Goal: Task Accomplishment & Management: Use online tool/utility

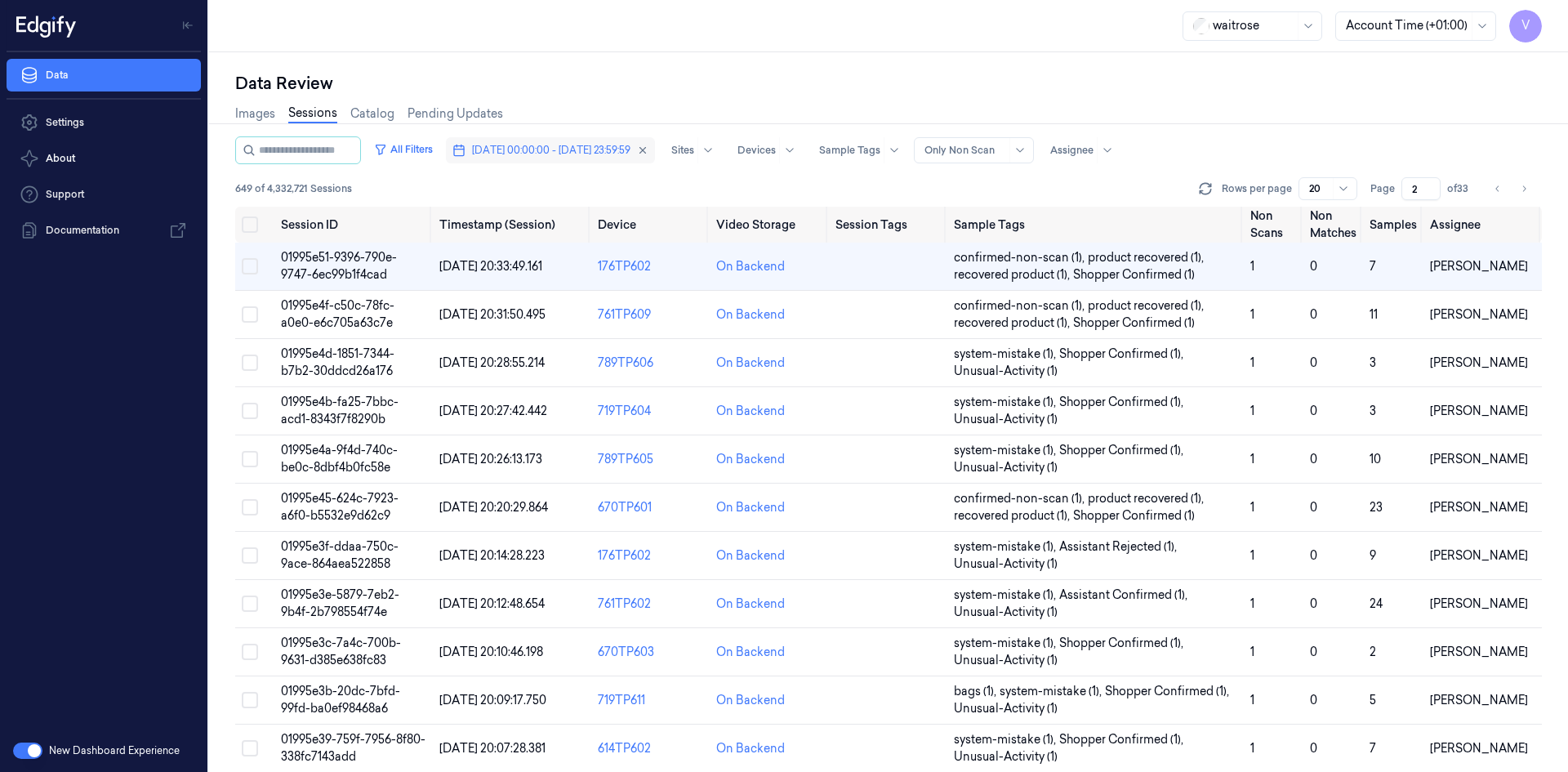
click at [569, 156] on span "[DATE] 00:00:00 - [DATE] 23:59:59" at bounding box center [550, 150] width 158 height 15
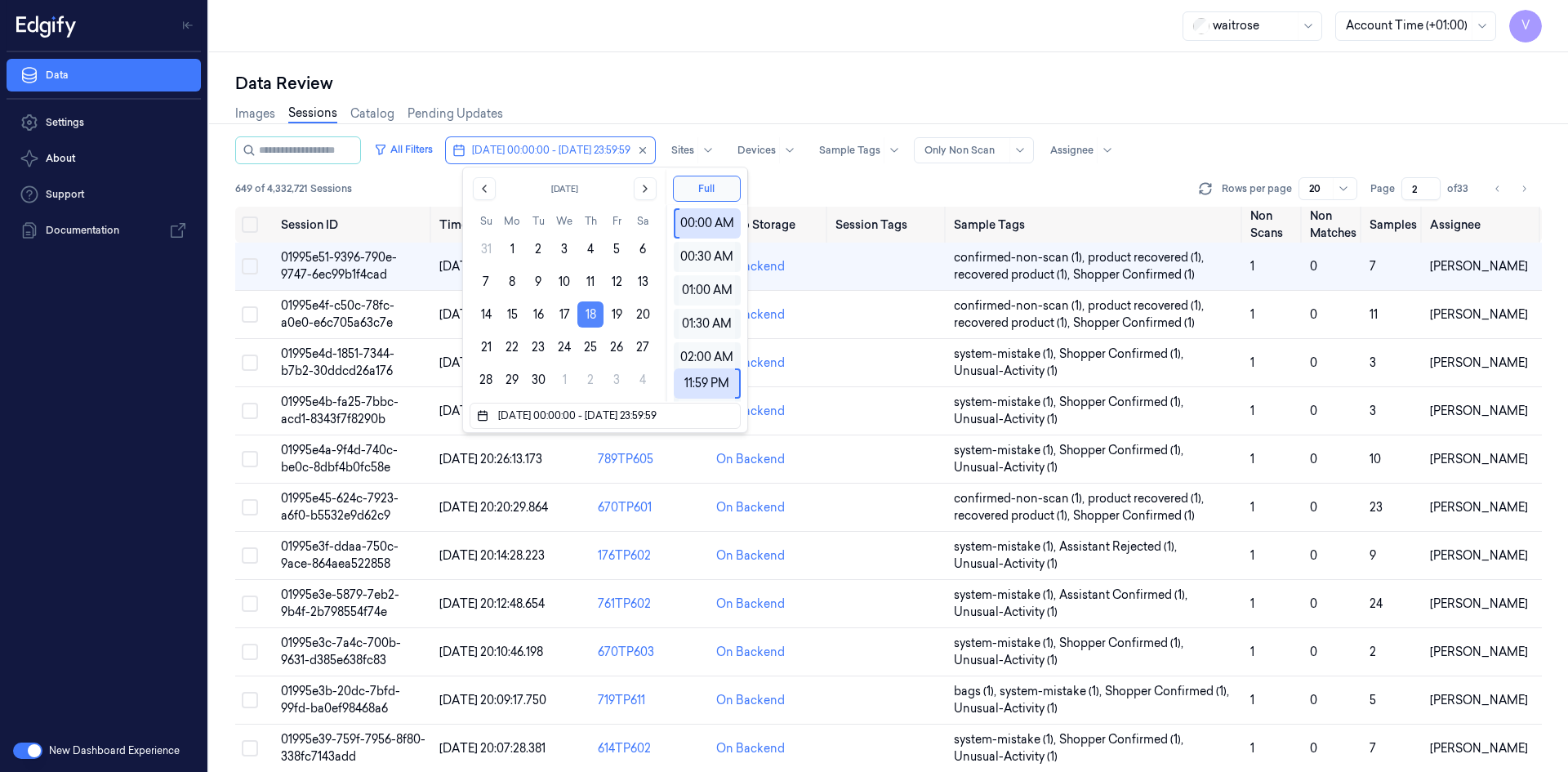
click at [585, 313] on button "18" at bounding box center [590, 314] width 27 height 27
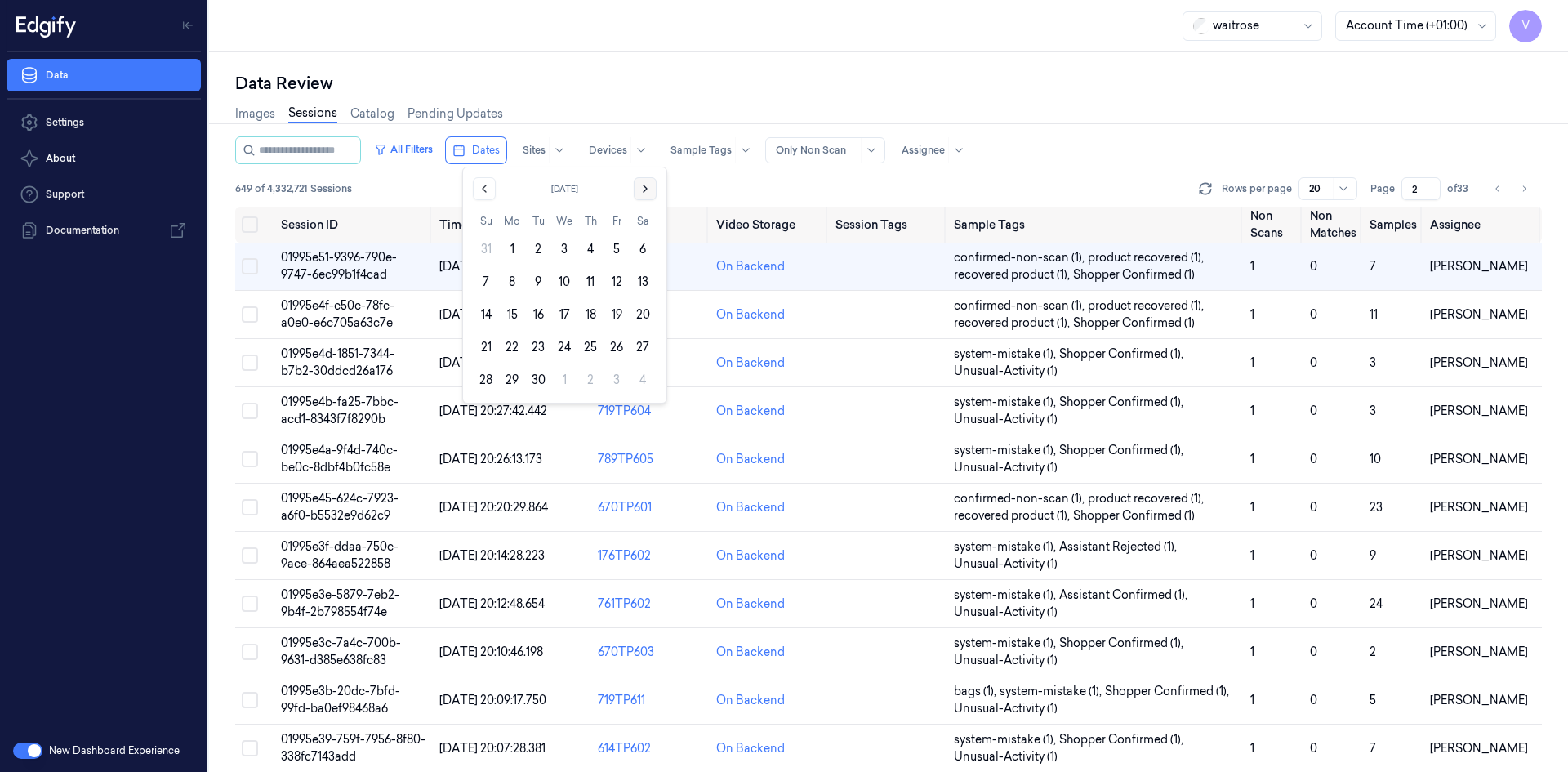
click at [643, 184] on icon "Go to the Next Month" at bounding box center [645, 189] width 13 height 13
click at [615, 277] on button "10" at bounding box center [616, 281] width 27 height 27
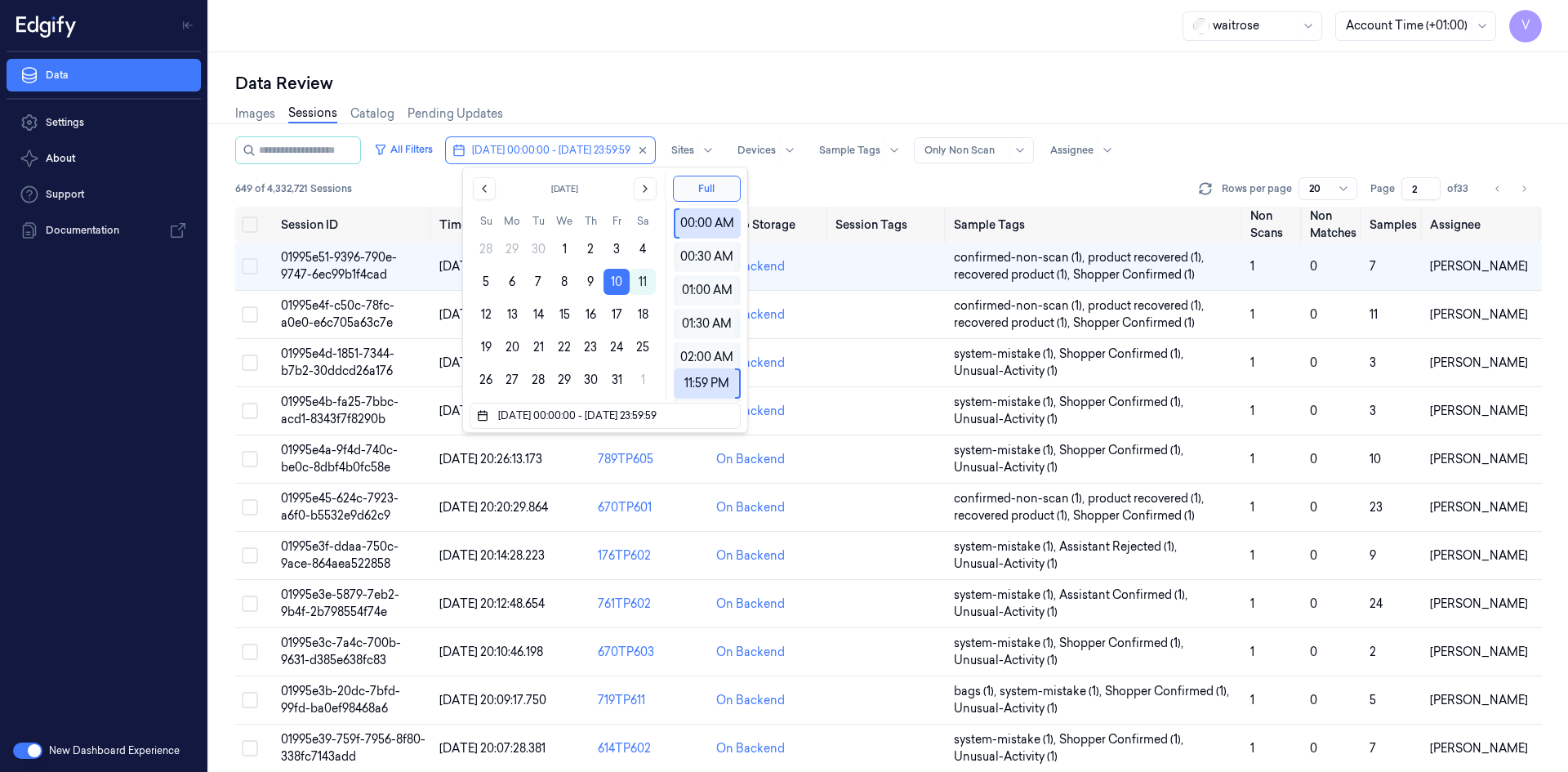
click at [704, 80] on div "Data Review" at bounding box center [888, 82] width 1306 height 23
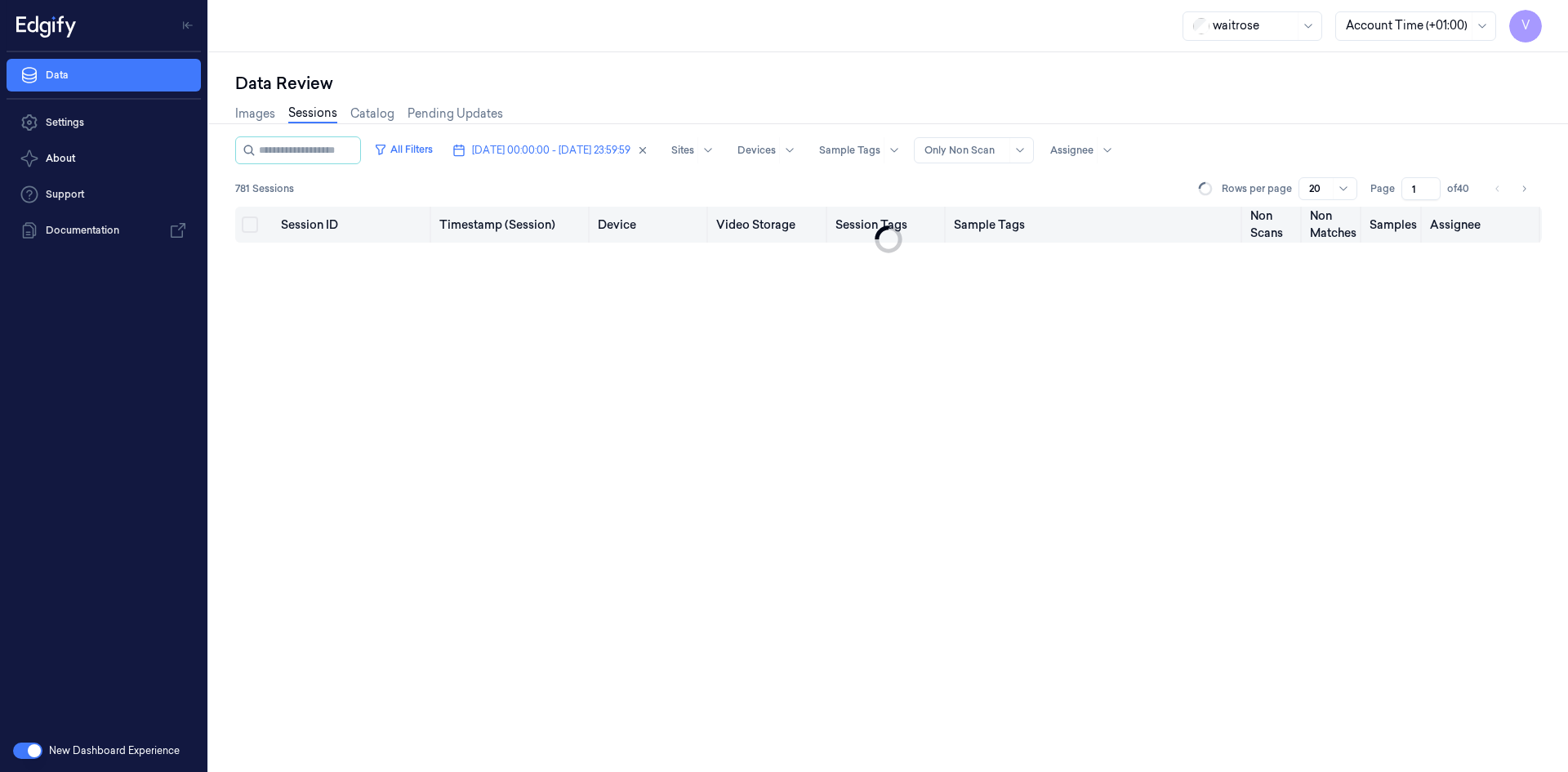
drag, startPoint x: 1420, startPoint y: 186, endPoint x: 1381, endPoint y: 212, distance: 46.9
click at [1381, 212] on div "All Filters [DATE] 00:00:00 - [DATE] 23:59:59 Sites Devices Sample Tags Alert T…" at bounding box center [888, 454] width 1306 height 636
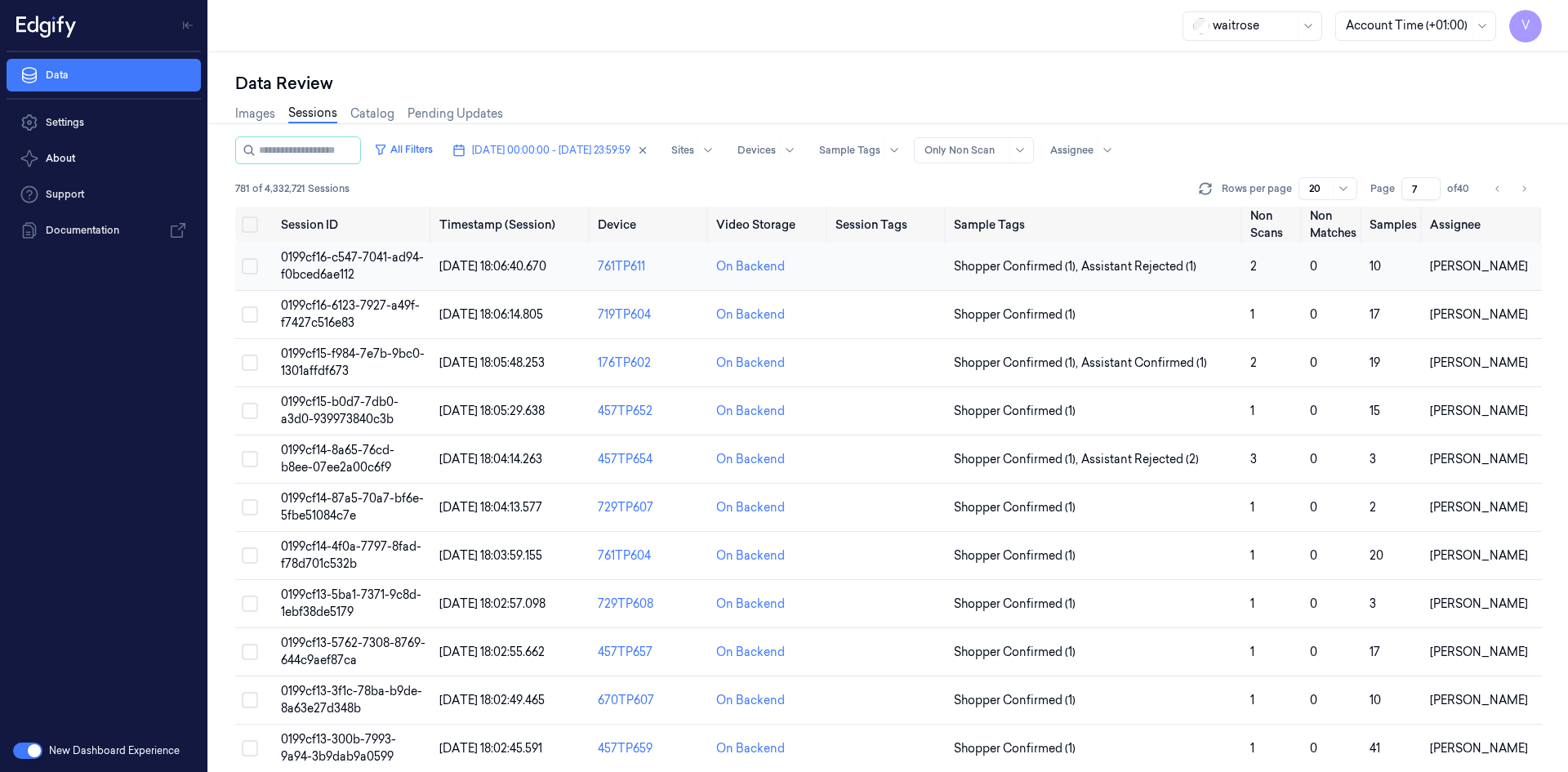
type input "7"
click at [330, 258] on span "0199cf16-c547-7041-ad94-f0bced6ae112" at bounding box center [353, 266] width 143 height 32
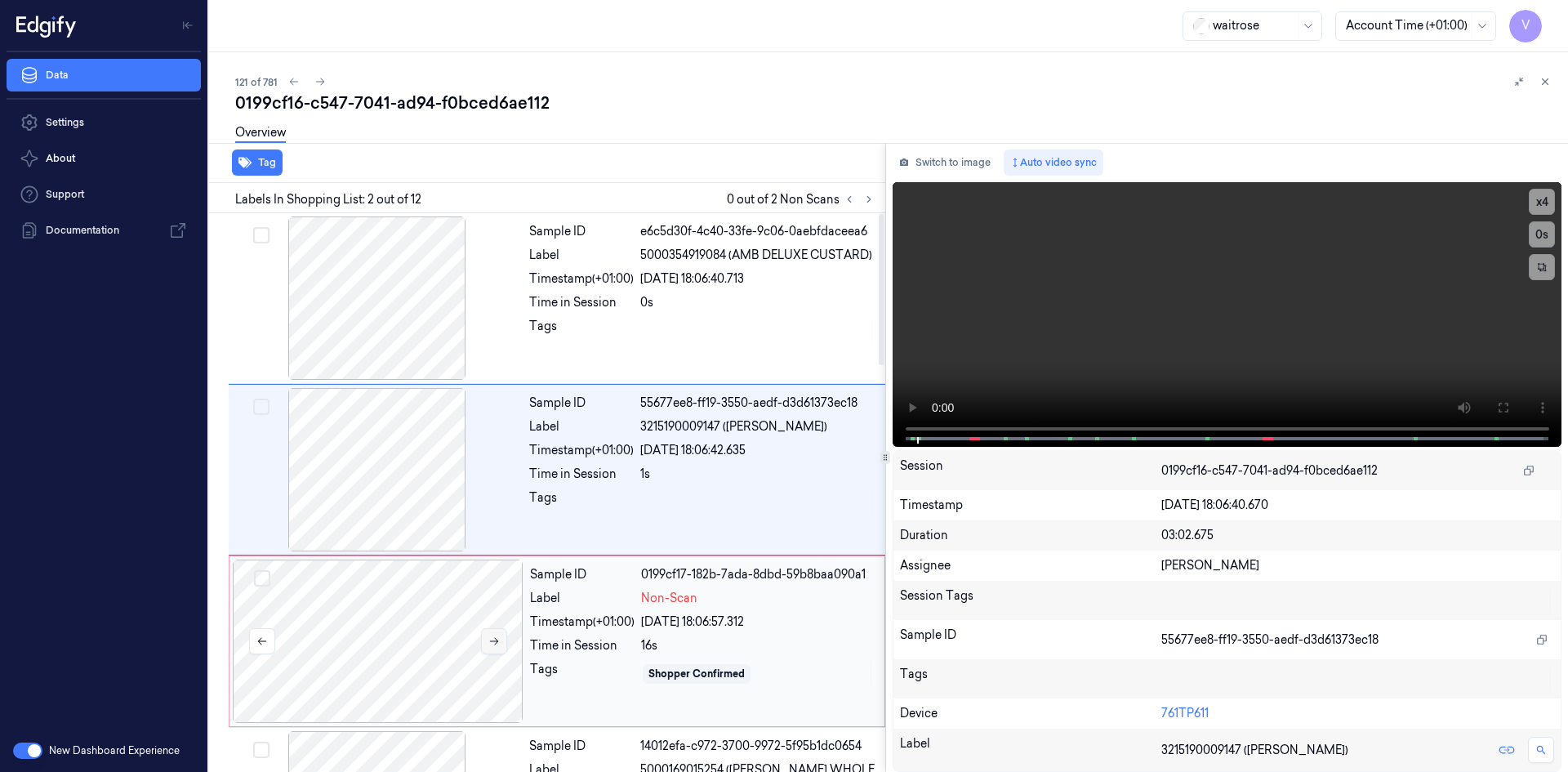
click at [492, 641] on icon at bounding box center [495, 641] width 9 height 7
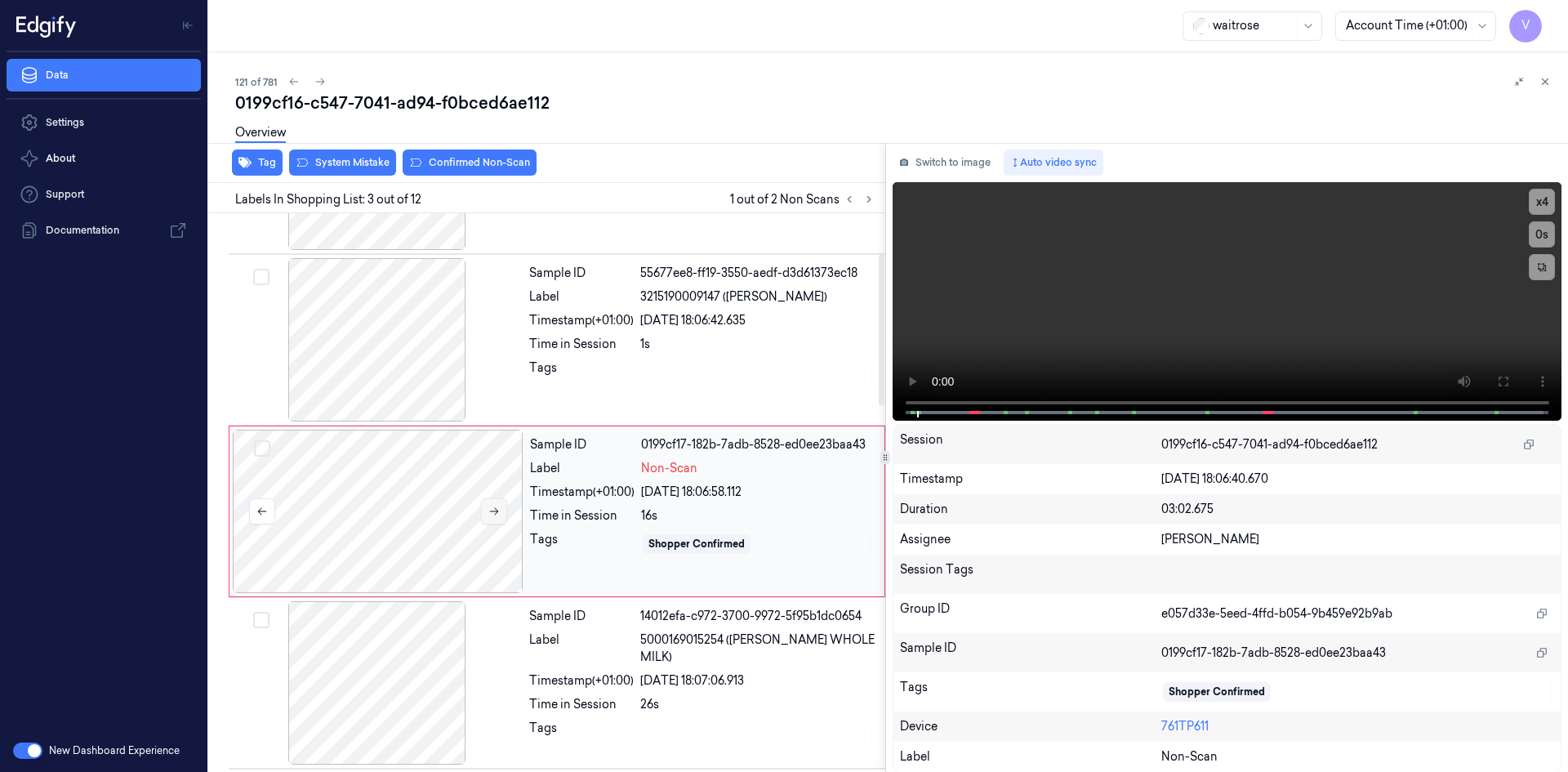
scroll to position [148, 0]
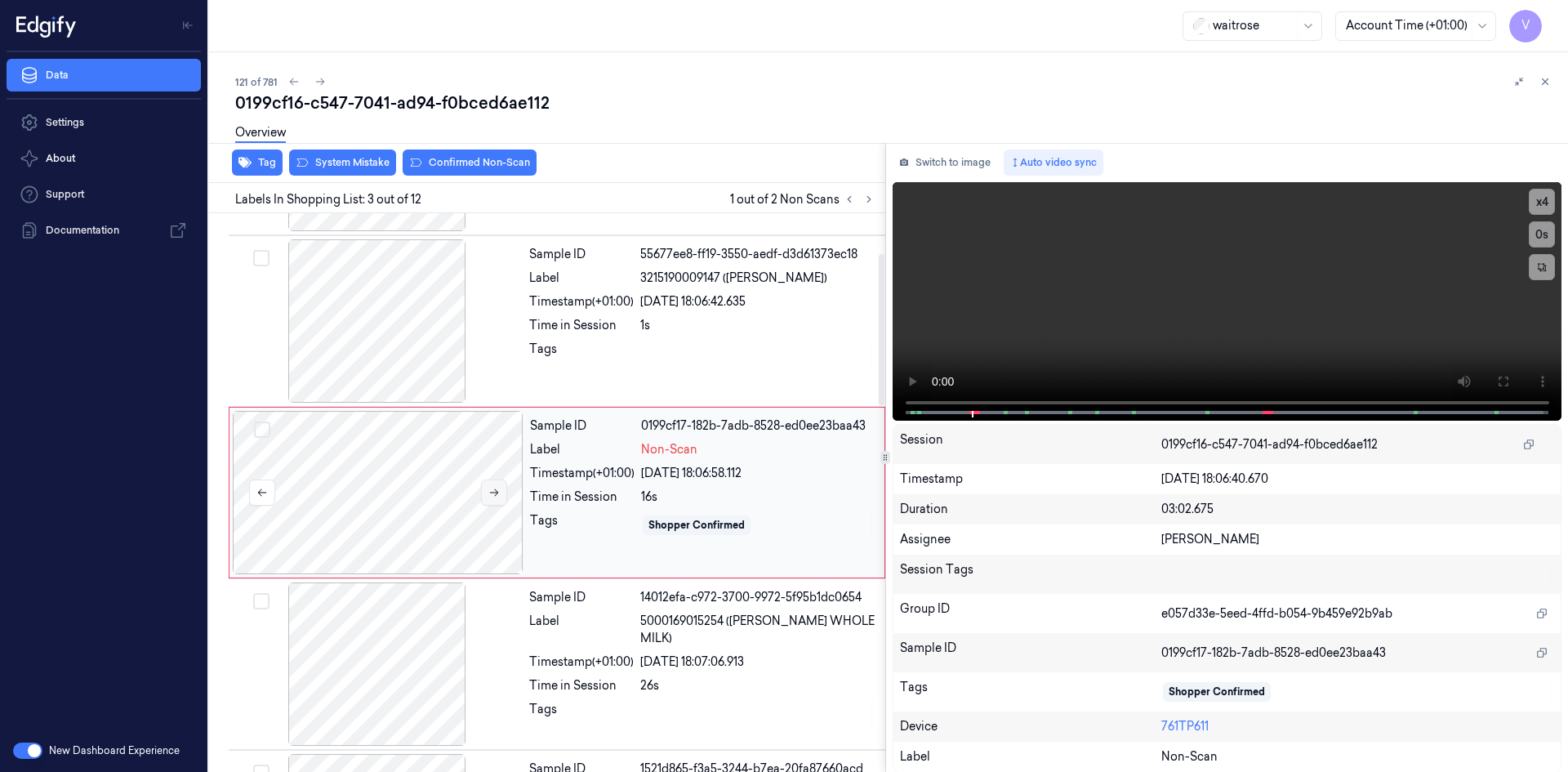
click at [494, 488] on icon at bounding box center [494, 492] width 11 height 11
click at [1073, 348] on video at bounding box center [1226, 301] width 670 height 238
click at [1232, 305] on video at bounding box center [1226, 301] width 670 height 238
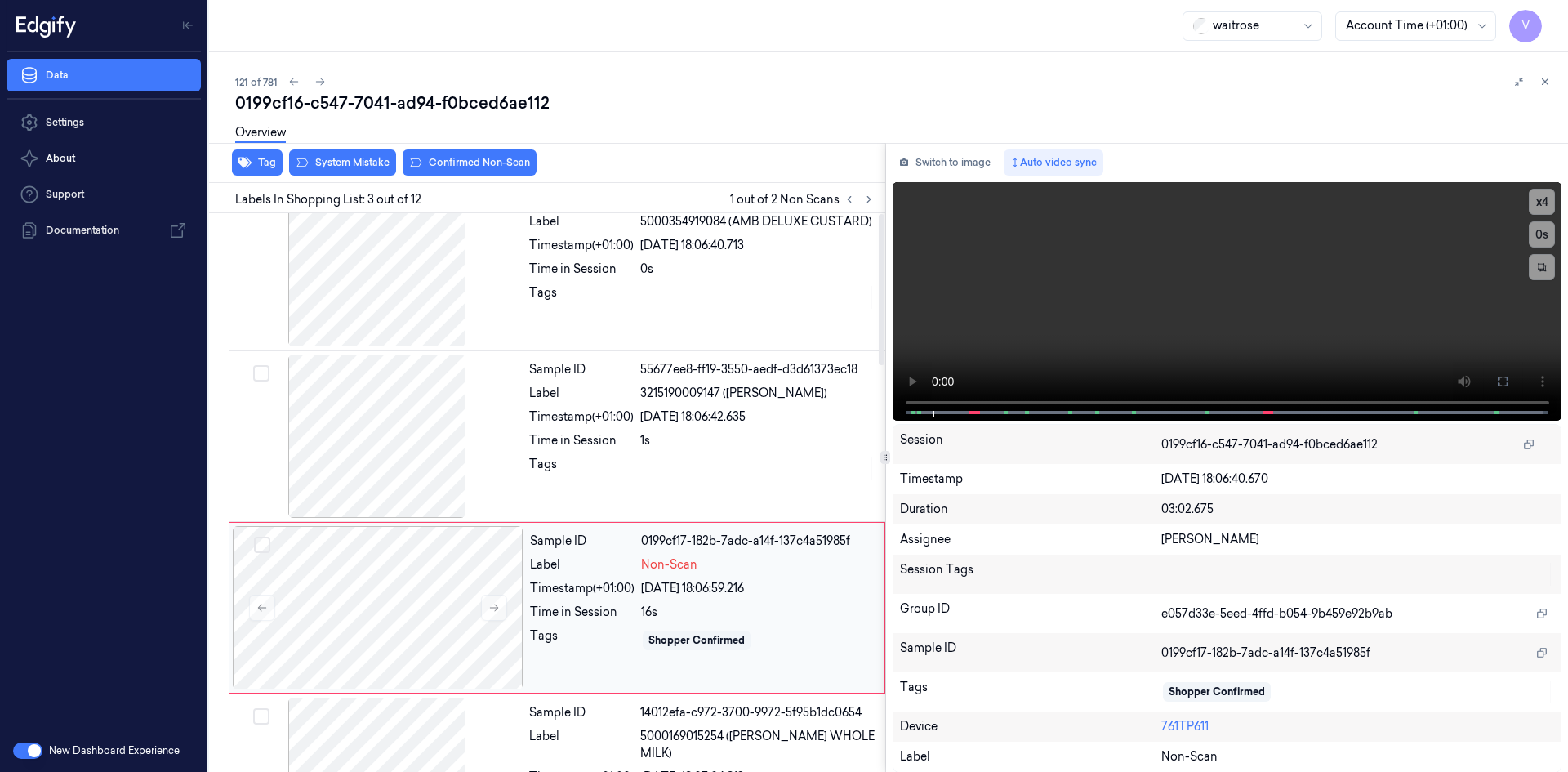
scroll to position [0, 0]
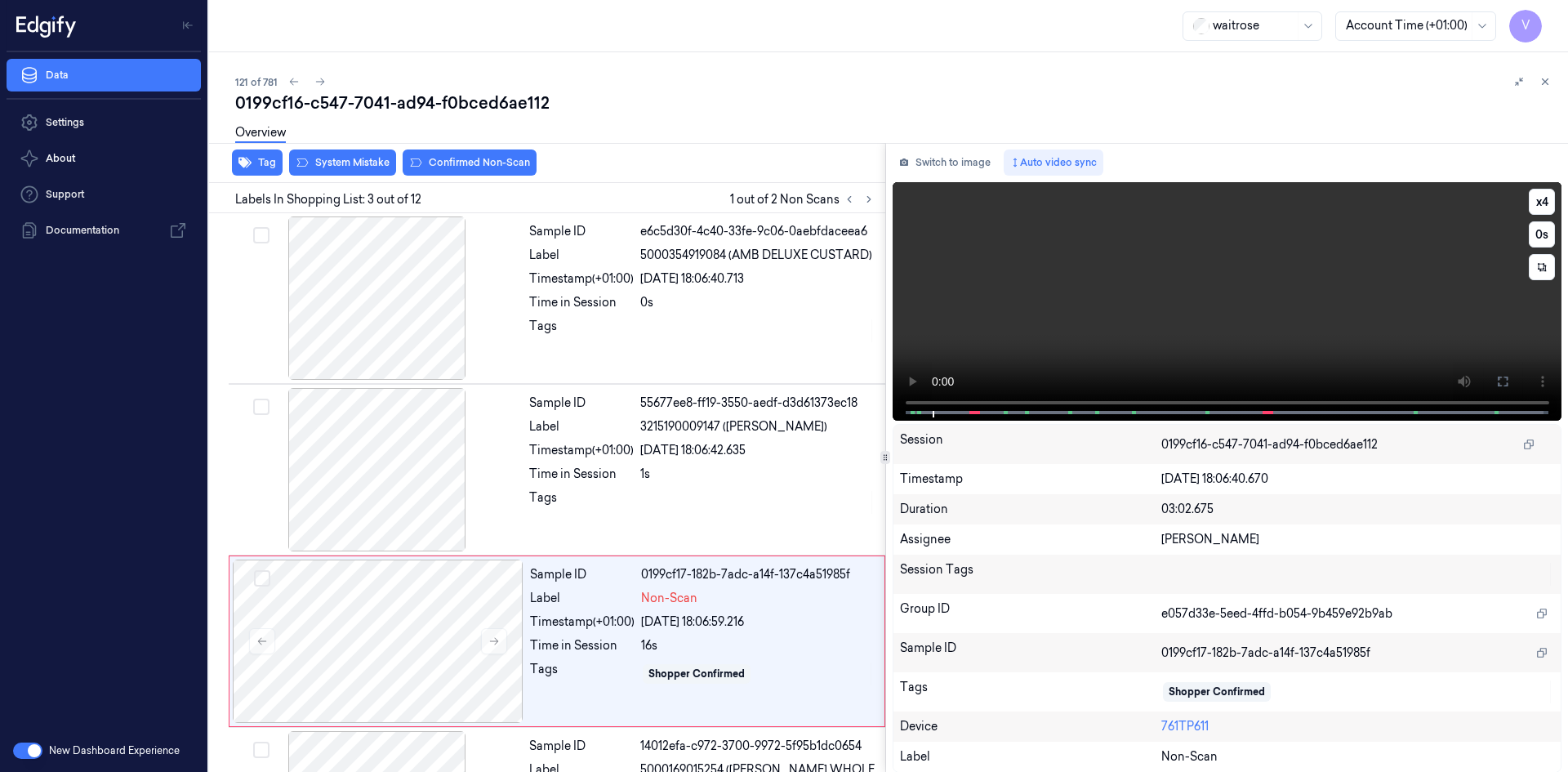
click at [1132, 319] on video at bounding box center [1226, 301] width 670 height 238
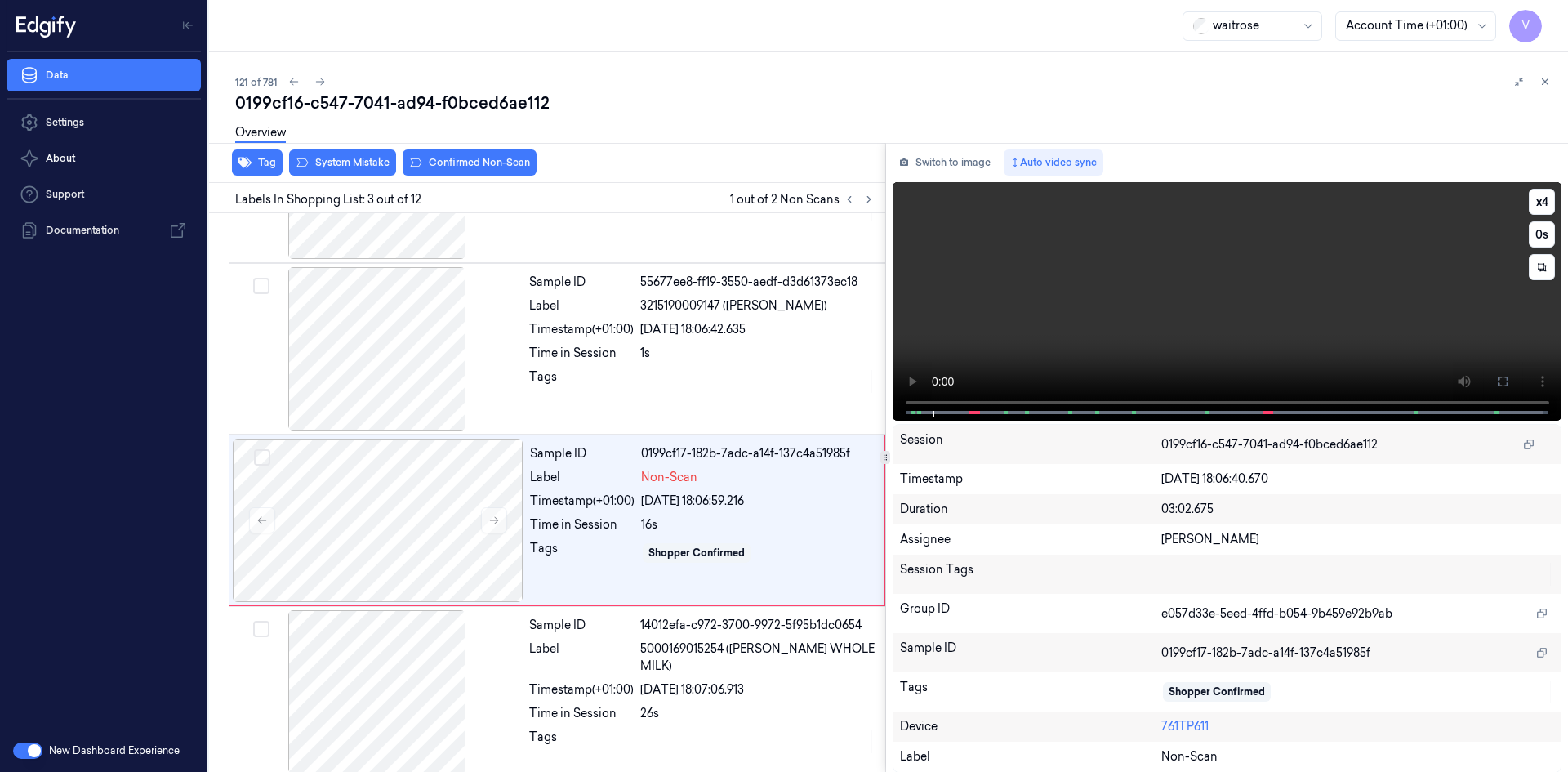
scroll to position [148, 0]
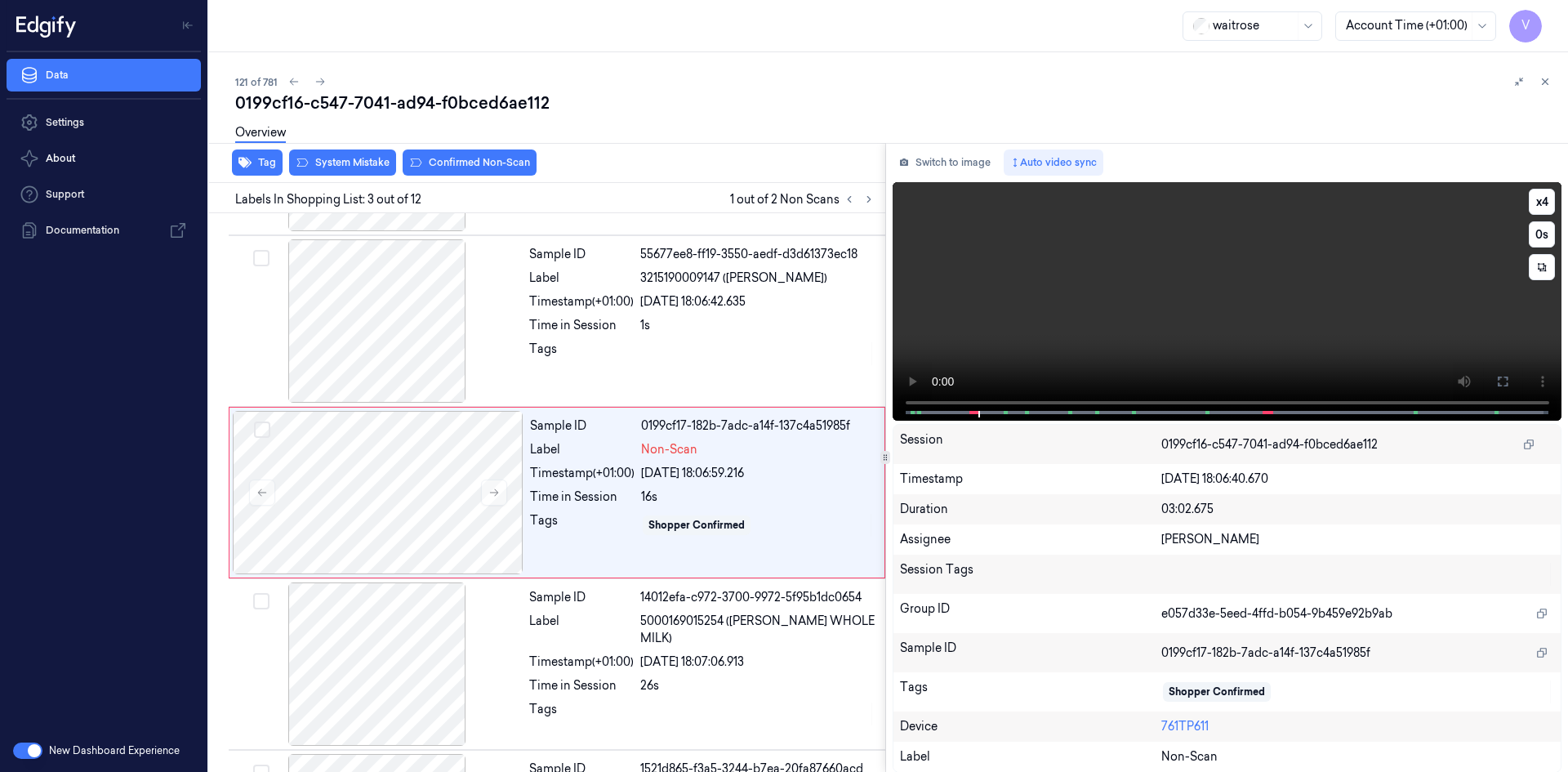
click at [1174, 314] on video at bounding box center [1226, 301] width 670 height 238
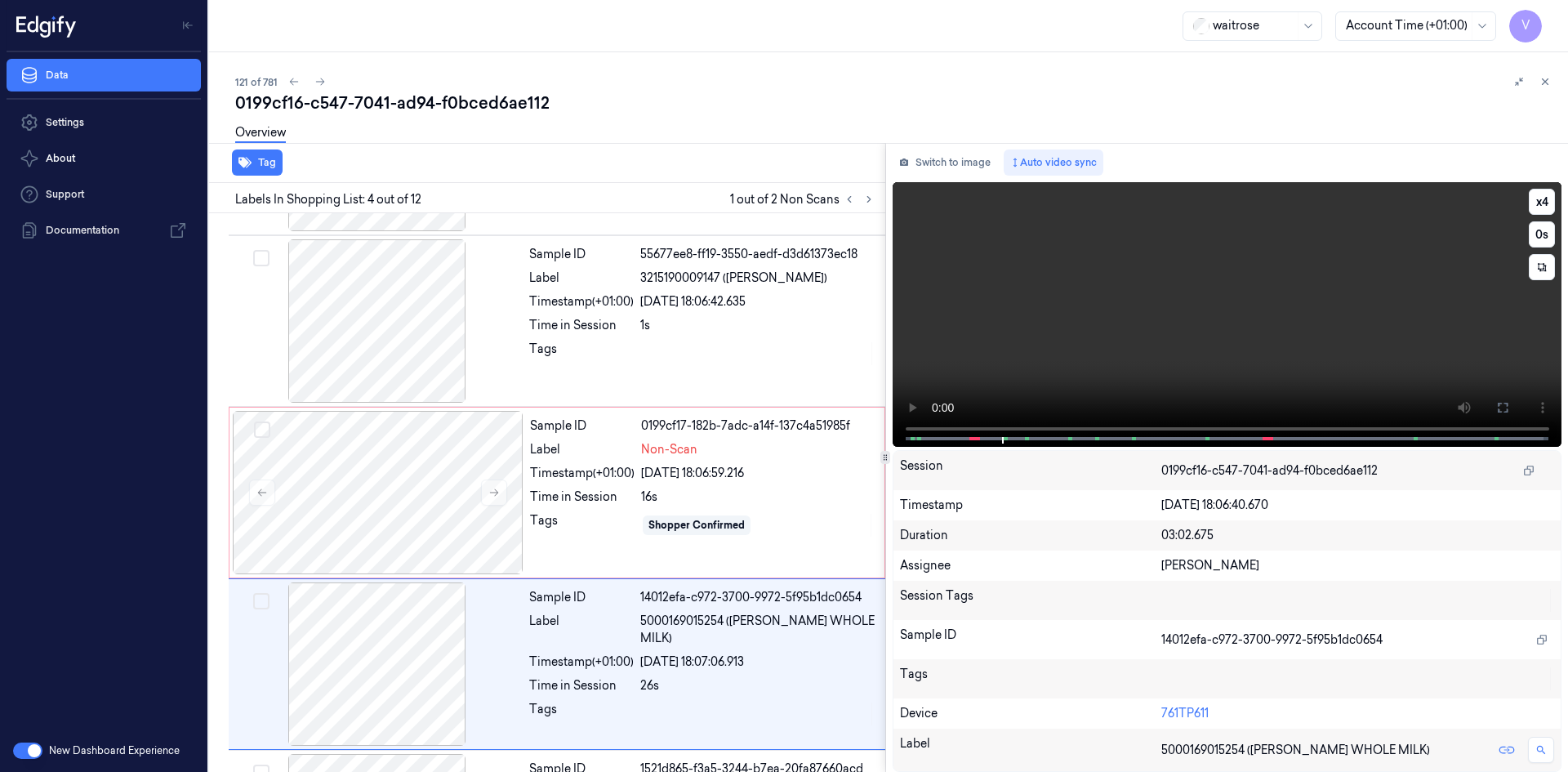
scroll to position [320, 0]
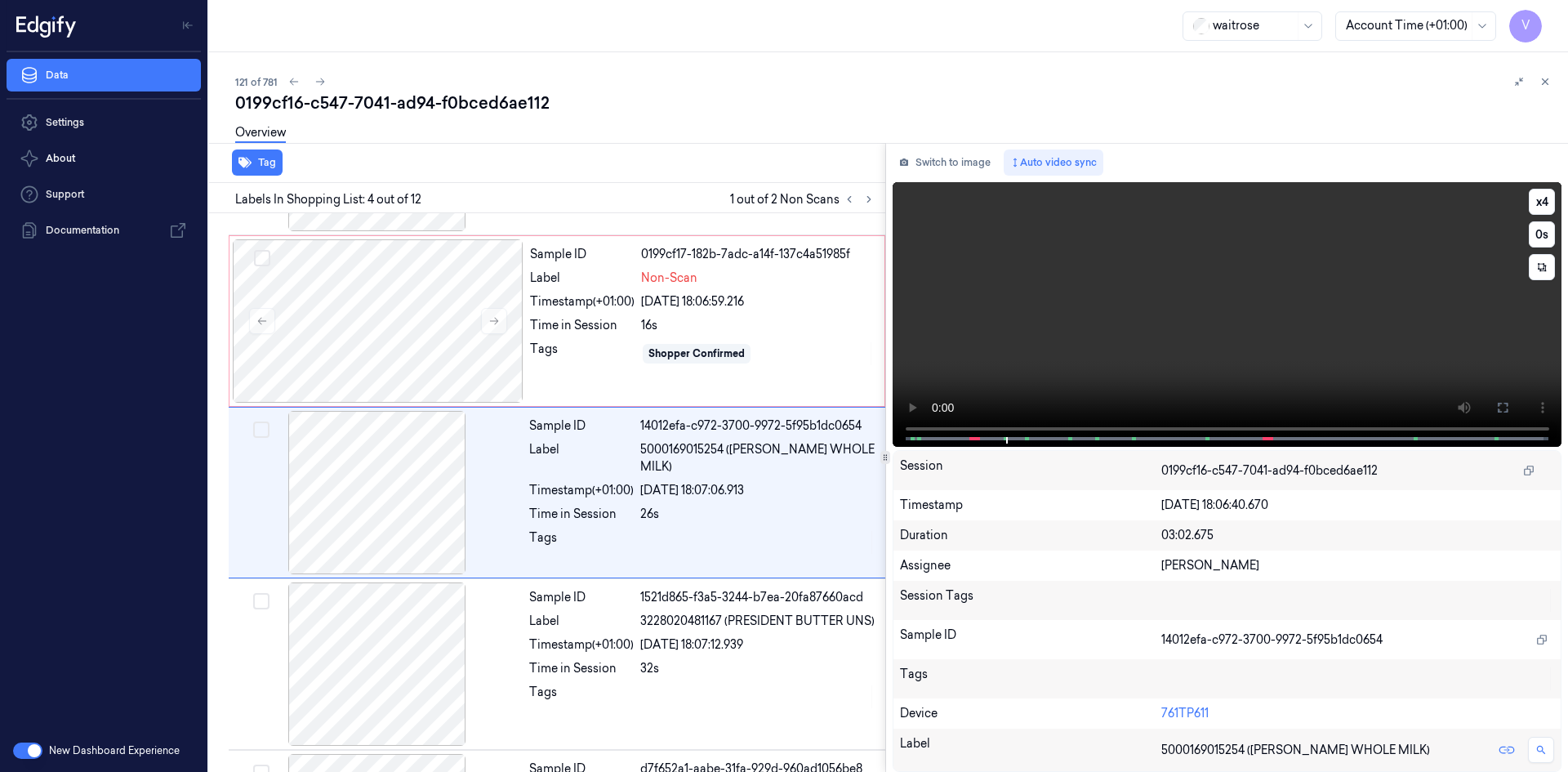
click at [1178, 323] on video at bounding box center [1226, 314] width 670 height 265
click at [496, 318] on icon at bounding box center [494, 321] width 11 height 11
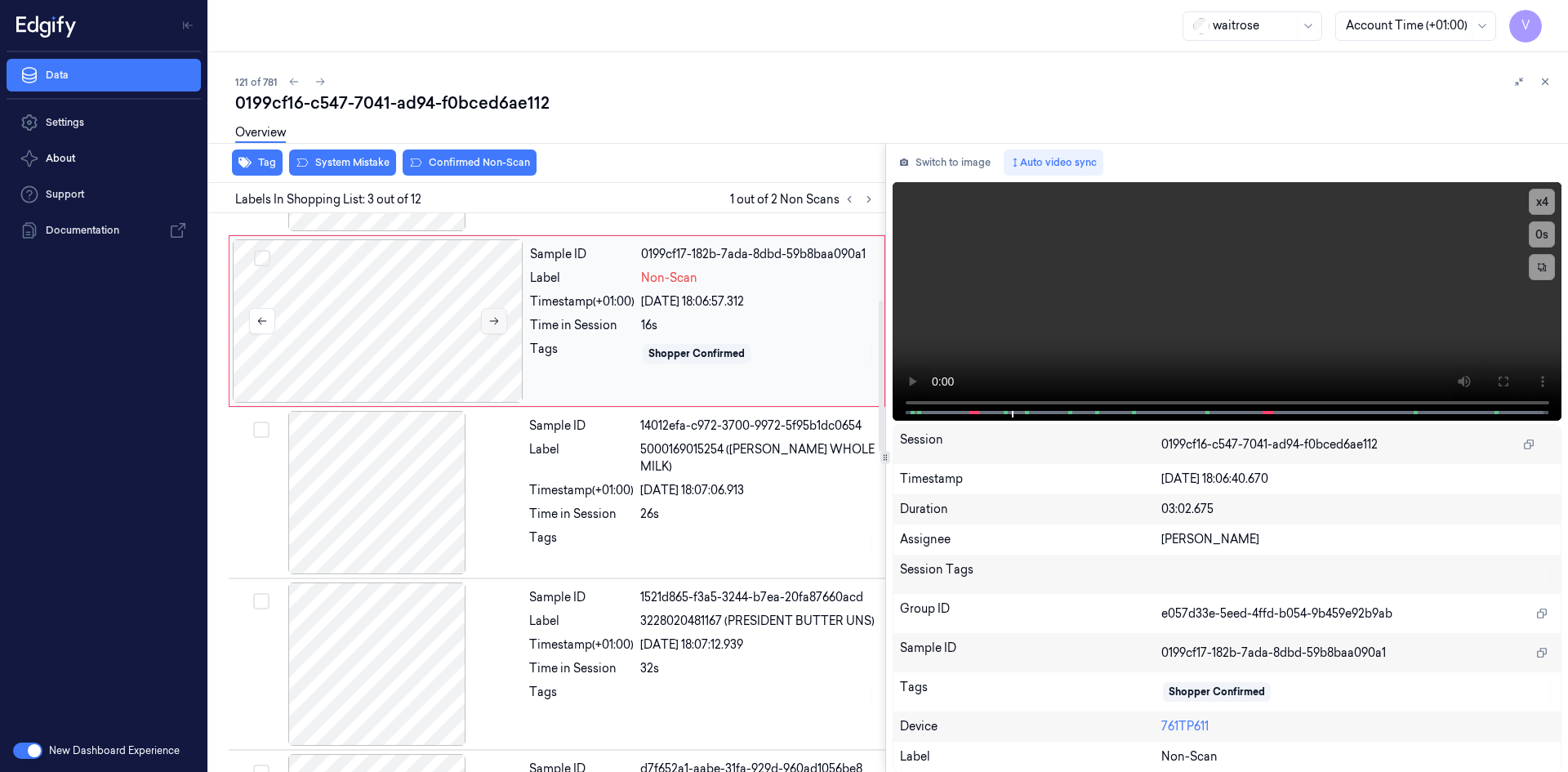
scroll to position [148, 0]
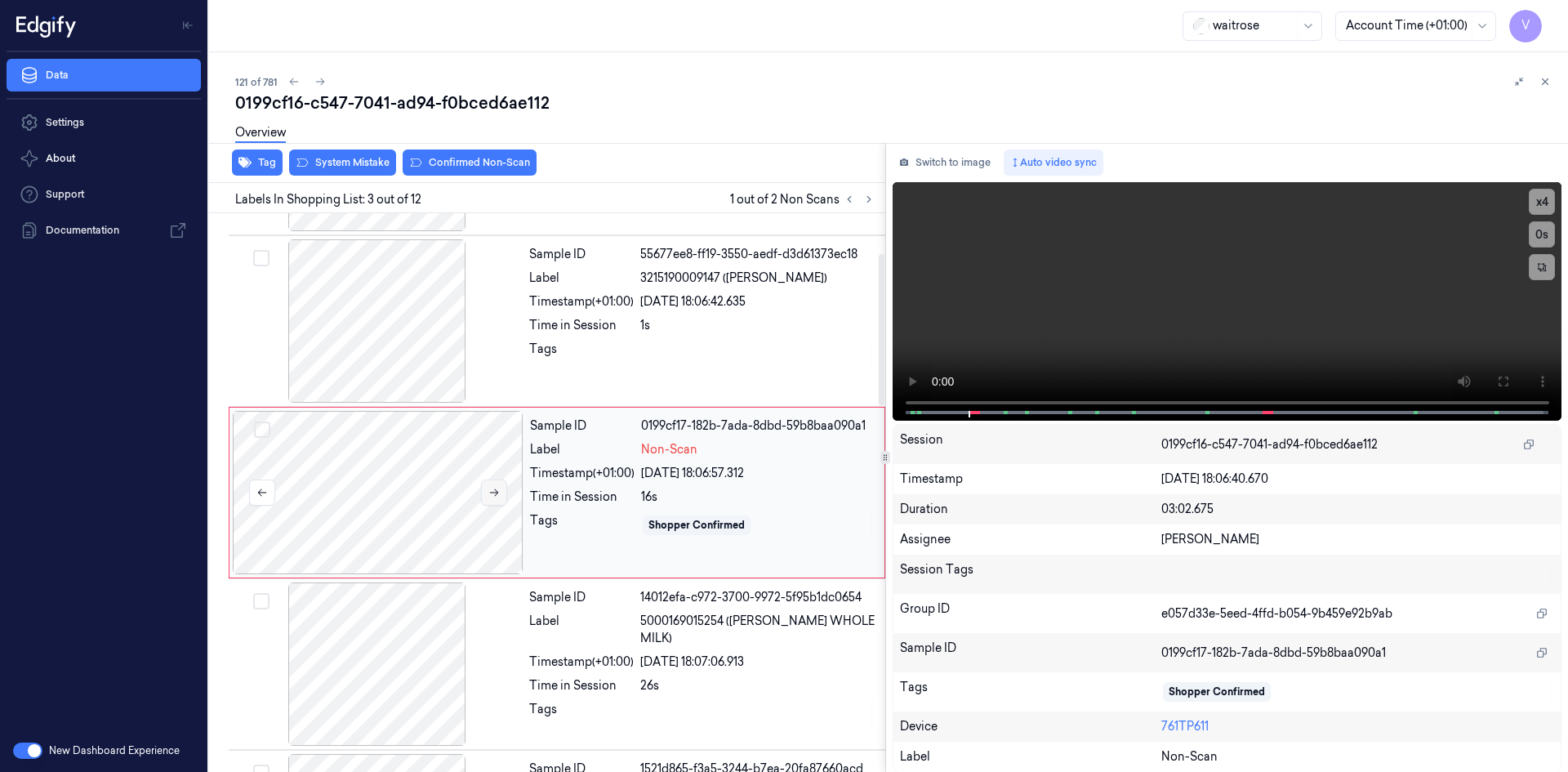
click at [492, 495] on icon at bounding box center [494, 492] width 11 height 11
click at [492, 493] on icon at bounding box center [494, 492] width 11 height 11
click at [490, 492] on icon at bounding box center [494, 492] width 11 height 11
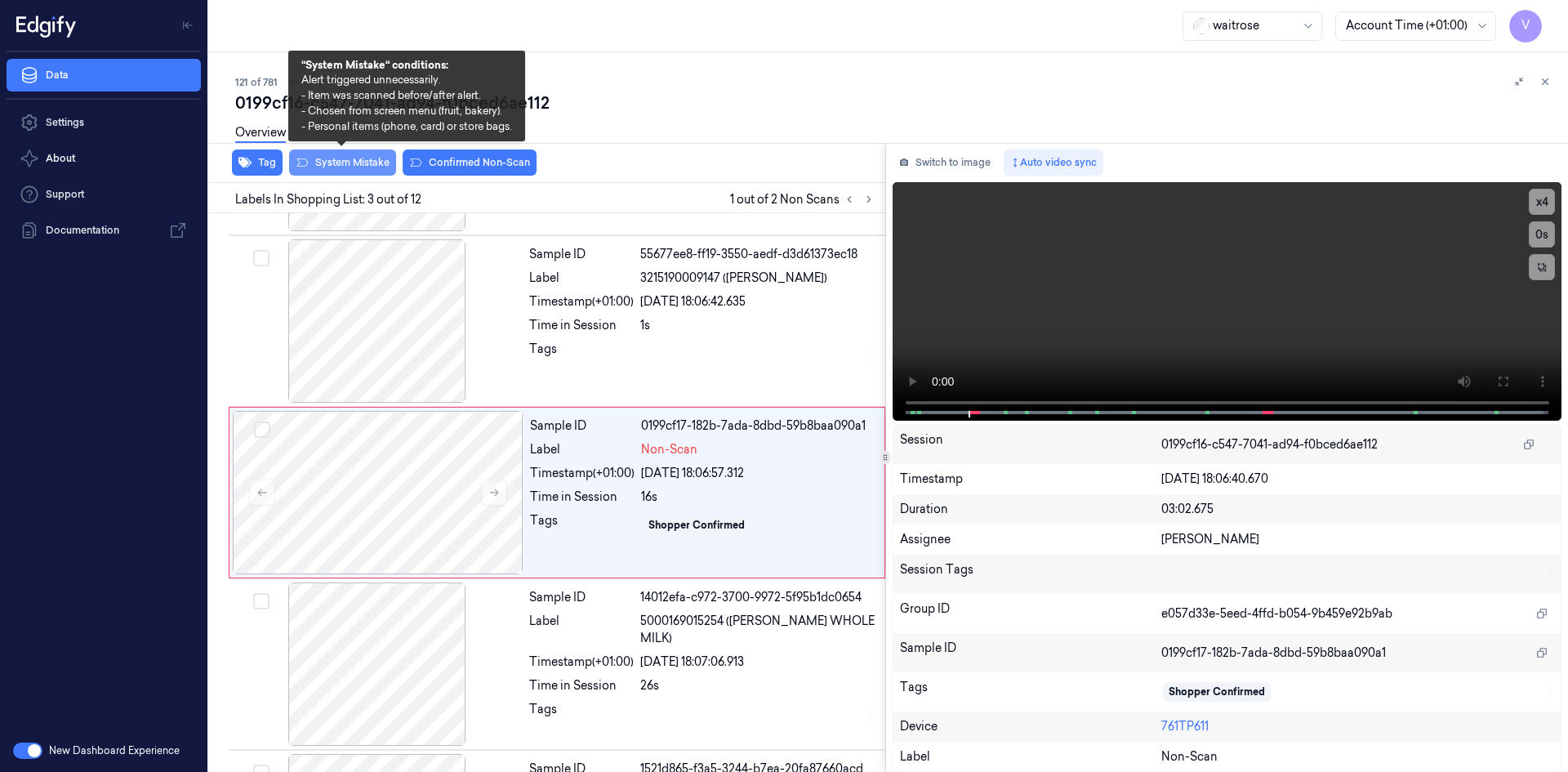
click at [357, 165] on button "System Mistake" at bounding box center [343, 162] width 107 height 27
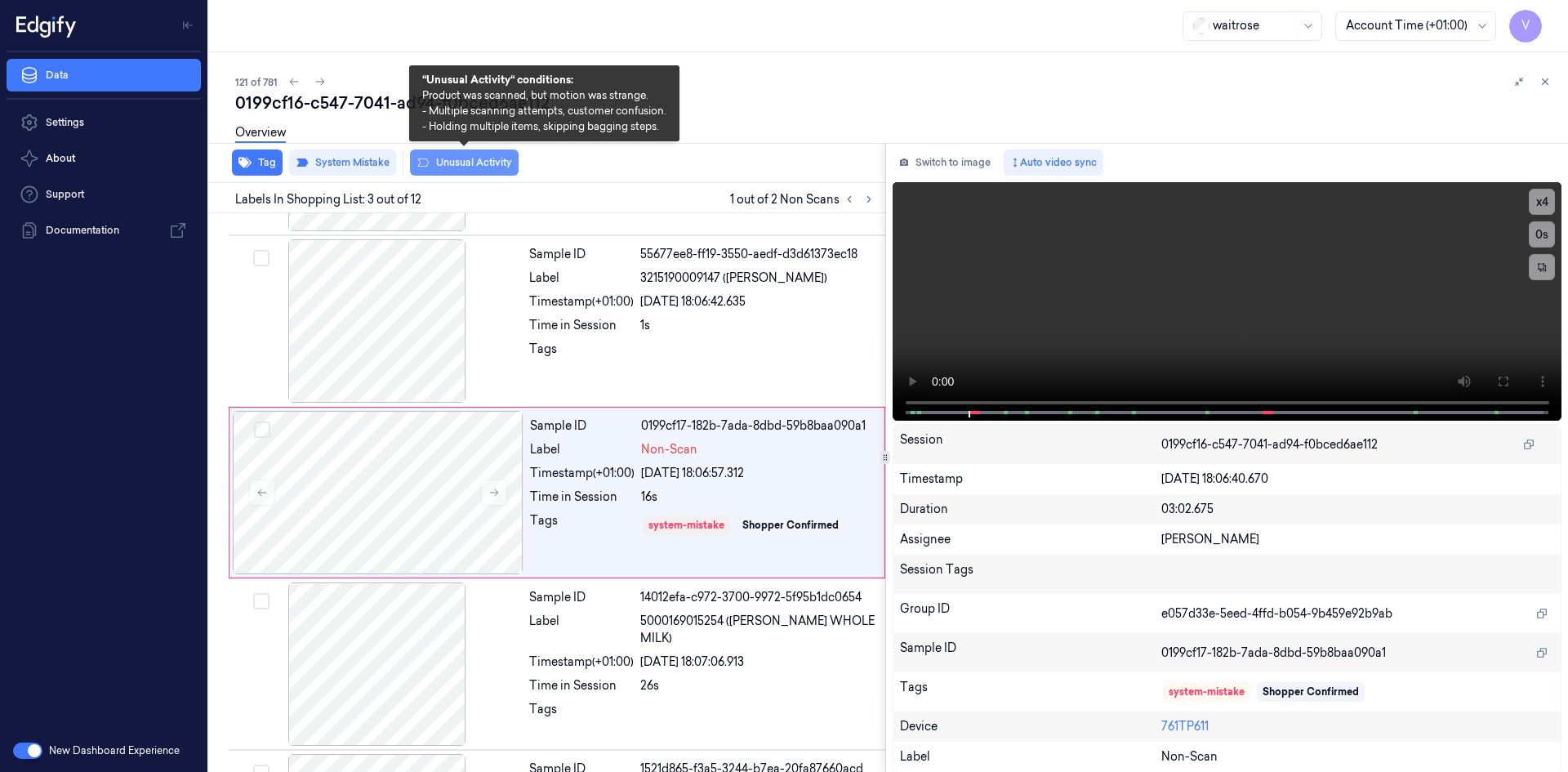
click at [467, 164] on button "Unusual Activity" at bounding box center [464, 162] width 109 height 27
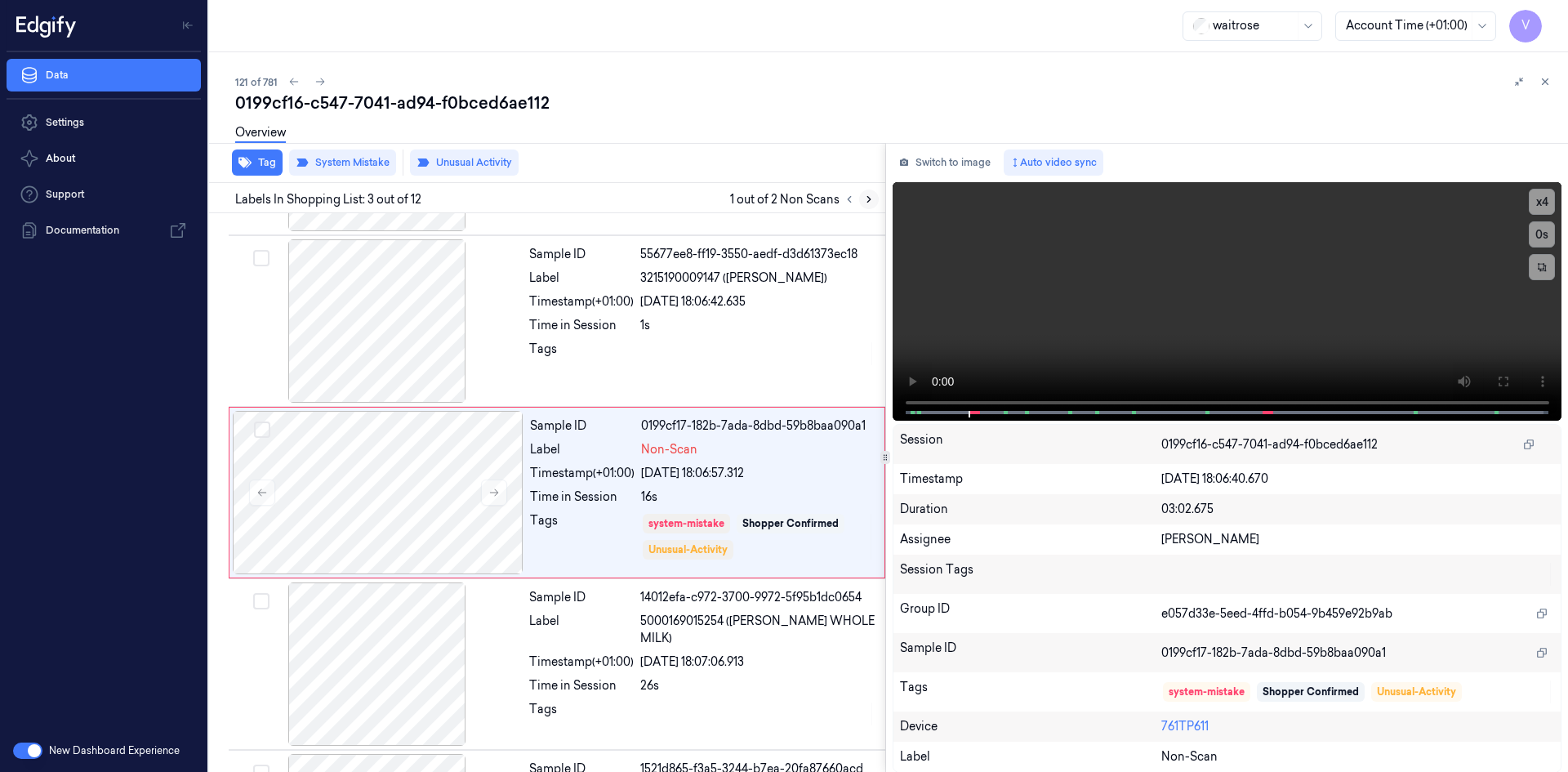
click at [873, 193] on icon at bounding box center [868, 199] width 11 height 11
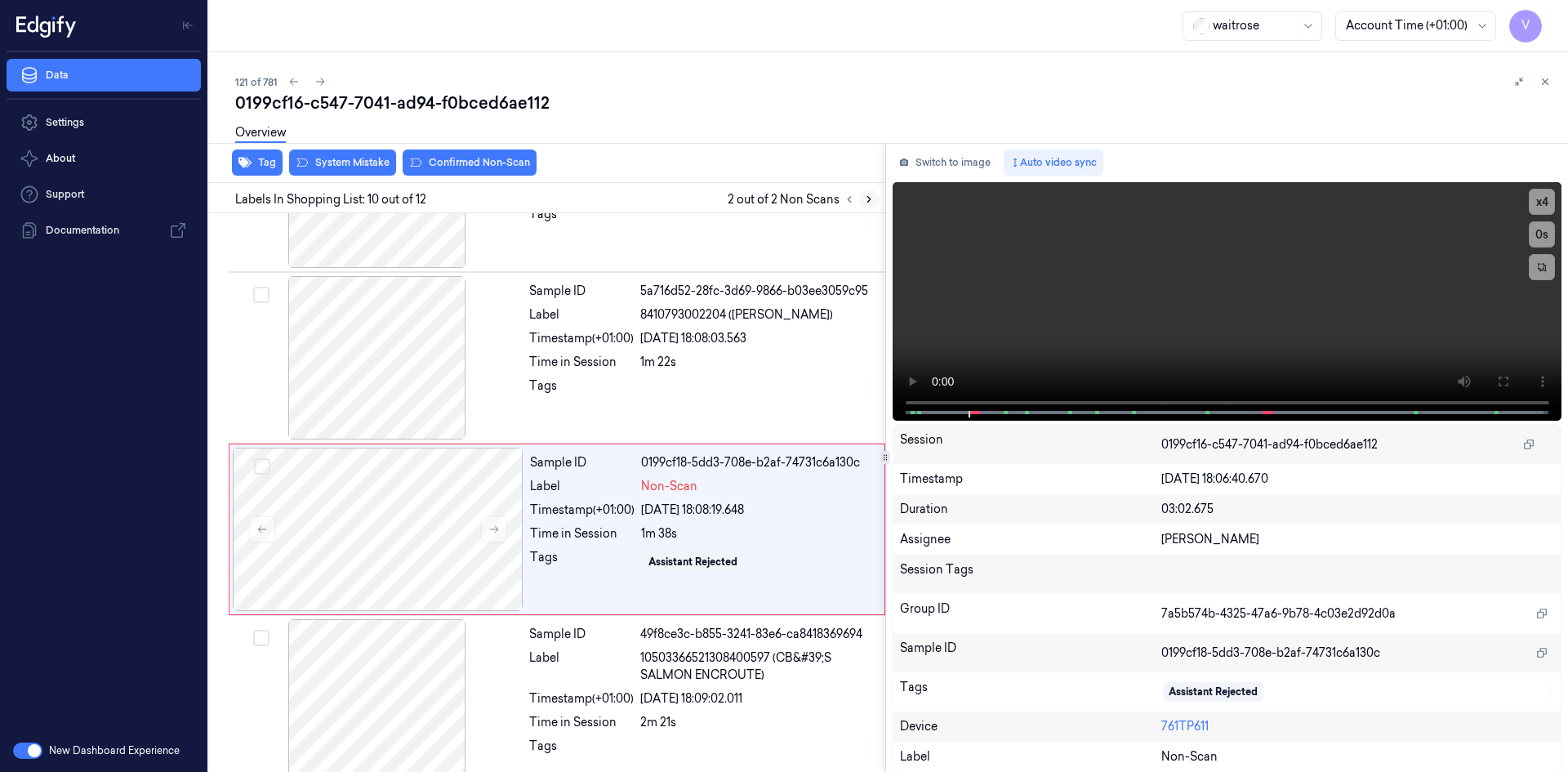
scroll to position [1349, 0]
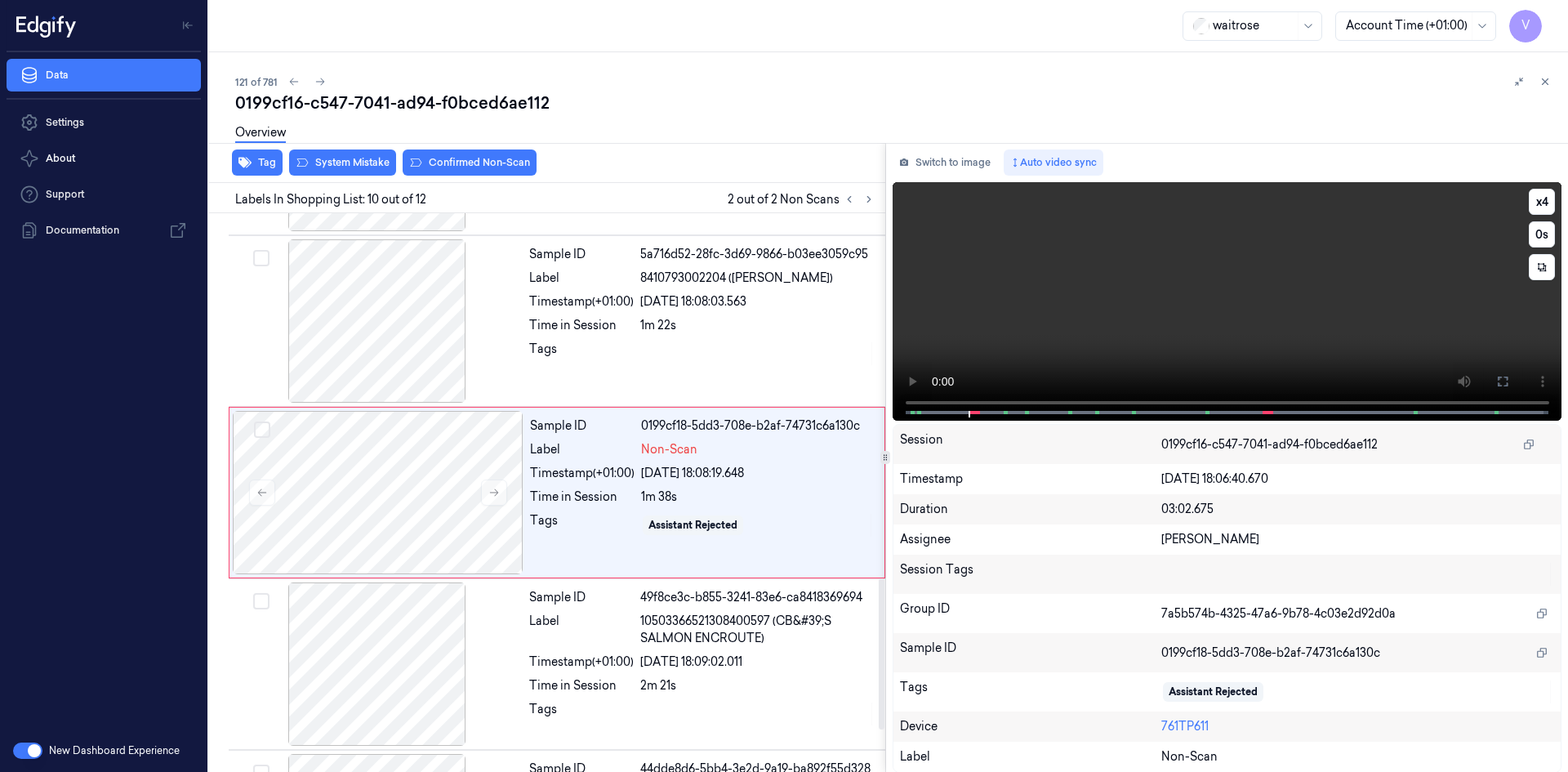
click at [1016, 309] on video at bounding box center [1226, 301] width 670 height 238
click at [489, 493] on icon at bounding box center [494, 492] width 11 height 11
click at [491, 492] on icon at bounding box center [494, 492] width 11 height 11
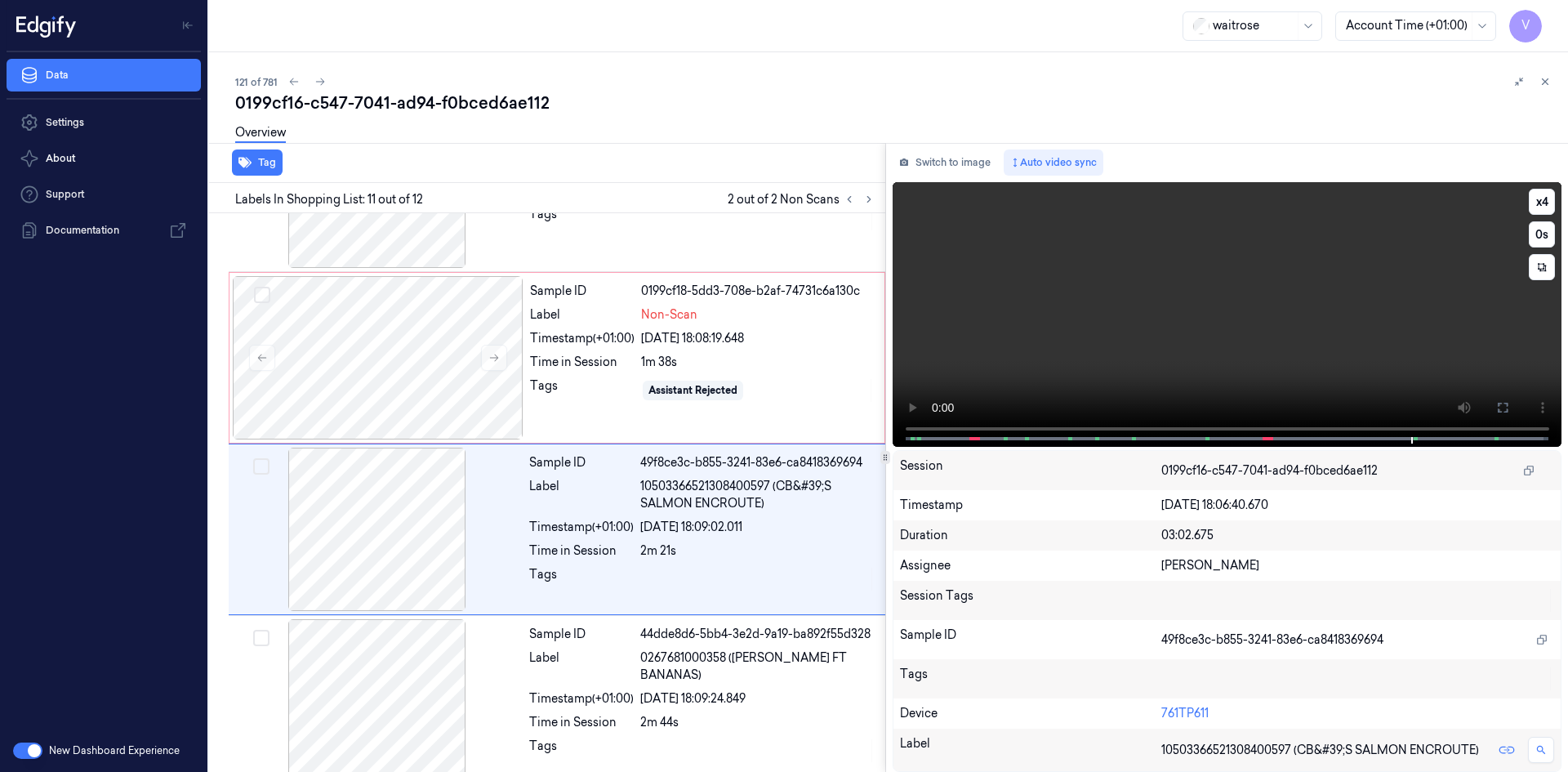
scroll to position [1504, 0]
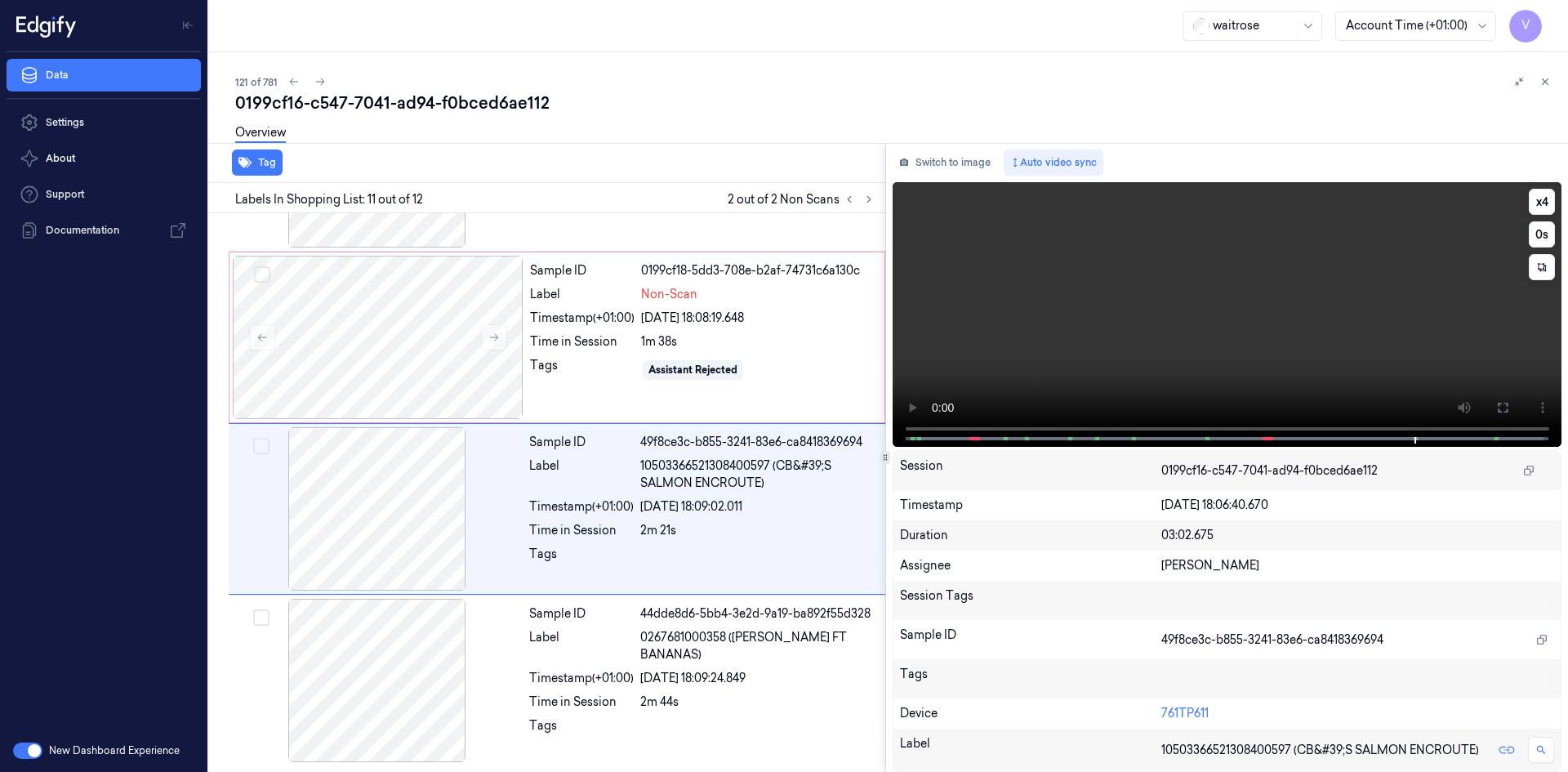
click at [1247, 270] on video at bounding box center [1226, 314] width 670 height 265
click at [486, 328] on button at bounding box center [494, 337] width 27 height 27
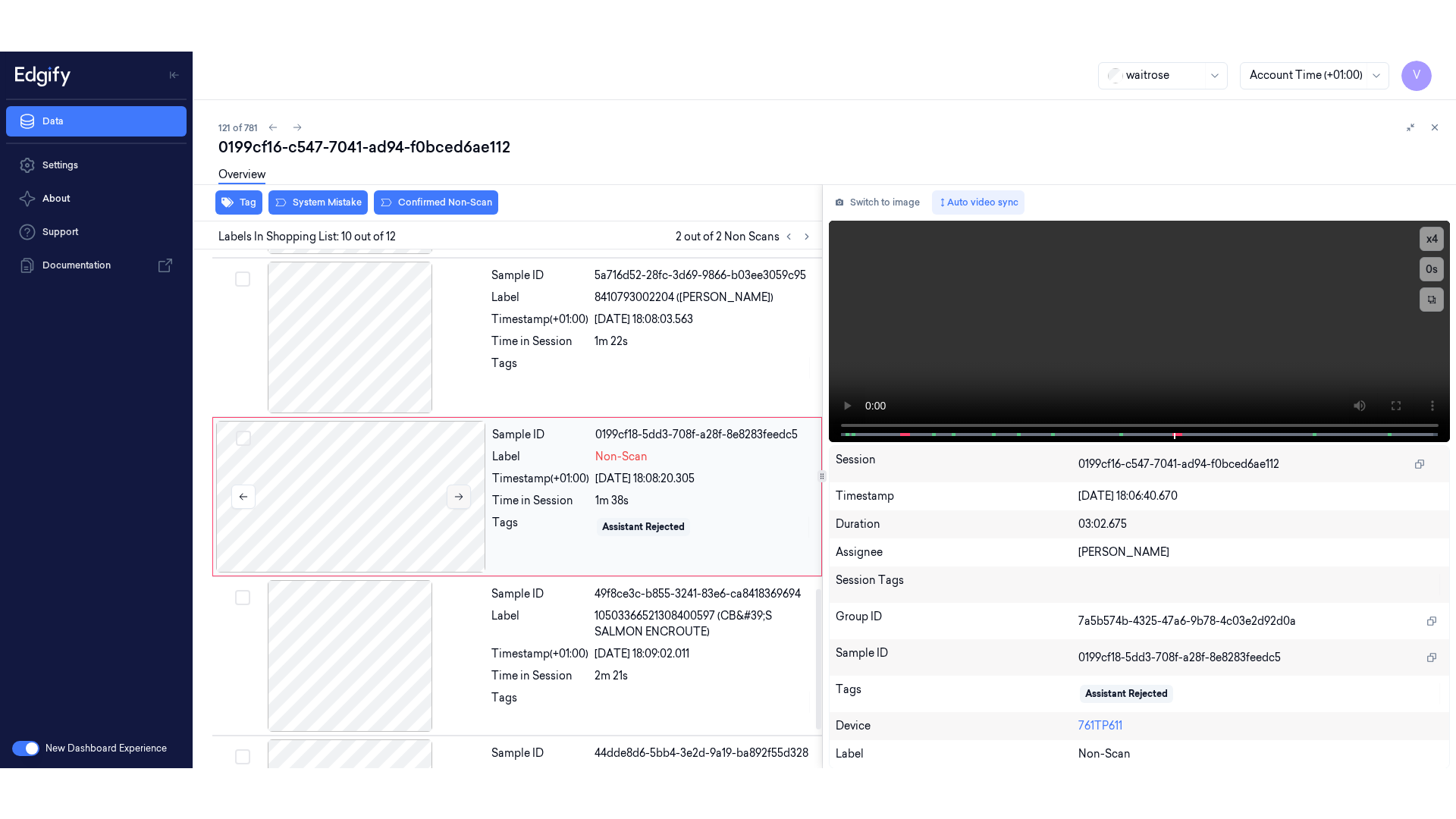
scroll to position [1253, 0]
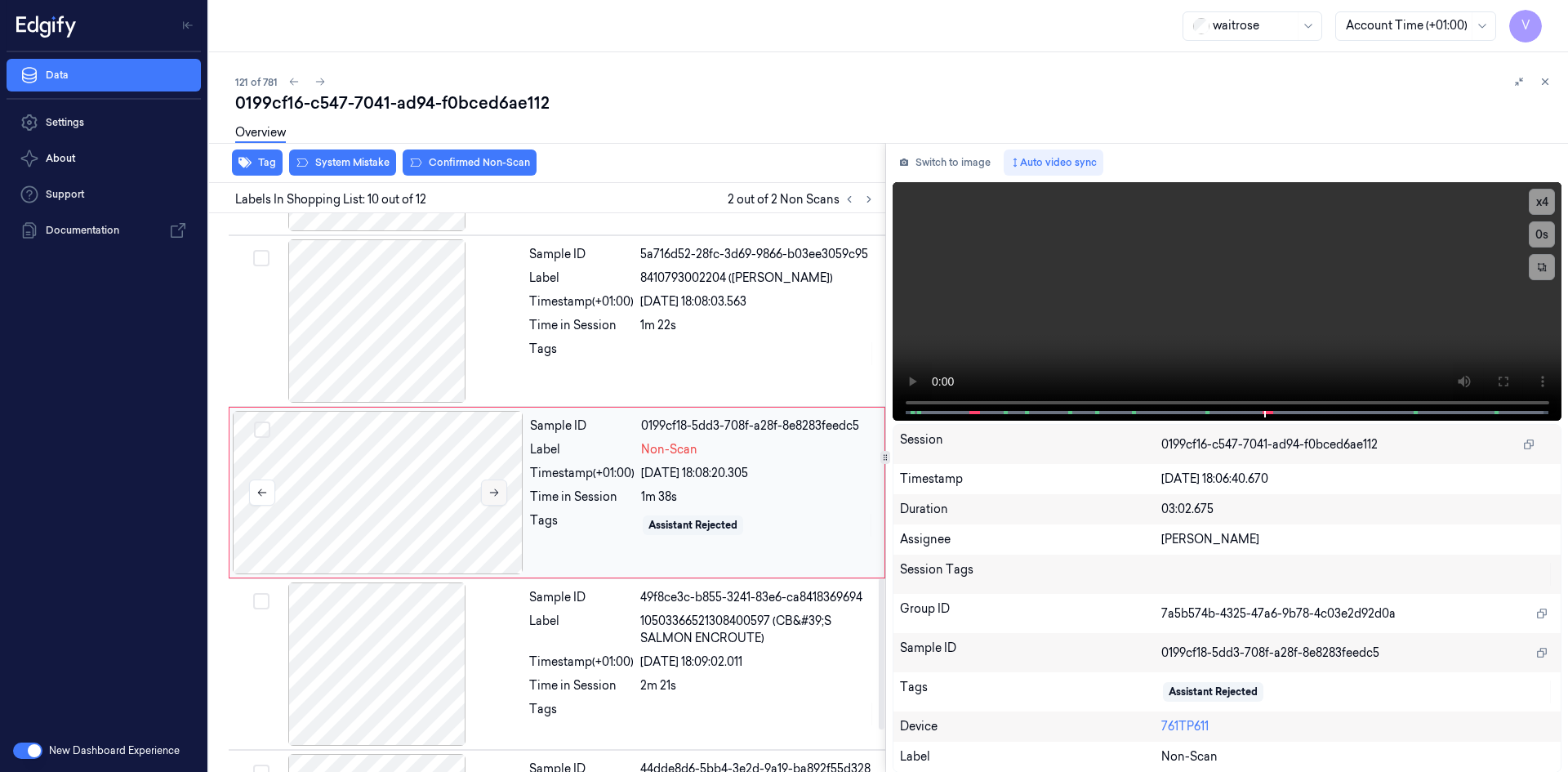
click at [493, 490] on icon at bounding box center [494, 492] width 11 height 11
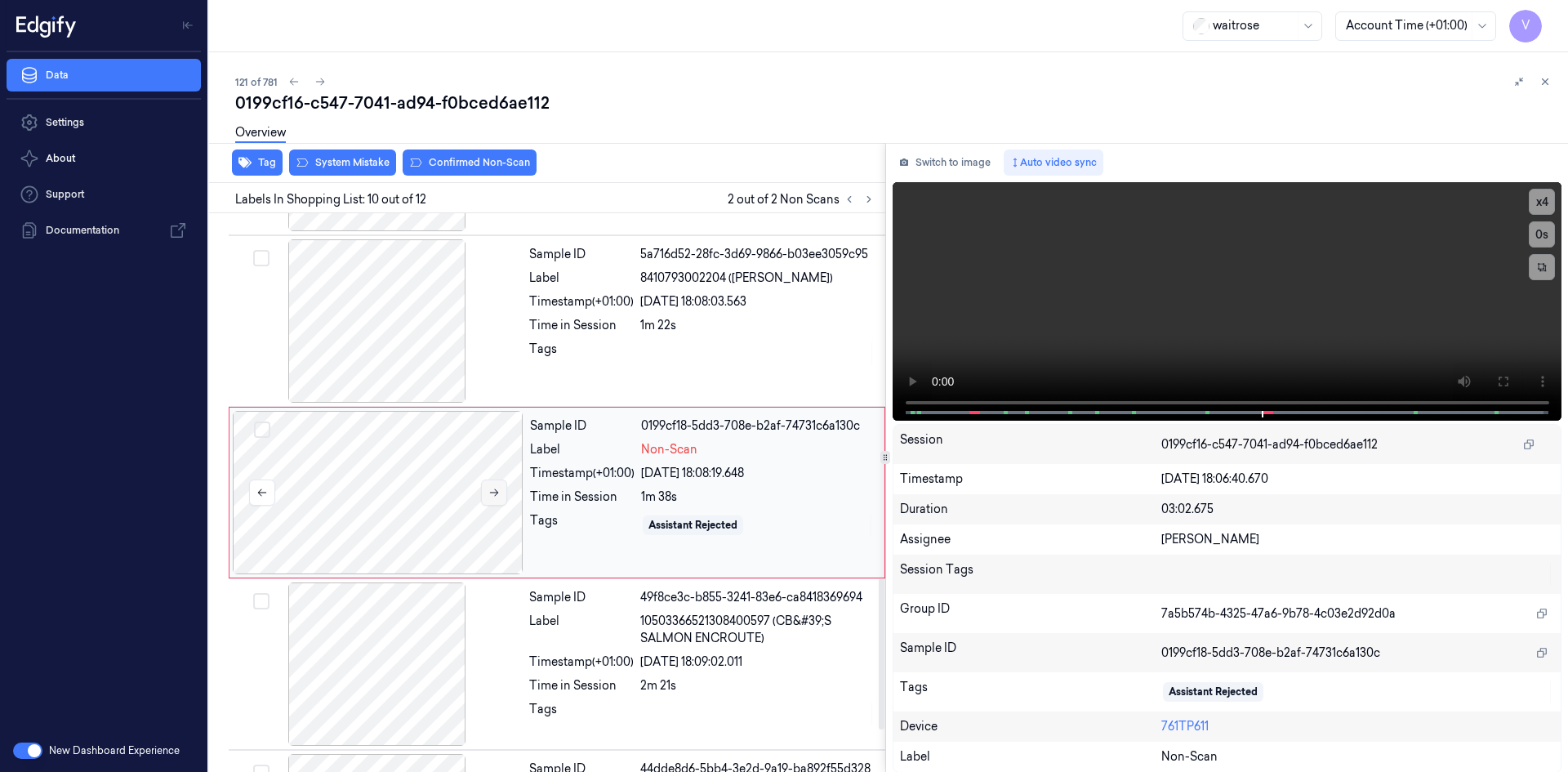
click at [493, 490] on icon at bounding box center [494, 492] width 11 height 11
click at [1293, 335] on video at bounding box center [1226, 301] width 670 height 238
click at [1301, 330] on video at bounding box center [1226, 301] width 670 height 238
click at [1533, 192] on button "x 4" at bounding box center [1541, 201] width 27 height 27
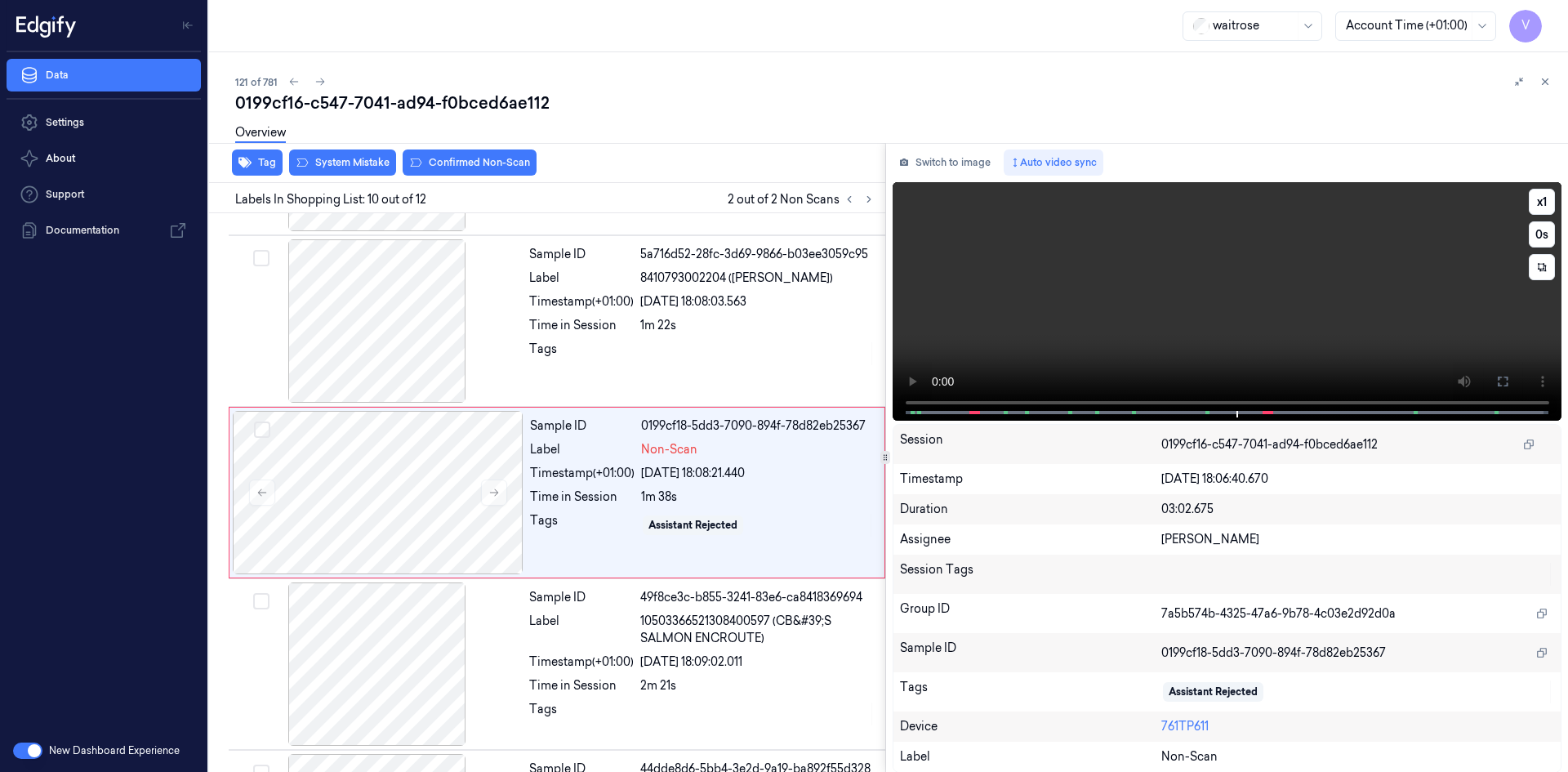
click at [1278, 330] on video at bounding box center [1226, 301] width 670 height 238
click at [1489, 384] on button at bounding box center [1502, 381] width 27 height 27
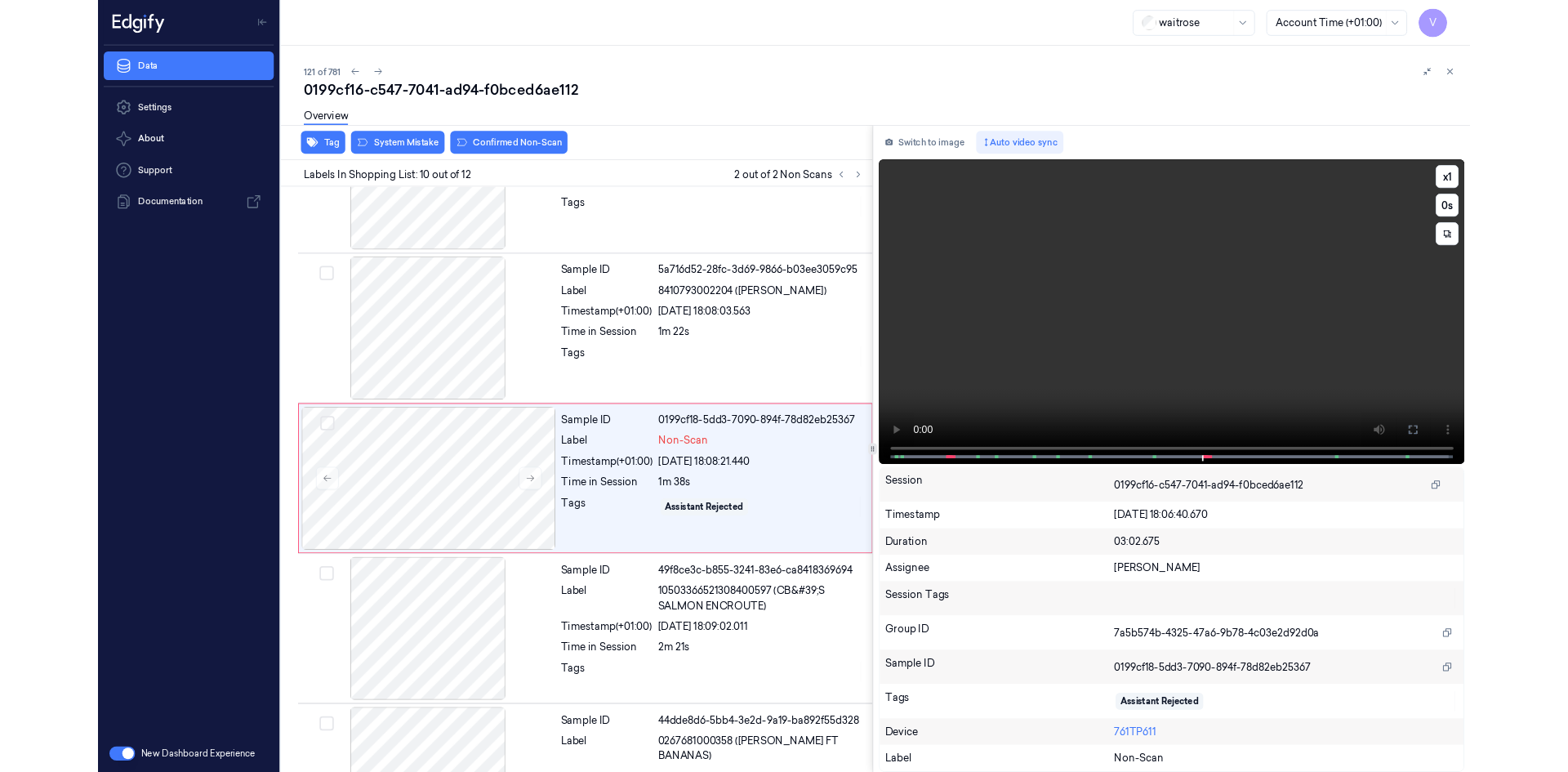
scroll to position [1294, 0]
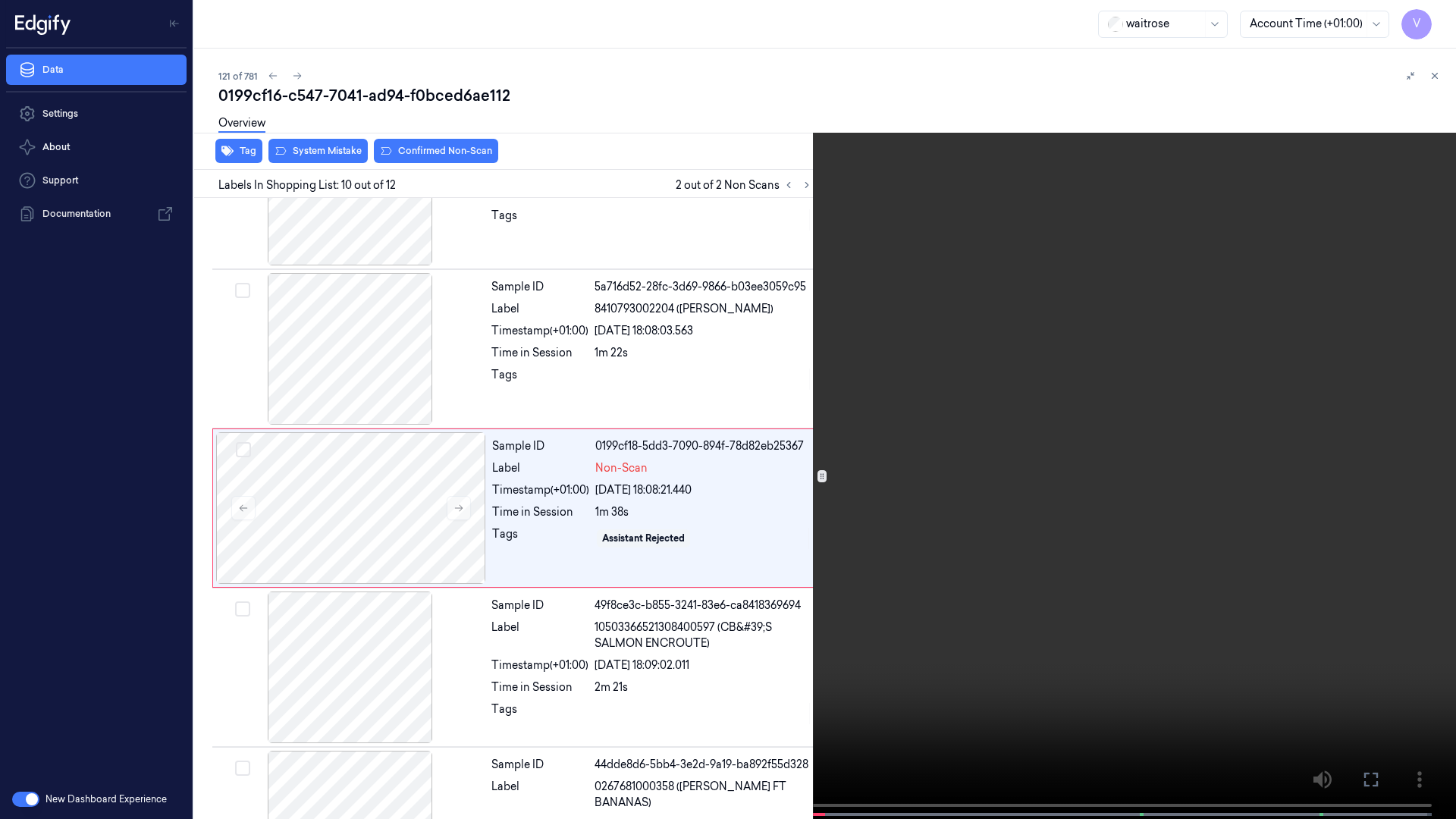
click at [0, 0] on icon at bounding box center [0, 0] width 0 height 0
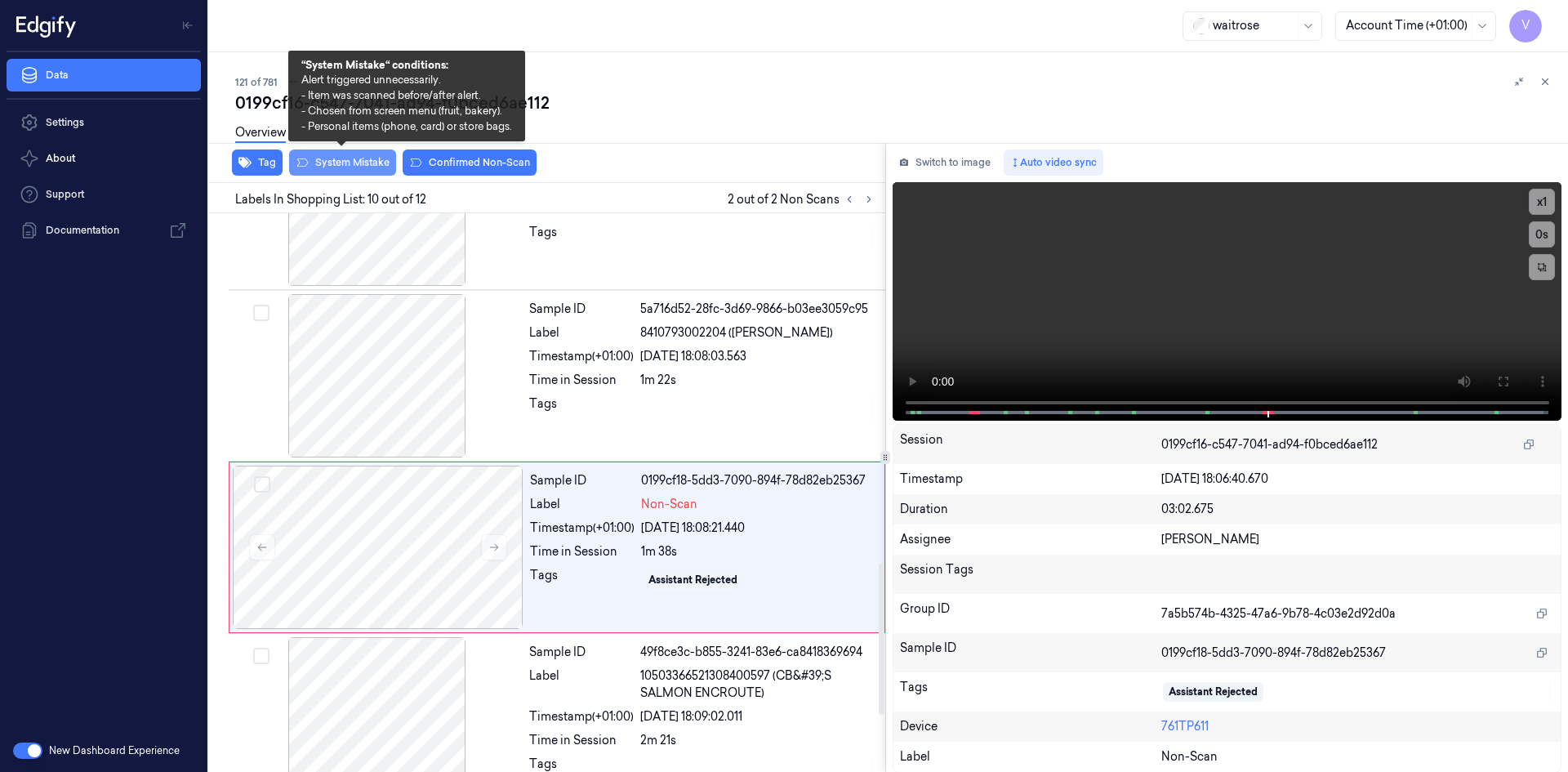
click at [319, 159] on button "System Mistake" at bounding box center [343, 162] width 107 height 27
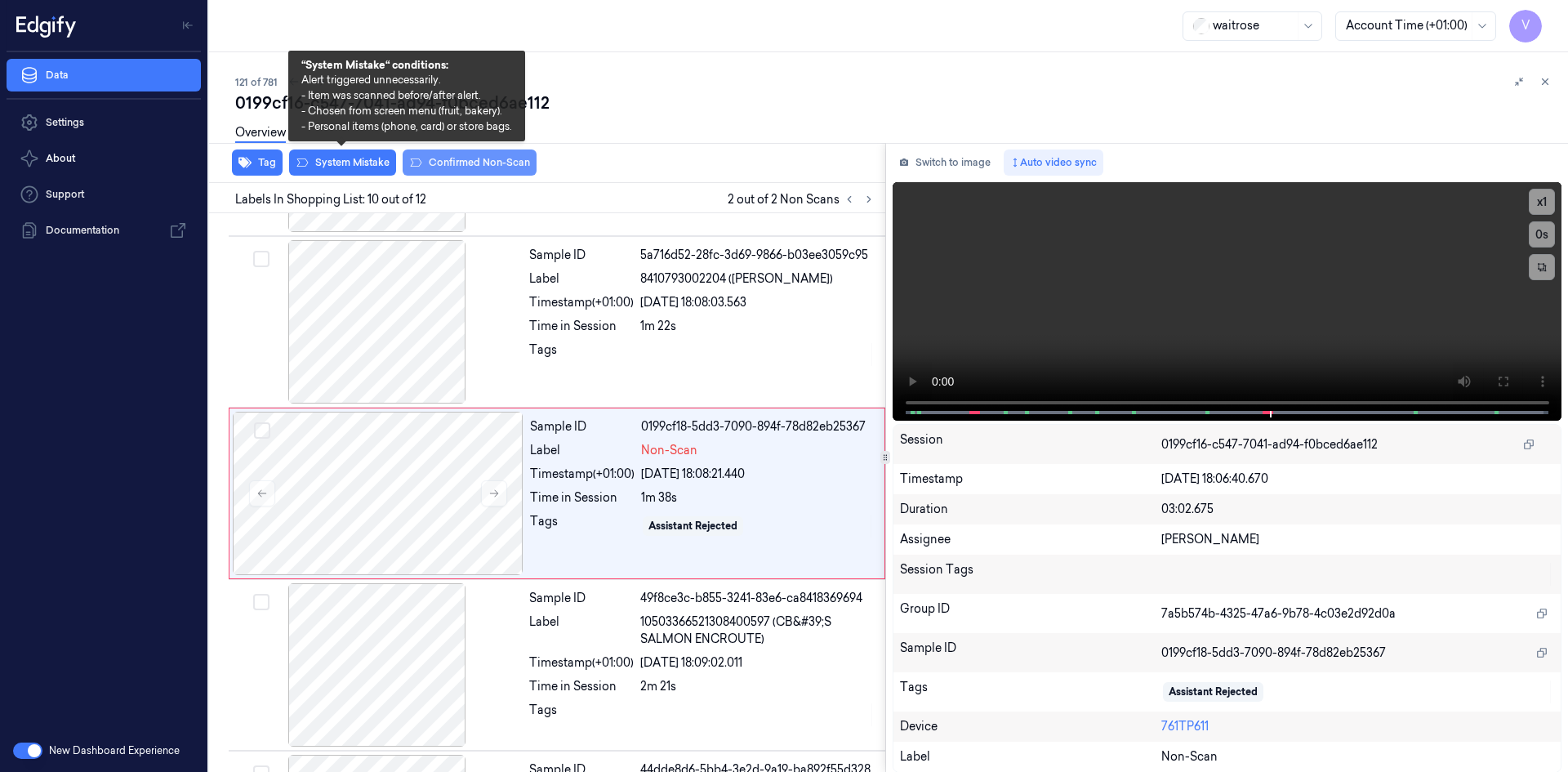
scroll to position [1349, 0]
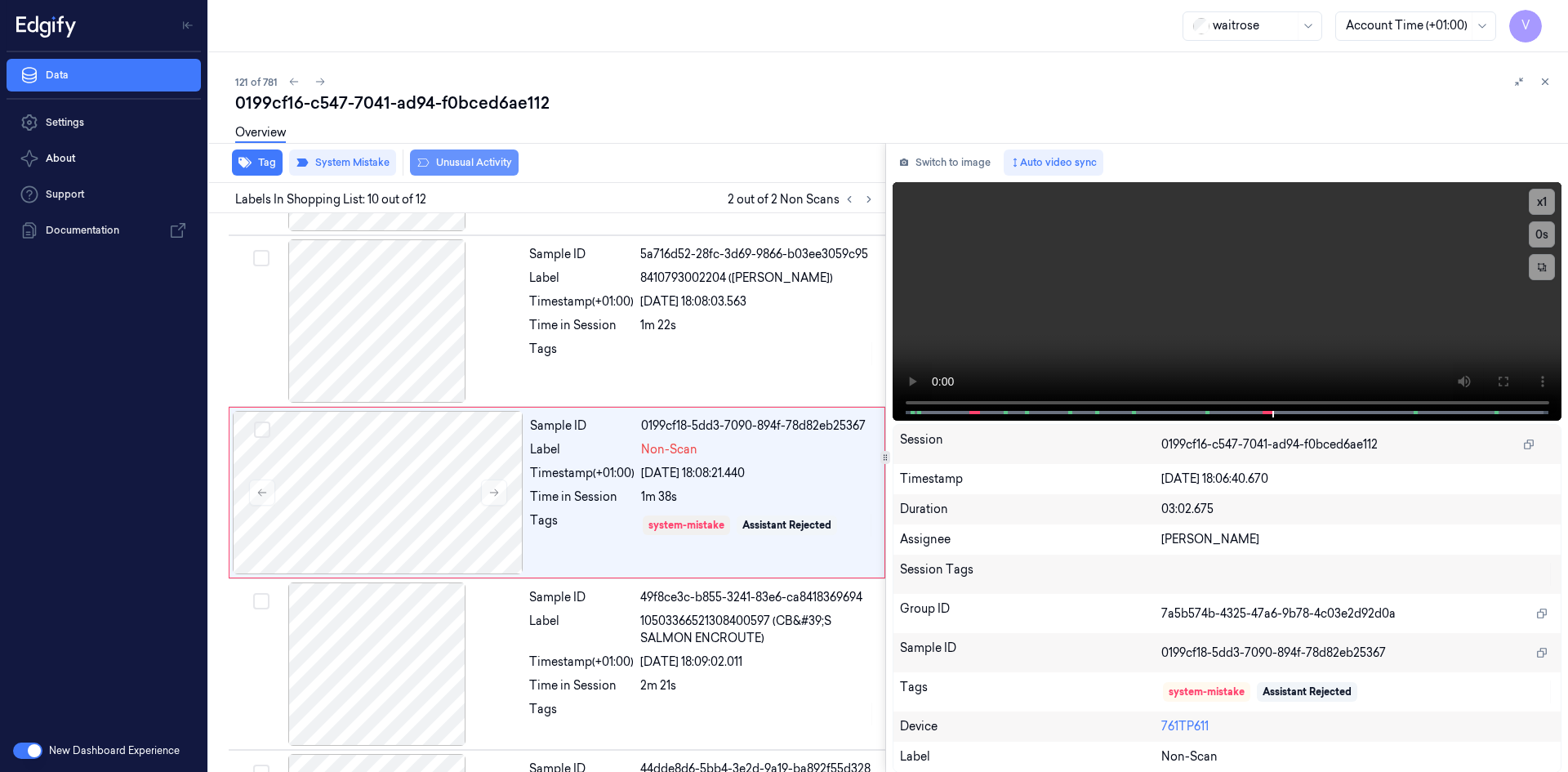
click at [473, 158] on button "Unusual Activity" at bounding box center [464, 162] width 109 height 27
click at [1548, 80] on icon at bounding box center [1545, 82] width 11 height 11
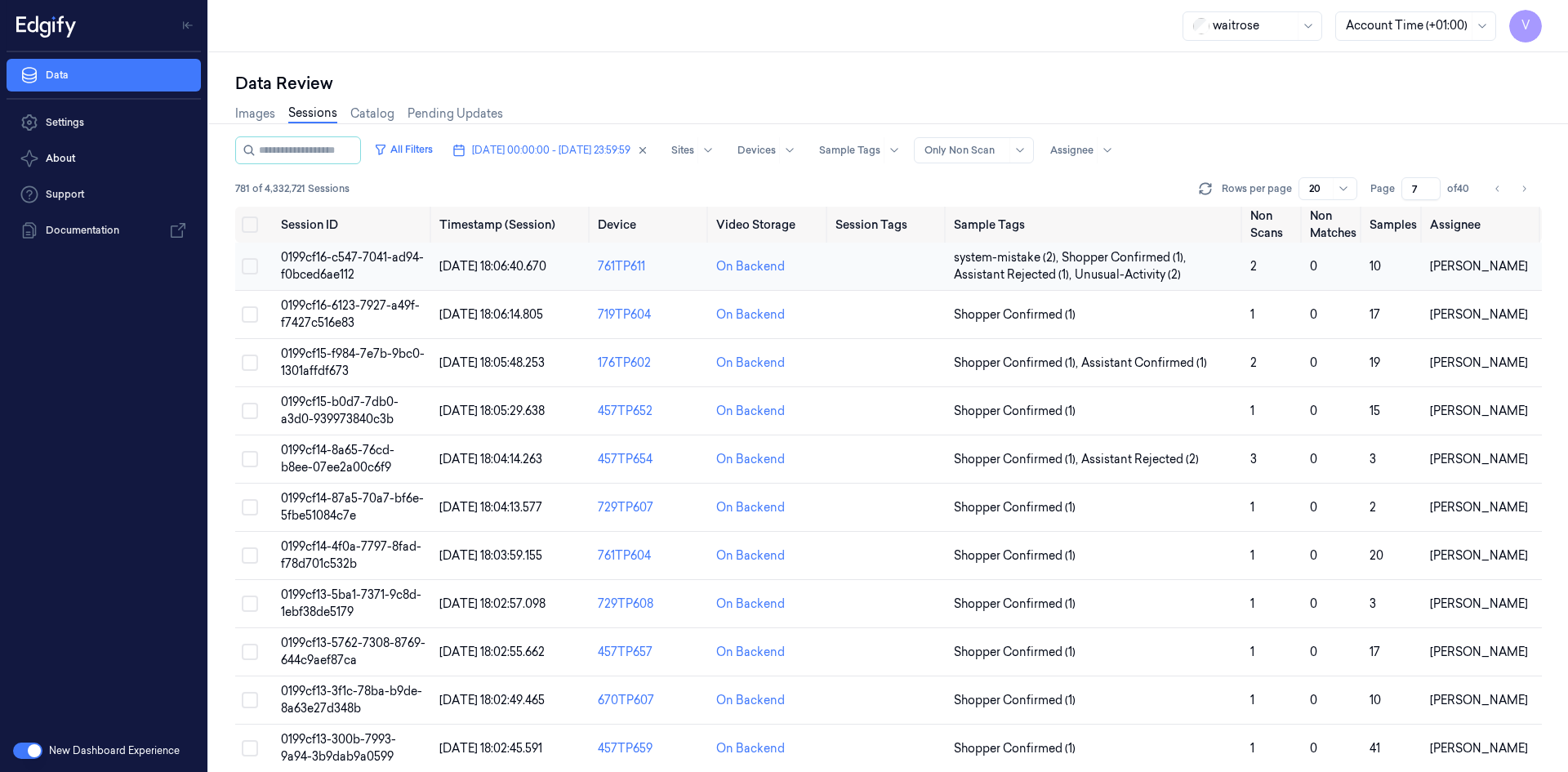
click at [338, 257] on span "0199cf16-c547-7041-ad94-f0bced6ae112" at bounding box center [353, 266] width 143 height 32
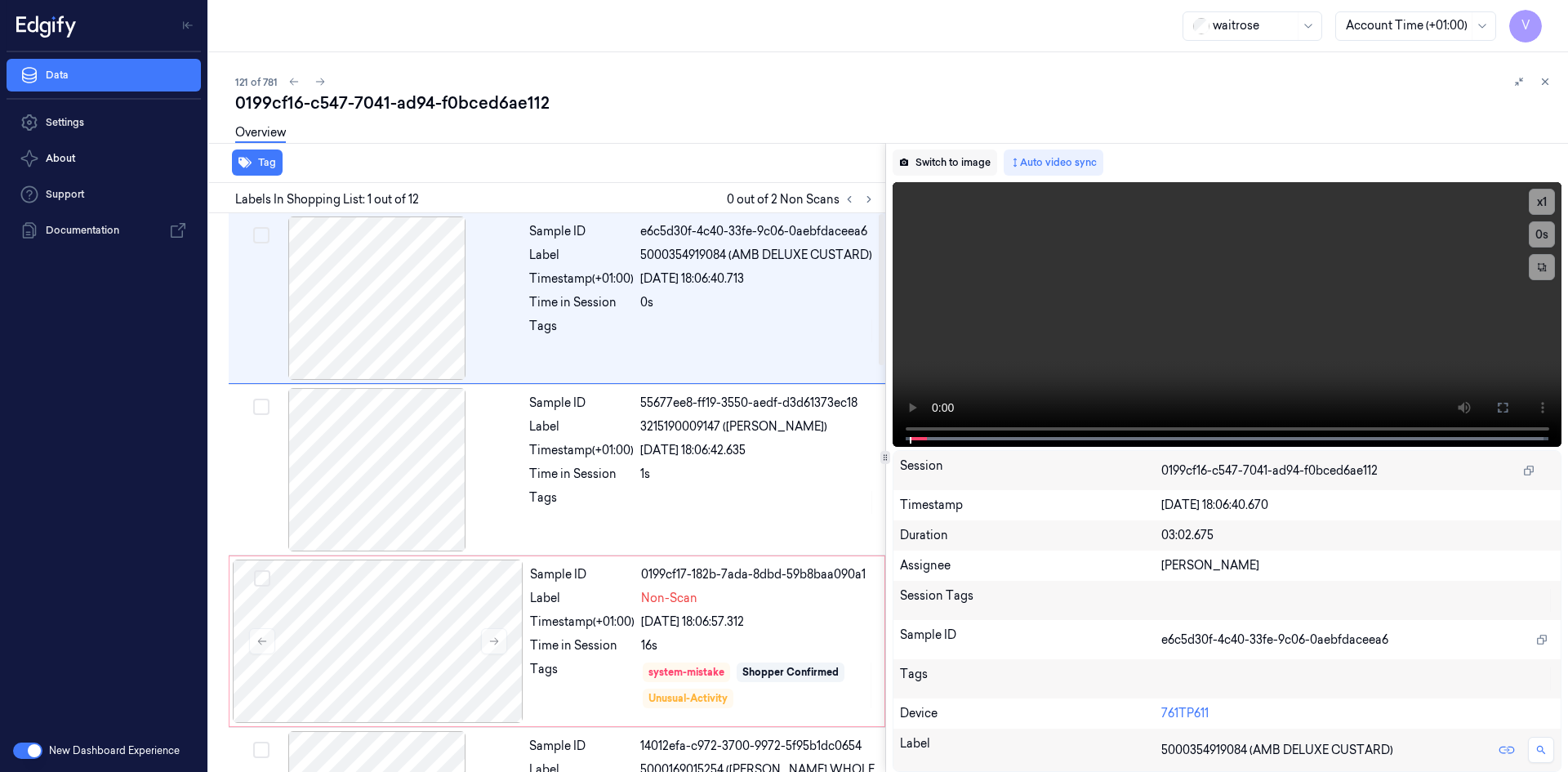
click at [959, 161] on button "Switch to image" at bounding box center [944, 162] width 104 height 27
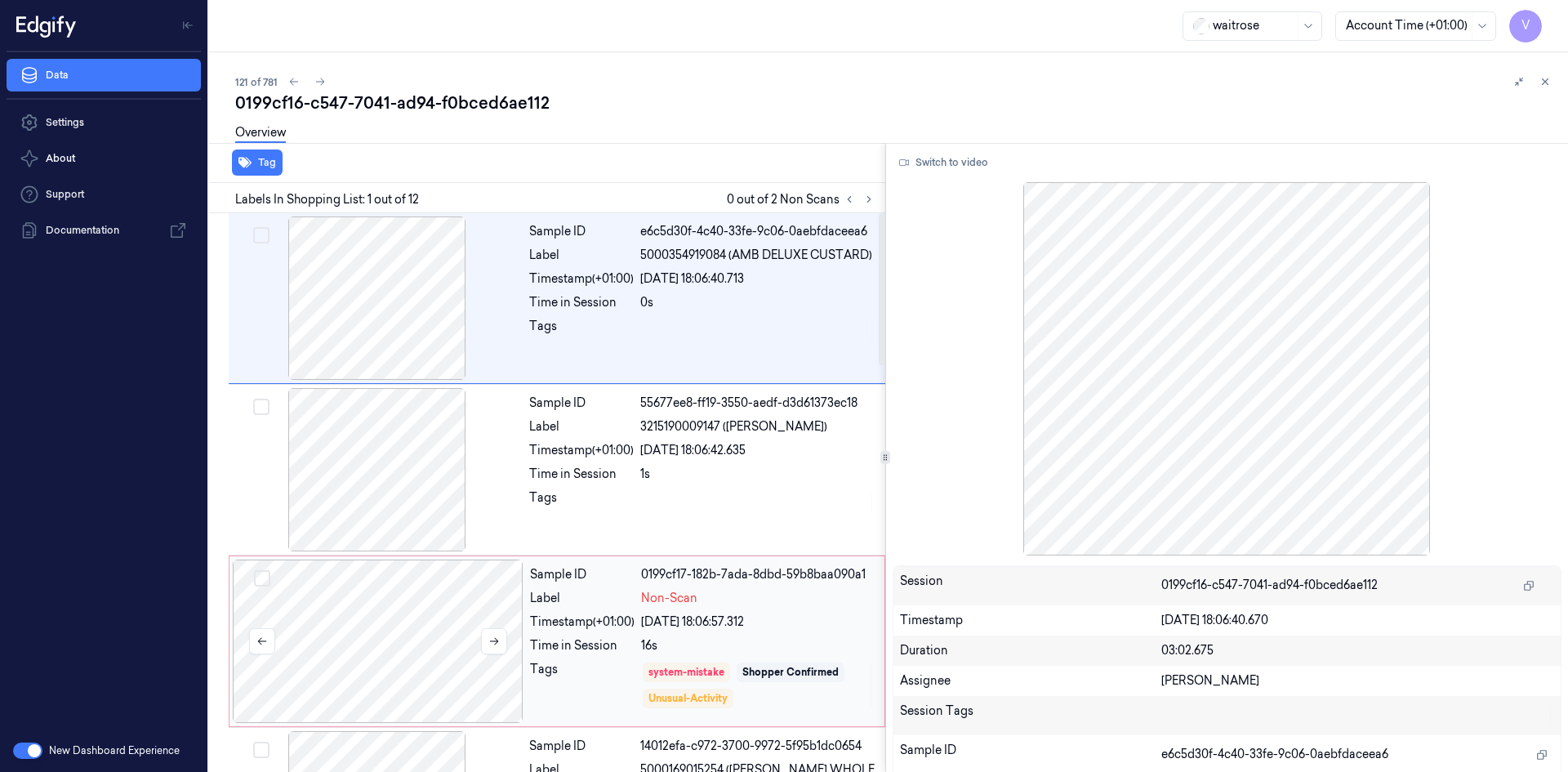
click at [517, 619] on div at bounding box center [377, 641] width 290 height 163
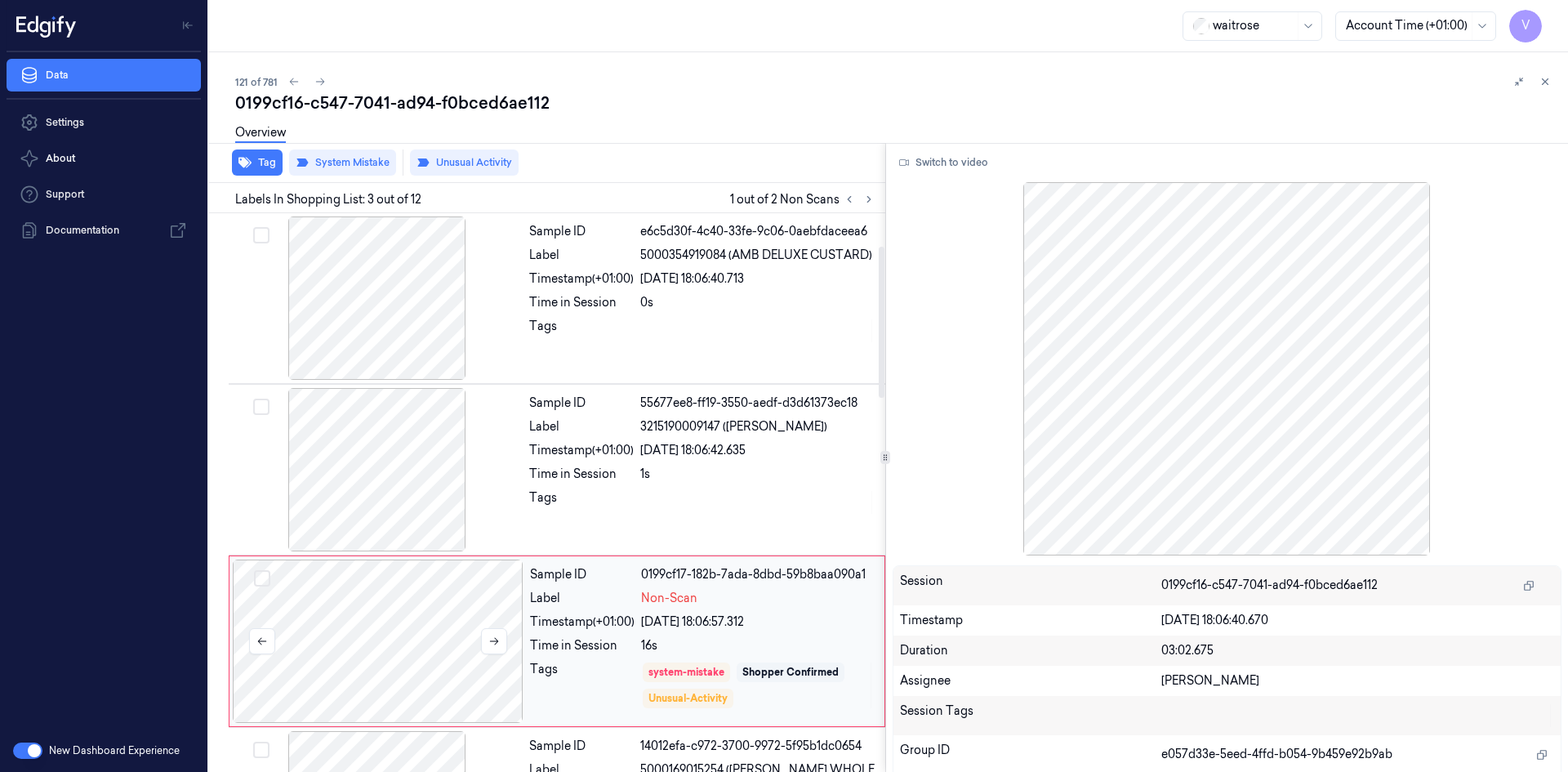
scroll to position [148, 0]
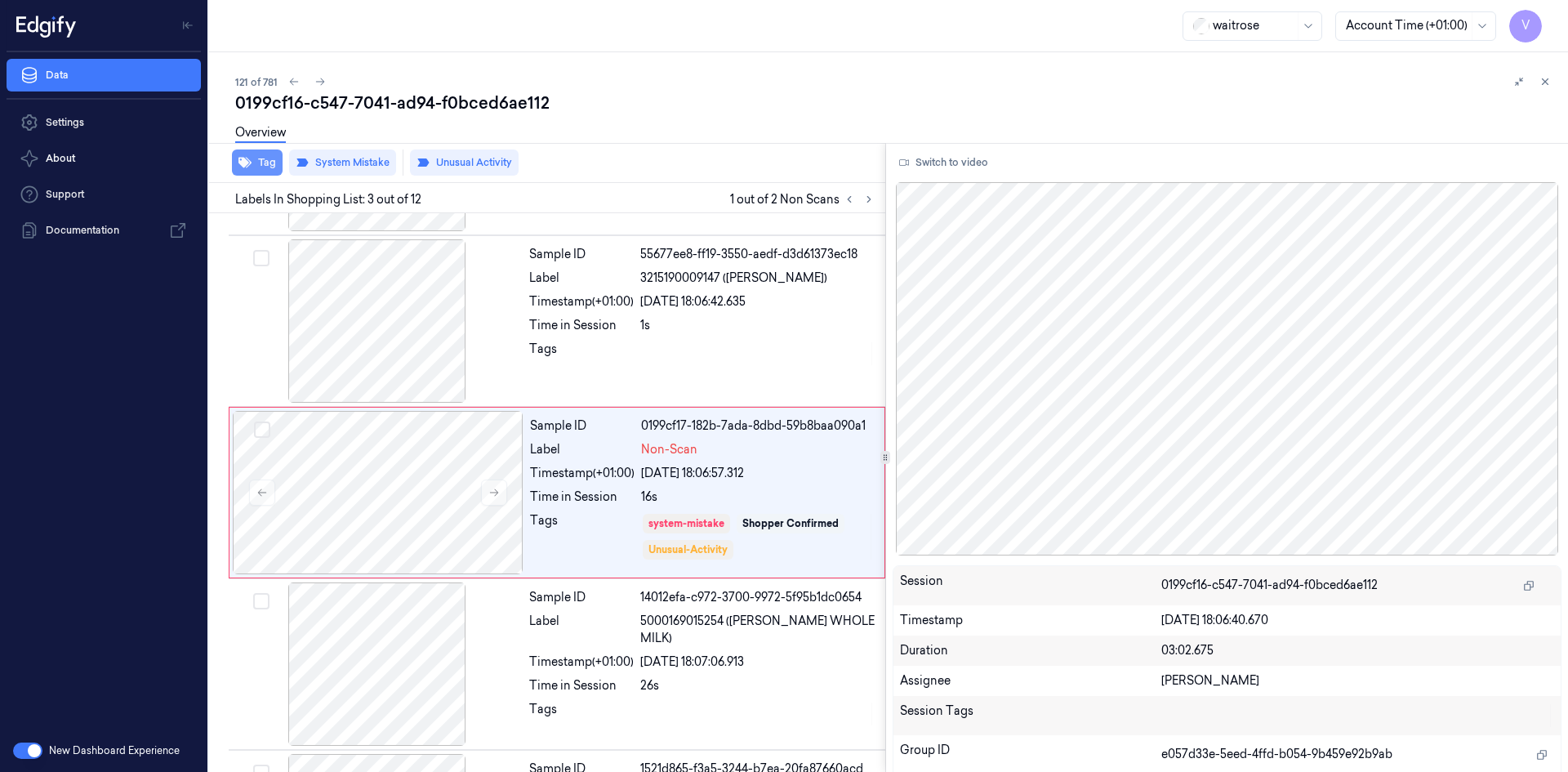
click at [277, 162] on button "Tag" at bounding box center [256, 162] width 50 height 27
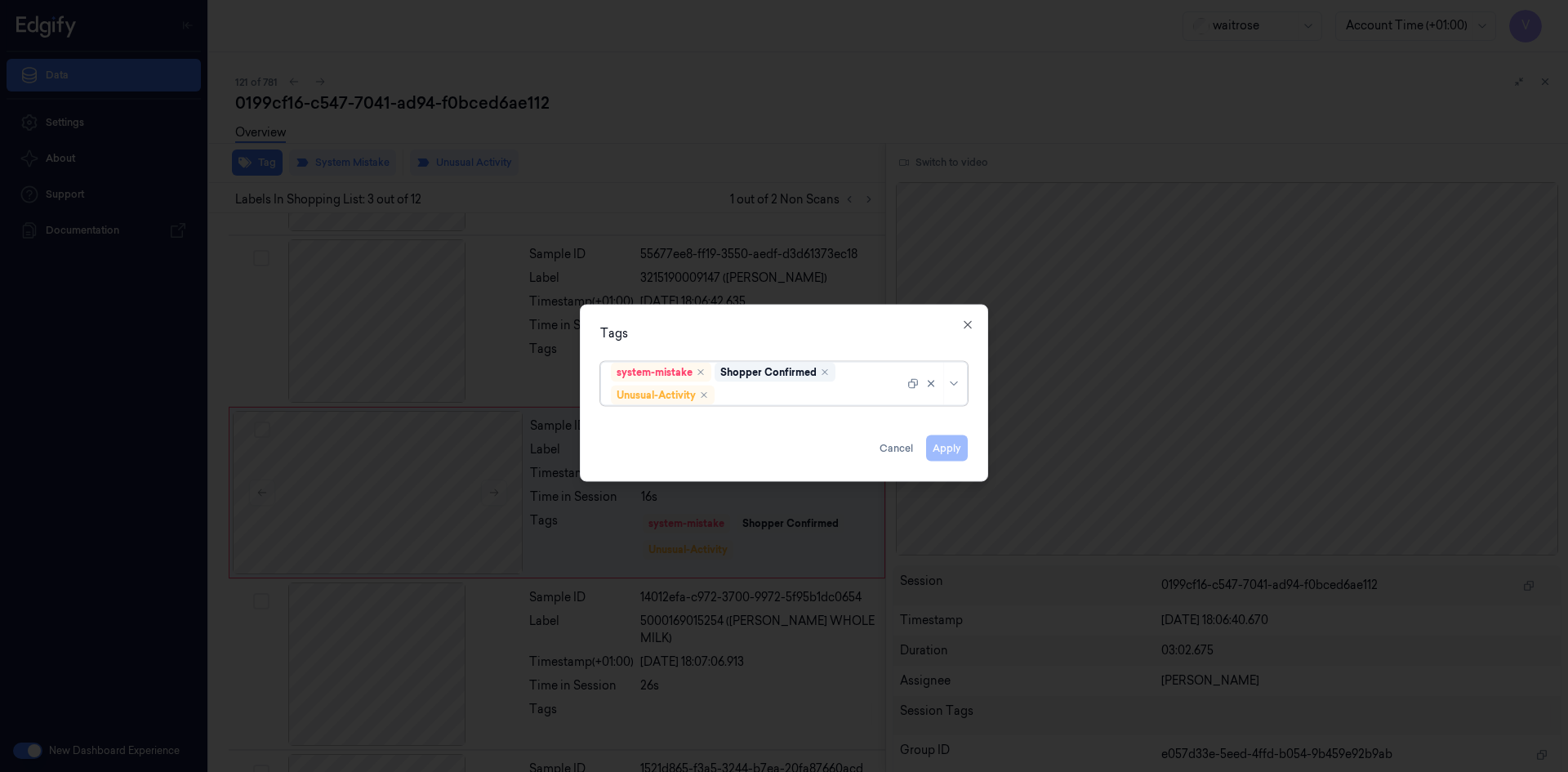
click at [742, 400] on div at bounding box center [811, 395] width 186 height 17
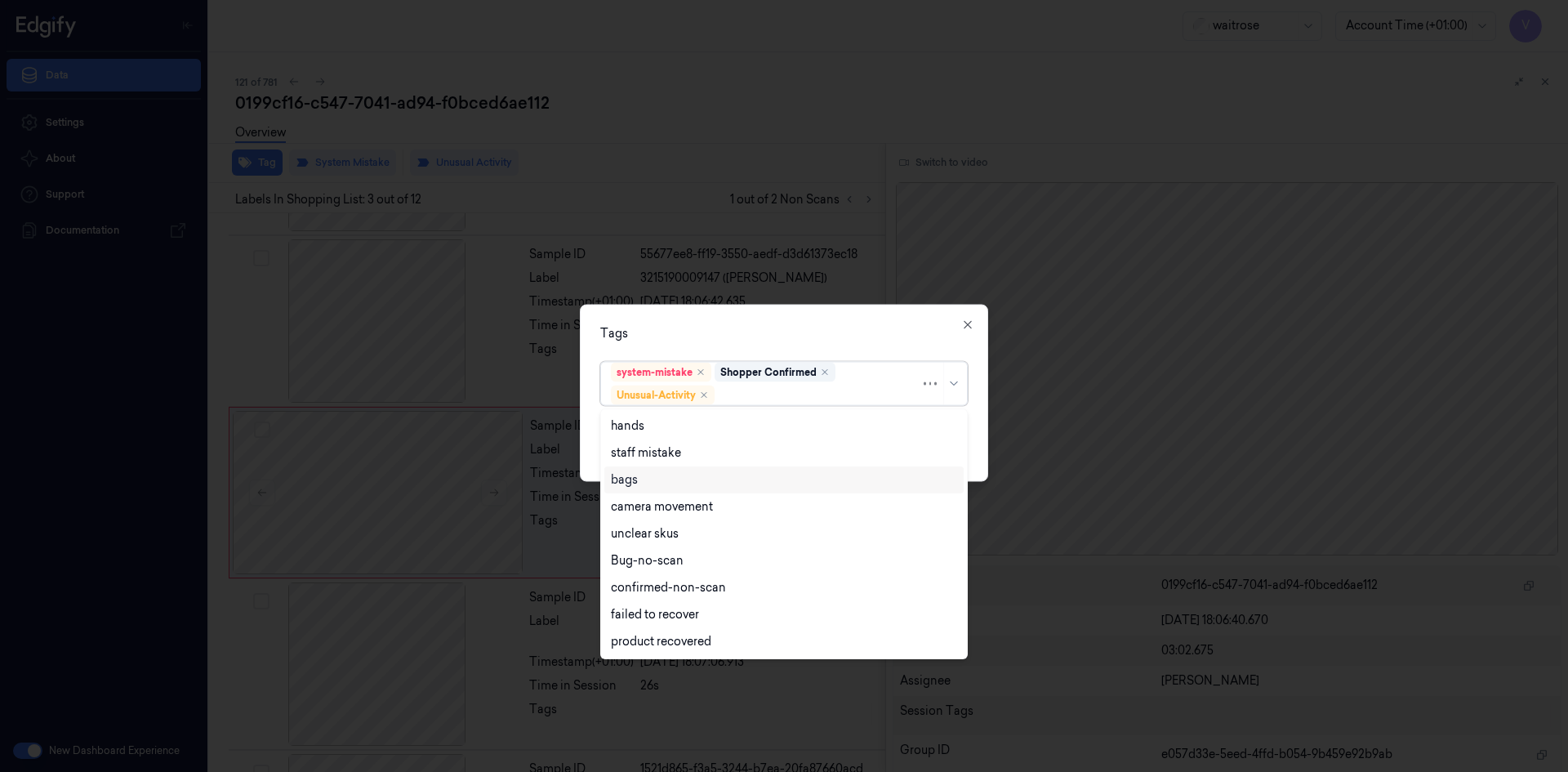
click at [651, 483] on div "bags" at bounding box center [784, 479] width 346 height 17
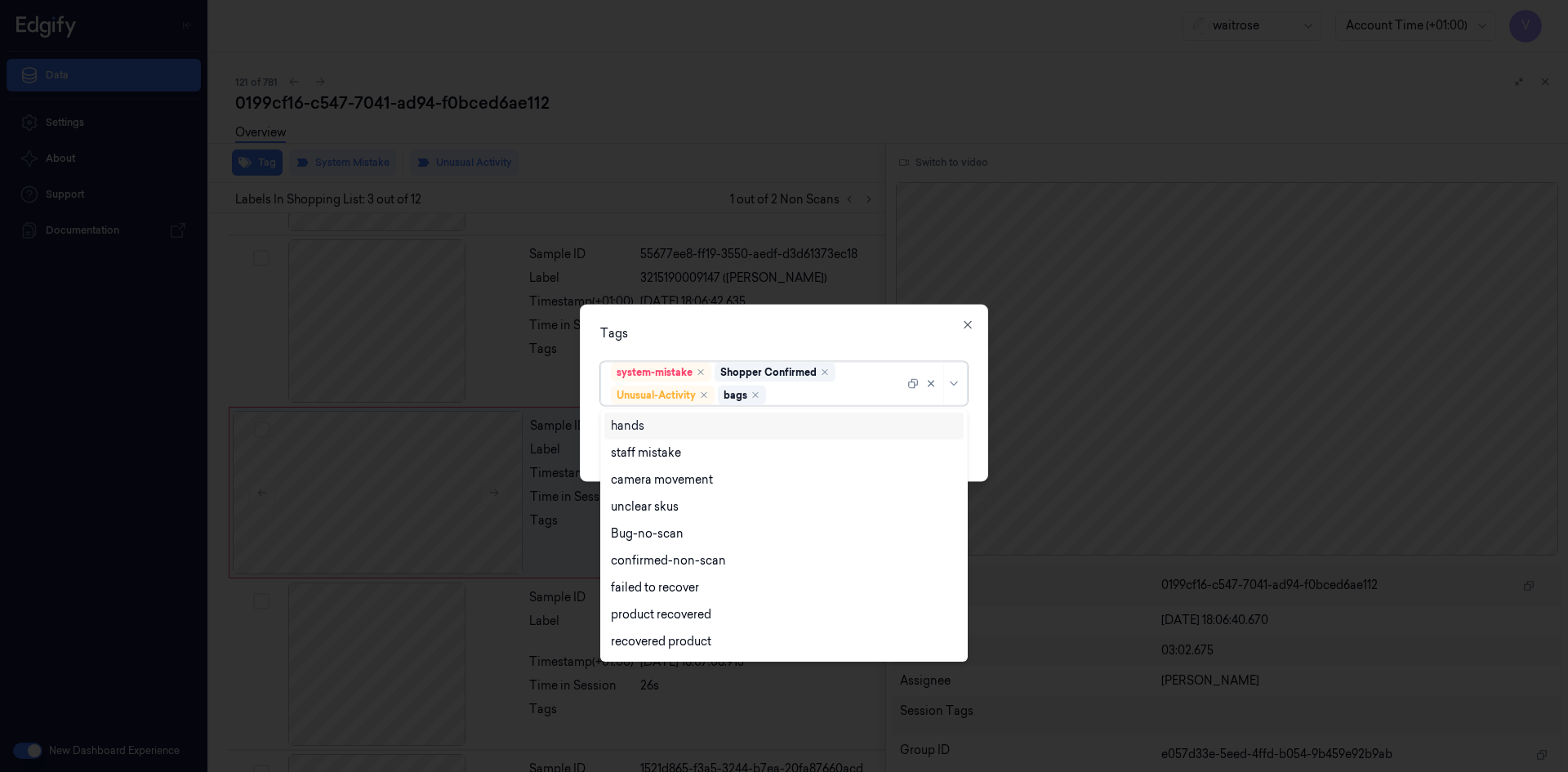
click at [757, 328] on div "Tags" at bounding box center [783, 332] width 367 height 17
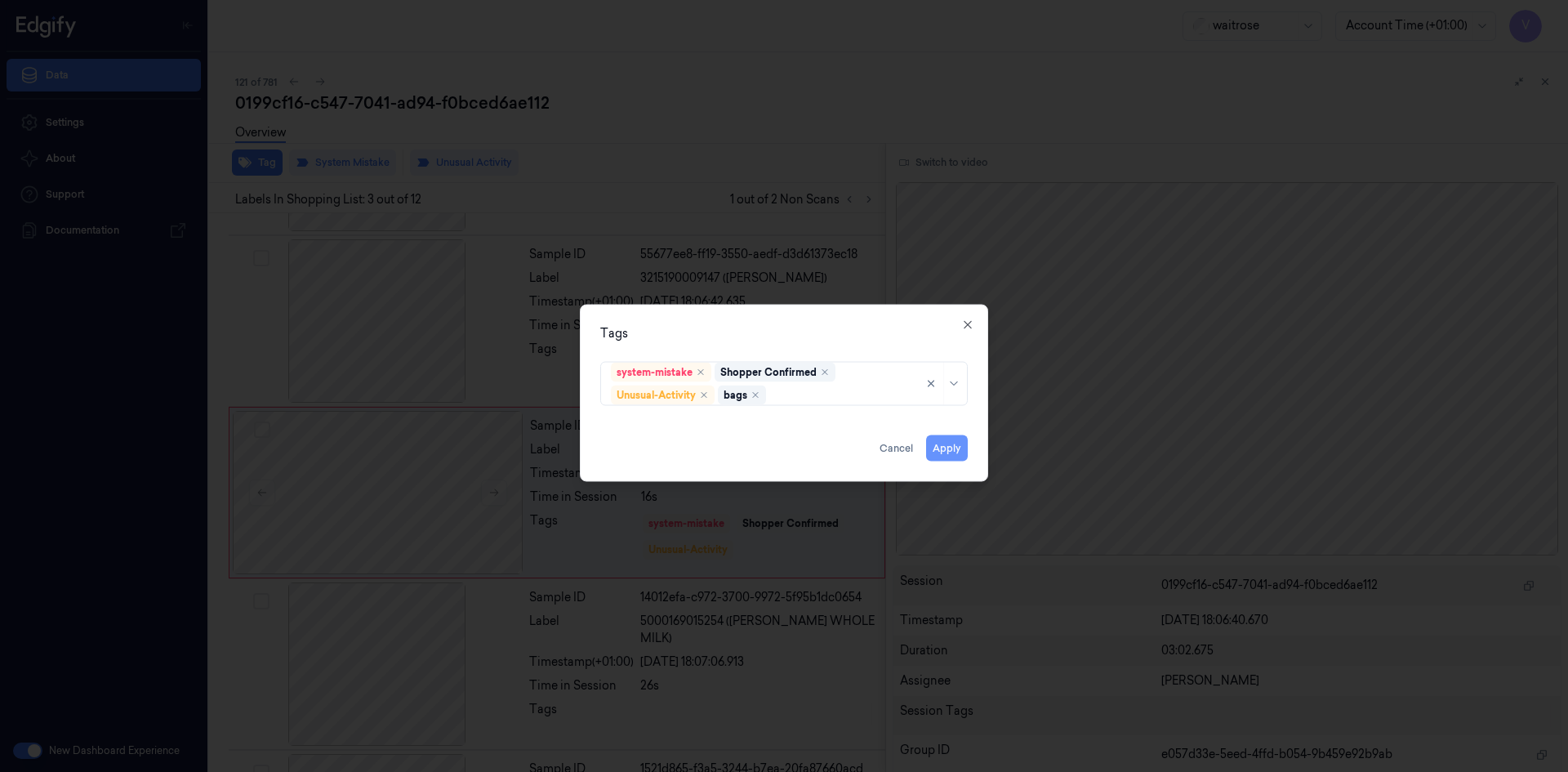
click at [953, 448] on button "Apply" at bounding box center [946, 447] width 41 height 27
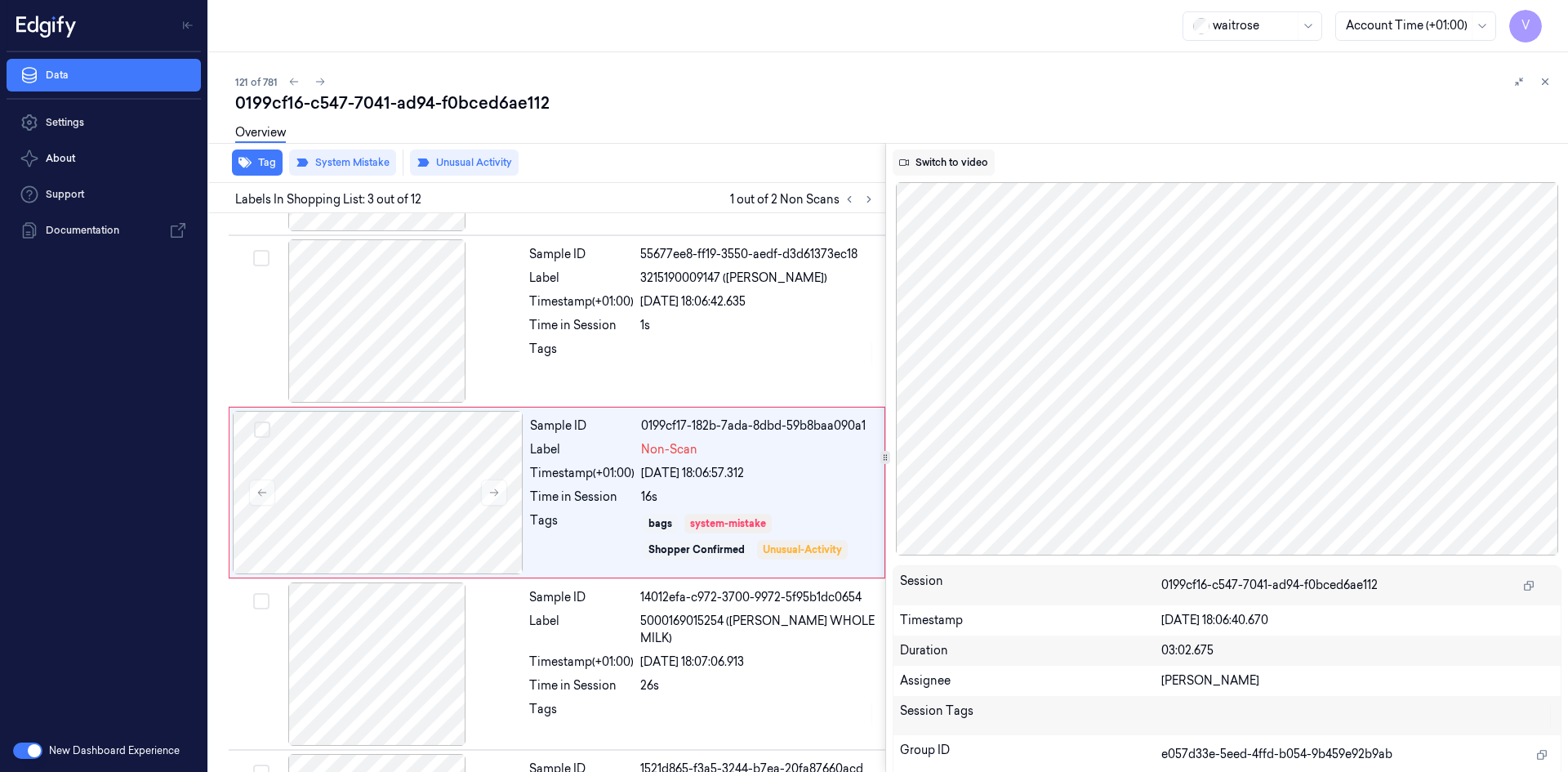
click at [973, 157] on button "Switch to video" at bounding box center [942, 162] width 102 height 27
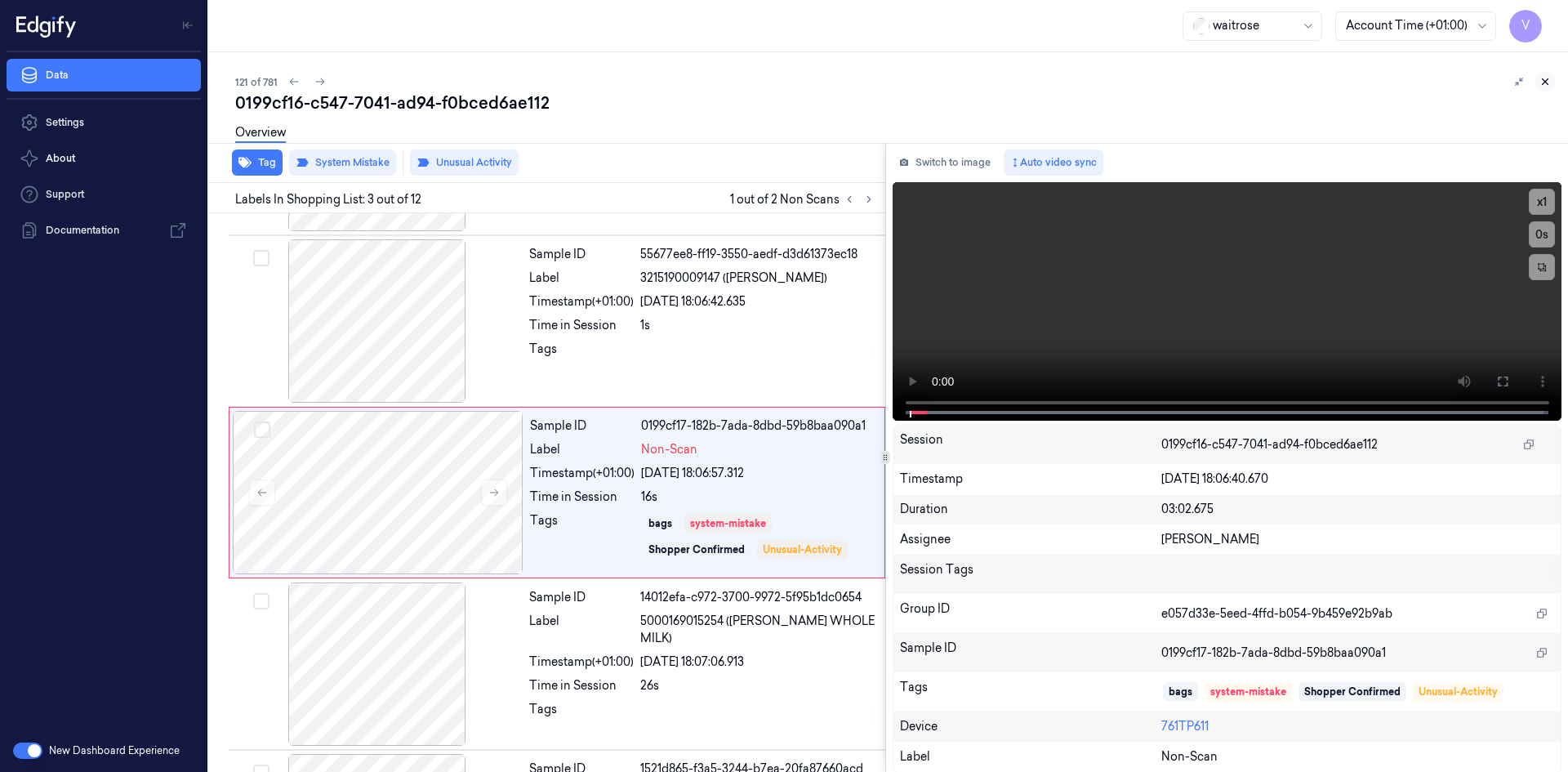
click at [1547, 86] on icon at bounding box center [1545, 82] width 11 height 11
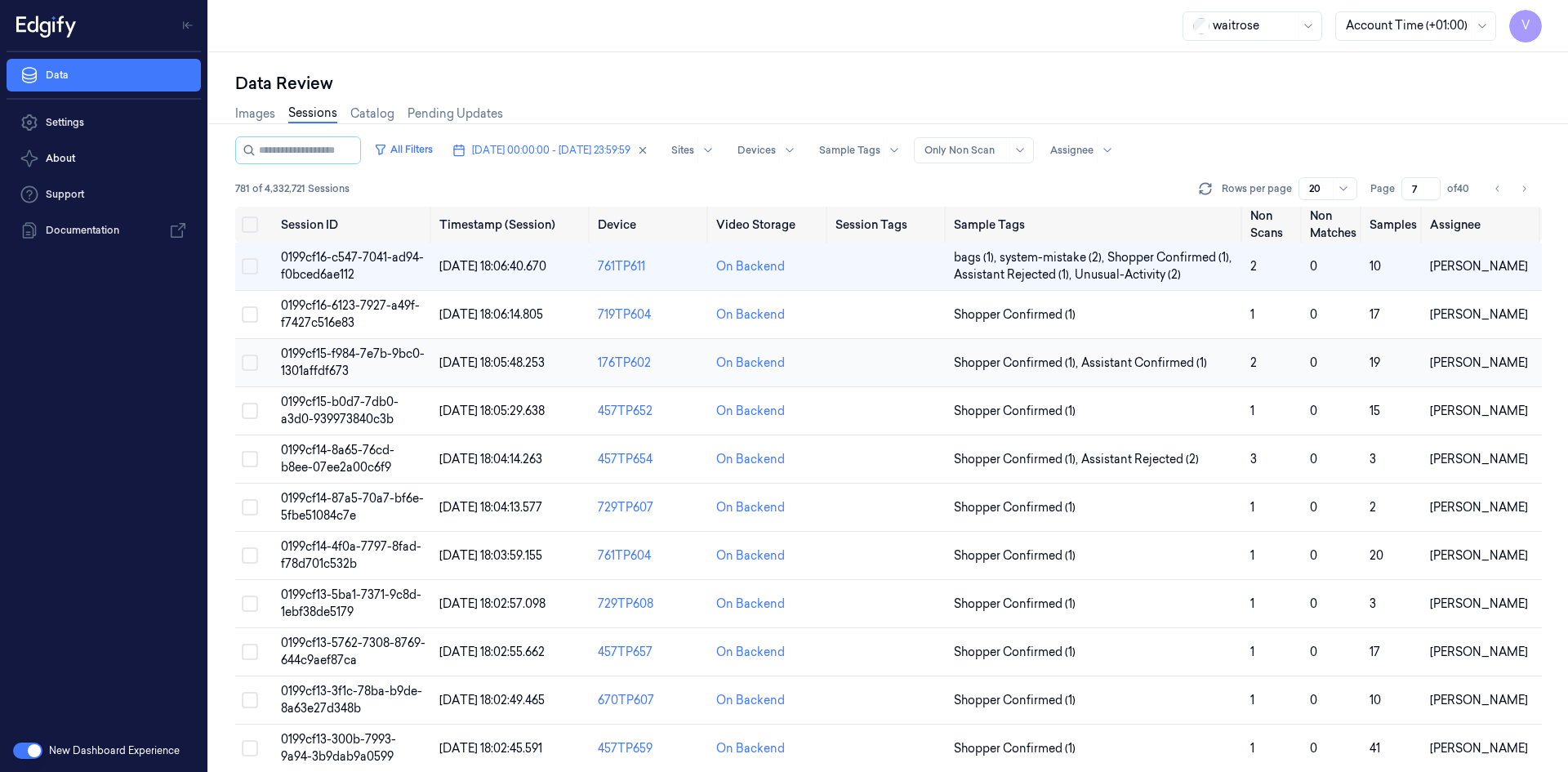
click at [334, 365] on span "0199cf15-f984-7e7b-9bc0-1301affdf673" at bounding box center [353, 362] width 144 height 32
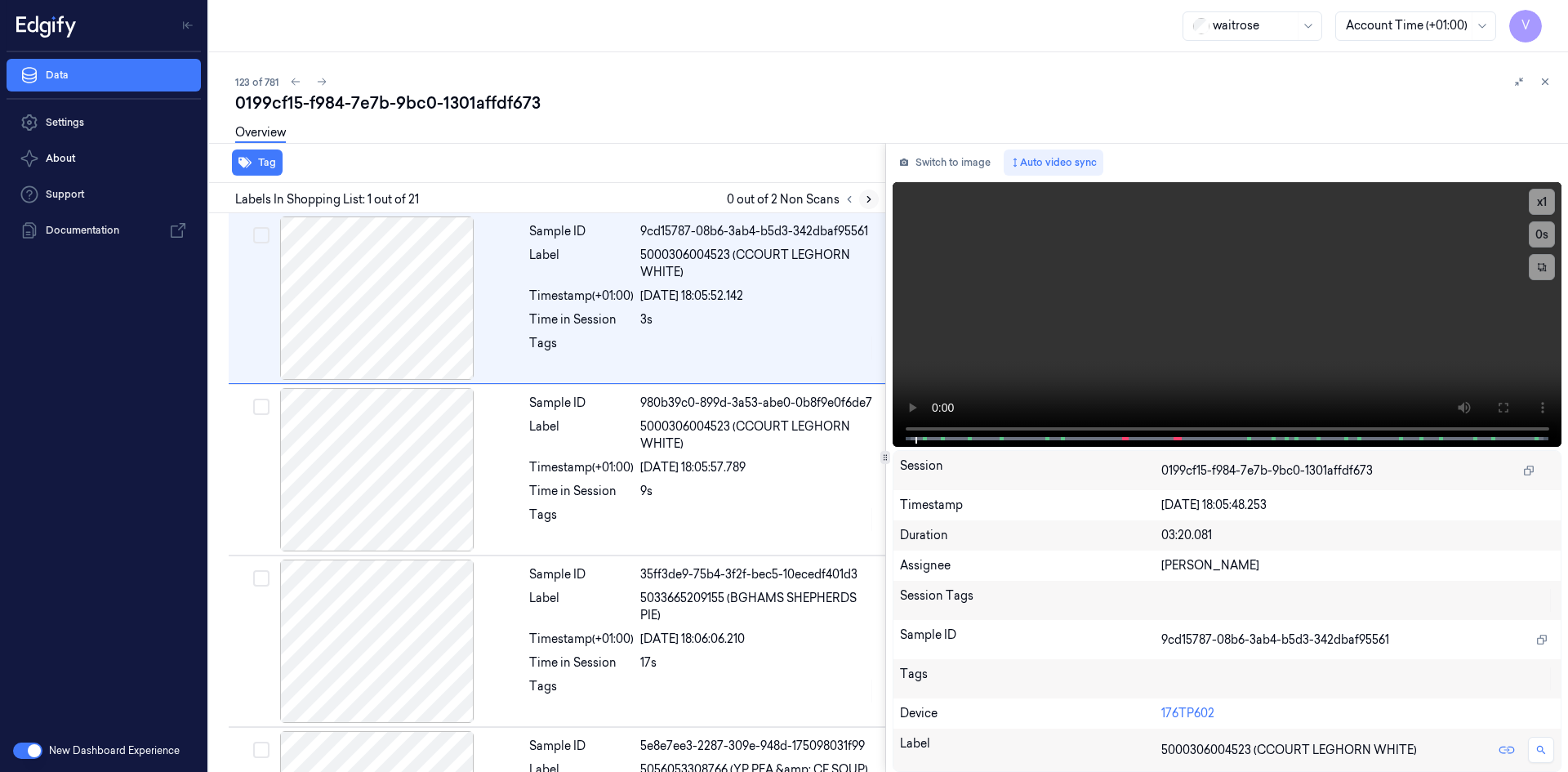
click at [867, 200] on icon at bounding box center [868, 199] width 11 height 11
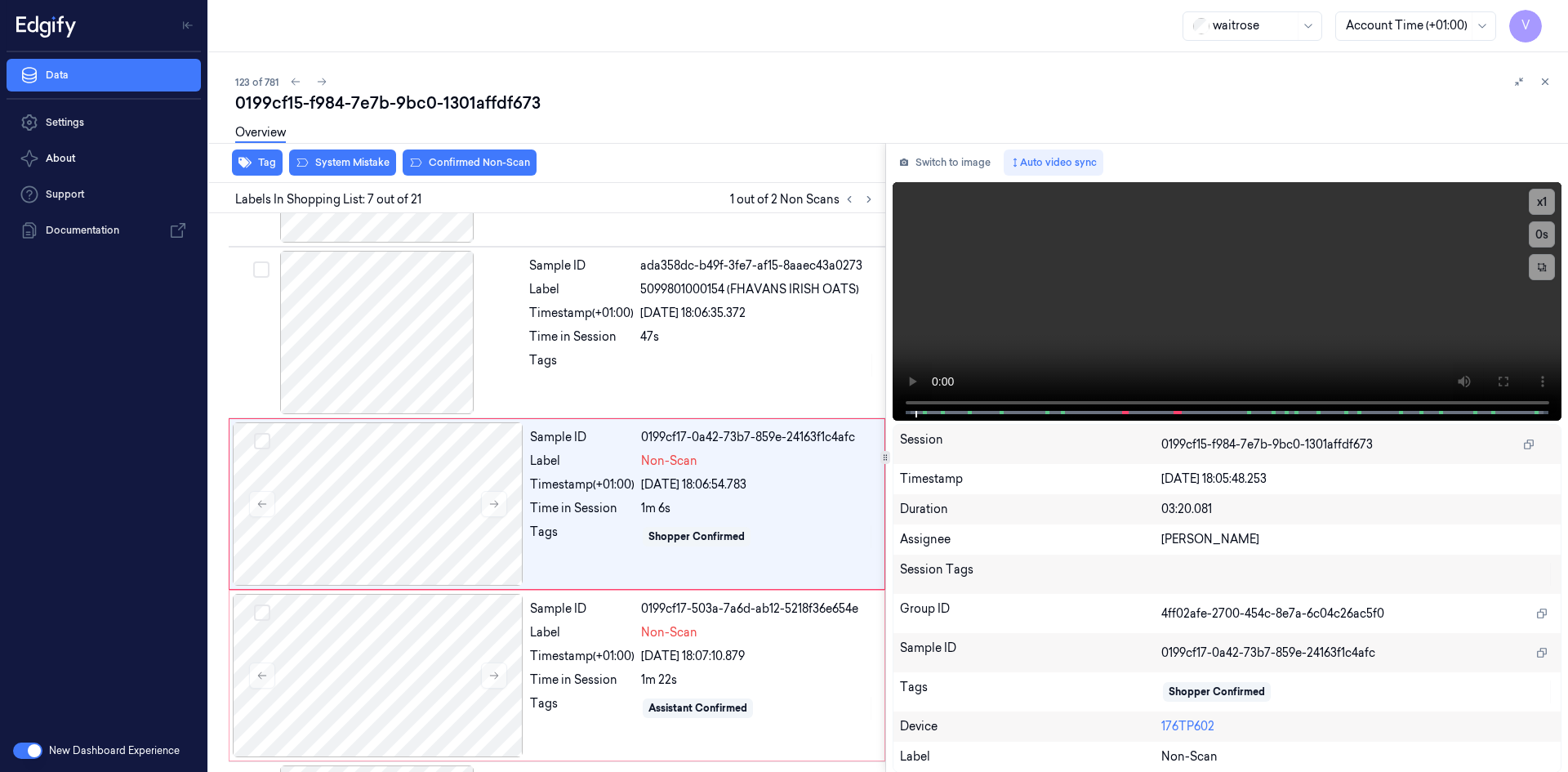
scroll to position [834, 0]
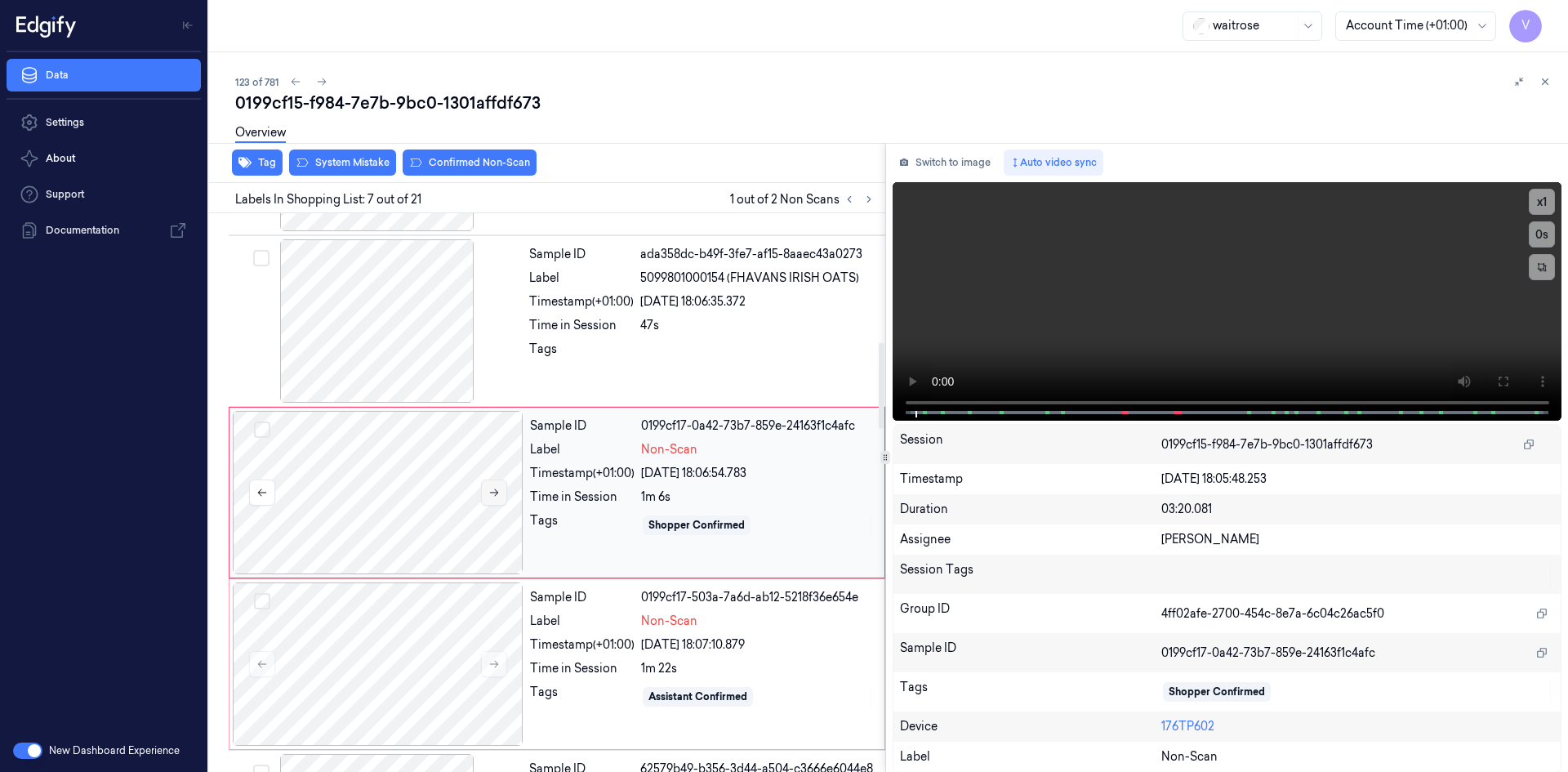
click at [502, 489] on button at bounding box center [494, 492] width 27 height 27
click at [499, 489] on icon at bounding box center [494, 492] width 11 height 11
click at [1541, 198] on button "x 1" at bounding box center [1541, 201] width 27 height 27
click at [1151, 304] on video at bounding box center [1226, 301] width 670 height 238
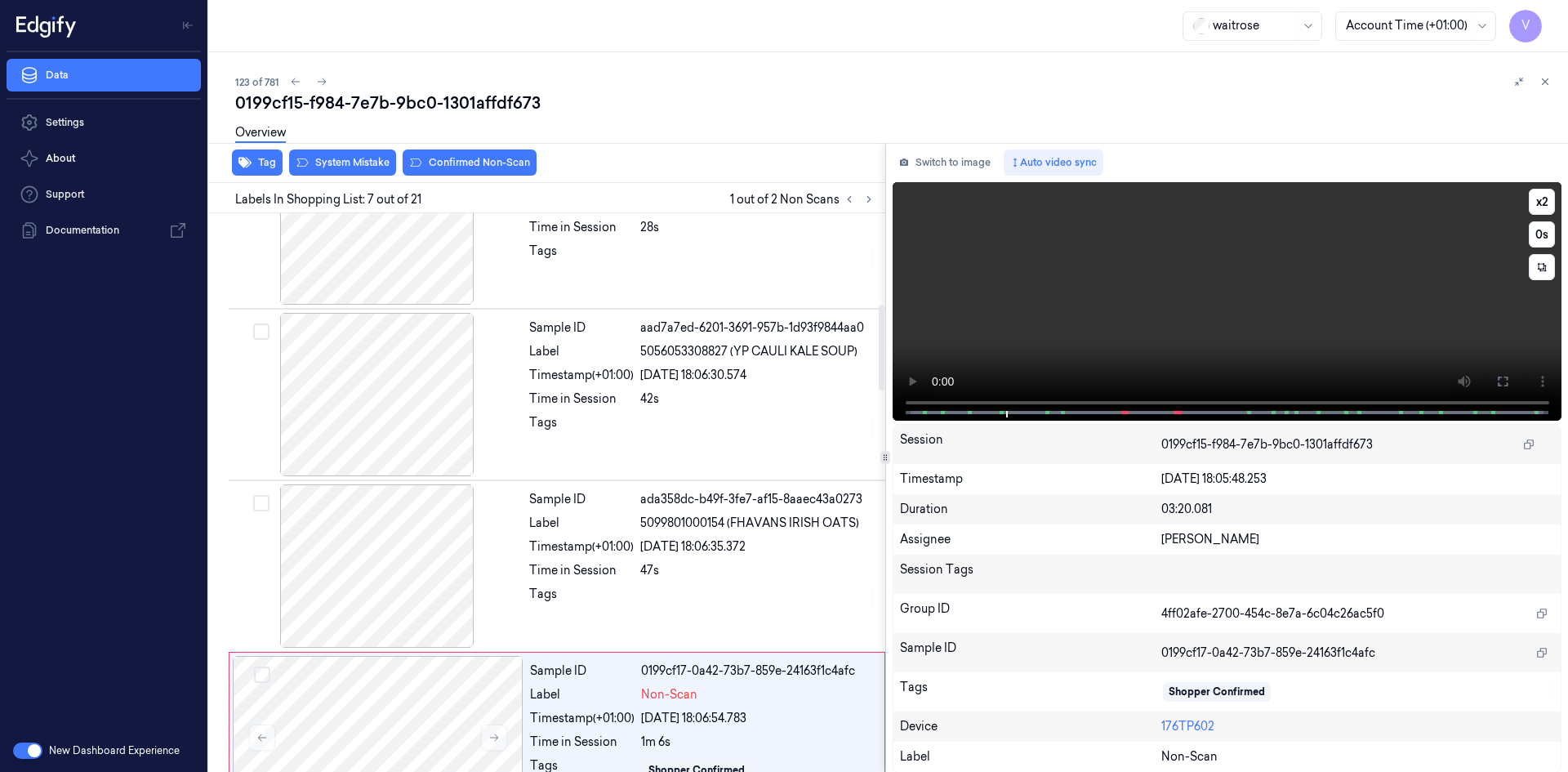
click at [1102, 282] on video at bounding box center [1226, 301] width 670 height 238
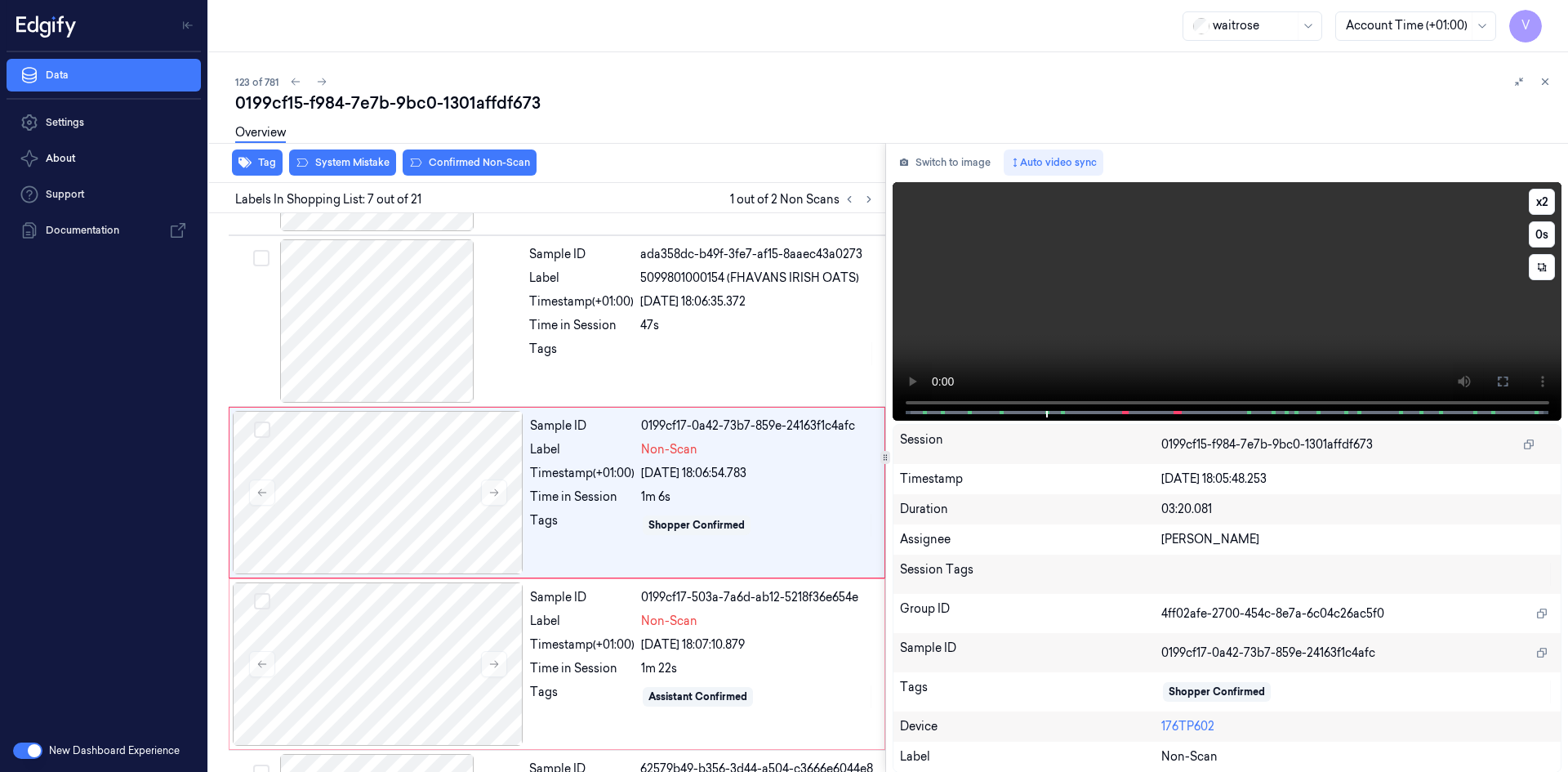
click at [1130, 292] on video at bounding box center [1226, 301] width 670 height 238
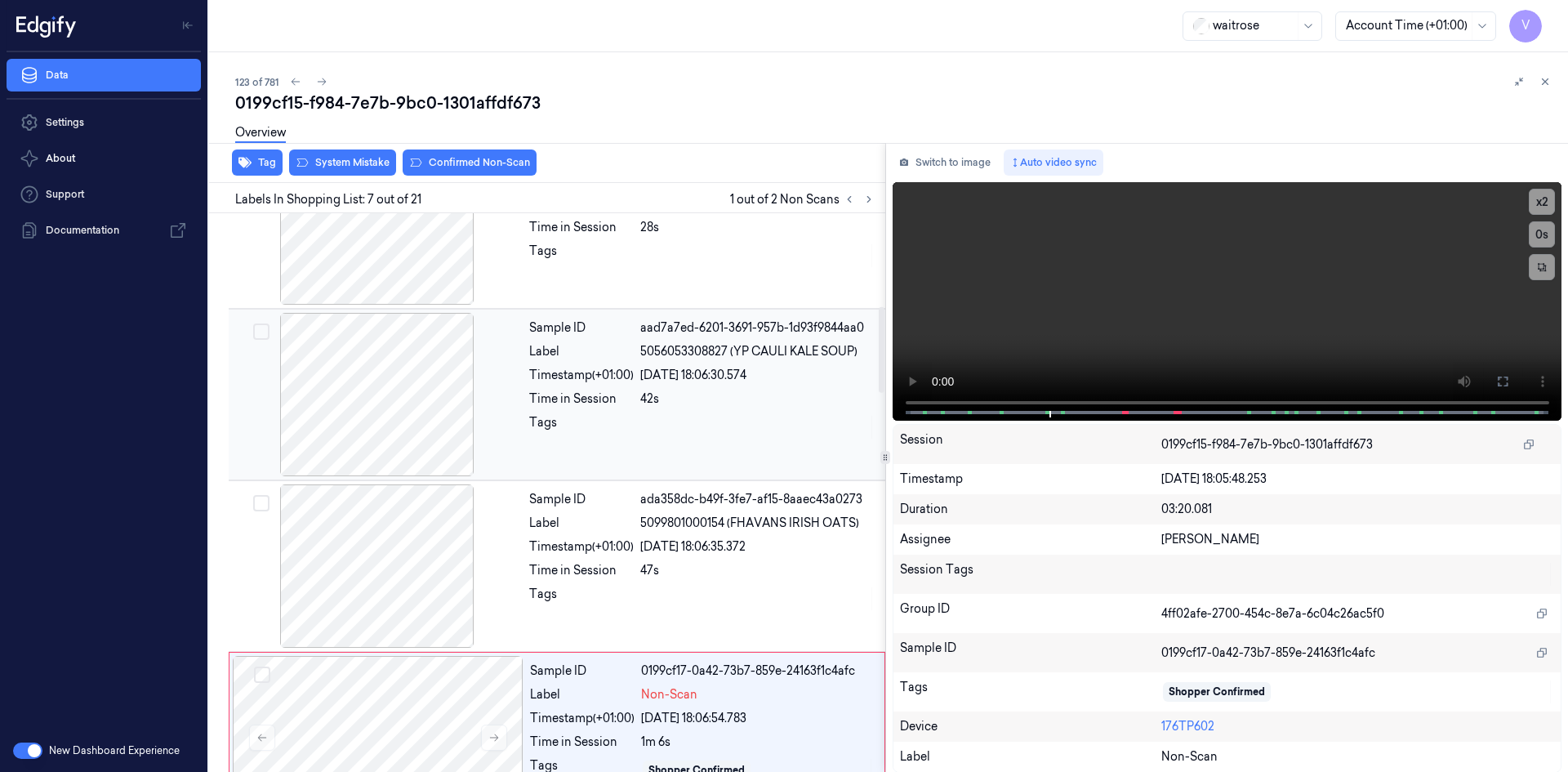
scroll to position [753, 0]
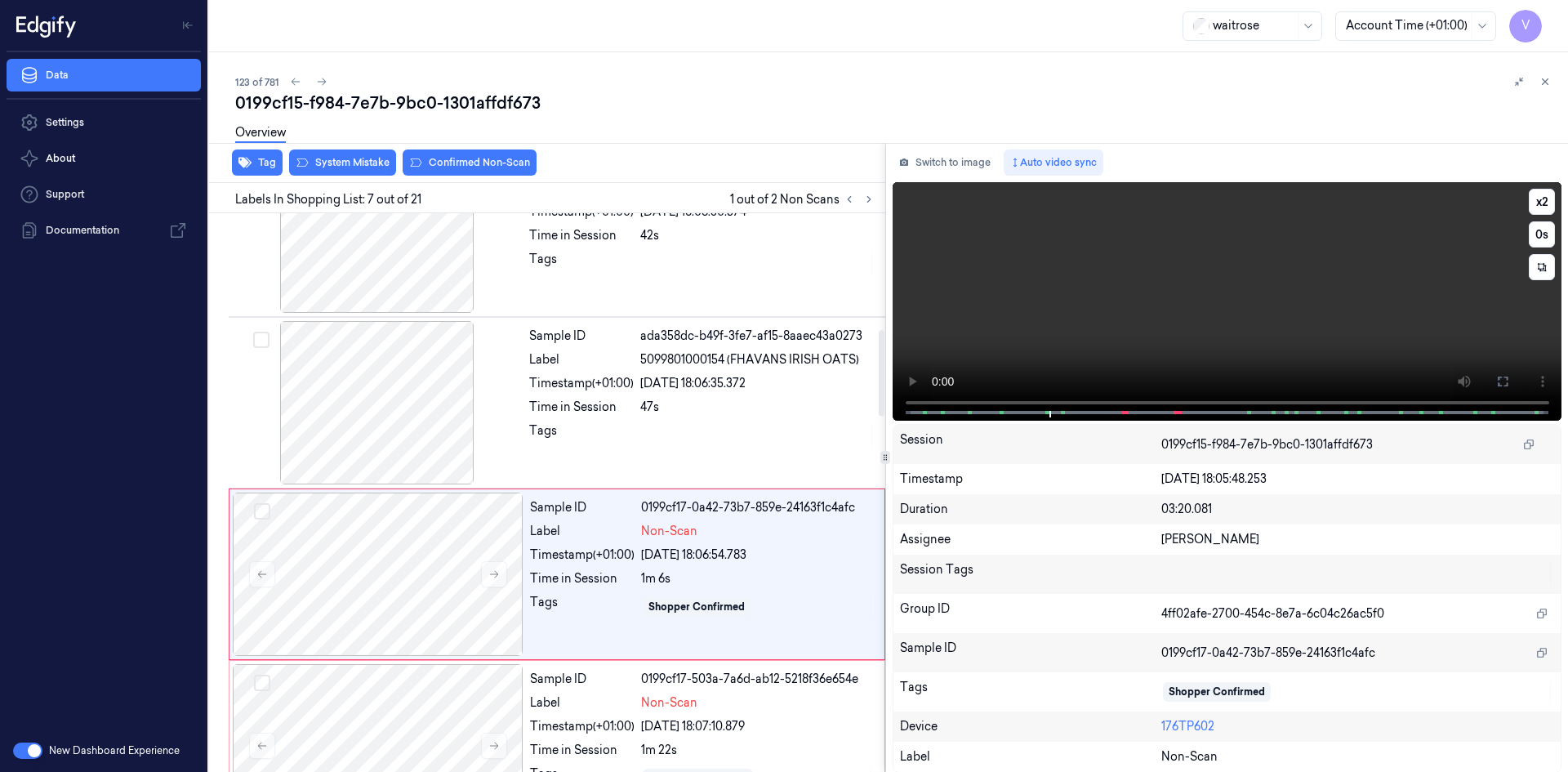
click at [1072, 321] on video at bounding box center [1226, 301] width 670 height 238
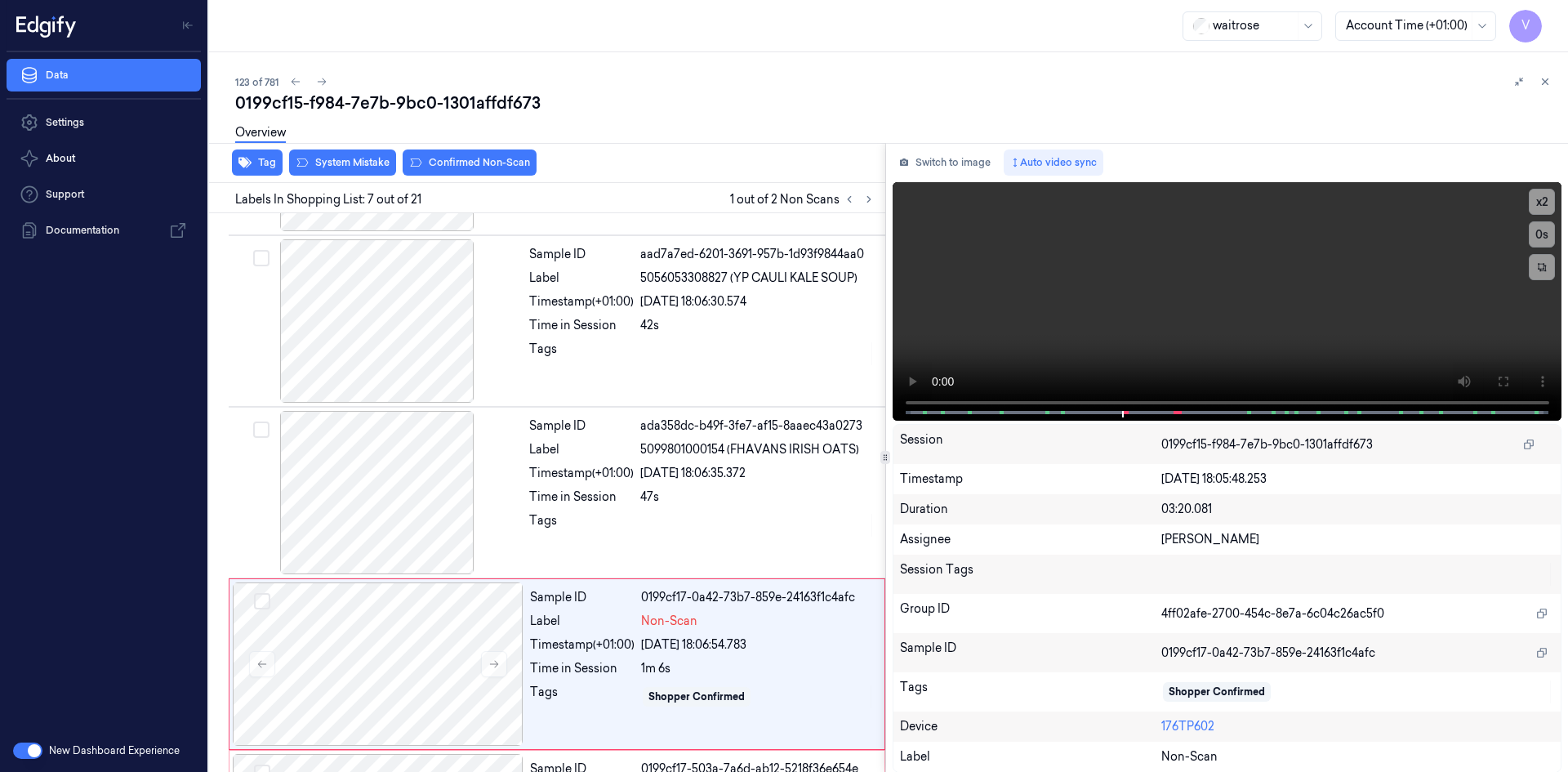
scroll to position [834, 0]
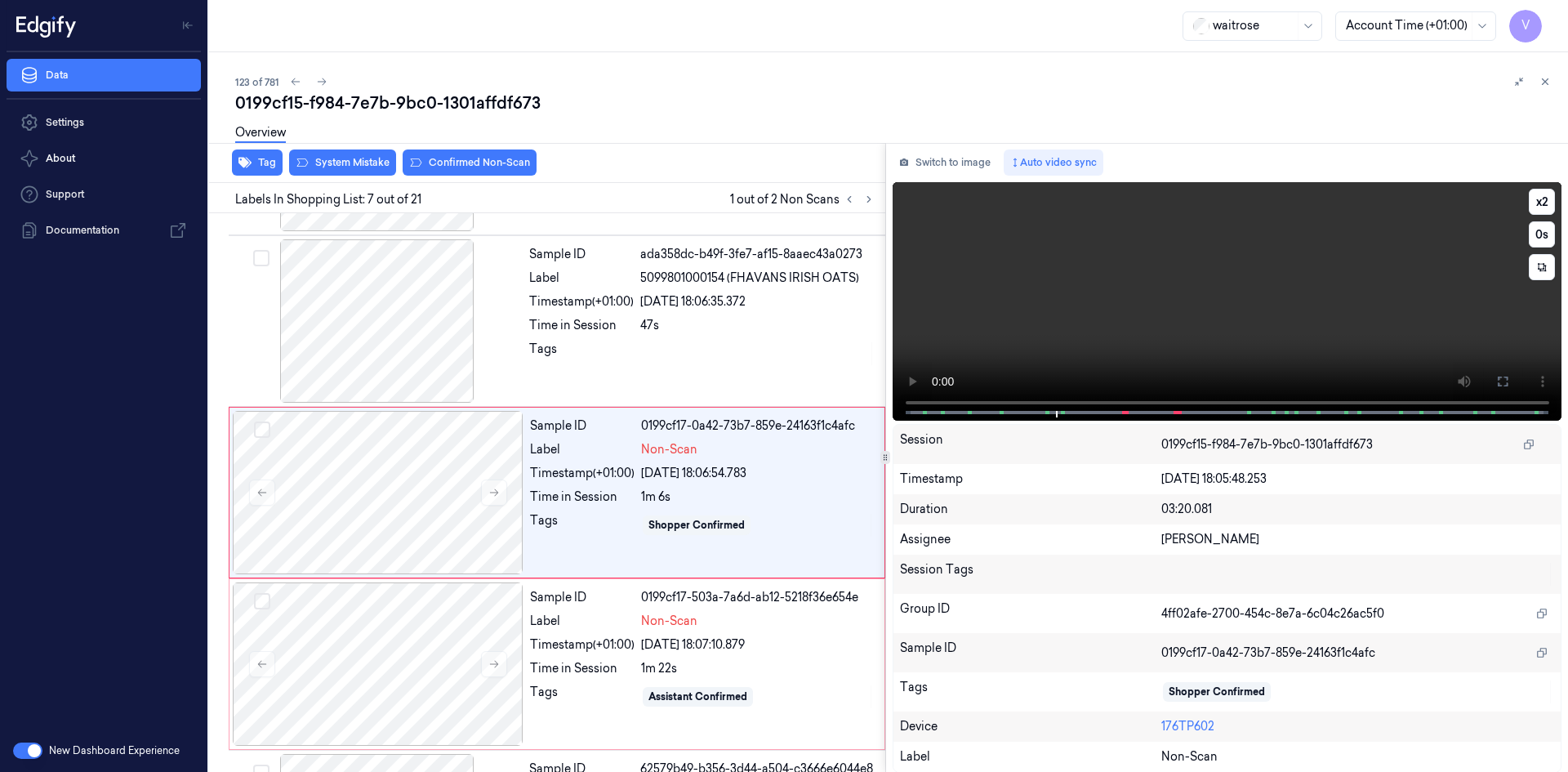
click at [1148, 298] on video at bounding box center [1226, 301] width 670 height 238
click at [1094, 310] on video at bounding box center [1226, 301] width 670 height 238
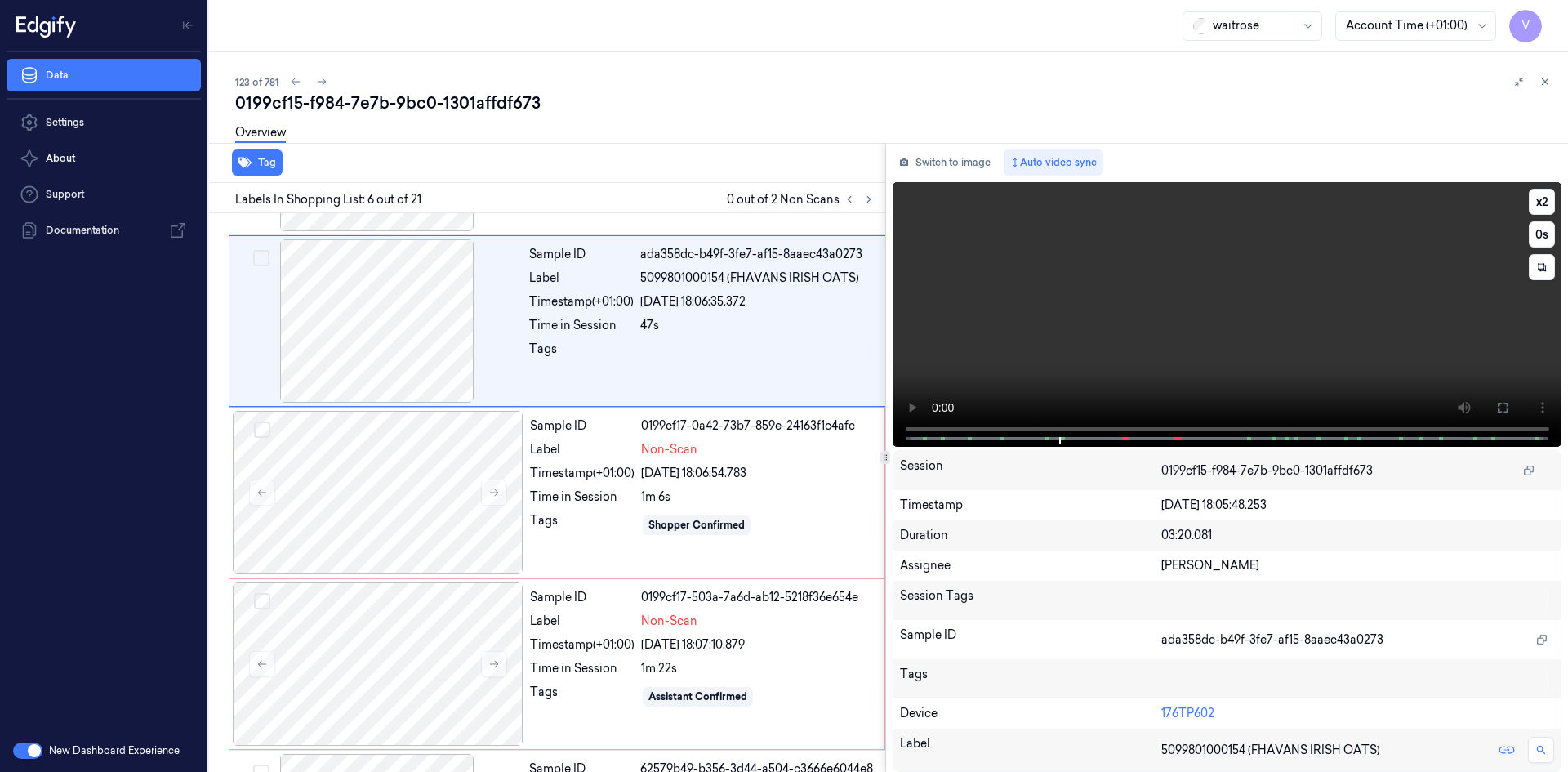
scroll to position [663, 0]
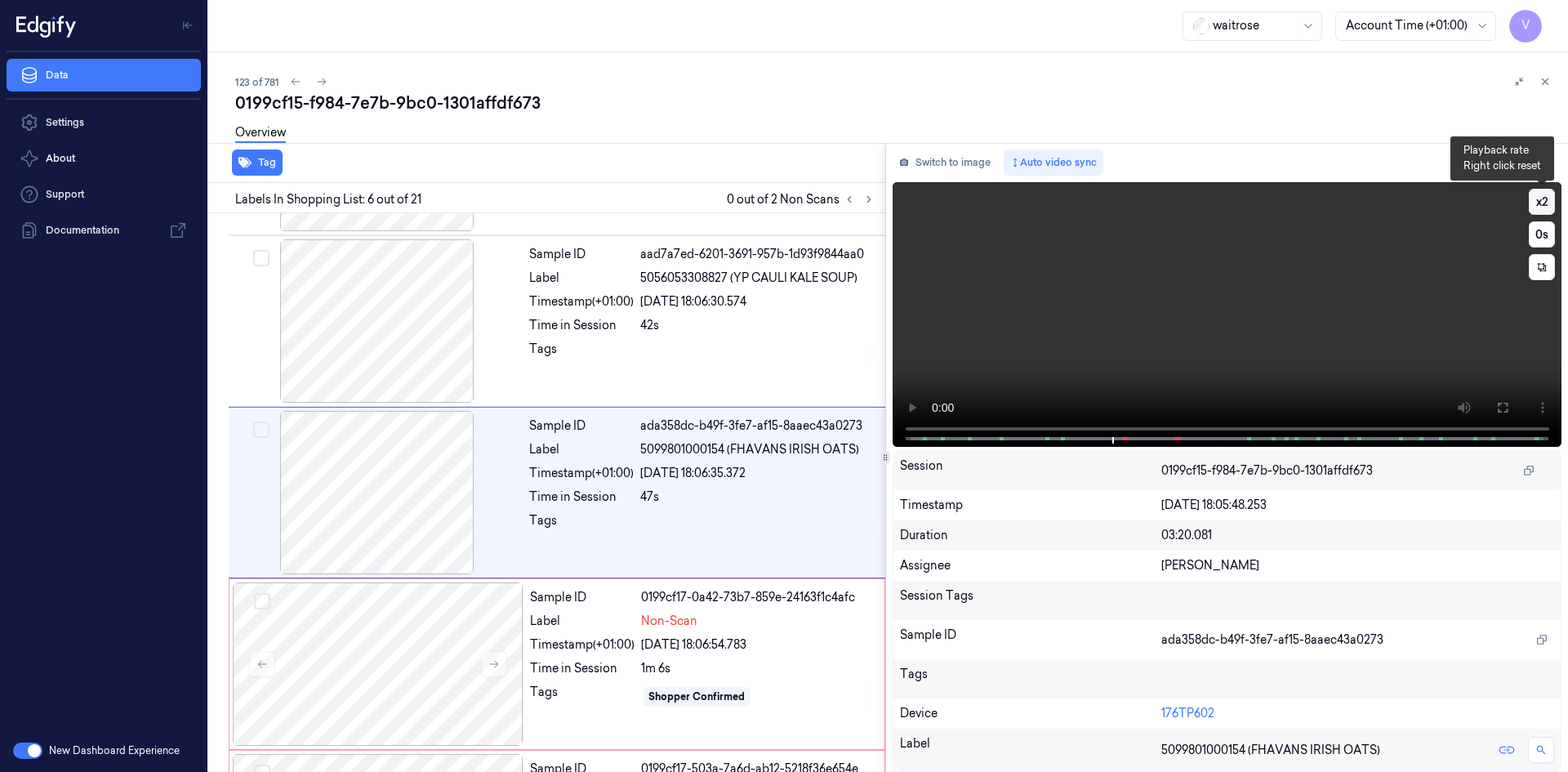
click at [1543, 204] on button "x 2" at bounding box center [1541, 201] width 27 height 27
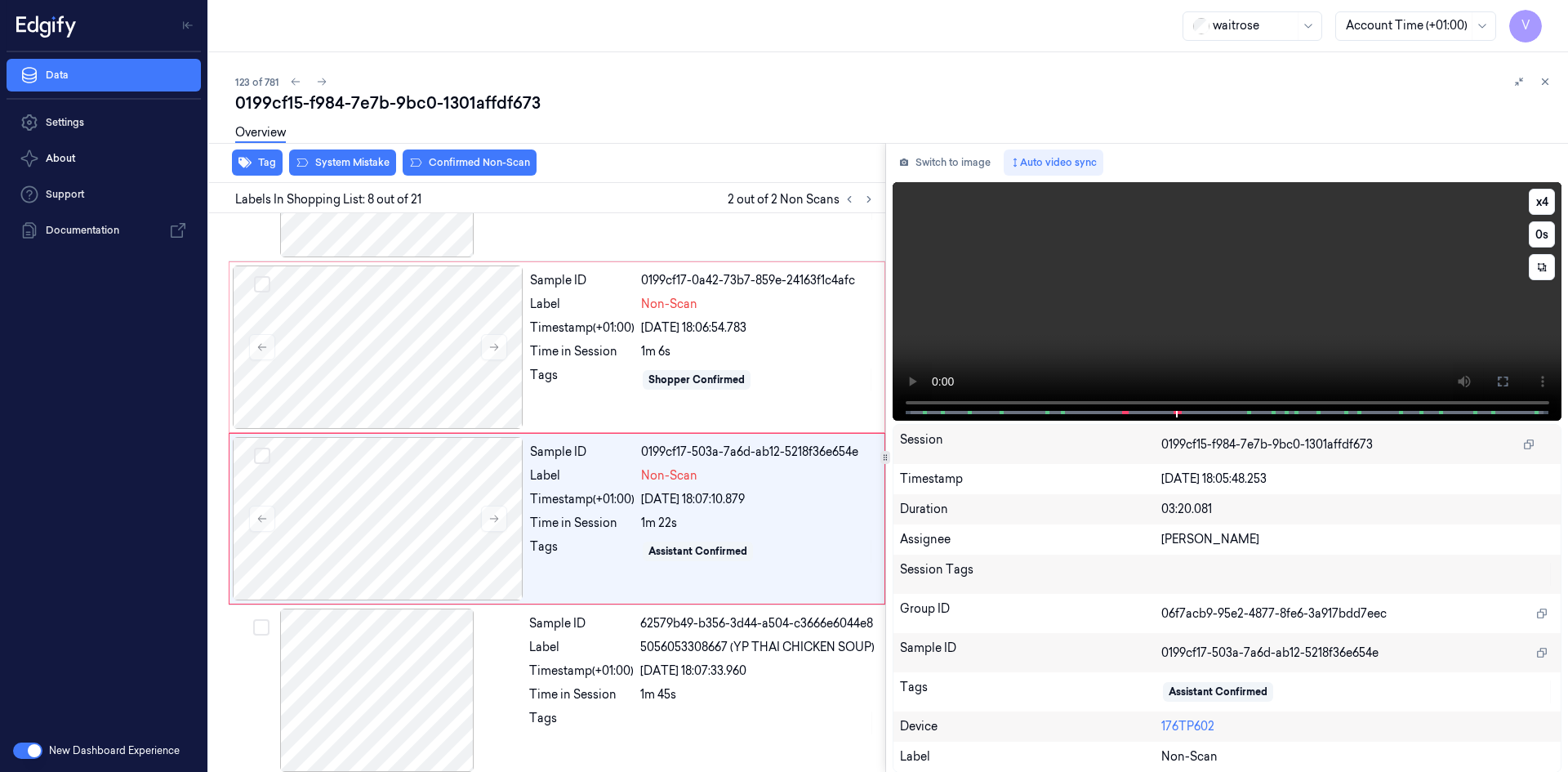
scroll to position [1006, 0]
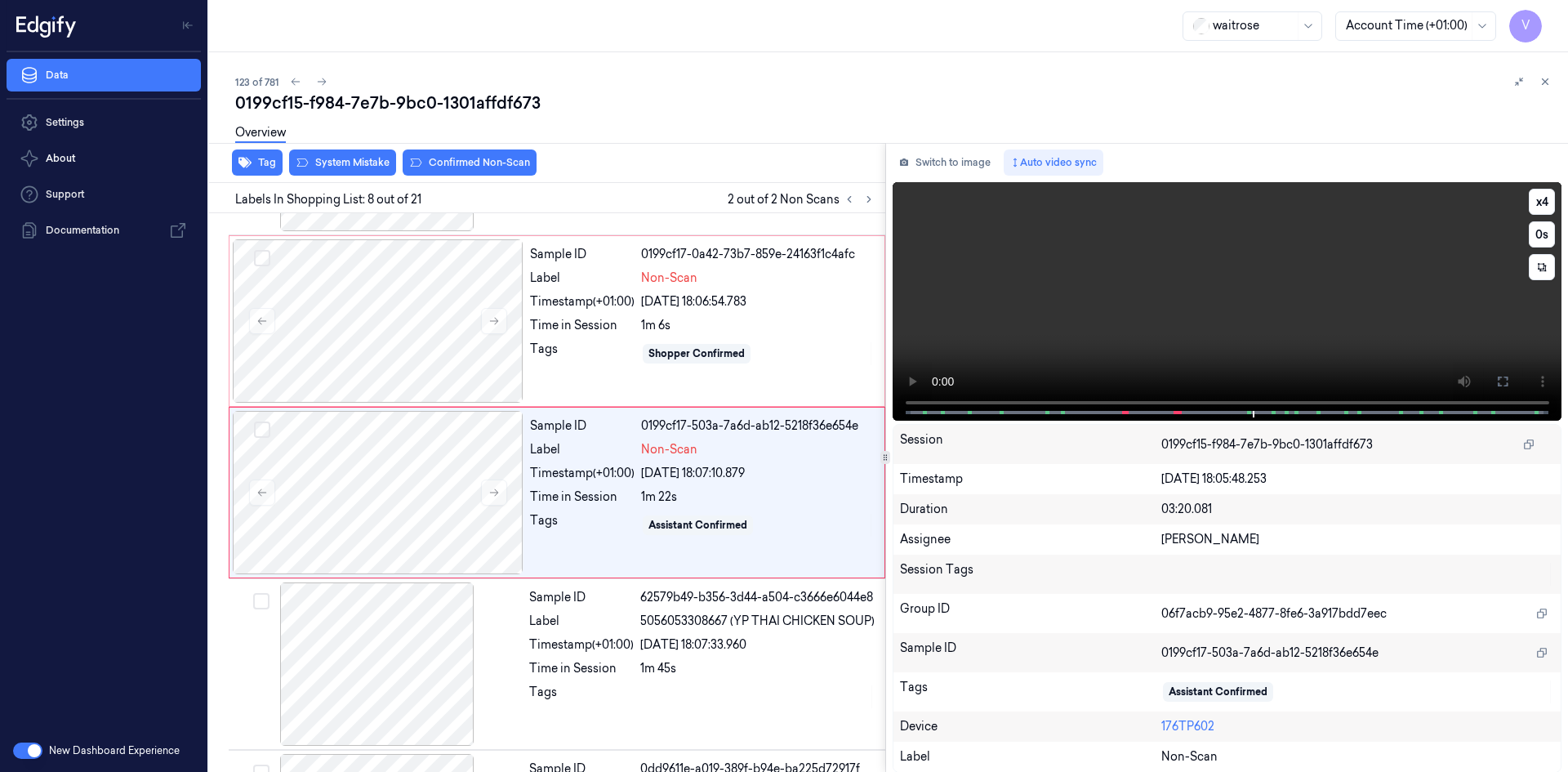
click at [1269, 334] on video at bounding box center [1226, 301] width 670 height 238
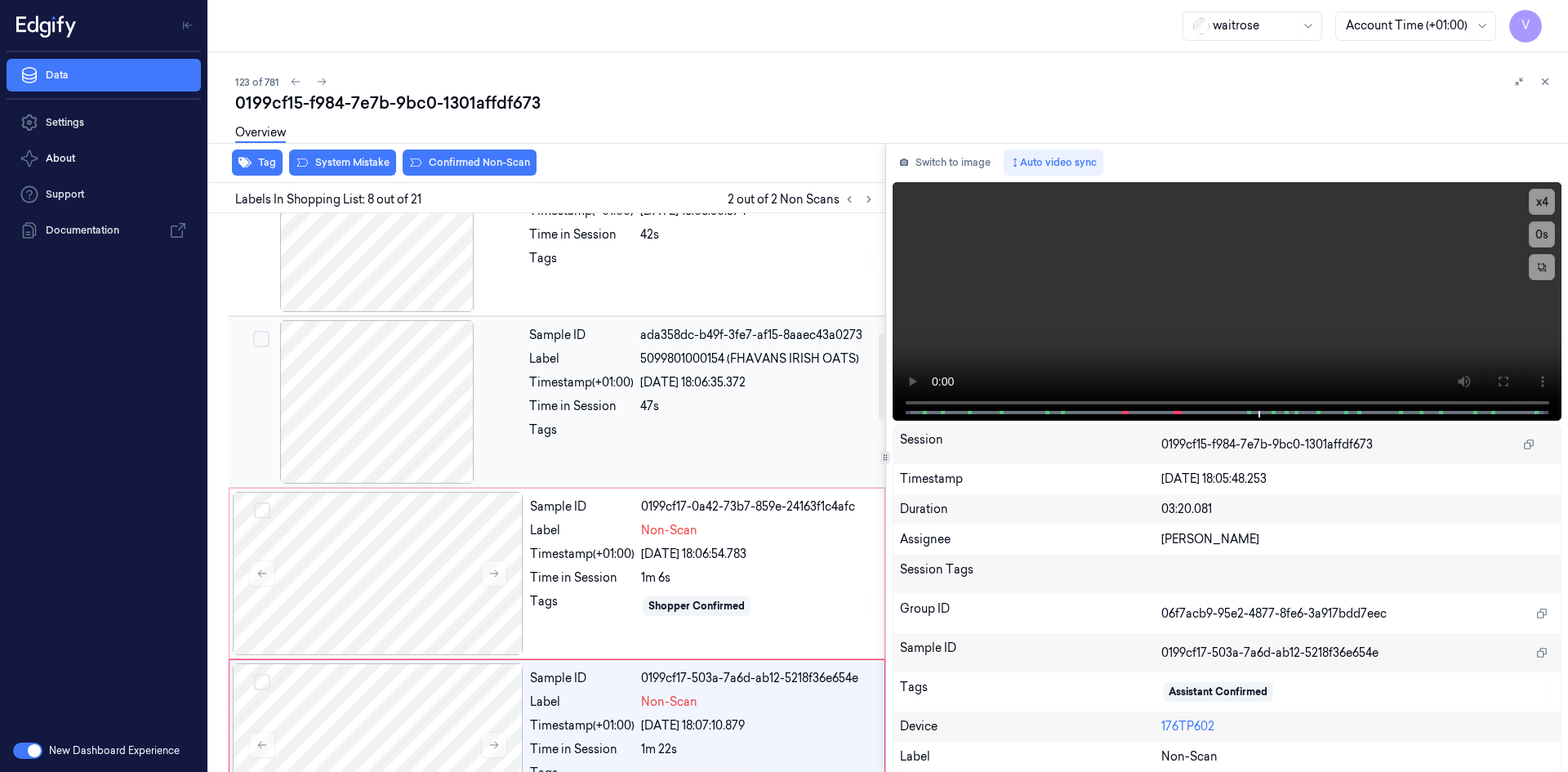
scroll to position [843, 0]
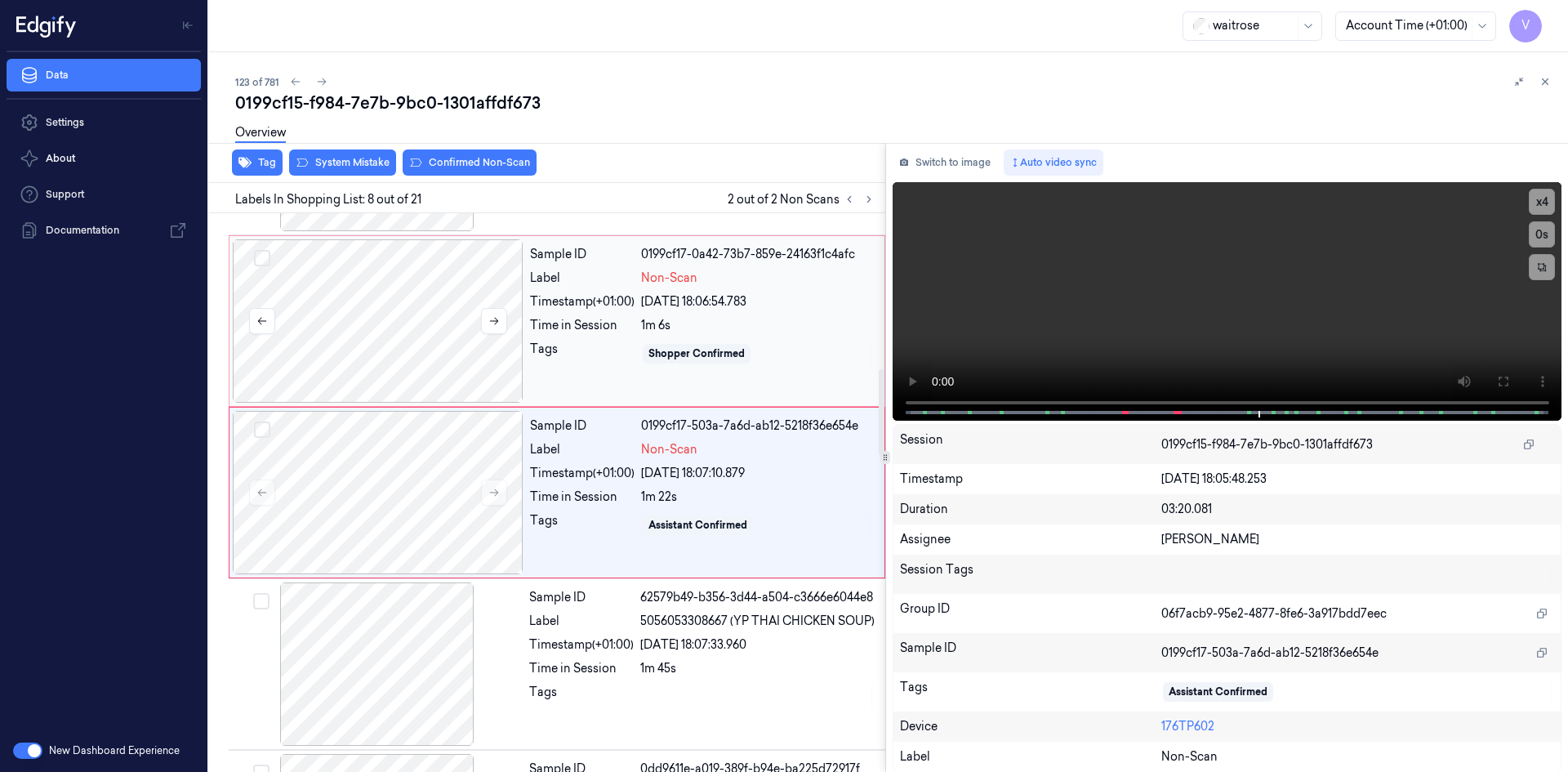
click at [331, 298] on div at bounding box center [377, 321] width 290 height 163
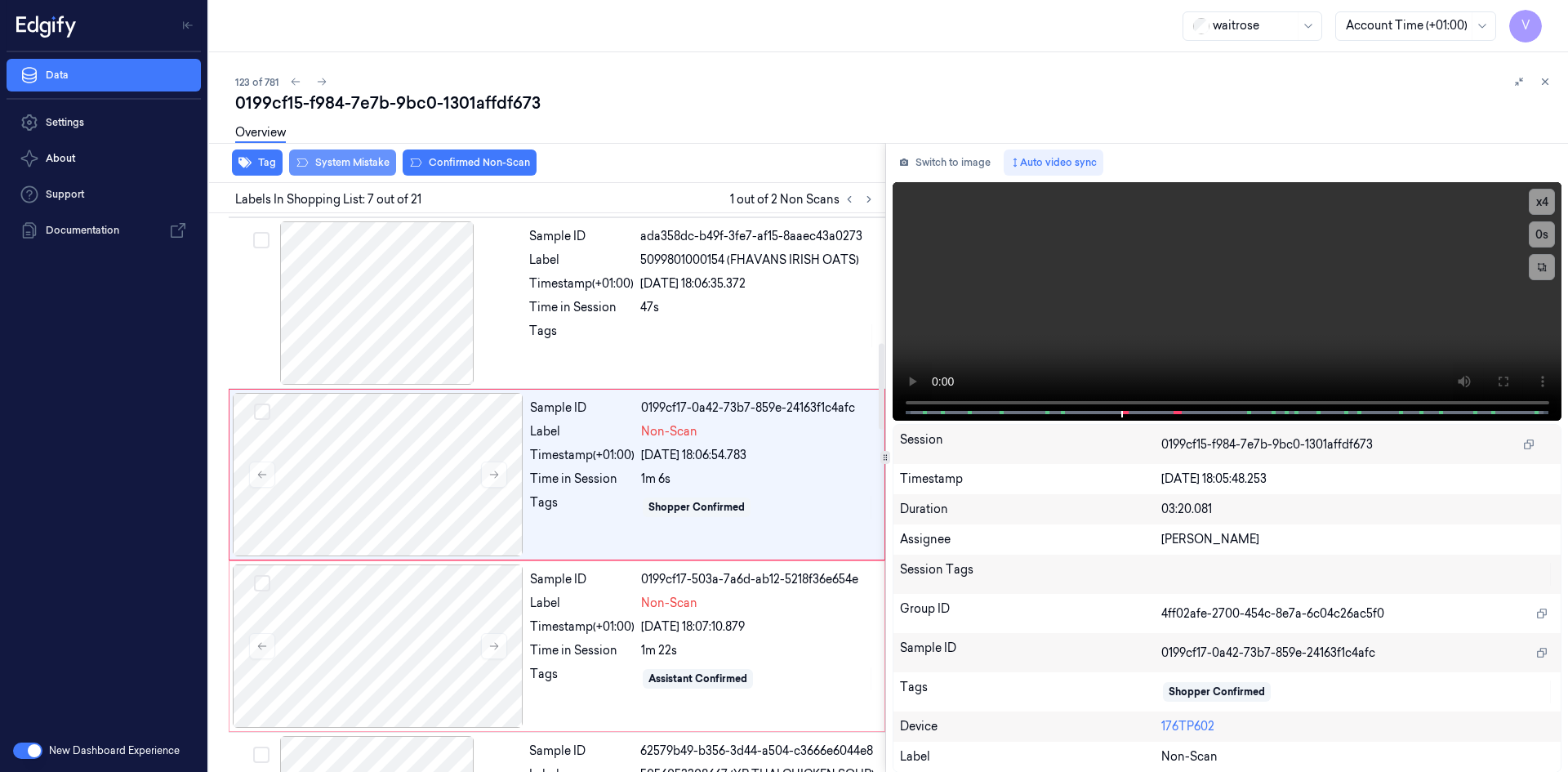
scroll to position [834, 0]
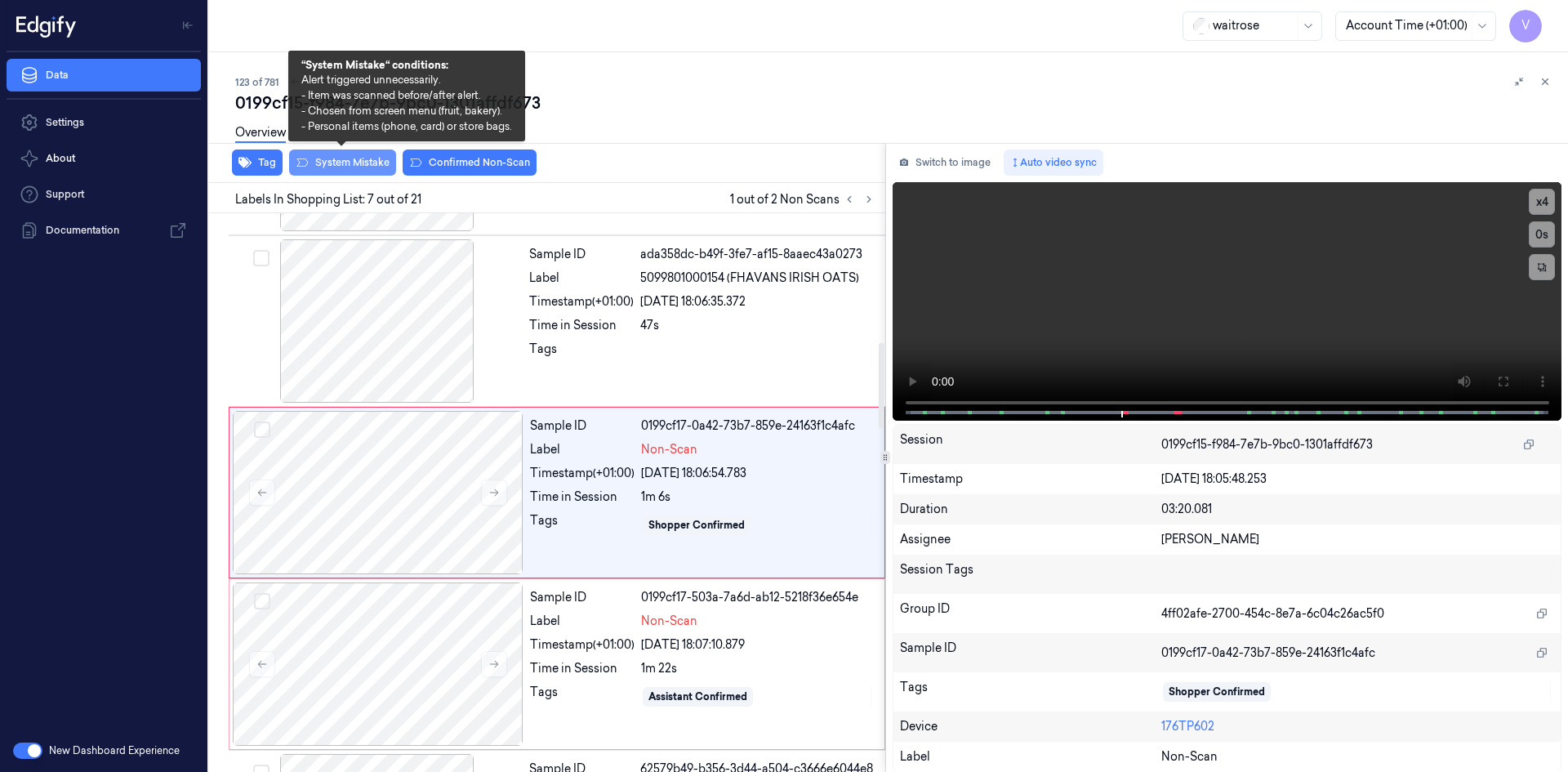
click at [361, 161] on button "System Mistake" at bounding box center [343, 162] width 107 height 27
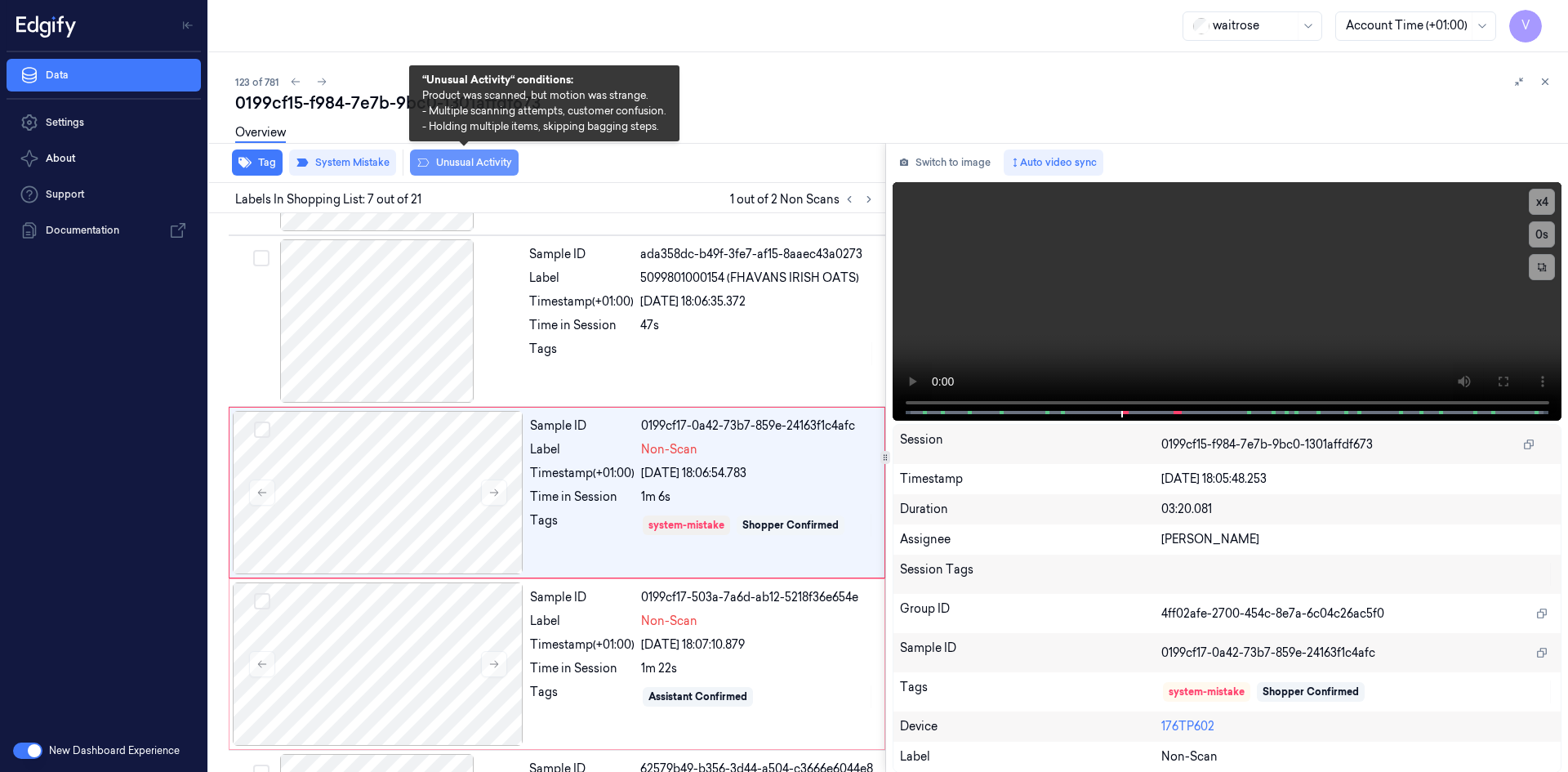
click at [460, 169] on button "Unusual Activity" at bounding box center [464, 162] width 109 height 27
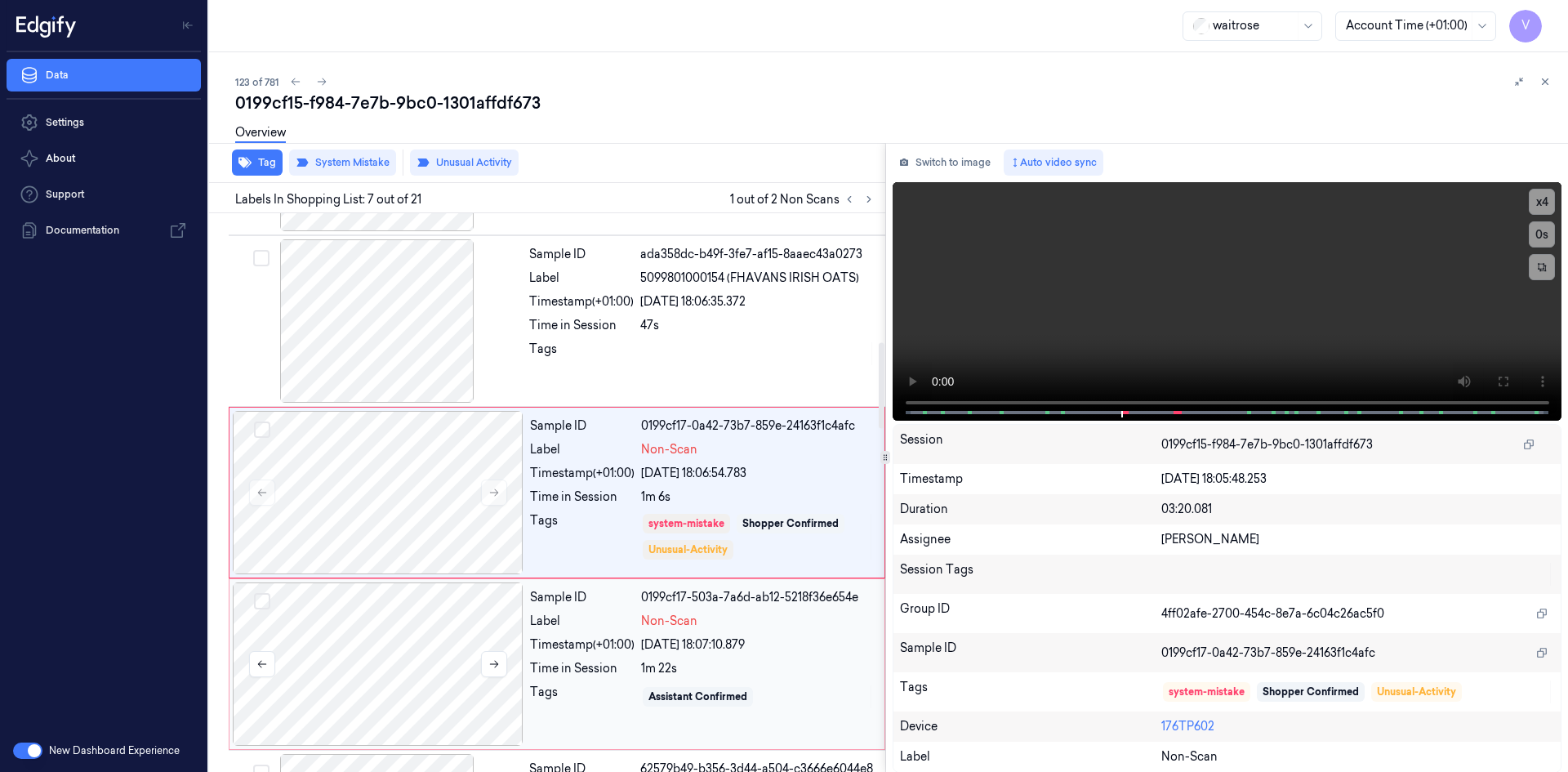
click at [369, 608] on div at bounding box center [377, 664] width 290 height 163
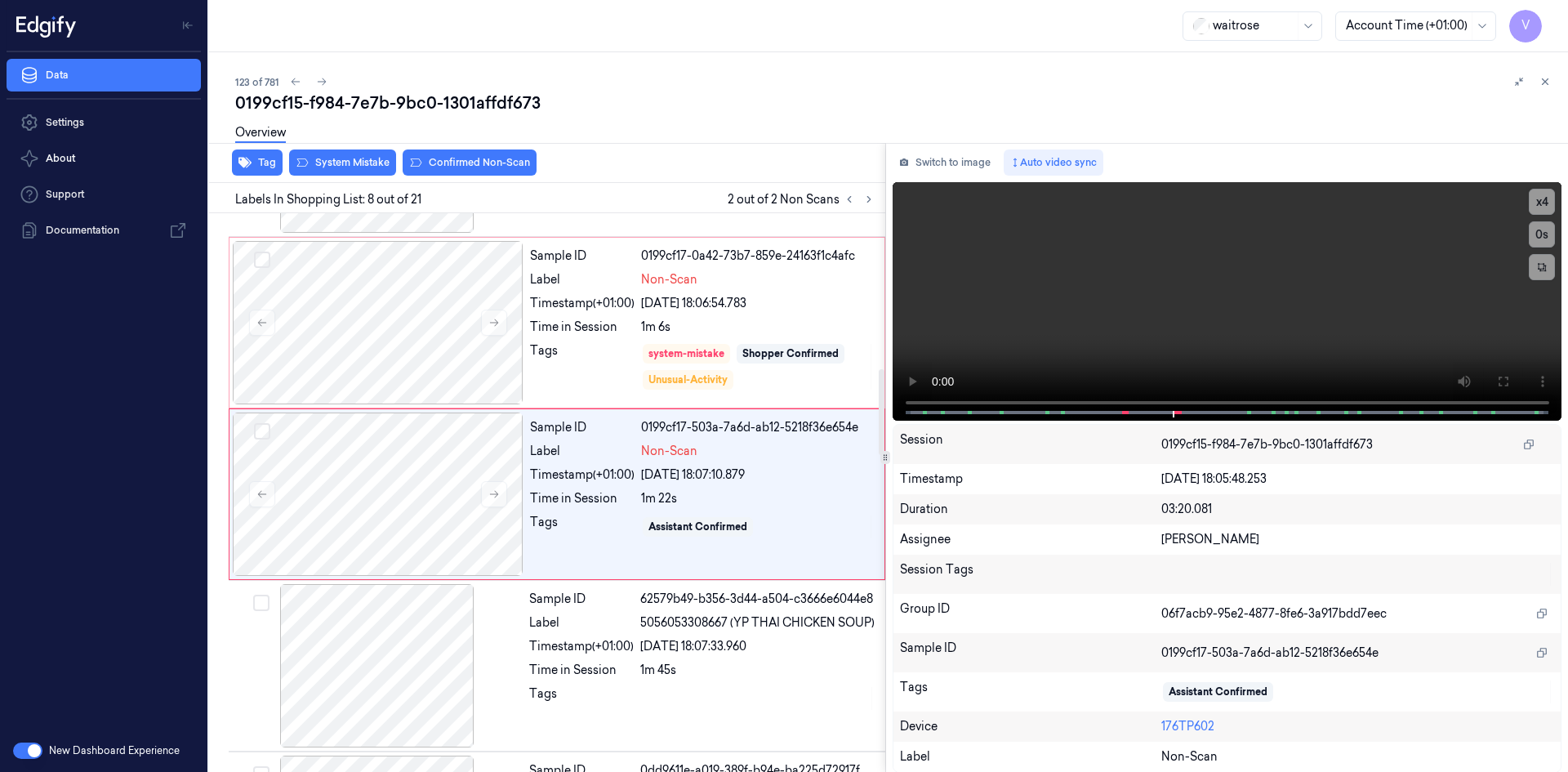
scroll to position [1006, 0]
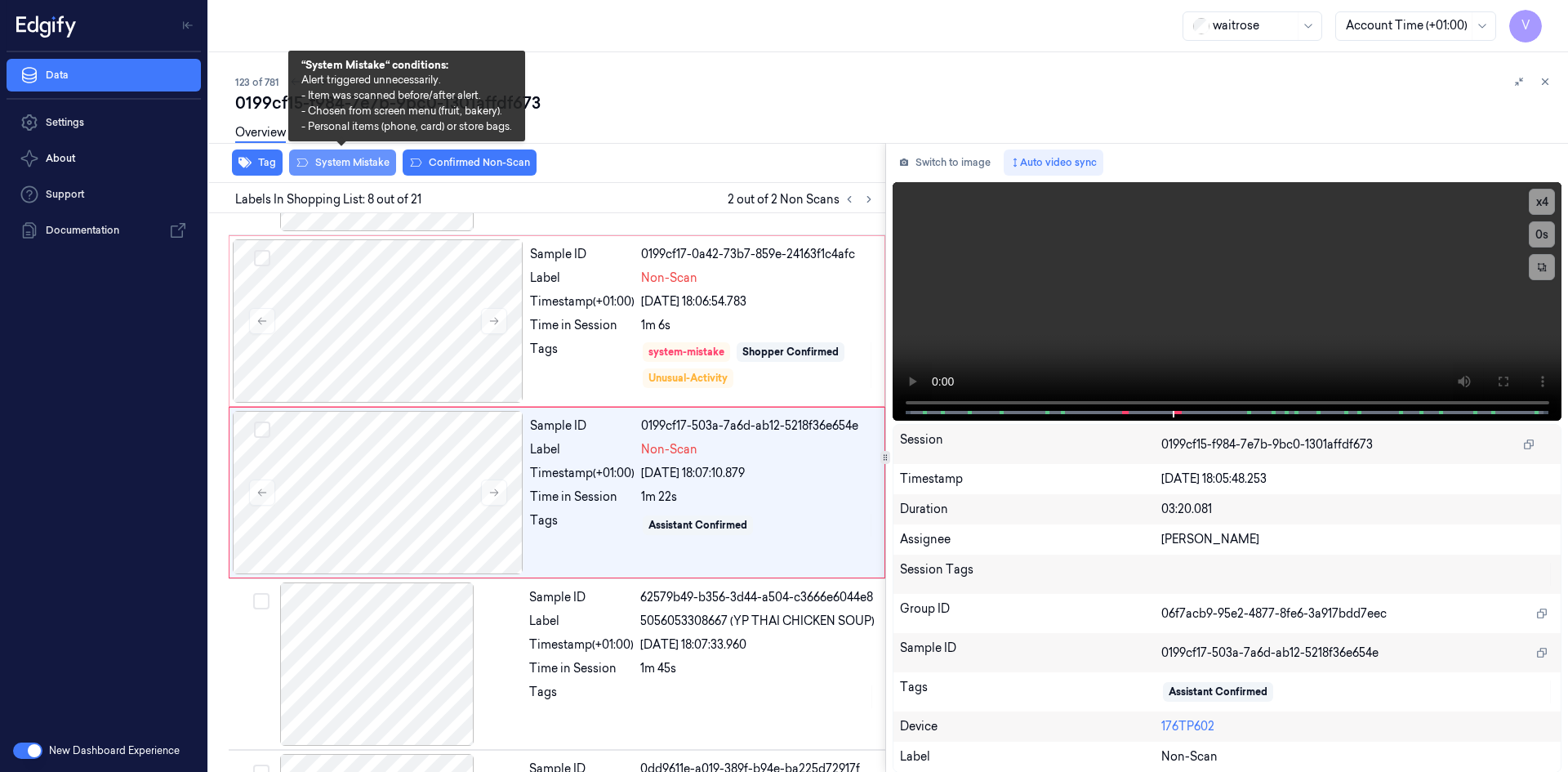
click at [367, 167] on button "System Mistake" at bounding box center [343, 162] width 107 height 27
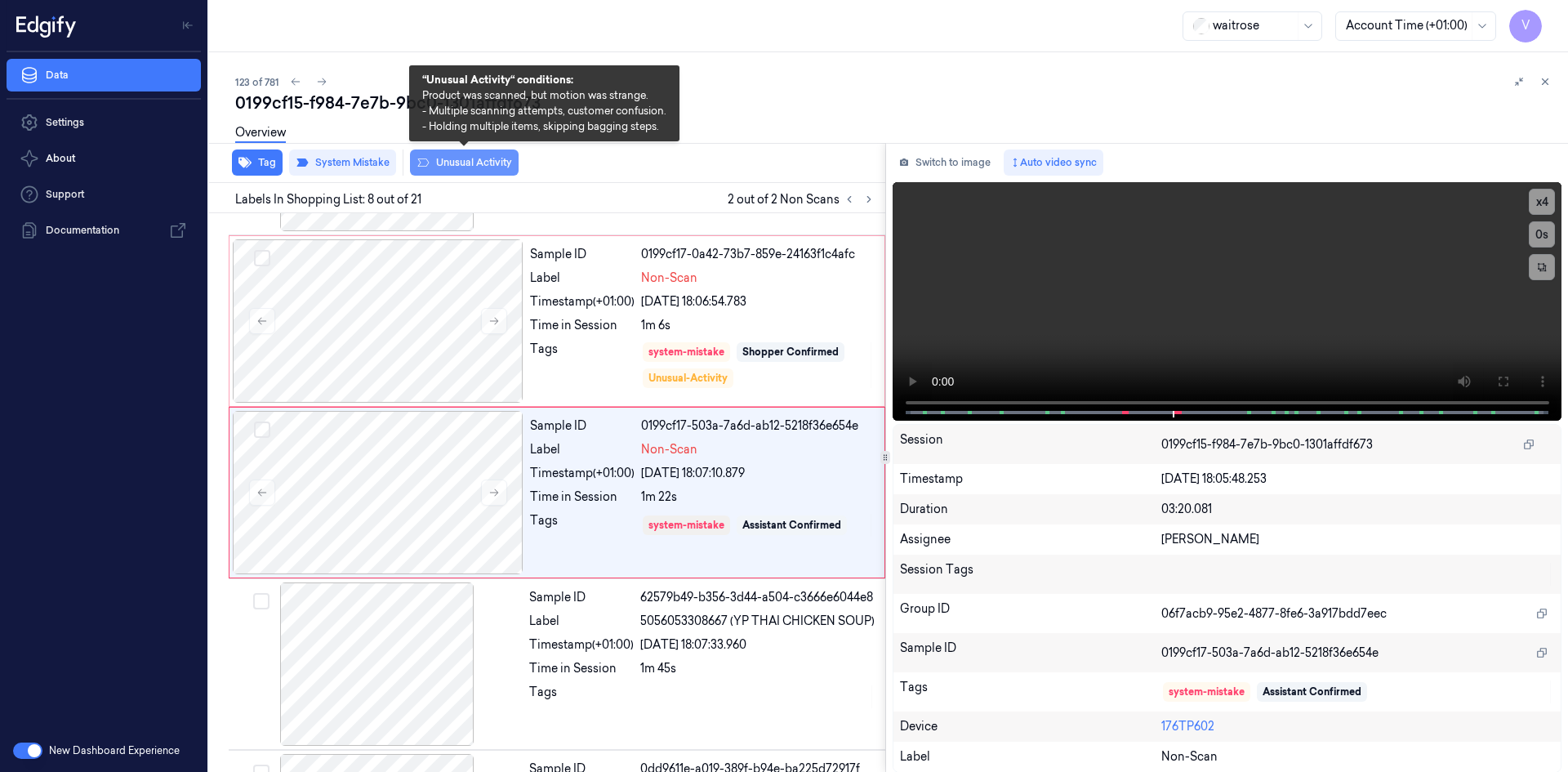
click at [444, 165] on button "Unusual Activity" at bounding box center [464, 162] width 109 height 27
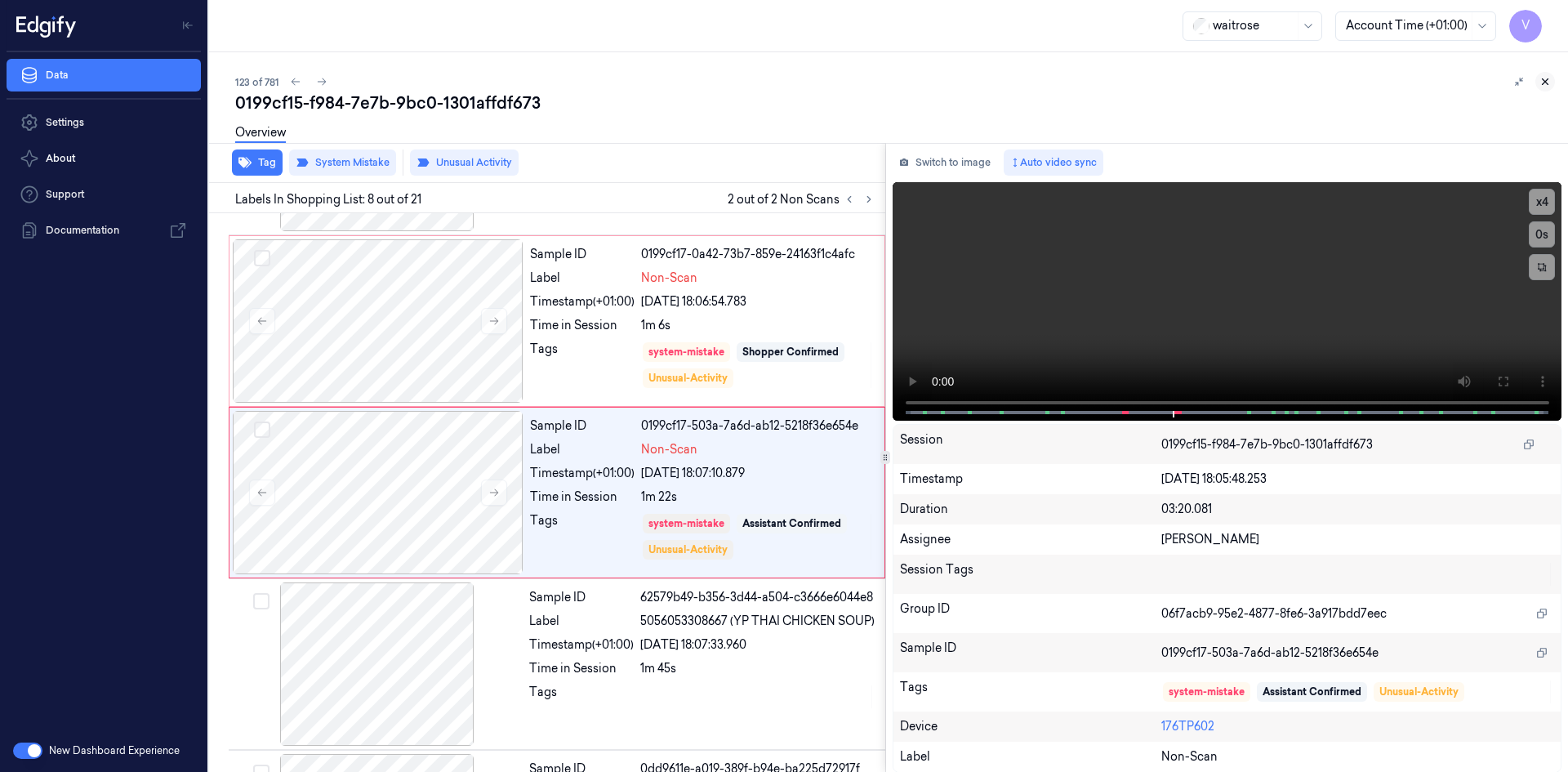
click at [1543, 79] on icon at bounding box center [1545, 82] width 11 height 11
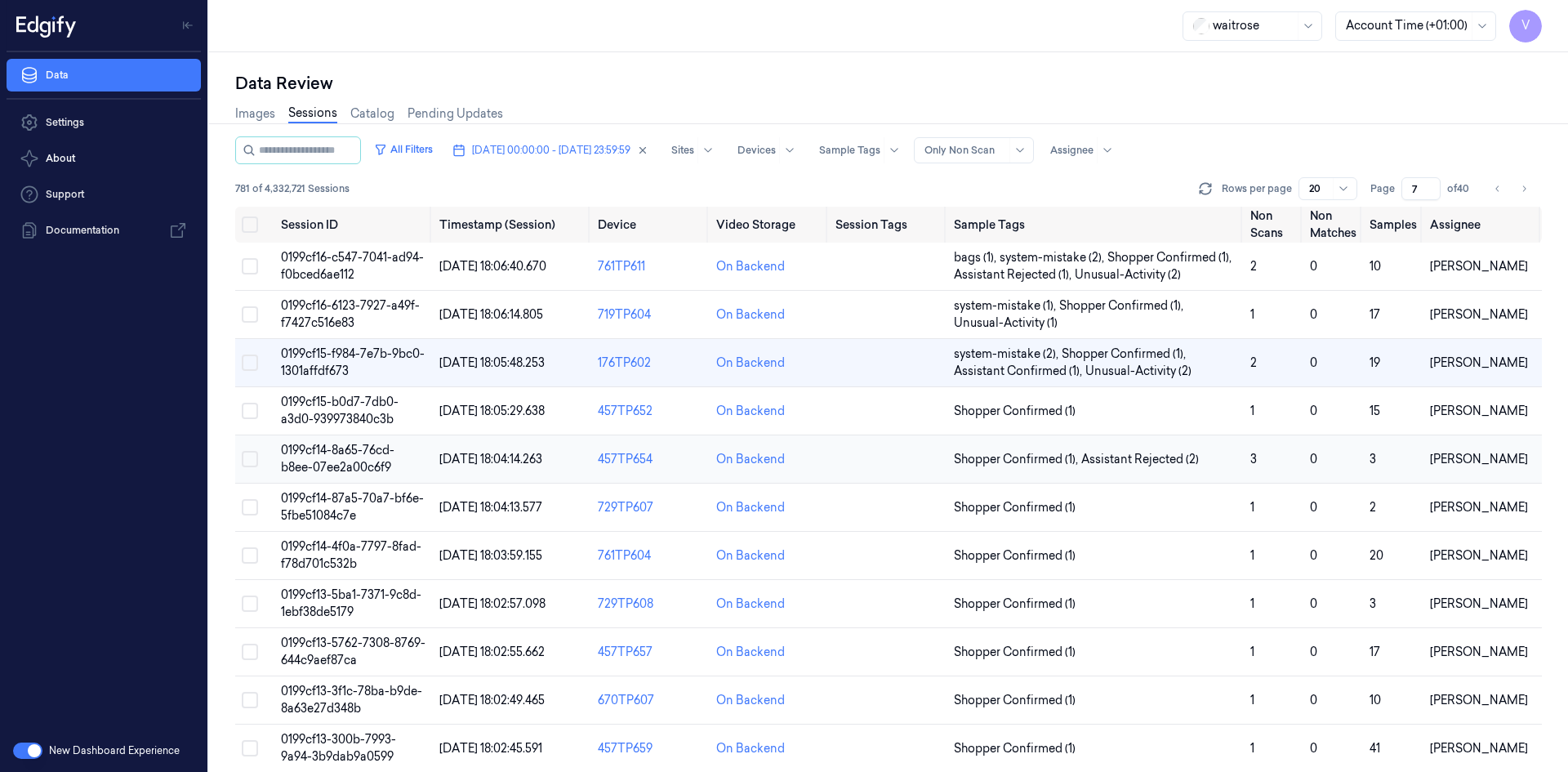
click at [337, 449] on span "0199cf14-8a65-76cd-b8ee-07ee2a00c6f9" at bounding box center [338, 458] width 114 height 32
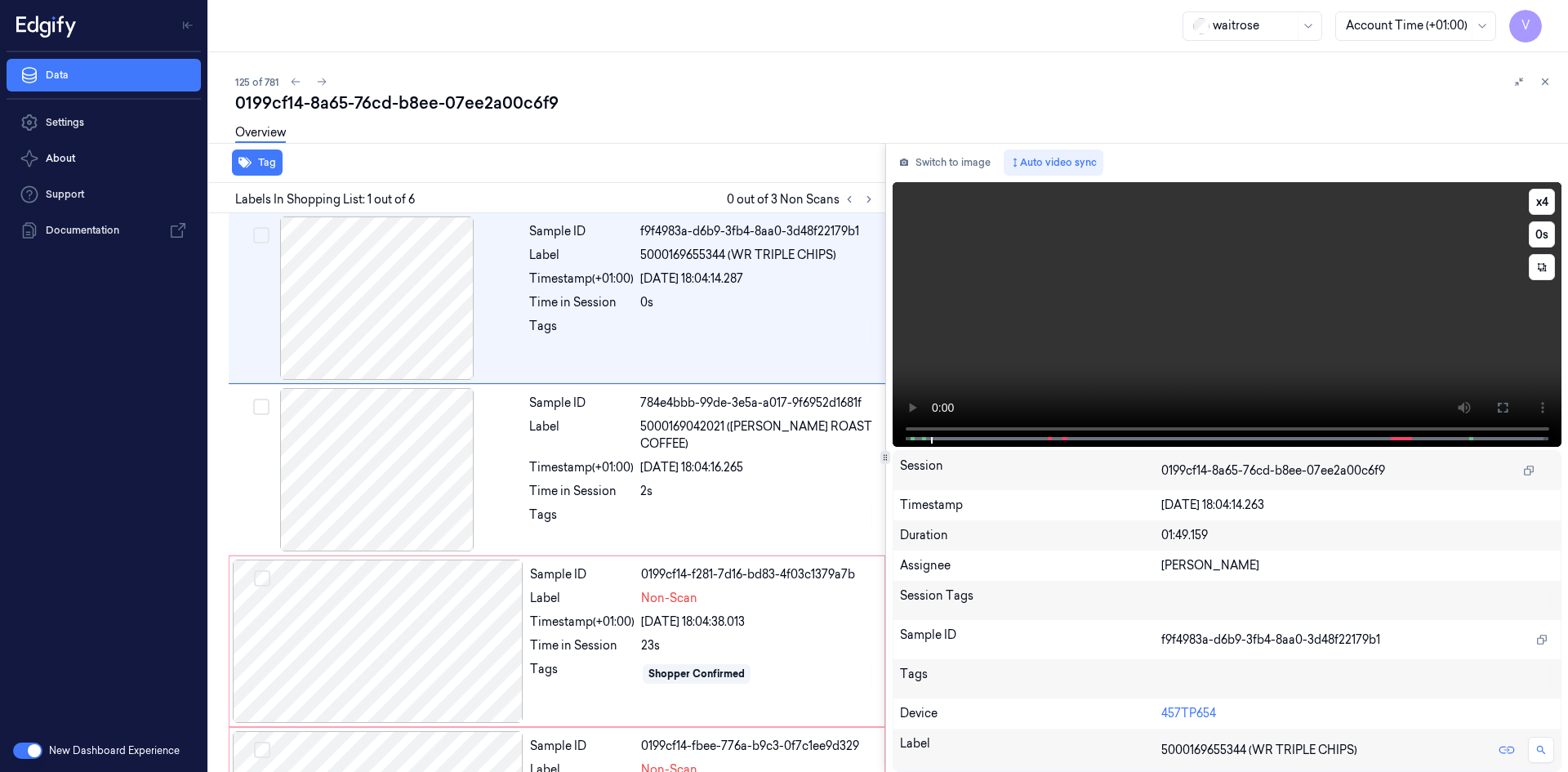
click at [1151, 270] on video at bounding box center [1226, 314] width 670 height 265
click at [1084, 246] on video at bounding box center [1226, 314] width 670 height 265
click at [1094, 277] on video at bounding box center [1226, 314] width 670 height 265
click at [1157, 289] on video at bounding box center [1226, 314] width 670 height 265
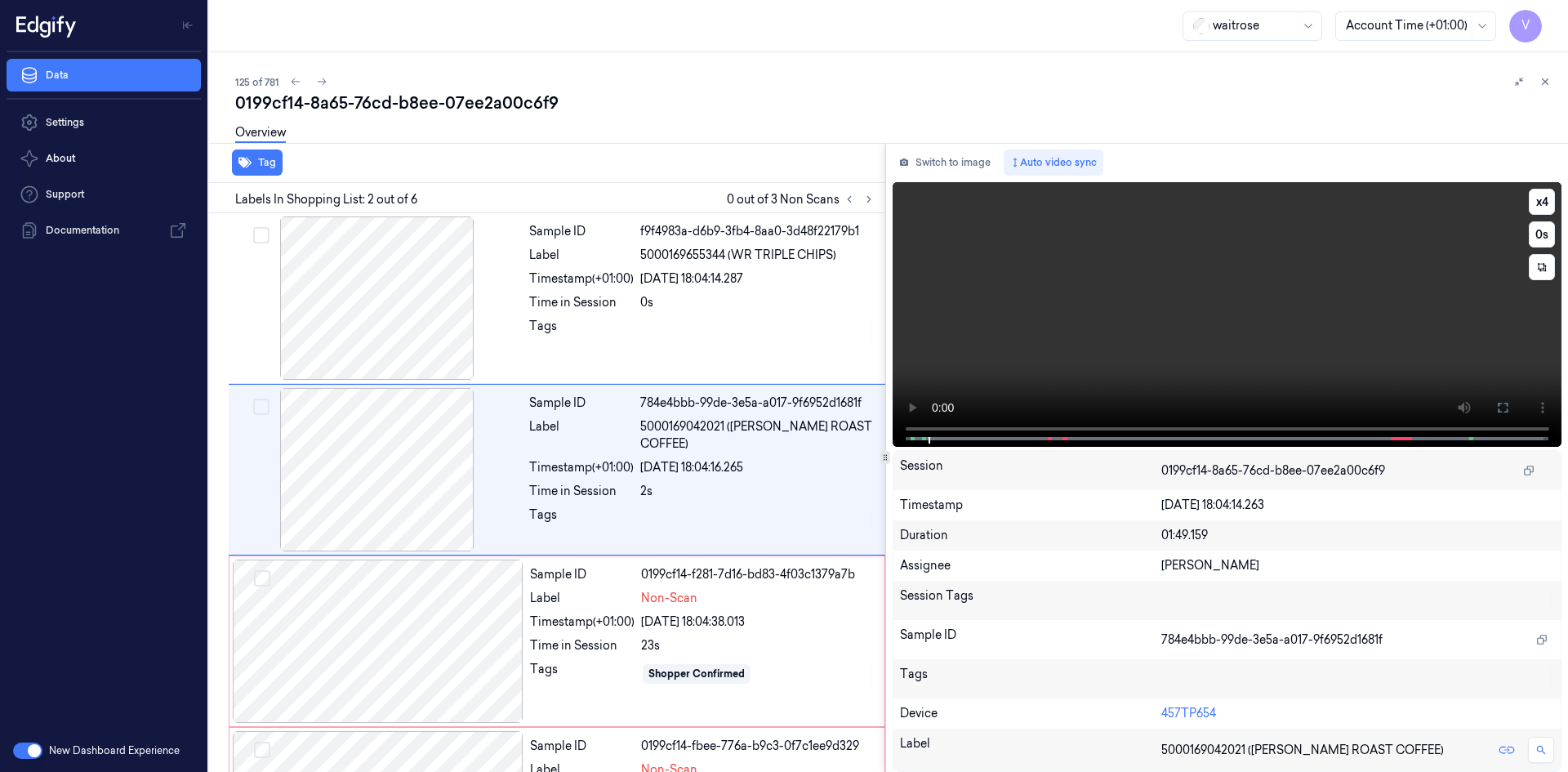
click at [1170, 286] on video at bounding box center [1226, 314] width 670 height 265
click at [1193, 294] on video at bounding box center [1226, 314] width 670 height 265
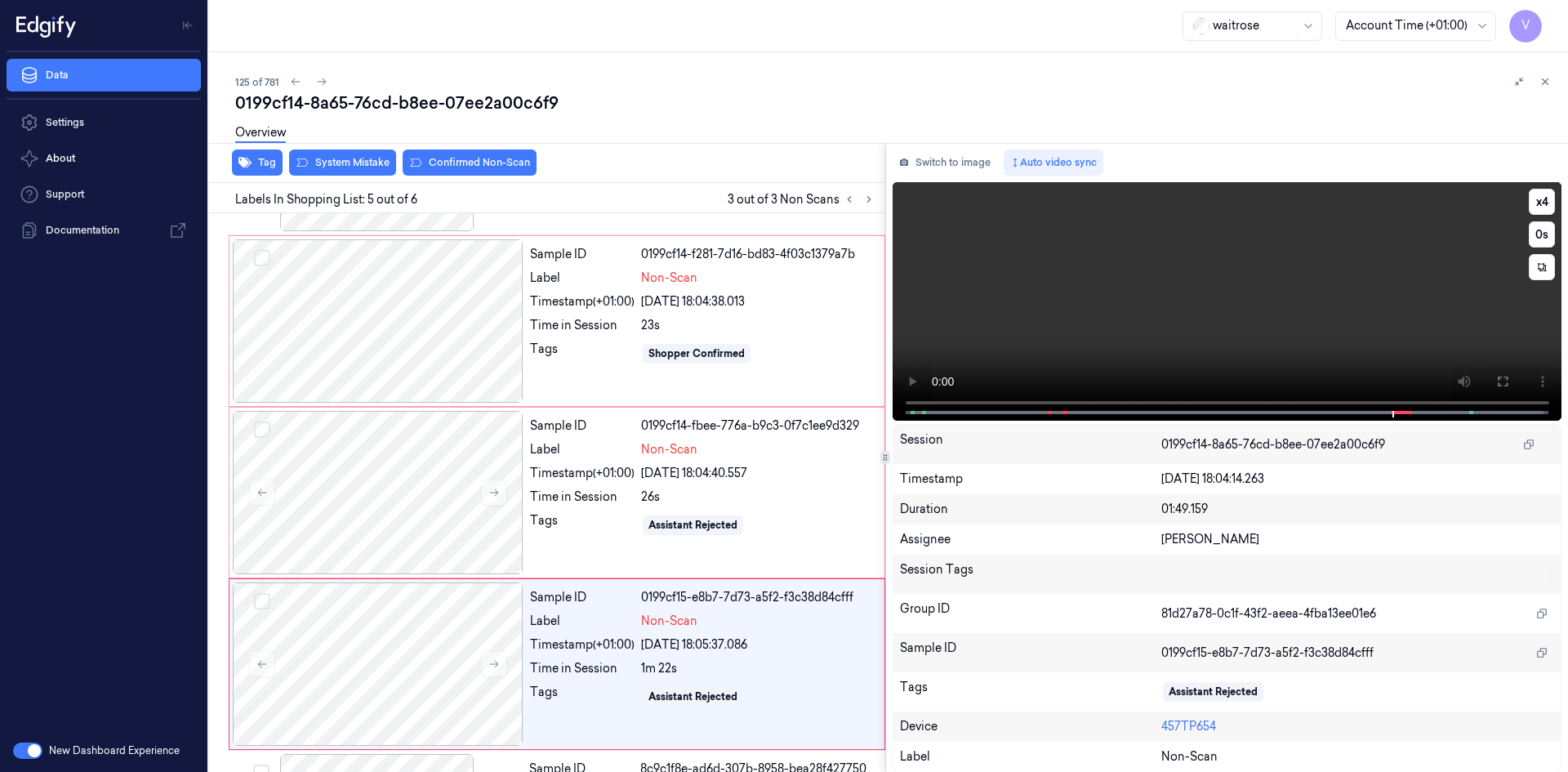
scroll to position [475, 0]
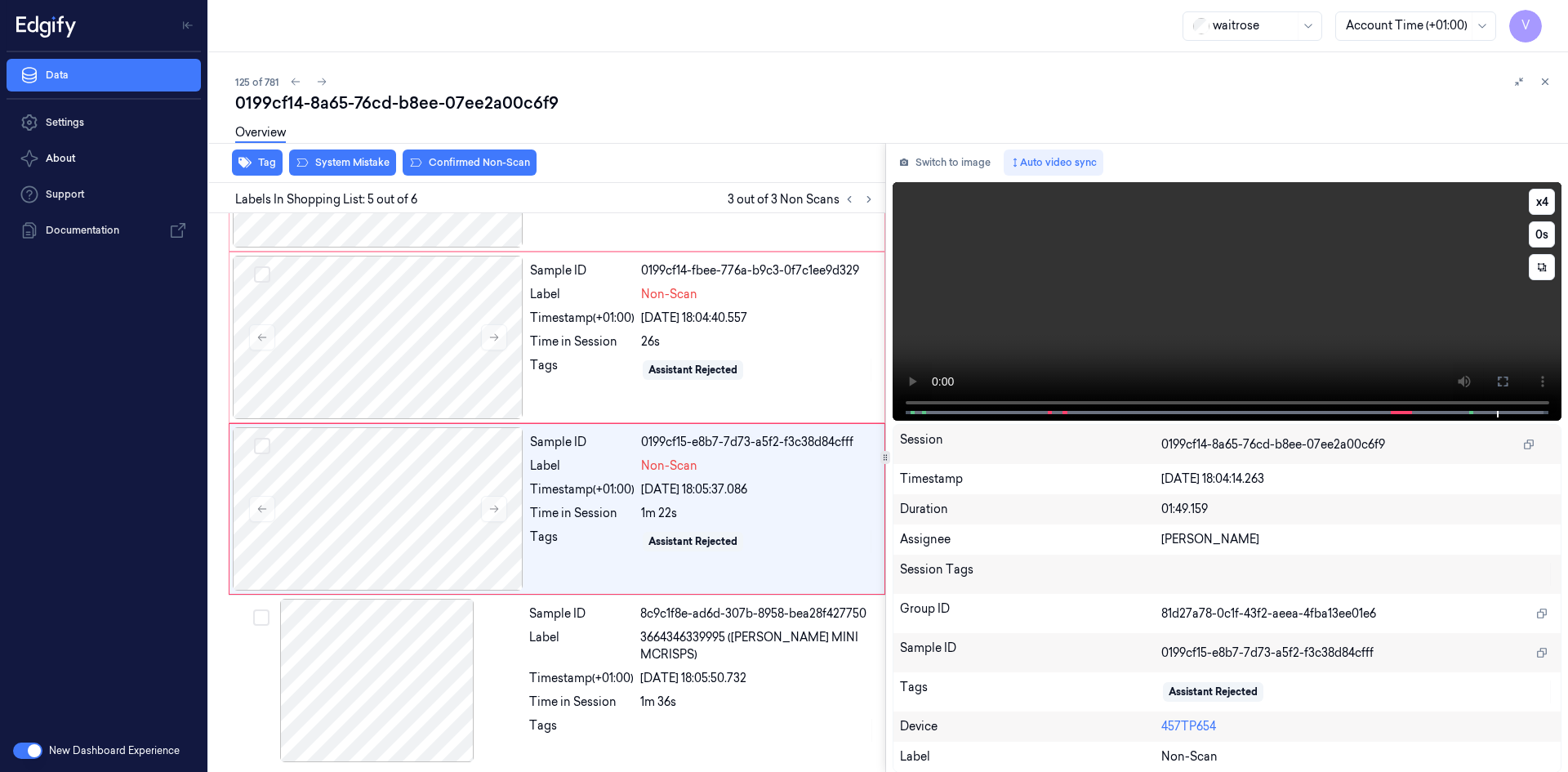
click at [1264, 350] on video at bounding box center [1226, 301] width 670 height 238
click at [1148, 310] on video at bounding box center [1226, 301] width 670 height 238
click at [489, 336] on icon at bounding box center [494, 337] width 11 height 11
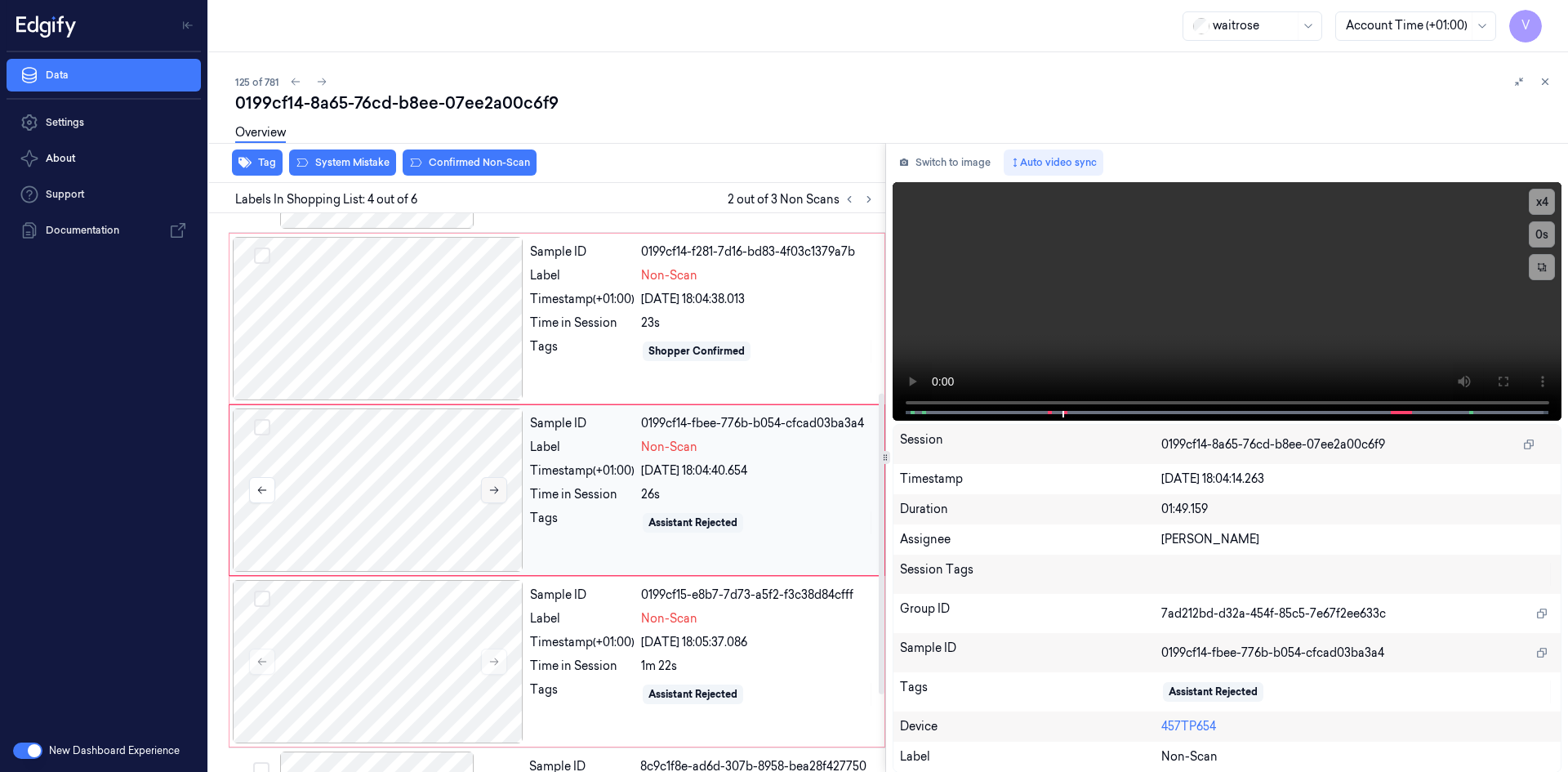
scroll to position [320, 0]
click at [495, 493] on icon at bounding box center [494, 492] width 11 height 11
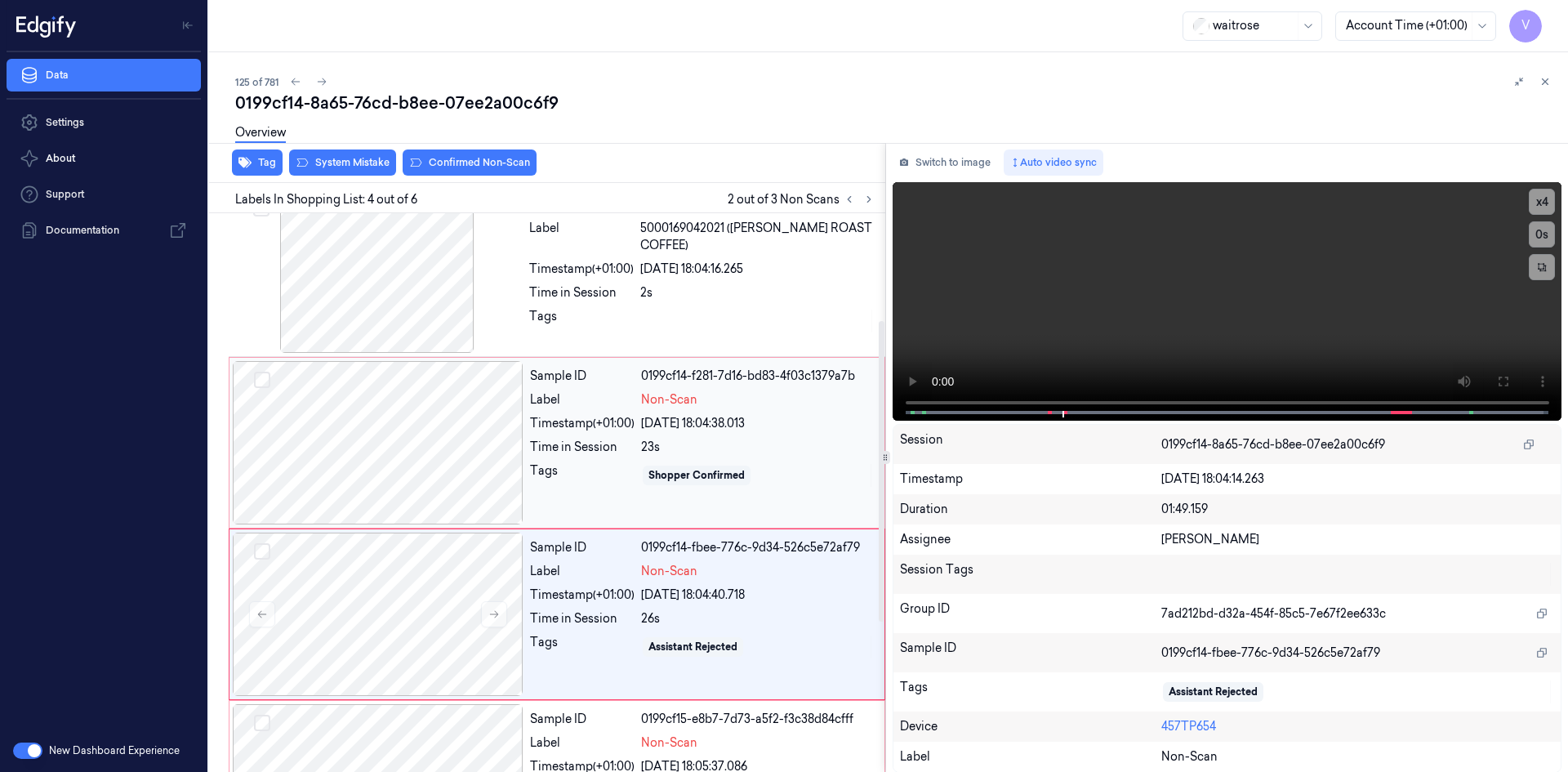
scroll to position [0, 0]
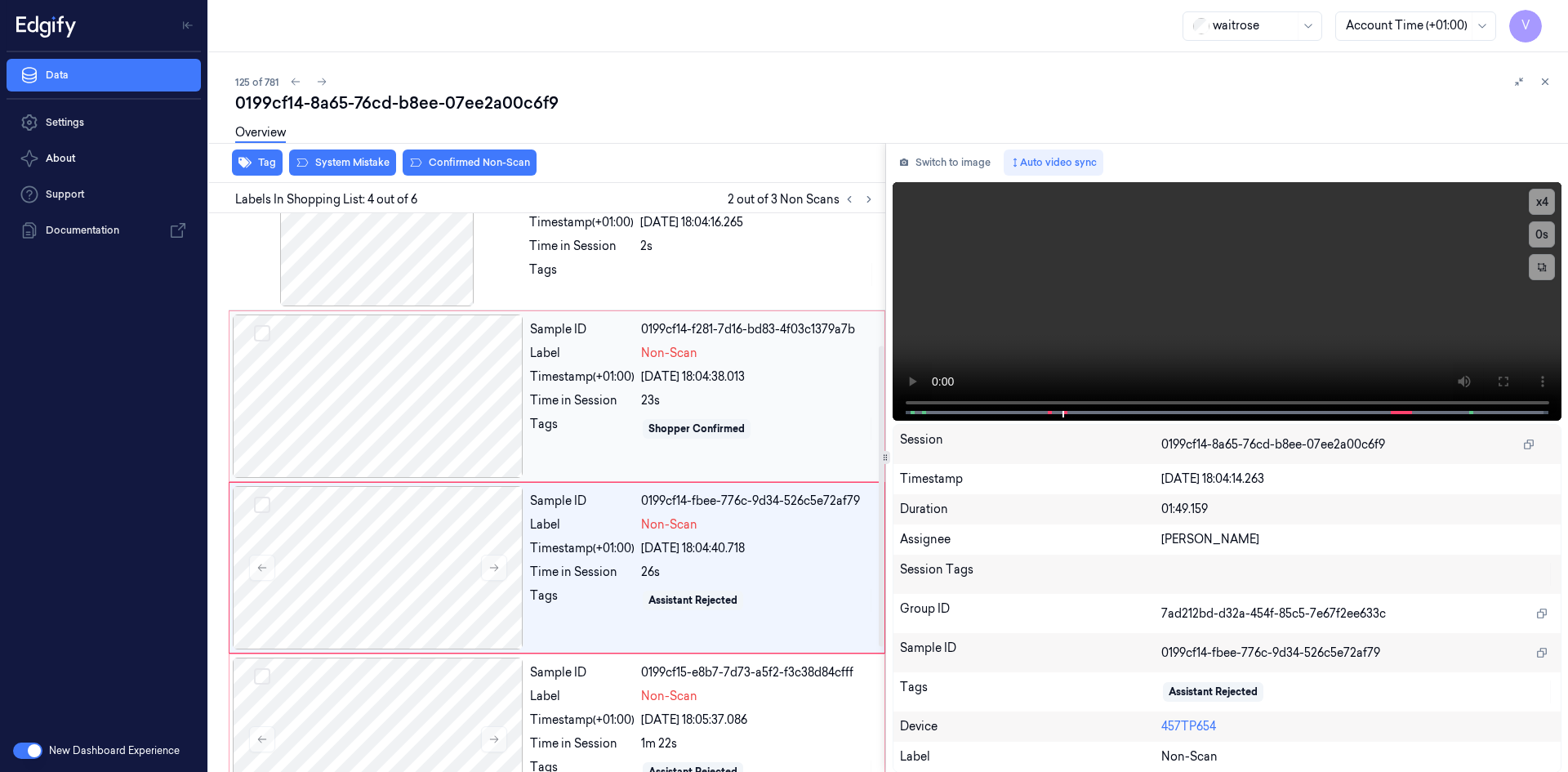
click at [390, 380] on div at bounding box center [377, 396] width 290 height 163
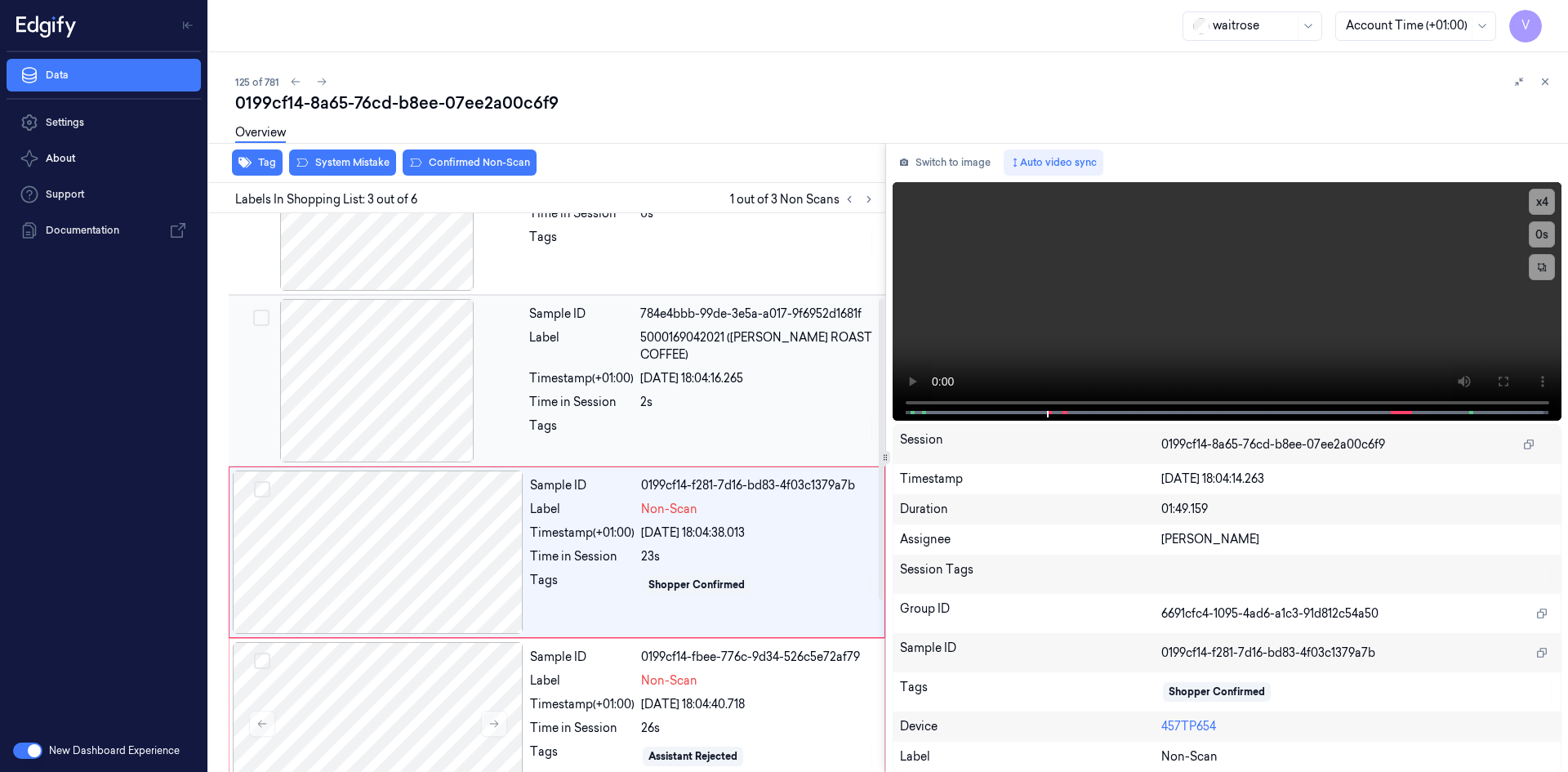
scroll to position [163, 0]
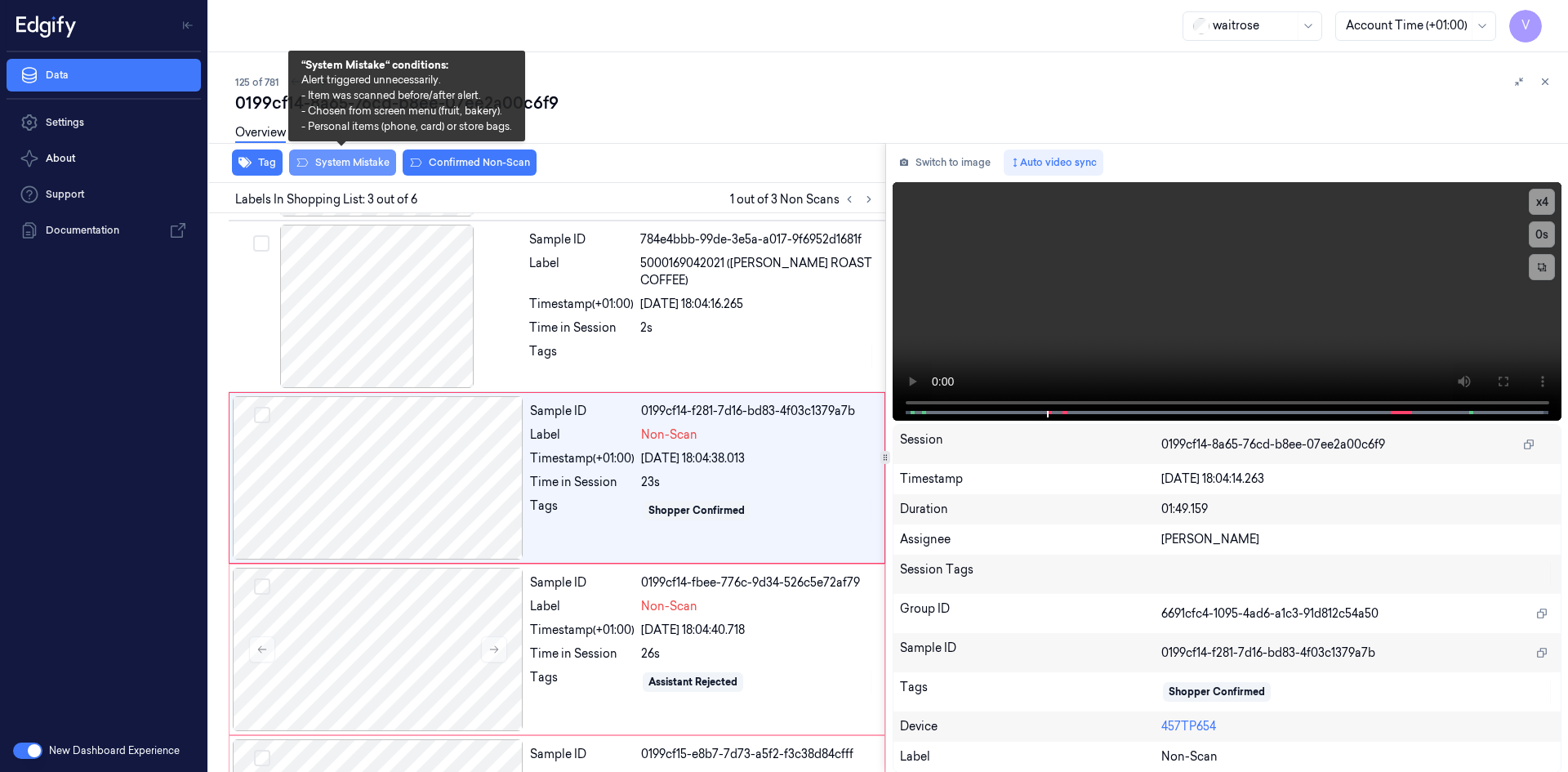
click at [348, 166] on button "System Mistake" at bounding box center [343, 162] width 107 height 27
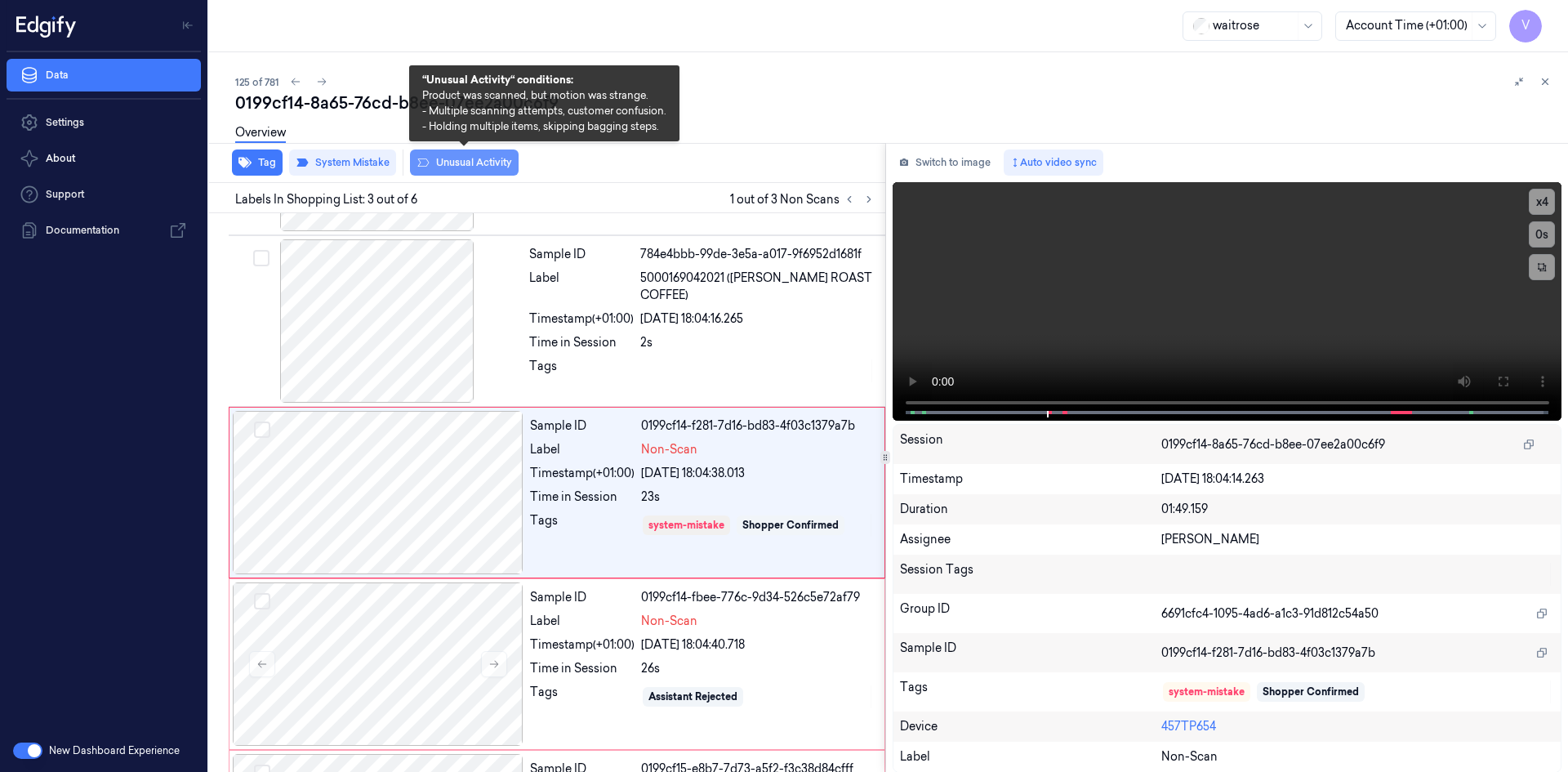
click at [460, 161] on button "Unusual Activity" at bounding box center [464, 162] width 109 height 27
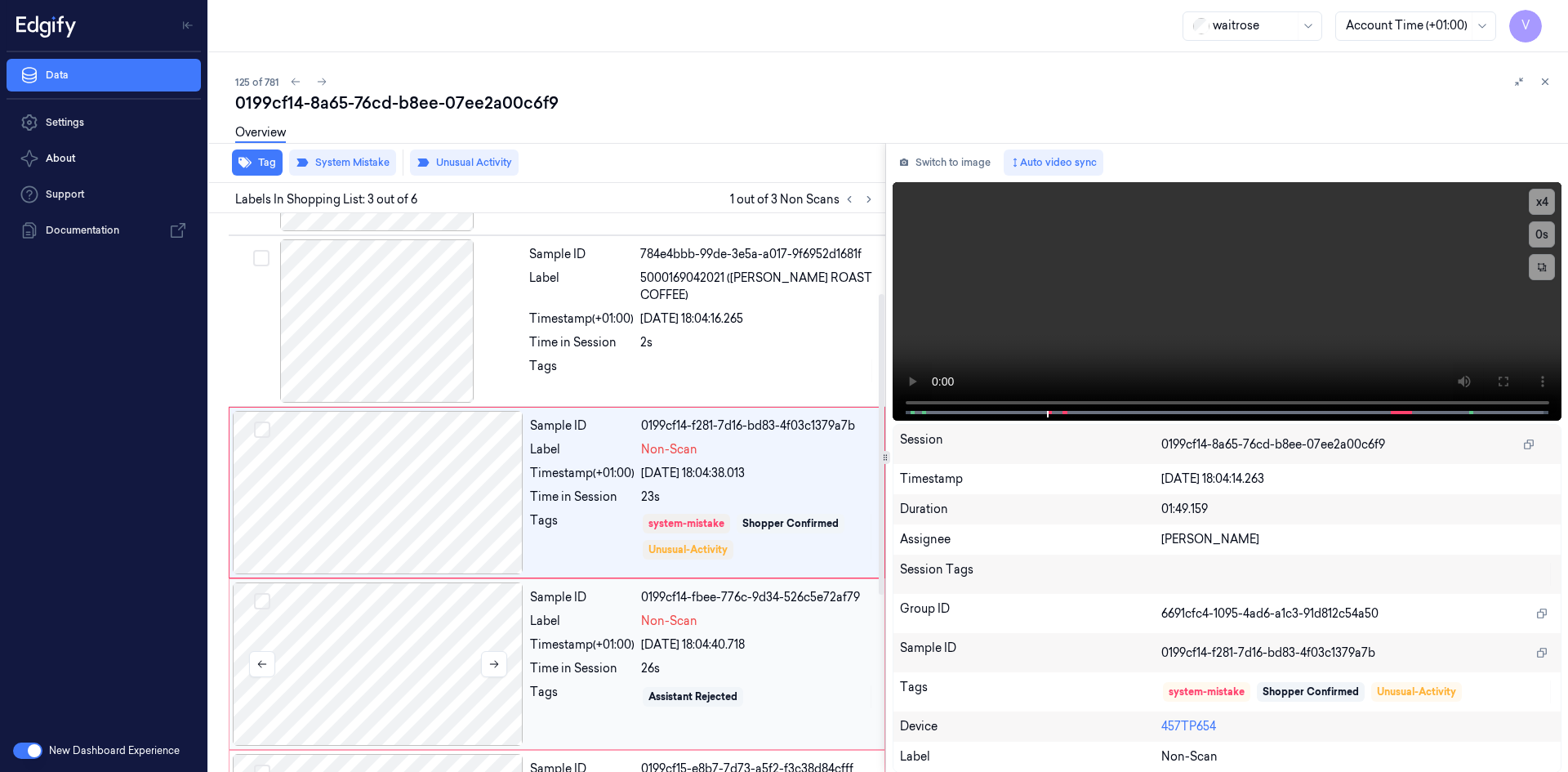
click at [389, 646] on div at bounding box center [377, 664] width 290 height 163
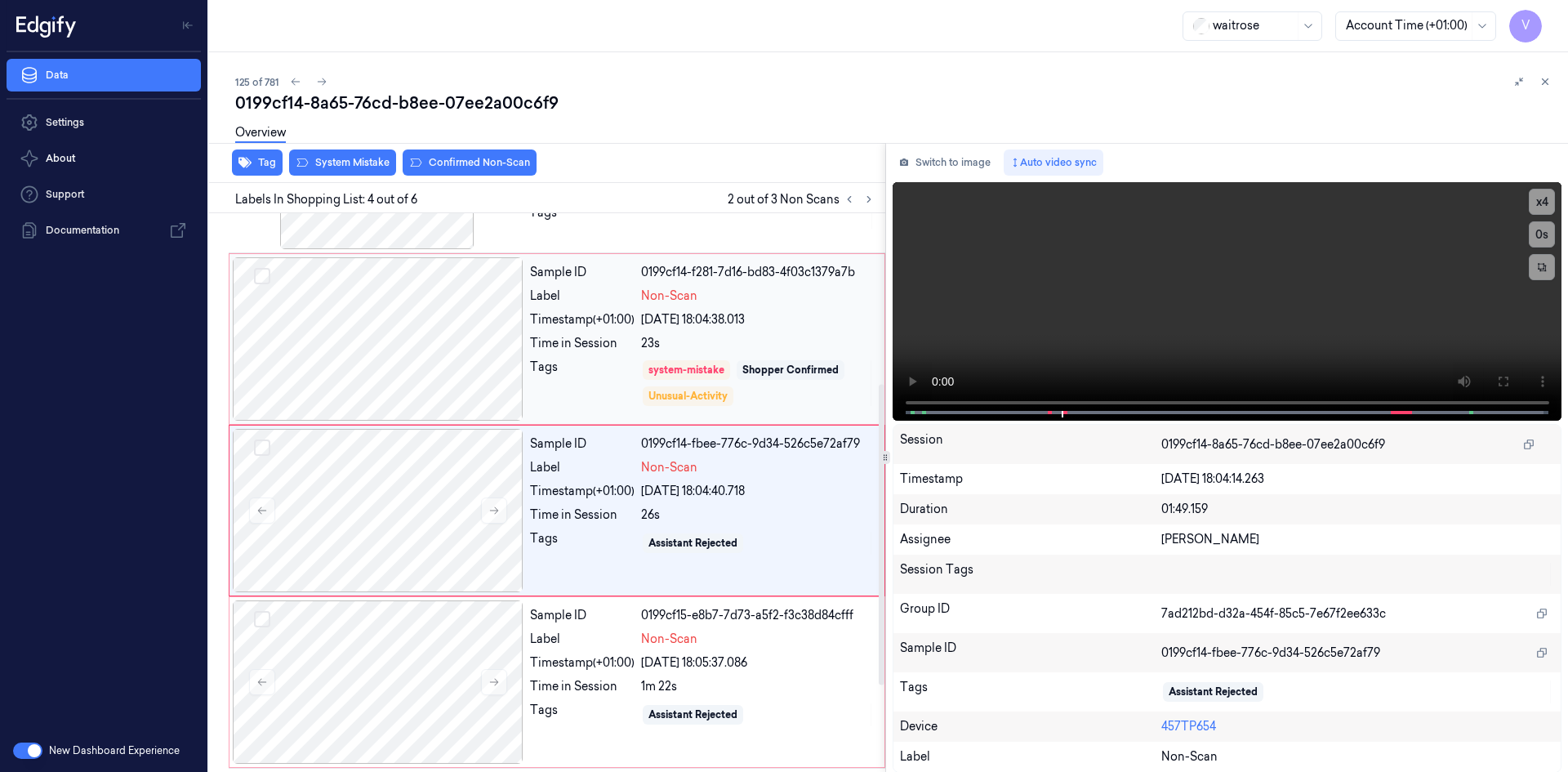
scroll to position [320, 0]
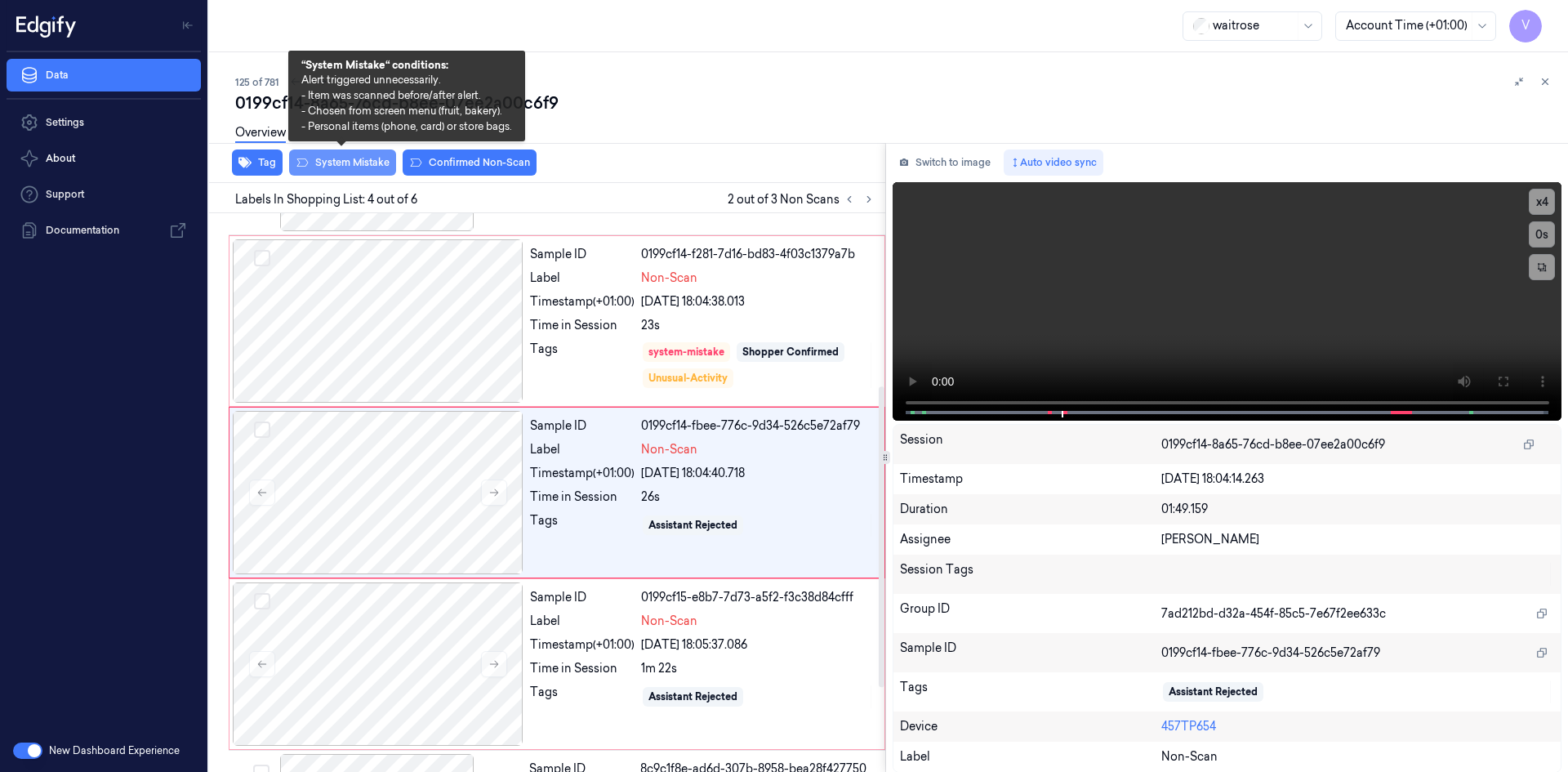
click at [339, 161] on button "System Mistake" at bounding box center [343, 162] width 107 height 27
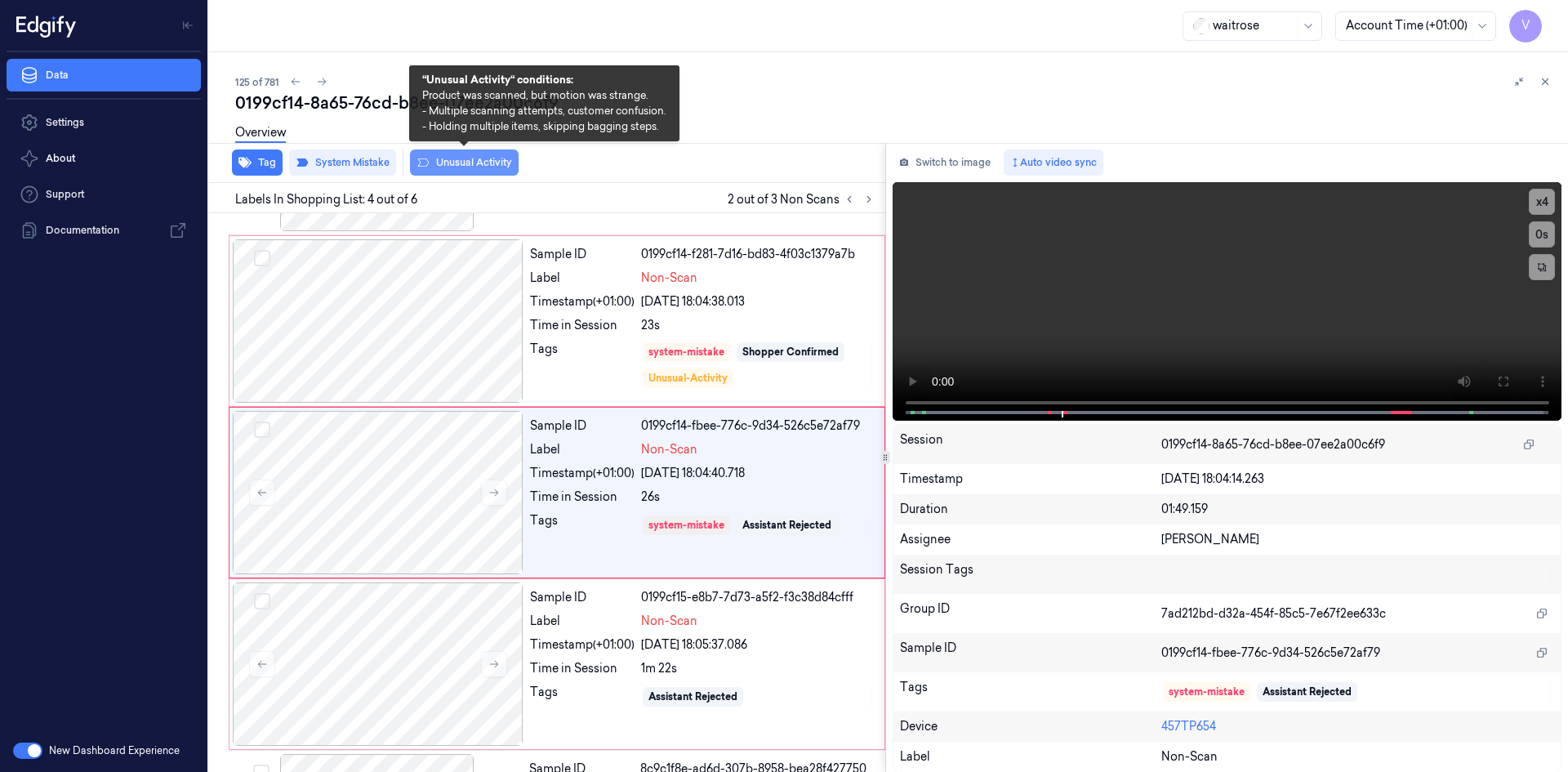
click at [466, 160] on button "Unusual Activity" at bounding box center [464, 162] width 109 height 27
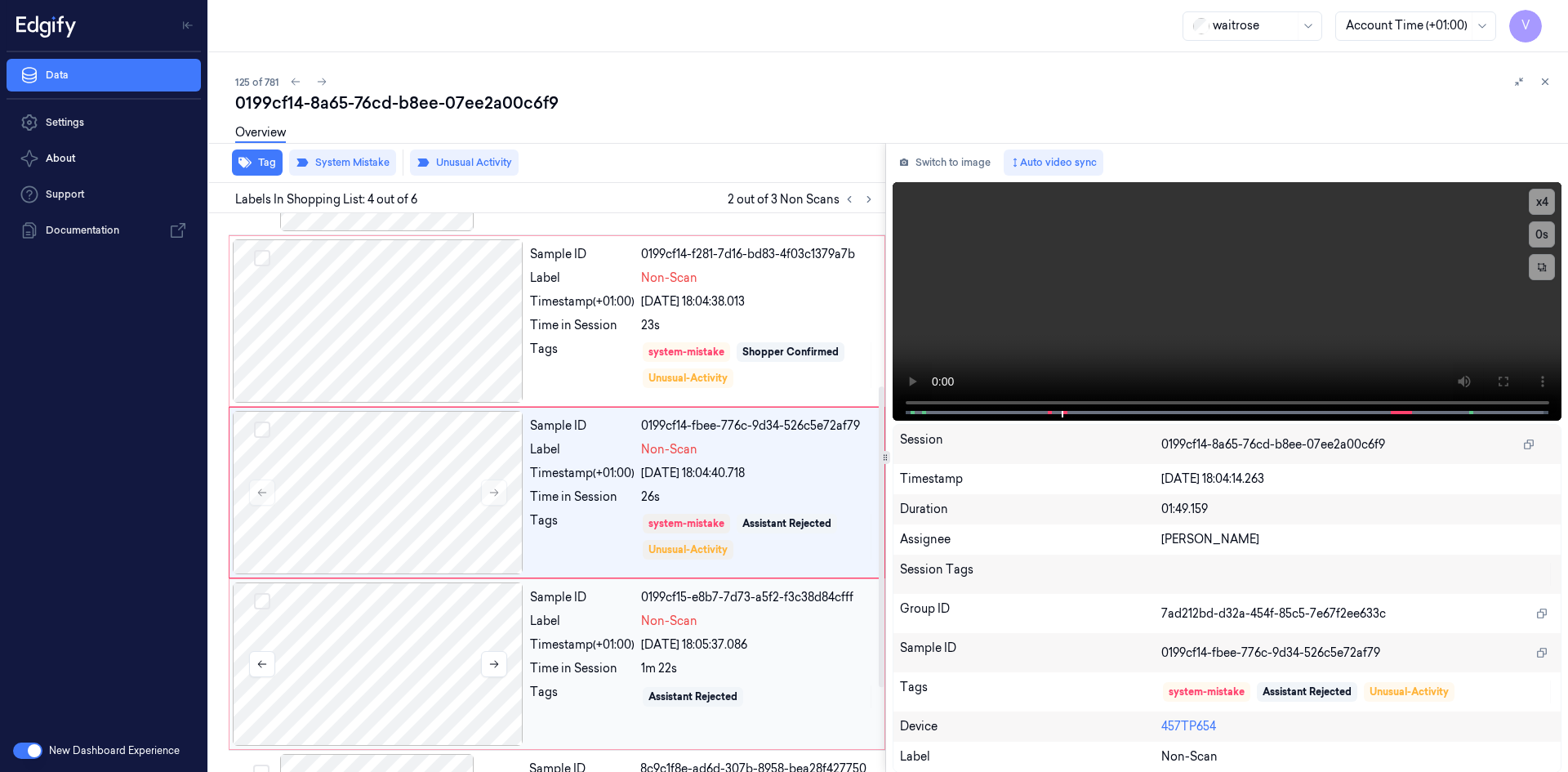
click at [394, 635] on div at bounding box center [377, 664] width 290 height 163
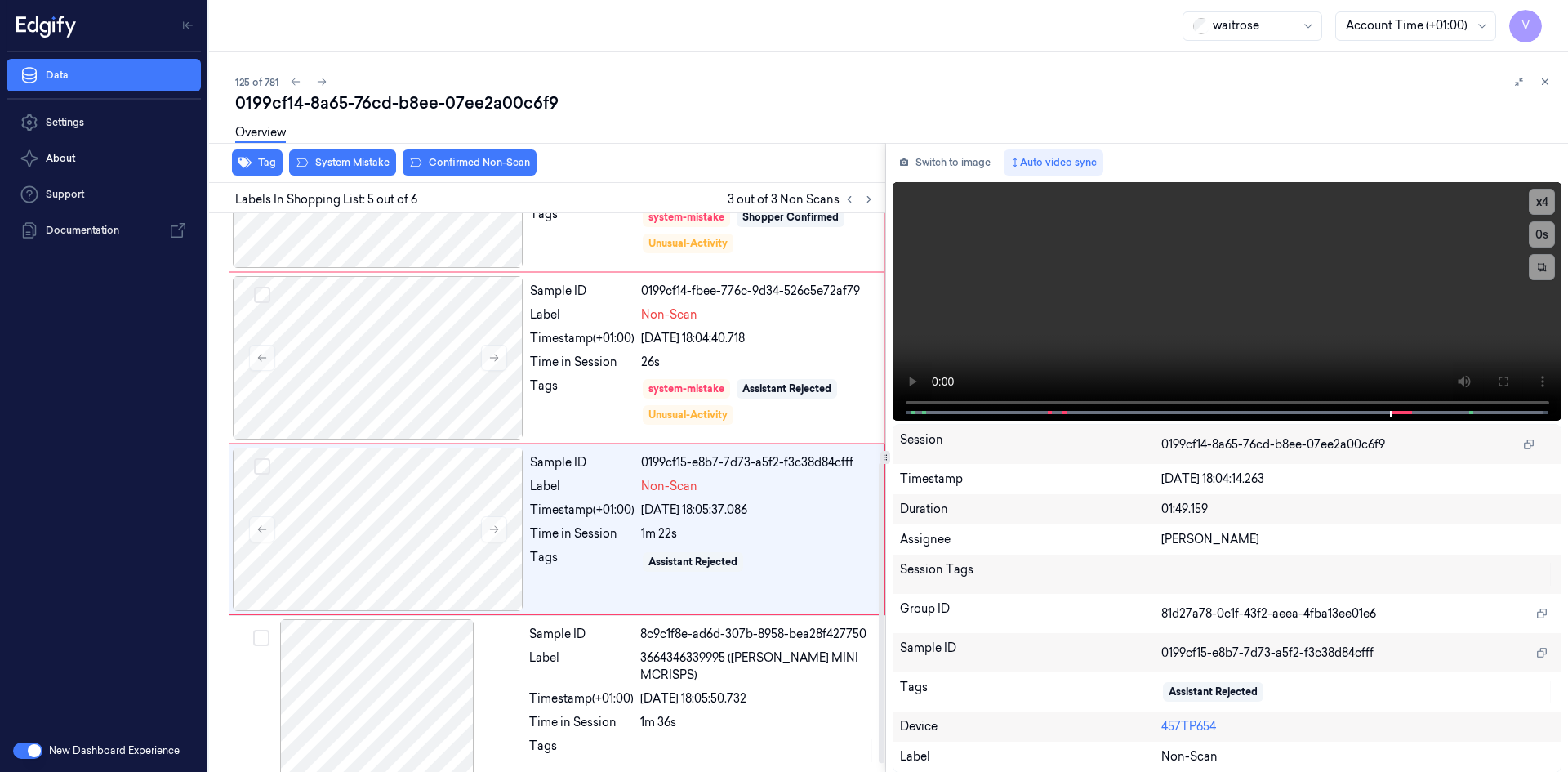
scroll to position [475, 0]
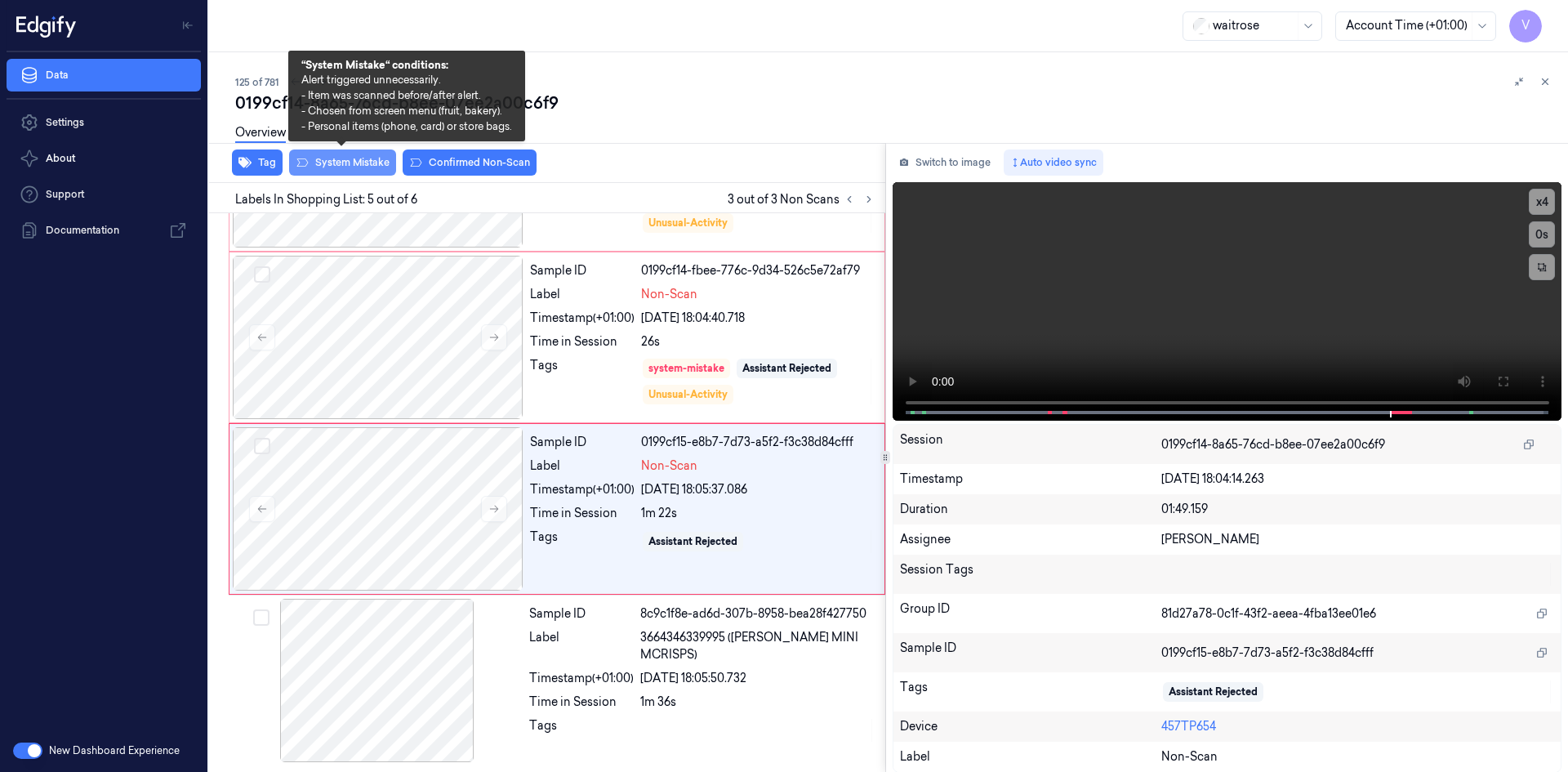
click at [348, 162] on button "System Mistake" at bounding box center [343, 162] width 107 height 27
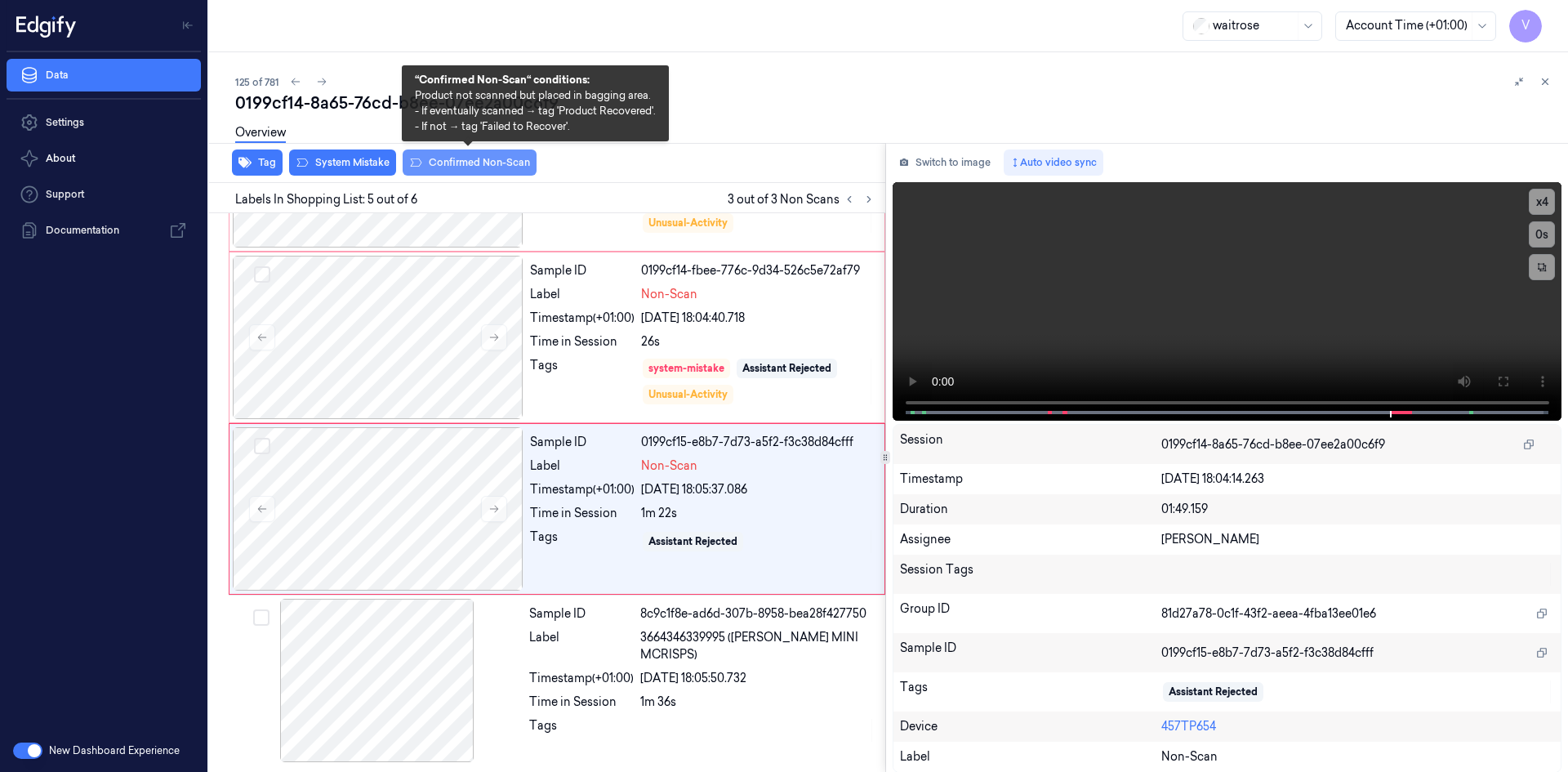
click at [463, 158] on button "Confirmed Non-Scan" at bounding box center [470, 162] width 134 height 27
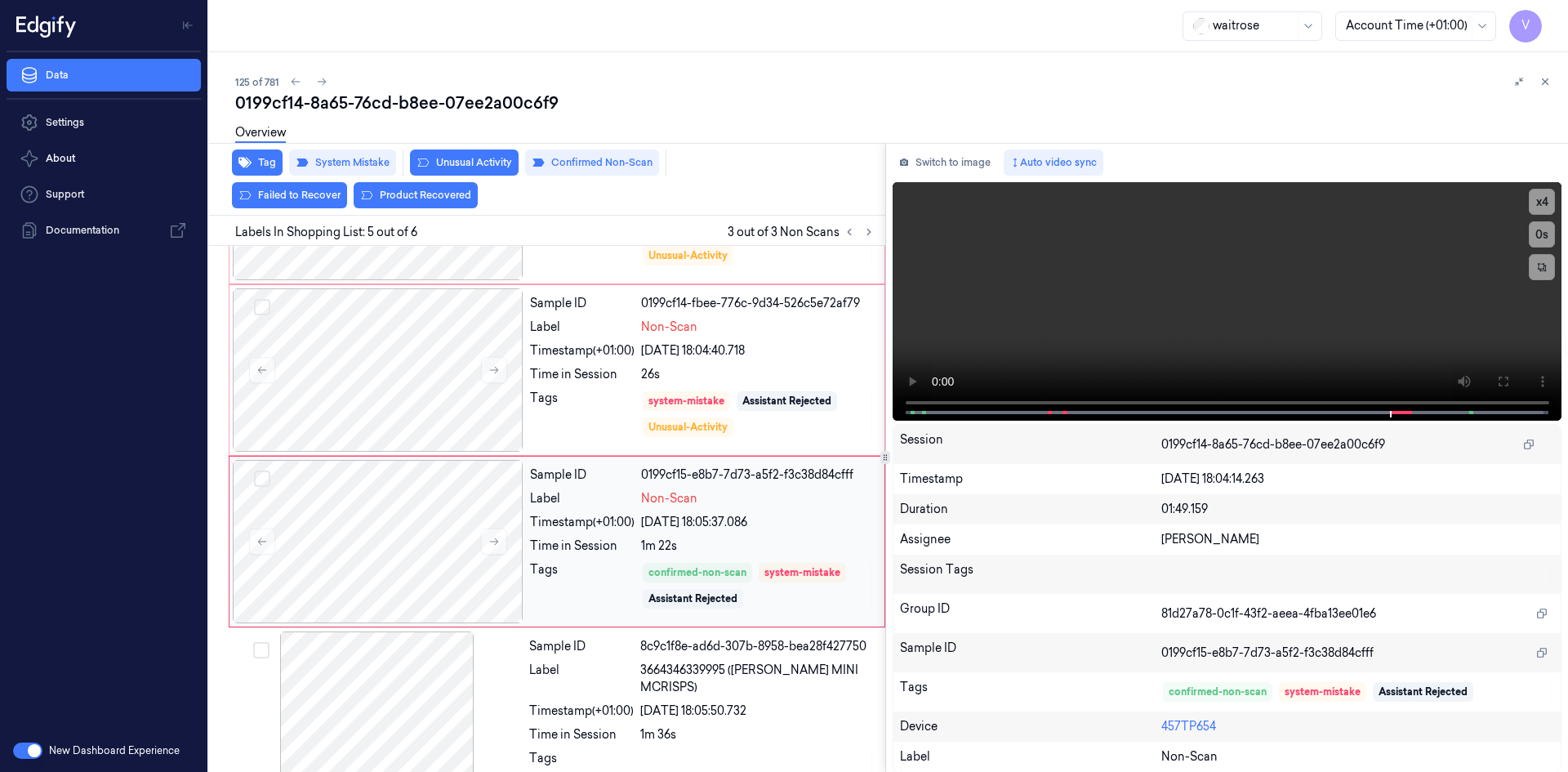
scroll to position [508, 0]
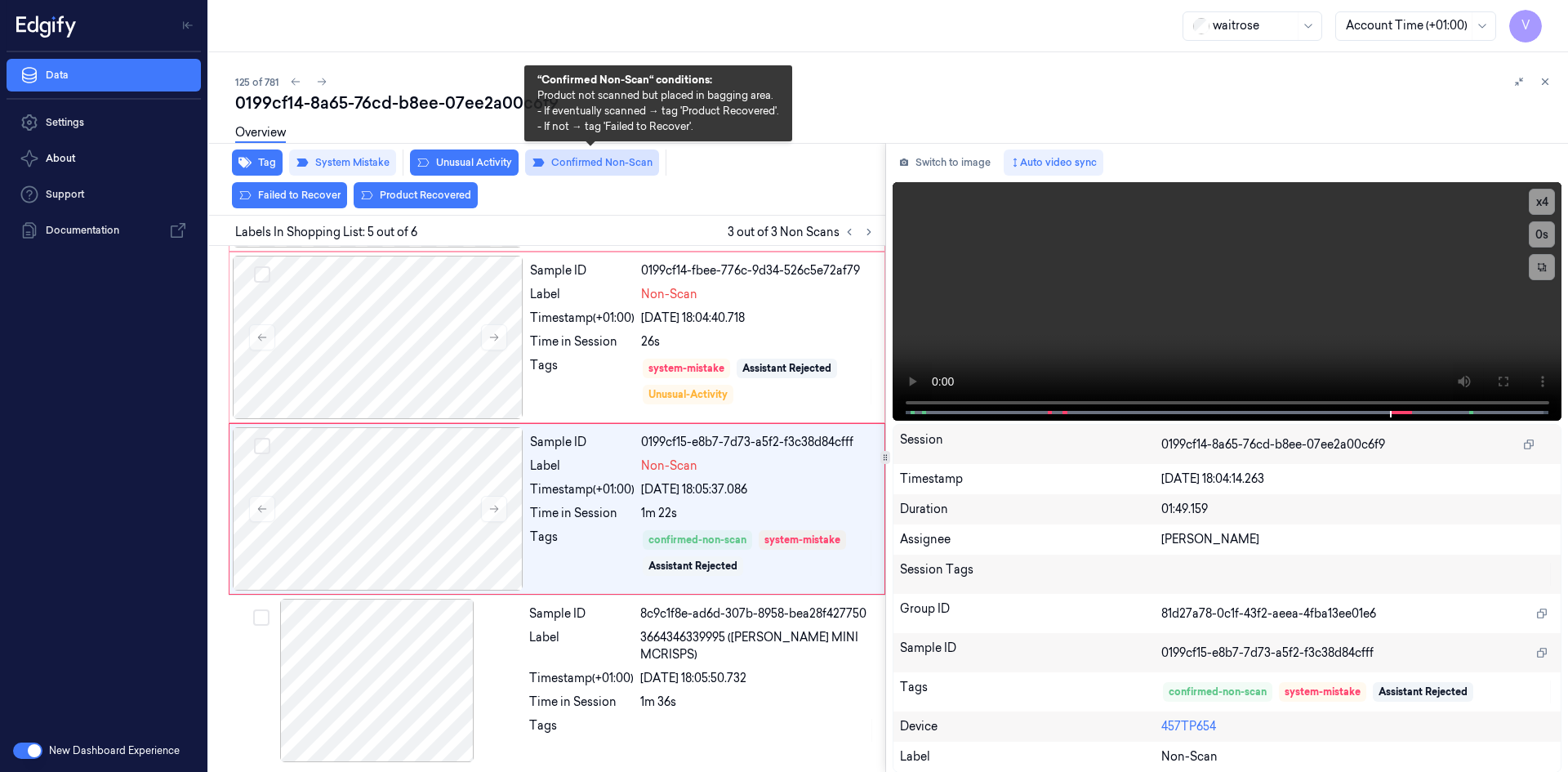
click at [589, 163] on button "Confirmed Non-Scan" at bounding box center [592, 162] width 134 height 27
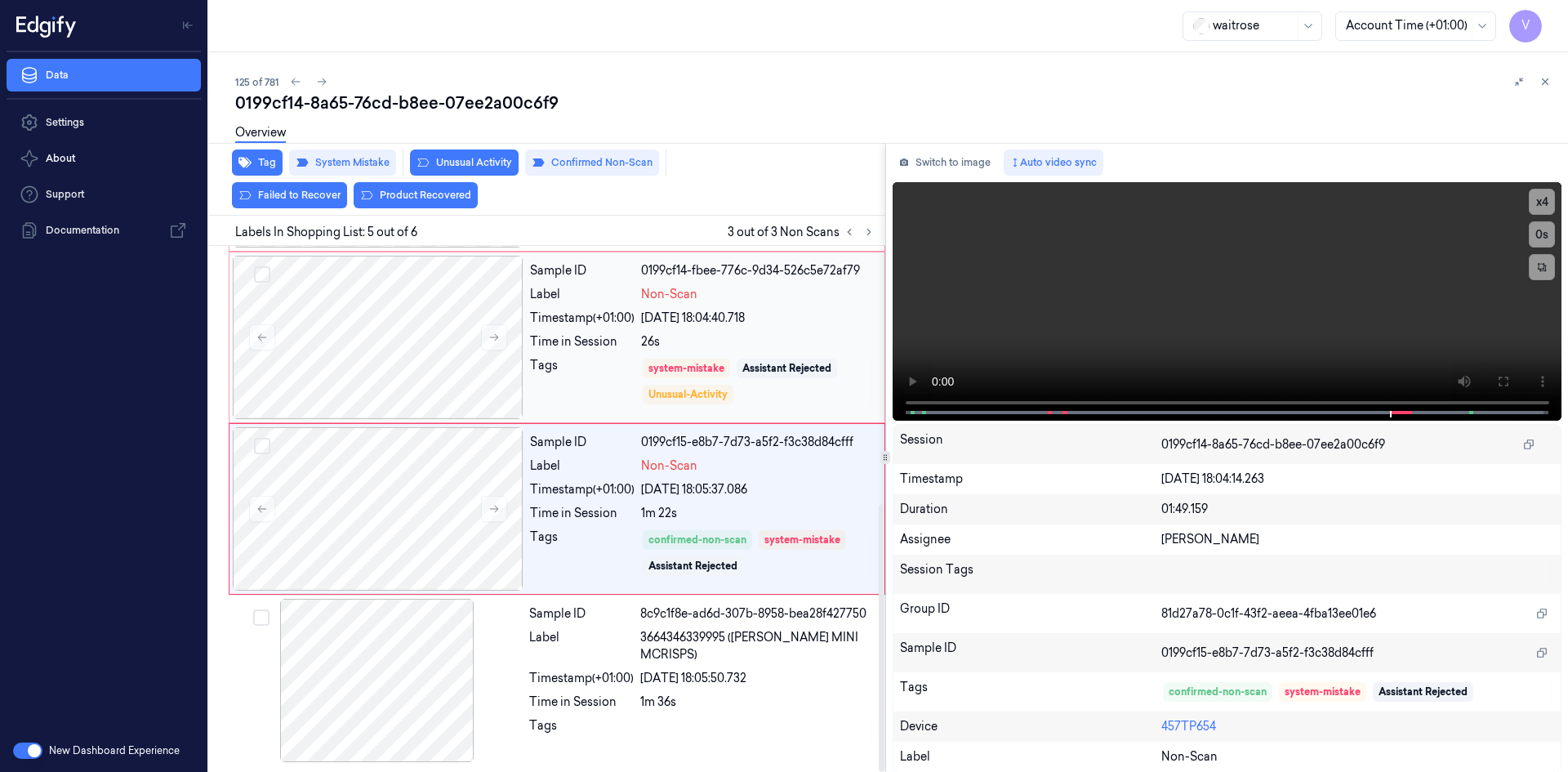
scroll to position [475, 0]
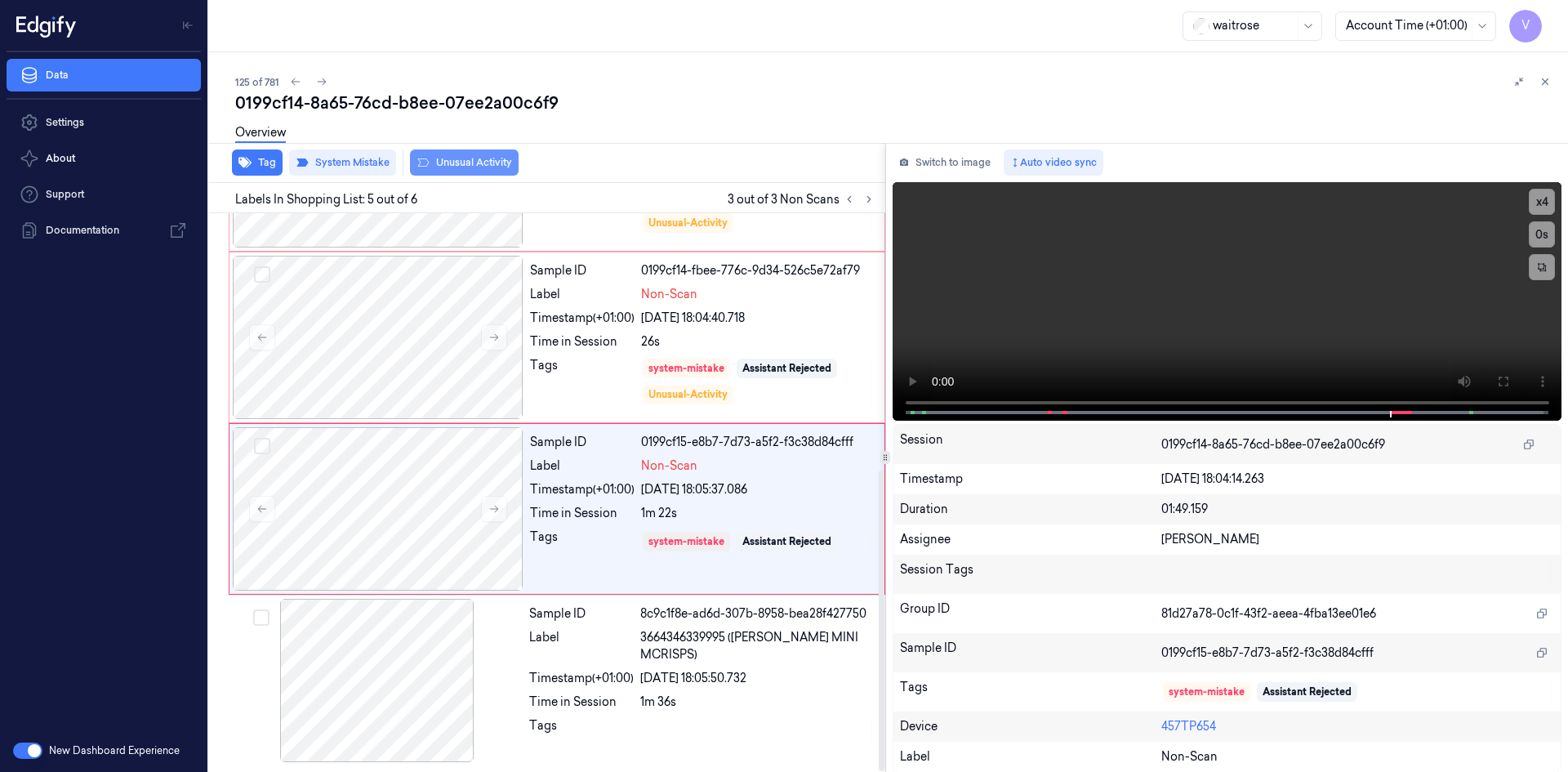
click at [455, 156] on button "Unusual Activity" at bounding box center [464, 162] width 109 height 27
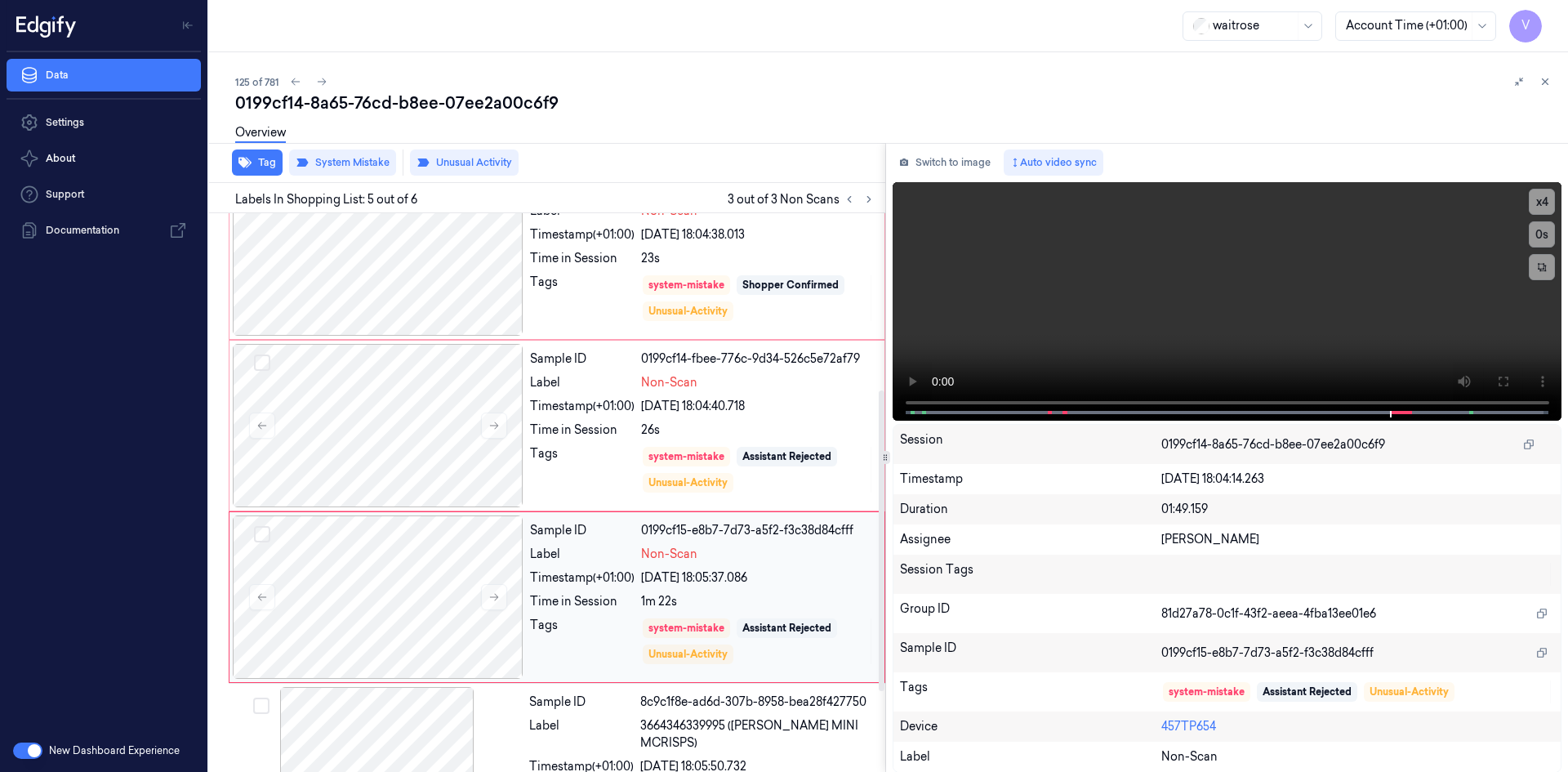
scroll to position [312, 0]
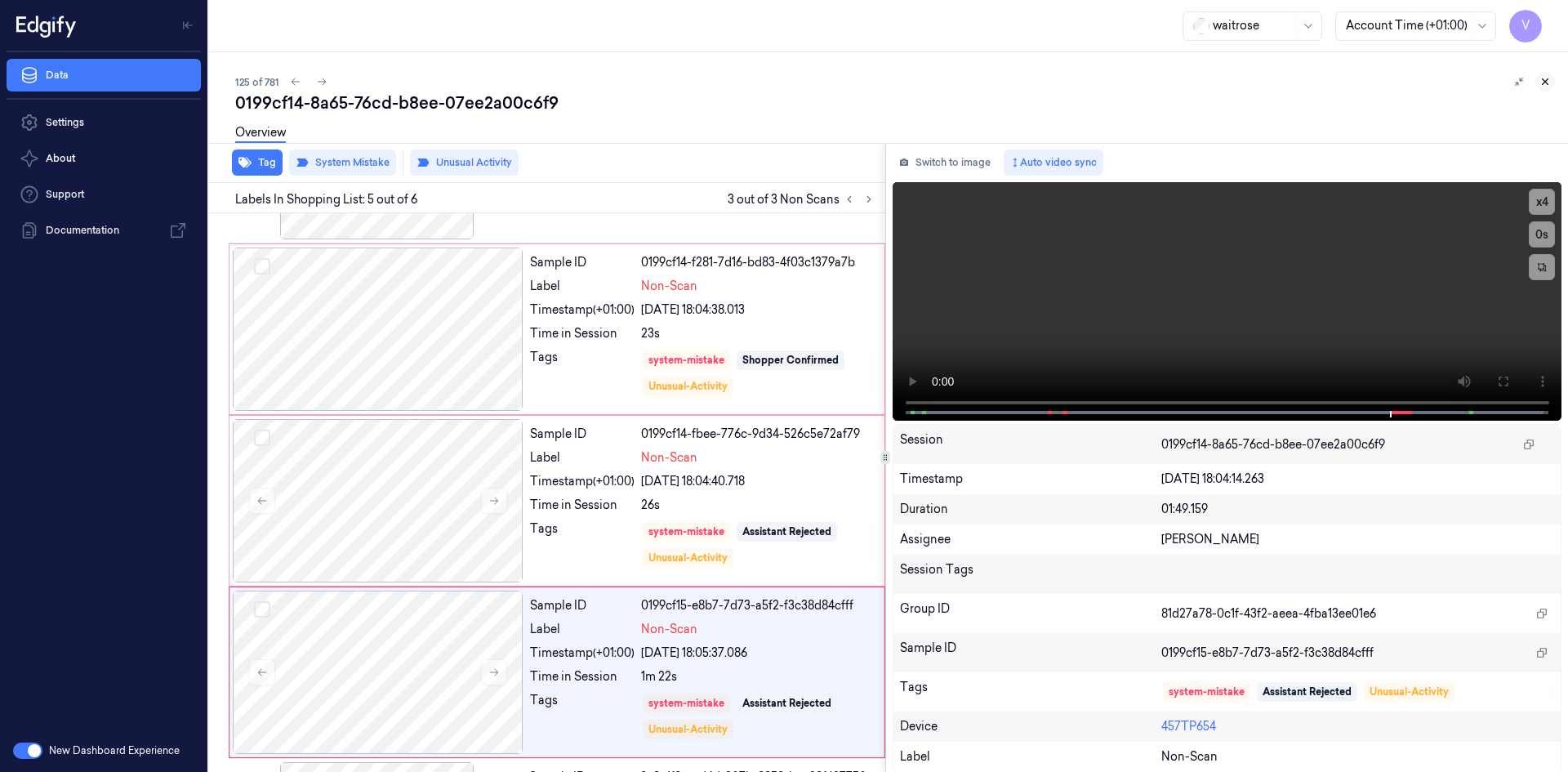
click at [1543, 79] on icon at bounding box center [1545, 82] width 11 height 11
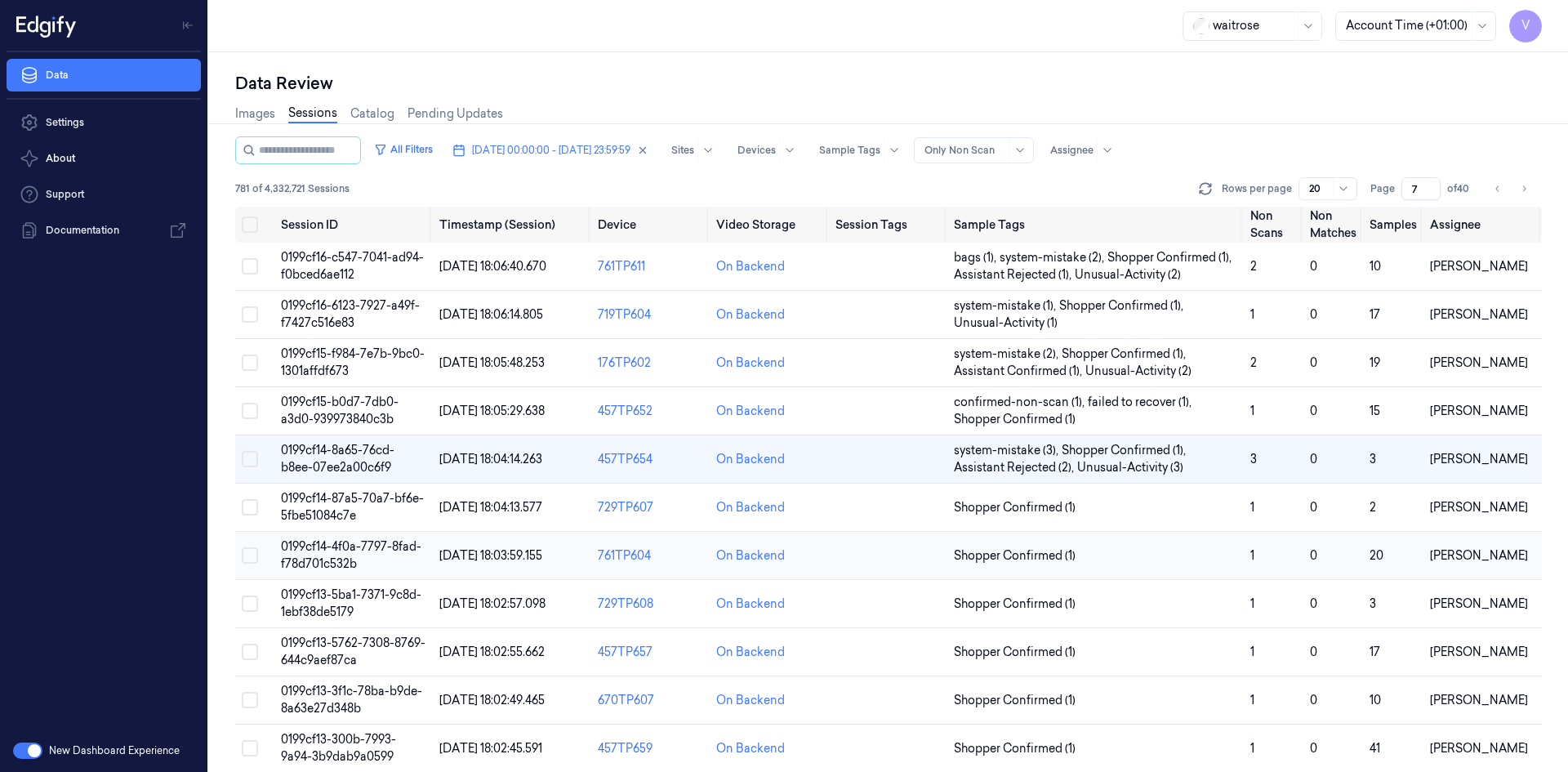
click at [334, 538] on span "0199cf14-4f0a-7797-8fad-f78d701c532b" at bounding box center [351, 554] width 140 height 32
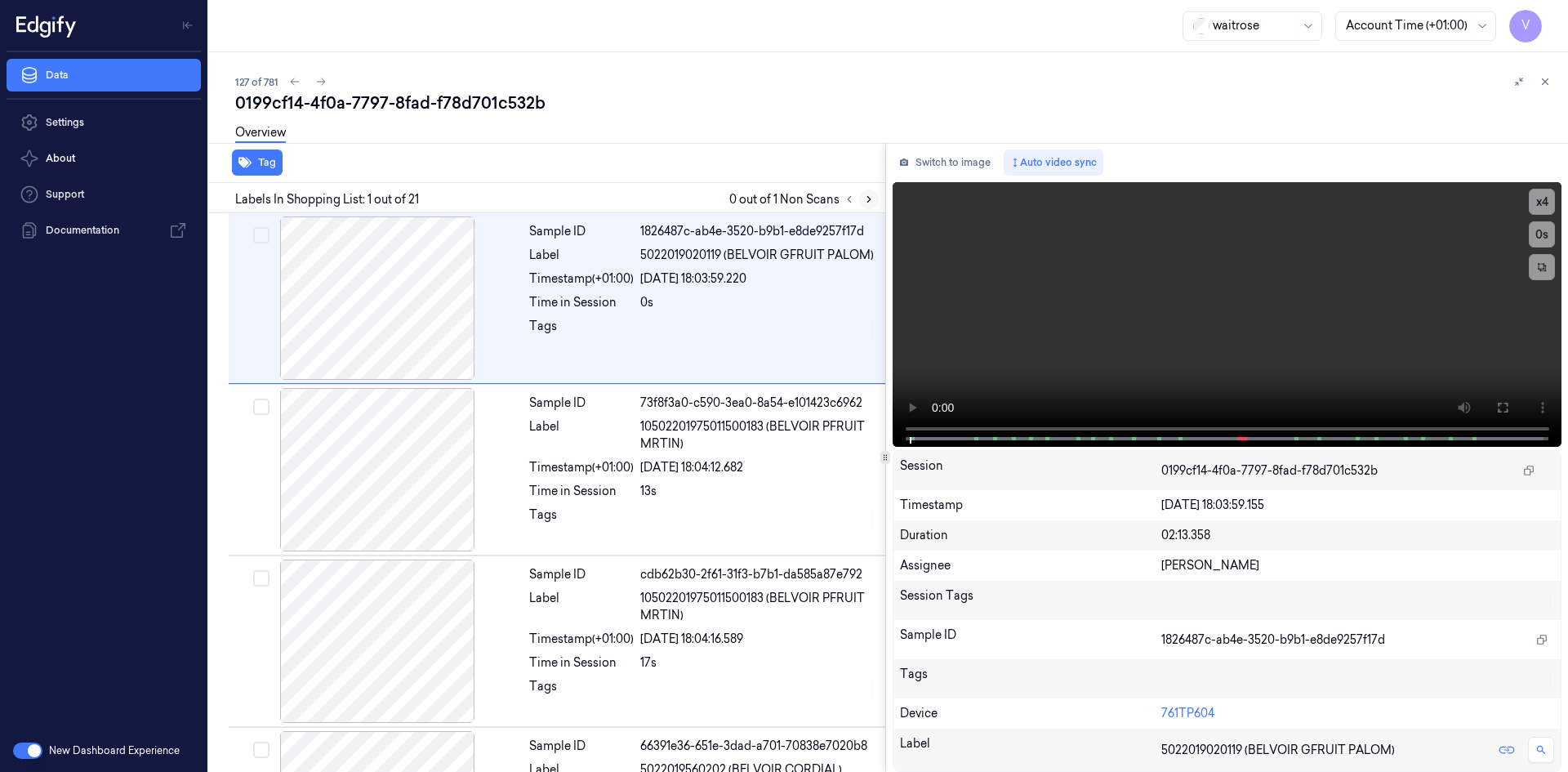
click at [869, 195] on icon at bounding box center [868, 199] width 11 height 11
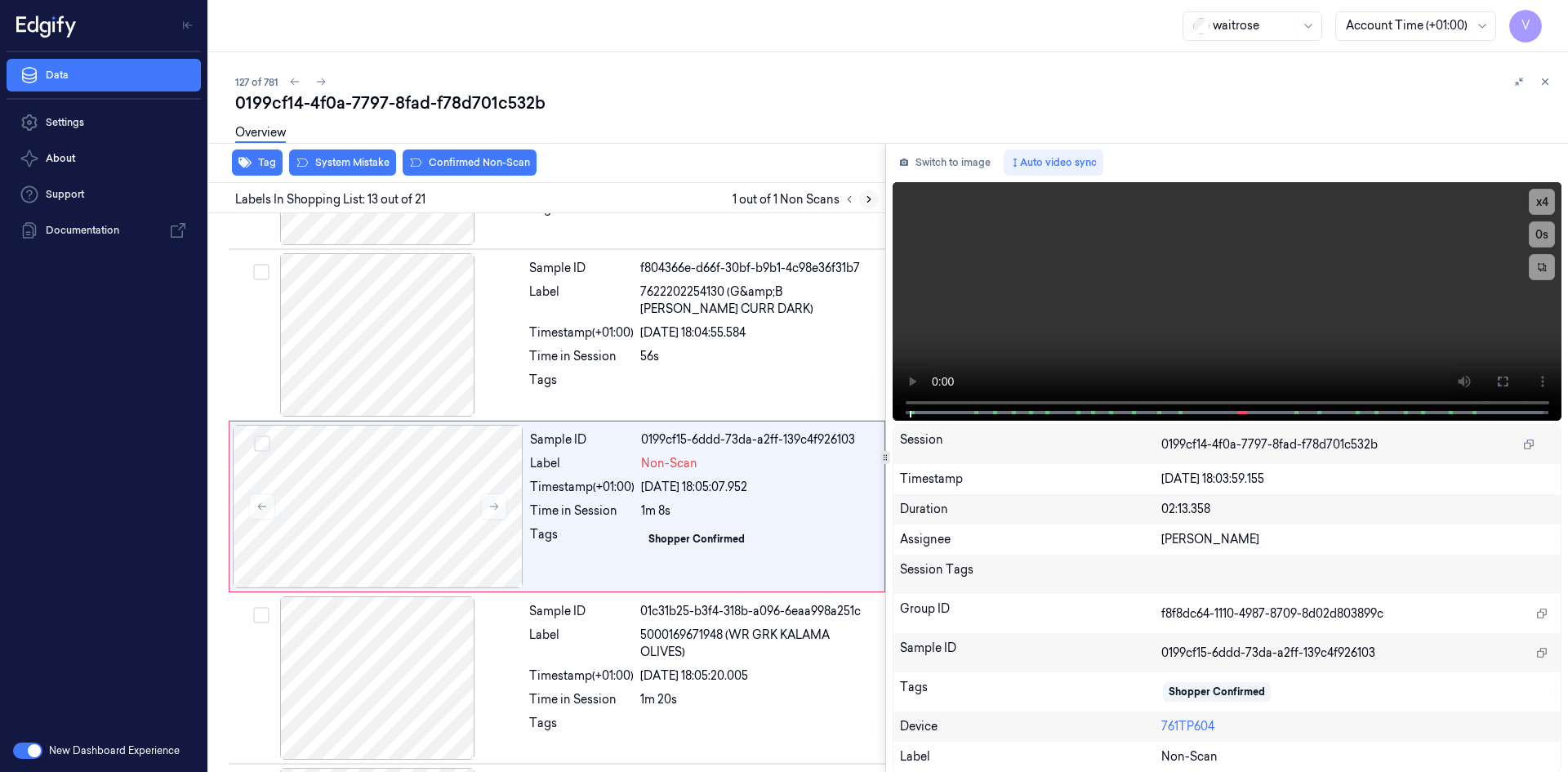
scroll to position [1864, 0]
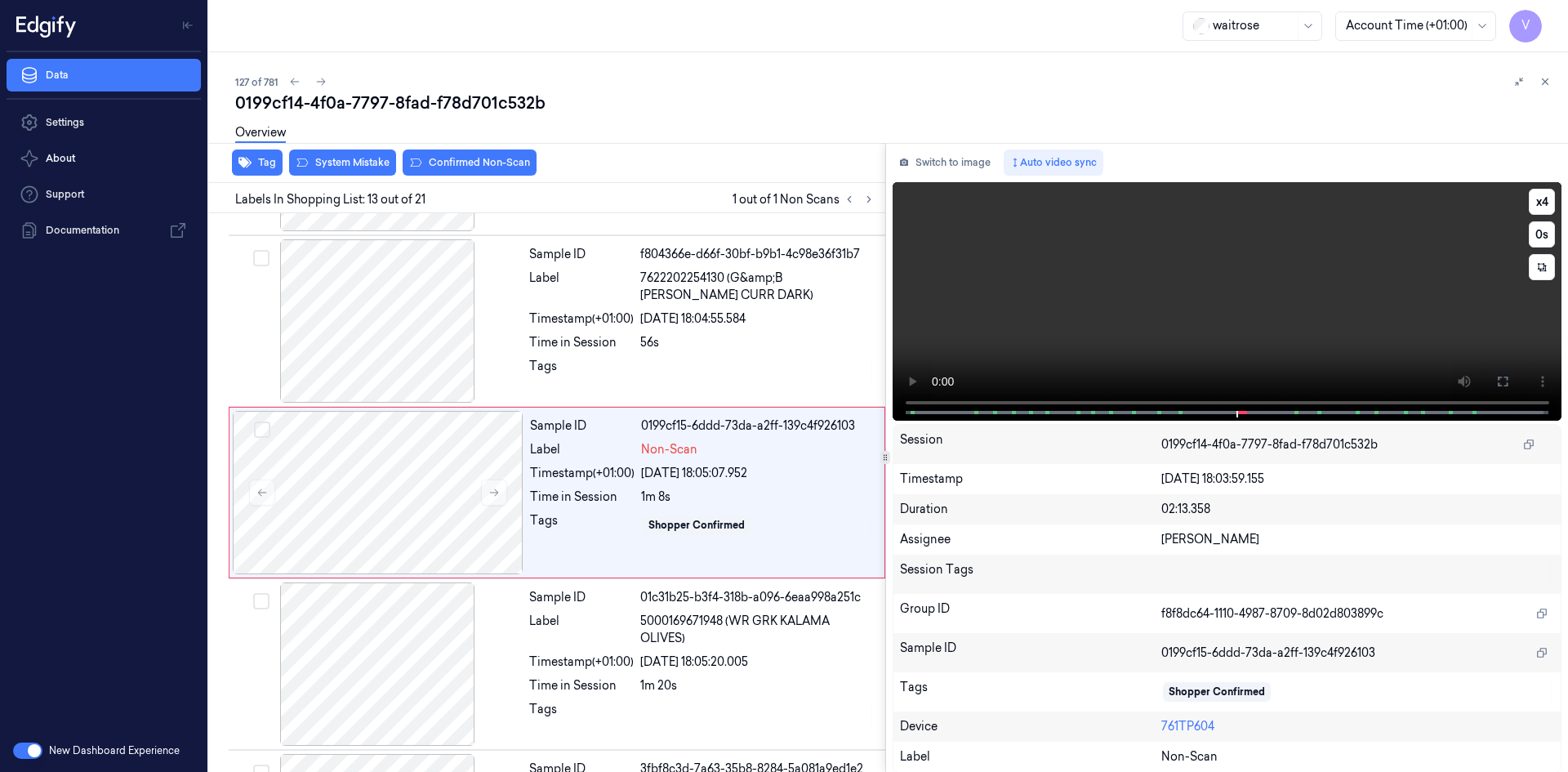
click at [1179, 298] on video at bounding box center [1226, 301] width 670 height 238
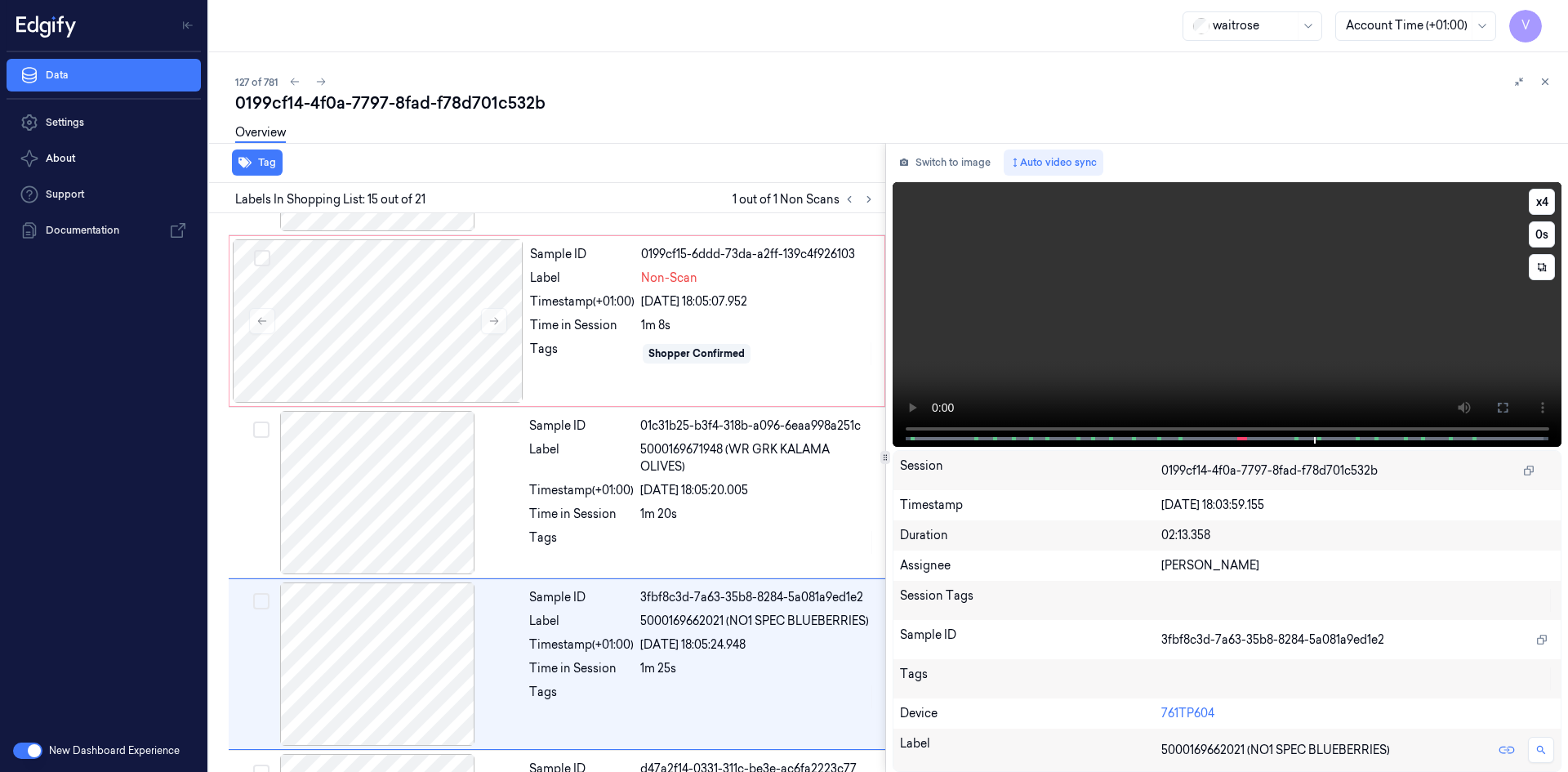
scroll to position [2206, 0]
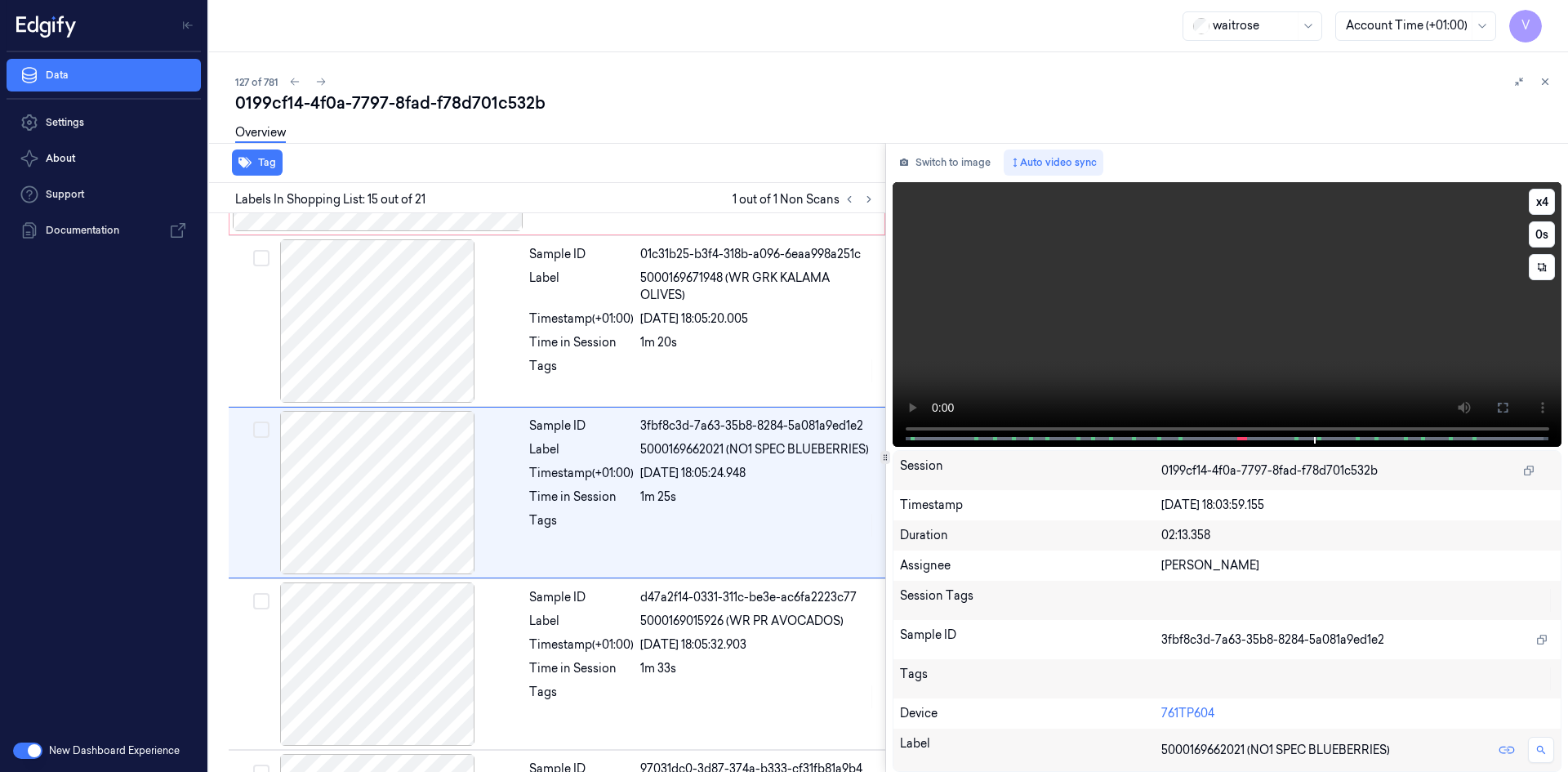
click at [1283, 318] on video at bounding box center [1226, 314] width 670 height 265
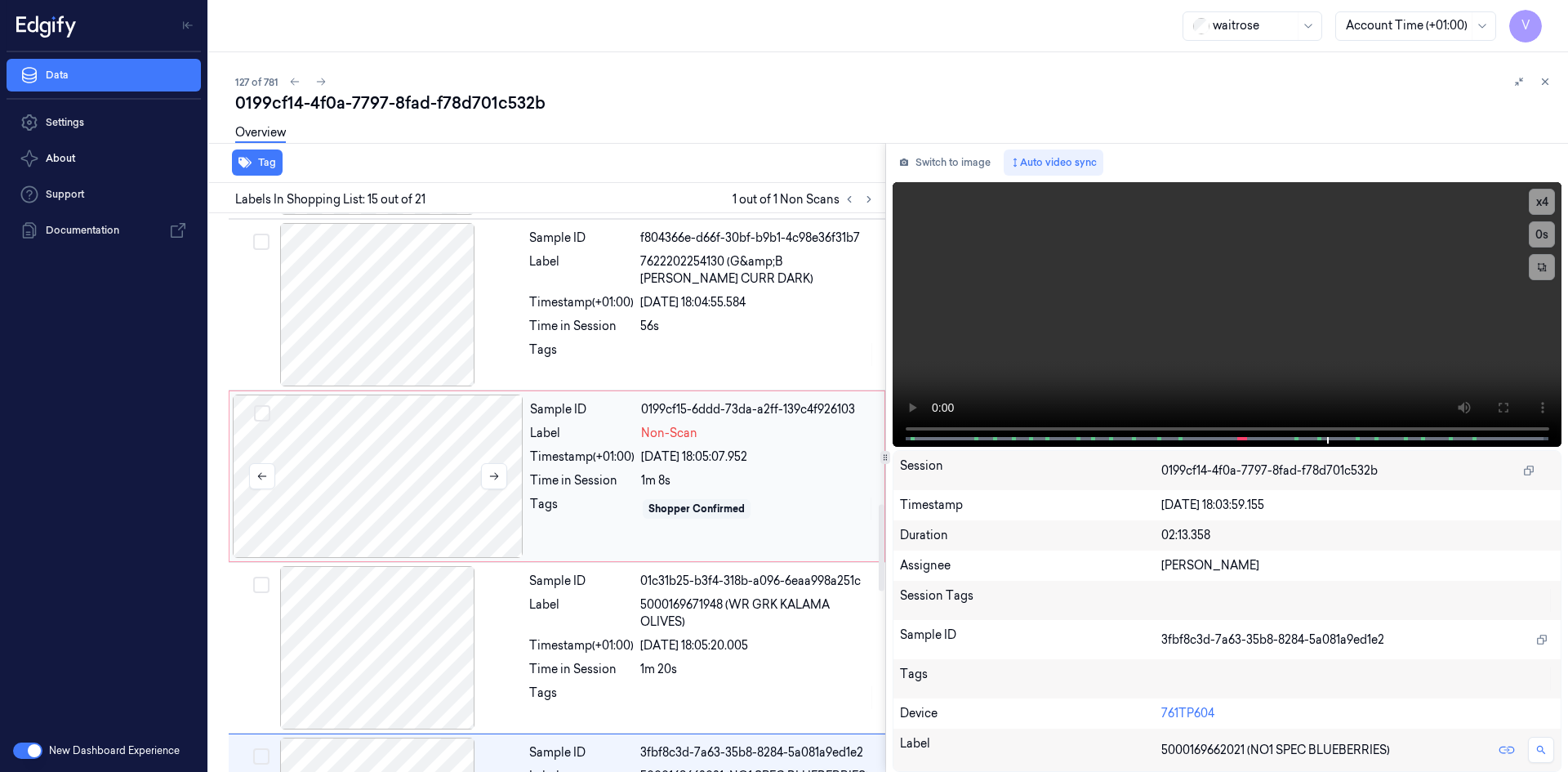
click at [302, 444] on div at bounding box center [377, 476] width 290 height 163
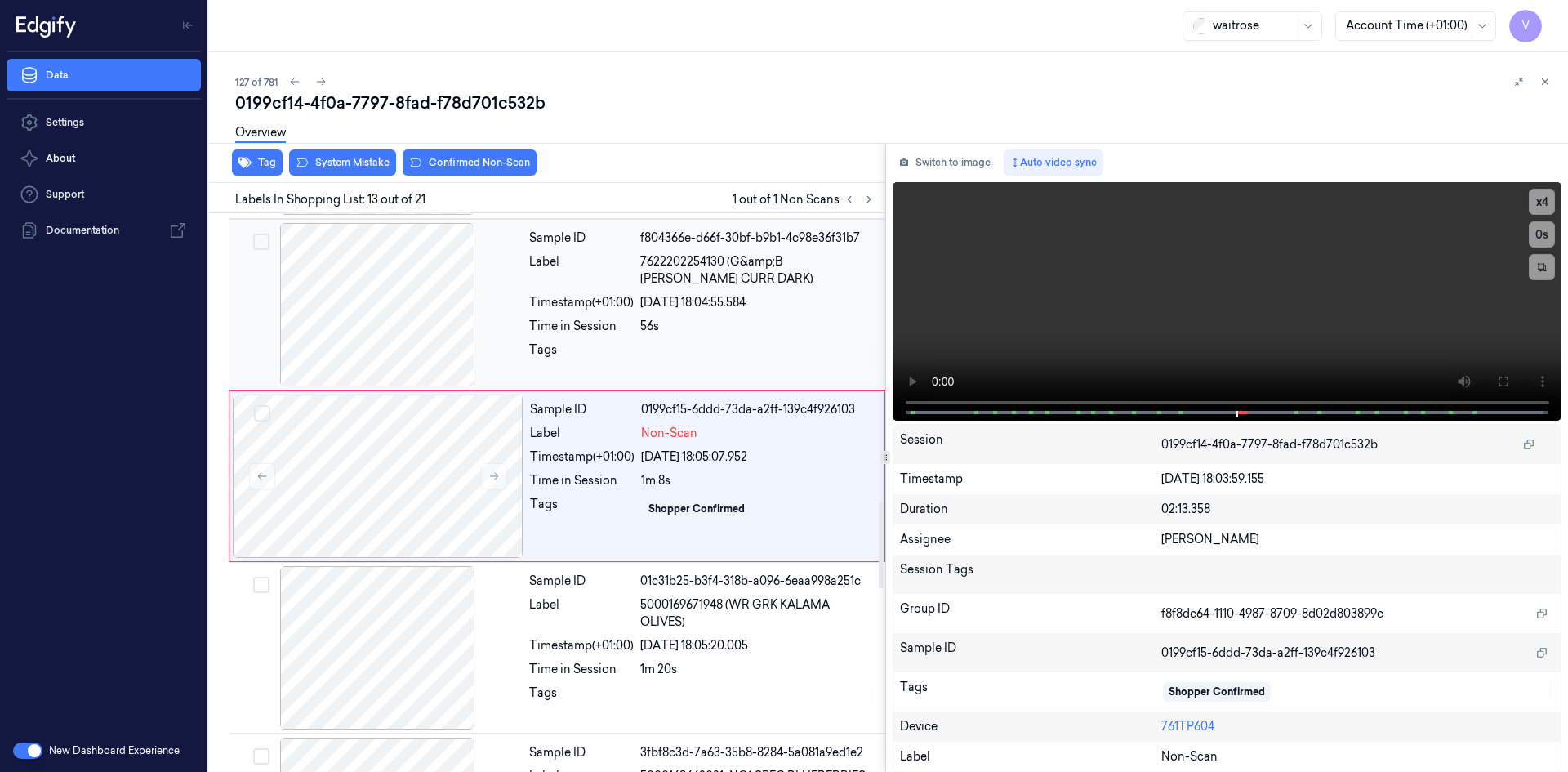
scroll to position [1864, 0]
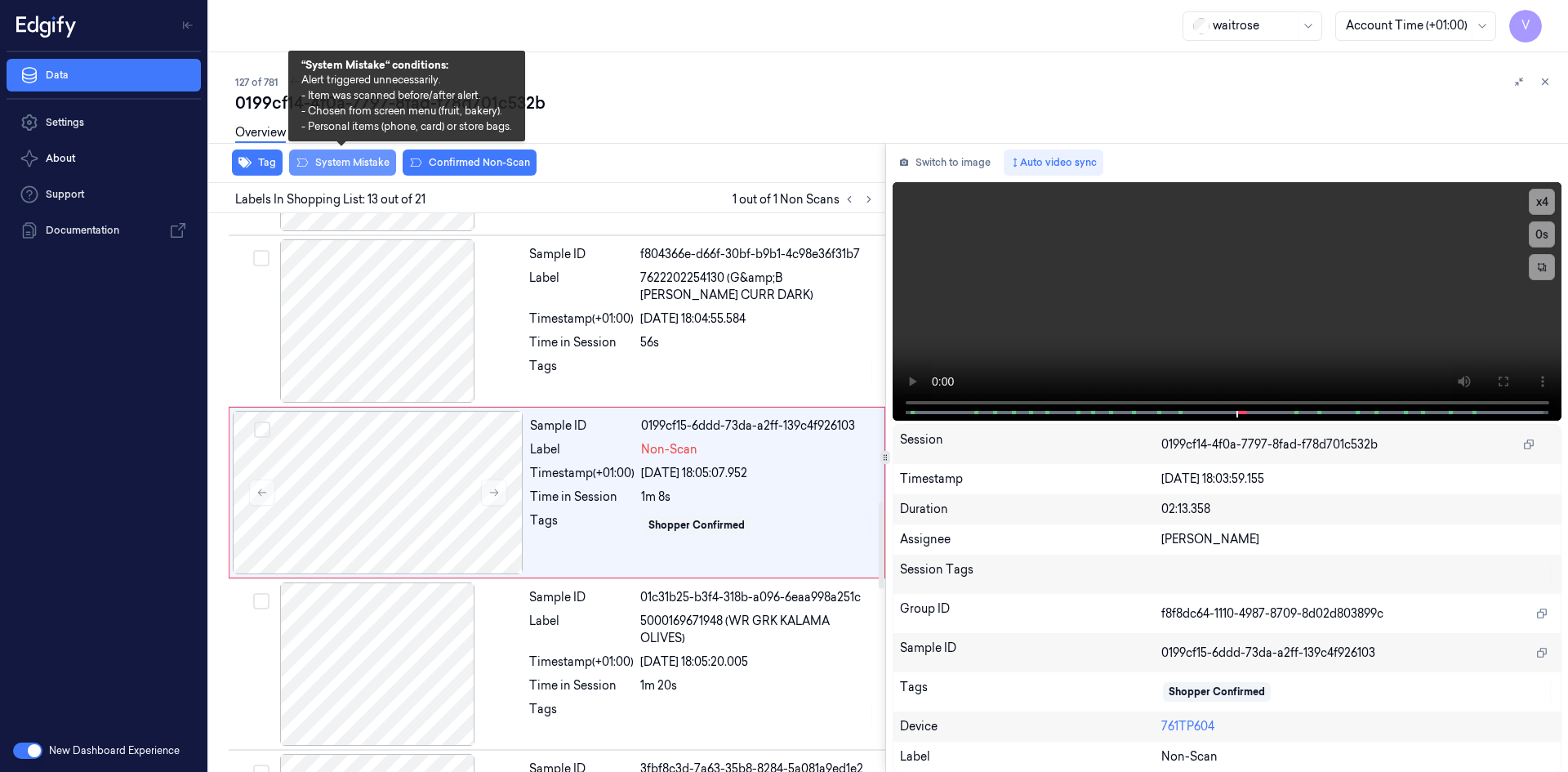
click at [342, 161] on button "System Mistake" at bounding box center [343, 162] width 107 height 27
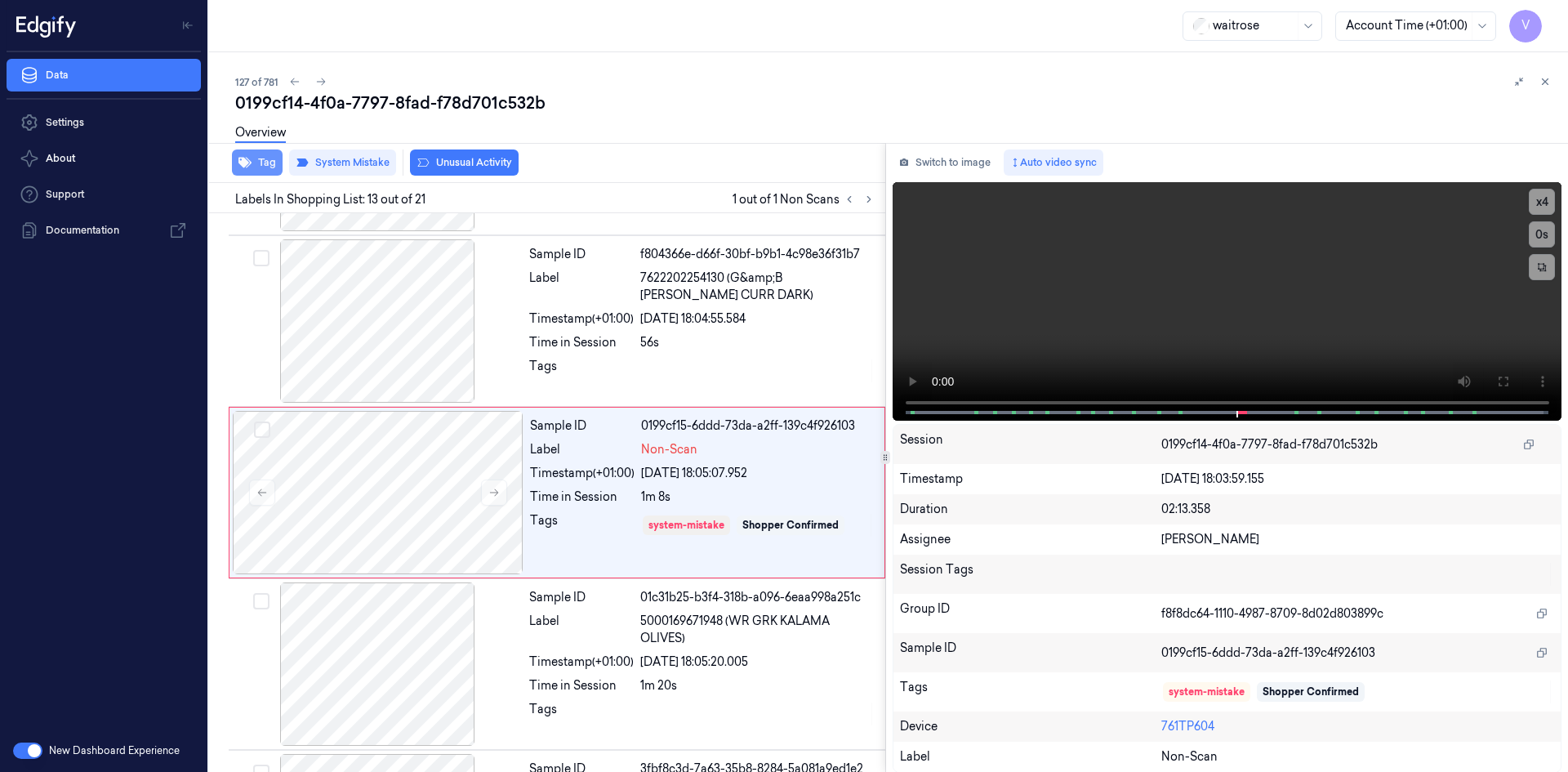
click at [255, 164] on button "Tag" at bounding box center [256, 162] width 50 height 27
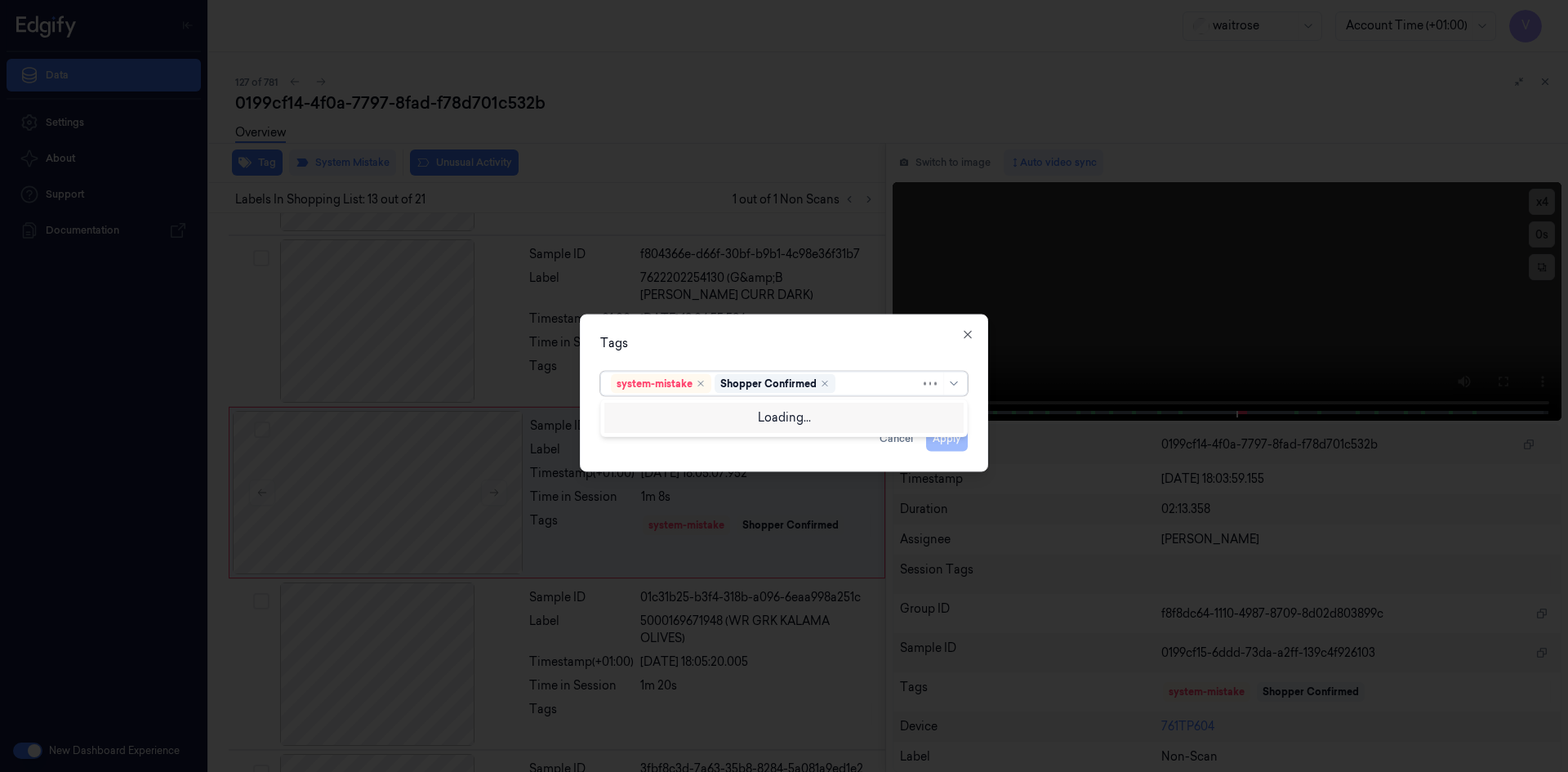
drag, startPoint x: 862, startPoint y: 377, endPoint x: 845, endPoint y: 431, distance: 56.6
click at [862, 380] on div at bounding box center [879, 383] width 82 height 17
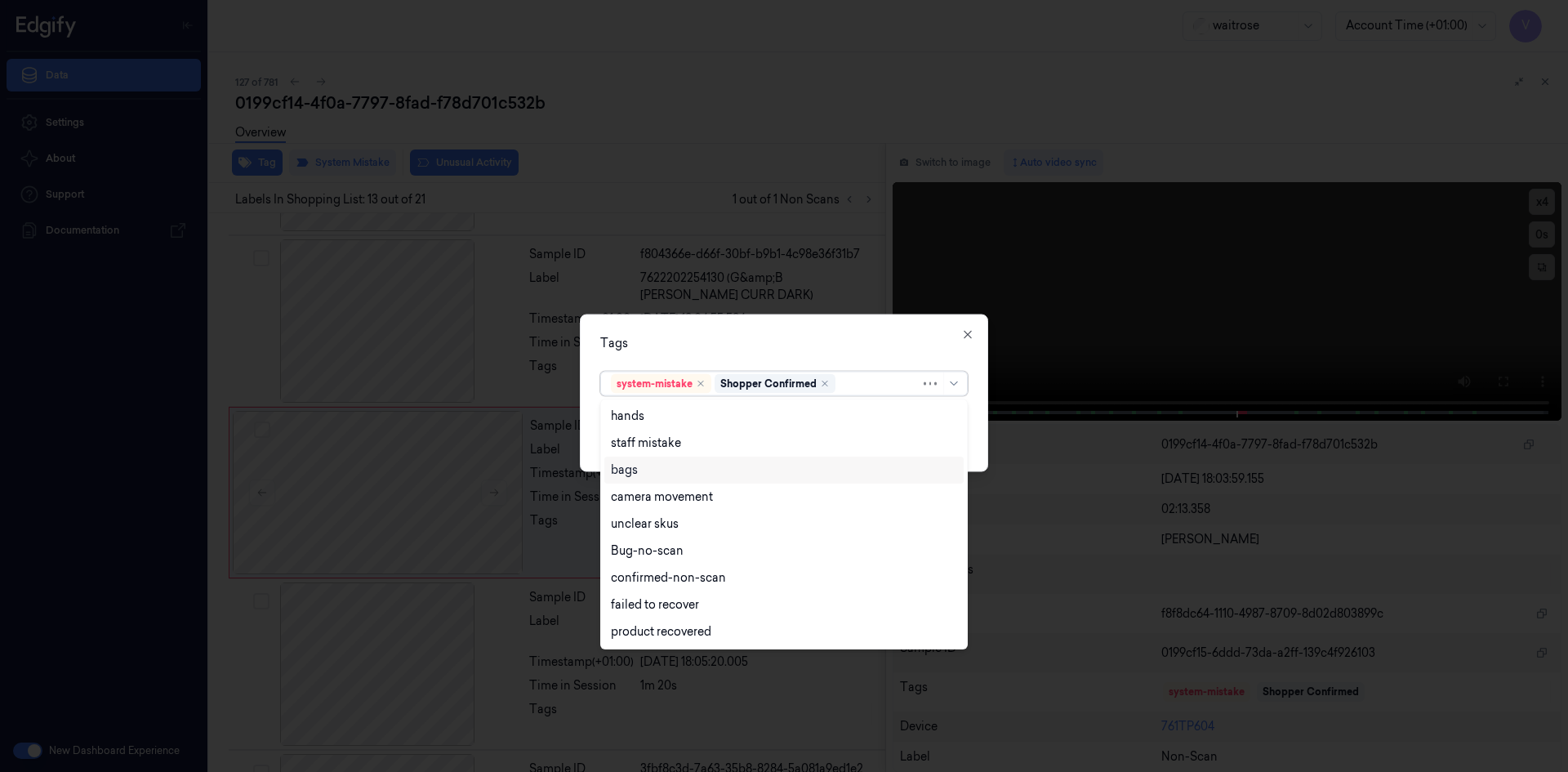
click at [652, 477] on div "bags" at bounding box center [784, 470] width 346 height 17
click at [742, 354] on div "Tags option bags, selected. 17 results available. Use Up and Down to choose opt…" at bounding box center [784, 392] width 408 height 158
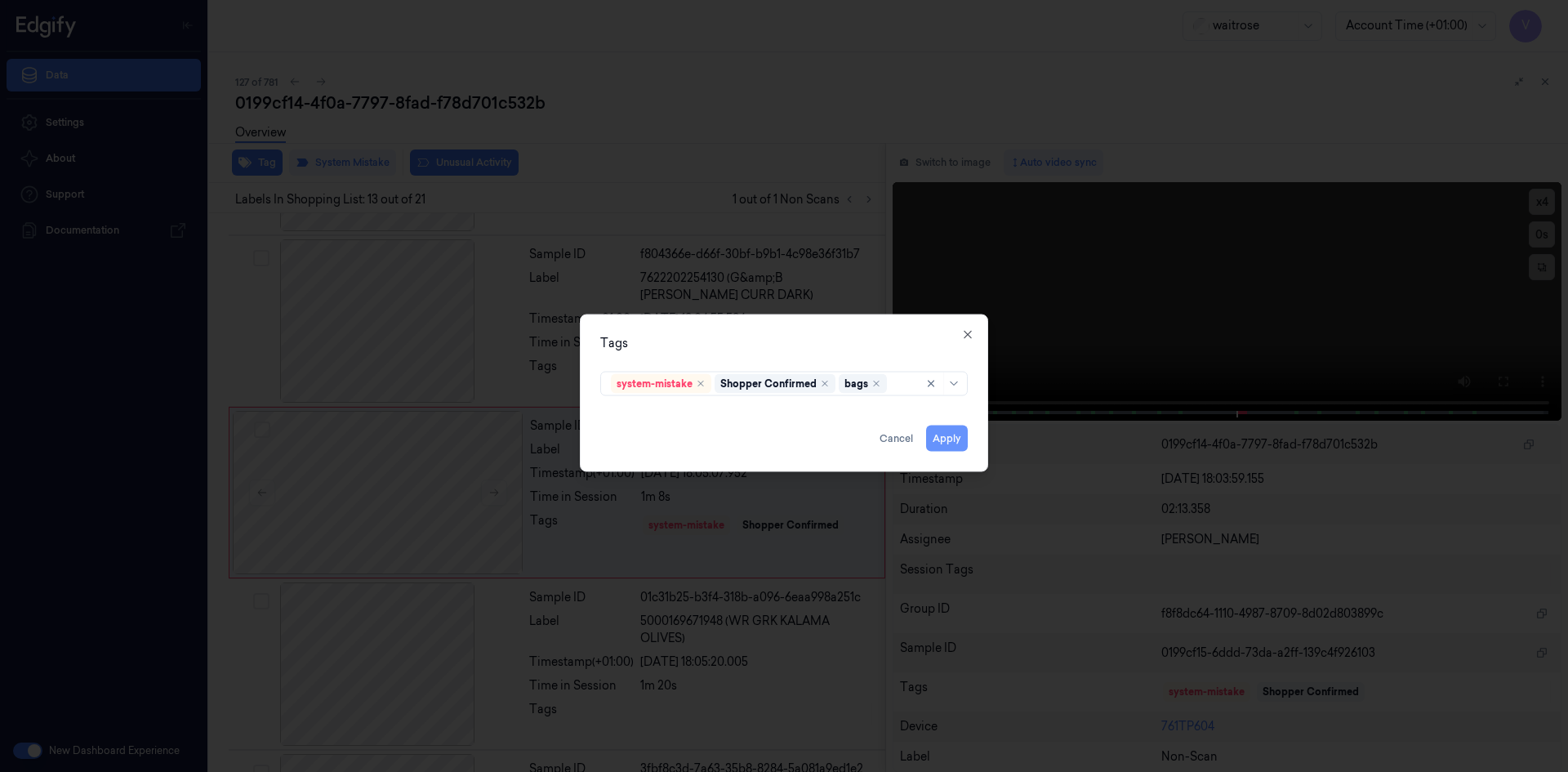
click at [949, 438] on button "Apply" at bounding box center [946, 438] width 41 height 27
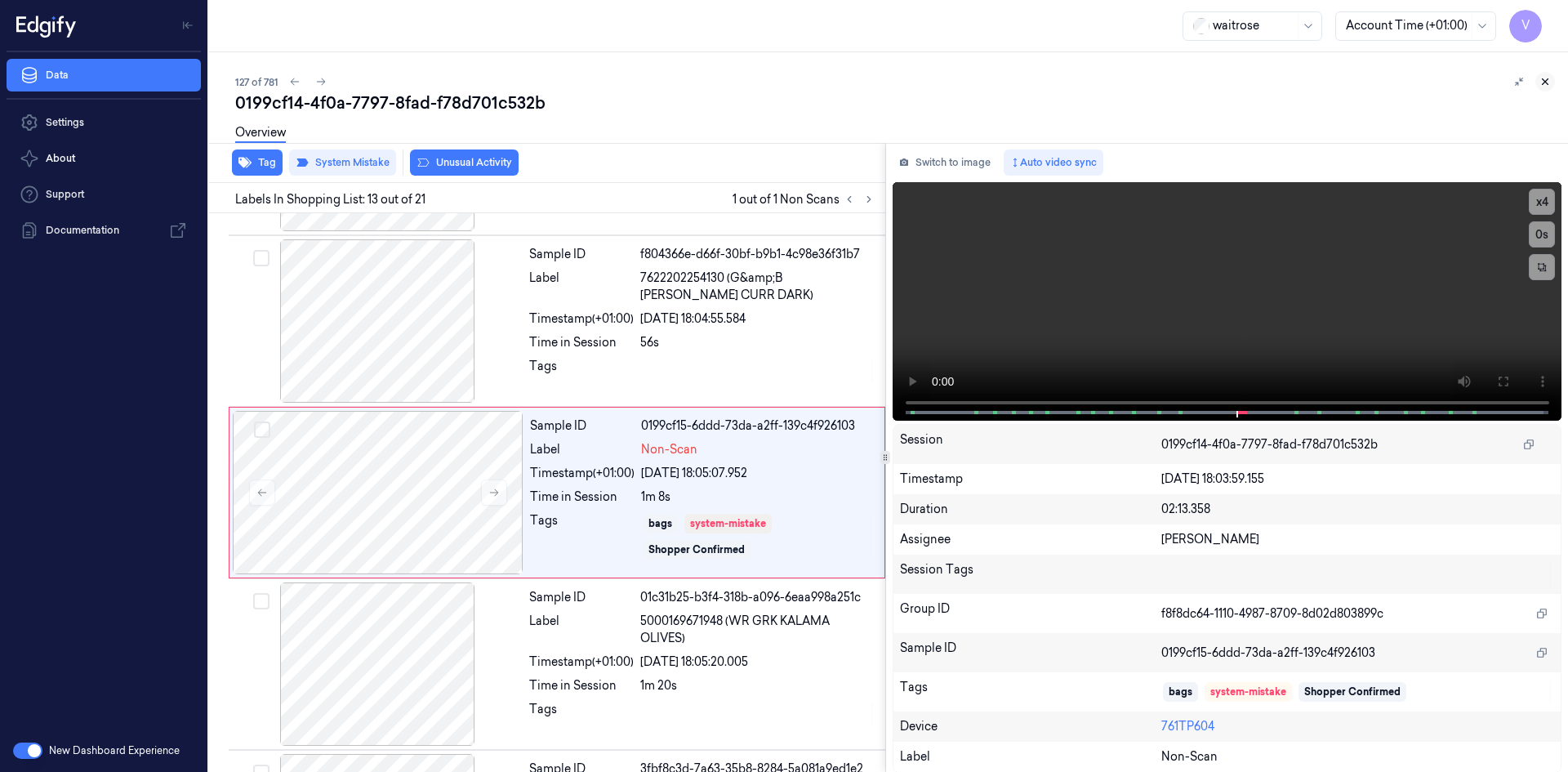
click at [1547, 76] on icon at bounding box center [1545, 82] width 11 height 11
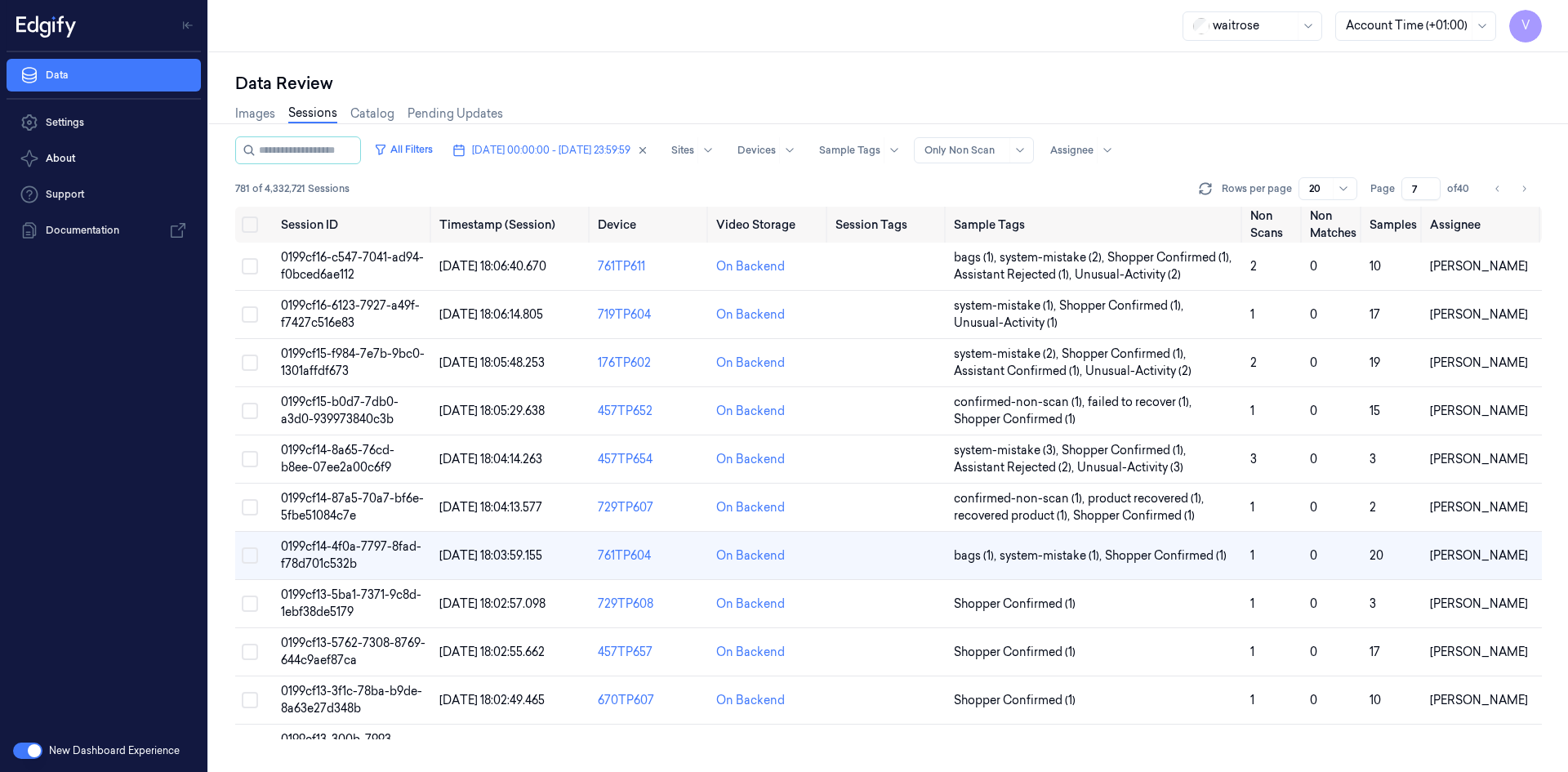
scroll to position [101, 0]
click at [335, 647] on span "0199cf13-5762-7308-8769-644c9aef87ca" at bounding box center [354, 651] width 145 height 32
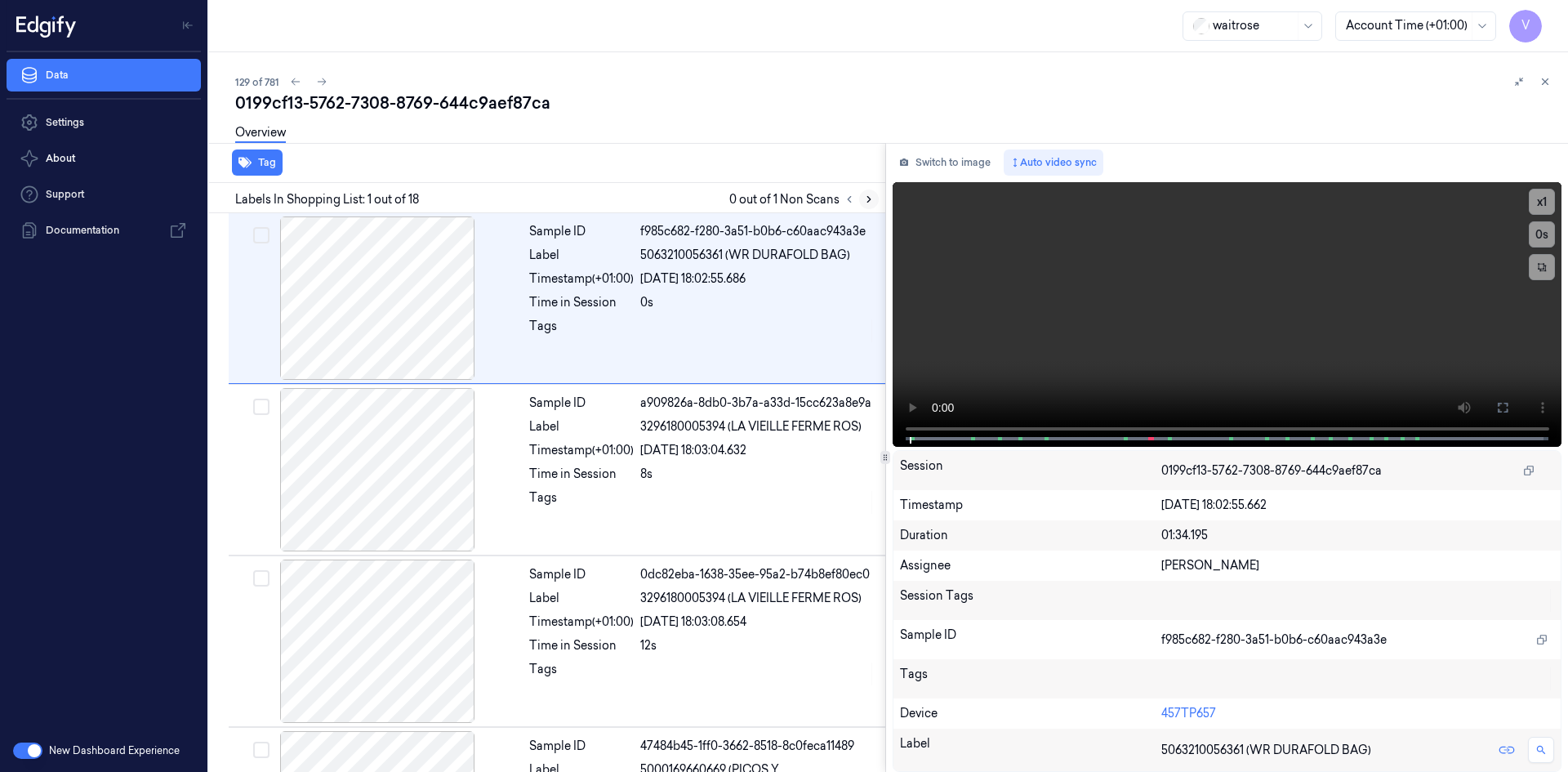
click at [864, 195] on icon at bounding box center [868, 199] width 11 height 11
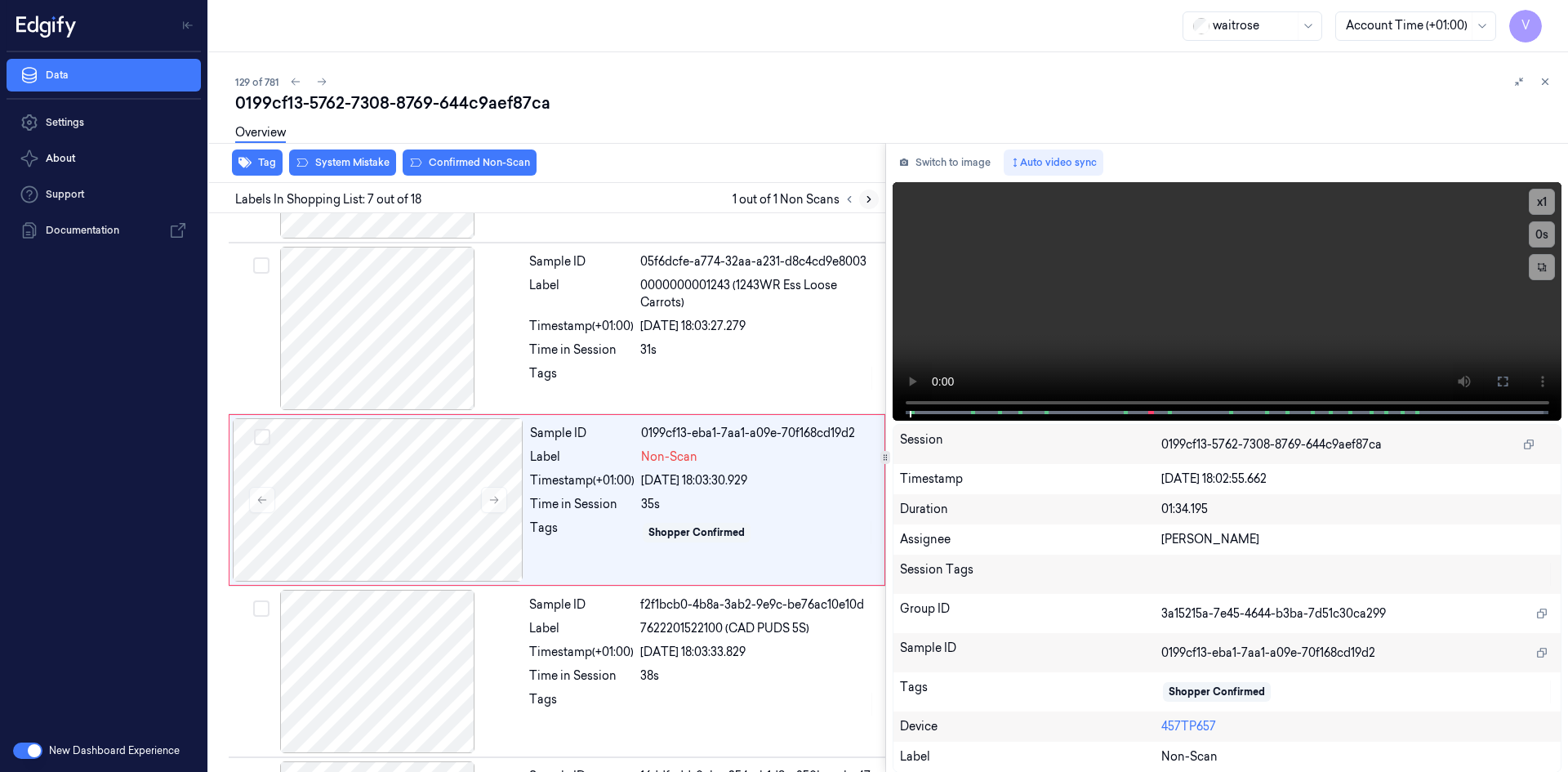
scroll to position [834, 0]
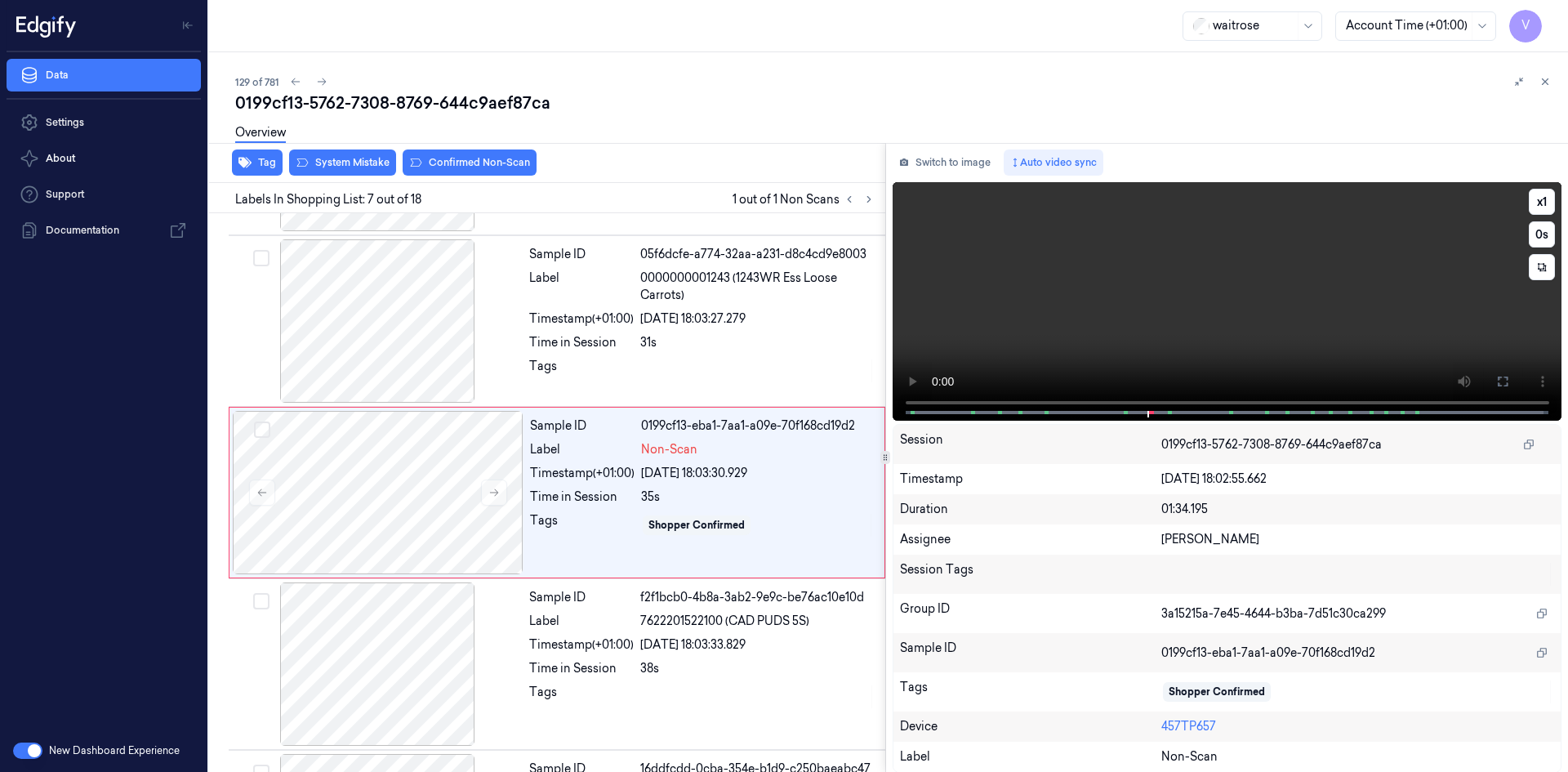
click at [1084, 318] on video at bounding box center [1226, 301] width 670 height 238
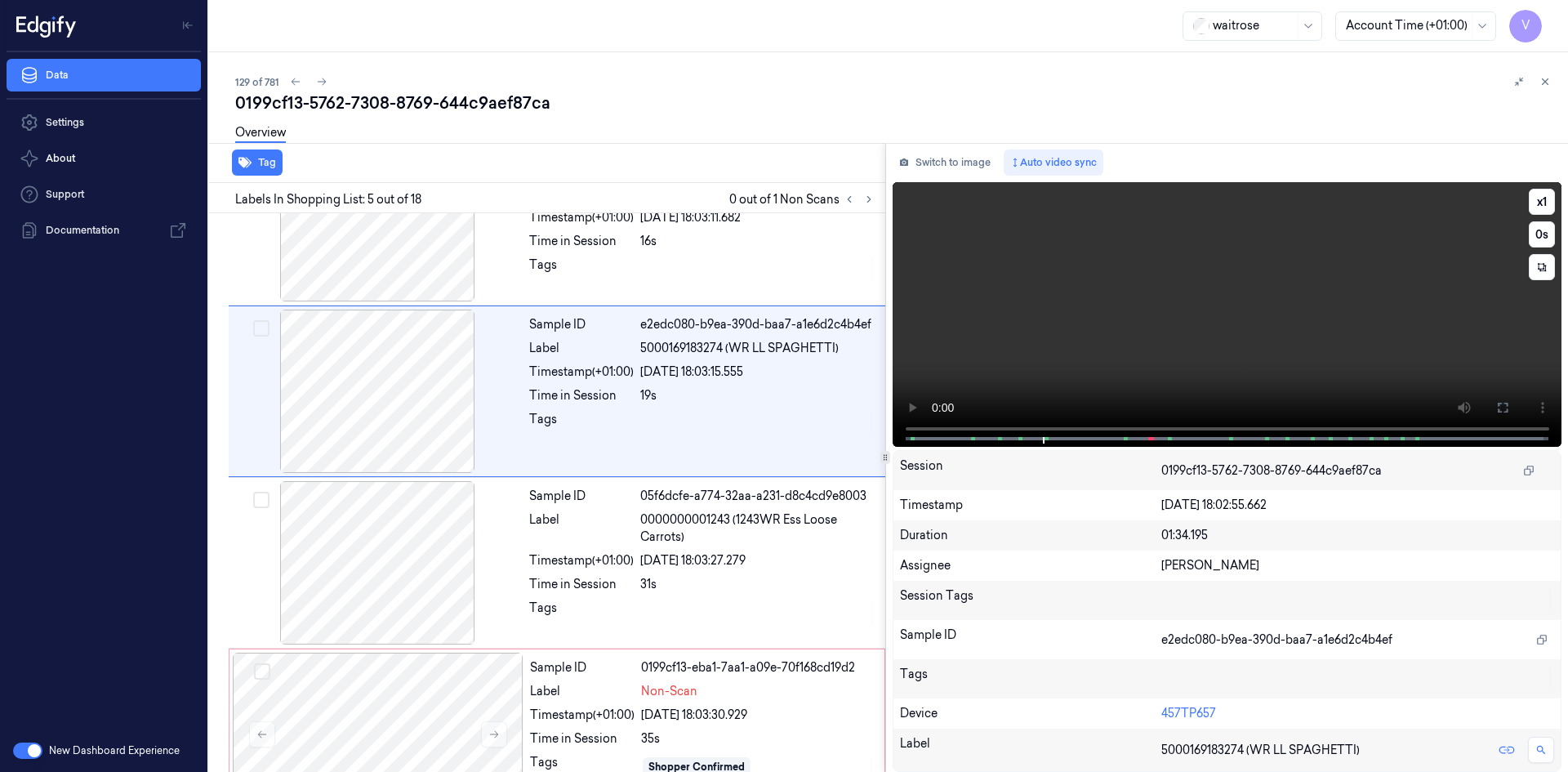
click at [1247, 300] on video at bounding box center [1226, 314] width 670 height 265
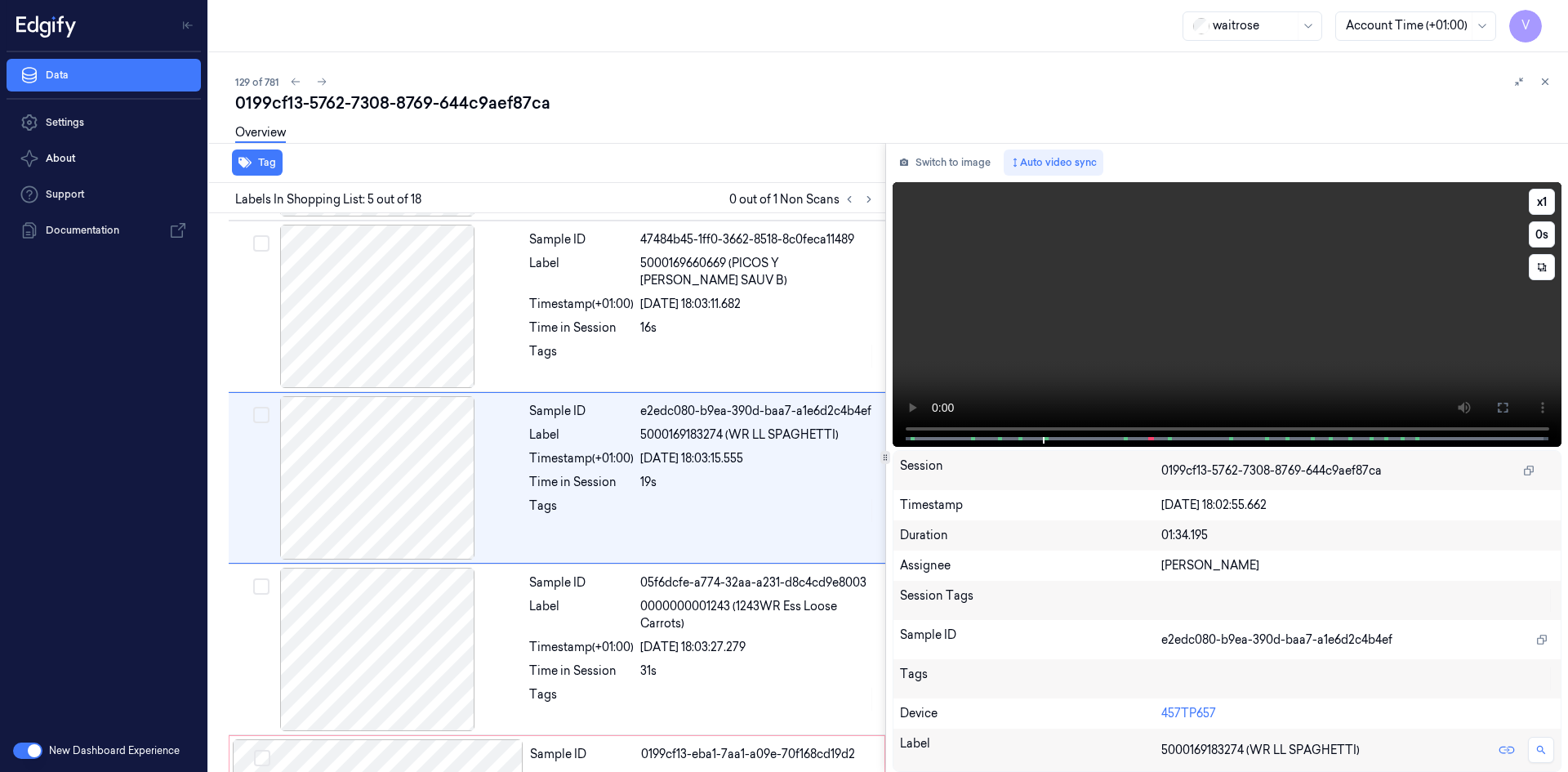
scroll to position [492, 0]
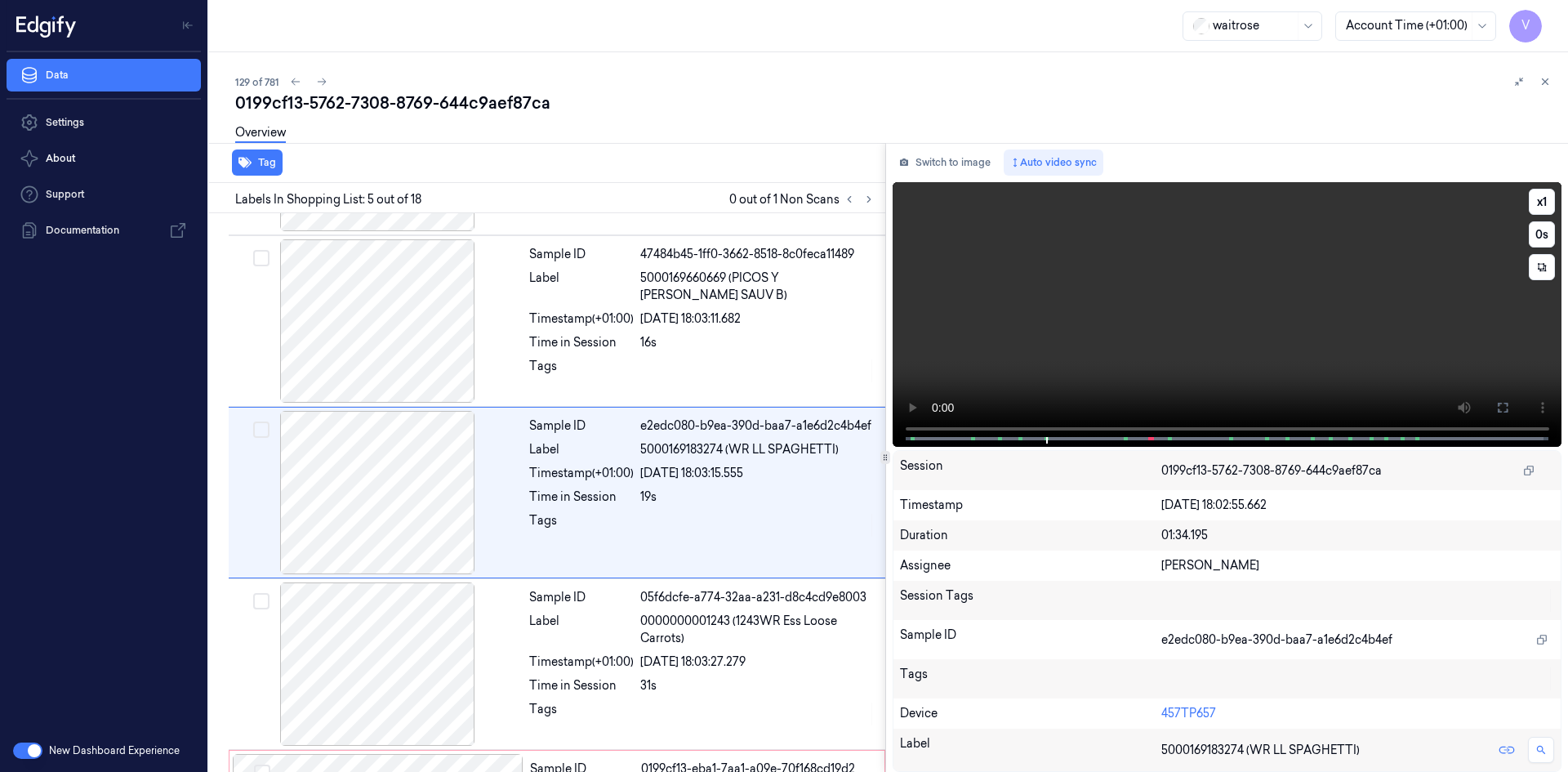
click at [1037, 303] on video at bounding box center [1226, 314] width 670 height 265
click at [1547, 203] on button "x 1" at bounding box center [1541, 201] width 27 height 27
click at [1549, 203] on button "x 2" at bounding box center [1541, 201] width 27 height 27
click at [1318, 286] on video at bounding box center [1226, 314] width 670 height 265
click at [1540, 203] on button "x 4" at bounding box center [1541, 201] width 27 height 27
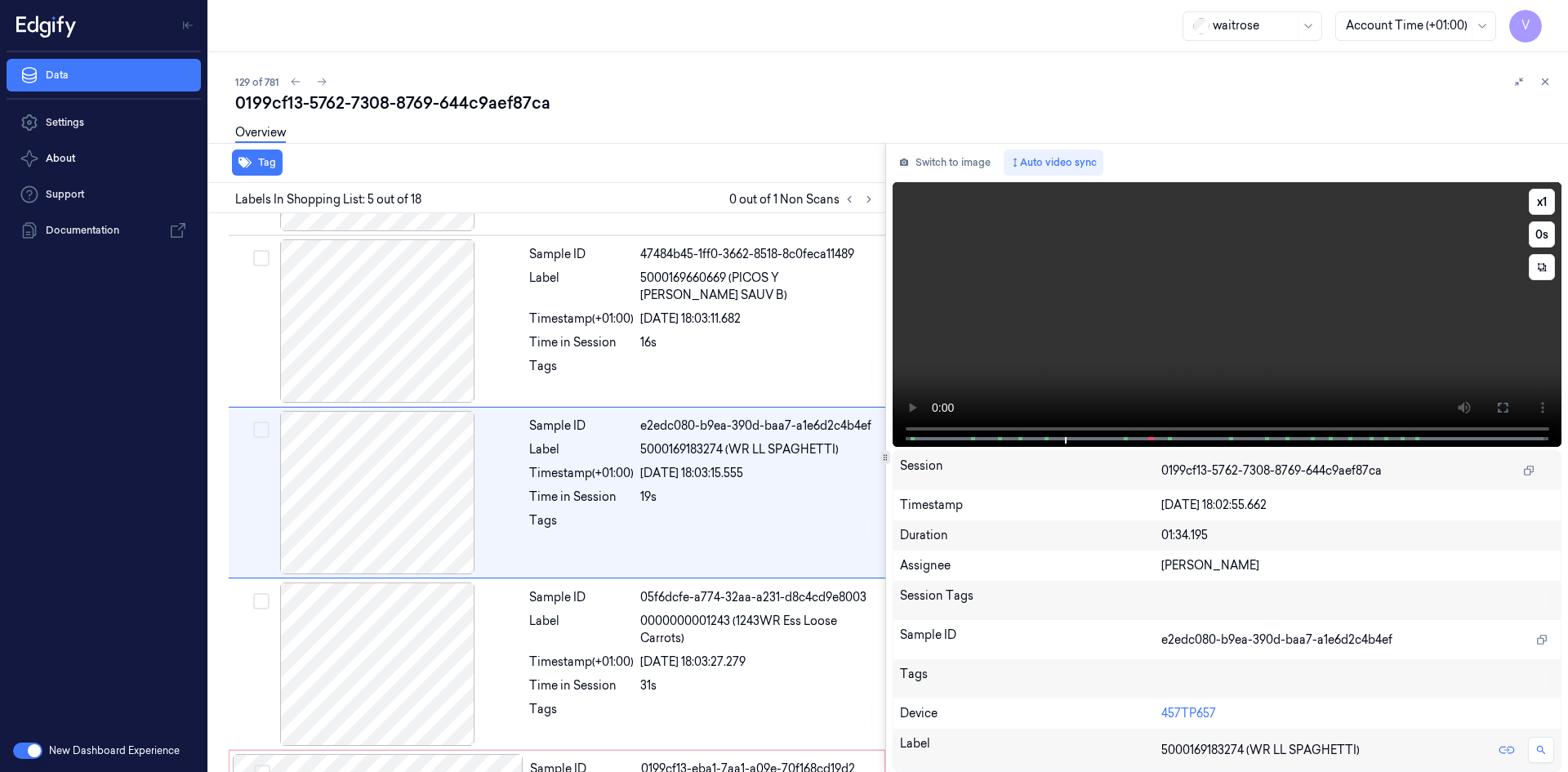
click at [1443, 234] on video at bounding box center [1226, 314] width 670 height 265
click at [1547, 201] on button "x 1" at bounding box center [1541, 201] width 27 height 27
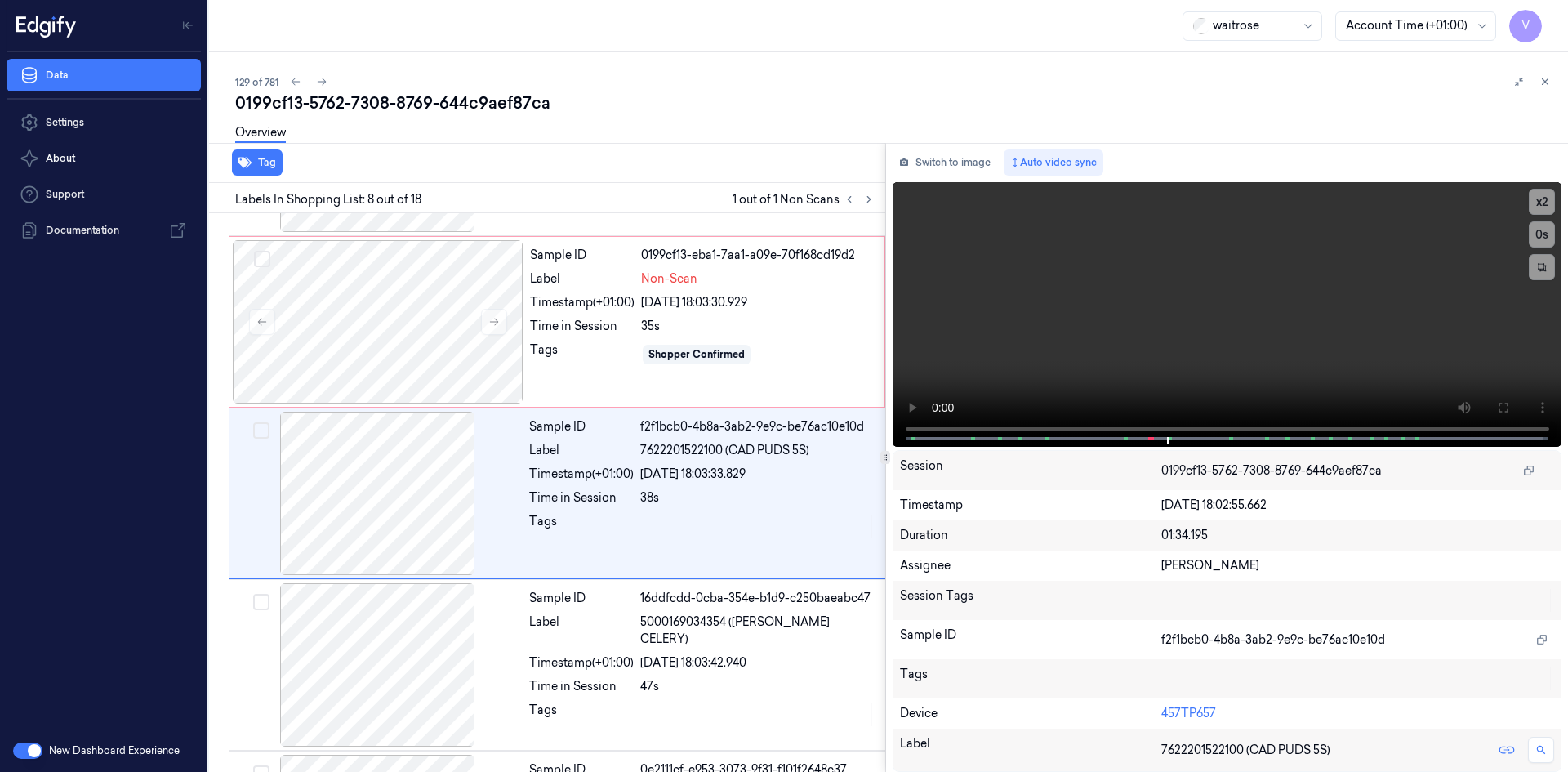
scroll to position [1006, 0]
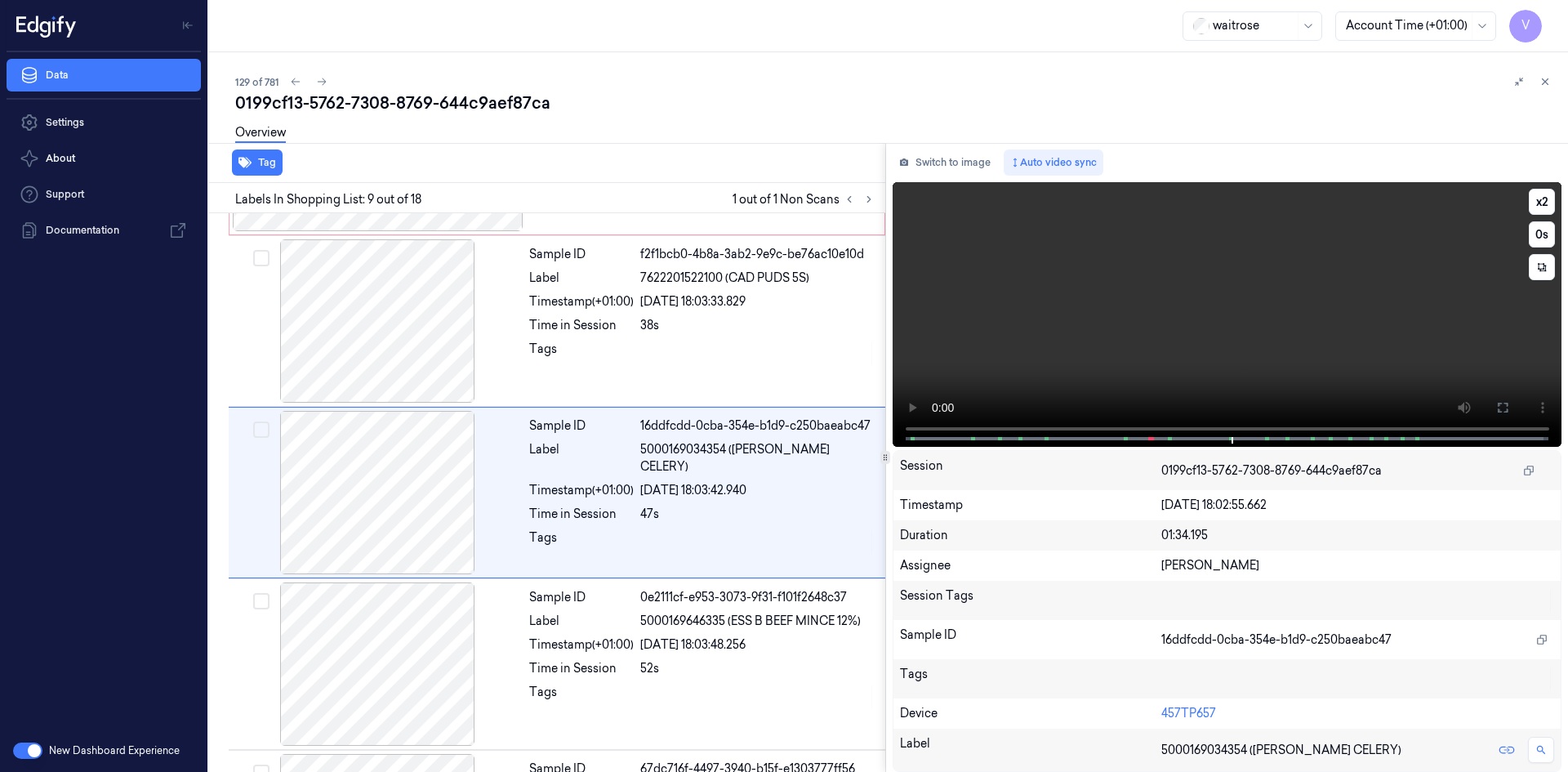
click at [1149, 326] on video at bounding box center [1226, 314] width 670 height 265
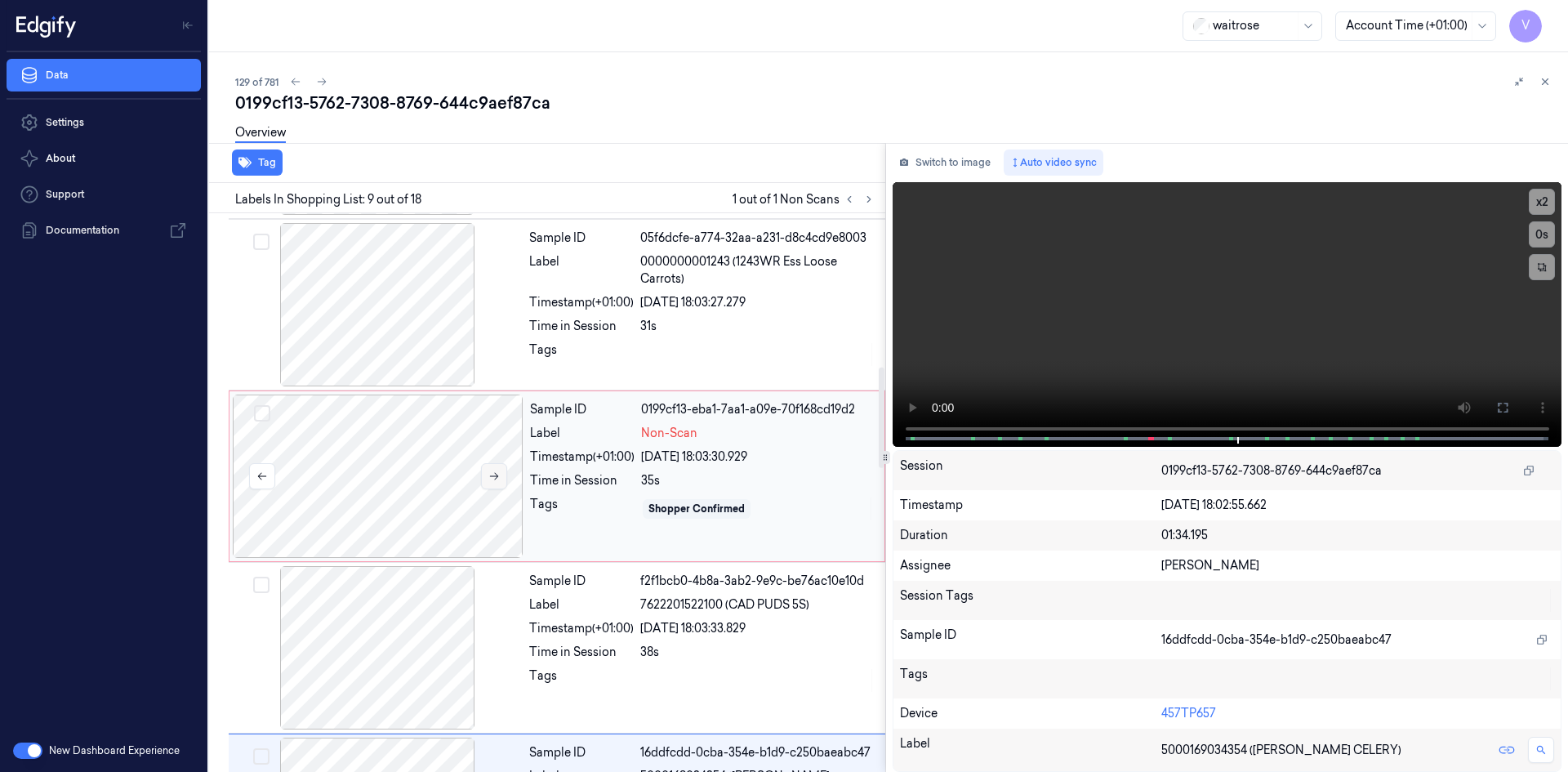
click at [489, 475] on icon at bounding box center [494, 476] width 11 height 11
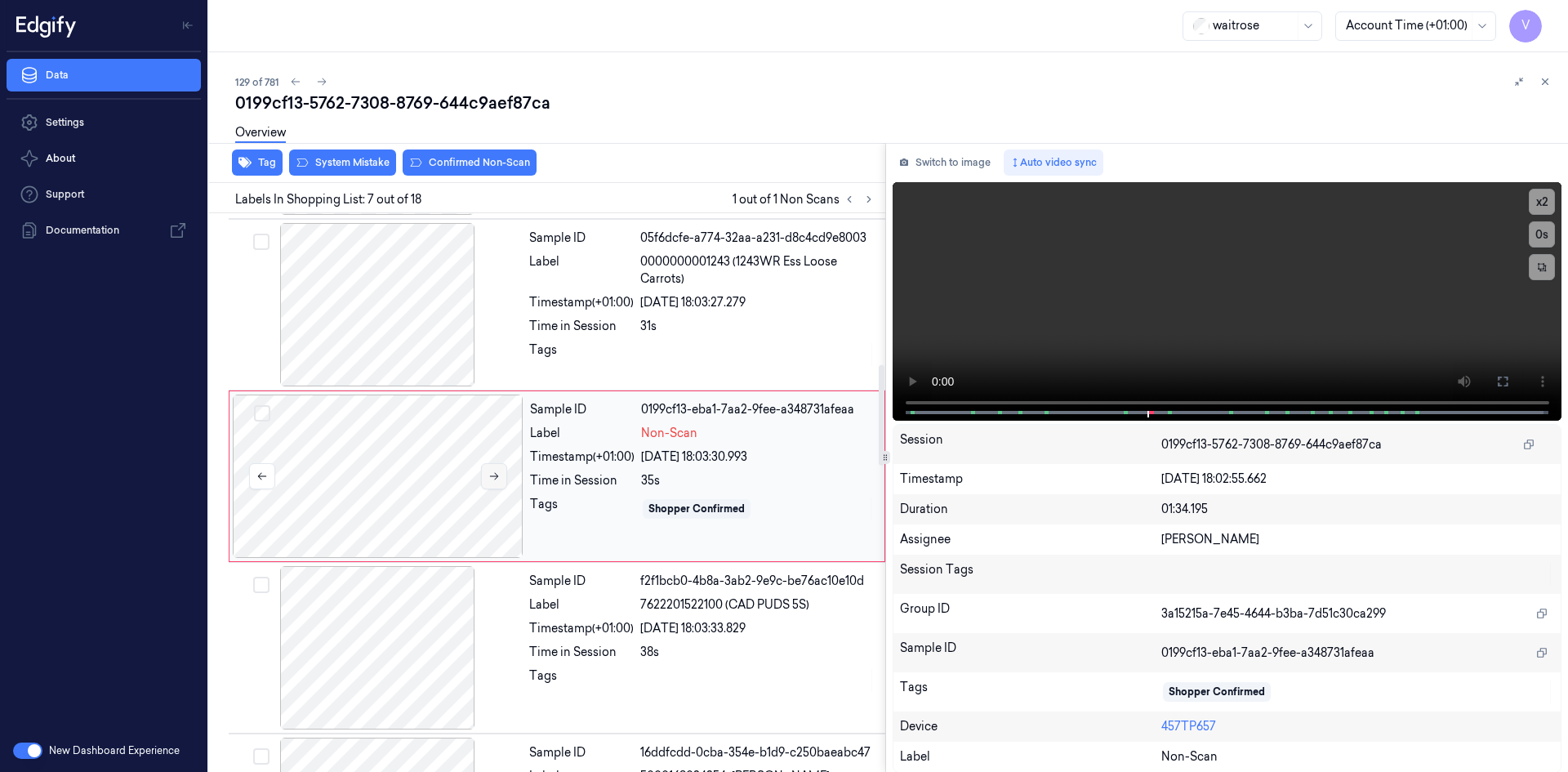
scroll to position [834, 0]
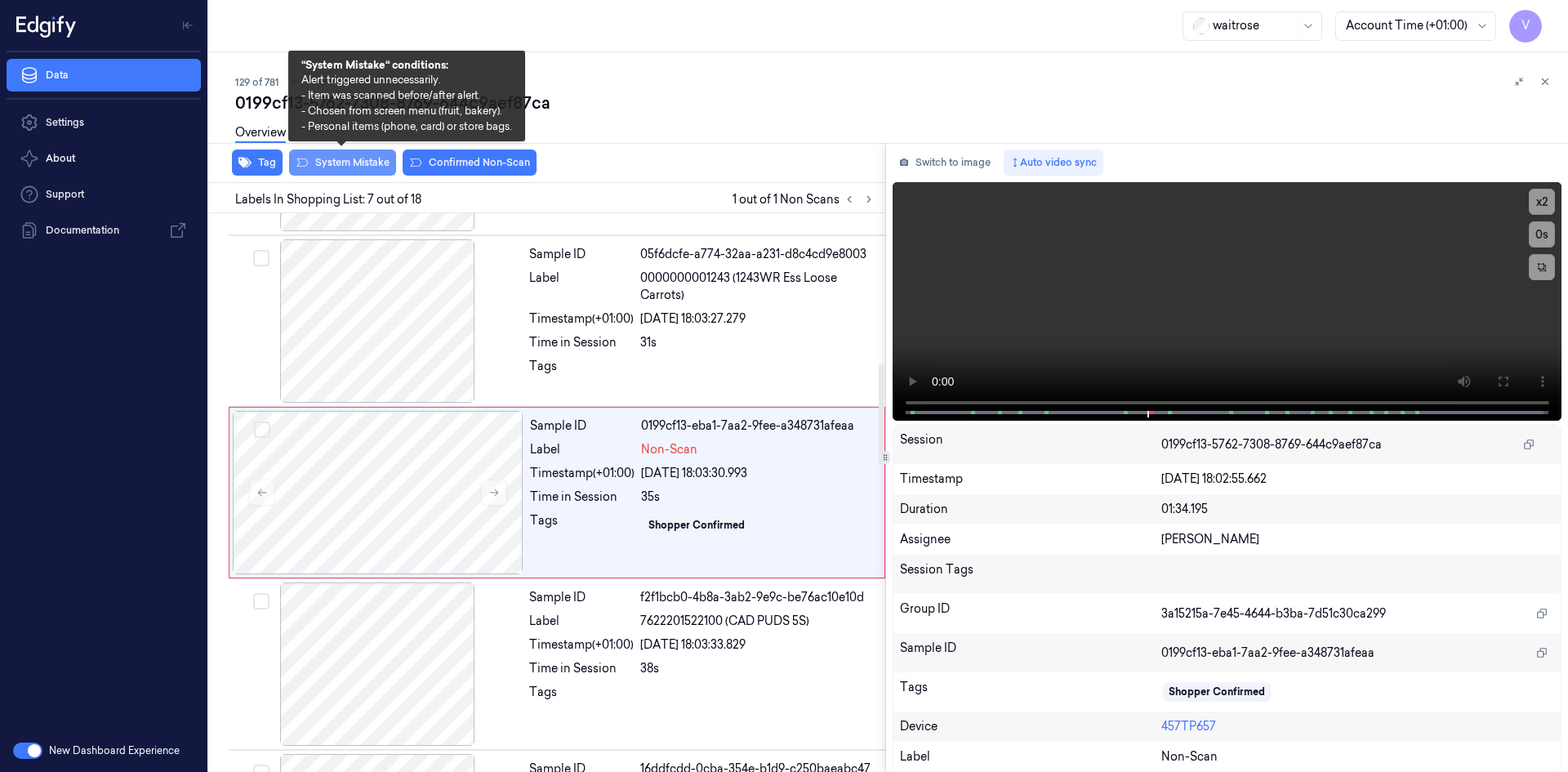
click at [357, 170] on button "System Mistake" at bounding box center [343, 162] width 107 height 27
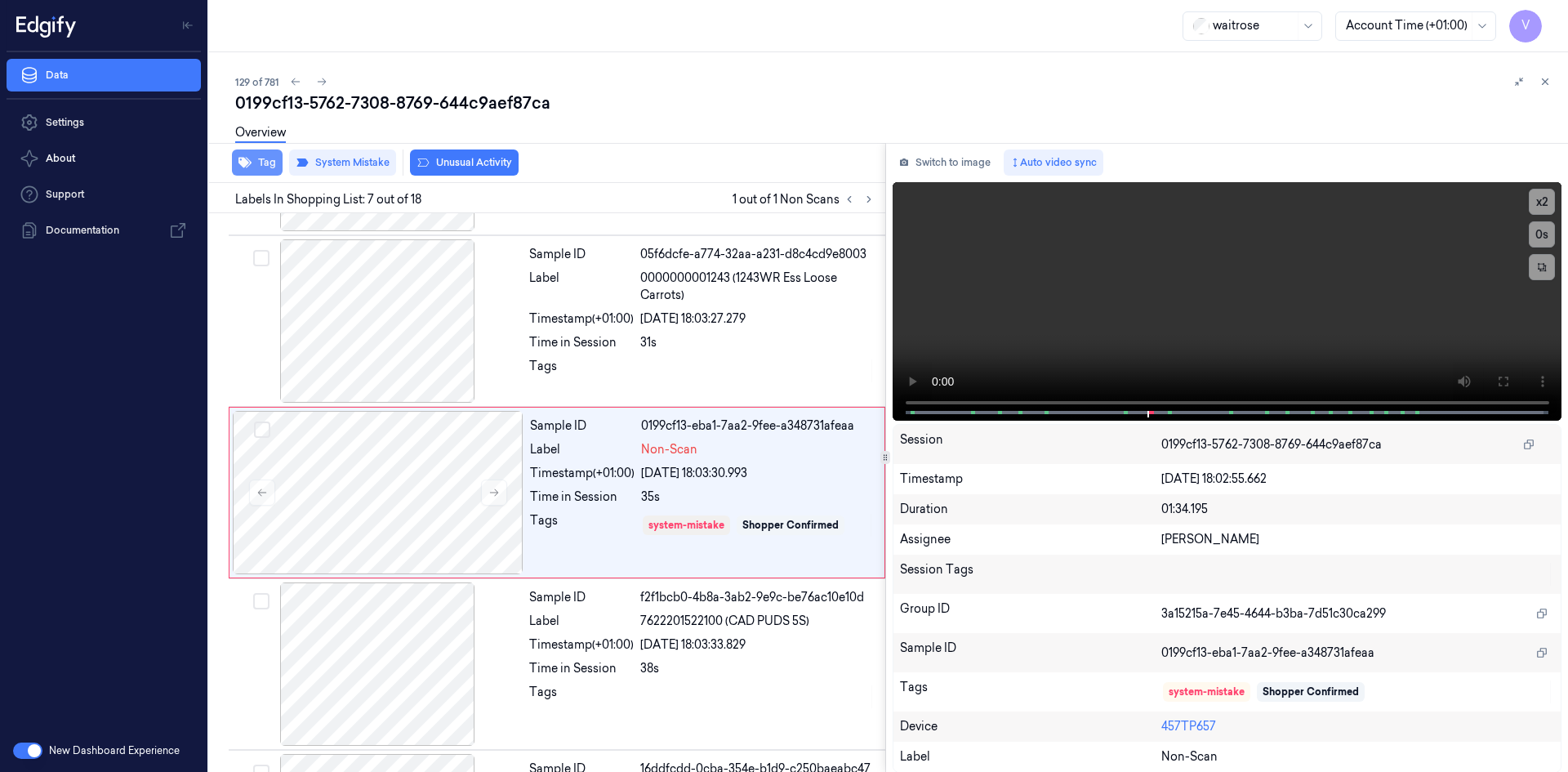
click at [269, 162] on button "Tag" at bounding box center [256, 162] width 50 height 27
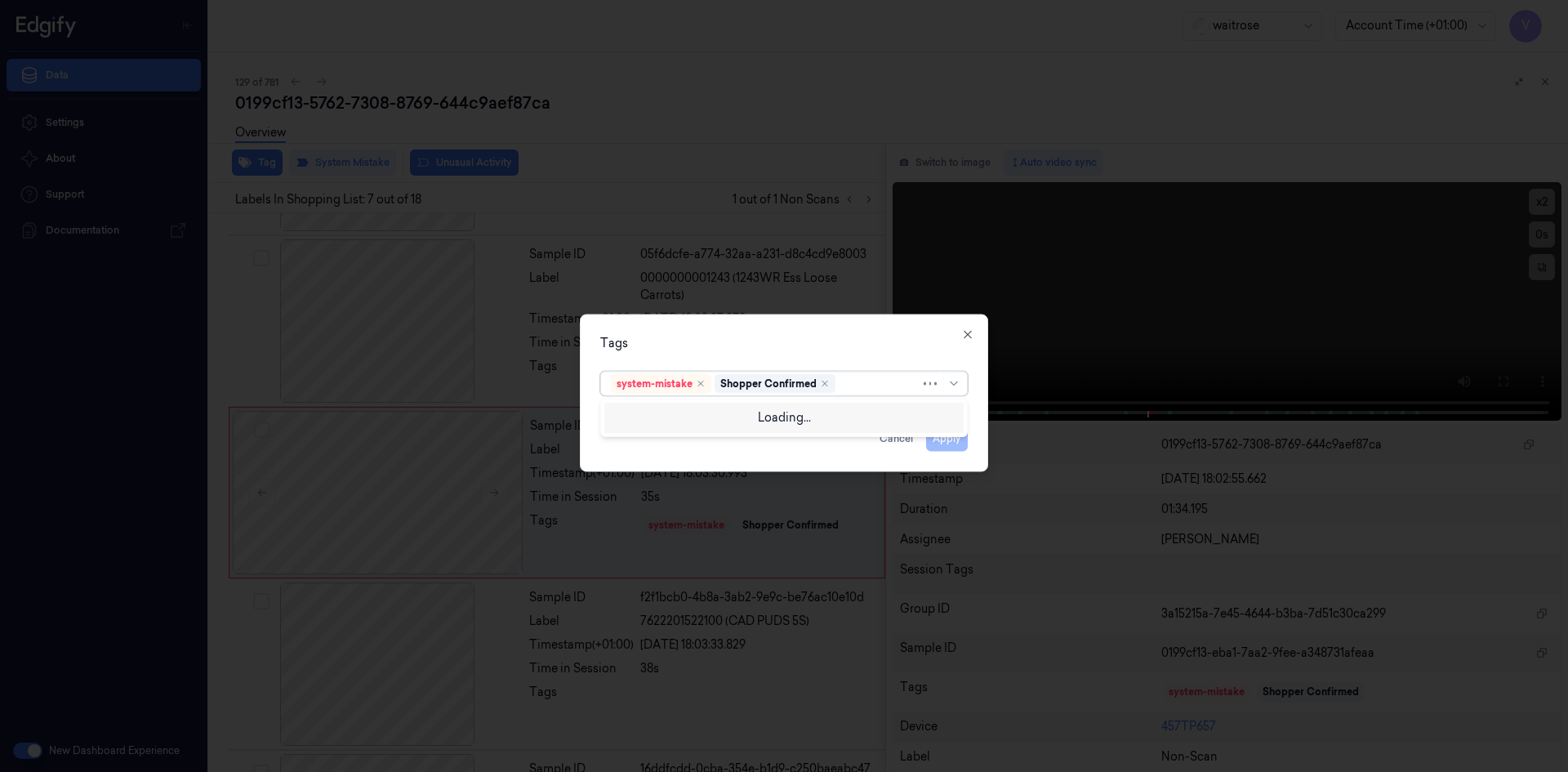
click at [856, 383] on div at bounding box center [879, 383] width 82 height 17
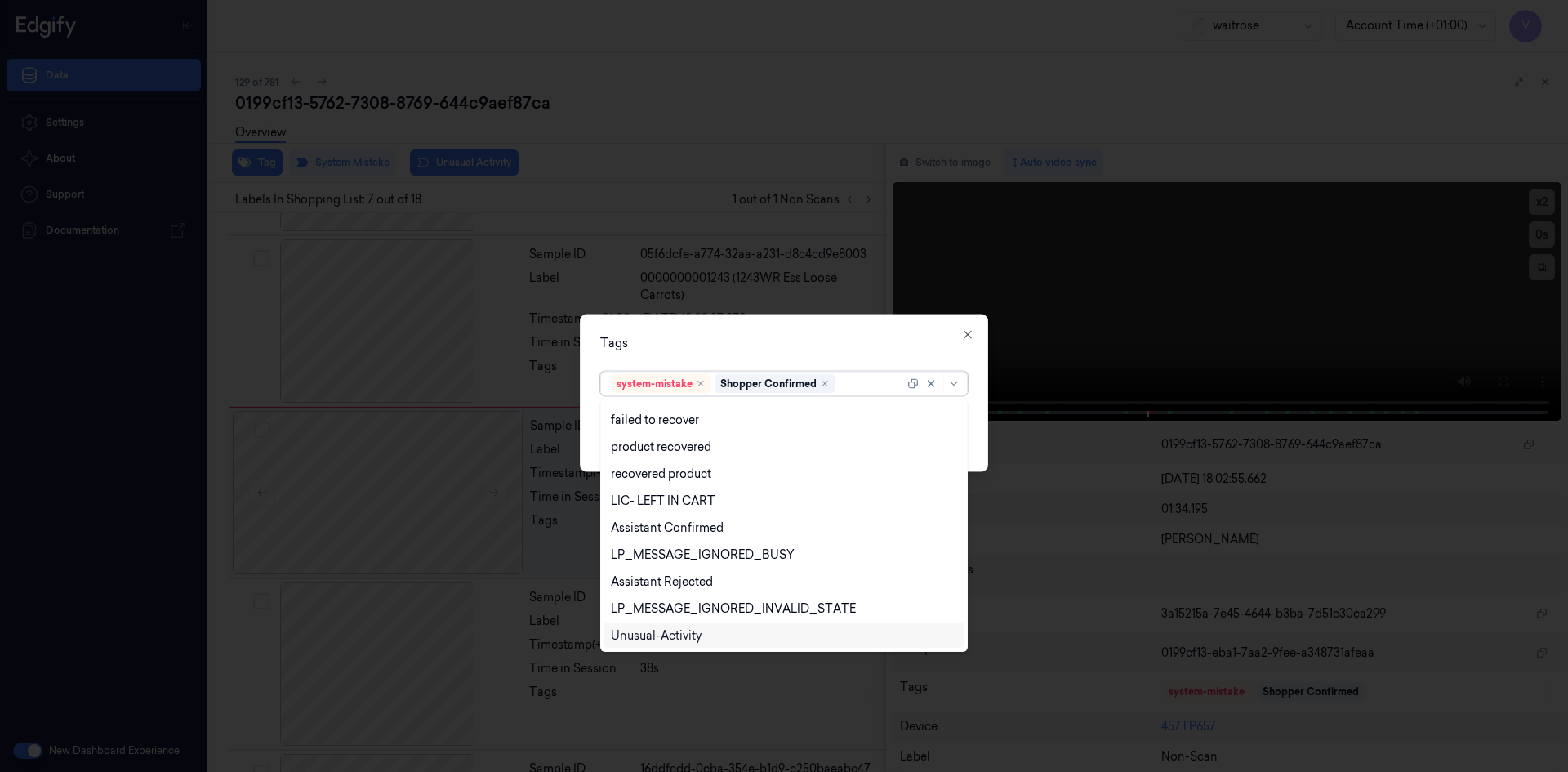
scroll to position [240, 0]
click at [696, 582] on div "Unusual-Activity" at bounding box center [656, 580] width 91 height 17
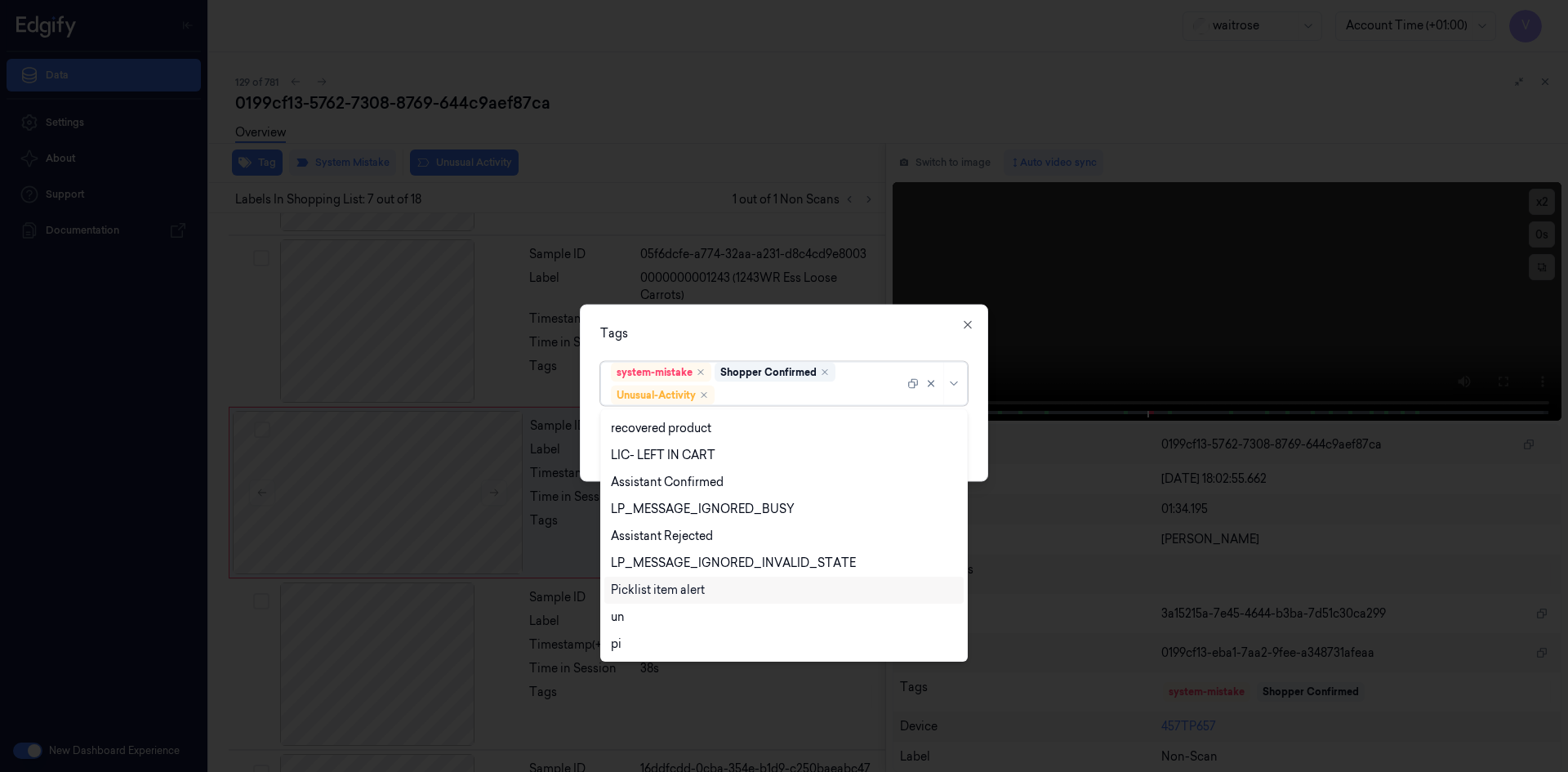
click at [696, 592] on div "Picklist item alert" at bounding box center [658, 590] width 94 height 17
click at [764, 330] on div "Tags" at bounding box center [783, 332] width 367 height 17
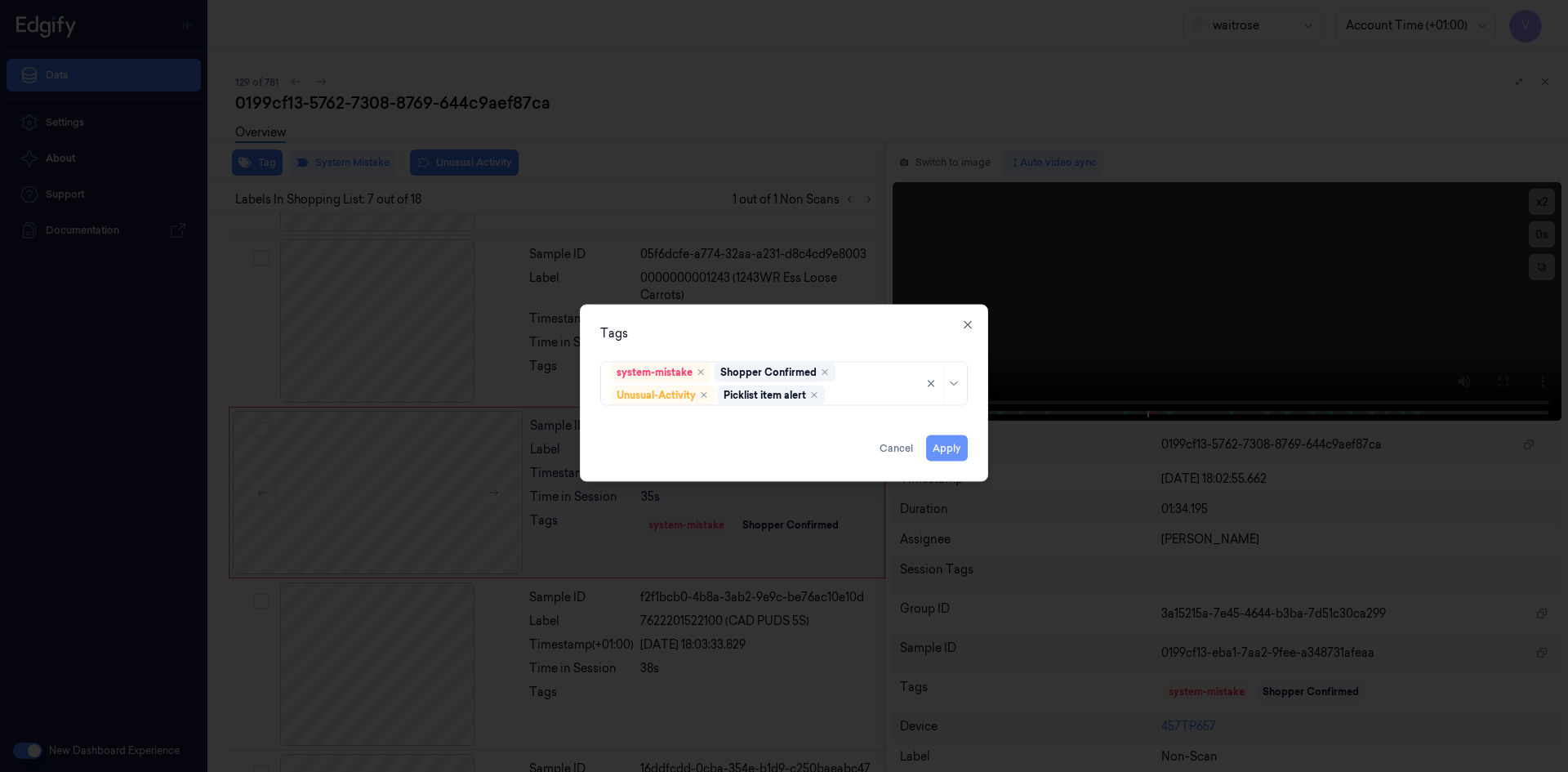
click at [946, 447] on button "Apply" at bounding box center [946, 447] width 41 height 27
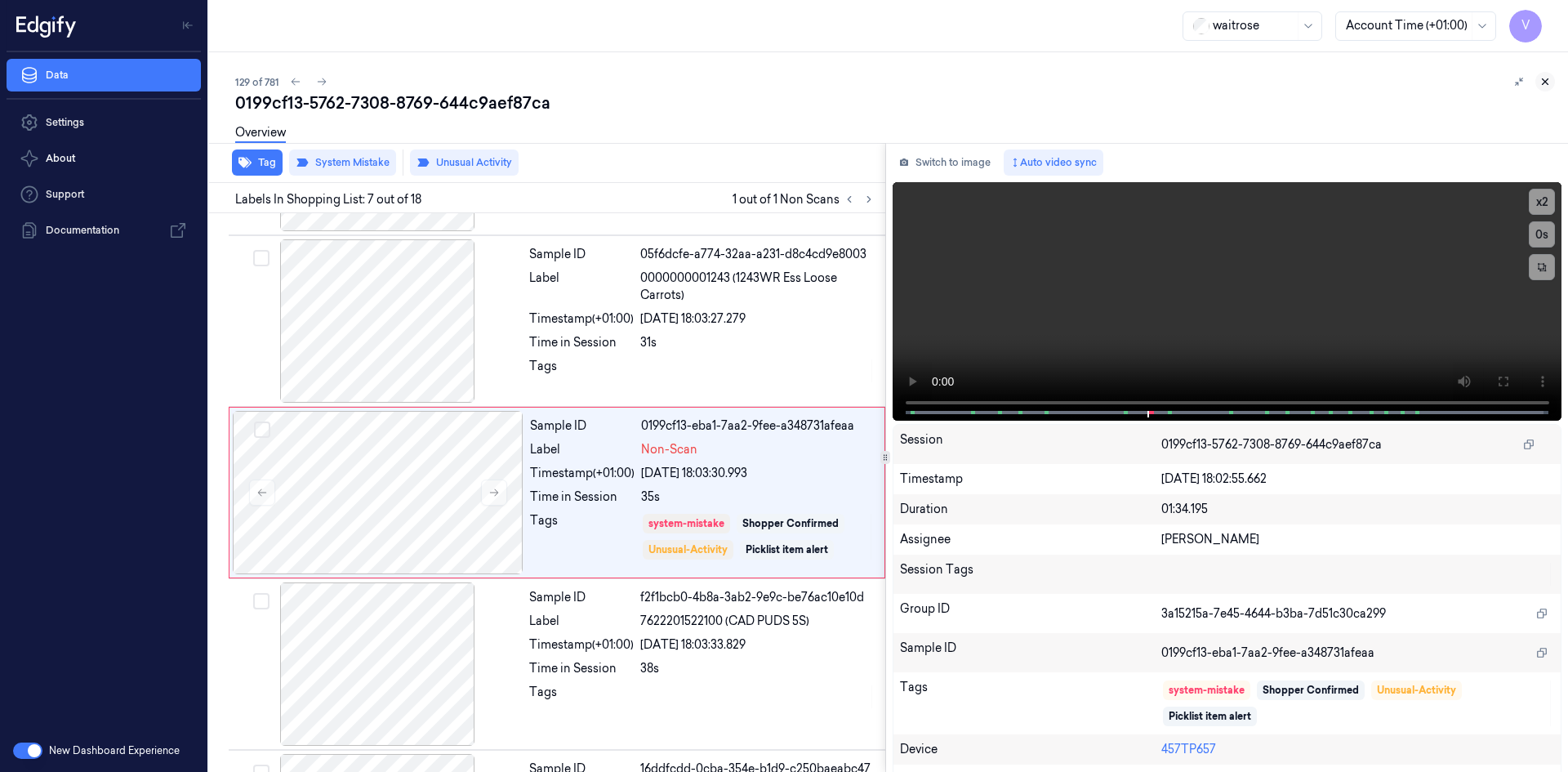
click at [1545, 79] on icon at bounding box center [1545, 82] width 11 height 11
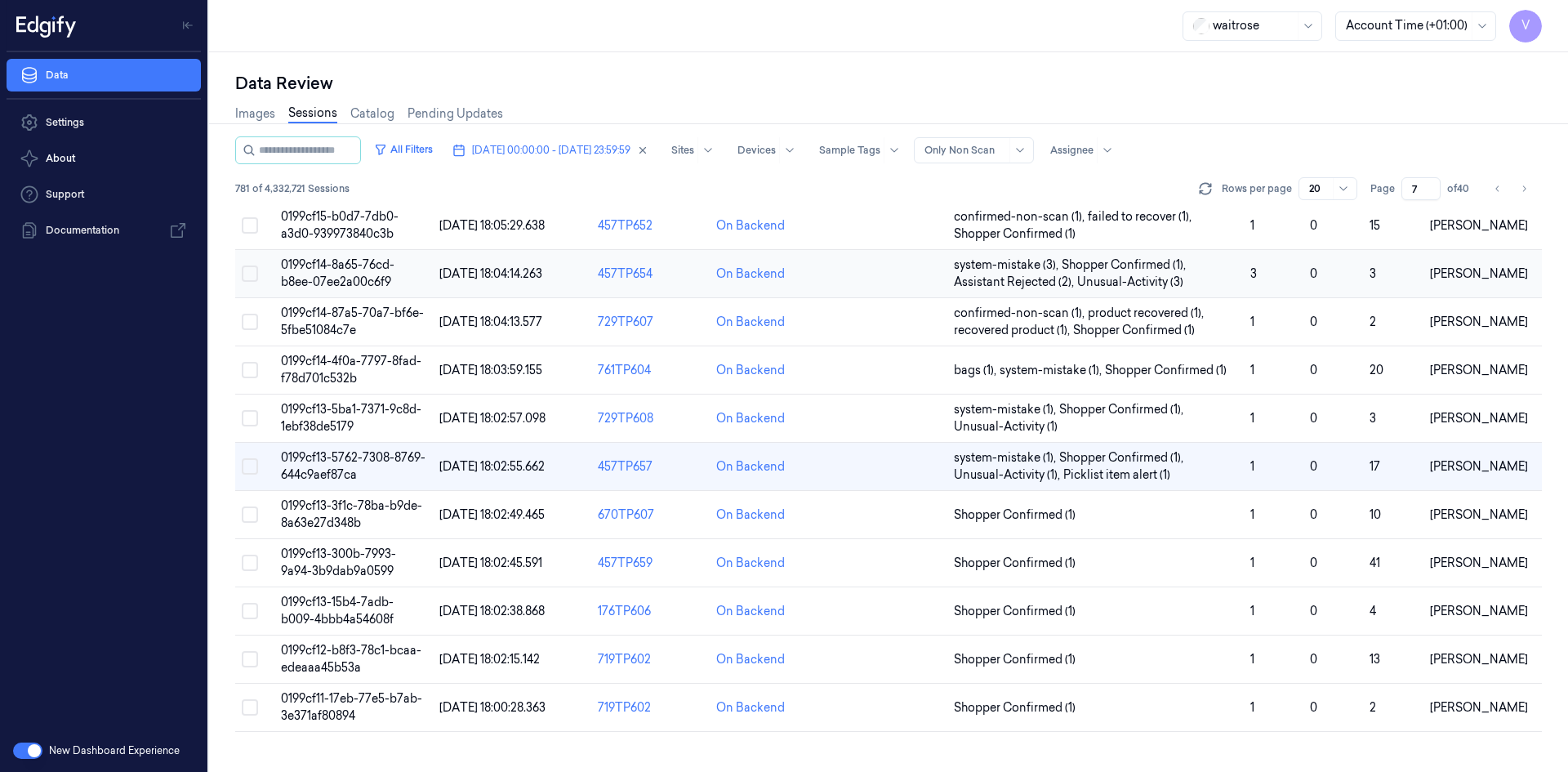
scroll to position [197, 0]
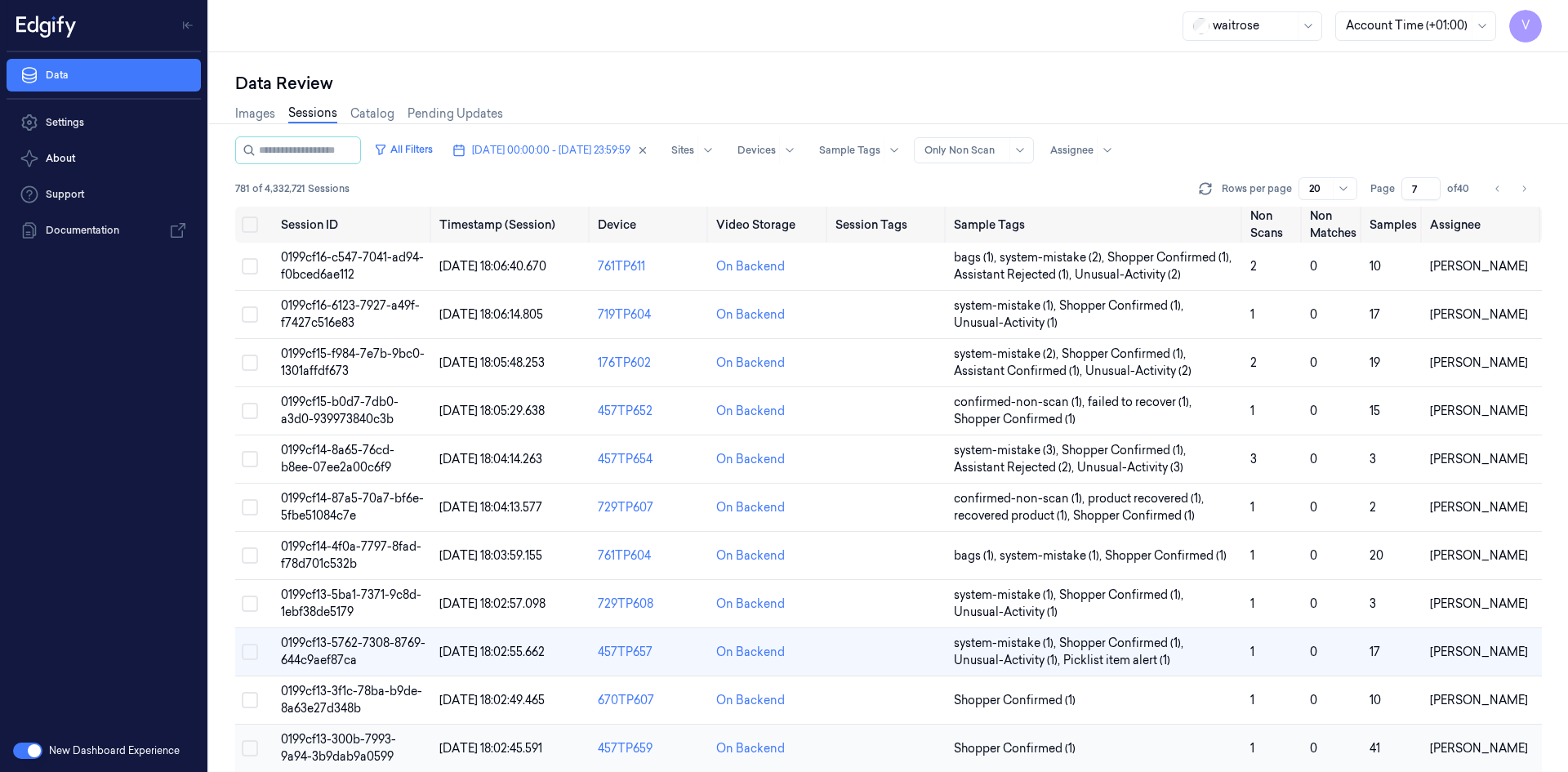
click at [343, 738] on span "0199cf13-300b-7993-9a94-3b9dab9a0599" at bounding box center [339, 747] width 115 height 32
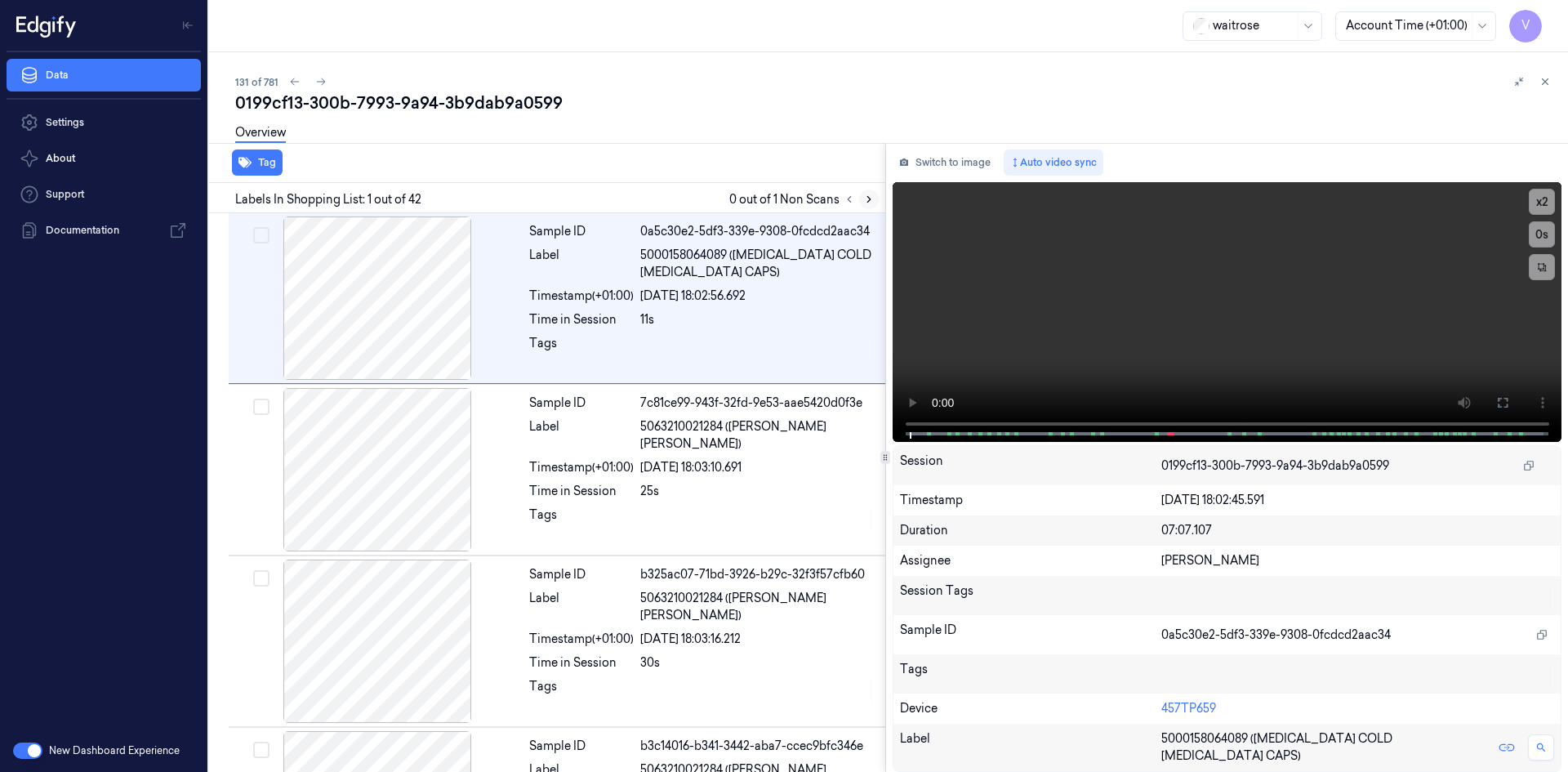
click at [873, 194] on icon at bounding box center [868, 199] width 11 height 11
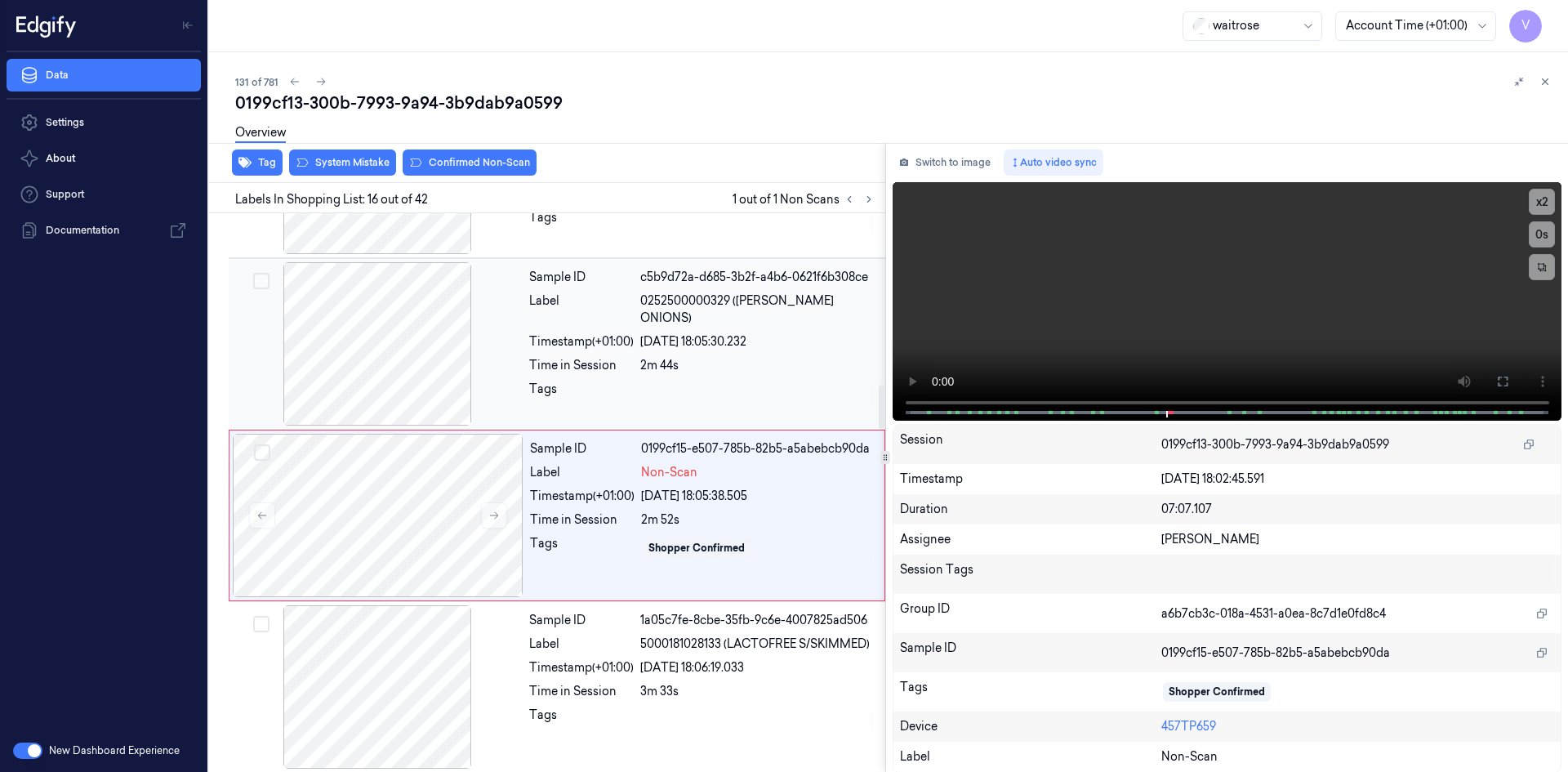
scroll to position [2377, 0]
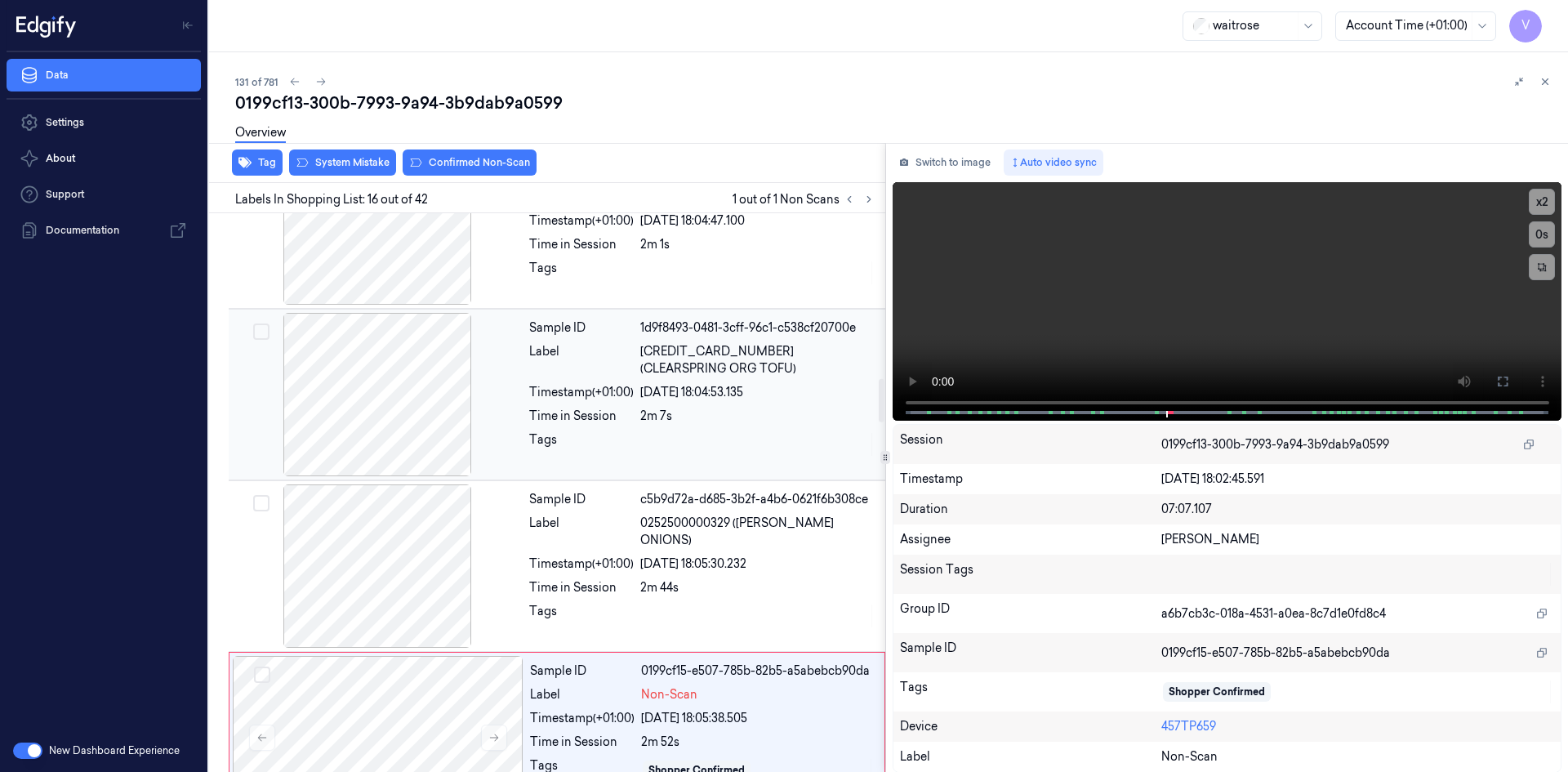
click at [463, 353] on div at bounding box center [376, 394] width 290 height 163
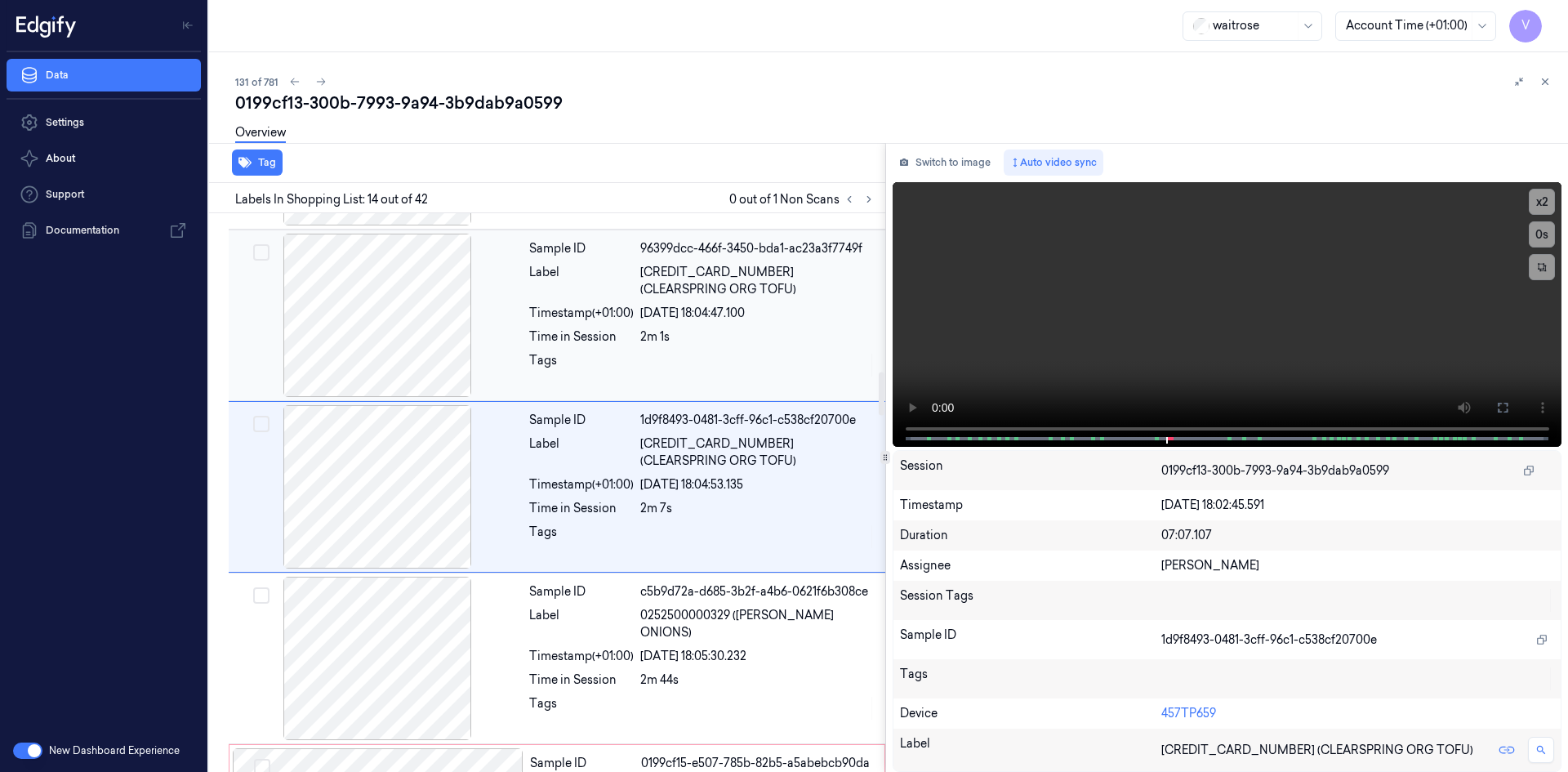
scroll to position [2035, 0]
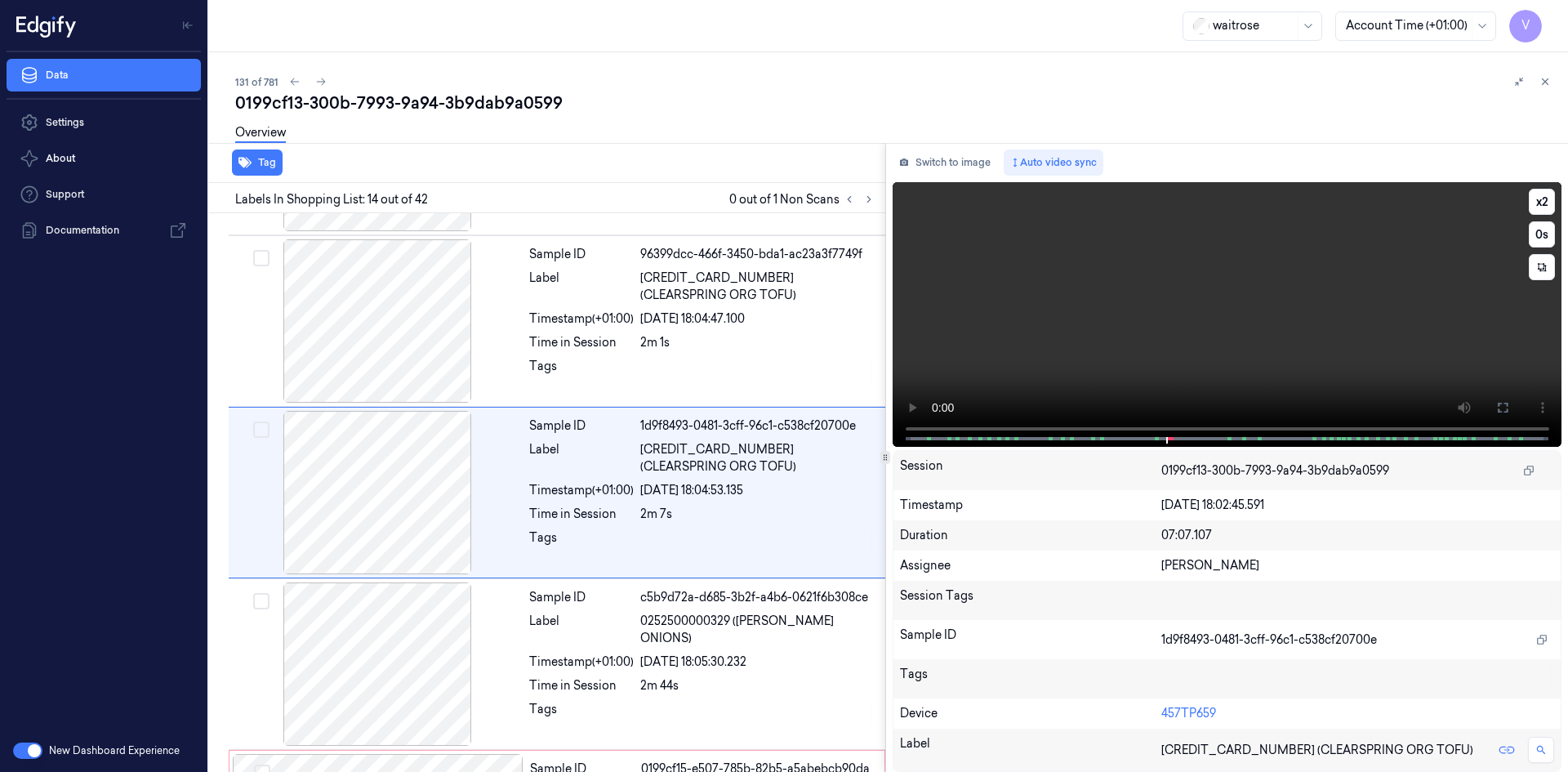
click at [1246, 360] on video at bounding box center [1226, 314] width 670 height 265
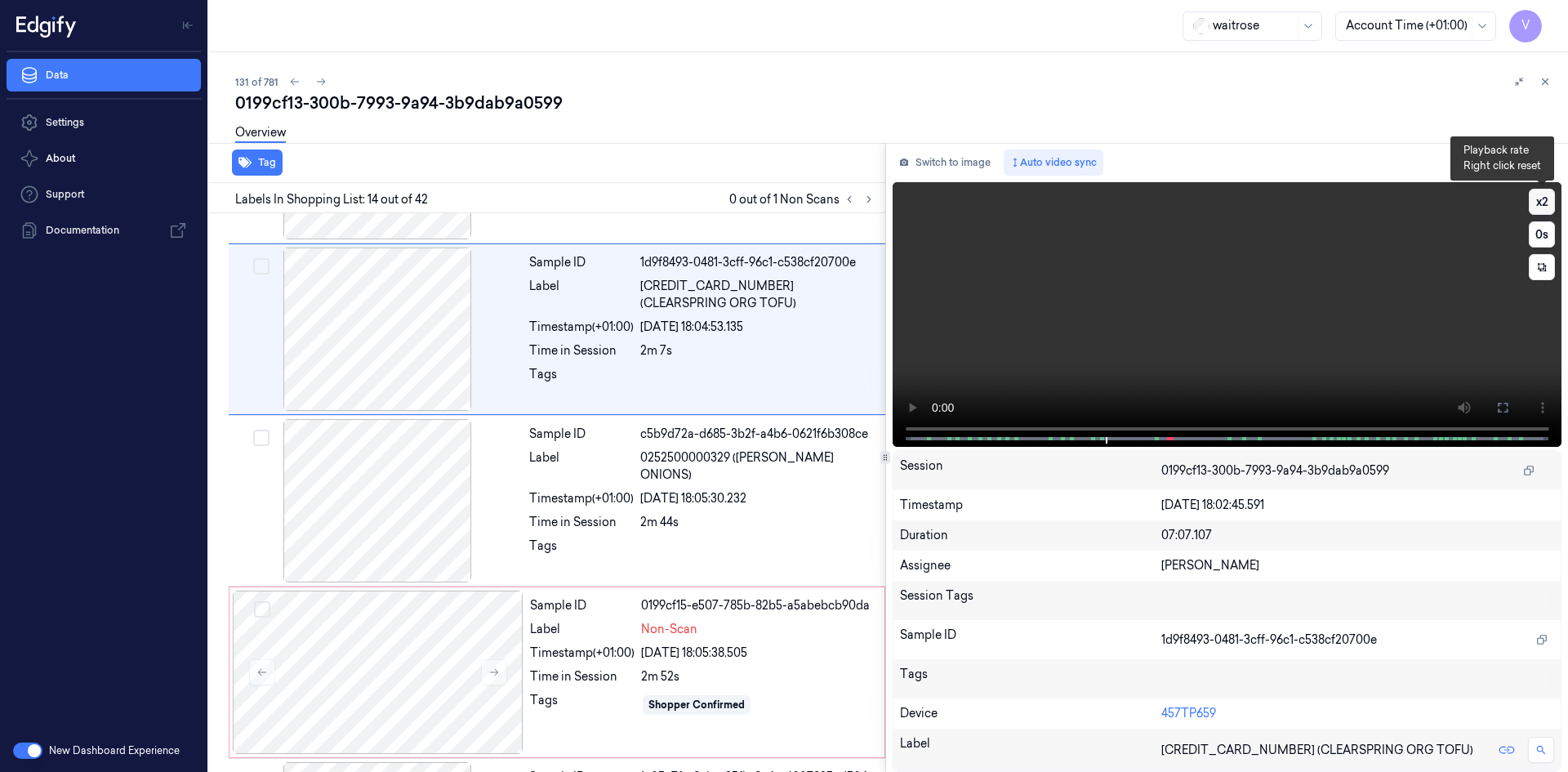
click at [1541, 203] on button "x 2" at bounding box center [1541, 201] width 27 height 27
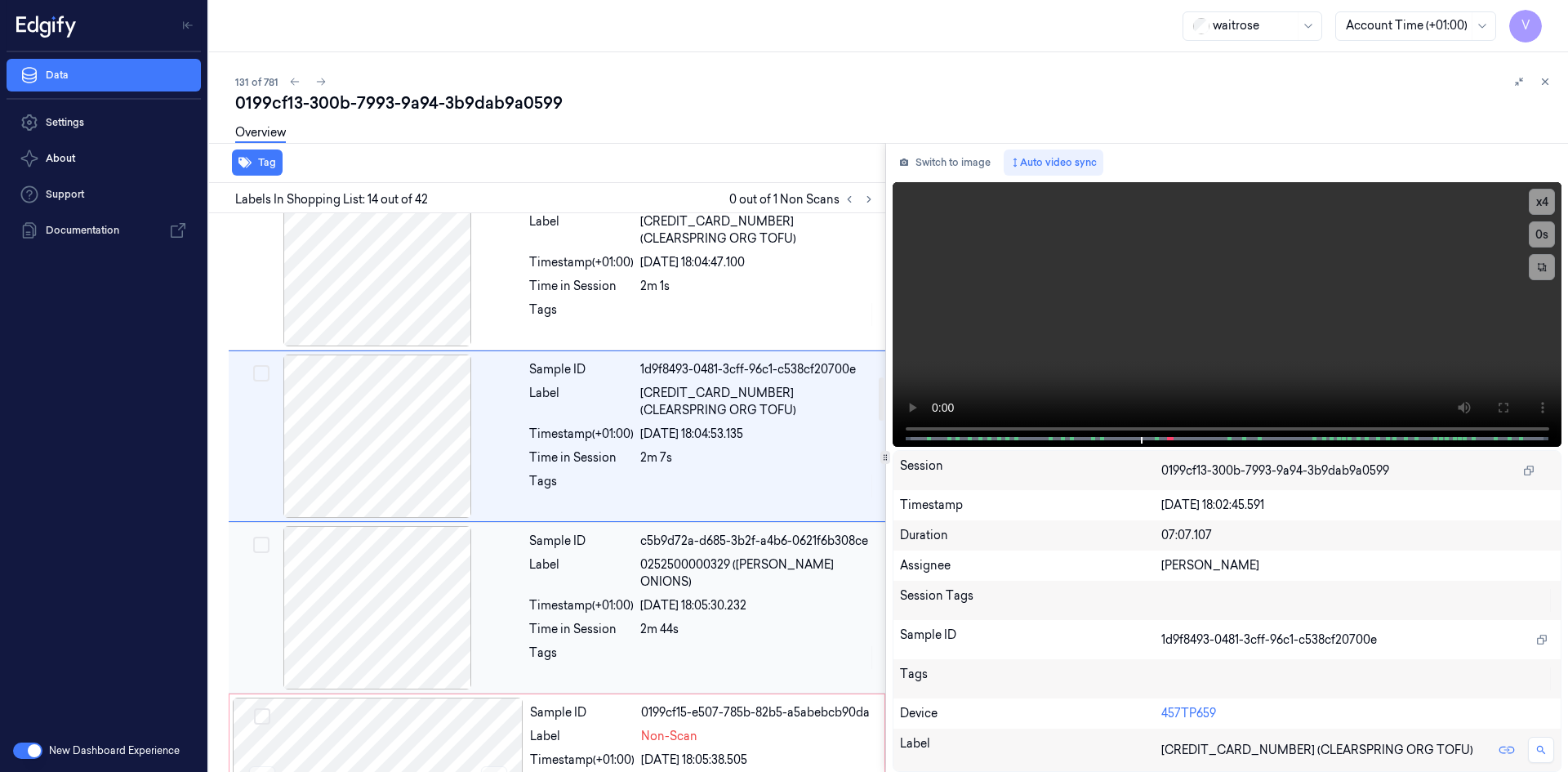
scroll to position [2116, 0]
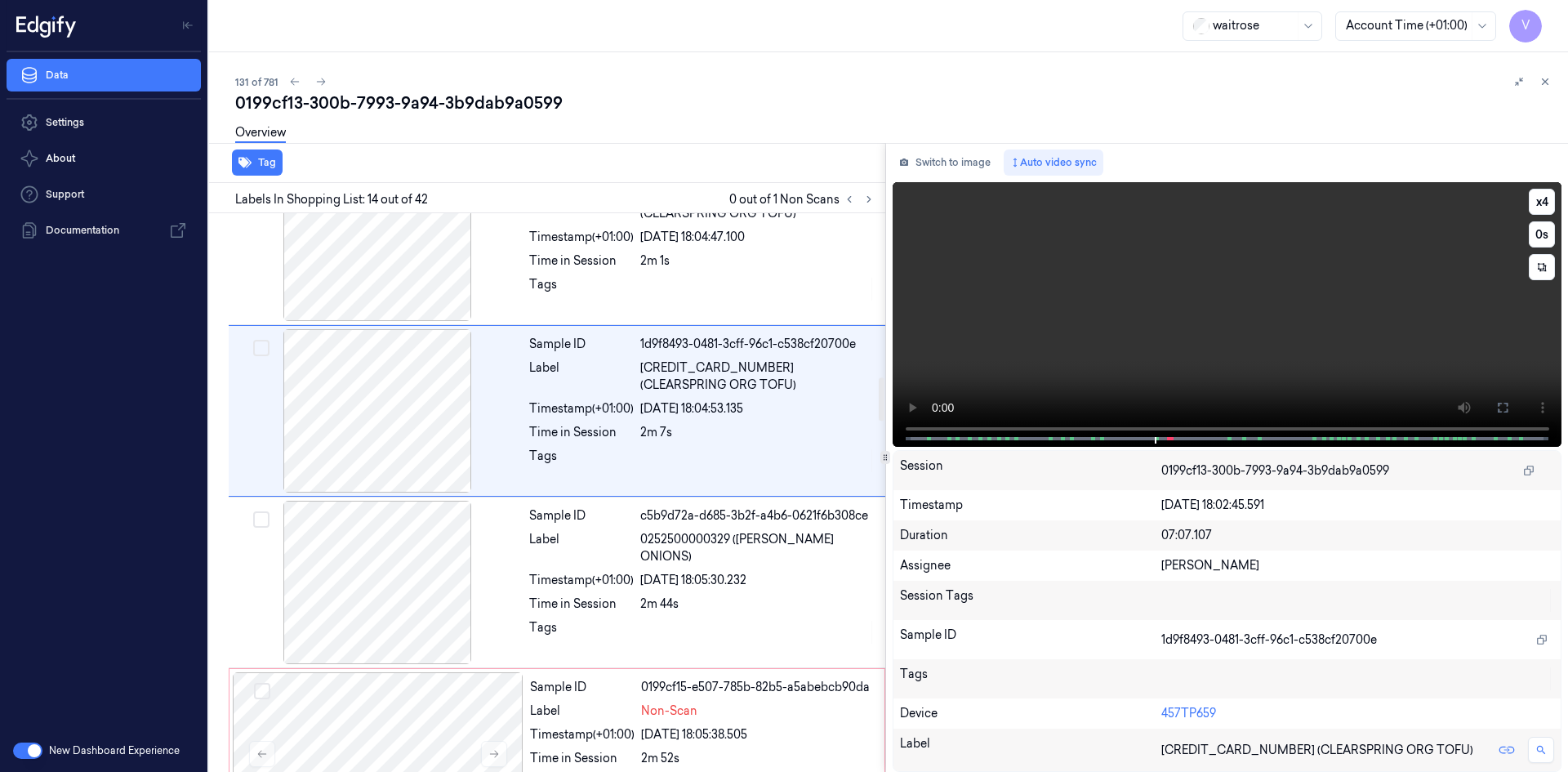
click at [1101, 301] on video at bounding box center [1226, 314] width 670 height 265
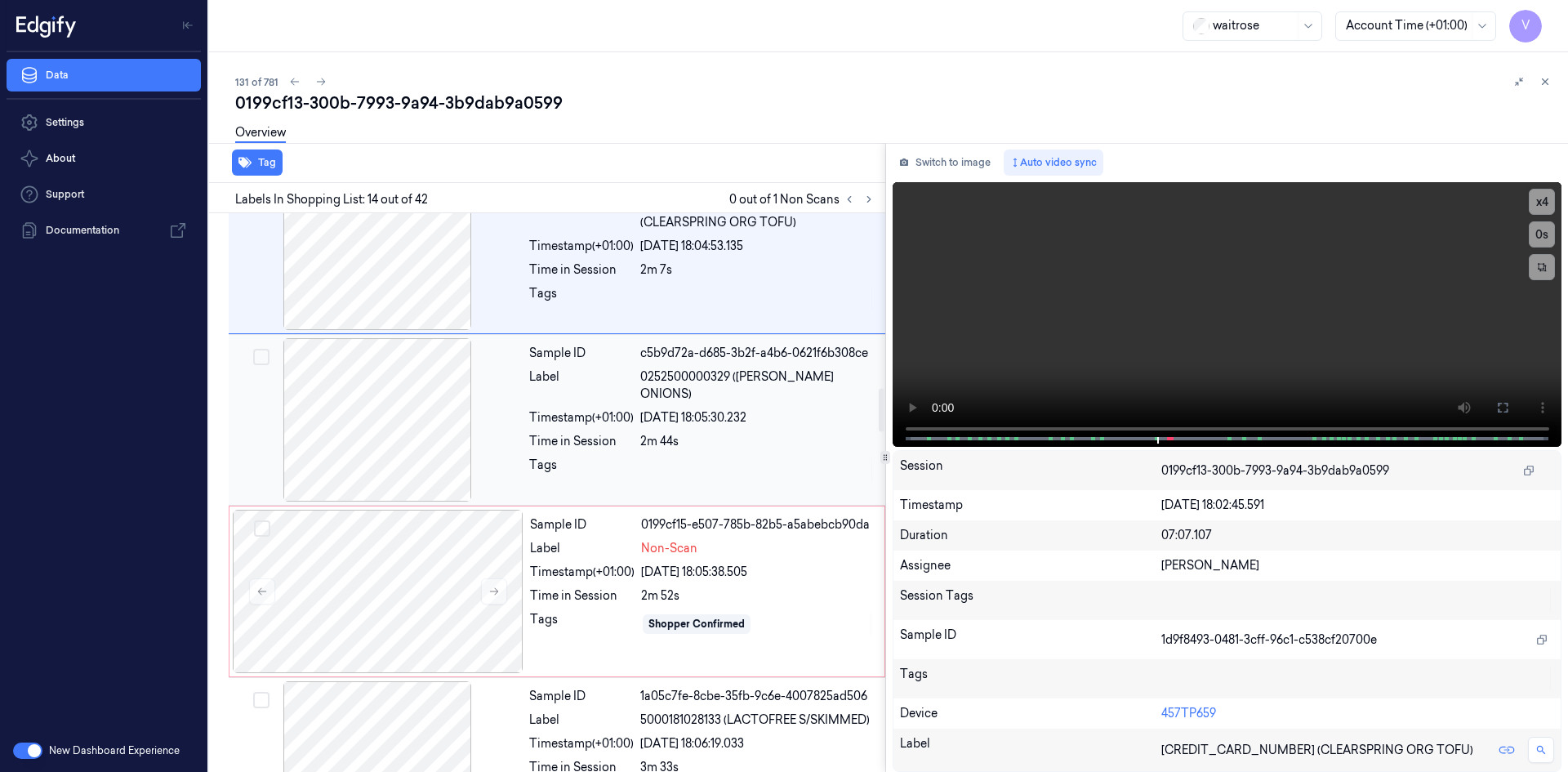
scroll to position [2279, 0]
click at [1070, 301] on video at bounding box center [1226, 314] width 670 height 265
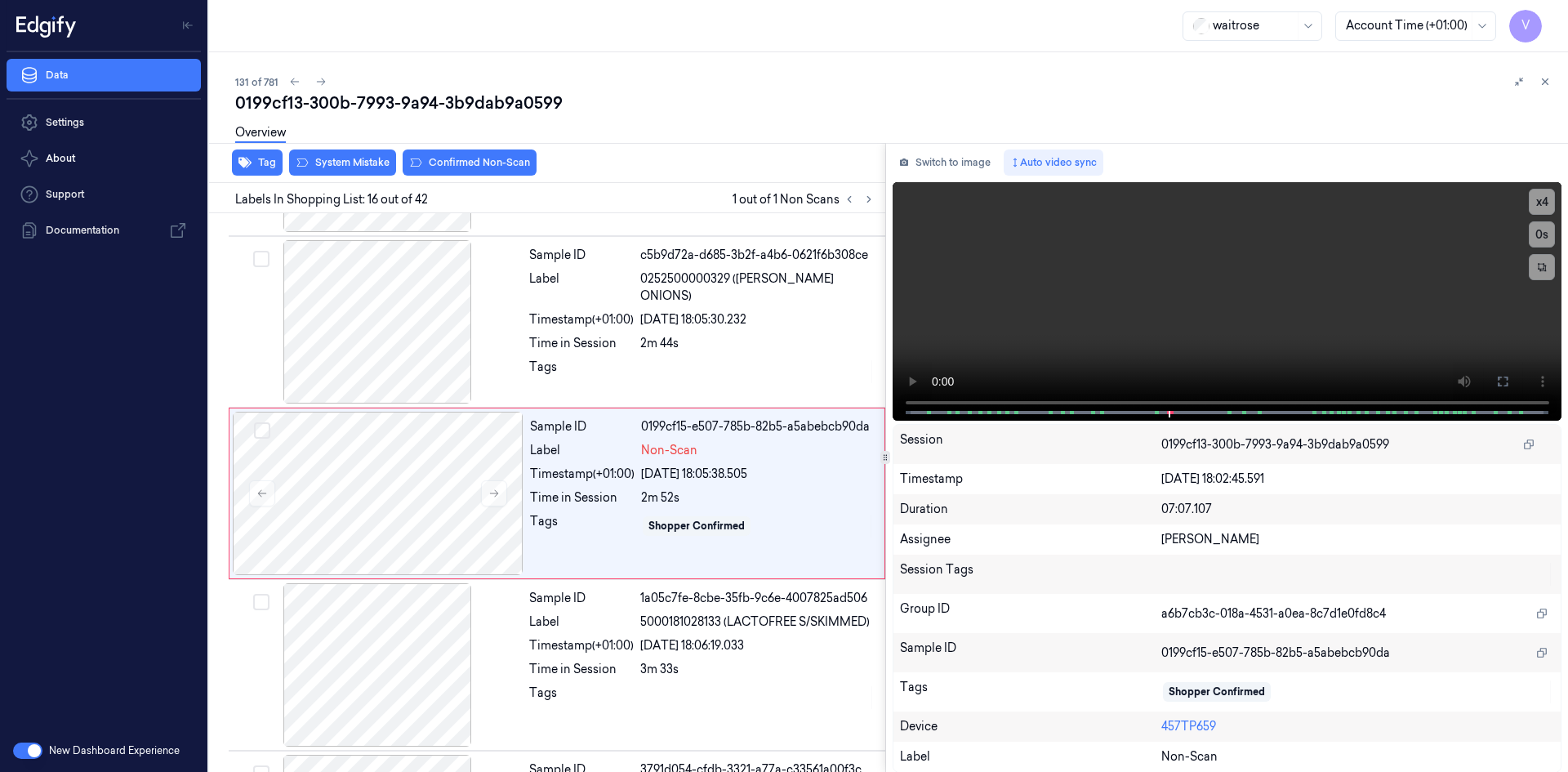
scroll to position [2377, 0]
click at [1146, 352] on video at bounding box center [1226, 301] width 670 height 238
click at [1107, 242] on video at bounding box center [1226, 301] width 670 height 238
click at [1195, 322] on video at bounding box center [1226, 301] width 670 height 238
click at [1205, 299] on video at bounding box center [1226, 301] width 670 height 238
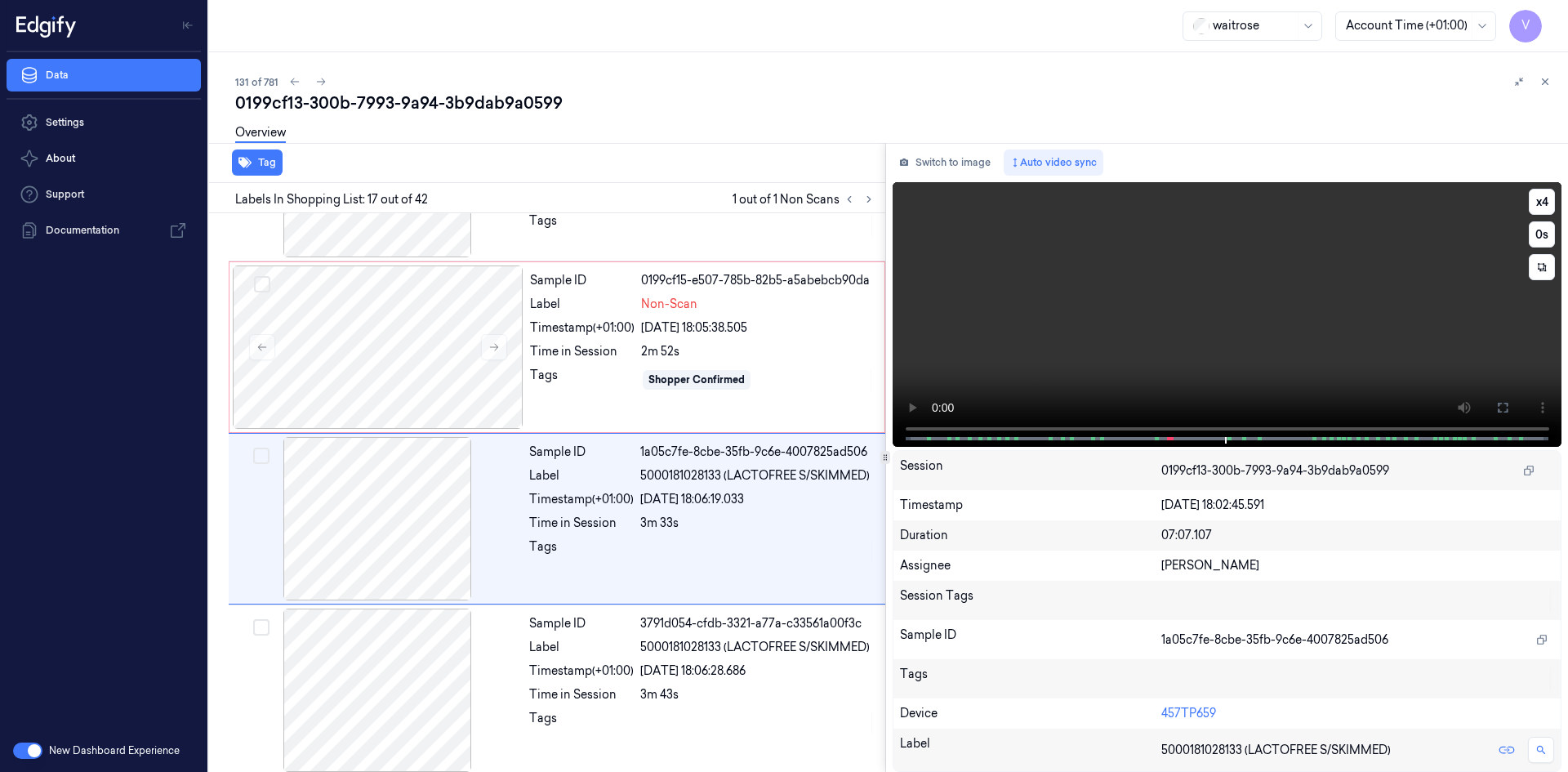
scroll to position [2549, 0]
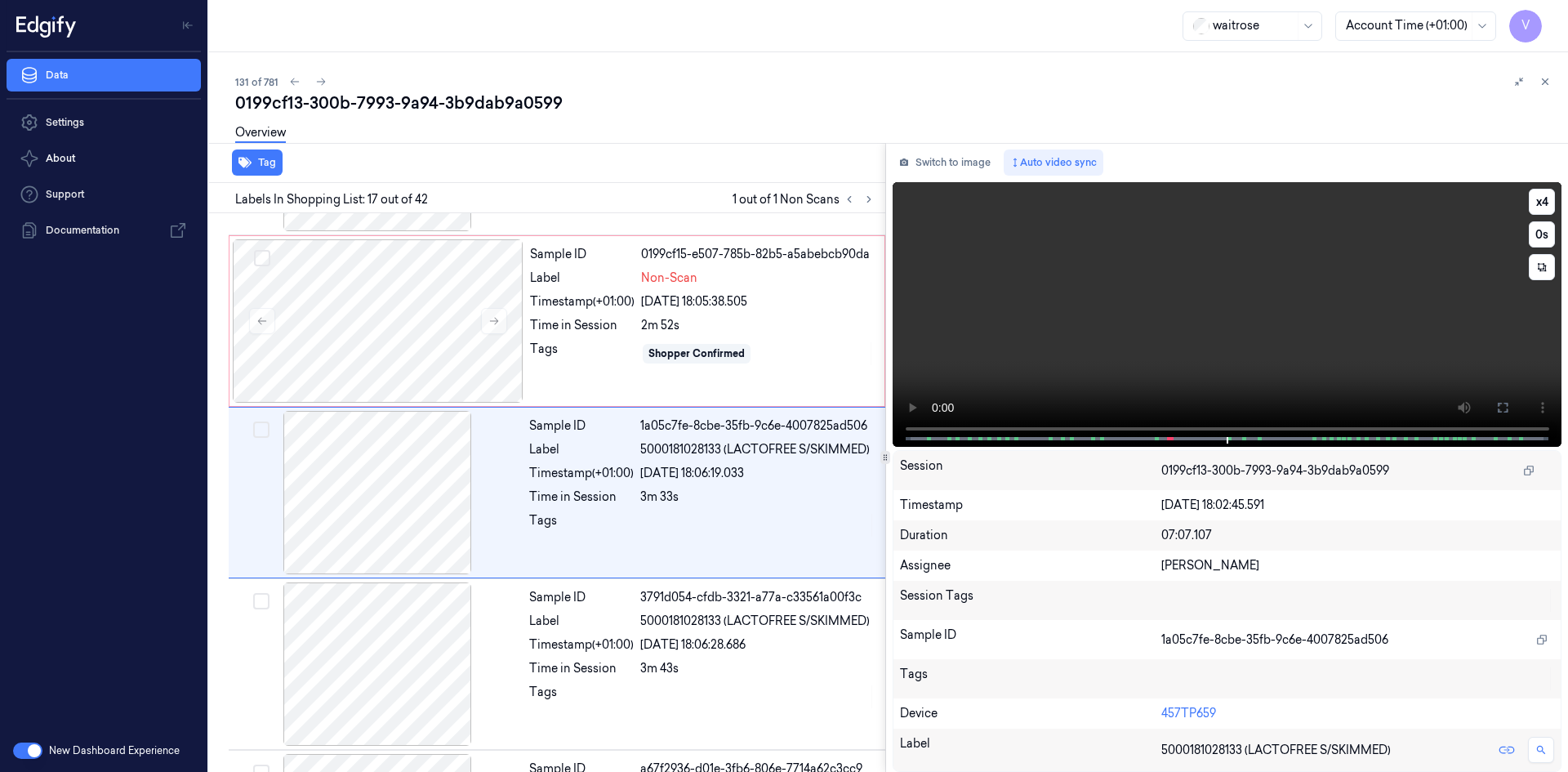
click at [1203, 280] on video at bounding box center [1226, 314] width 670 height 265
click at [1163, 269] on video at bounding box center [1226, 314] width 670 height 265
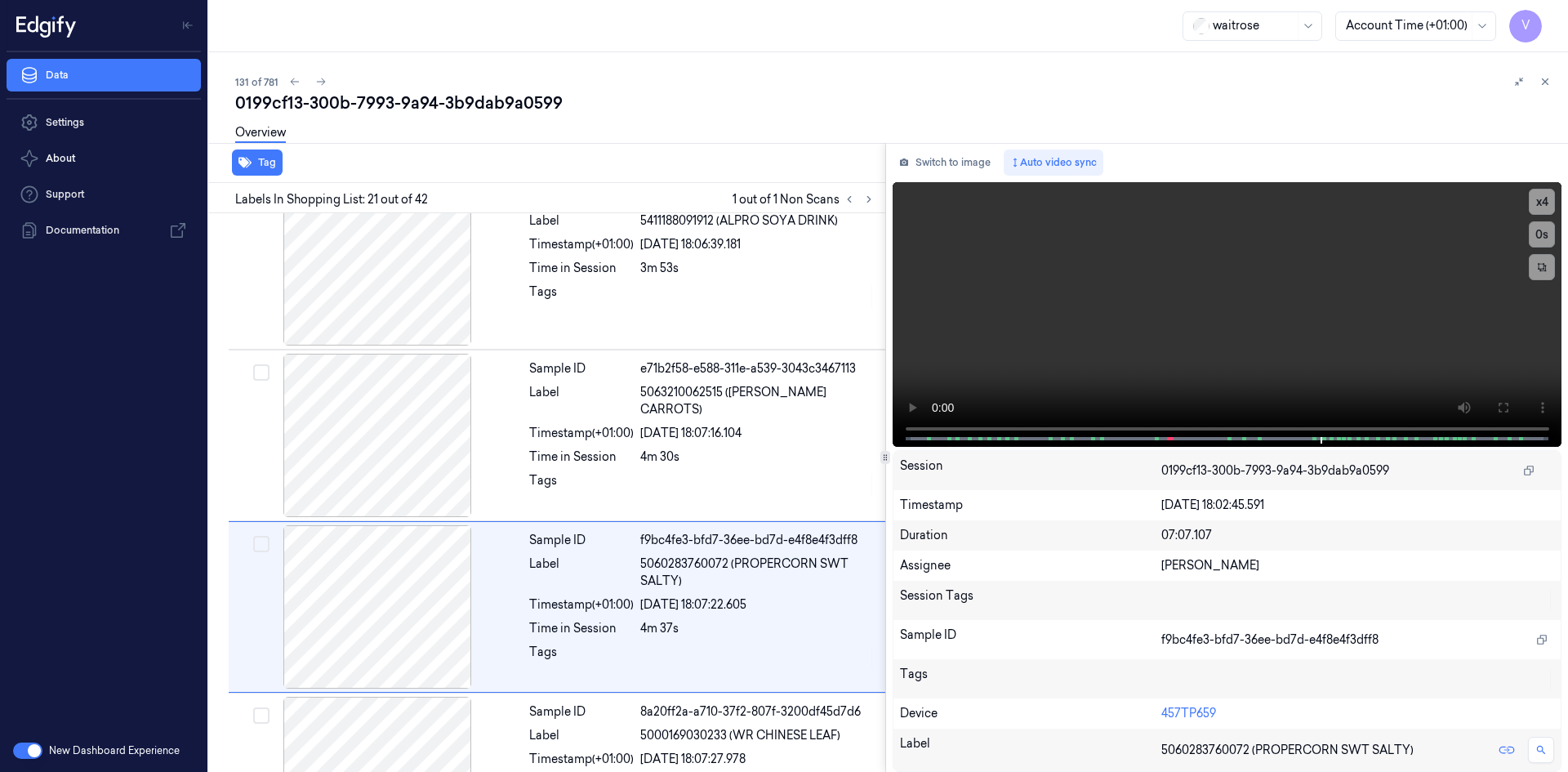
scroll to position [3235, 0]
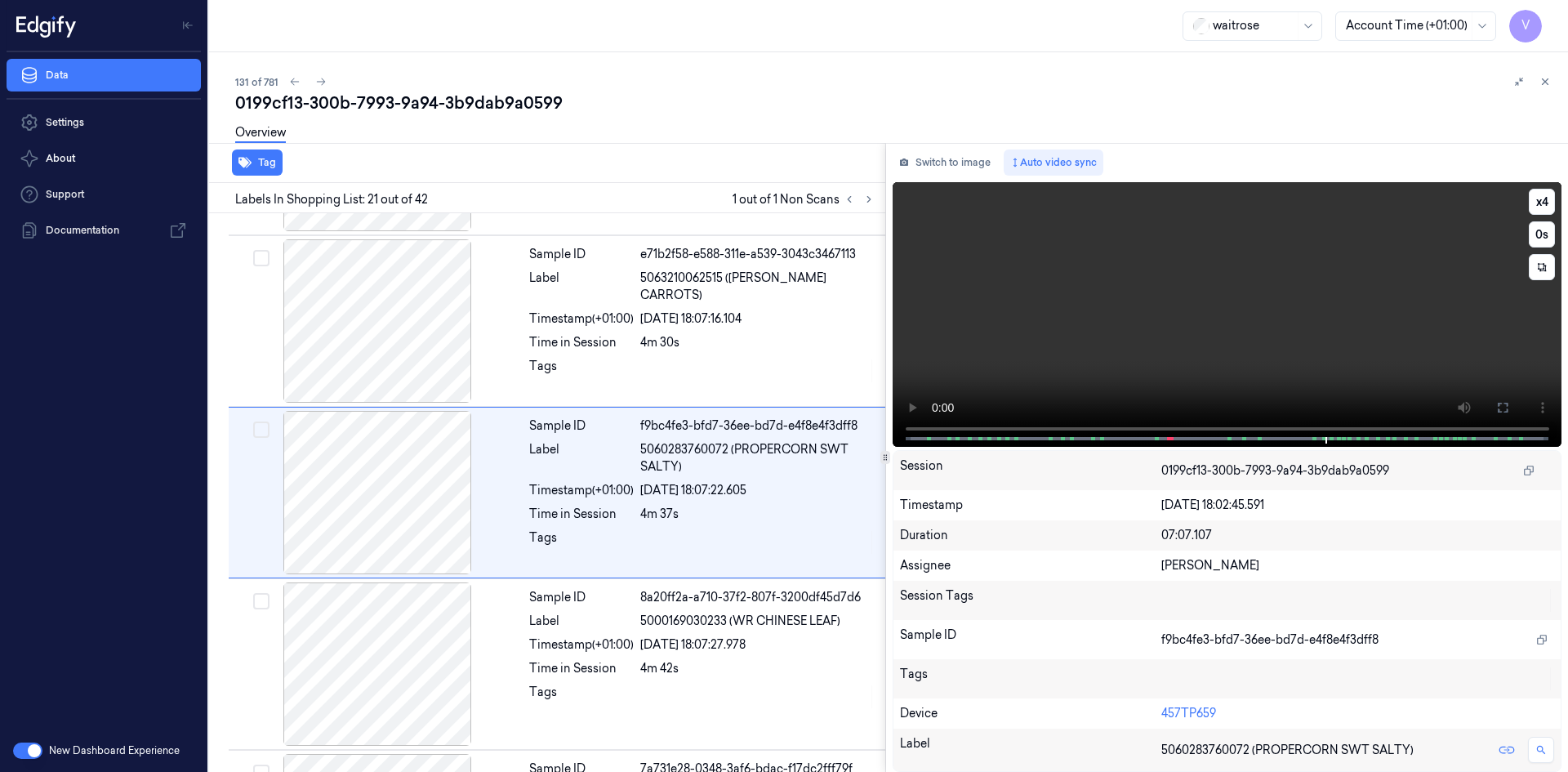
click at [1301, 343] on video at bounding box center [1226, 314] width 670 height 265
click at [1198, 310] on video at bounding box center [1226, 314] width 670 height 265
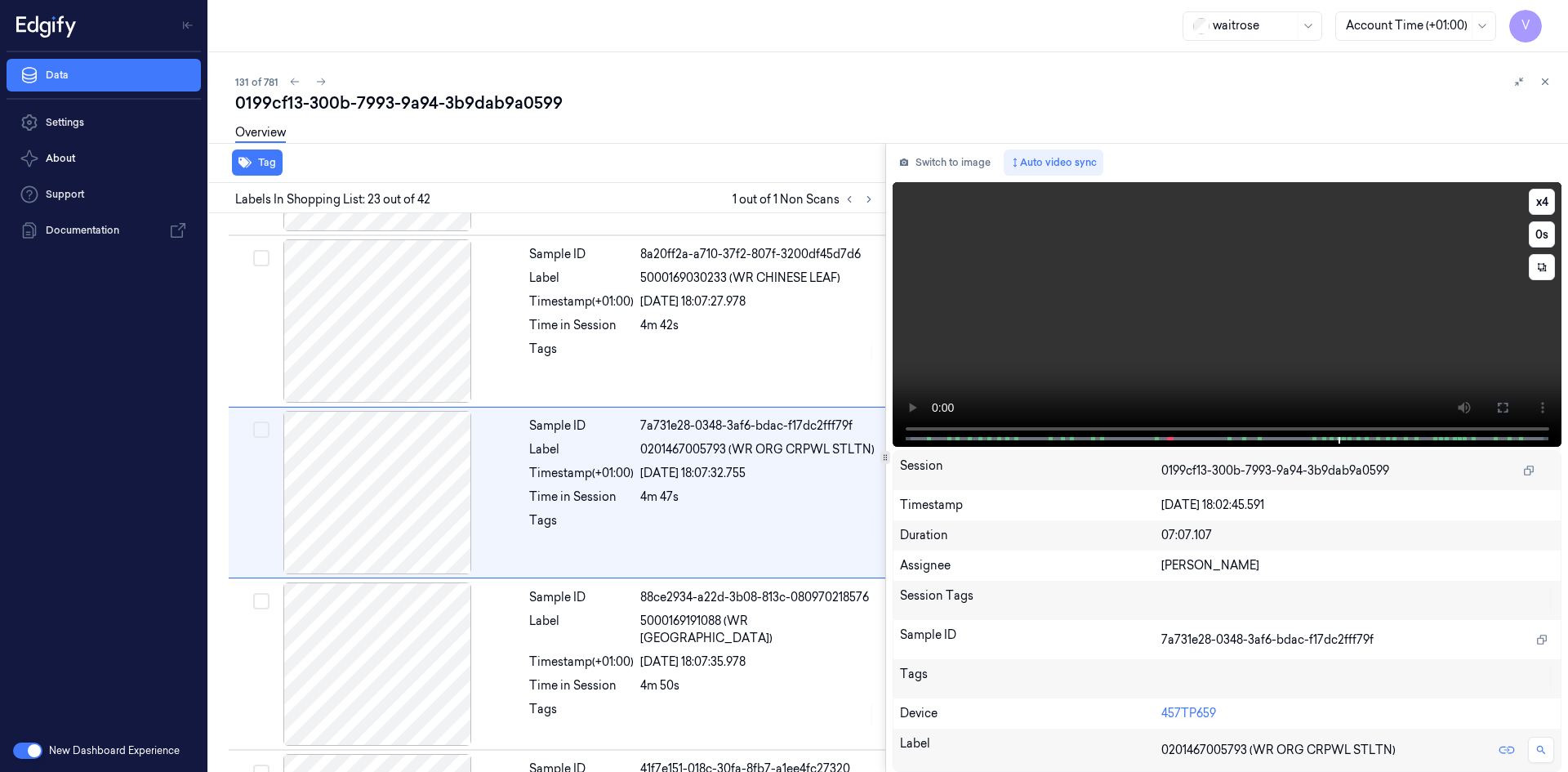
click at [1204, 310] on video at bounding box center [1226, 314] width 670 height 265
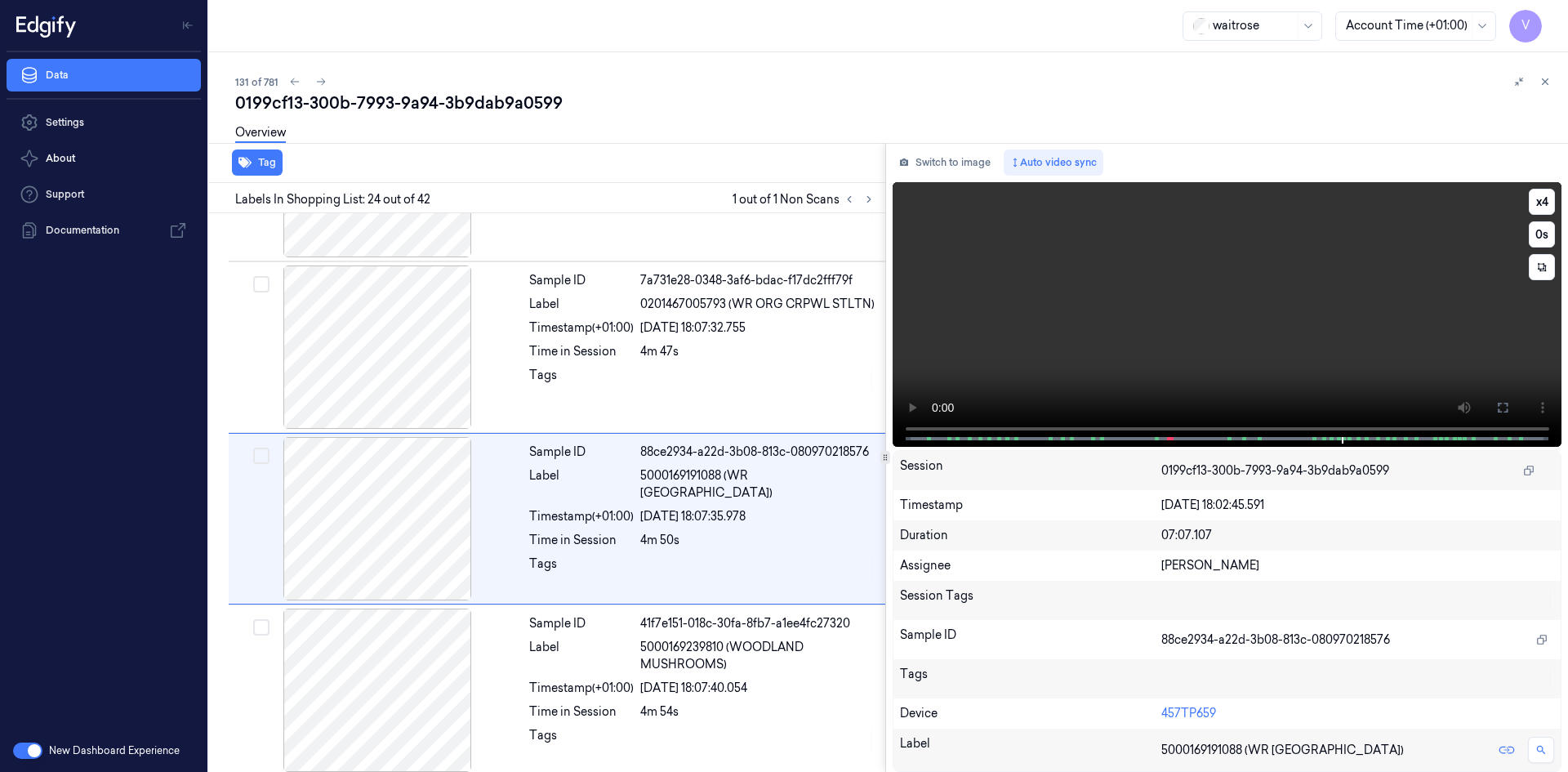
scroll to position [3749, 0]
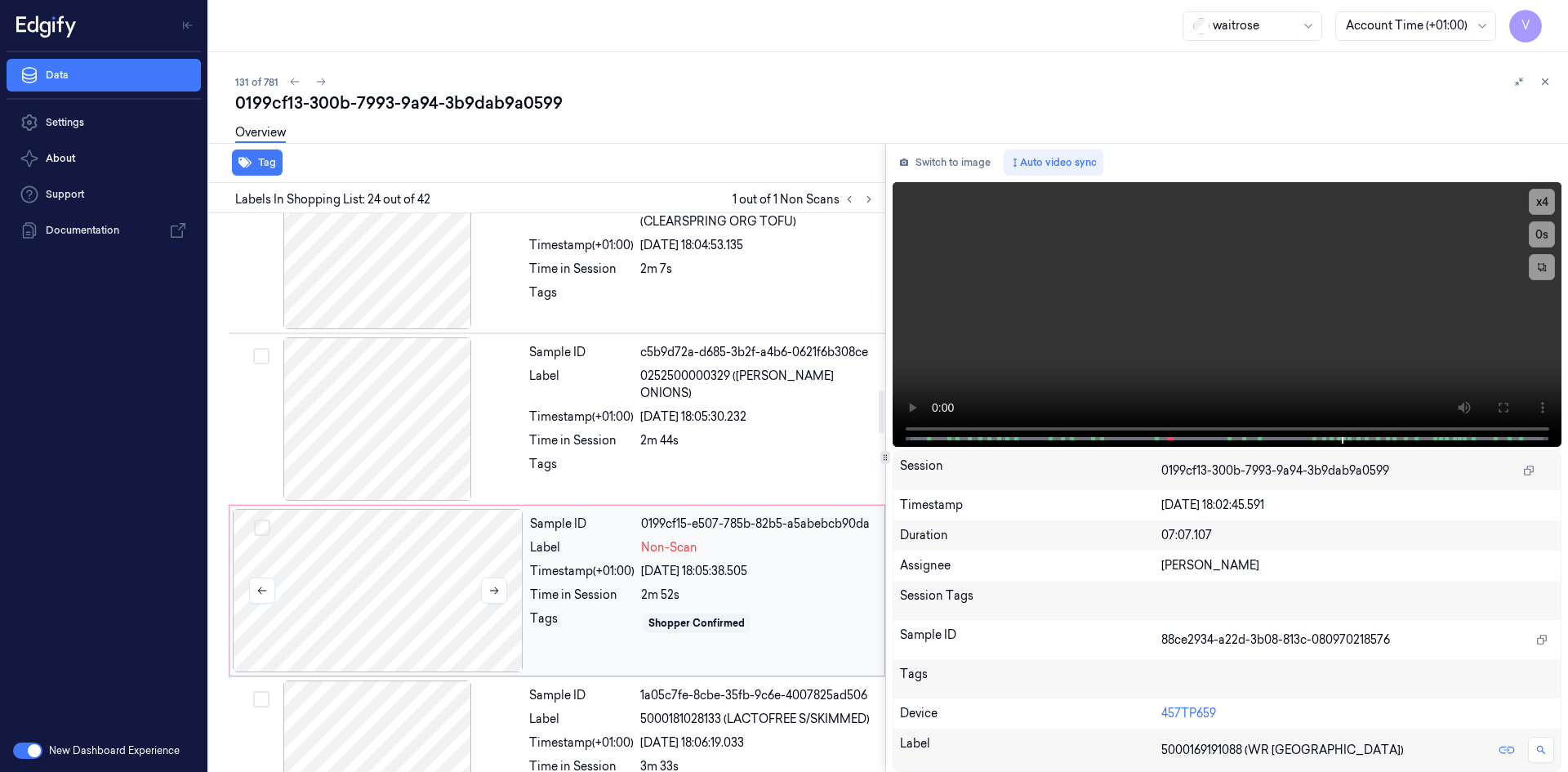
click at [385, 573] on div at bounding box center [377, 590] width 290 height 163
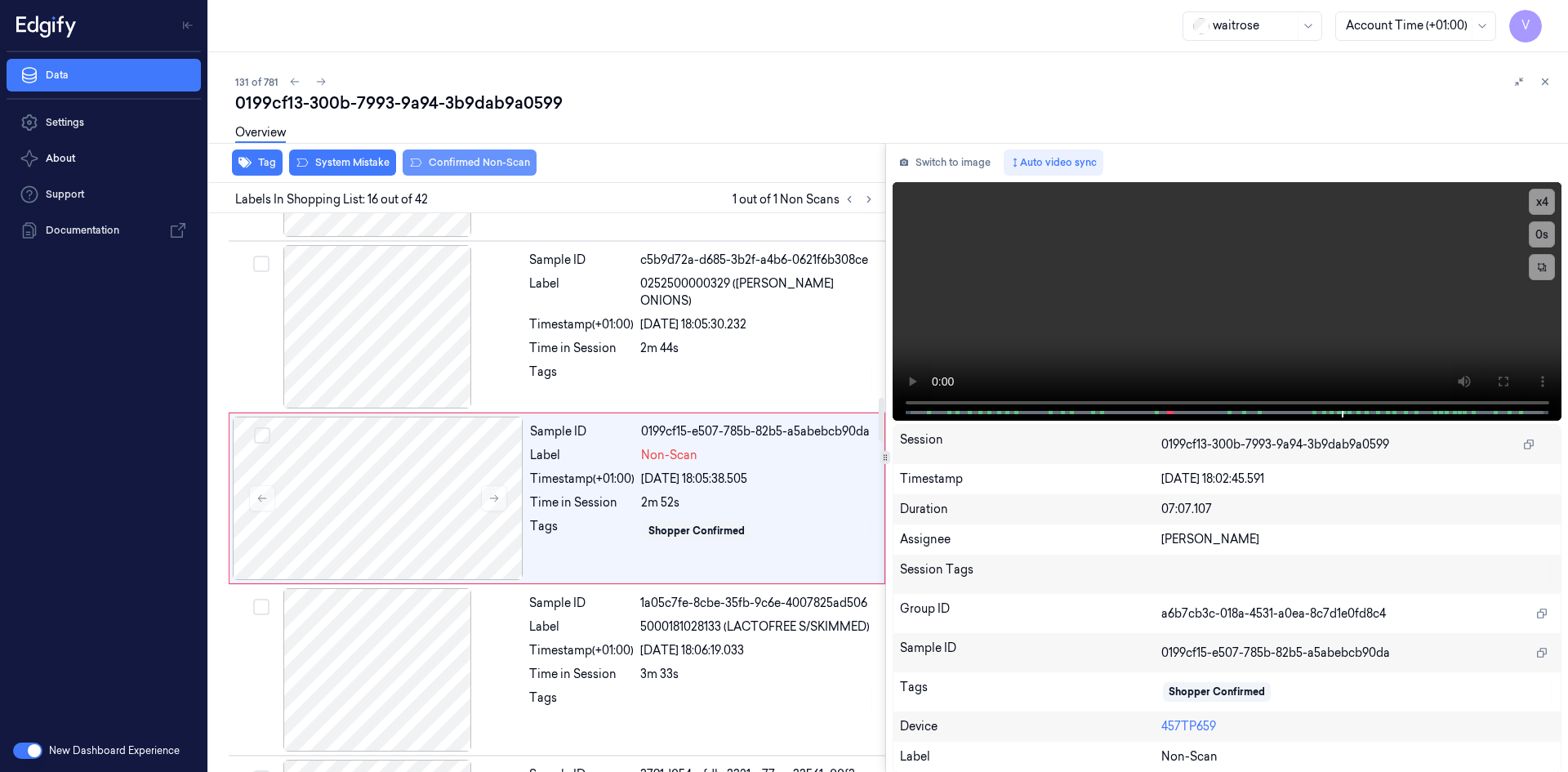
scroll to position [2377, 0]
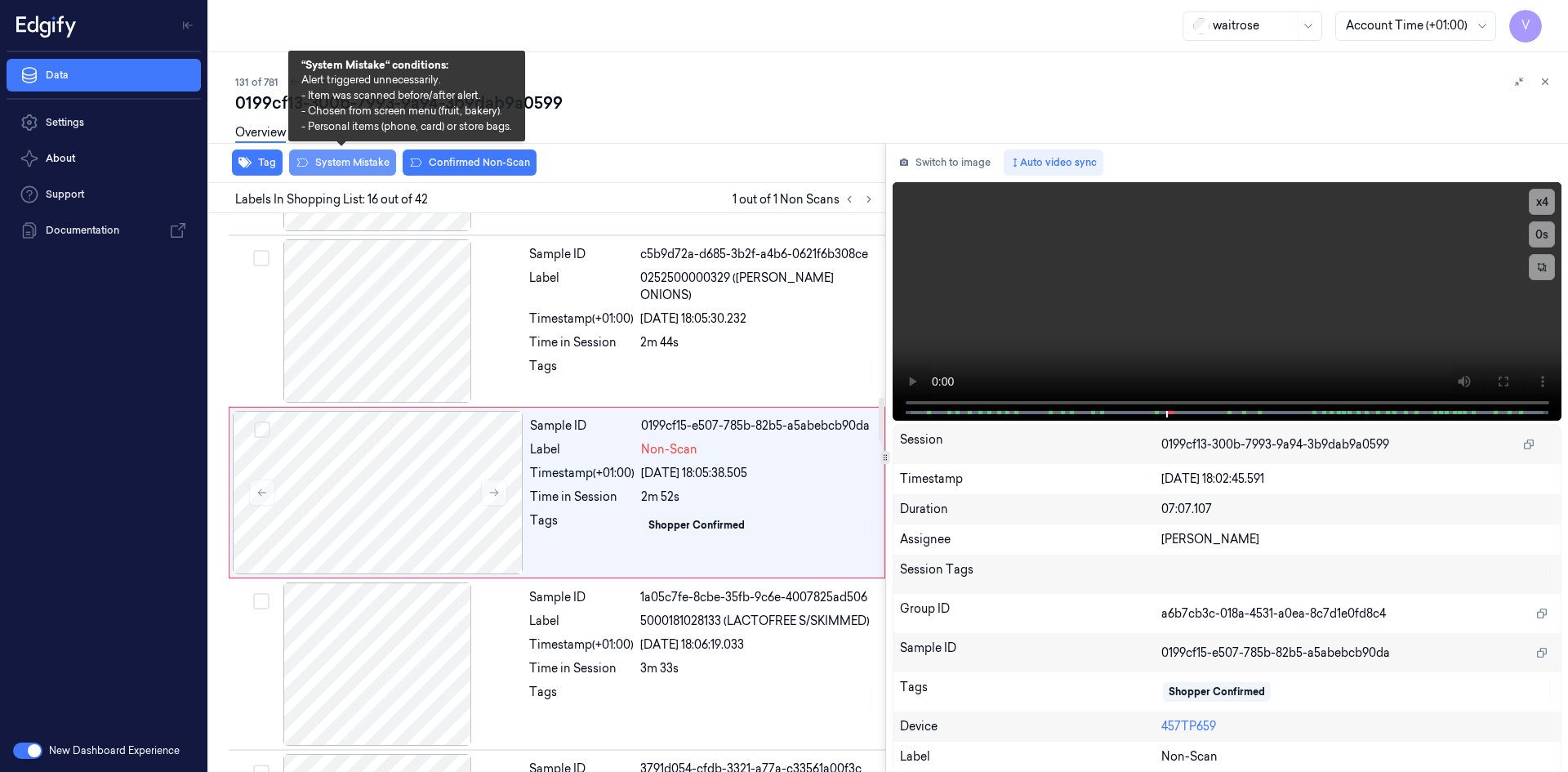
click at [360, 166] on button "System Mistake" at bounding box center [343, 162] width 107 height 27
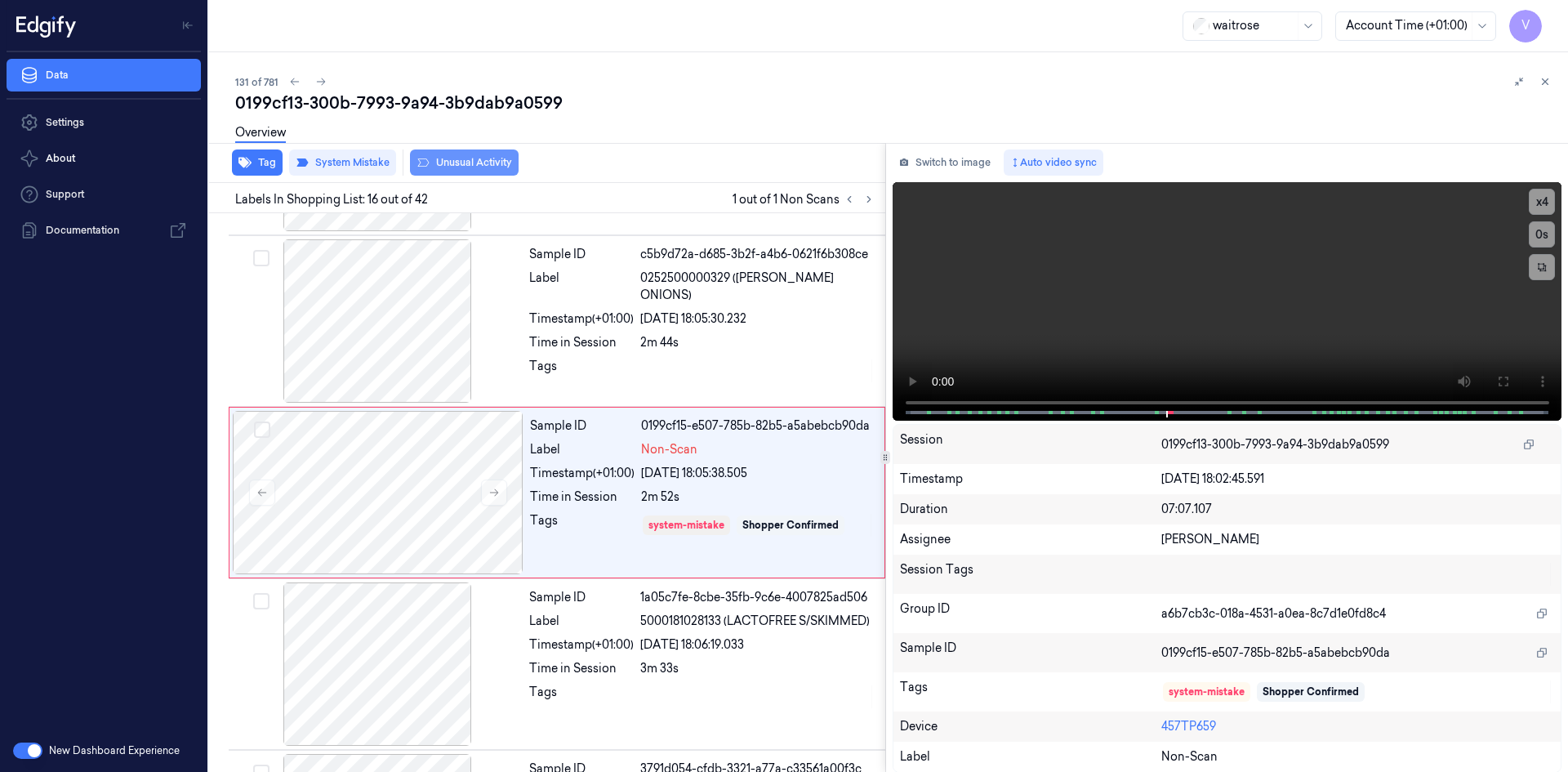
click at [449, 161] on button "Unusual Activity" at bounding box center [464, 162] width 109 height 27
click at [1542, 74] on button at bounding box center [1544, 81] width 19 height 19
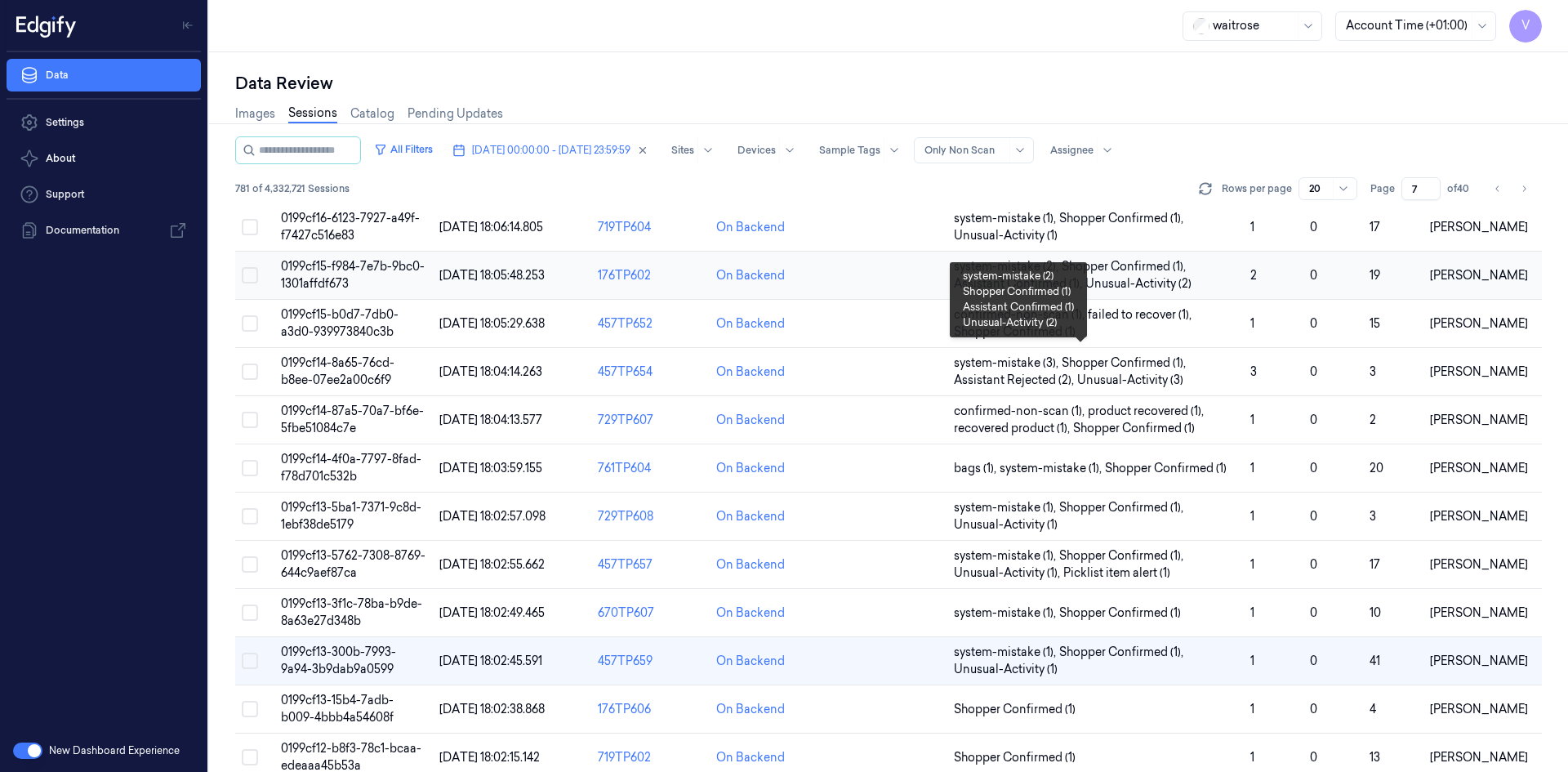
scroll to position [245, 0]
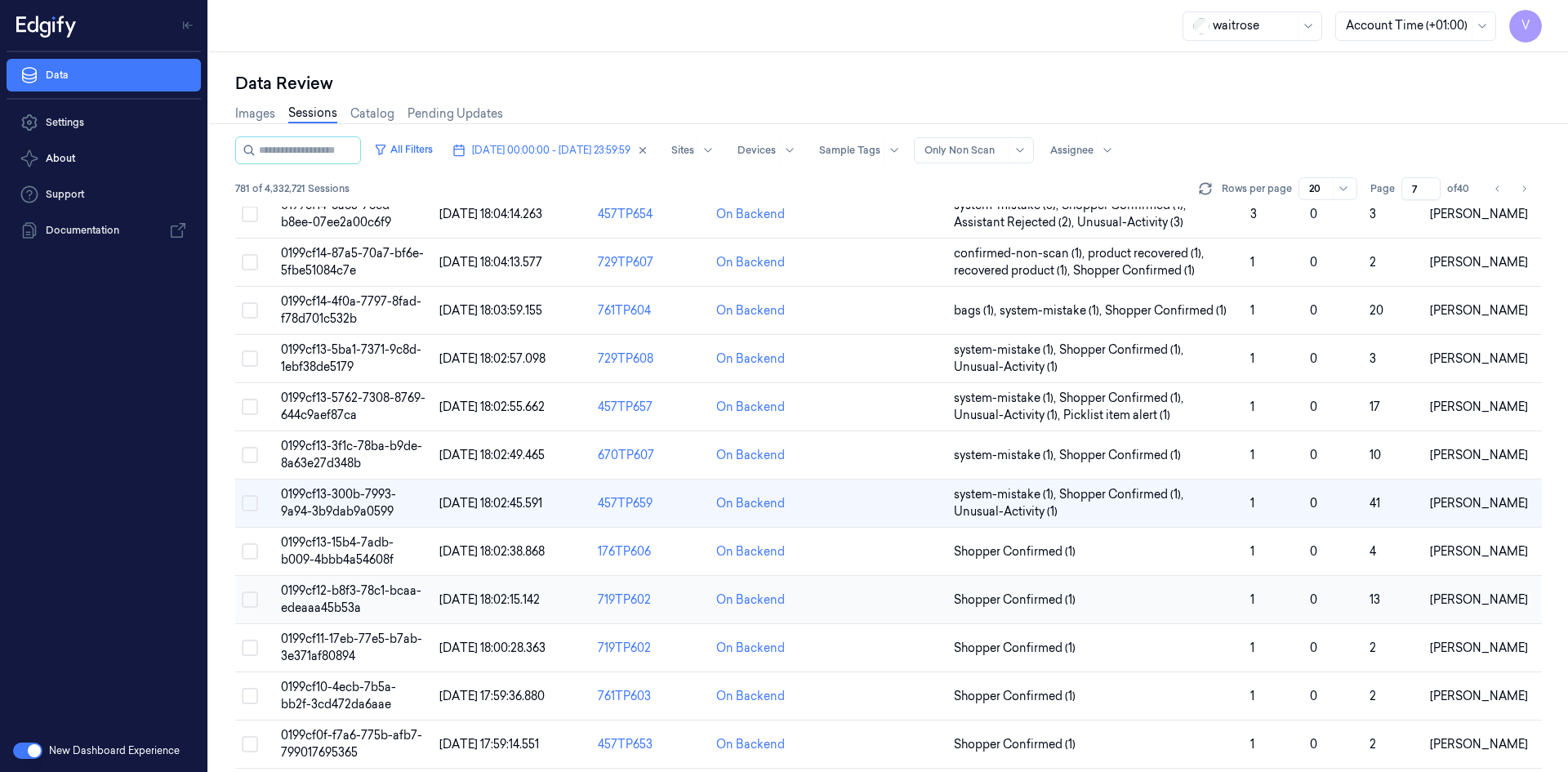
click at [357, 596] on span "0199cf12-b8f3-78c1-bcaa-edeaaa45b53a" at bounding box center [351, 599] width 140 height 32
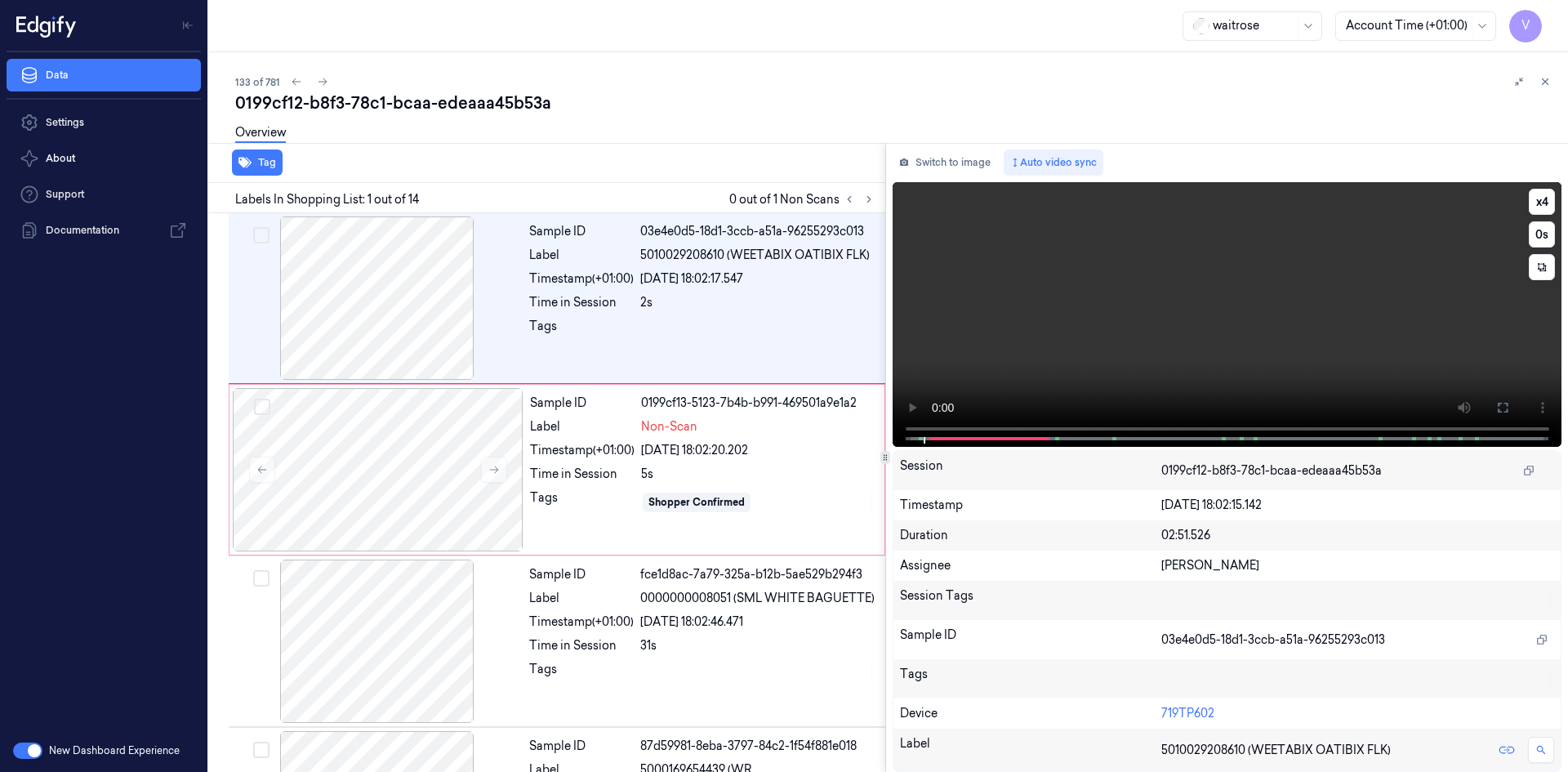
click at [926, 358] on video at bounding box center [1226, 314] width 670 height 265
click at [1077, 300] on video at bounding box center [1226, 314] width 670 height 265
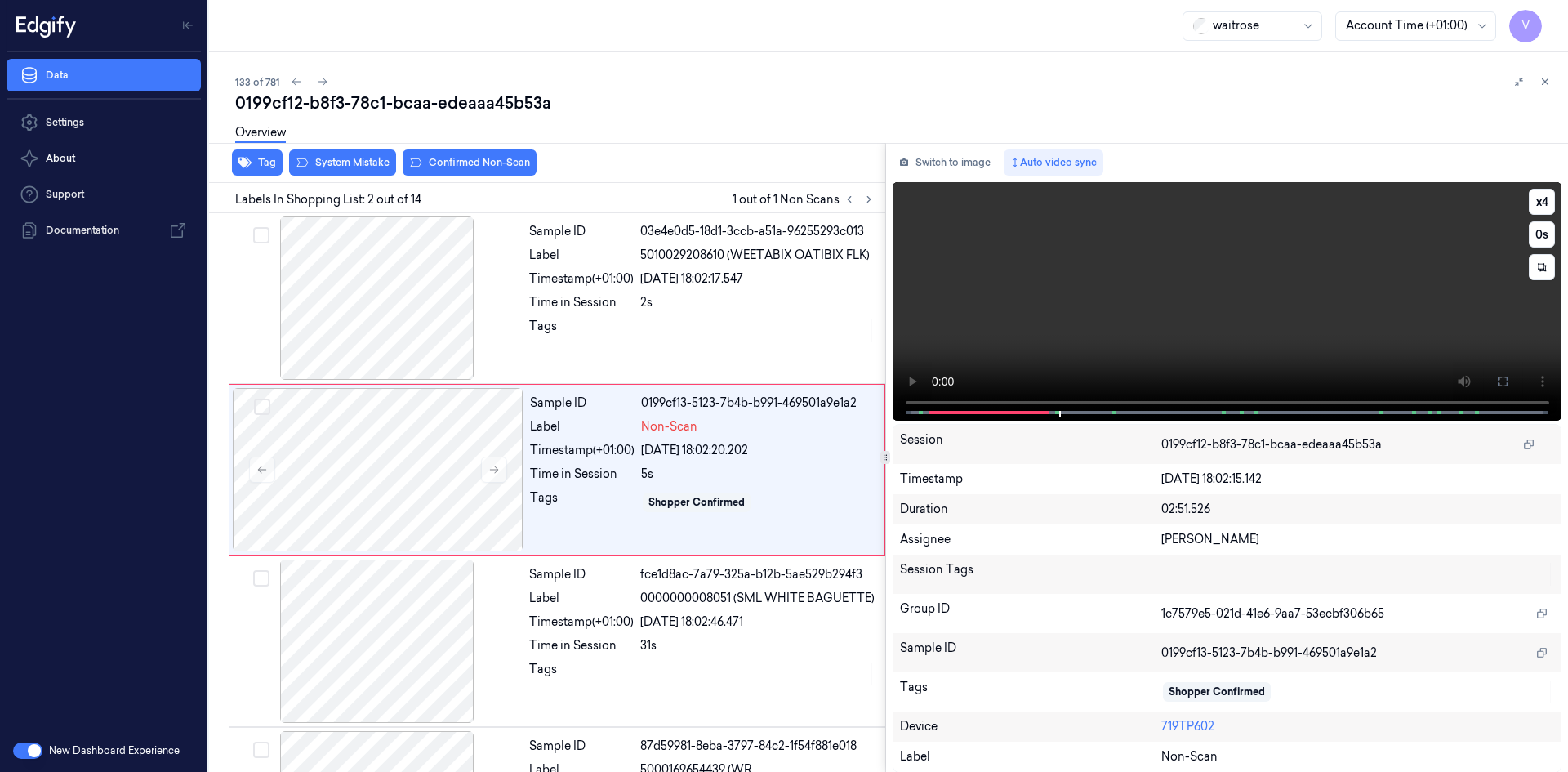
click at [1170, 335] on video at bounding box center [1226, 301] width 670 height 238
click at [493, 473] on icon at bounding box center [494, 469] width 11 height 11
click at [498, 468] on icon at bounding box center [494, 469] width 11 height 11
click at [494, 476] on button at bounding box center [494, 469] width 27 height 27
click at [1222, 294] on video at bounding box center [1226, 301] width 670 height 238
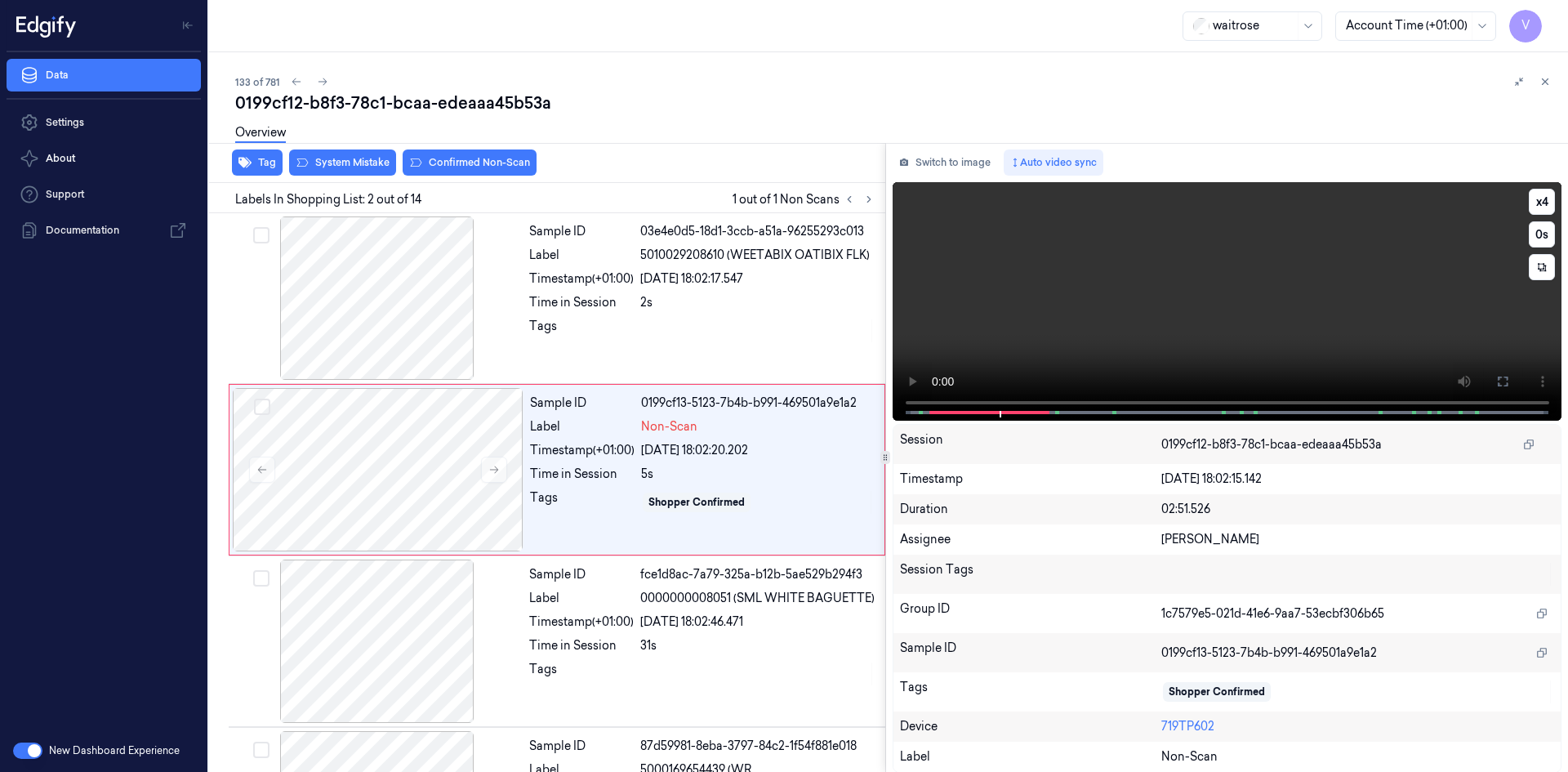
click at [1102, 281] on video at bounding box center [1226, 301] width 670 height 238
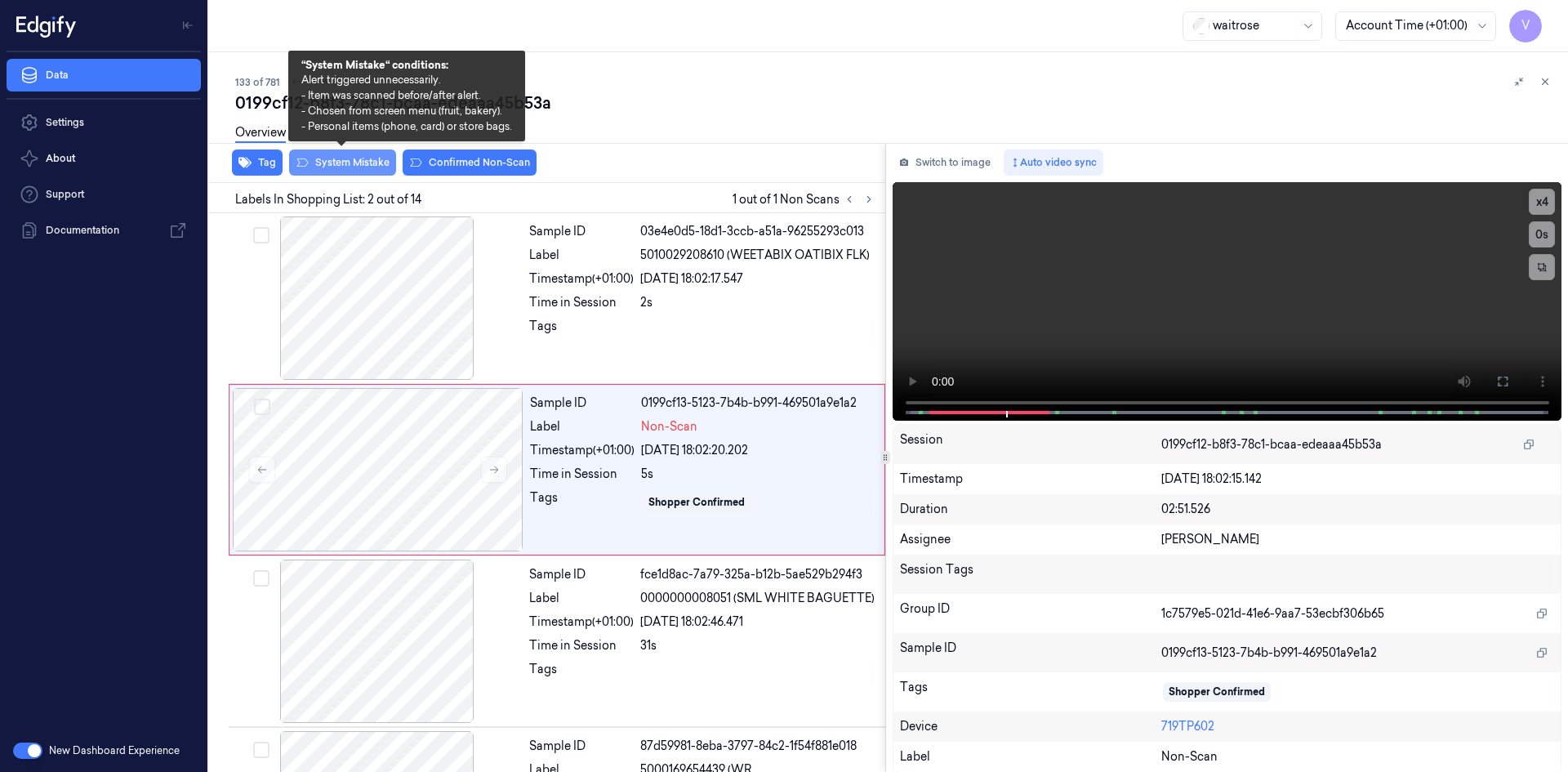
click at [354, 166] on button "System Mistake" at bounding box center [343, 162] width 107 height 27
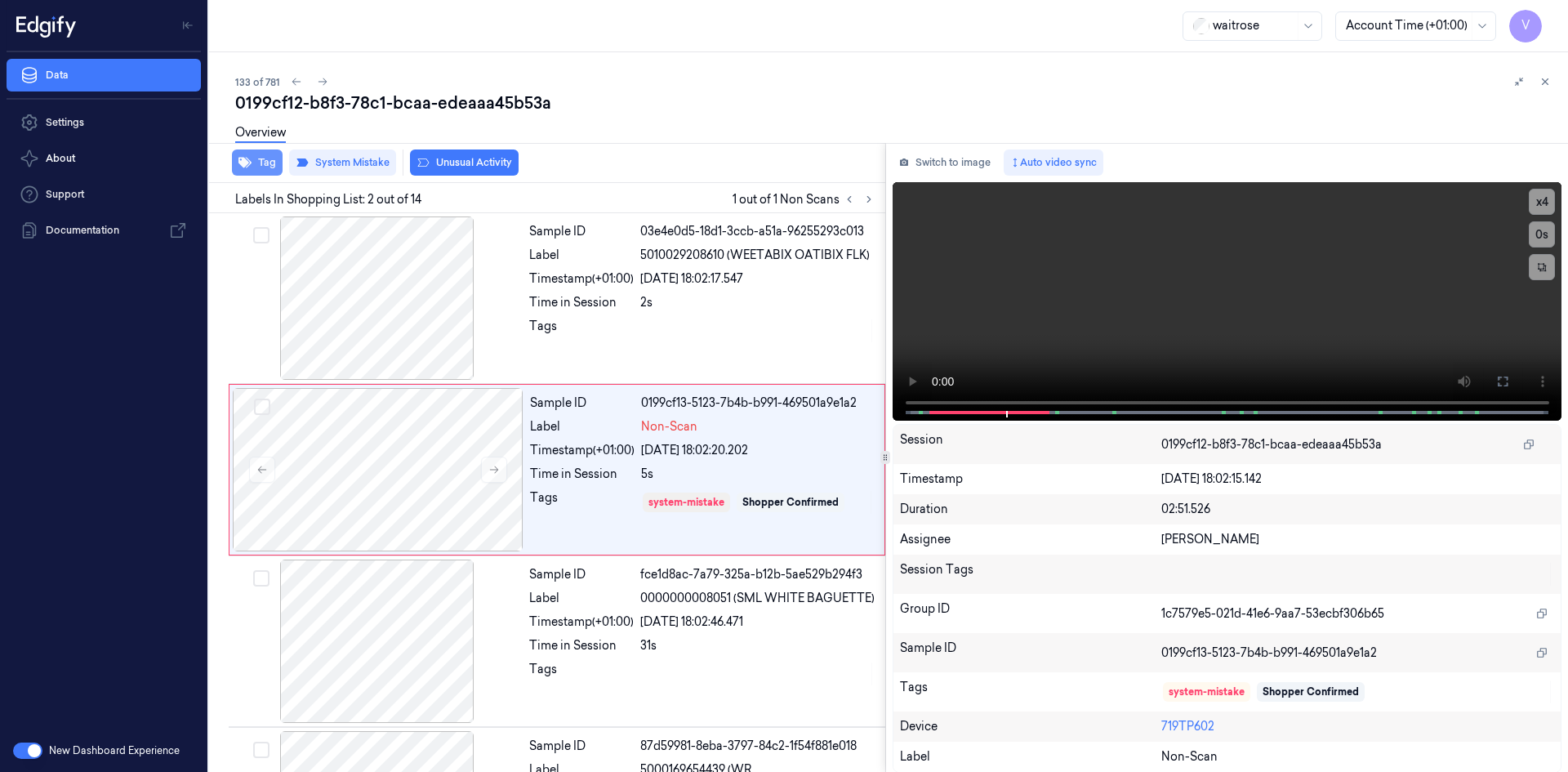
click at [260, 156] on button "Tag" at bounding box center [256, 162] width 50 height 27
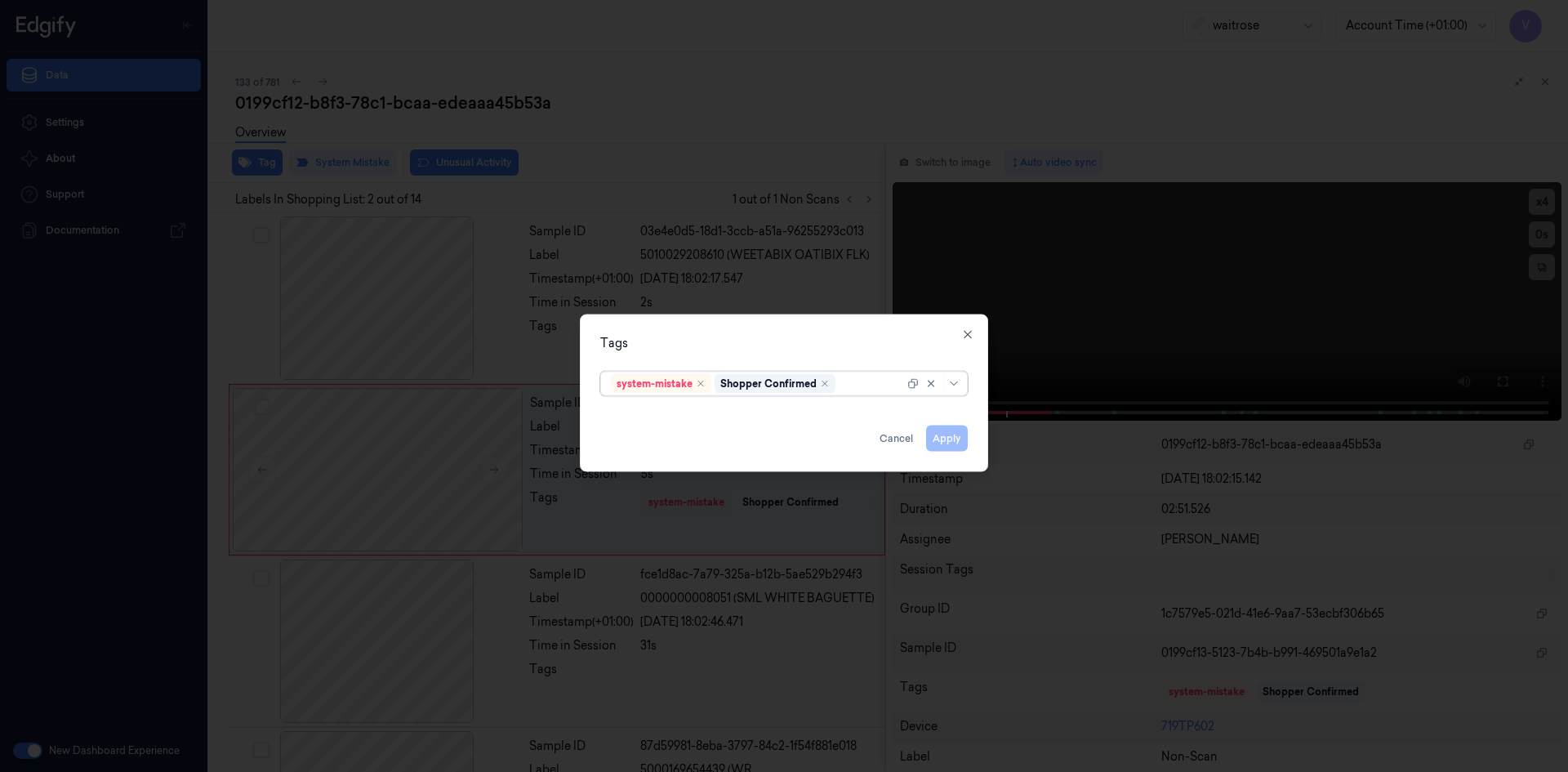
click at [871, 386] on div at bounding box center [871, 383] width 65 height 17
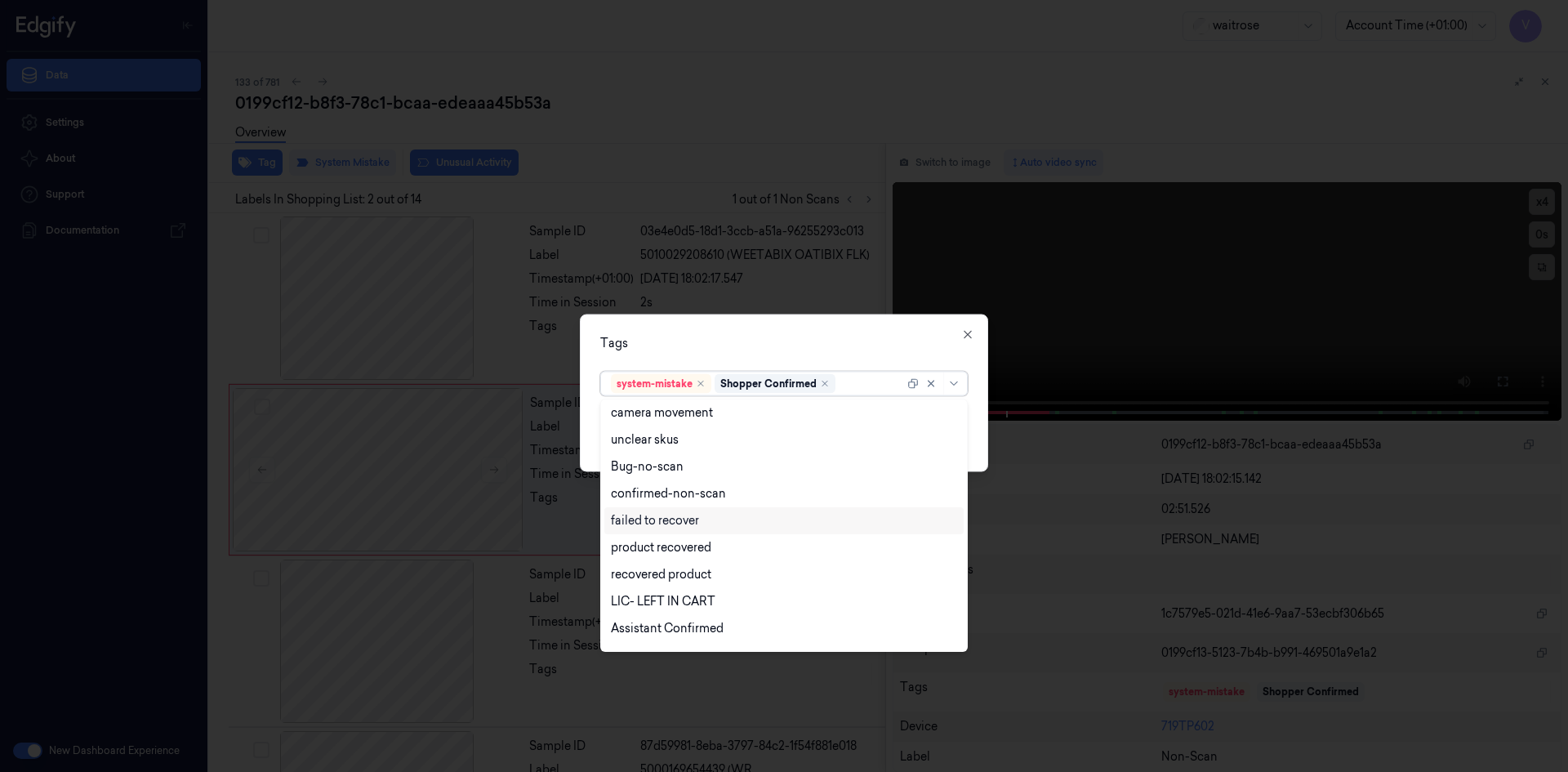
scroll to position [240, 0]
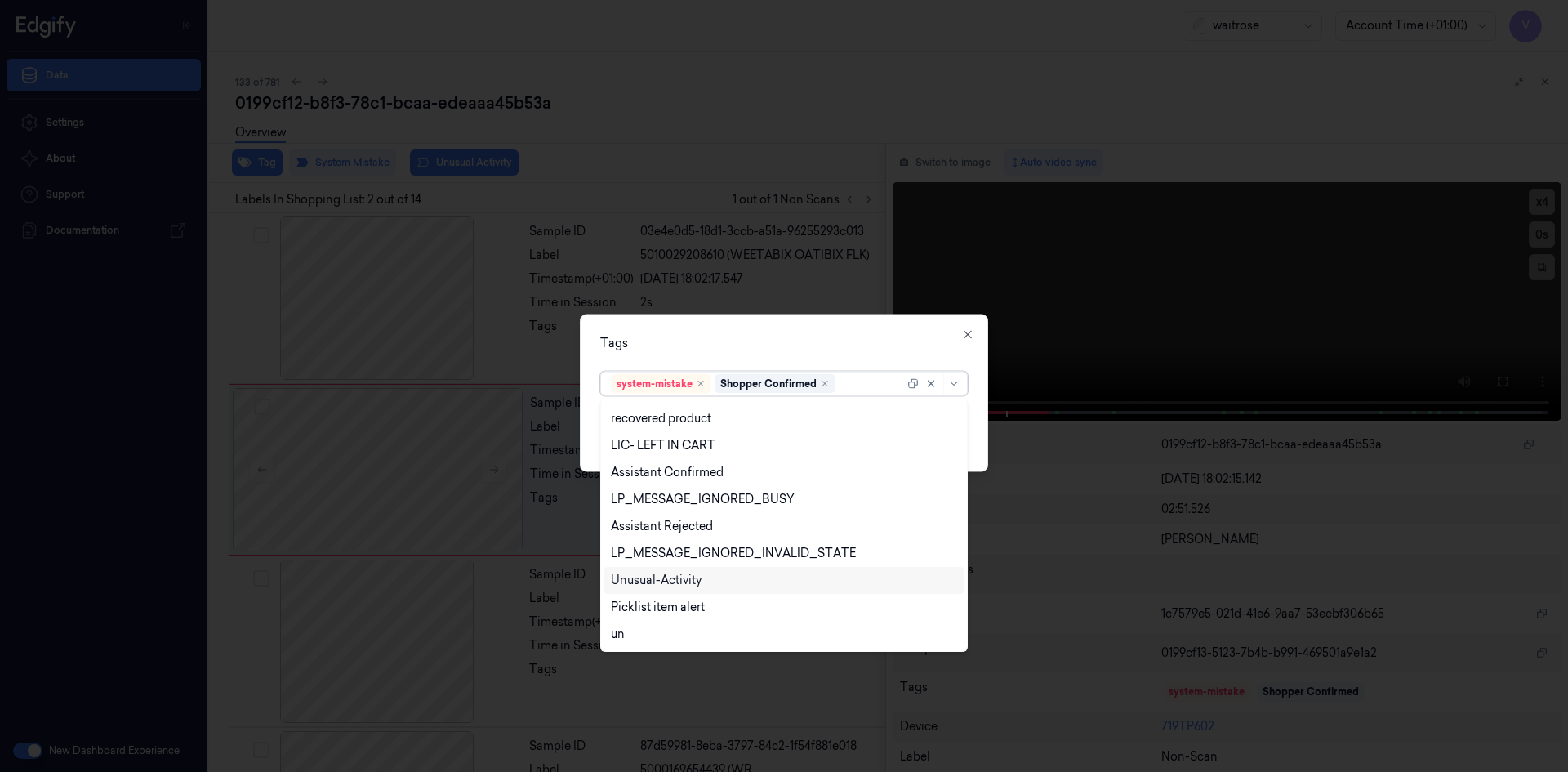
click at [726, 580] on div "Unusual-Activity" at bounding box center [784, 580] width 346 height 17
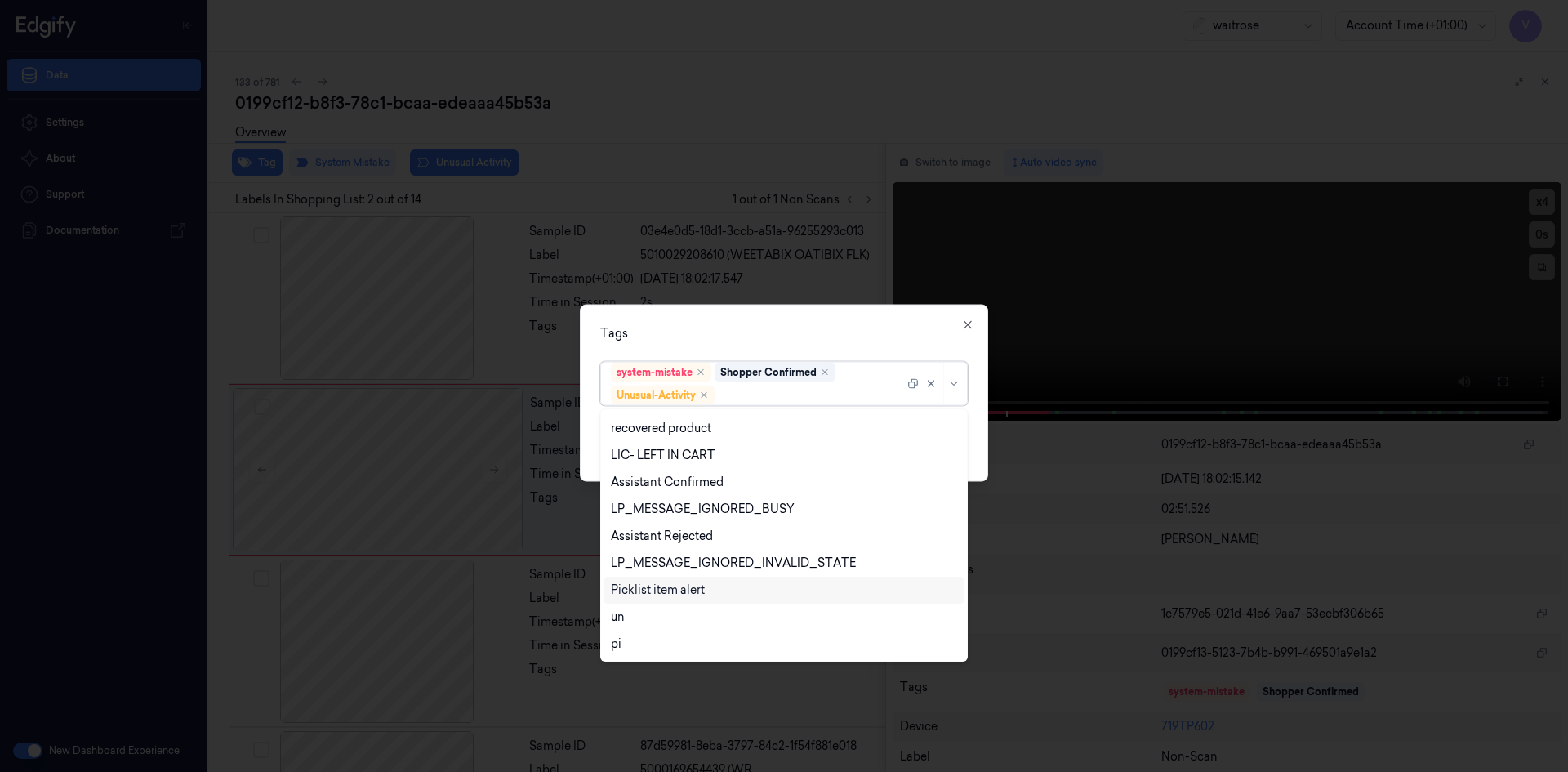
click at [689, 593] on div "Picklist item alert" at bounding box center [658, 590] width 94 height 17
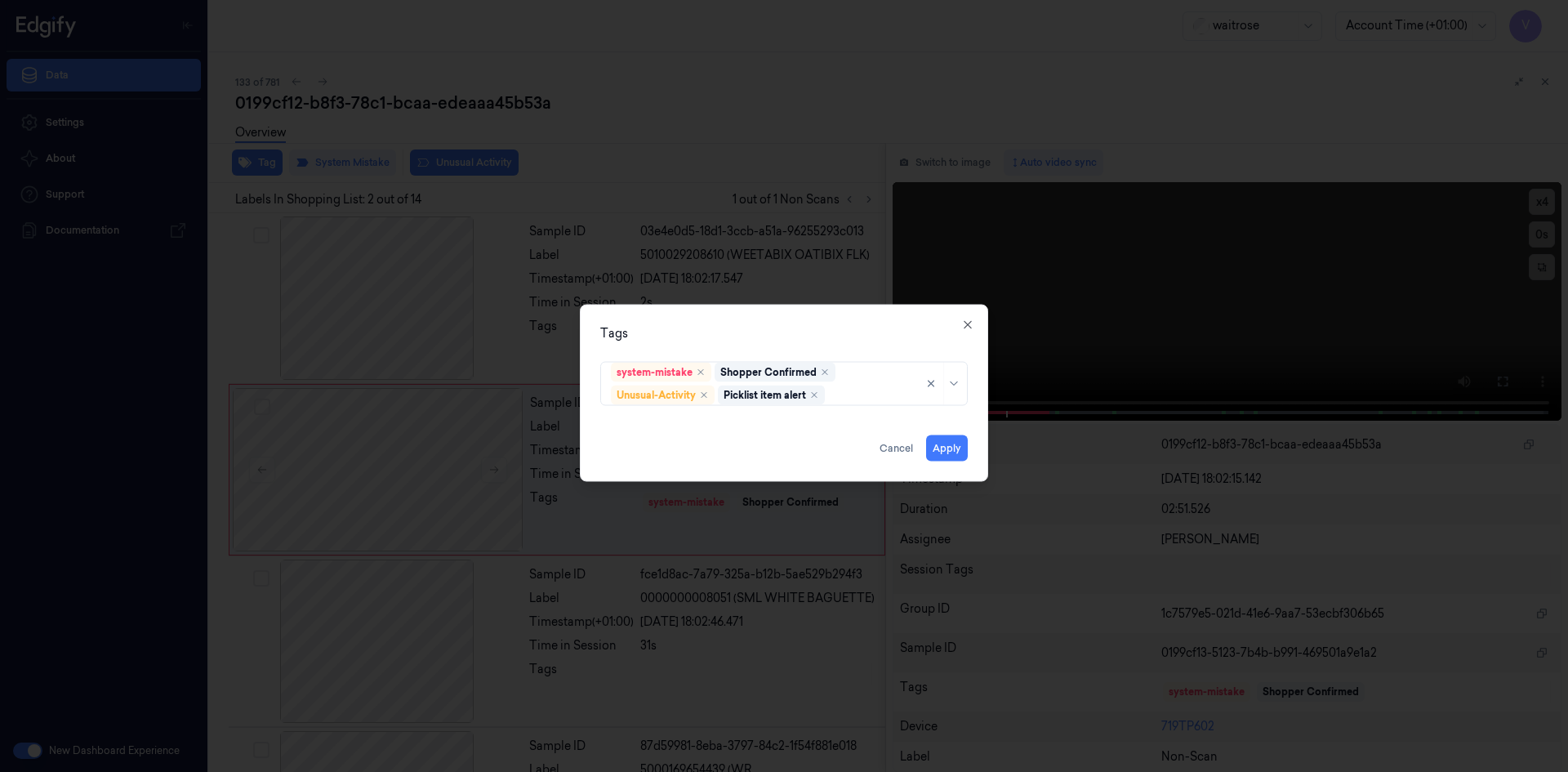
drag, startPoint x: 766, startPoint y: 324, endPoint x: 869, endPoint y: 435, distance: 151.4
click at [781, 345] on div "Tags system-mistake Shopper Confirmed Unusual-Activity Picklist item alert Appl…" at bounding box center [784, 392] width 408 height 177
click at [937, 451] on button "Apply" at bounding box center [946, 447] width 41 height 27
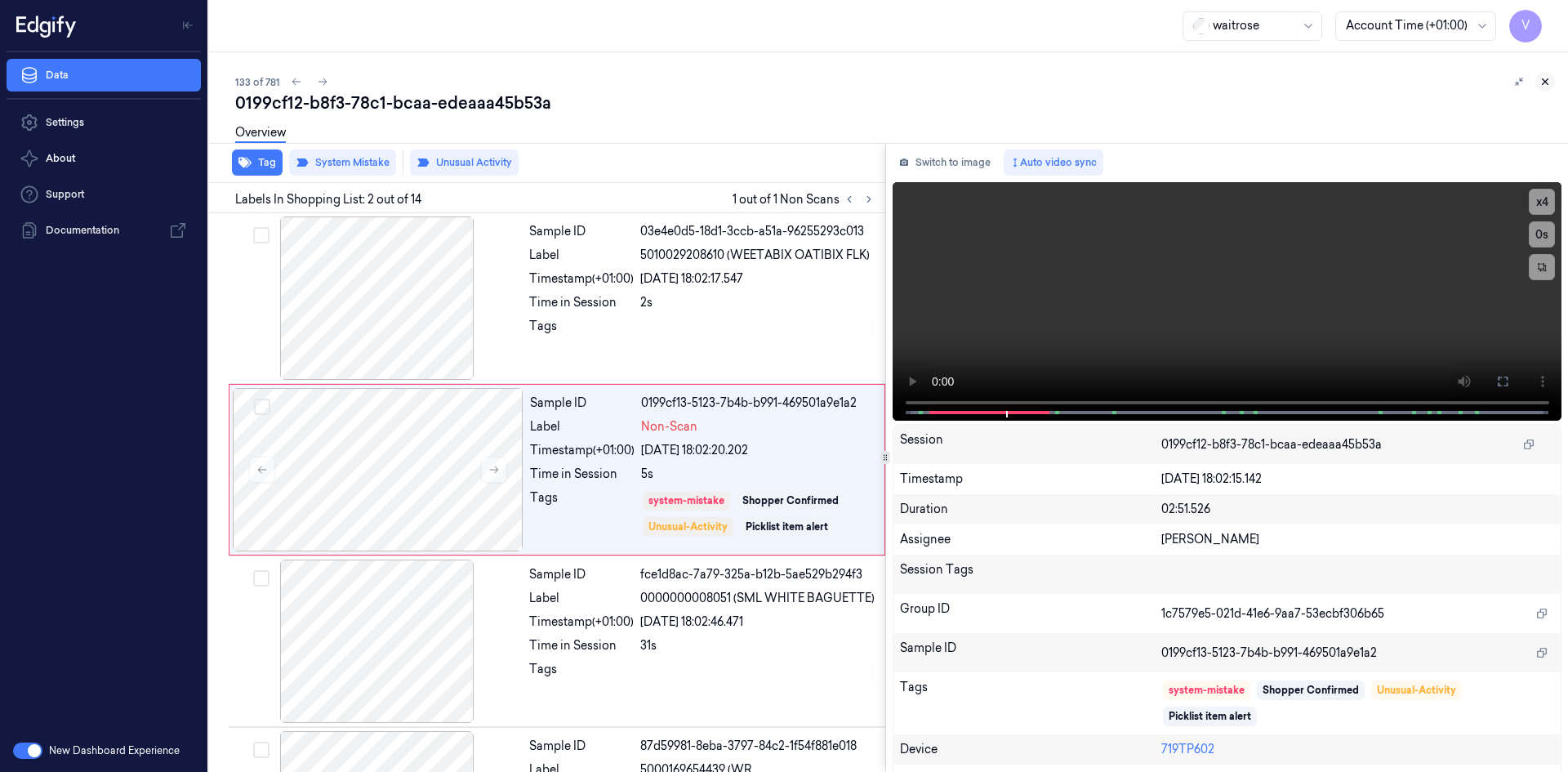
click at [1544, 78] on icon at bounding box center [1545, 82] width 11 height 11
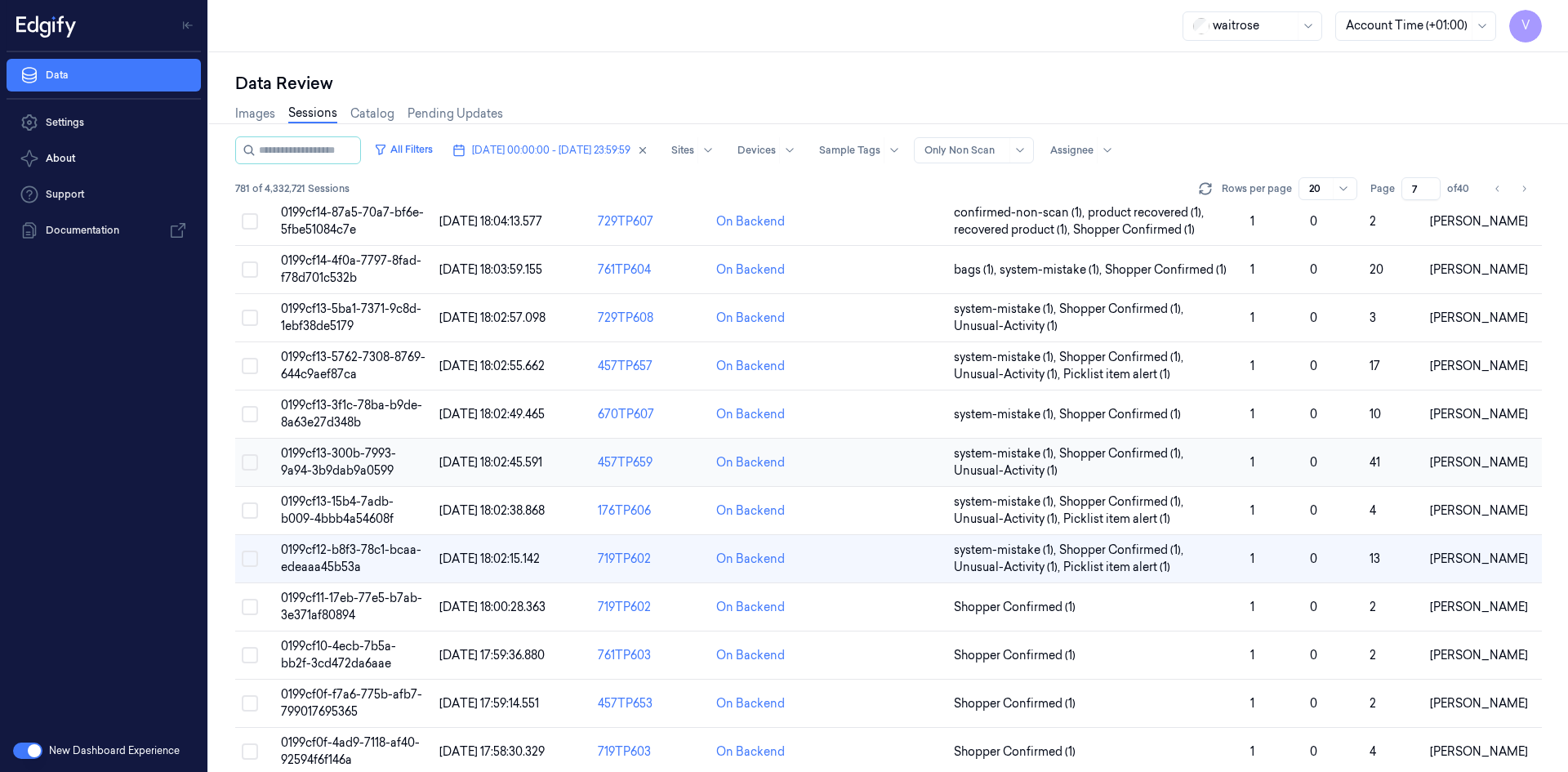
scroll to position [327, 0]
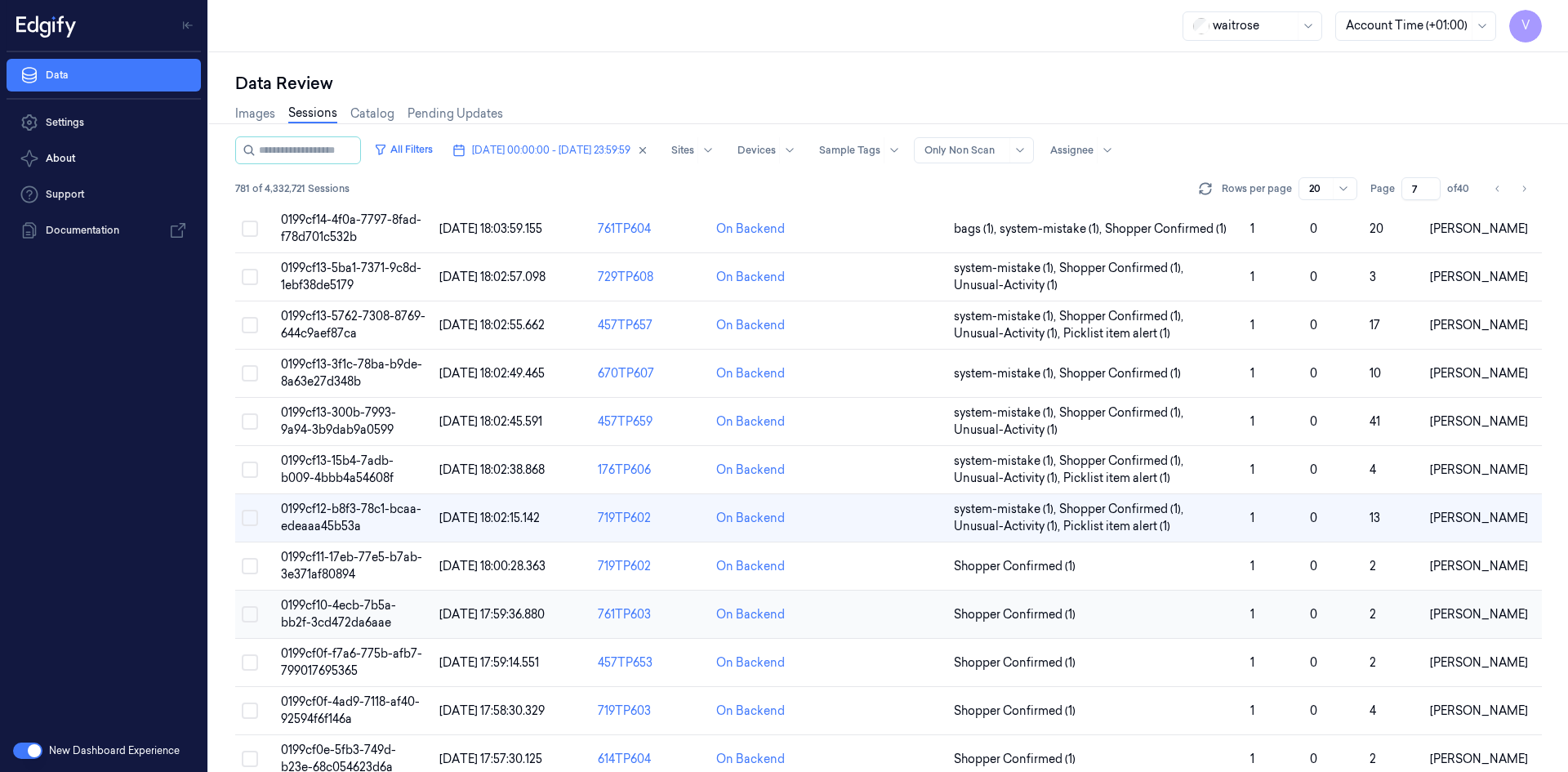
click at [332, 614] on td "0199cf10-4ecb-7b5a-bb2f-3cd472da6aae" at bounding box center [354, 614] width 158 height 49
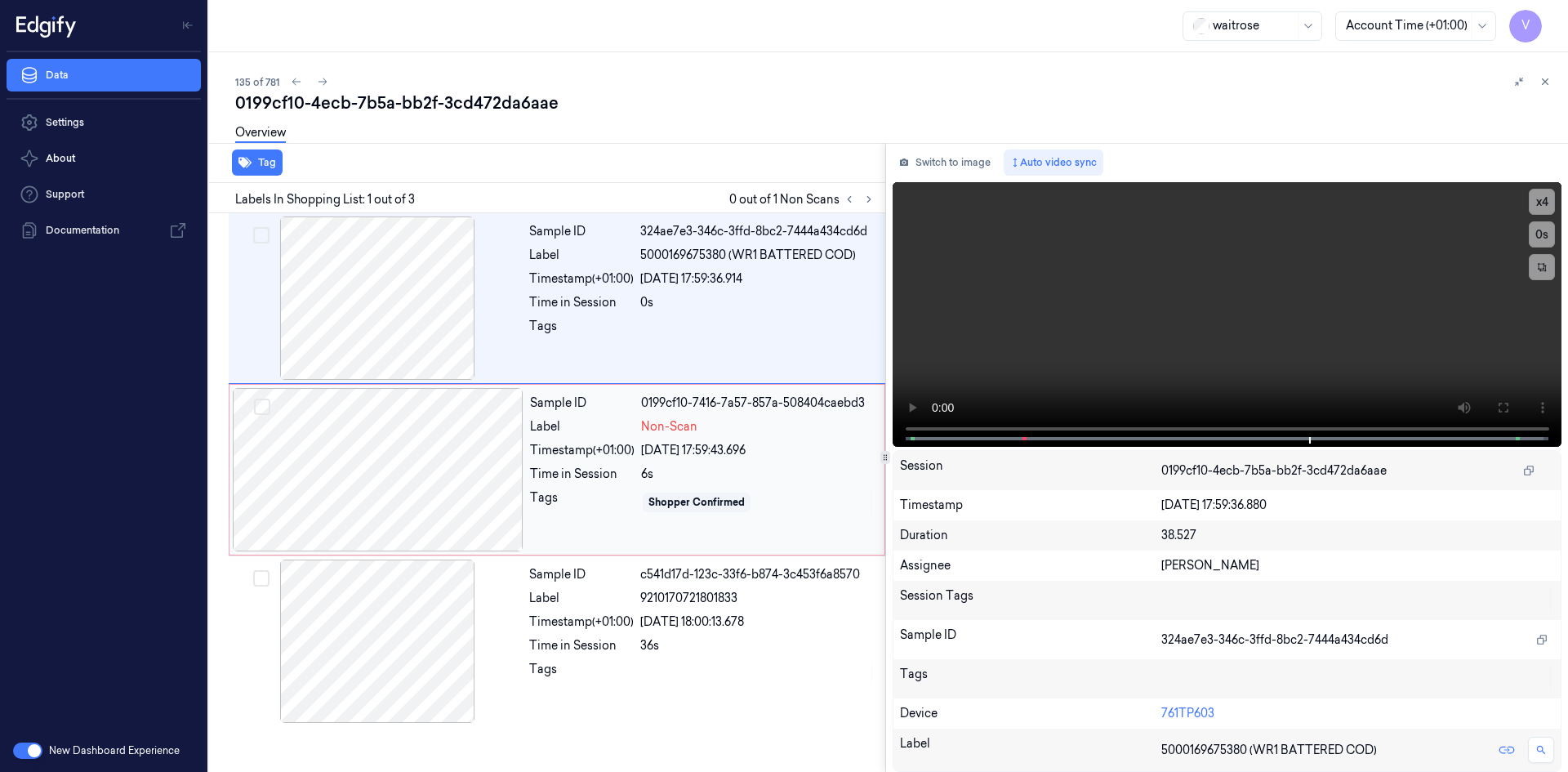
click at [391, 481] on div at bounding box center [377, 469] width 290 height 163
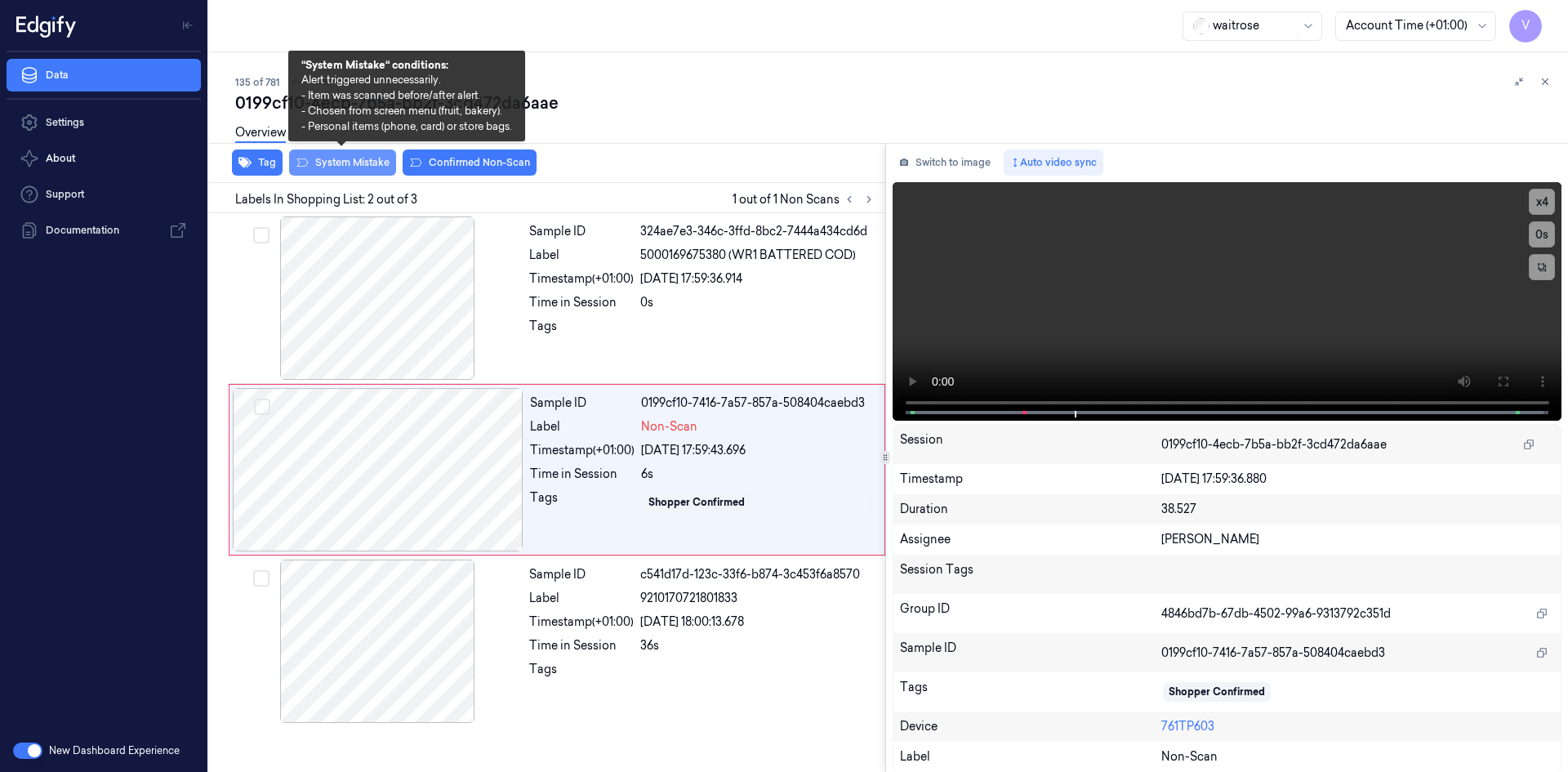
click at [376, 163] on button "System Mistake" at bounding box center [343, 162] width 107 height 27
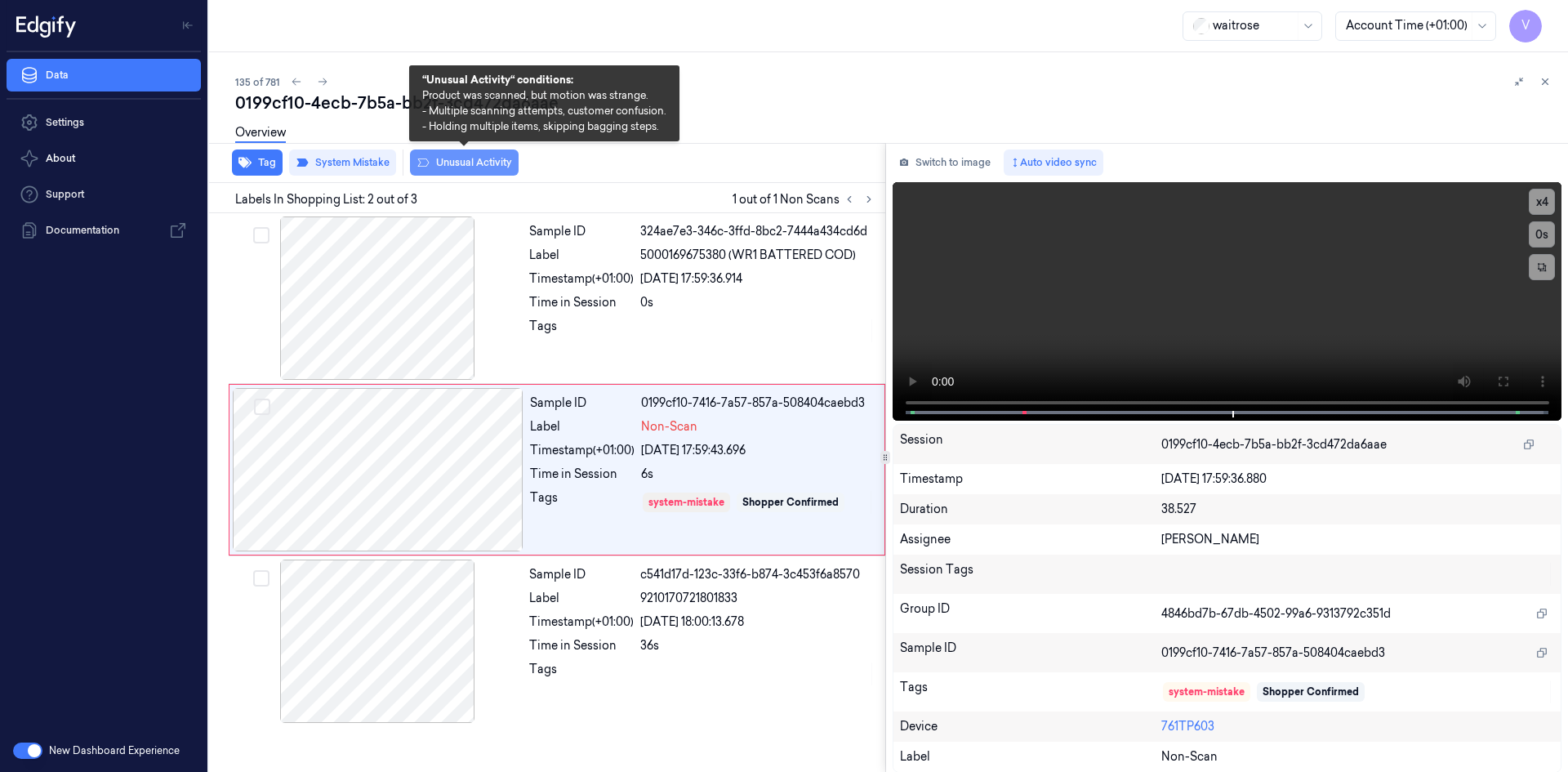
click at [461, 162] on button "Unusual Activity" at bounding box center [464, 162] width 109 height 27
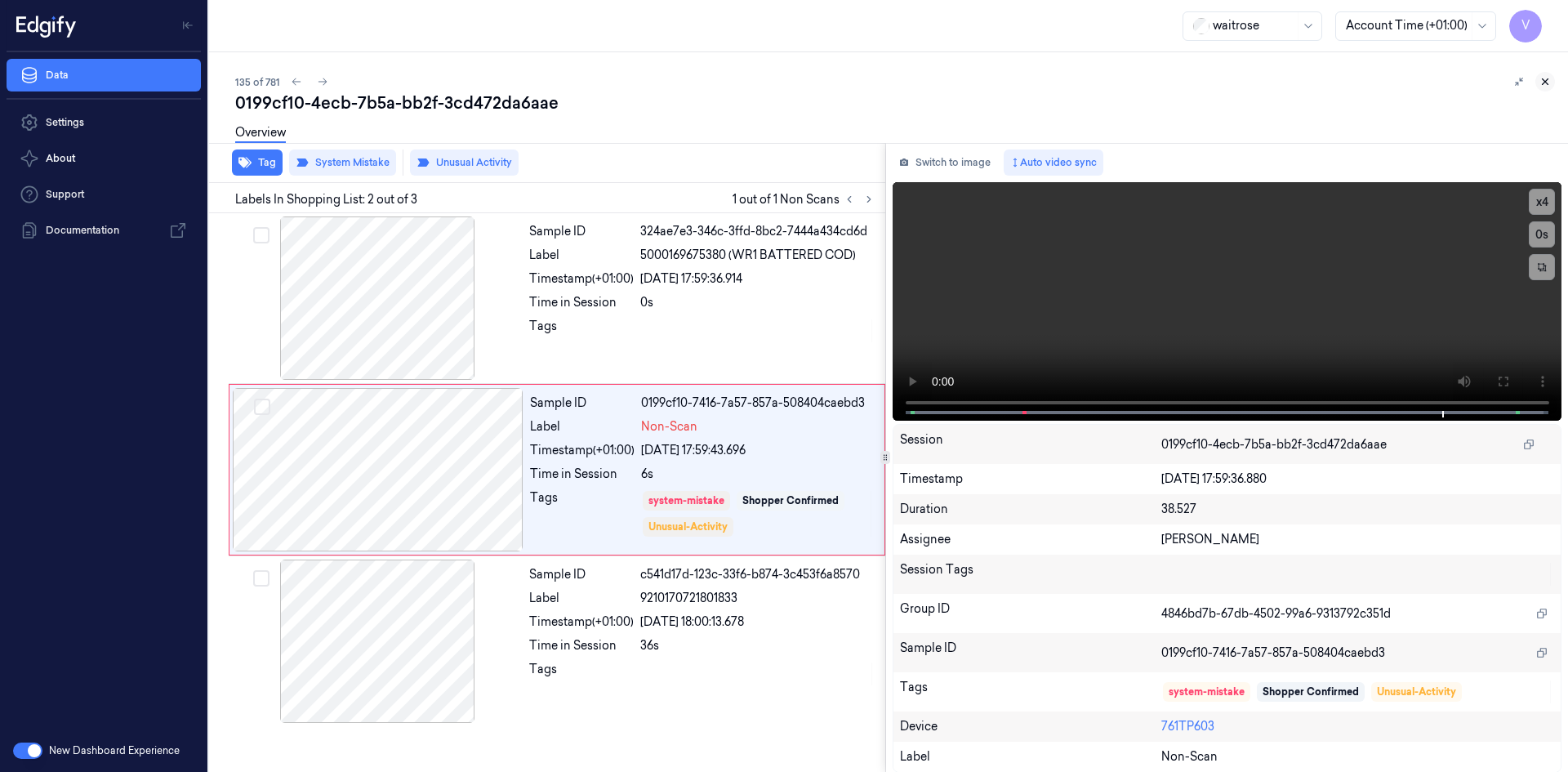
click at [1541, 81] on icon at bounding box center [1545, 82] width 11 height 11
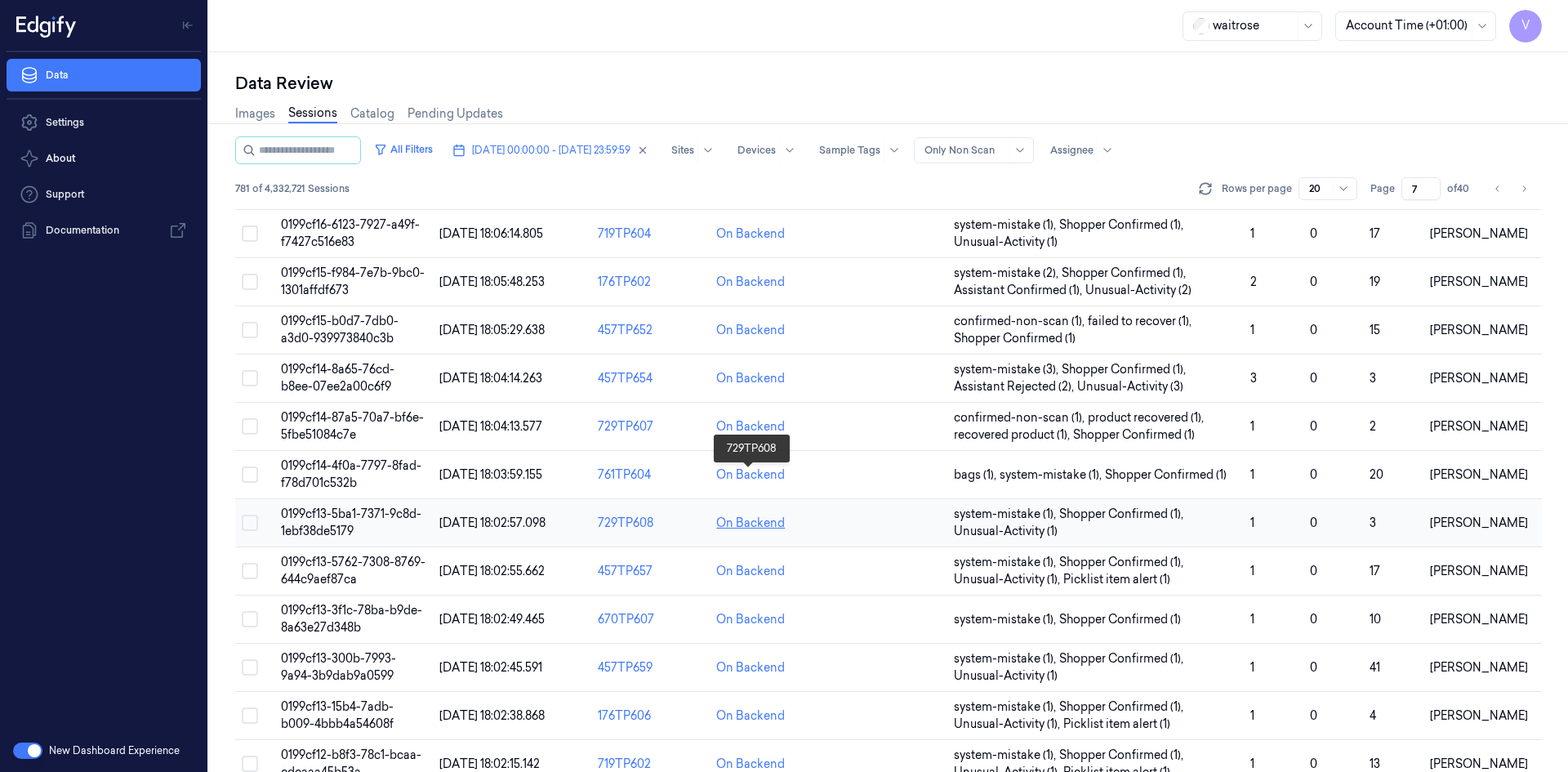
scroll to position [447, 0]
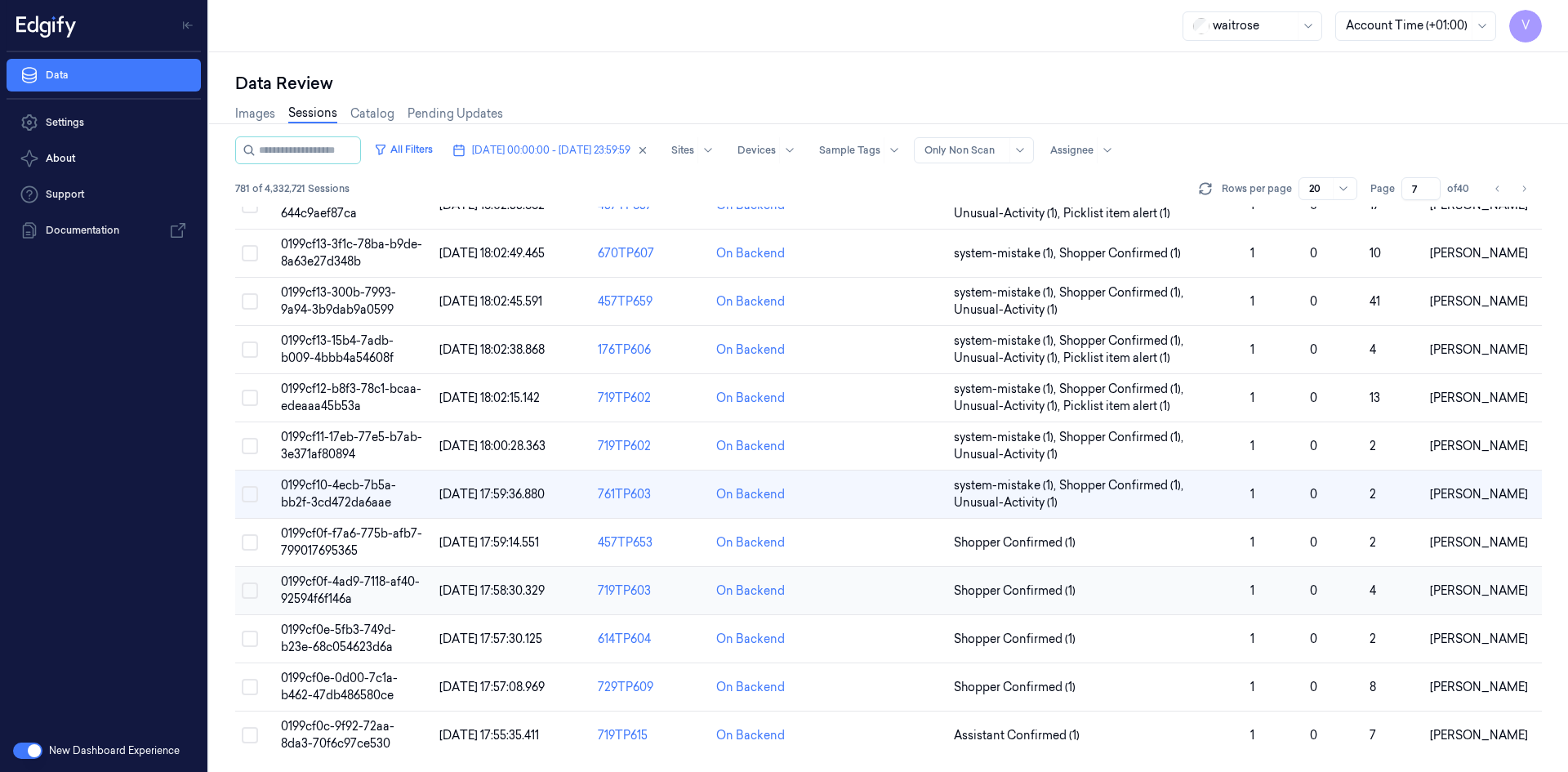
click at [335, 594] on span "0199cf0f-4ad9-7118-af40-92594f6f146a" at bounding box center [351, 590] width 139 height 32
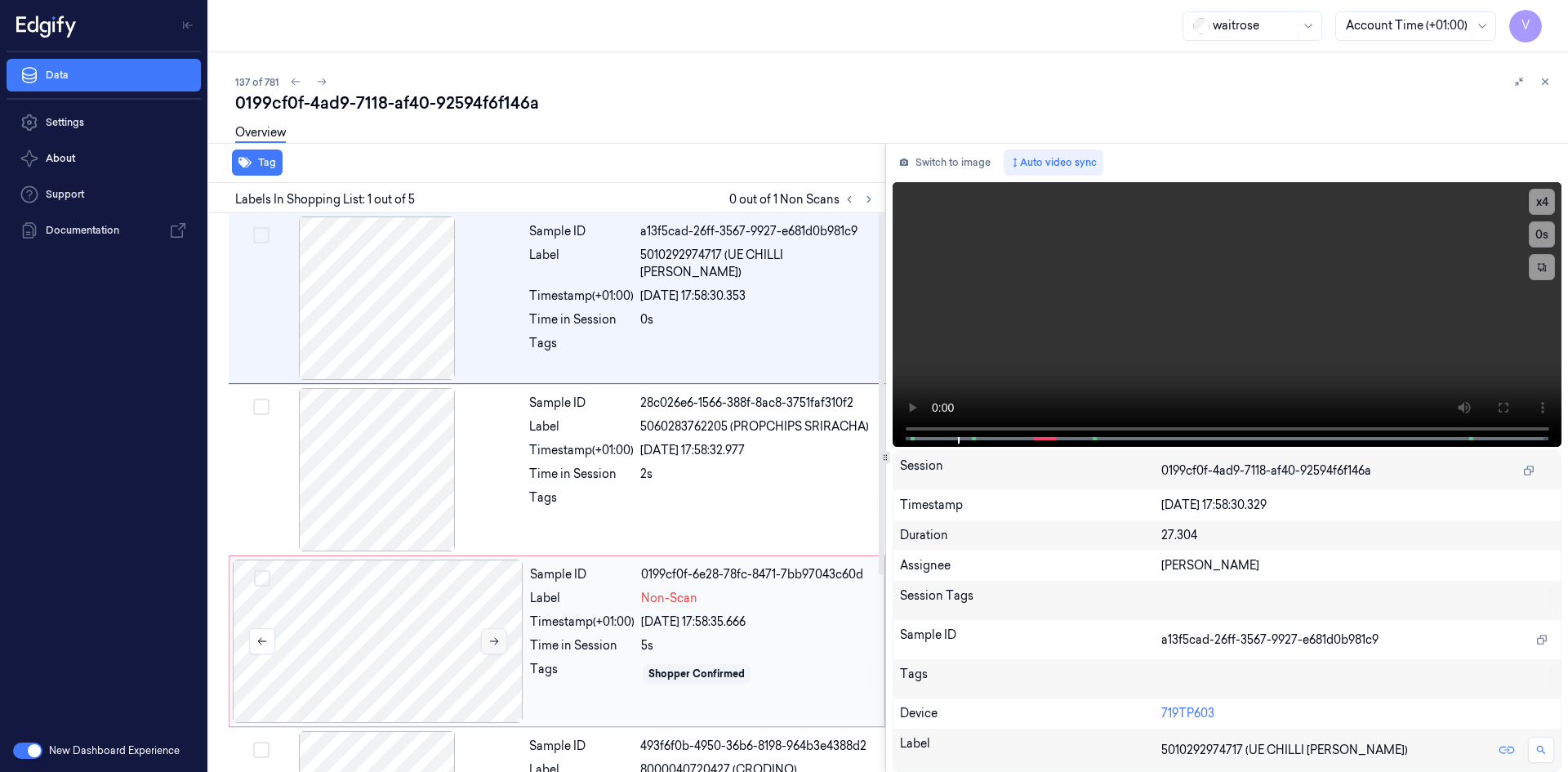
click at [490, 636] on icon at bounding box center [494, 641] width 11 height 11
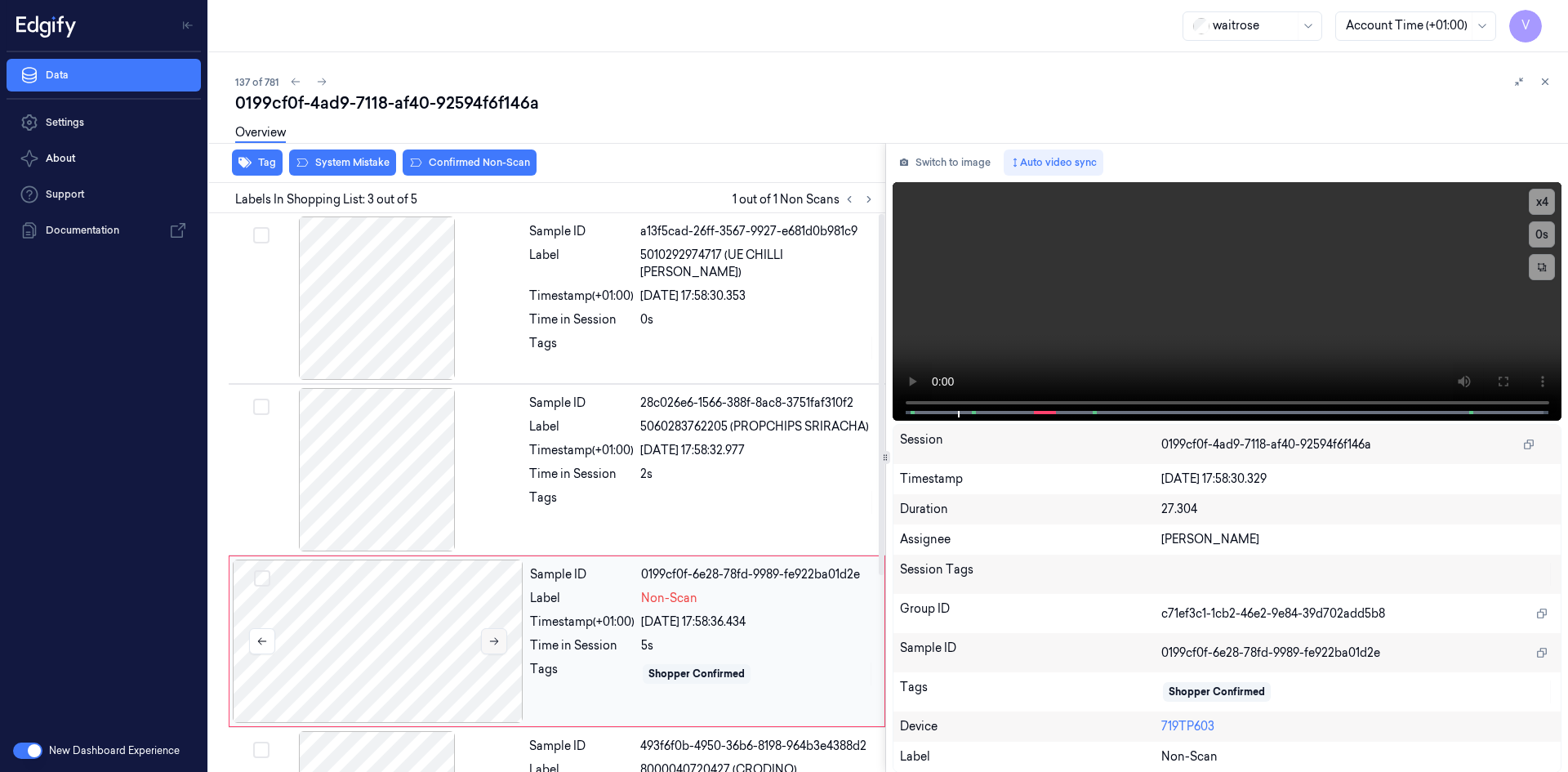
scroll to position [148, 0]
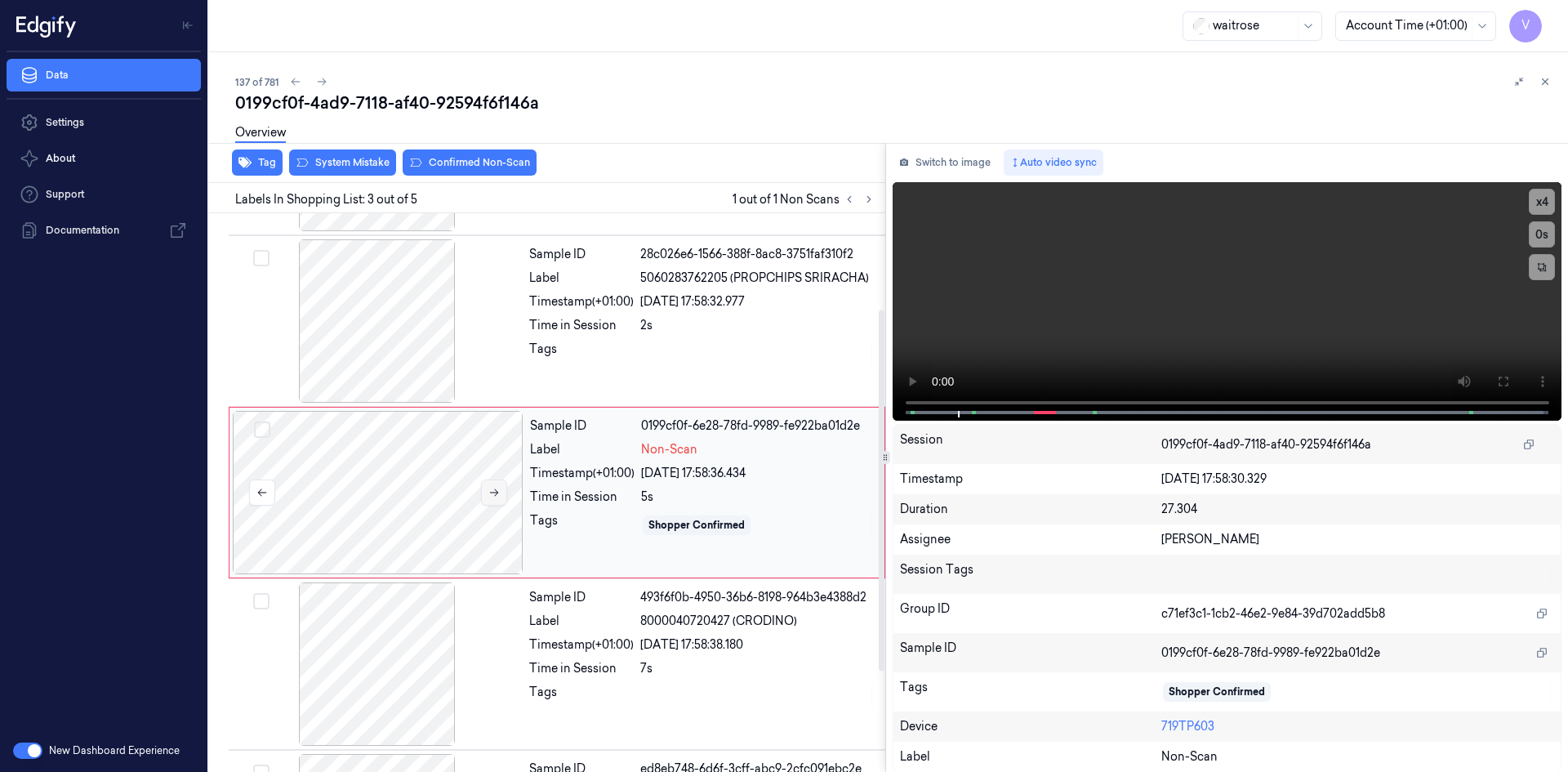
click at [493, 495] on icon at bounding box center [494, 492] width 11 height 11
click at [1128, 287] on video at bounding box center [1226, 301] width 670 height 238
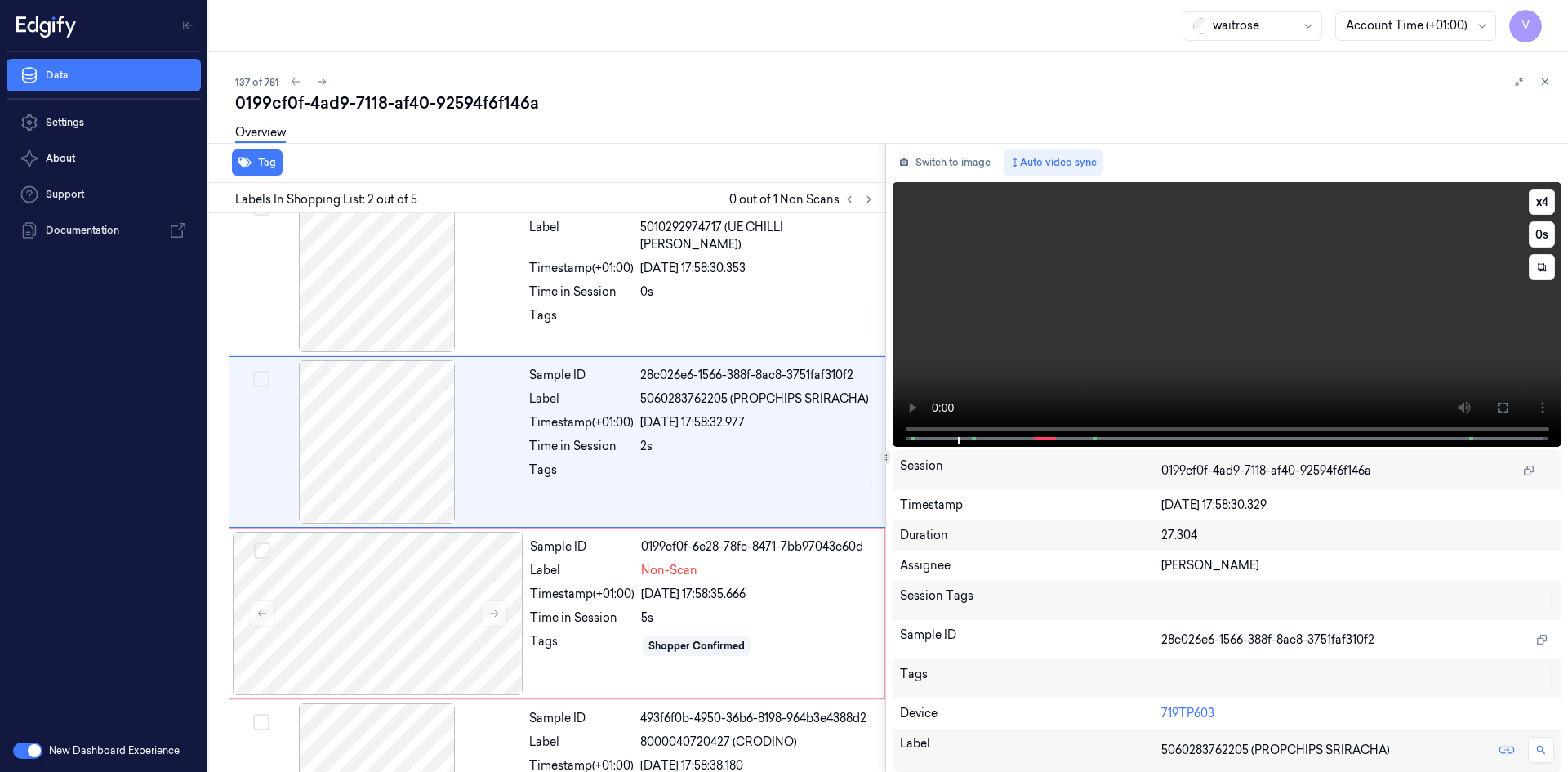
scroll to position [0, 0]
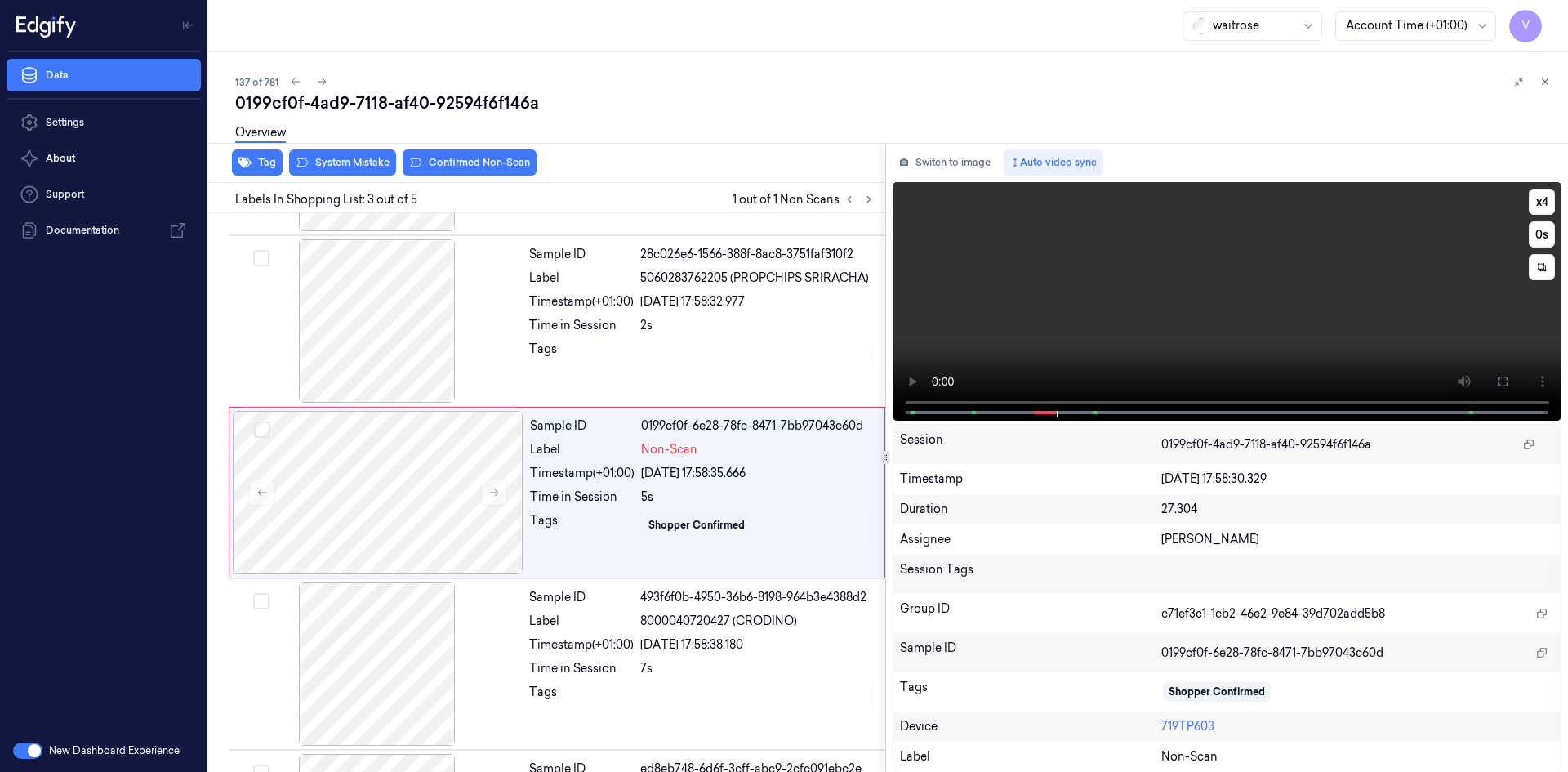
click at [1146, 295] on video at bounding box center [1226, 301] width 670 height 238
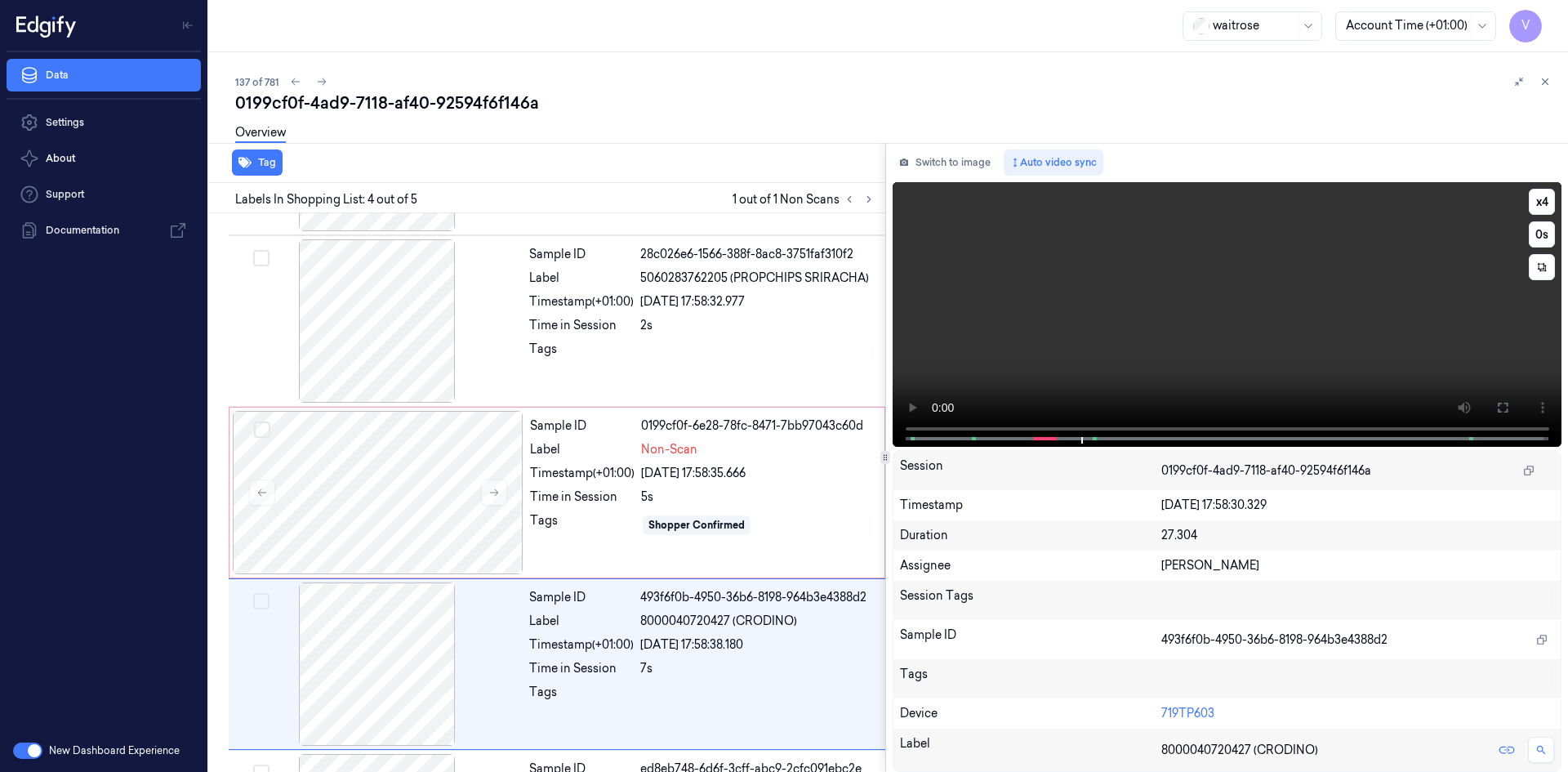
scroll to position [304, 0]
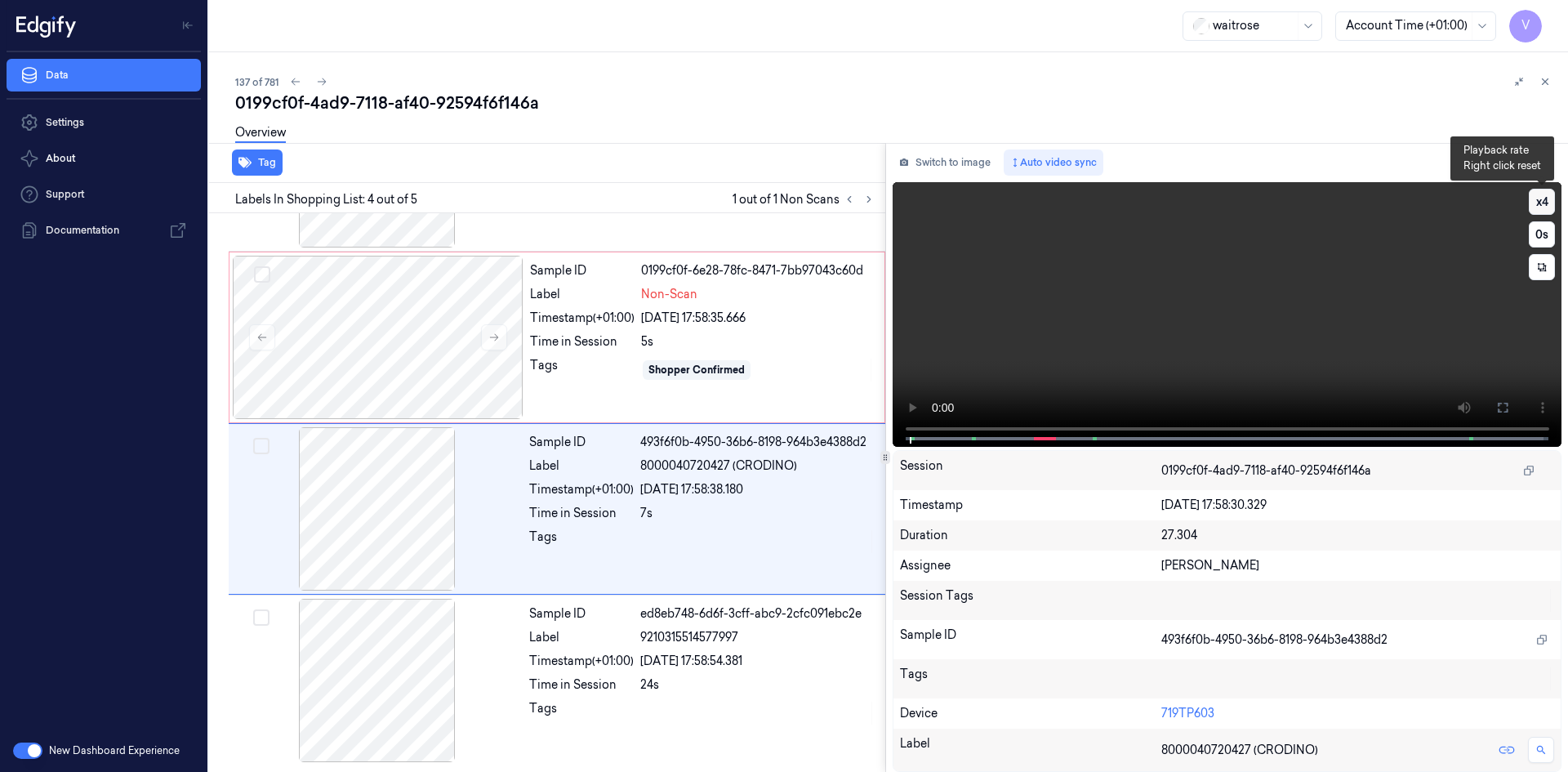
click at [1540, 201] on button "x 4" at bounding box center [1541, 201] width 27 height 27
drag, startPoint x: 1541, startPoint y: 202, endPoint x: 1397, endPoint y: 246, distance: 150.6
click at [1540, 205] on button "x 1" at bounding box center [1541, 201] width 27 height 27
click at [1203, 282] on video at bounding box center [1226, 314] width 670 height 265
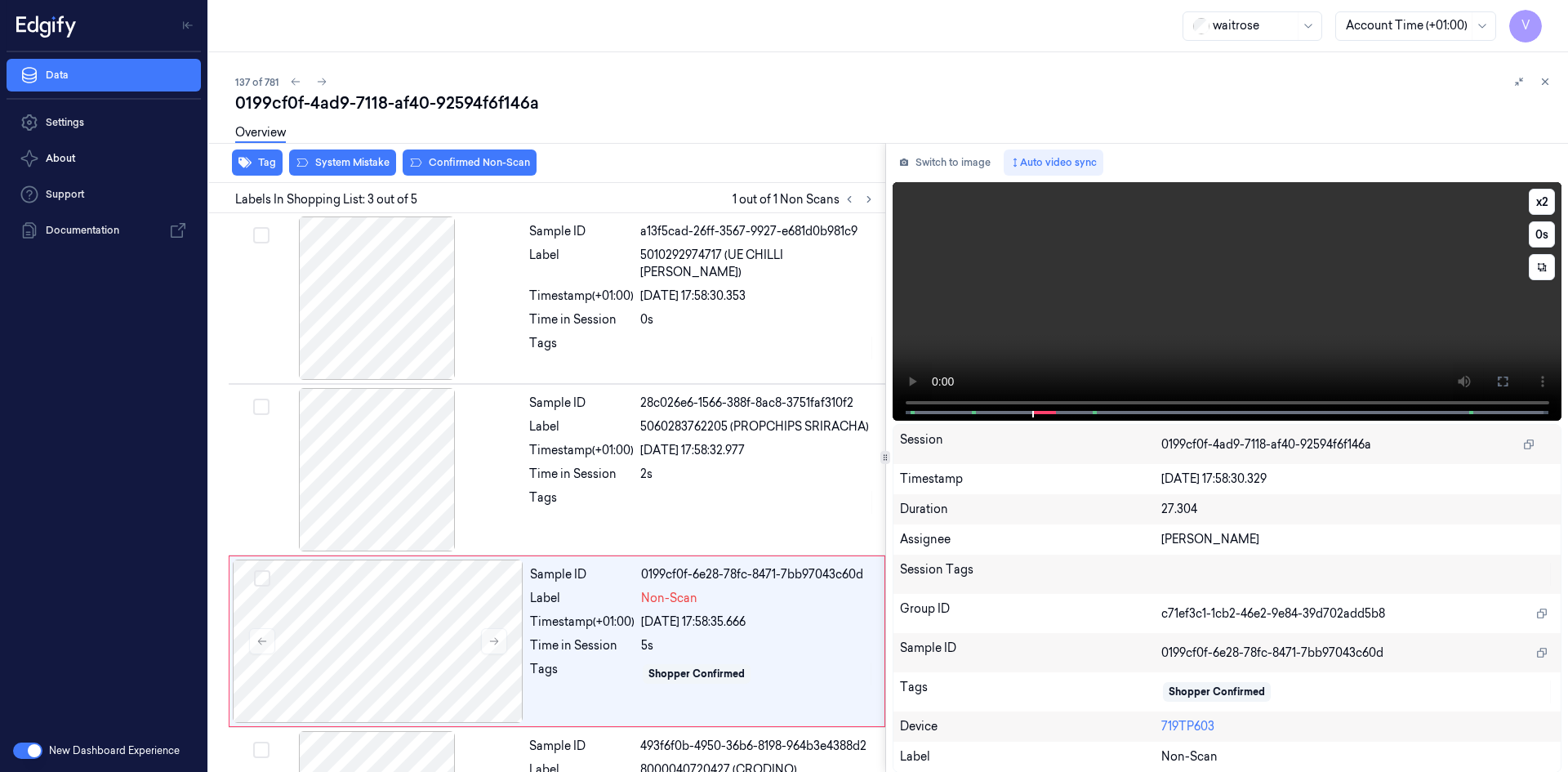
scroll to position [148, 0]
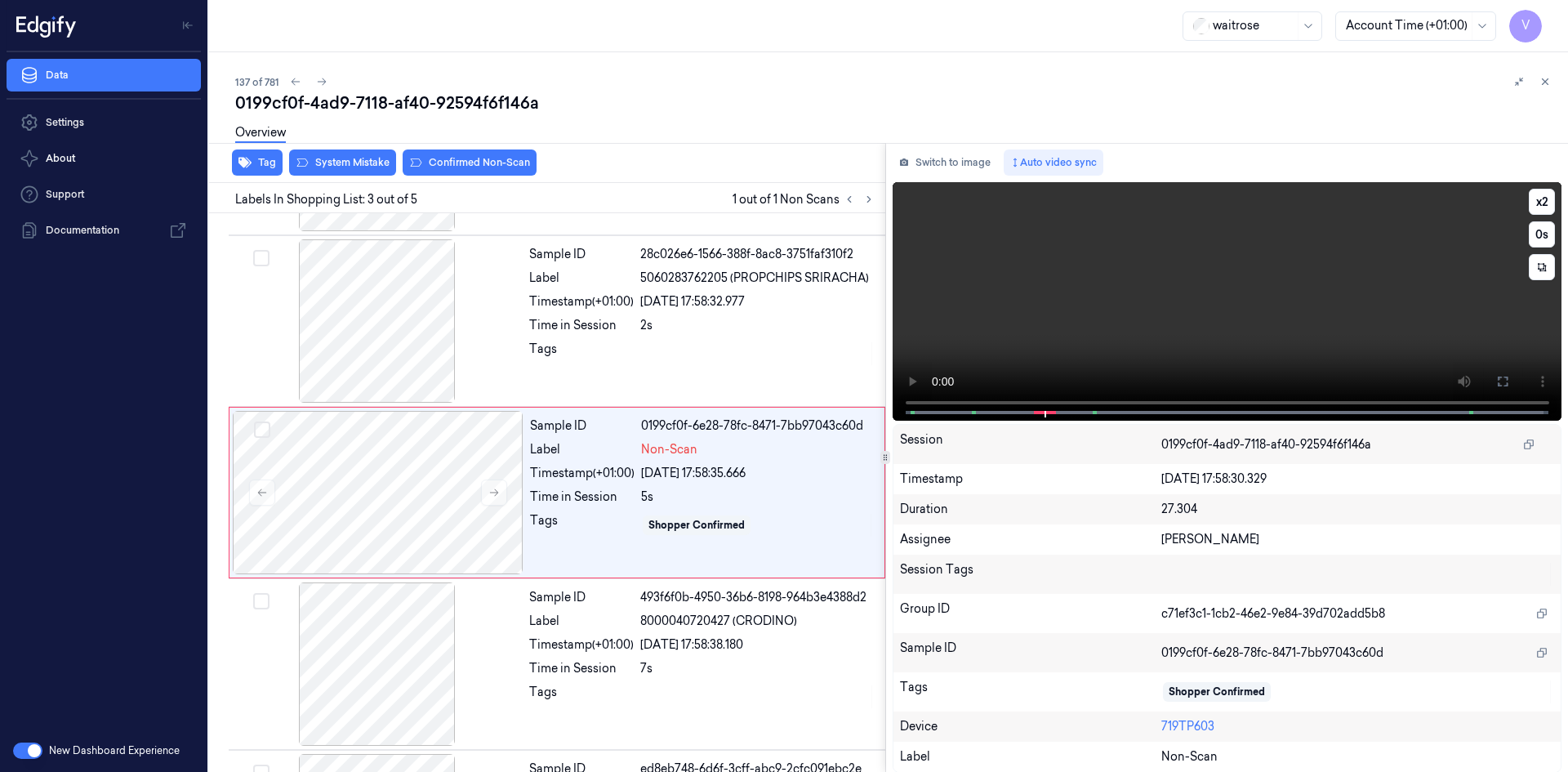
click at [1220, 287] on video at bounding box center [1226, 301] width 670 height 238
click at [1226, 297] on video at bounding box center [1226, 301] width 670 height 238
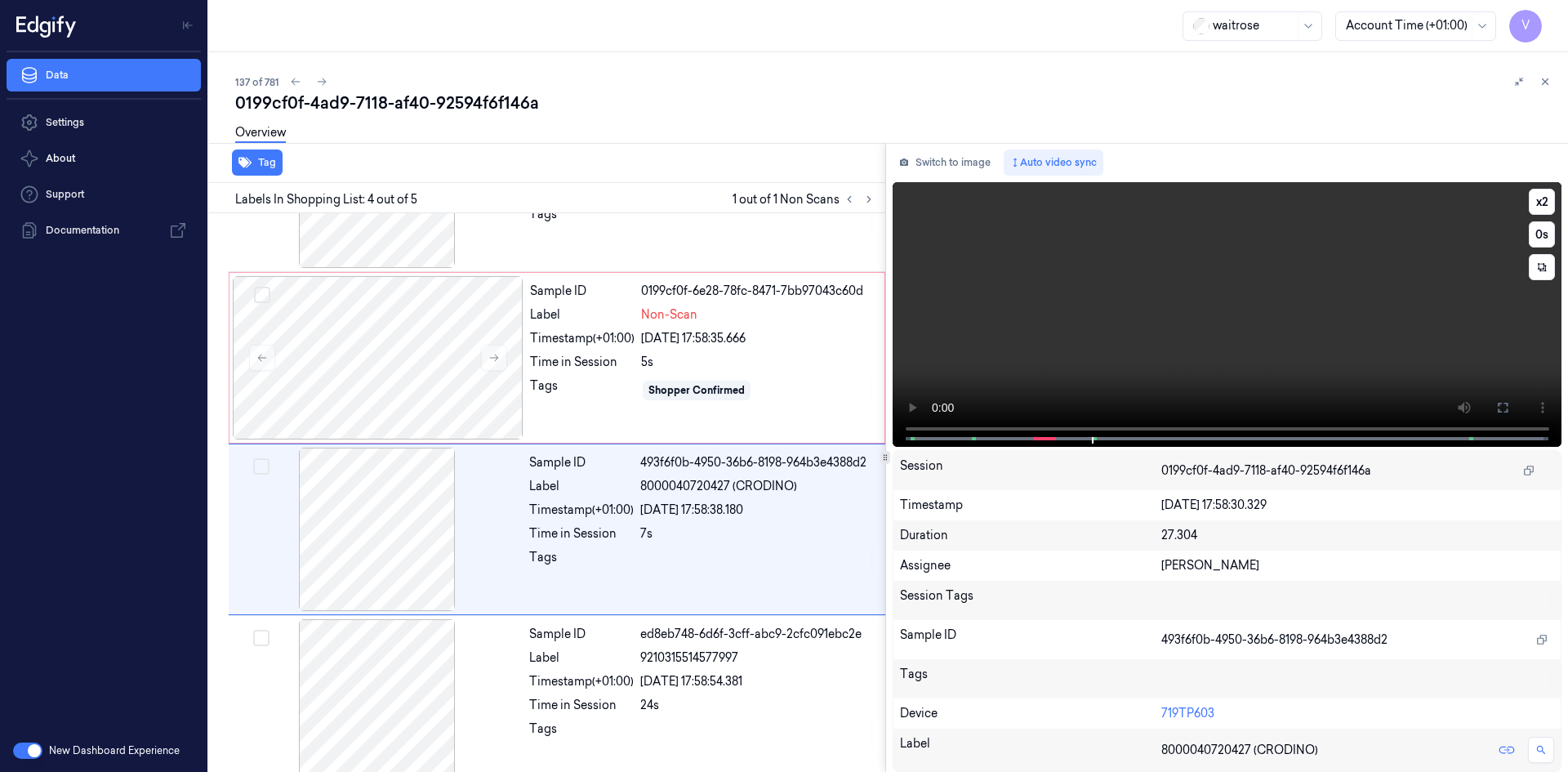
scroll to position [304, 0]
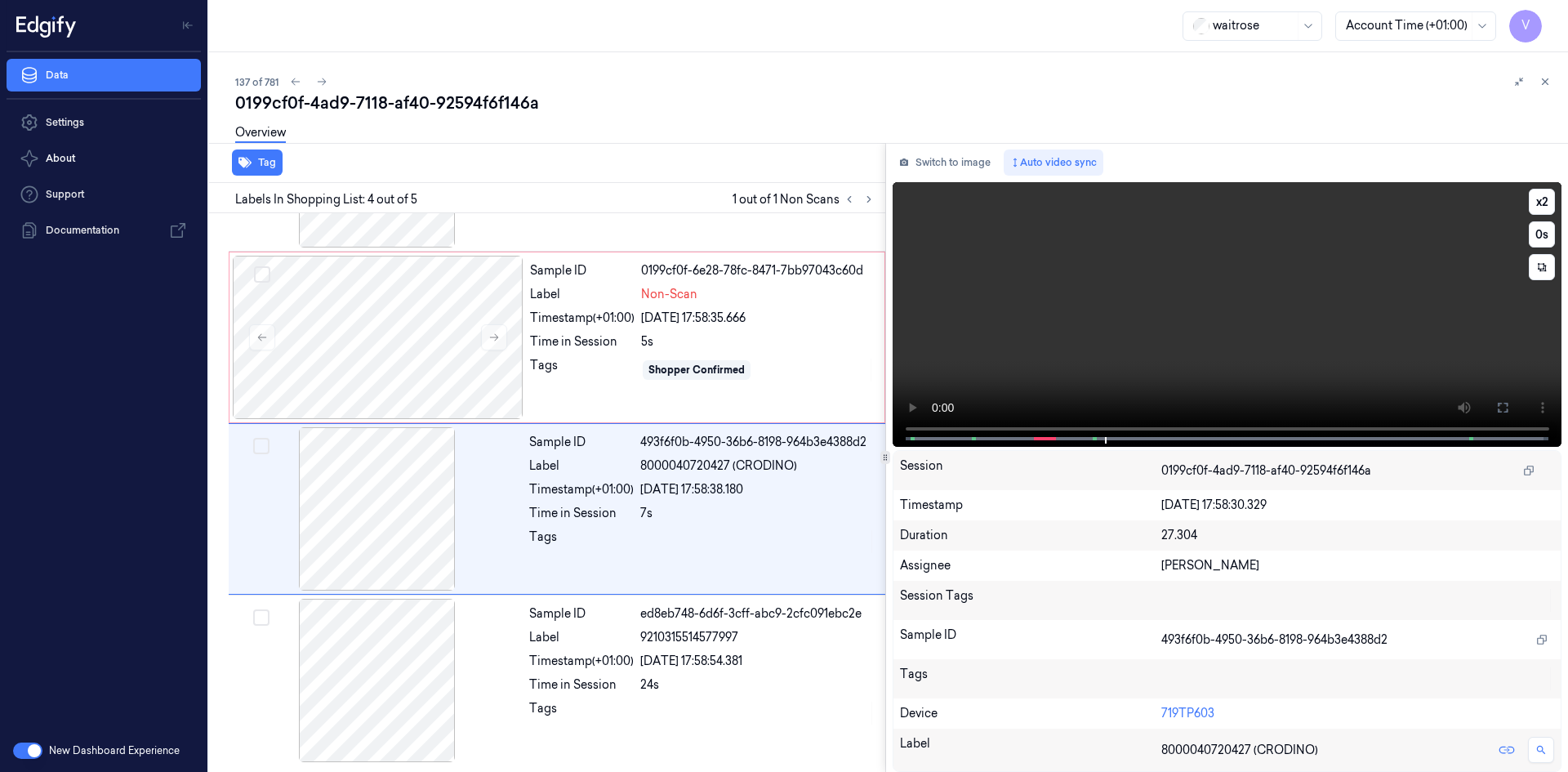
click at [1226, 297] on video at bounding box center [1226, 314] width 670 height 265
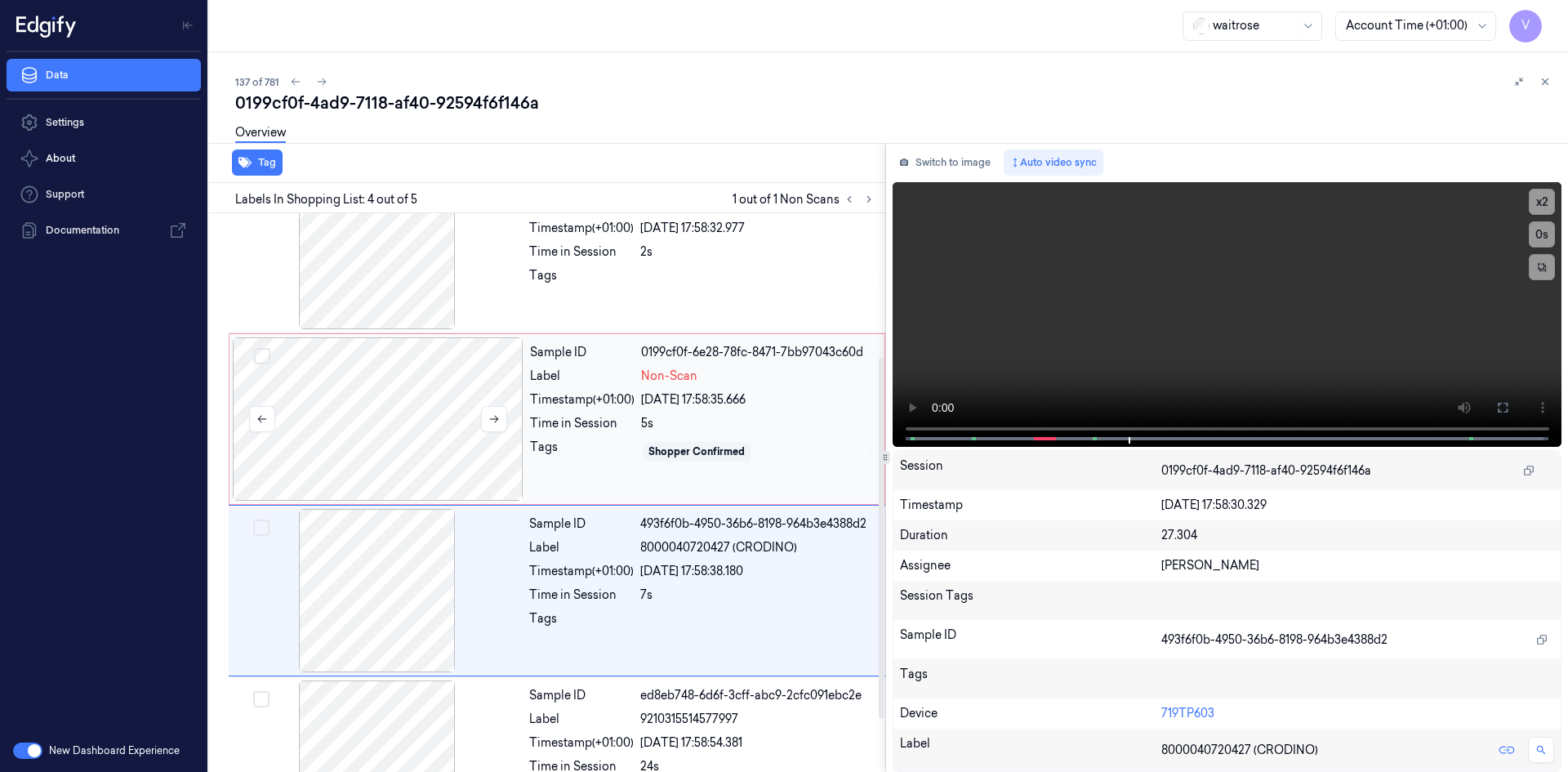
click at [364, 375] on div at bounding box center [377, 419] width 290 height 163
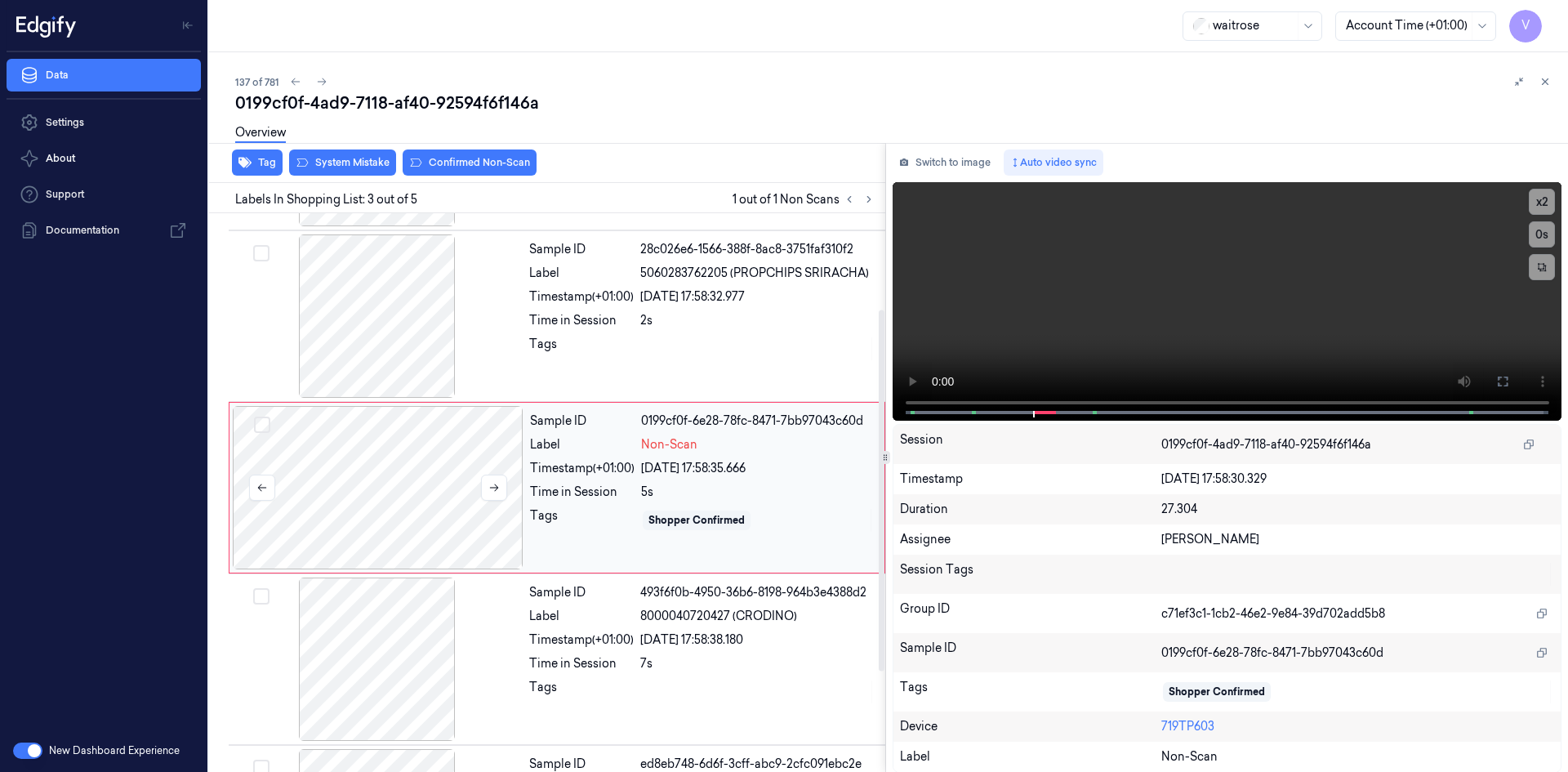
scroll to position [148, 0]
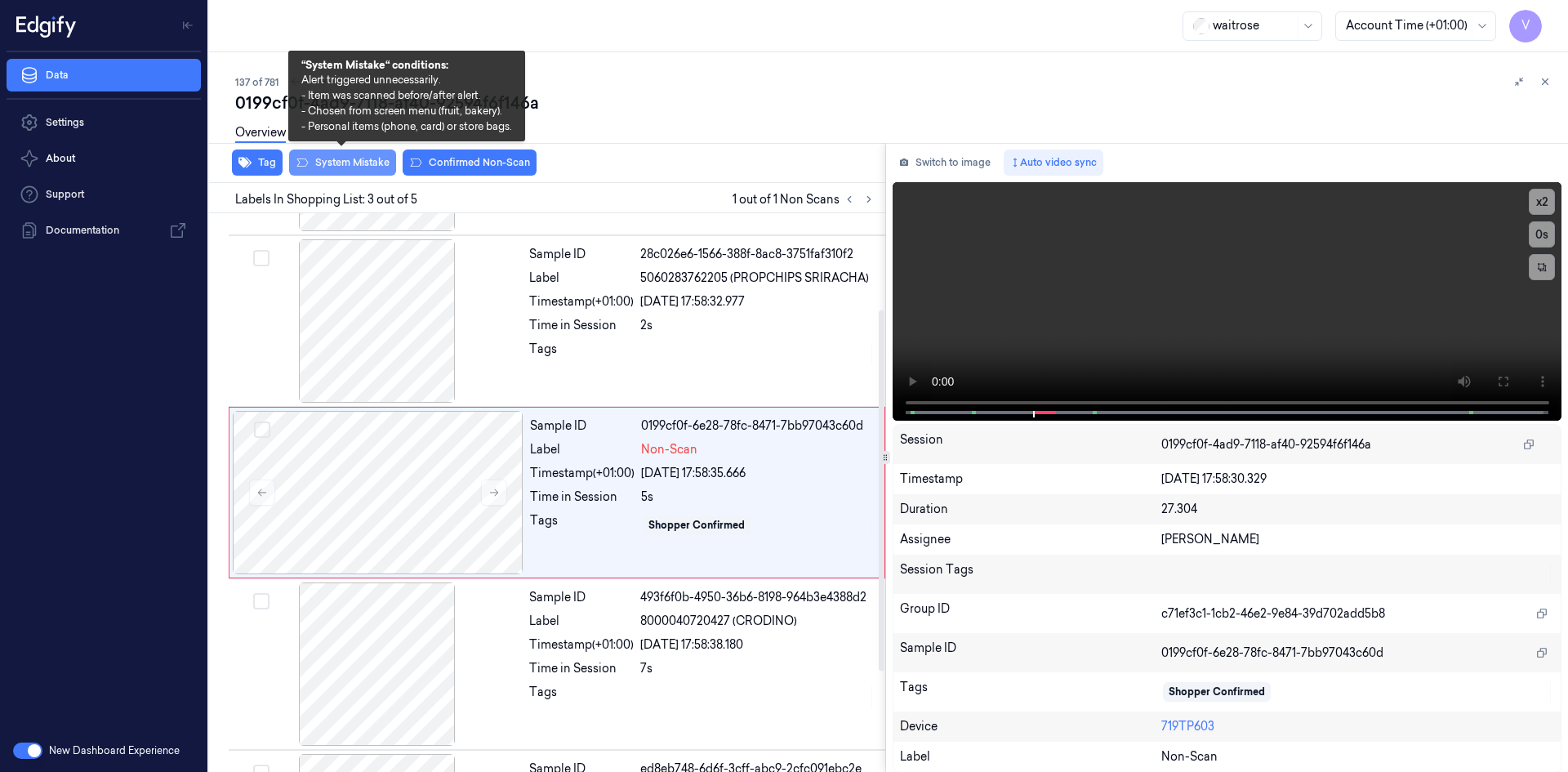
click at [354, 161] on button "System Mistake" at bounding box center [343, 162] width 107 height 27
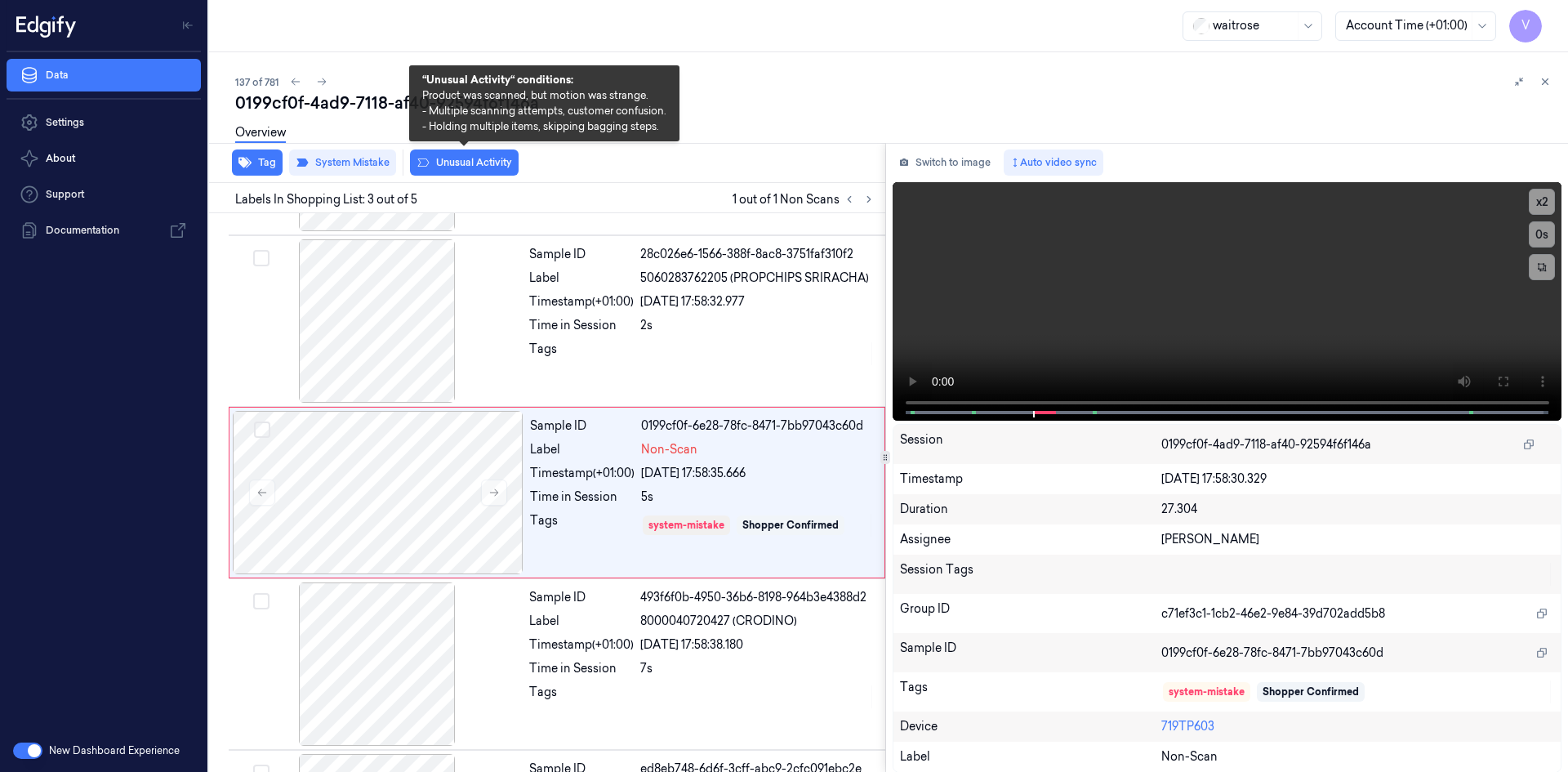
click at [478, 163] on button "Unusual Activity" at bounding box center [464, 162] width 109 height 27
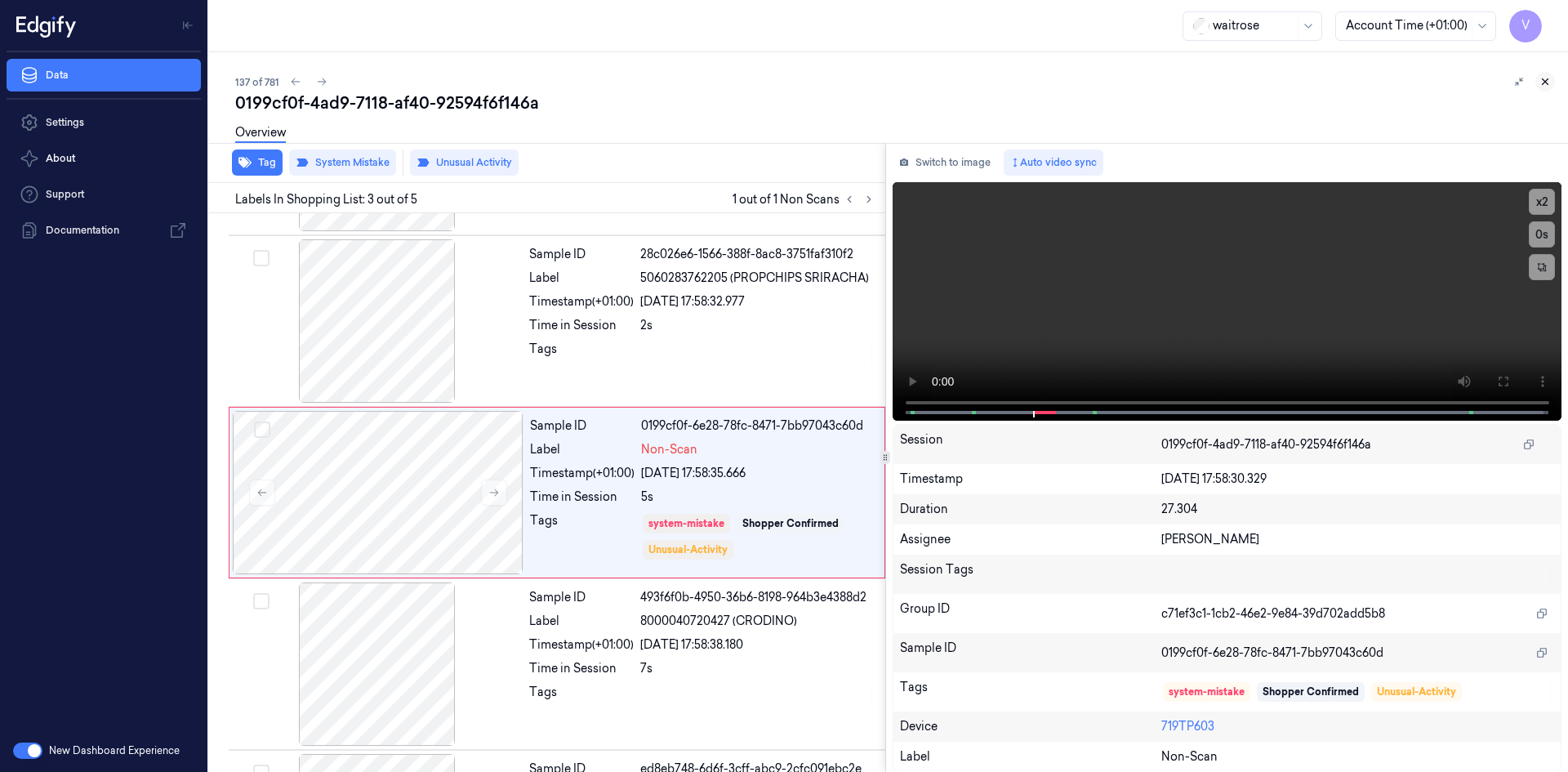
click at [1547, 77] on icon at bounding box center [1545, 82] width 11 height 11
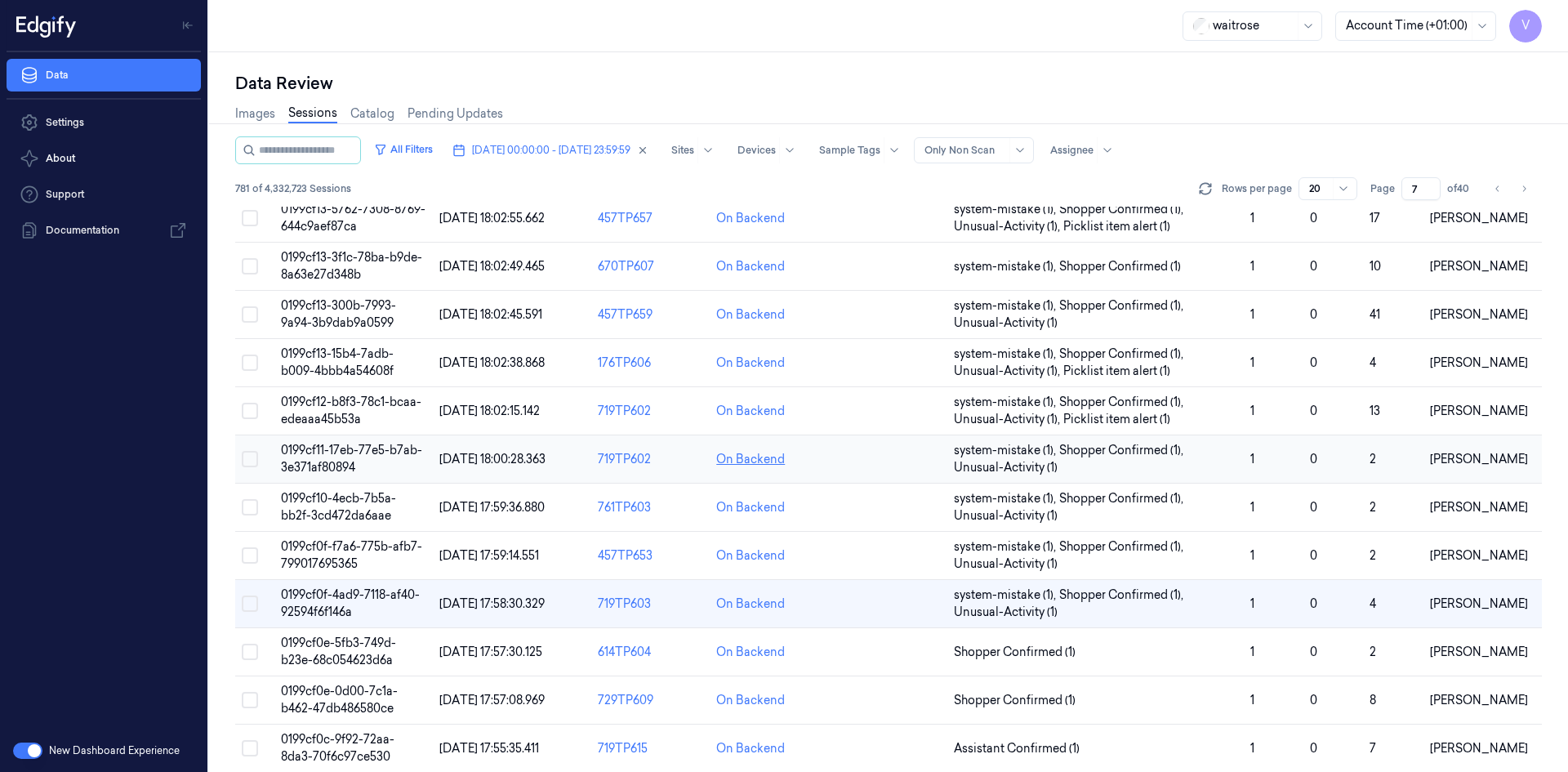
scroll to position [447, 0]
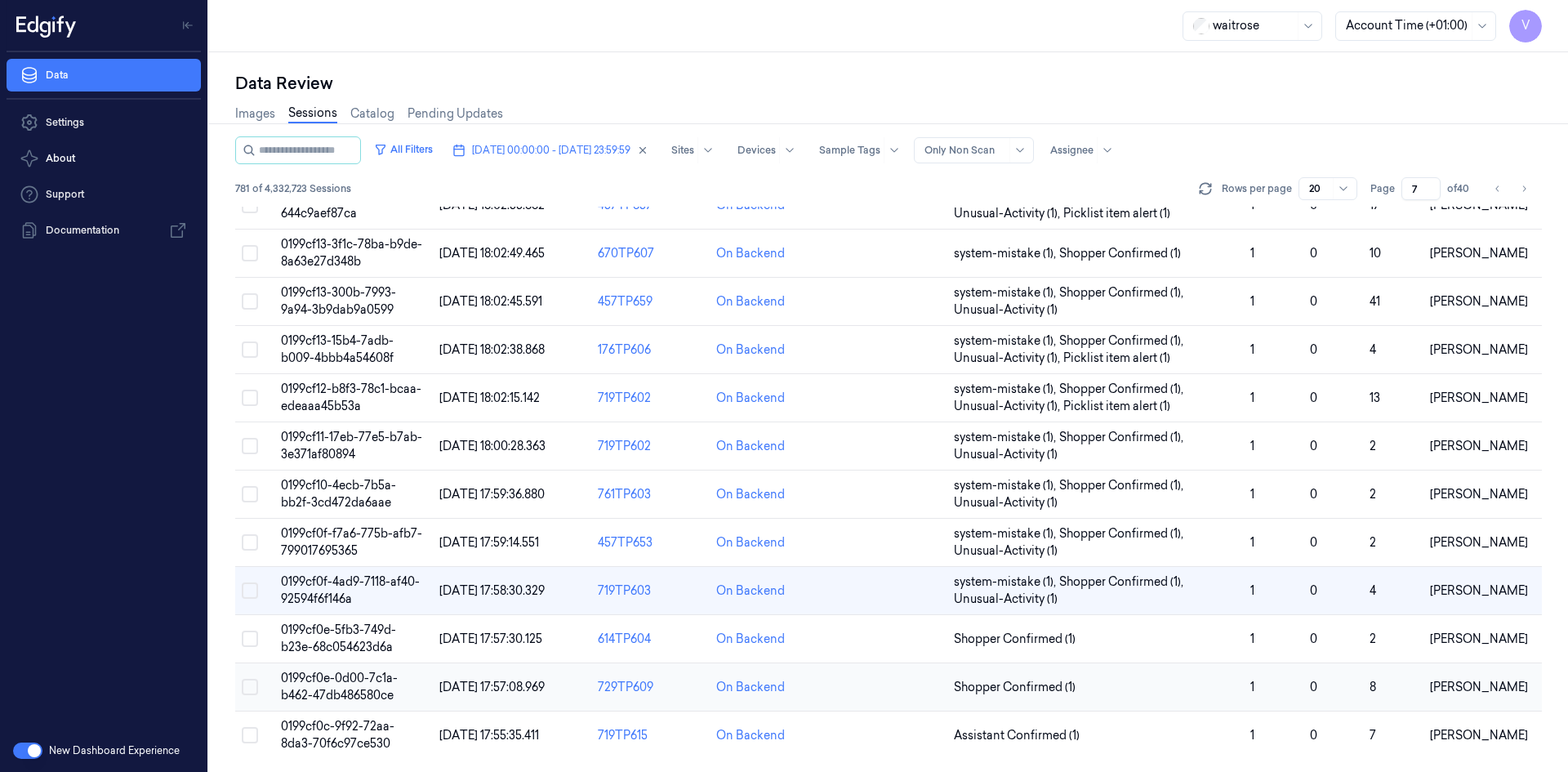
click at [363, 689] on span "0199cf0e-0d00-7c1a-b462-47db486580ce" at bounding box center [339, 686] width 116 height 32
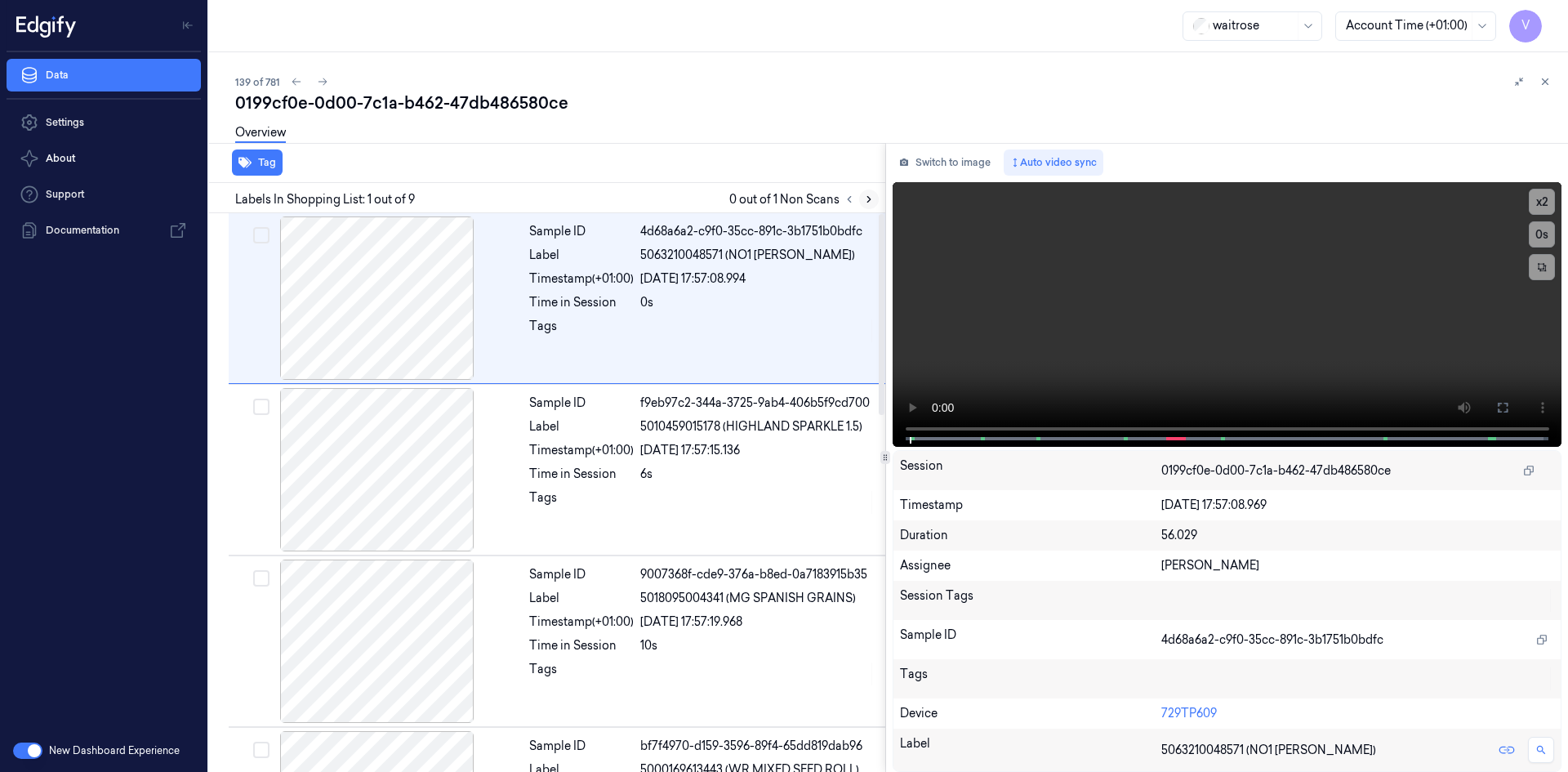
click at [869, 190] on button at bounding box center [868, 199] width 19 height 19
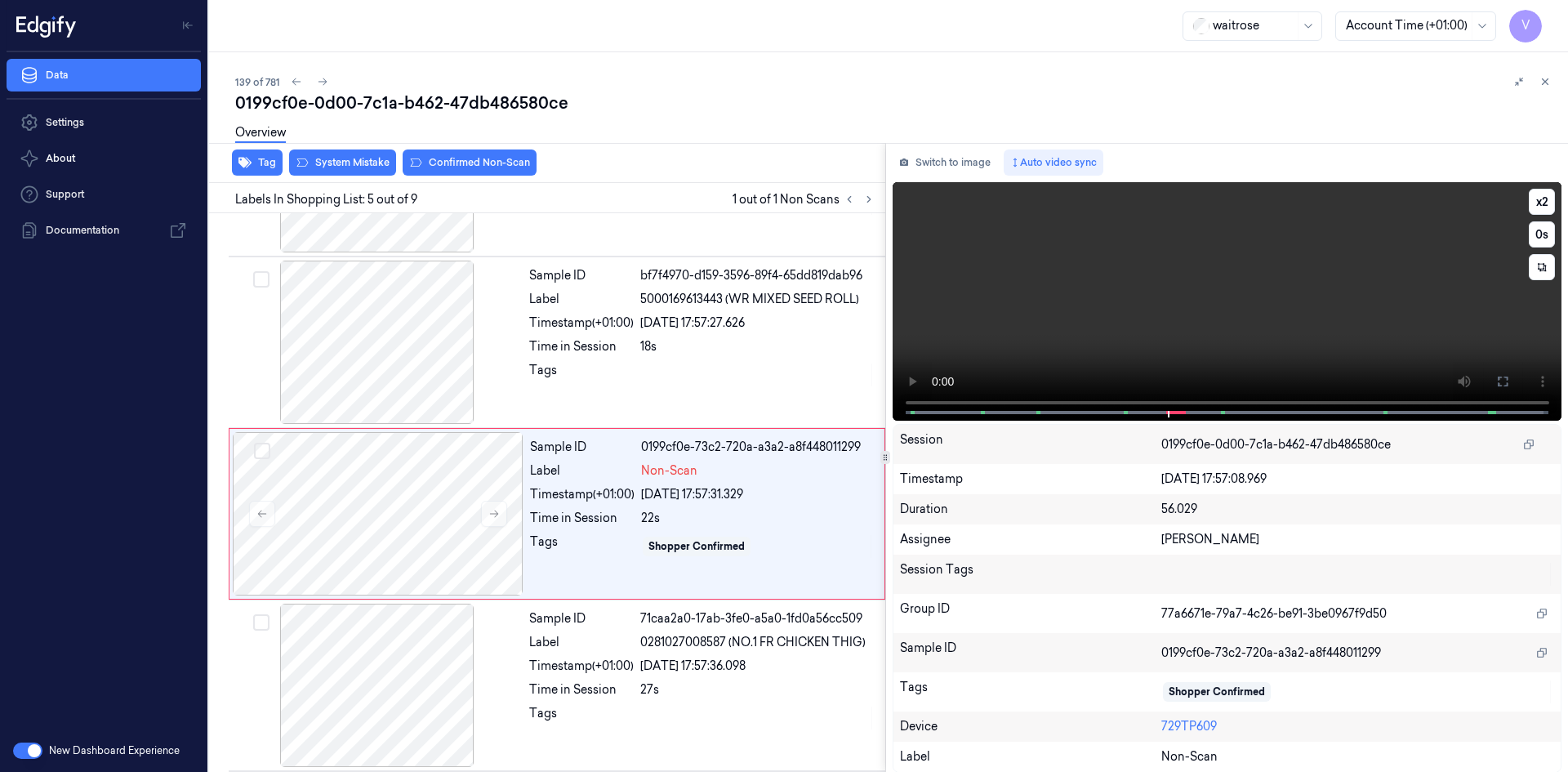
scroll to position [492, 0]
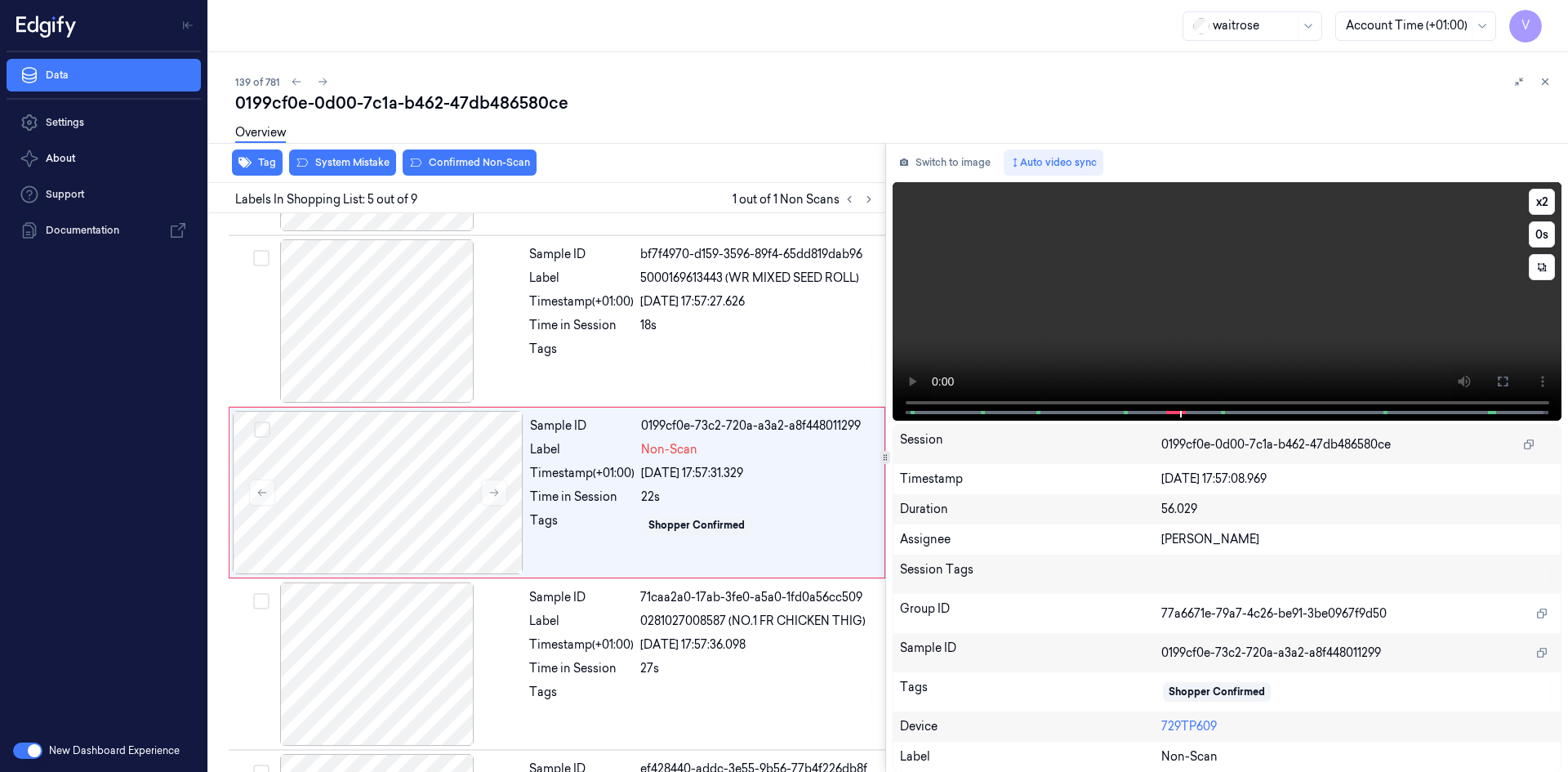
click at [1197, 326] on video at bounding box center [1226, 301] width 670 height 238
click at [387, 455] on div at bounding box center [377, 492] width 290 height 163
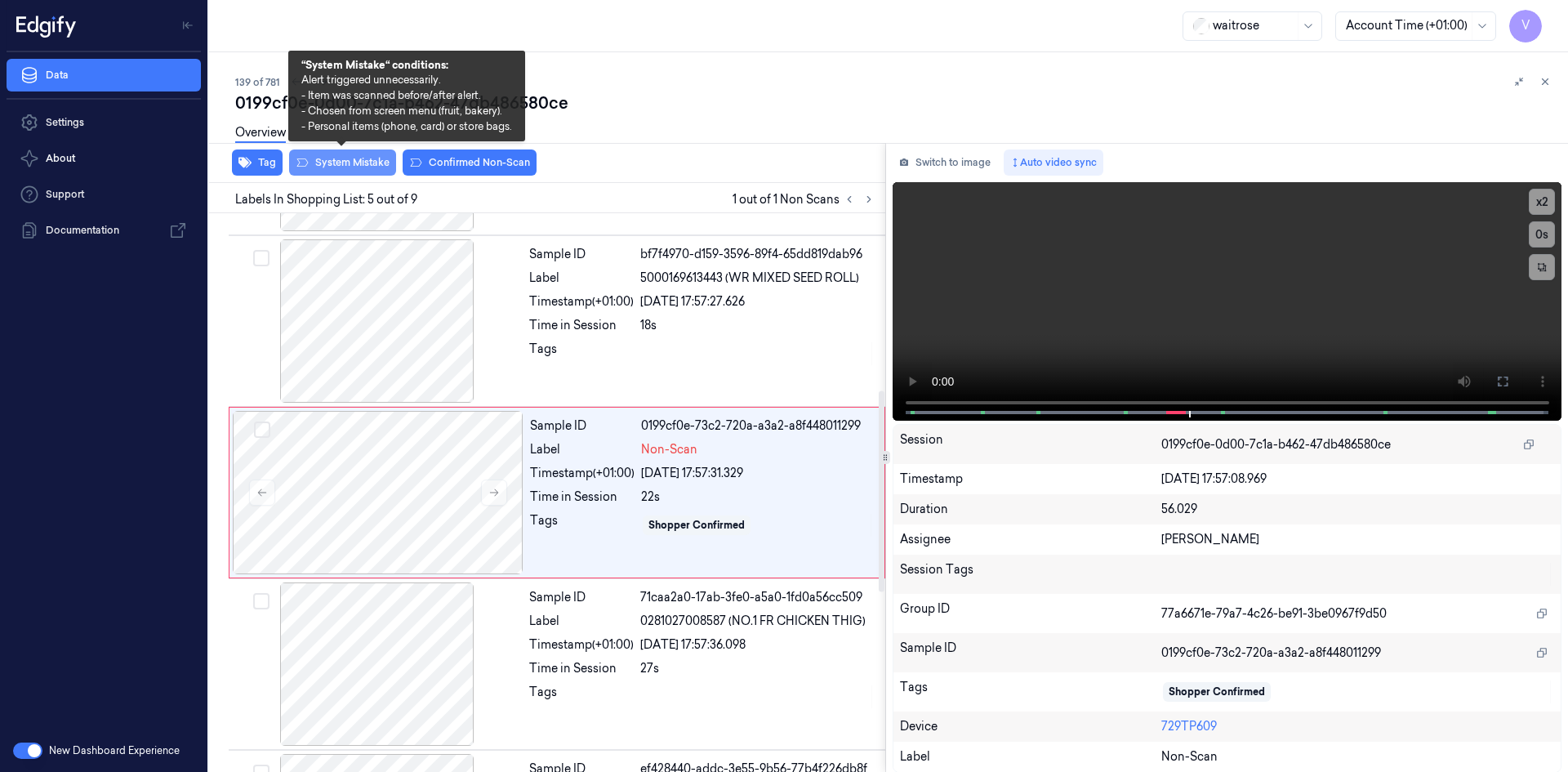
click at [366, 159] on button "System Mistake" at bounding box center [343, 162] width 107 height 27
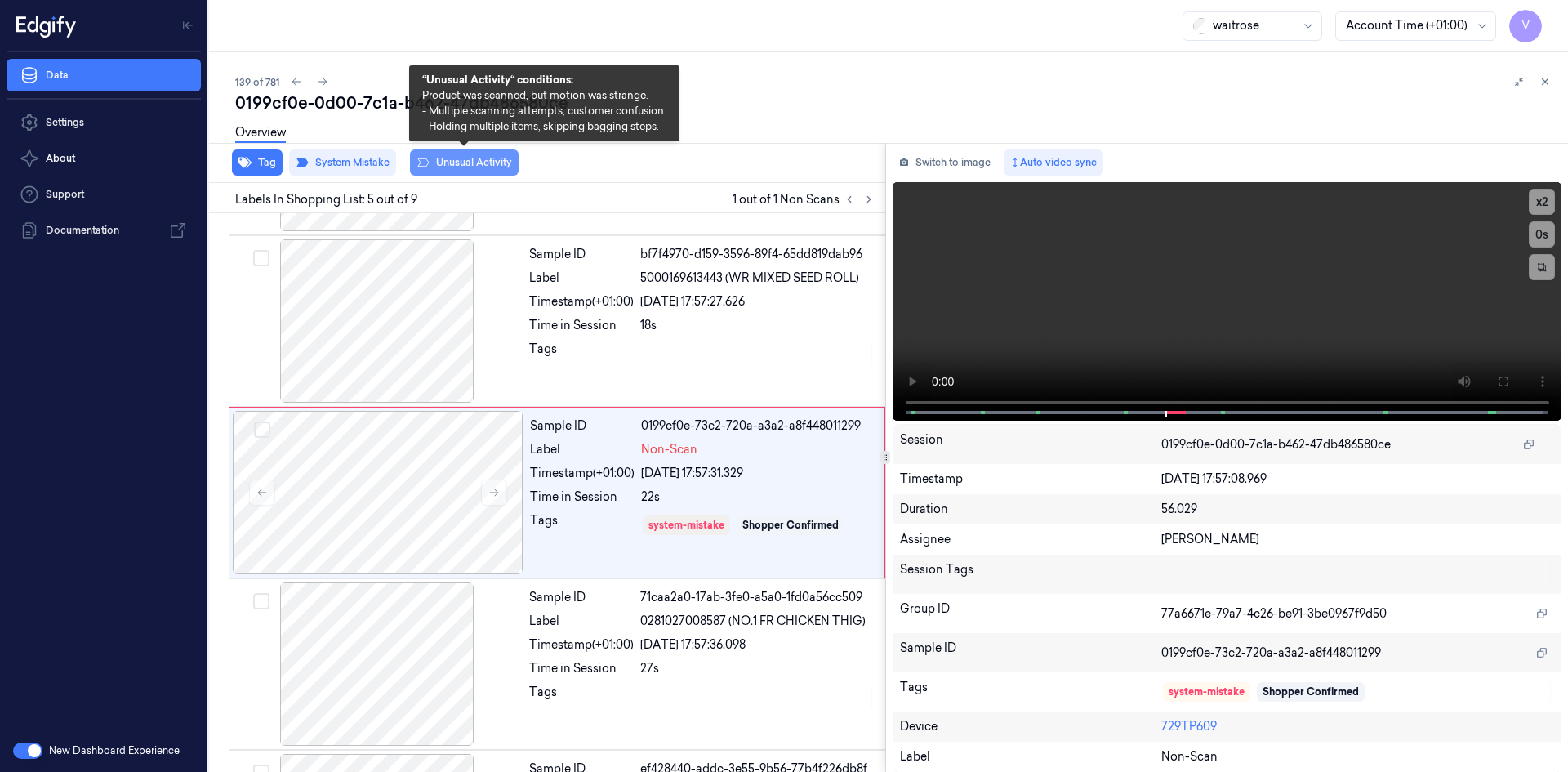
click at [462, 162] on button "Unusual Activity" at bounding box center [464, 162] width 109 height 27
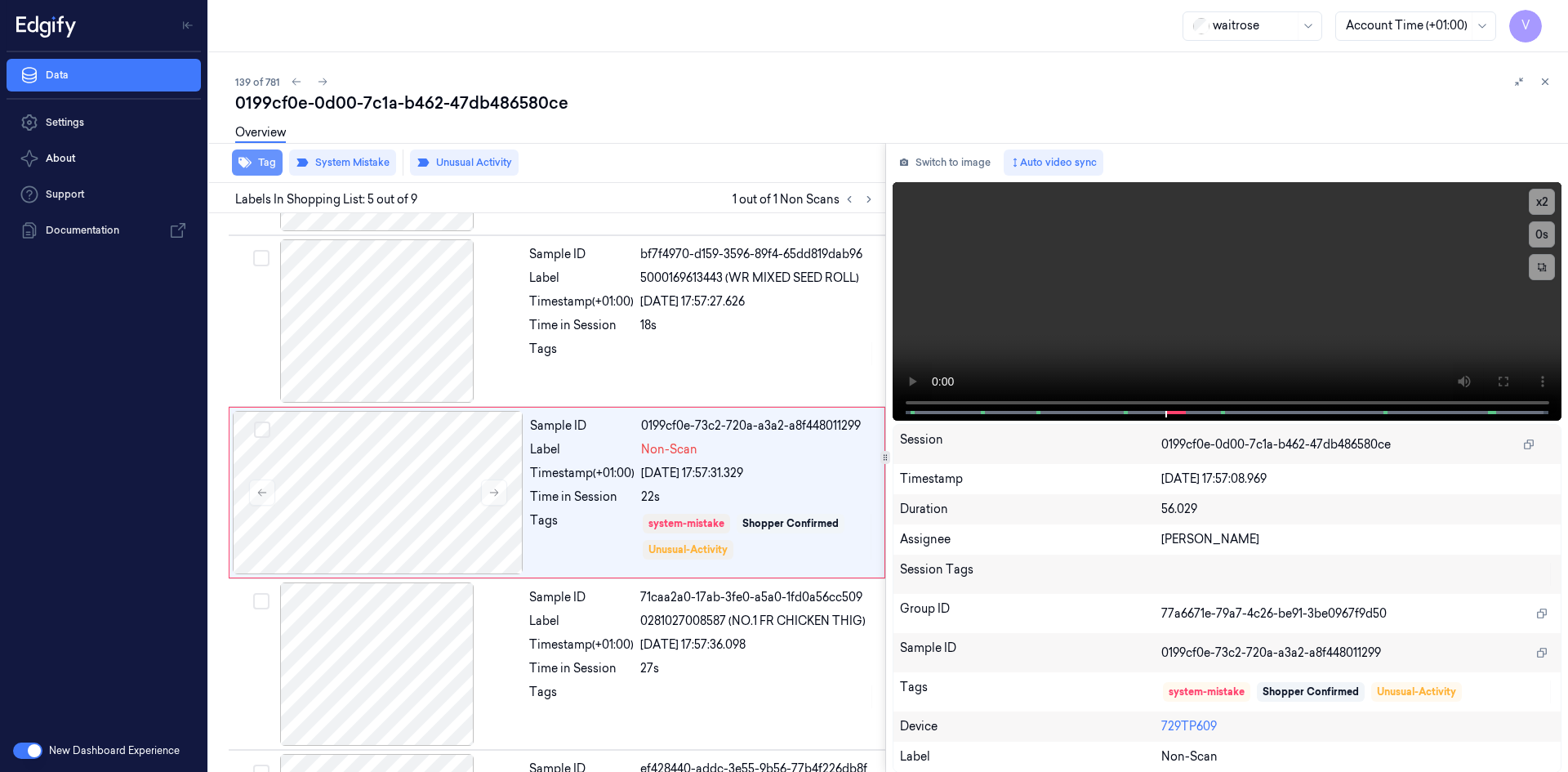
click at [266, 158] on button "Tag" at bounding box center [256, 162] width 50 height 27
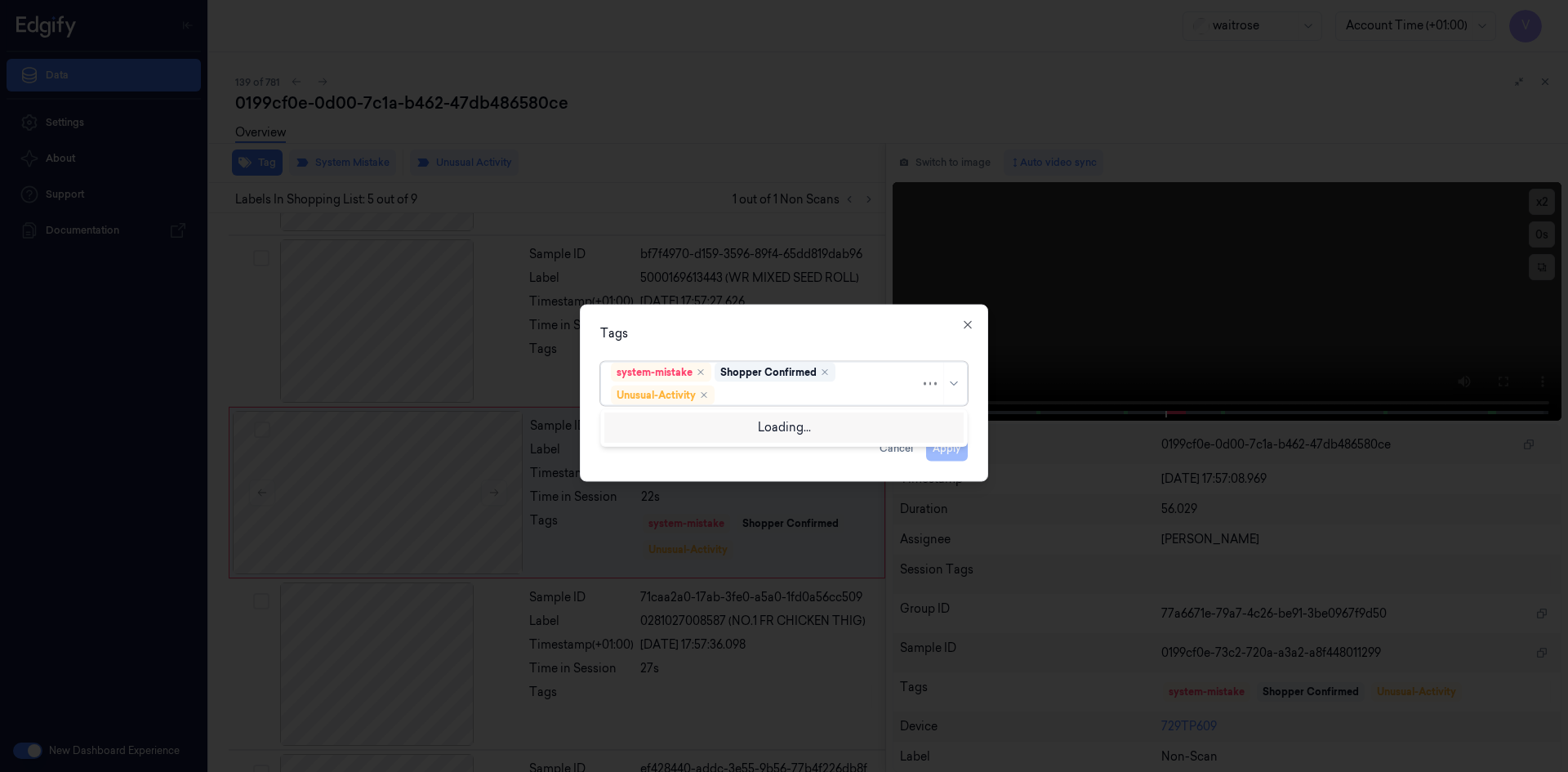
click at [760, 394] on div at bounding box center [819, 395] width 202 height 17
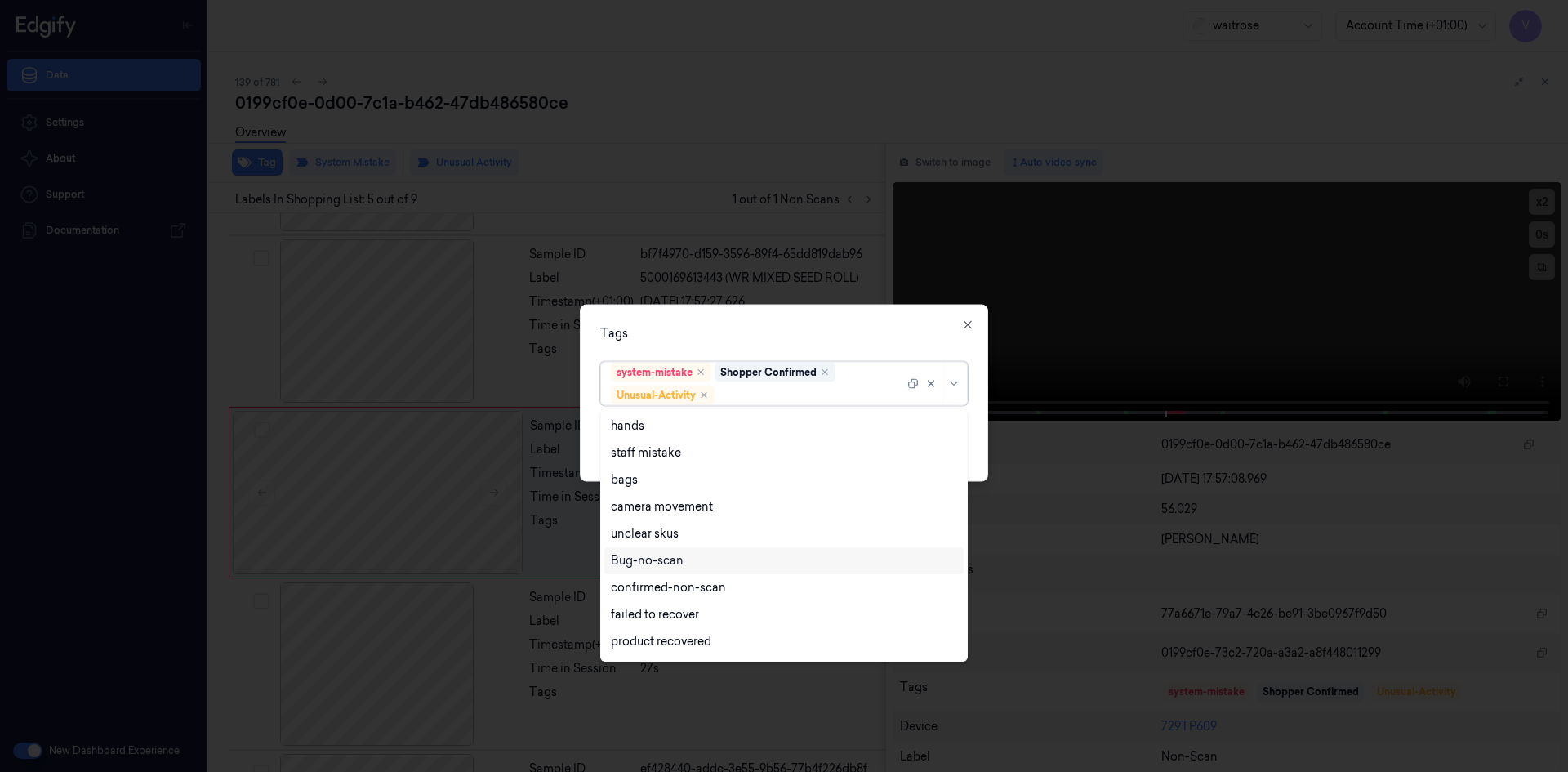
scroll to position [213, 0]
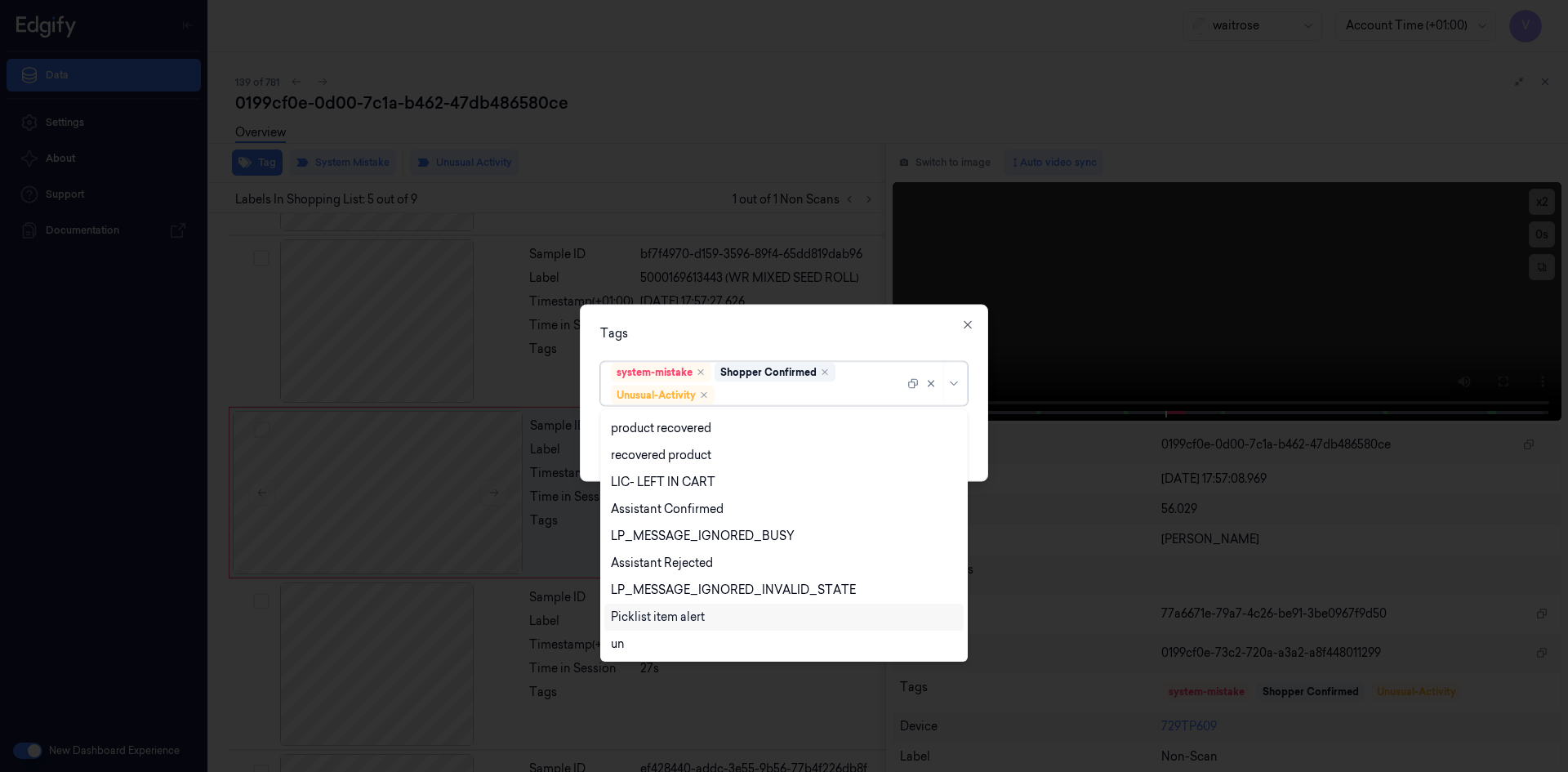
click at [691, 617] on div "Picklist item alert" at bounding box center [658, 616] width 94 height 17
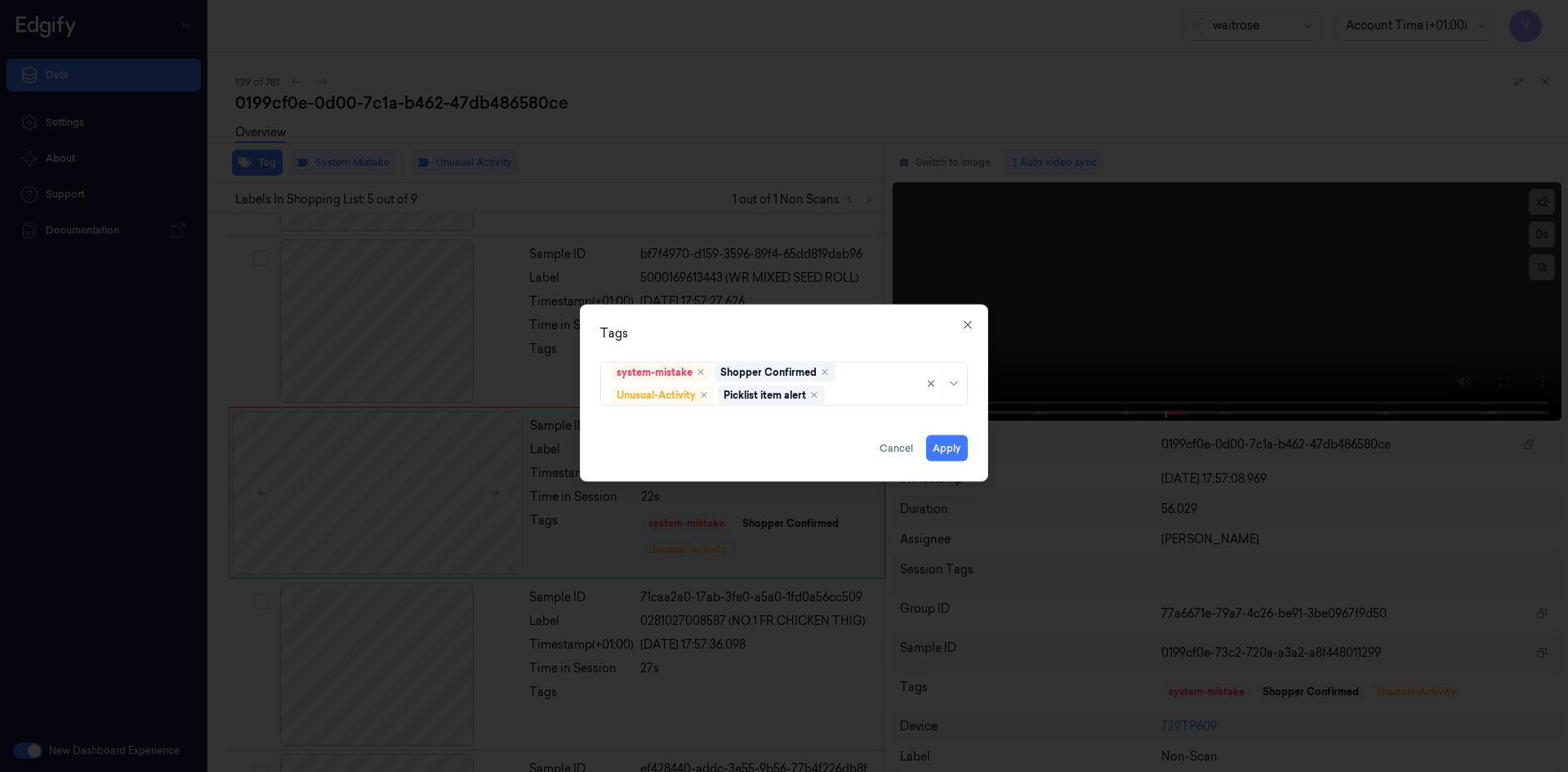
drag, startPoint x: 797, startPoint y: 335, endPoint x: 936, endPoint y: 429, distance: 167.8
click at [801, 336] on div "Tags" at bounding box center [783, 332] width 367 height 17
click at [949, 451] on button "Apply" at bounding box center [946, 447] width 41 height 27
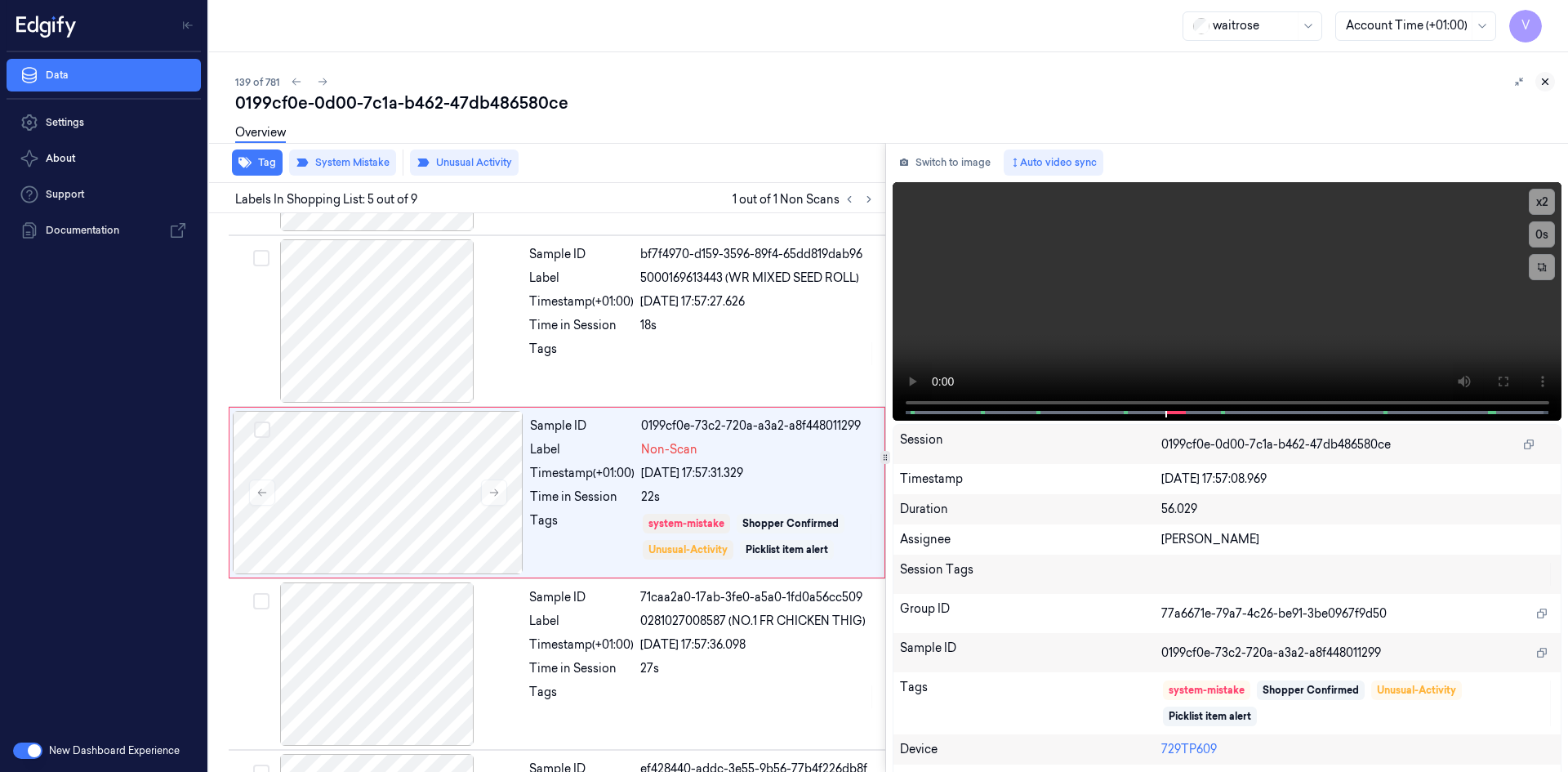
click at [1552, 81] on button at bounding box center [1544, 81] width 19 height 19
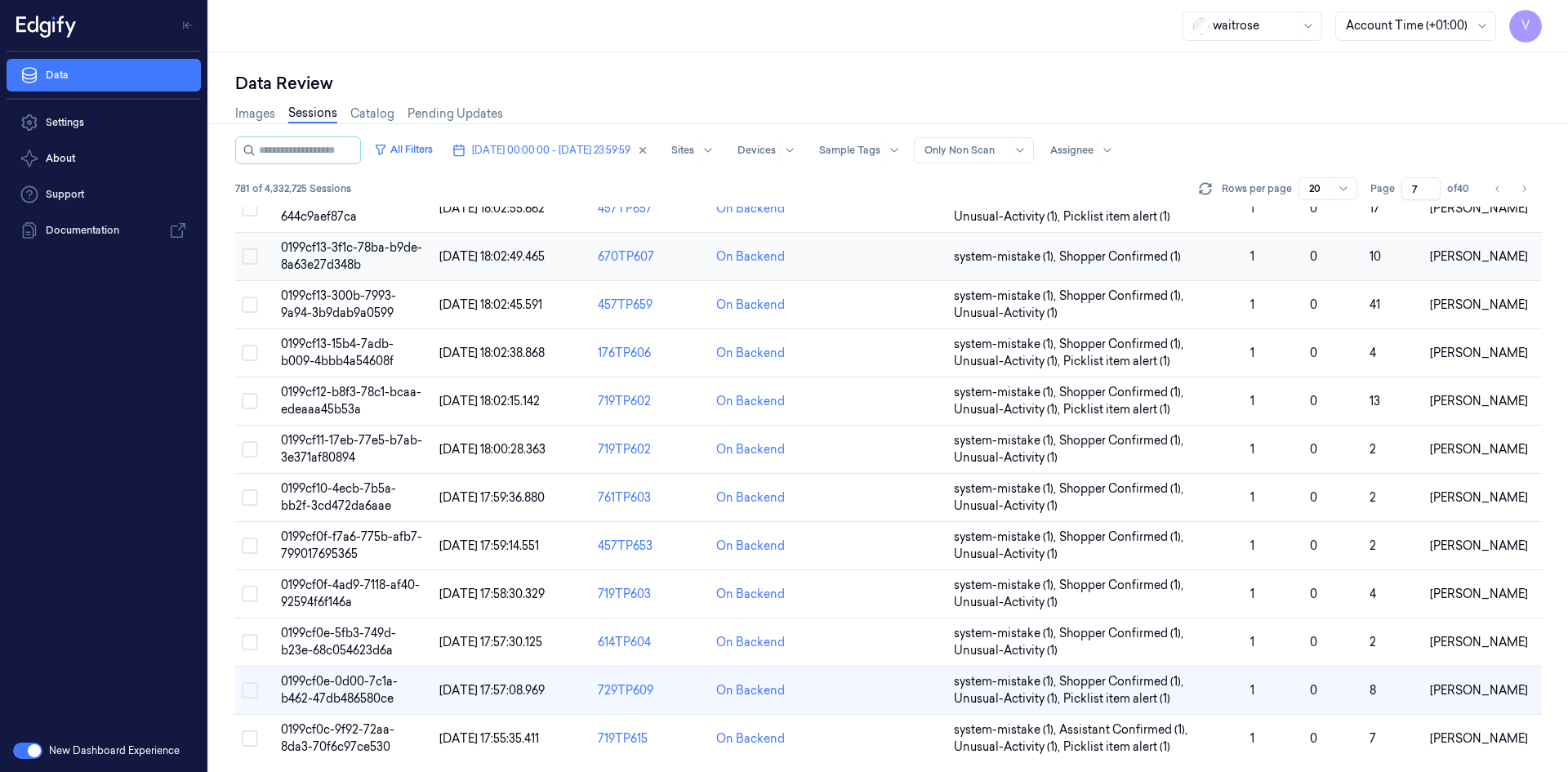
scroll to position [447, 0]
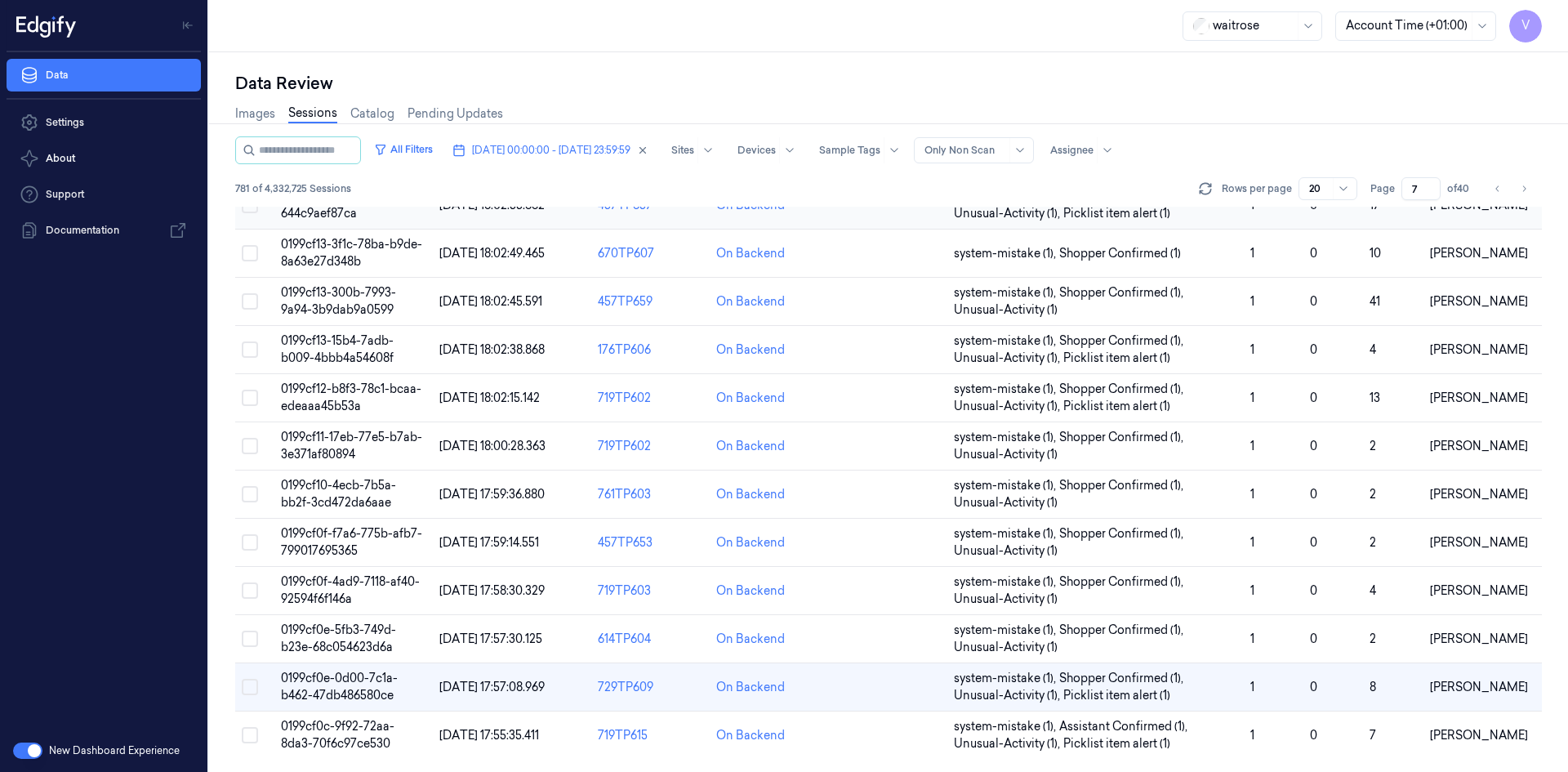
drag, startPoint x: 1419, startPoint y: 188, endPoint x: 1386, endPoint y: 207, distance: 38.1
click at [1386, 207] on div "All Filters [DATE] 00:00:00 - [DATE] 23:59:59 Sites Devices Sample Tags Alert T…" at bounding box center [888, 454] width 1306 height 636
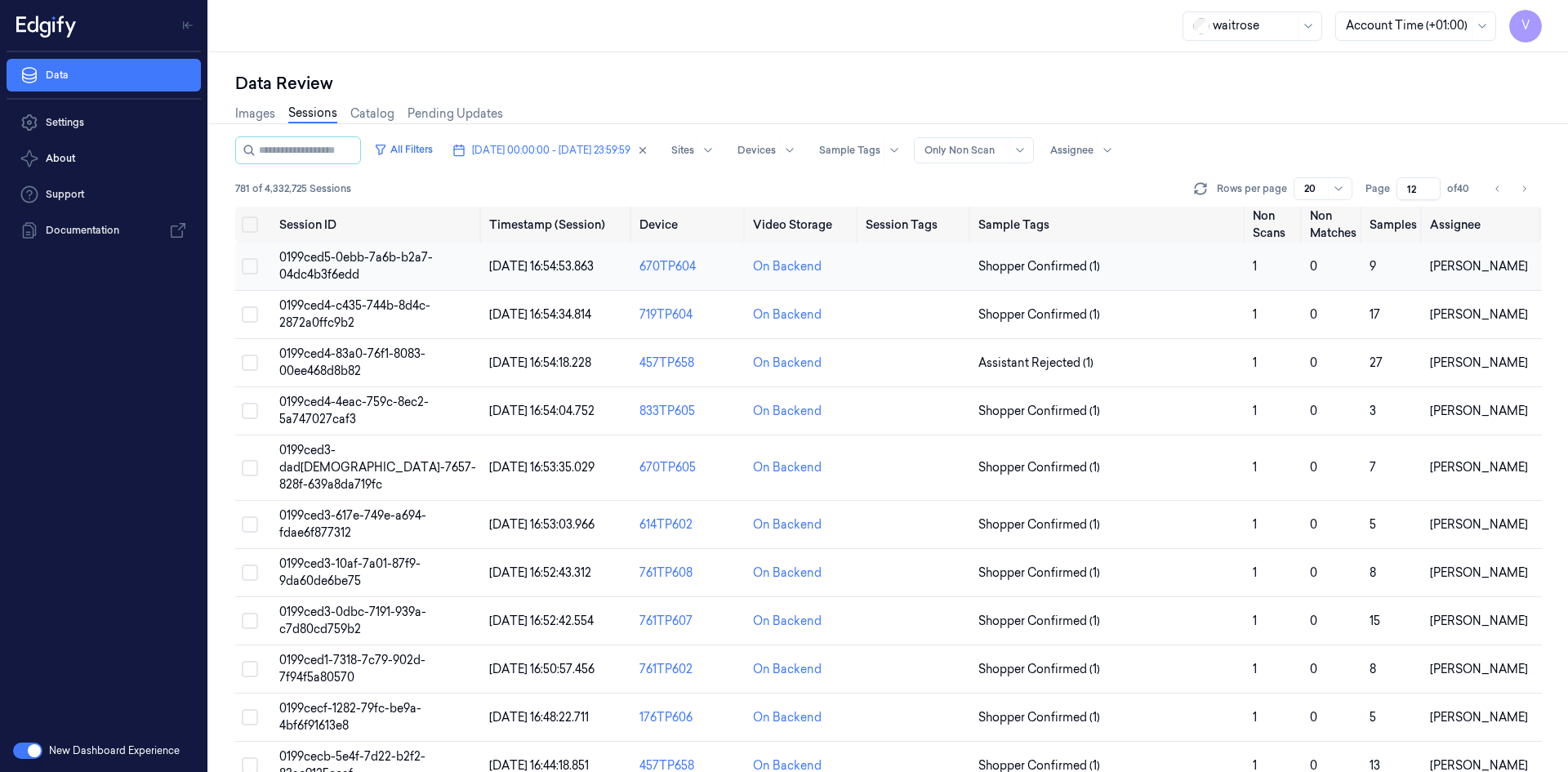
type input "12"
click at [318, 266] on td "0199ced5-0ebb-7a6b-b2a7-04dc4b3f6edd" at bounding box center [377, 266] width 210 height 49
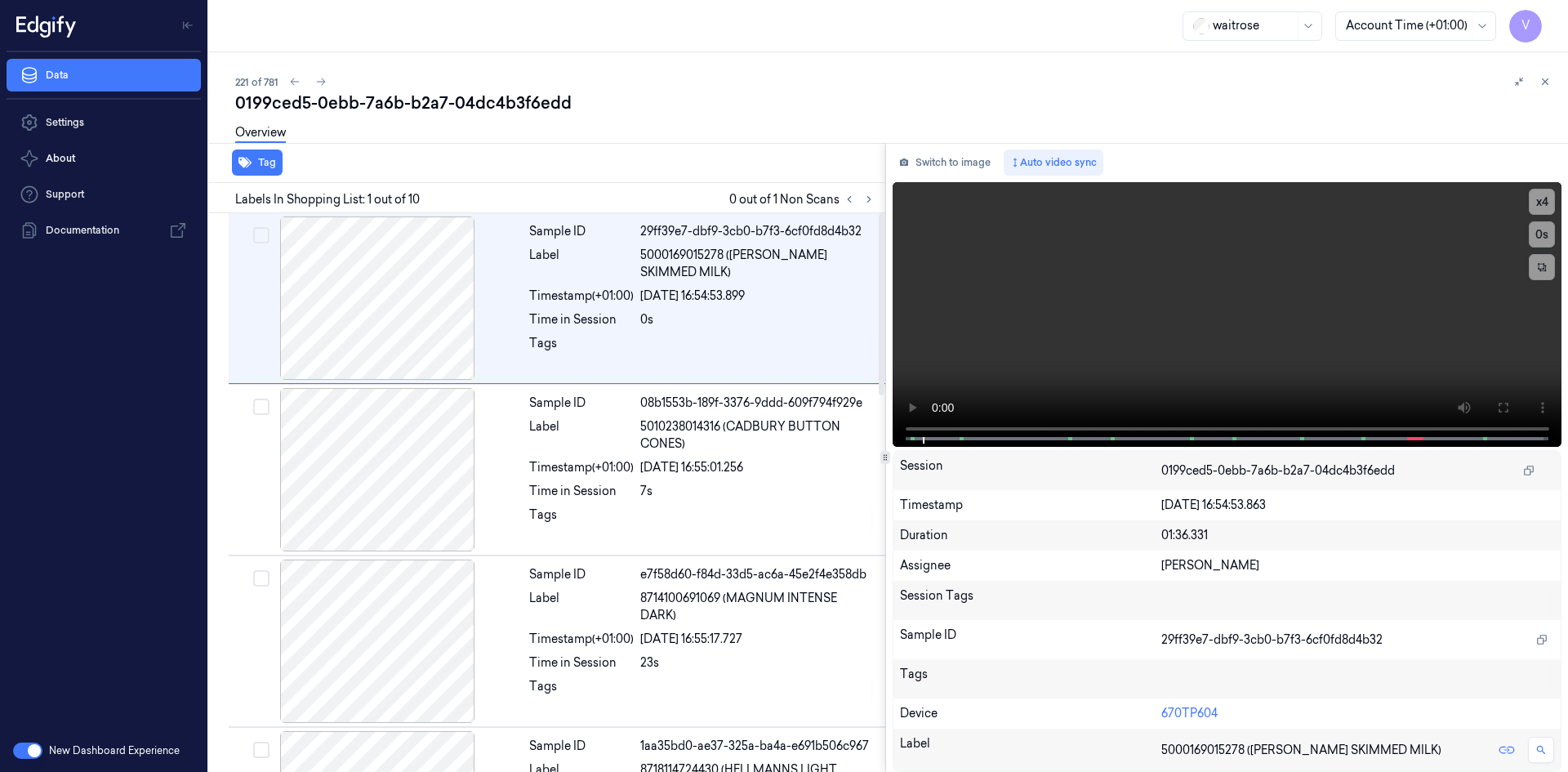
click at [859, 182] on div "Tag" at bounding box center [543, 163] width 682 height 40
click at [869, 200] on icon at bounding box center [869, 200] width 4 height 5
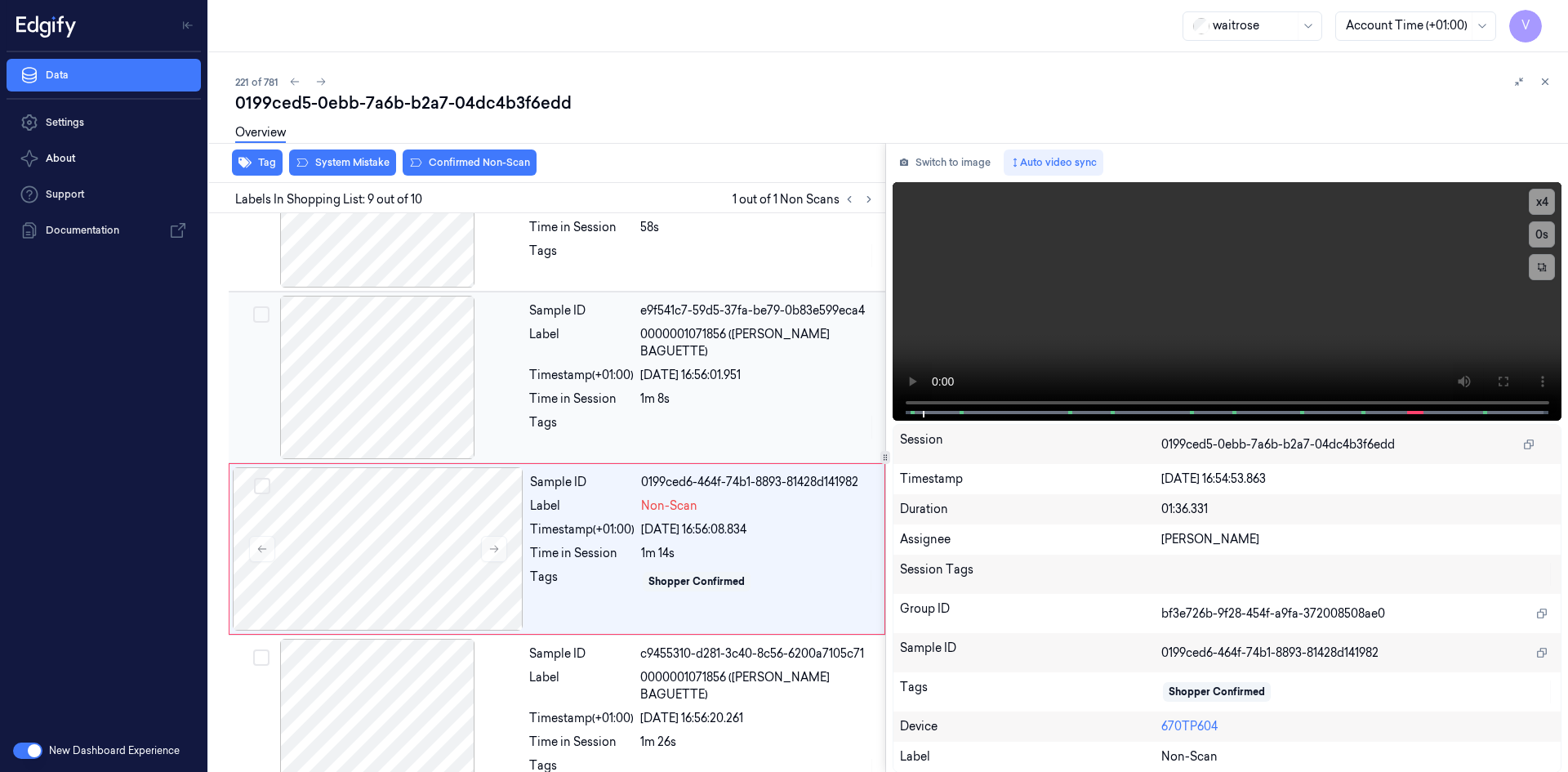
scroll to position [1161, 0]
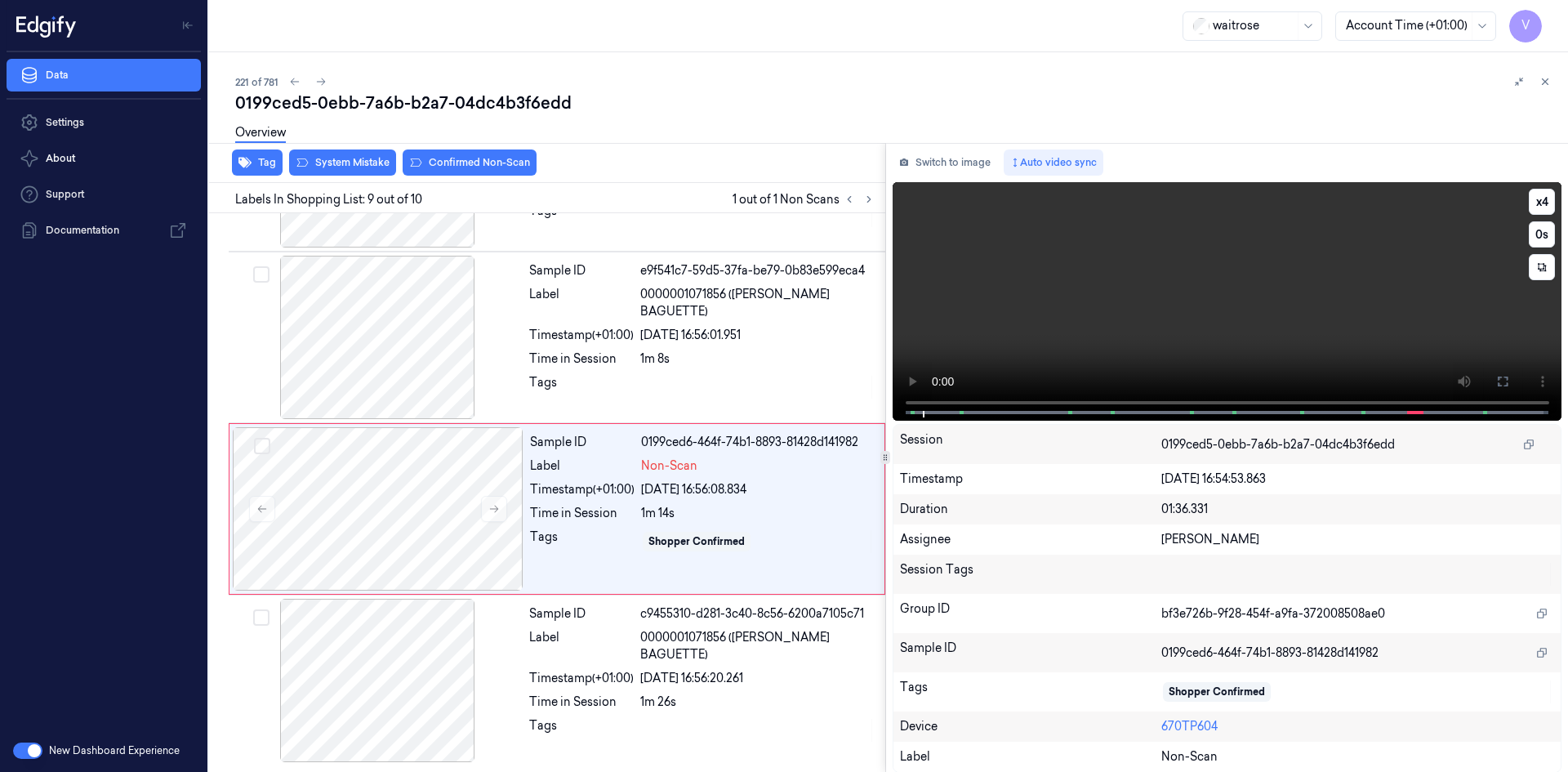
click at [1302, 410] on span at bounding box center [1303, 412] width 3 height 8
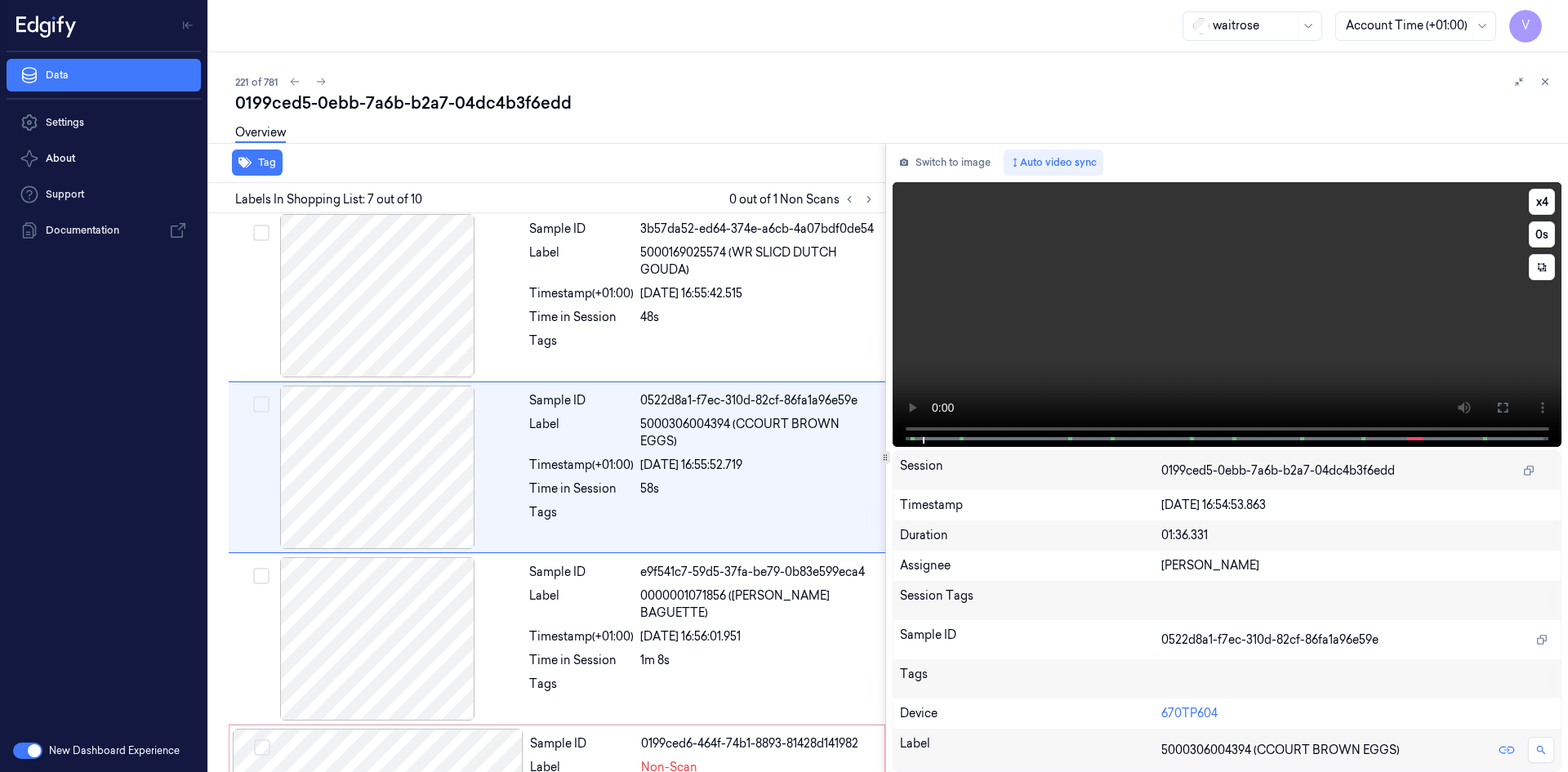
scroll to position [834, 0]
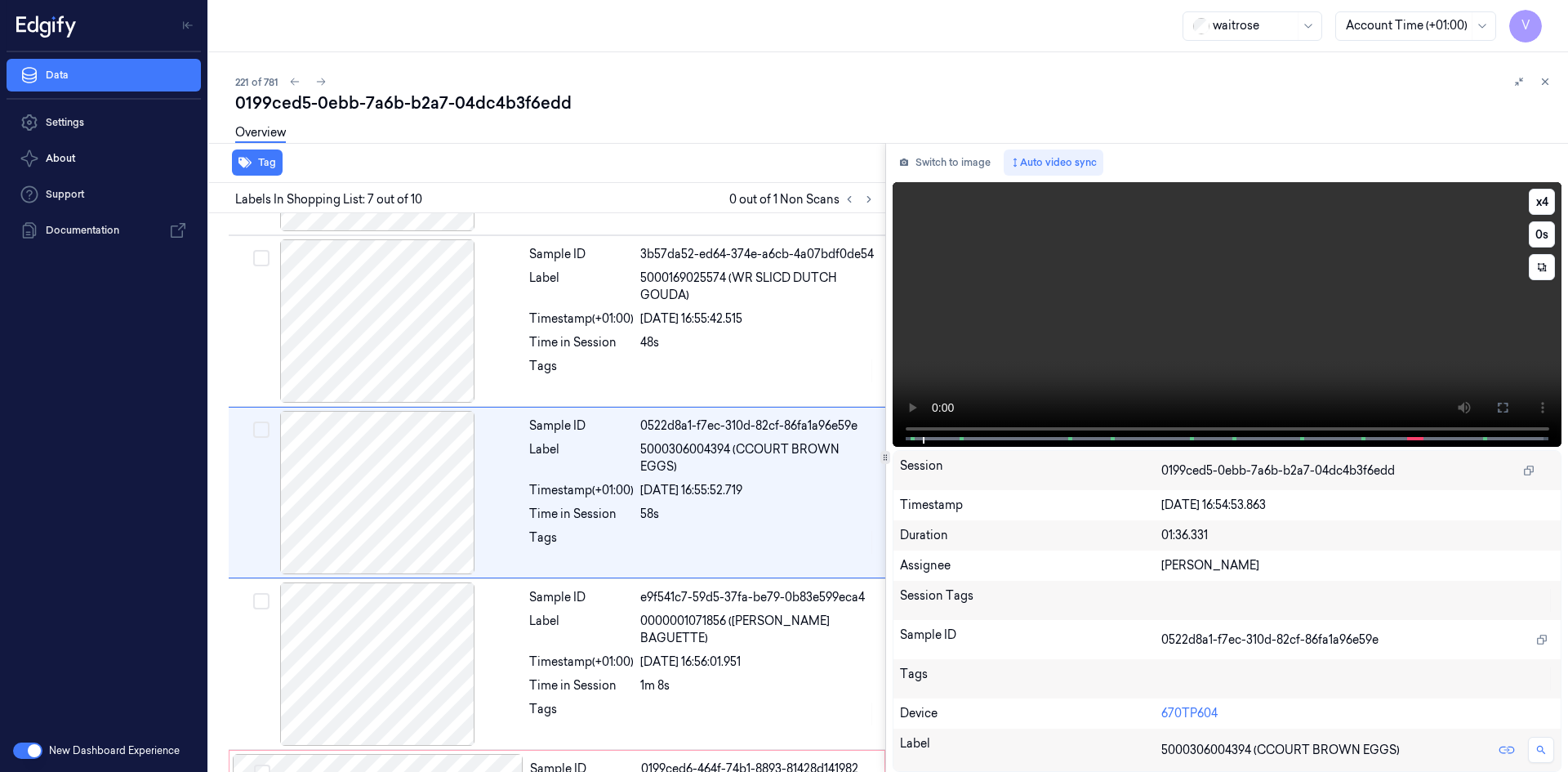
click at [1237, 357] on video at bounding box center [1226, 314] width 670 height 265
click at [1231, 312] on video at bounding box center [1226, 314] width 670 height 265
click at [1260, 305] on video at bounding box center [1226, 314] width 670 height 265
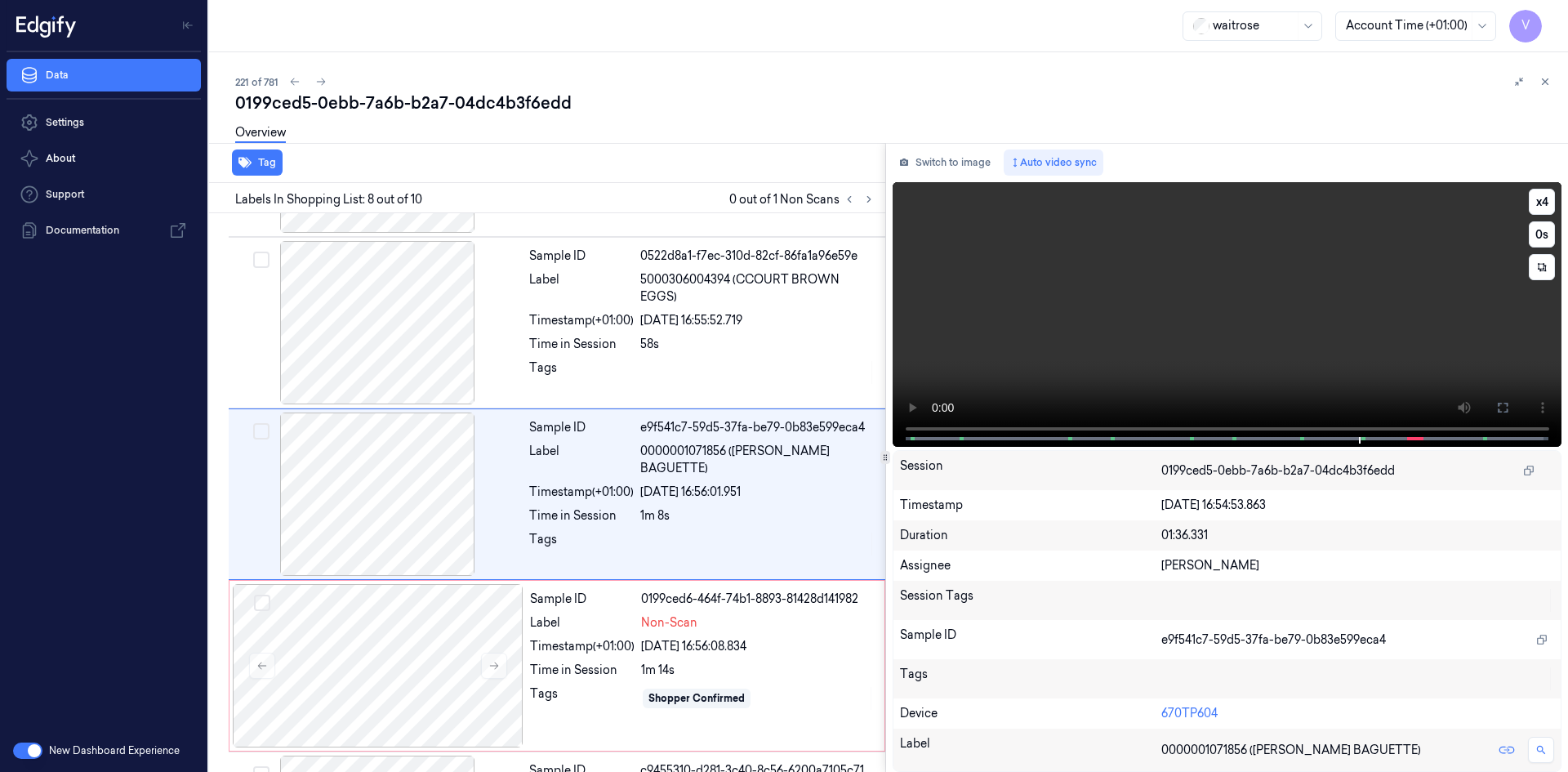
scroll to position [1006, 0]
click at [1536, 202] on button "x 4" at bounding box center [1541, 201] width 27 height 27
click at [1542, 200] on button "x 1" at bounding box center [1541, 201] width 27 height 27
click at [1315, 307] on video at bounding box center [1226, 314] width 670 height 265
click at [1291, 309] on video at bounding box center [1226, 314] width 670 height 265
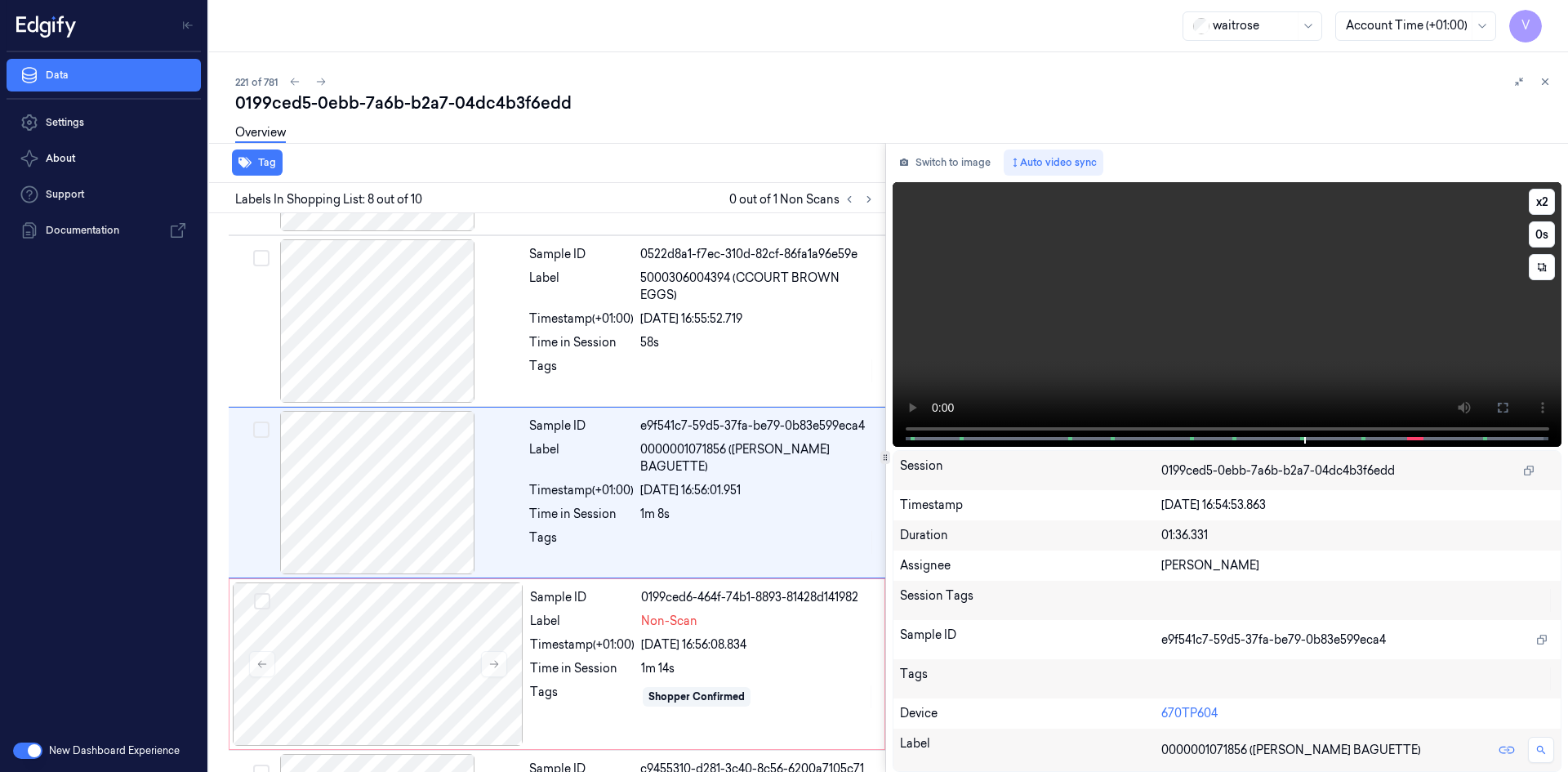
click at [1287, 341] on video at bounding box center [1226, 314] width 670 height 265
click at [1236, 316] on video at bounding box center [1226, 314] width 670 height 265
click at [1139, 277] on video at bounding box center [1226, 314] width 670 height 265
click at [1240, 305] on video at bounding box center [1226, 314] width 670 height 265
click at [1538, 190] on button "x 2" at bounding box center [1541, 201] width 27 height 27
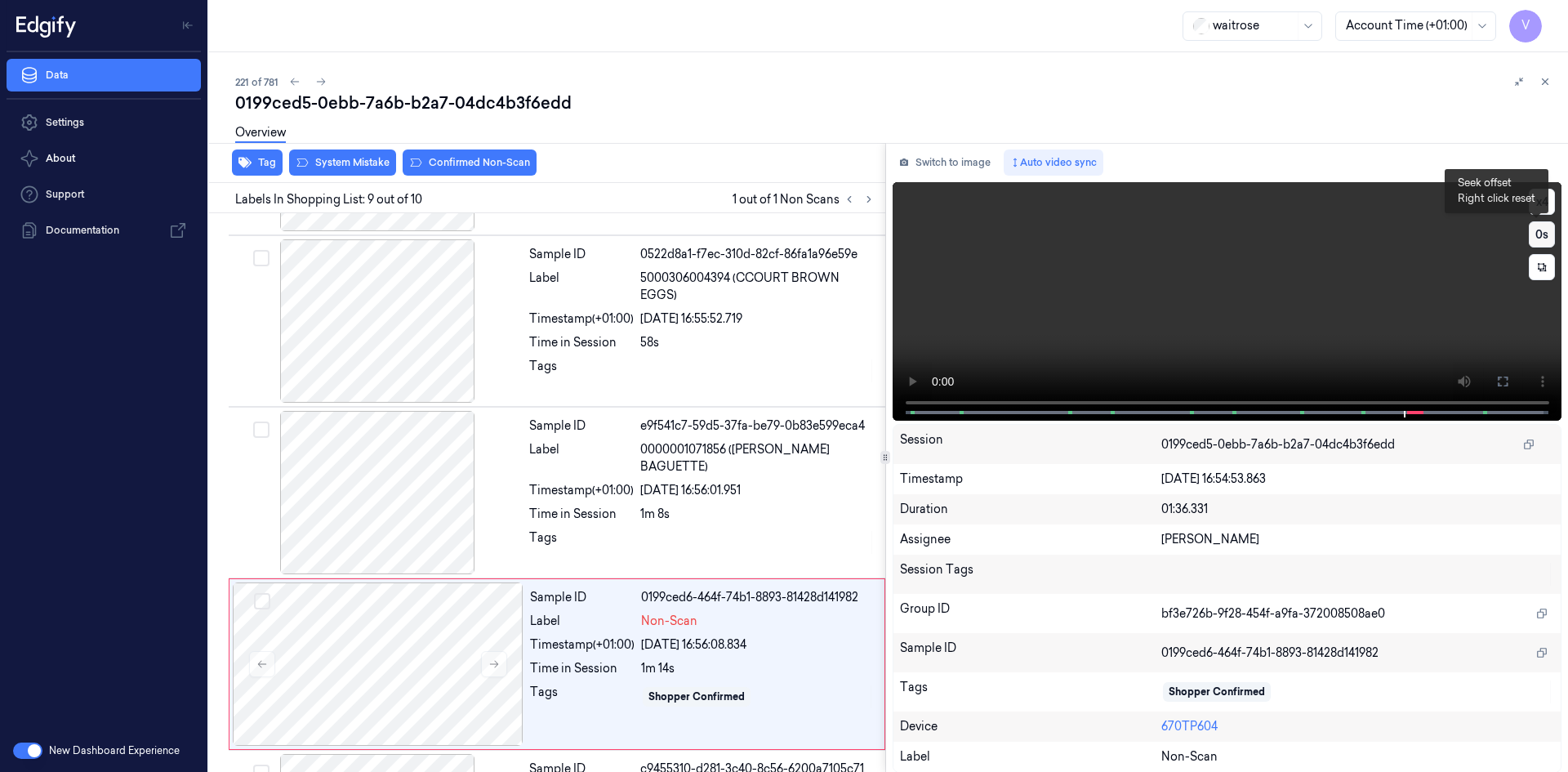
scroll to position [1161, 0]
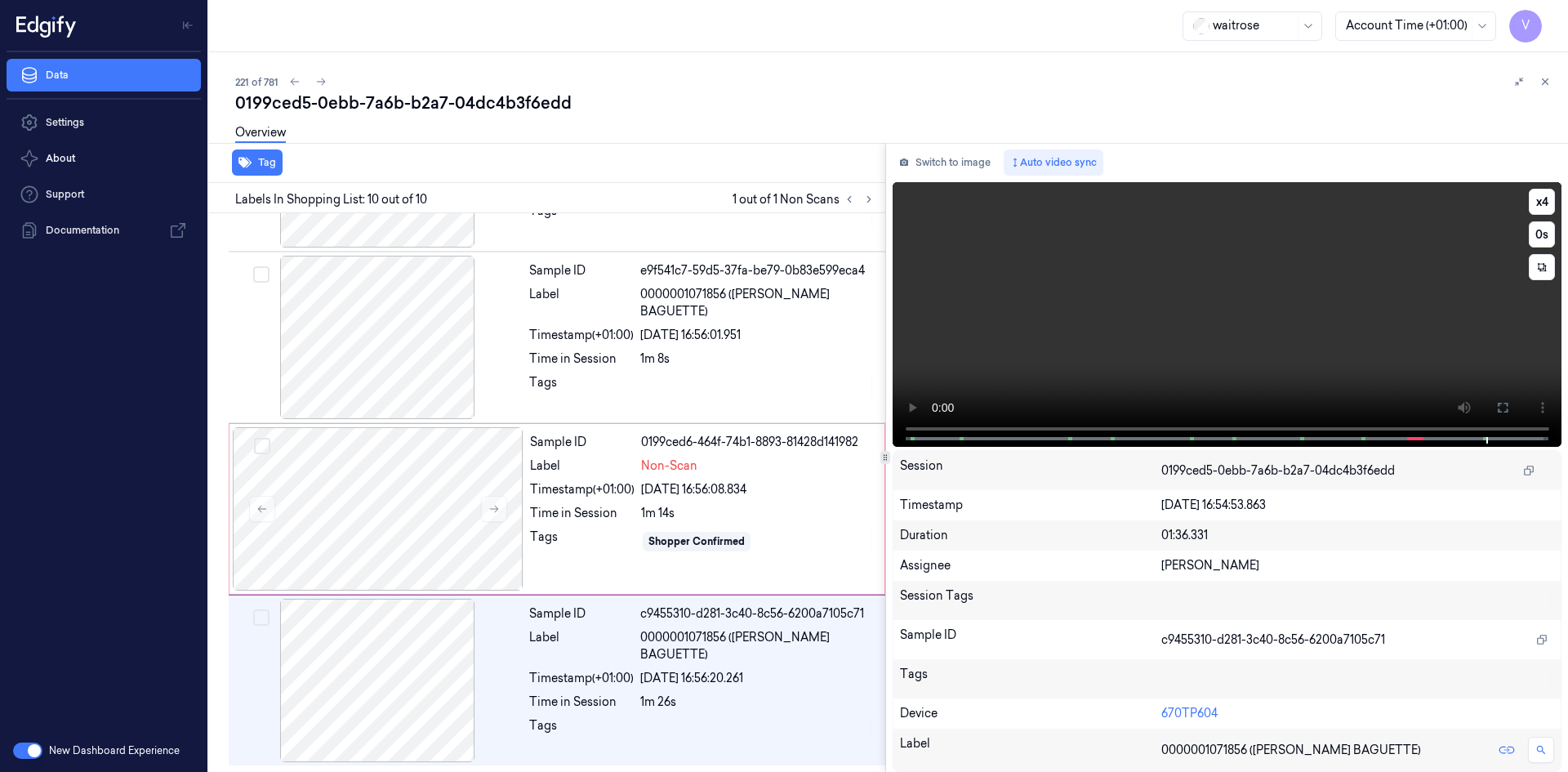
click at [1344, 317] on video at bounding box center [1226, 314] width 670 height 265
click at [1312, 328] on video at bounding box center [1226, 314] width 670 height 265
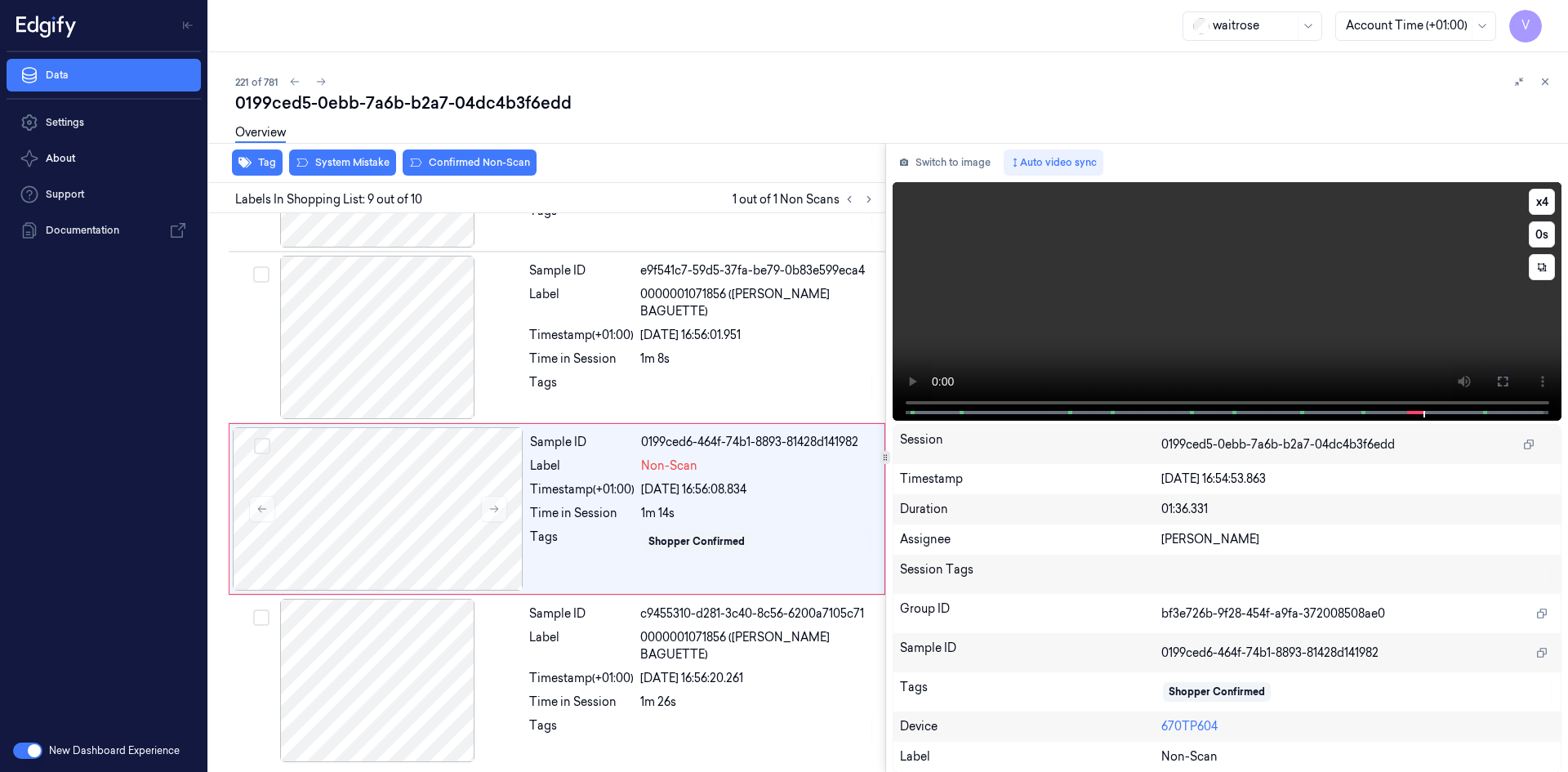
click at [1351, 298] on video at bounding box center [1226, 301] width 670 height 238
drag, startPoint x: 1527, startPoint y: 200, endPoint x: 1463, endPoint y: 311, distance: 128.1
click at [1529, 201] on button "x 4" at bounding box center [1541, 201] width 27 height 27
click at [1350, 410] on video at bounding box center [1226, 301] width 670 height 238
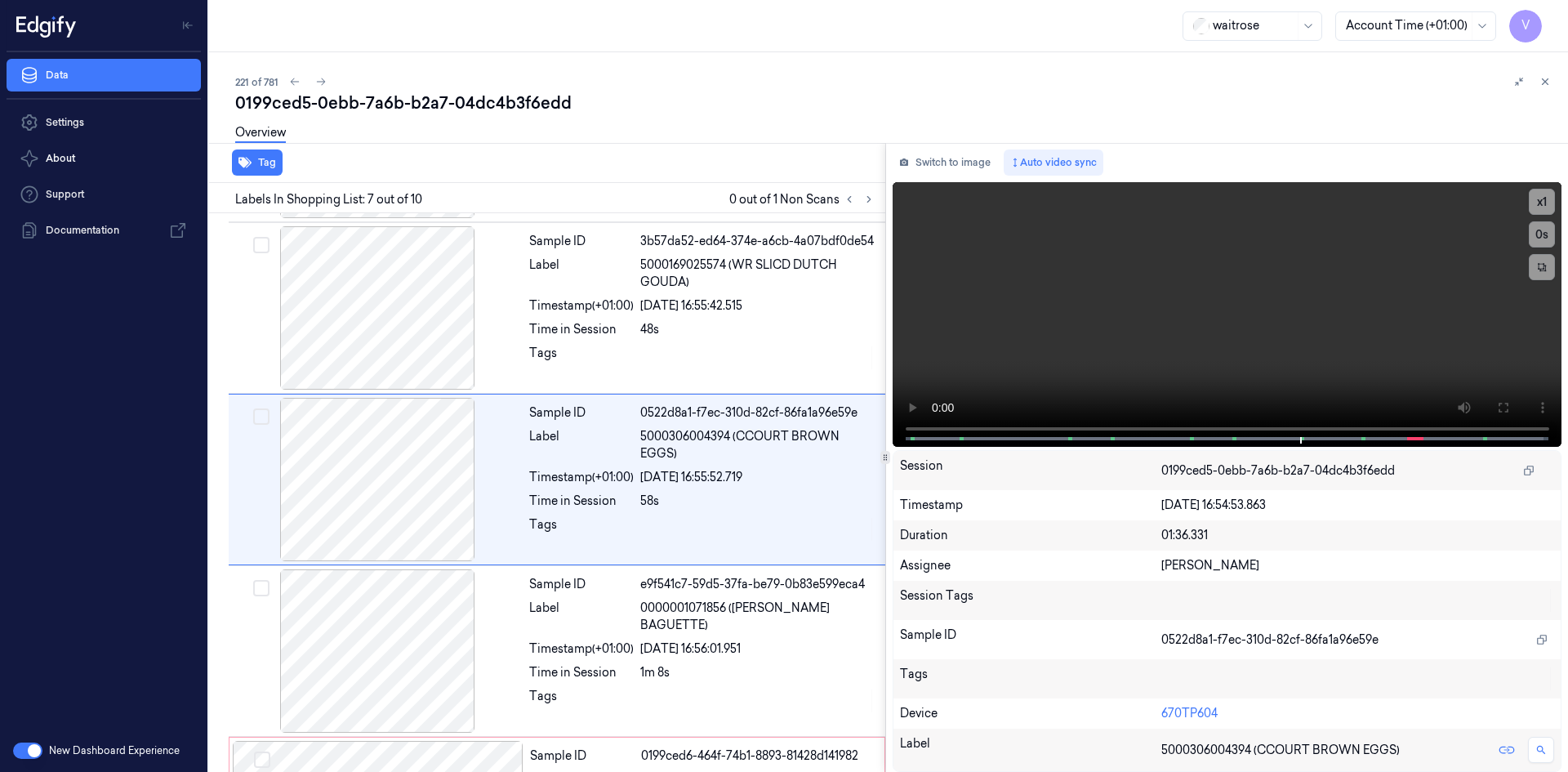
scroll to position [834, 0]
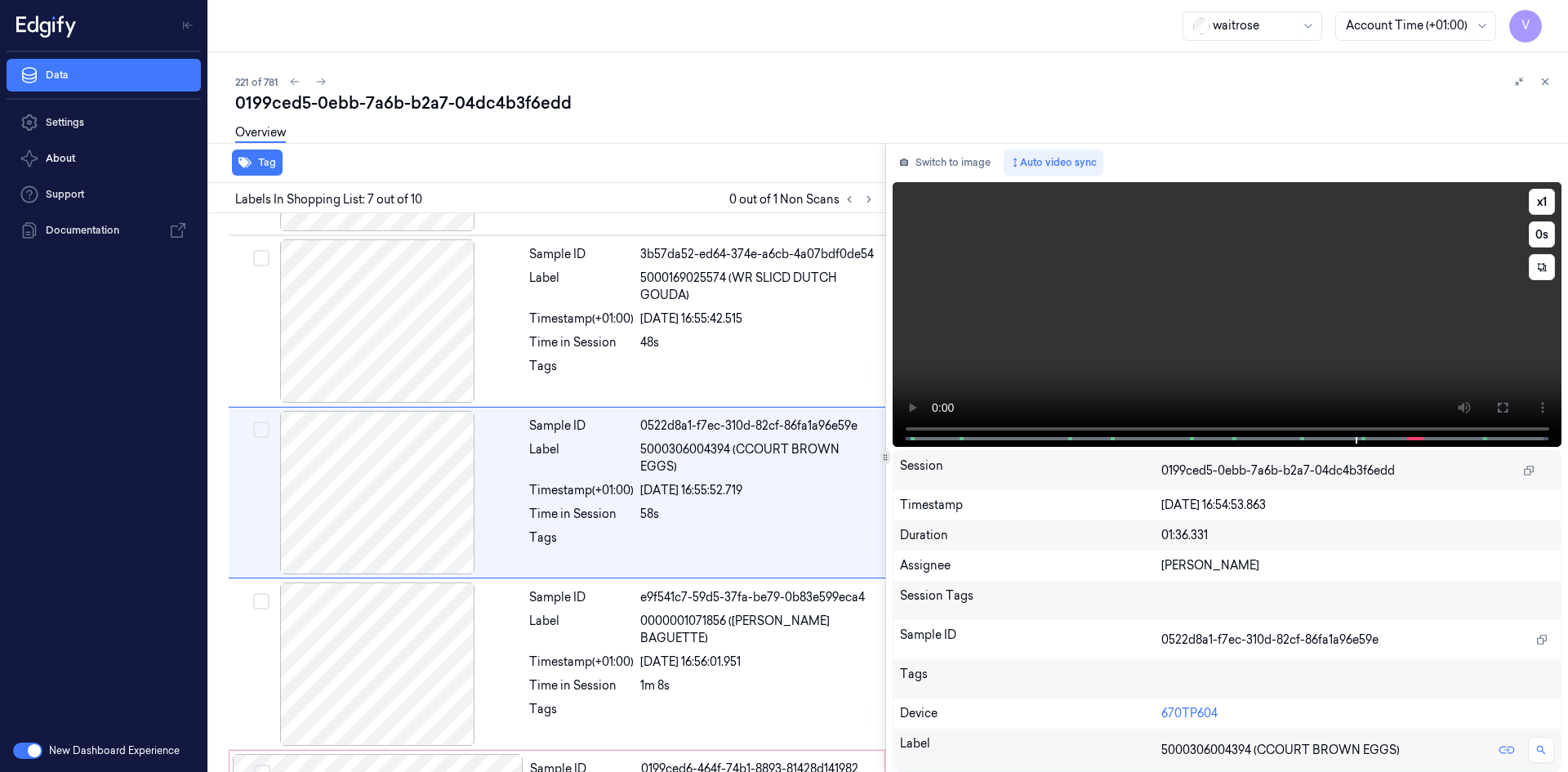
click at [1237, 329] on video at bounding box center [1226, 314] width 670 height 265
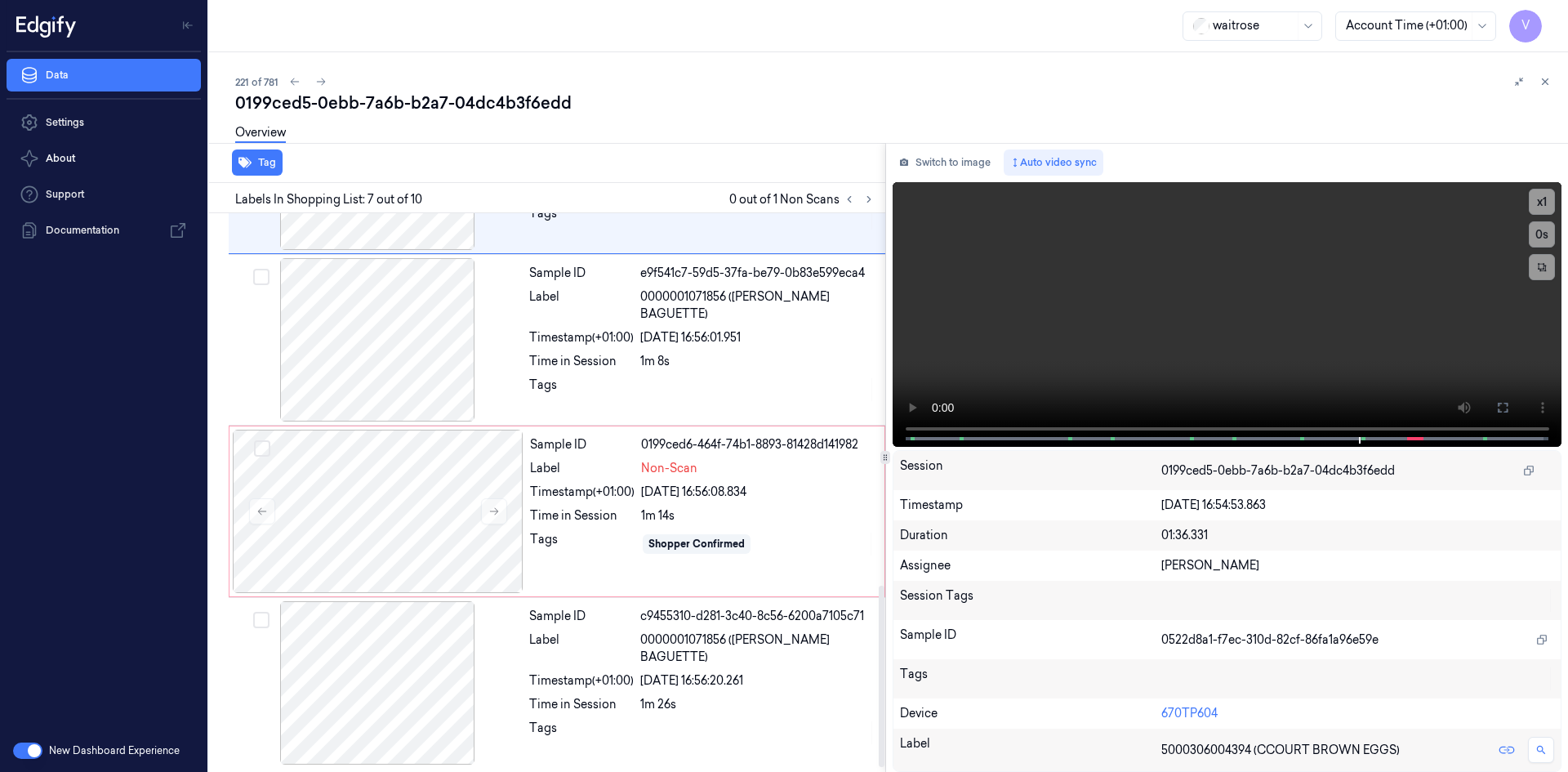
scroll to position [1161, 0]
click at [335, 485] on div at bounding box center [377, 508] width 290 height 163
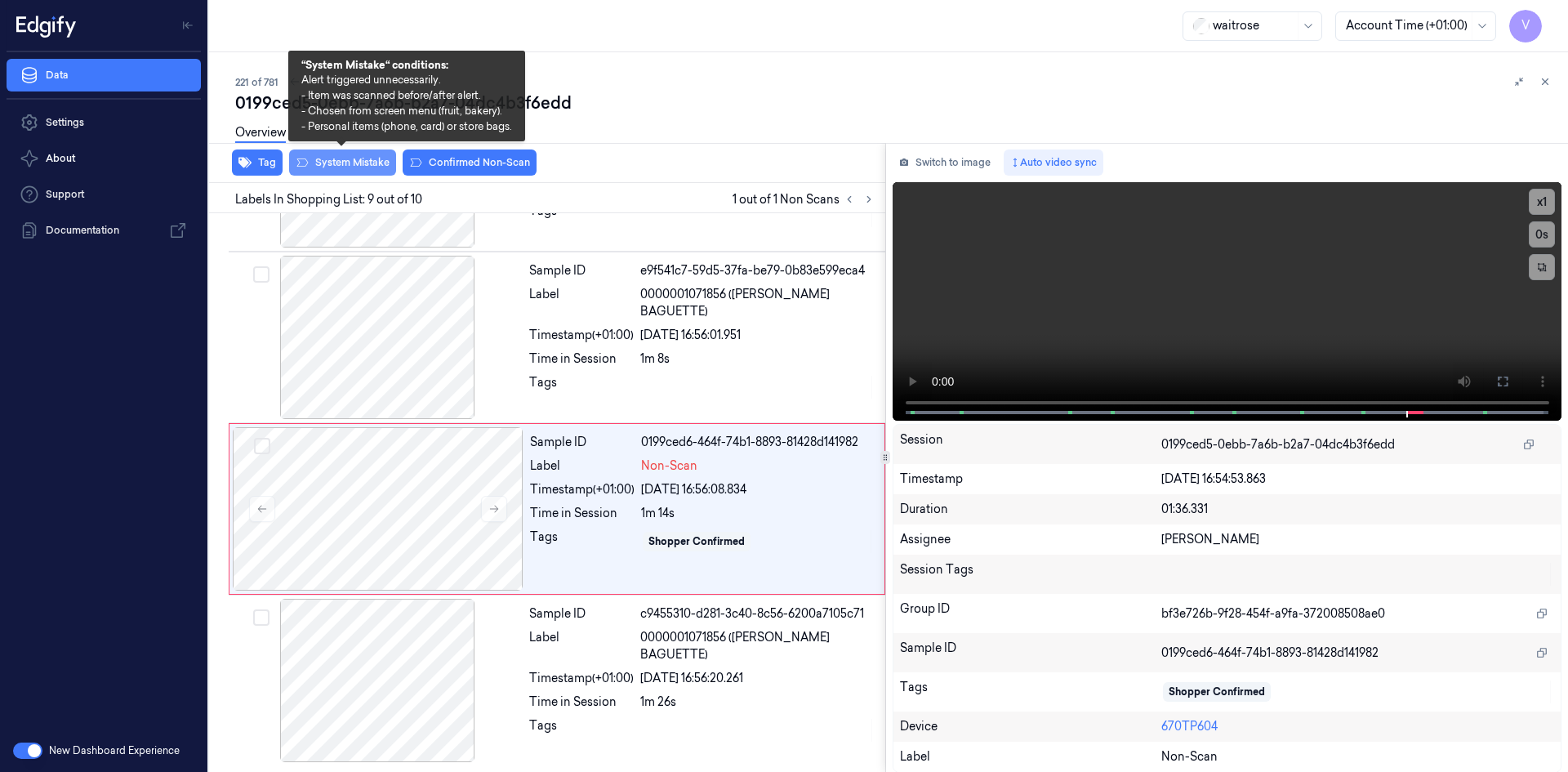
click at [349, 160] on button "System Mistake" at bounding box center [343, 162] width 107 height 27
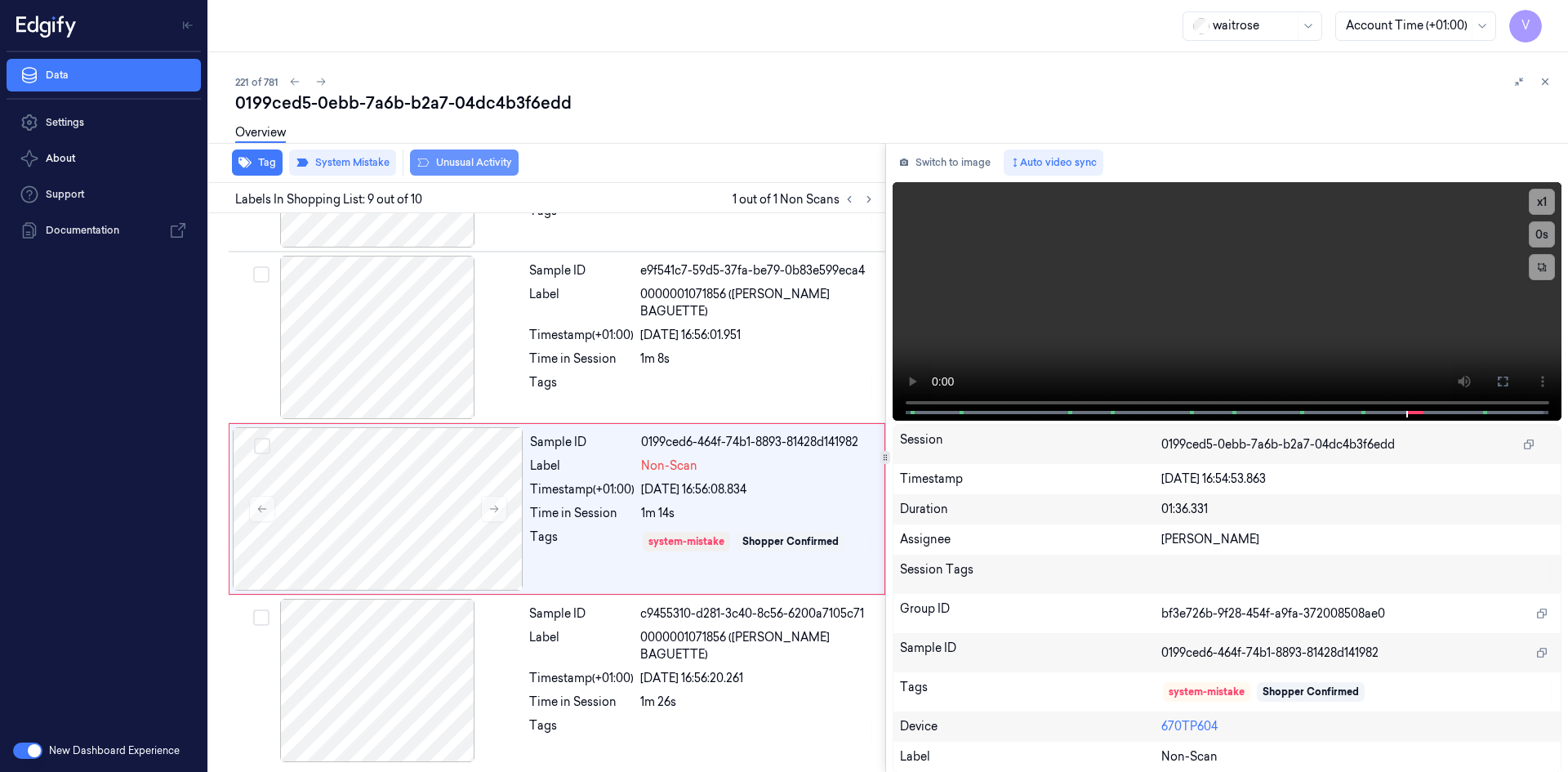
click at [470, 161] on button "Unusual Activity" at bounding box center [464, 162] width 109 height 27
drag, startPoint x: 1545, startPoint y: 82, endPoint x: 1539, endPoint y: 103, distance: 21.8
click at [1545, 88] on button at bounding box center [1544, 81] width 19 height 19
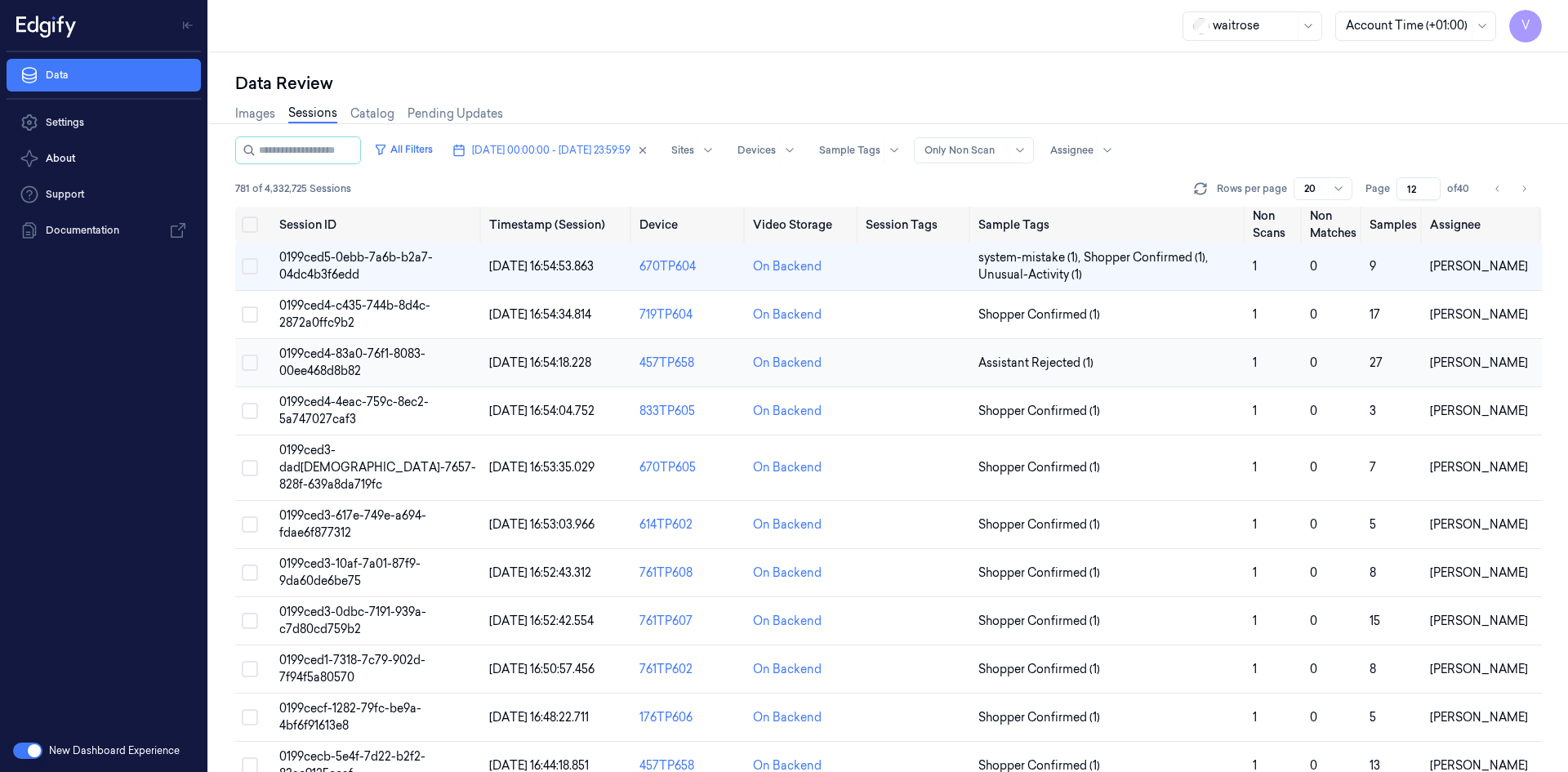
click at [332, 357] on span "0199ced4-83a0-76f1-8083-00ee468d8b82" at bounding box center [353, 362] width 147 height 32
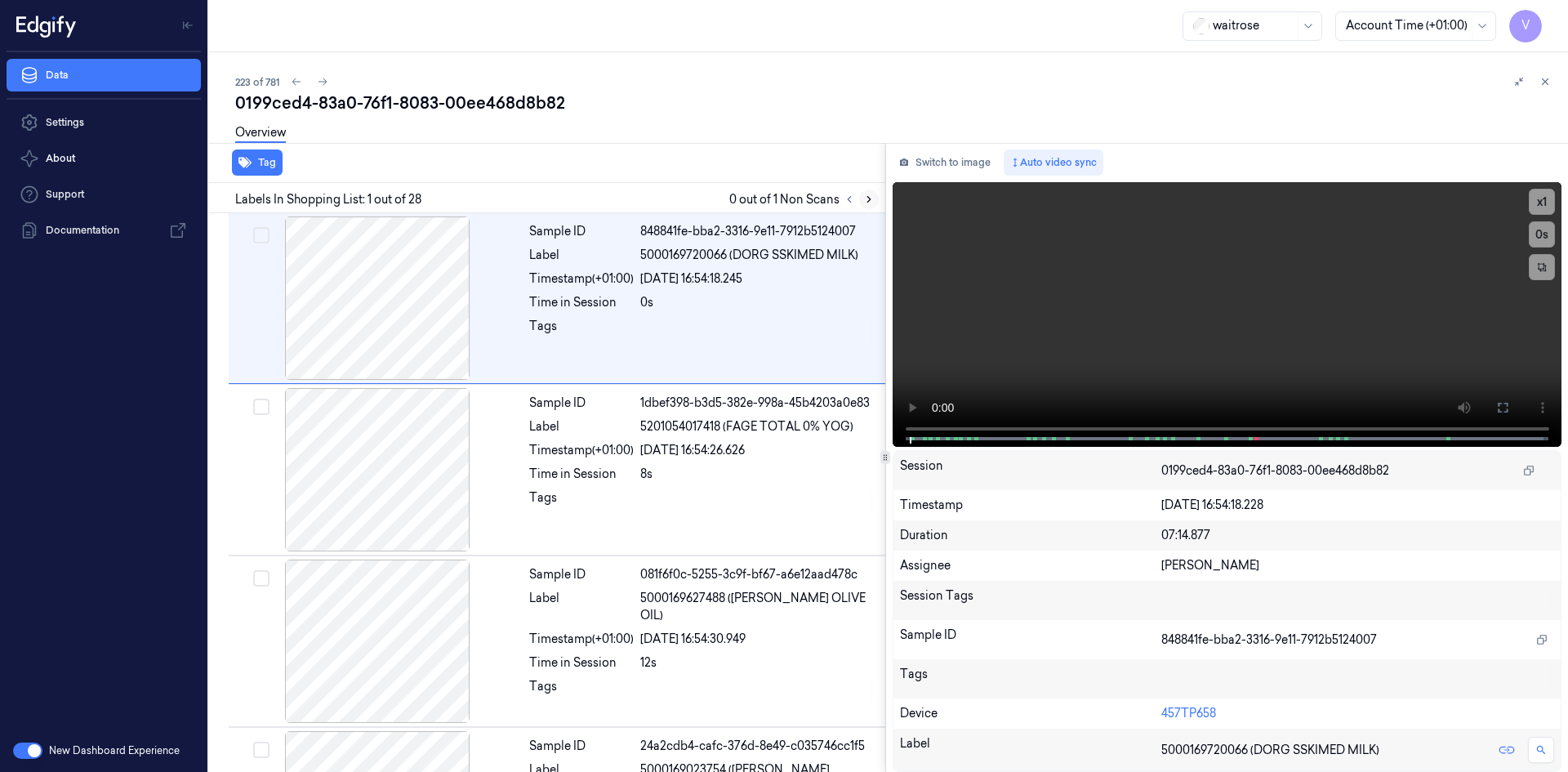
click at [874, 198] on icon at bounding box center [868, 199] width 11 height 11
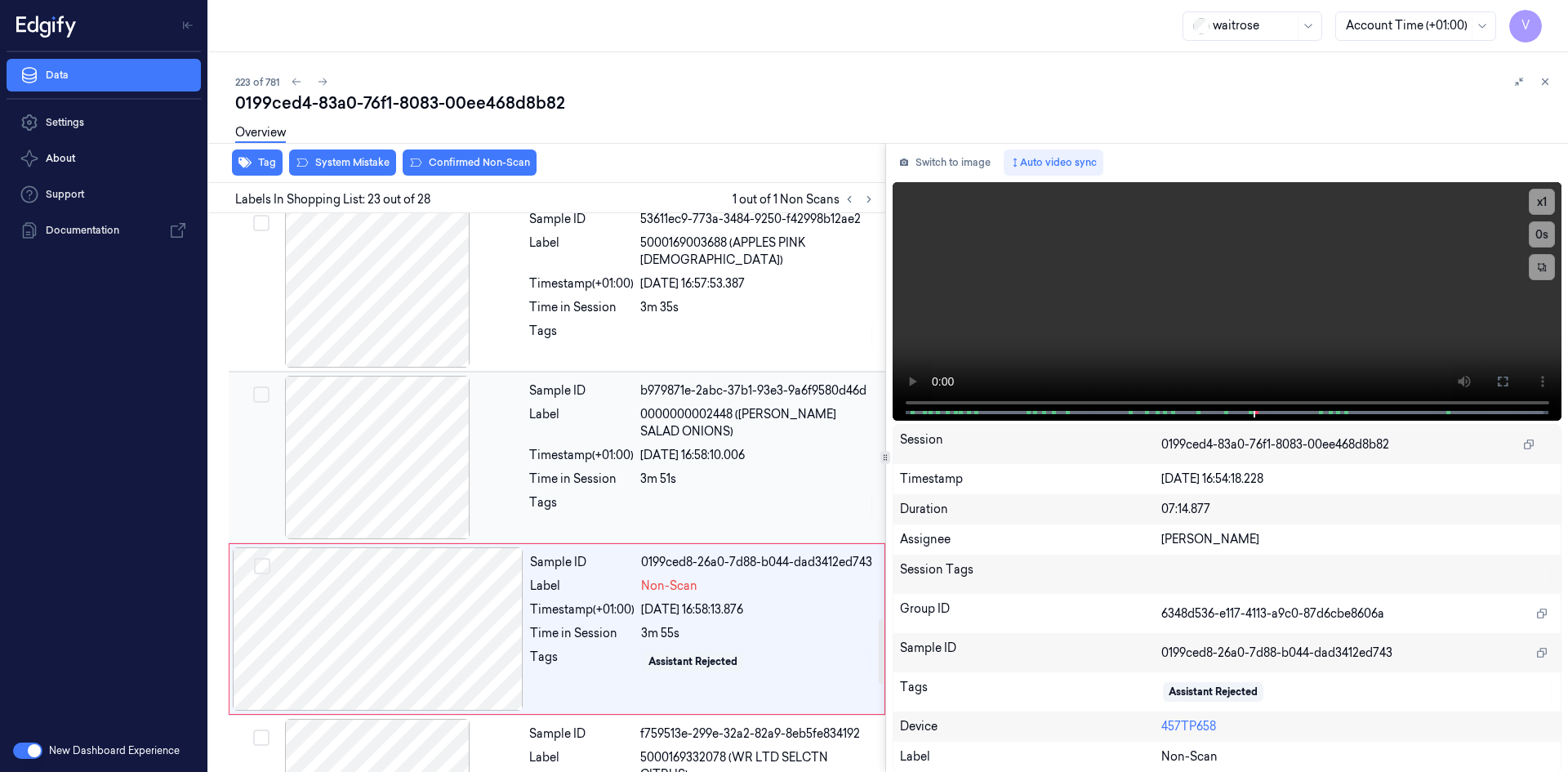
scroll to position [3414, 0]
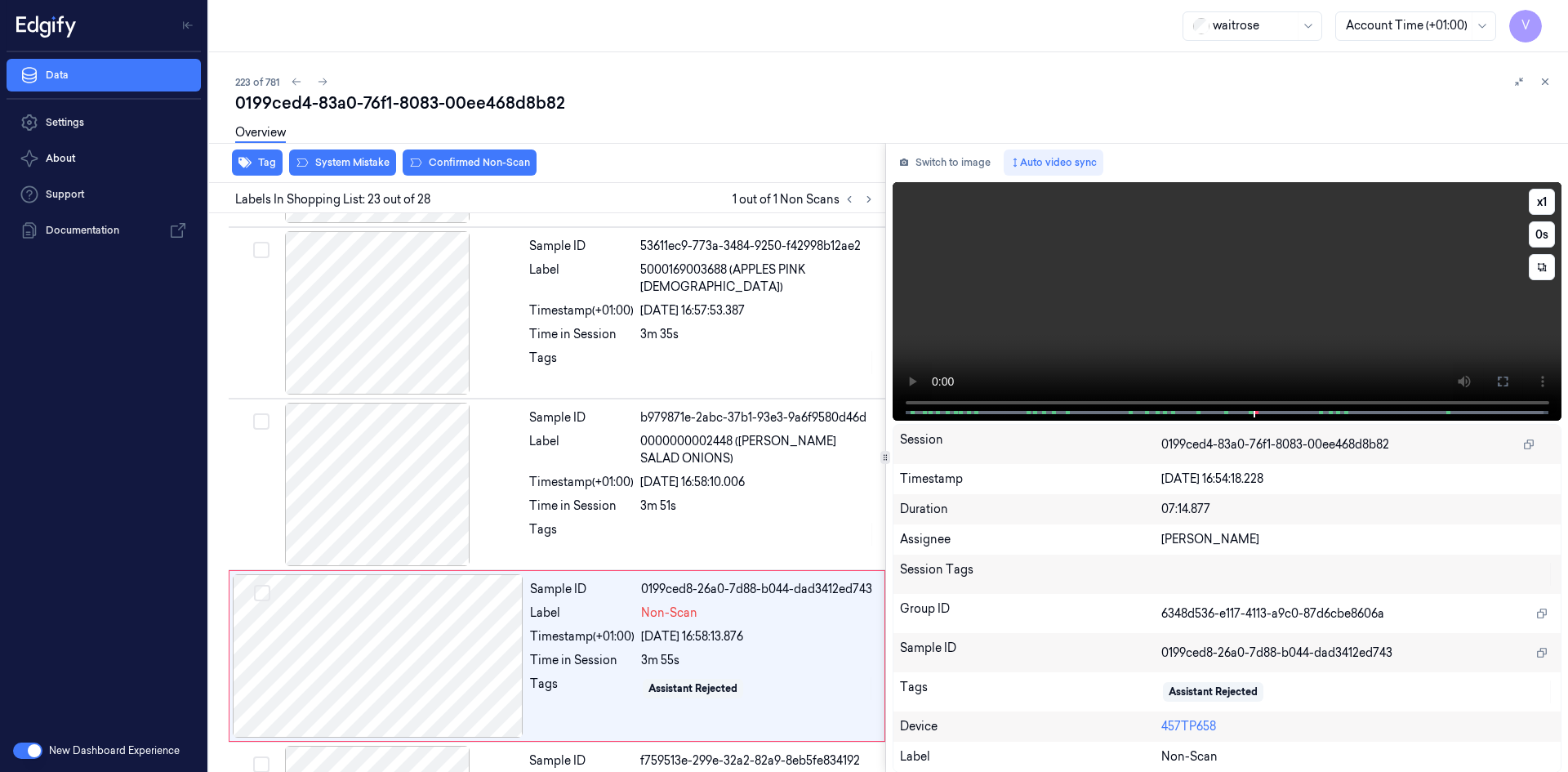
click at [1120, 312] on video at bounding box center [1226, 301] width 670 height 238
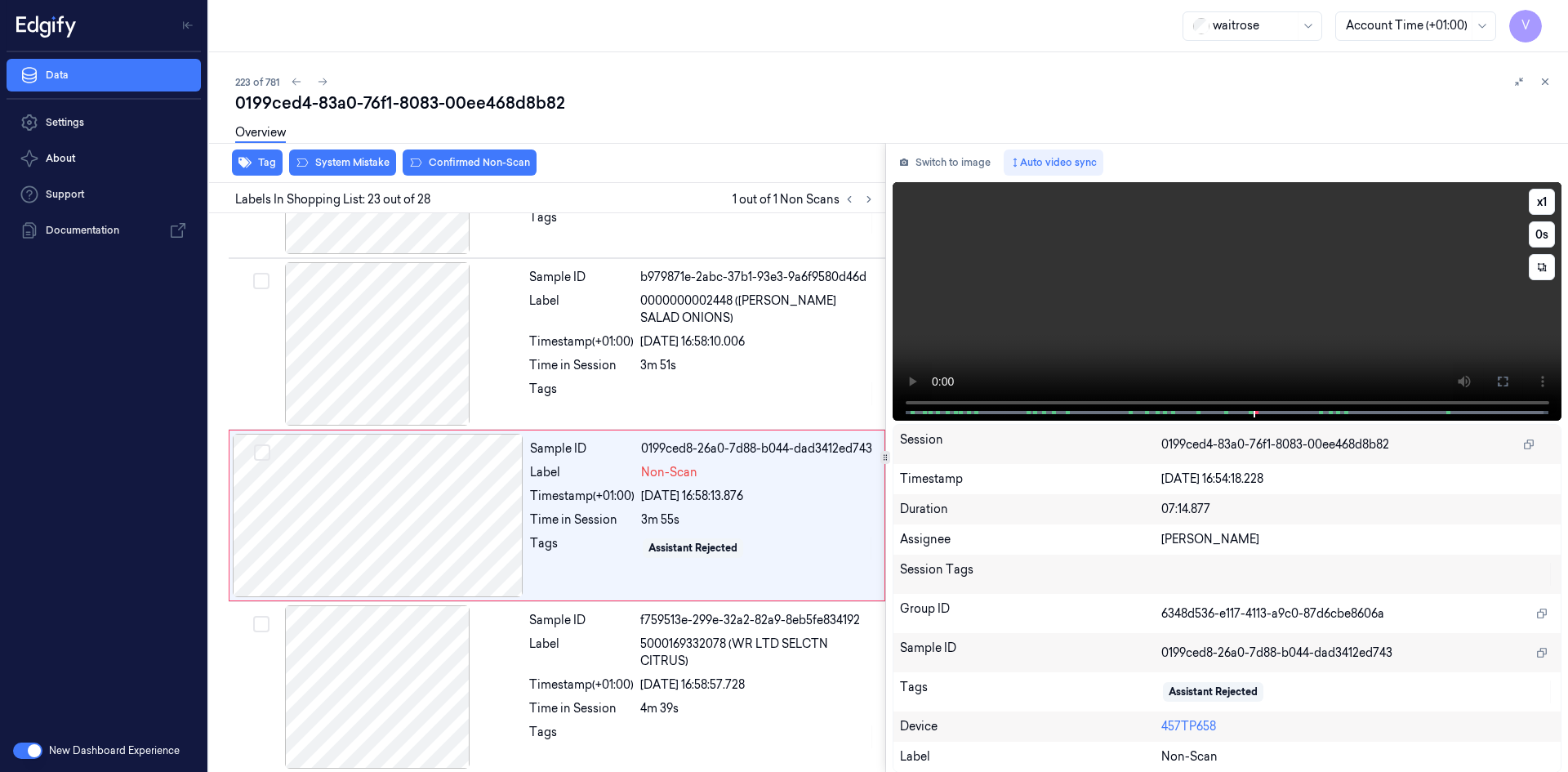
scroll to position [3578, 0]
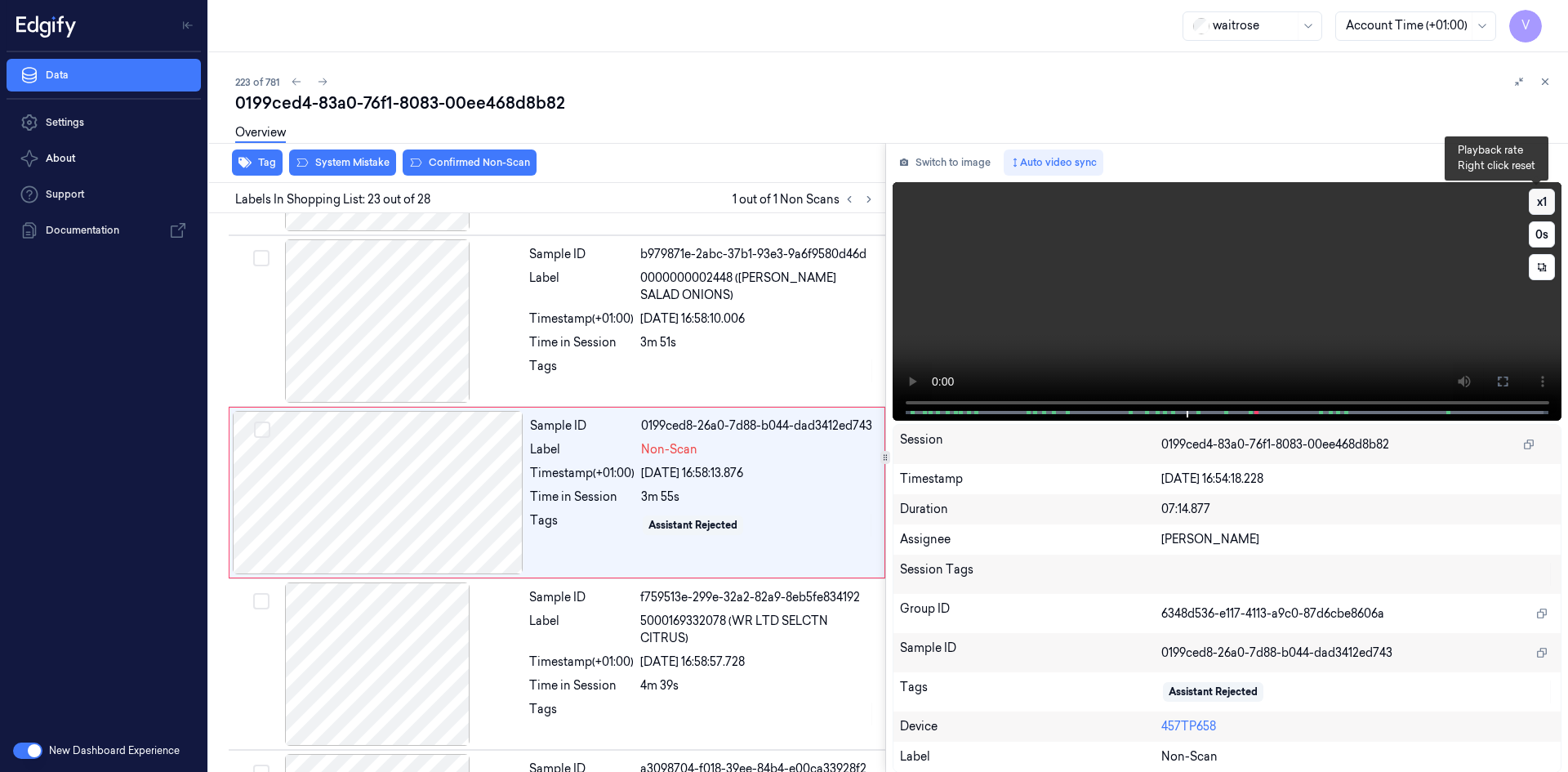
click at [1529, 193] on button "x 1" at bounding box center [1541, 201] width 27 height 27
click at [1530, 193] on button "x 2" at bounding box center [1541, 201] width 27 height 27
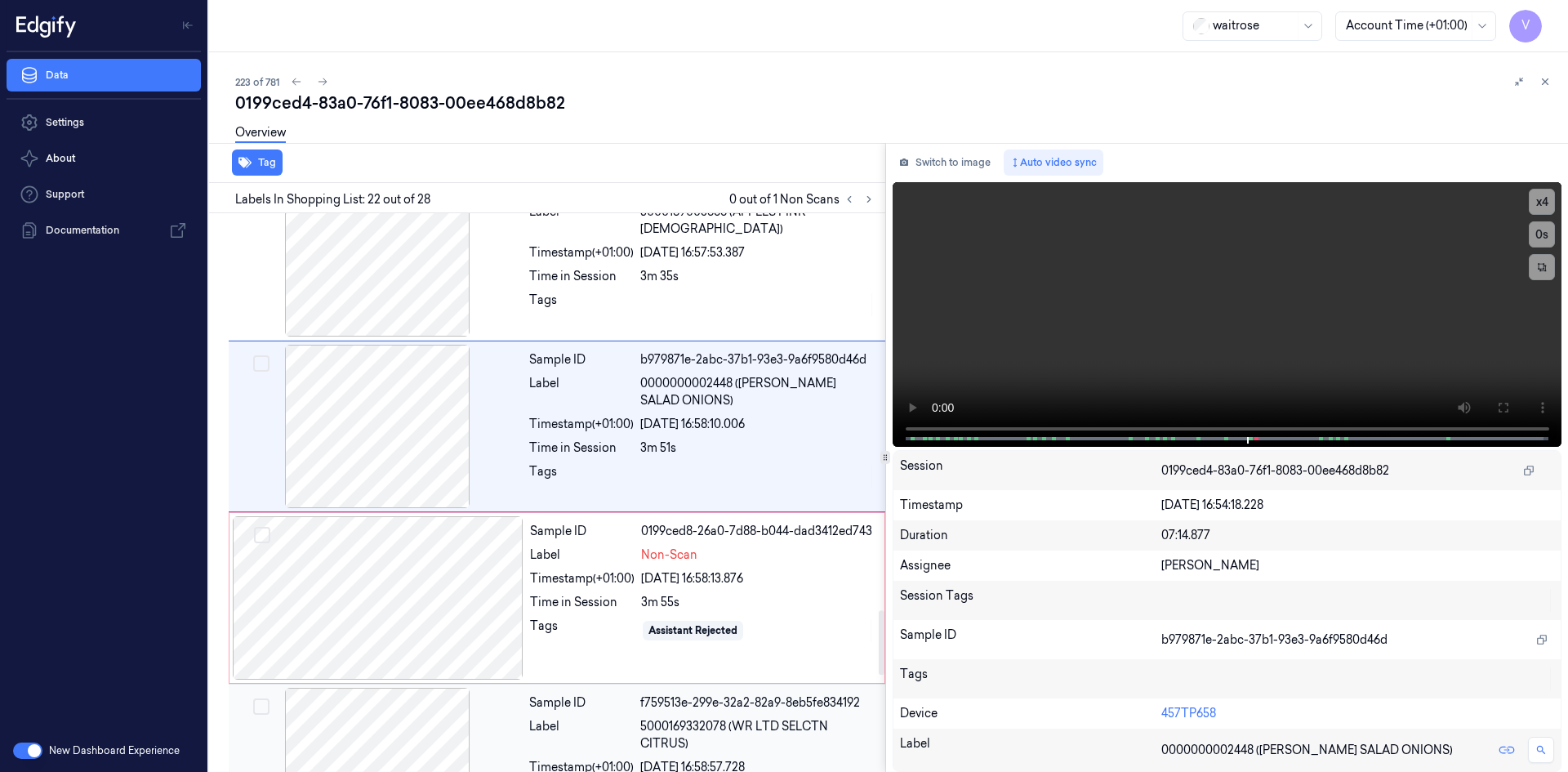
scroll to position [3407, 0]
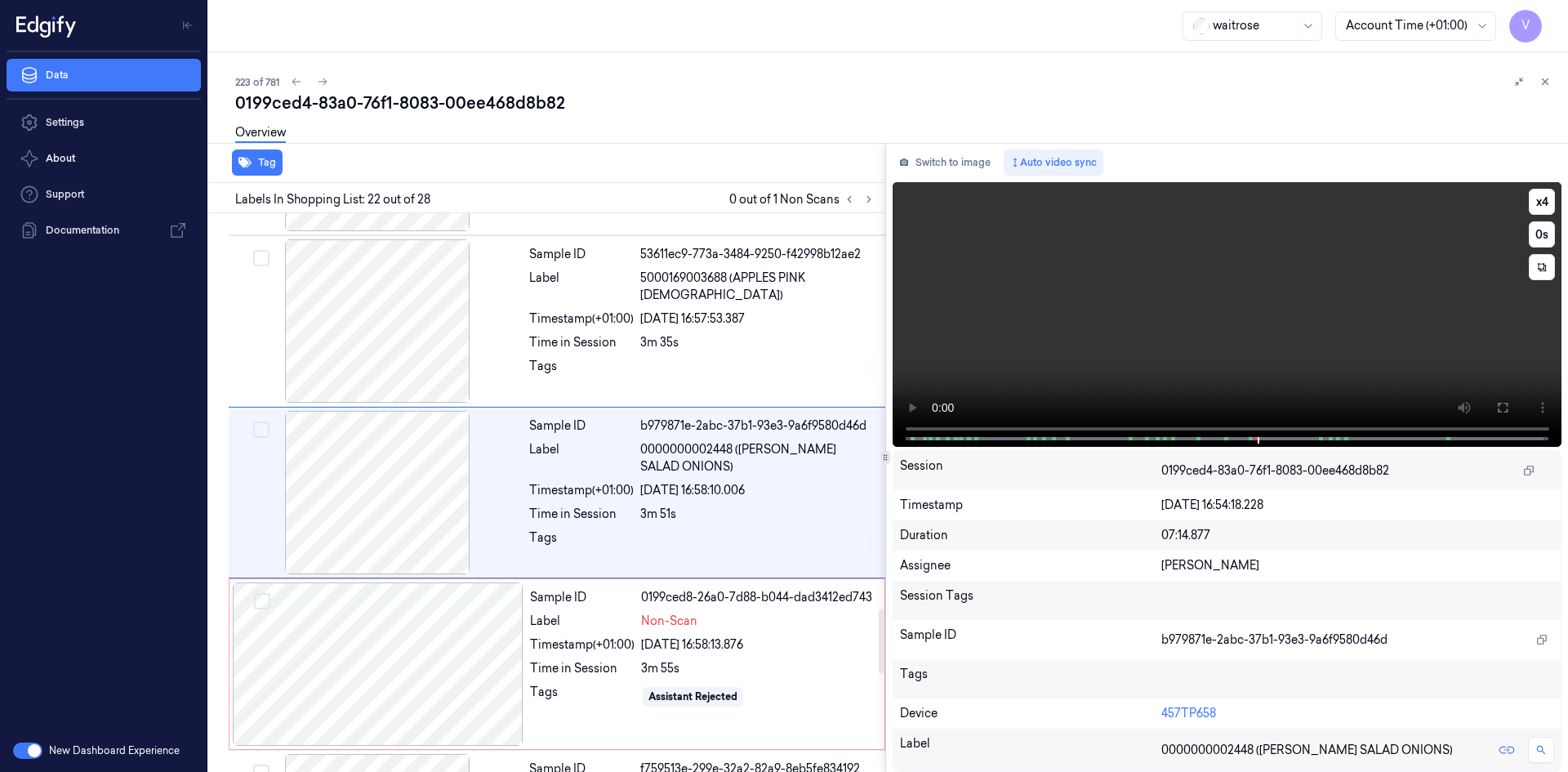
click at [1170, 327] on video at bounding box center [1226, 314] width 670 height 265
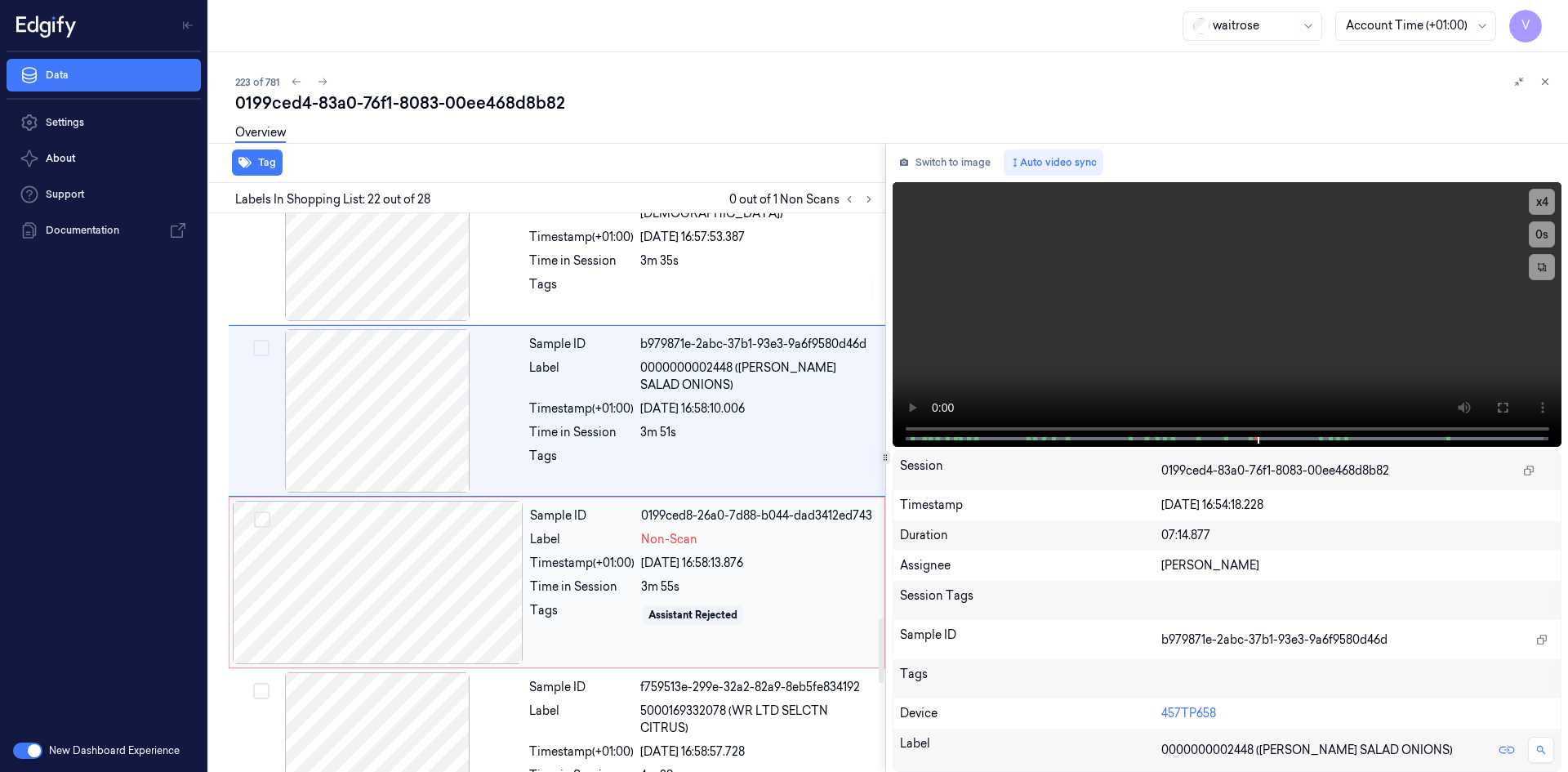
click at [408, 544] on div at bounding box center [377, 582] width 290 height 163
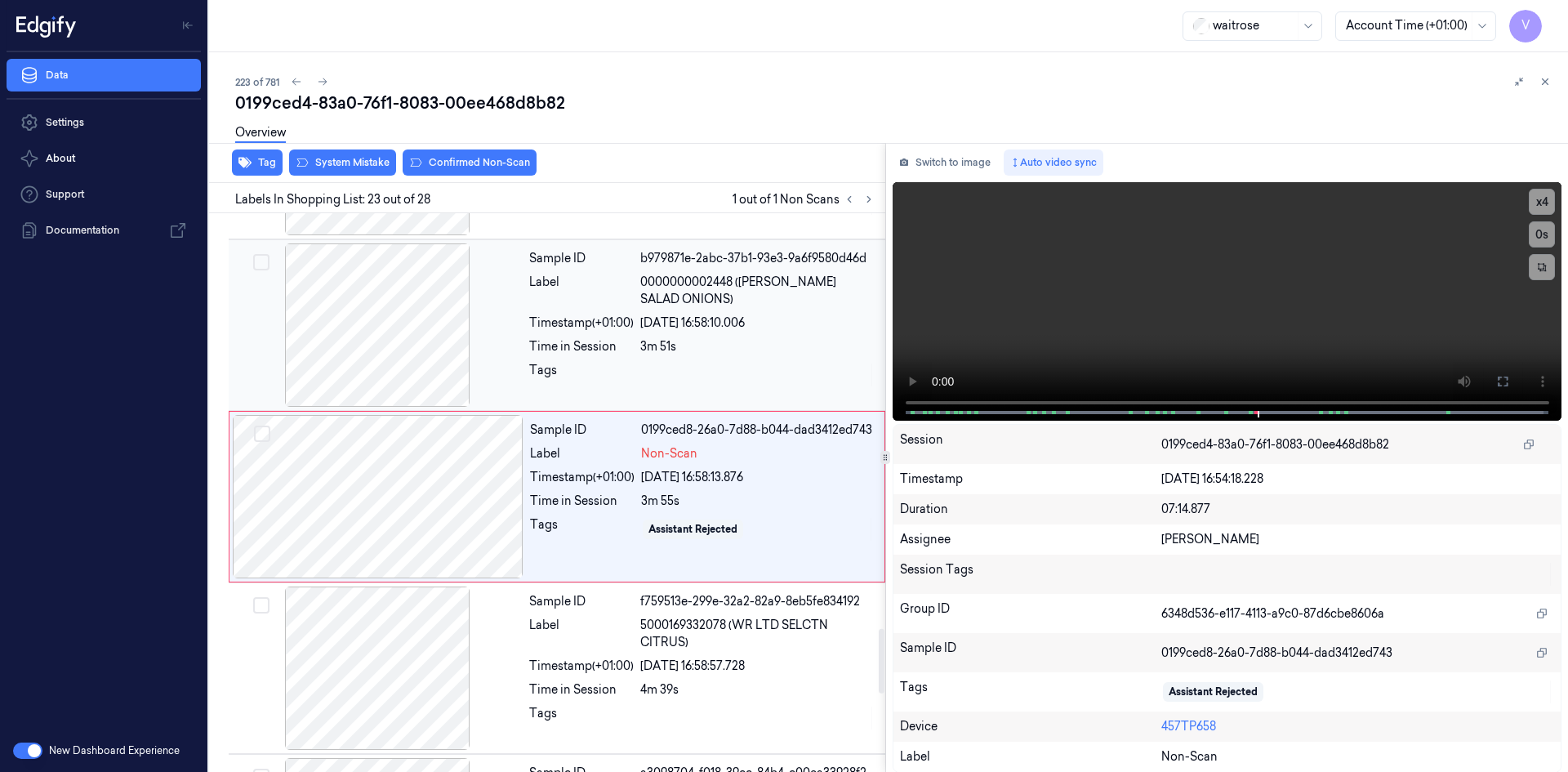
scroll to position [3578, 0]
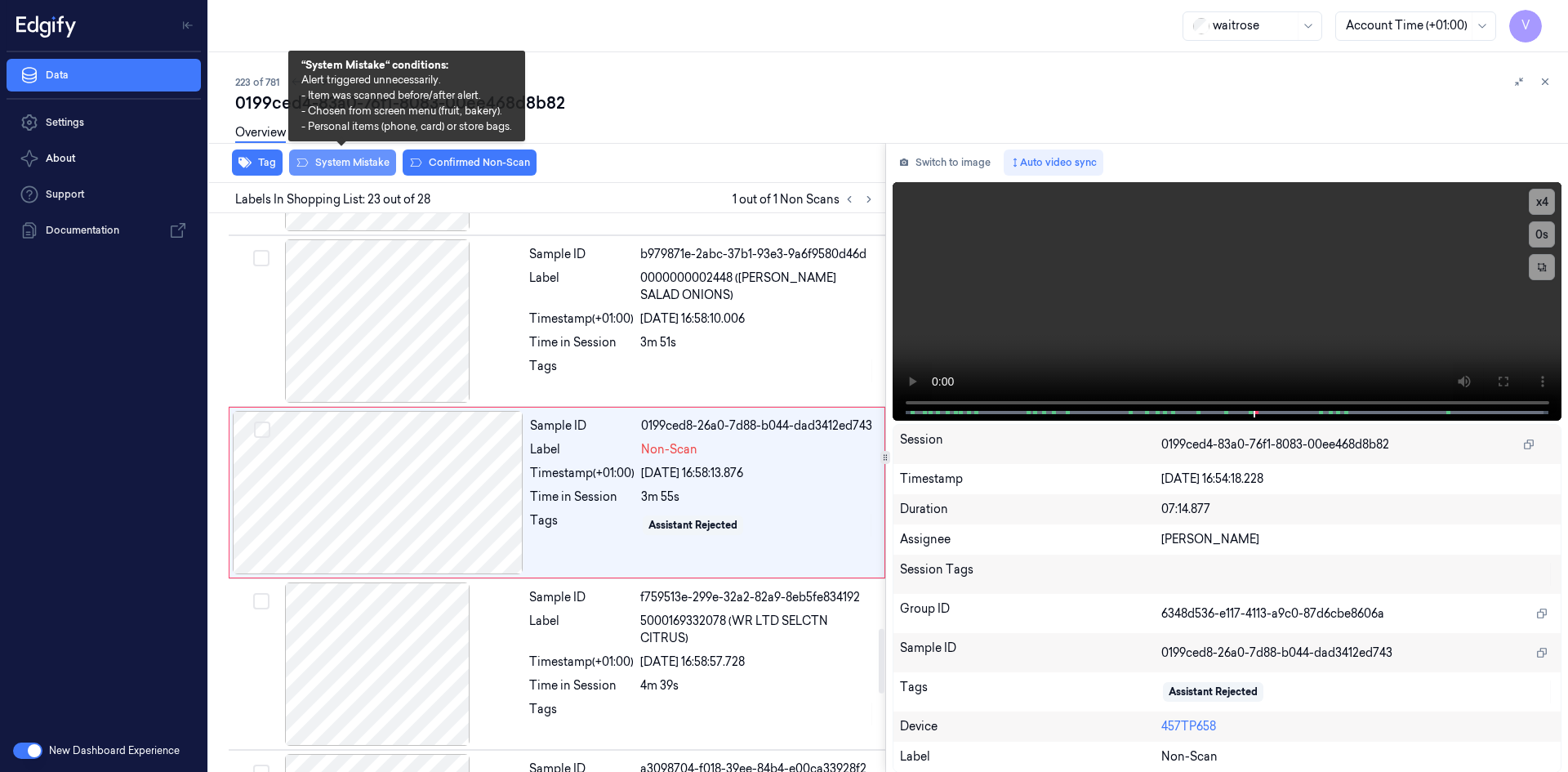
click at [367, 162] on button "System Mistake" at bounding box center [343, 162] width 107 height 27
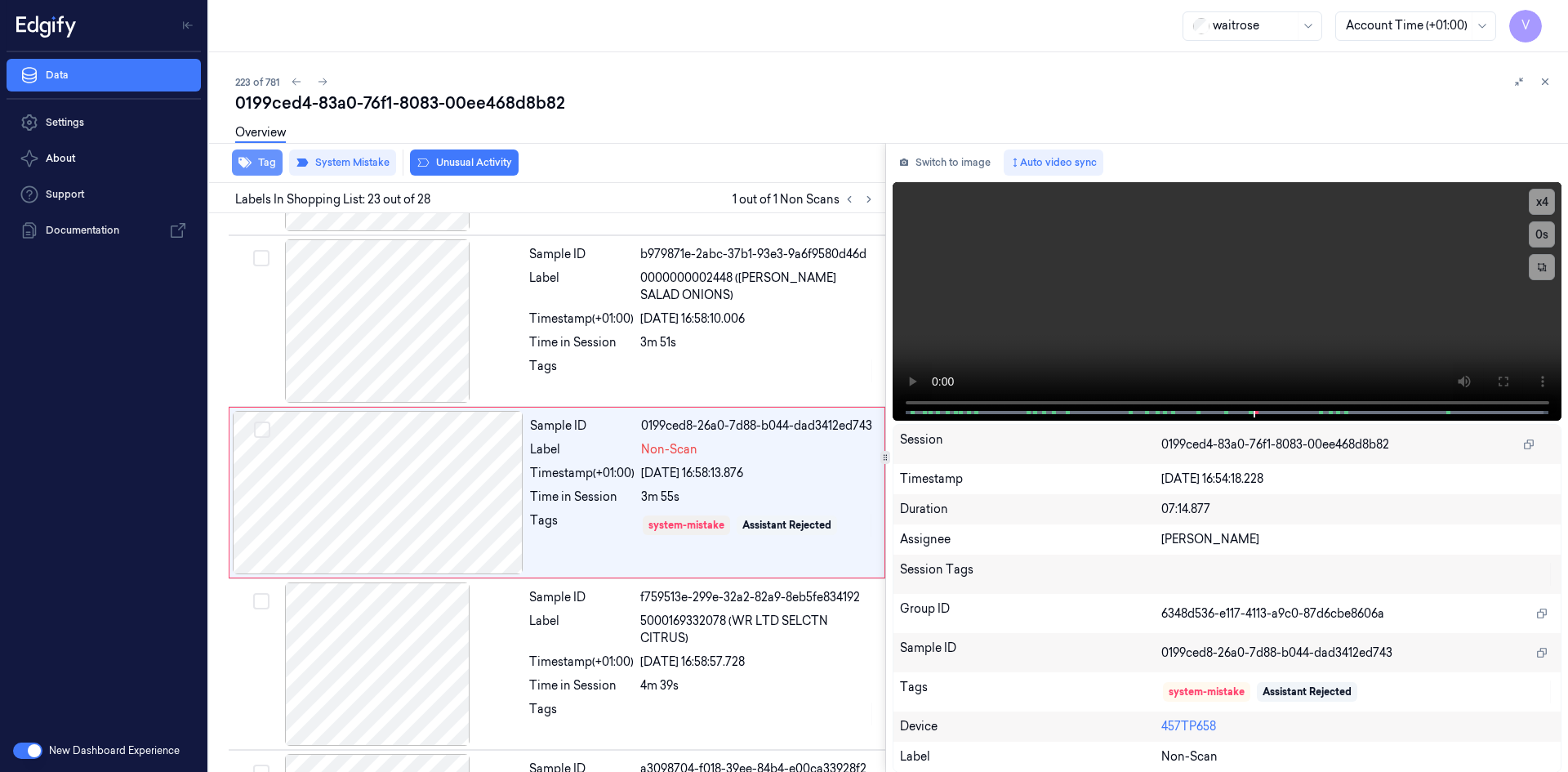
click at [258, 162] on button "Tag" at bounding box center [256, 162] width 50 height 27
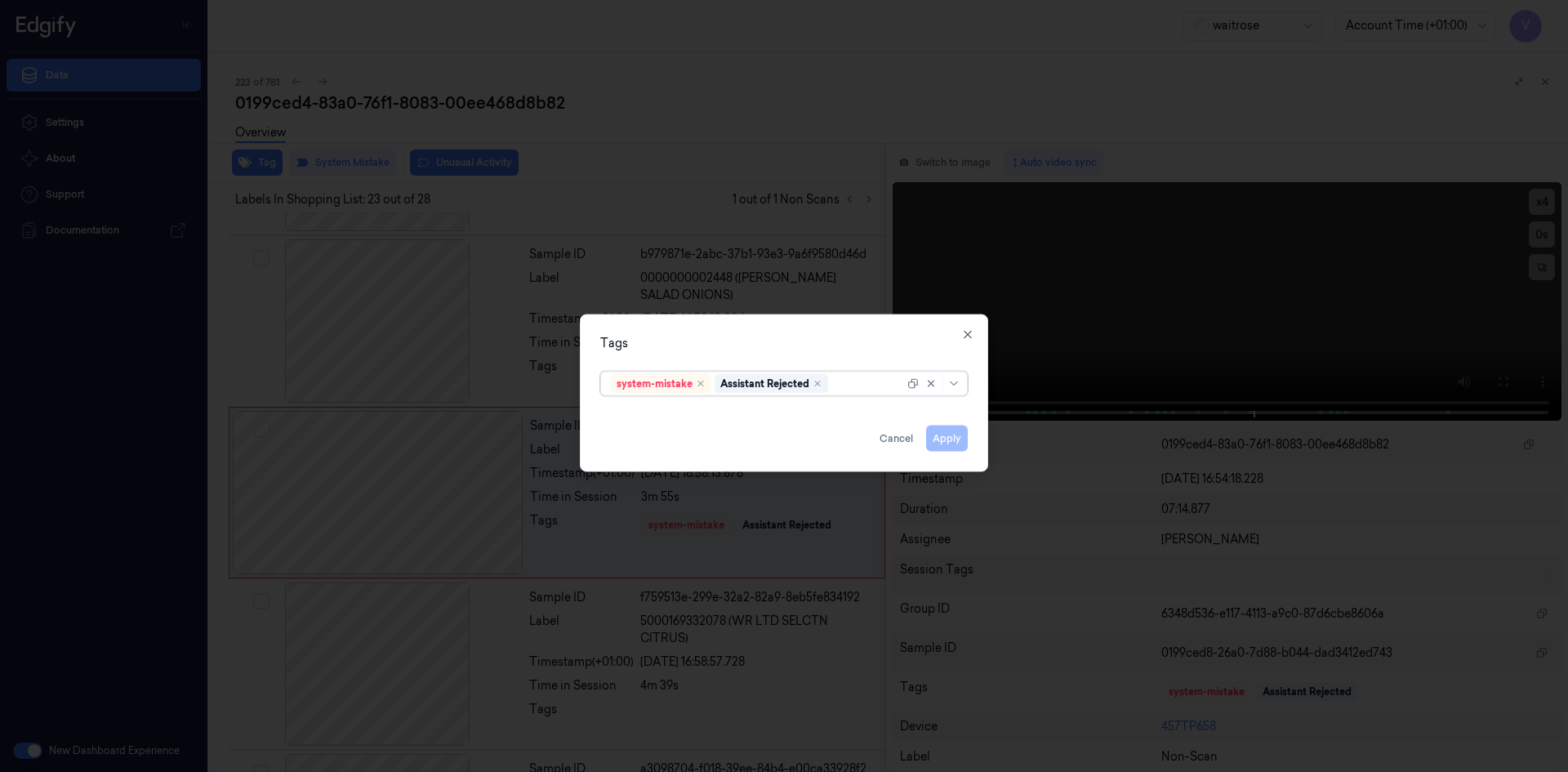
click at [860, 386] on div at bounding box center [867, 383] width 72 height 17
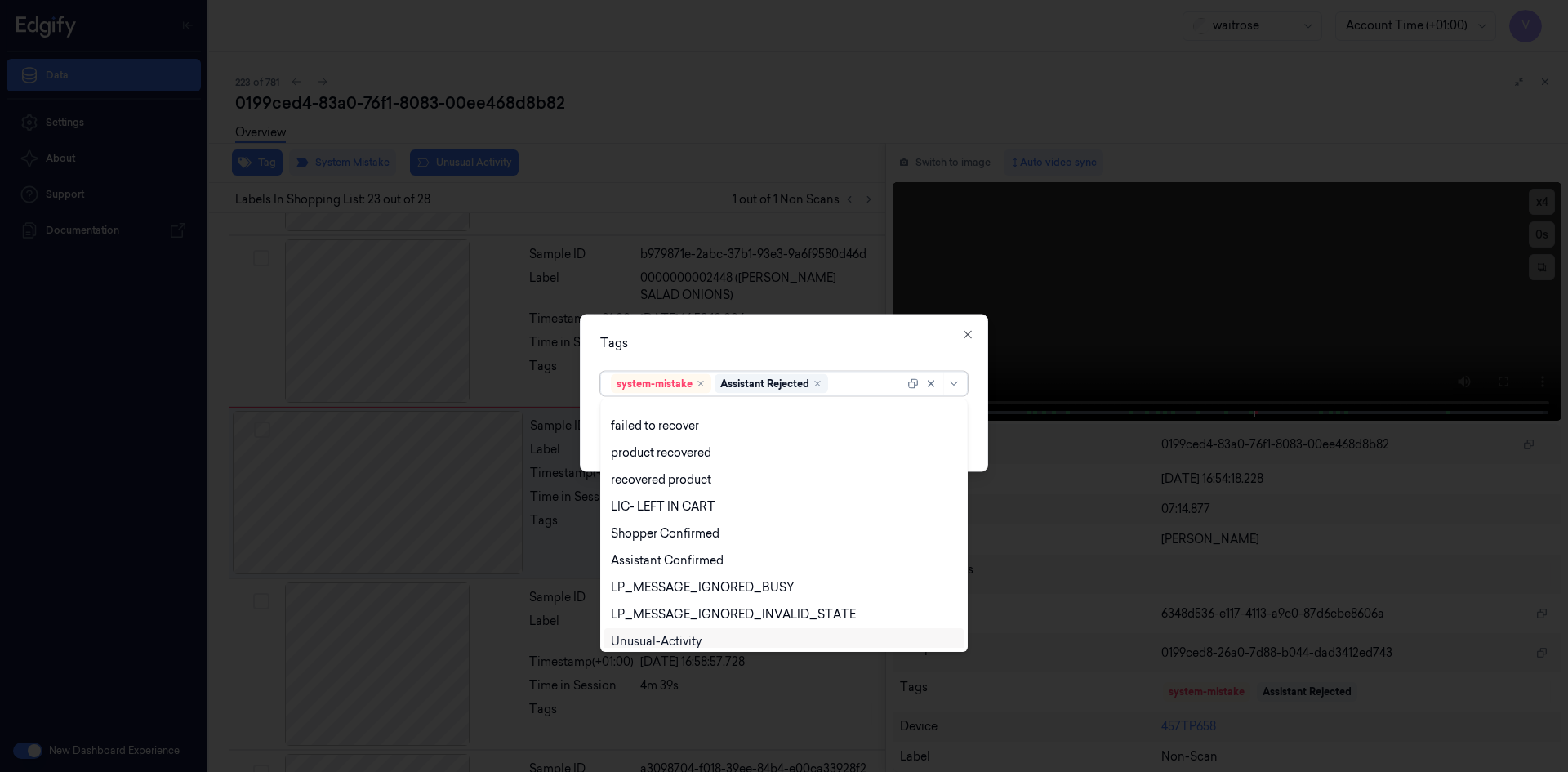
scroll to position [240, 0]
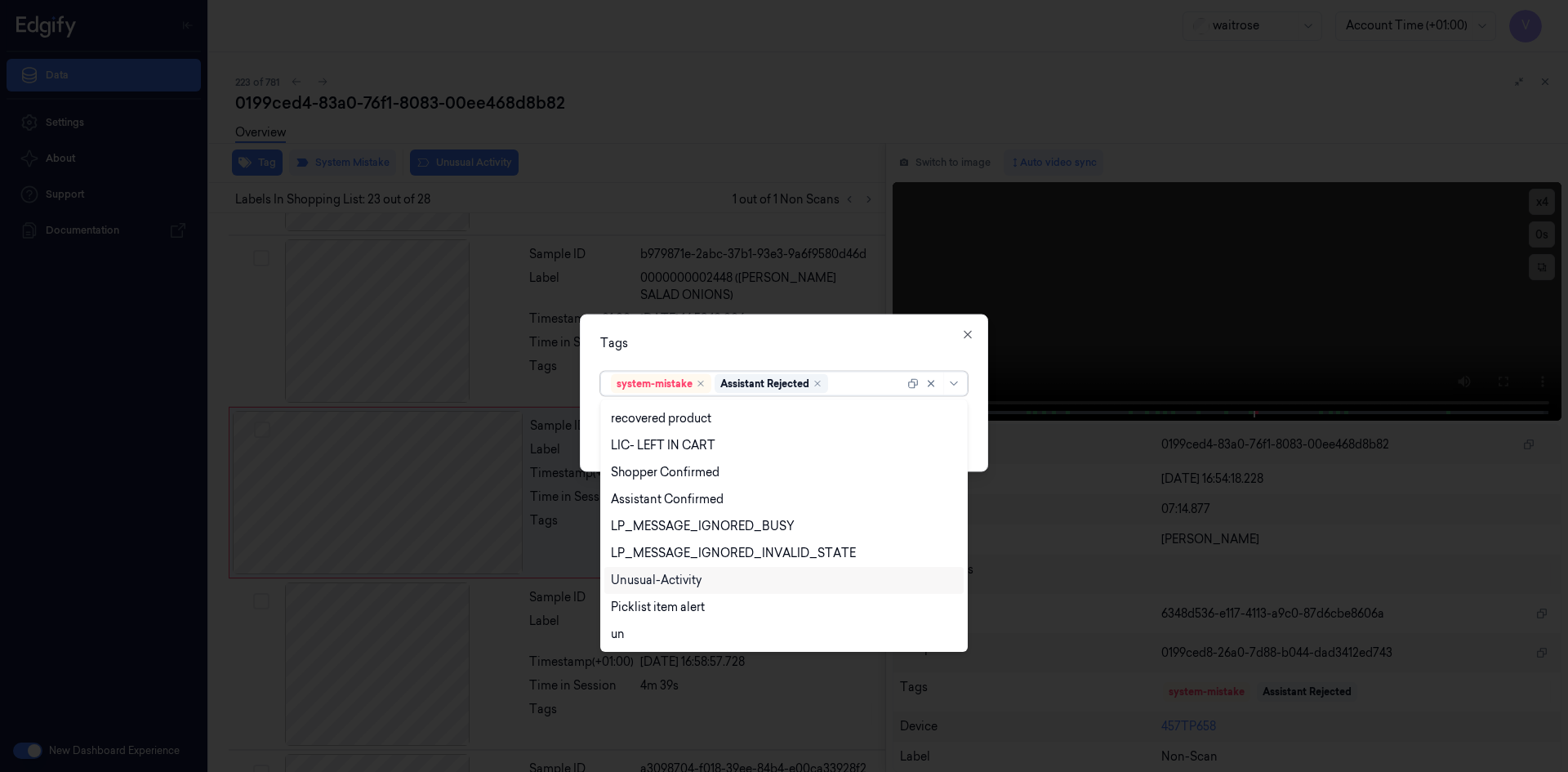
click at [681, 578] on div "Unusual-Activity" at bounding box center [656, 580] width 91 height 17
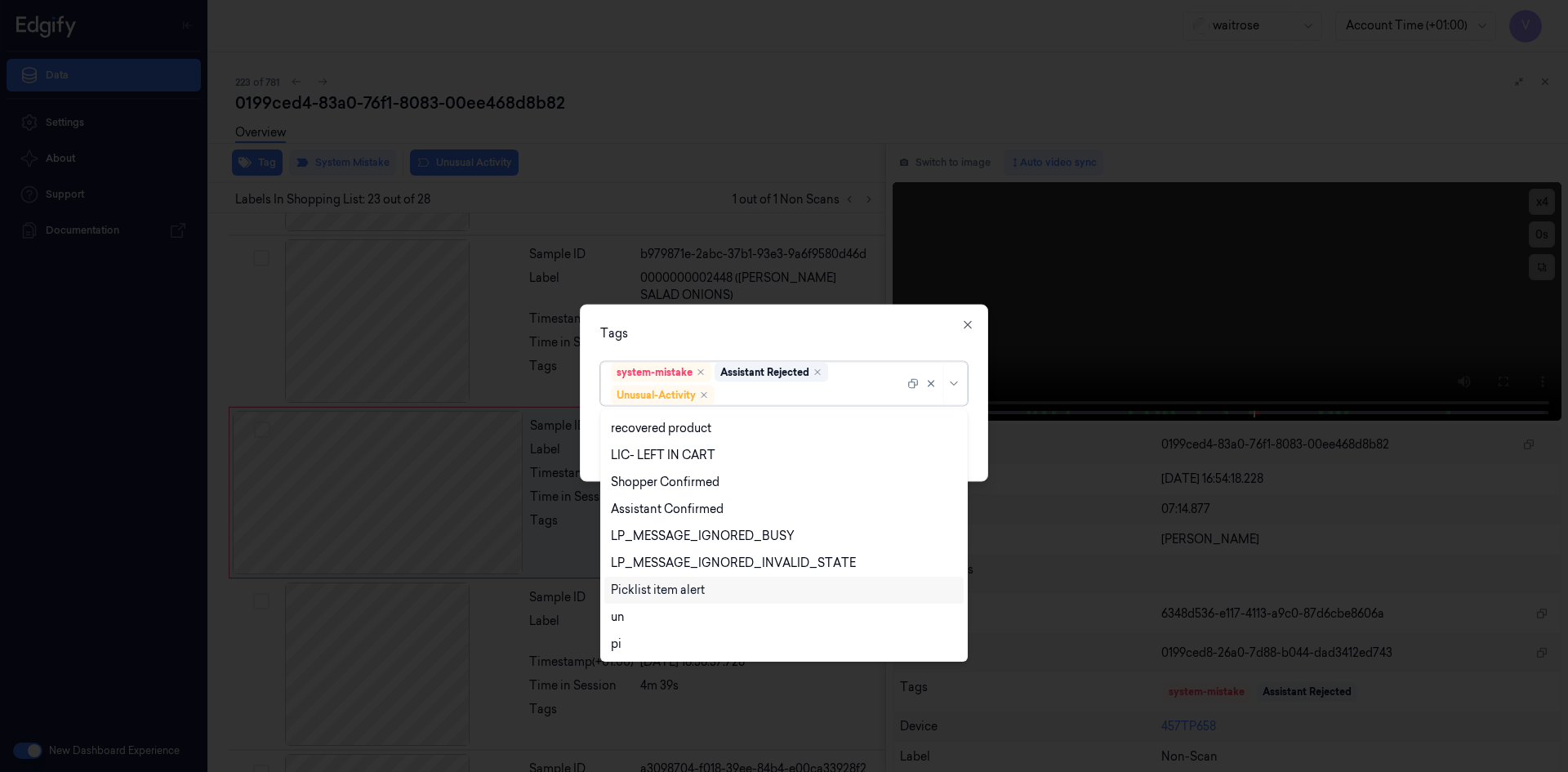
click at [681, 589] on div "Picklist item alert" at bounding box center [658, 590] width 94 height 17
drag, startPoint x: 781, startPoint y: 310, endPoint x: 878, endPoint y: 410, distance: 139.3
click at [783, 311] on div "Tags option Picklist item alert, selected. 20 results available. Use Up and Dow…" at bounding box center [784, 392] width 408 height 177
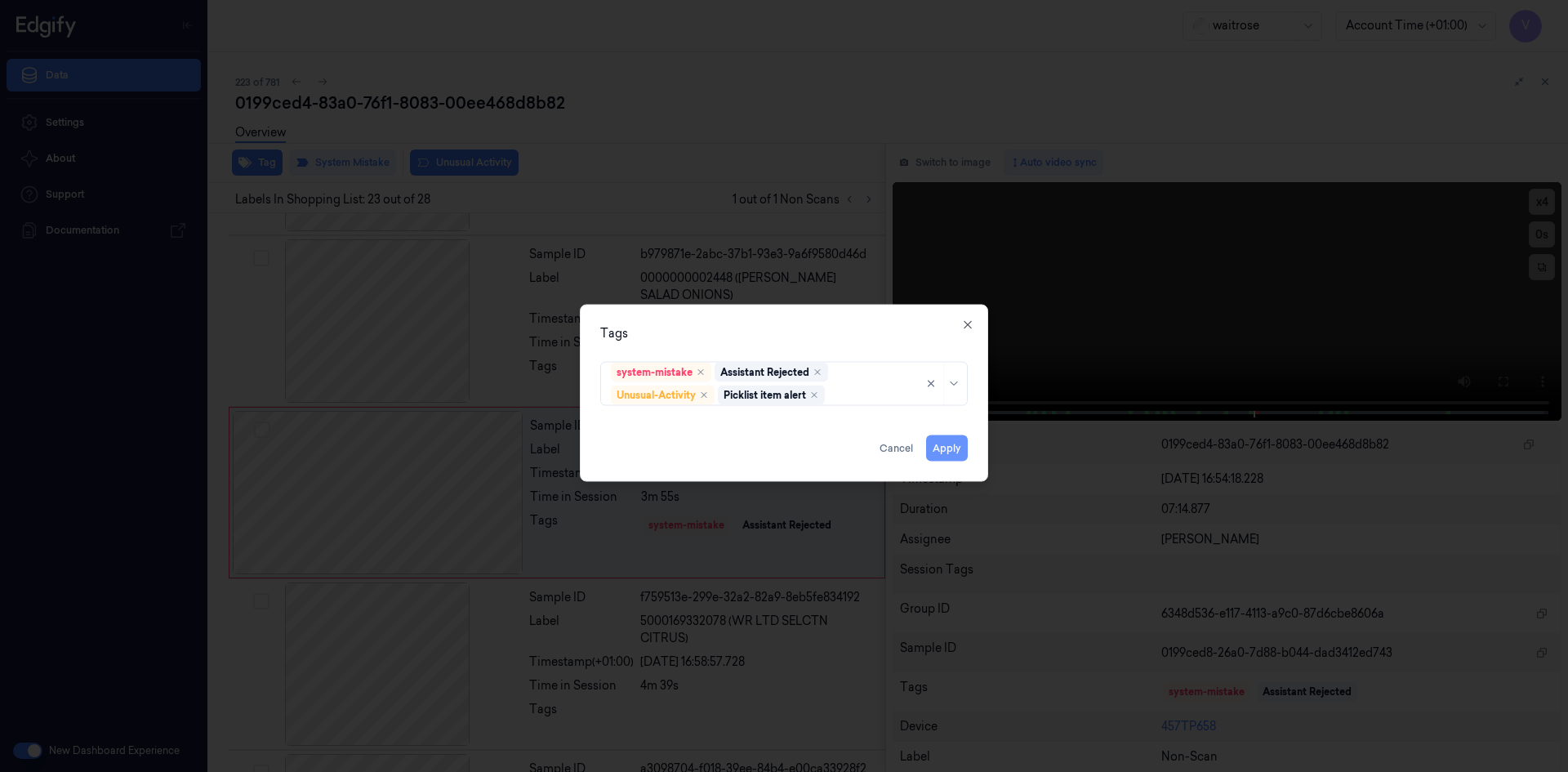
click at [951, 450] on button "Apply" at bounding box center [946, 447] width 41 height 27
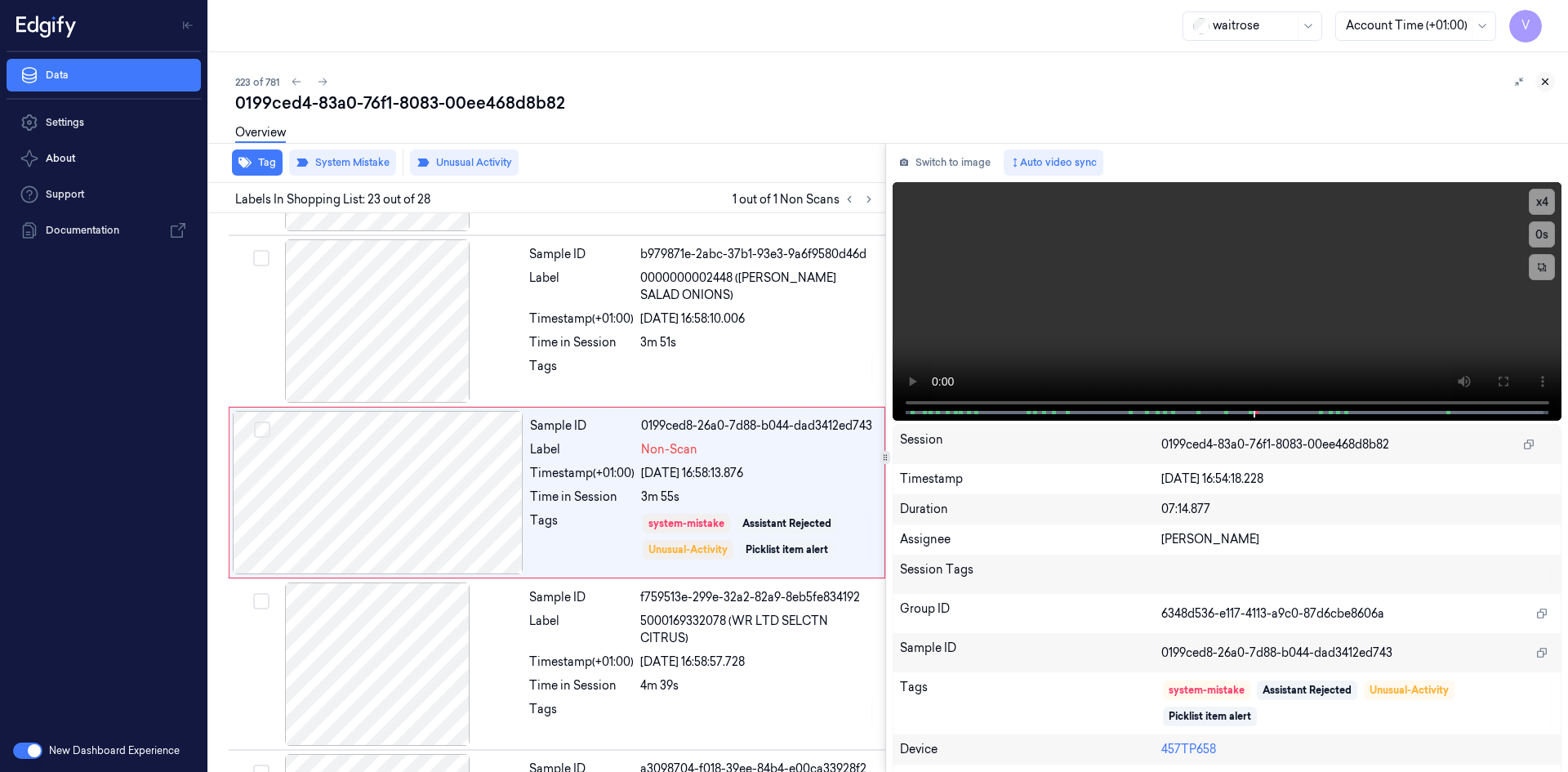
click at [1547, 78] on icon at bounding box center [1545, 82] width 11 height 11
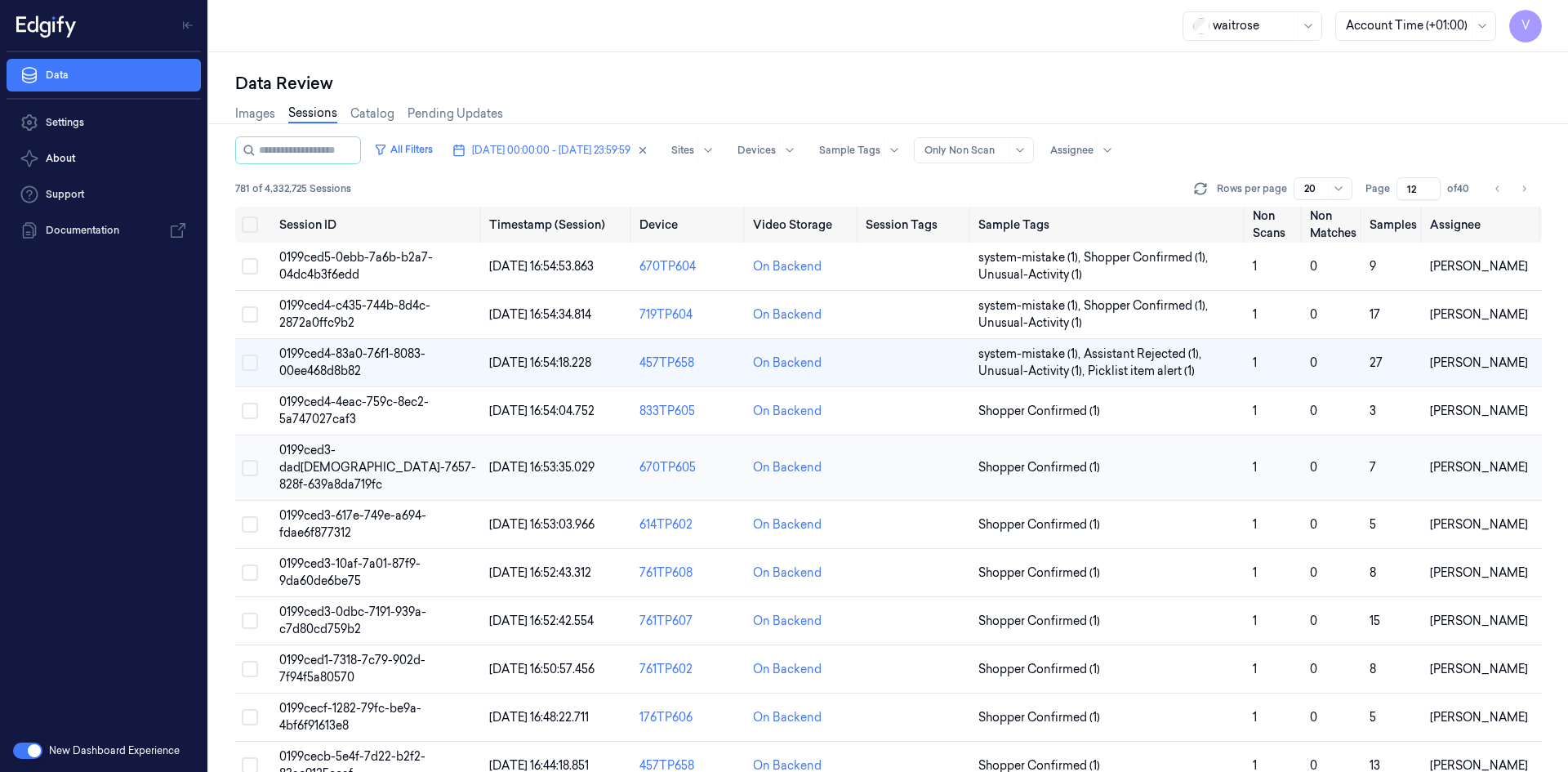
click at [338, 441] on td "0199ced3-dad[DEMOGRAPHIC_DATA]-7657-828f-639a8da719fc" at bounding box center [377, 467] width 210 height 65
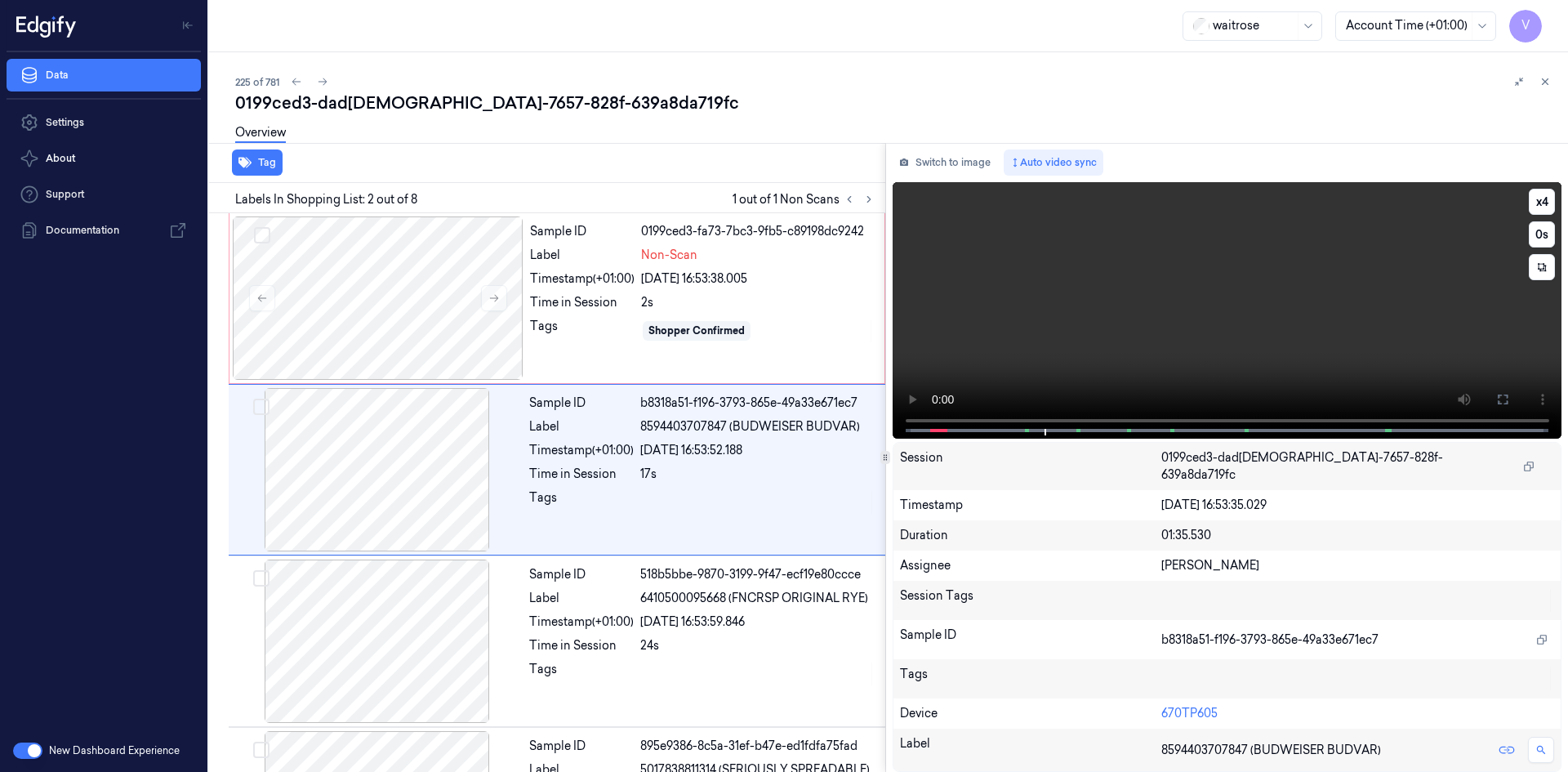
click at [1035, 329] on video at bounding box center [1226, 310] width 670 height 256
click at [428, 297] on div at bounding box center [377, 298] width 290 height 163
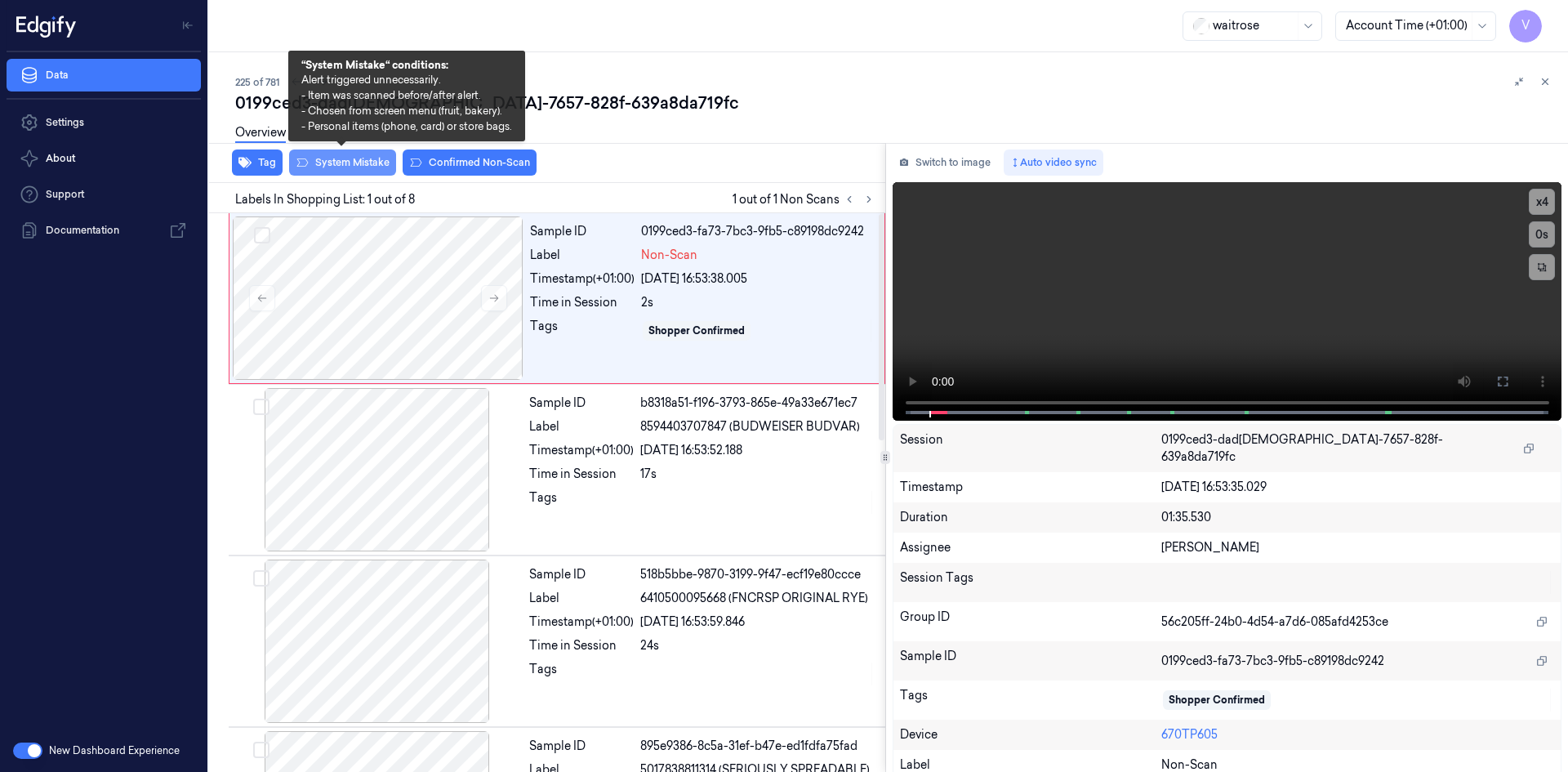
click at [371, 169] on button "System Mistake" at bounding box center [343, 162] width 107 height 27
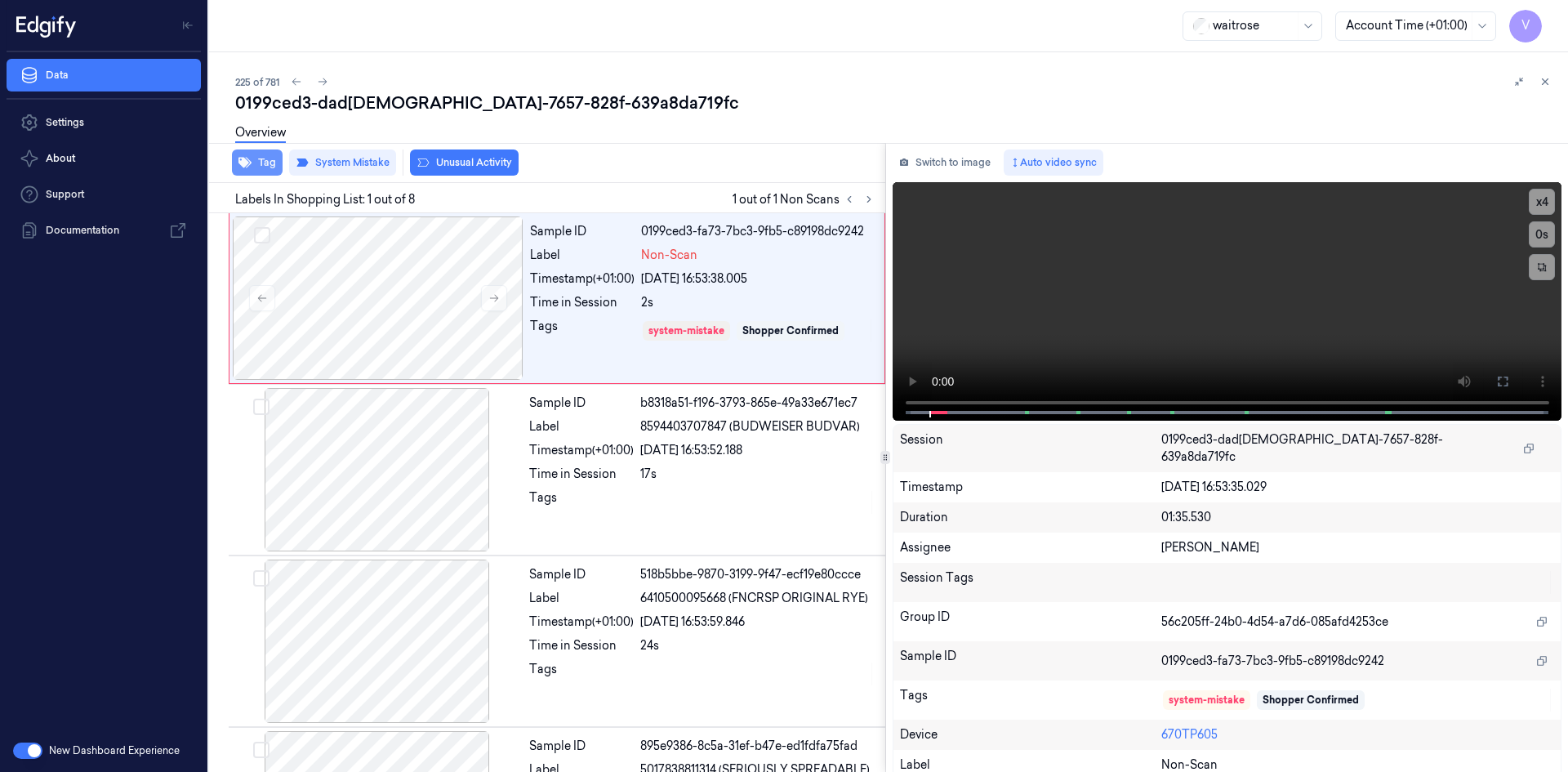
click at [267, 168] on button "Tag" at bounding box center [256, 162] width 50 height 27
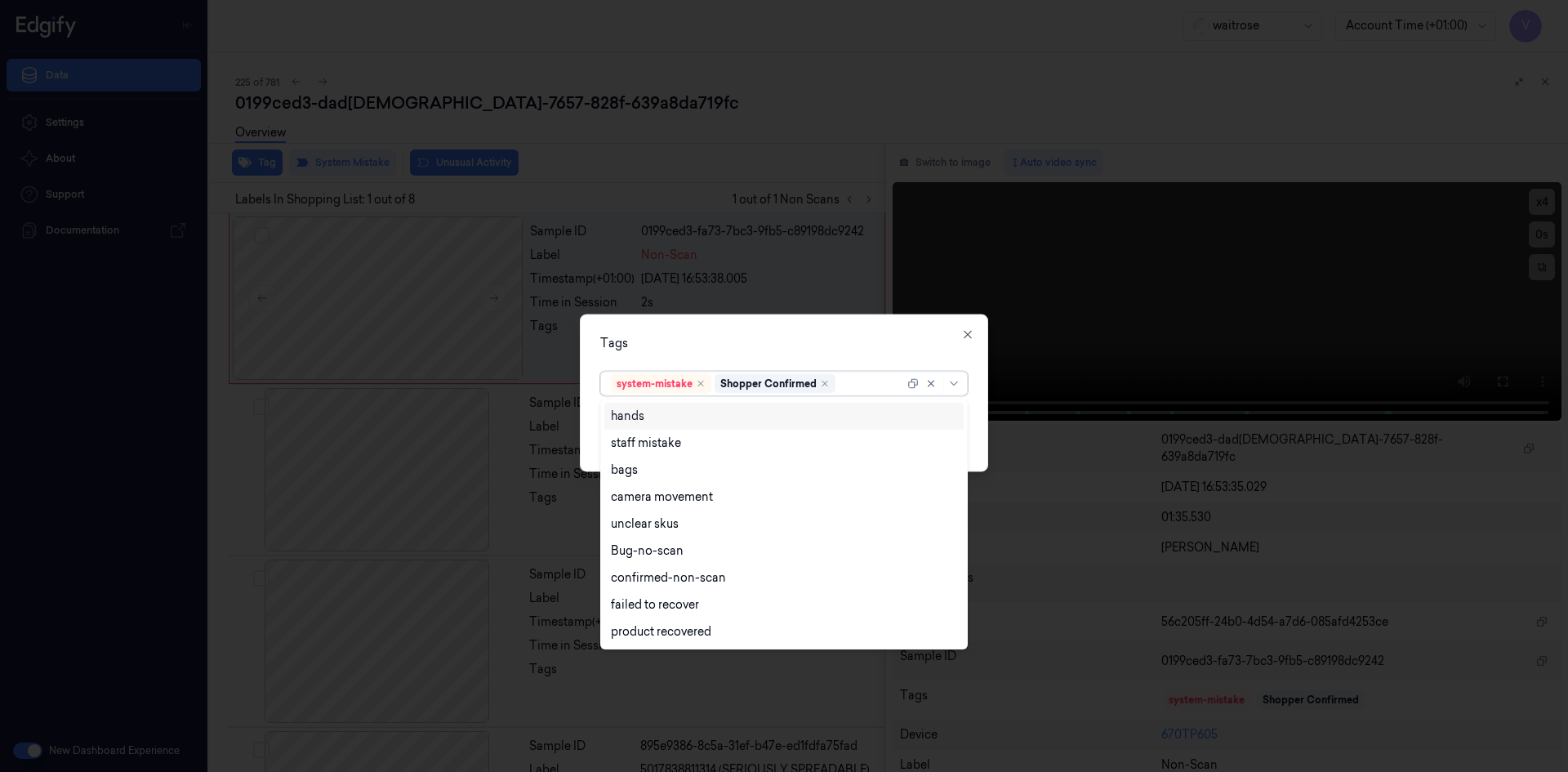
click at [855, 385] on div at bounding box center [871, 383] width 65 height 17
click at [674, 476] on div "bags" at bounding box center [784, 470] width 346 height 17
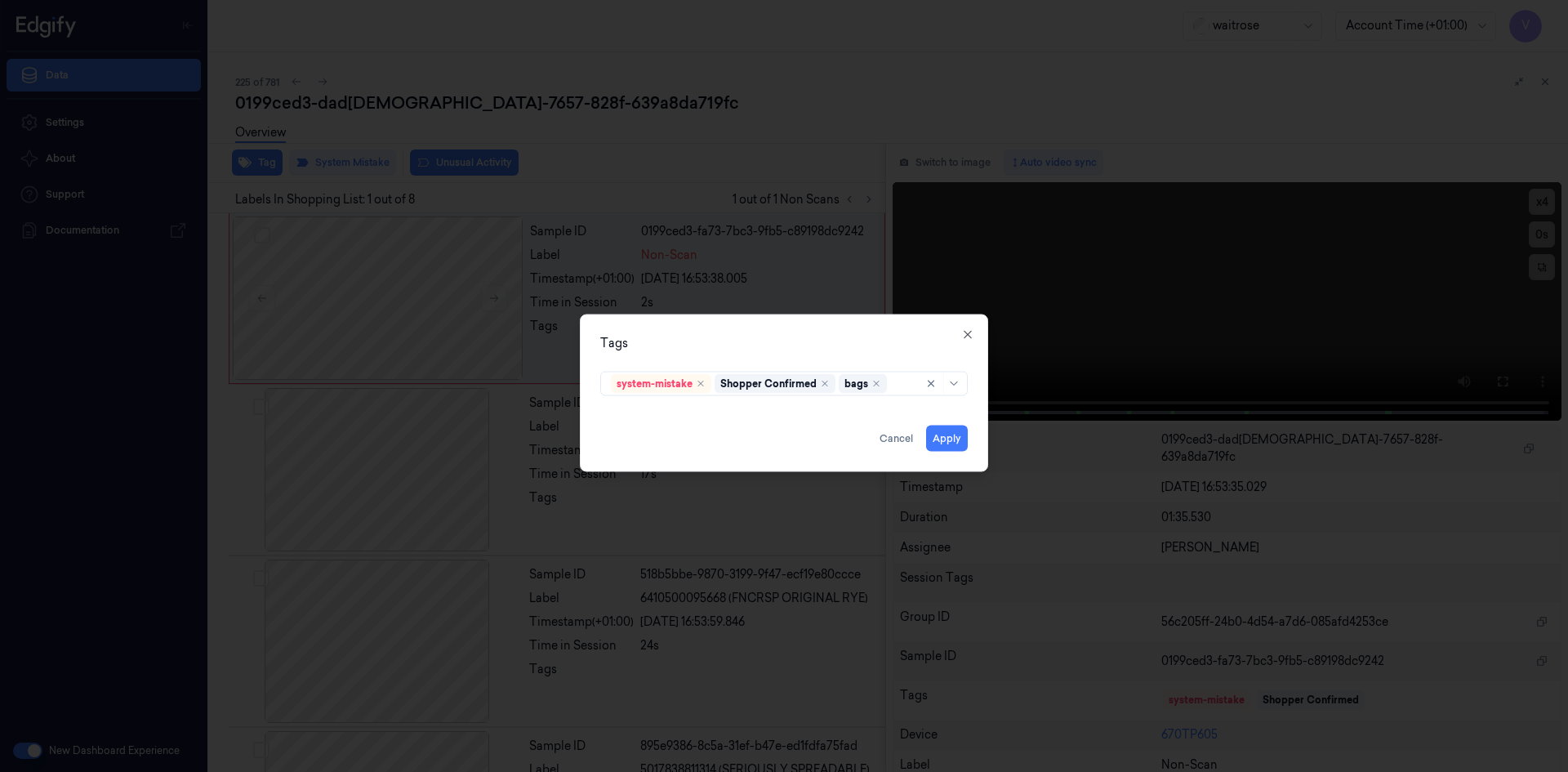
drag, startPoint x: 805, startPoint y: 341, endPoint x: 811, endPoint y: 346, distance: 7.8
click at [807, 343] on div "Tags" at bounding box center [783, 343] width 367 height 17
click at [943, 443] on button "Apply" at bounding box center [946, 438] width 41 height 27
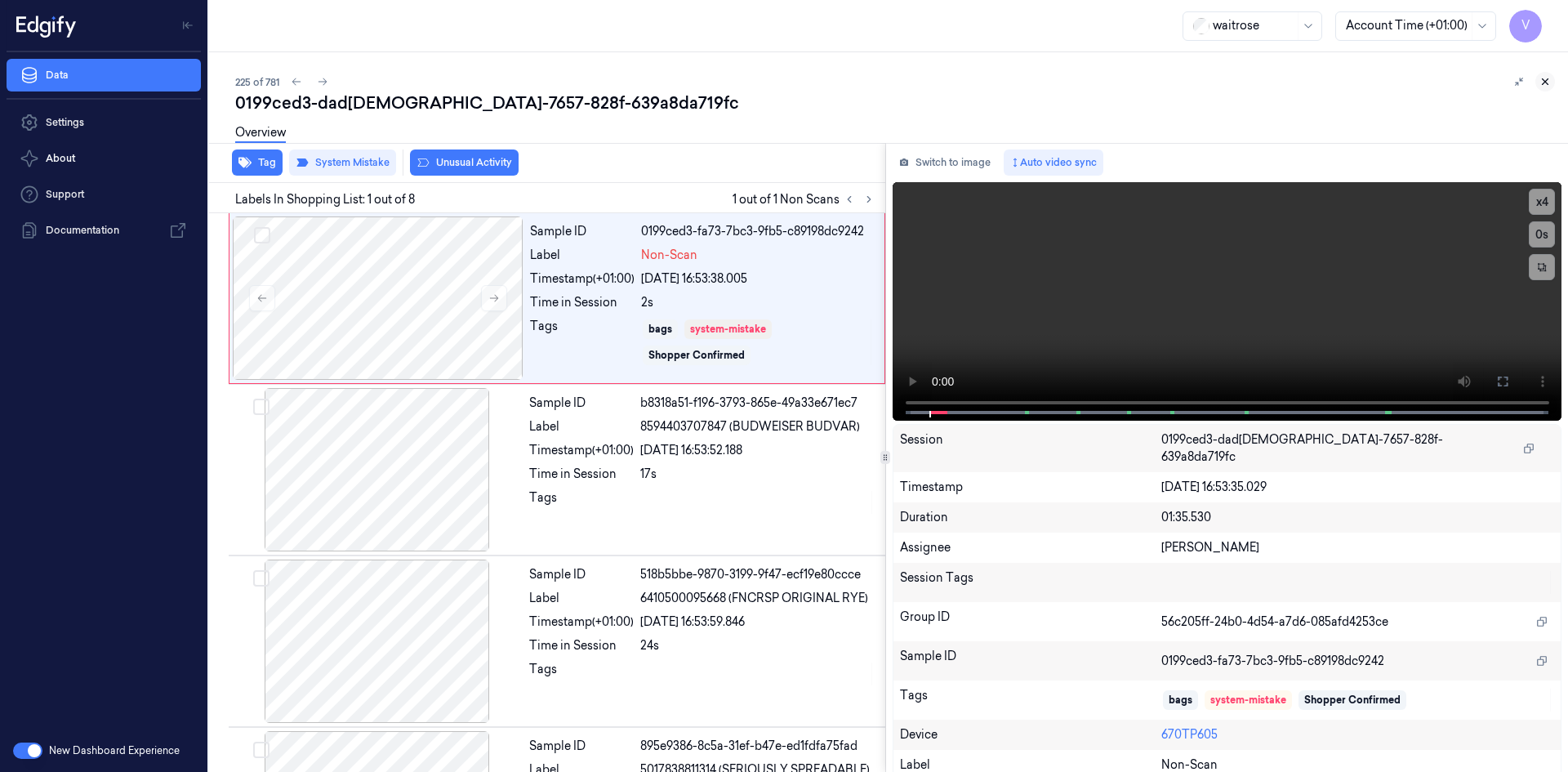
click at [1542, 79] on icon at bounding box center [1545, 82] width 11 height 11
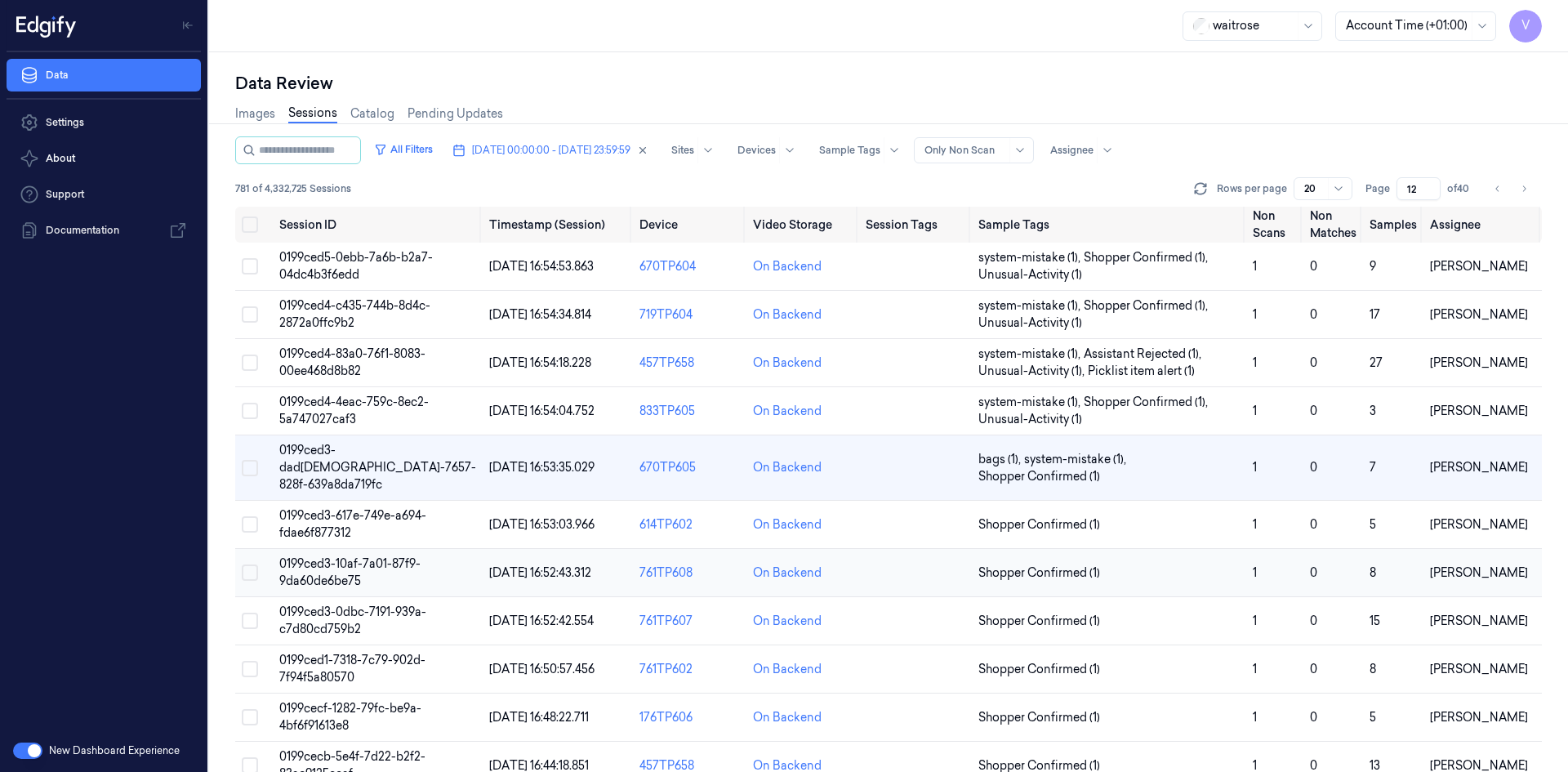
click at [336, 556] on span "0199ced3-10af-7a01-87f9-9da60de6be75" at bounding box center [350, 571] width 141 height 32
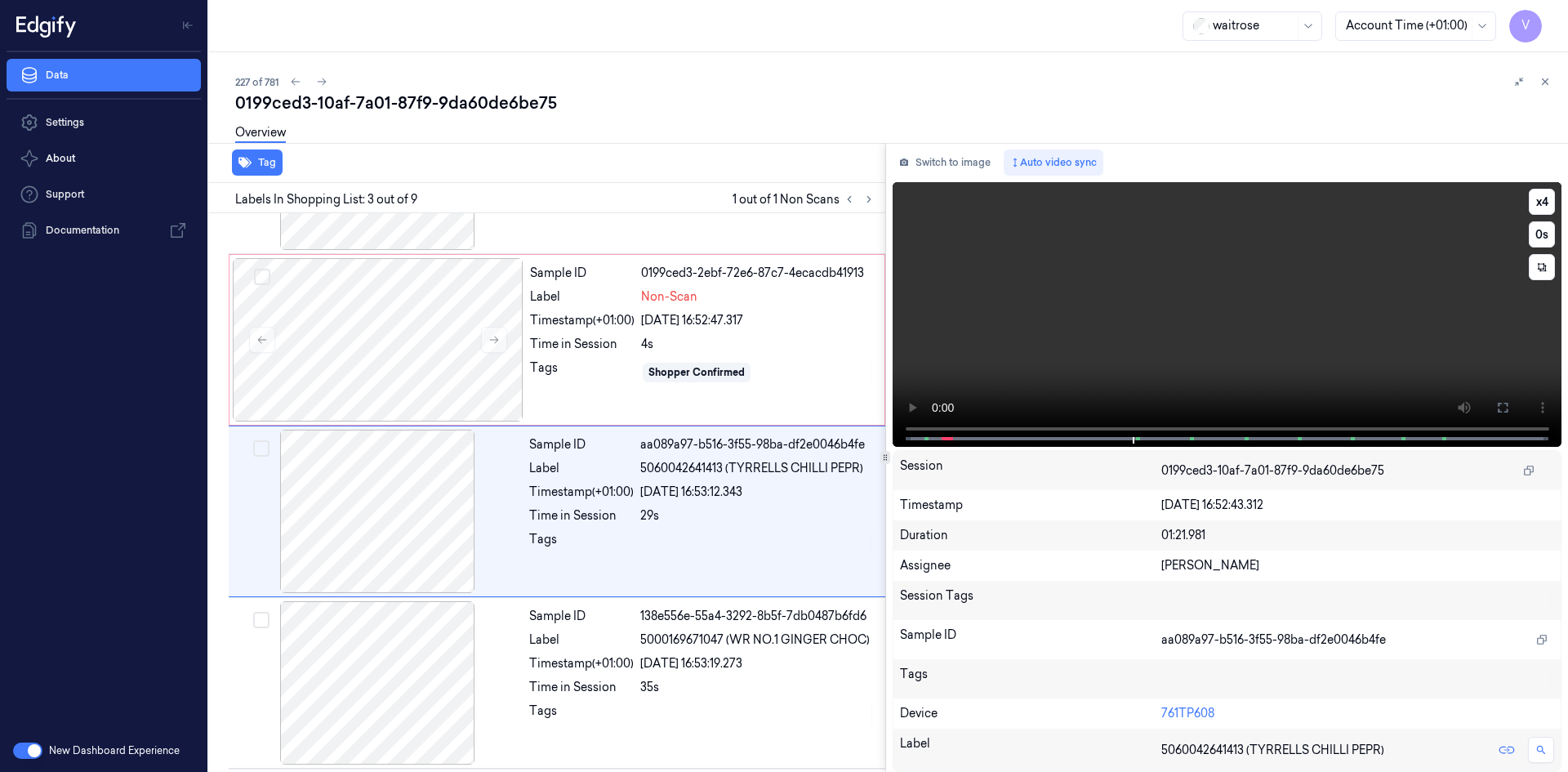
scroll to position [148, 0]
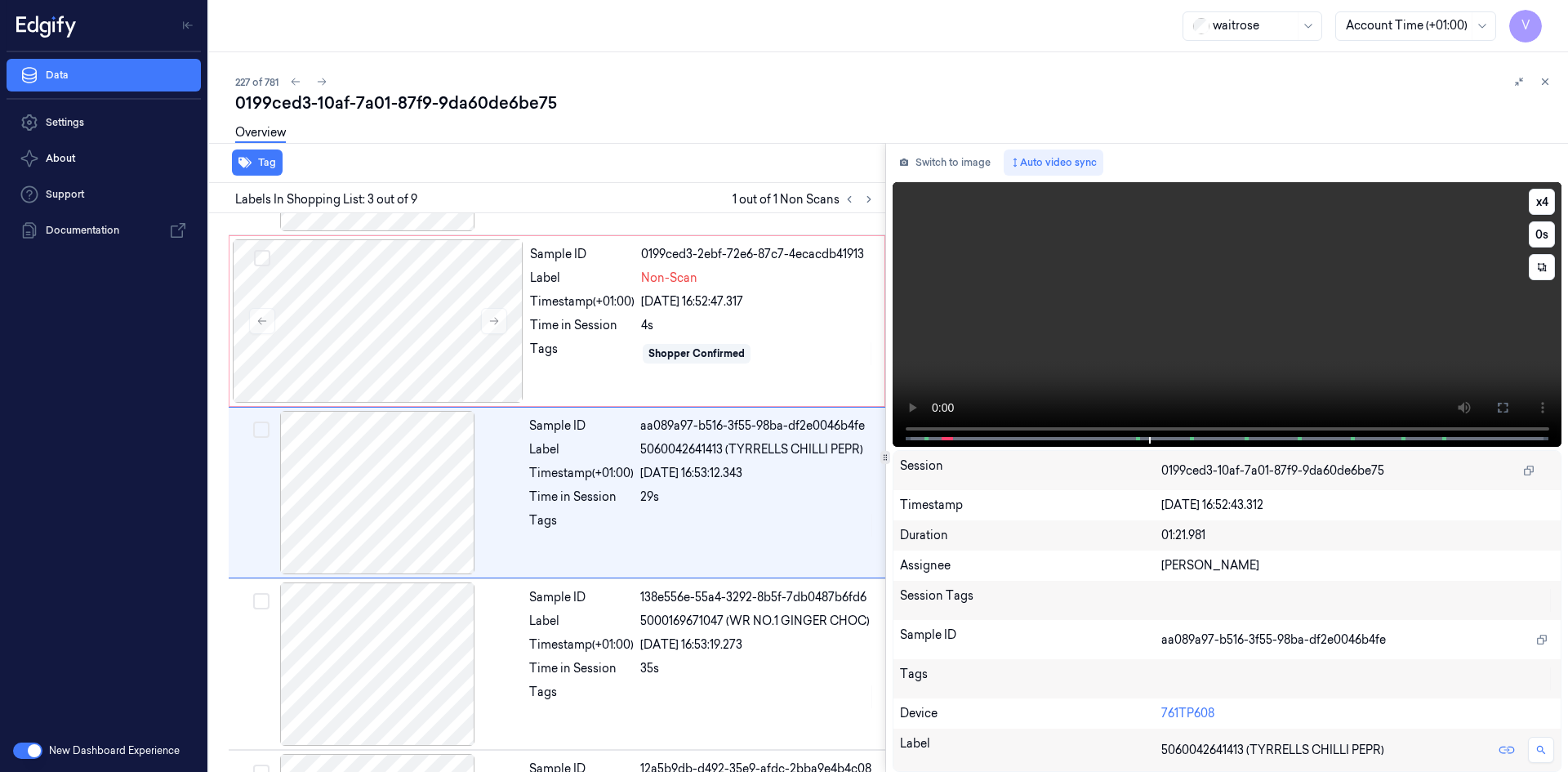
click at [1181, 317] on video at bounding box center [1226, 314] width 670 height 265
click at [348, 288] on div at bounding box center [377, 321] width 290 height 163
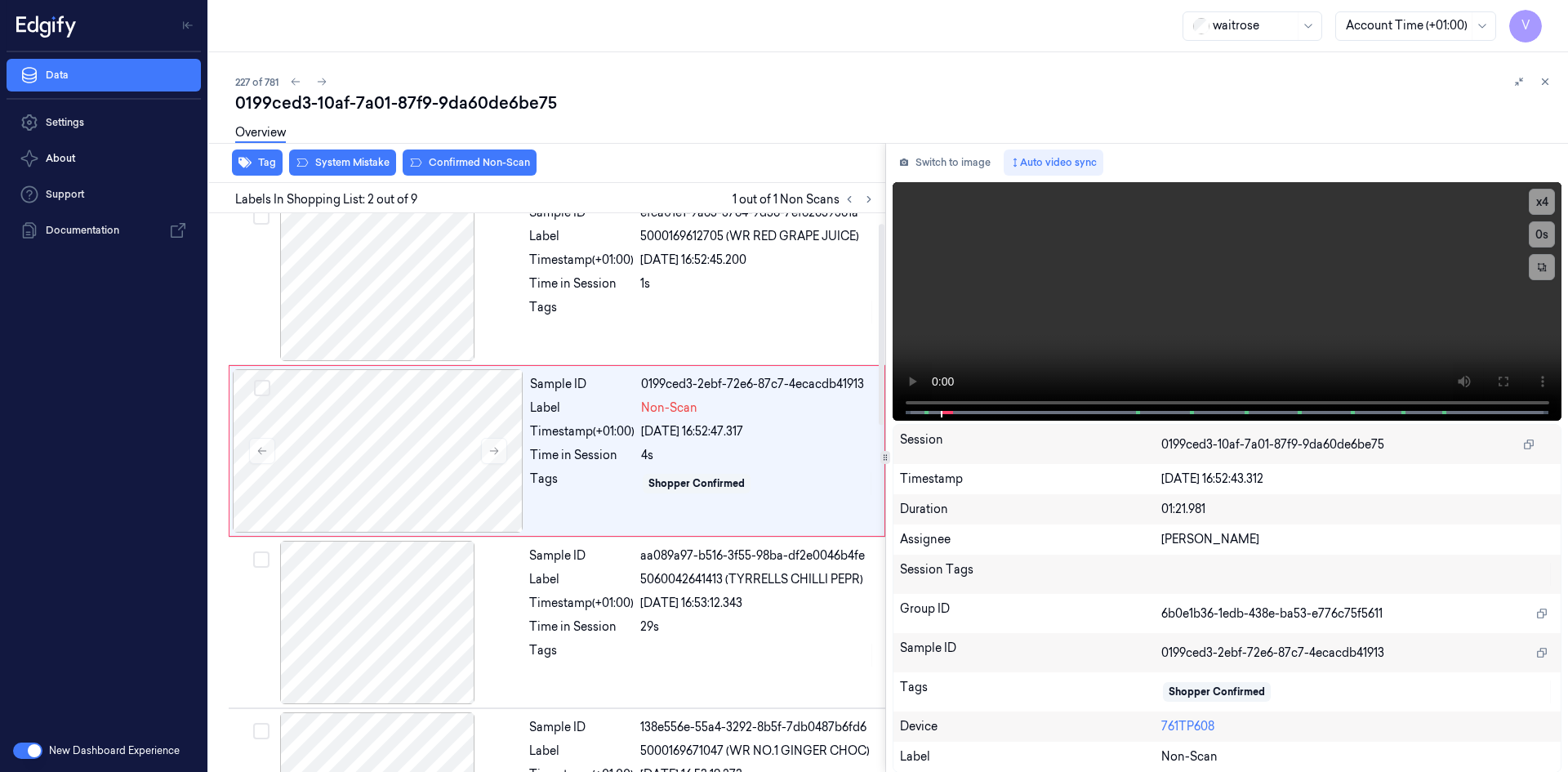
scroll to position [0, 0]
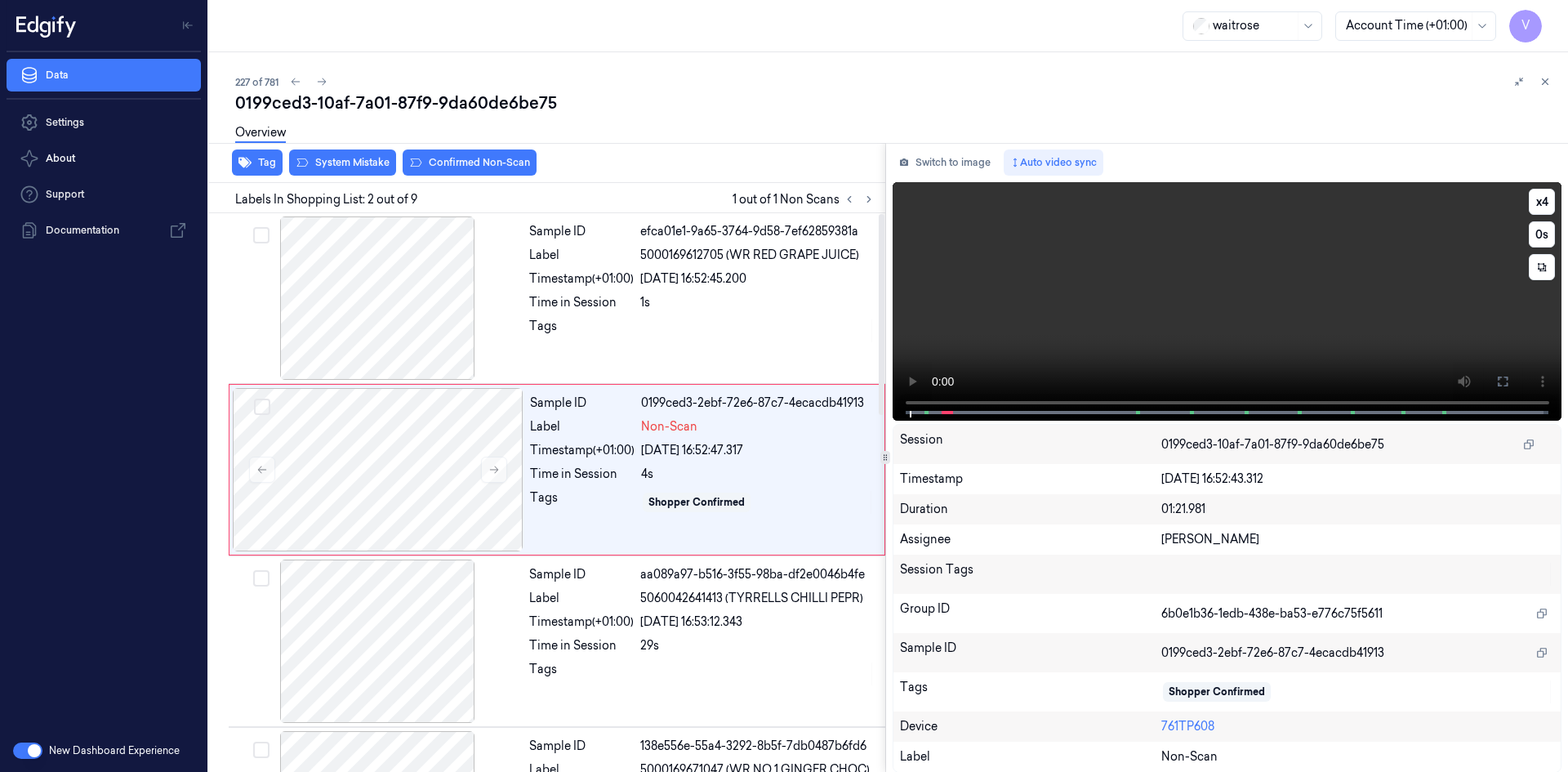
click at [1058, 325] on video at bounding box center [1226, 301] width 670 height 238
click at [1133, 325] on video at bounding box center [1226, 301] width 670 height 238
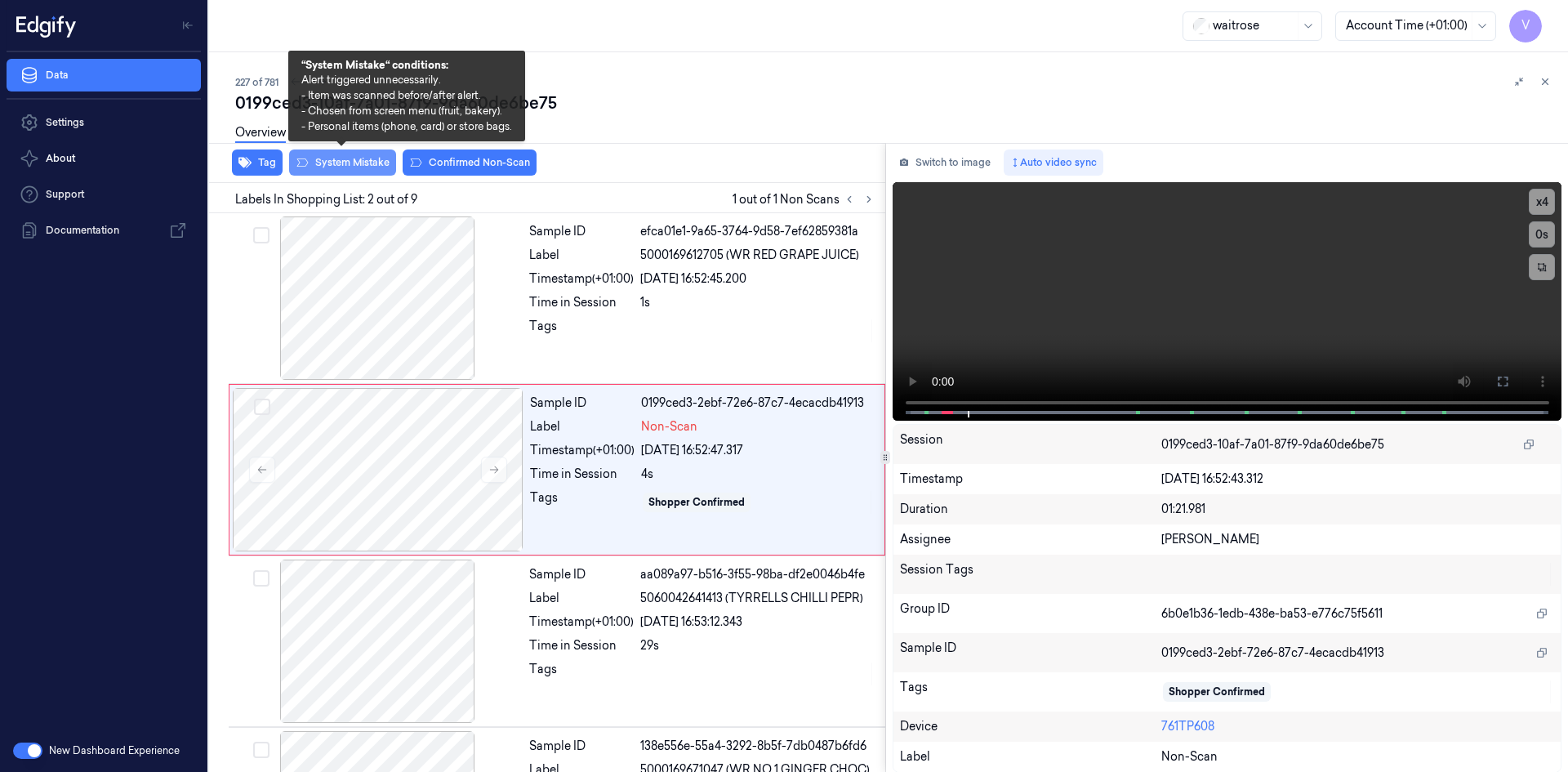
click at [365, 162] on button "System Mistake" at bounding box center [343, 162] width 107 height 27
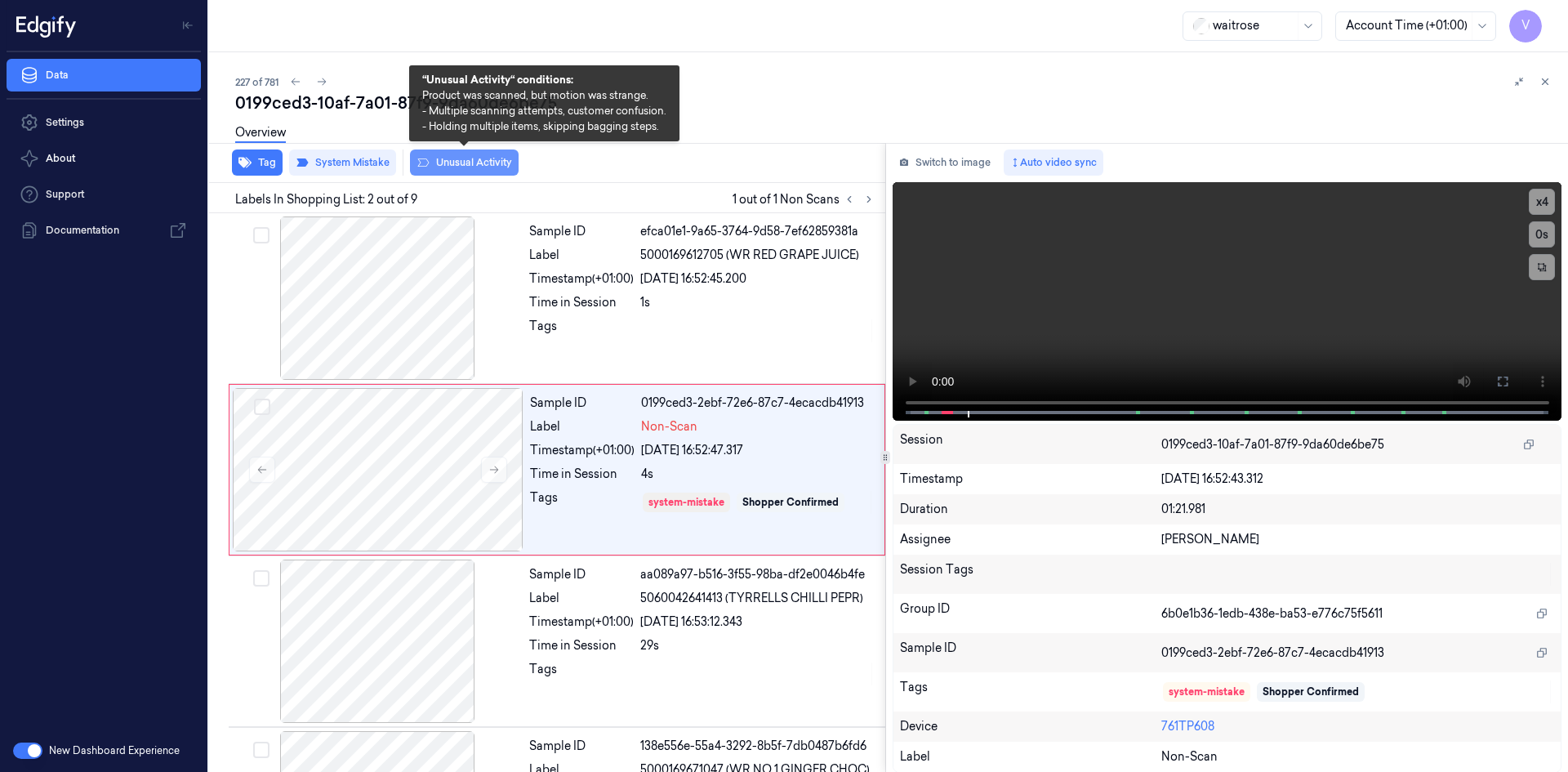
click at [492, 157] on button "Unusual Activity" at bounding box center [464, 162] width 109 height 27
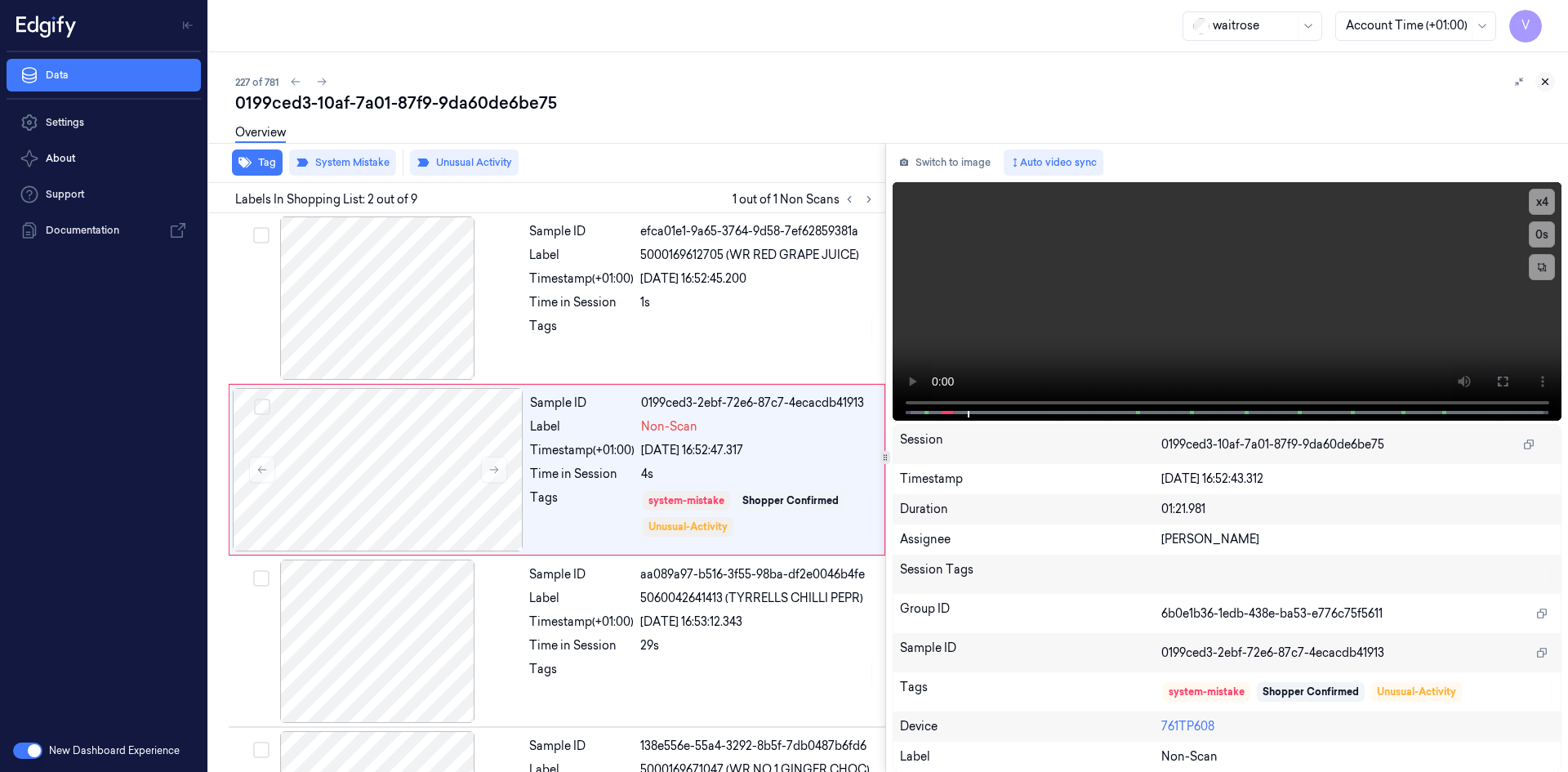
click at [1543, 75] on button at bounding box center [1544, 81] width 19 height 19
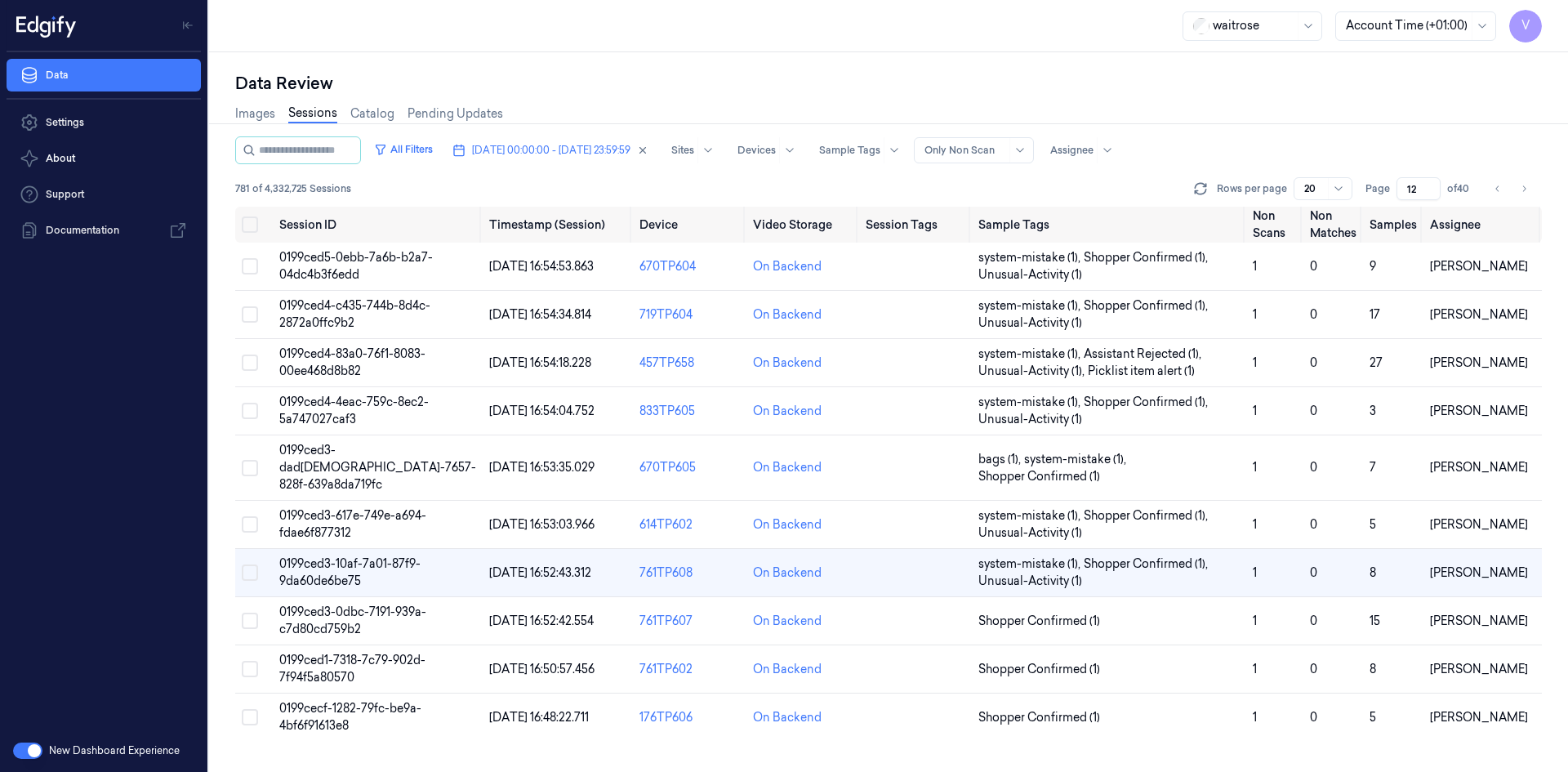
scroll to position [66, 0]
click at [345, 656] on span "0199ced1-7318-7c79-902d-7f94f5a80570" at bounding box center [353, 668] width 147 height 32
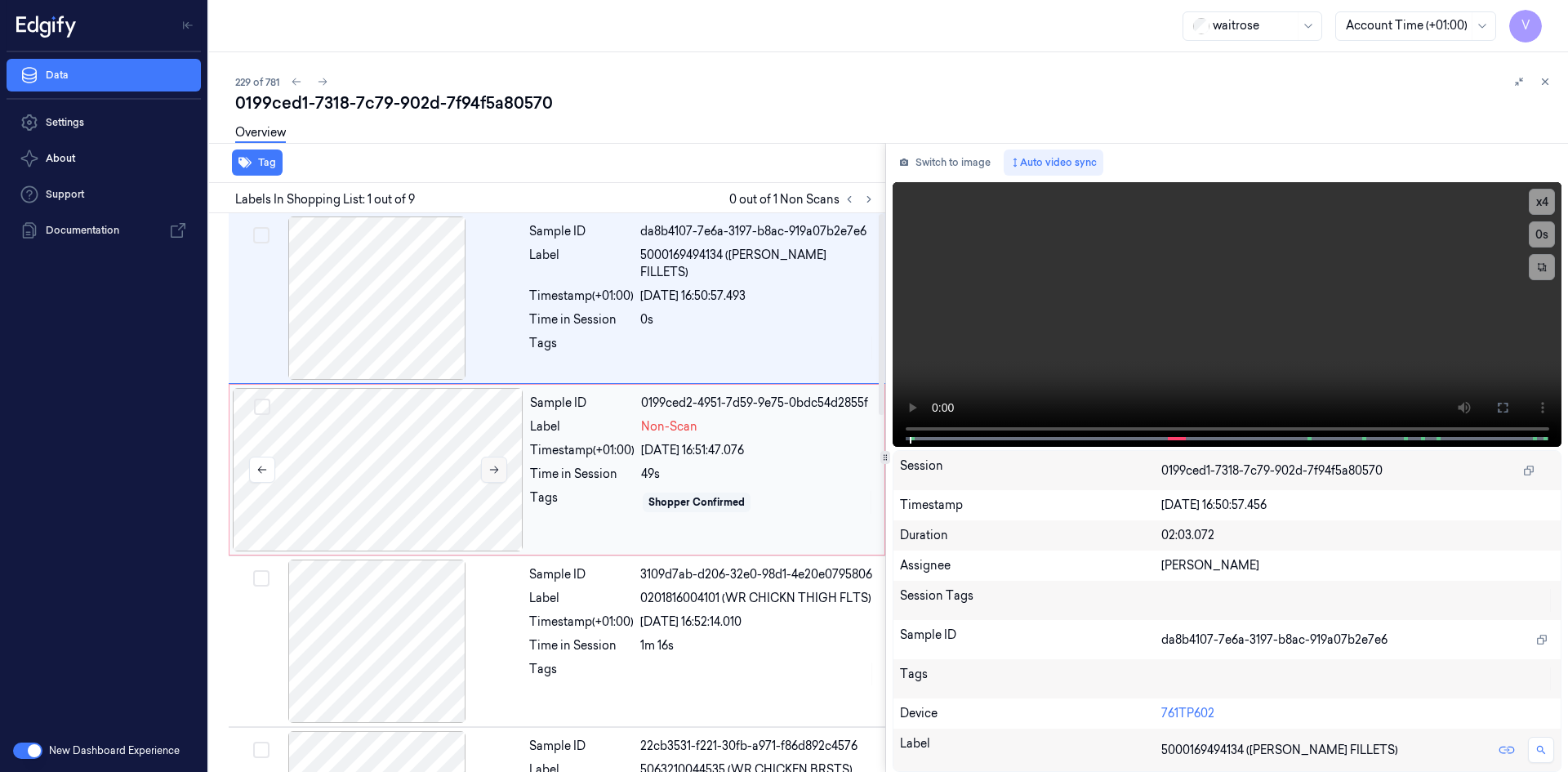
click at [493, 472] on icon at bounding box center [494, 469] width 11 height 11
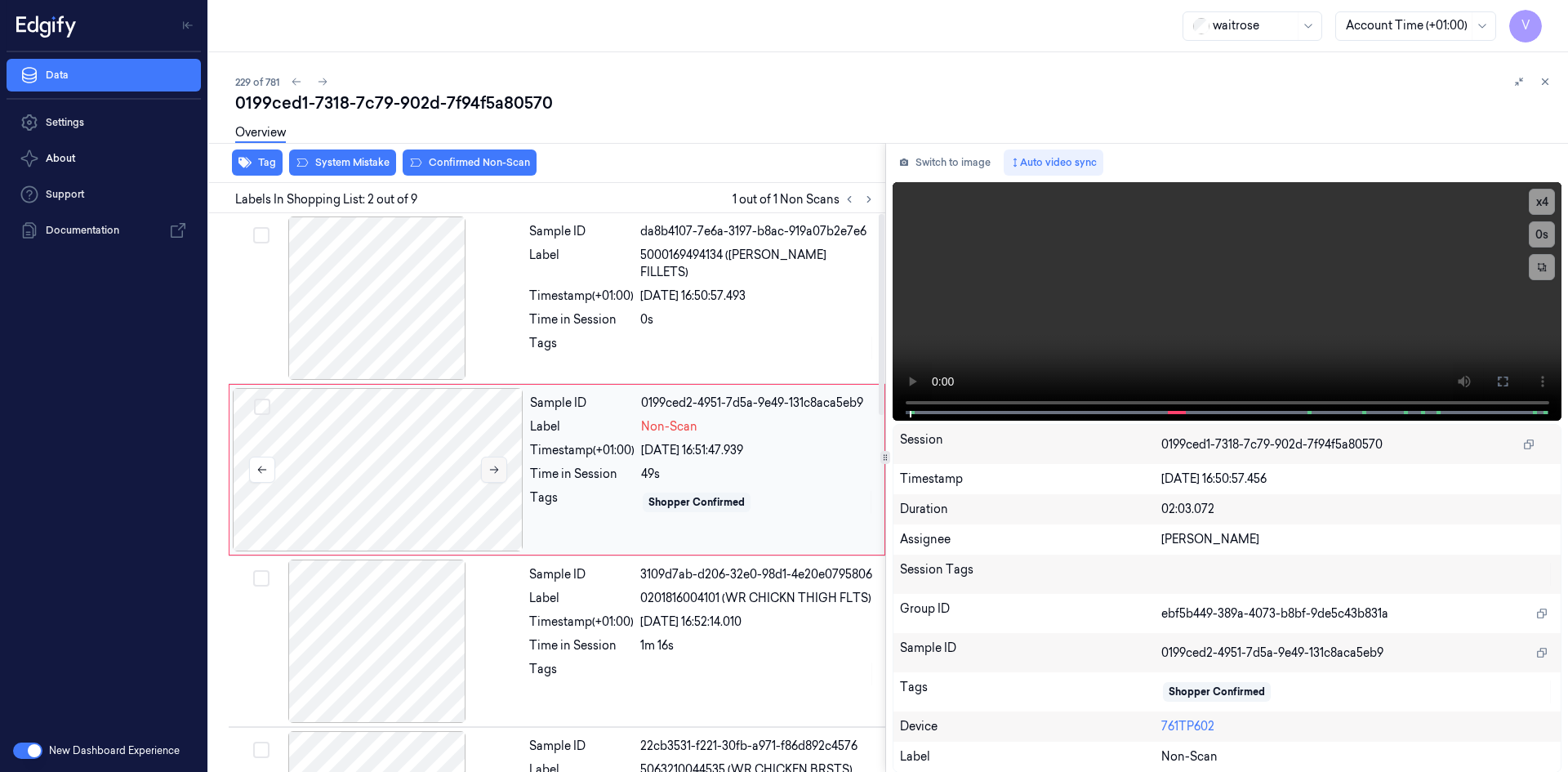
click at [496, 470] on icon at bounding box center [495, 470] width 9 height 7
click at [892, 418] on video at bounding box center [1226, 301] width 670 height 238
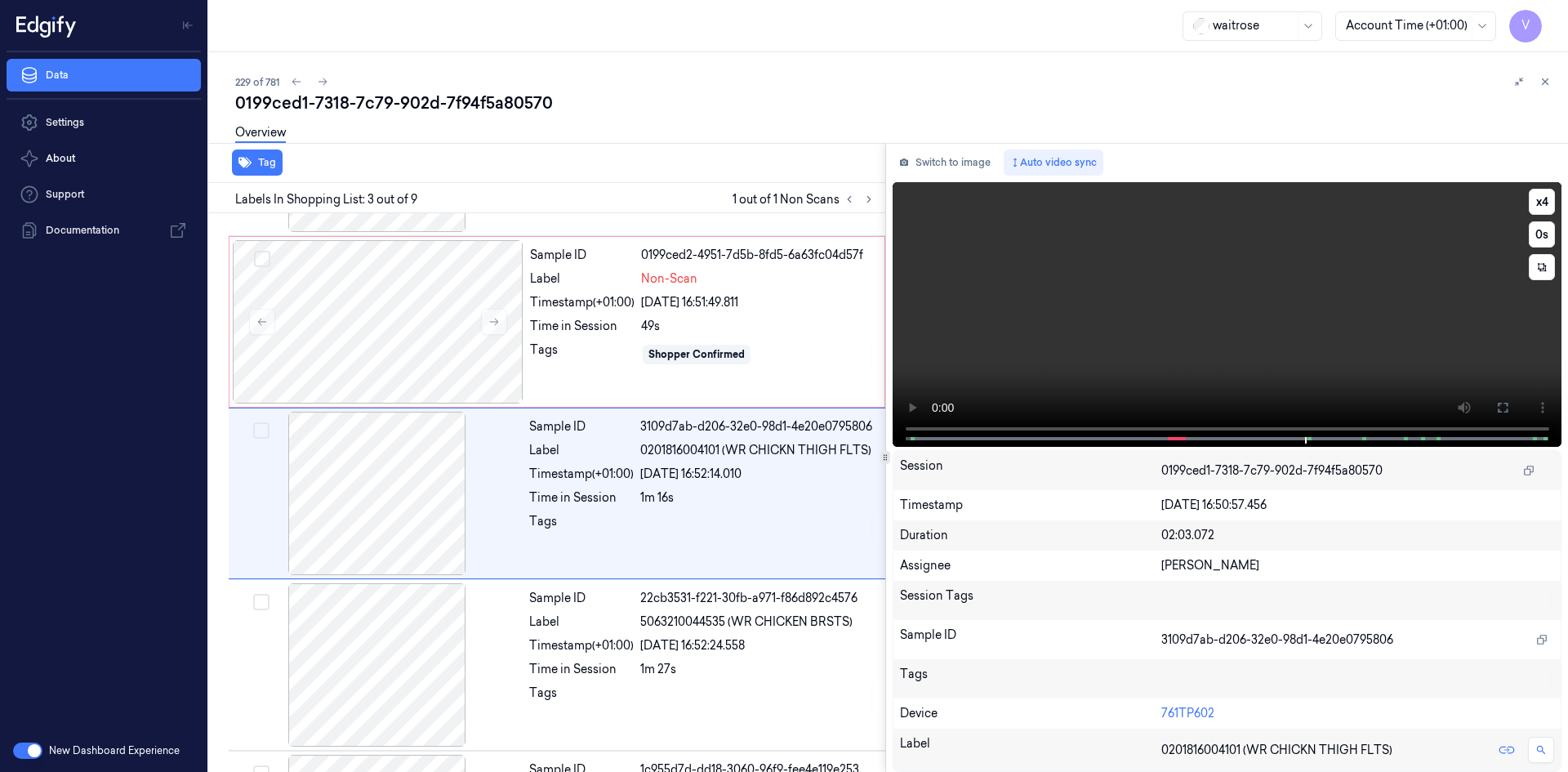
scroll to position [148, 0]
click at [1214, 282] on video at bounding box center [1226, 314] width 670 height 265
click at [341, 326] on div at bounding box center [377, 321] width 290 height 163
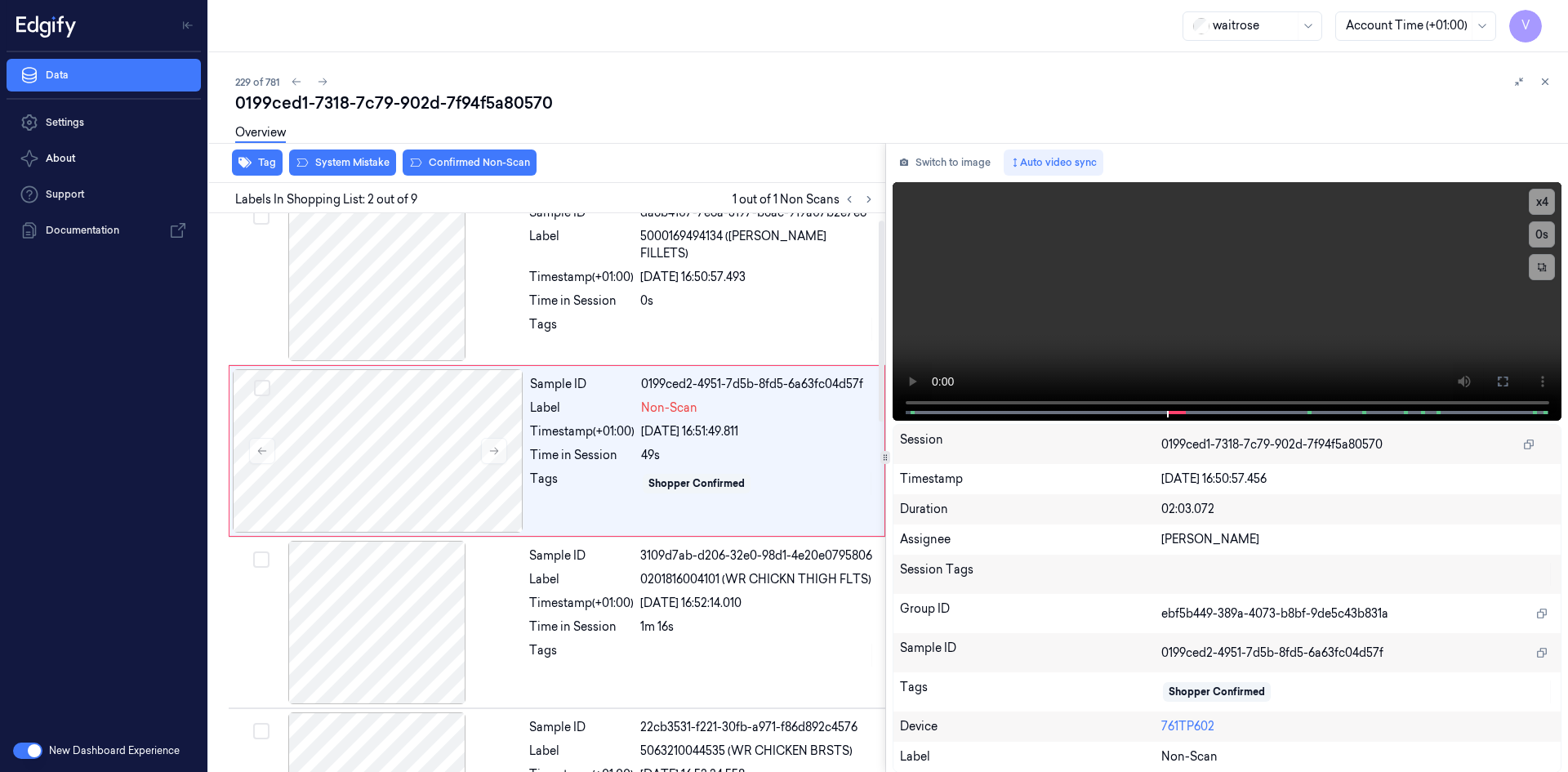
scroll to position [0, 0]
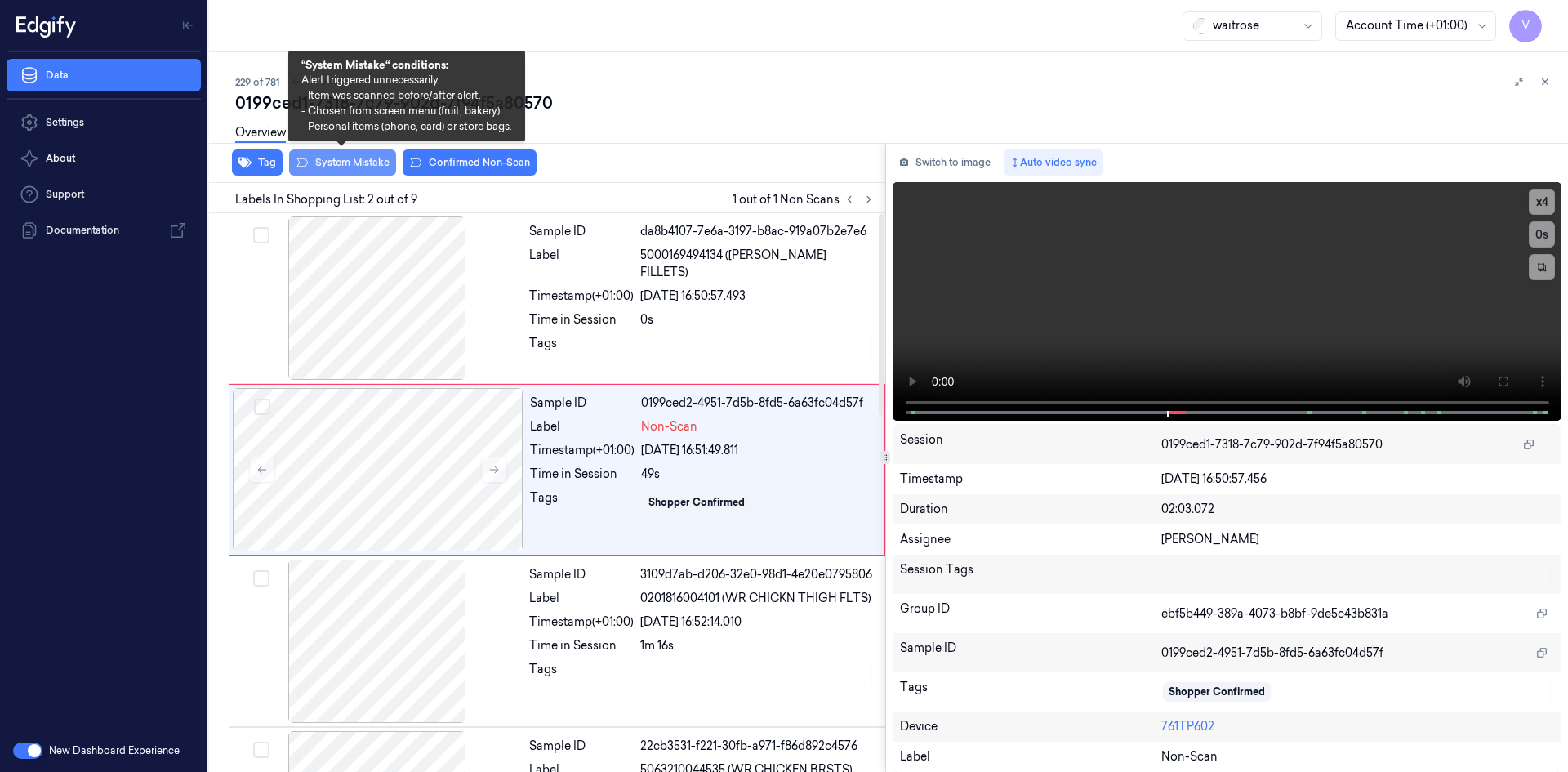
click at [342, 169] on button "System Mistake" at bounding box center [343, 162] width 107 height 27
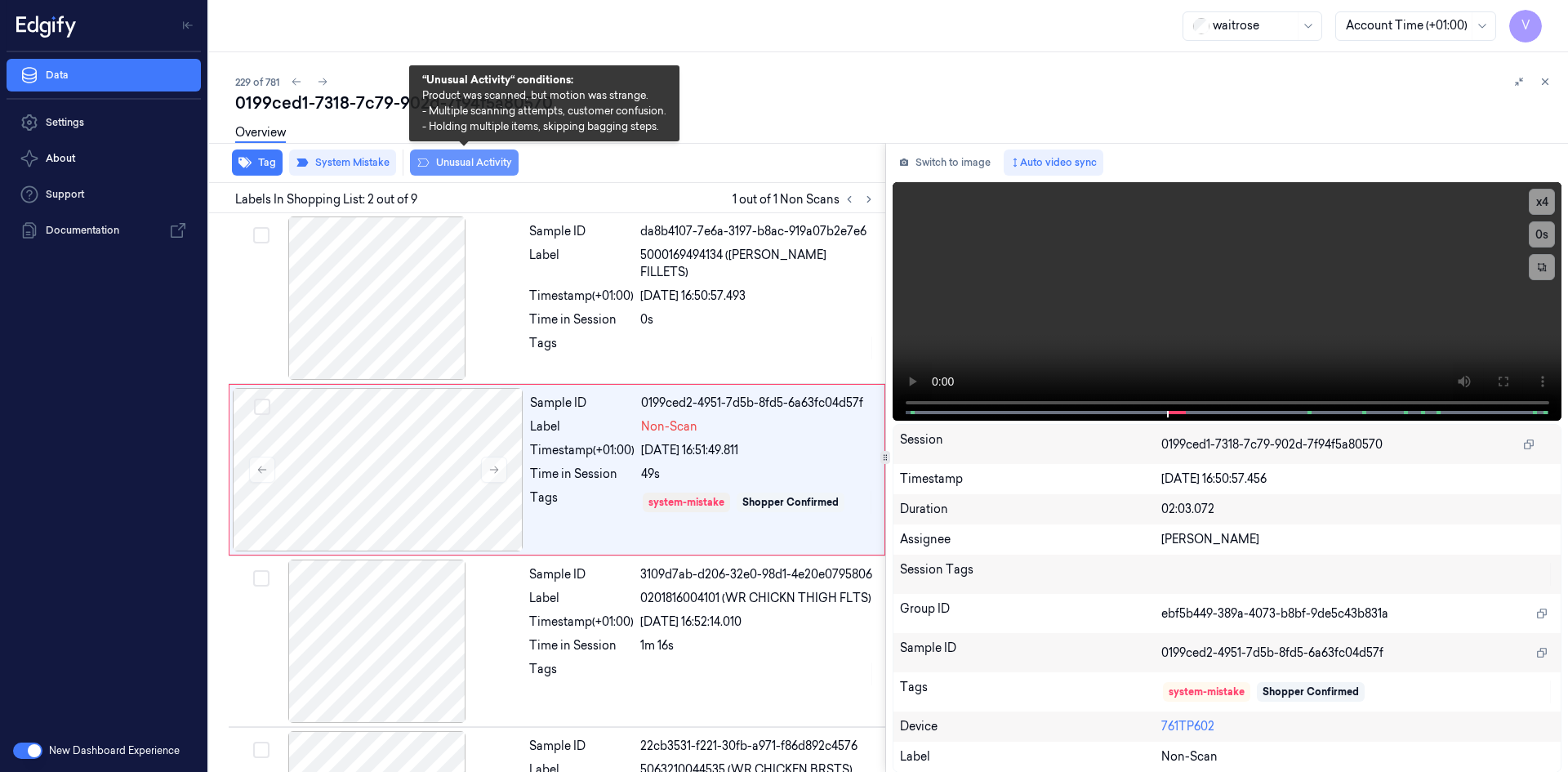
click at [478, 163] on button "Unusual Activity" at bounding box center [464, 162] width 109 height 27
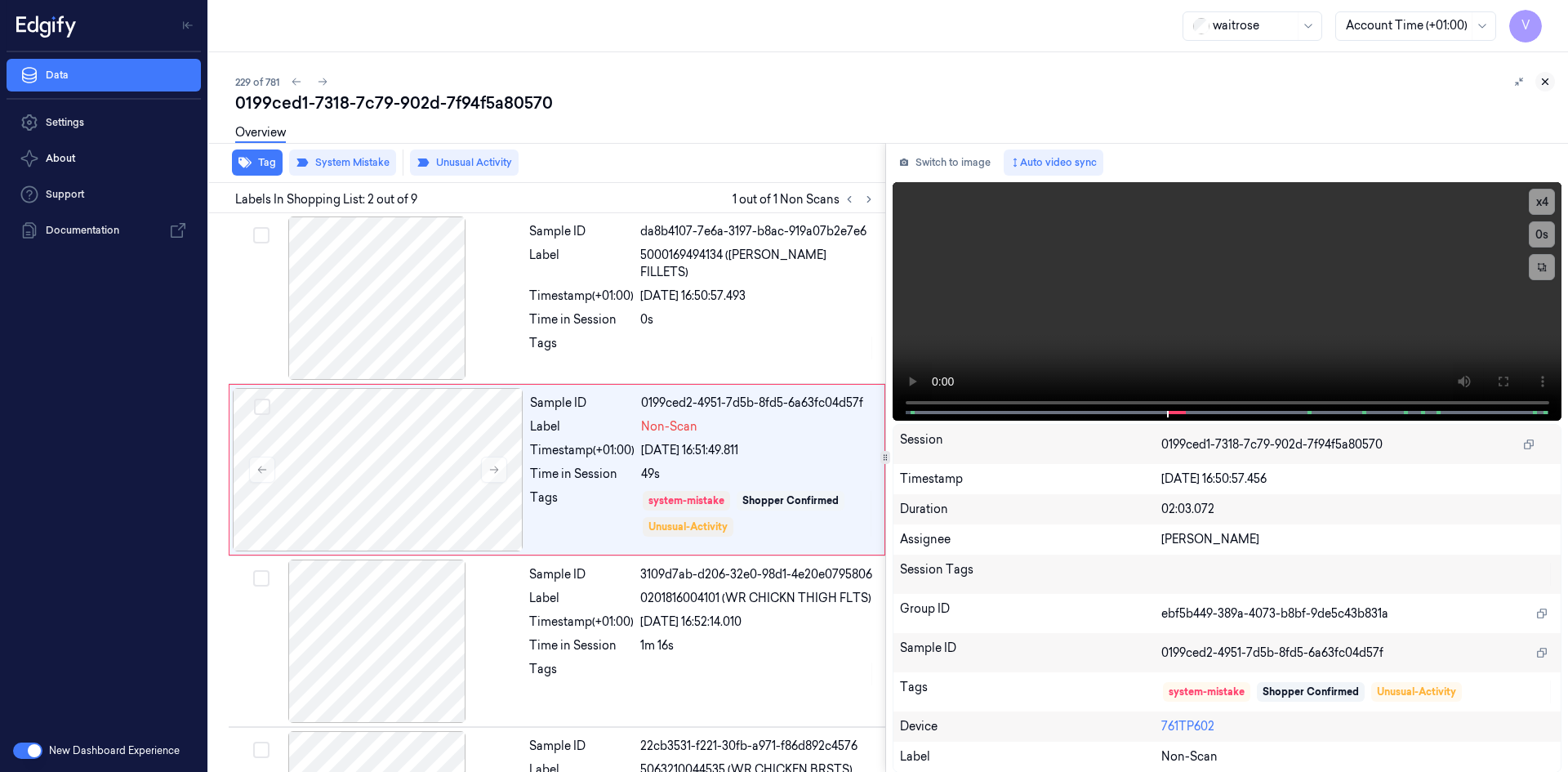
click at [1550, 75] on button at bounding box center [1544, 81] width 19 height 19
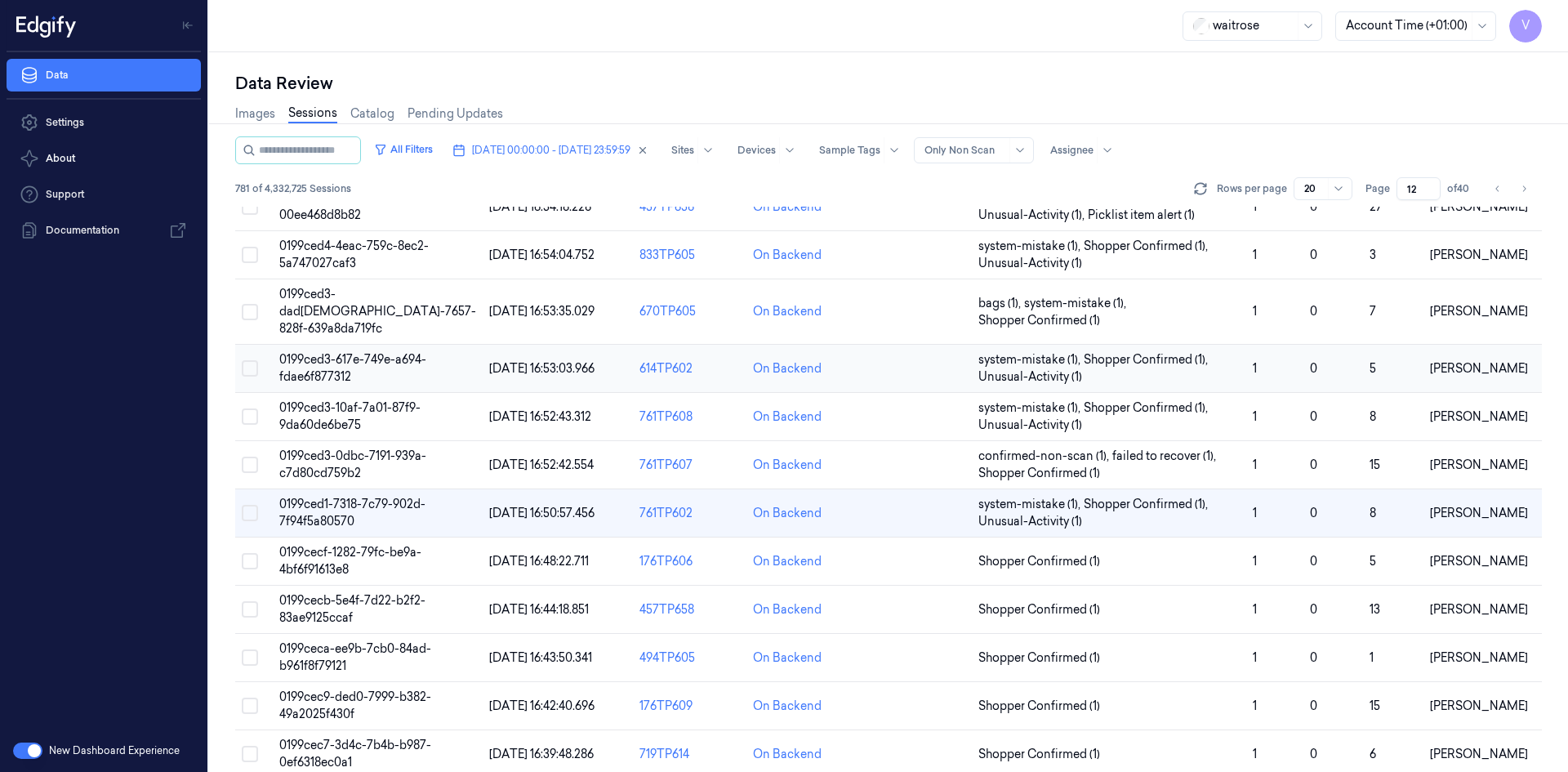
scroll to position [163, 0]
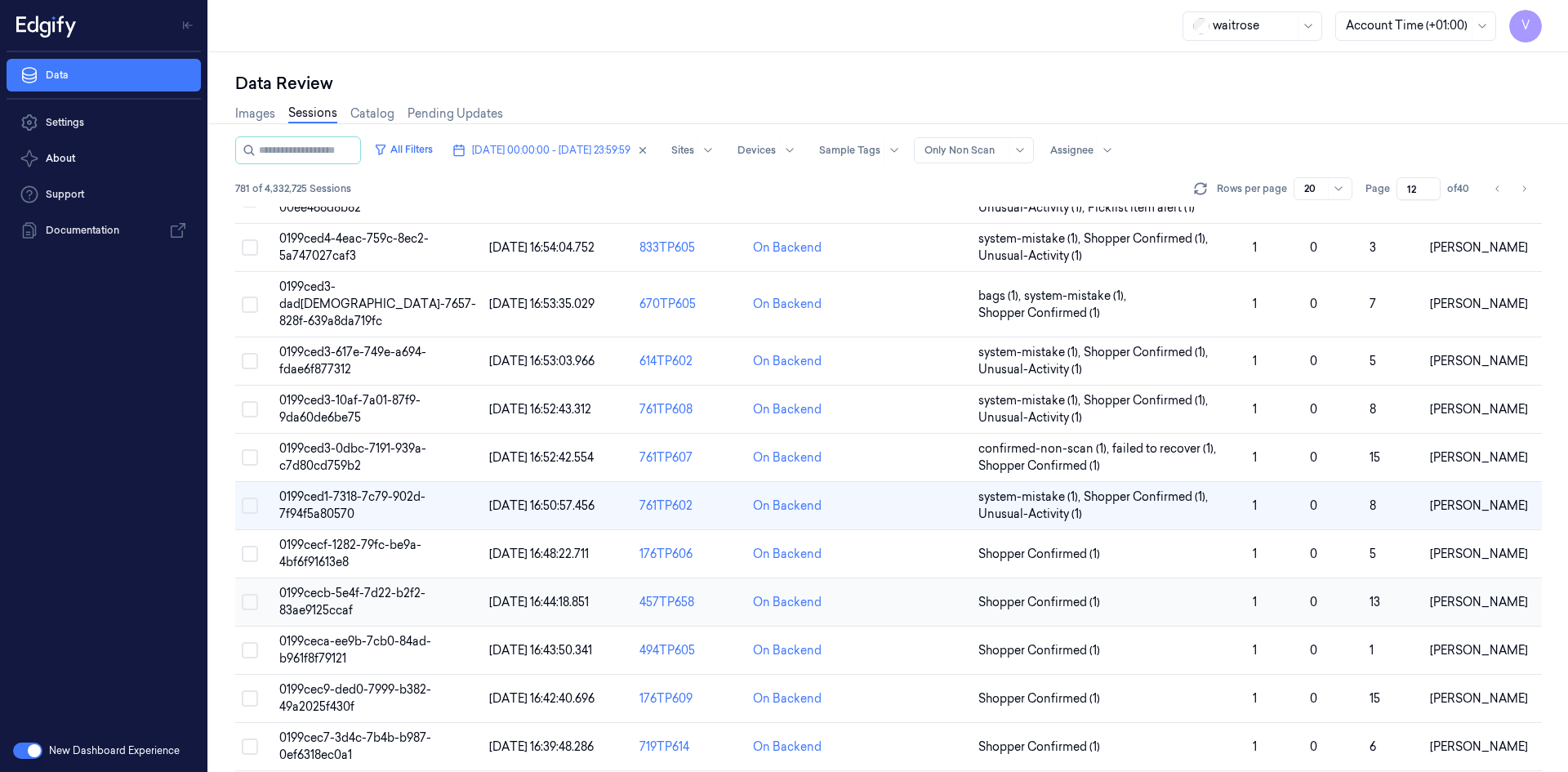
click at [324, 585] on span "0199cecb-5e4f-7d22-b2f2-83ae9125ccaf" at bounding box center [353, 601] width 147 height 32
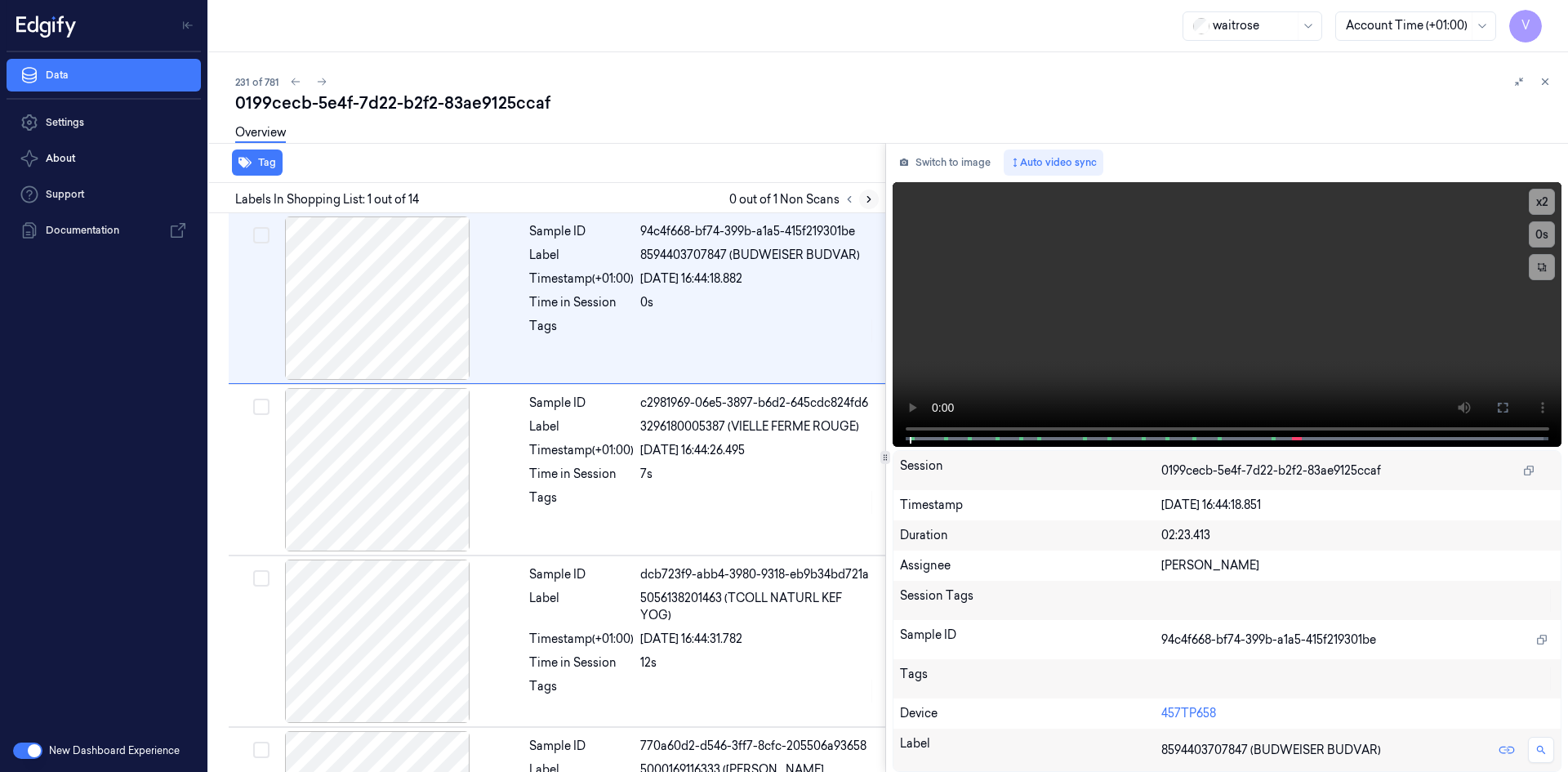
click at [867, 203] on icon at bounding box center [868, 199] width 11 height 11
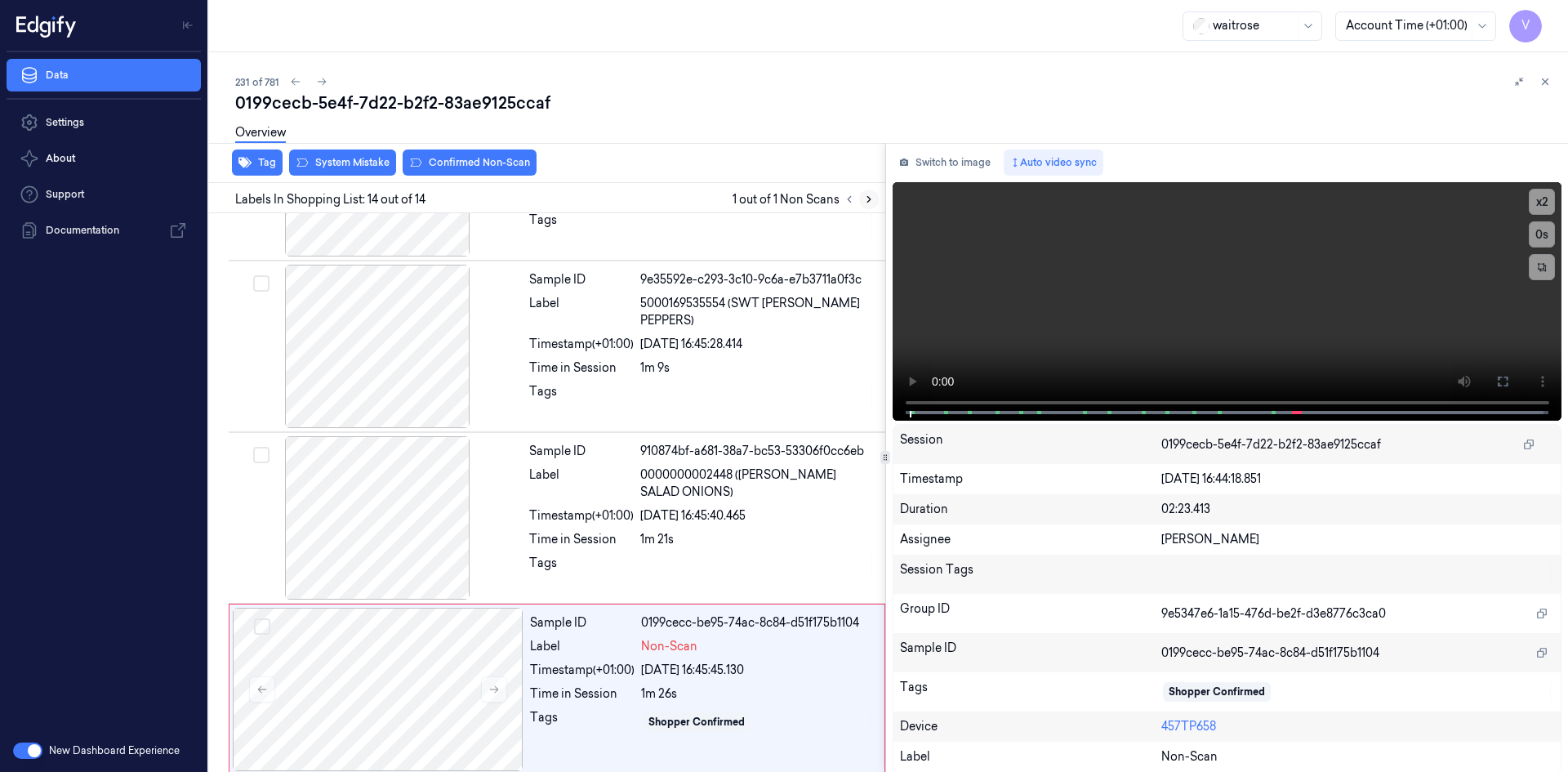
scroll to position [1847, 0]
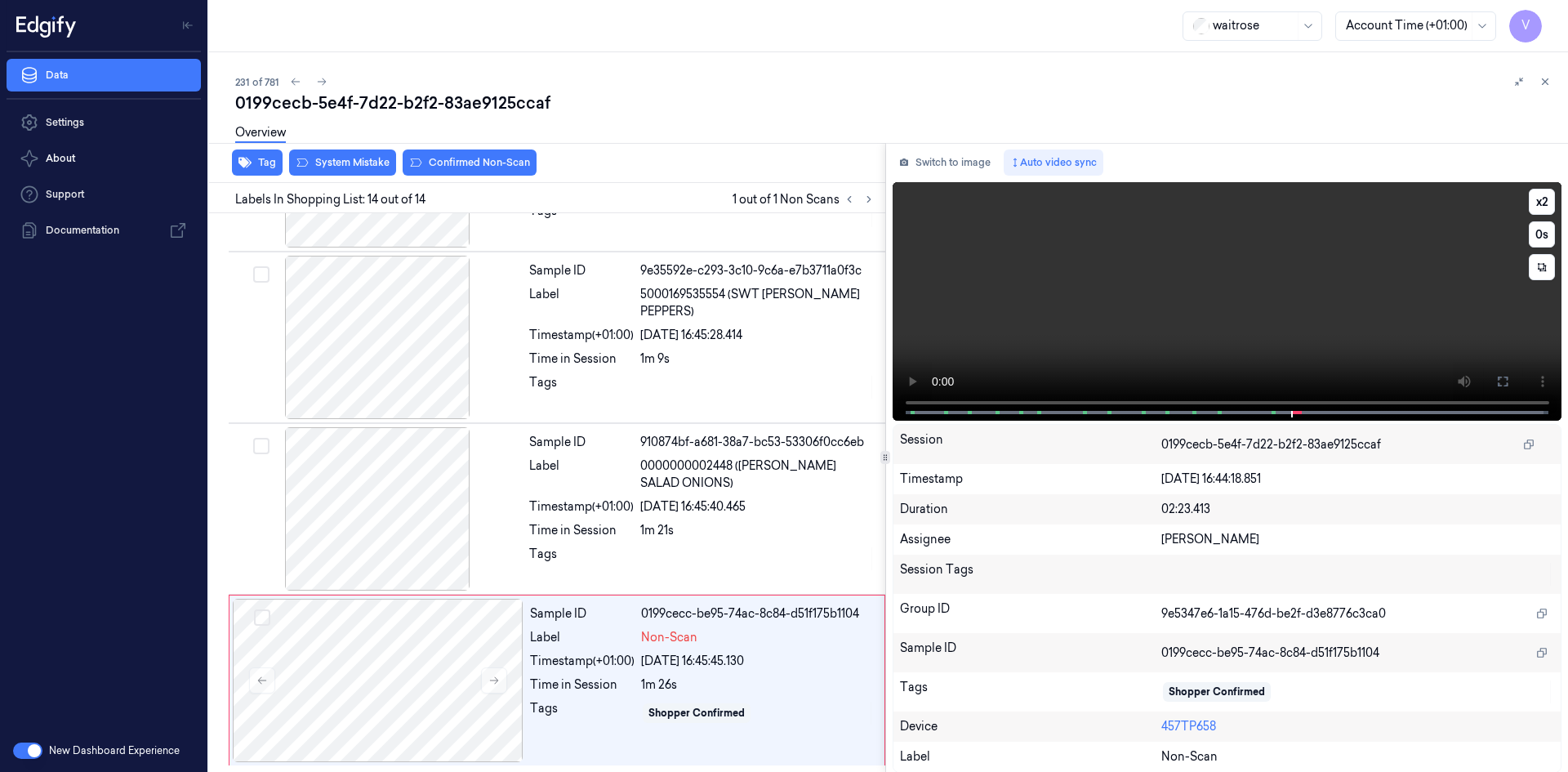
click at [1205, 340] on video at bounding box center [1226, 301] width 670 height 238
click at [1186, 331] on video at bounding box center [1226, 301] width 670 height 238
click at [422, 658] on div at bounding box center [377, 680] width 290 height 163
click at [350, 155] on div "Overview" at bounding box center [895, 135] width 1320 height 41
click at [352, 164] on button "System Mistake" at bounding box center [343, 162] width 107 height 27
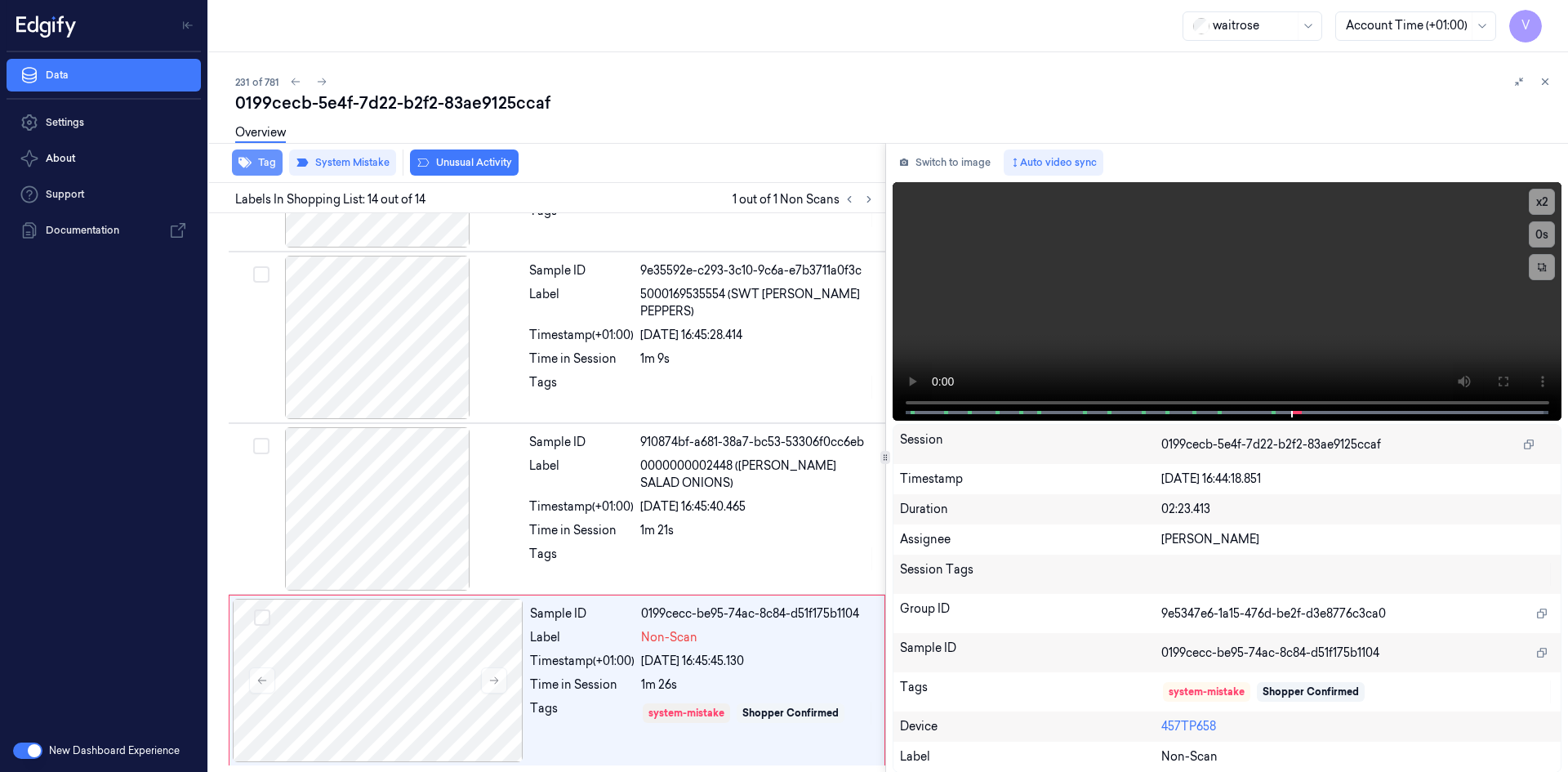
click at [263, 167] on button "Tag" at bounding box center [256, 162] width 50 height 27
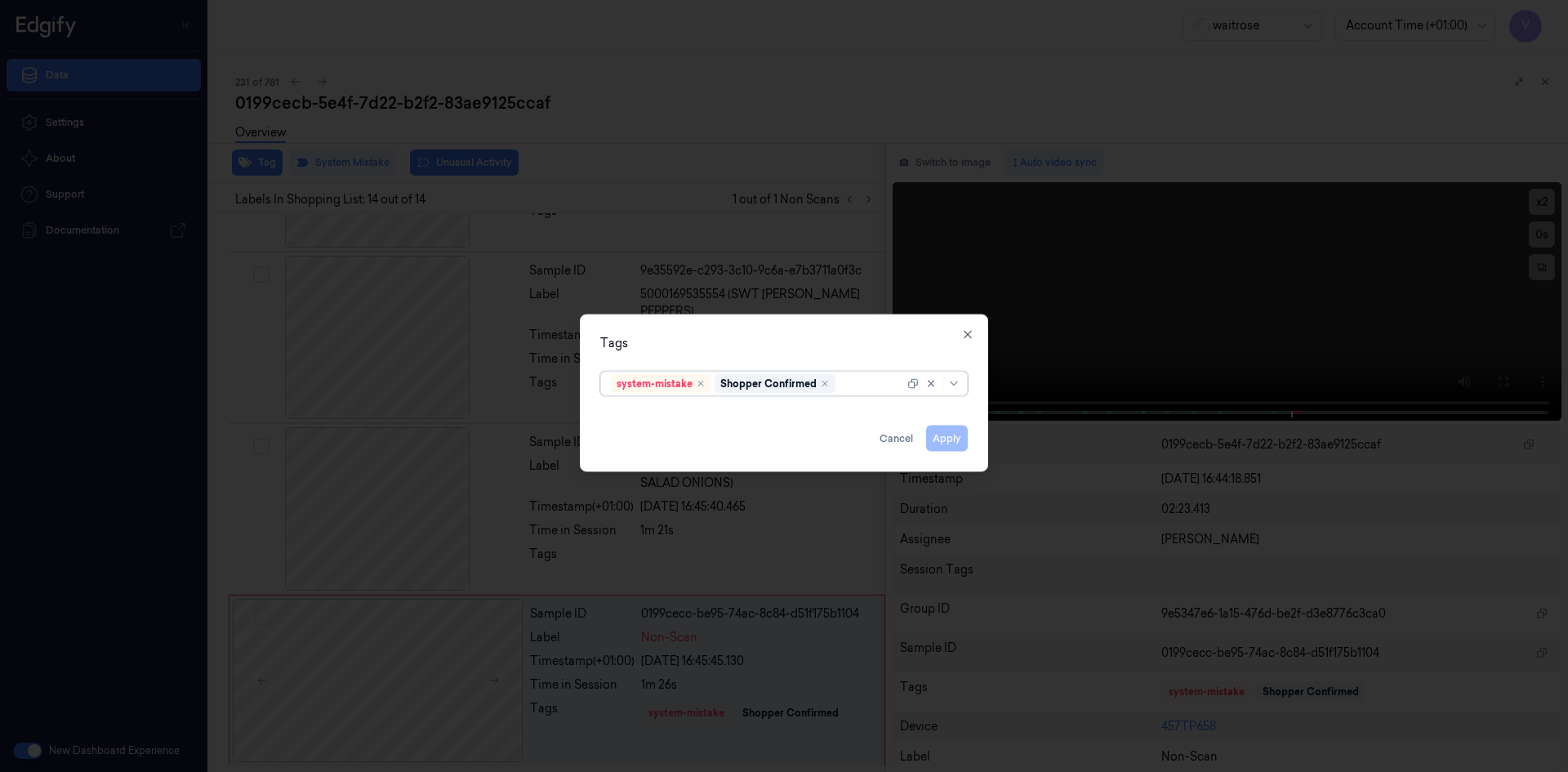
click at [855, 382] on div at bounding box center [871, 383] width 65 height 17
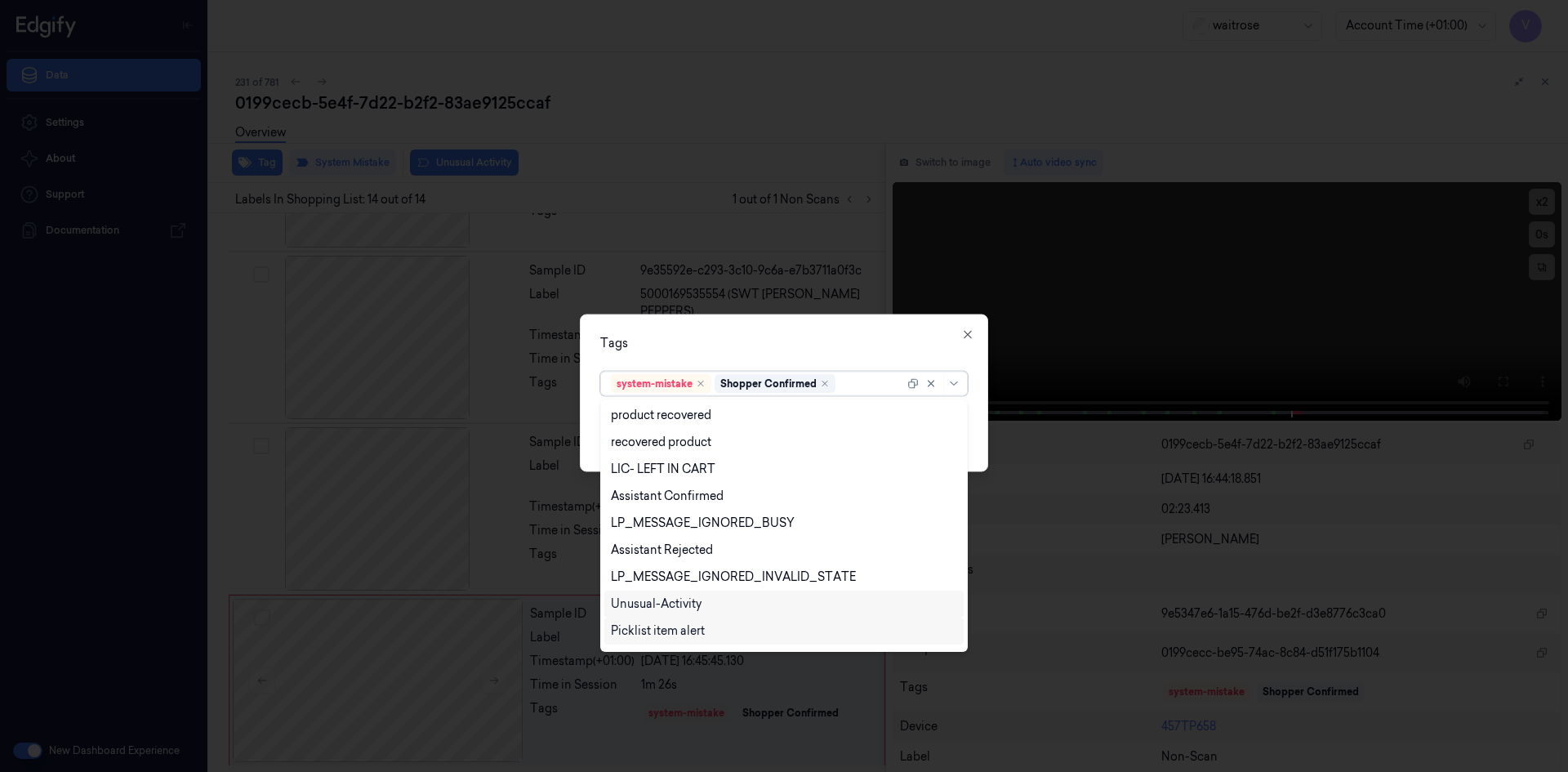
scroll to position [240, 0]
click at [696, 574] on div "Unusual-Activity" at bounding box center [656, 580] width 91 height 17
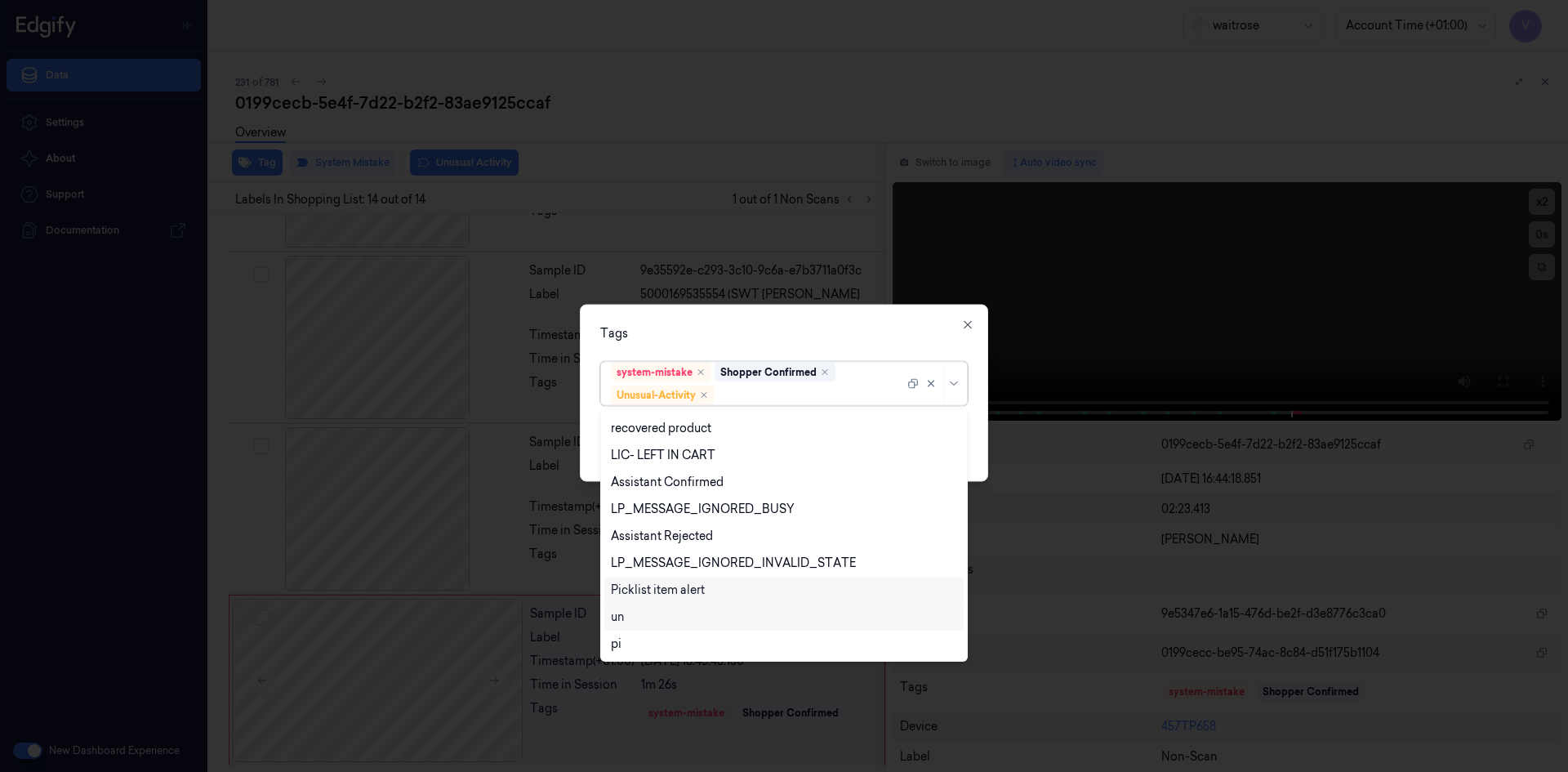
click at [689, 587] on div "Picklist item alert" at bounding box center [658, 590] width 94 height 17
click at [810, 321] on div "Tags option Picklist item alert, selected. 20 results available. Use Up and Dow…" at bounding box center [784, 392] width 408 height 177
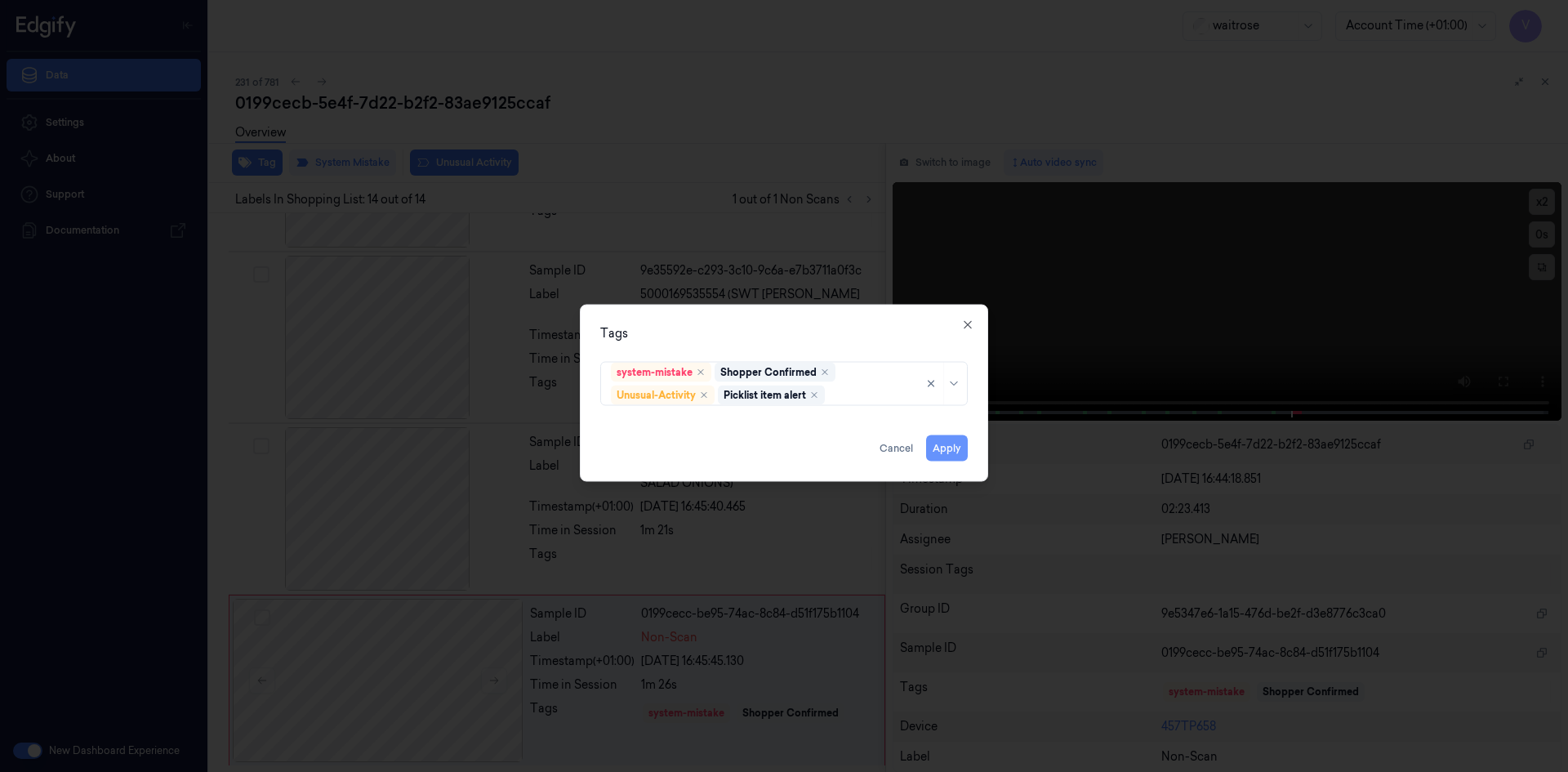
click at [936, 447] on button "Apply" at bounding box center [946, 447] width 41 height 27
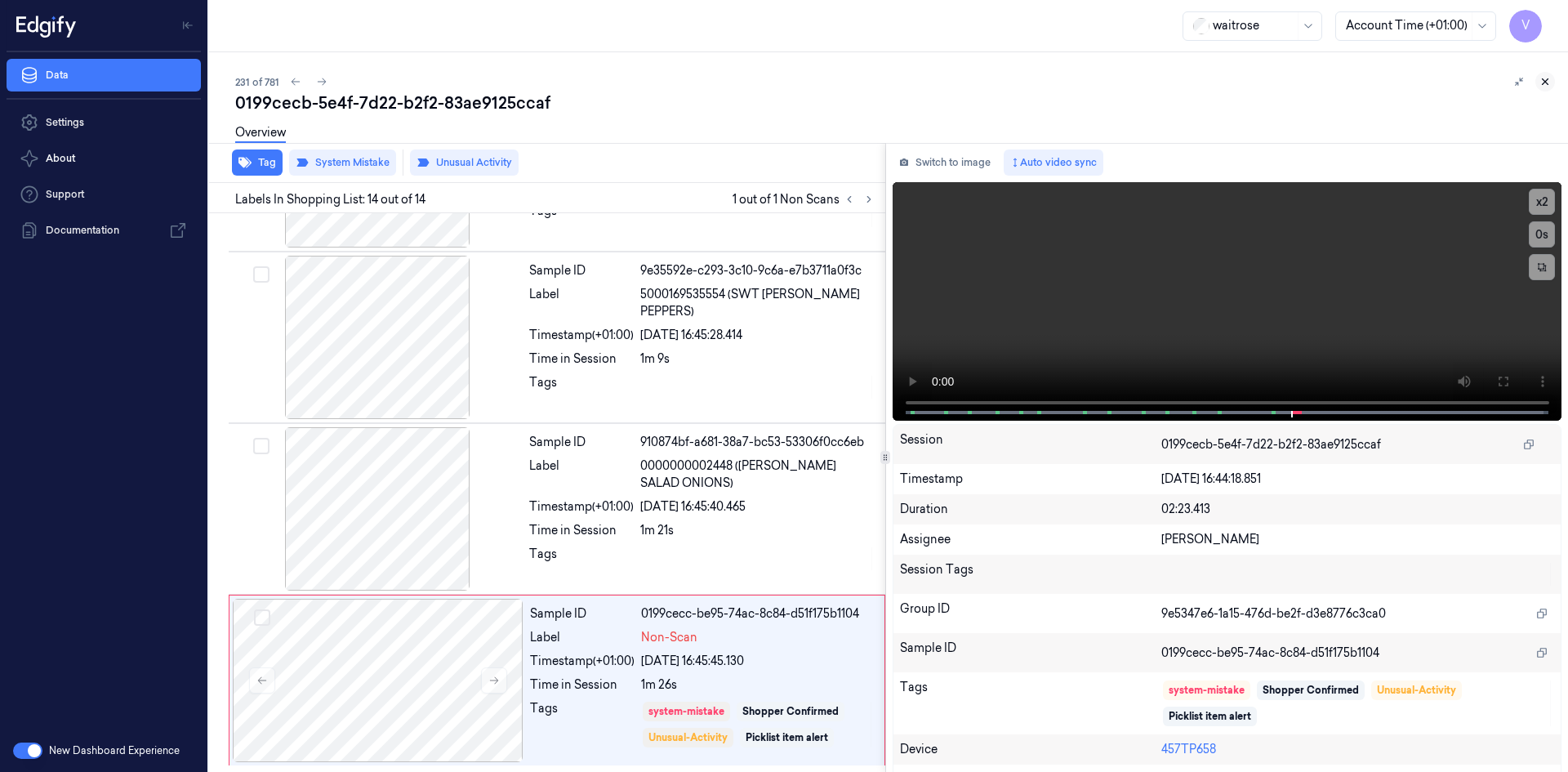
click at [1547, 79] on icon at bounding box center [1545, 82] width 11 height 11
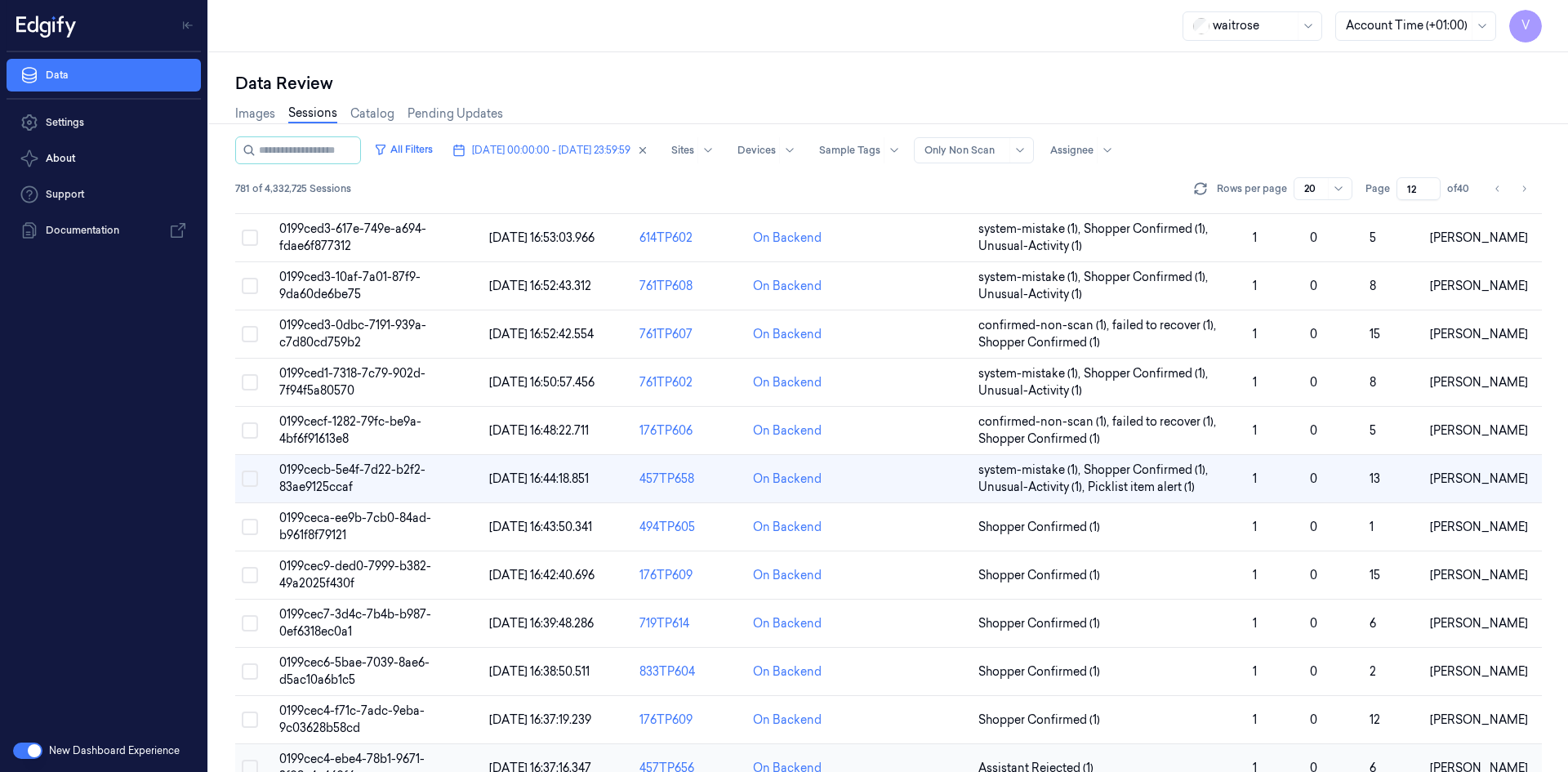
scroll to position [283, 0]
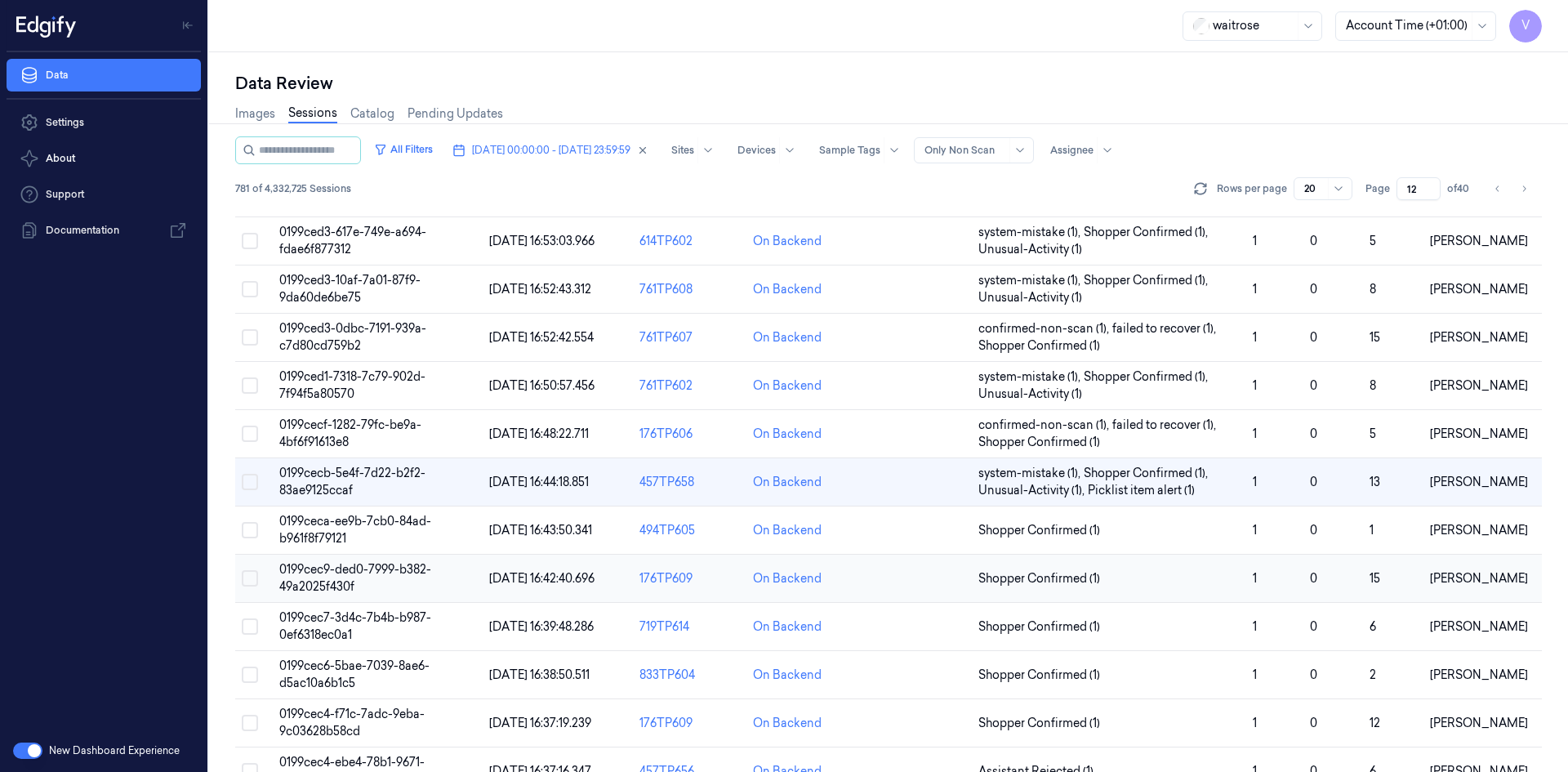
click at [335, 560] on td "0199cec9-ded0-7999-b382-49a2025f430f" at bounding box center [377, 578] width 210 height 49
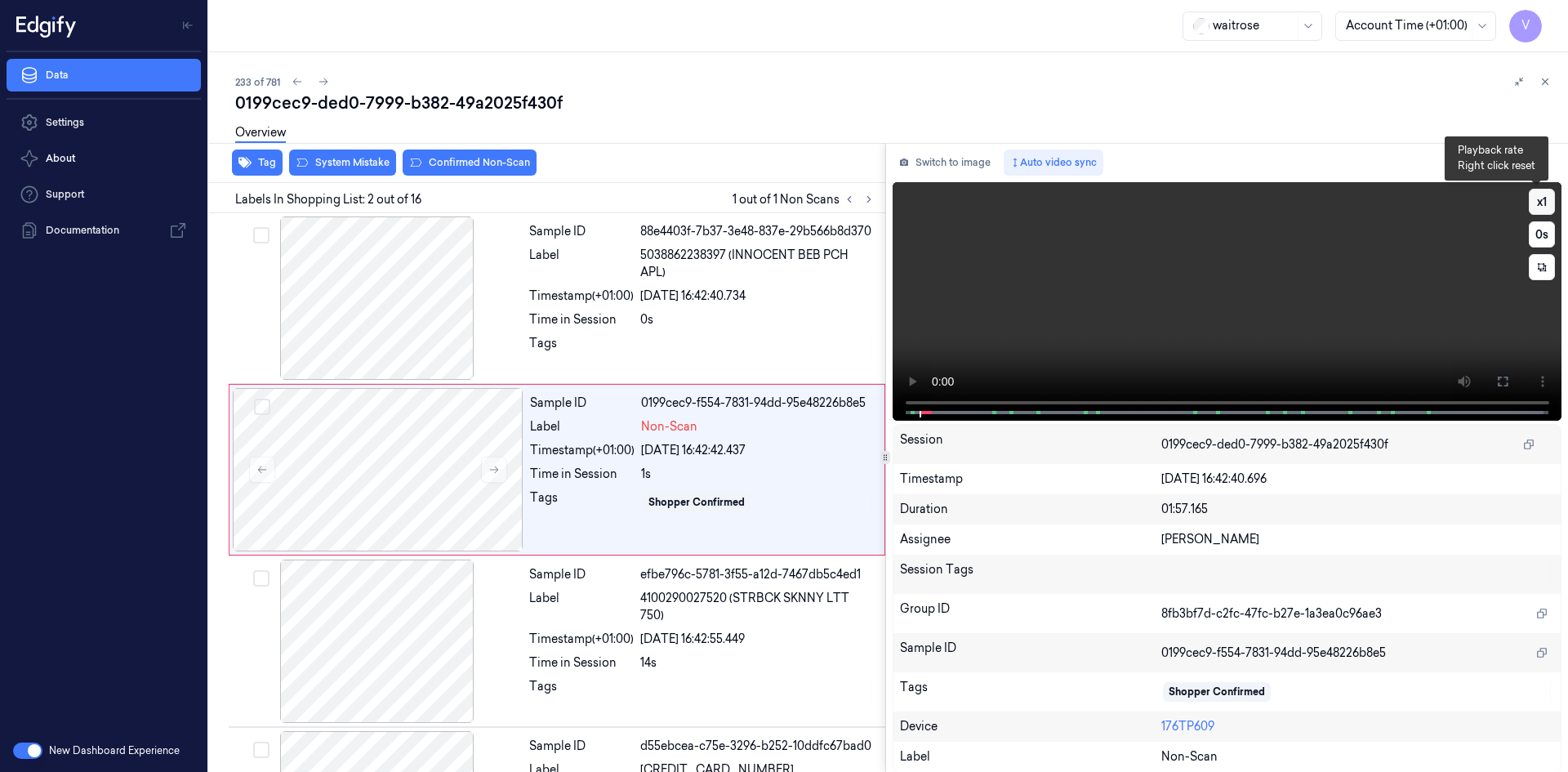
click at [1537, 200] on button "x 1" at bounding box center [1541, 201] width 27 height 27
click at [1230, 270] on video at bounding box center [1226, 301] width 670 height 238
click at [1199, 305] on video at bounding box center [1226, 301] width 670 height 238
click at [1334, 219] on video at bounding box center [1226, 301] width 670 height 238
click at [1138, 319] on video at bounding box center [1226, 301] width 670 height 238
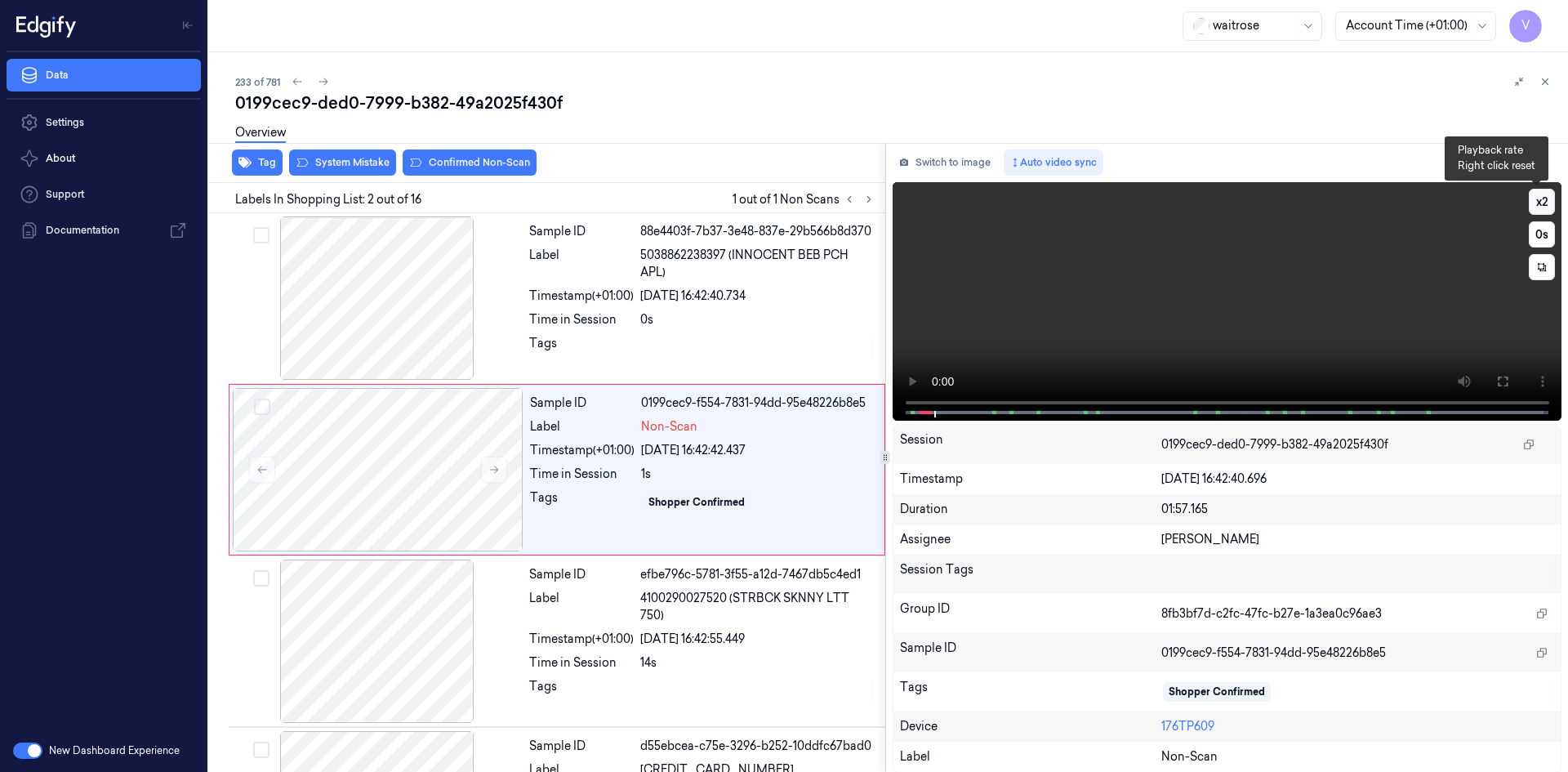
click at [1538, 201] on button "x 2" at bounding box center [1541, 201] width 27 height 27
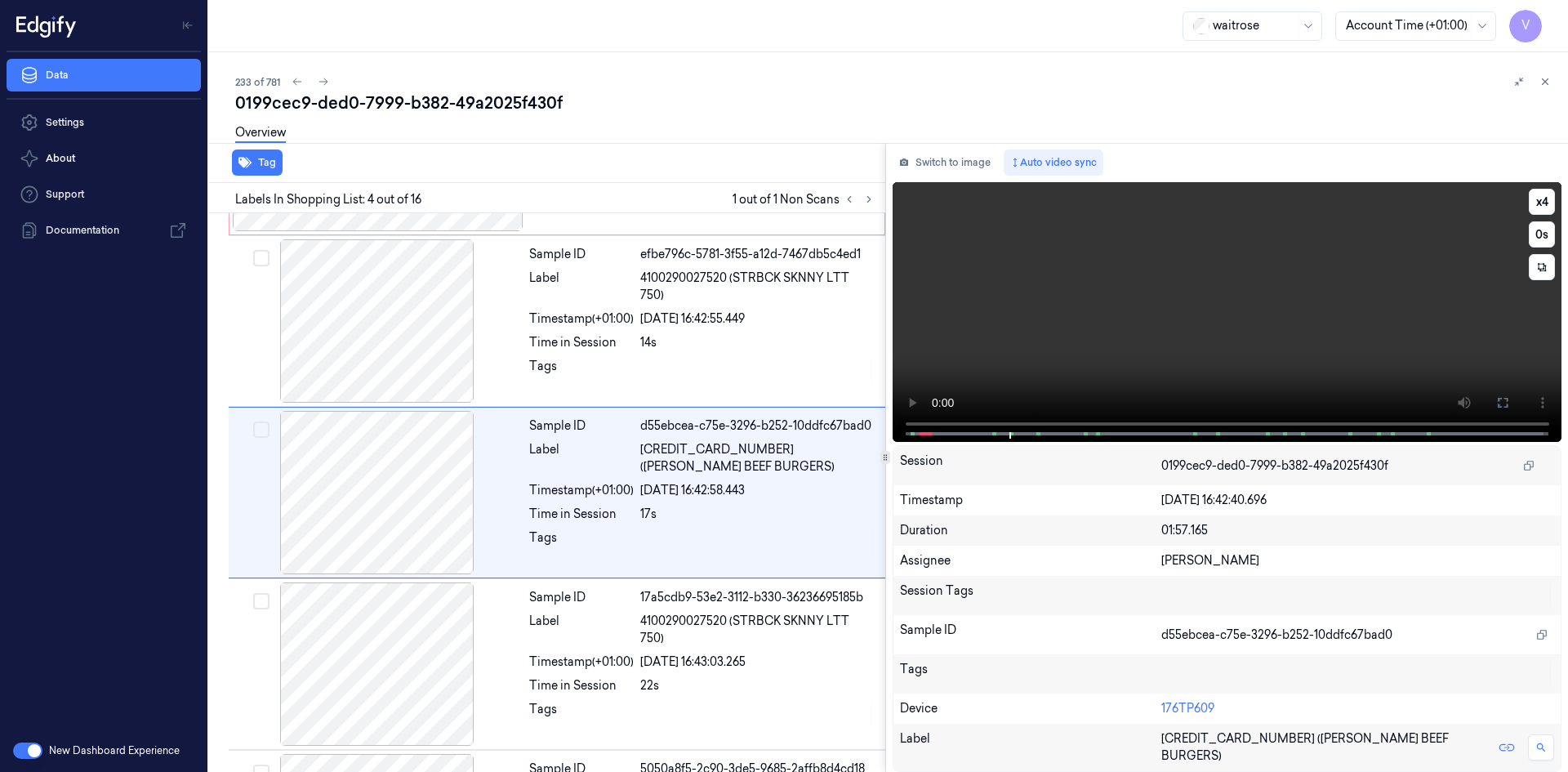
click at [1177, 292] on video at bounding box center [1226, 312] width 670 height 260
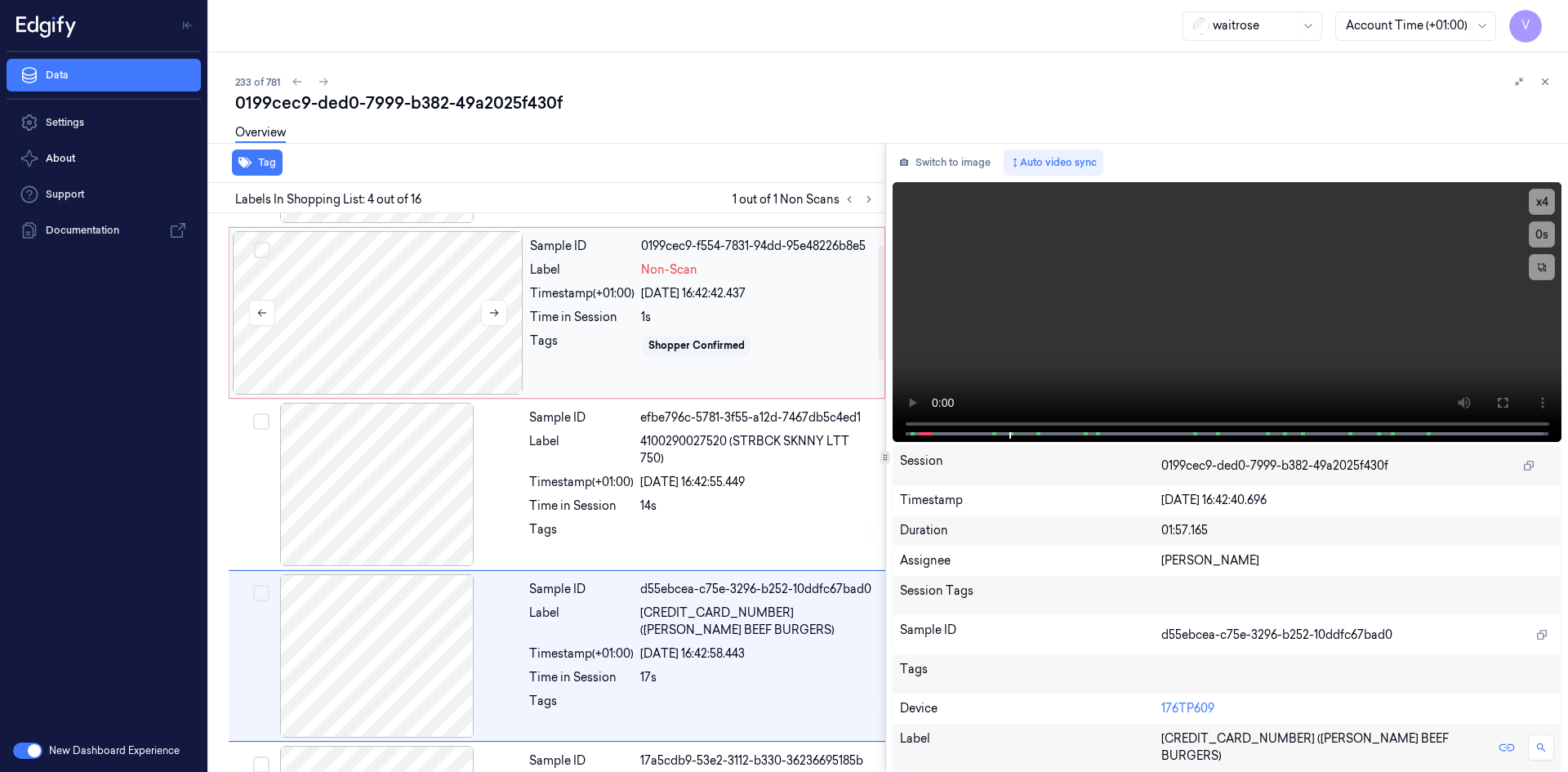
click at [424, 280] on div at bounding box center [377, 312] width 290 height 163
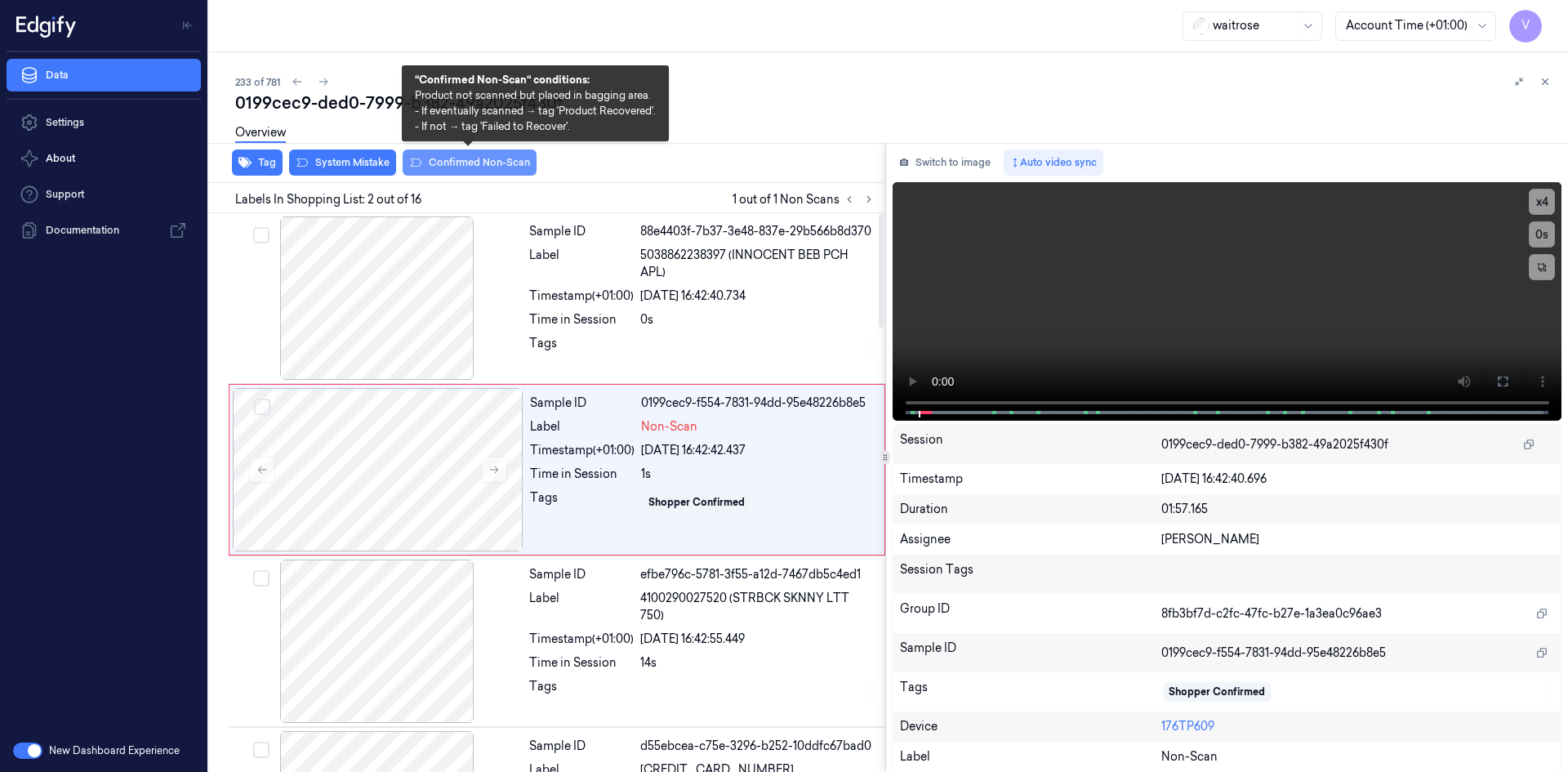
click at [485, 162] on button "Confirmed Non-Scan" at bounding box center [470, 162] width 134 height 27
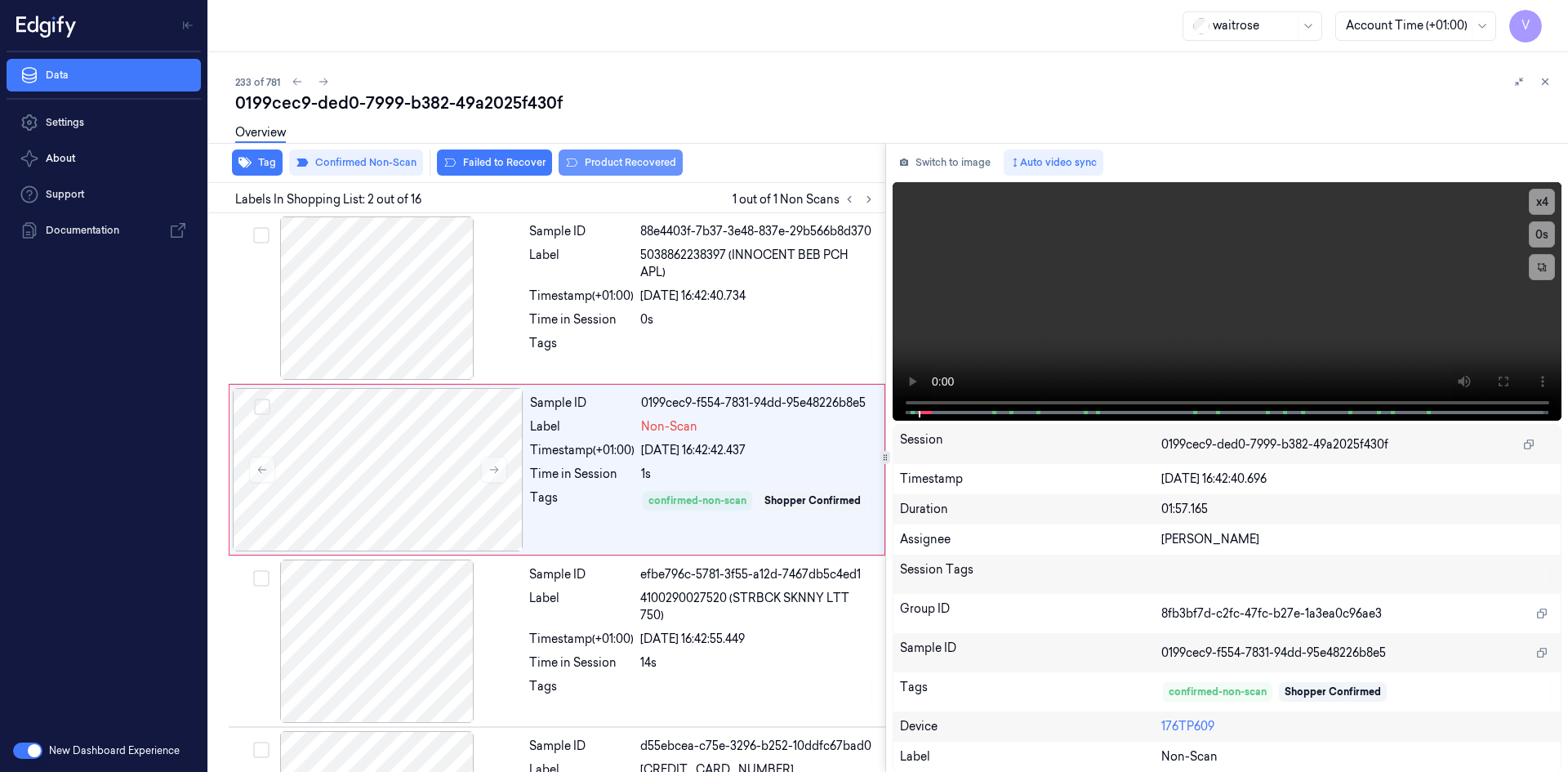
click at [601, 169] on button "Product Recovered" at bounding box center [621, 162] width 125 height 27
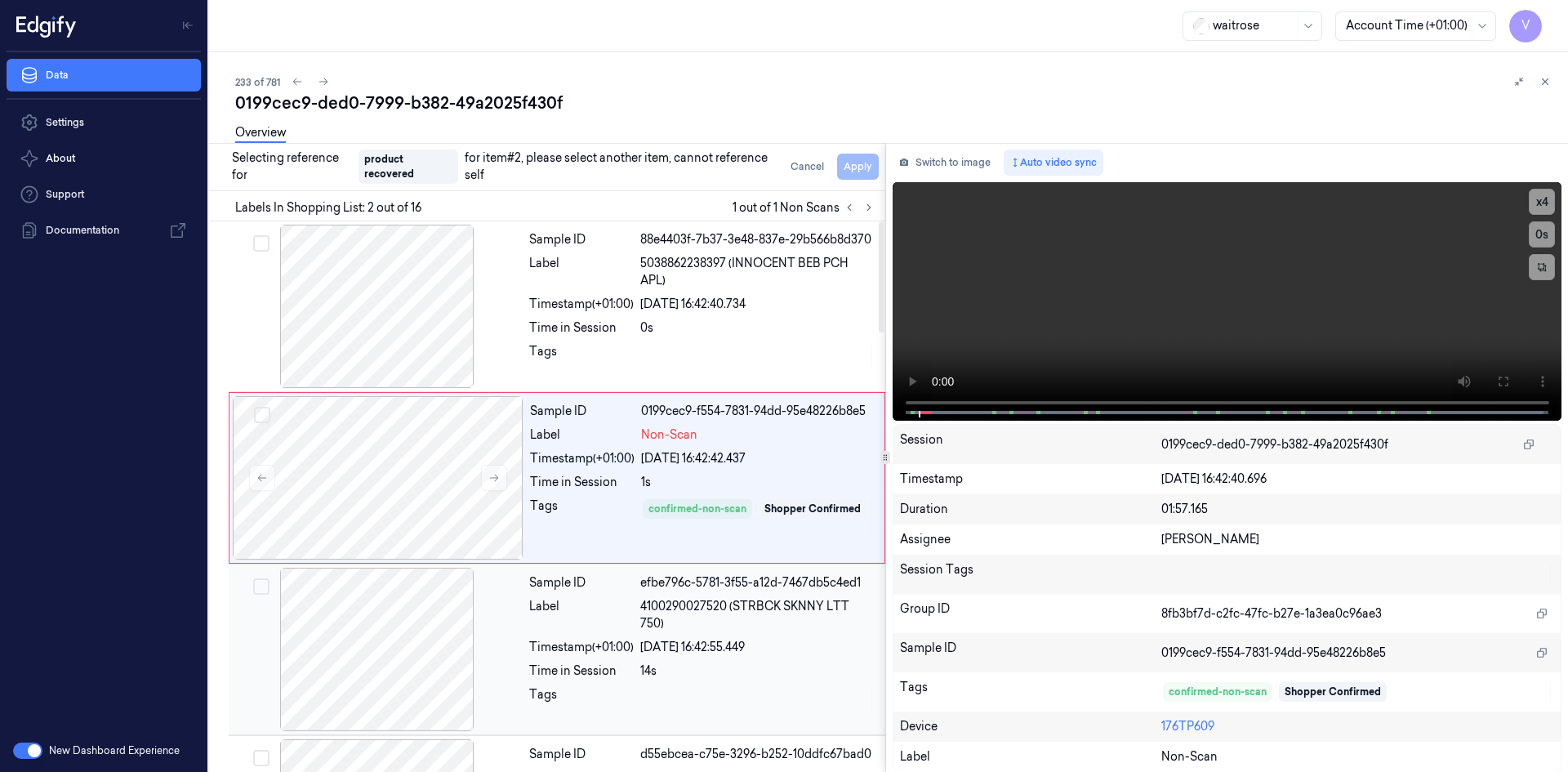
click at [427, 643] on div at bounding box center [376, 649] width 290 height 163
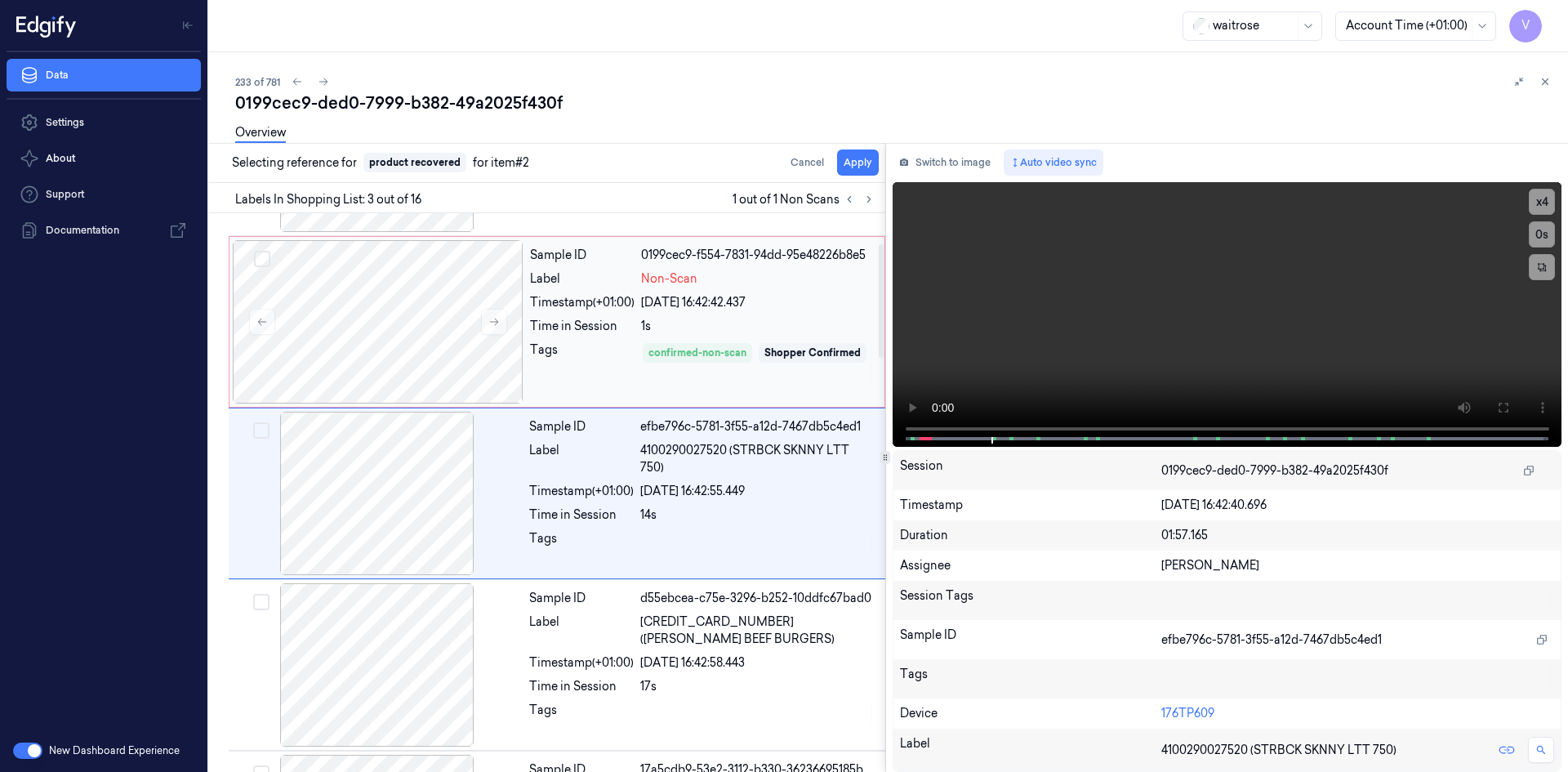
scroll to position [148, 0]
click at [855, 159] on button "Apply" at bounding box center [857, 162] width 41 height 27
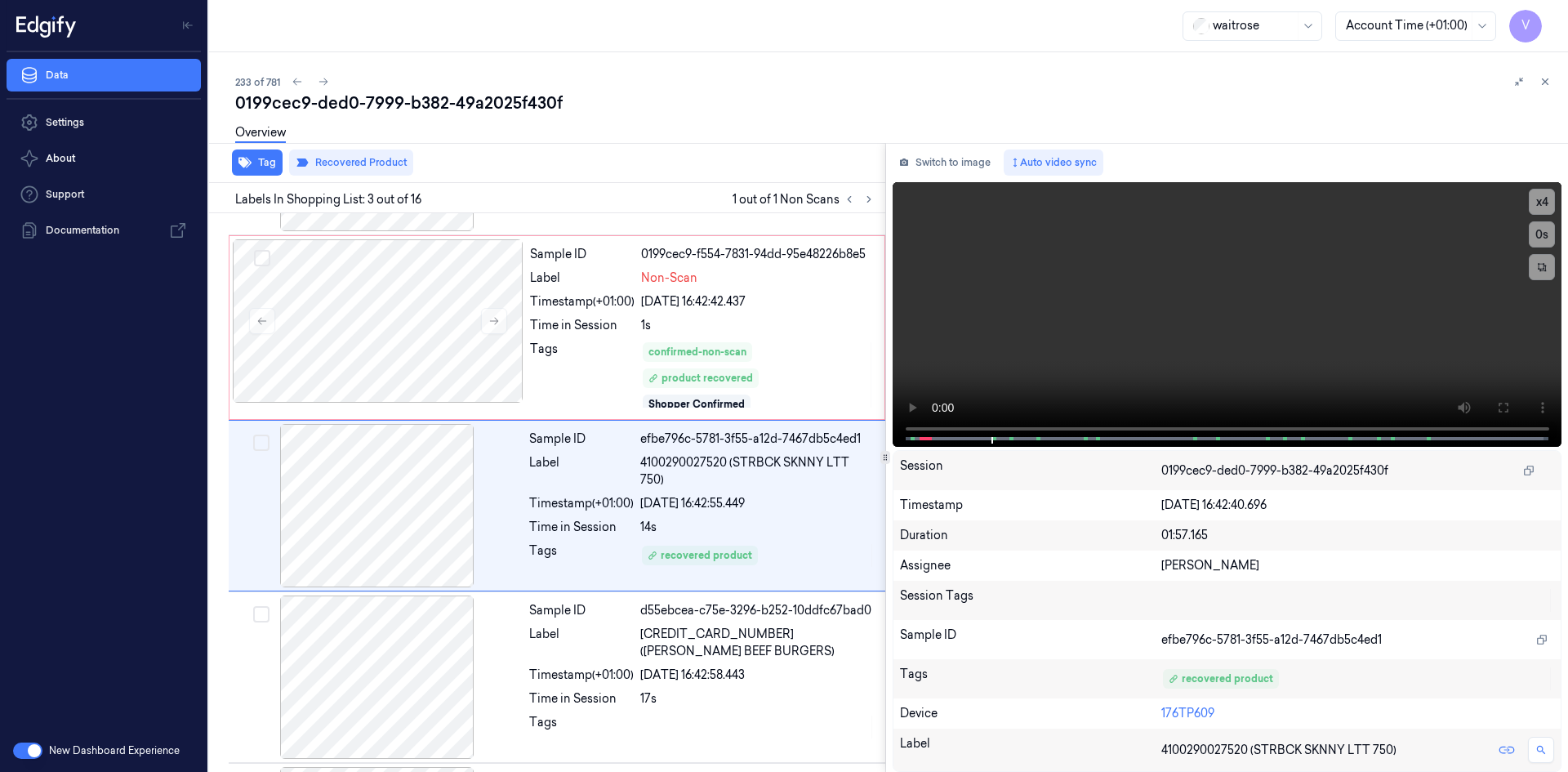
scroll to position [162, 0]
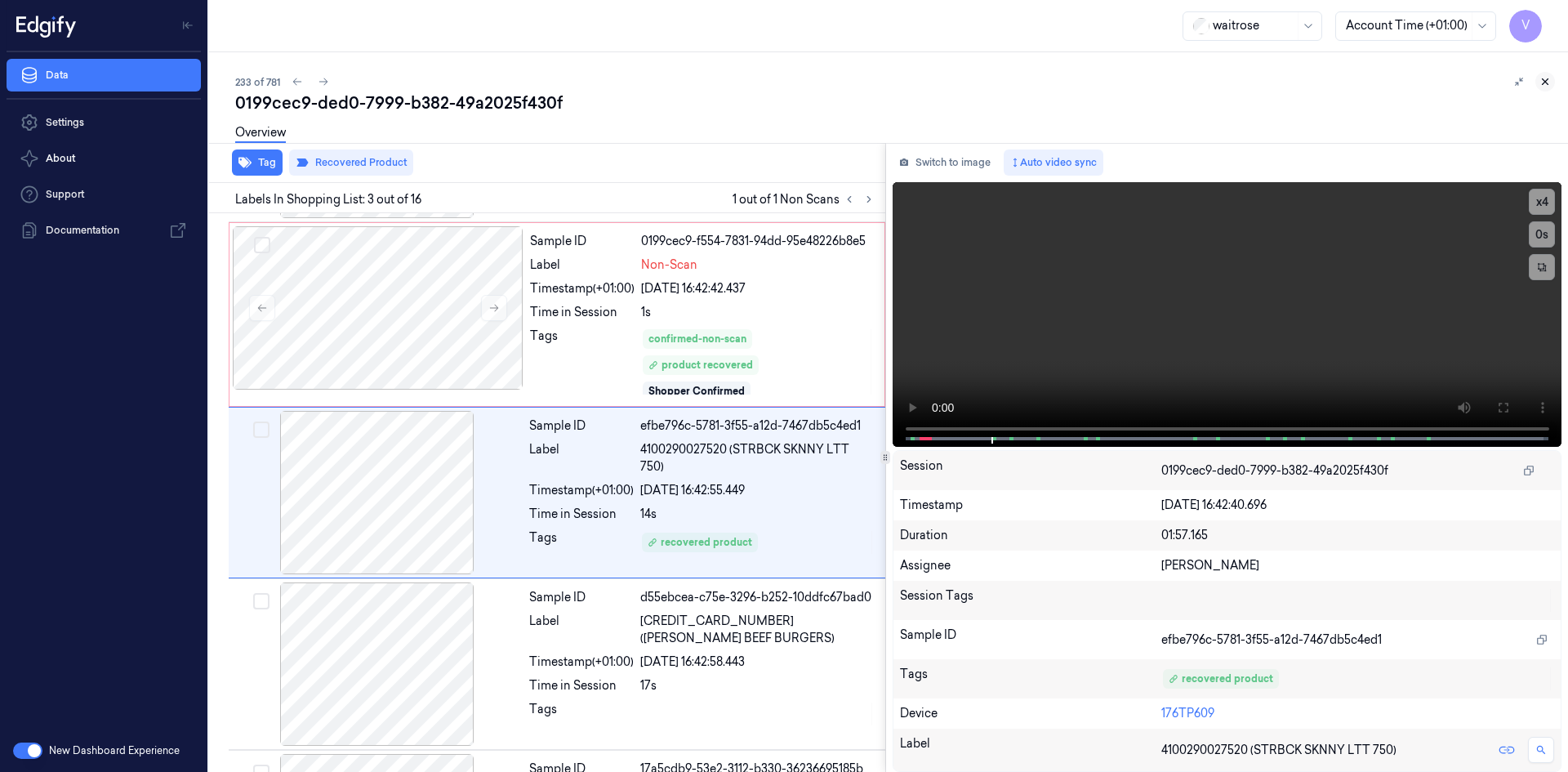
click at [1544, 76] on icon at bounding box center [1545, 82] width 11 height 11
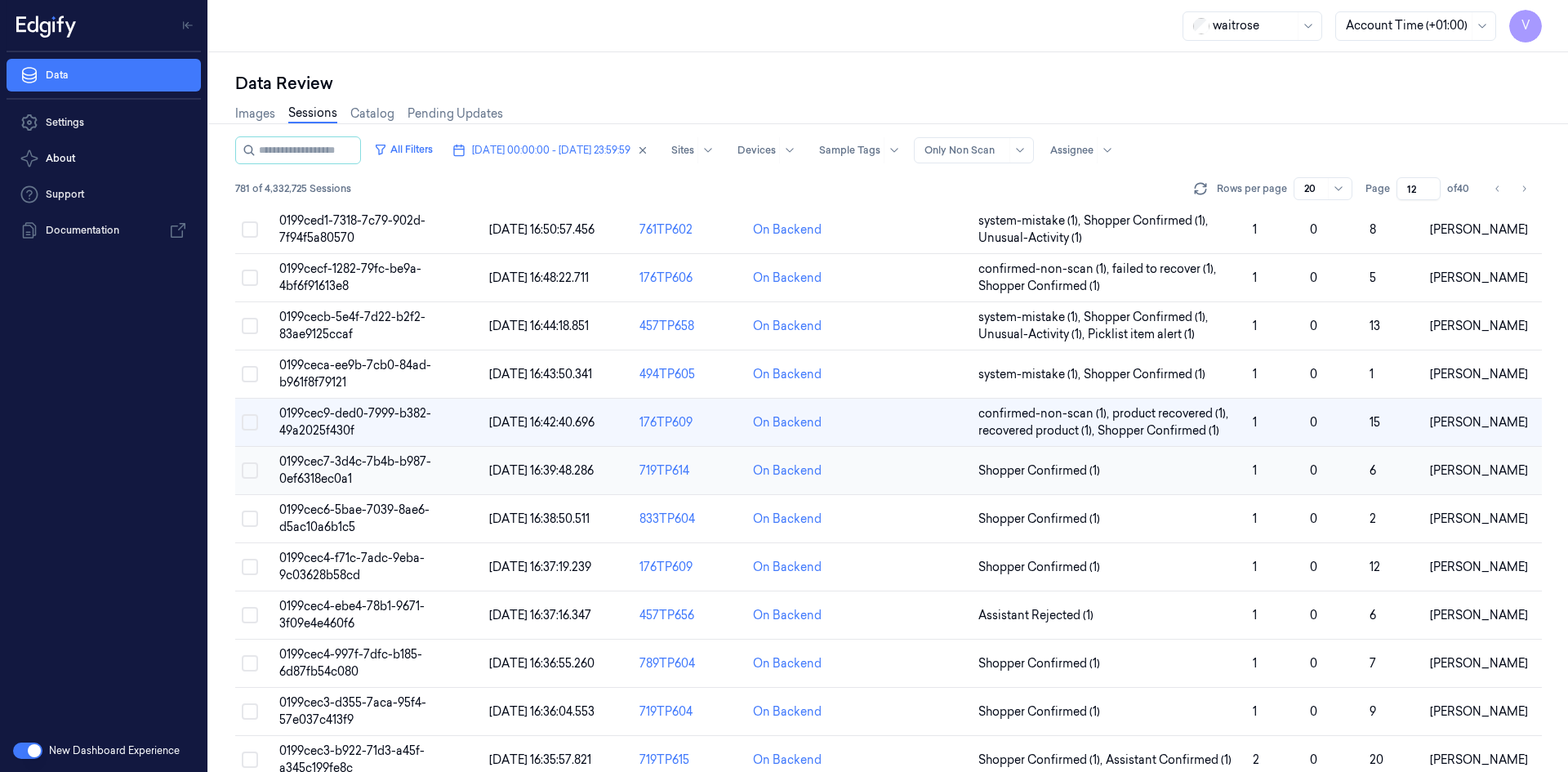
scroll to position [447, 0]
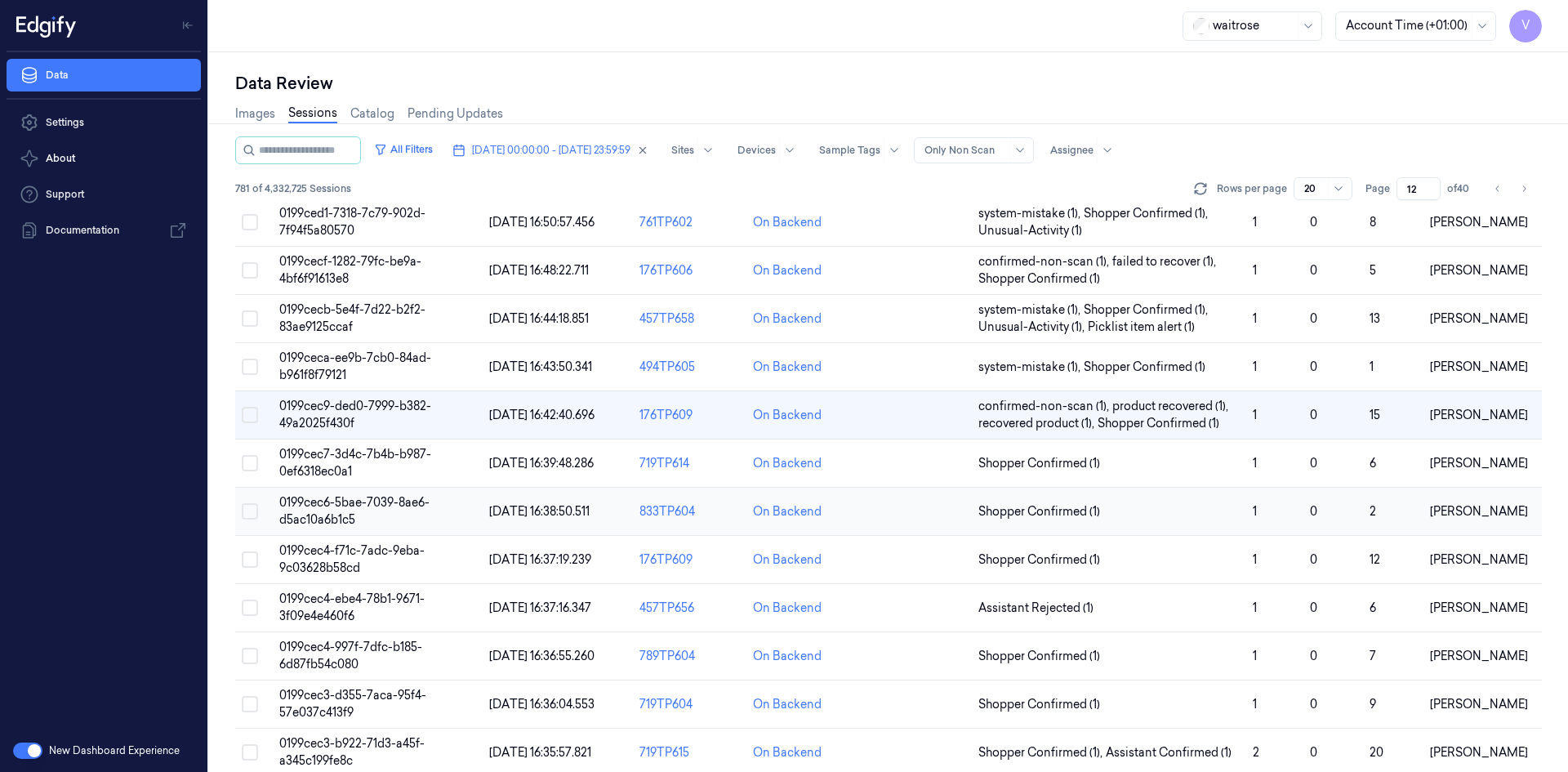
click at [359, 502] on span "0199cec6-5bae-7039-8ae6-d5ac10a6b1c5" at bounding box center [354, 510] width 150 height 32
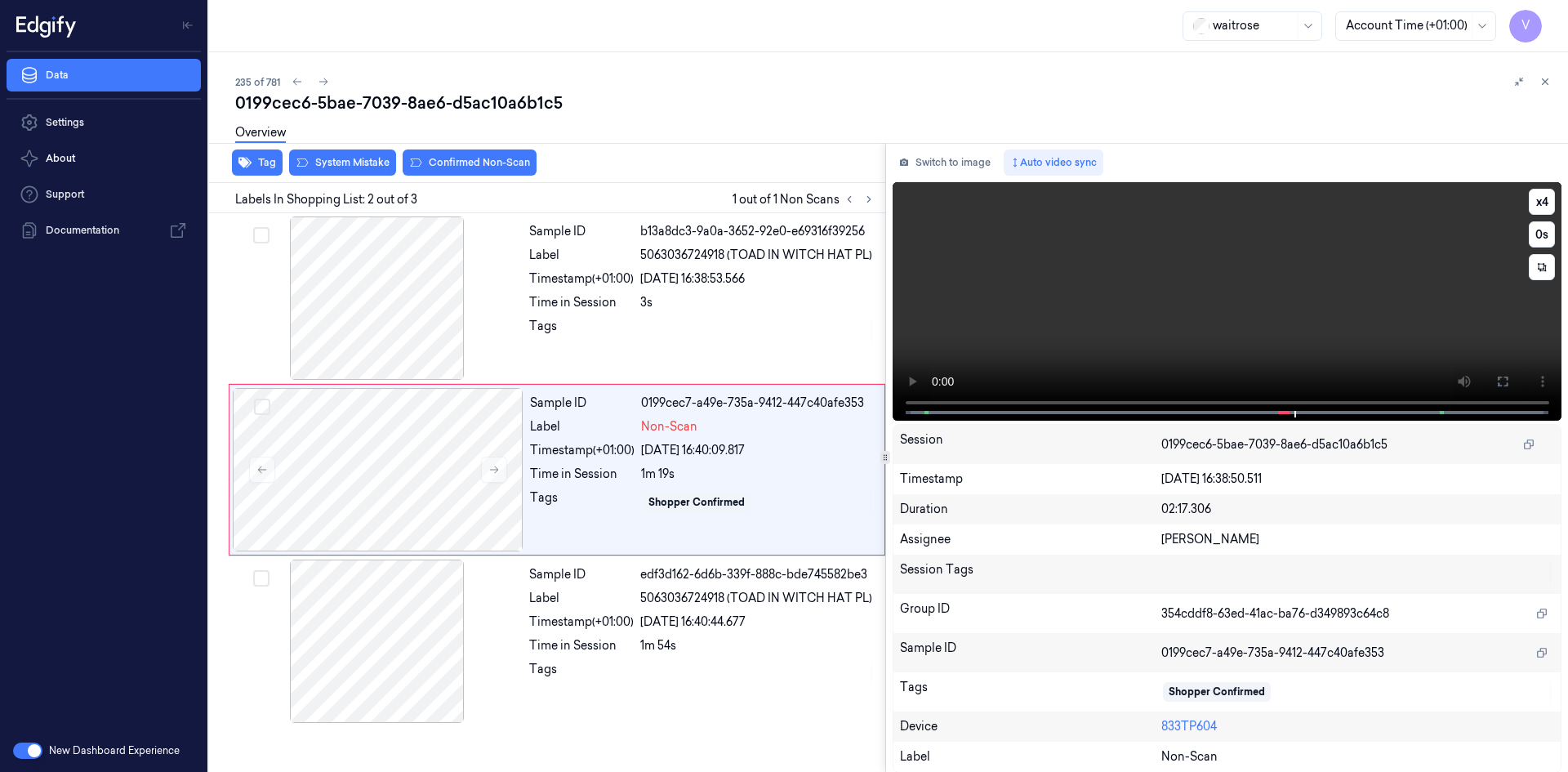
click at [1222, 298] on video at bounding box center [1226, 301] width 670 height 238
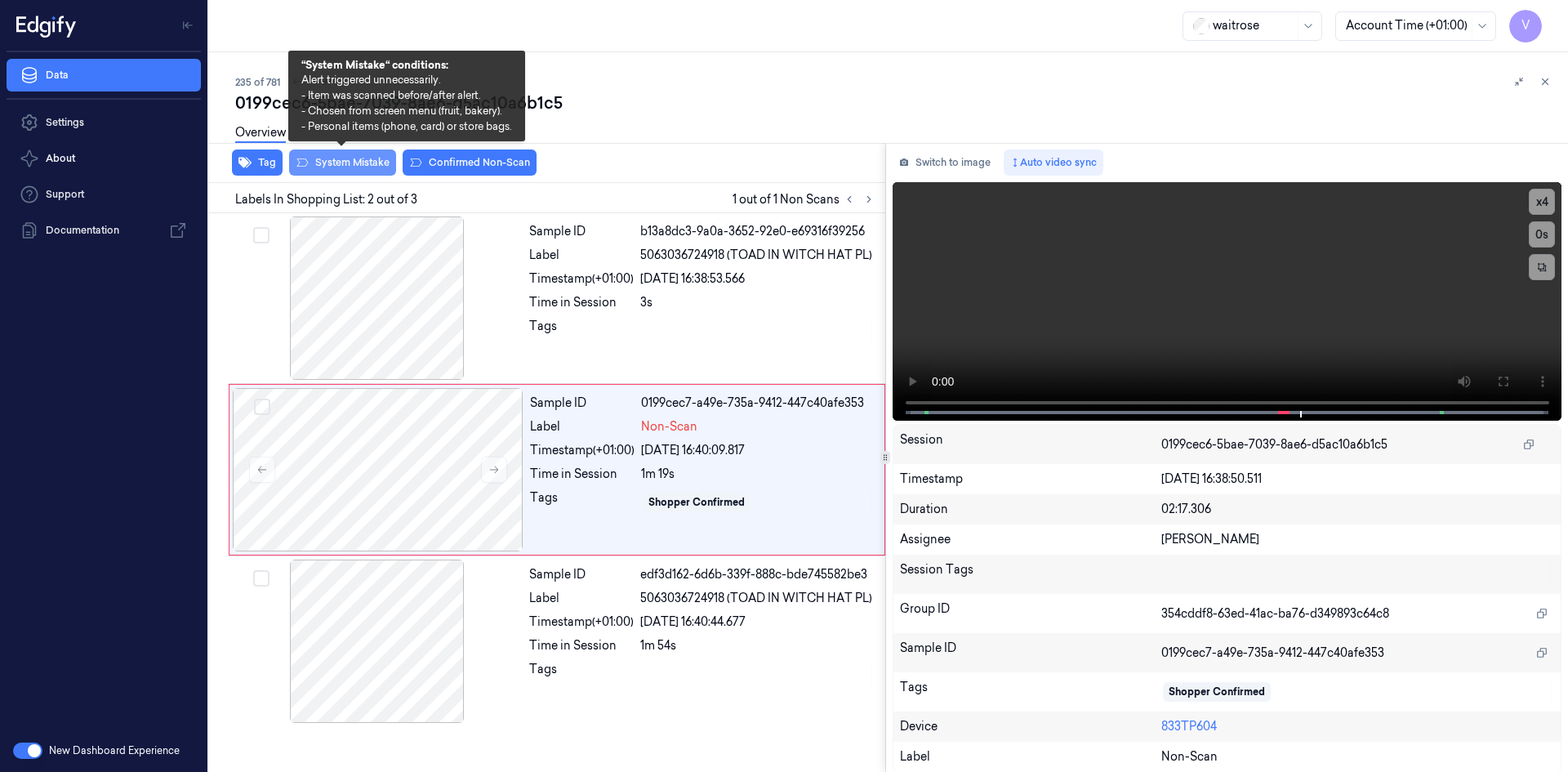
click at [344, 160] on button "System Mistake" at bounding box center [343, 162] width 107 height 27
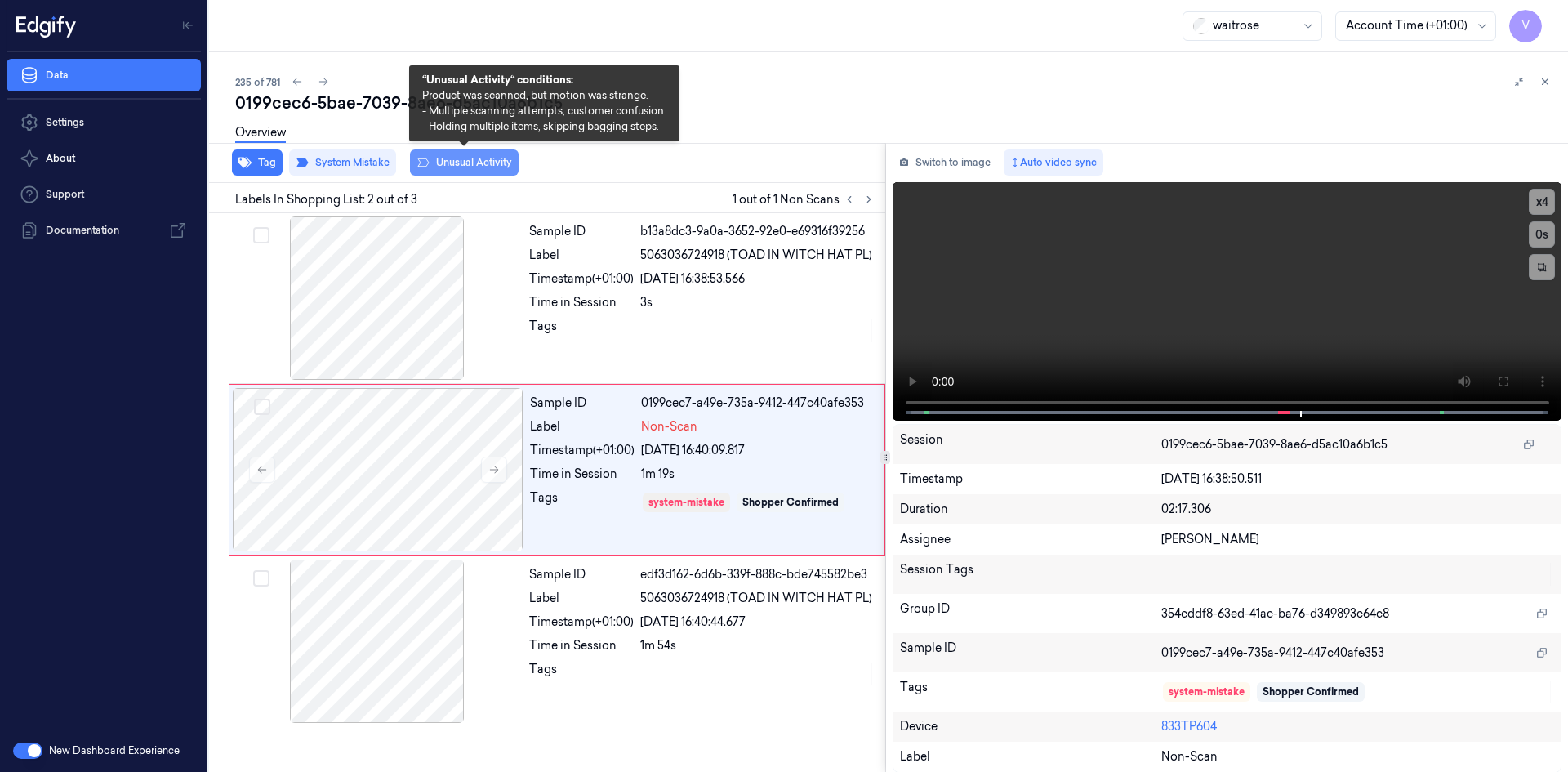
click at [462, 162] on button "Unusual Activity" at bounding box center [464, 162] width 109 height 27
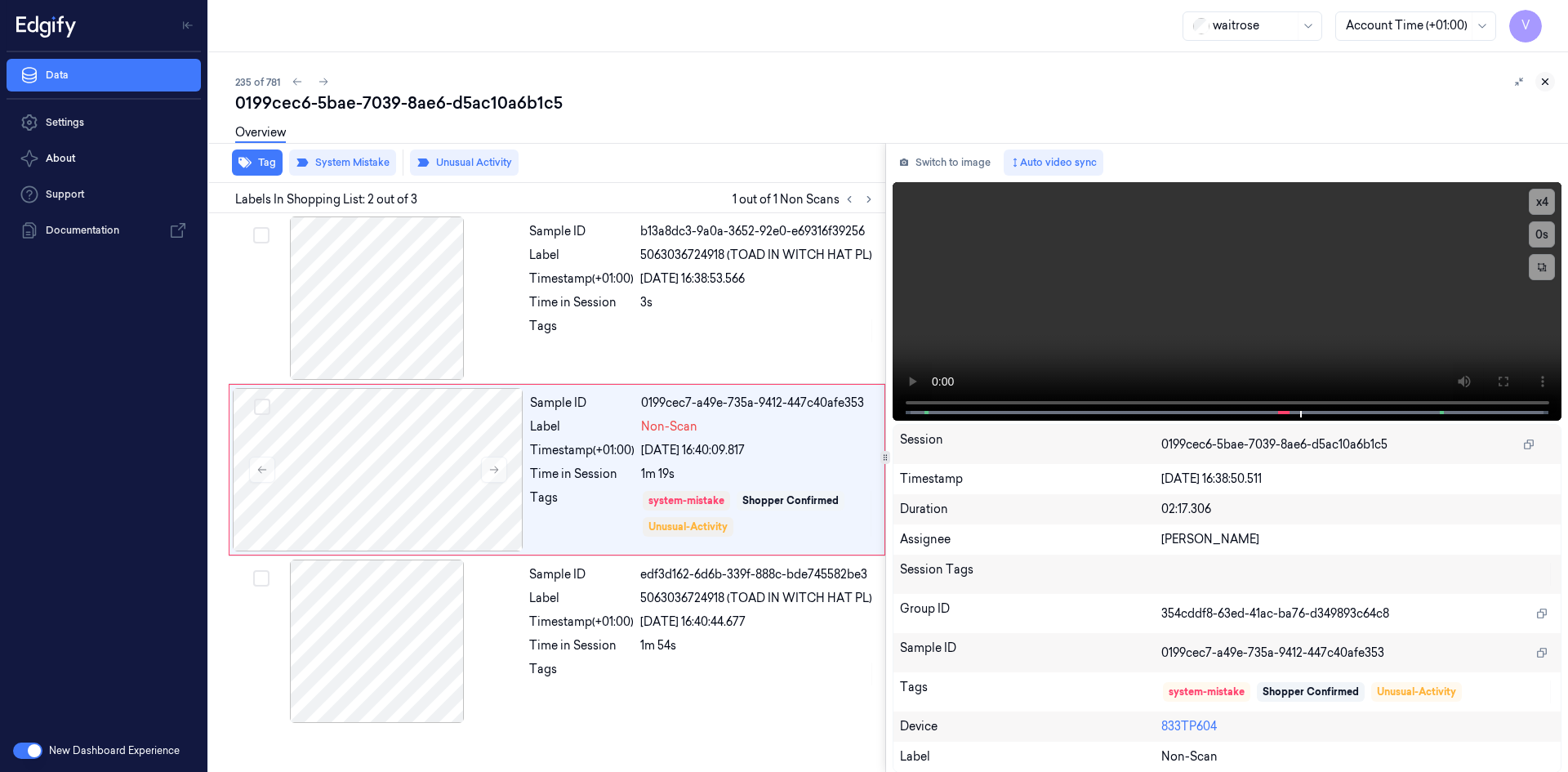
click at [1544, 80] on icon at bounding box center [1545, 82] width 11 height 11
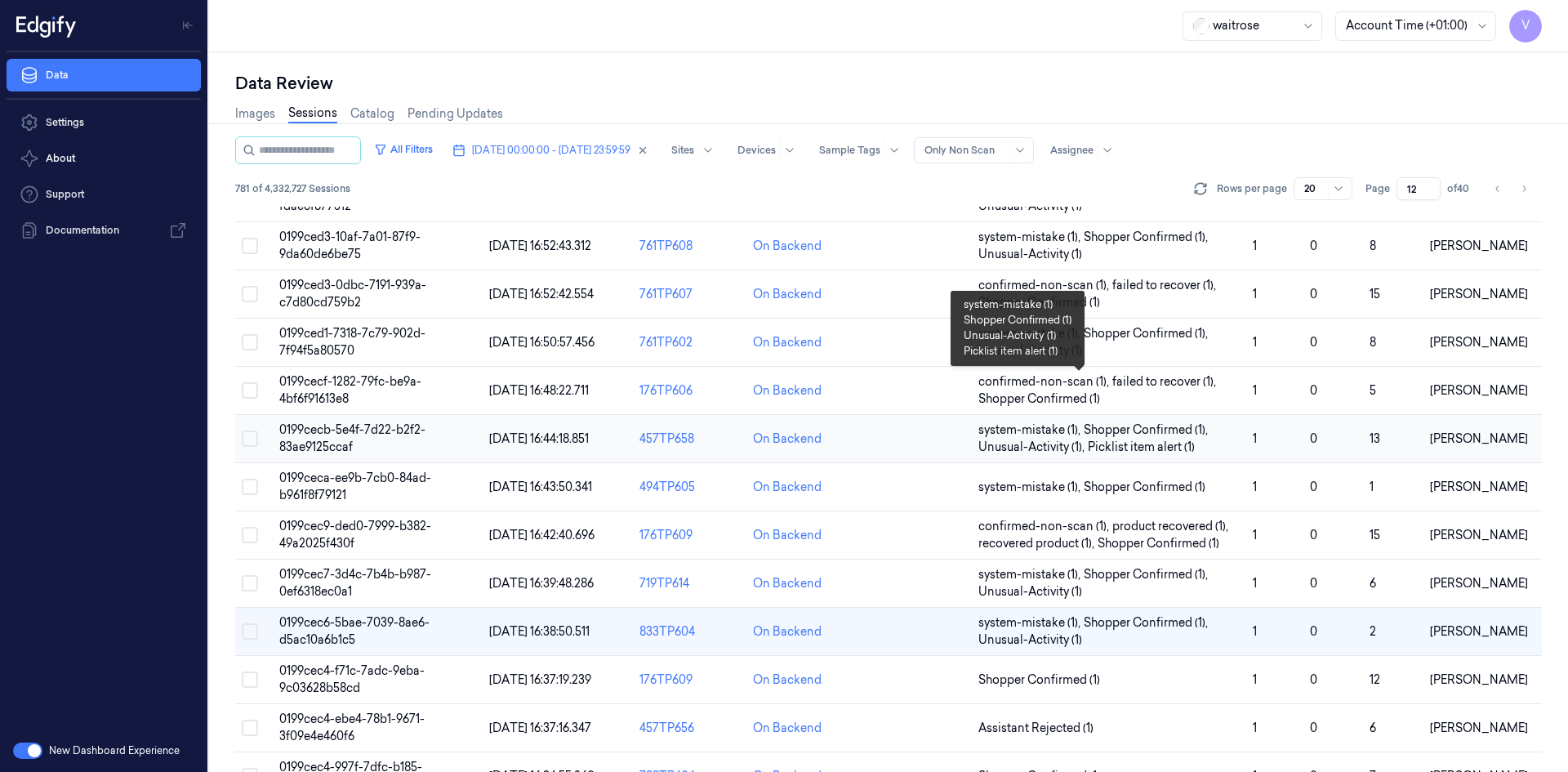
scroll to position [447, 0]
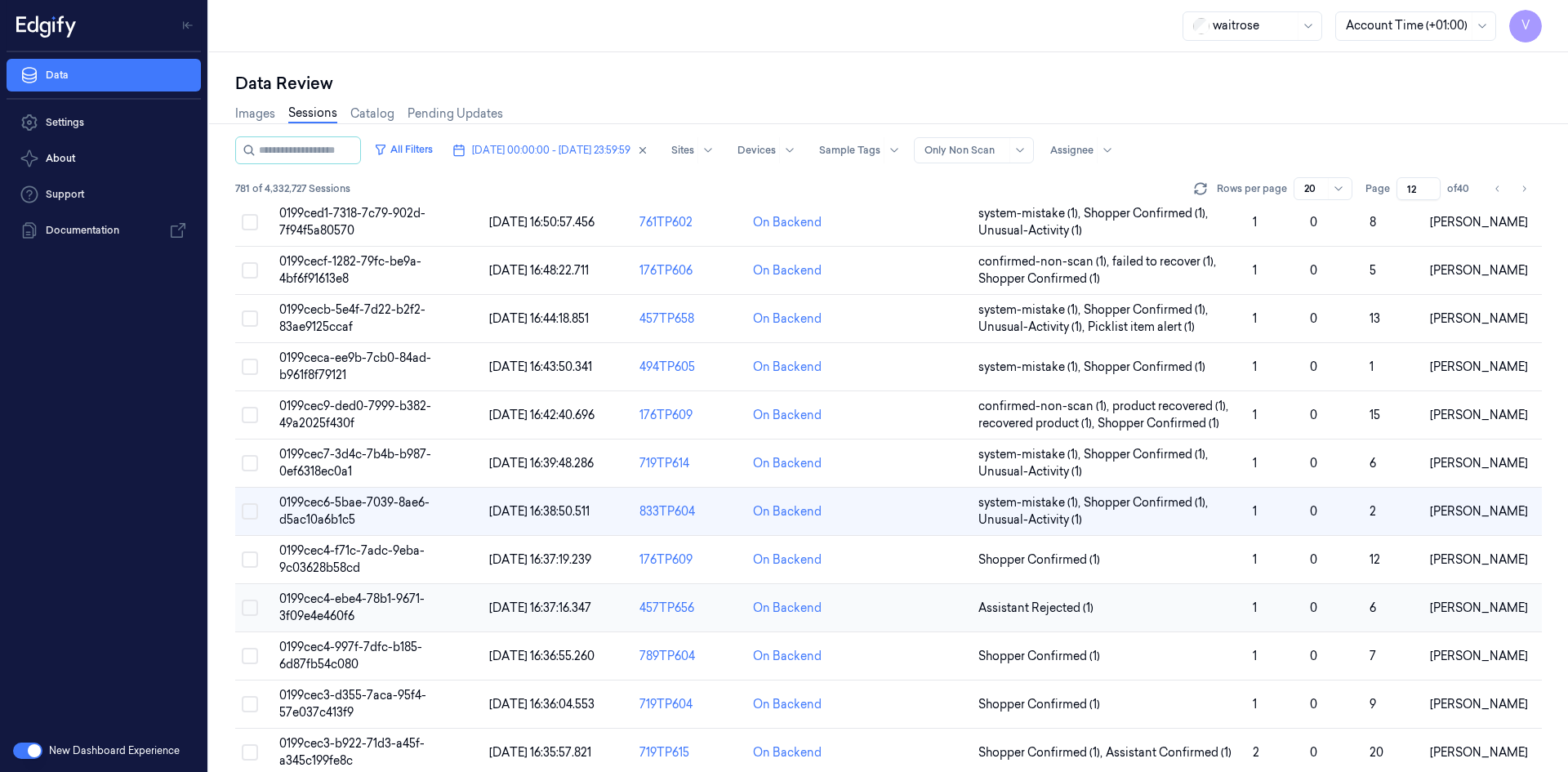
click at [361, 591] on span "0199cec4-ebe4-78b1-9671-3f09e4e460f6" at bounding box center [352, 606] width 146 height 32
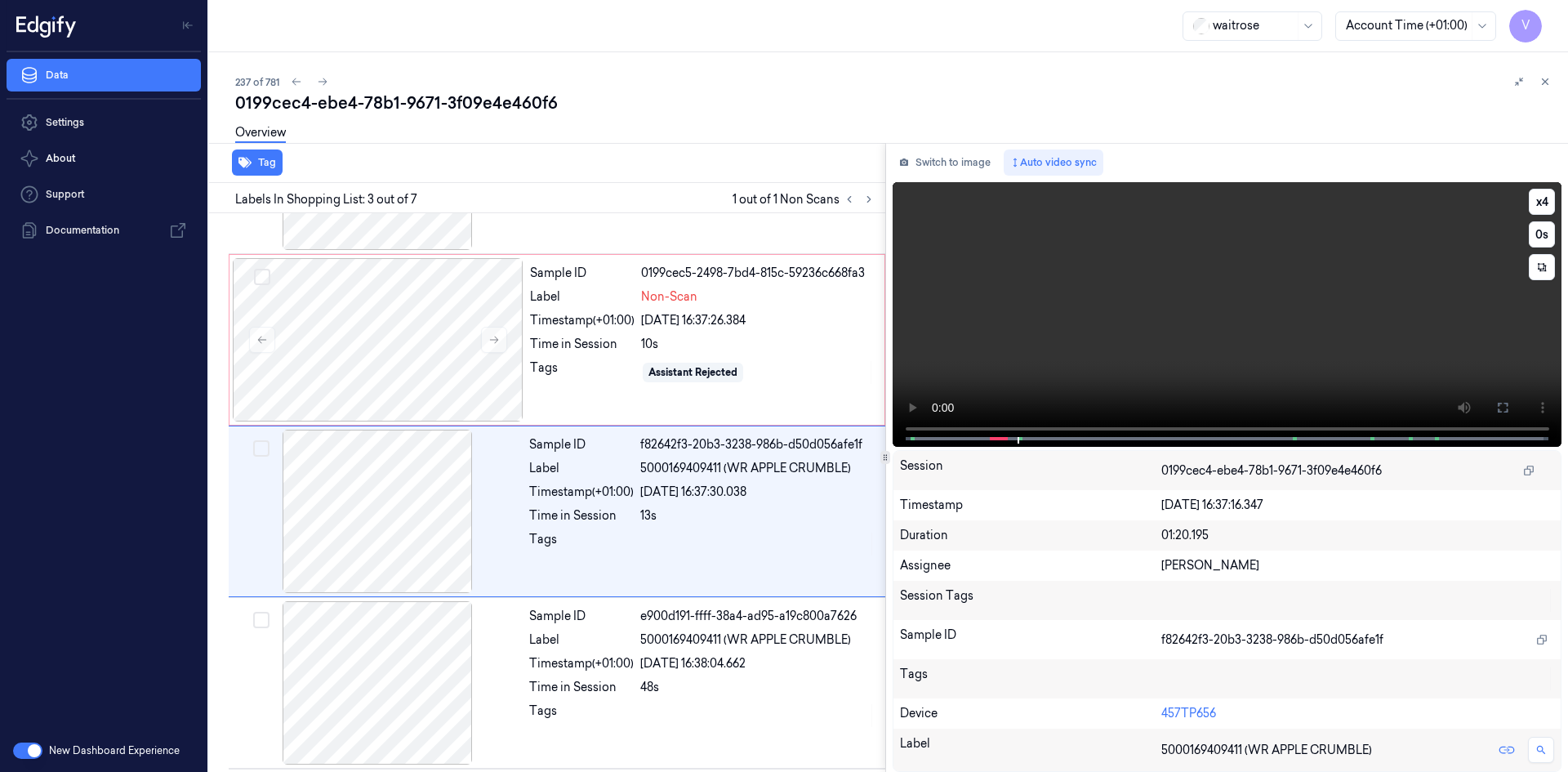
scroll to position [148, 0]
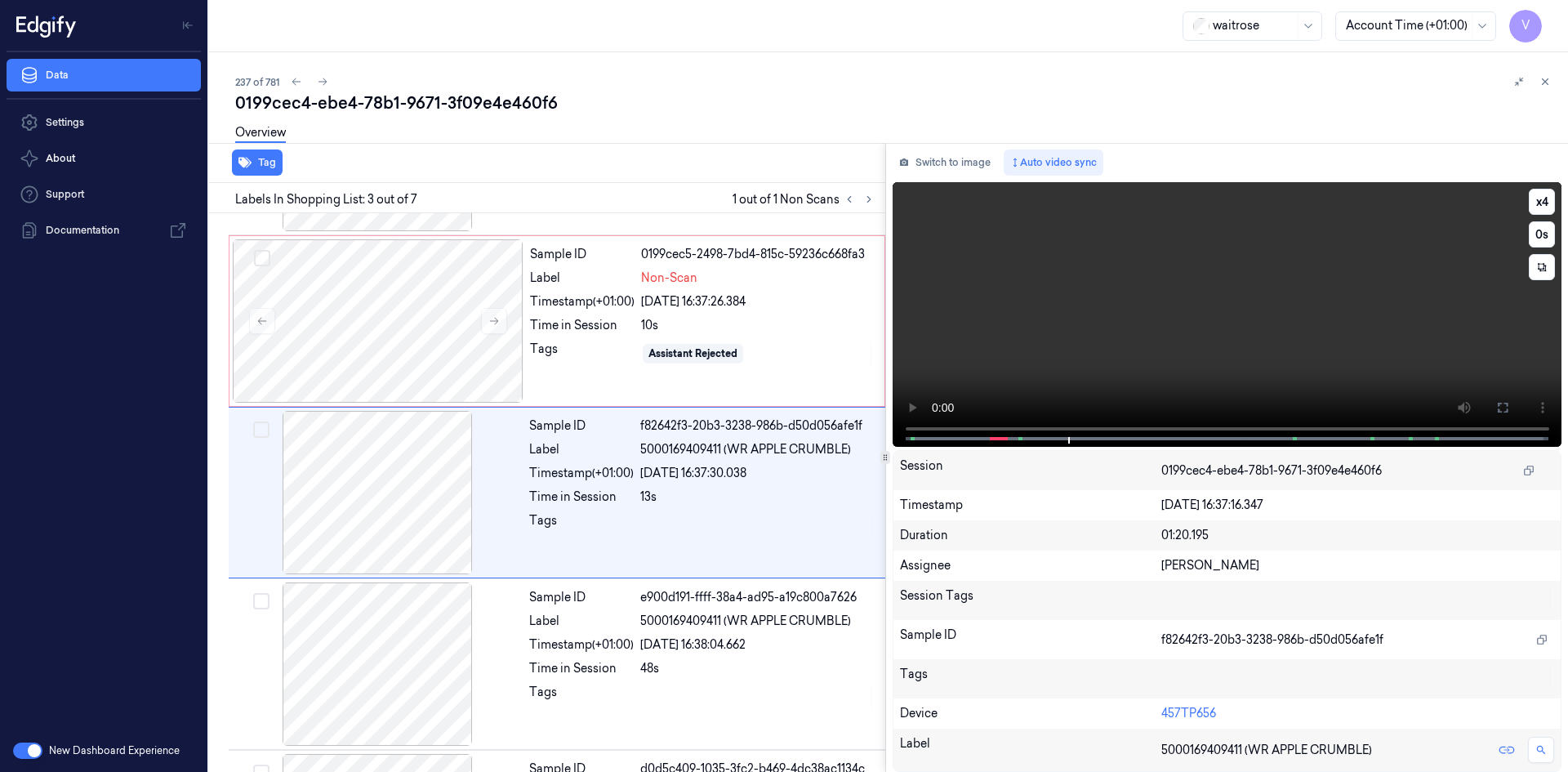
click at [1025, 328] on video at bounding box center [1226, 314] width 670 height 265
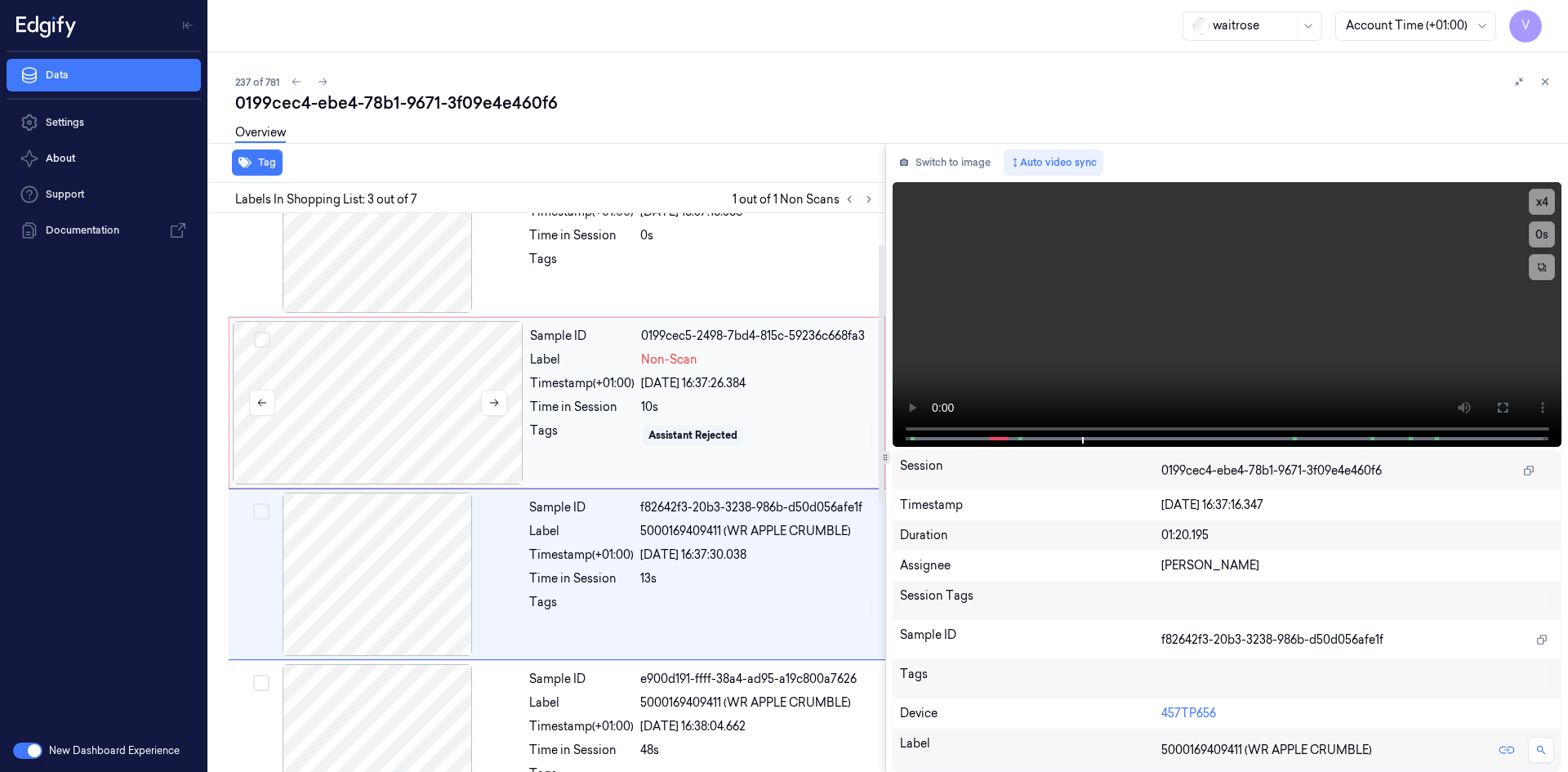
click at [366, 379] on div at bounding box center [377, 402] width 290 height 163
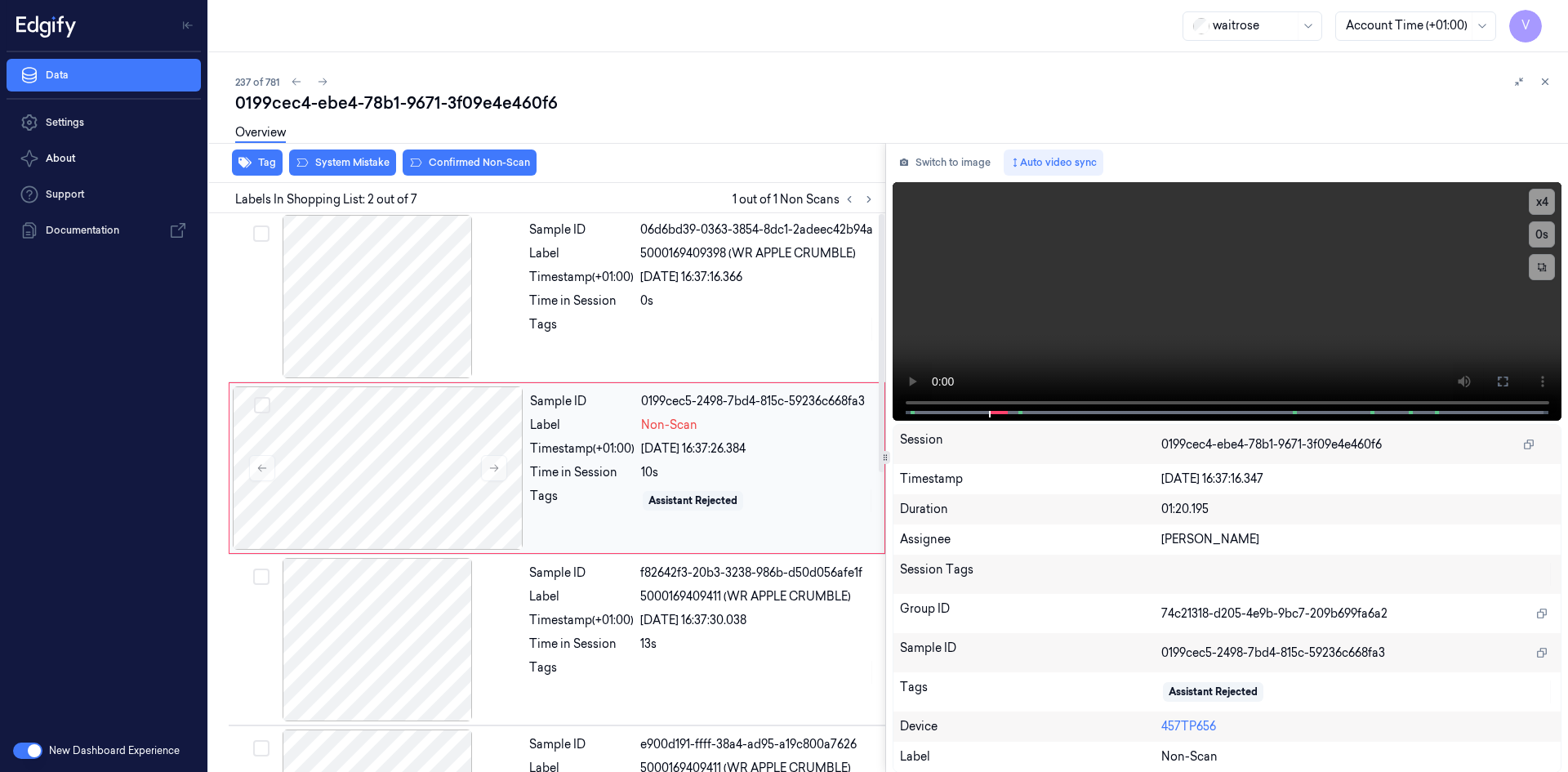
scroll to position [0, 0]
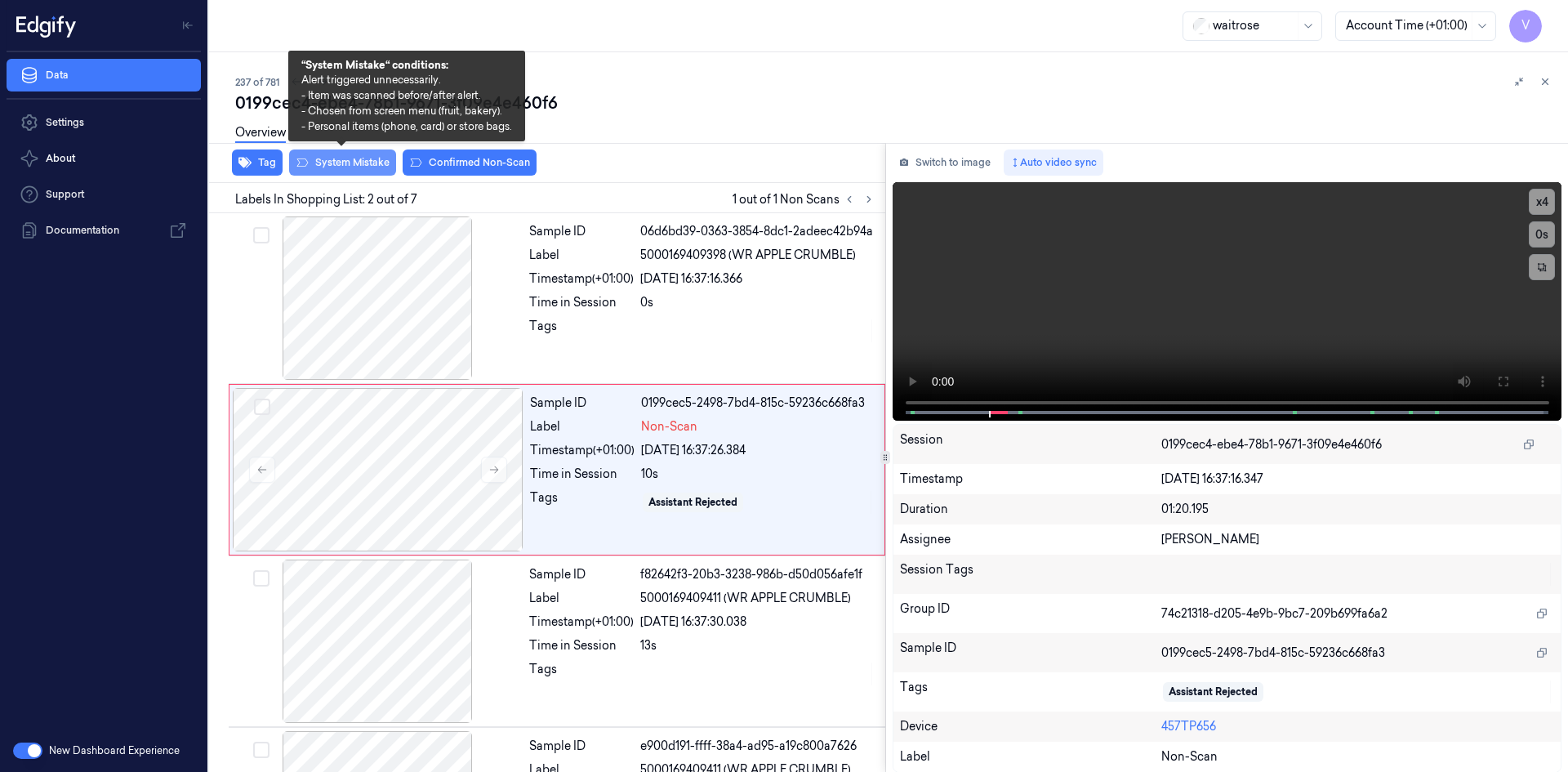
click at [355, 159] on button "System Mistake" at bounding box center [343, 162] width 107 height 27
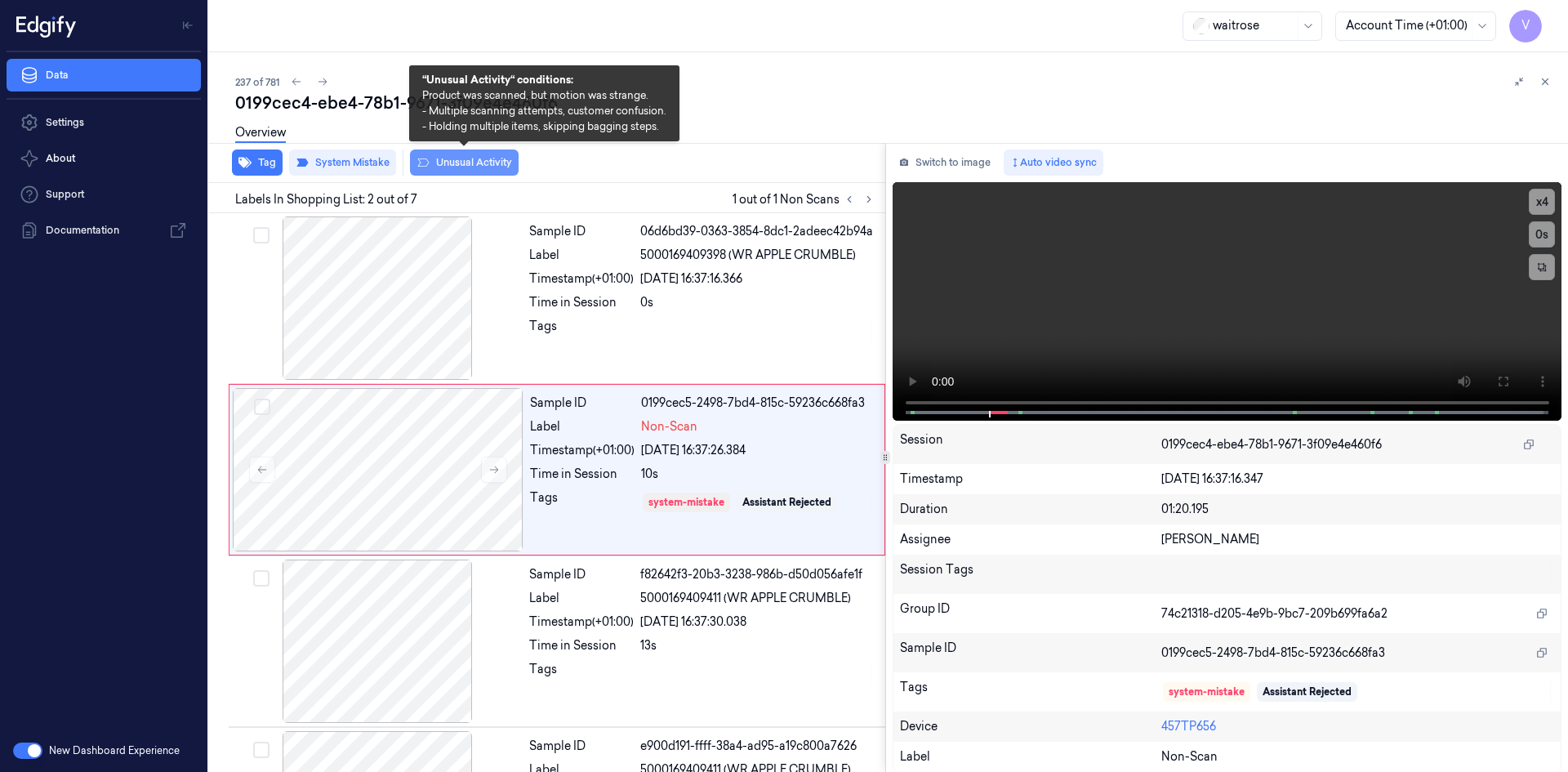
click at [470, 162] on button "Unusual Activity" at bounding box center [464, 162] width 109 height 27
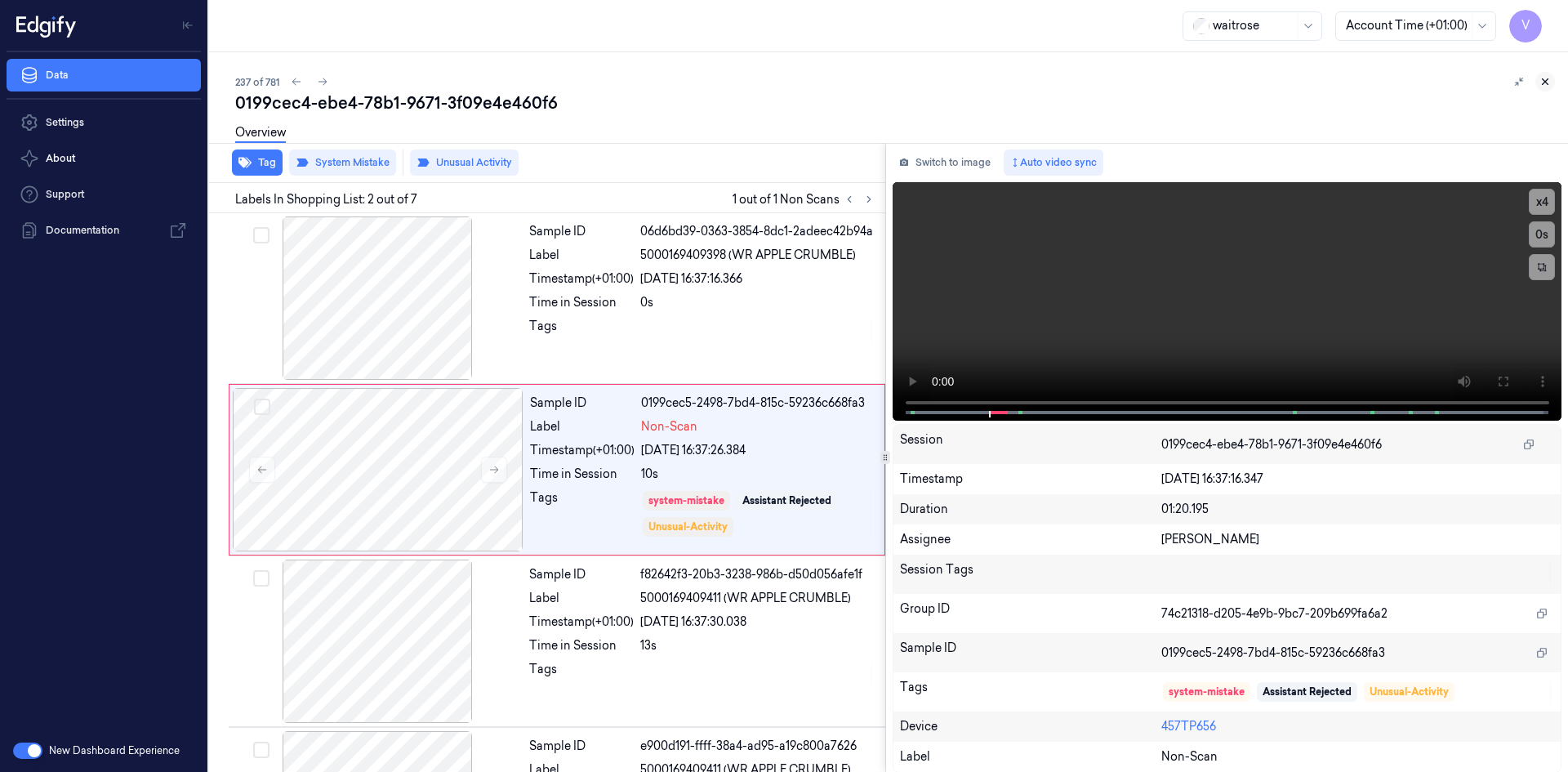
click at [1551, 79] on button at bounding box center [1544, 81] width 19 height 19
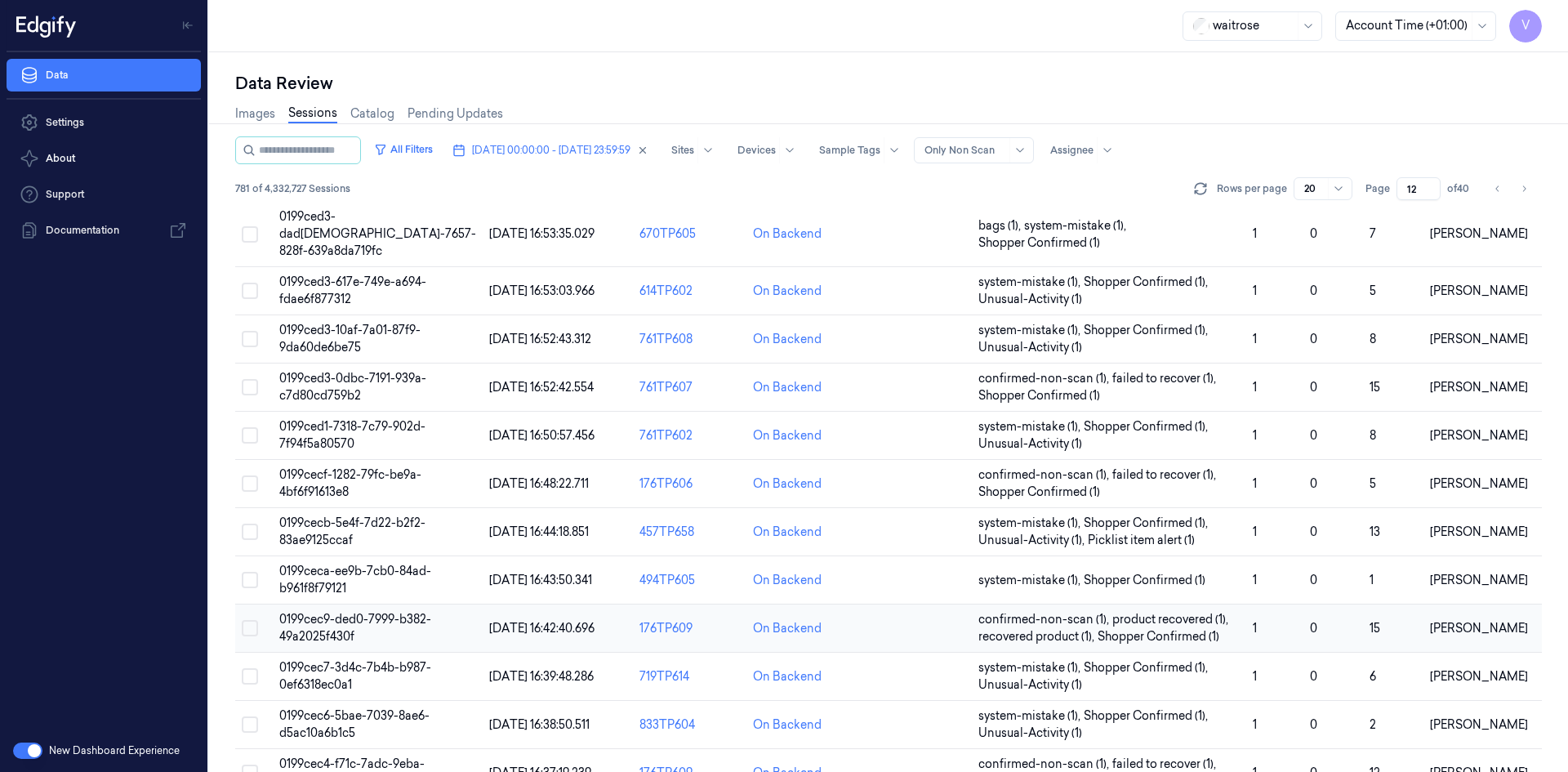
scroll to position [447, 0]
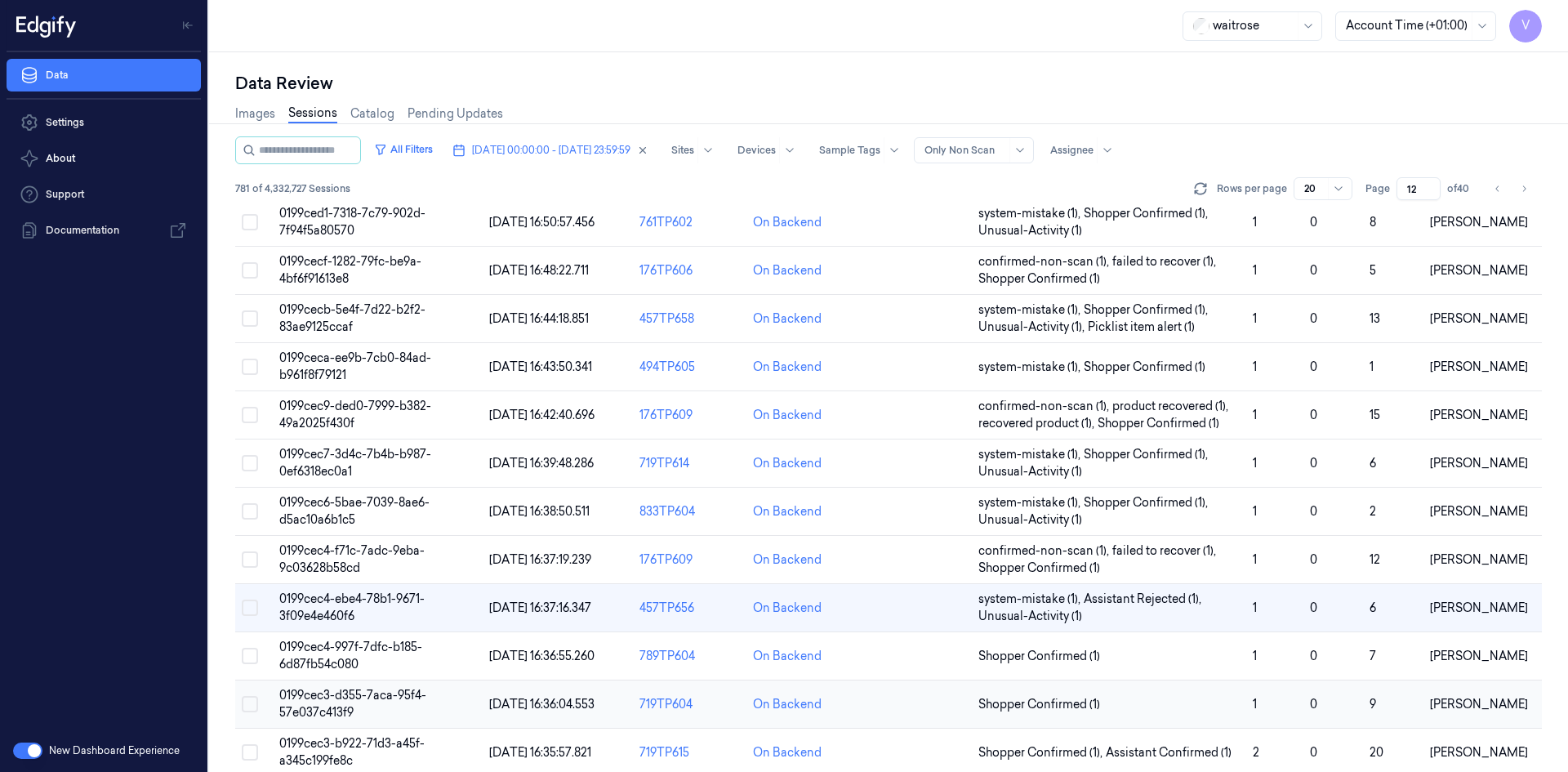
click at [362, 688] on span "0199cec3-d355-7aca-95f4-57e037c413f9" at bounding box center [353, 703] width 147 height 32
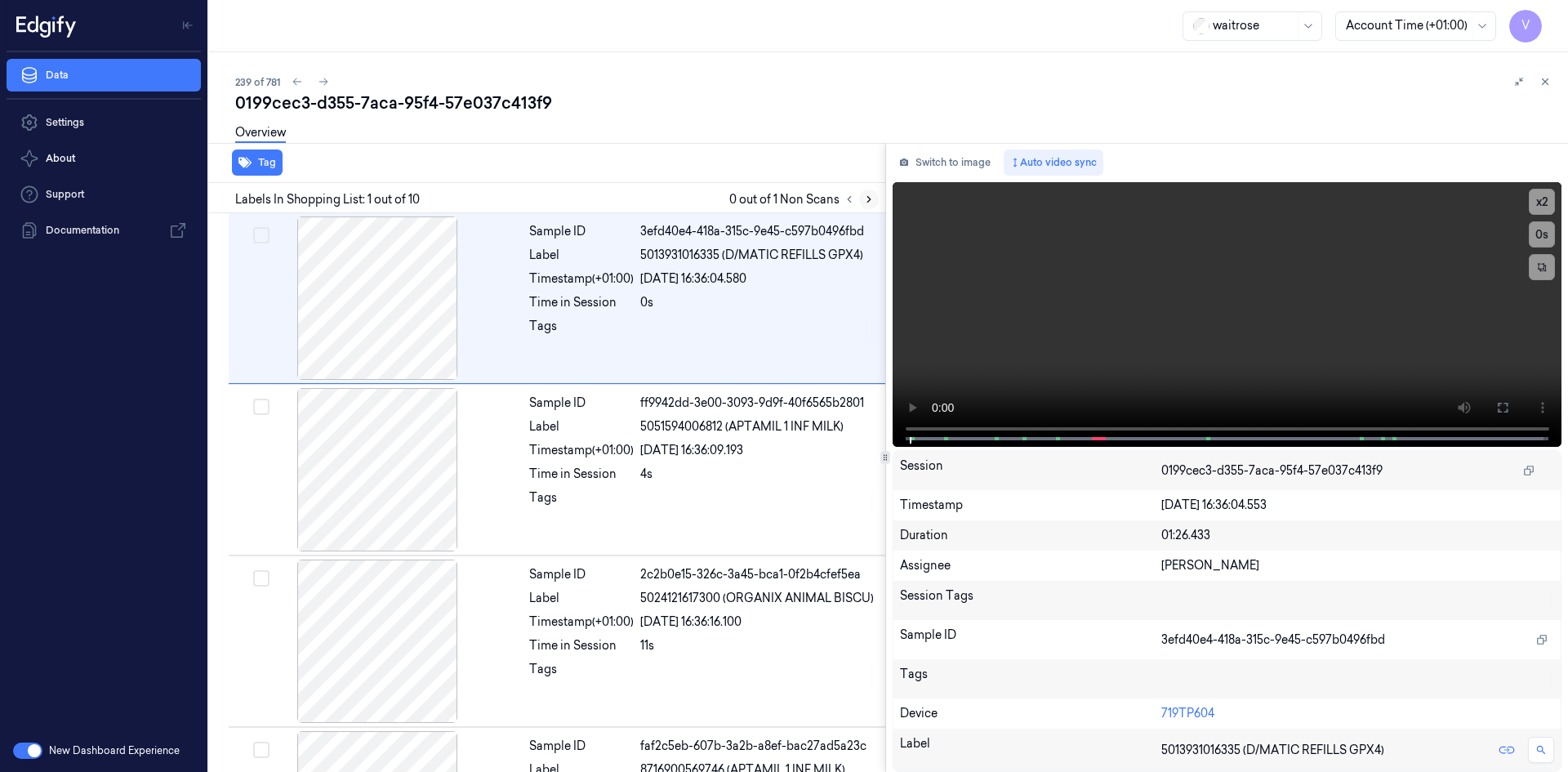
click at [876, 197] on button at bounding box center [868, 199] width 19 height 19
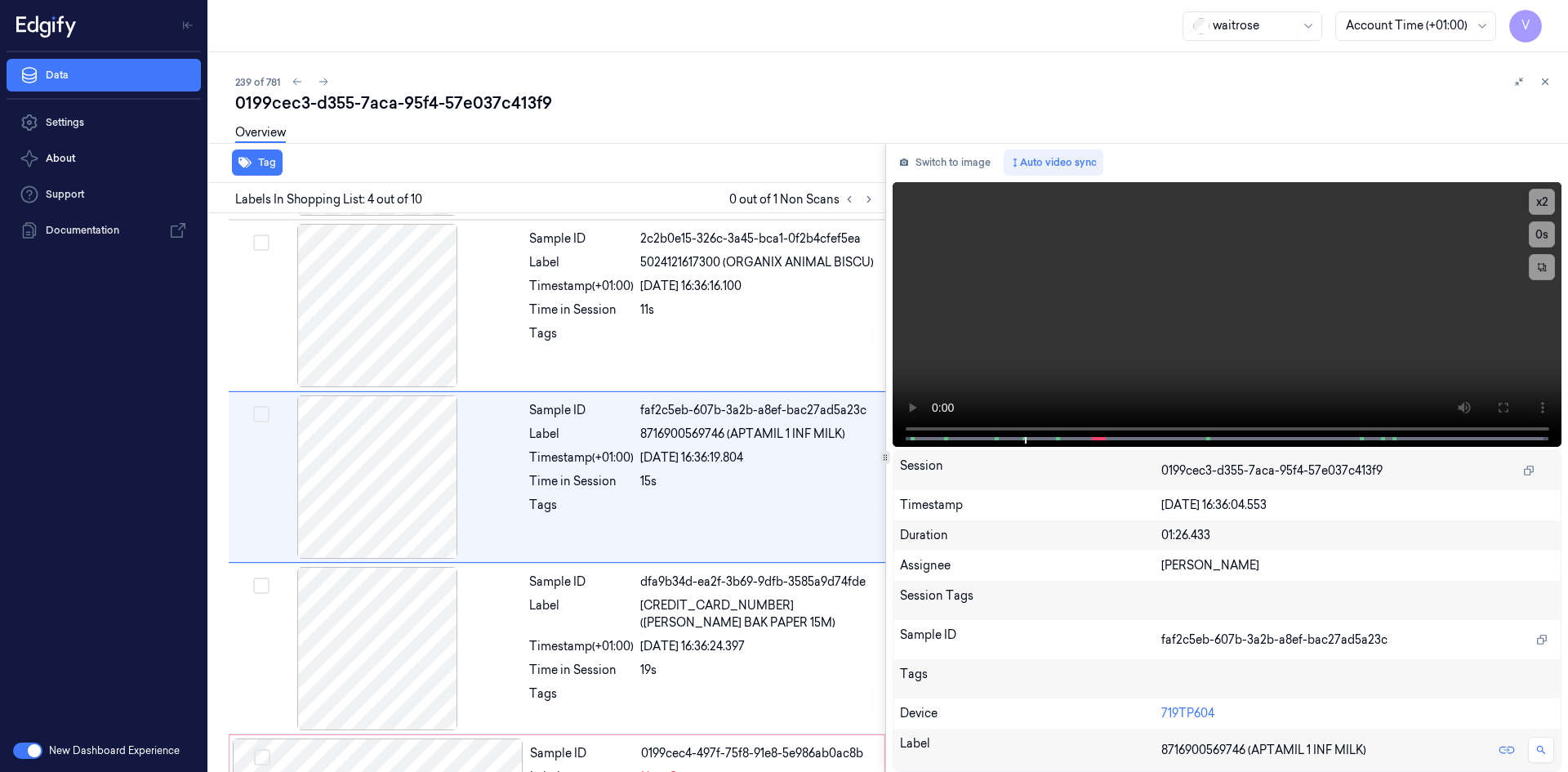
scroll to position [320, 0]
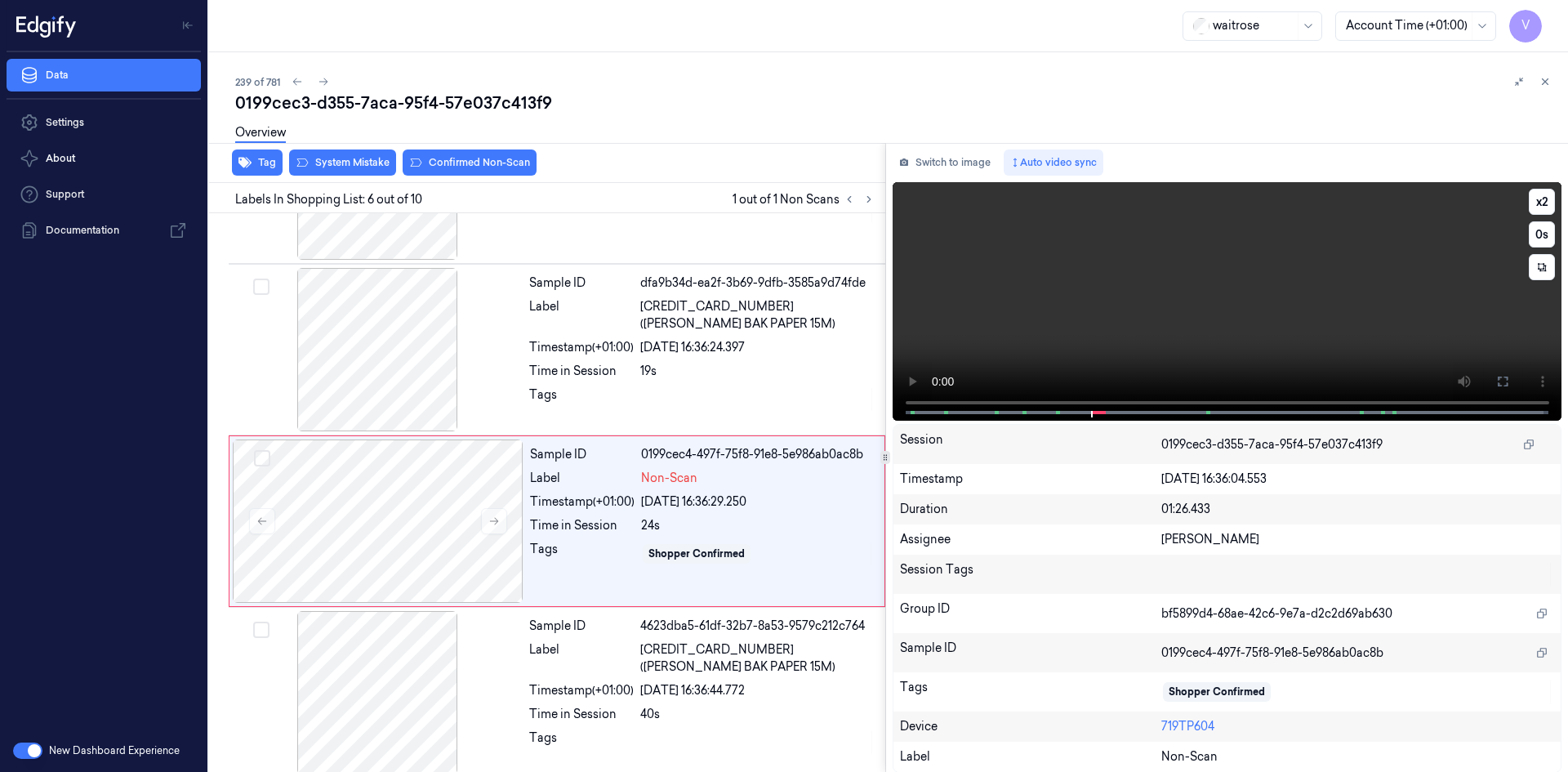
click at [1235, 294] on video at bounding box center [1226, 301] width 670 height 238
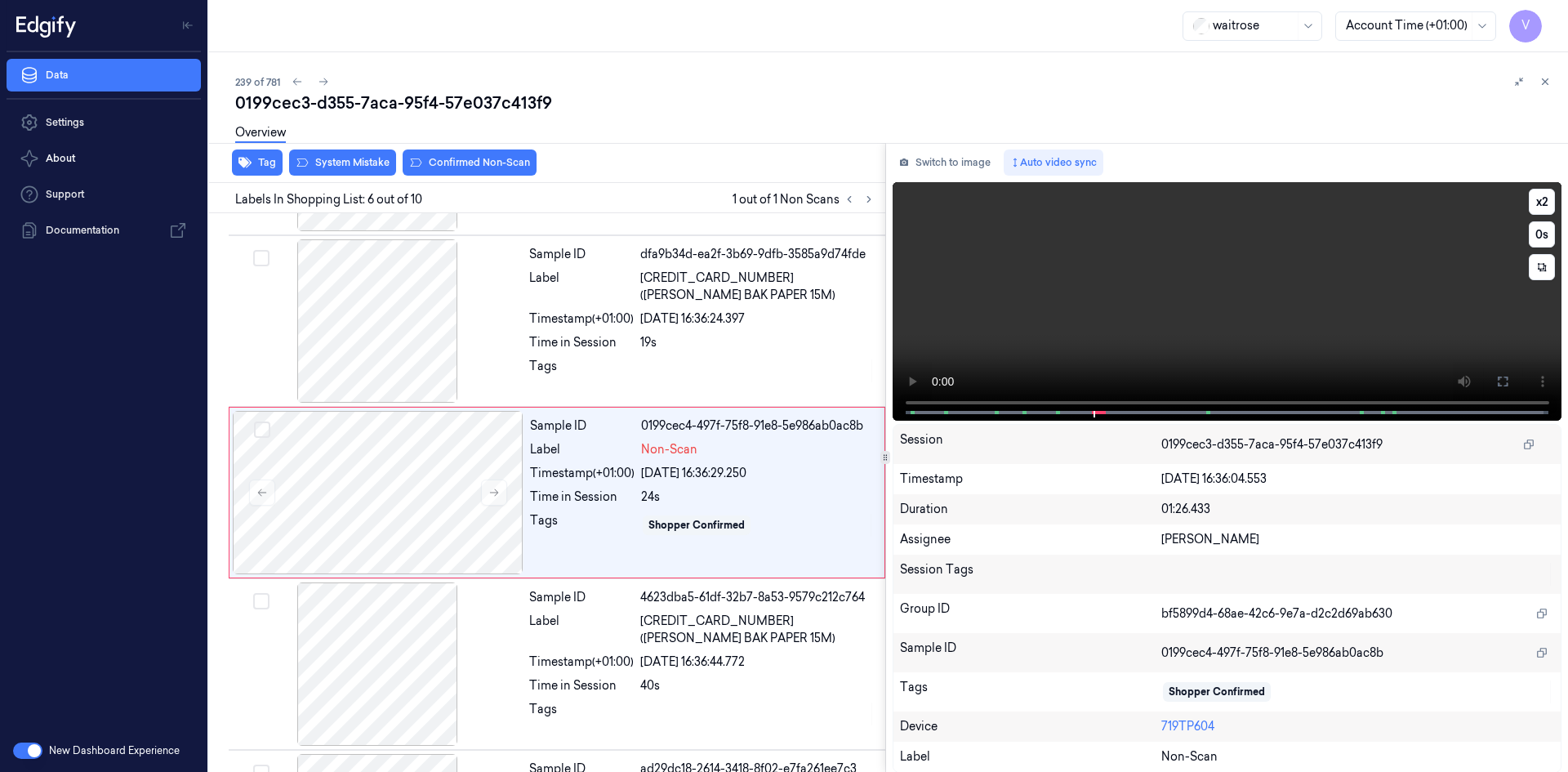
click at [1148, 300] on video at bounding box center [1226, 301] width 670 height 238
drag, startPoint x: 1540, startPoint y: 201, endPoint x: 1528, endPoint y: 209, distance: 14.4
click at [1539, 201] on button "x 2" at bounding box center [1541, 201] width 27 height 27
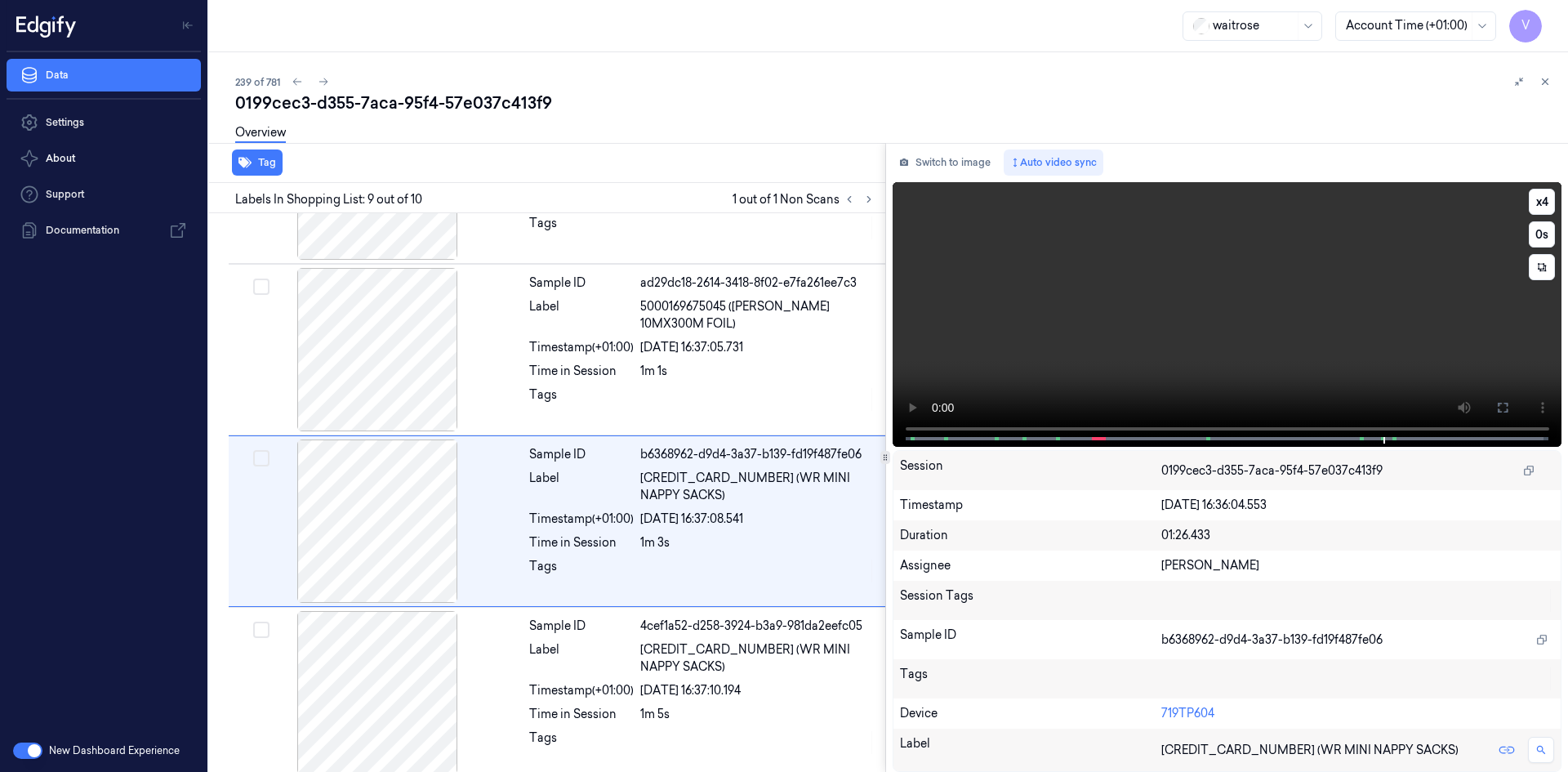
scroll to position [1161, 0]
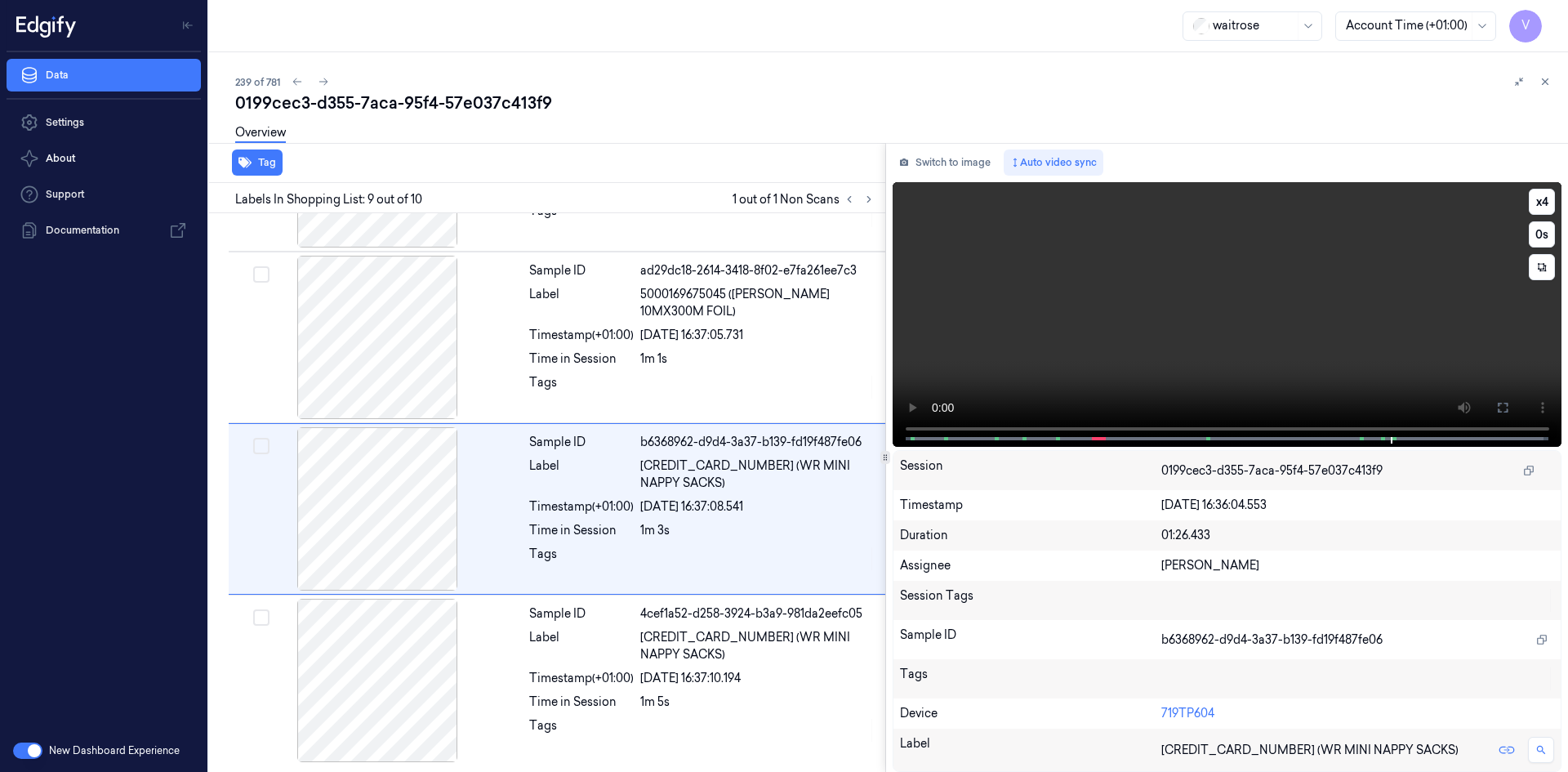
click at [1318, 289] on video at bounding box center [1226, 314] width 670 height 265
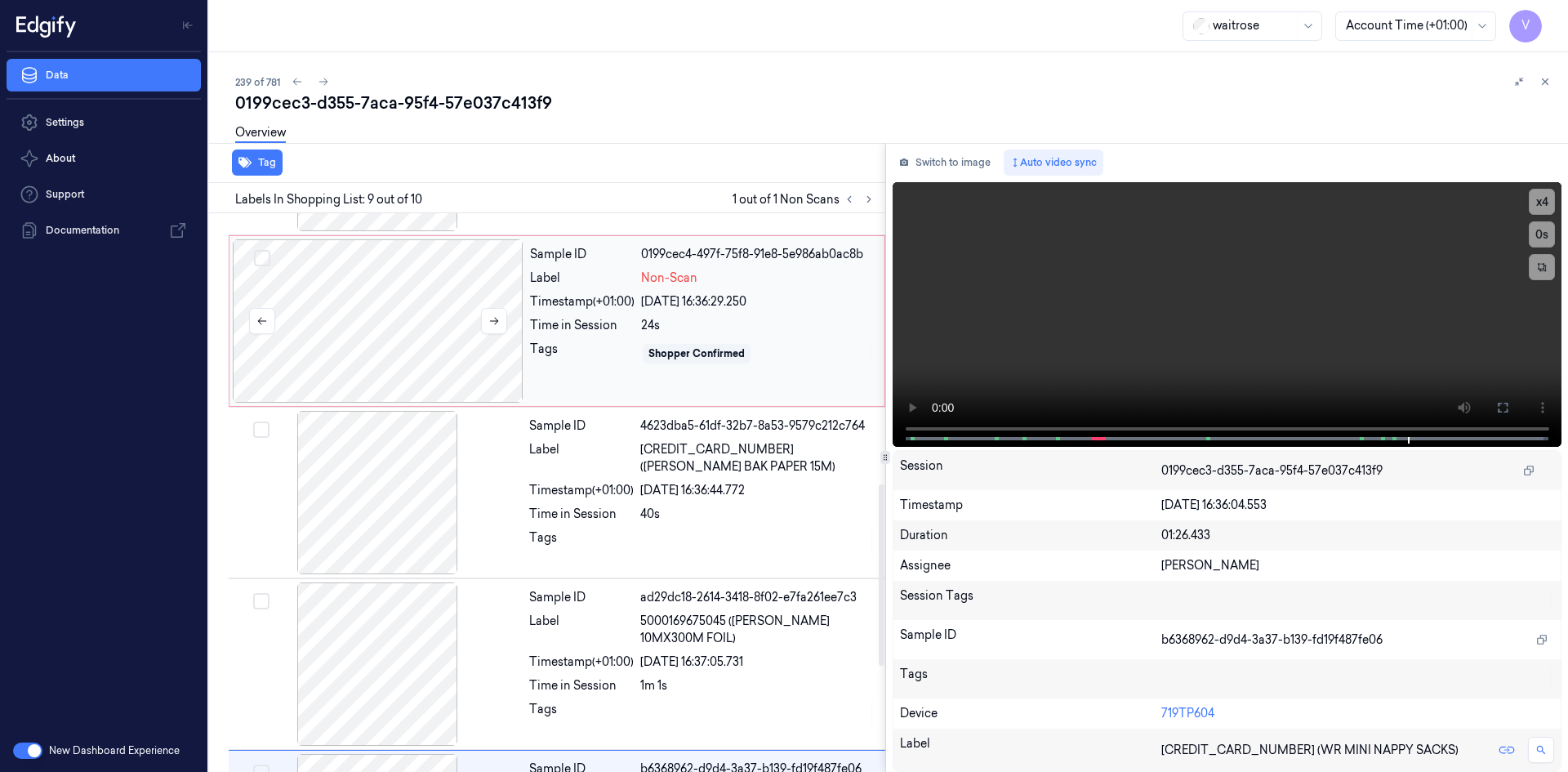
click at [424, 293] on div at bounding box center [377, 321] width 290 height 163
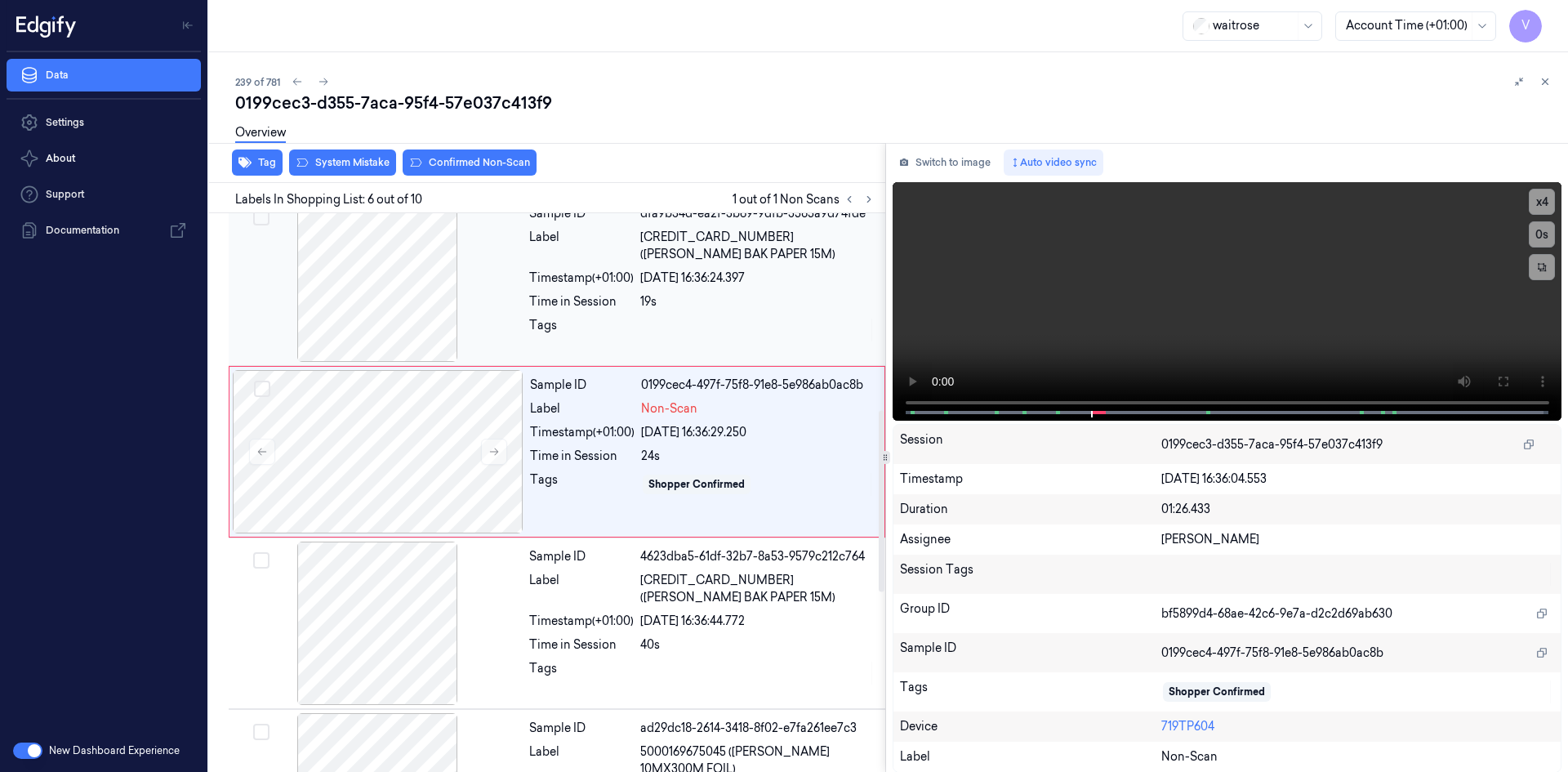
scroll to position [582, 0]
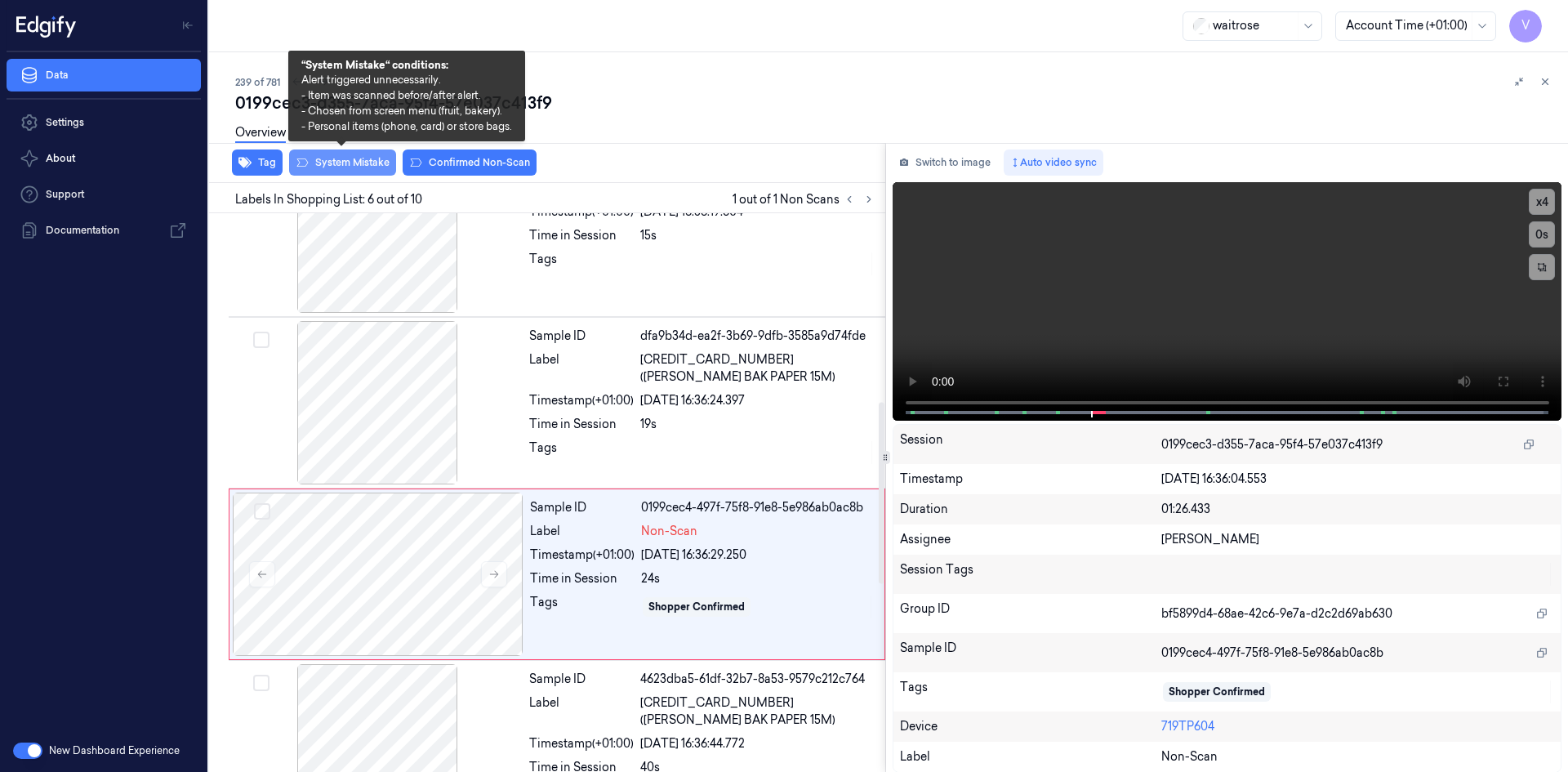
click at [376, 158] on button "System Mistake" at bounding box center [343, 162] width 107 height 27
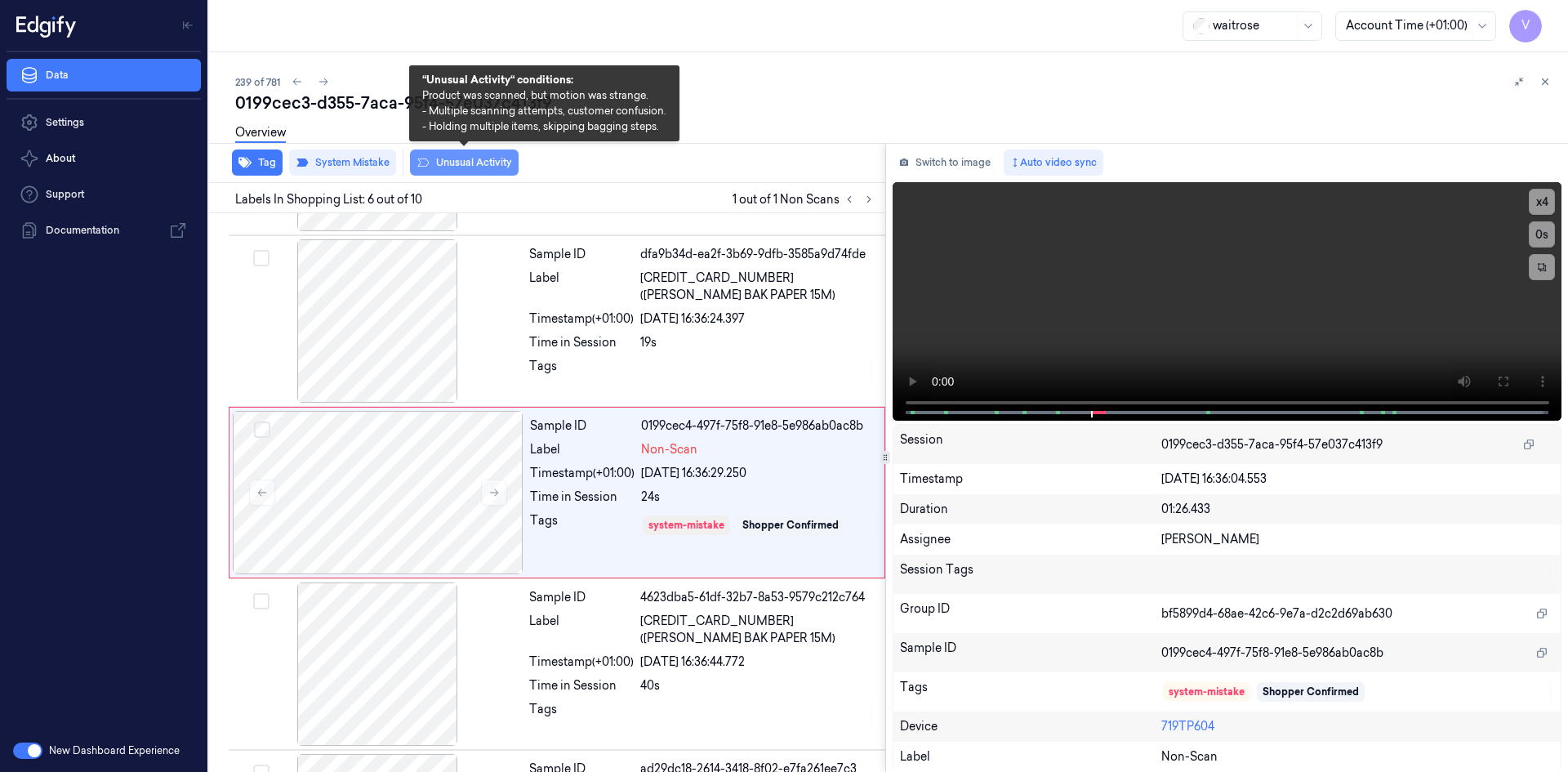
click at [488, 163] on button "Unusual Activity" at bounding box center [464, 162] width 109 height 27
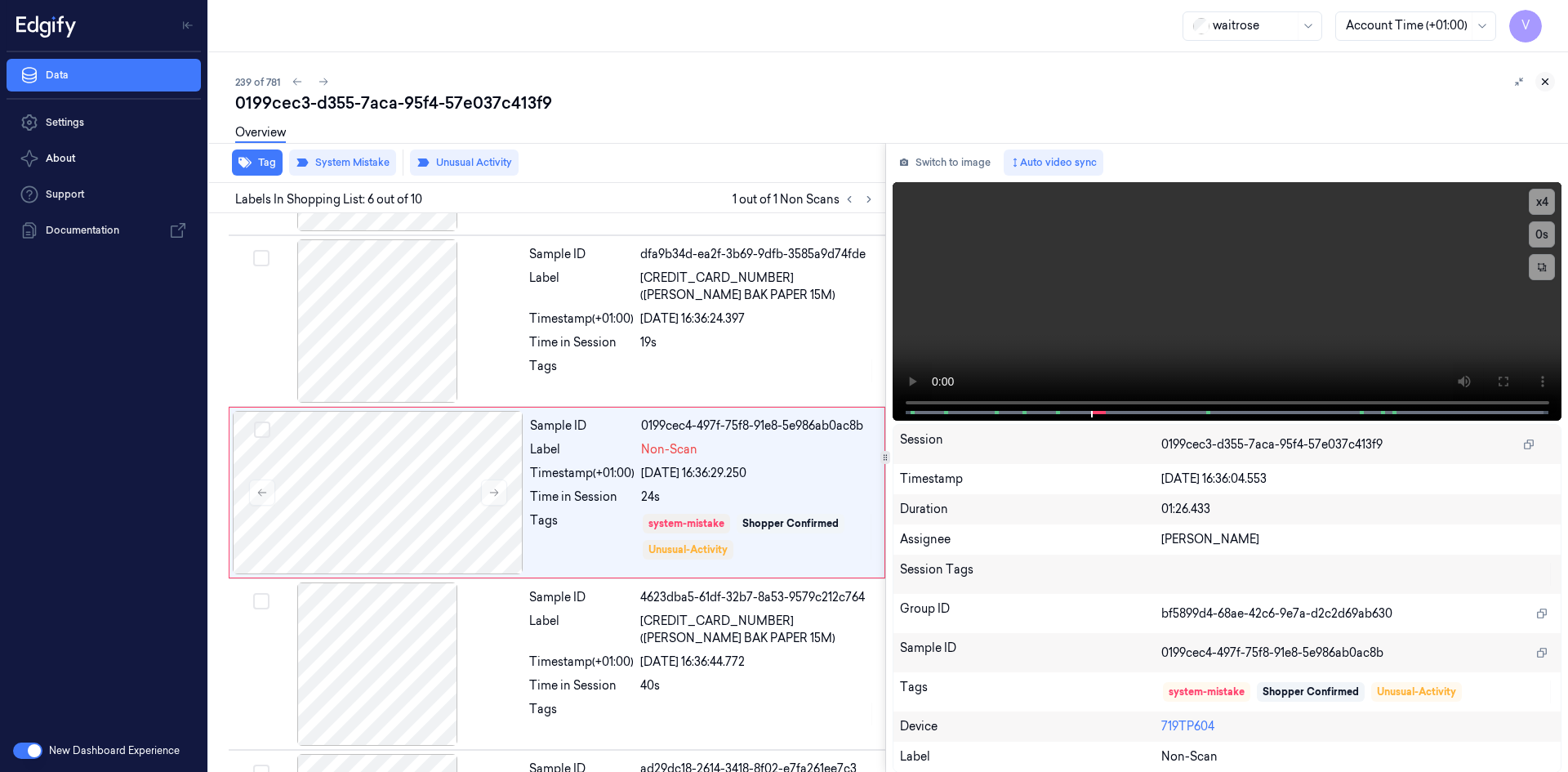
click at [1543, 83] on icon at bounding box center [1545, 82] width 5 height 5
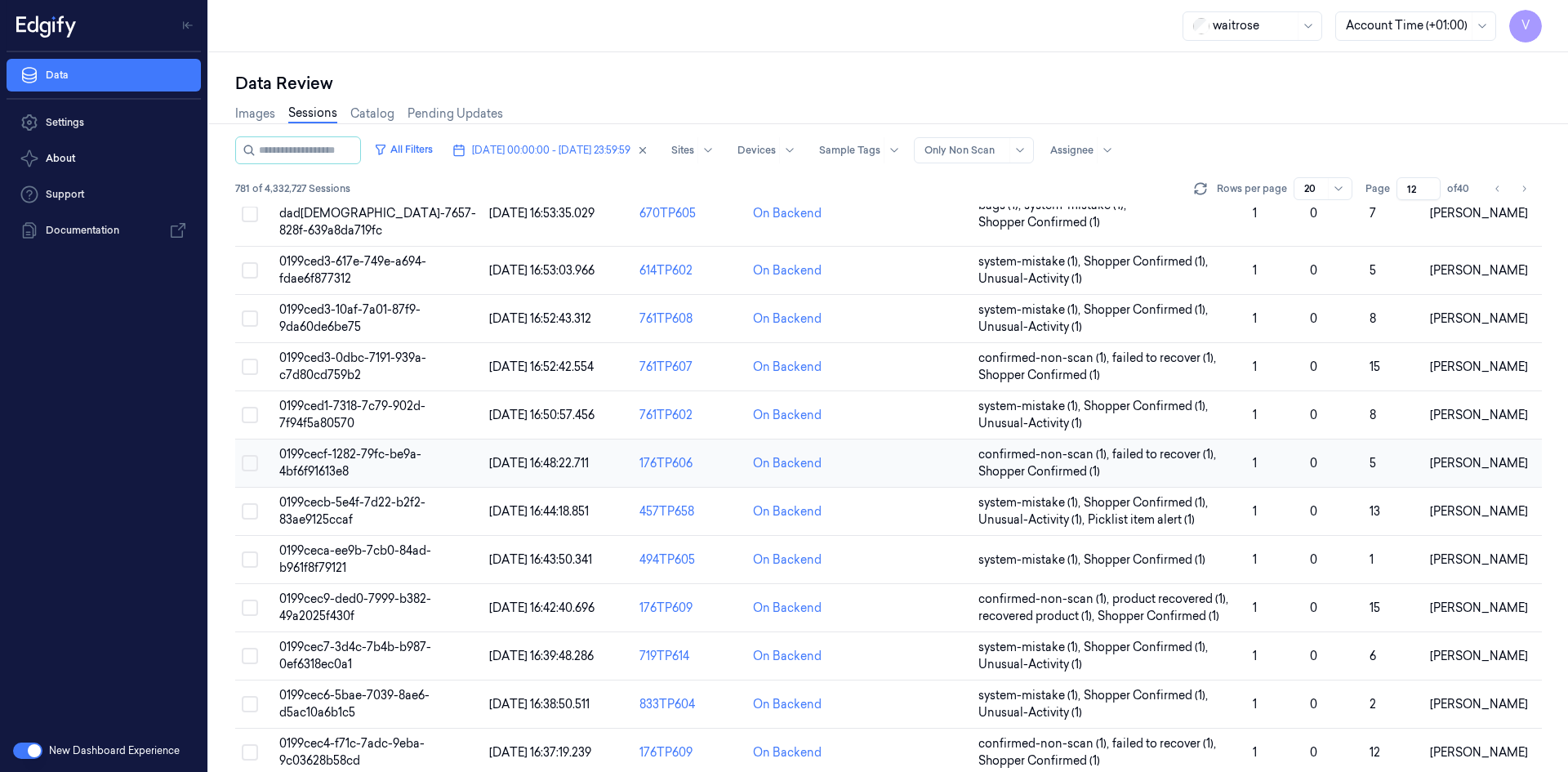
scroll to position [447, 0]
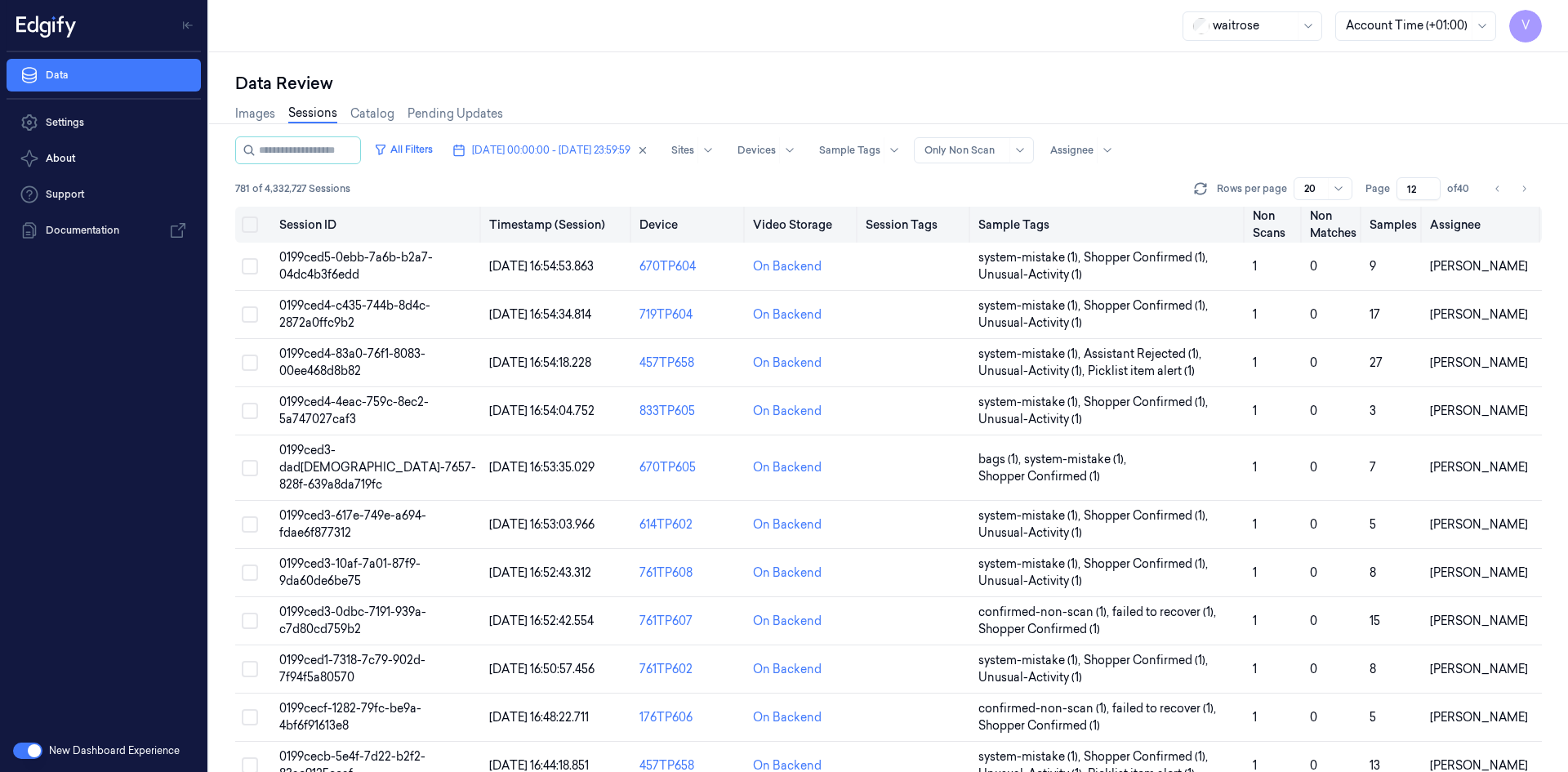
drag, startPoint x: 1421, startPoint y: 190, endPoint x: 1380, endPoint y: 211, distance: 46.1
click at [1380, 211] on div "All Filters [DATE] 00:00:00 - [DATE] 23:59:59 Sites Devices Sample Tags Alert T…" at bounding box center [888, 454] width 1306 height 636
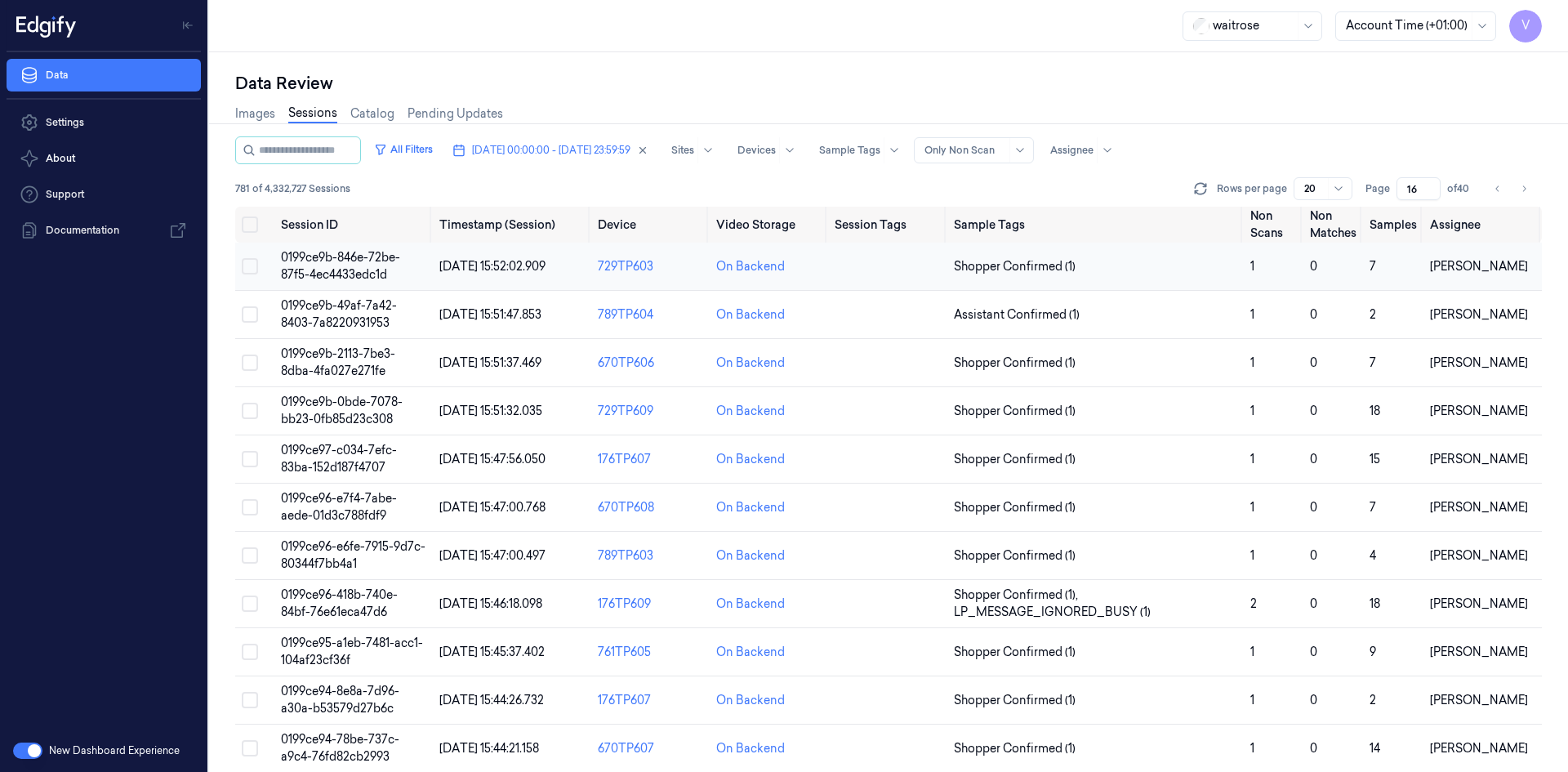
type input "16"
click at [355, 251] on span "0199ce9b-846e-72be-87f5-4ec4433edc1d" at bounding box center [341, 266] width 119 height 32
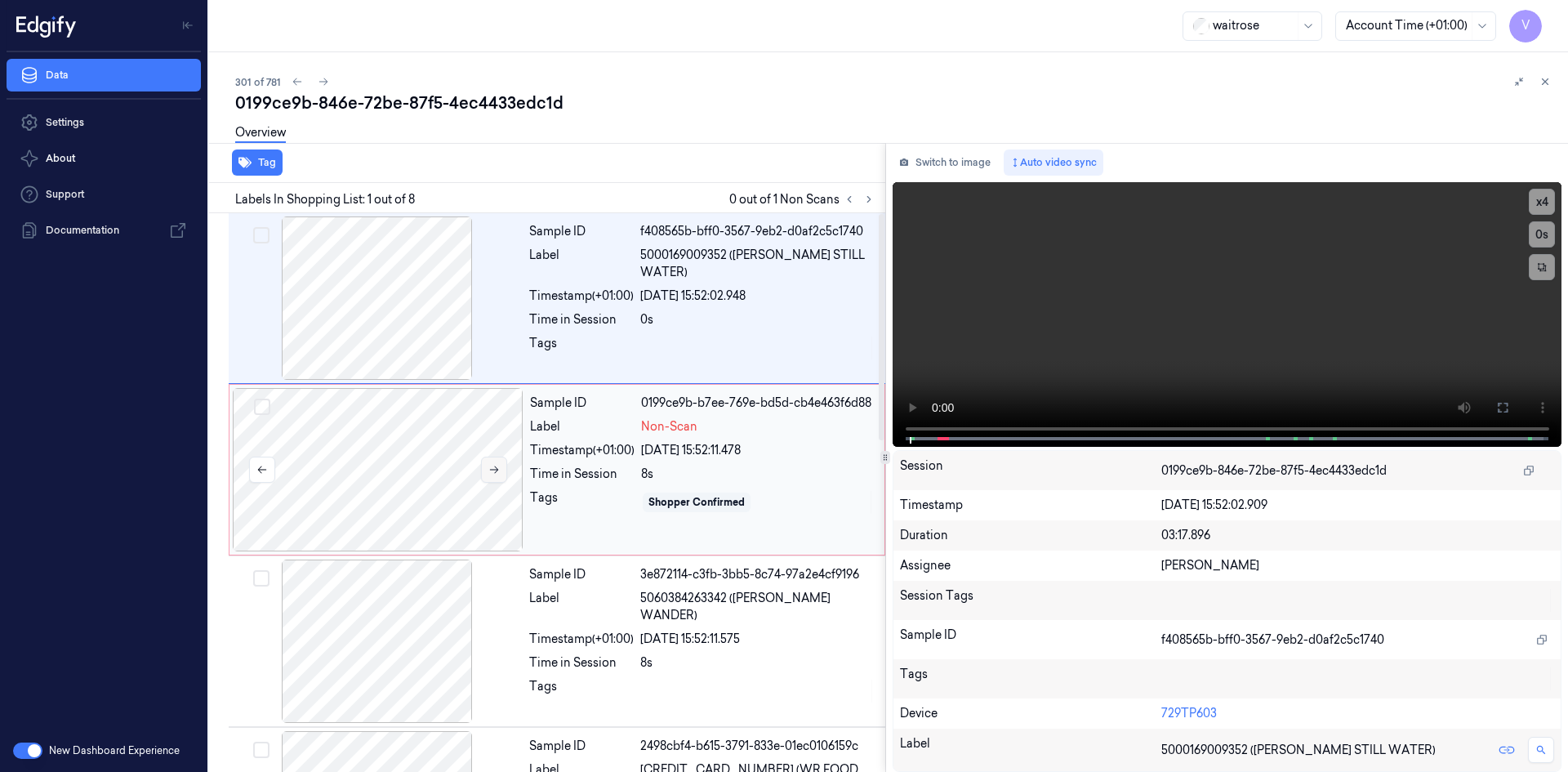
click at [489, 470] on icon at bounding box center [494, 469] width 11 height 11
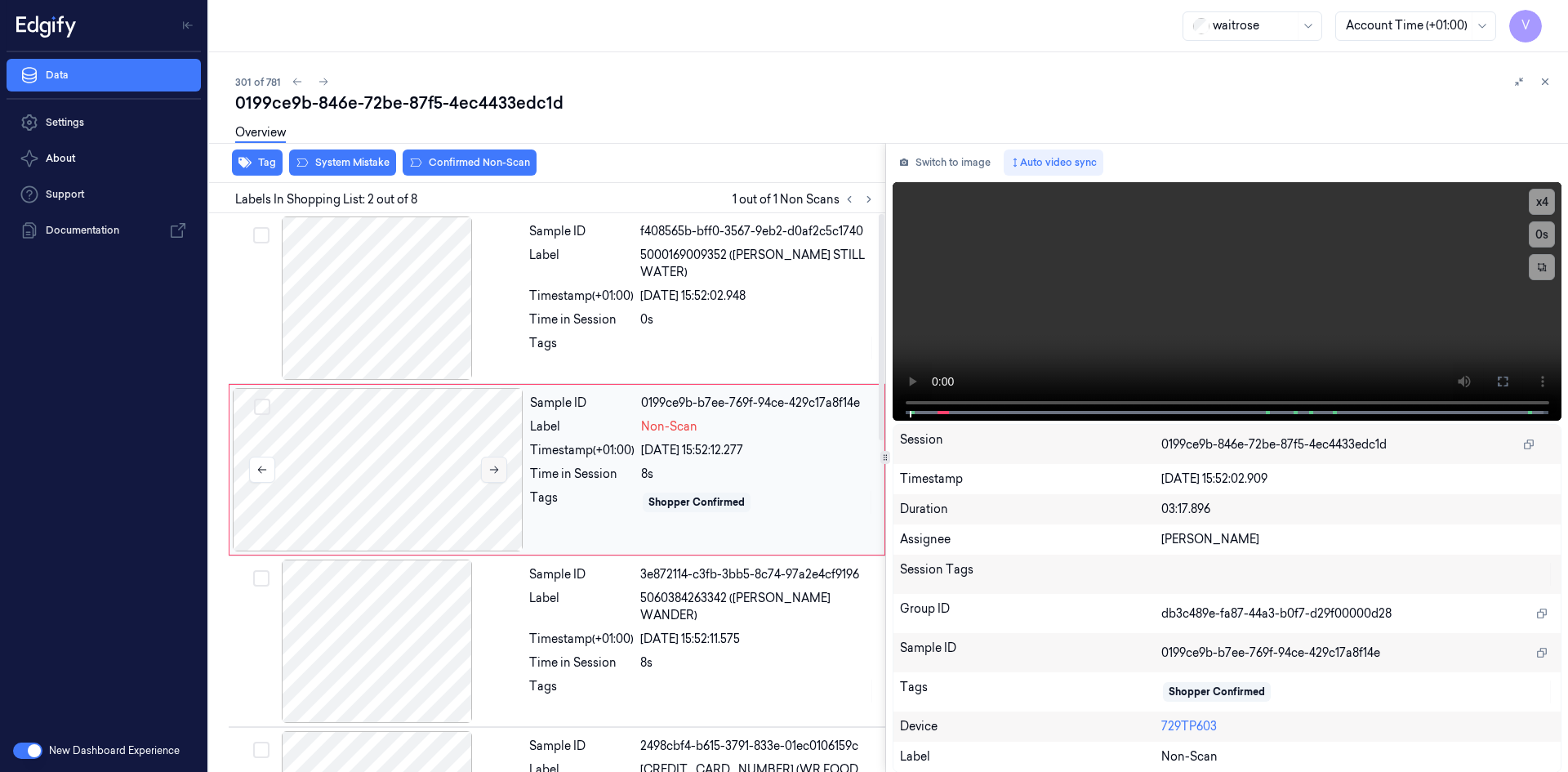
click at [493, 466] on icon at bounding box center [494, 469] width 11 height 11
click at [1025, 327] on video at bounding box center [1226, 301] width 670 height 238
click at [1133, 304] on video at bounding box center [1226, 301] width 670 height 238
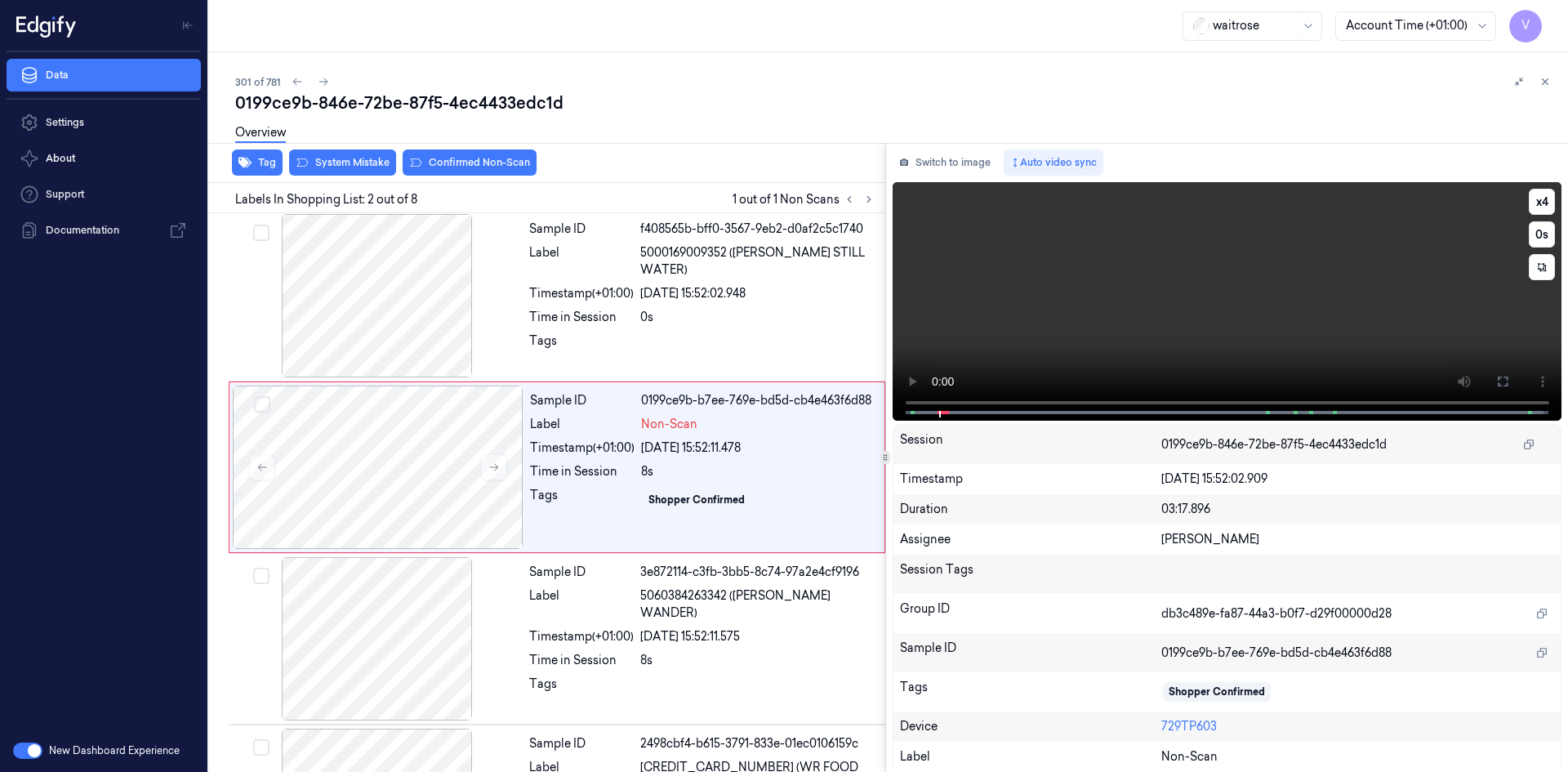
click at [1029, 306] on video at bounding box center [1226, 301] width 670 height 238
click at [1029, 349] on video at bounding box center [1226, 301] width 670 height 238
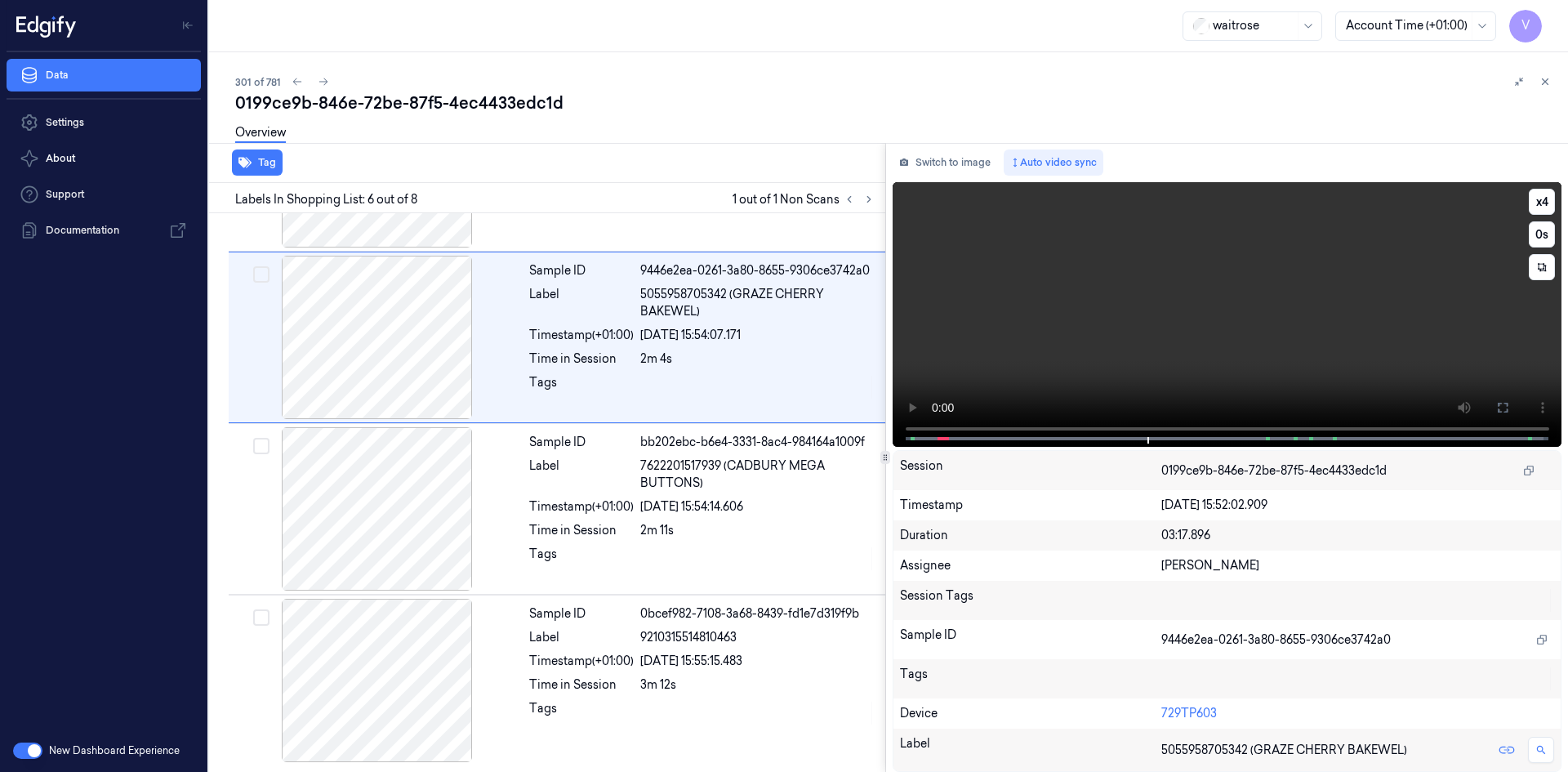
scroll to position [663, 0]
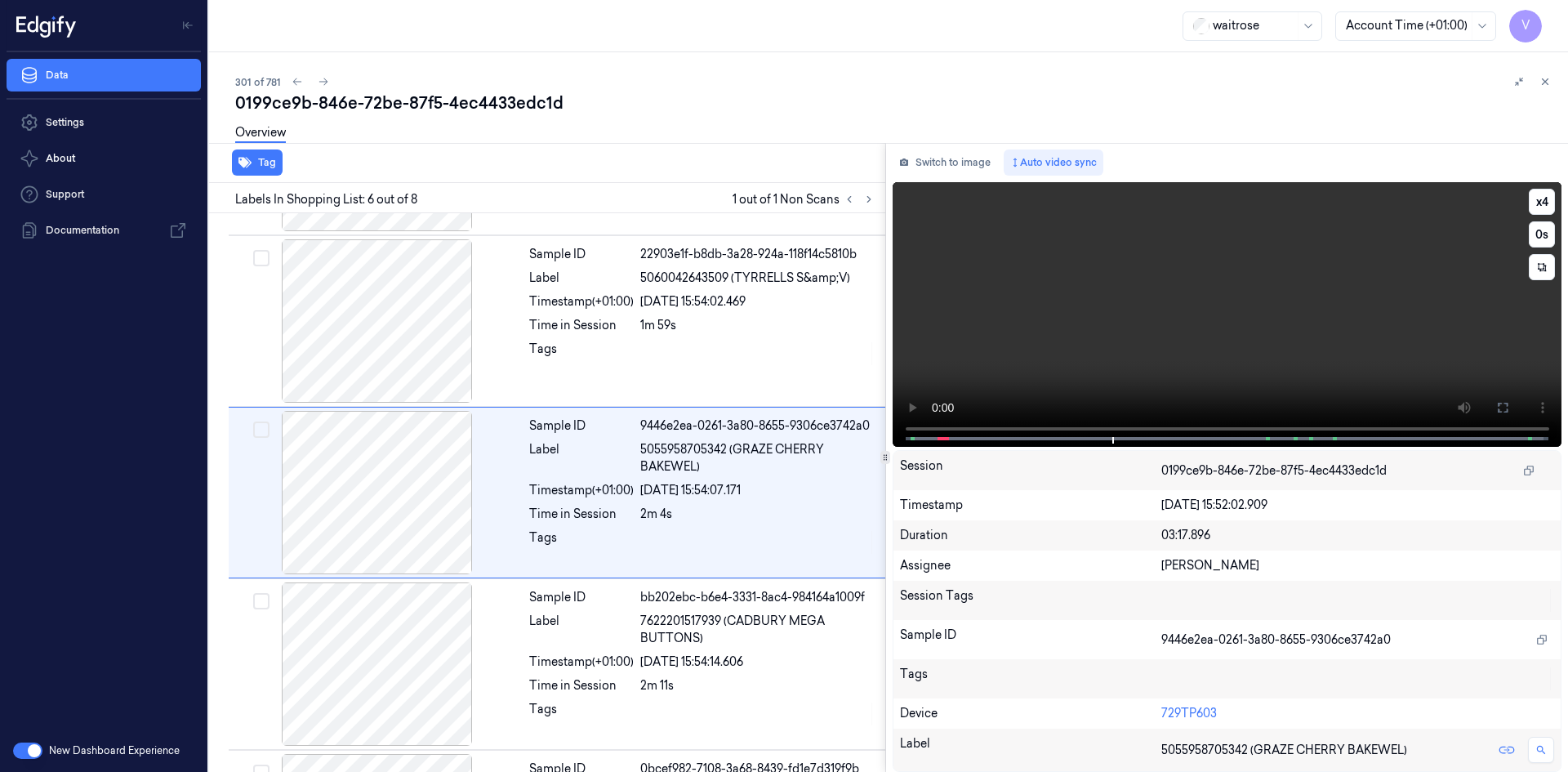
click at [1172, 322] on video at bounding box center [1226, 314] width 670 height 265
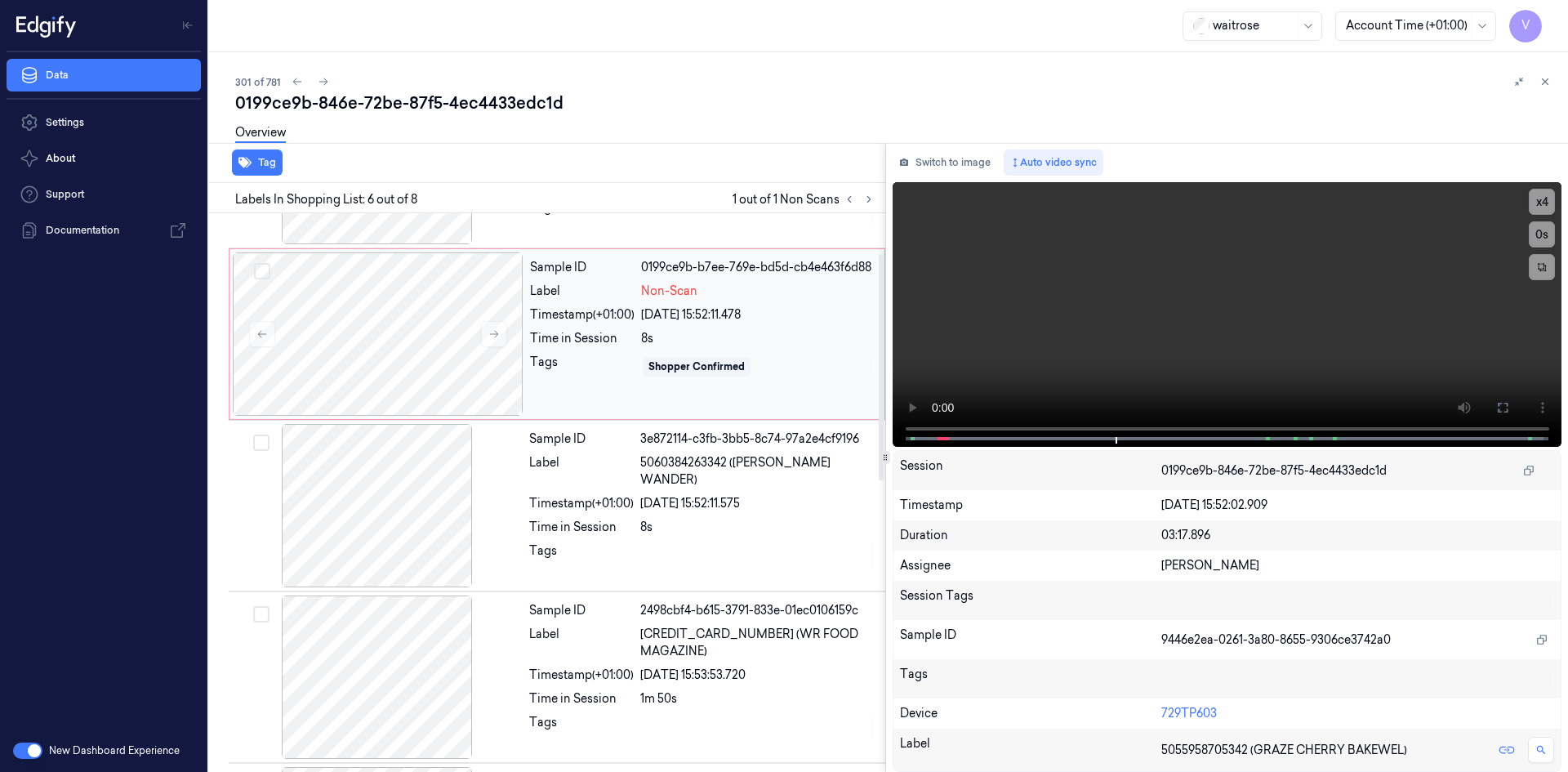
scroll to position [0, 0]
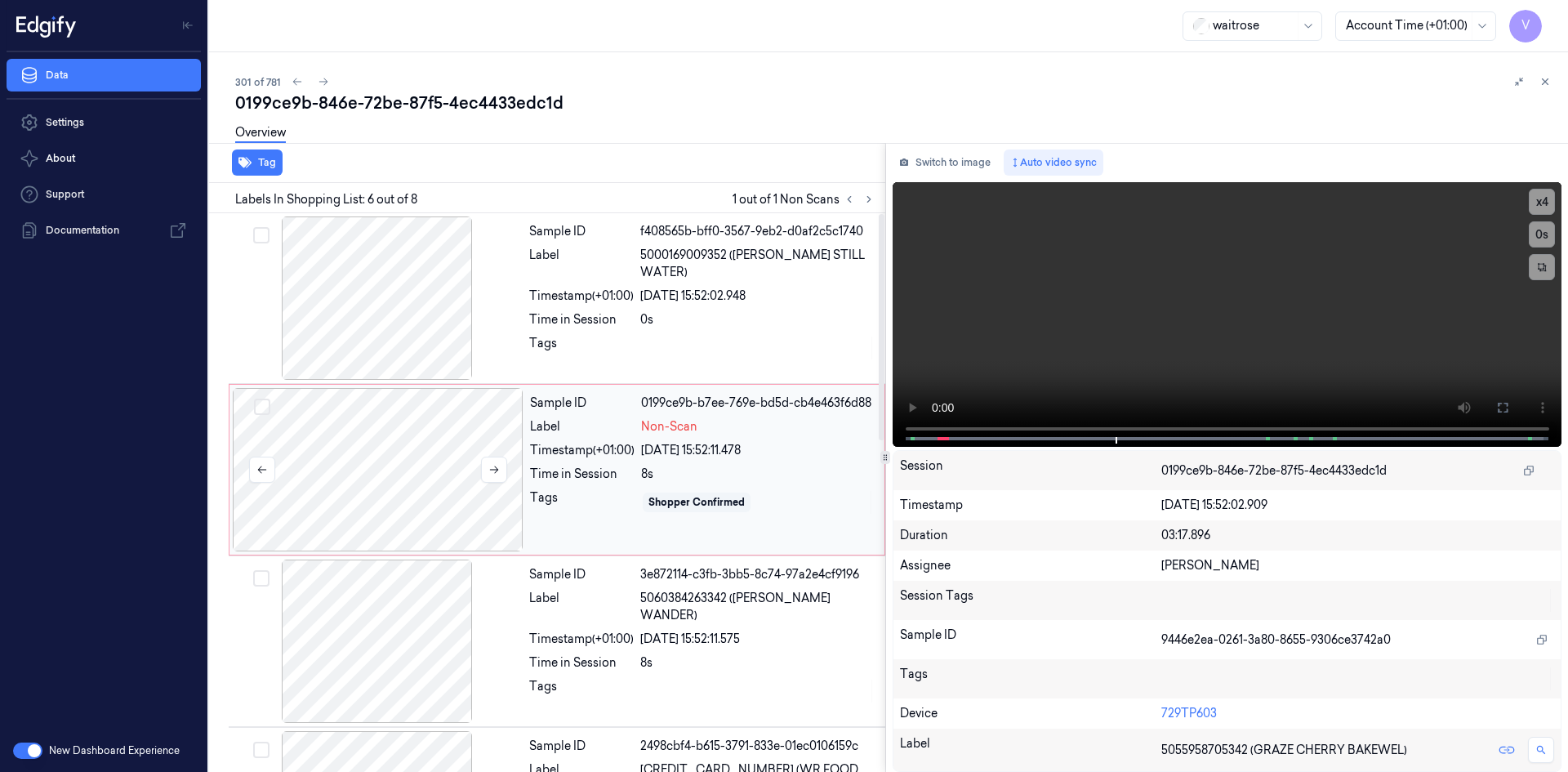
click at [416, 475] on div at bounding box center [377, 469] width 290 height 163
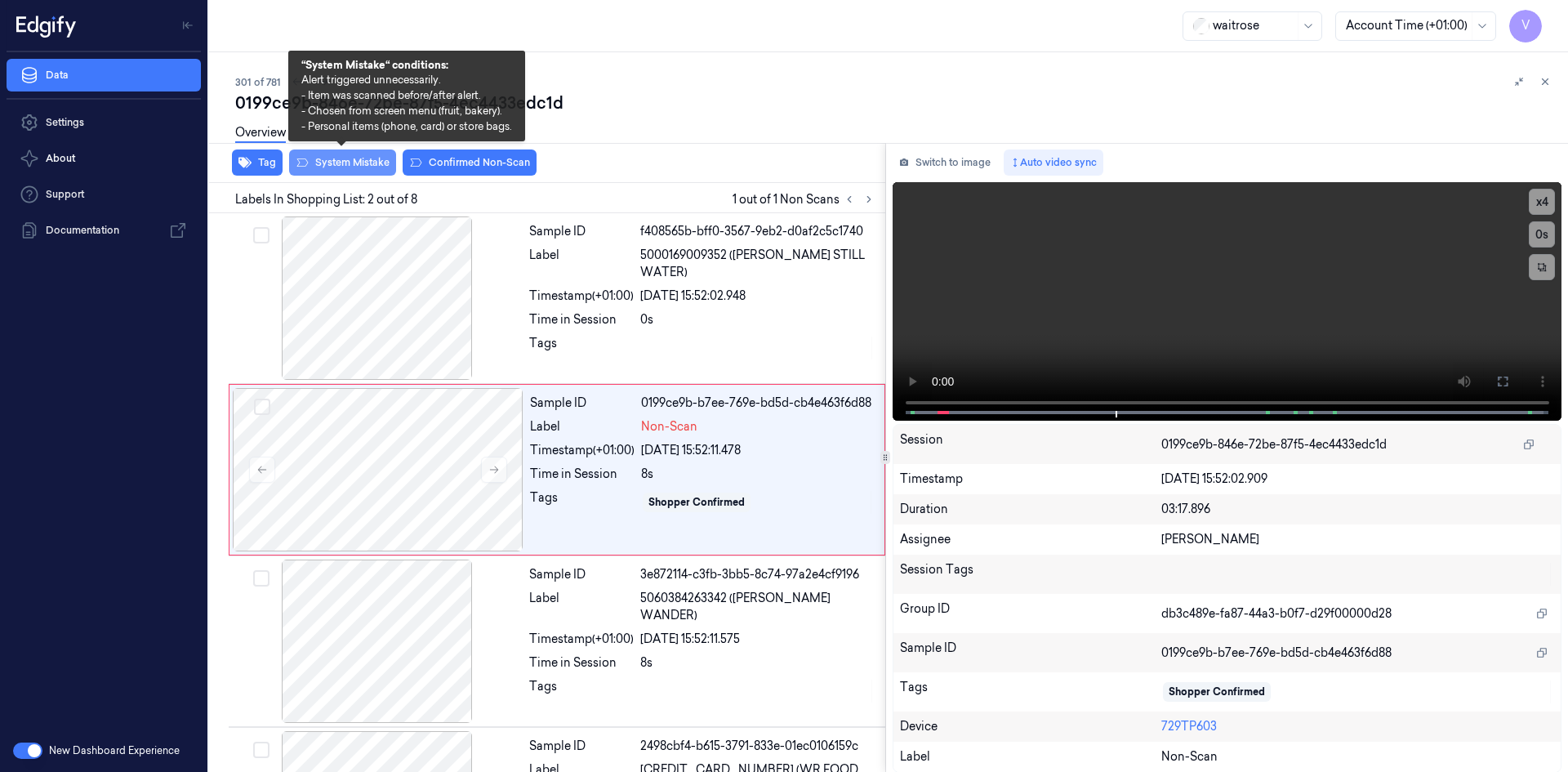
click at [363, 158] on button "System Mistake" at bounding box center [343, 162] width 107 height 27
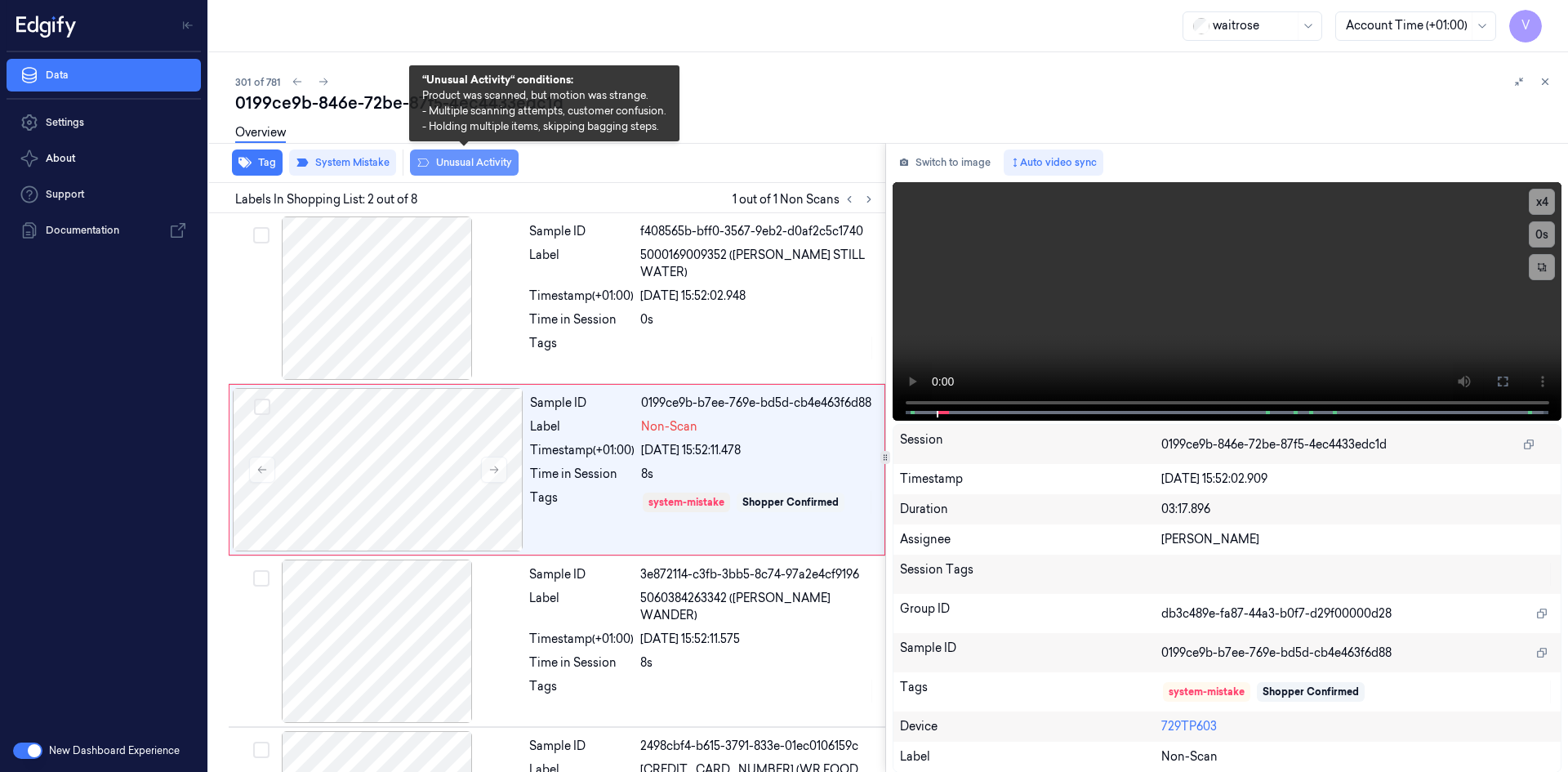
click at [473, 162] on button "Unusual Activity" at bounding box center [464, 162] width 109 height 27
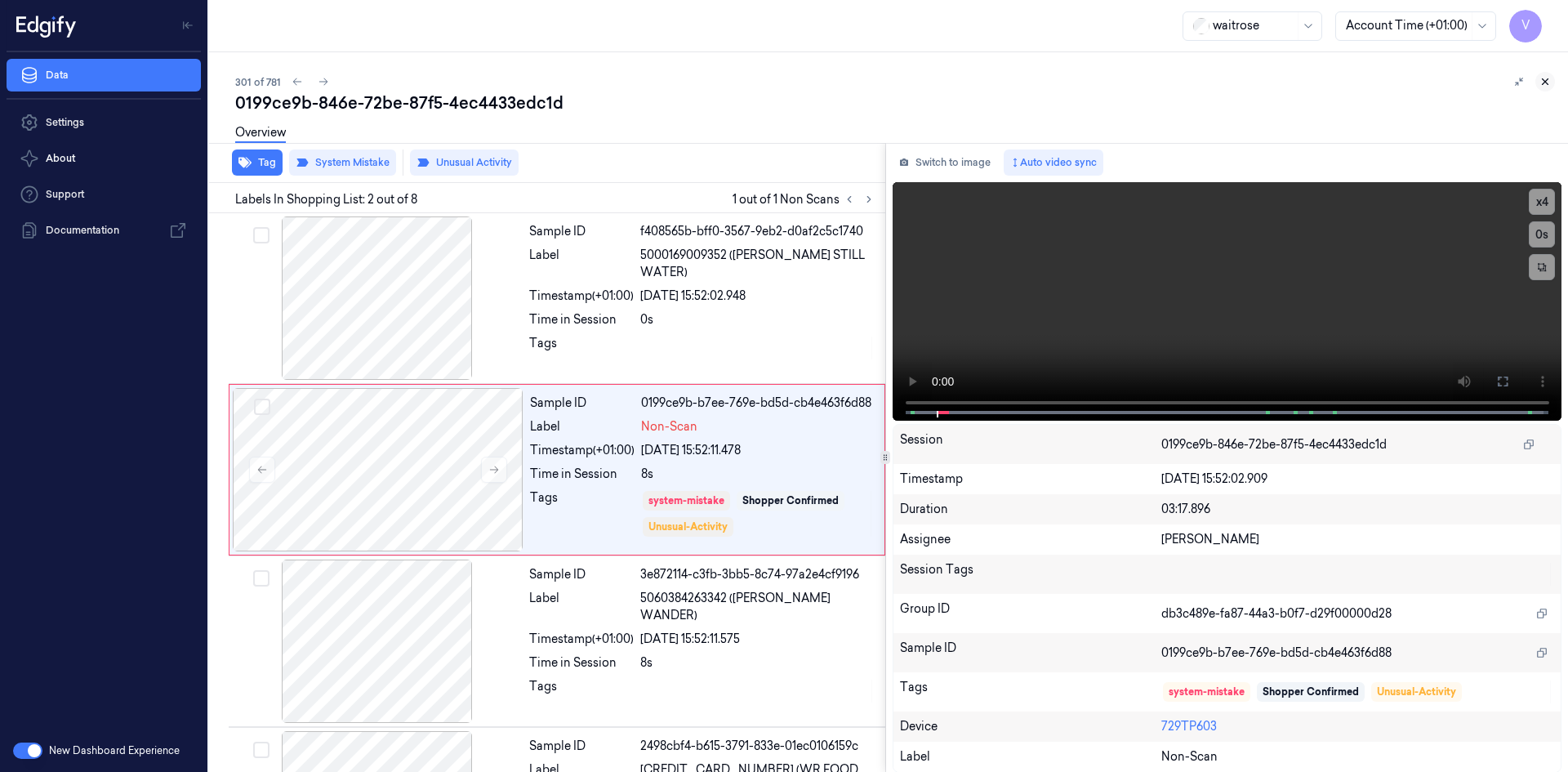
click at [1543, 80] on icon at bounding box center [1545, 82] width 5 height 5
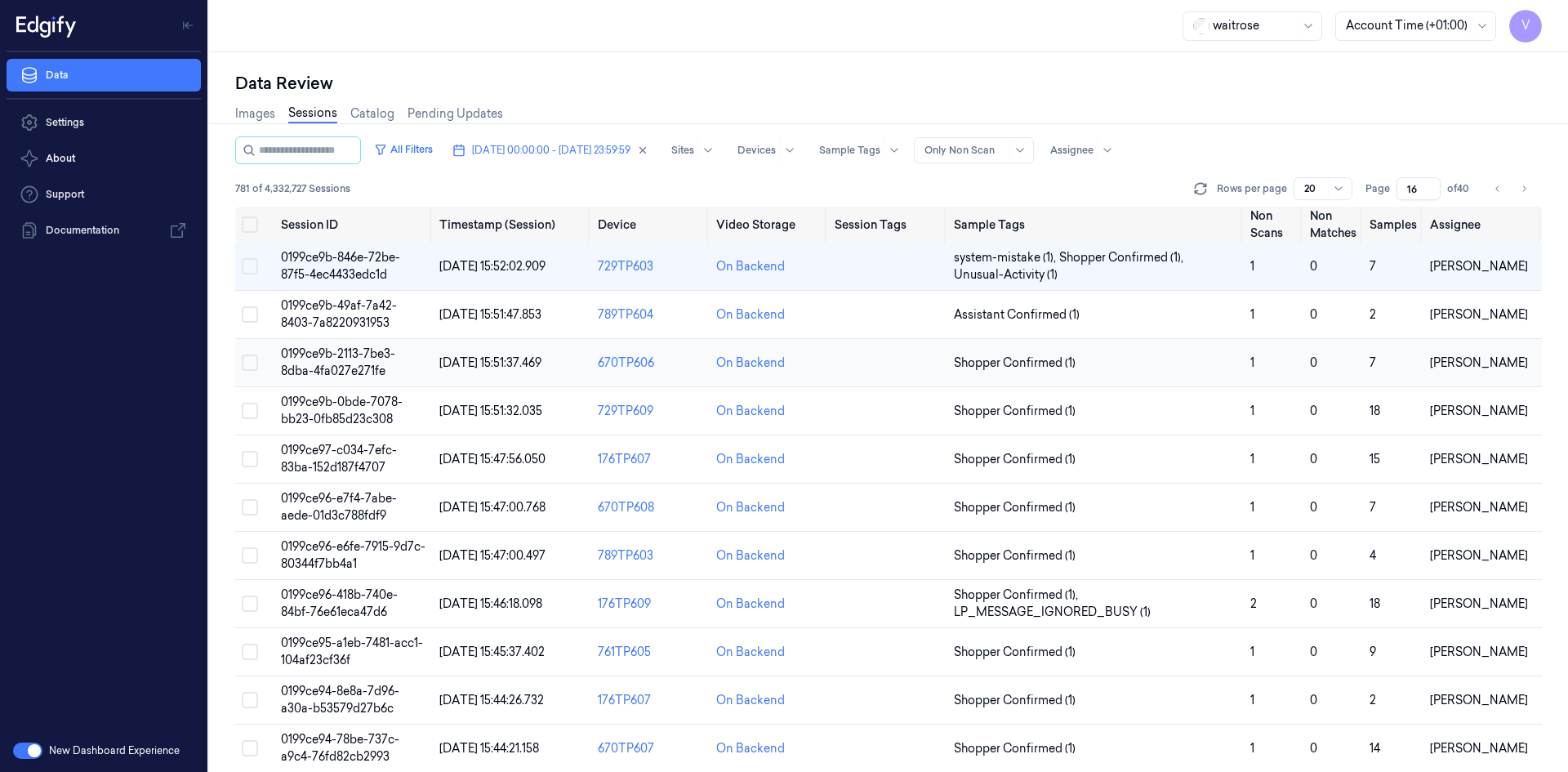
click at [350, 365] on span "0199ce9b-2113-7be3-8dba-4fa027e271fe" at bounding box center [338, 362] width 114 height 32
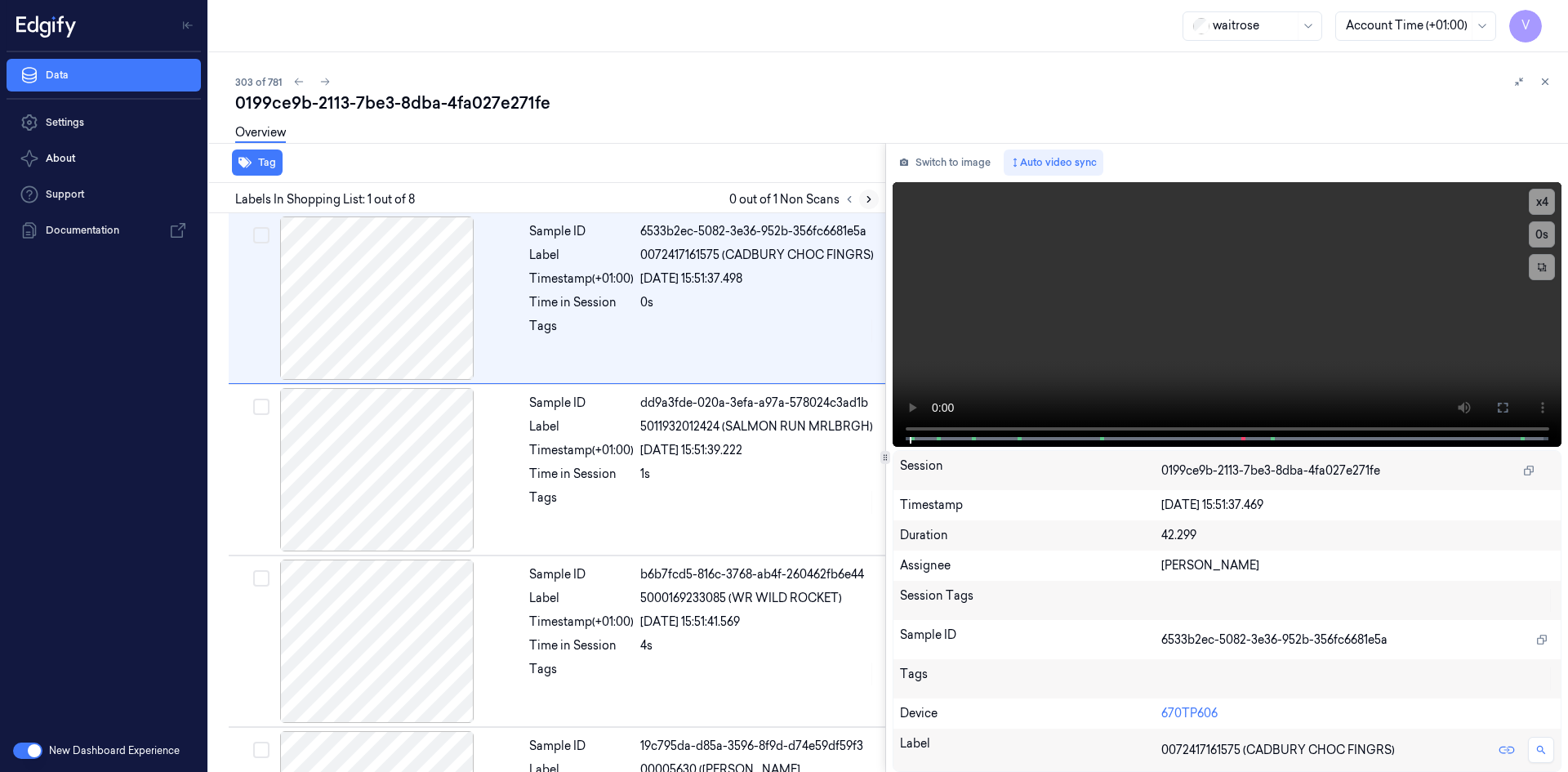
click at [874, 199] on icon at bounding box center [868, 199] width 11 height 11
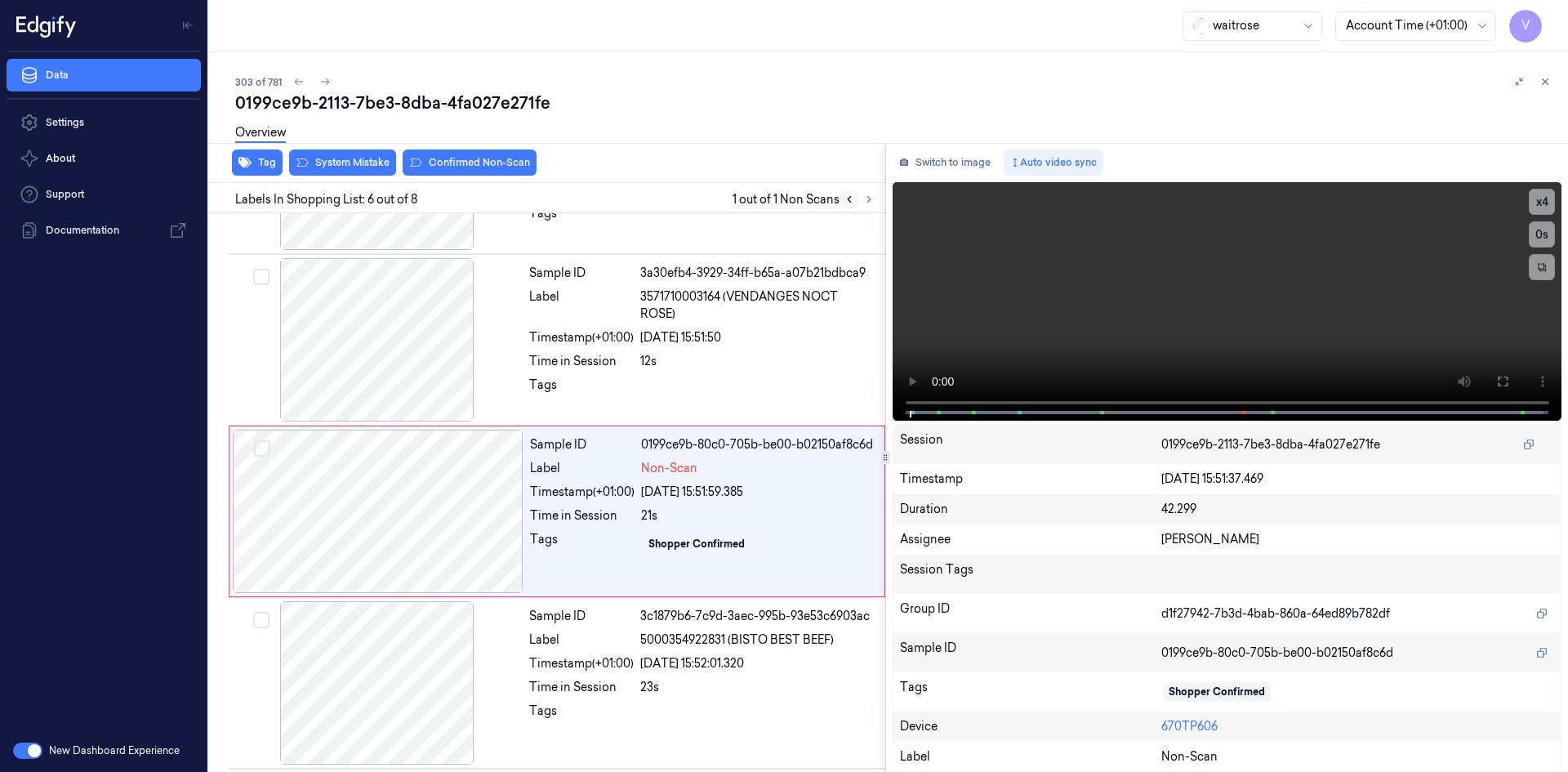
scroll to position [663, 0]
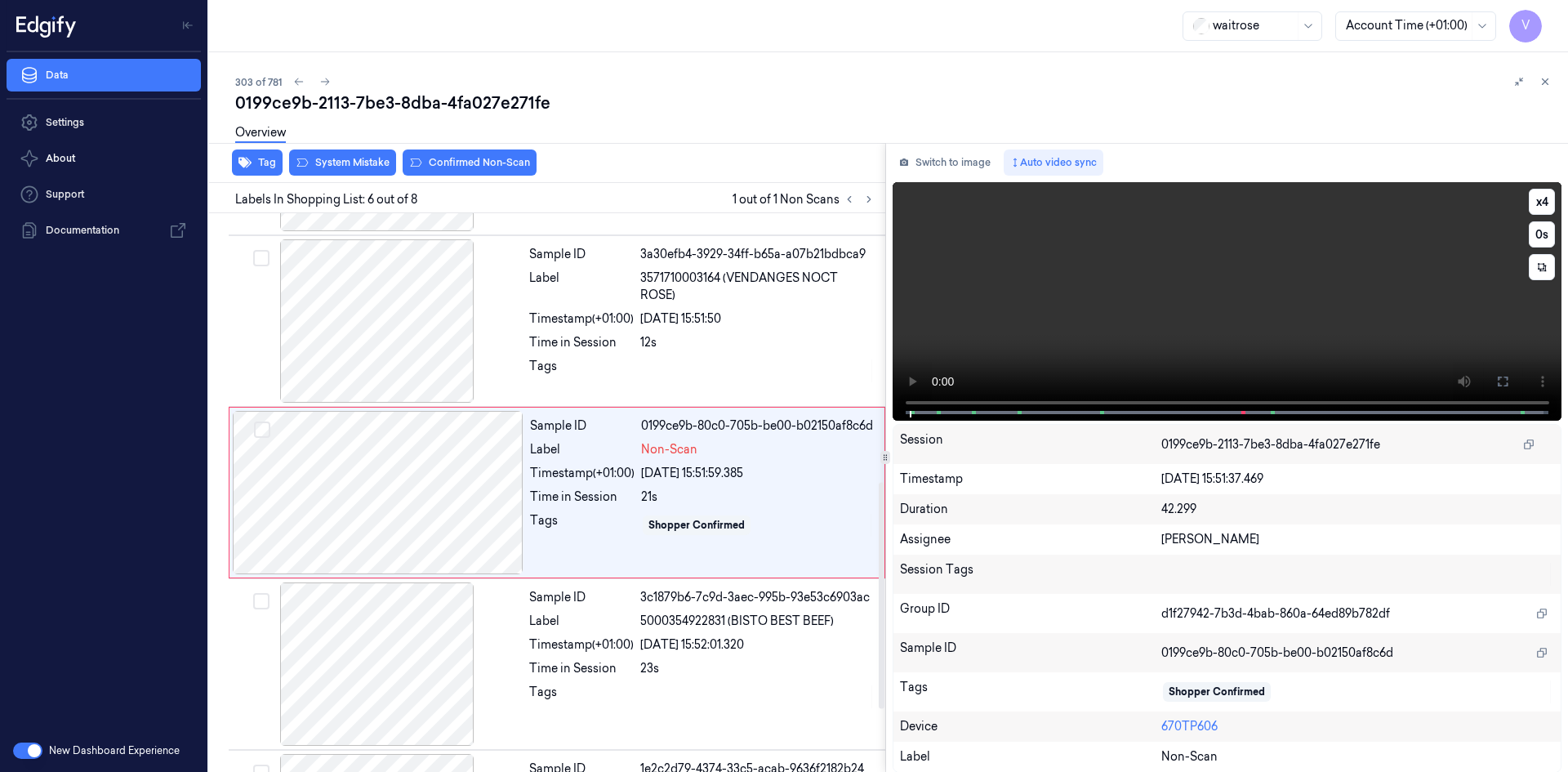
click at [1044, 323] on video at bounding box center [1226, 301] width 670 height 238
click at [1118, 321] on video at bounding box center [1226, 301] width 670 height 238
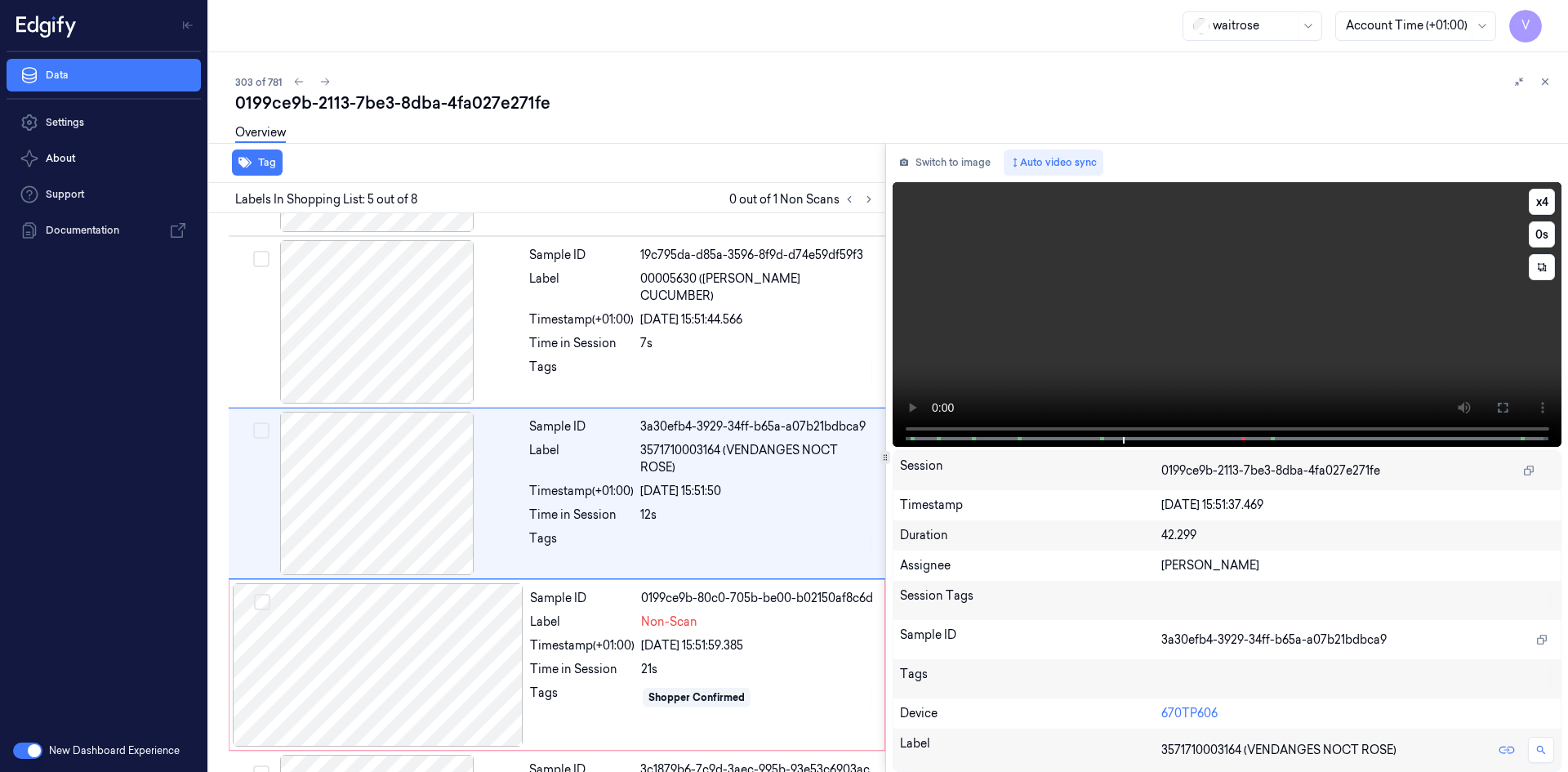
scroll to position [492, 0]
click at [1121, 349] on video at bounding box center [1226, 314] width 670 height 265
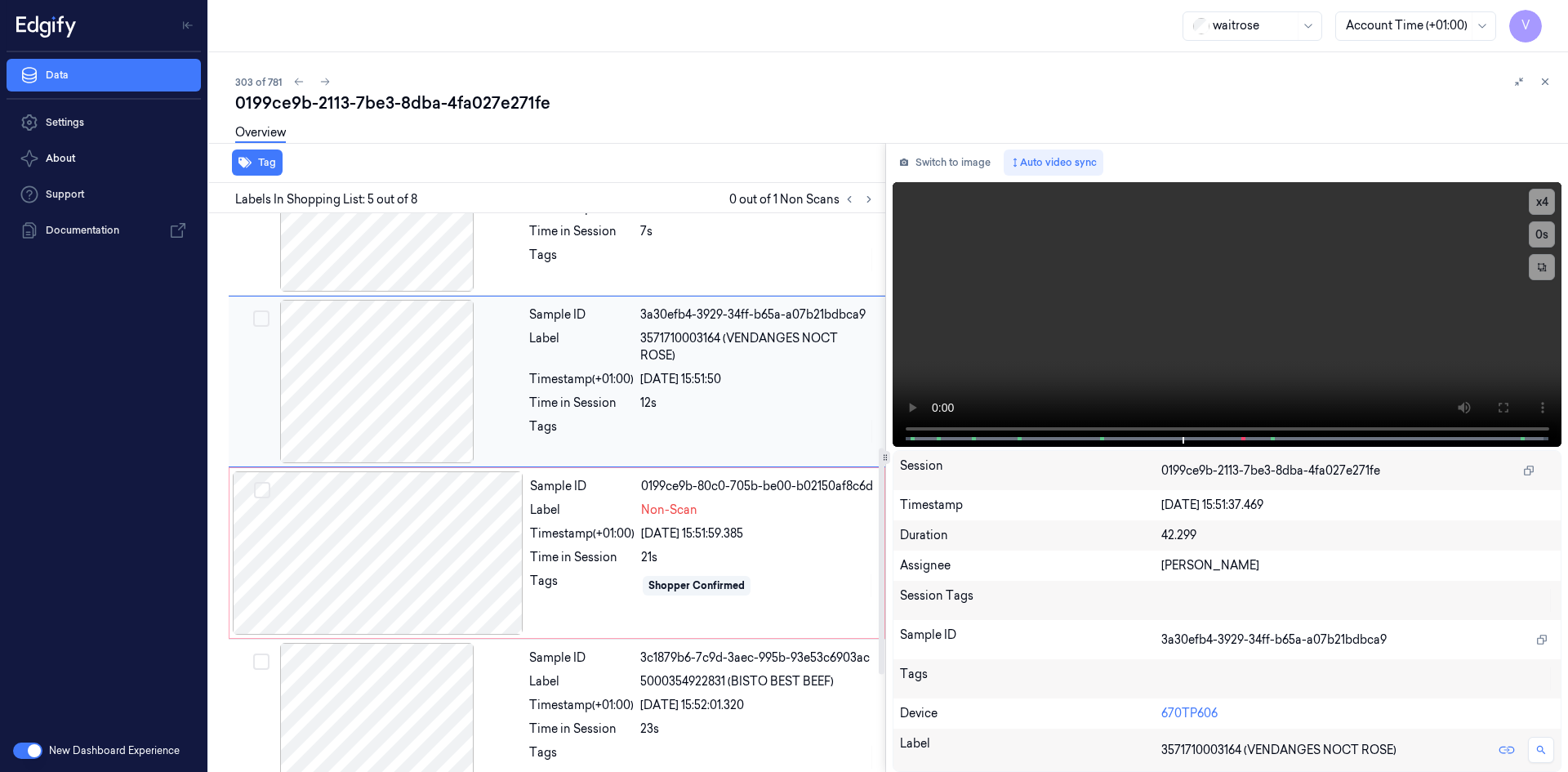
scroll to position [655, 0]
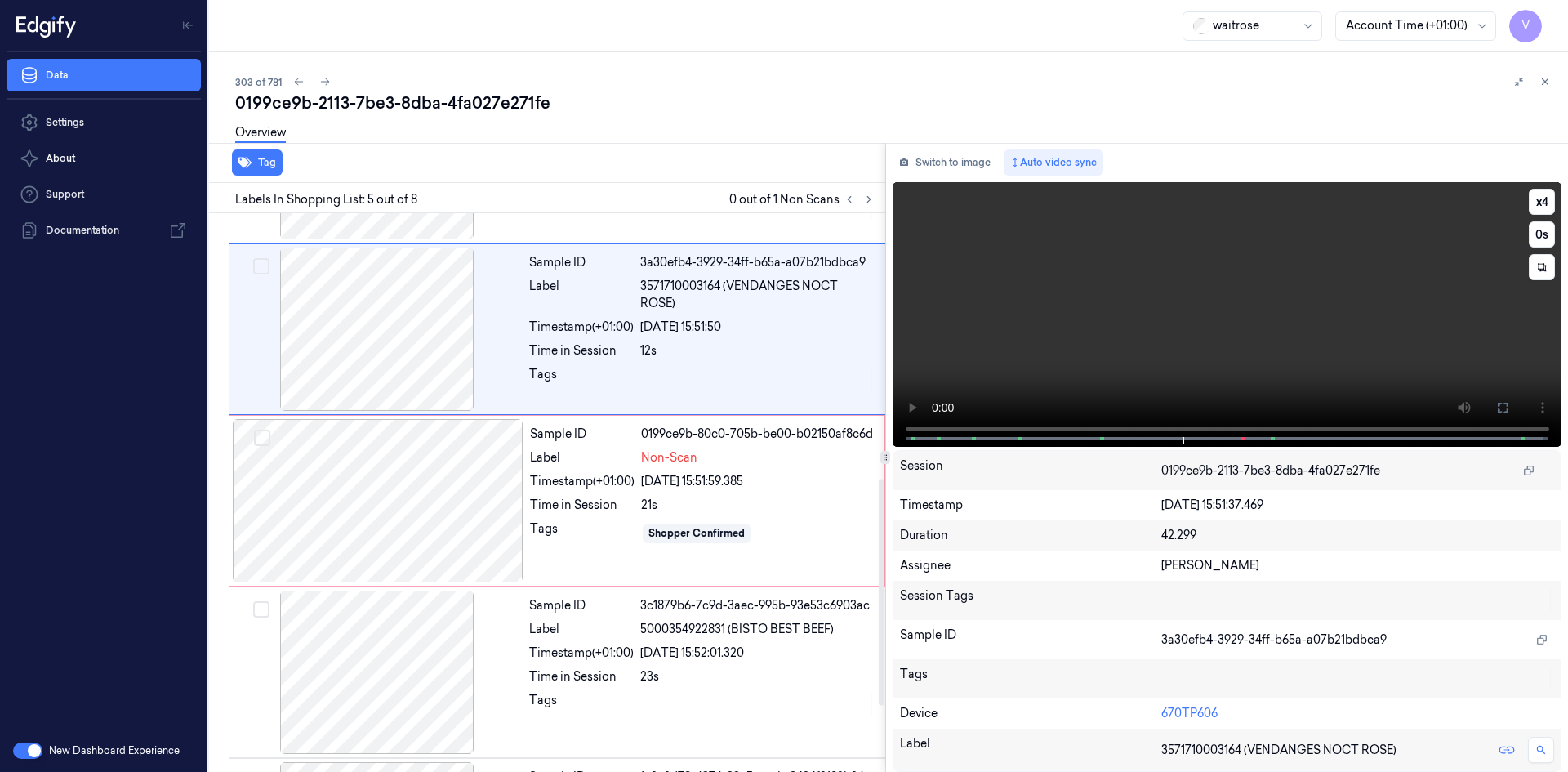
click at [1216, 338] on video at bounding box center [1226, 314] width 670 height 265
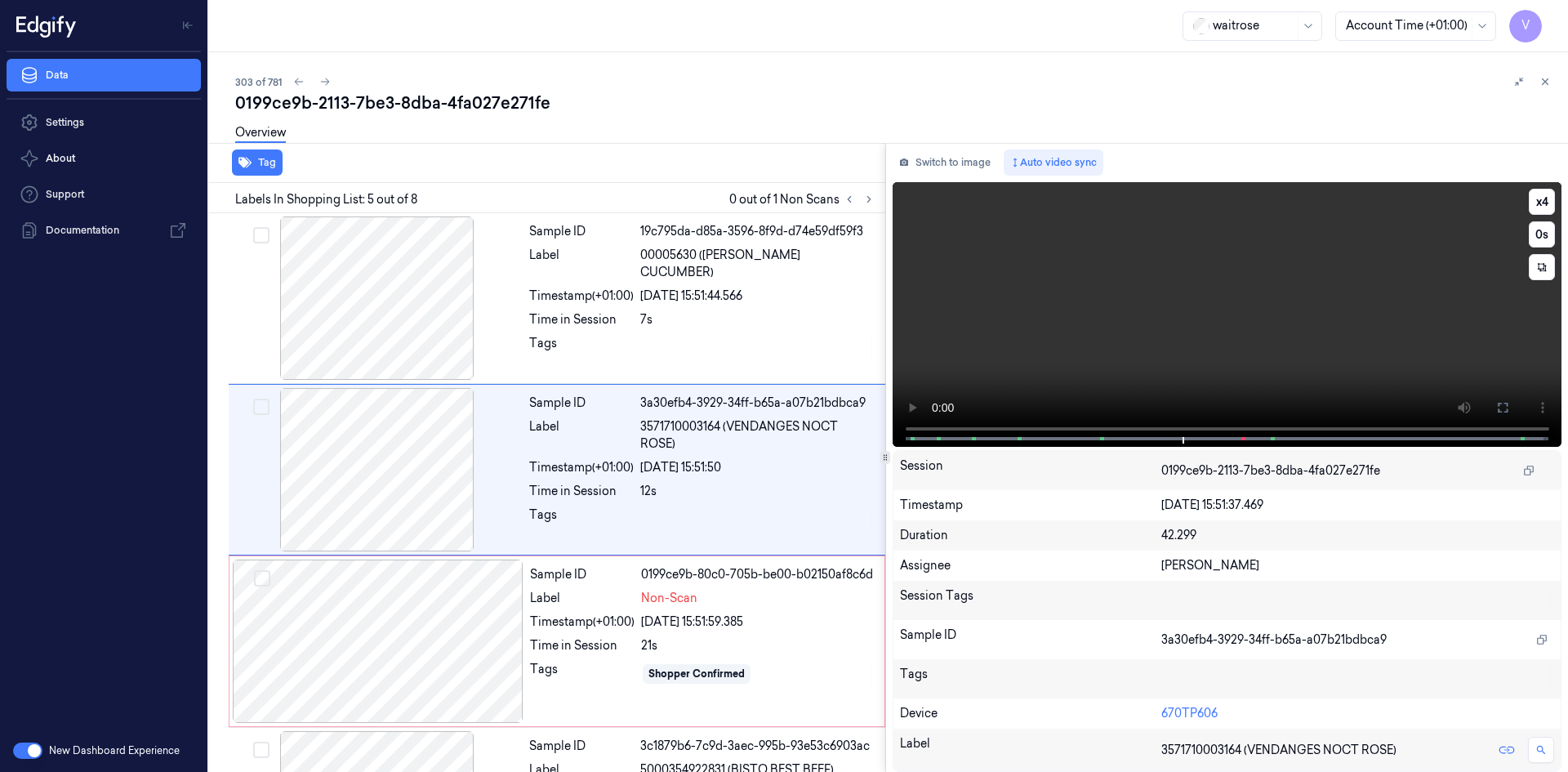
scroll to position [492, 0]
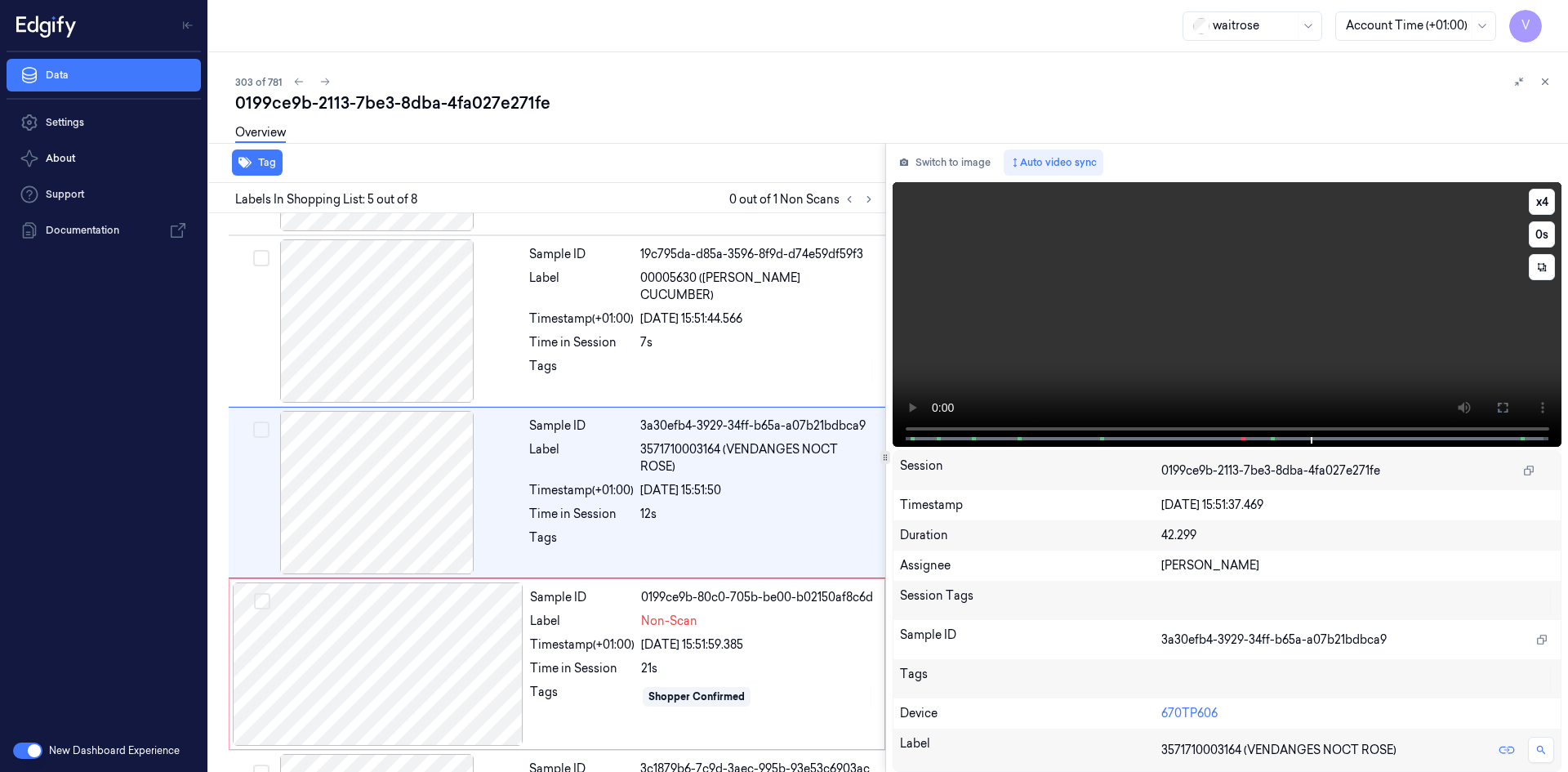
click at [1245, 335] on video at bounding box center [1226, 314] width 670 height 265
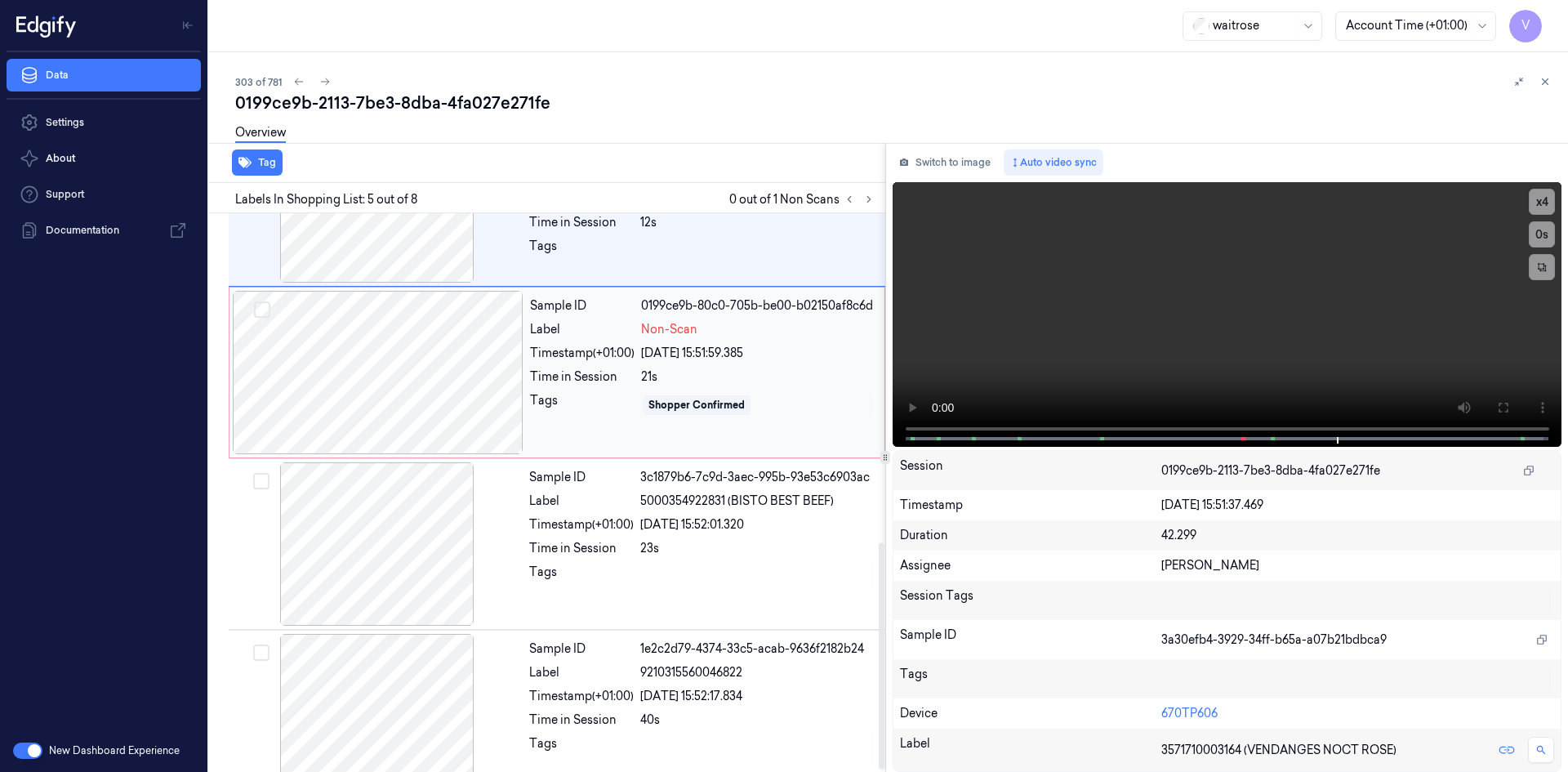
scroll to position [818, 0]
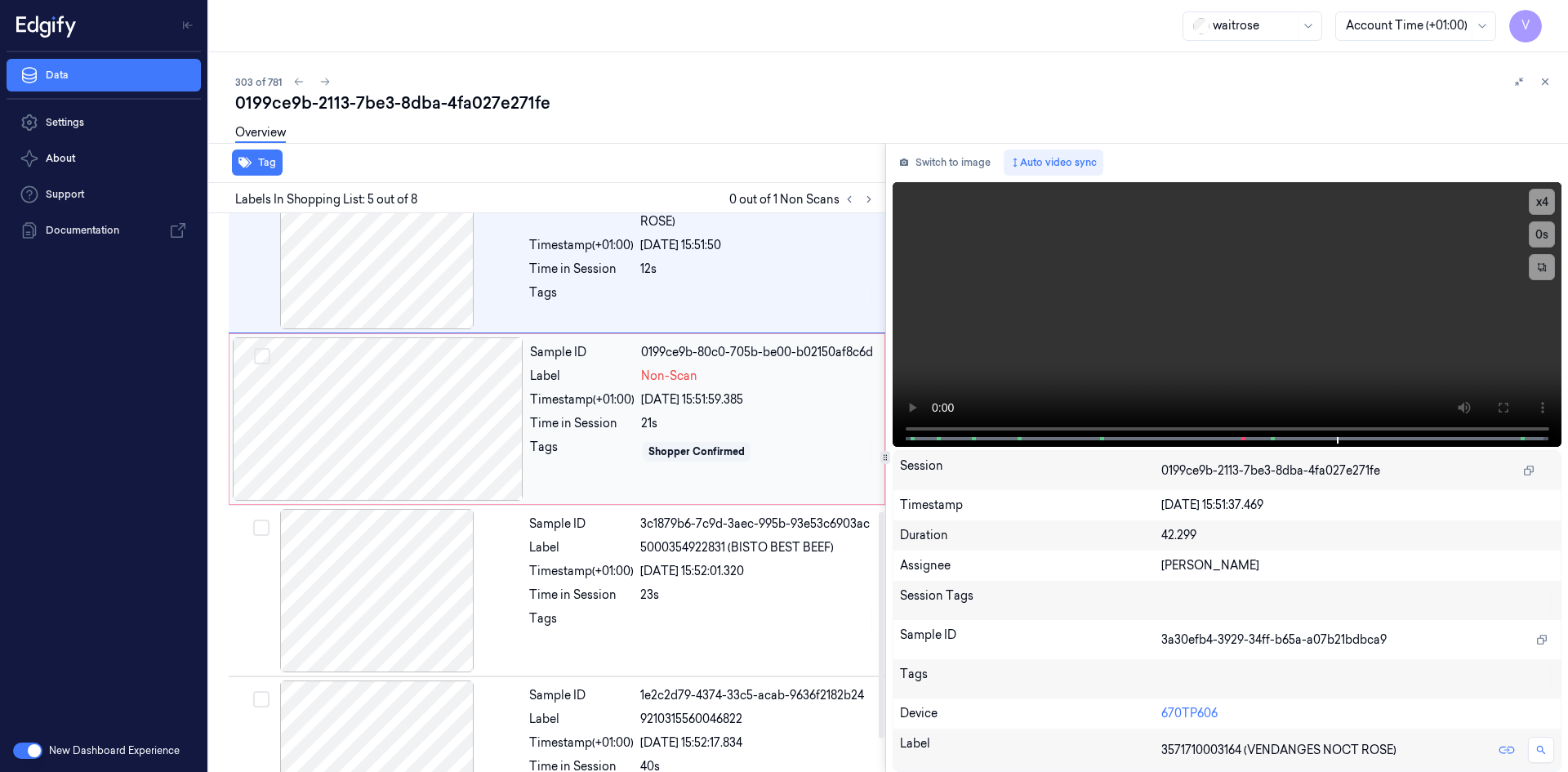
click at [407, 414] on div at bounding box center [377, 419] width 290 height 163
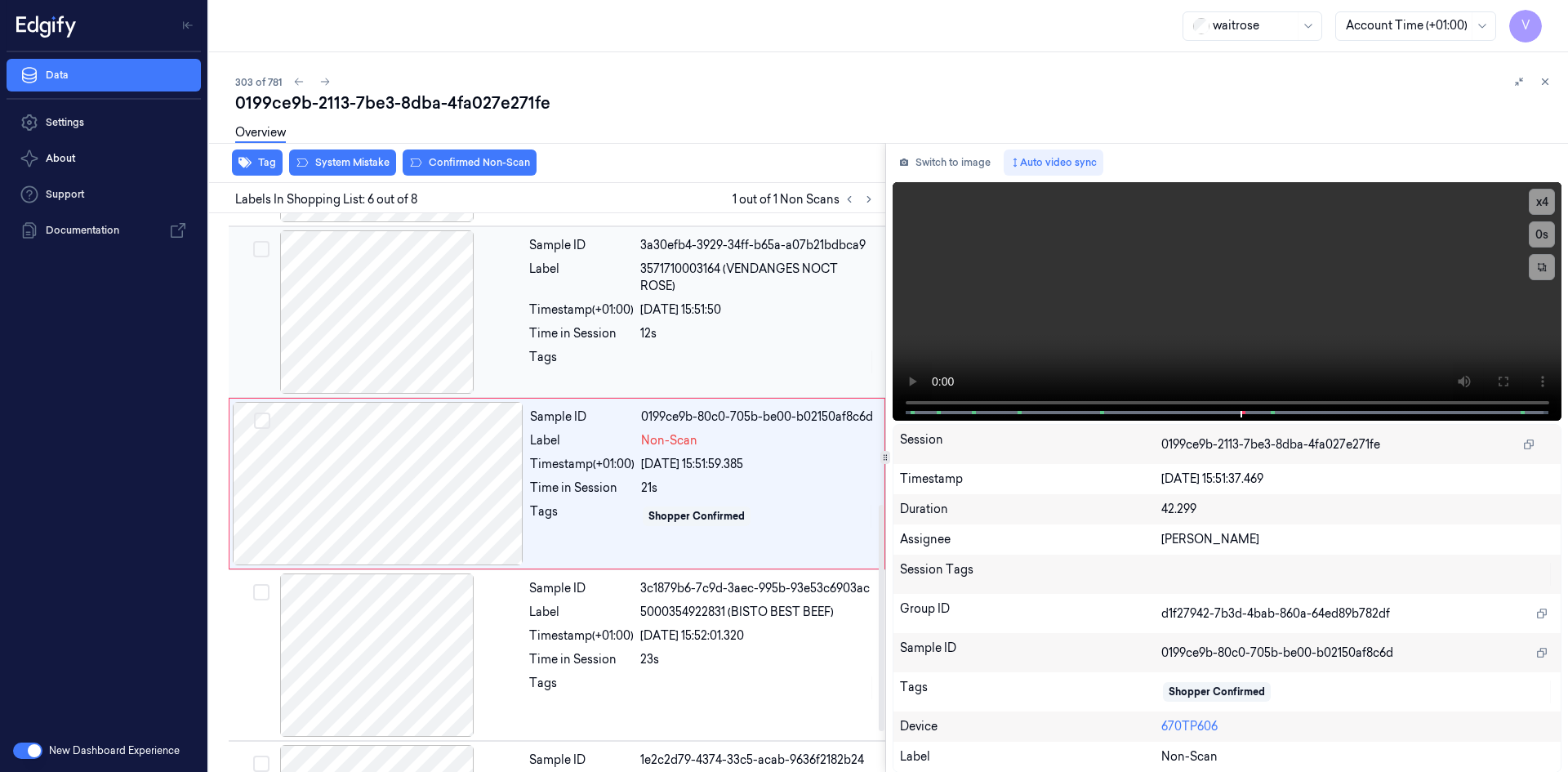
scroll to position [663, 0]
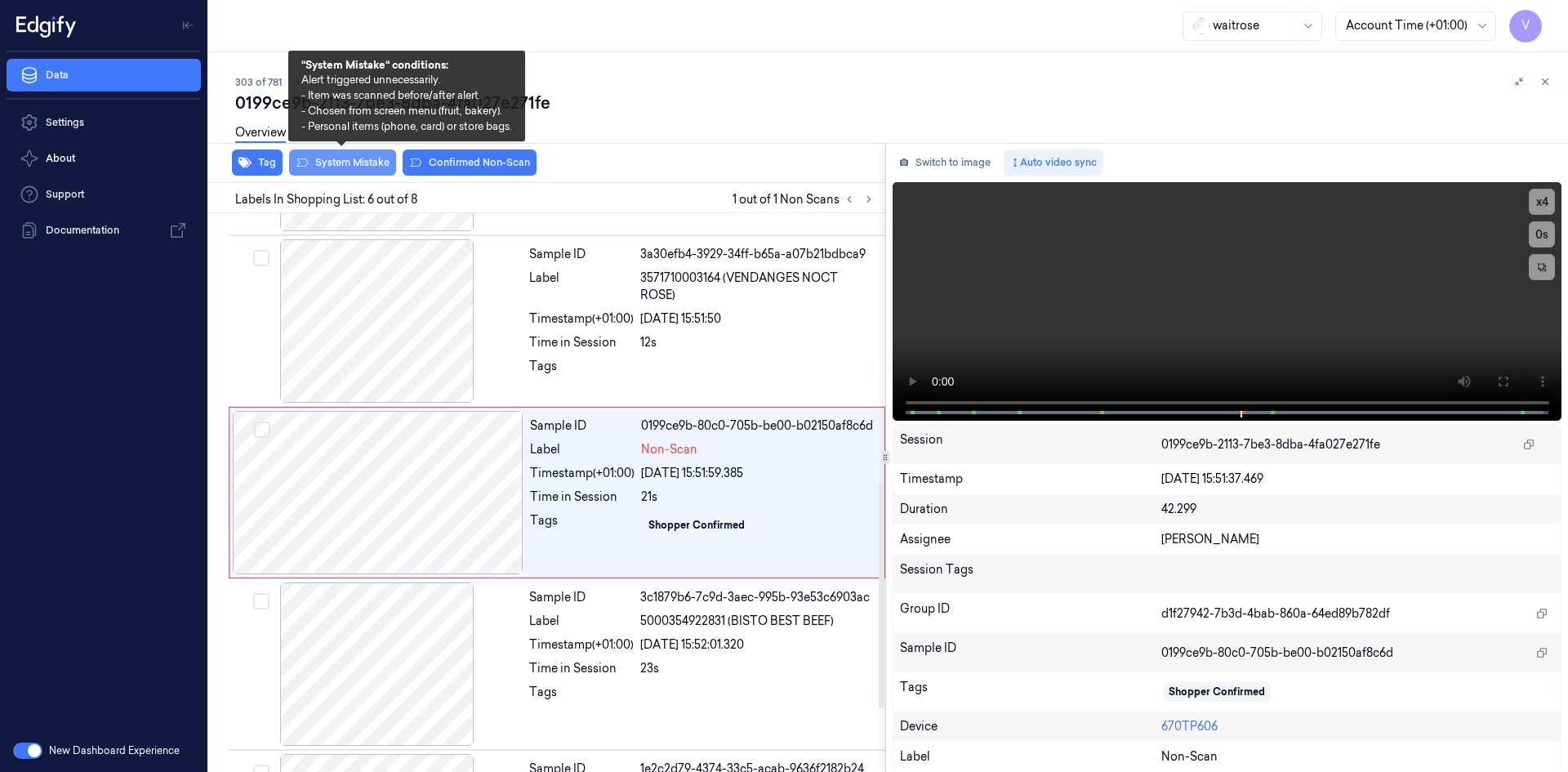
click at [365, 164] on button "System Mistake" at bounding box center [343, 162] width 107 height 27
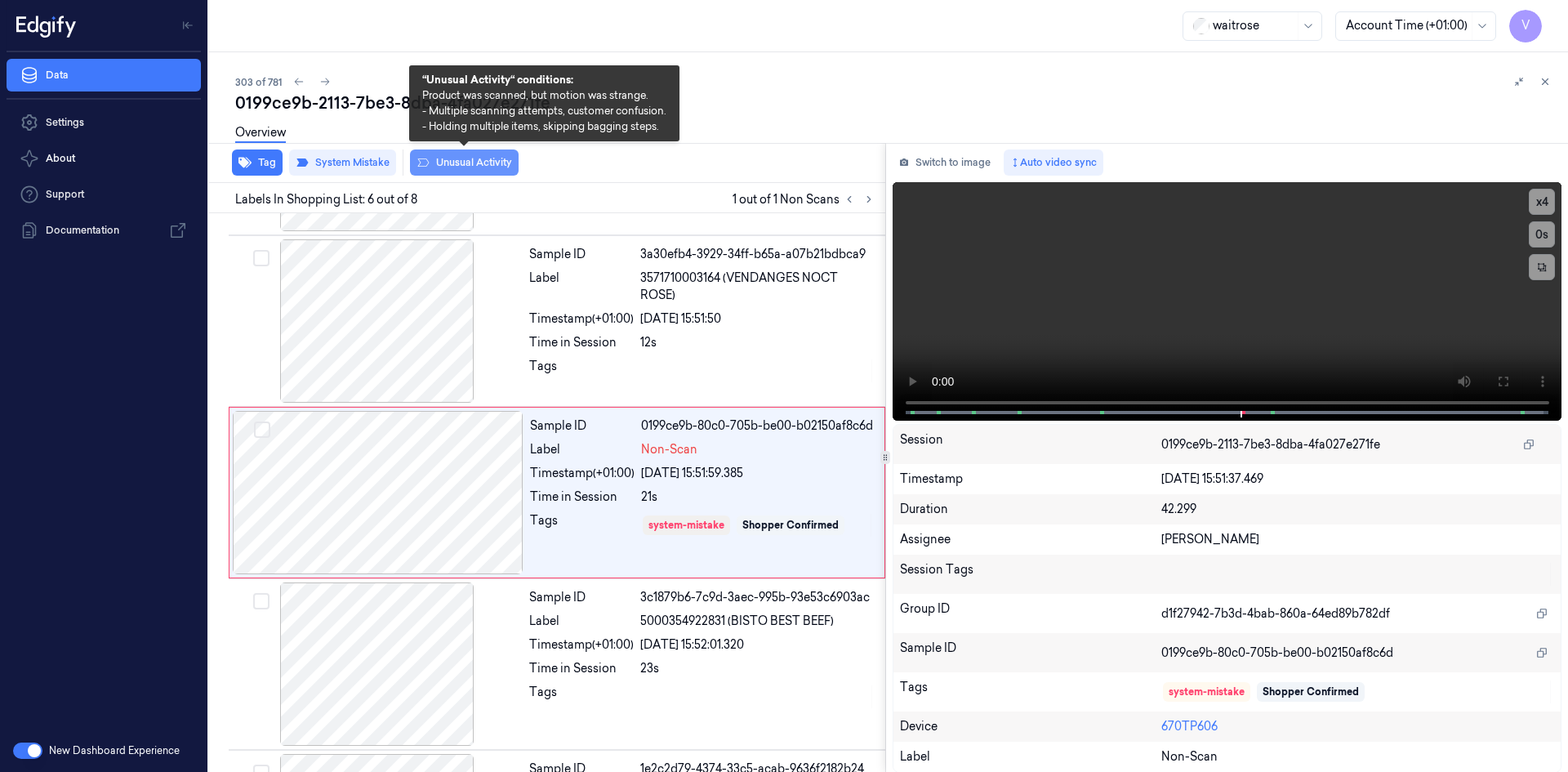
click at [460, 162] on button "Unusual Activity" at bounding box center [464, 162] width 109 height 27
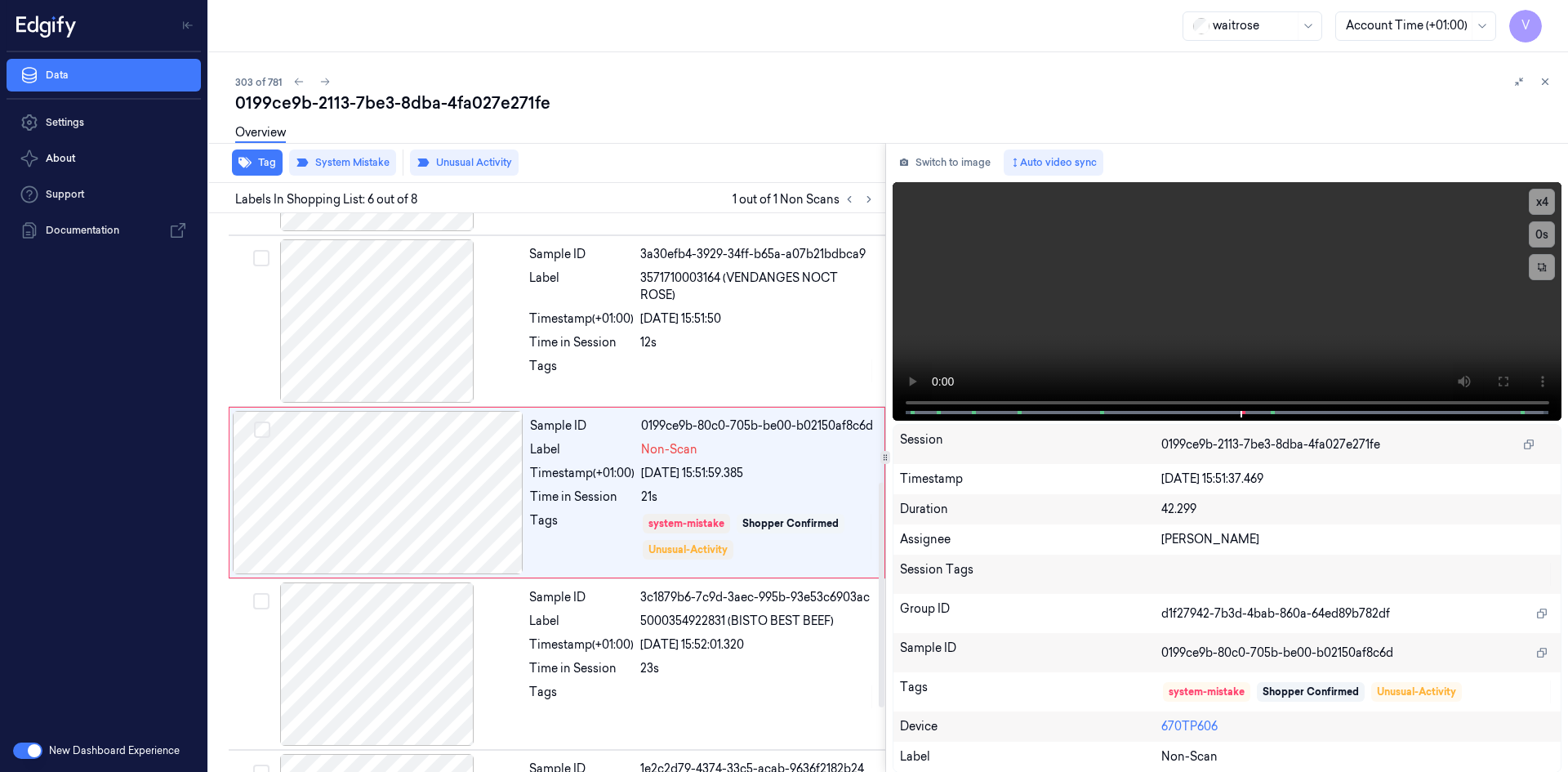
scroll to position [669, 0]
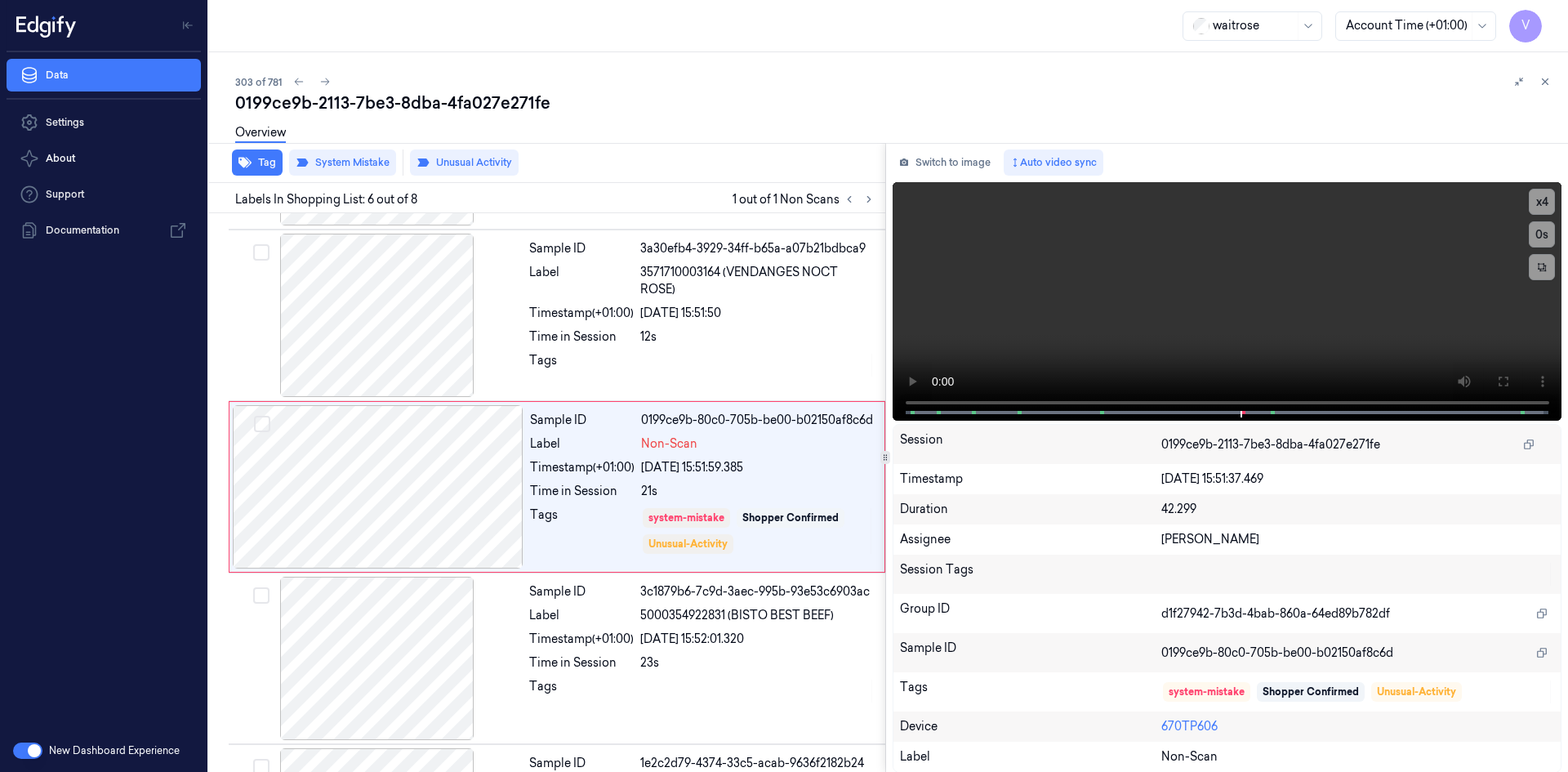
click at [1547, 76] on icon at bounding box center [1545, 82] width 11 height 11
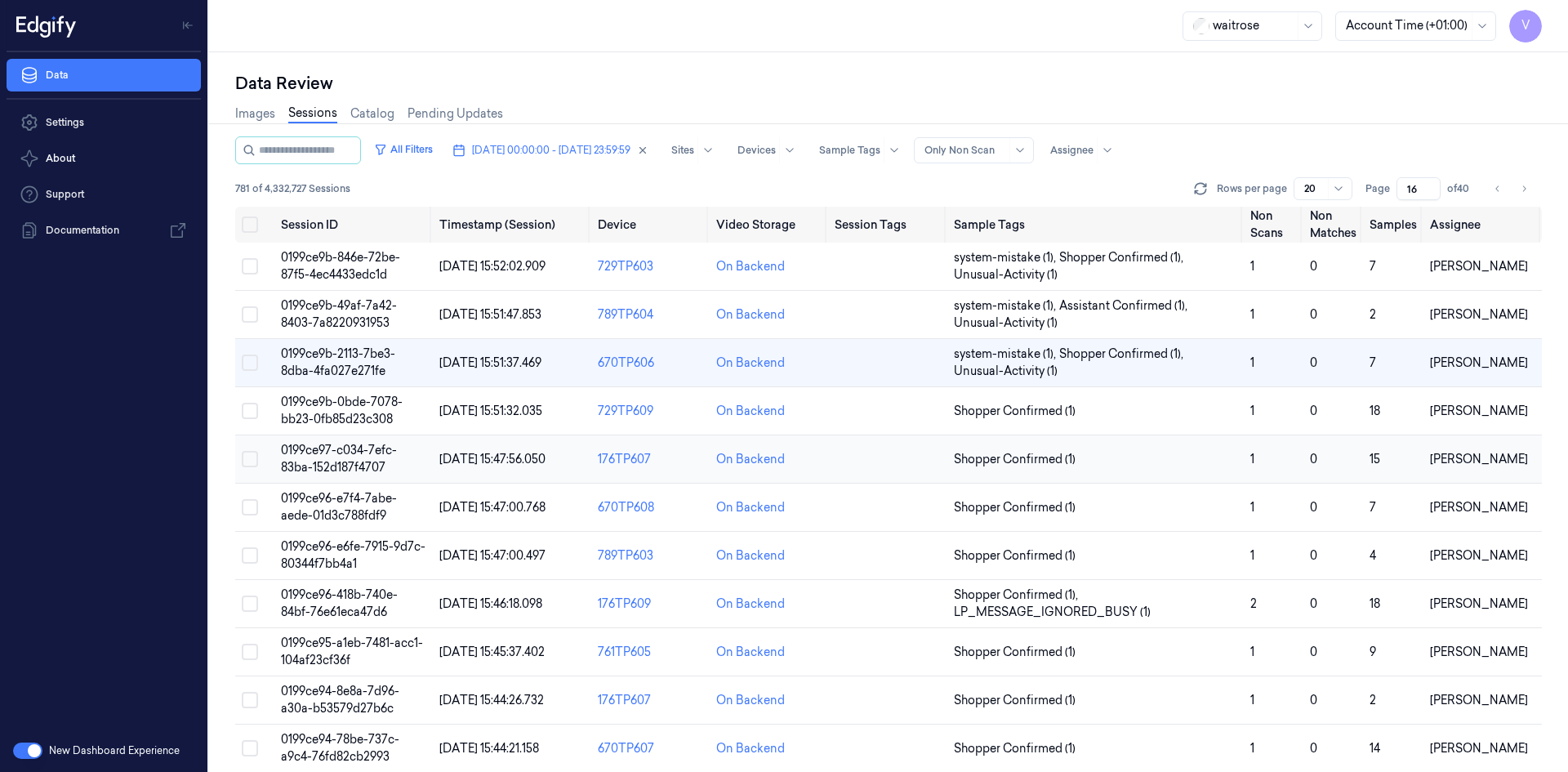
click at [343, 453] on span "0199ce97-c034-7efc-83ba-152d187f4707" at bounding box center [339, 458] width 116 height 32
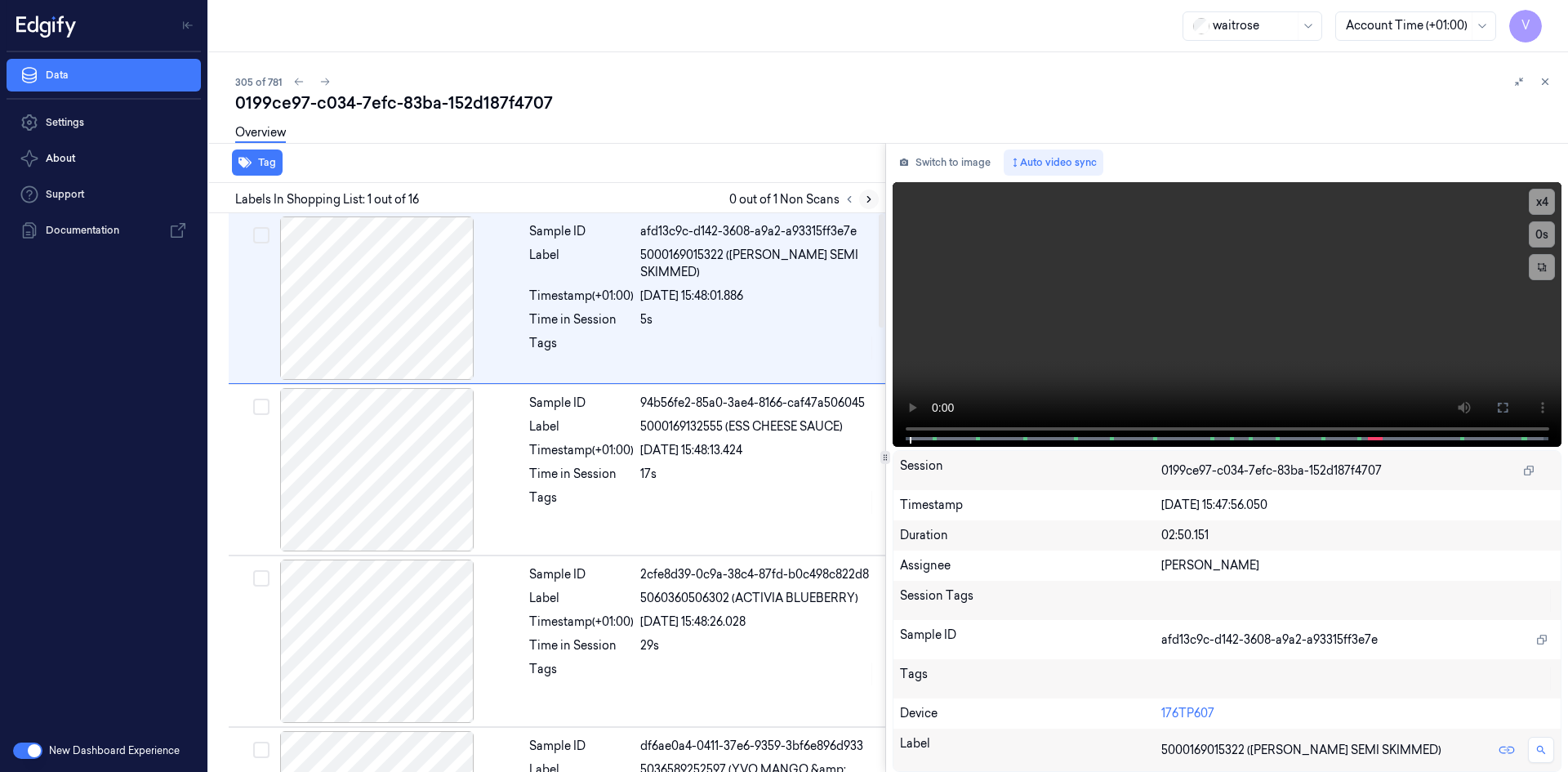
click at [868, 196] on icon at bounding box center [868, 199] width 11 height 11
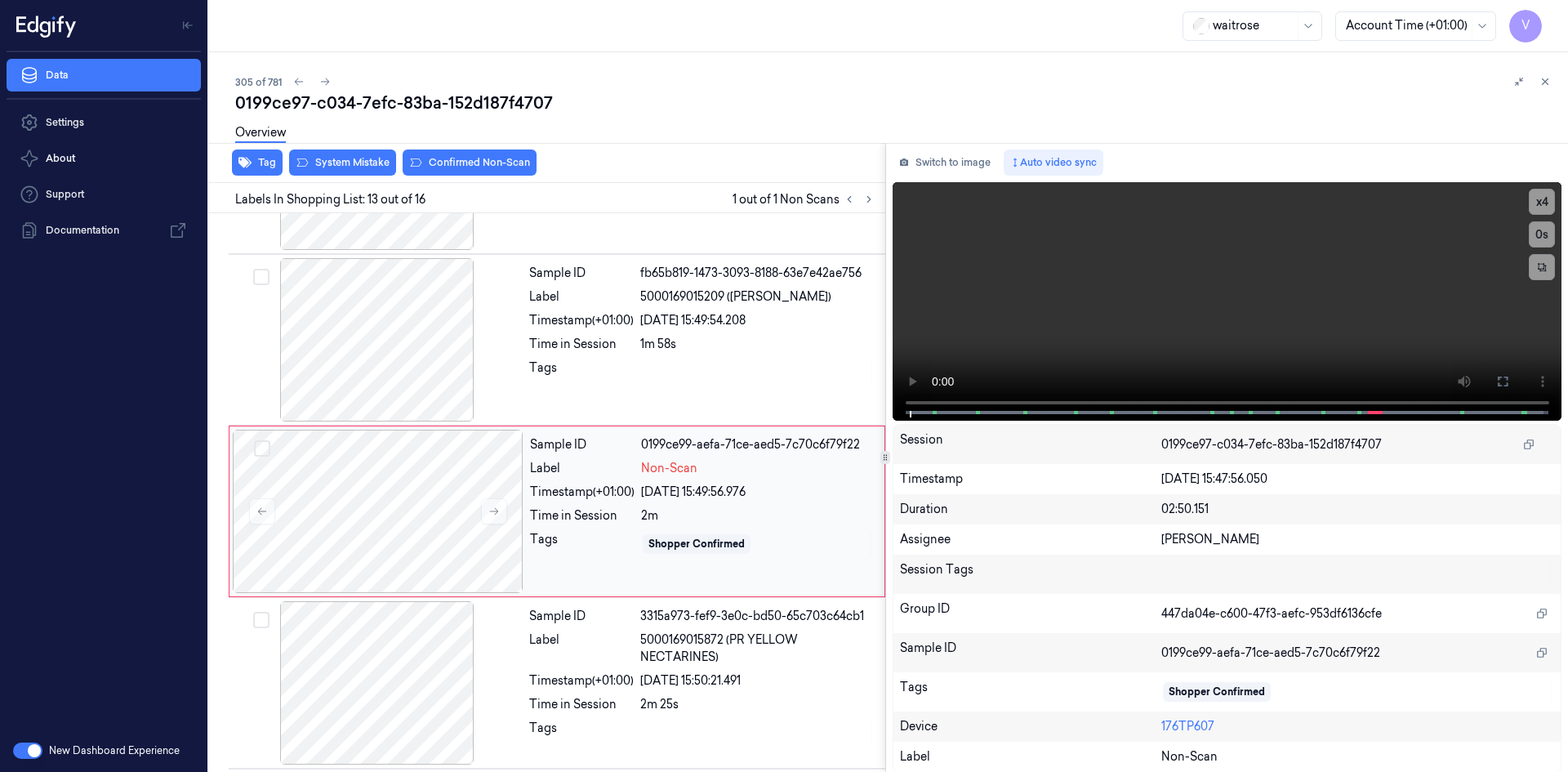
scroll to position [1864, 0]
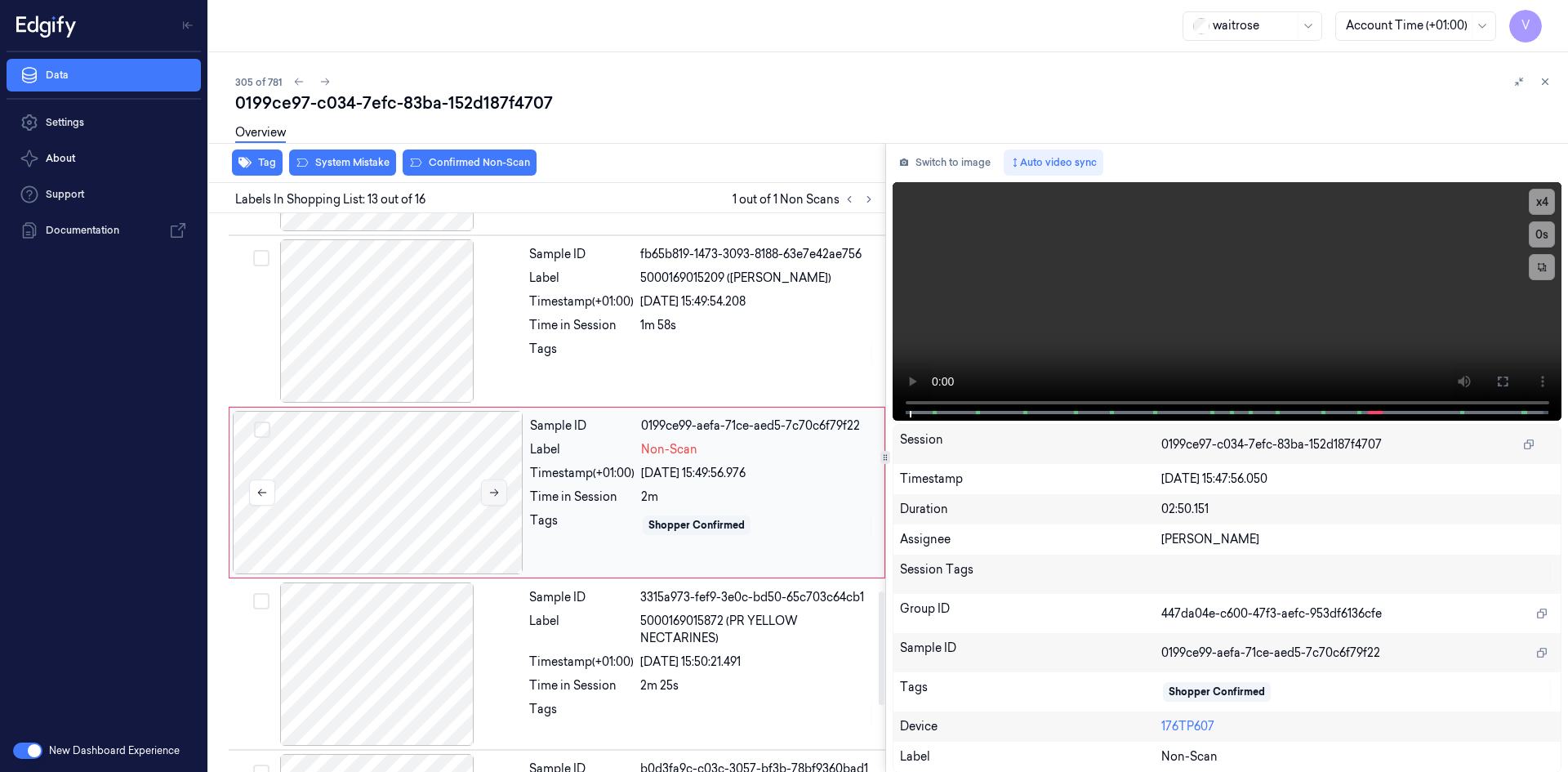
click at [499, 494] on icon at bounding box center [494, 492] width 11 height 11
click at [502, 491] on button at bounding box center [494, 492] width 27 height 27
click at [1289, 329] on video at bounding box center [1226, 301] width 670 height 238
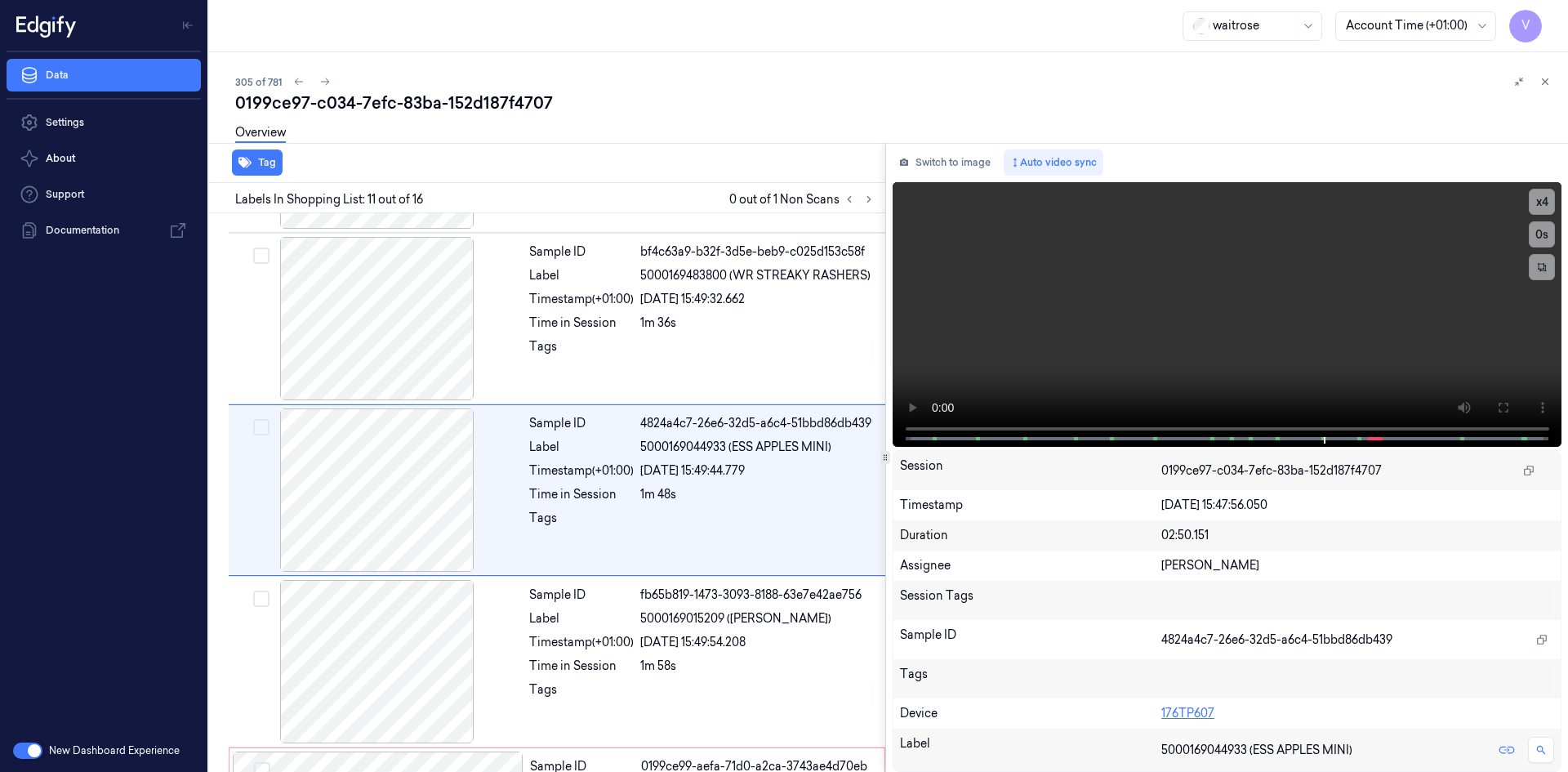
scroll to position [1520, 0]
click at [1223, 335] on video at bounding box center [1226, 314] width 670 height 265
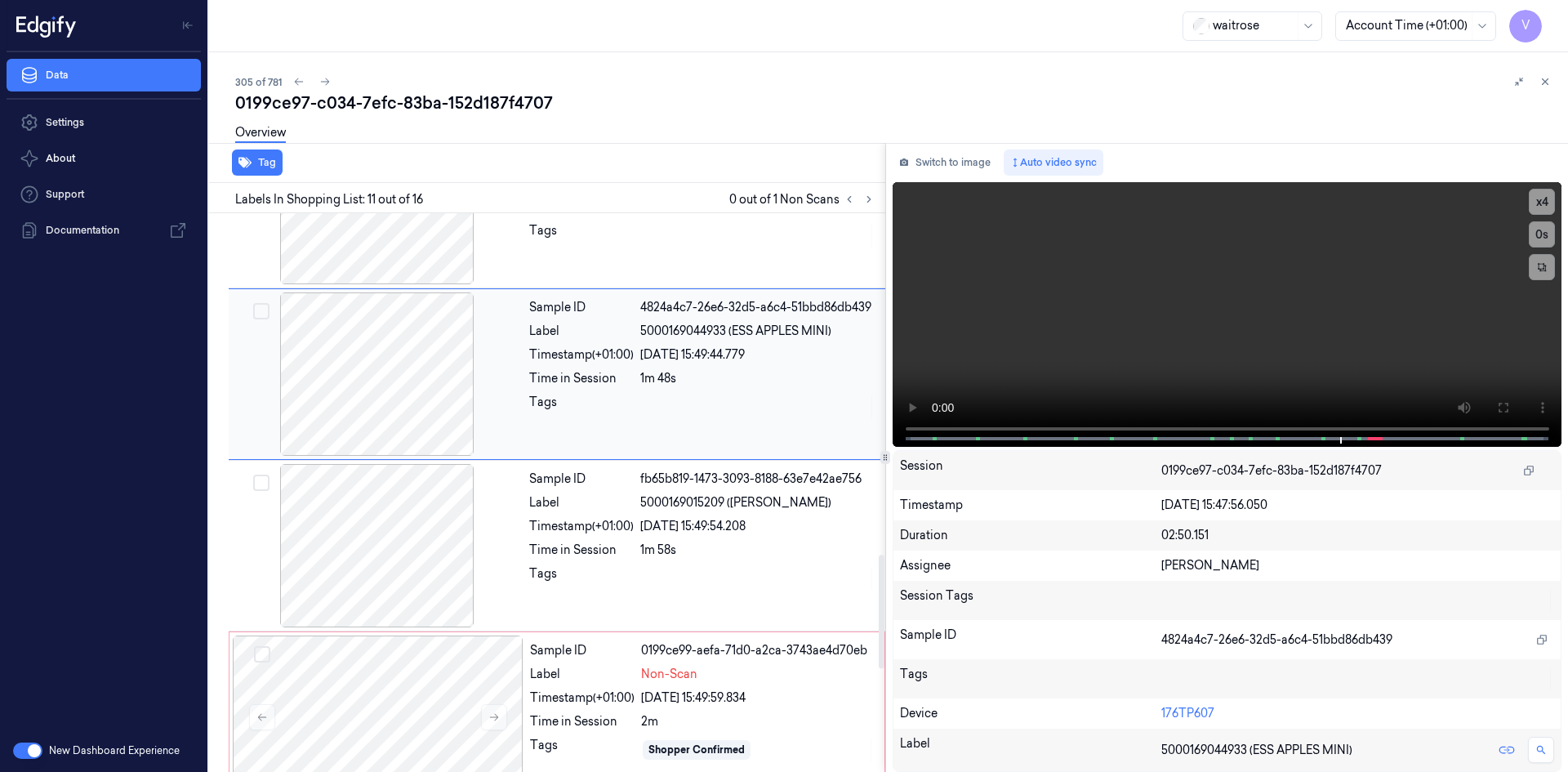
scroll to position [1683, 0]
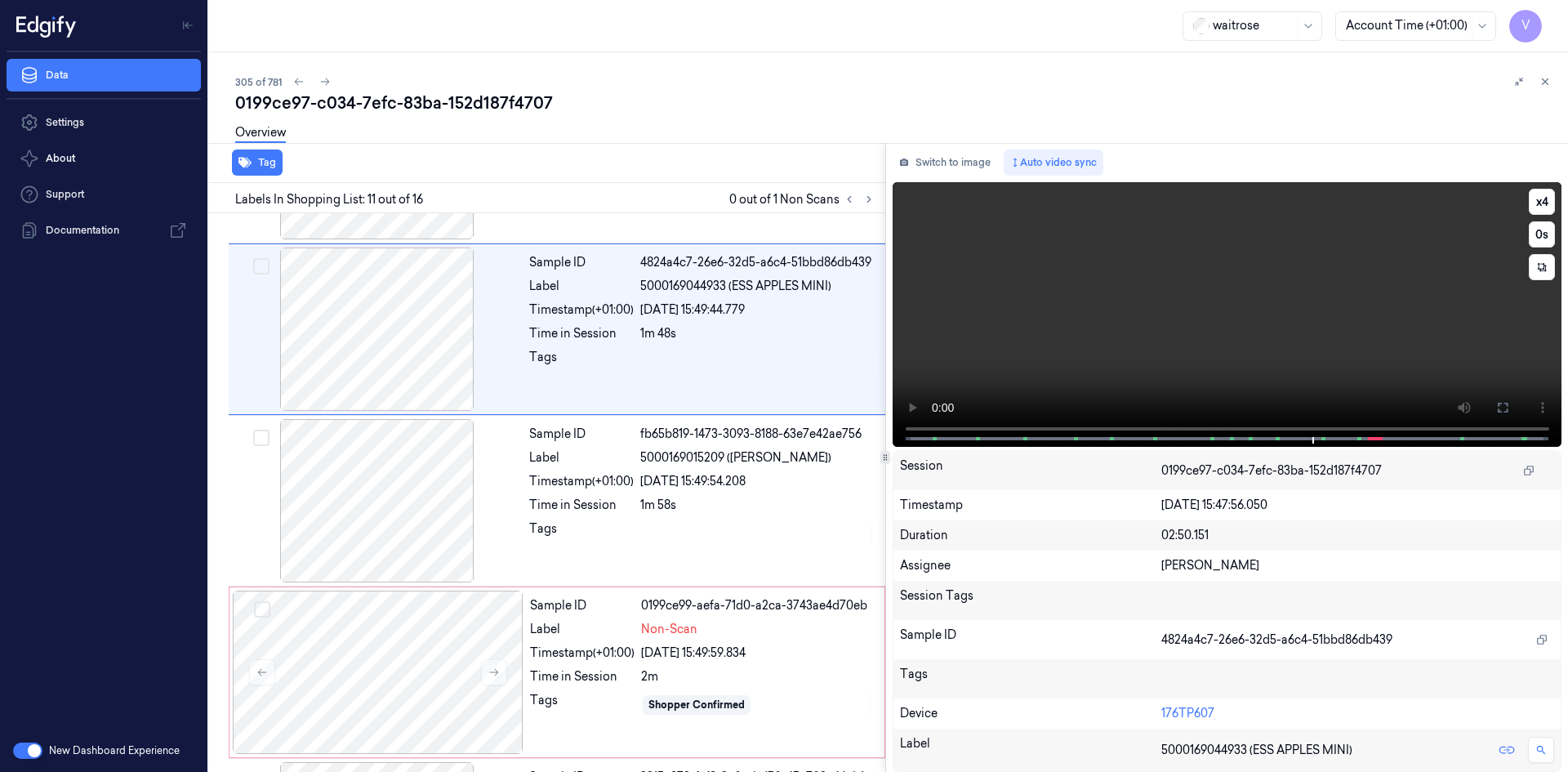
click at [1254, 331] on video at bounding box center [1226, 314] width 670 height 265
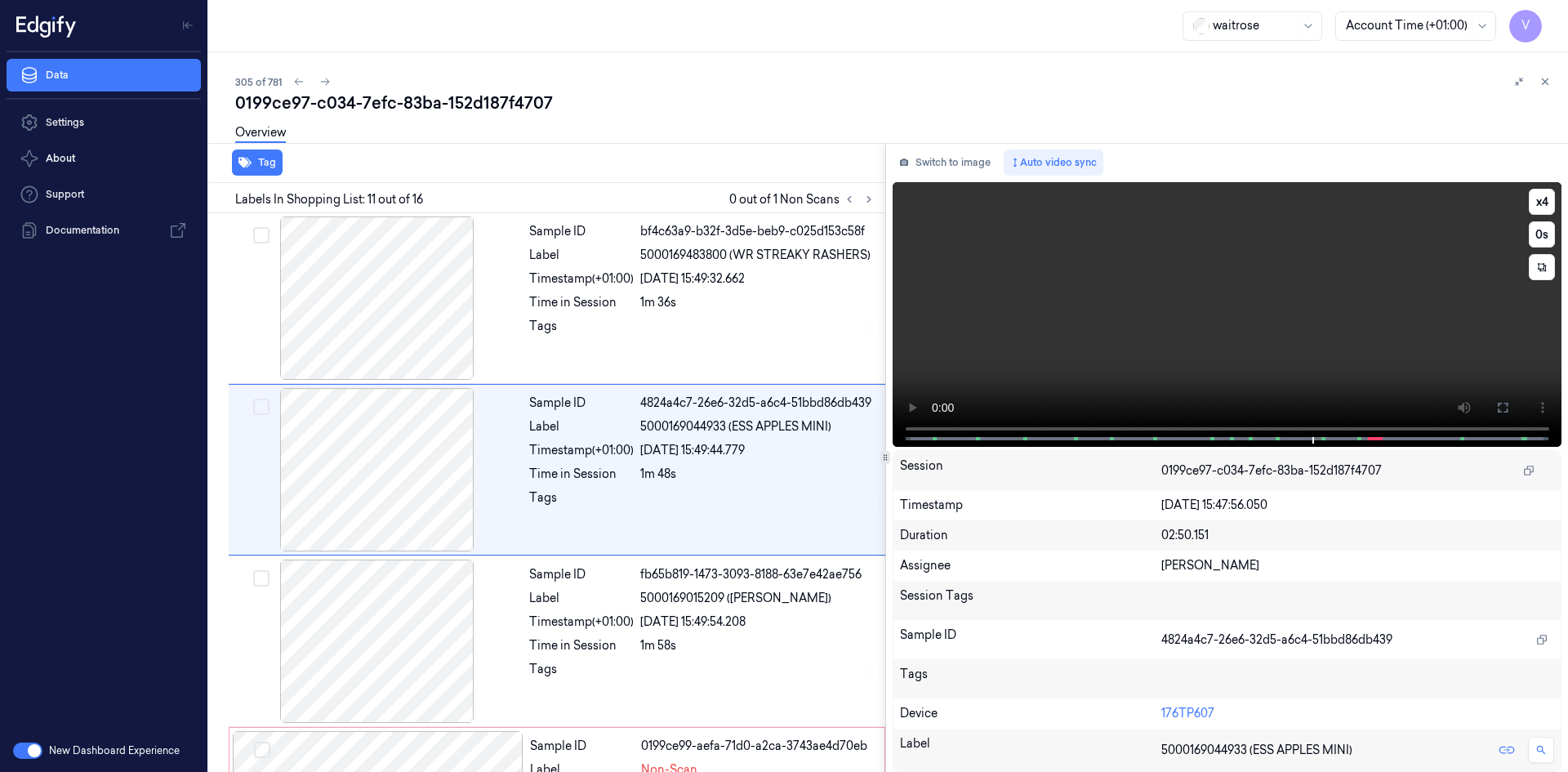
scroll to position [1520, 0]
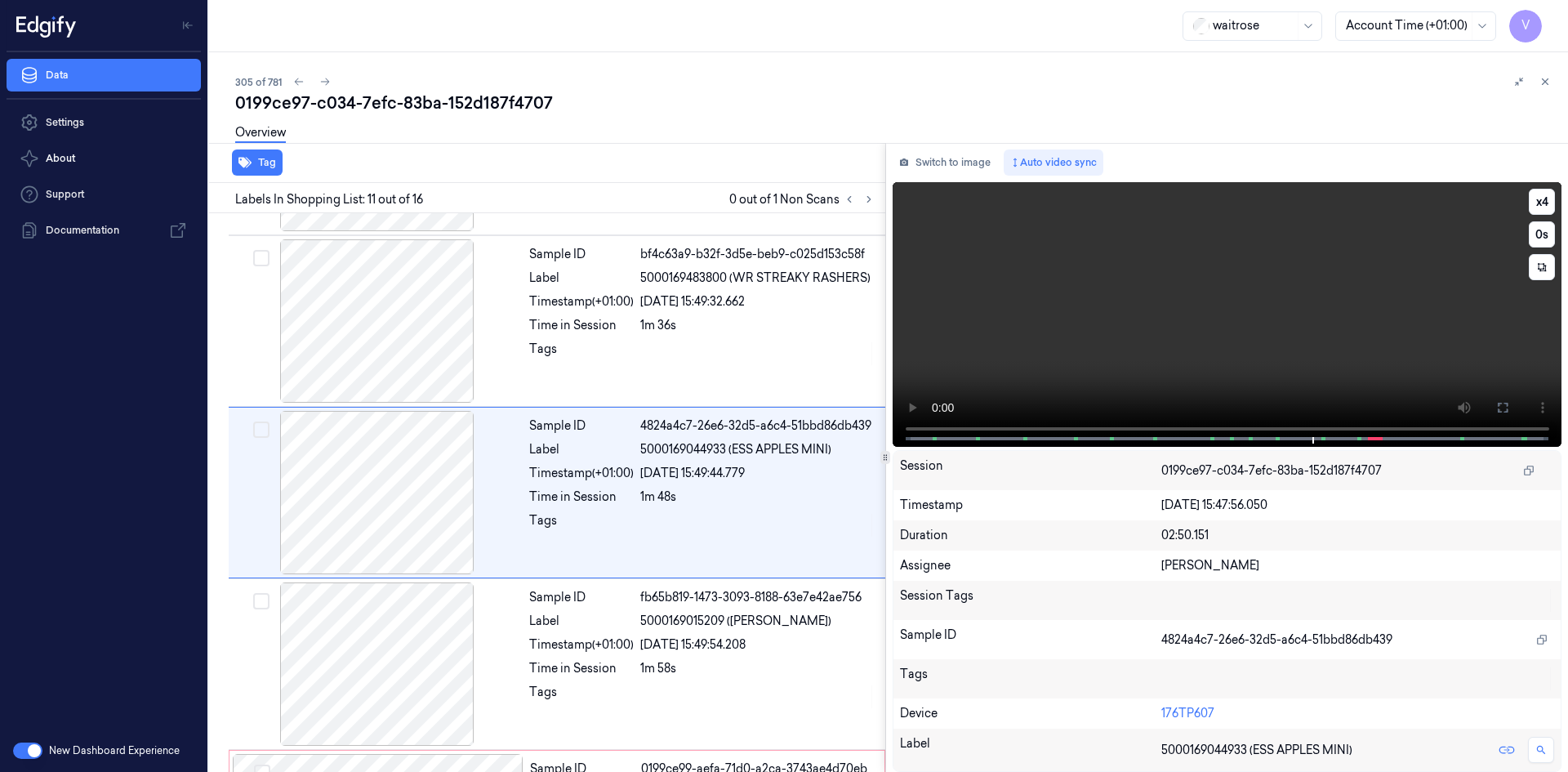
click at [1266, 331] on video at bounding box center [1226, 314] width 670 height 265
click at [1247, 331] on video at bounding box center [1226, 314] width 670 height 265
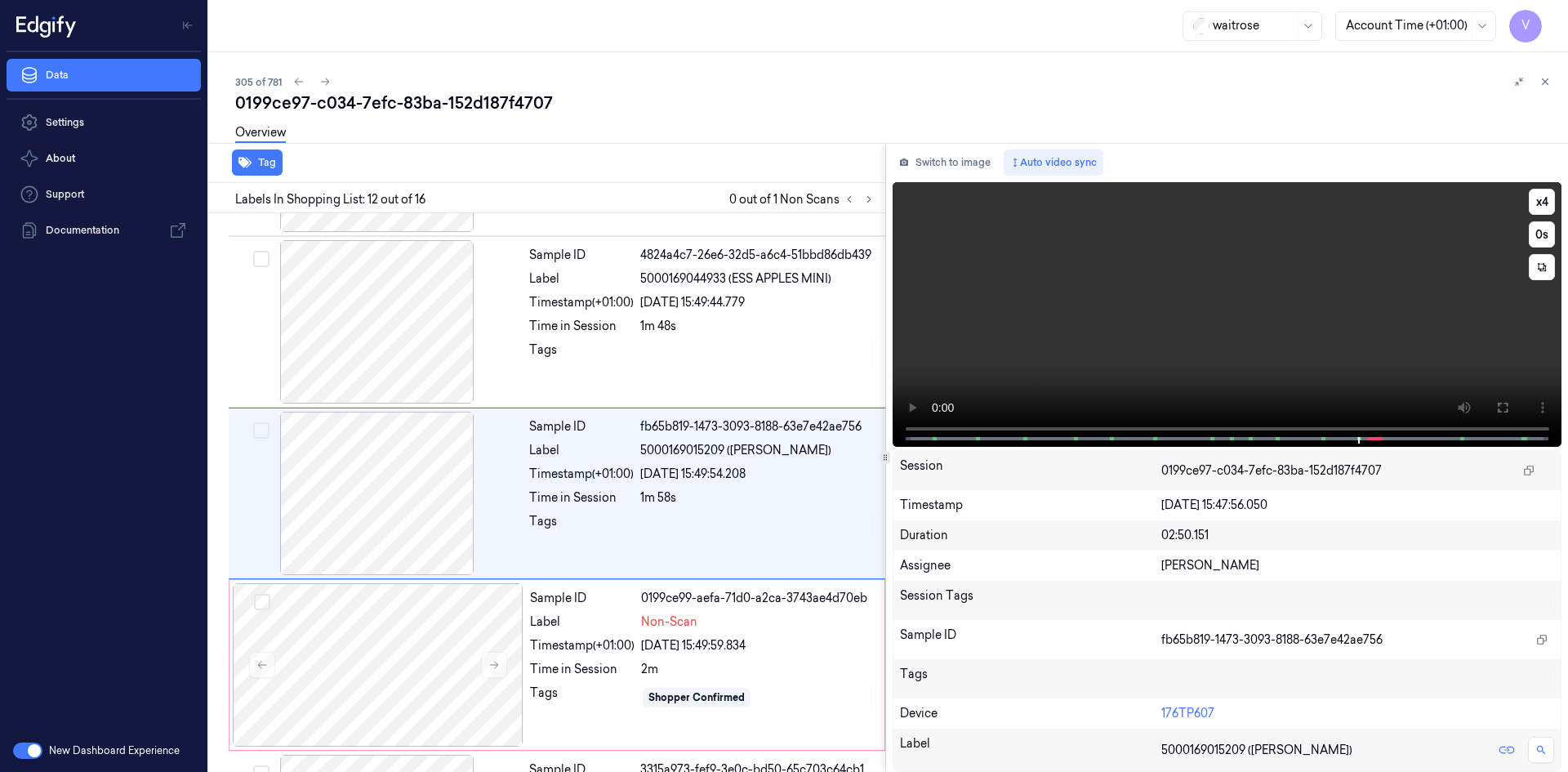
scroll to position [1691, 0]
click at [1240, 320] on video at bounding box center [1226, 314] width 670 height 265
click at [1210, 332] on video at bounding box center [1226, 314] width 670 height 265
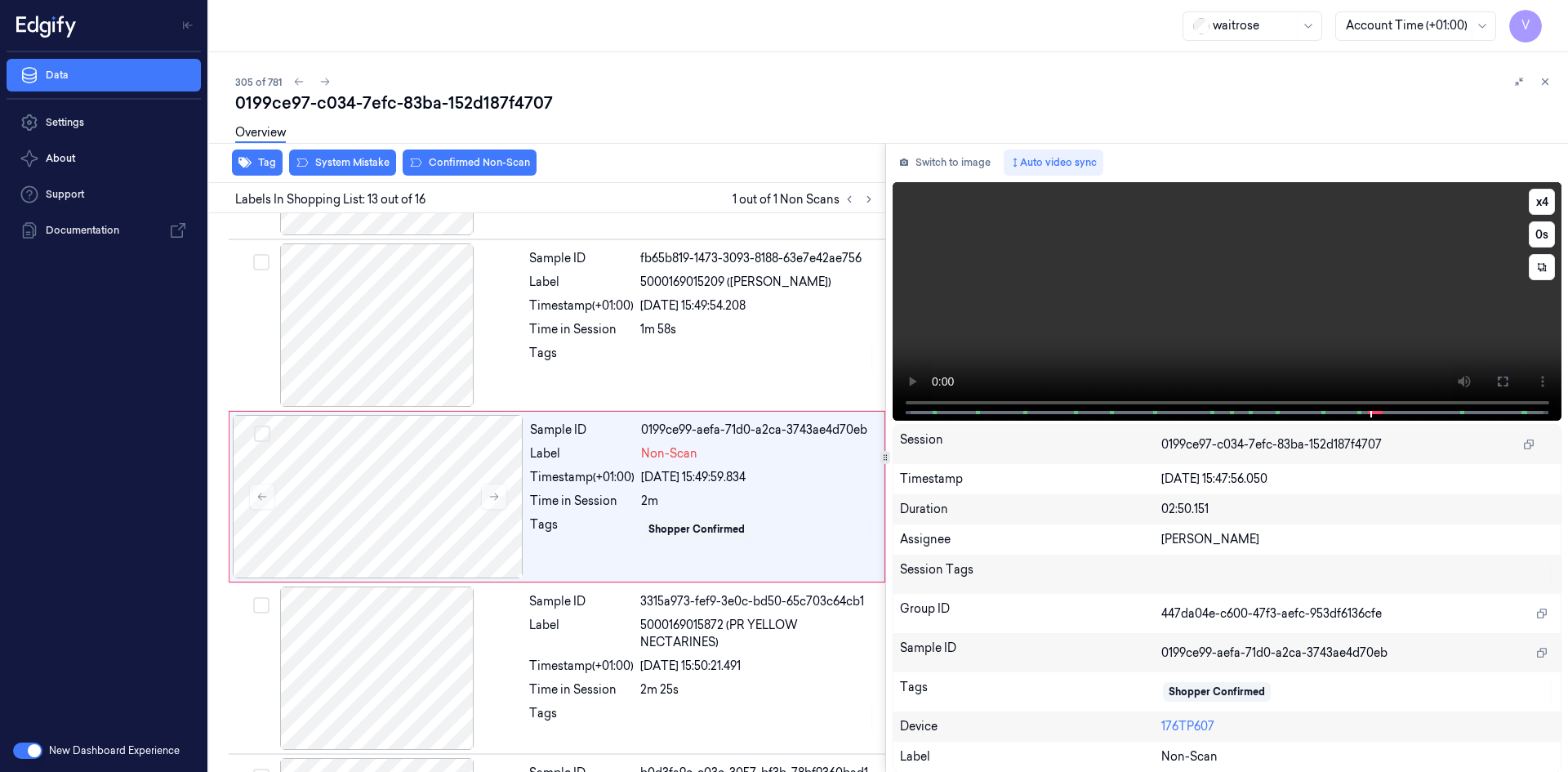
scroll to position [1864, 0]
click at [1221, 331] on video at bounding box center [1226, 301] width 670 height 238
click at [1180, 314] on video at bounding box center [1226, 301] width 670 height 238
click at [1208, 306] on video at bounding box center [1226, 301] width 670 height 238
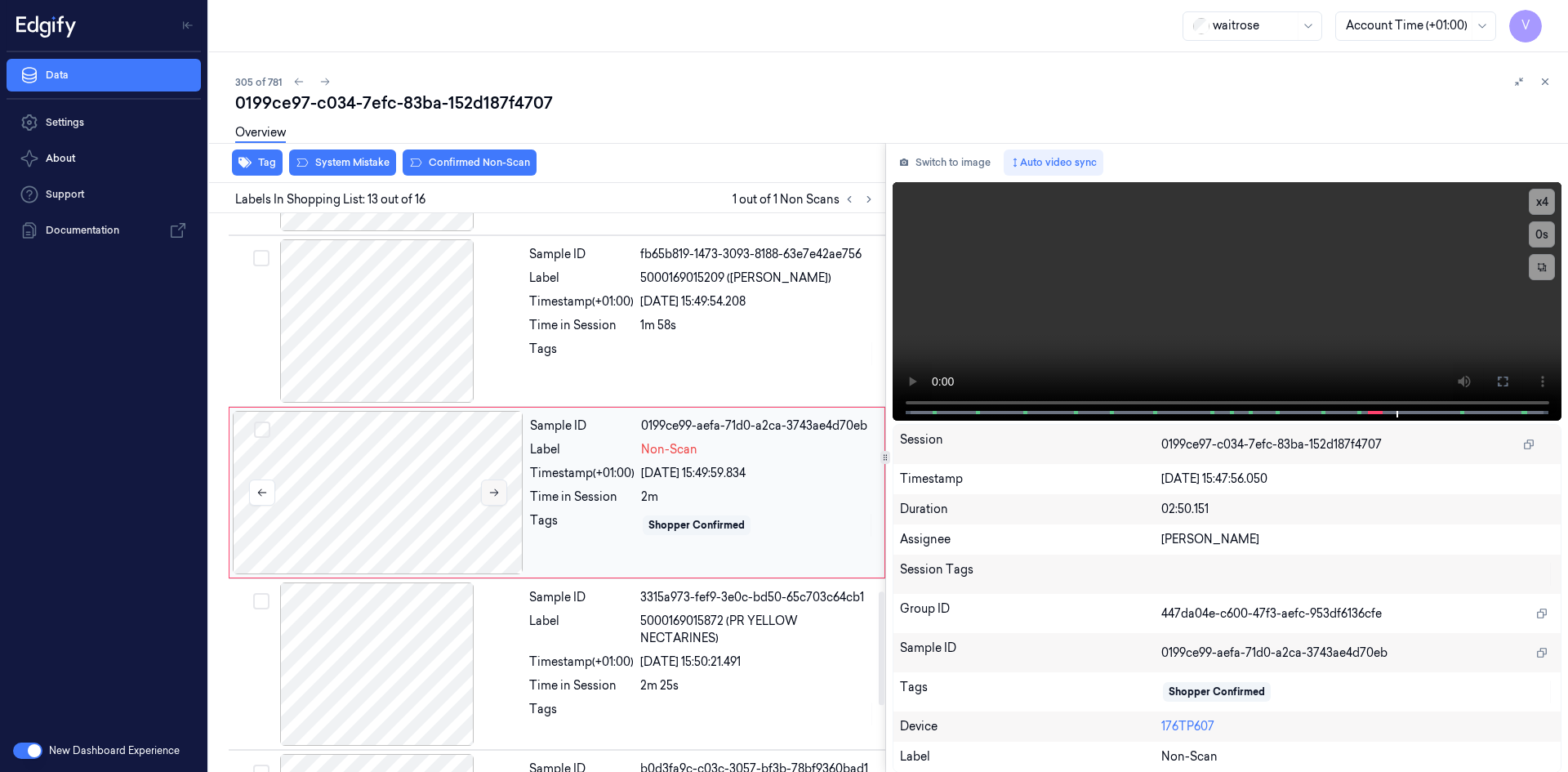
click at [497, 494] on icon at bounding box center [494, 492] width 11 height 11
click at [1032, 316] on video at bounding box center [1226, 301] width 670 height 238
click at [1128, 314] on video at bounding box center [1226, 301] width 670 height 238
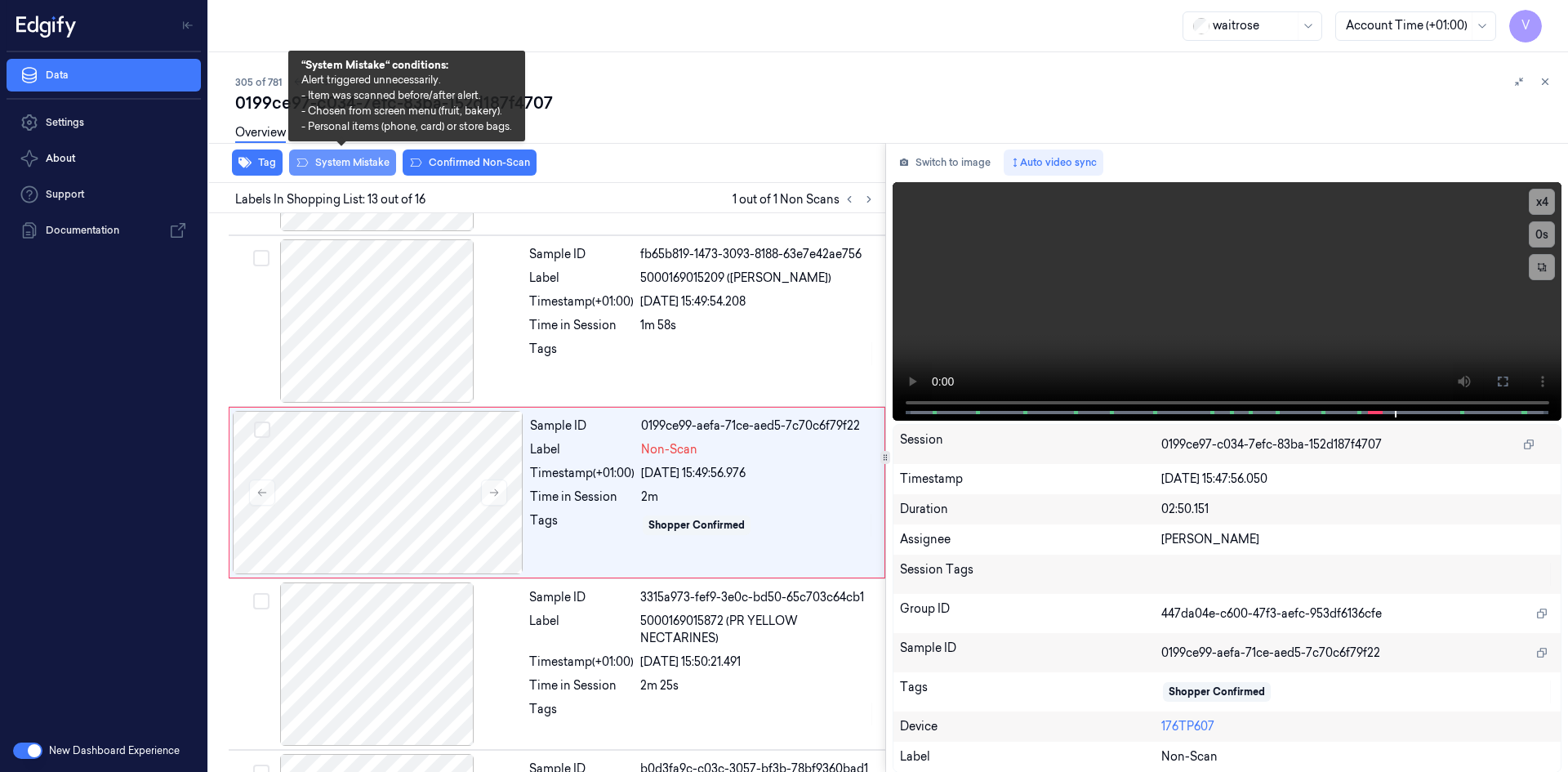
click at [365, 162] on button "System Mistake" at bounding box center [343, 162] width 107 height 27
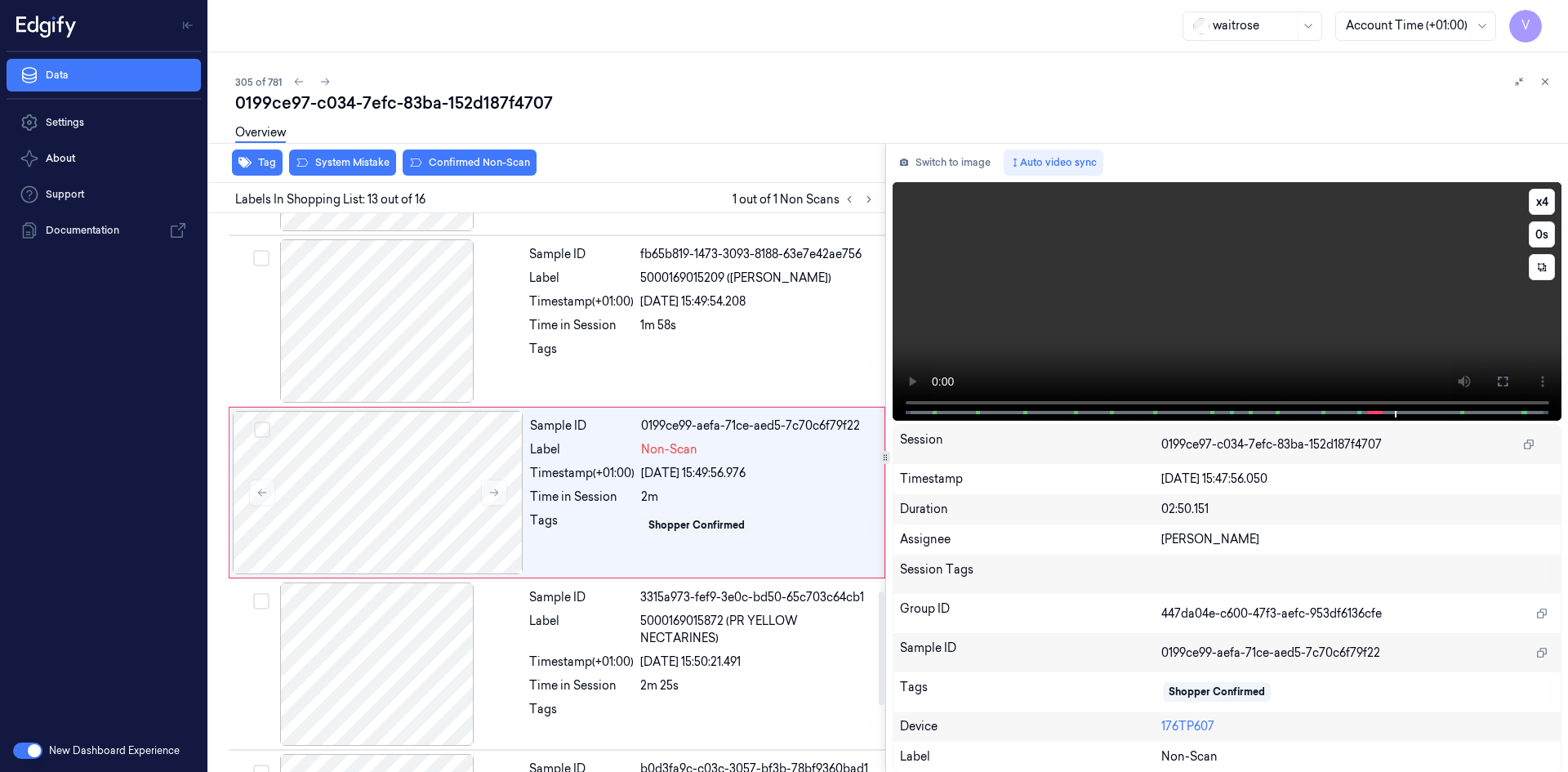
click at [1208, 335] on video at bounding box center [1226, 301] width 670 height 238
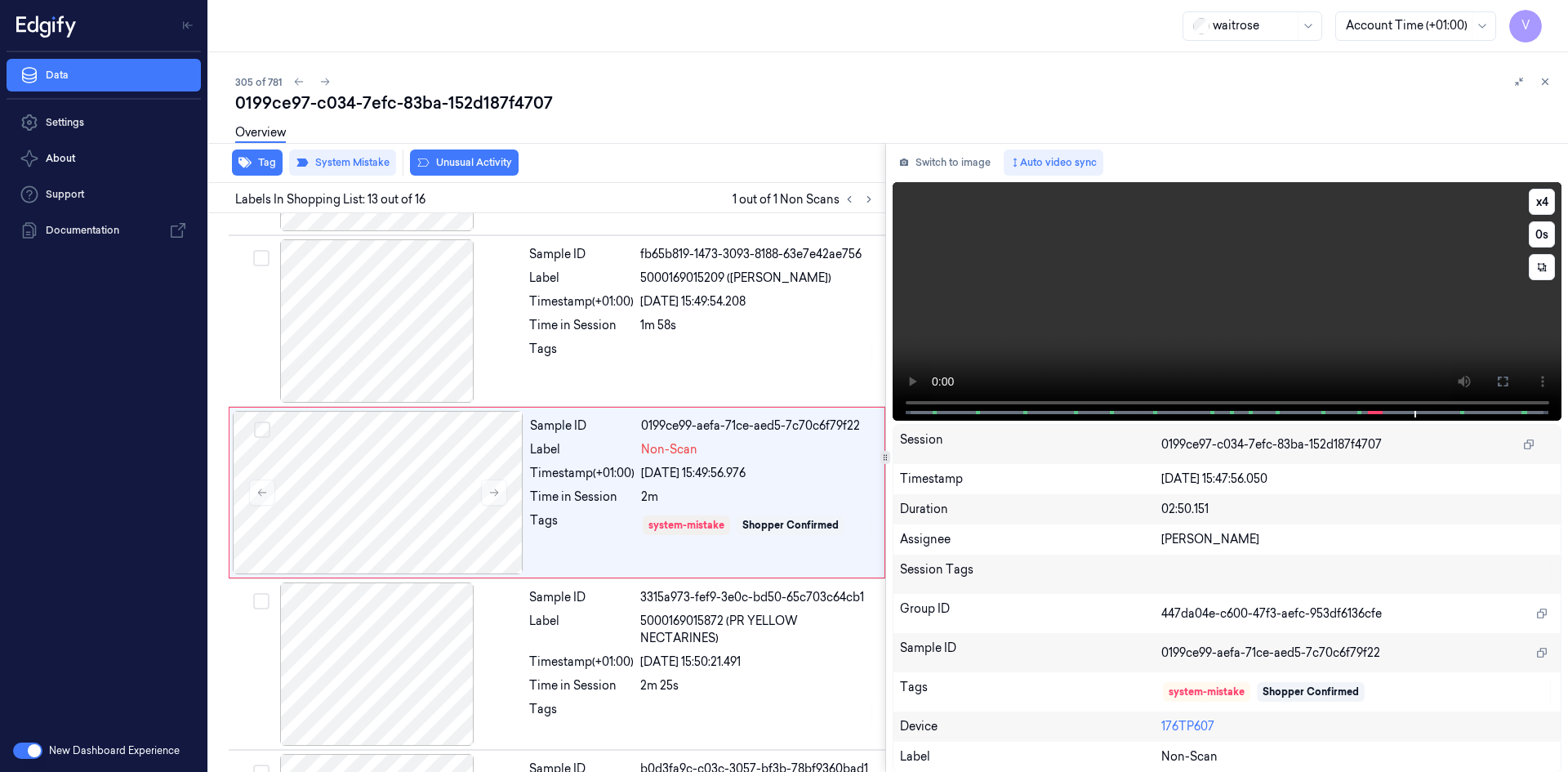
click at [1159, 305] on video at bounding box center [1226, 301] width 670 height 238
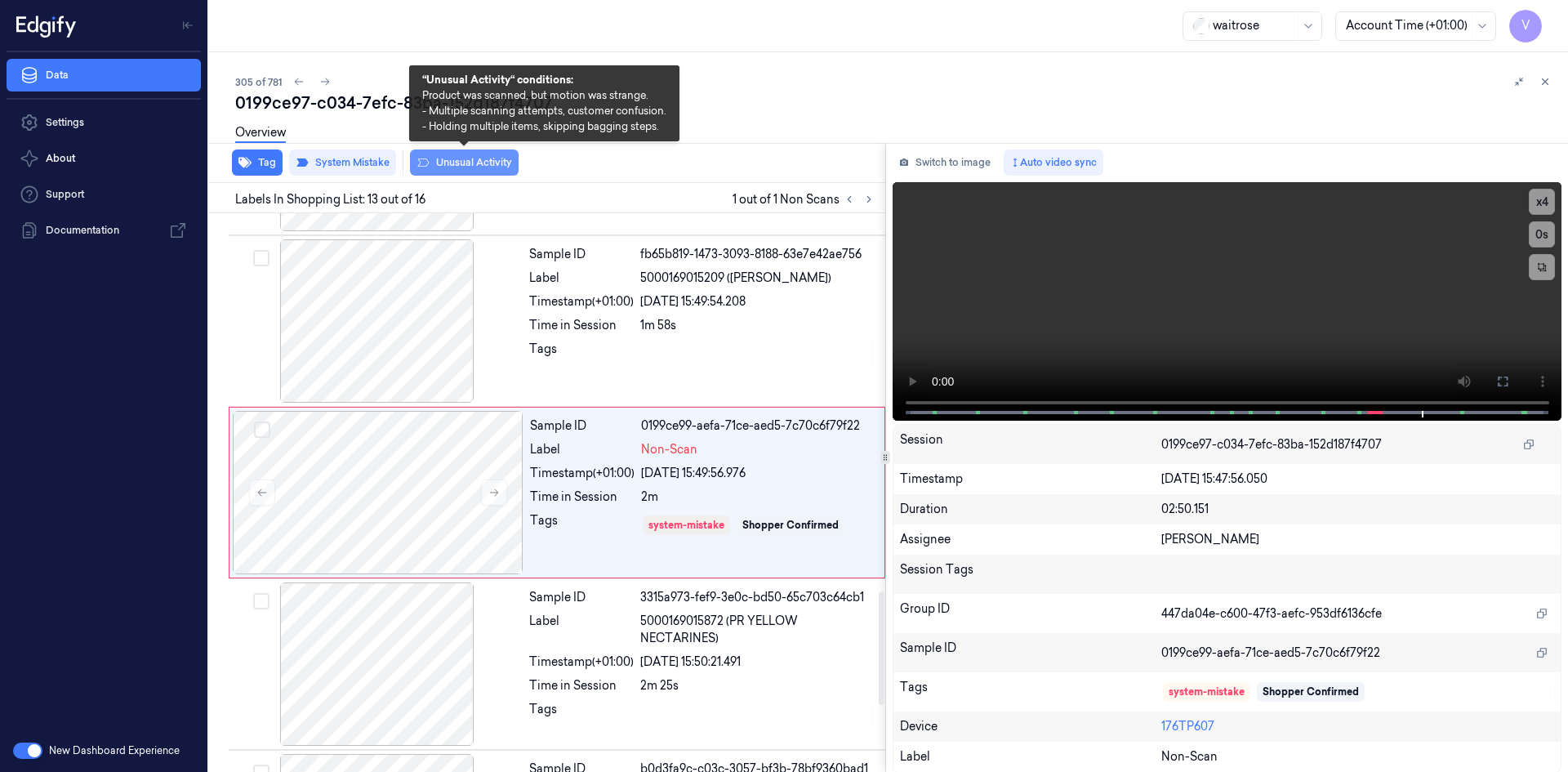
click at [487, 165] on button "Unusual Activity" at bounding box center [464, 162] width 109 height 27
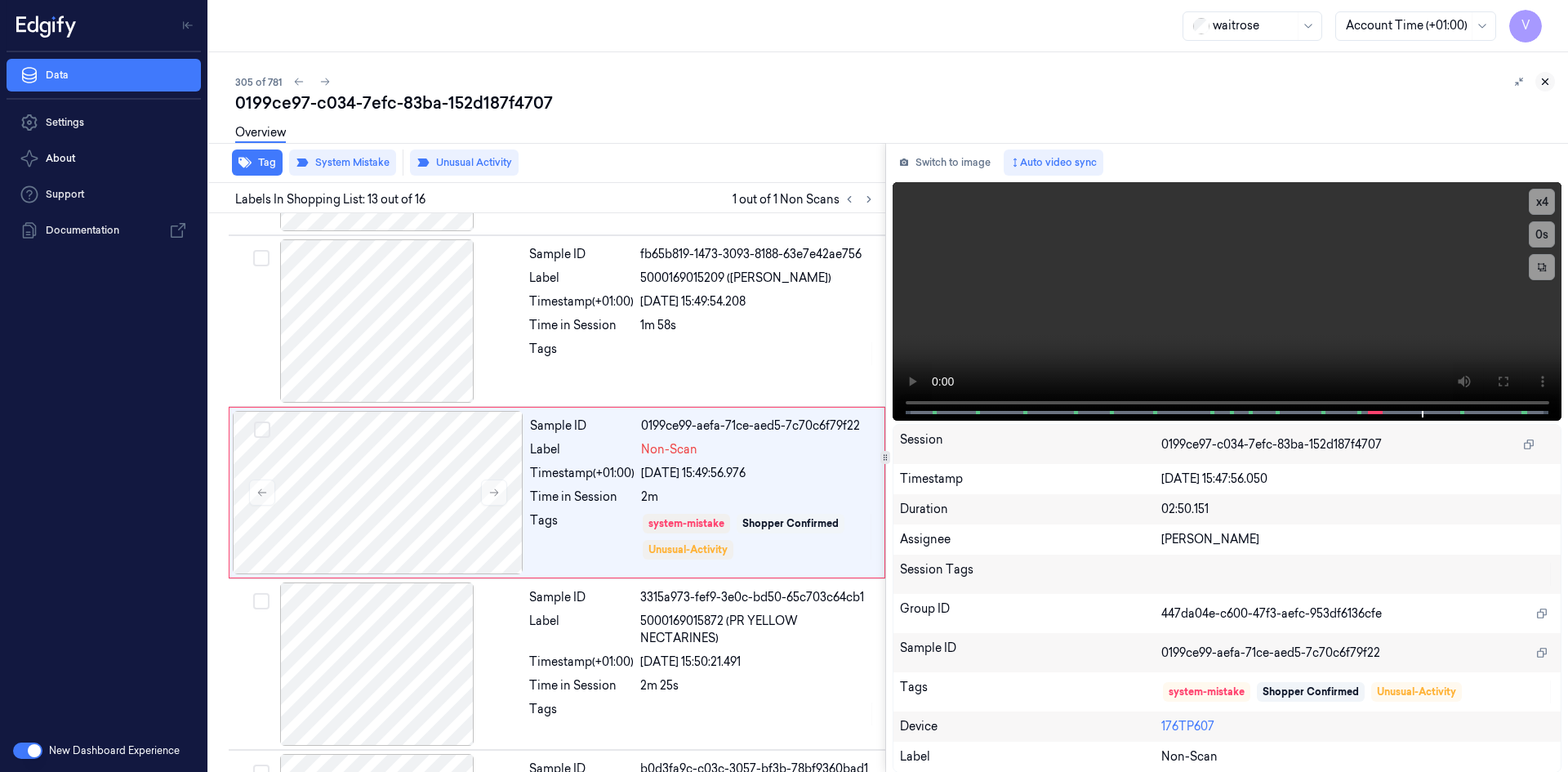
click at [1543, 77] on icon at bounding box center [1545, 82] width 11 height 11
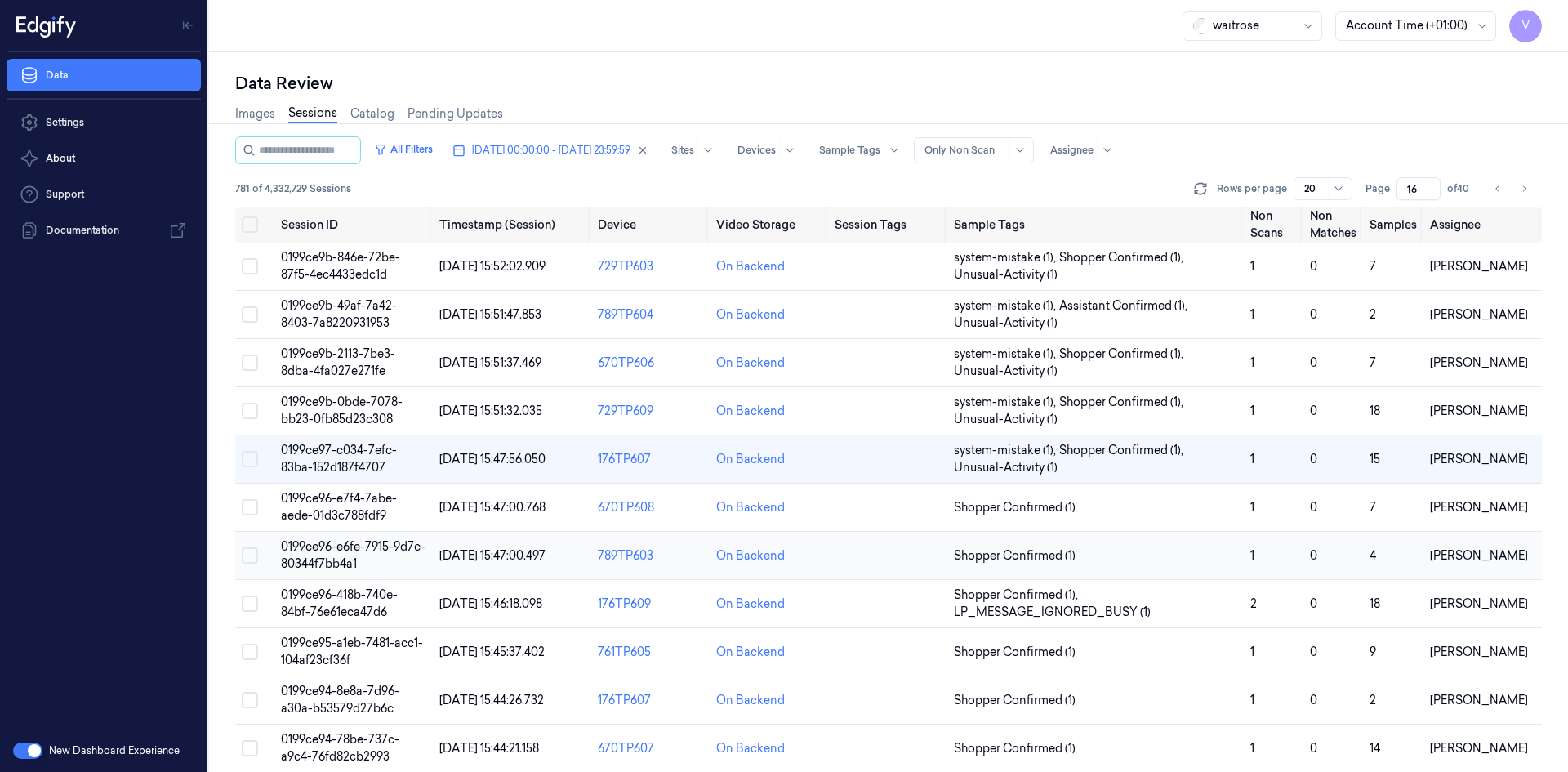
click at [358, 555] on td "0199ce96-e6fe-7915-9d7c-80344f7bb4a1" at bounding box center [354, 555] width 158 height 49
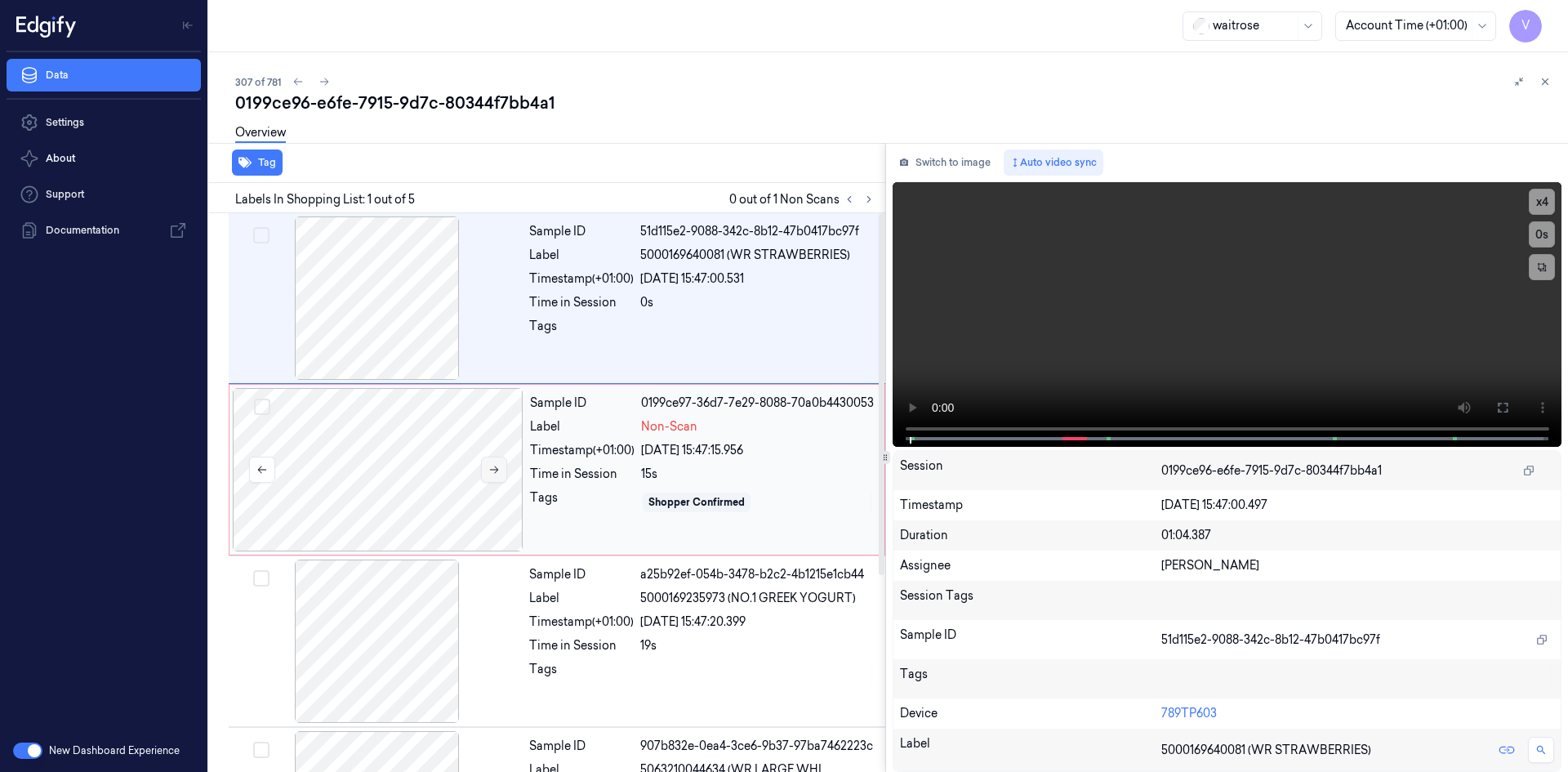
click at [488, 466] on icon at bounding box center [494, 469] width 11 height 11
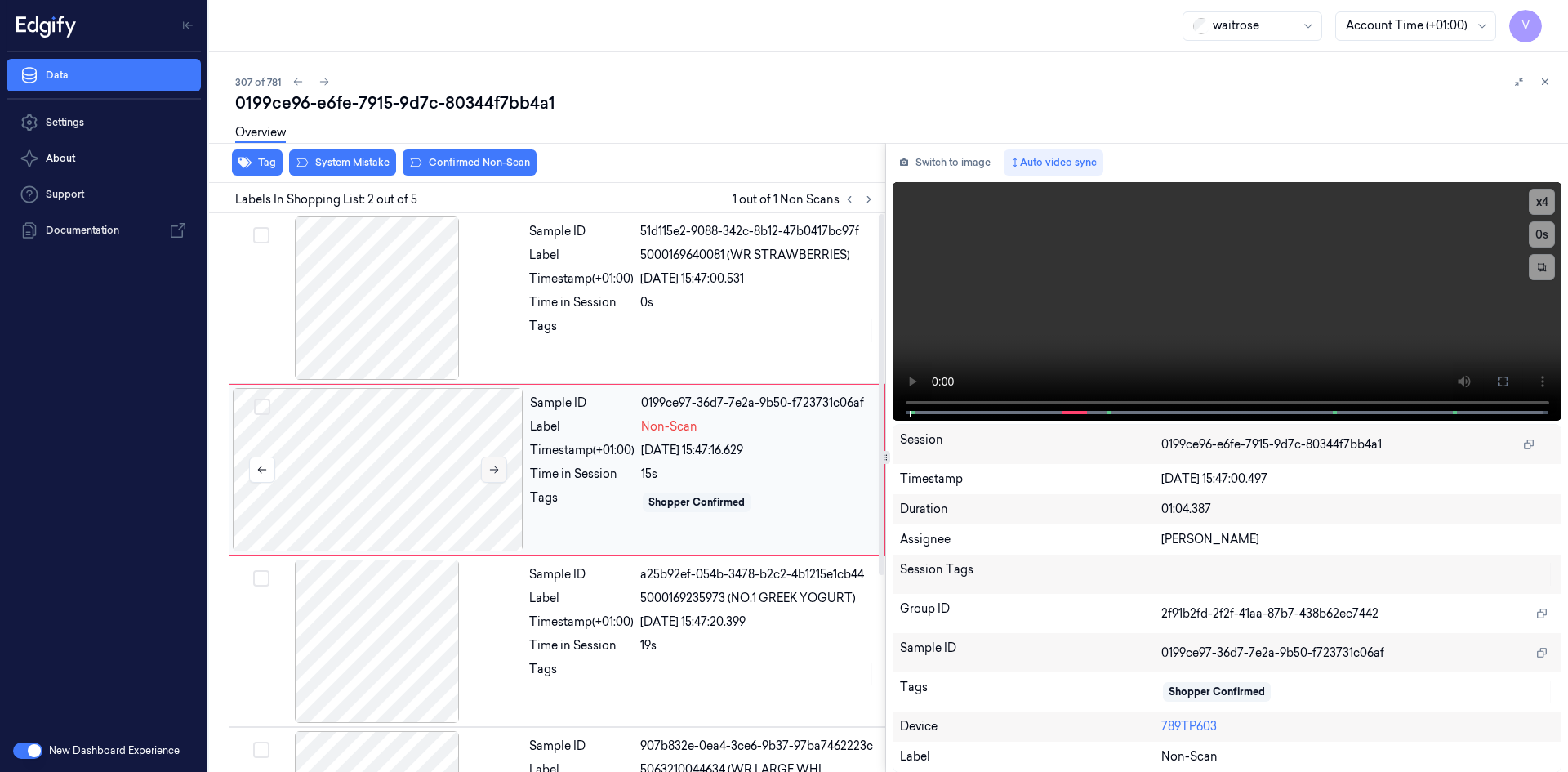
click at [488, 466] on icon at bounding box center [494, 469] width 11 height 11
click at [1102, 294] on video at bounding box center [1226, 301] width 670 height 238
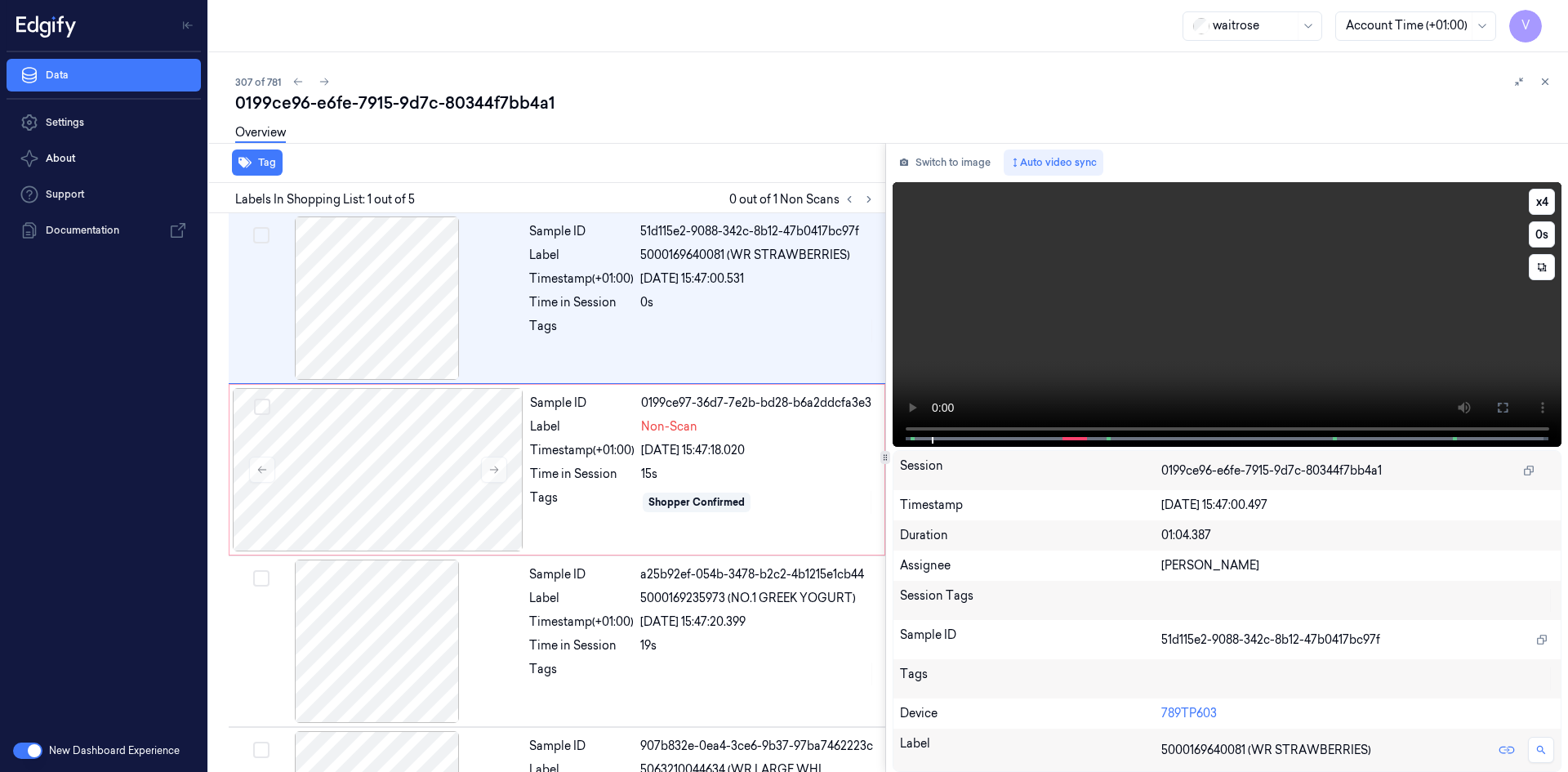
click at [1068, 270] on video at bounding box center [1226, 314] width 670 height 265
click at [1121, 281] on video at bounding box center [1226, 314] width 670 height 265
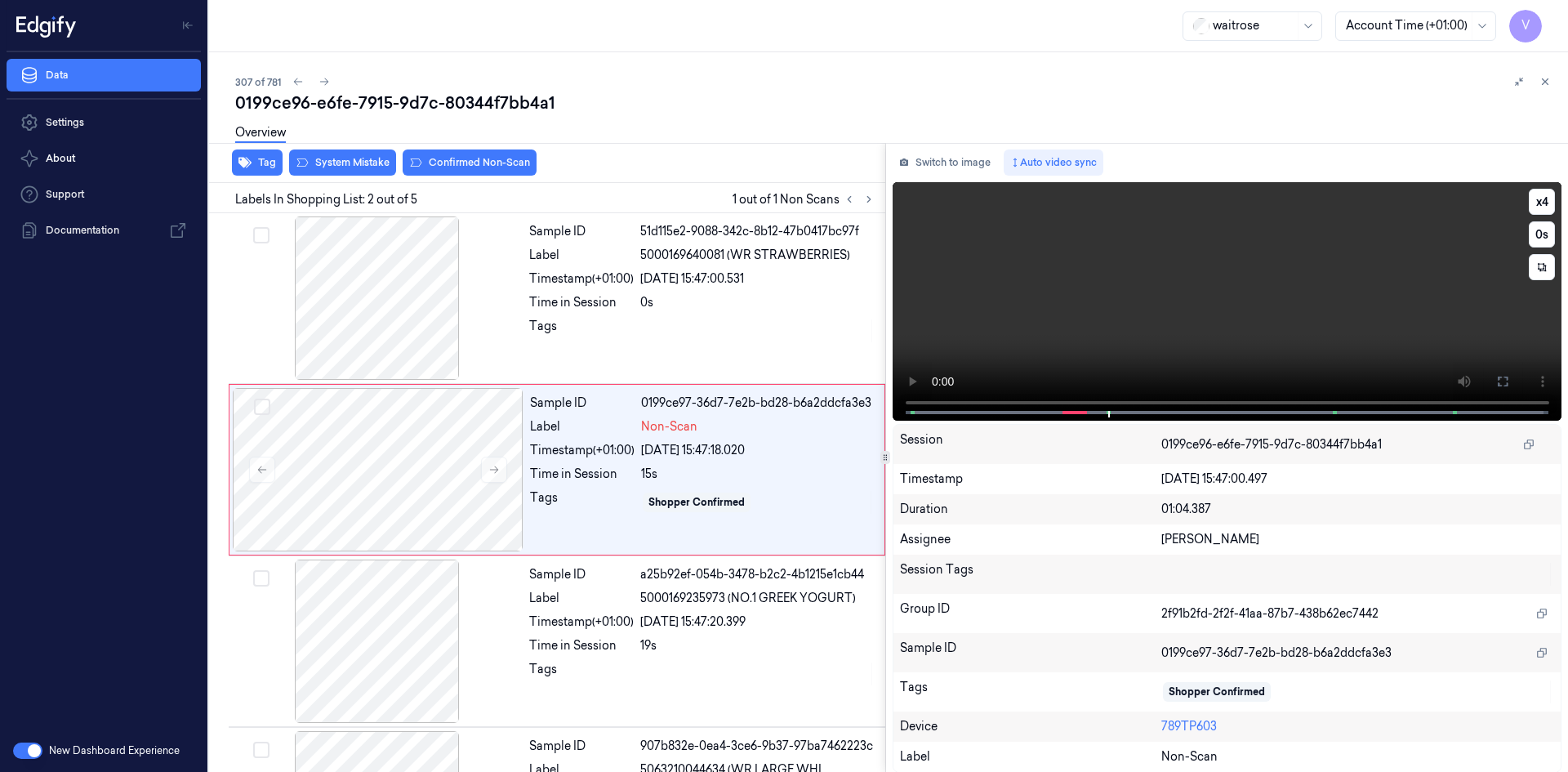
click at [1182, 353] on video at bounding box center [1226, 301] width 670 height 238
click at [1269, 284] on video at bounding box center [1226, 301] width 670 height 238
click at [1261, 312] on video at bounding box center [1226, 301] width 670 height 238
click at [1281, 294] on video at bounding box center [1226, 301] width 670 height 238
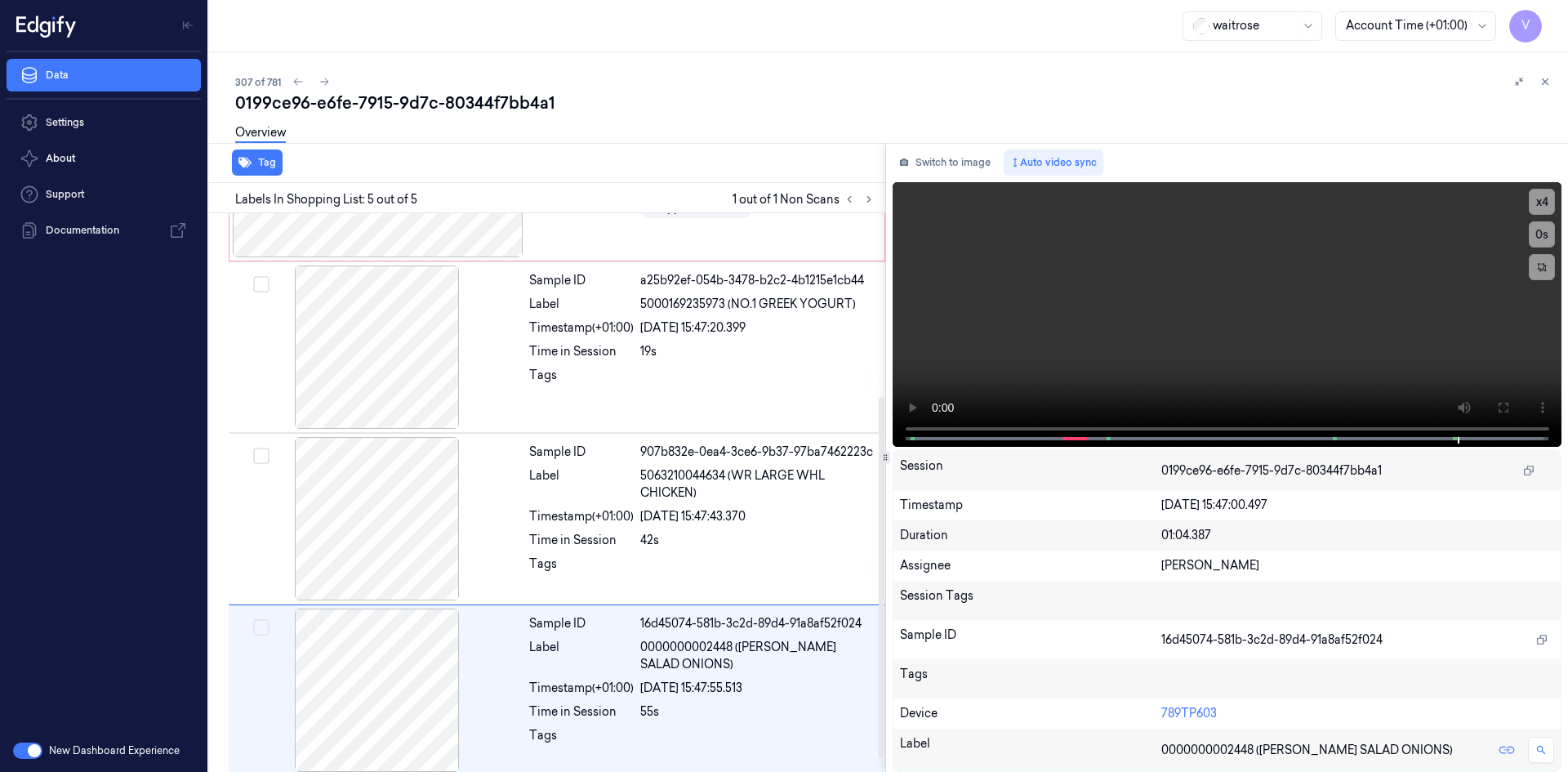
scroll to position [304, 0]
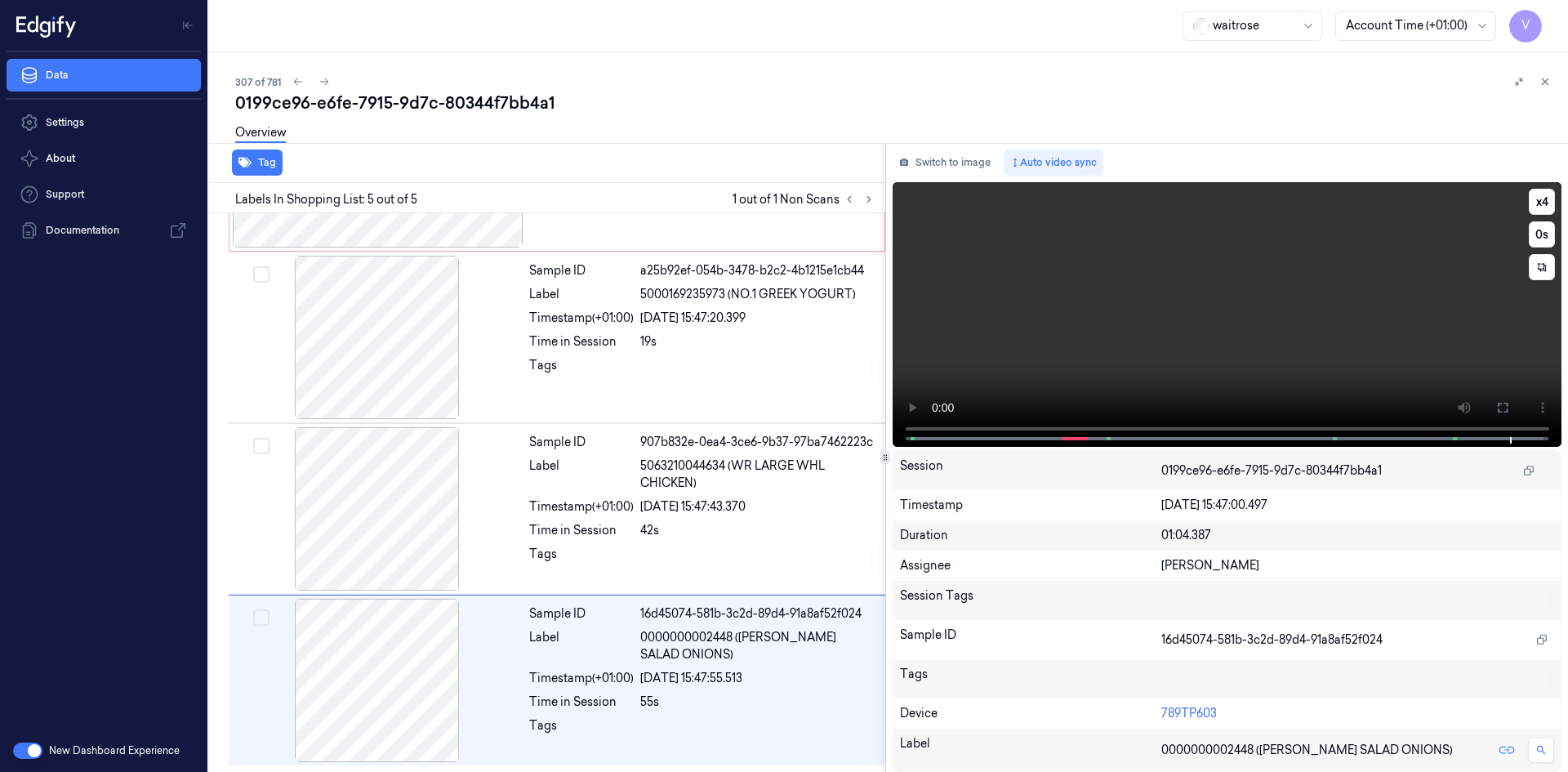
click at [1283, 314] on video at bounding box center [1226, 314] width 670 height 265
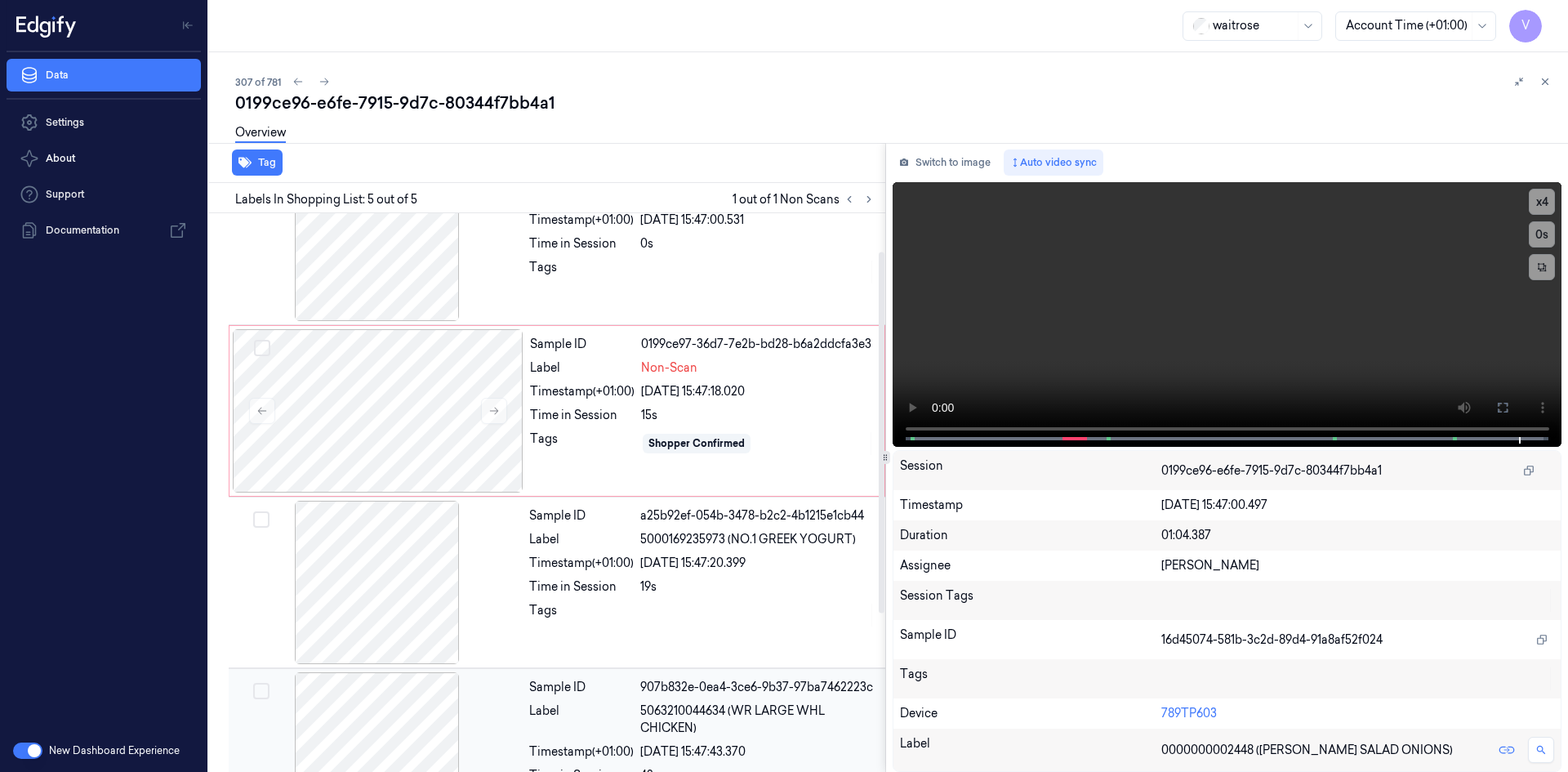
scroll to position [0, 0]
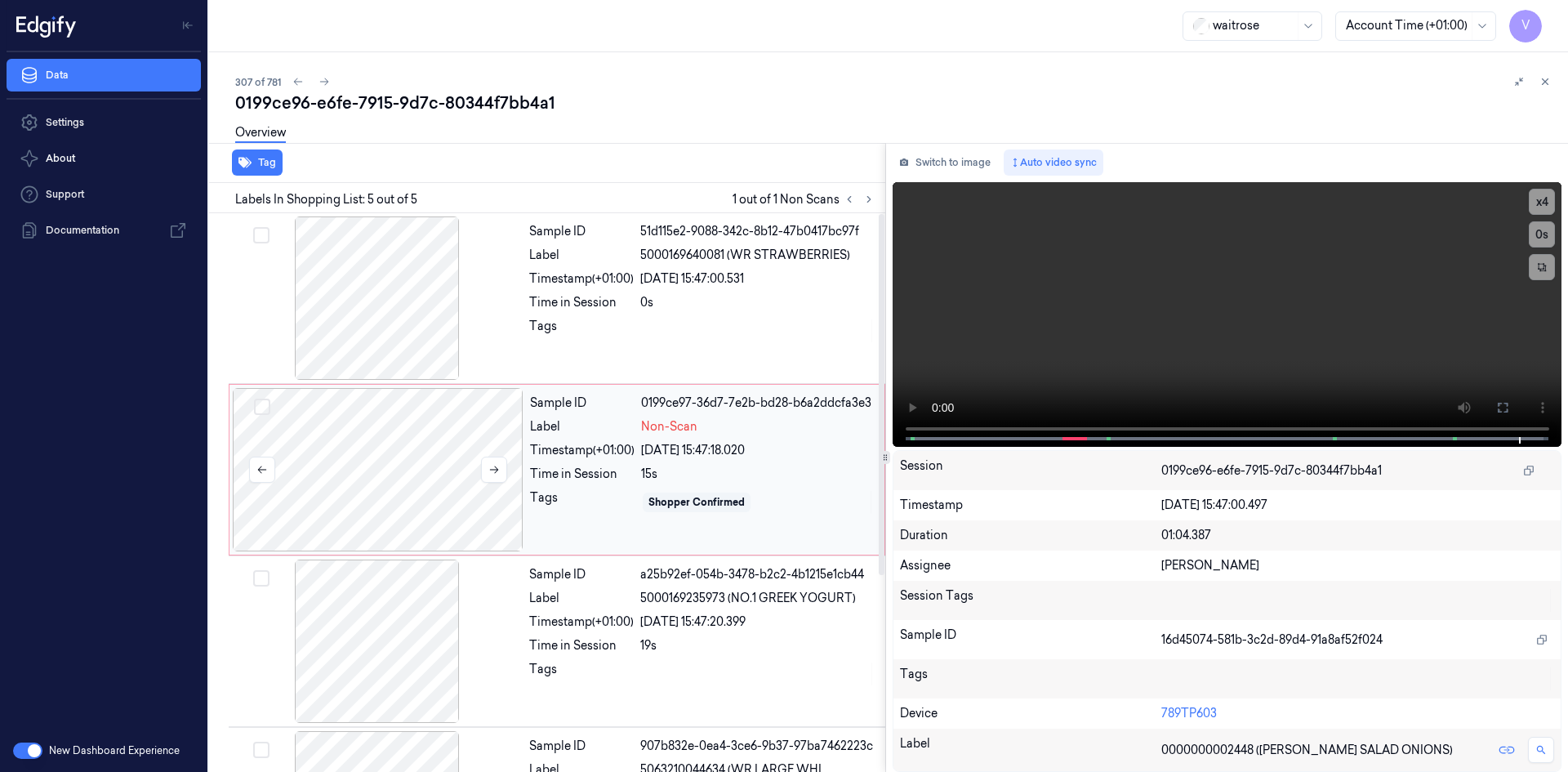
click at [448, 468] on div at bounding box center [377, 469] width 290 height 163
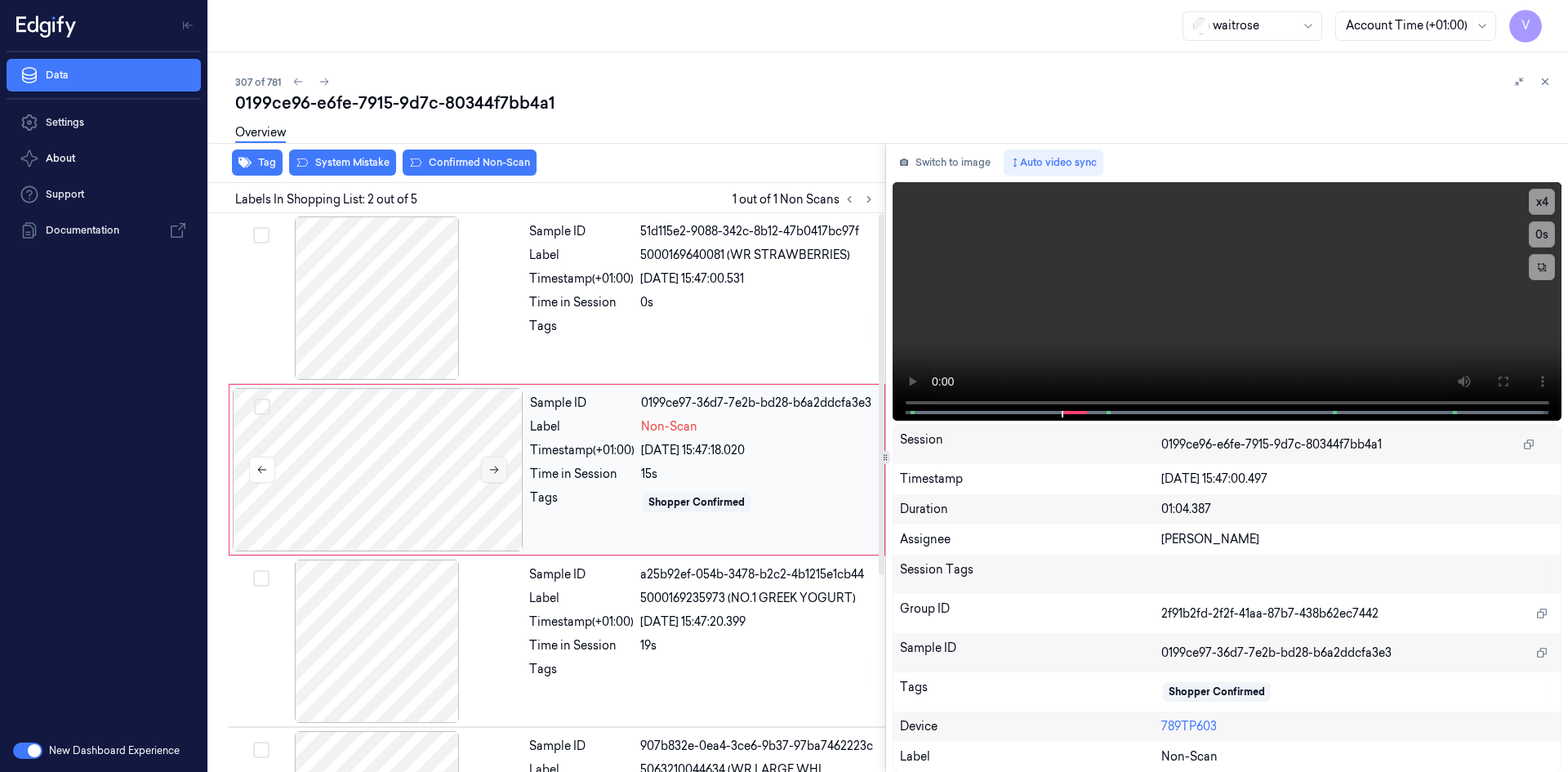
click at [490, 467] on icon at bounding box center [494, 469] width 11 height 11
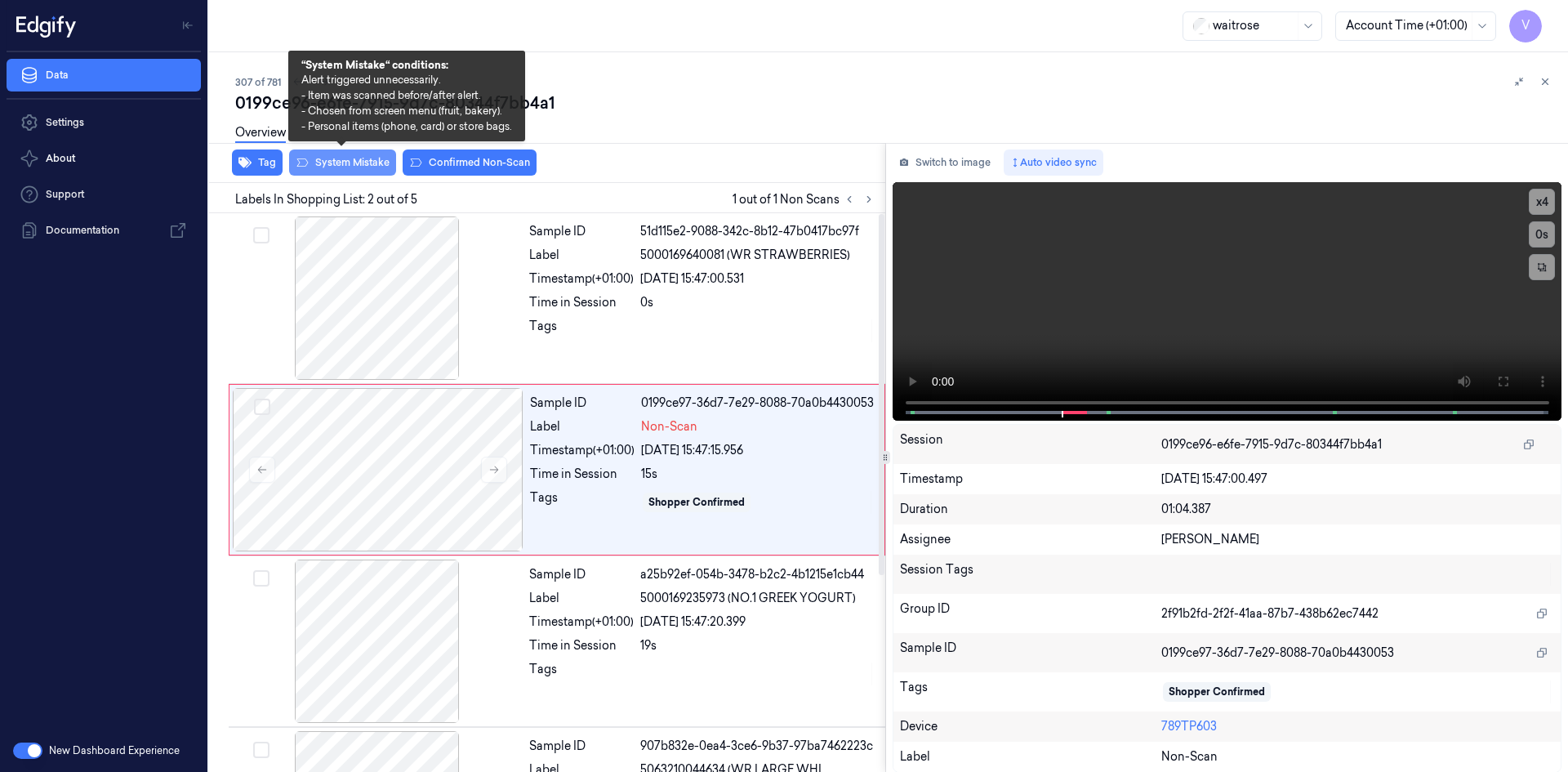
click at [354, 161] on button "System Mistake" at bounding box center [343, 162] width 107 height 27
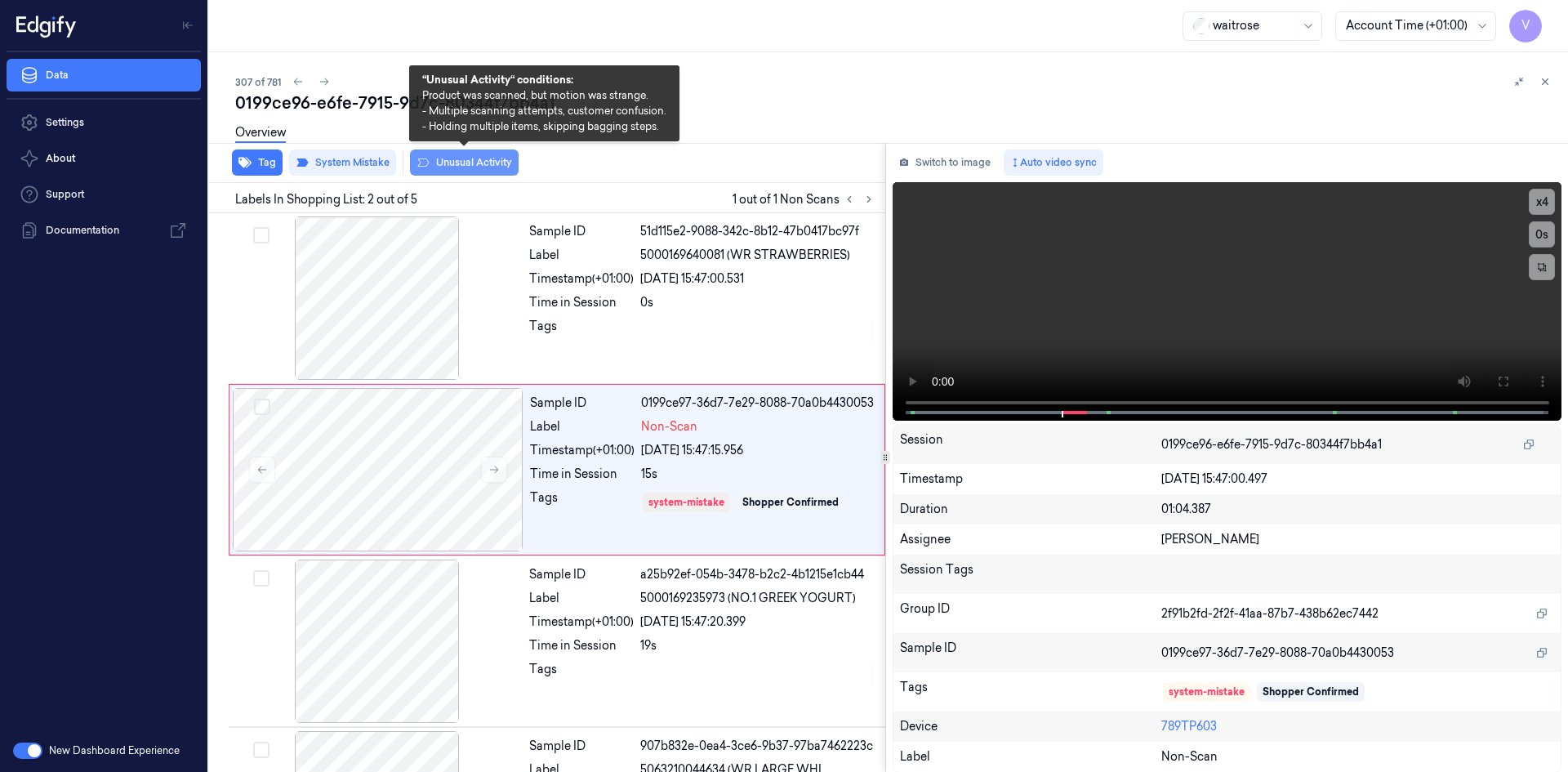
click at [485, 160] on button "Unusual Activity" at bounding box center [464, 162] width 109 height 27
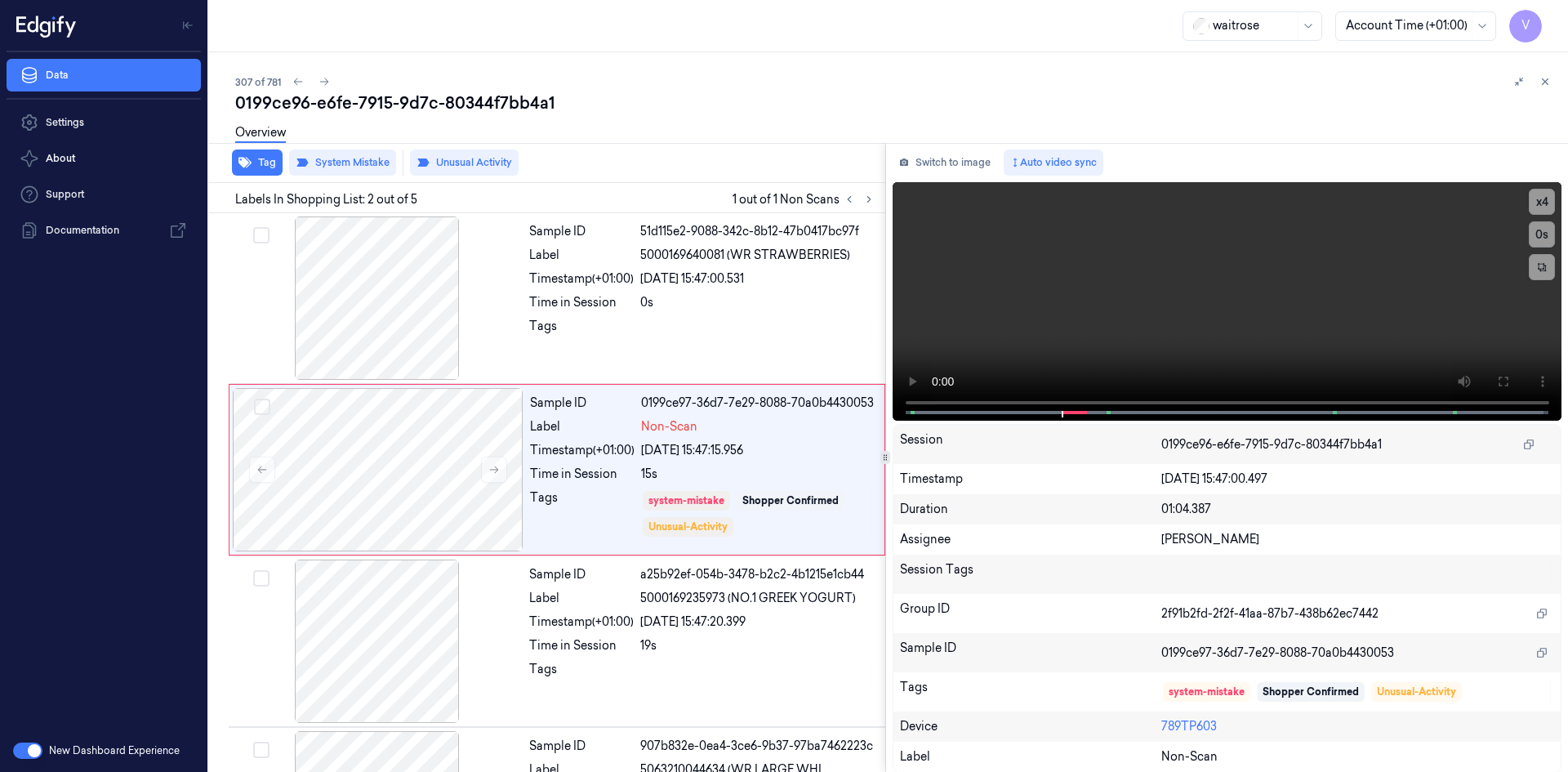
click at [1547, 82] on icon at bounding box center [1545, 82] width 11 height 11
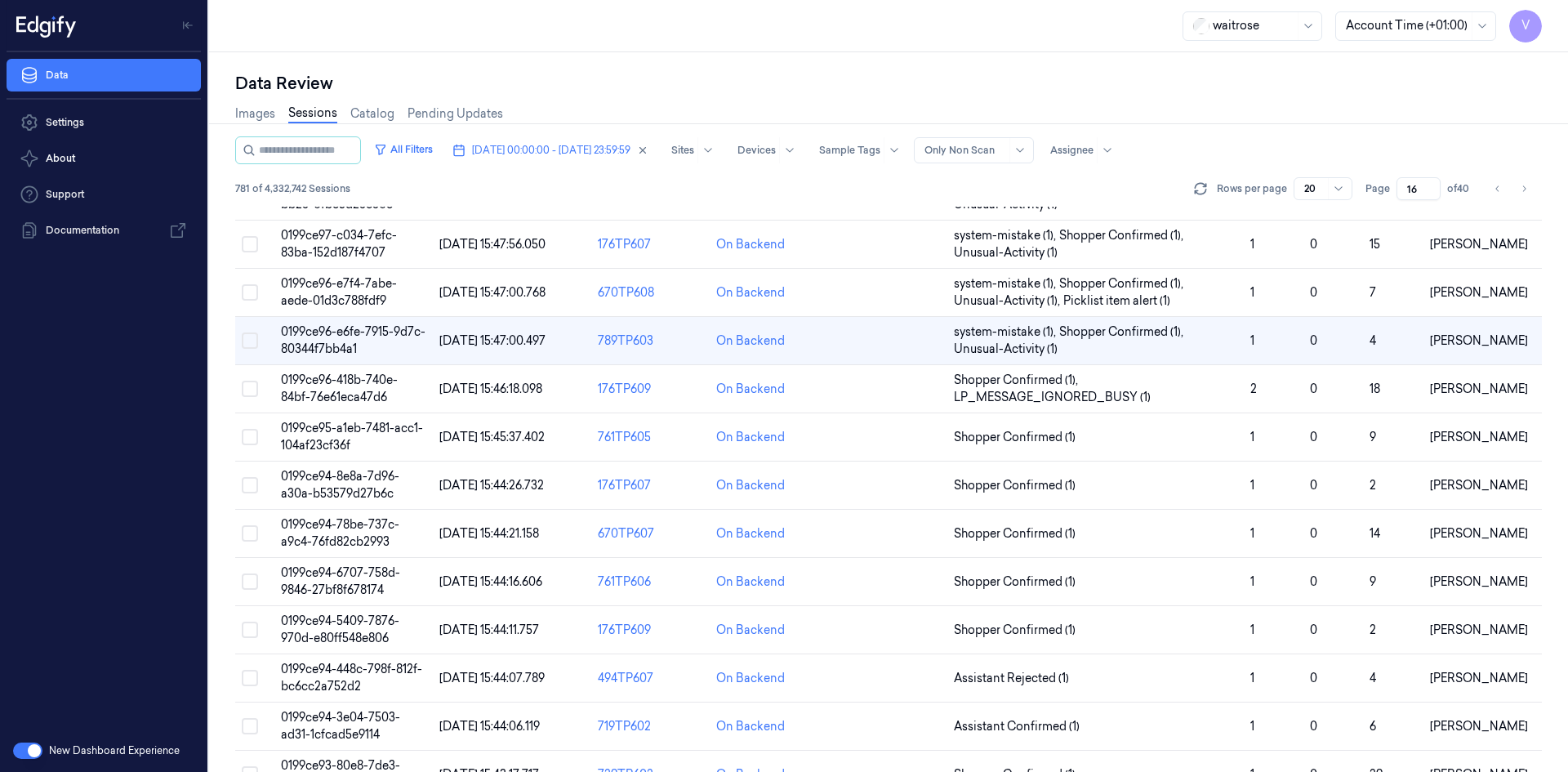
scroll to position [66, 0]
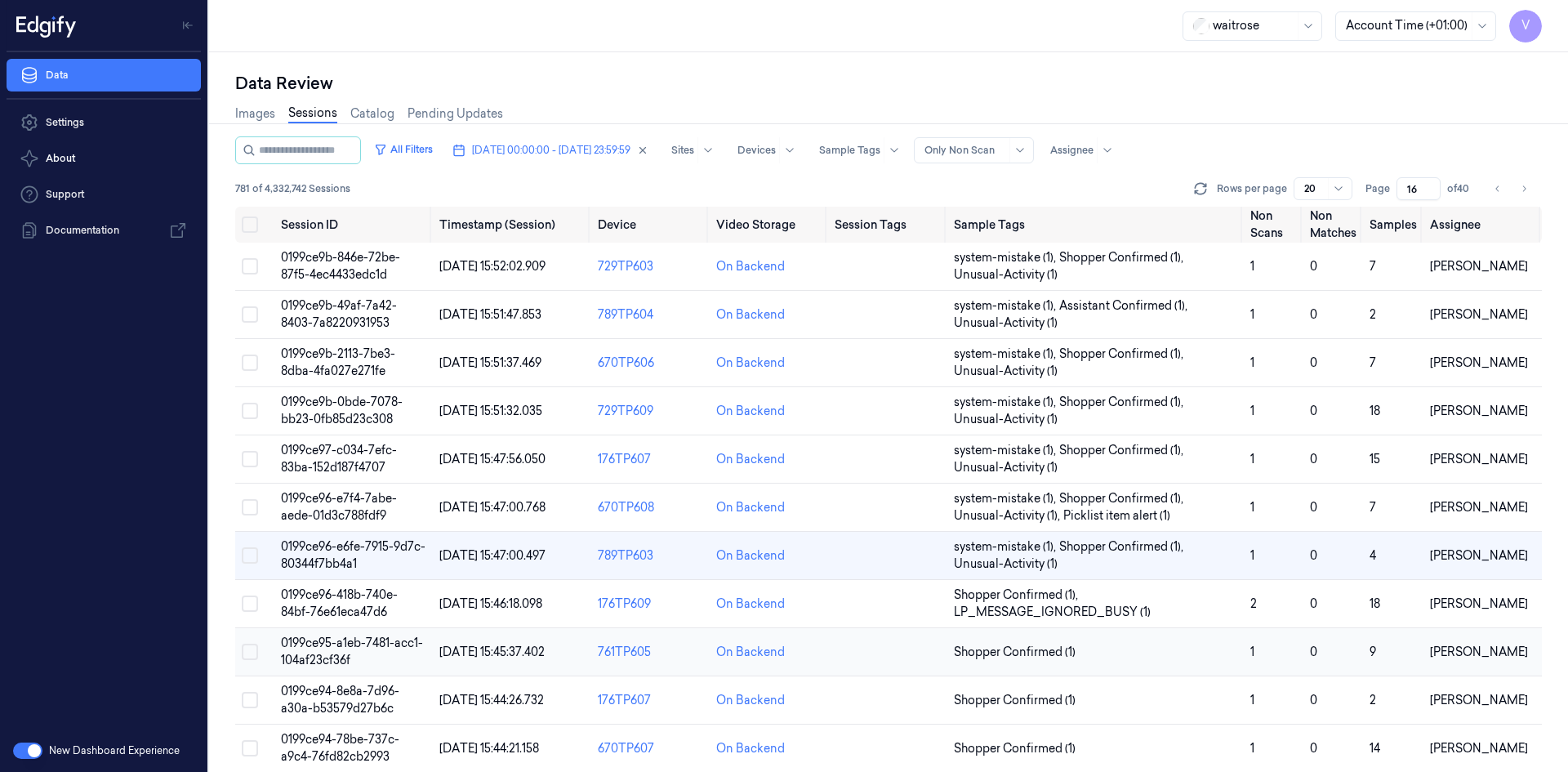
click at [350, 644] on span "0199ce95-a1eb-7481-acc1-104af23cf36f" at bounding box center [352, 651] width 142 height 32
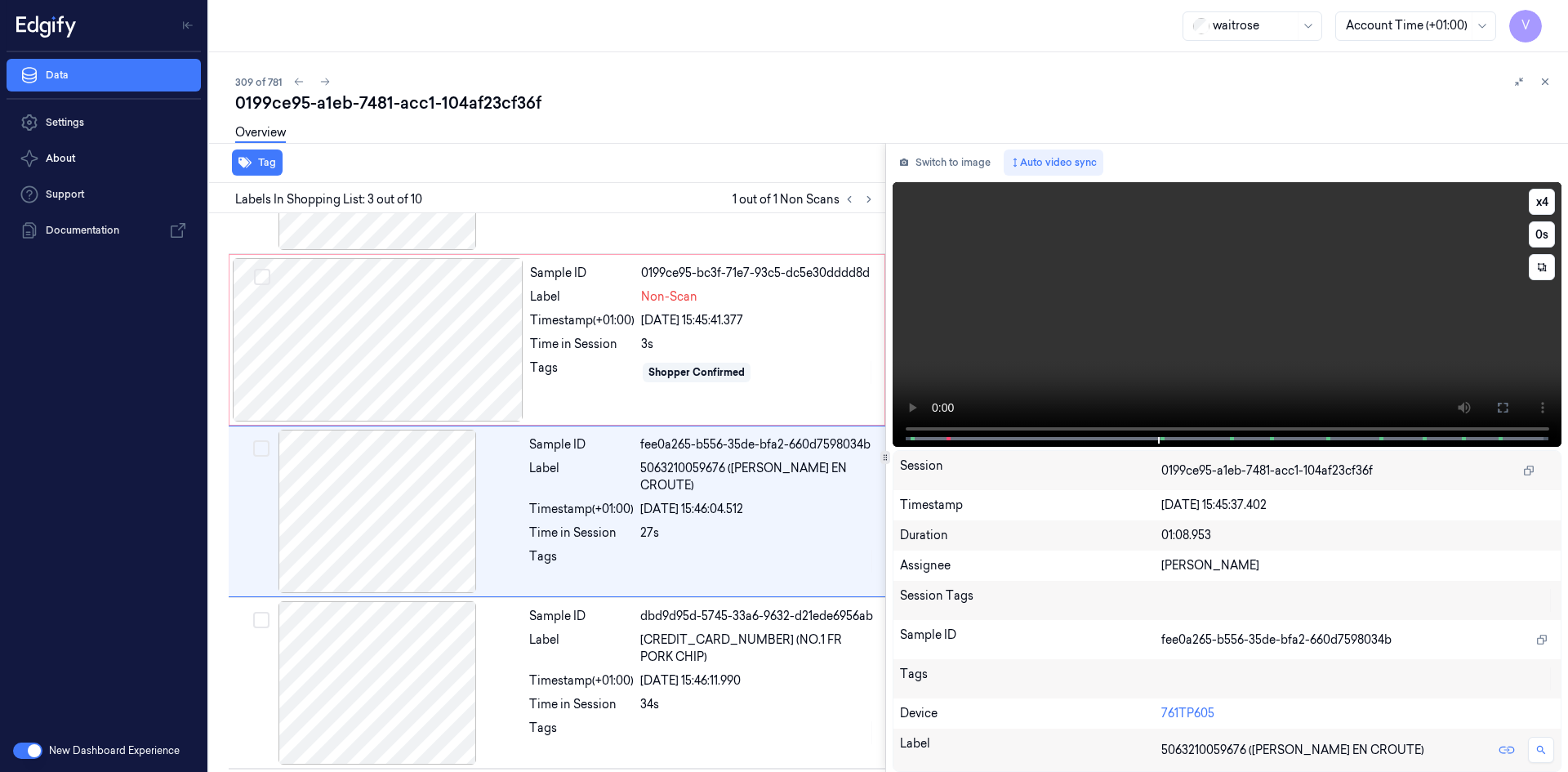
scroll to position [148, 0]
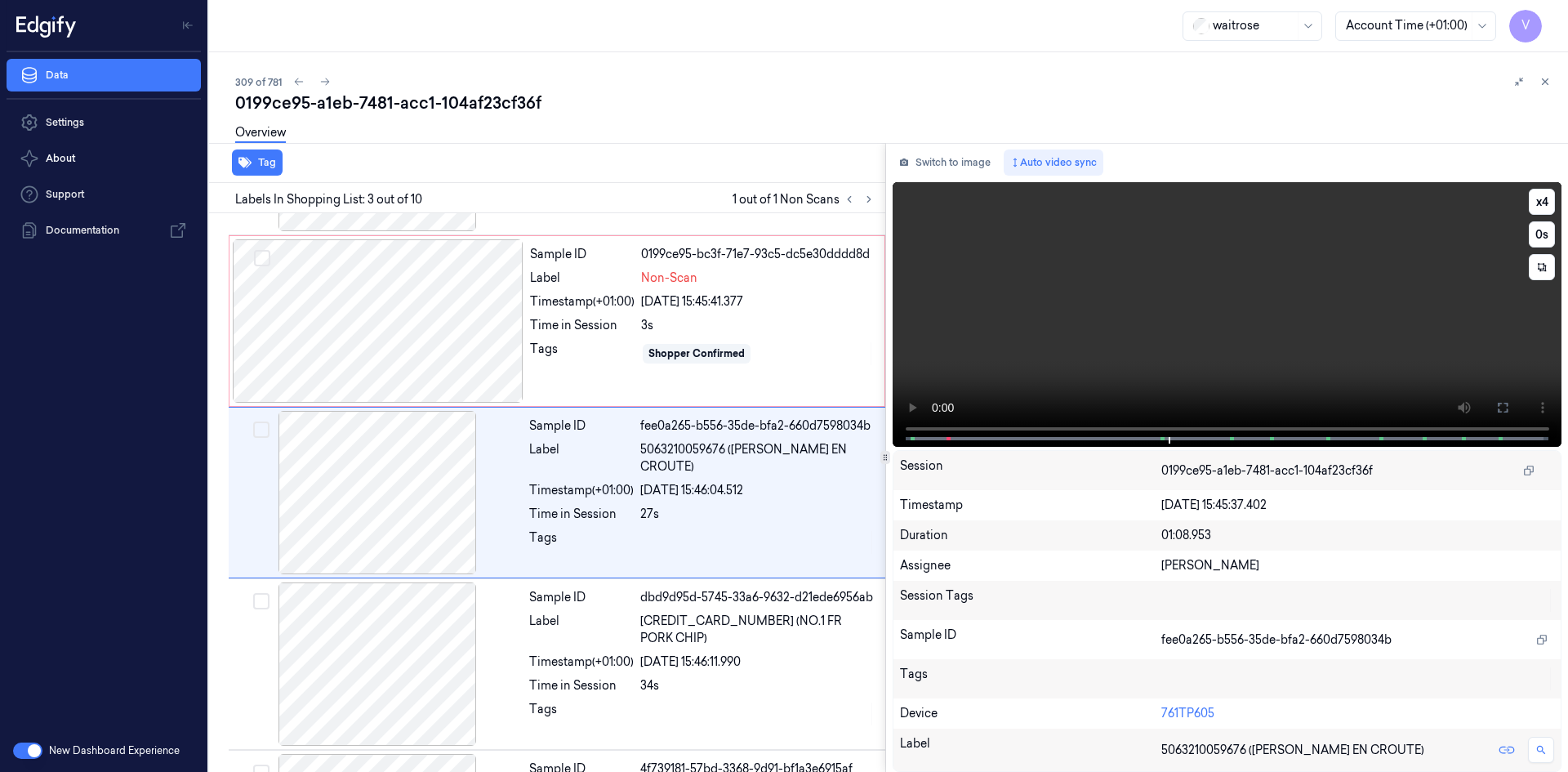
click at [1150, 324] on video at bounding box center [1226, 314] width 670 height 265
click at [407, 309] on div at bounding box center [377, 321] width 290 height 163
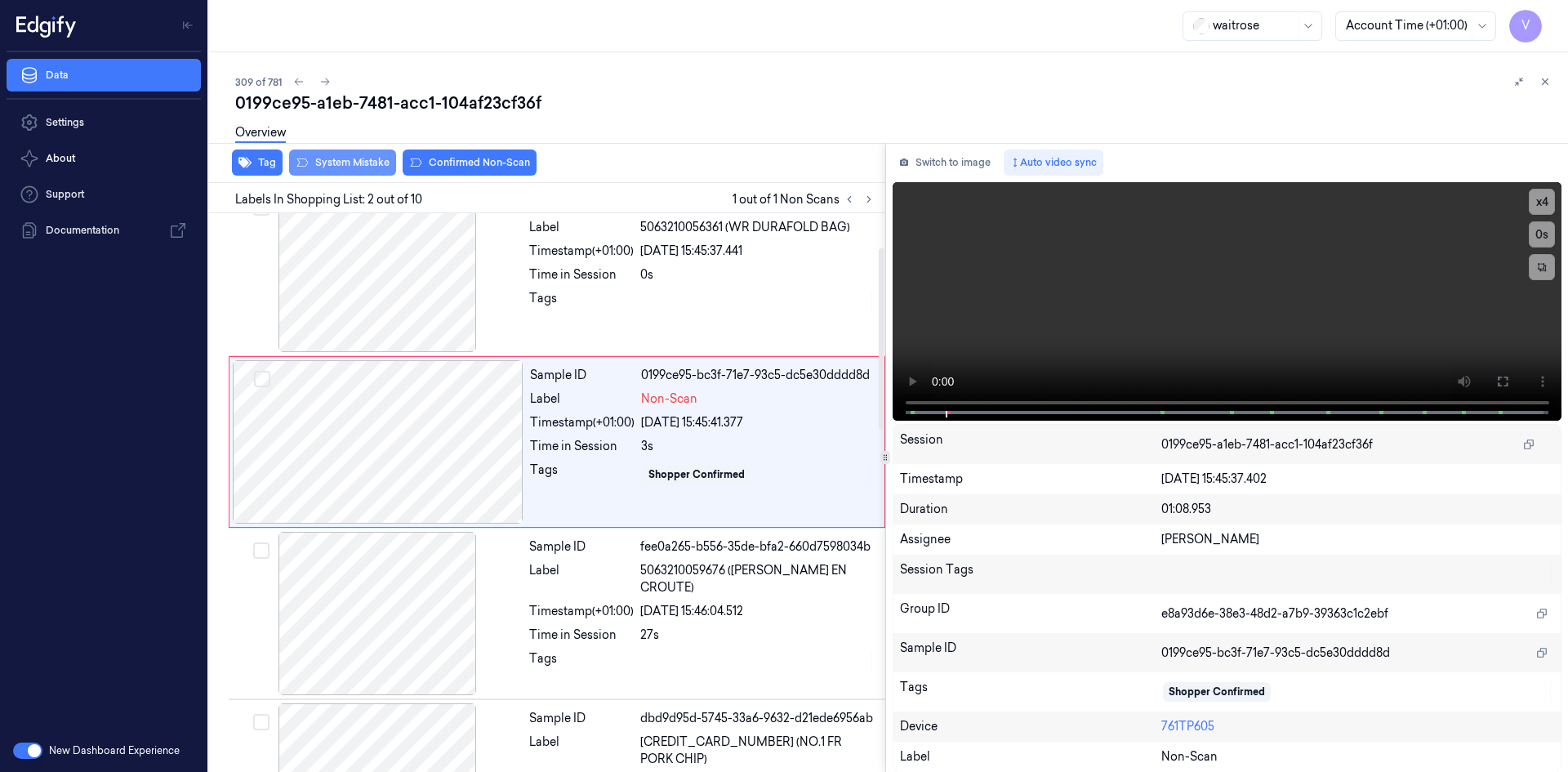
scroll to position [0, 0]
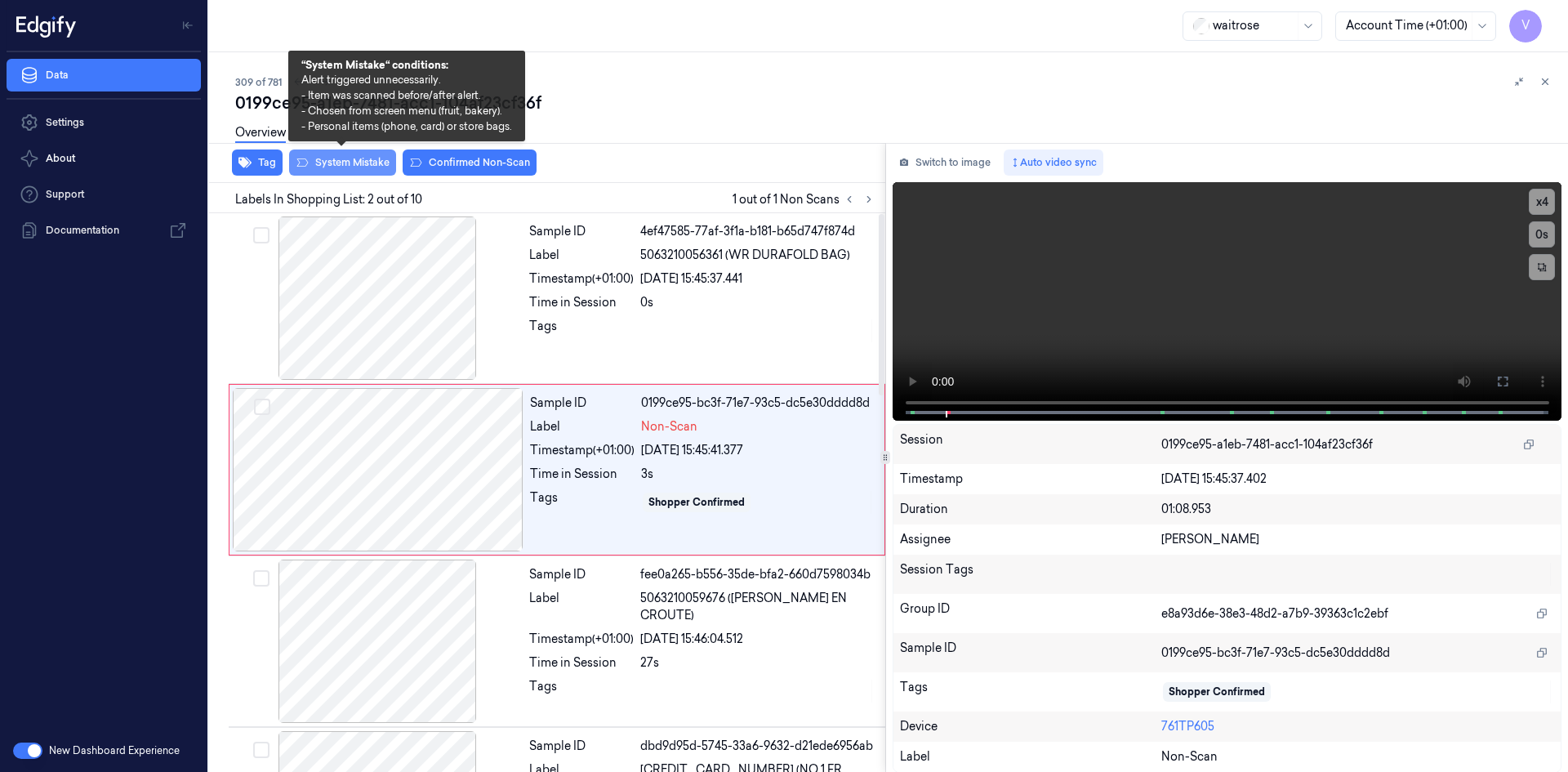
click at [344, 160] on button "System Mistake" at bounding box center [343, 162] width 107 height 27
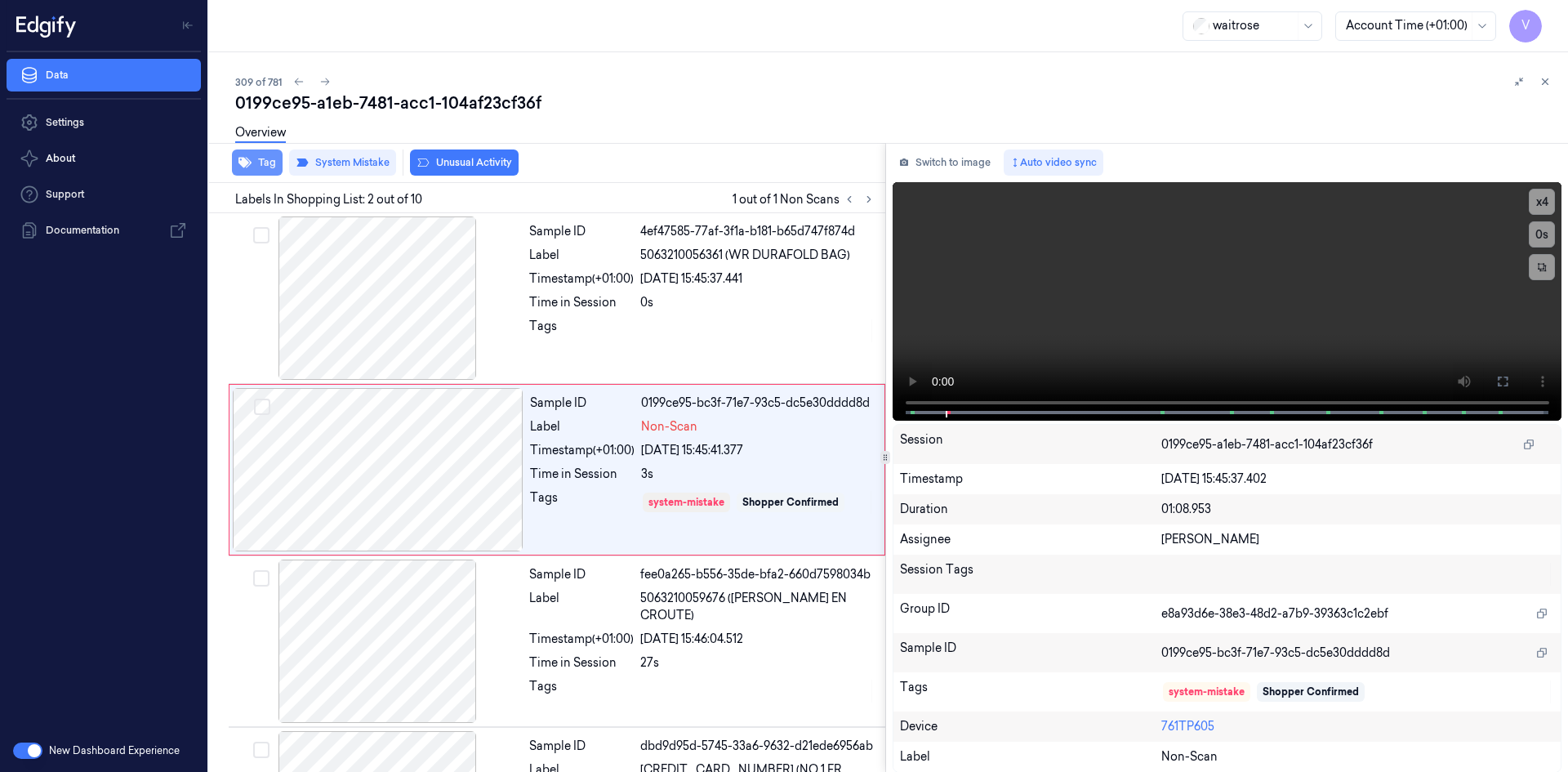
click at [259, 158] on button "Tag" at bounding box center [256, 162] width 50 height 27
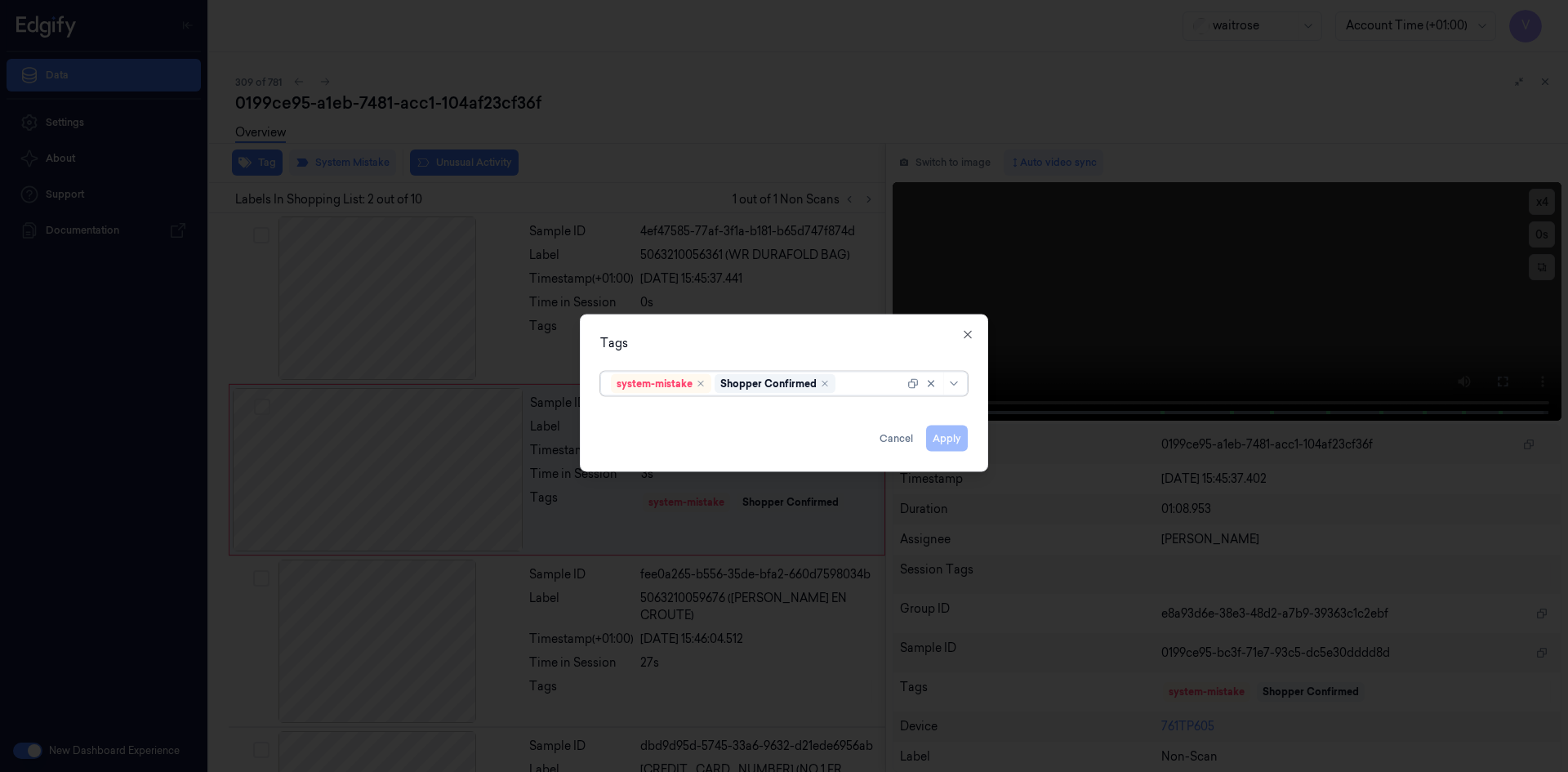
click at [854, 379] on div at bounding box center [871, 383] width 65 height 17
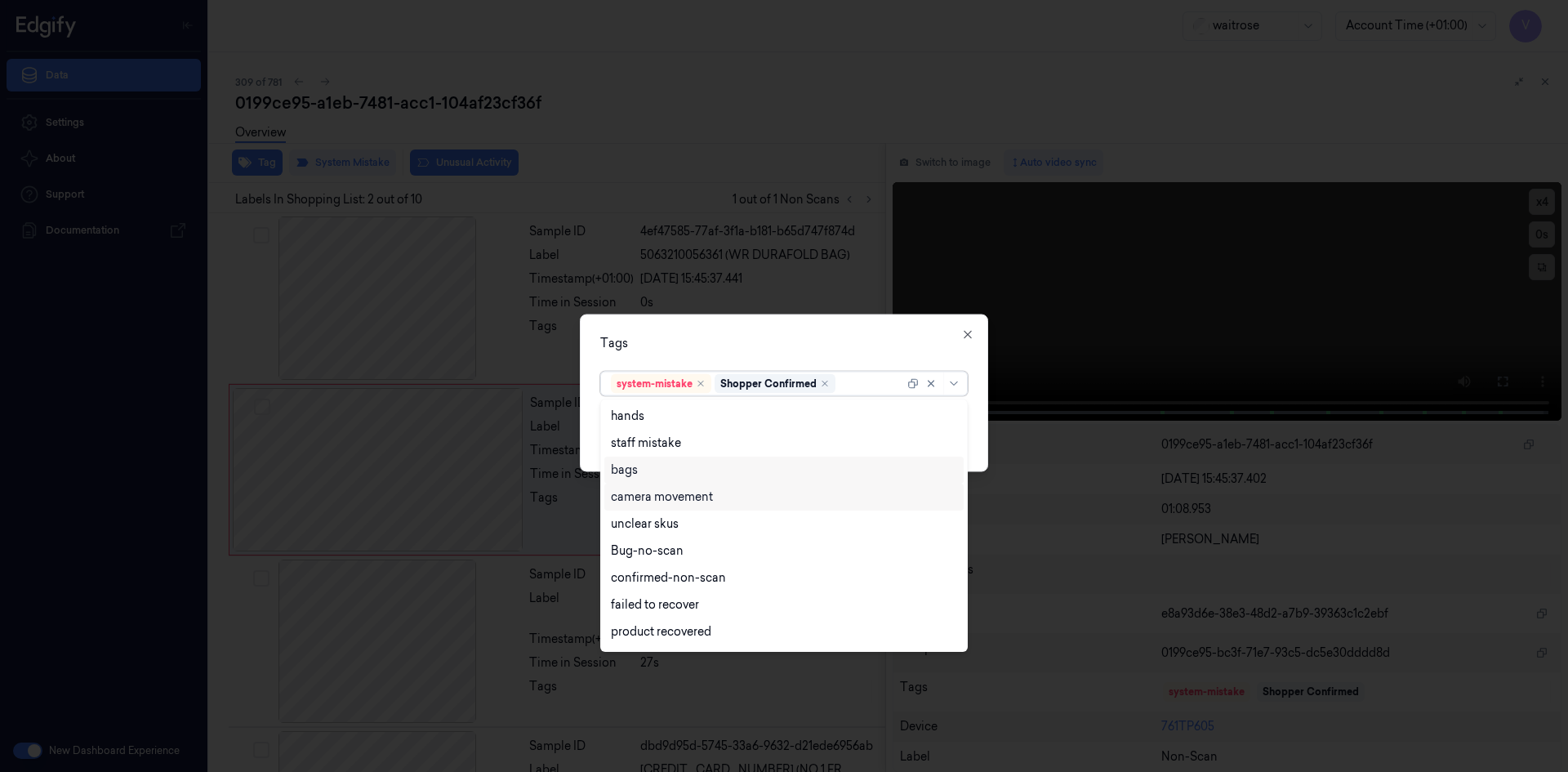
click at [664, 473] on div "bags" at bounding box center [784, 470] width 346 height 17
drag, startPoint x: 752, startPoint y: 342, endPoint x: 883, endPoint y: 443, distance: 165.4
click at [768, 354] on div "Tags option bags, selected. 17 results available. Use Up and Down to choose opt…" at bounding box center [784, 392] width 408 height 158
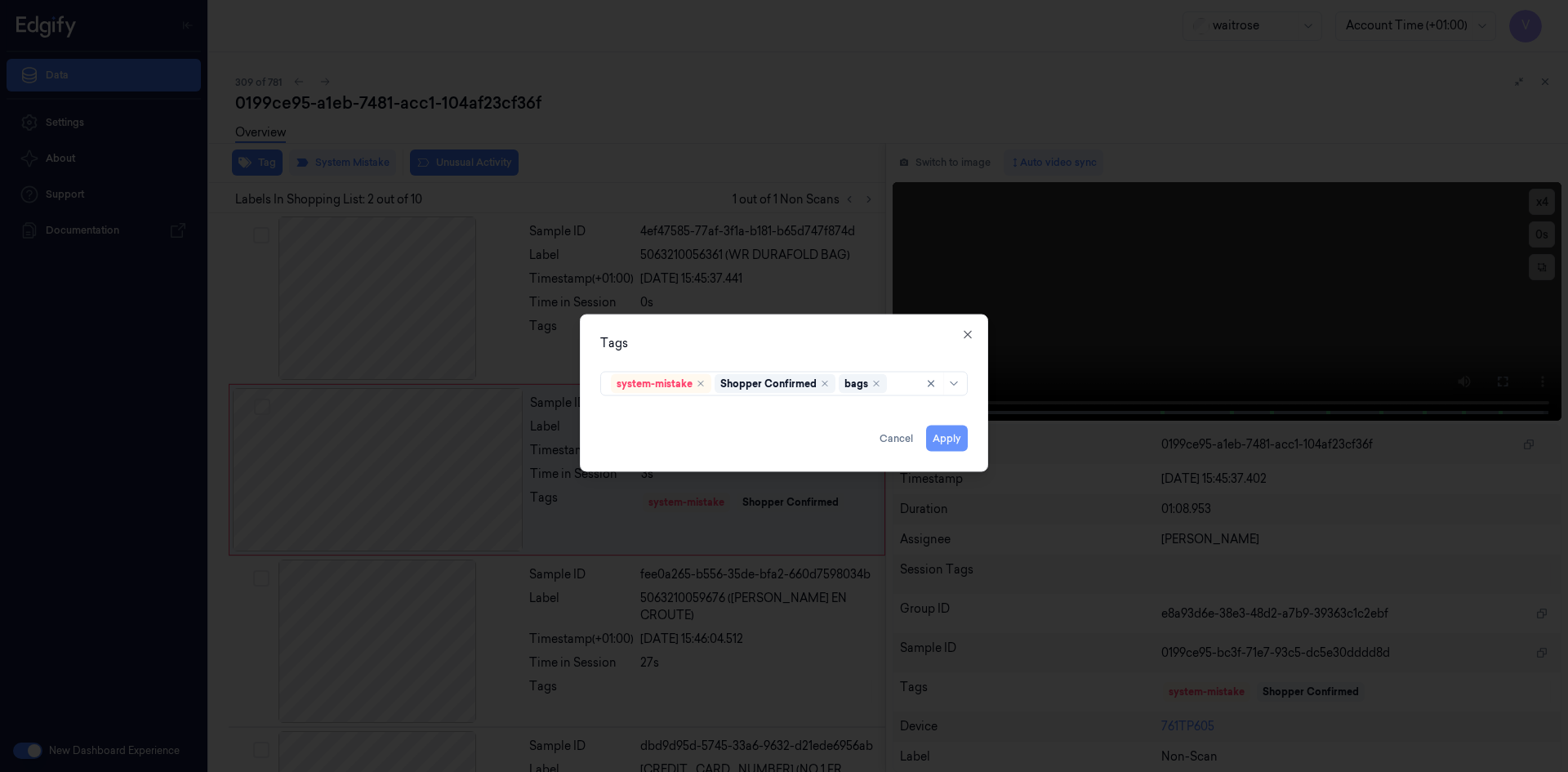
click at [948, 438] on button "Apply" at bounding box center [946, 438] width 41 height 27
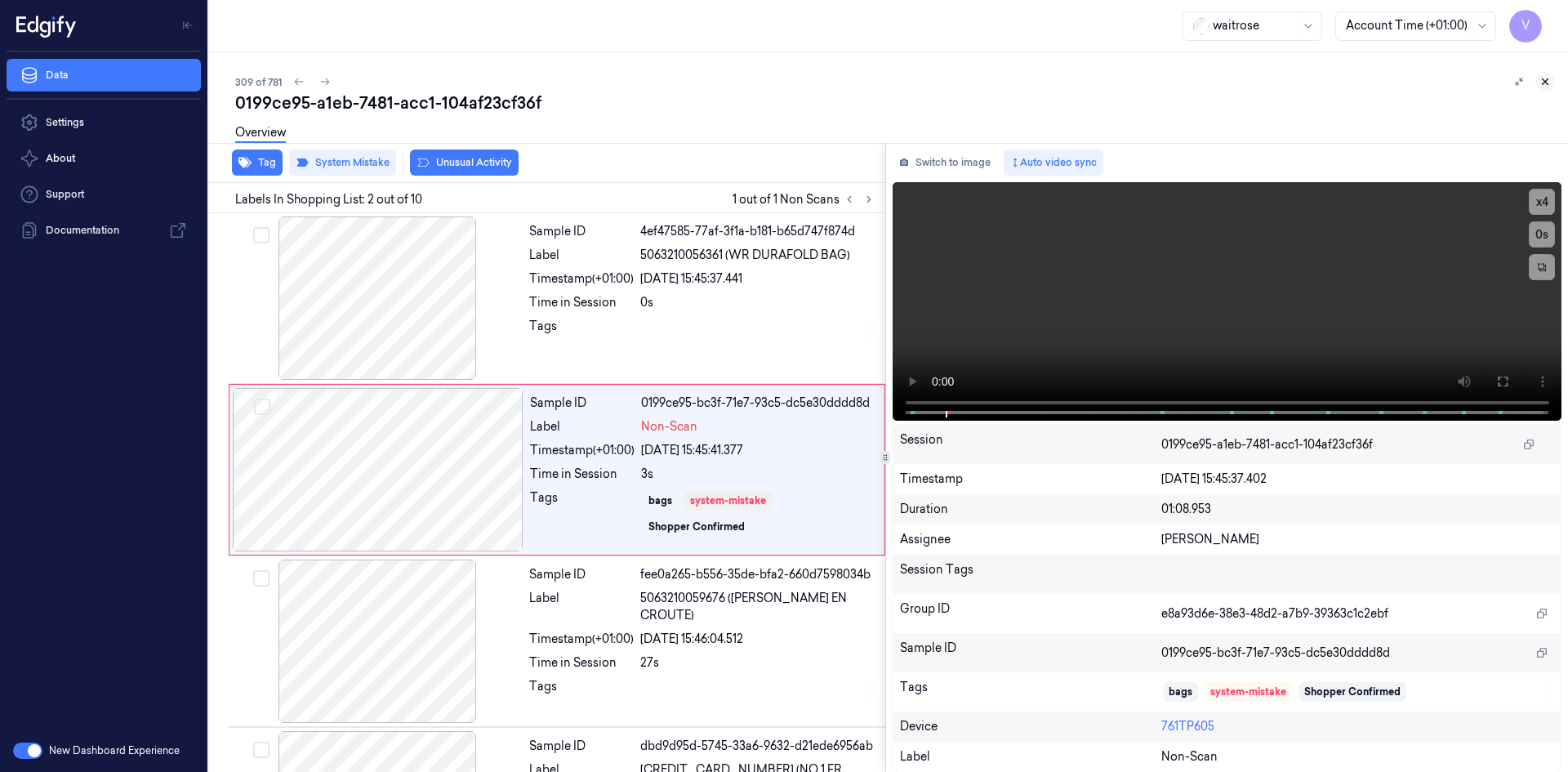
click at [1539, 80] on button at bounding box center [1544, 81] width 19 height 19
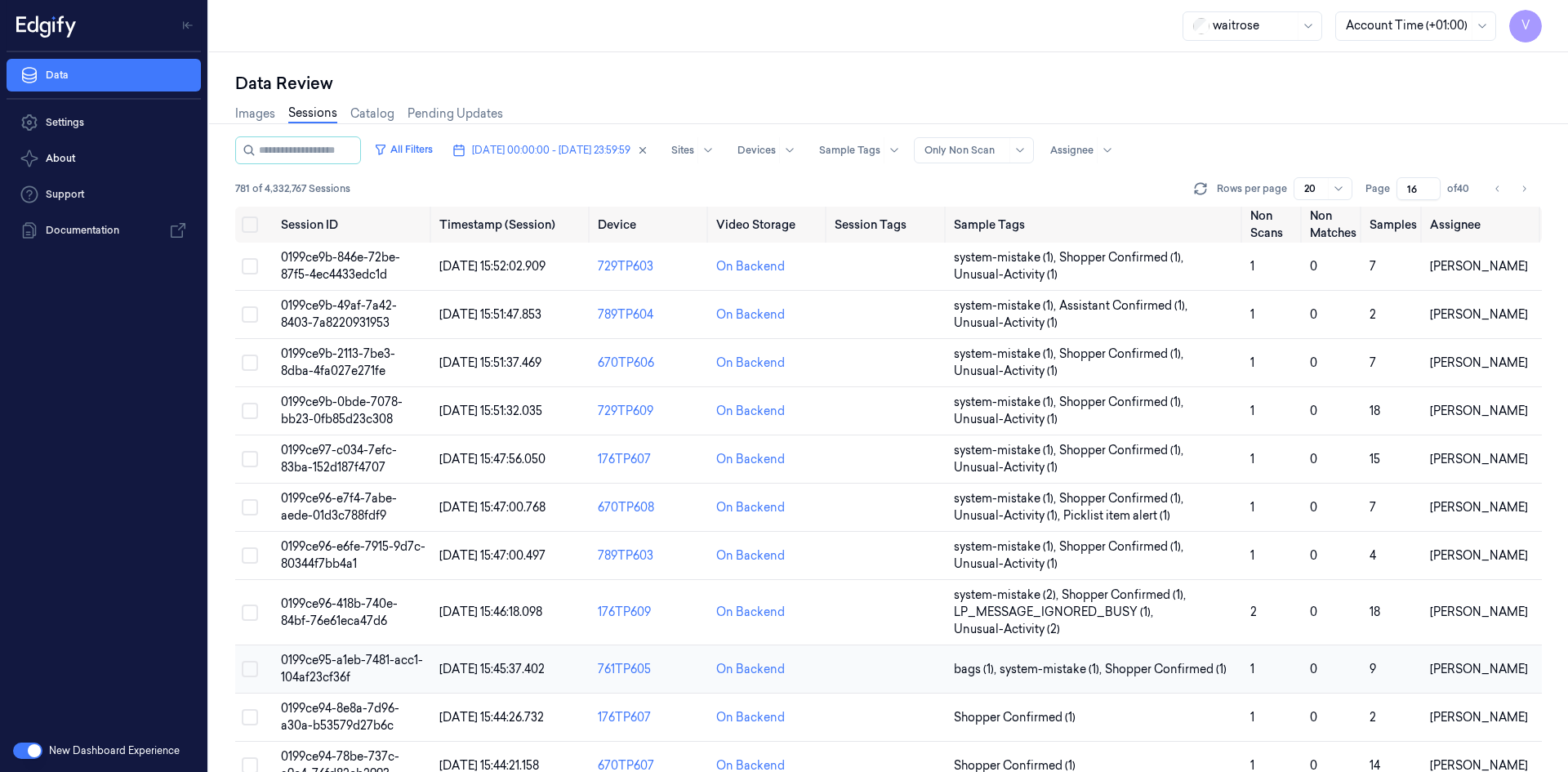
scroll to position [82, 0]
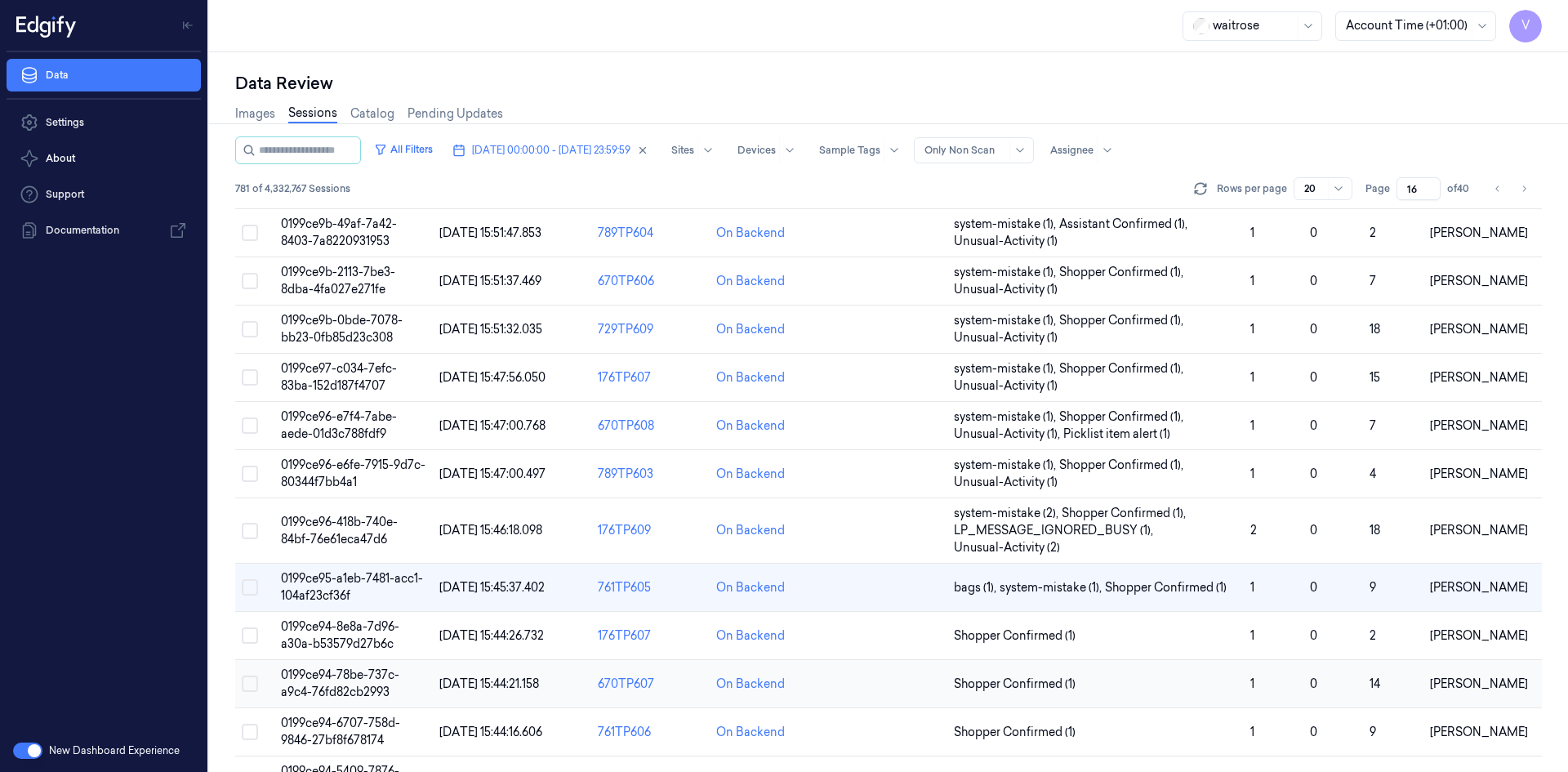
click at [387, 686] on span "0199ce94-78be-737c-a9c4-76fd82cb2993" at bounding box center [340, 682] width 118 height 32
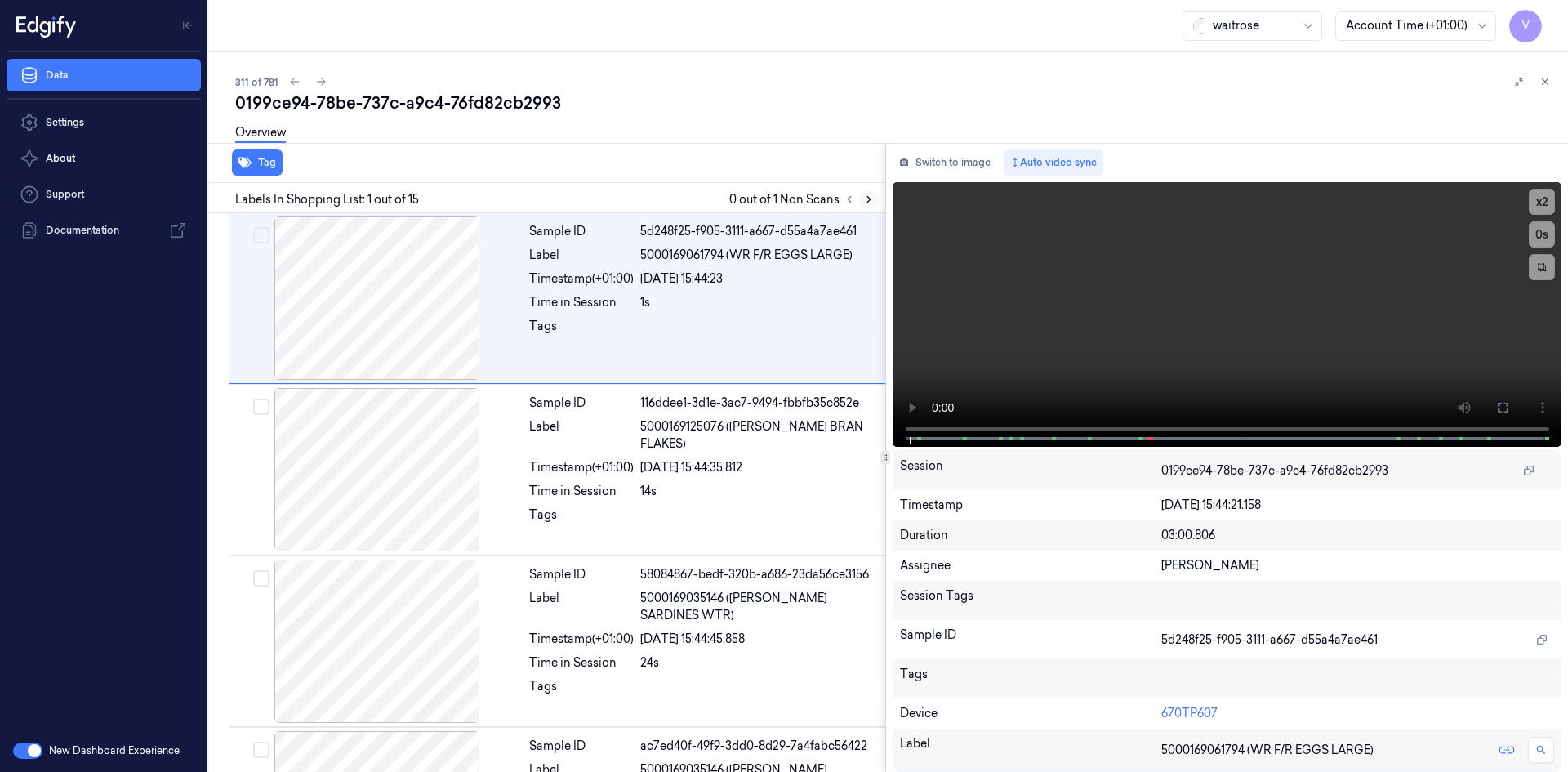
click at [865, 202] on icon at bounding box center [868, 199] width 11 height 11
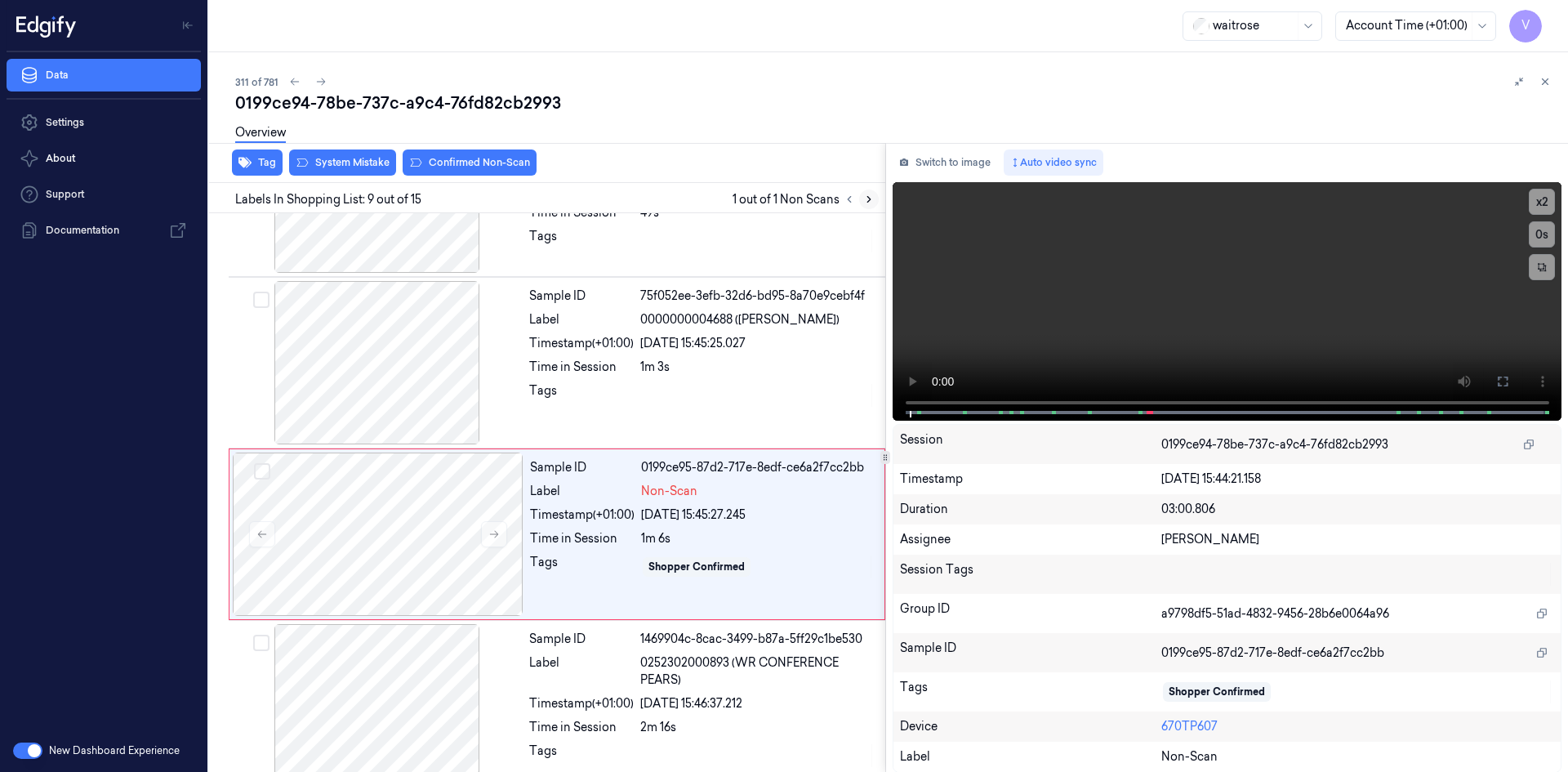
scroll to position [1178, 0]
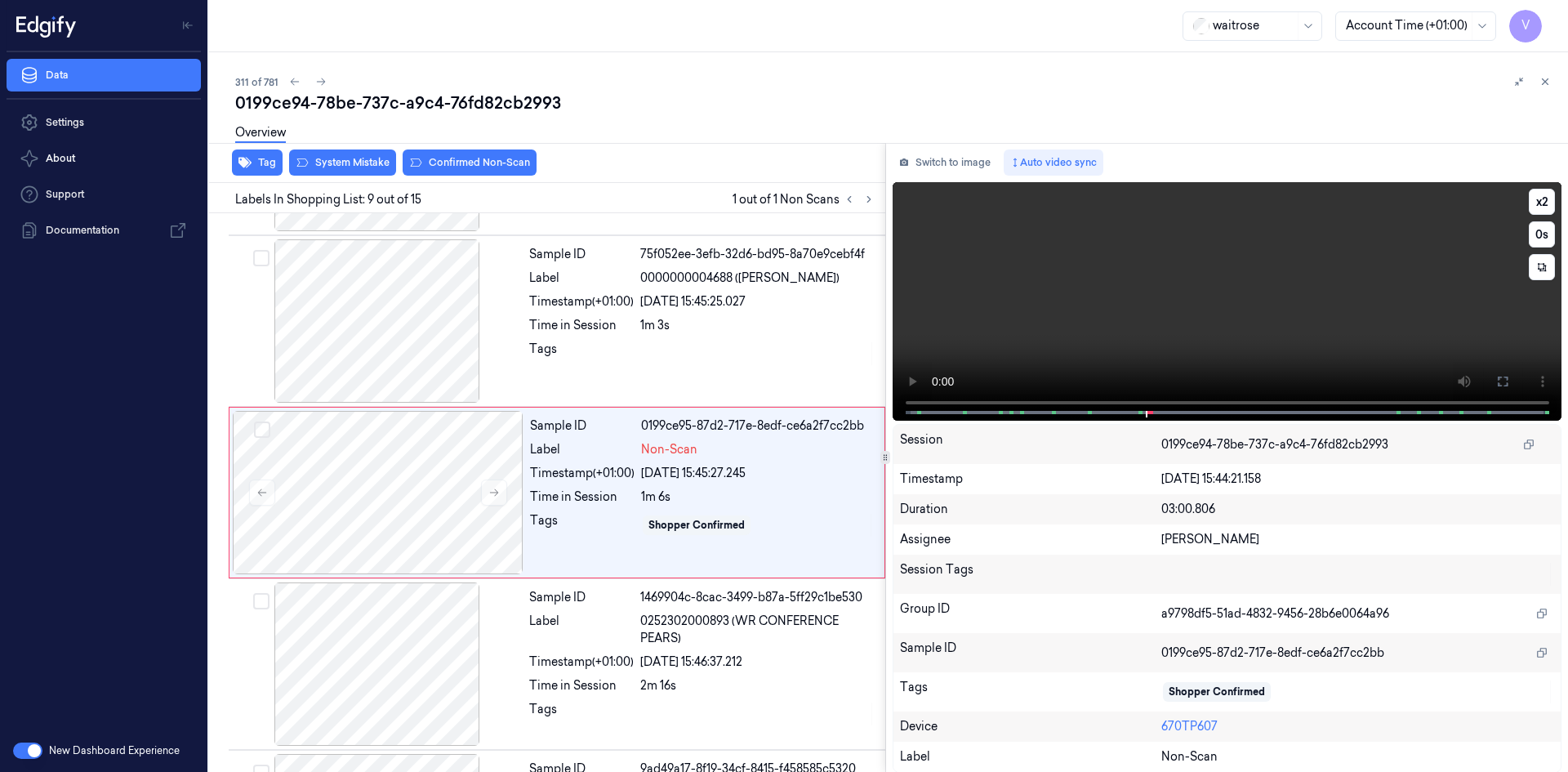
click at [1138, 308] on video at bounding box center [1226, 301] width 670 height 238
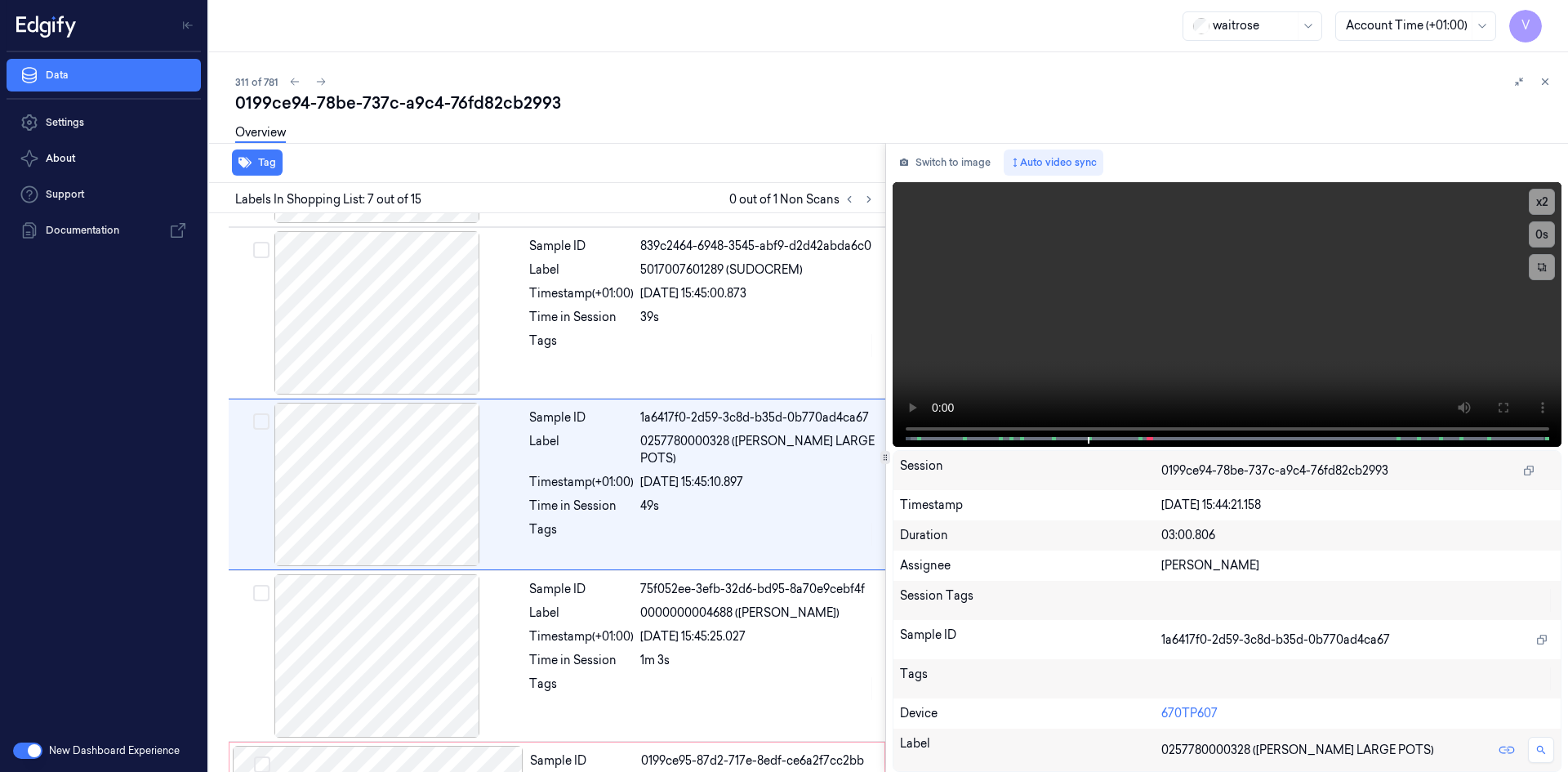
scroll to position [834, 0]
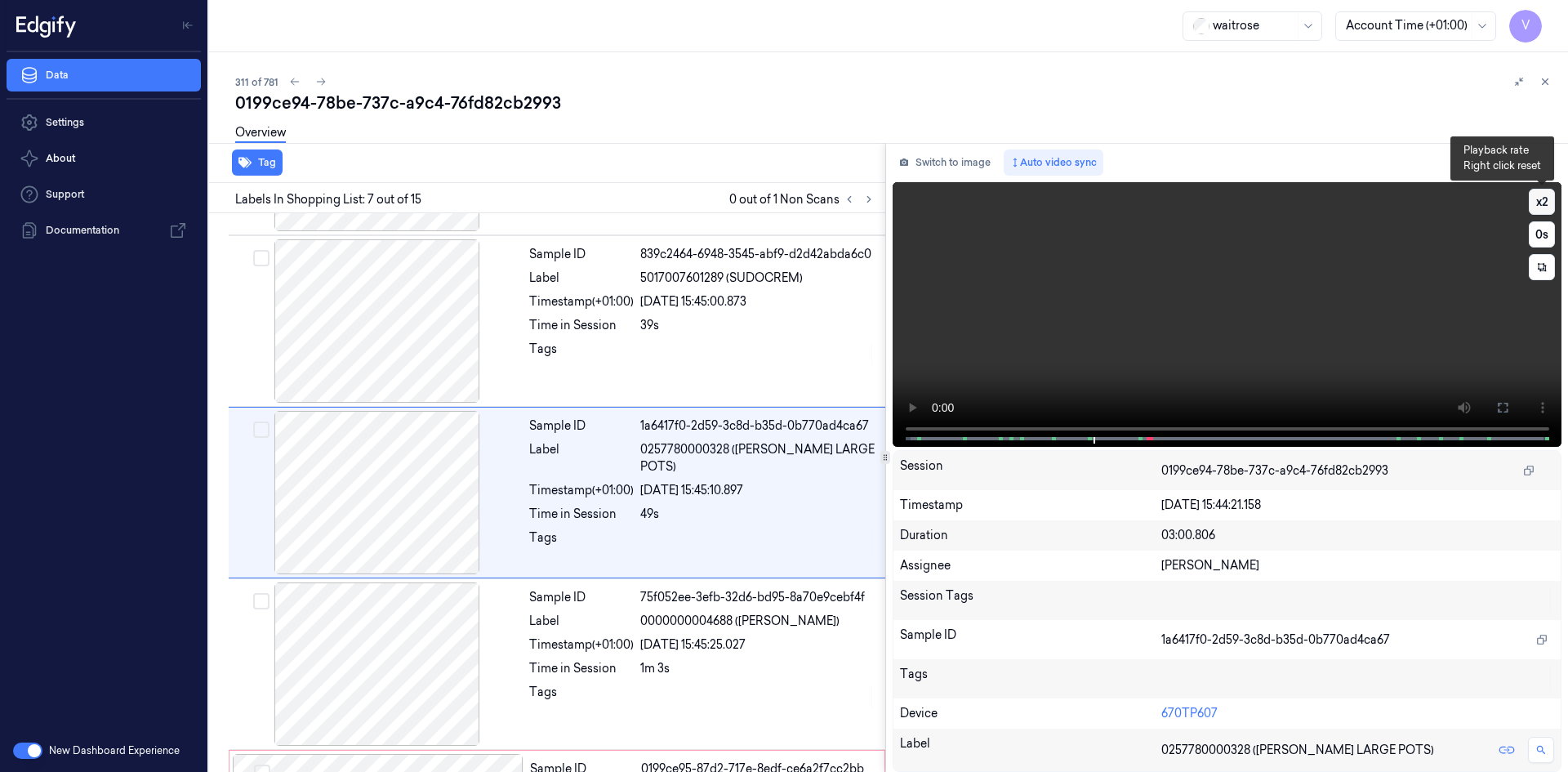
click at [1541, 200] on button "x 2" at bounding box center [1541, 201] width 27 height 27
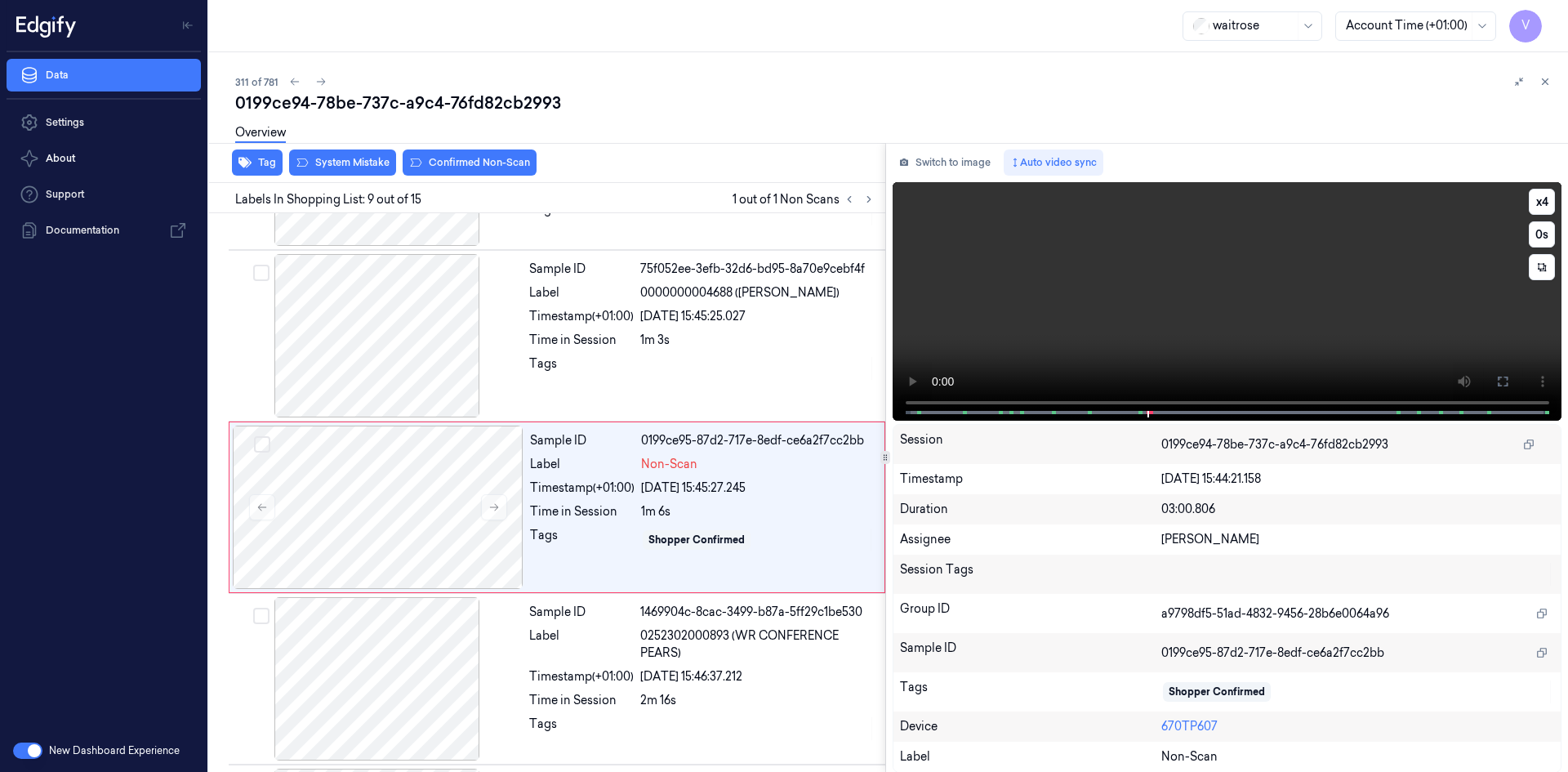
scroll to position [1178, 0]
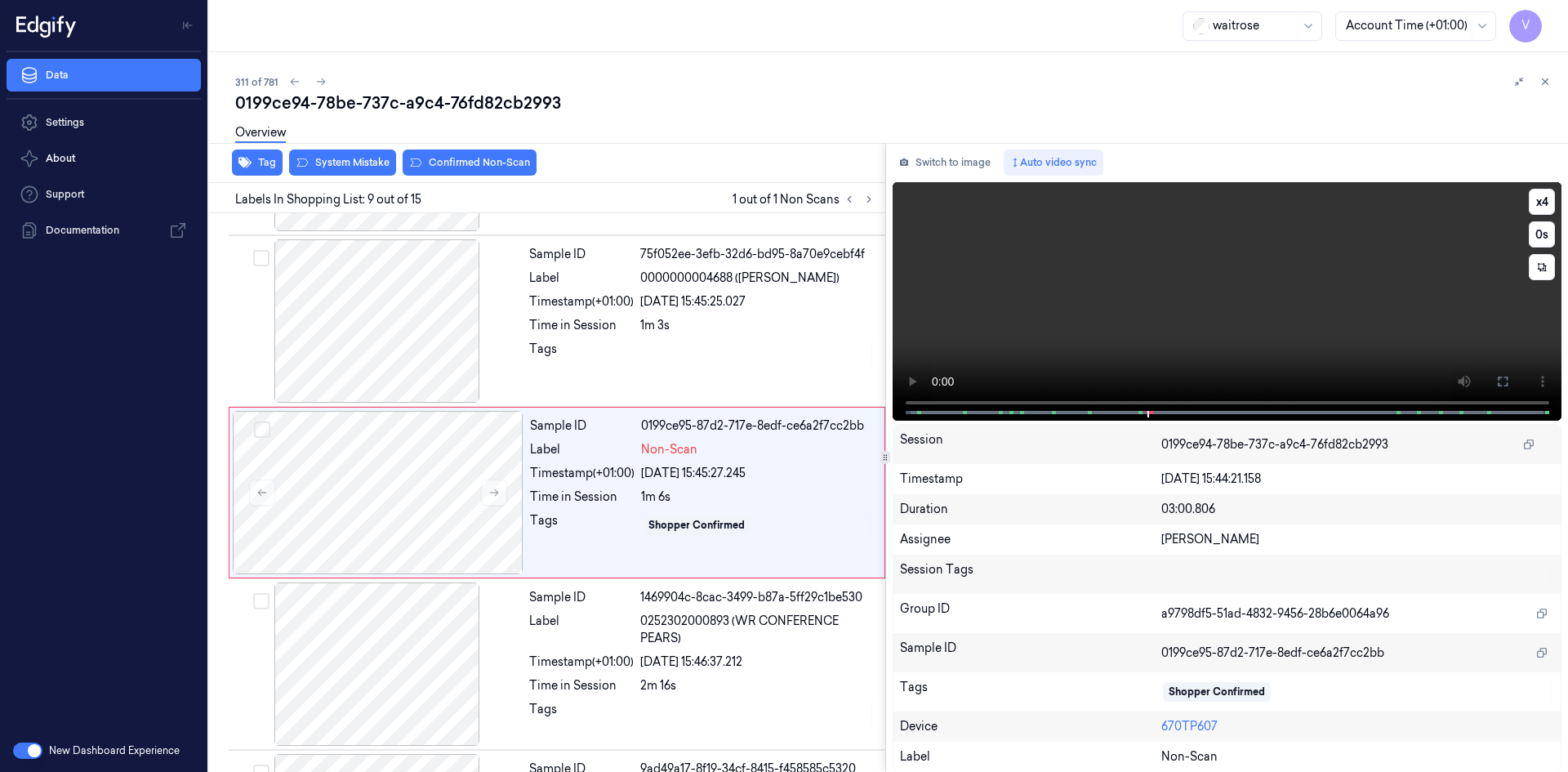
click at [1167, 319] on video at bounding box center [1226, 301] width 670 height 238
click at [374, 471] on div at bounding box center [377, 492] width 290 height 163
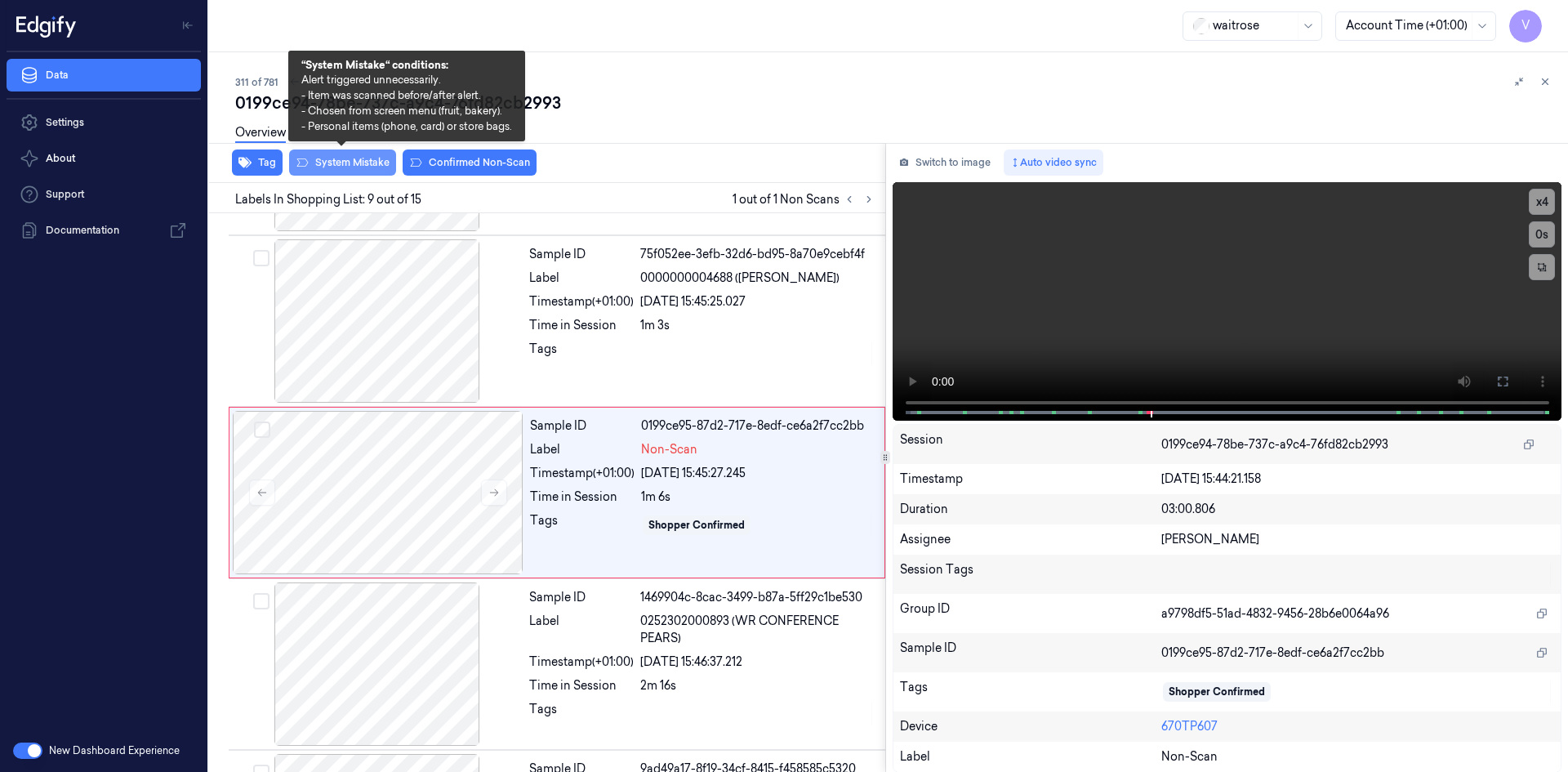
click at [362, 159] on button "System Mistake" at bounding box center [343, 162] width 107 height 27
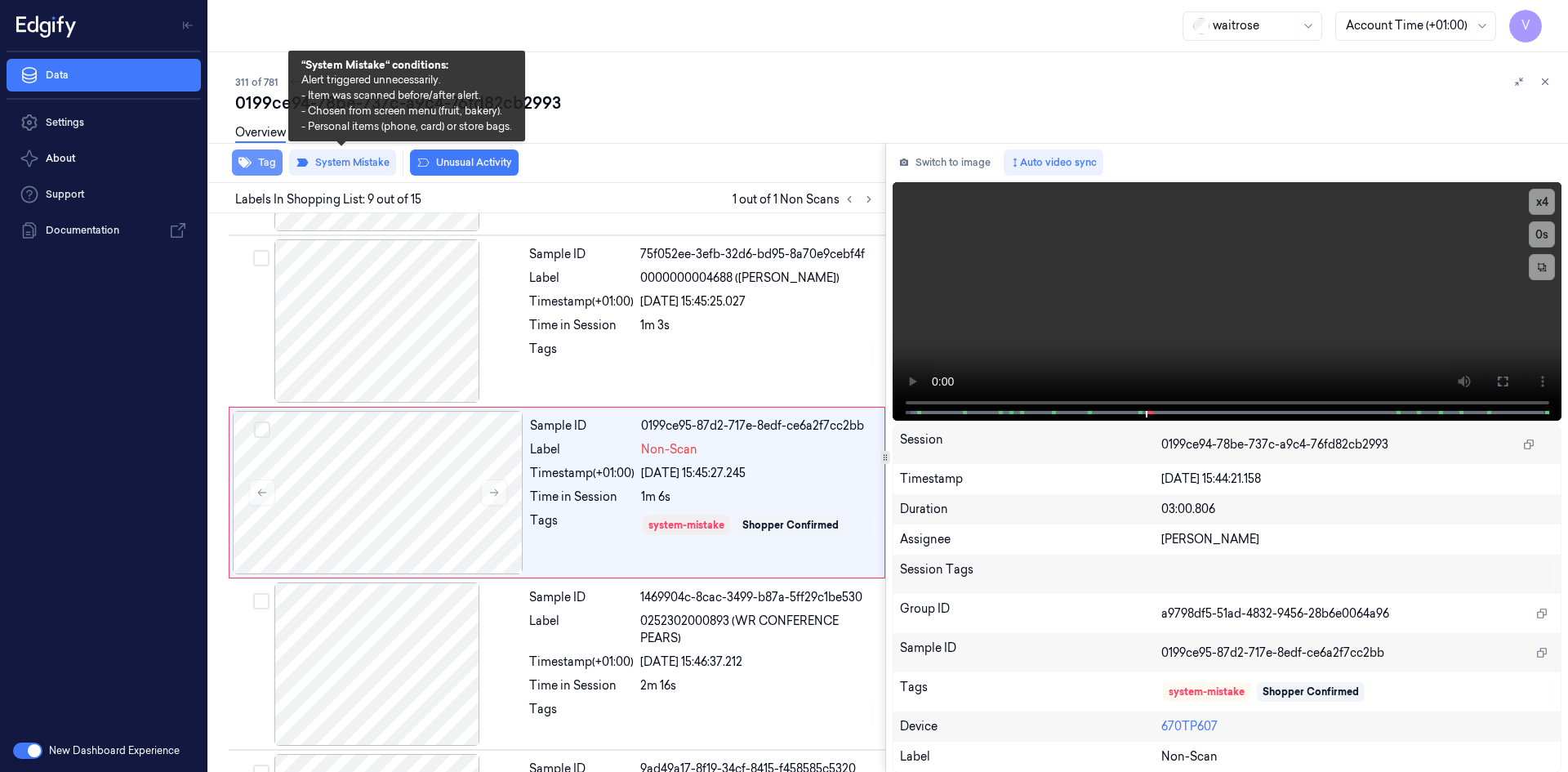
click at [261, 159] on button "Tag" at bounding box center [256, 162] width 50 height 27
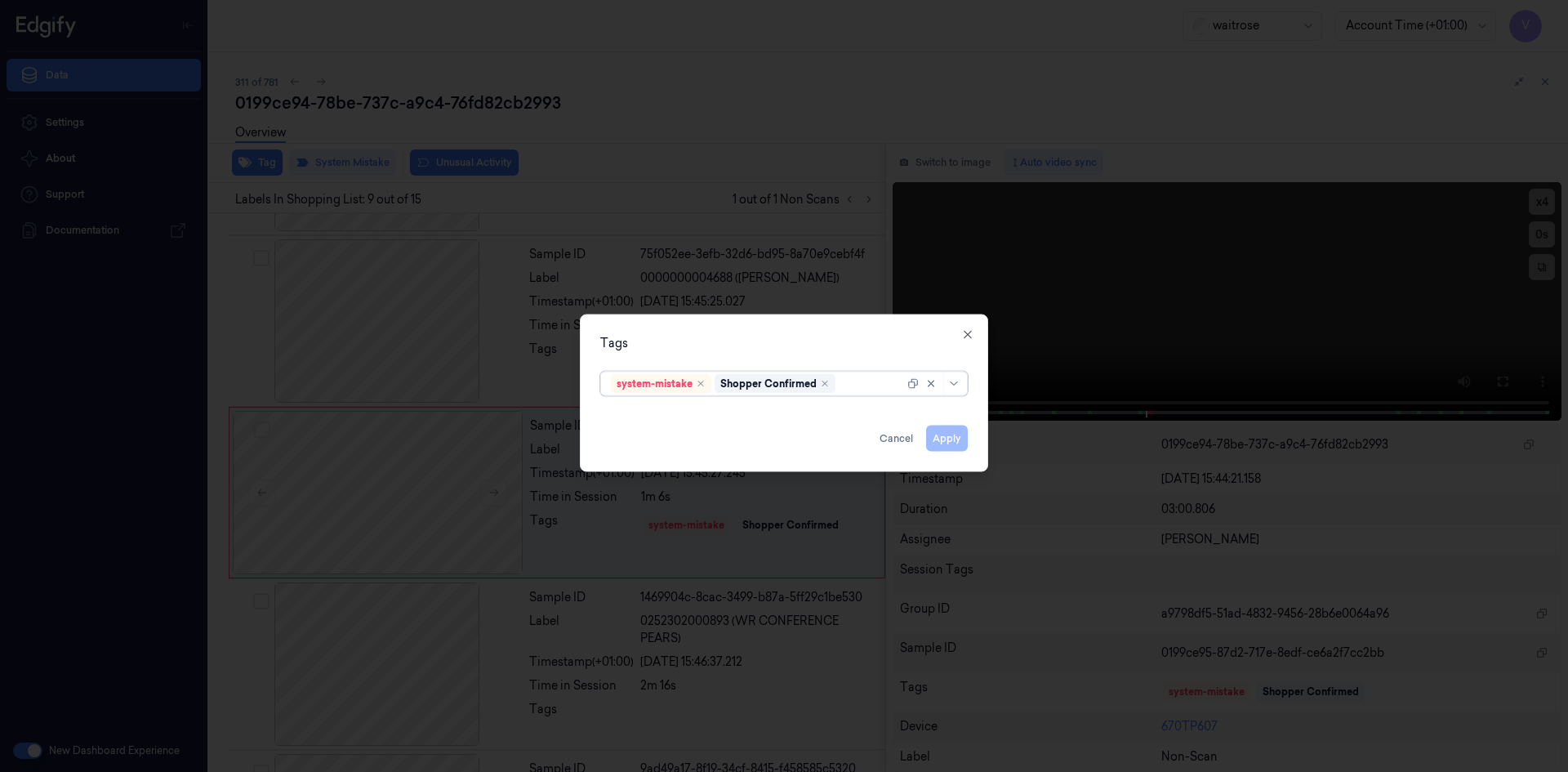
click at [864, 385] on div at bounding box center [871, 383] width 65 height 17
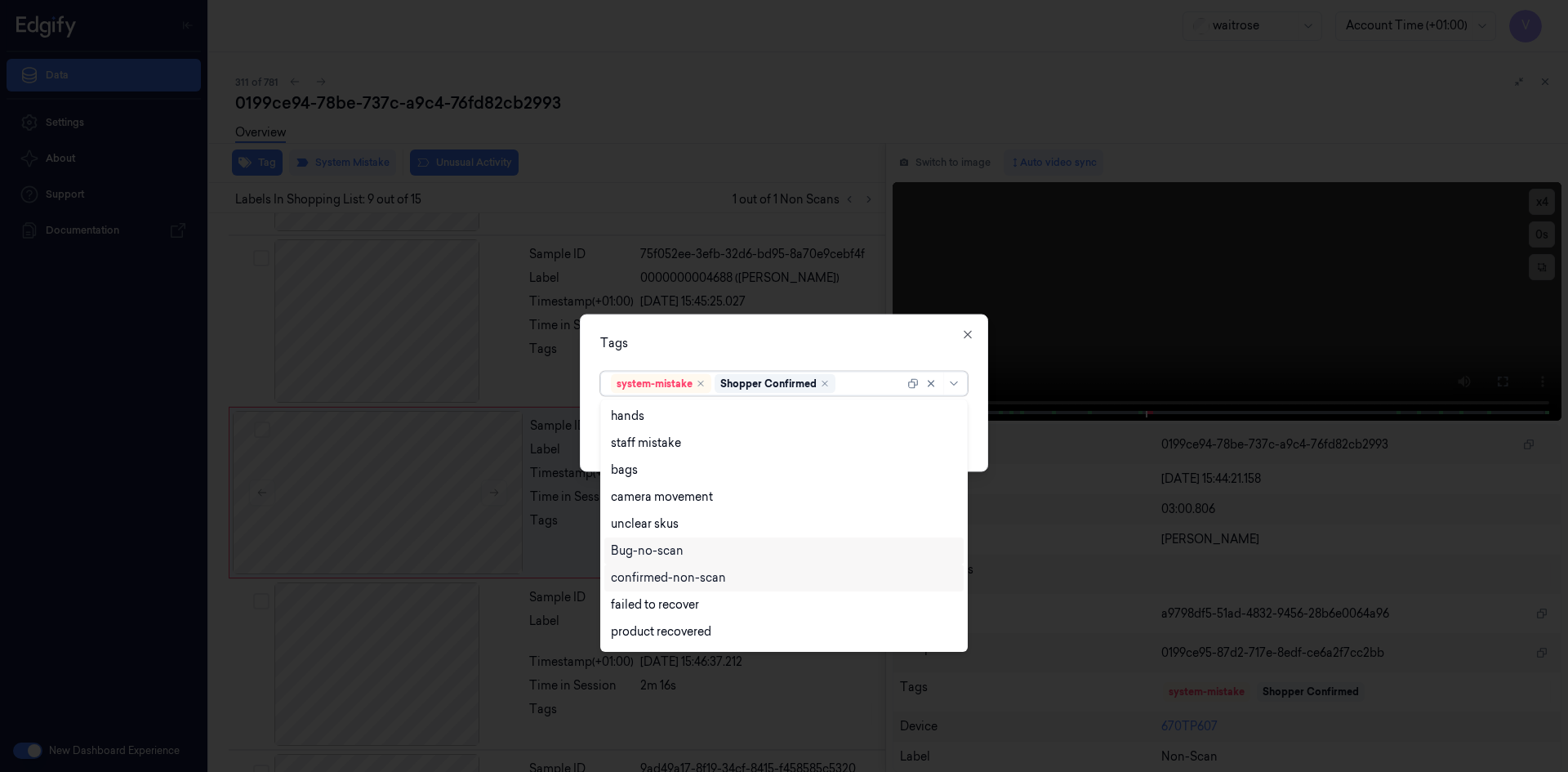
scroll to position [240, 0]
click at [696, 583] on div "Unusual-Activity" at bounding box center [656, 580] width 91 height 17
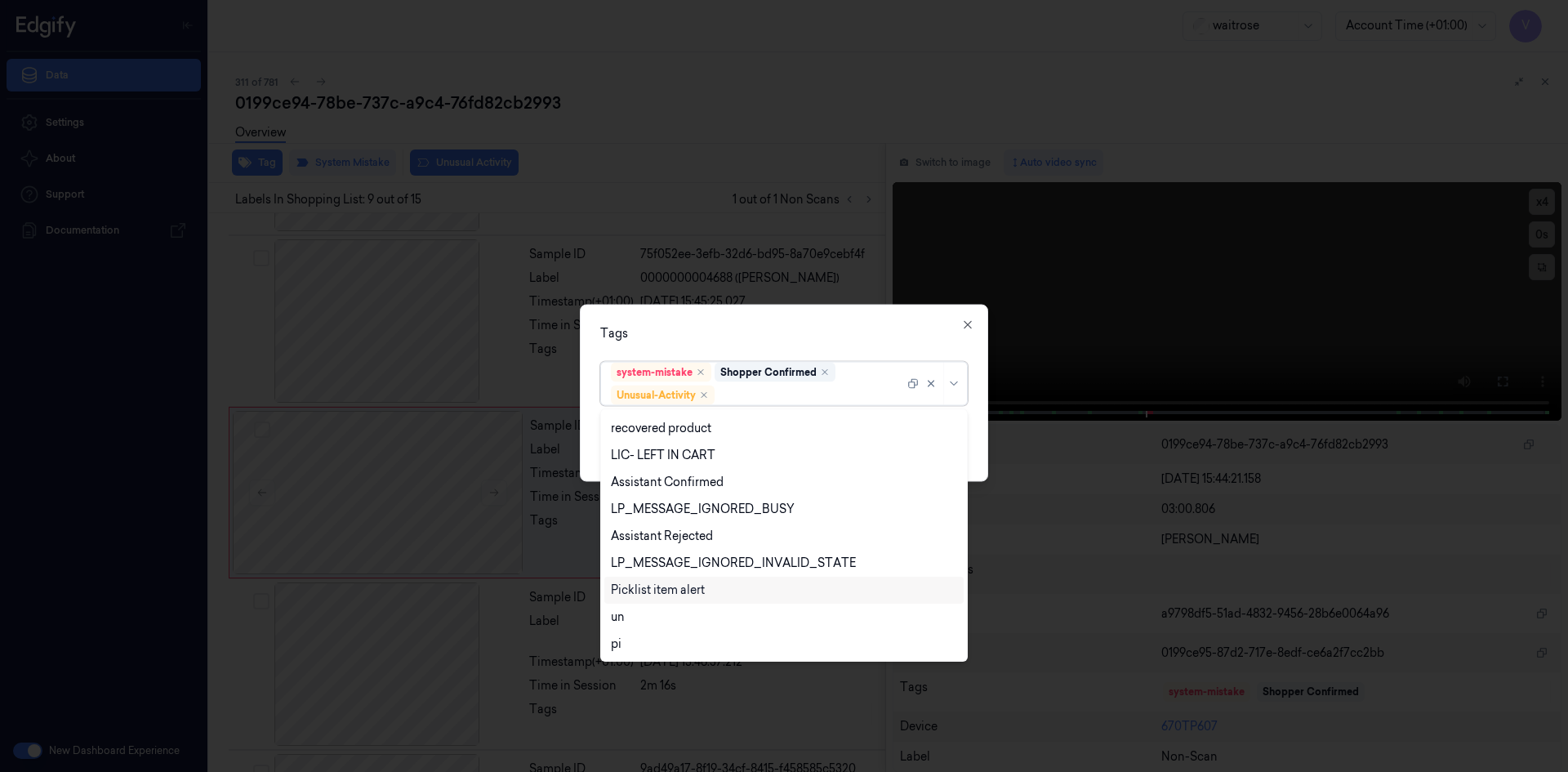
click at [695, 592] on div "Picklist item alert" at bounding box center [658, 590] width 94 height 17
drag, startPoint x: 789, startPoint y: 292, endPoint x: 810, endPoint y: 317, distance: 32.6
click at [789, 293] on div at bounding box center [784, 386] width 1568 height 772
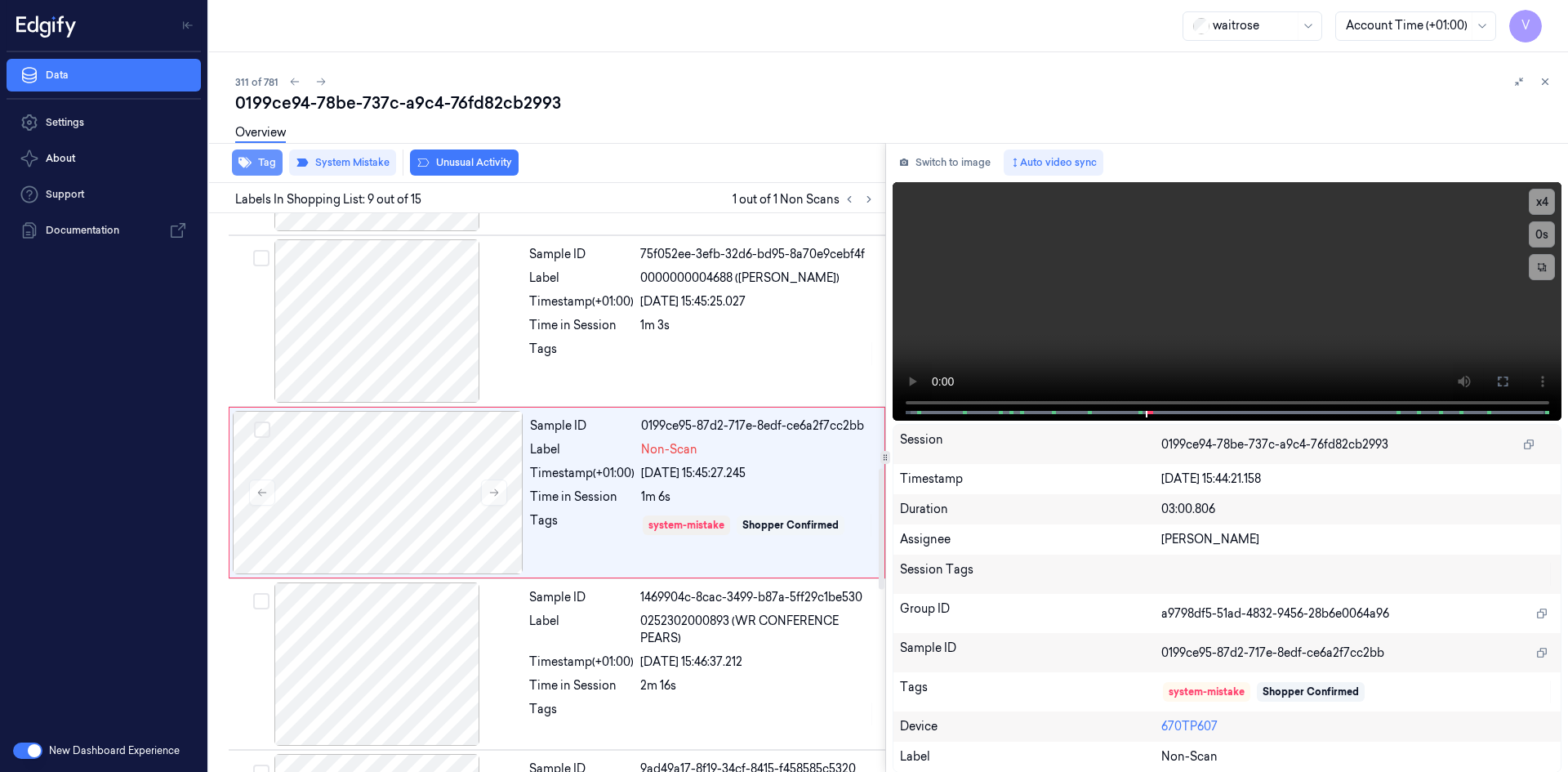
click at [256, 162] on button "Tag" at bounding box center [256, 162] width 50 height 27
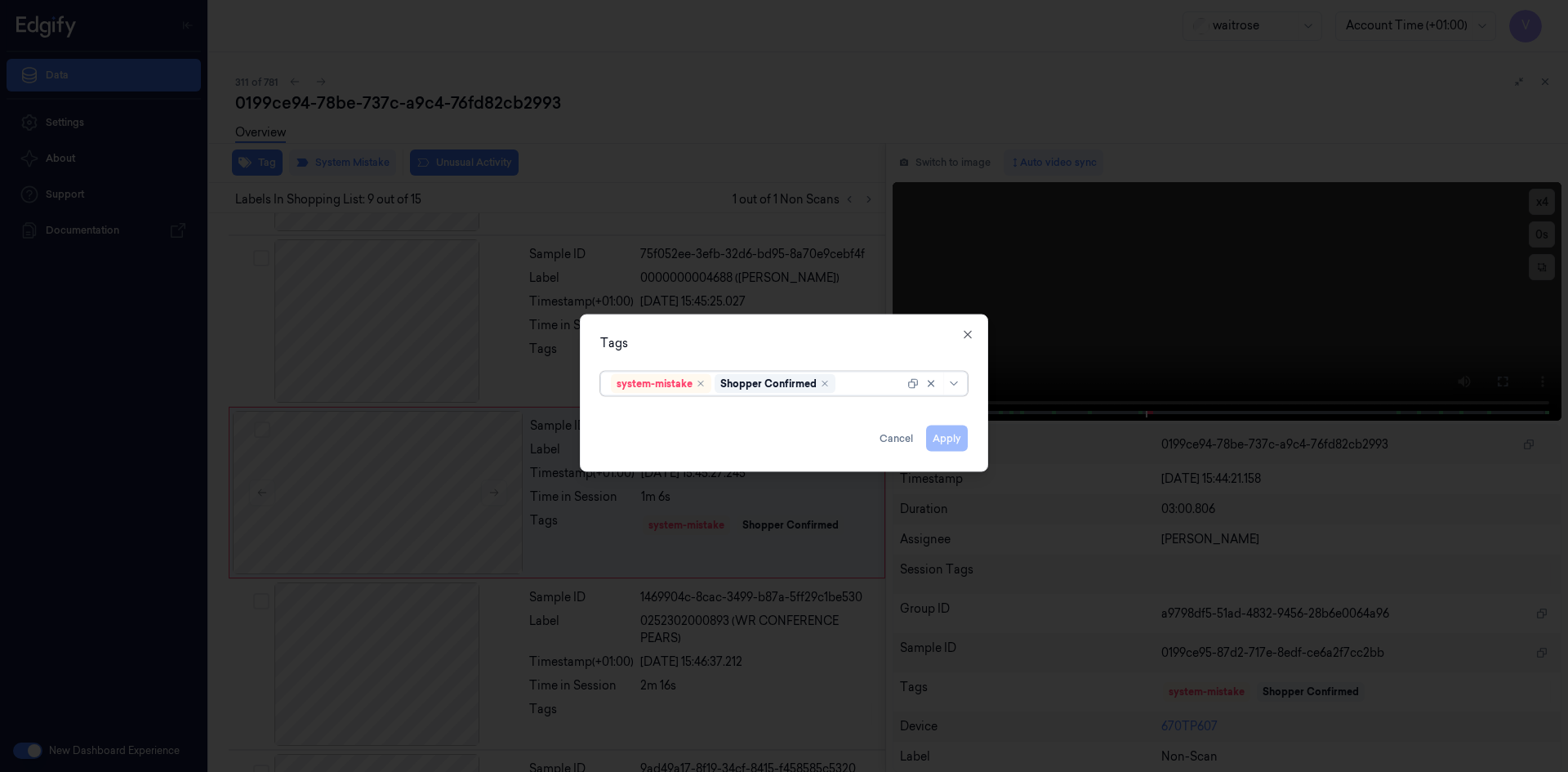
click at [861, 381] on div at bounding box center [871, 383] width 65 height 17
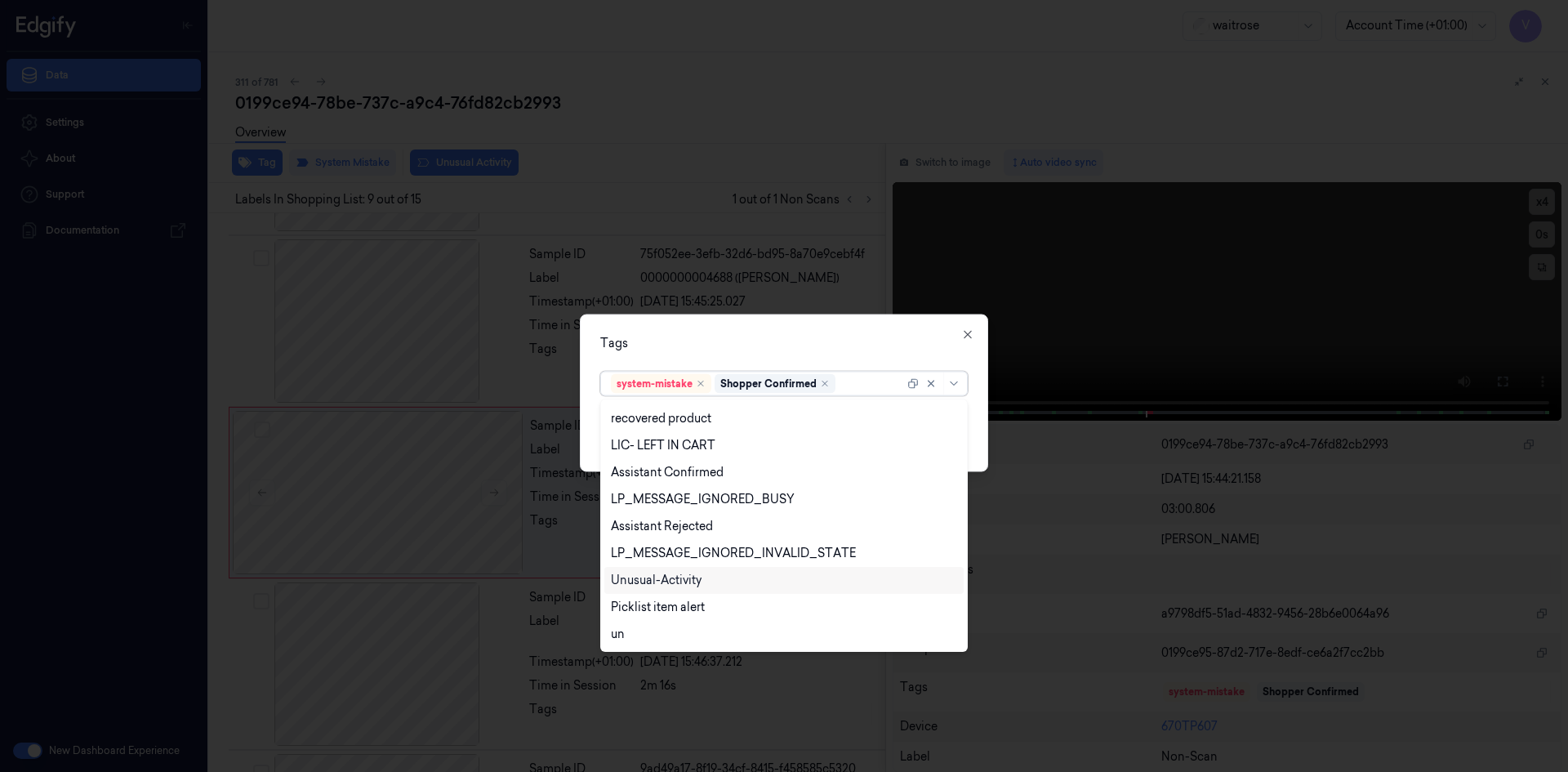
click at [702, 576] on div "Unusual-Activity" at bounding box center [784, 580] width 346 height 17
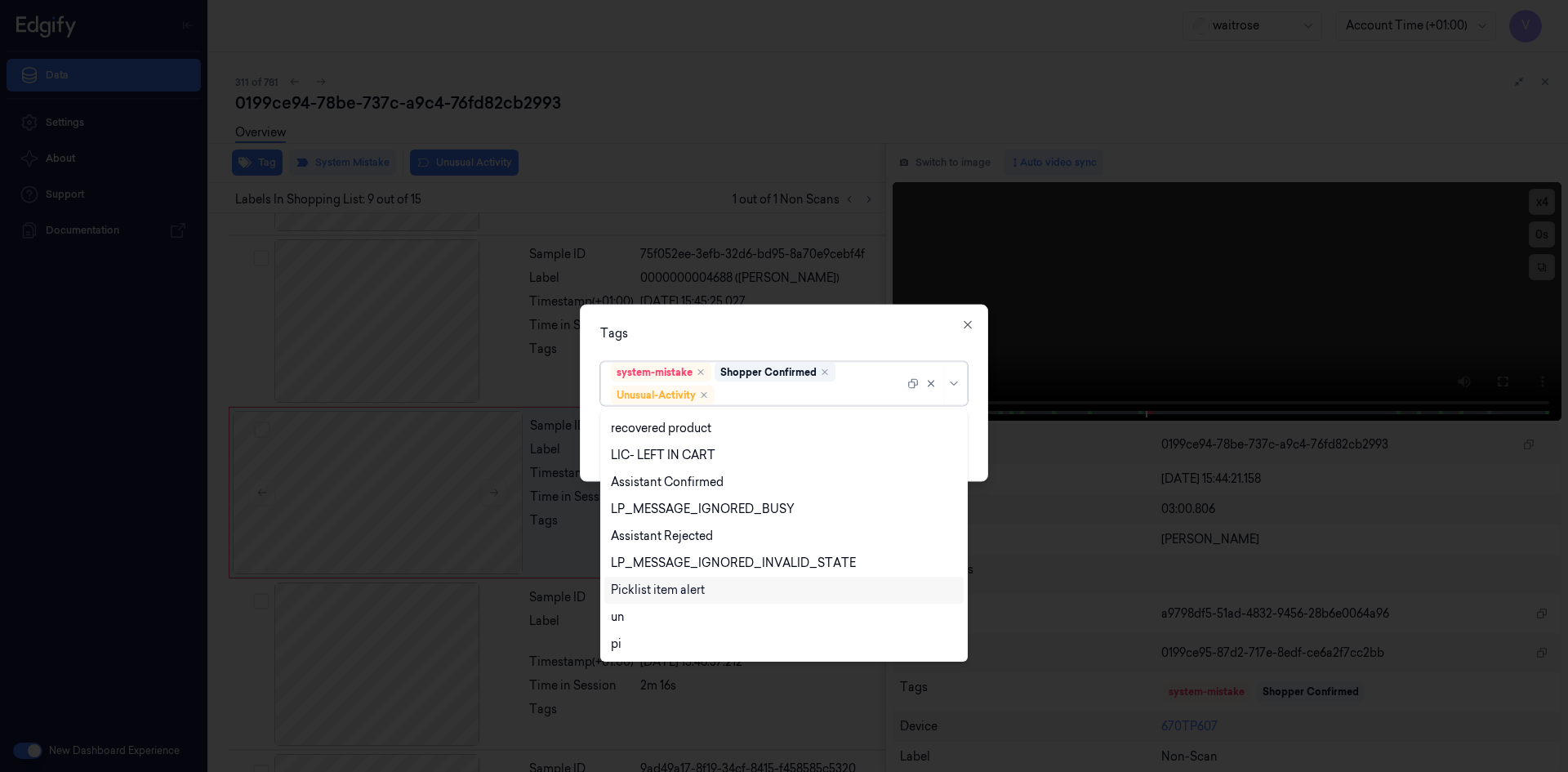
click at [701, 599] on div "Picklist item alert" at bounding box center [784, 589] width 359 height 27
drag, startPoint x: 798, startPoint y: 340, endPoint x: 810, endPoint y: 365, distance: 27.7
click at [797, 343] on div "Tags option Picklist item alert, selected. 20 results available. Use Up and Dow…" at bounding box center [784, 392] width 408 height 177
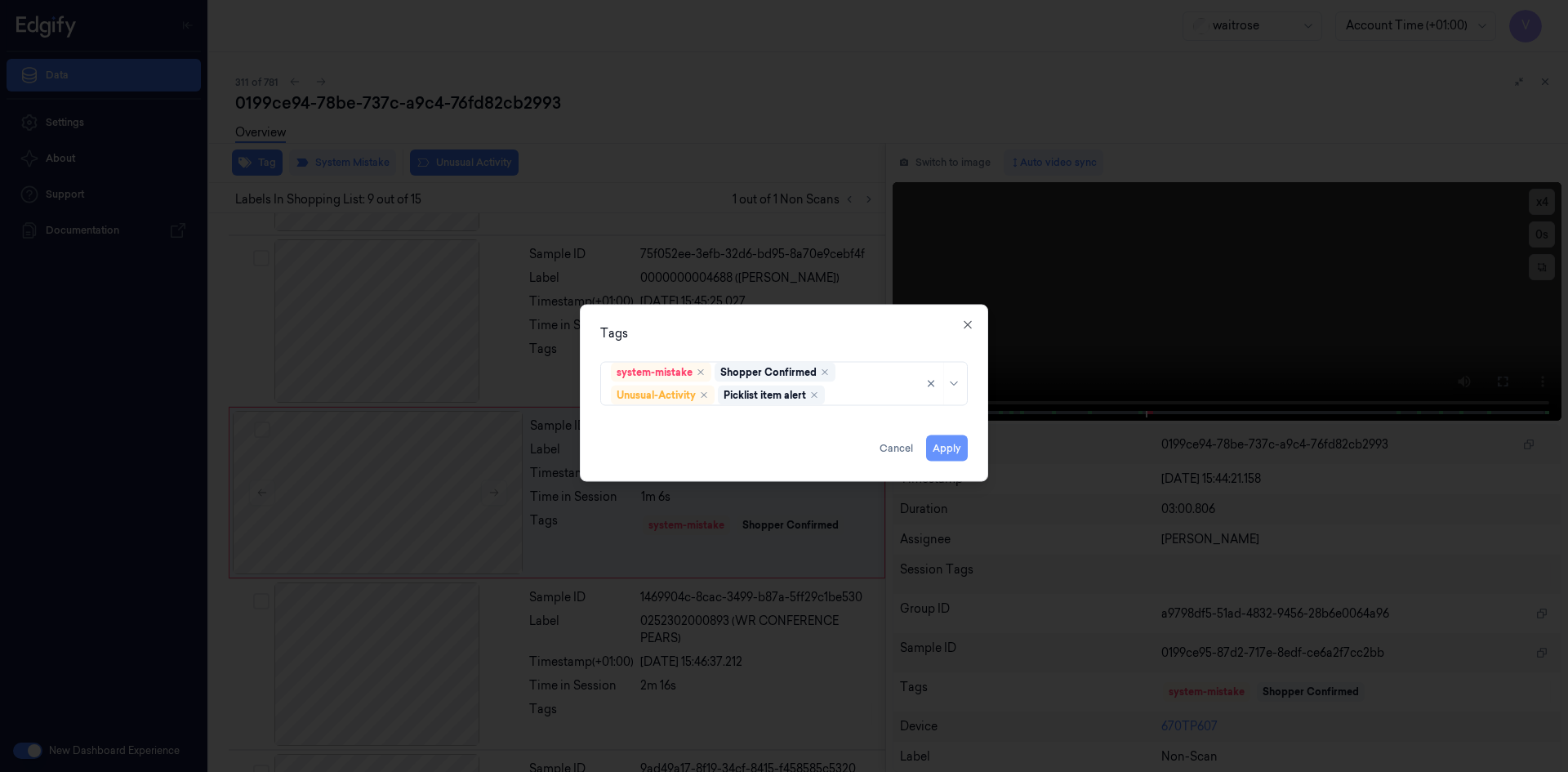
click at [944, 449] on button "Apply" at bounding box center [946, 447] width 41 height 27
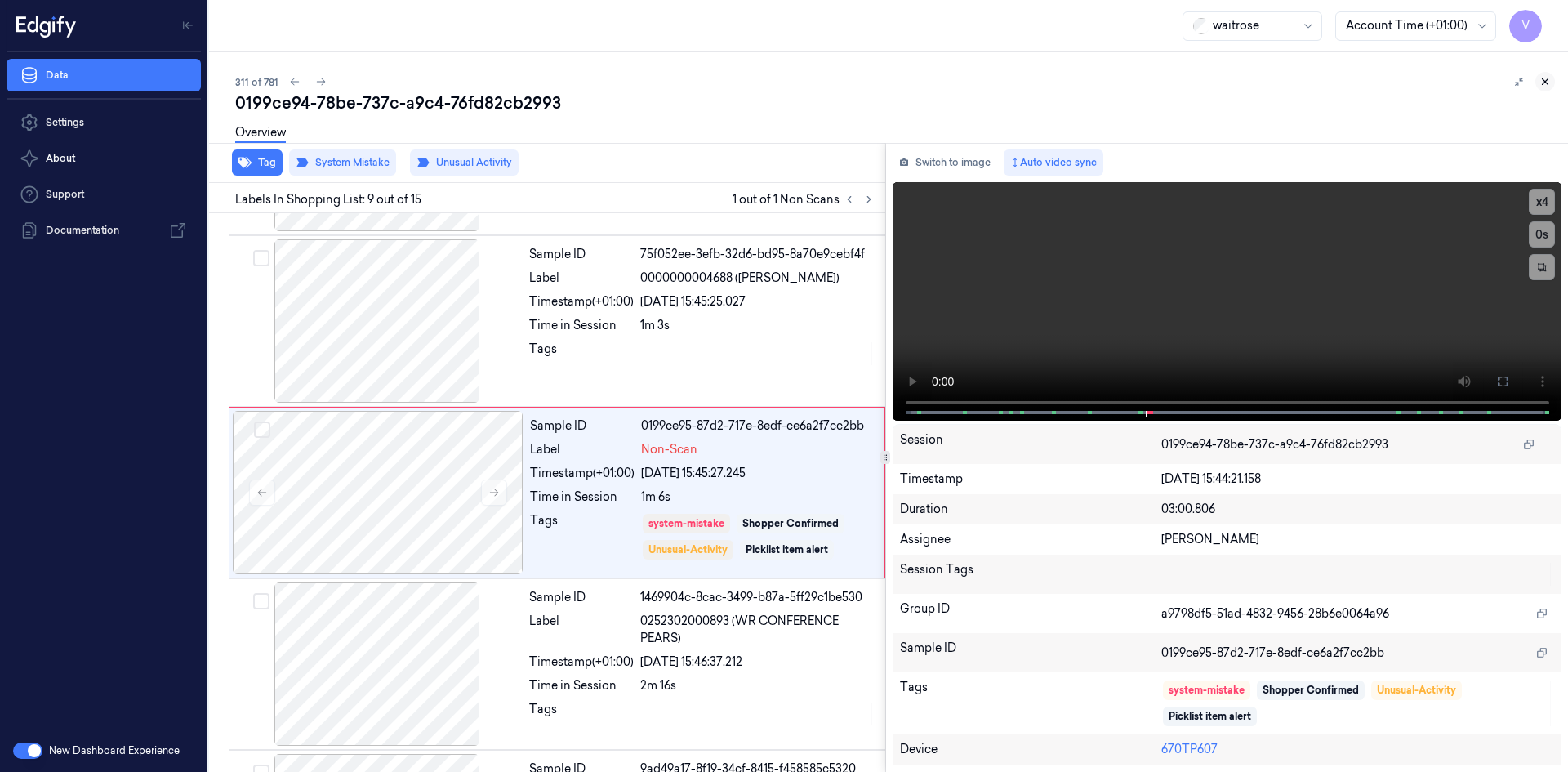
click at [1550, 84] on icon at bounding box center [1545, 82] width 11 height 11
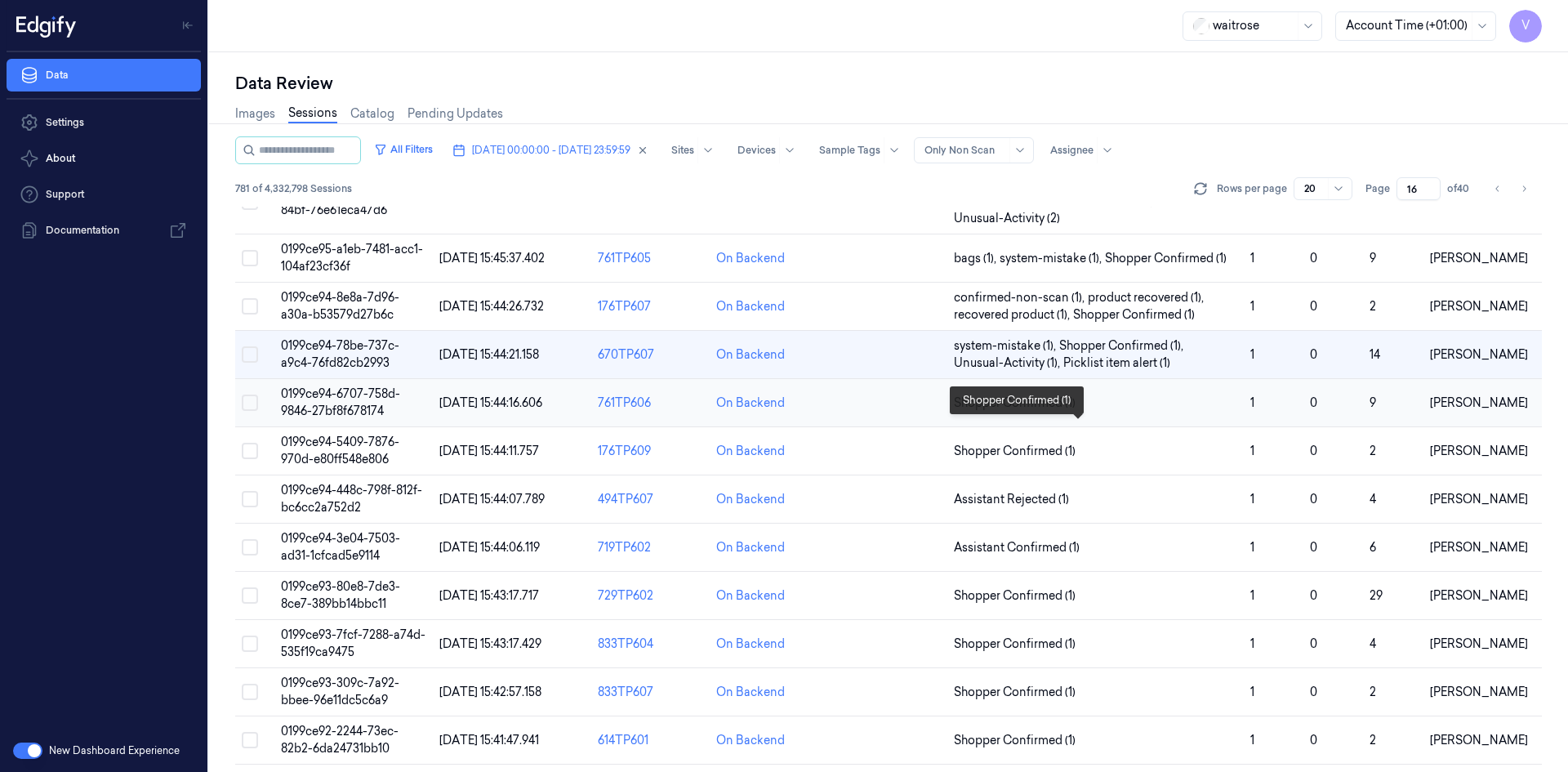
scroll to position [382, 0]
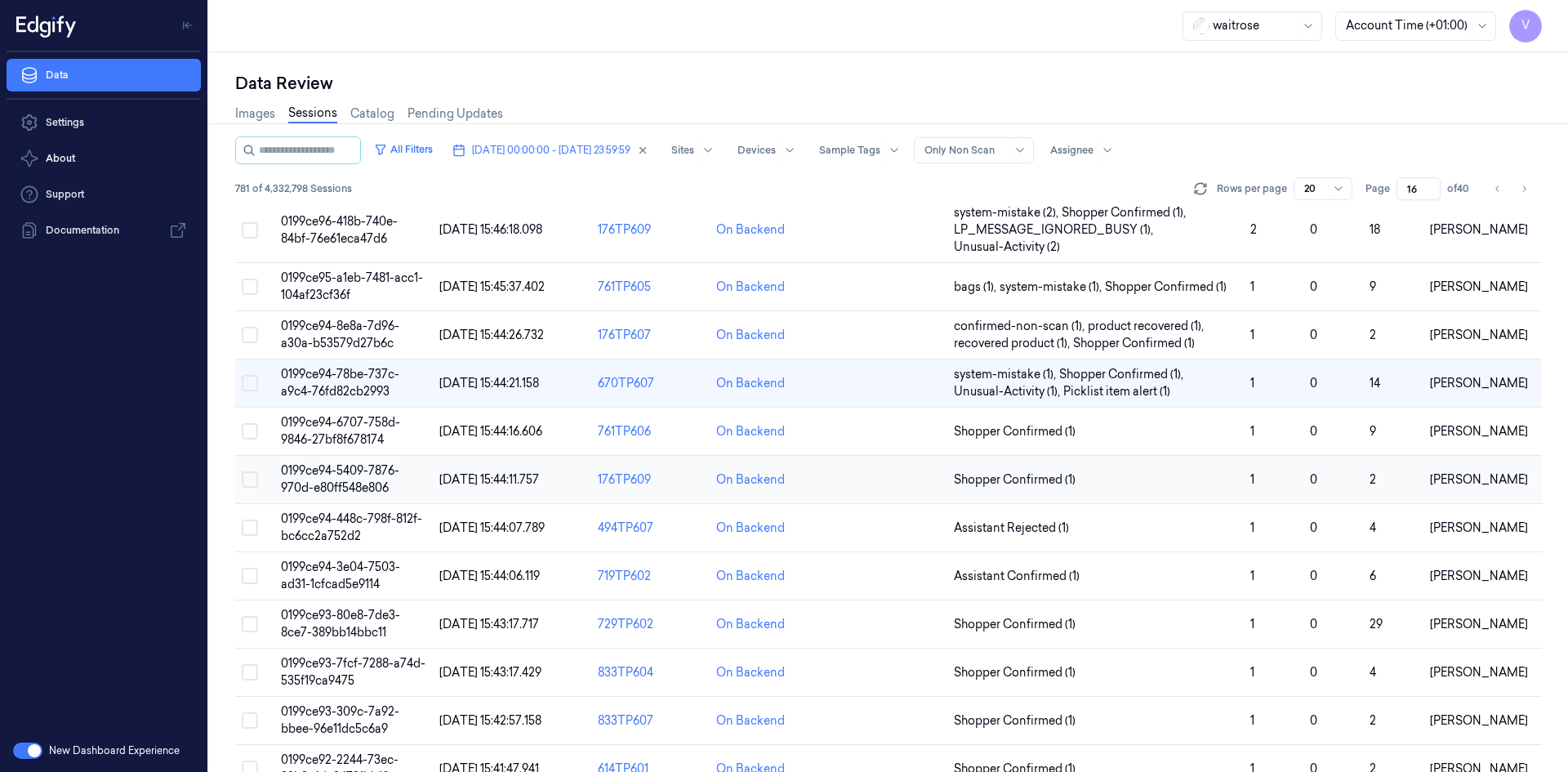
click at [347, 466] on span "0199ce94-5409-7876-970d-e80ff548e806" at bounding box center [340, 479] width 118 height 32
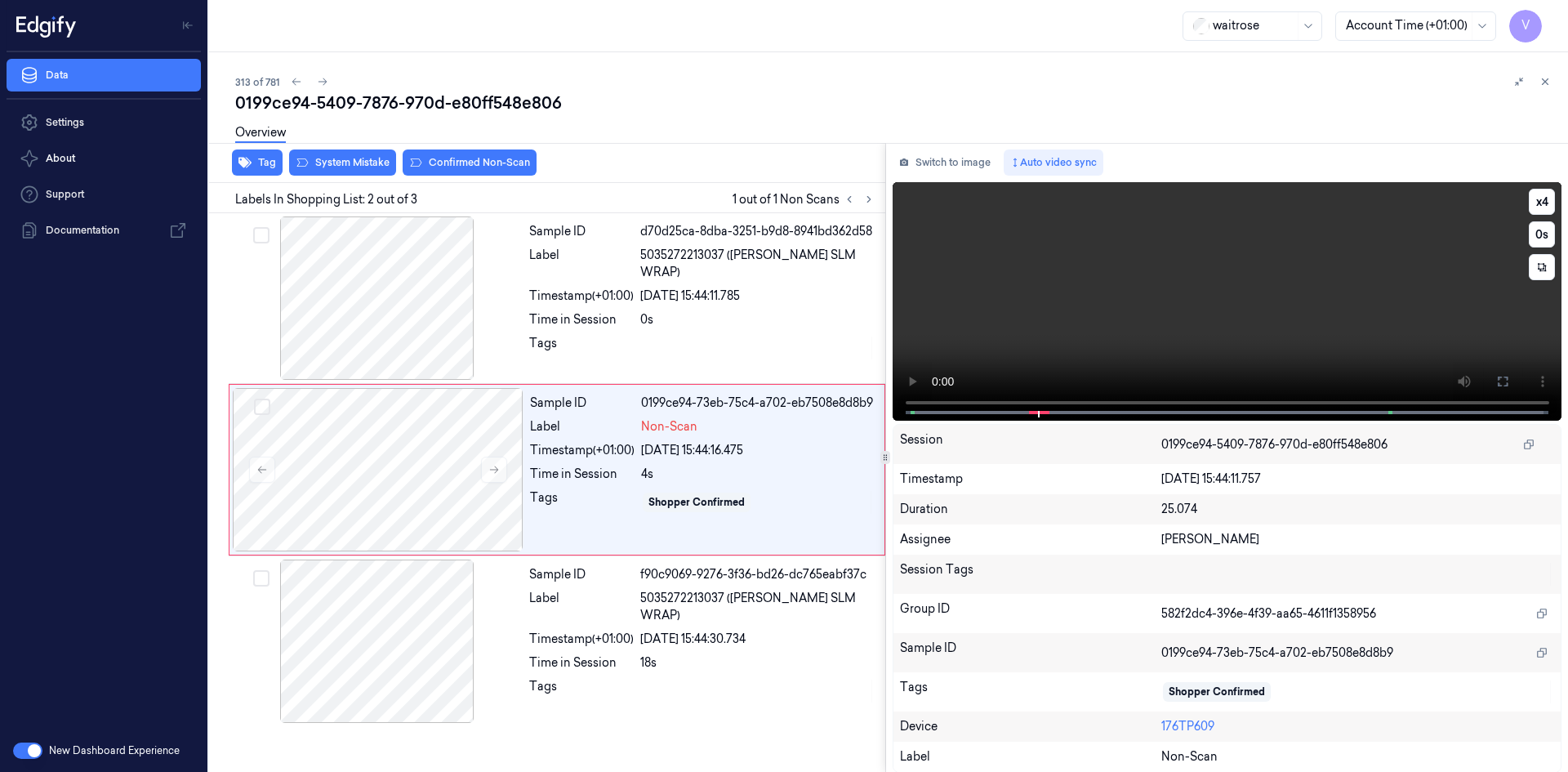
click at [1055, 337] on video at bounding box center [1226, 301] width 670 height 238
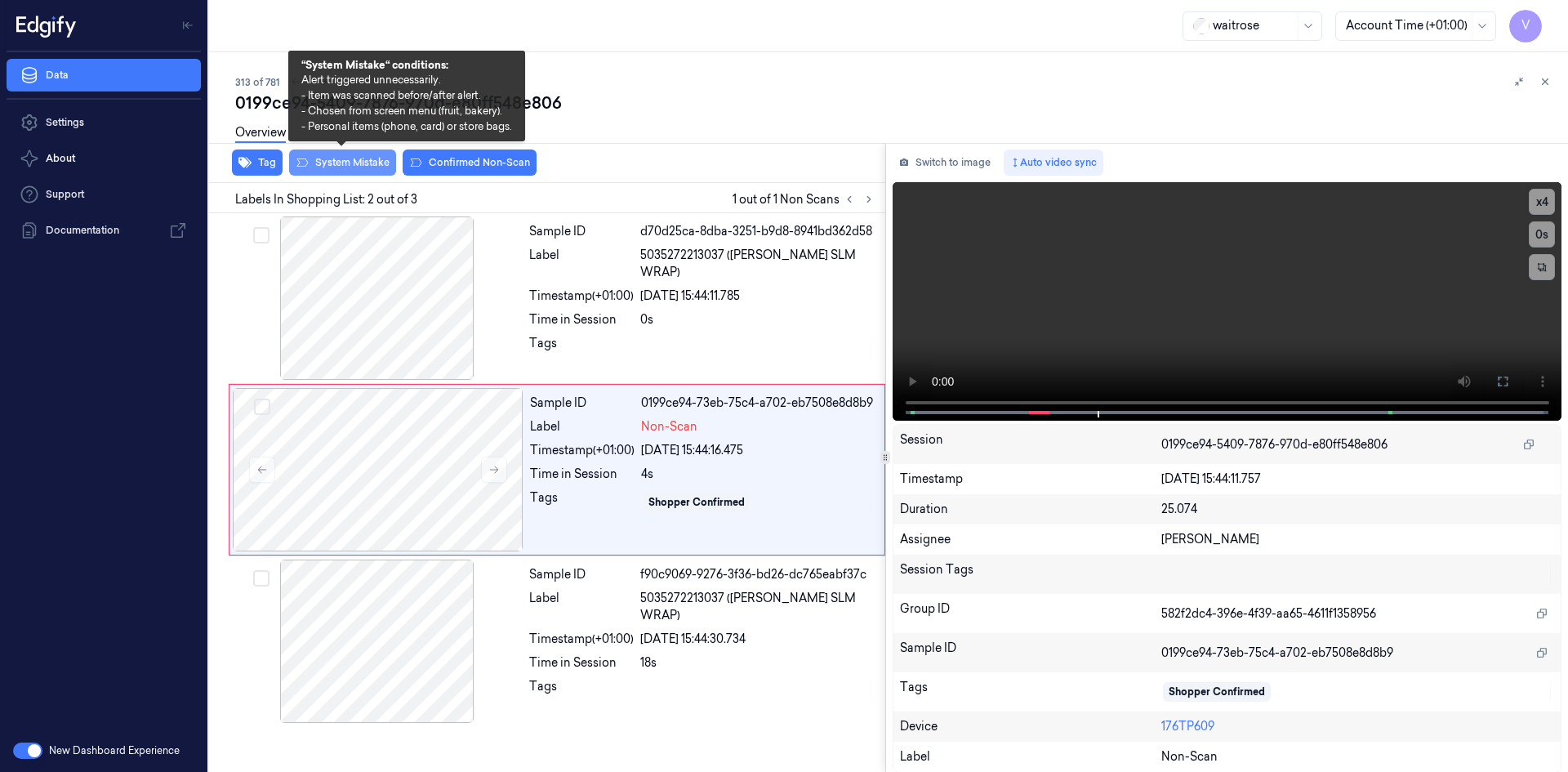
click at [381, 161] on button "System Mistake" at bounding box center [343, 162] width 107 height 27
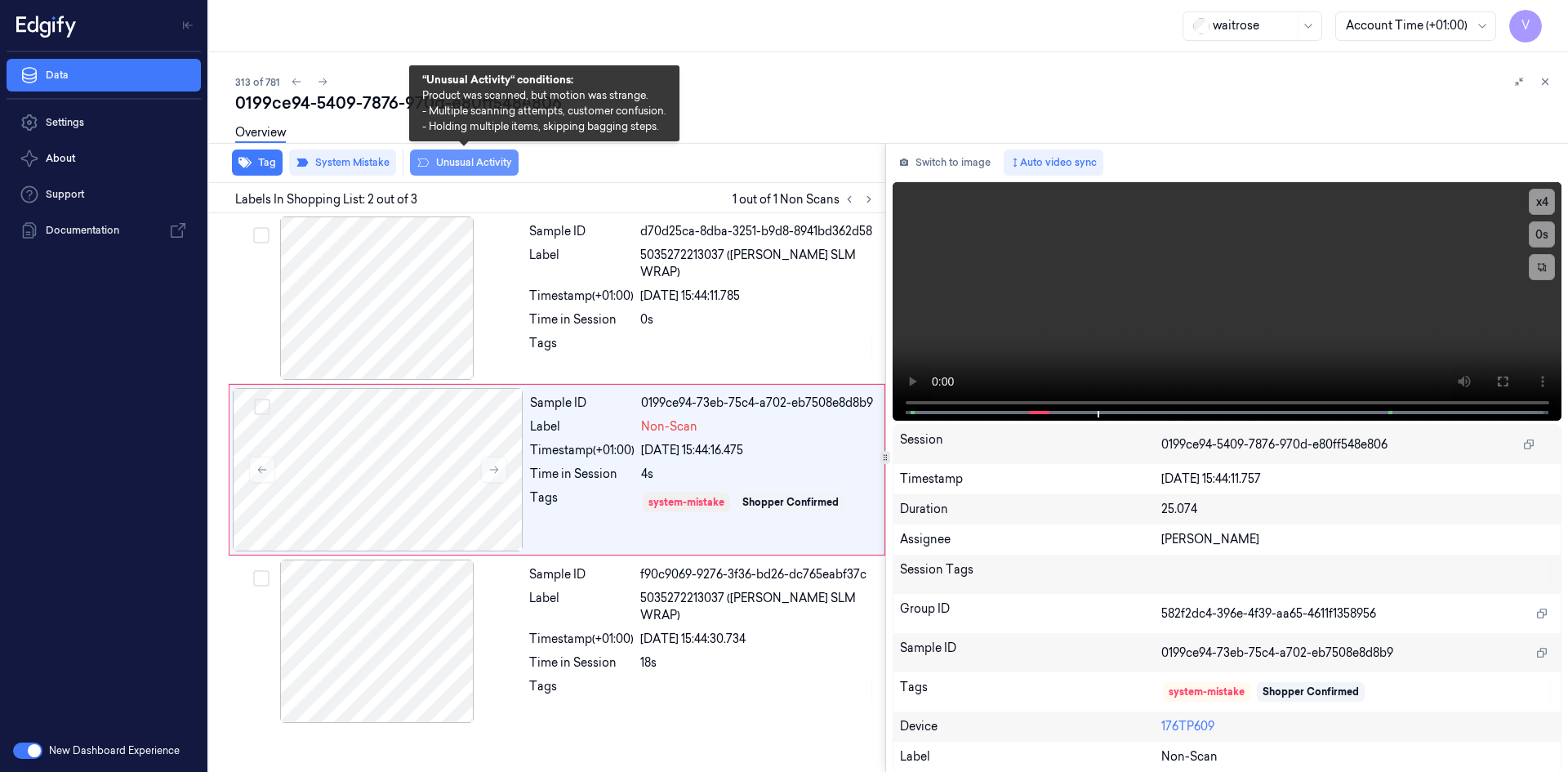
click at [489, 164] on button "Unusual Activity" at bounding box center [464, 162] width 109 height 27
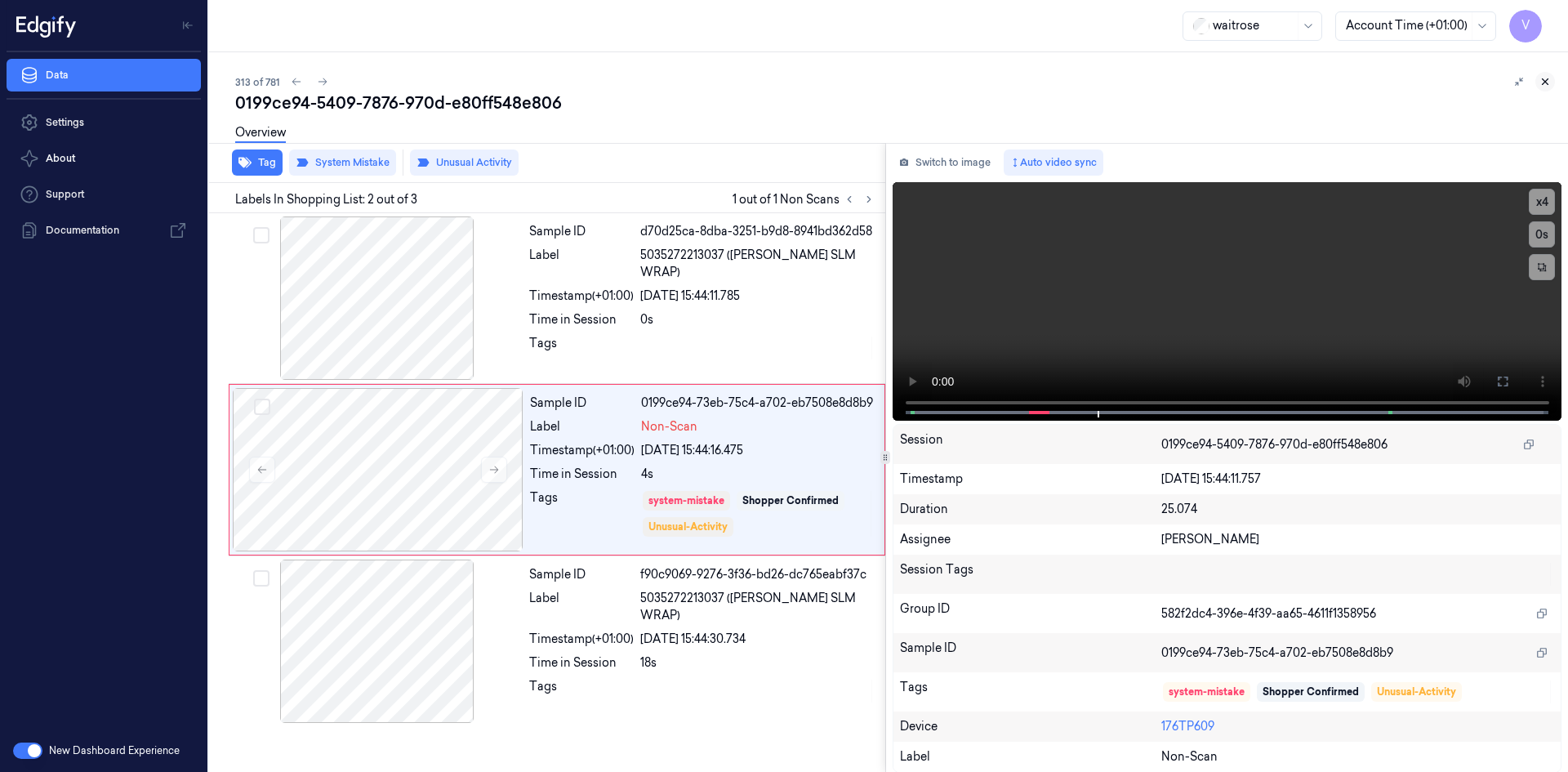
click at [1550, 80] on icon at bounding box center [1545, 82] width 11 height 11
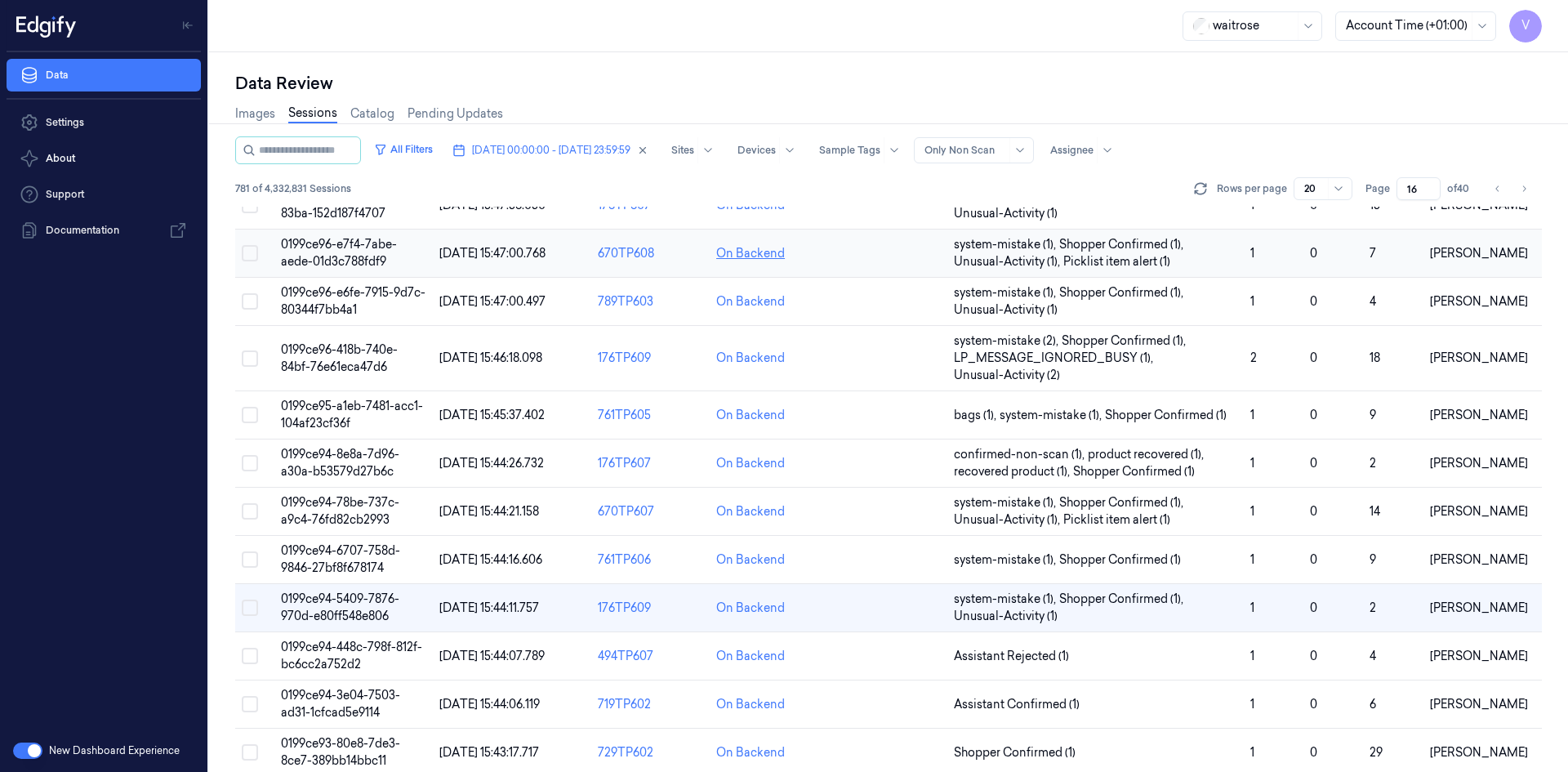
scroll to position [463, 0]
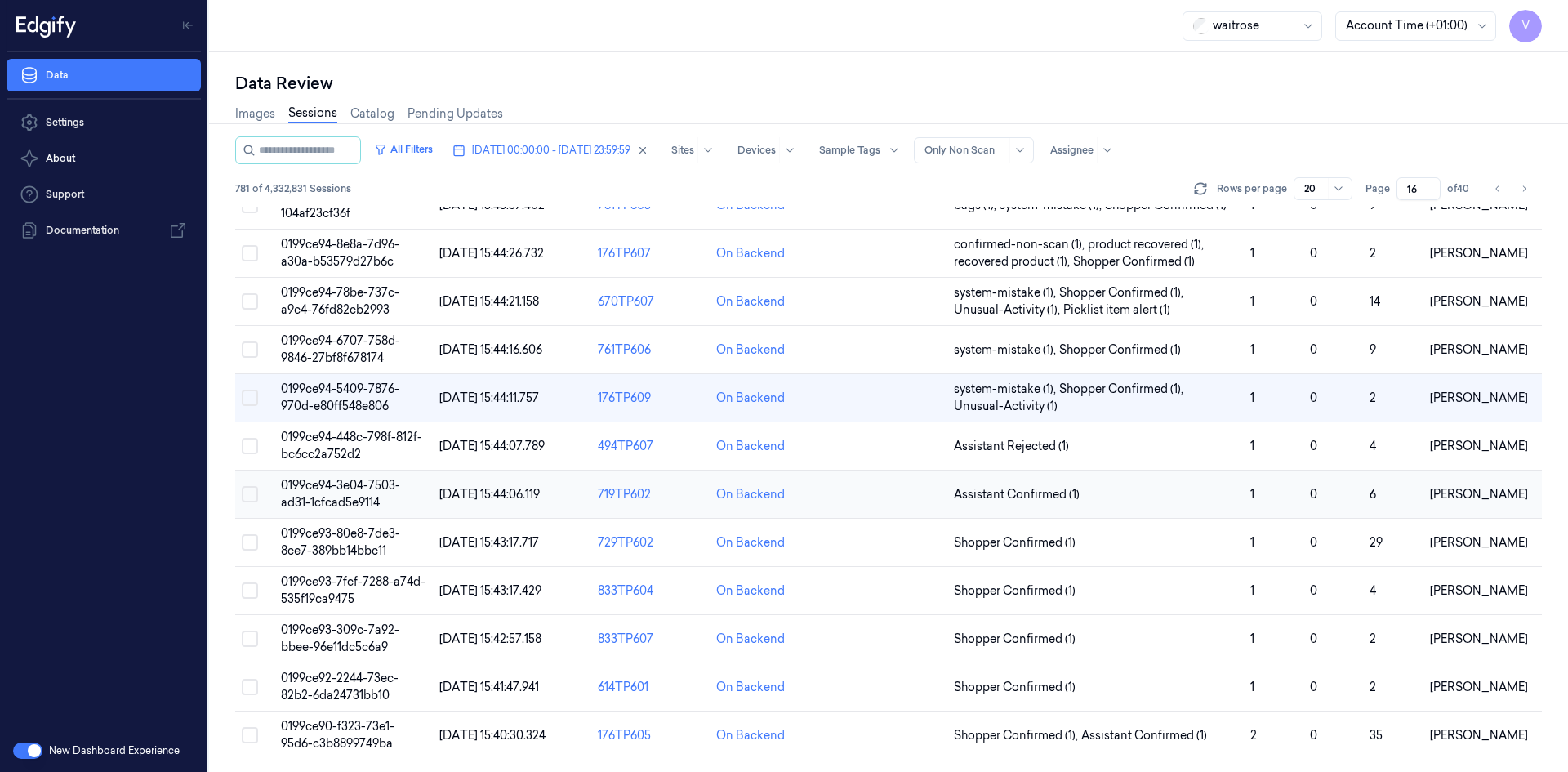
click at [347, 488] on span "0199ce94-3e04-7503-ad31-1cfcad5e9114" at bounding box center [341, 494] width 119 height 32
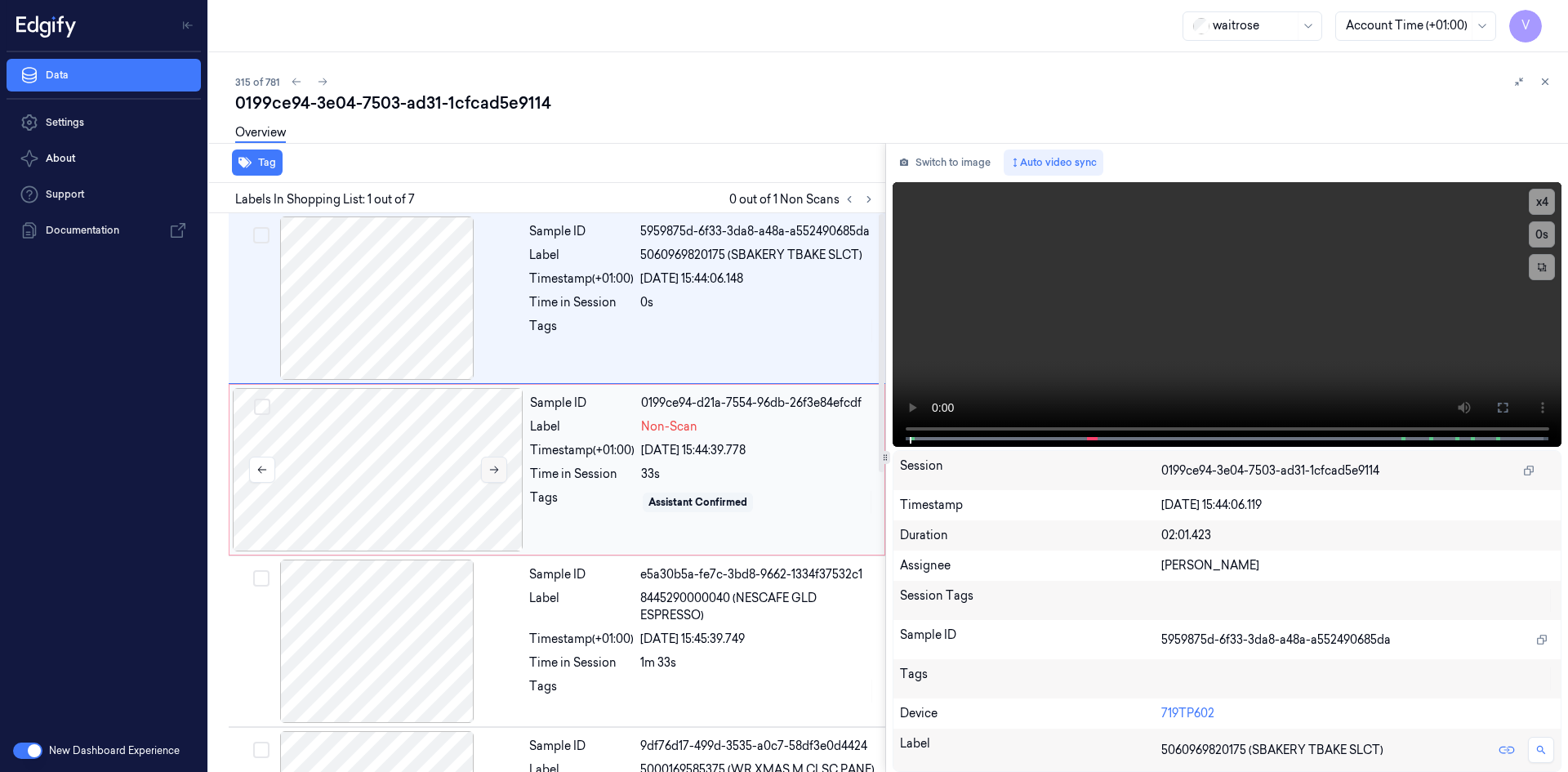
click at [497, 468] on icon at bounding box center [494, 469] width 11 height 11
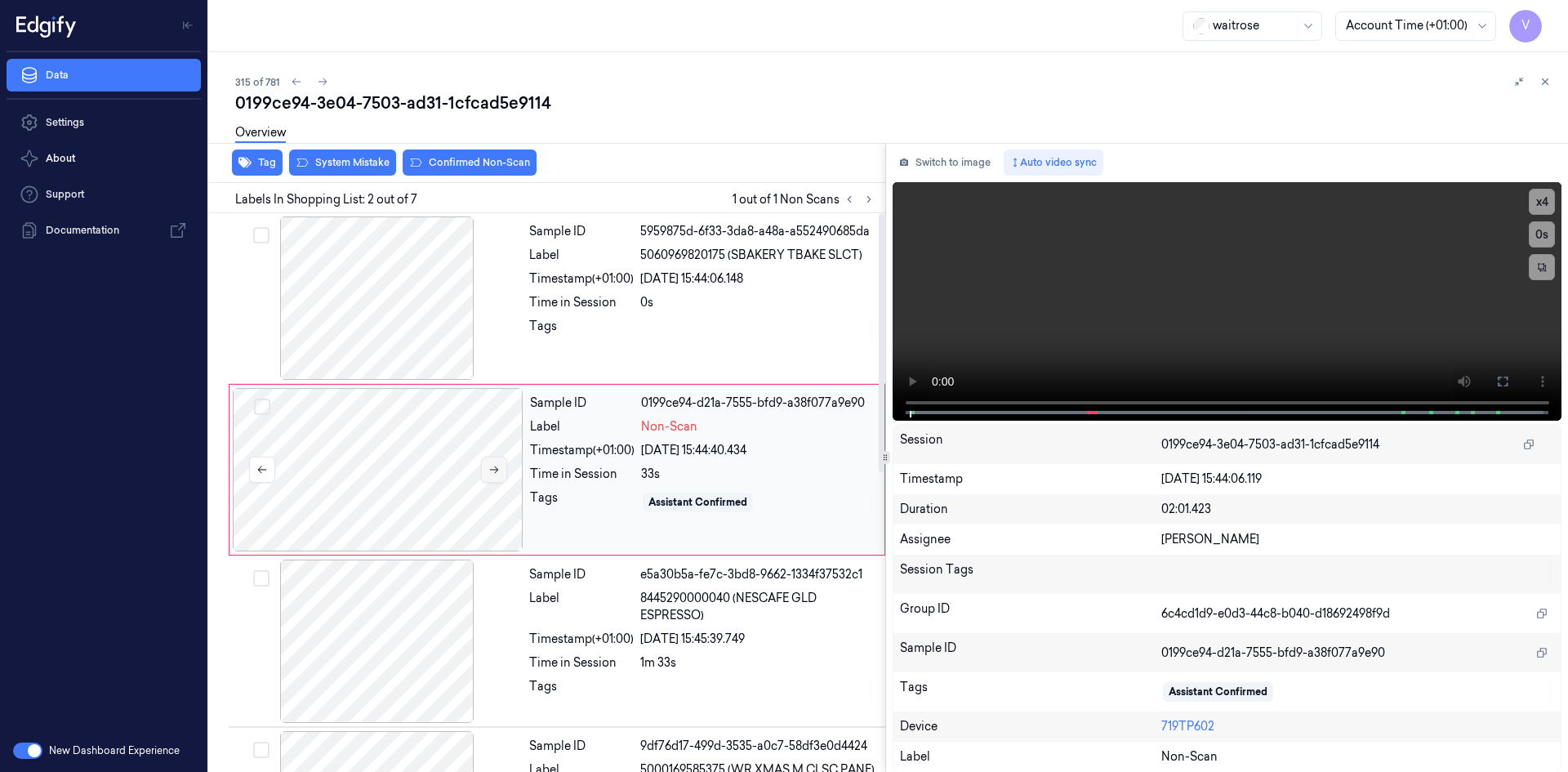
click at [497, 468] on icon at bounding box center [494, 469] width 11 height 11
click at [1046, 300] on video at bounding box center [1226, 301] width 670 height 238
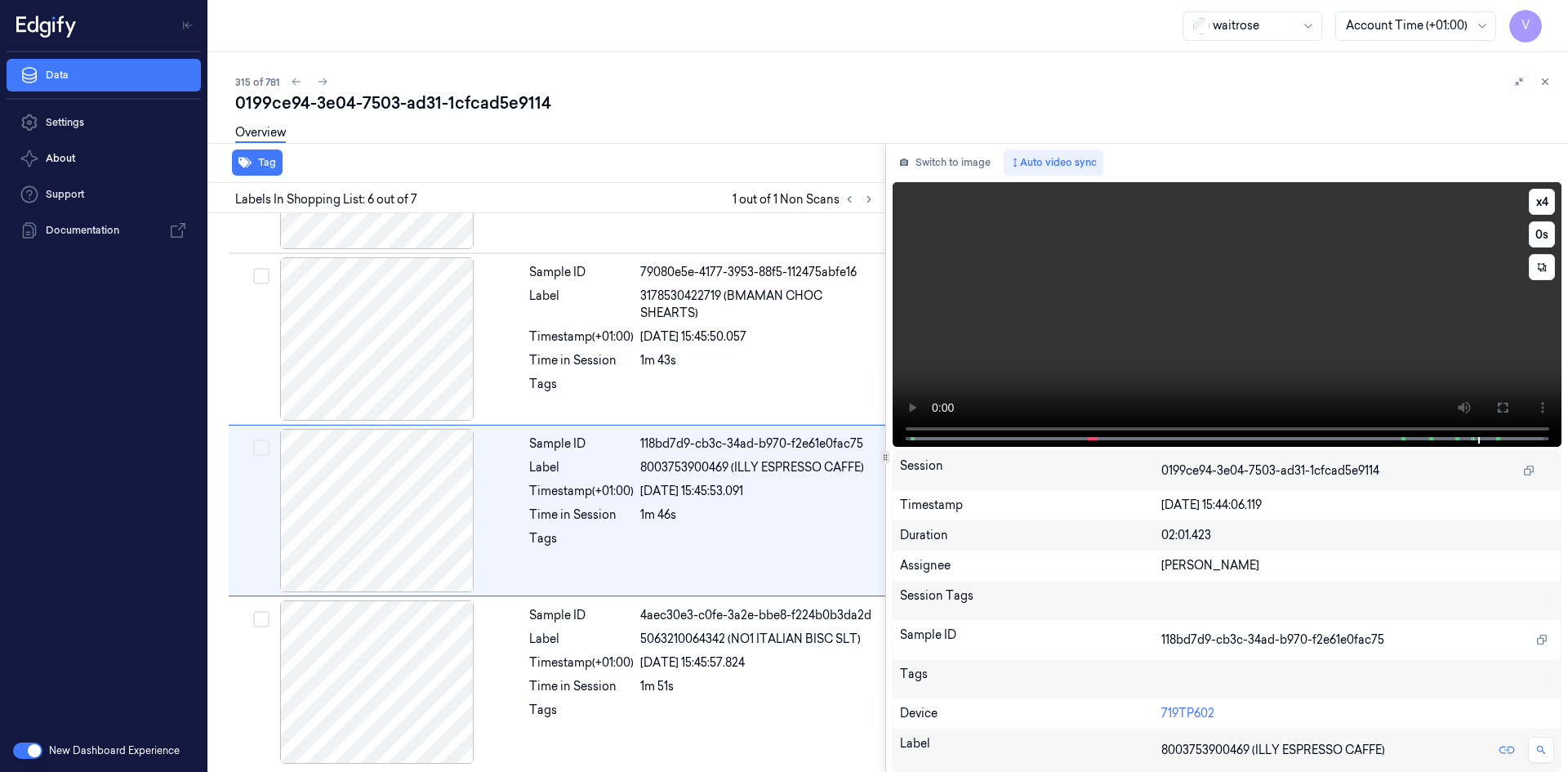
scroll to position [647, 0]
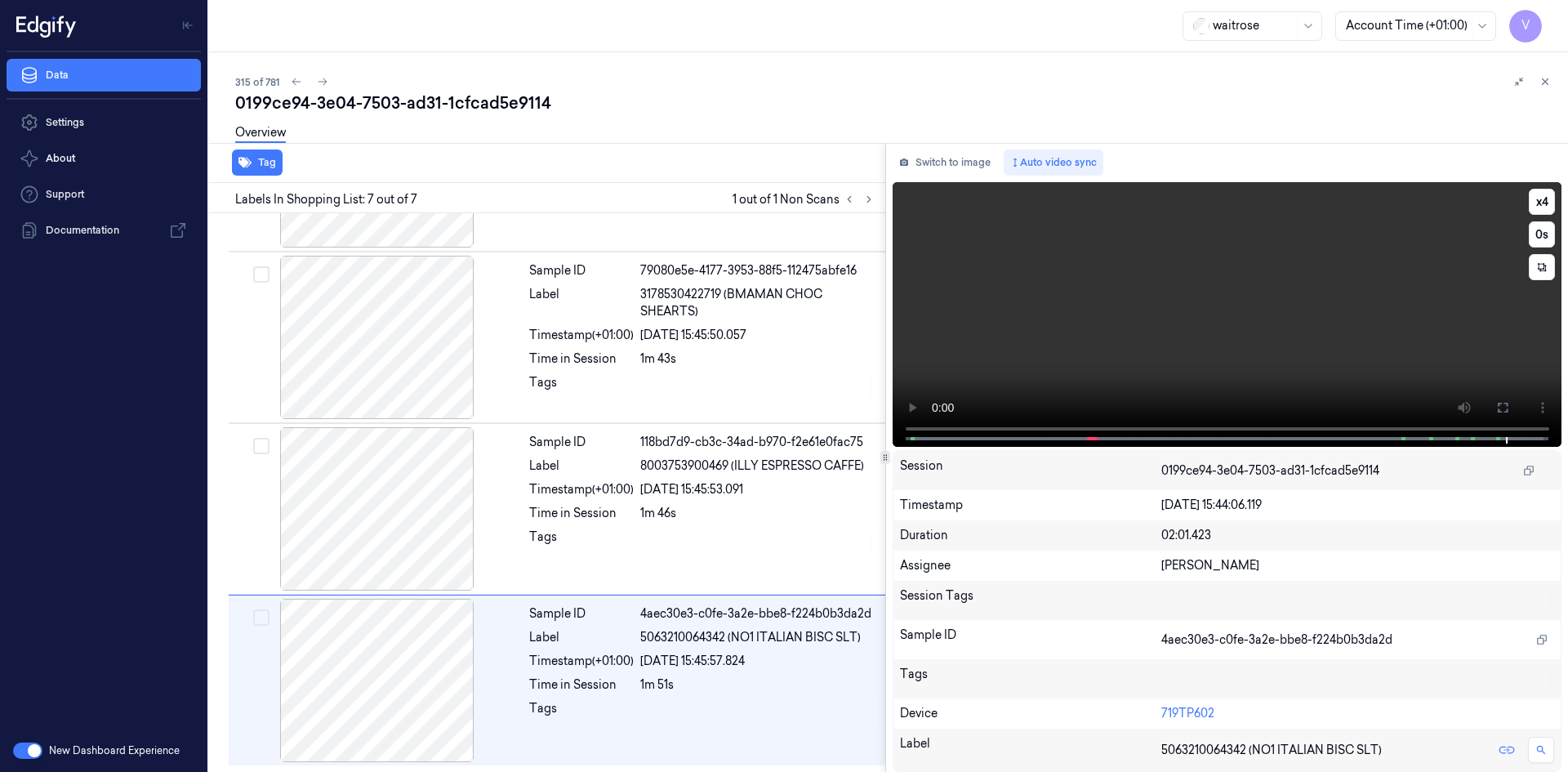
click at [1258, 290] on video at bounding box center [1226, 314] width 670 height 265
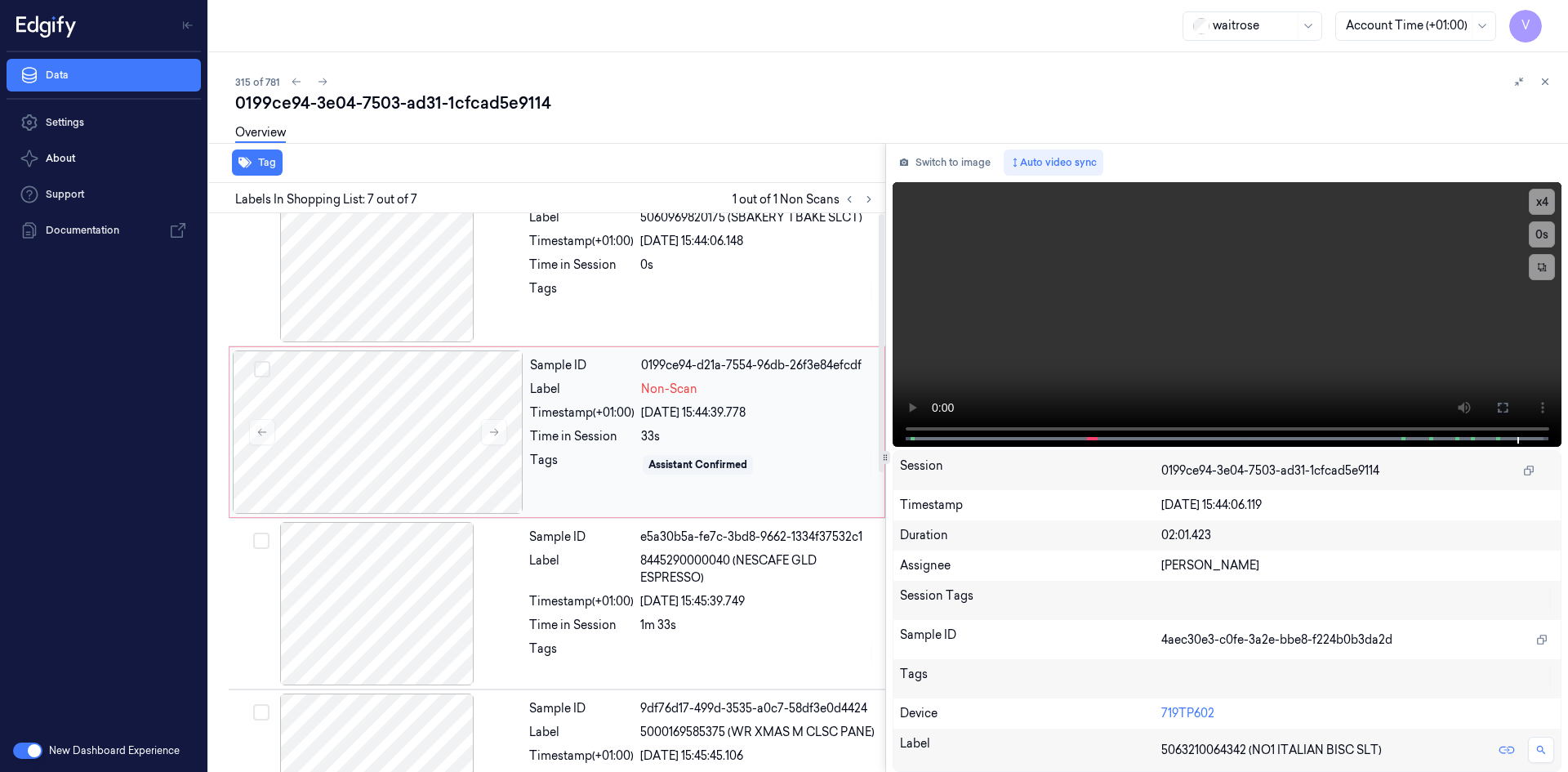
scroll to position [0, 0]
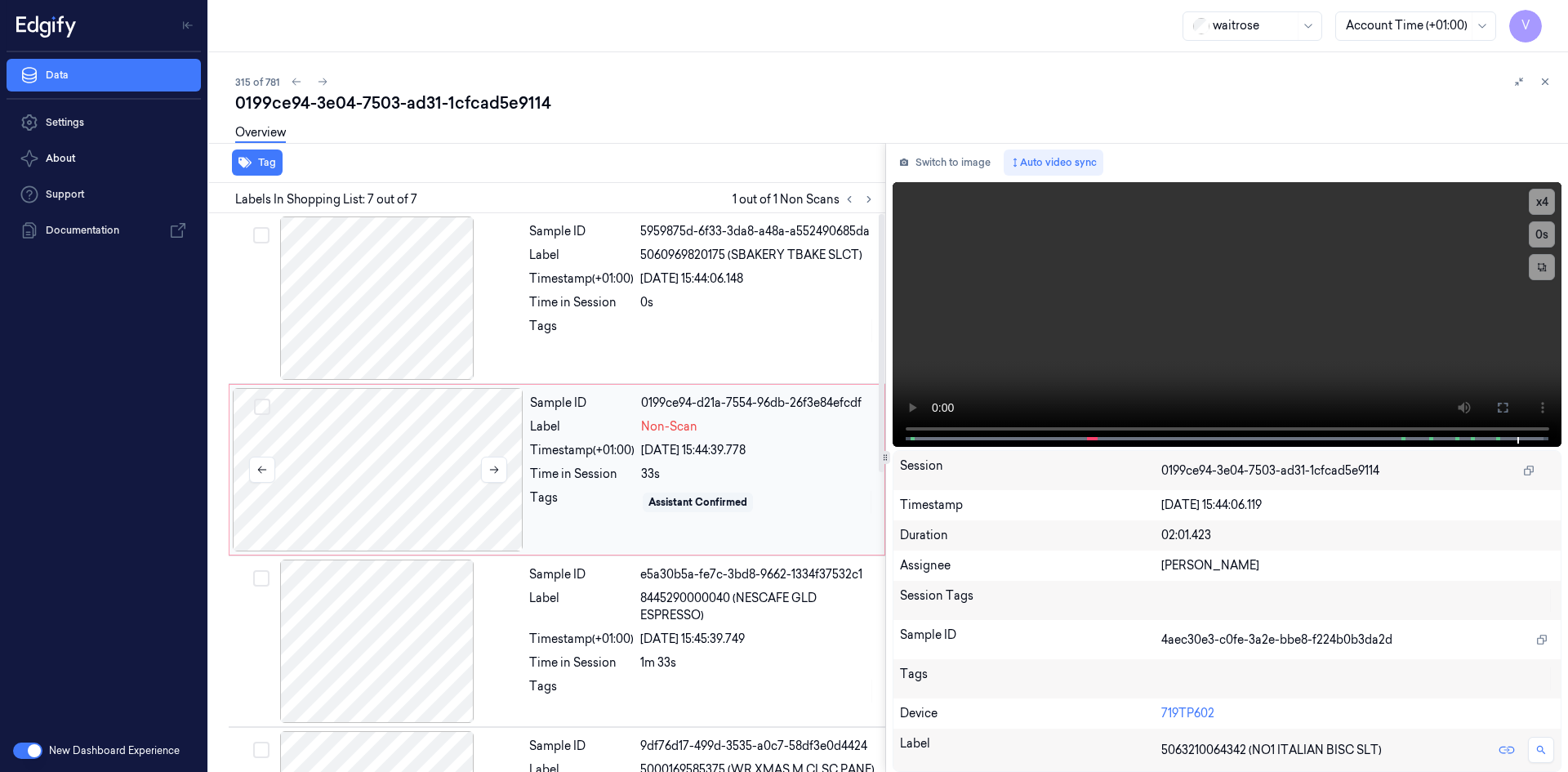
click at [391, 492] on div at bounding box center [377, 469] width 290 height 163
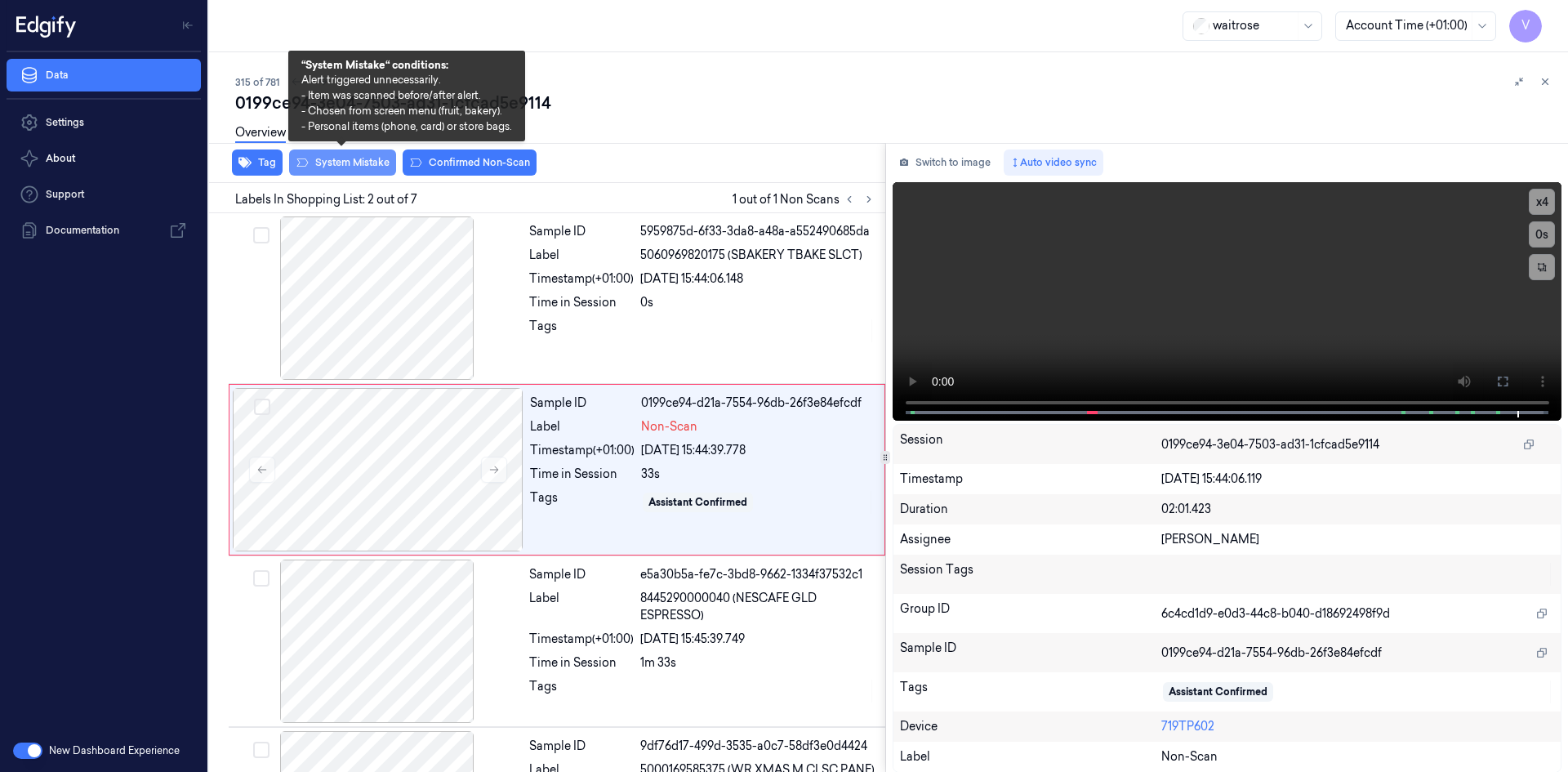
click at [334, 166] on button "System Mistake" at bounding box center [343, 162] width 107 height 27
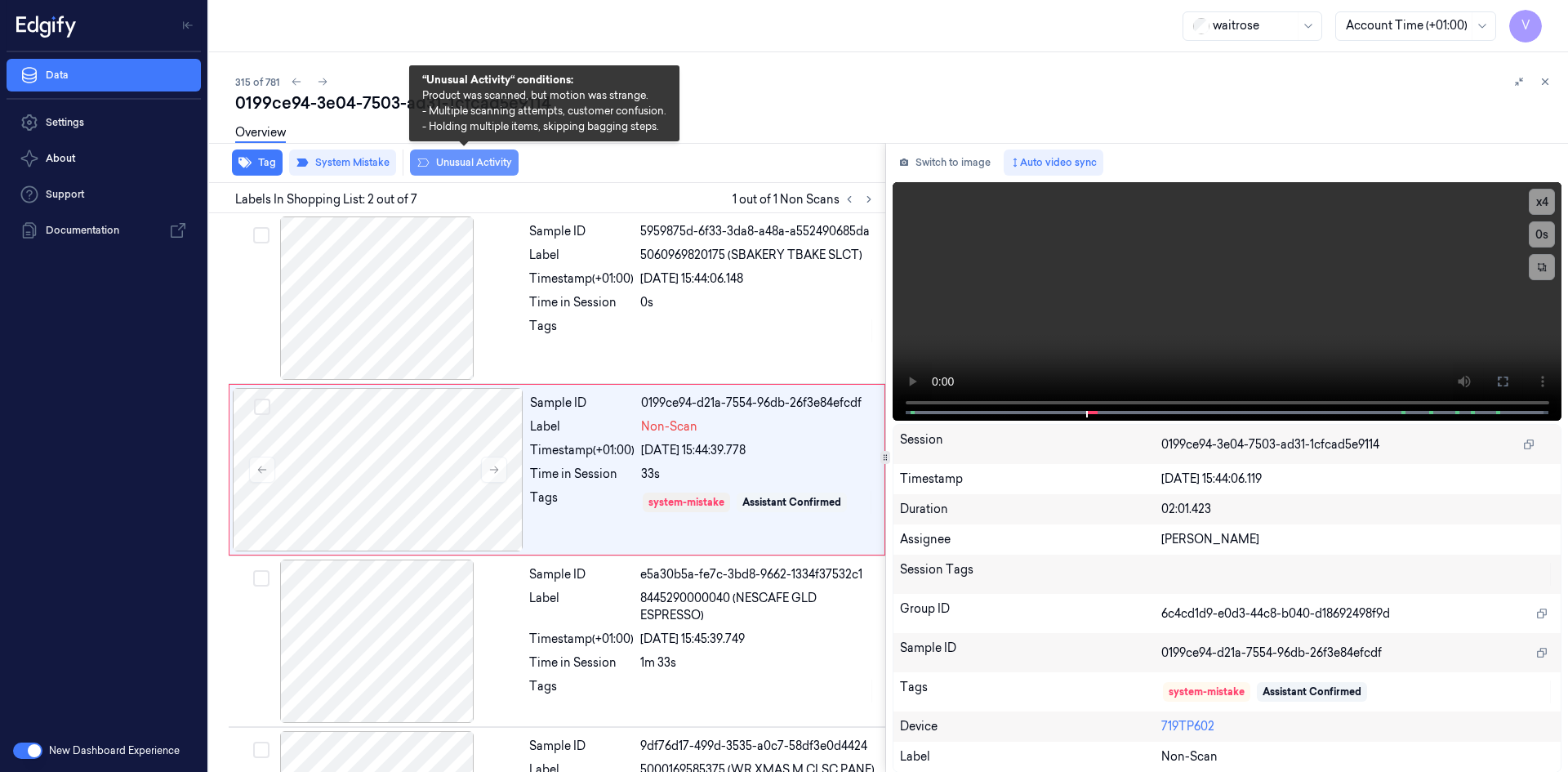
click at [490, 159] on button "Unusual Activity" at bounding box center [464, 162] width 109 height 27
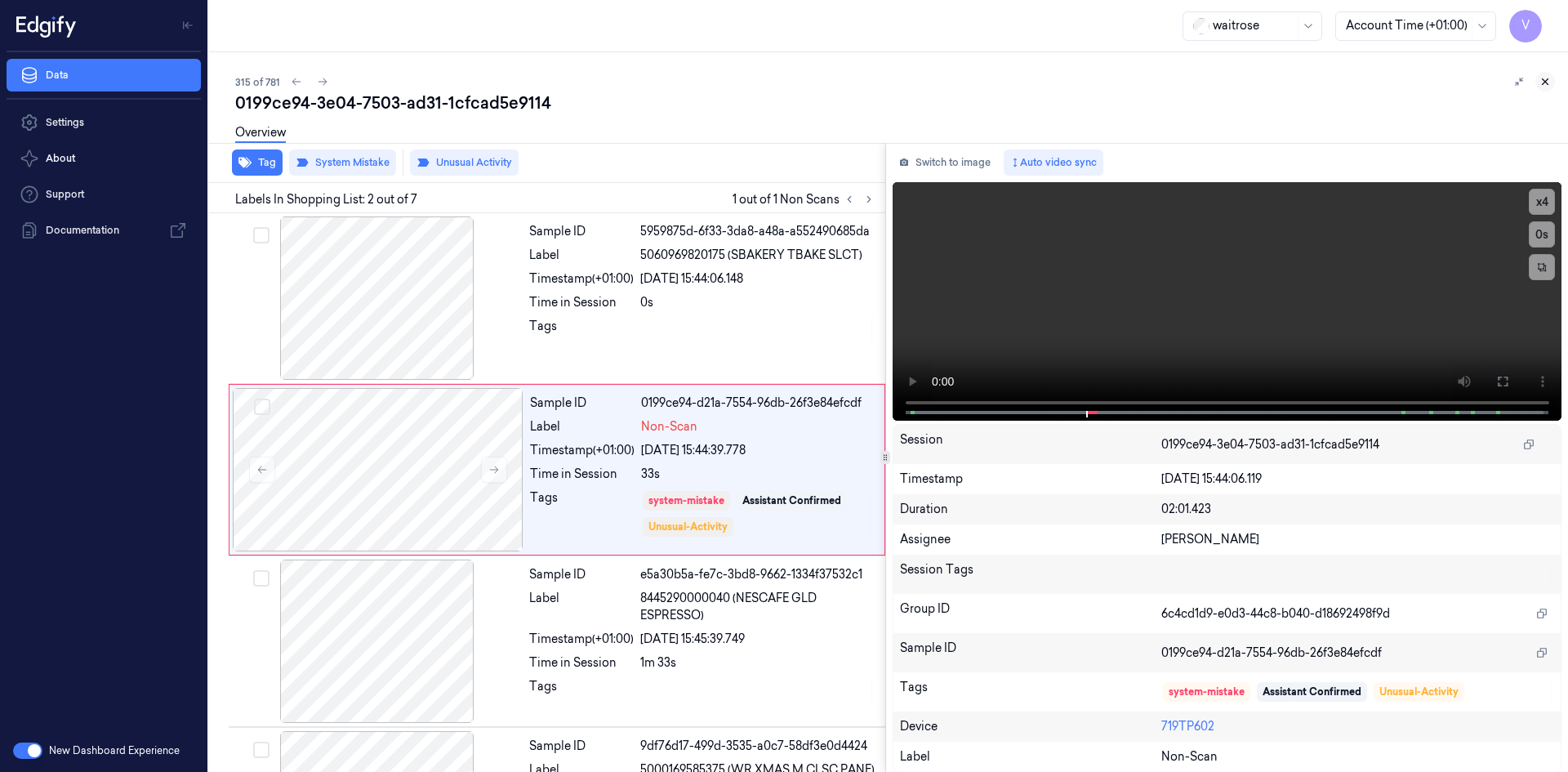
click at [1552, 79] on button at bounding box center [1544, 81] width 19 height 19
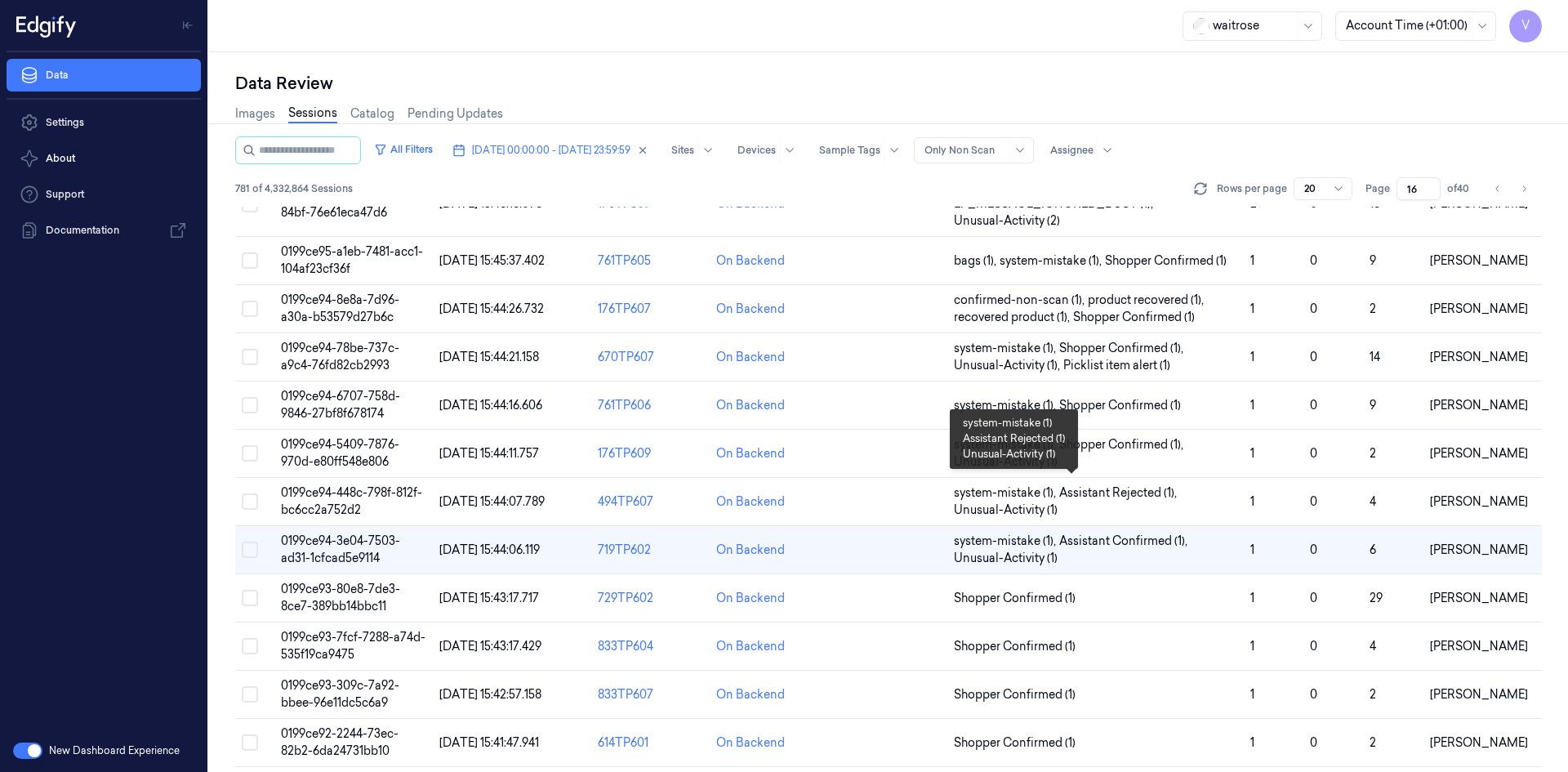
scroll to position [463, 0]
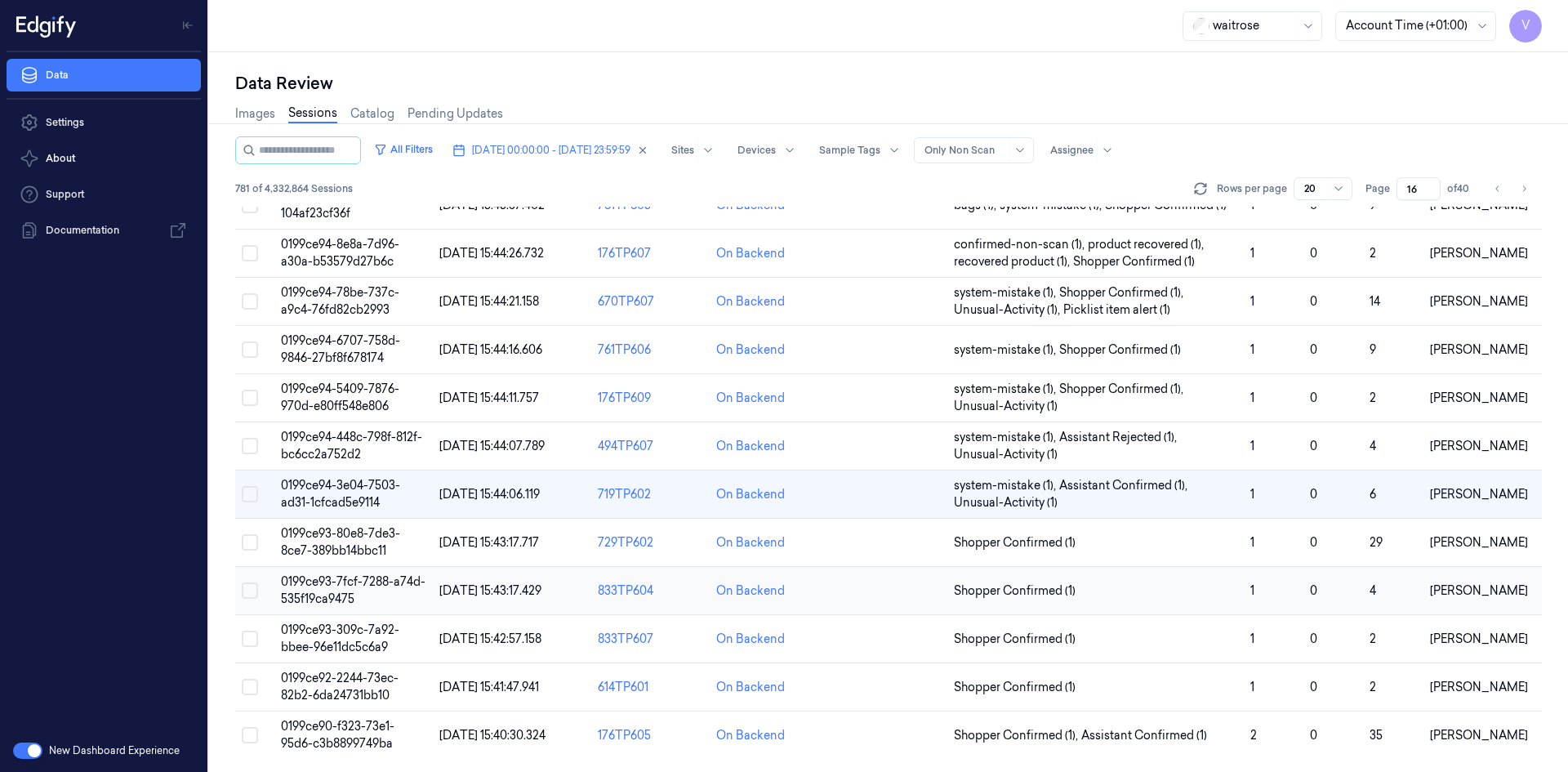
drag, startPoint x: 335, startPoint y: 588, endPoint x: 350, endPoint y: 591, distance: 15.3
click at [342, 591] on td "0199ce93-7fcf-7288-a74d-535f19ca9475" at bounding box center [354, 591] width 158 height 49
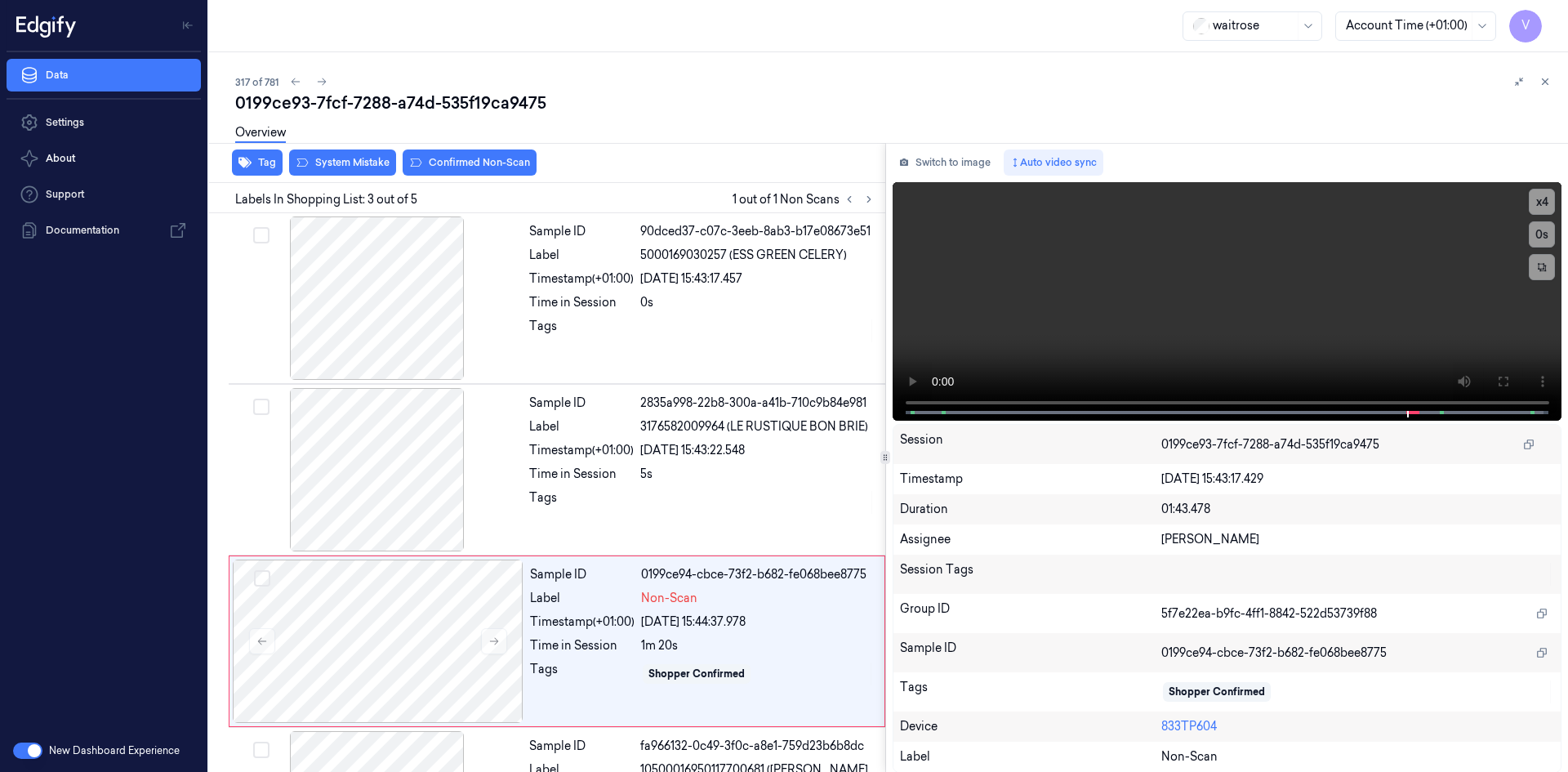
scroll to position [148, 0]
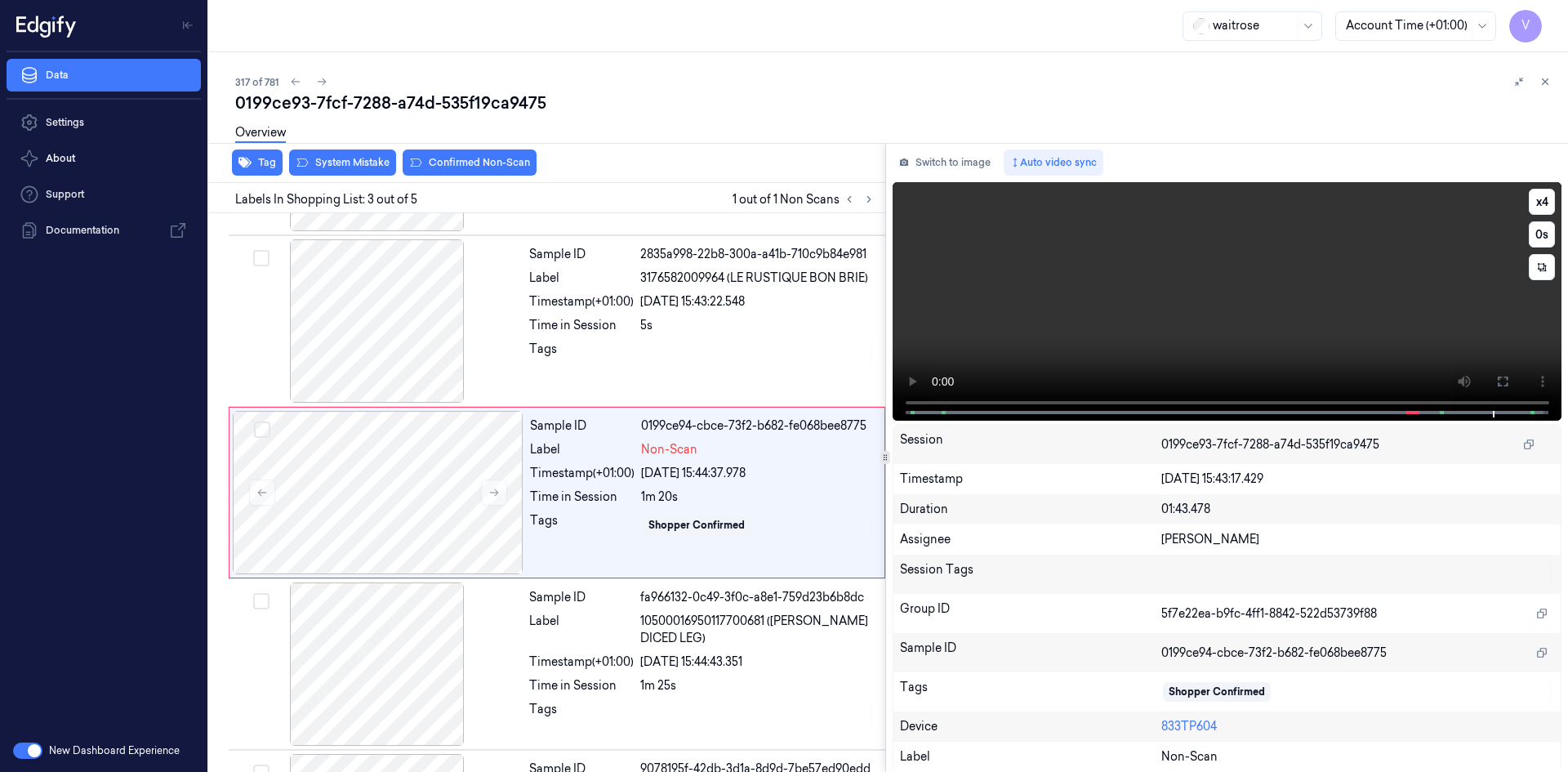
click at [1136, 359] on video at bounding box center [1226, 301] width 670 height 238
click at [1124, 331] on video at bounding box center [1226, 301] width 670 height 238
click at [1053, 288] on video at bounding box center [1226, 301] width 670 height 238
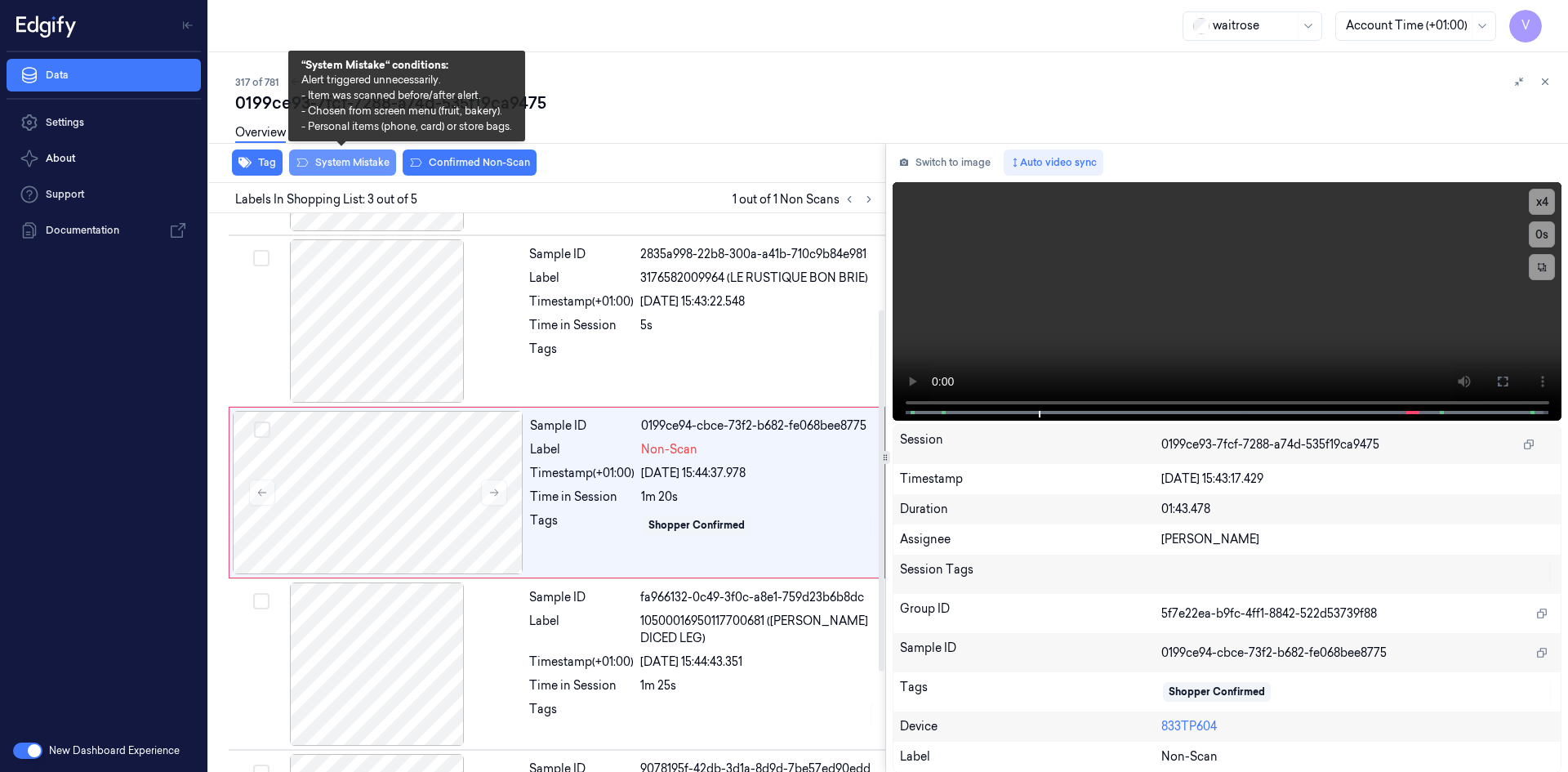
click at [380, 162] on button "System Mistake" at bounding box center [343, 162] width 107 height 27
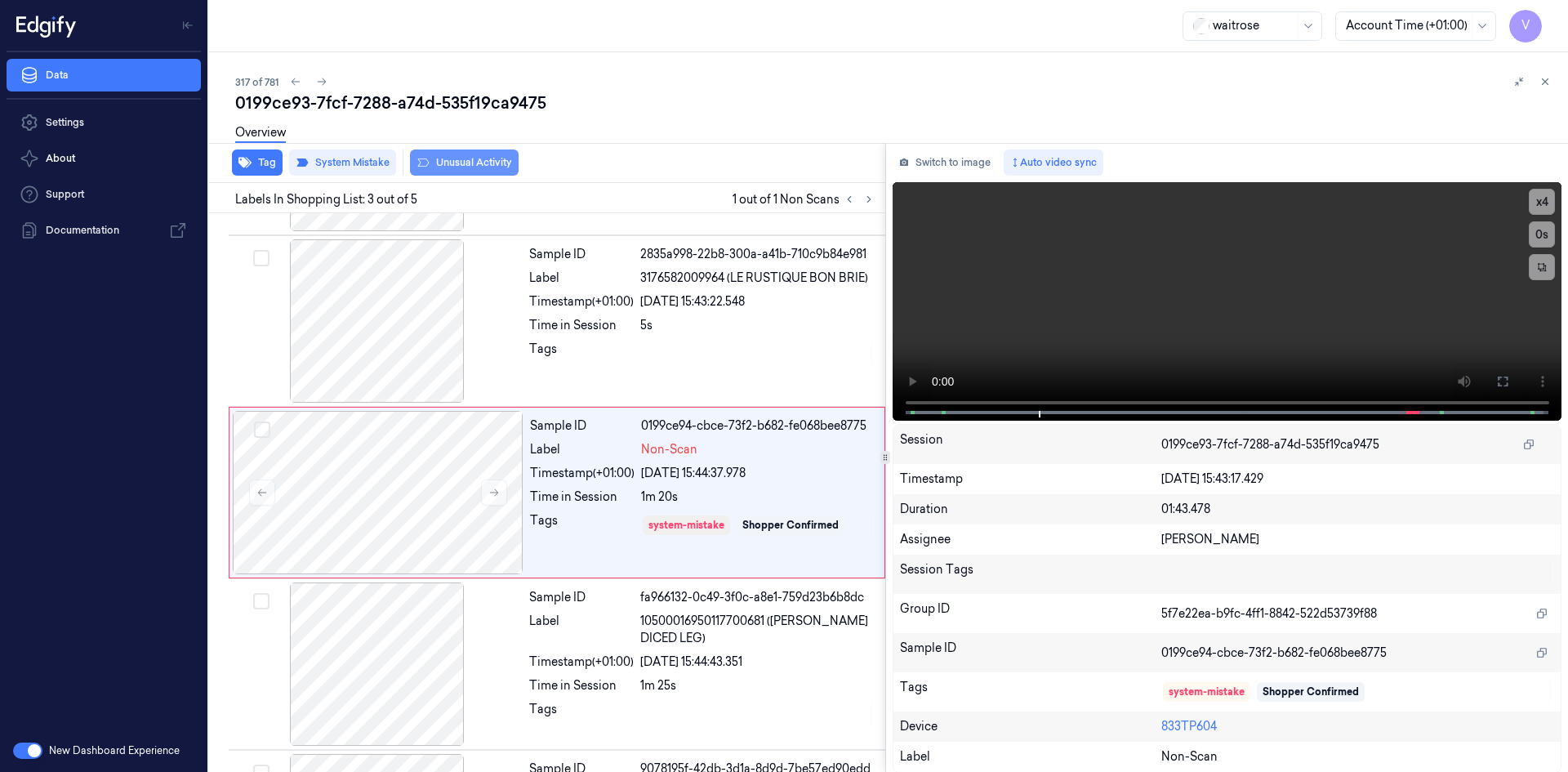
click at [462, 162] on button "Unusual Activity" at bounding box center [464, 162] width 109 height 27
click at [1547, 75] on button at bounding box center [1544, 81] width 19 height 19
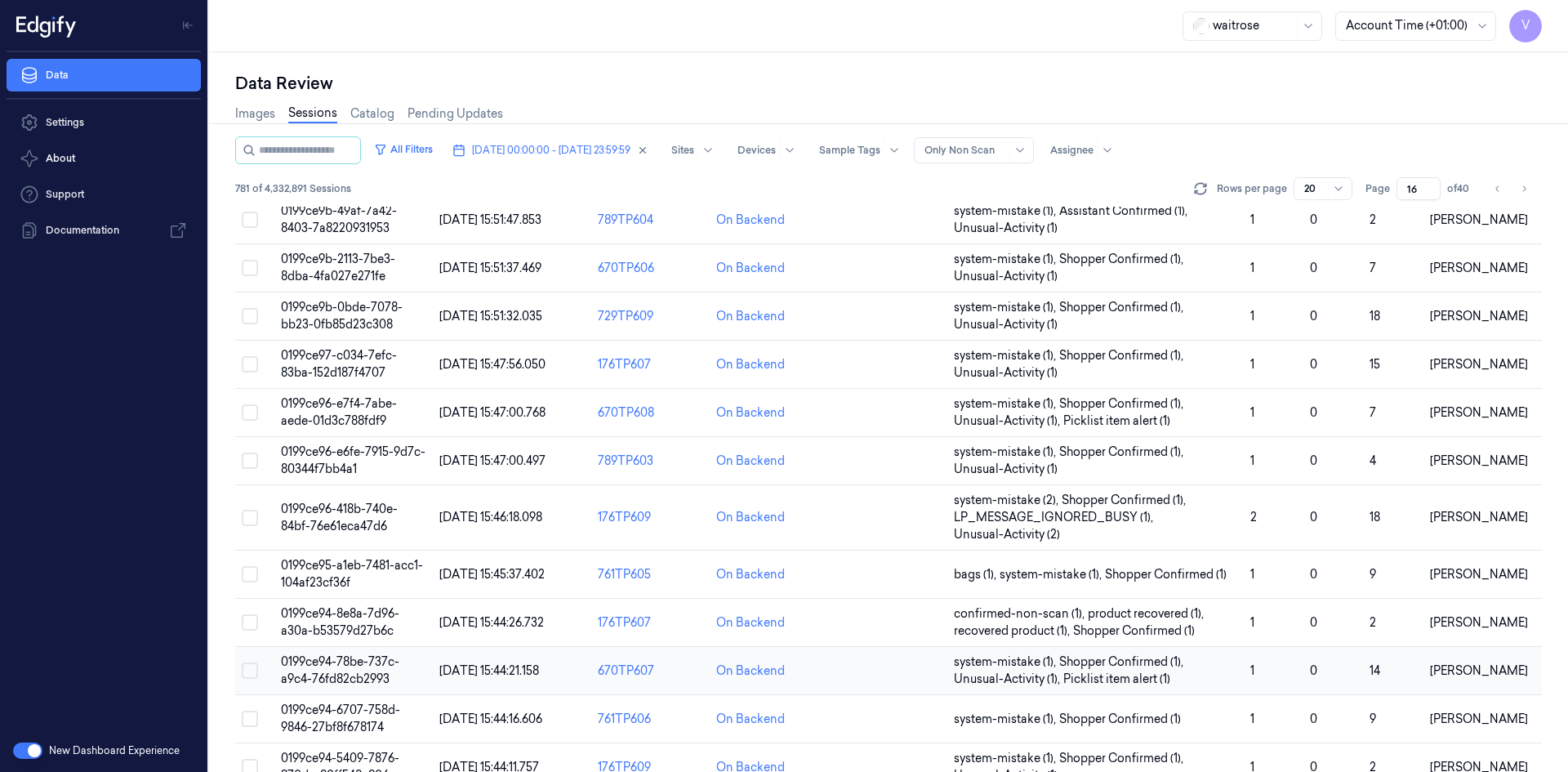
scroll to position [463, 0]
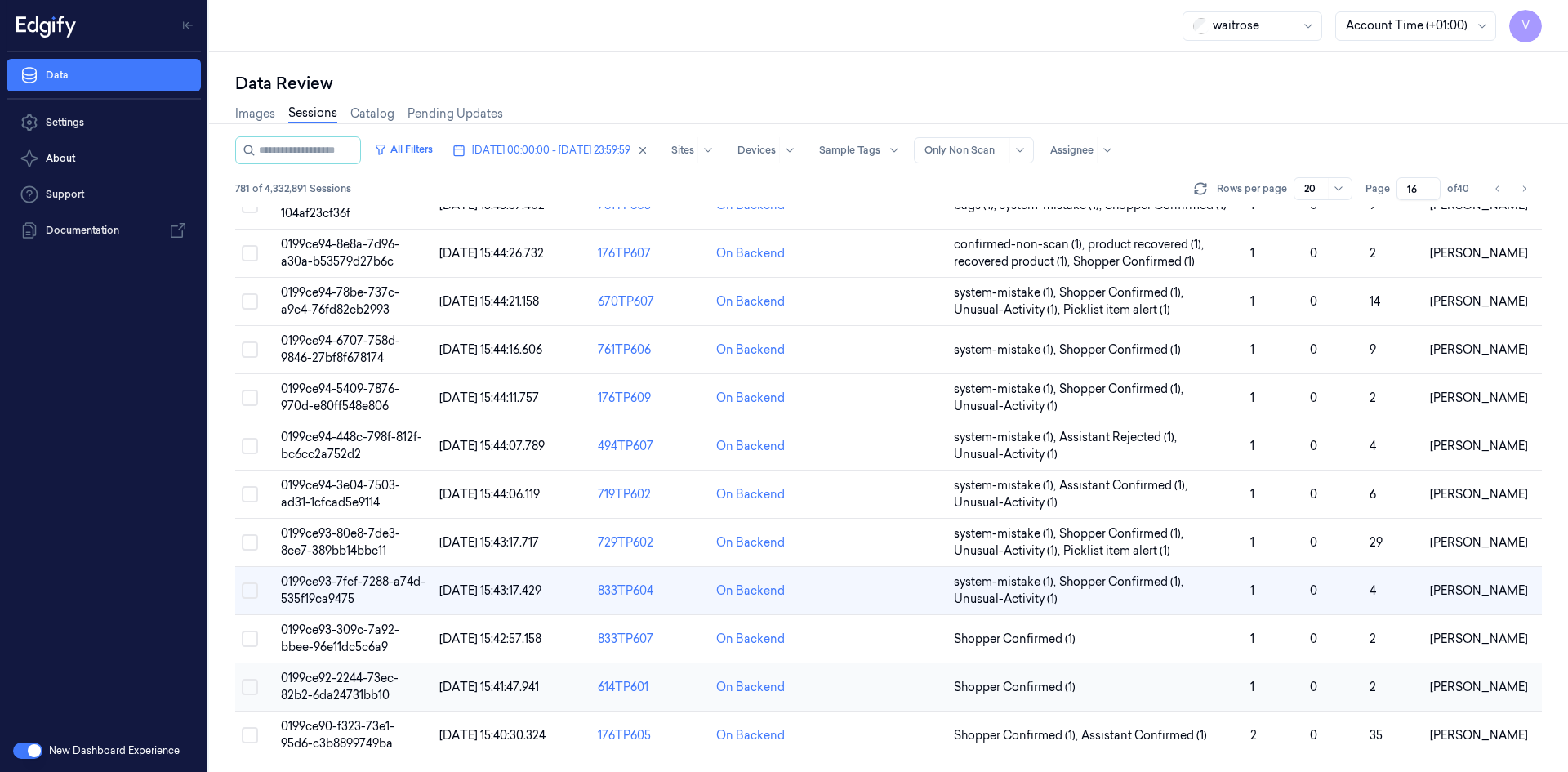
click at [370, 690] on span "0199ce92-2244-73ec-82b2-6da24731bb10" at bounding box center [340, 686] width 117 height 32
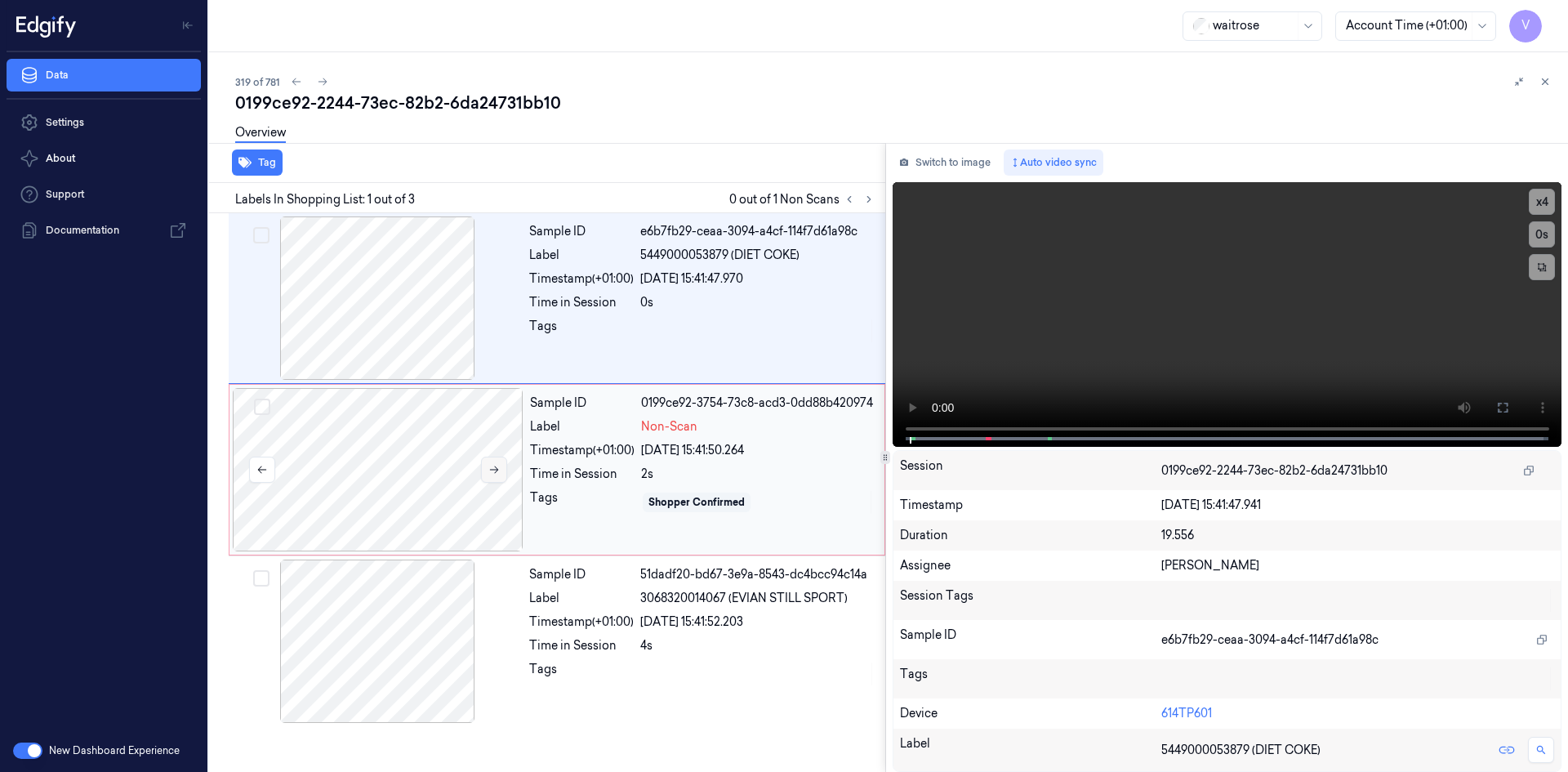
click at [494, 470] on icon at bounding box center [495, 470] width 9 height 7
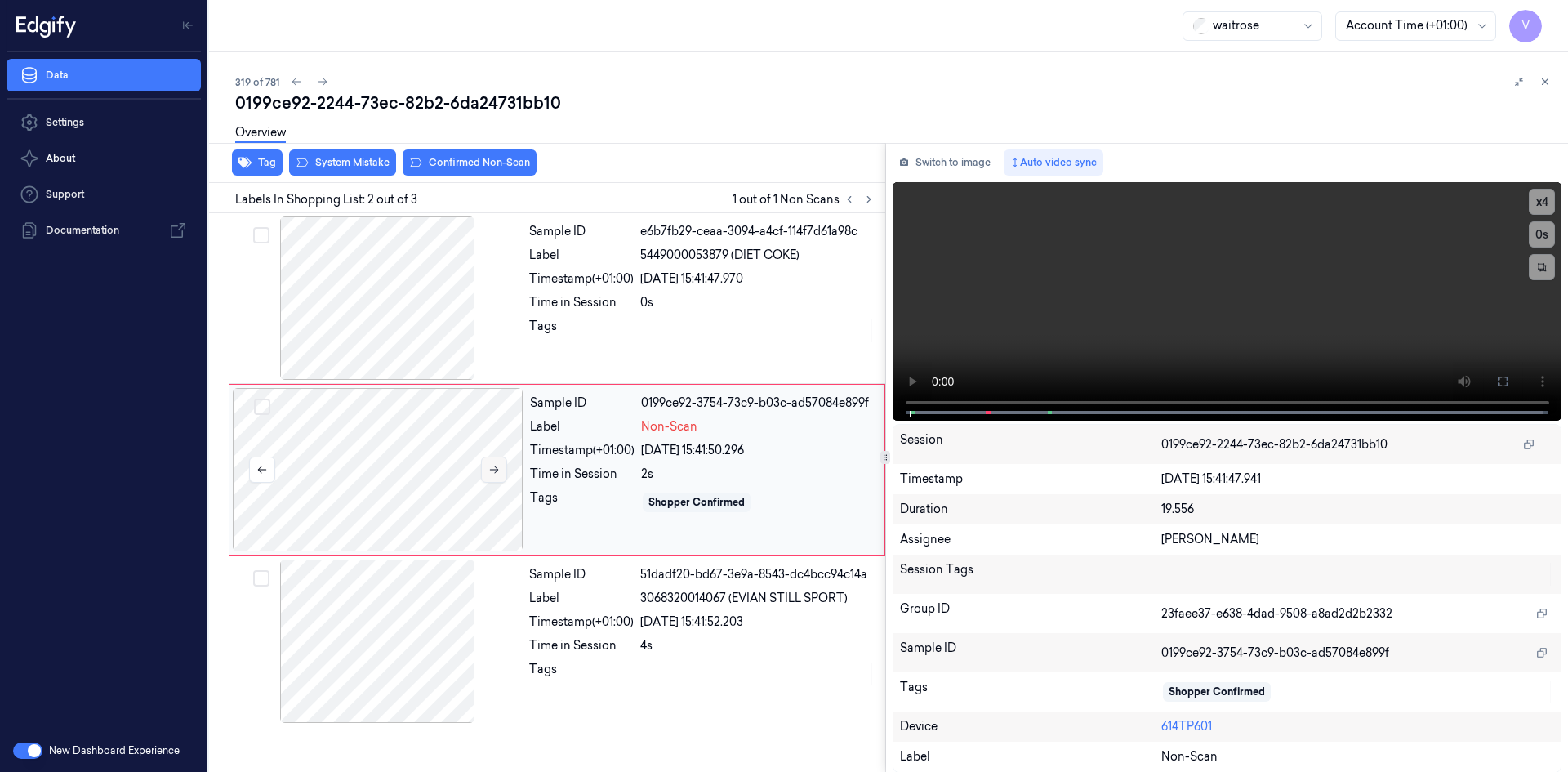
click at [494, 470] on icon at bounding box center [495, 470] width 9 height 7
click at [1110, 305] on video at bounding box center [1226, 301] width 670 height 238
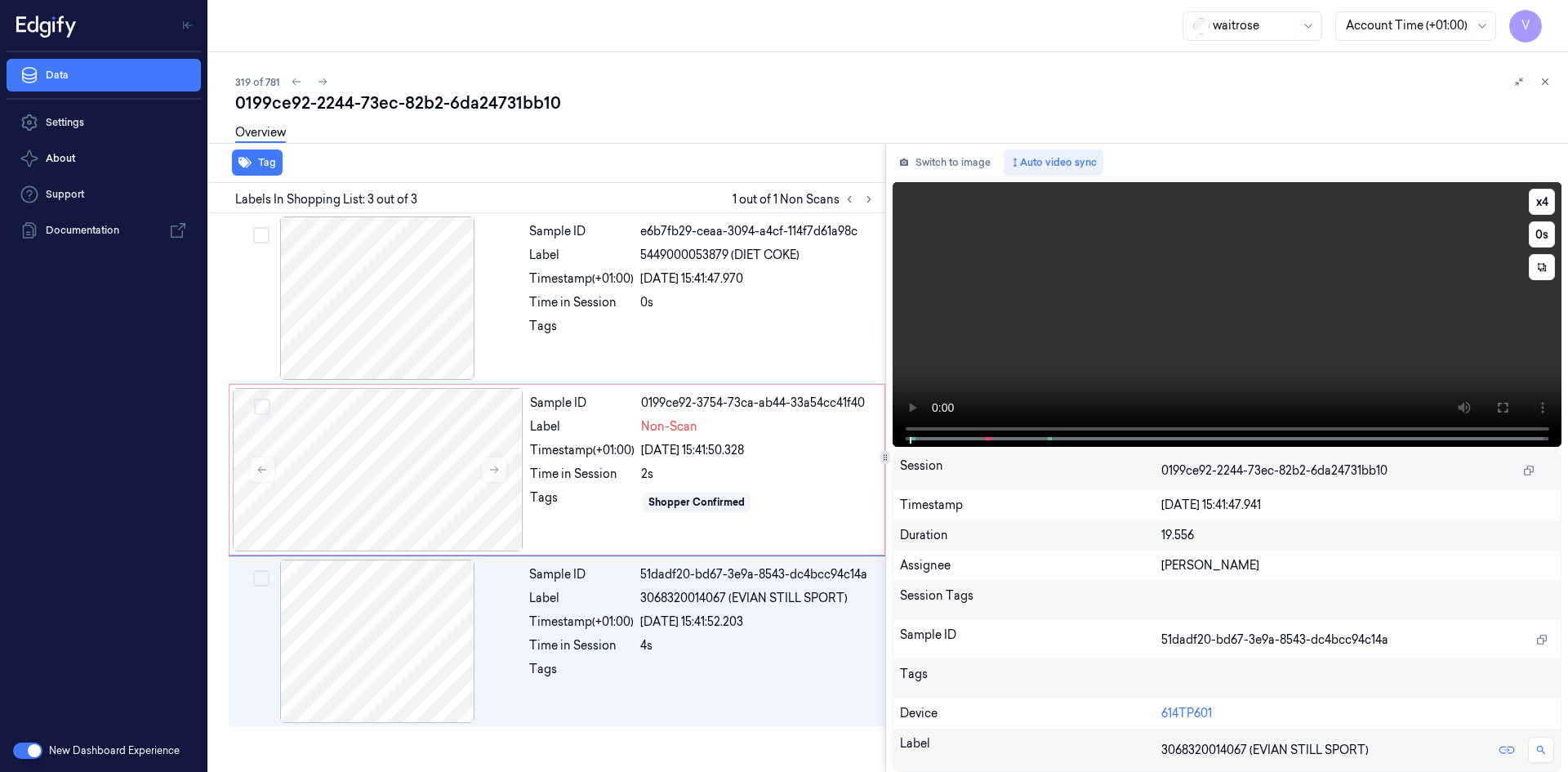
click at [1247, 295] on video at bounding box center [1226, 314] width 670 height 265
click at [1546, 199] on button "x 4" at bounding box center [1541, 201] width 27 height 27
click at [1539, 205] on button "x 1" at bounding box center [1541, 201] width 27 height 27
click at [1203, 322] on video at bounding box center [1226, 314] width 670 height 265
click at [1203, 320] on video at bounding box center [1226, 314] width 670 height 265
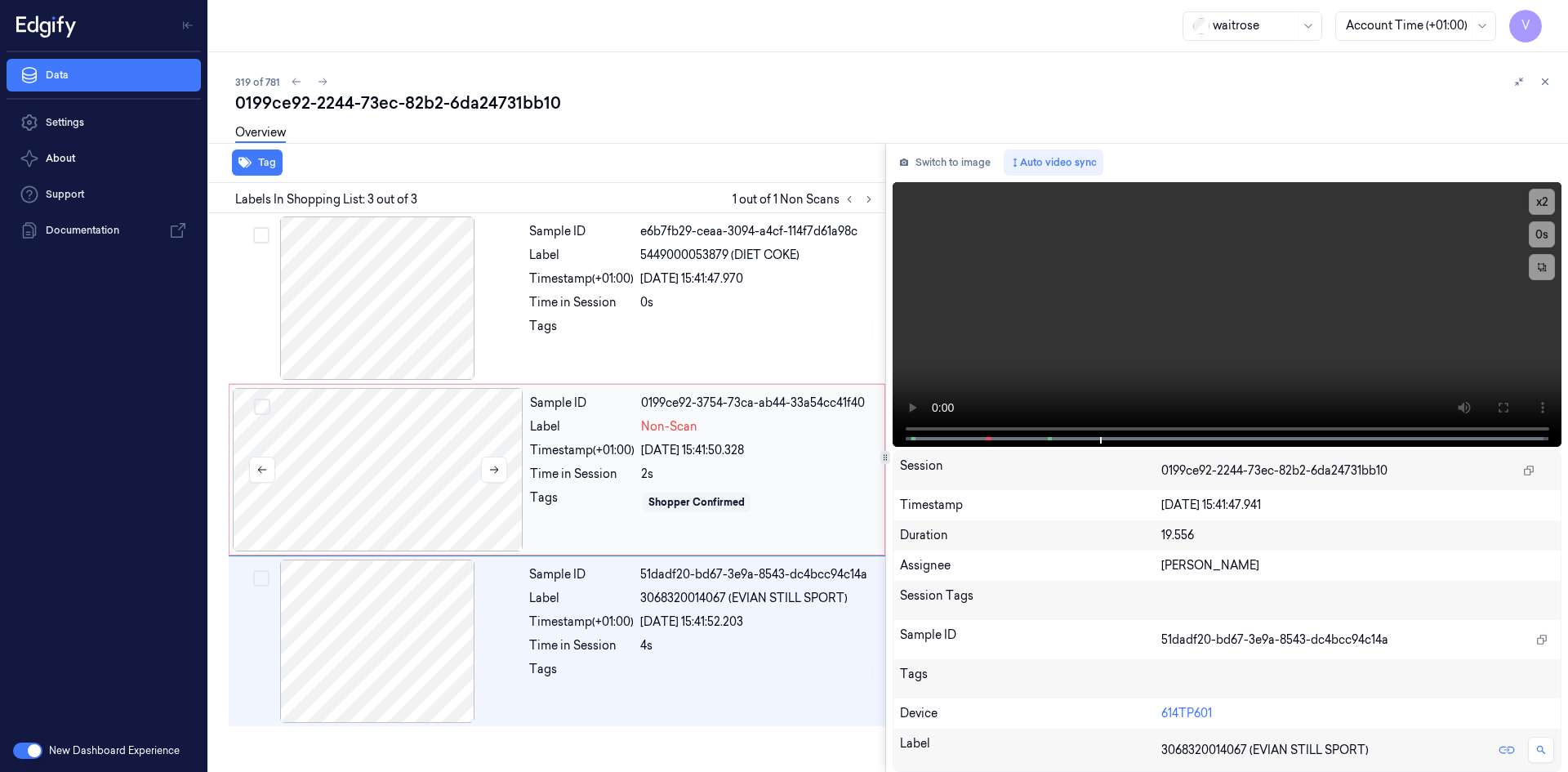
click at [387, 428] on div at bounding box center [377, 469] width 290 height 163
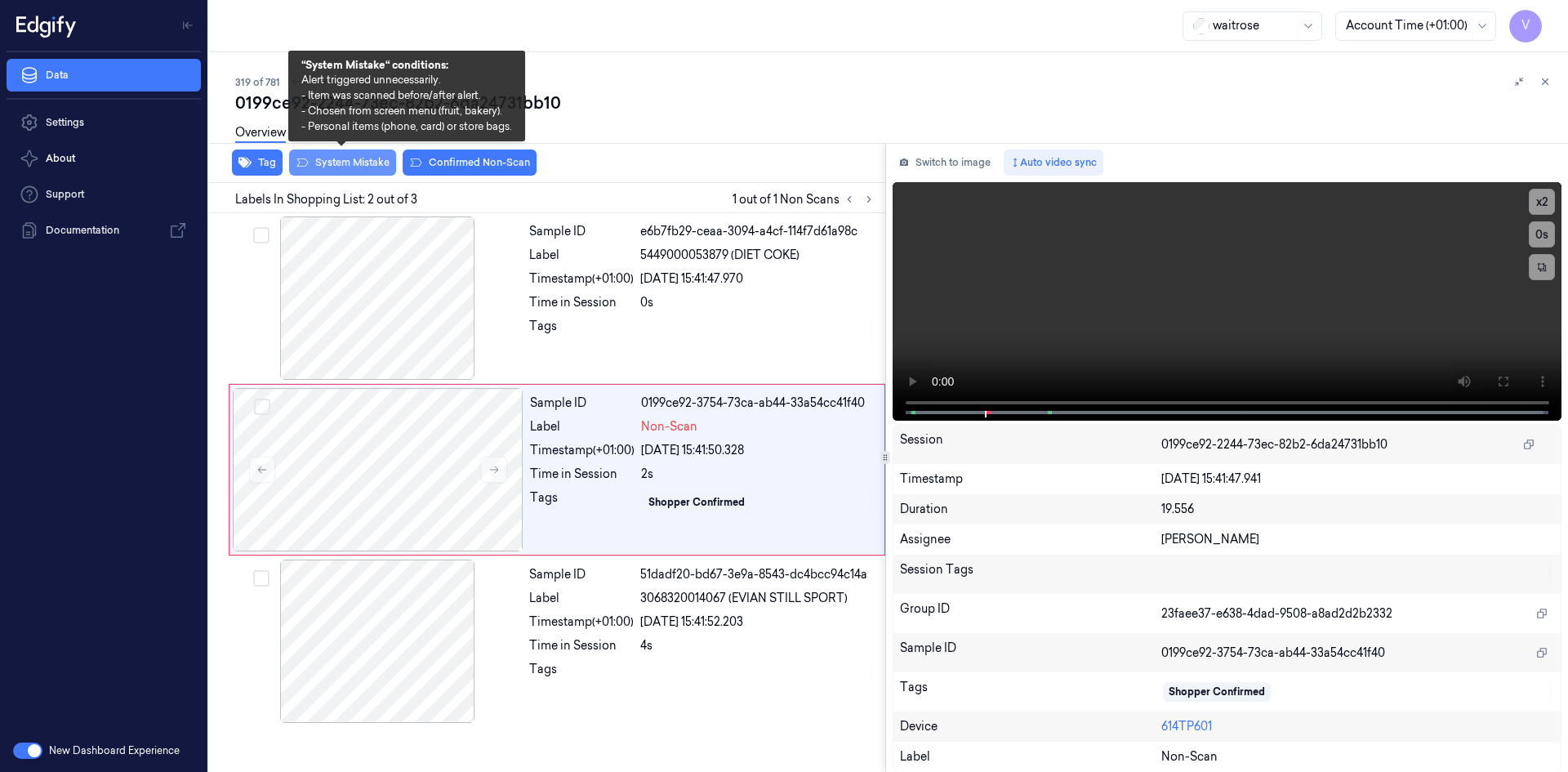
click at [352, 161] on button "System Mistake" at bounding box center [343, 162] width 107 height 27
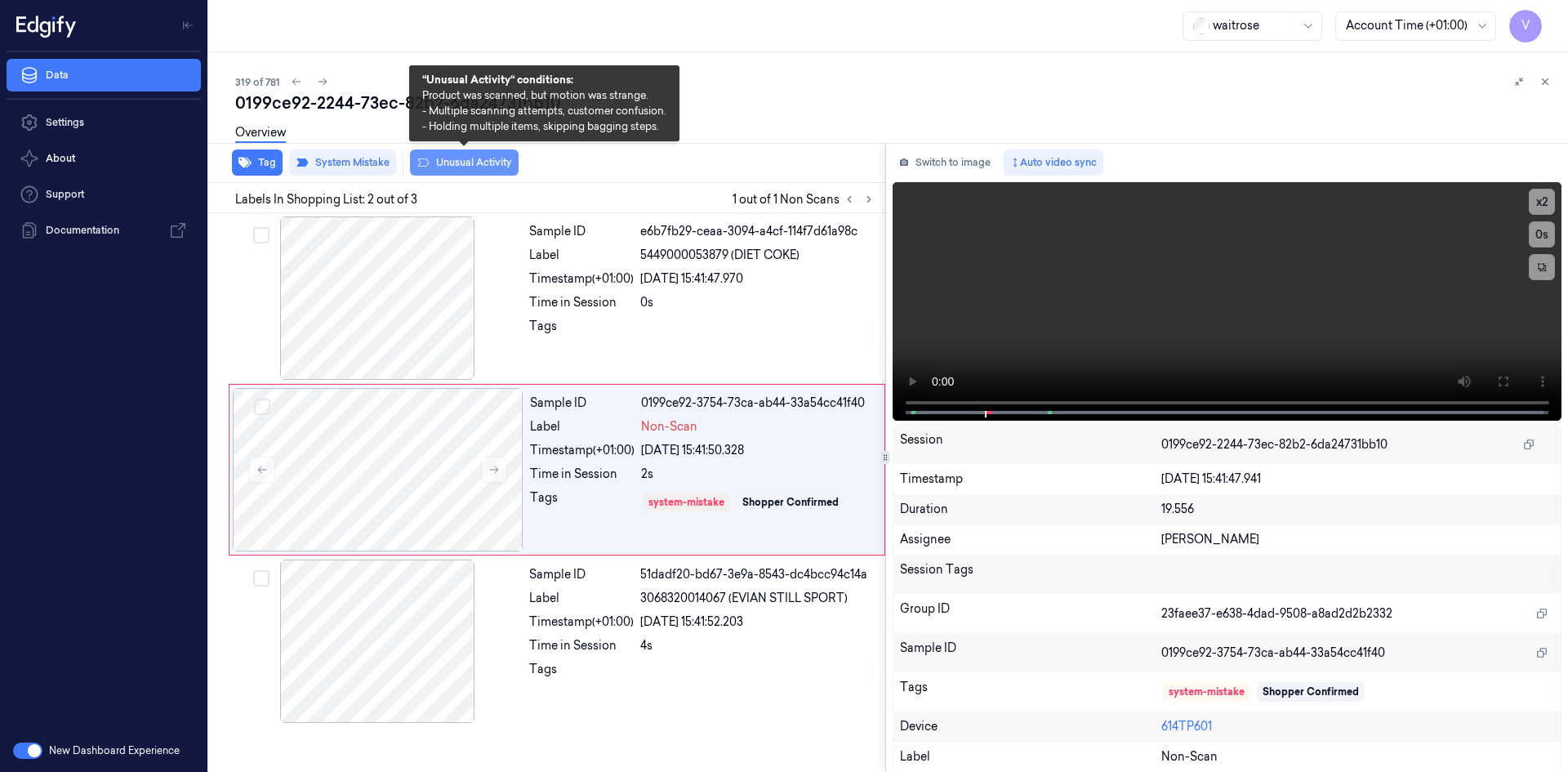
click at [471, 163] on button "Unusual Activity" at bounding box center [464, 162] width 109 height 27
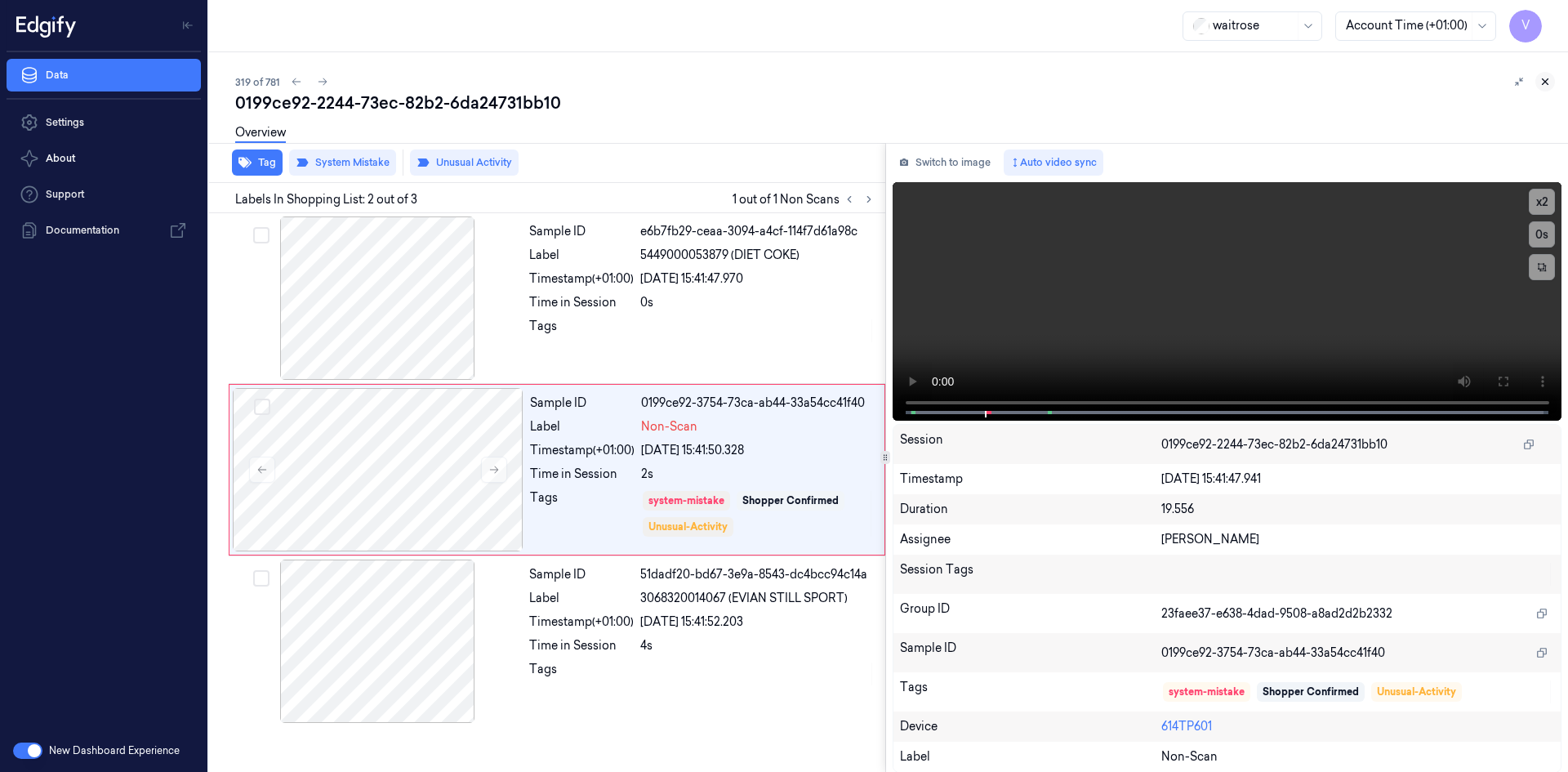
click at [1546, 80] on icon at bounding box center [1545, 82] width 11 height 11
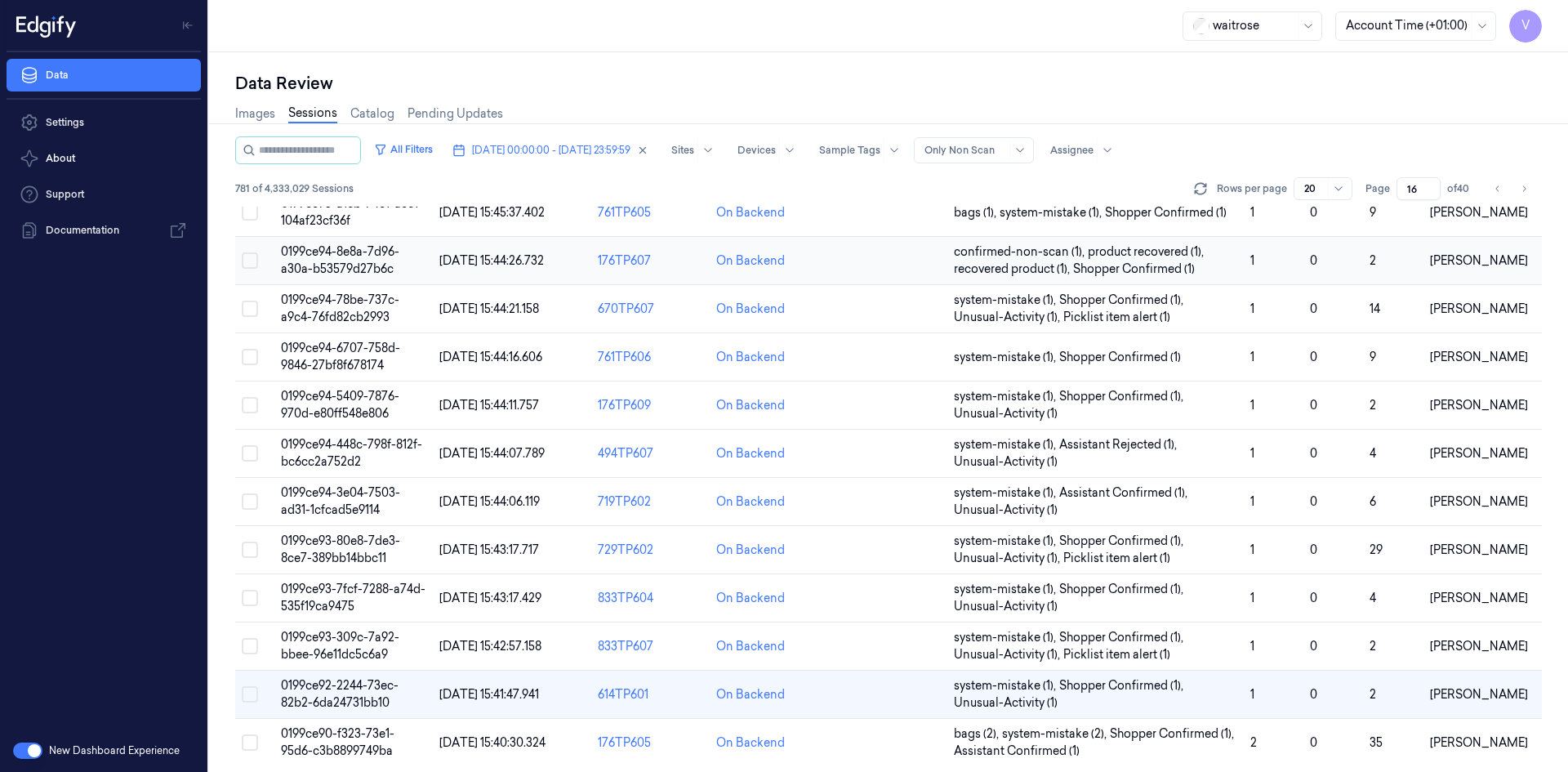
scroll to position [463, 0]
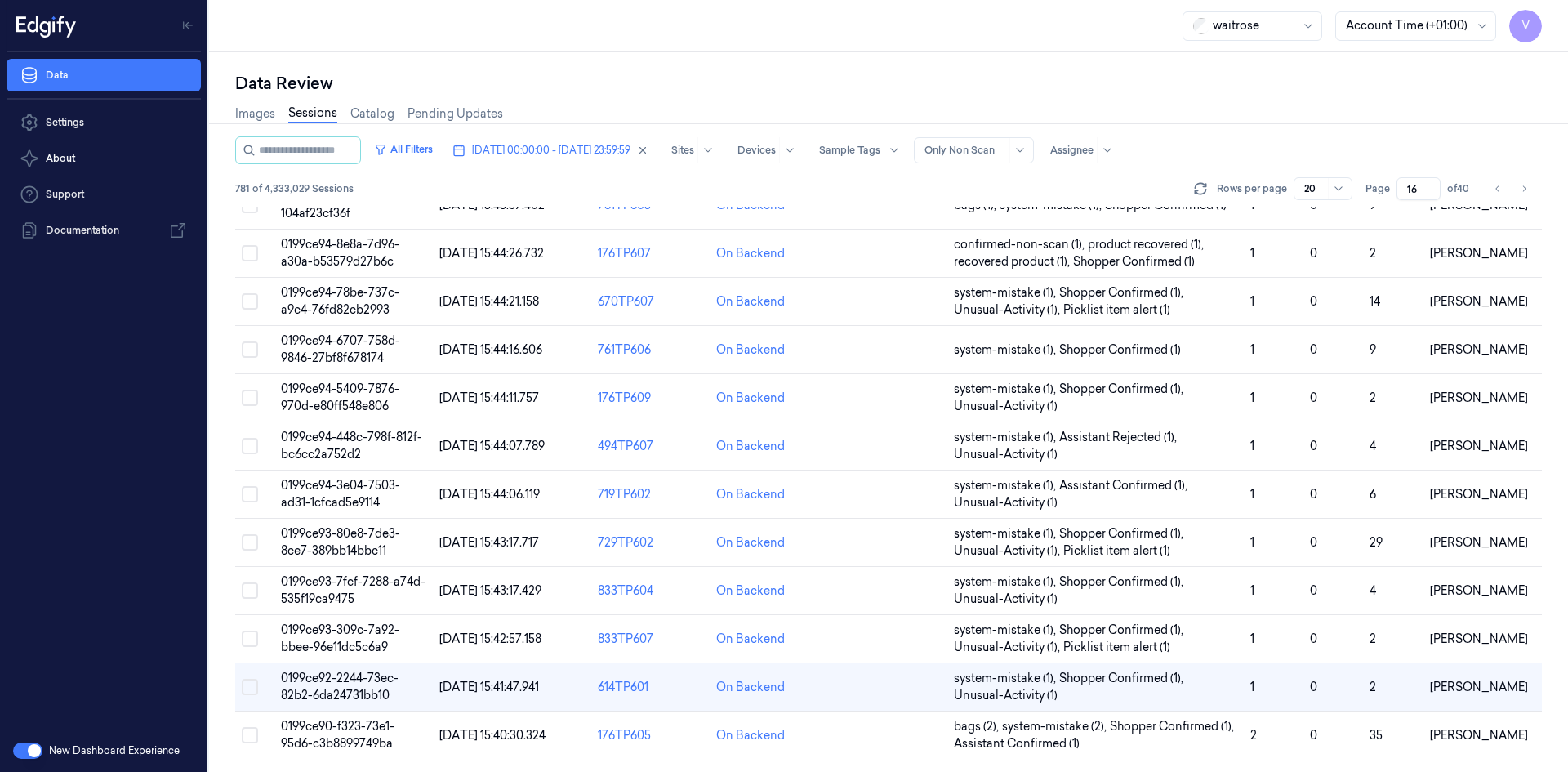
drag, startPoint x: 1414, startPoint y: 187, endPoint x: 1396, endPoint y: 204, distance: 24.8
click at [1396, 204] on div "All Filters [DATE] 00:00:00 - [DATE] 23:59:59 Sites Devices Sample Tags Alert T…" at bounding box center [888, 171] width 1306 height 71
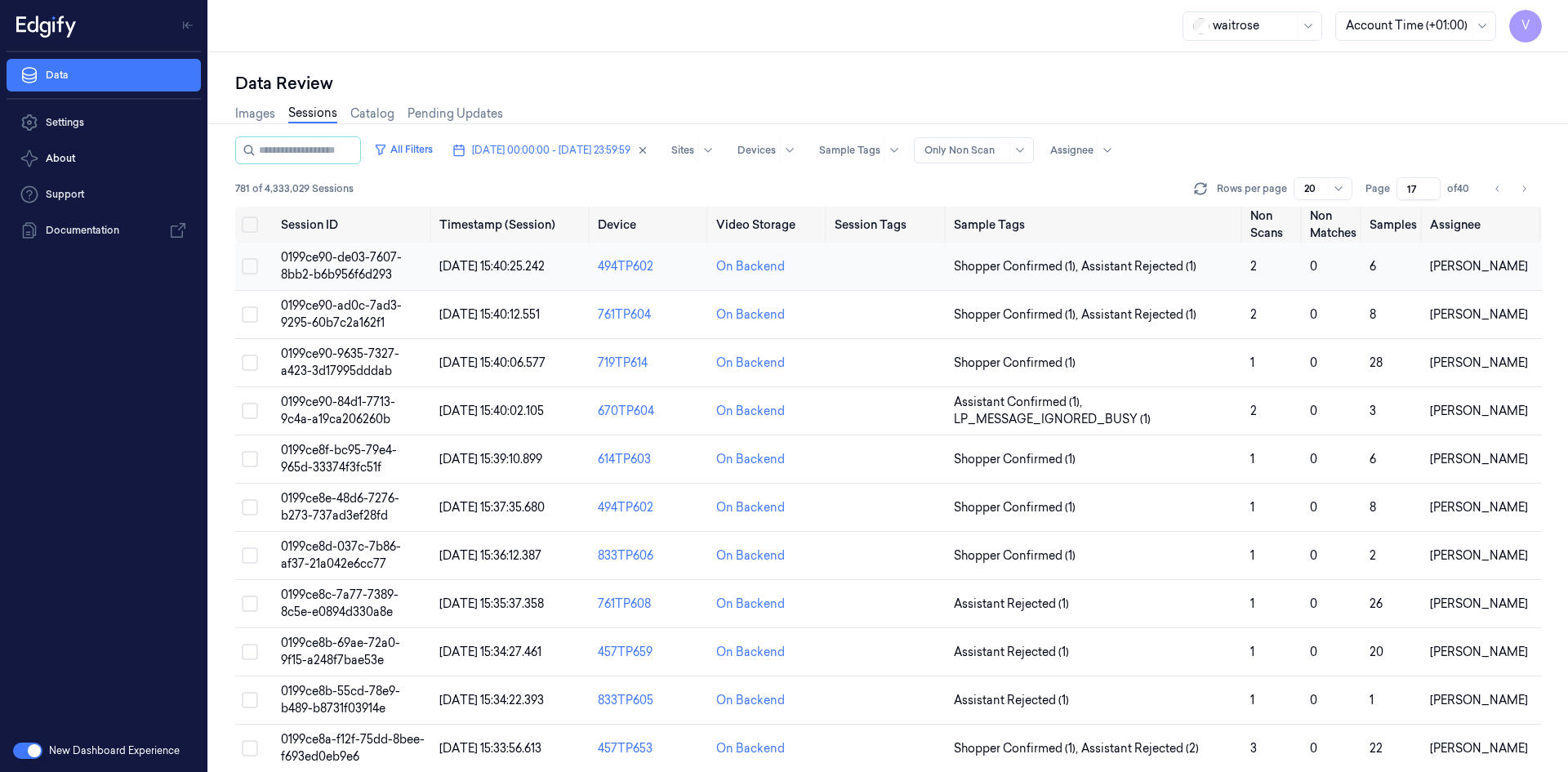
type input "17"
click at [352, 267] on span "0199ce90-de03-7607-8bb2-b6b956f6d293" at bounding box center [342, 266] width 121 height 32
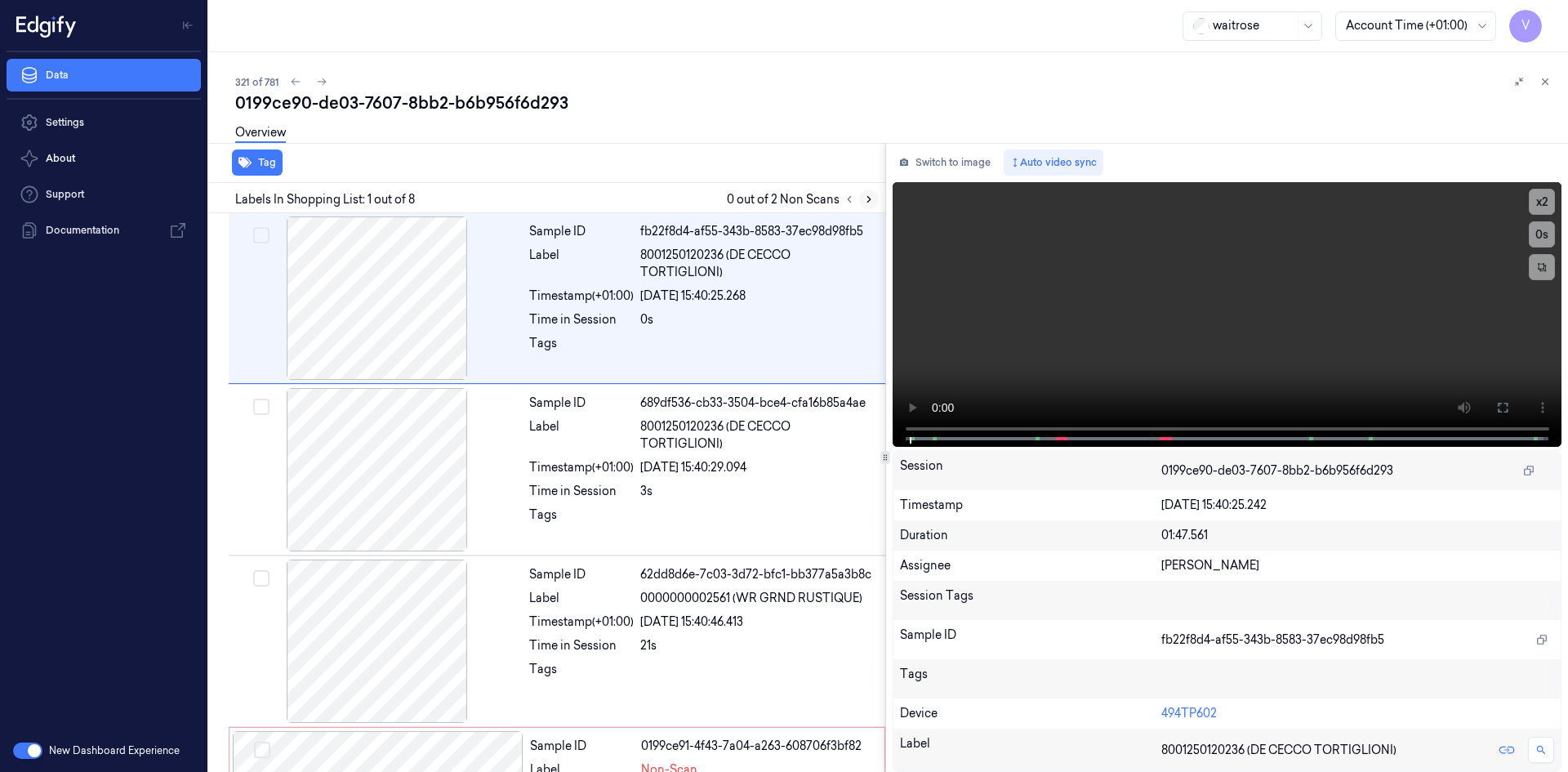
click at [867, 198] on icon at bounding box center [868, 199] width 11 height 11
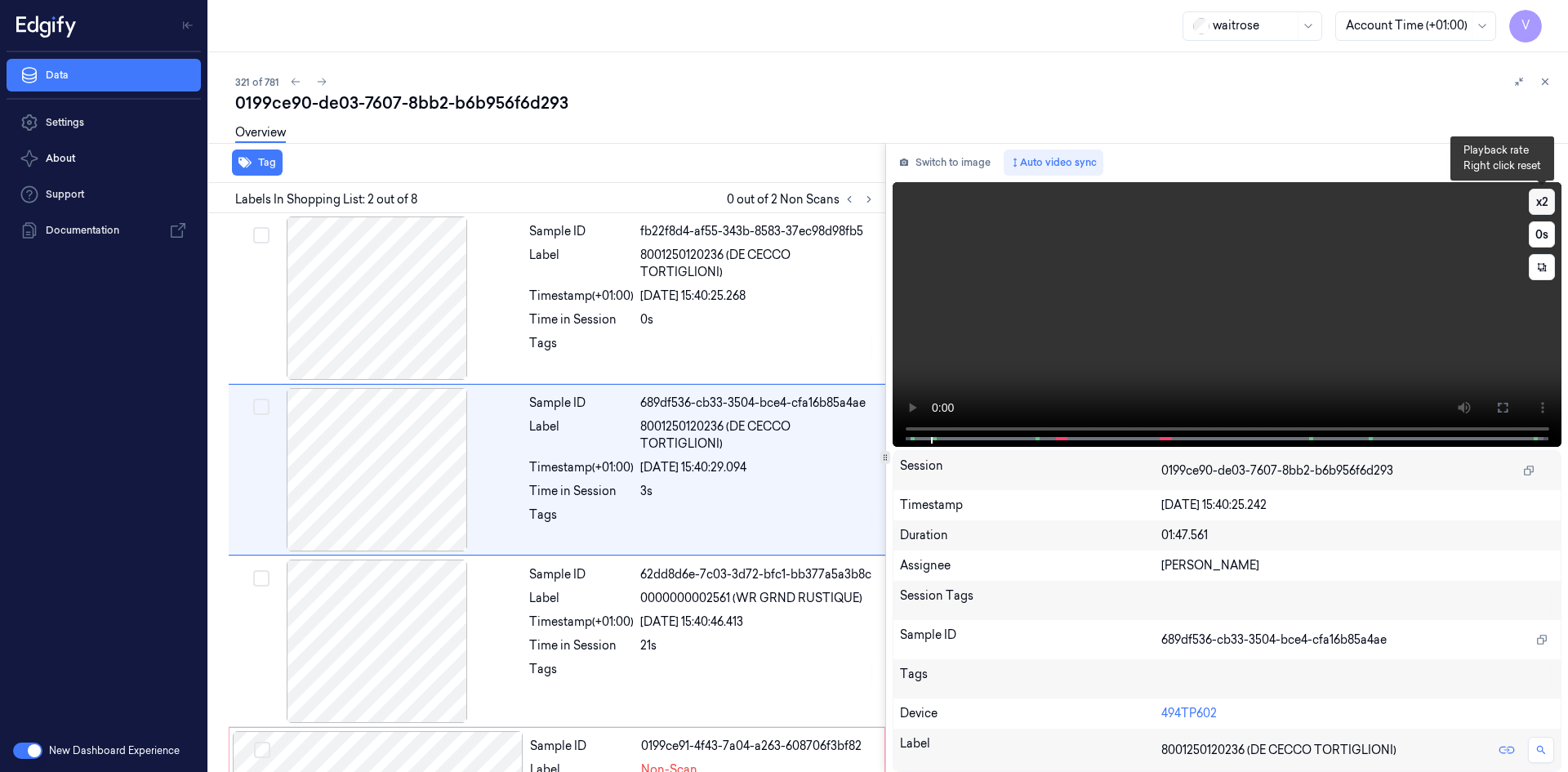
click at [1548, 197] on button "x 2" at bounding box center [1541, 201] width 27 height 27
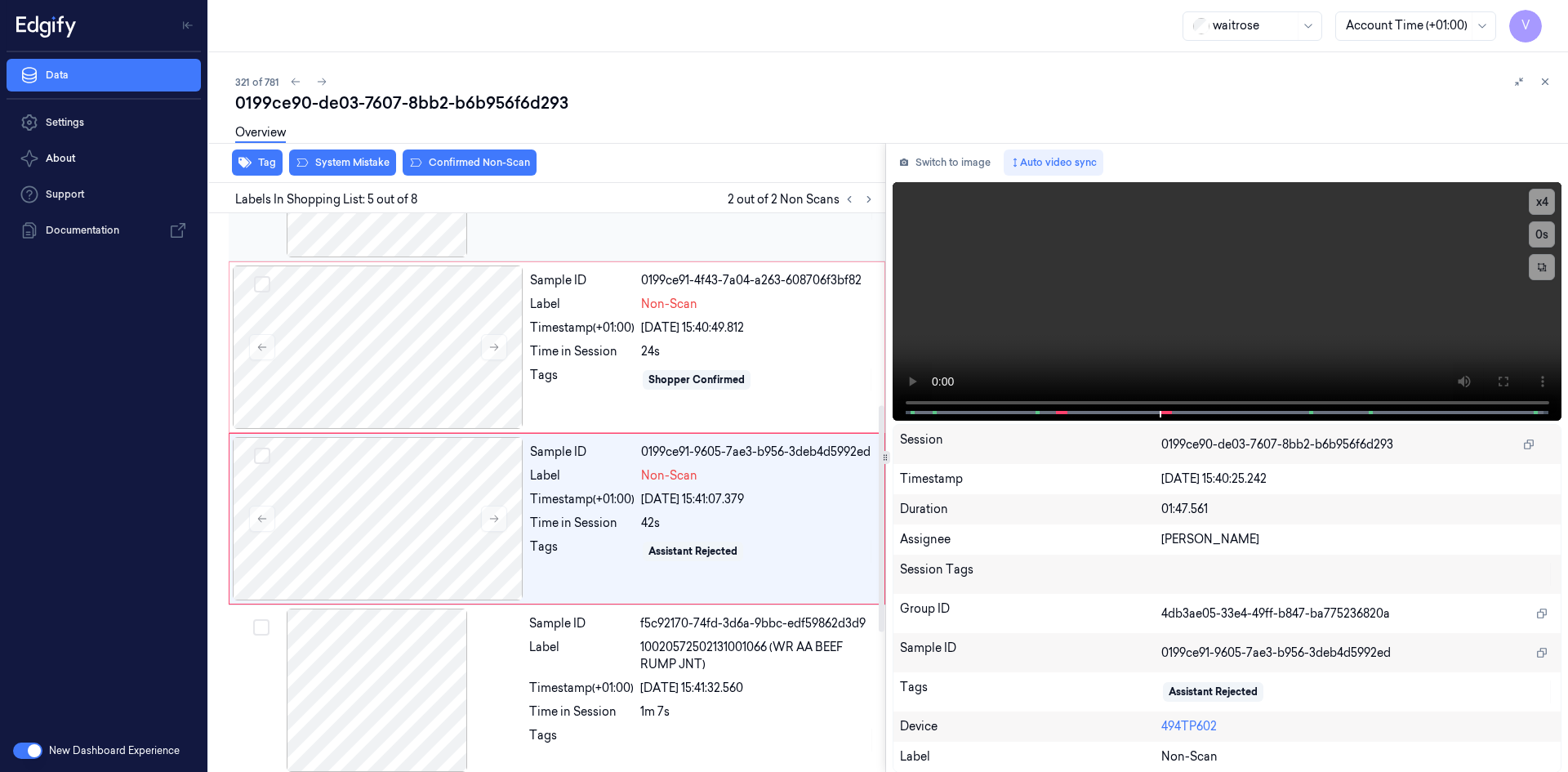
scroll to position [492, 0]
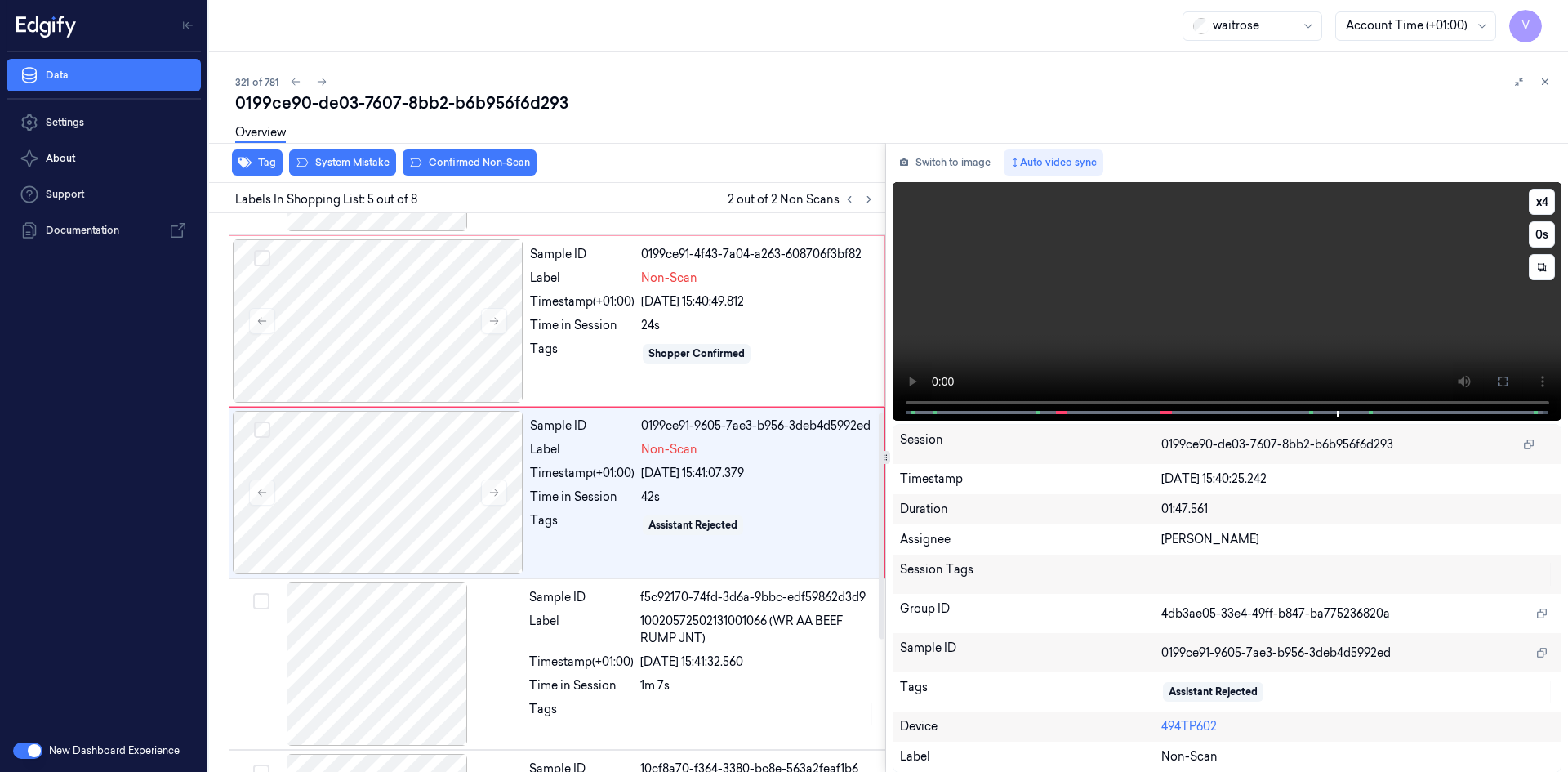
click at [1119, 320] on video at bounding box center [1226, 301] width 670 height 238
click at [404, 302] on div at bounding box center [377, 321] width 290 height 163
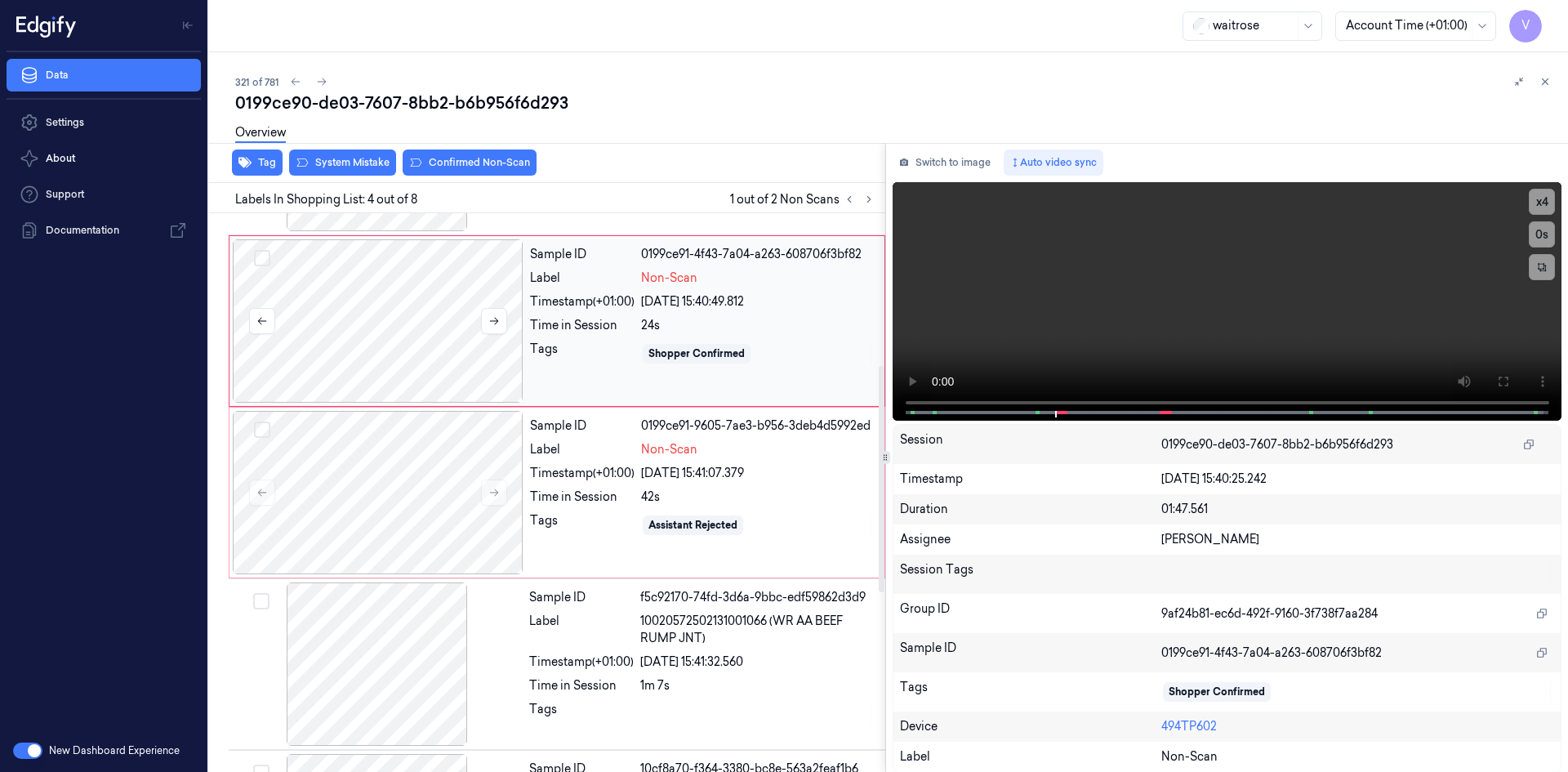
scroll to position [320, 0]
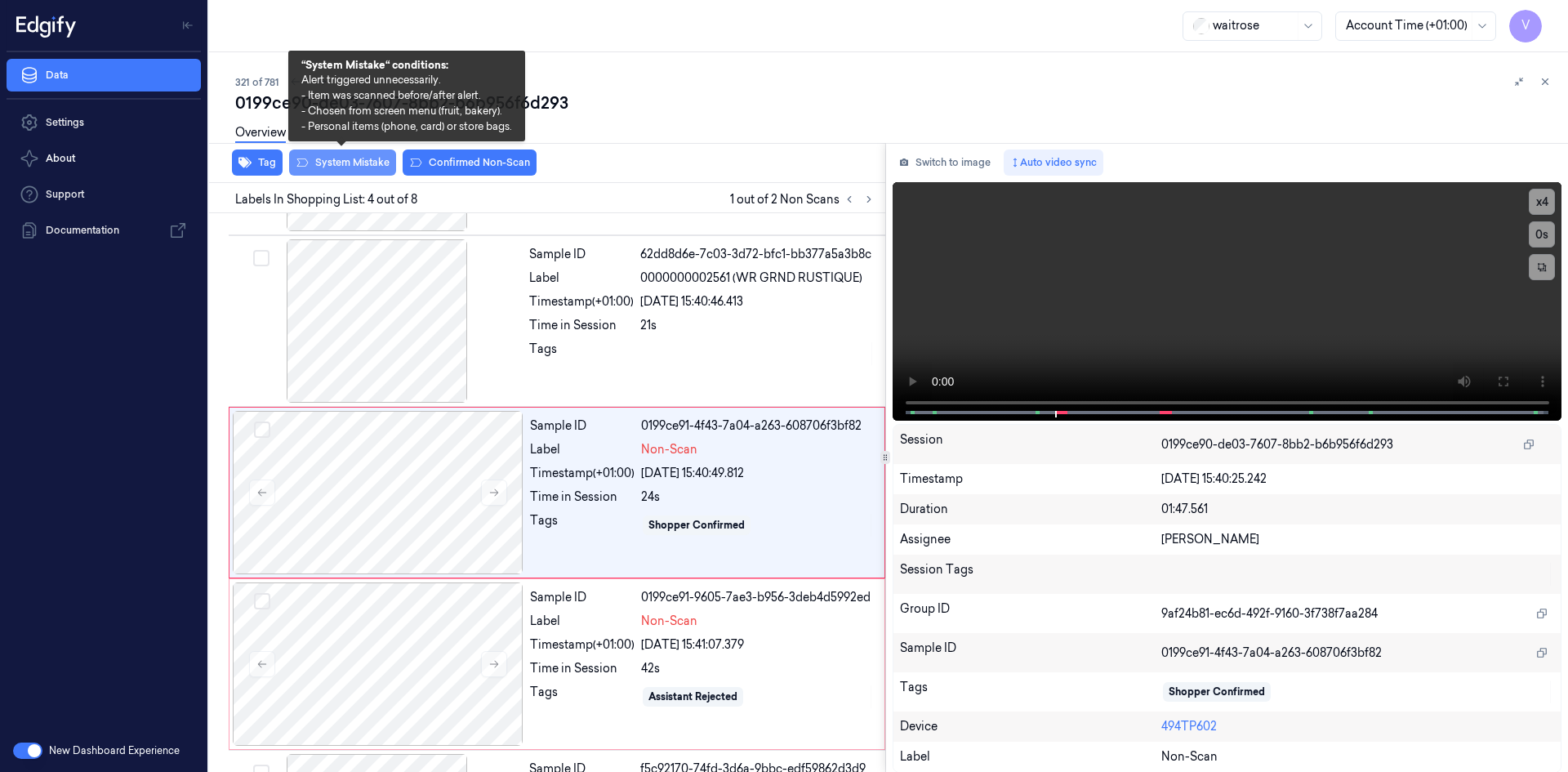
click at [350, 159] on button "System Mistake" at bounding box center [343, 162] width 107 height 27
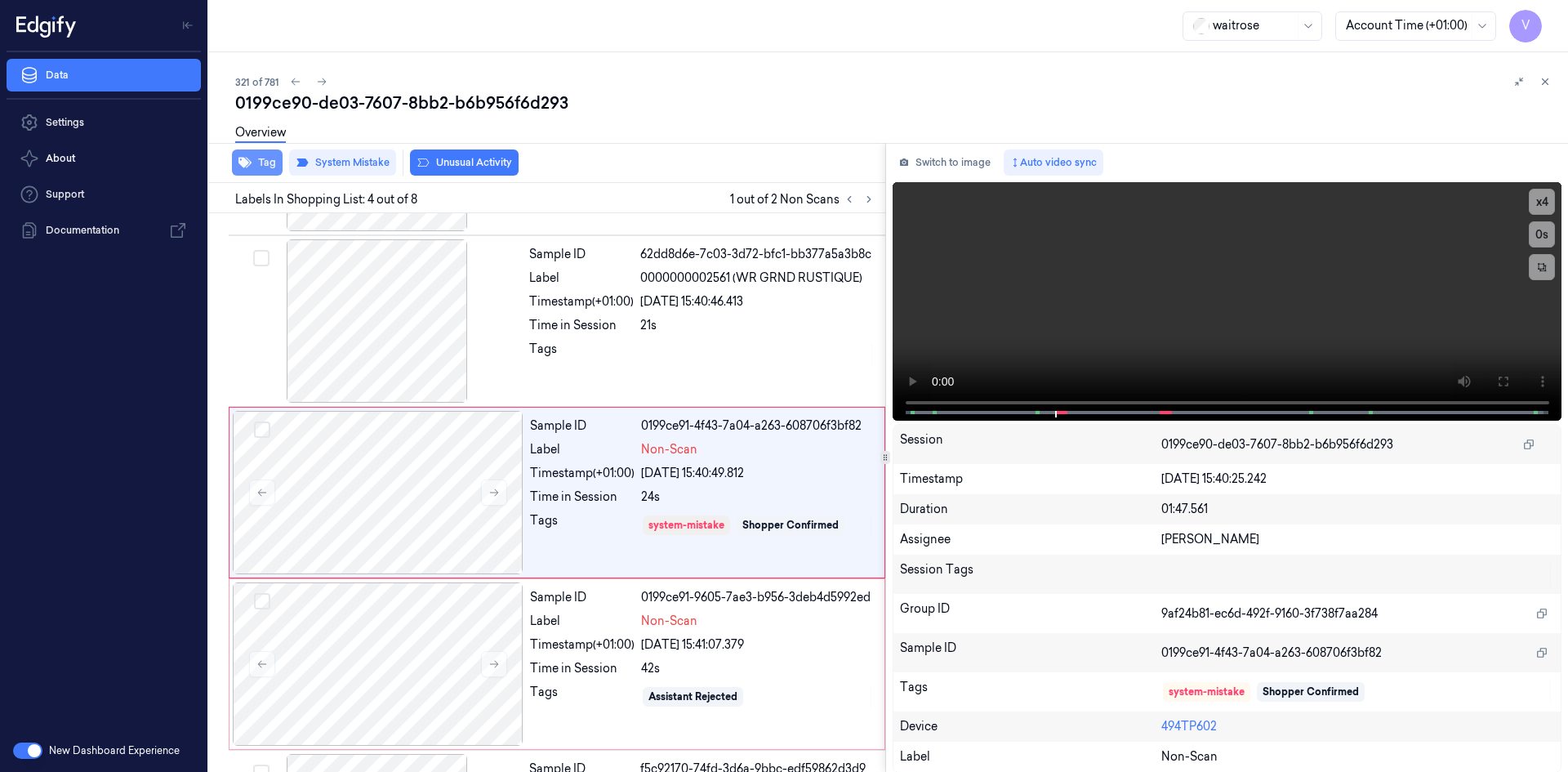
click at [257, 162] on button "Tag" at bounding box center [256, 162] width 50 height 27
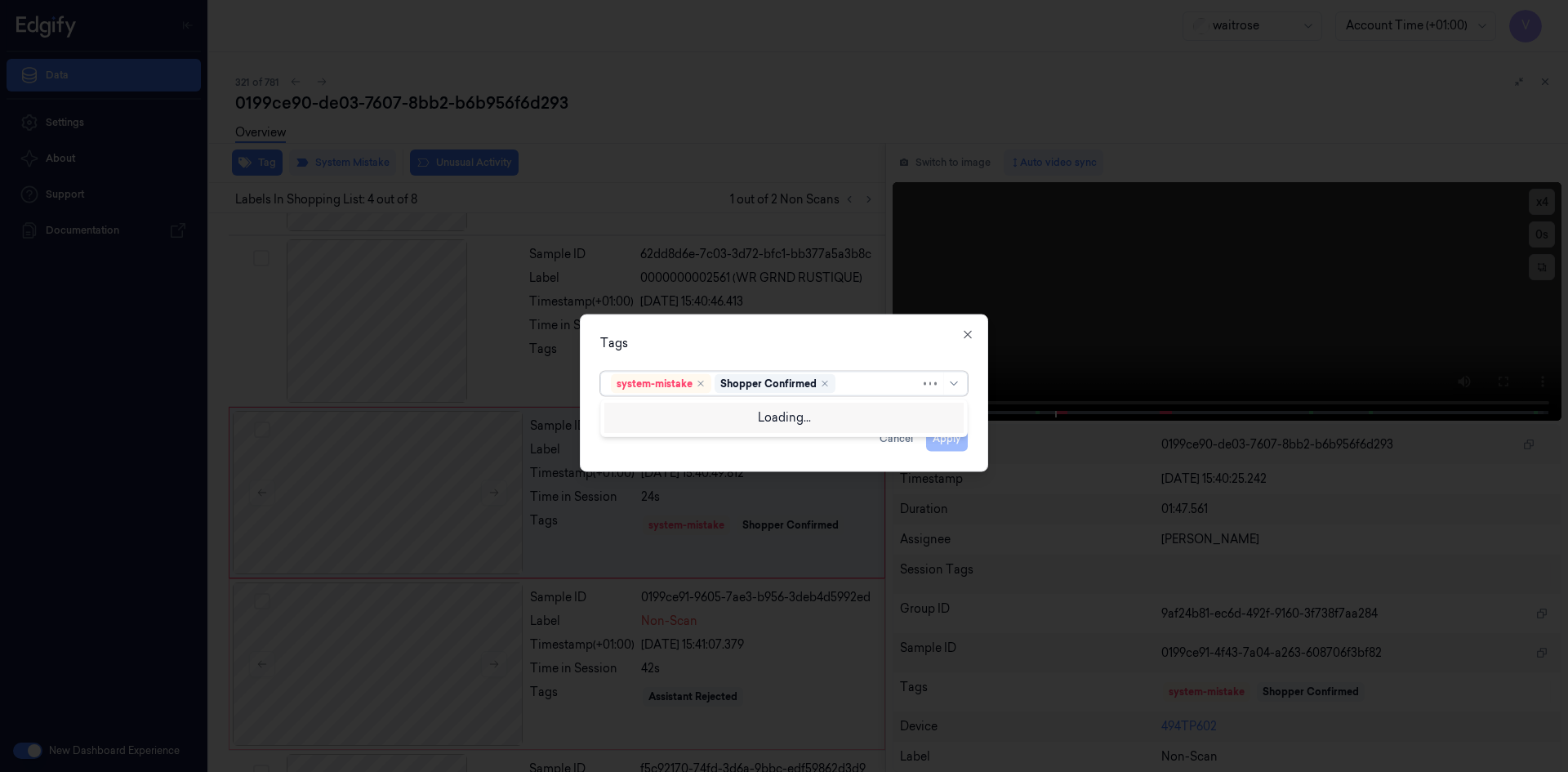
click at [864, 386] on div at bounding box center [879, 383] width 82 height 17
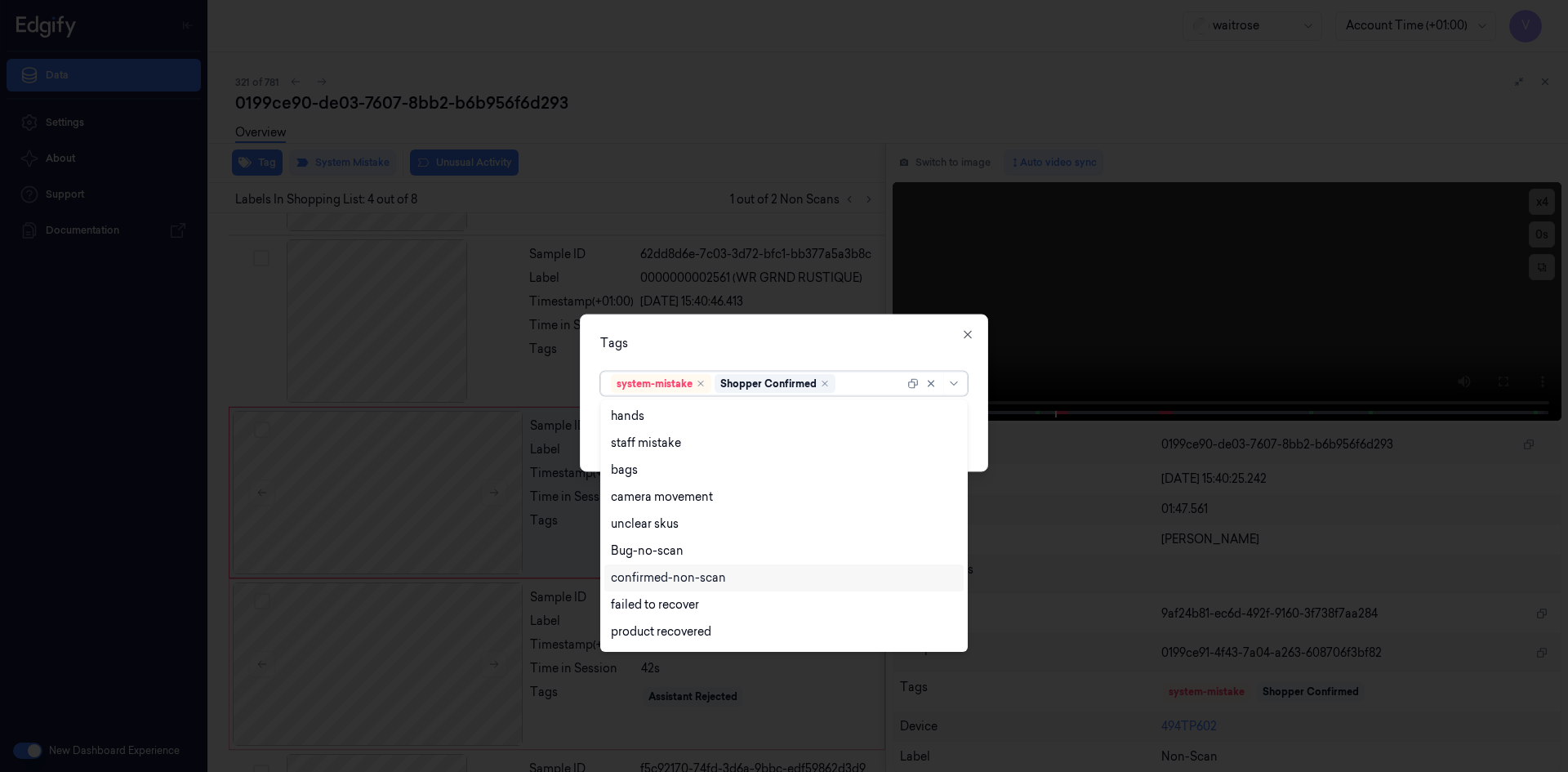
scroll to position [240, 0]
click at [688, 581] on div "Unusual-Activity" at bounding box center [656, 580] width 91 height 17
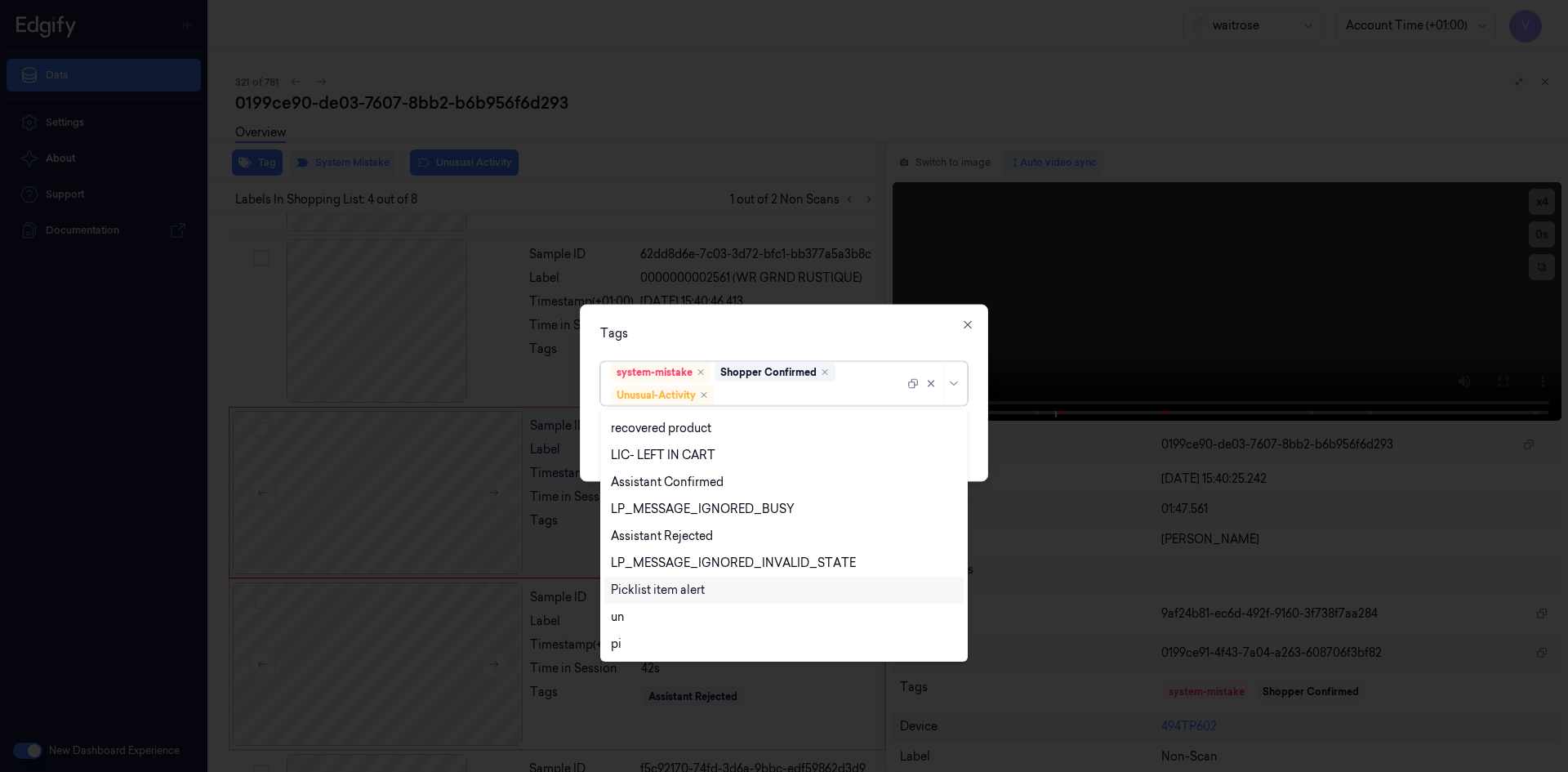
click at [686, 593] on div "Picklist item alert" at bounding box center [658, 590] width 94 height 17
drag, startPoint x: 735, startPoint y: 329, endPoint x: 838, endPoint y: 430, distance: 144.3
click at [744, 341] on div "Tags" at bounding box center [783, 332] width 367 height 17
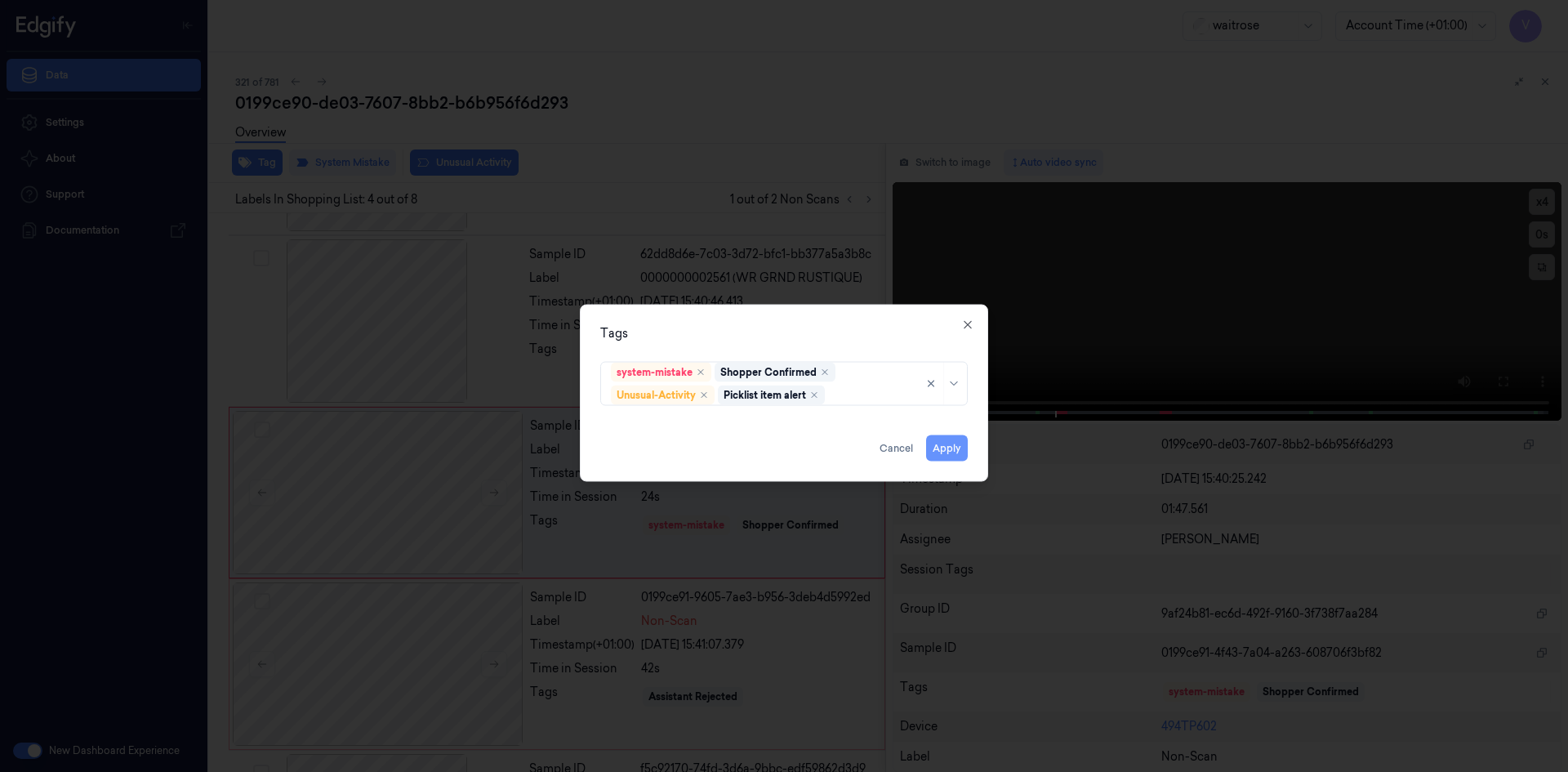
click at [950, 451] on button "Apply" at bounding box center [946, 447] width 41 height 27
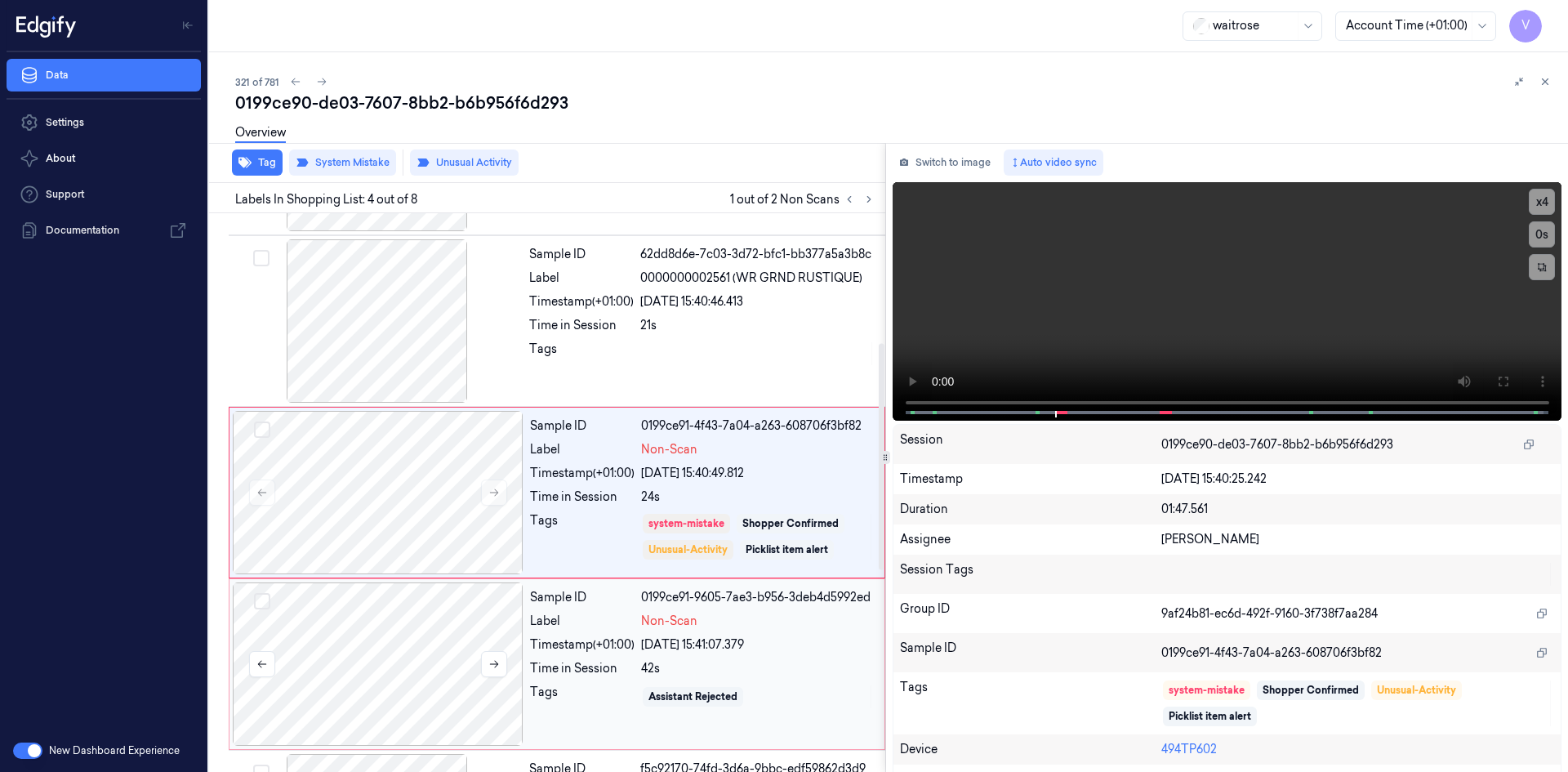
click at [463, 646] on div at bounding box center [377, 664] width 290 height 163
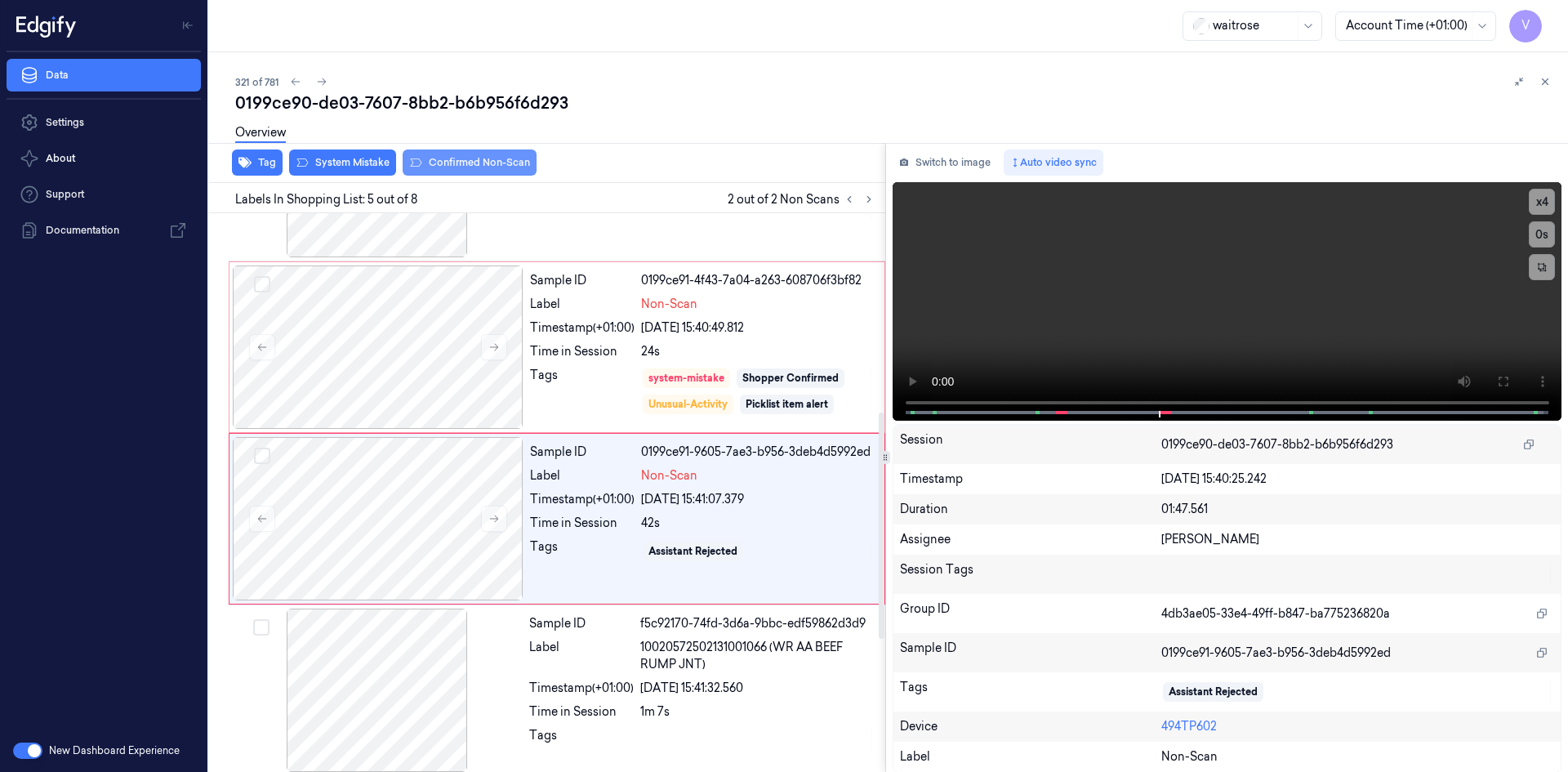
scroll to position [492, 0]
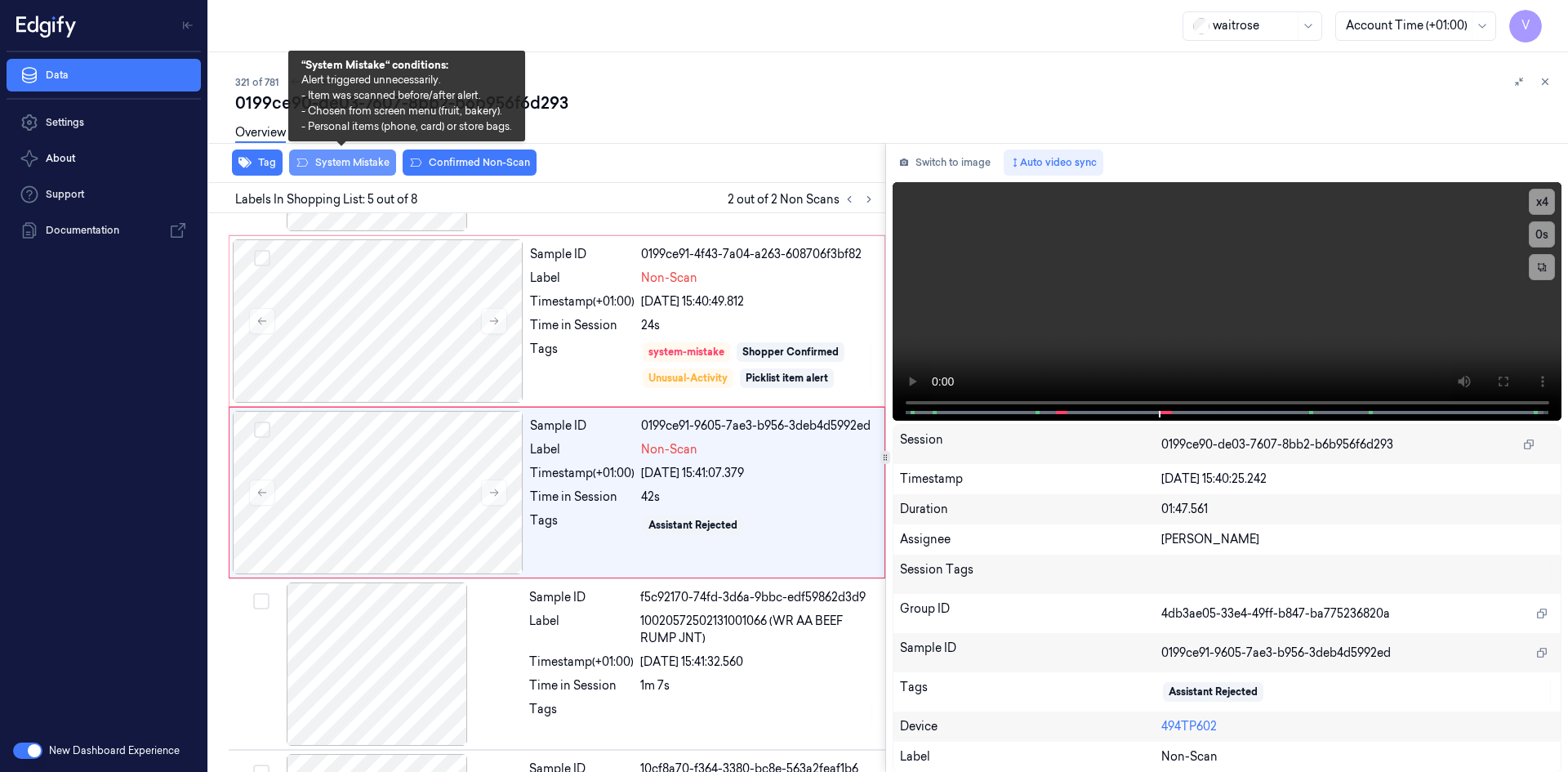
click at [357, 164] on button "System Mistake" at bounding box center [343, 162] width 107 height 27
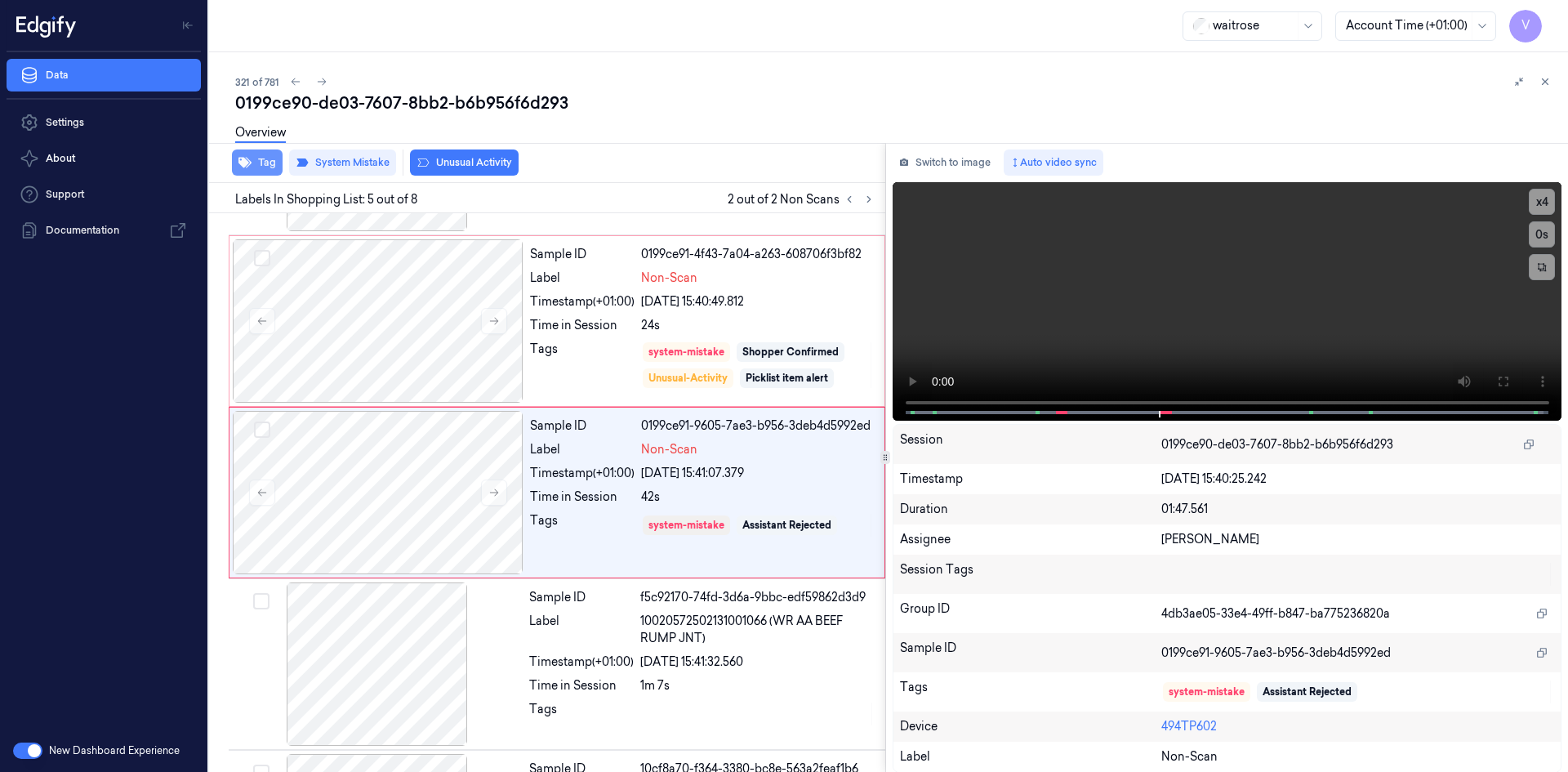
click at [267, 160] on button "Tag" at bounding box center [256, 162] width 50 height 27
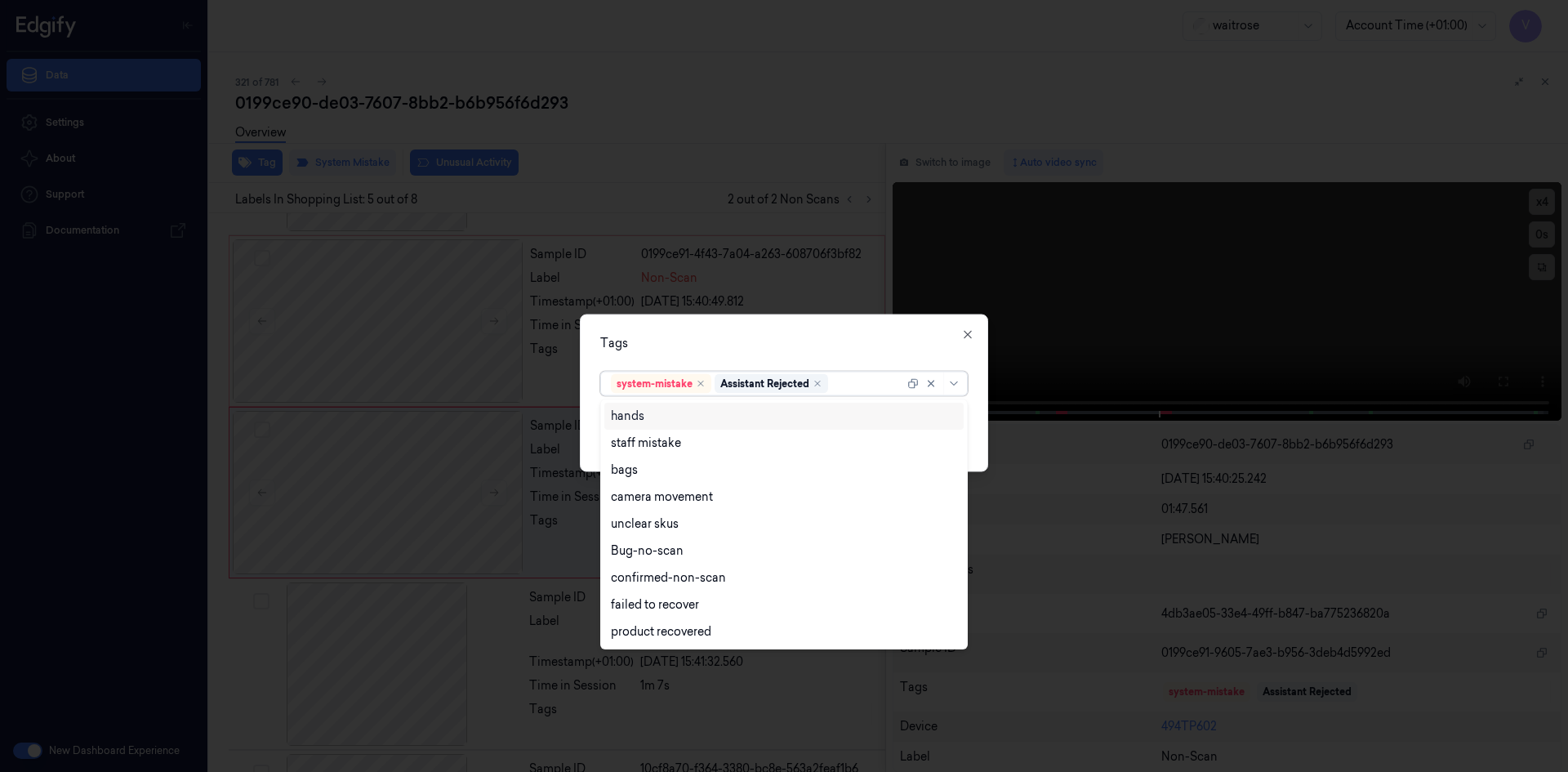
click at [860, 382] on div at bounding box center [867, 383] width 72 height 17
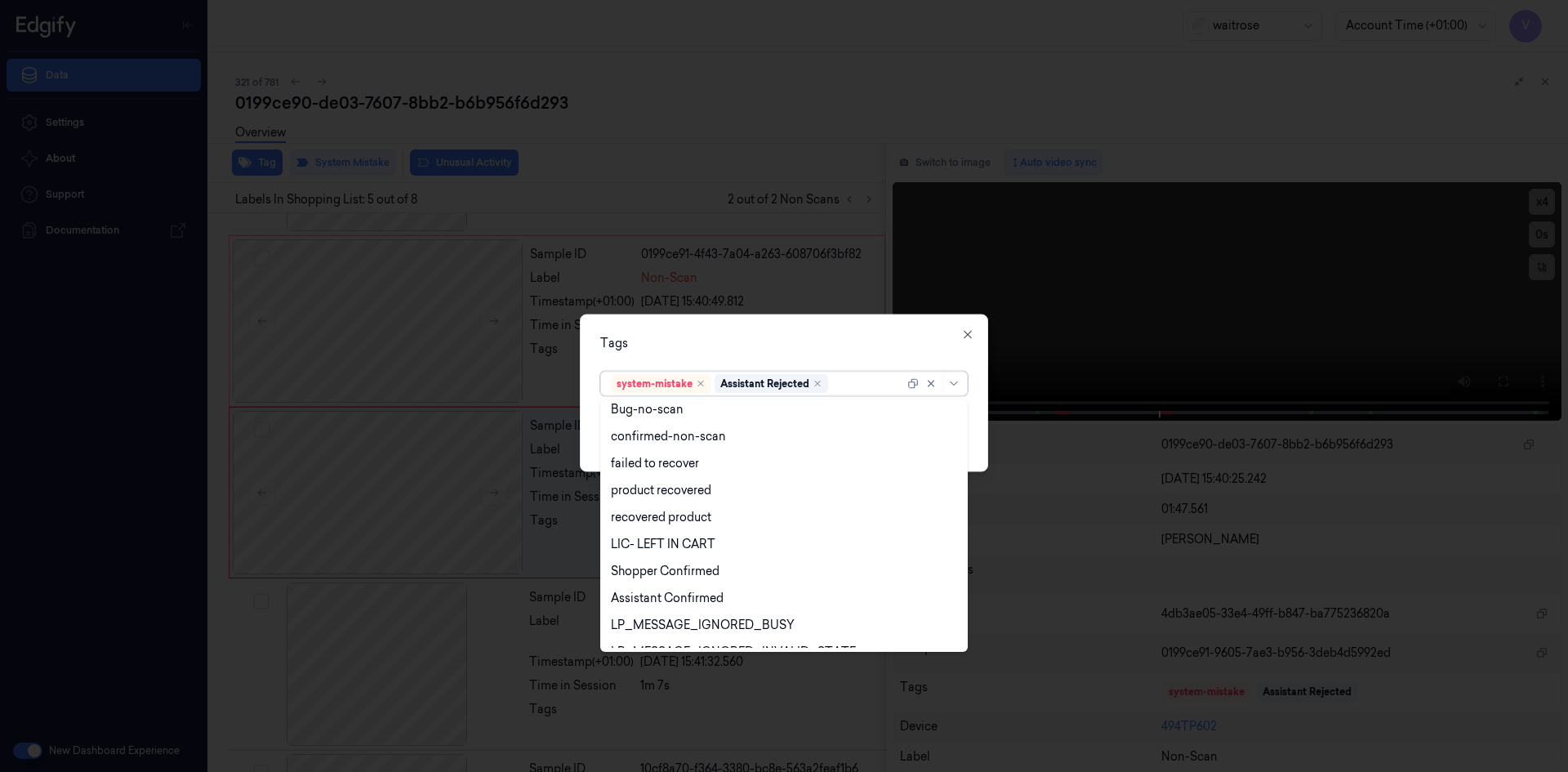
scroll to position [240, 0]
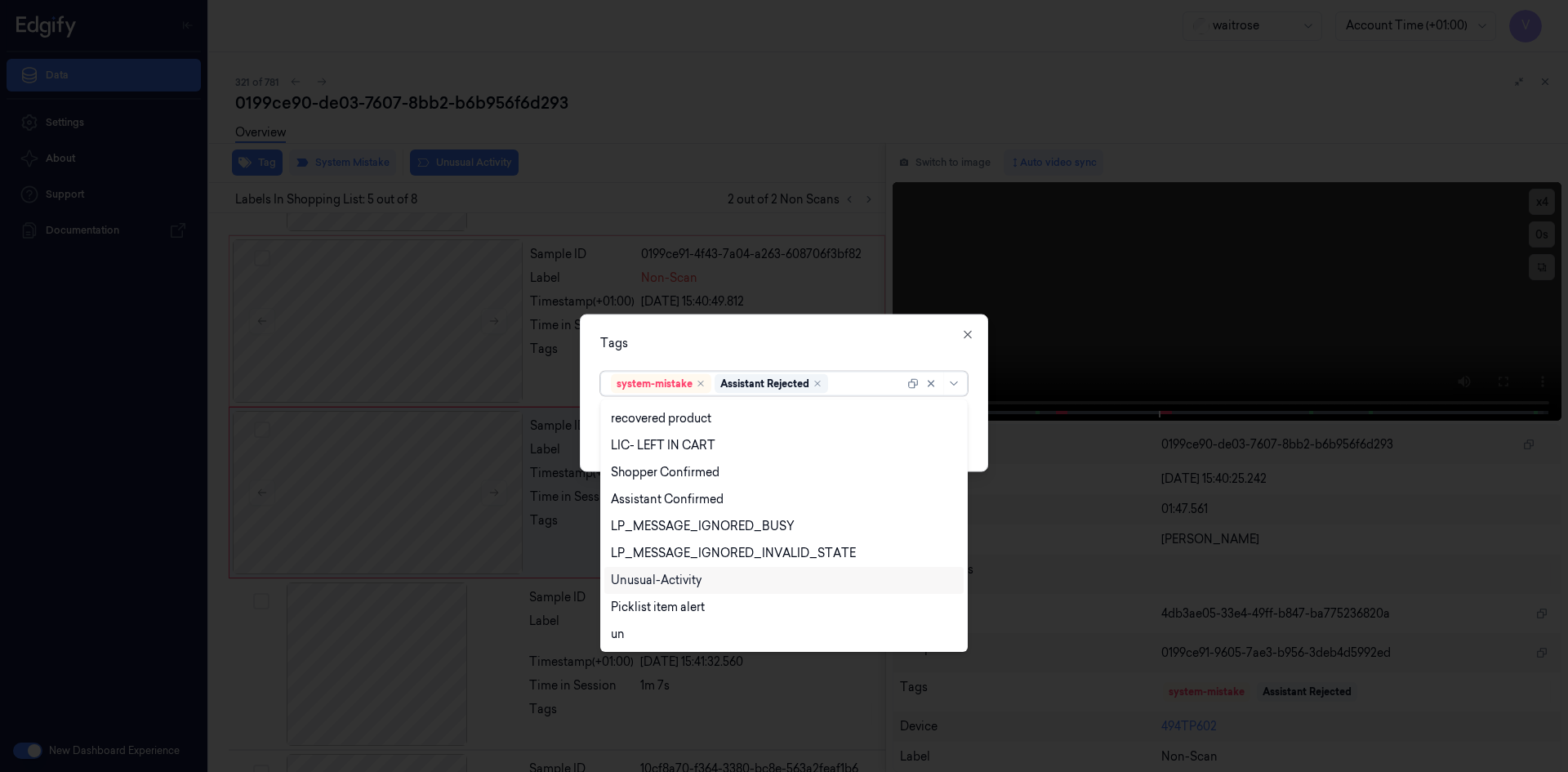
click at [689, 578] on div "Unusual-Activity" at bounding box center [656, 580] width 91 height 17
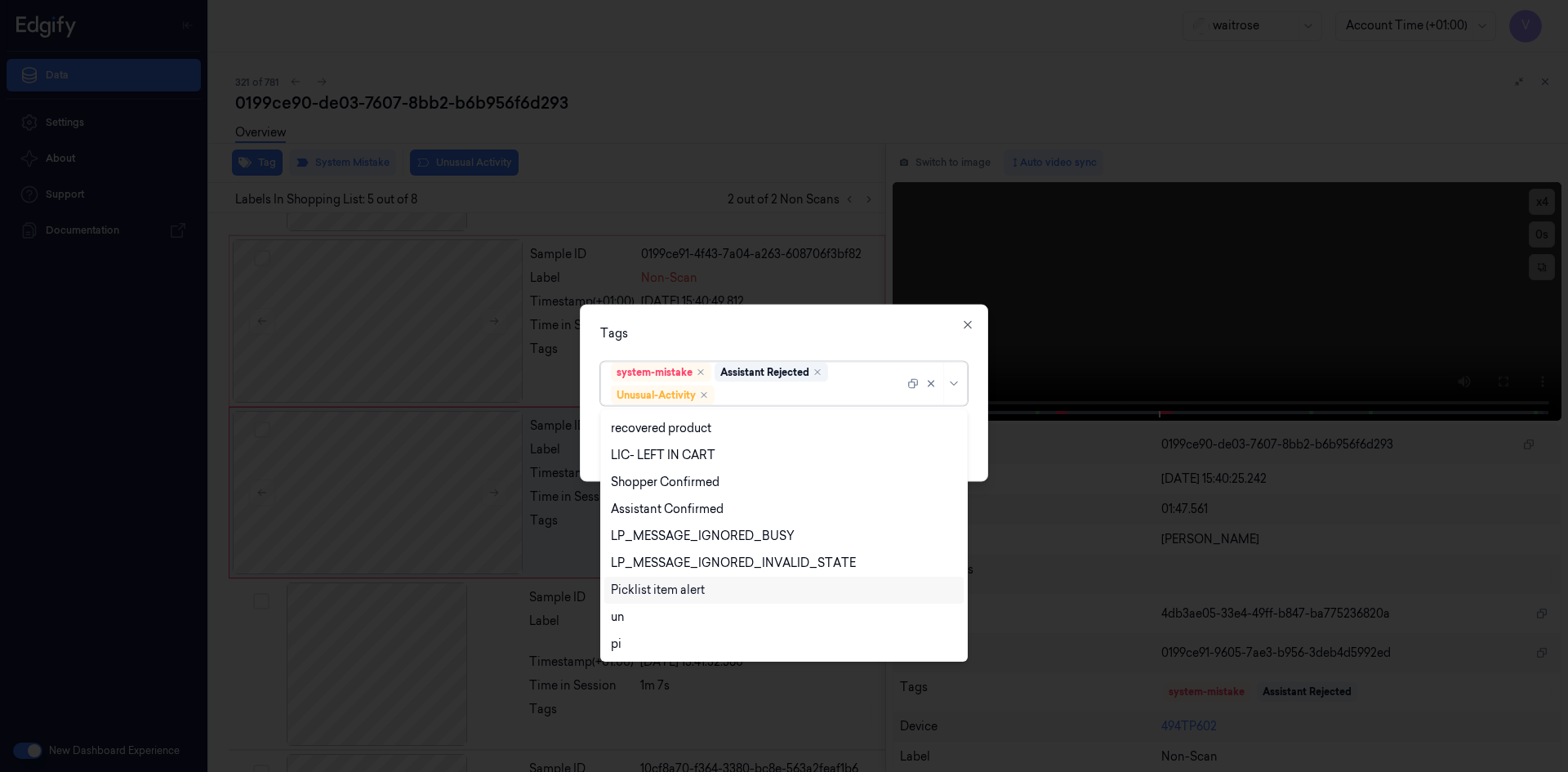
click at [689, 594] on div "Picklist item alert" at bounding box center [658, 590] width 94 height 17
drag, startPoint x: 819, startPoint y: 333, endPoint x: 847, endPoint y: 384, distance: 58.2
click at [822, 339] on div "Tags" at bounding box center [783, 332] width 367 height 17
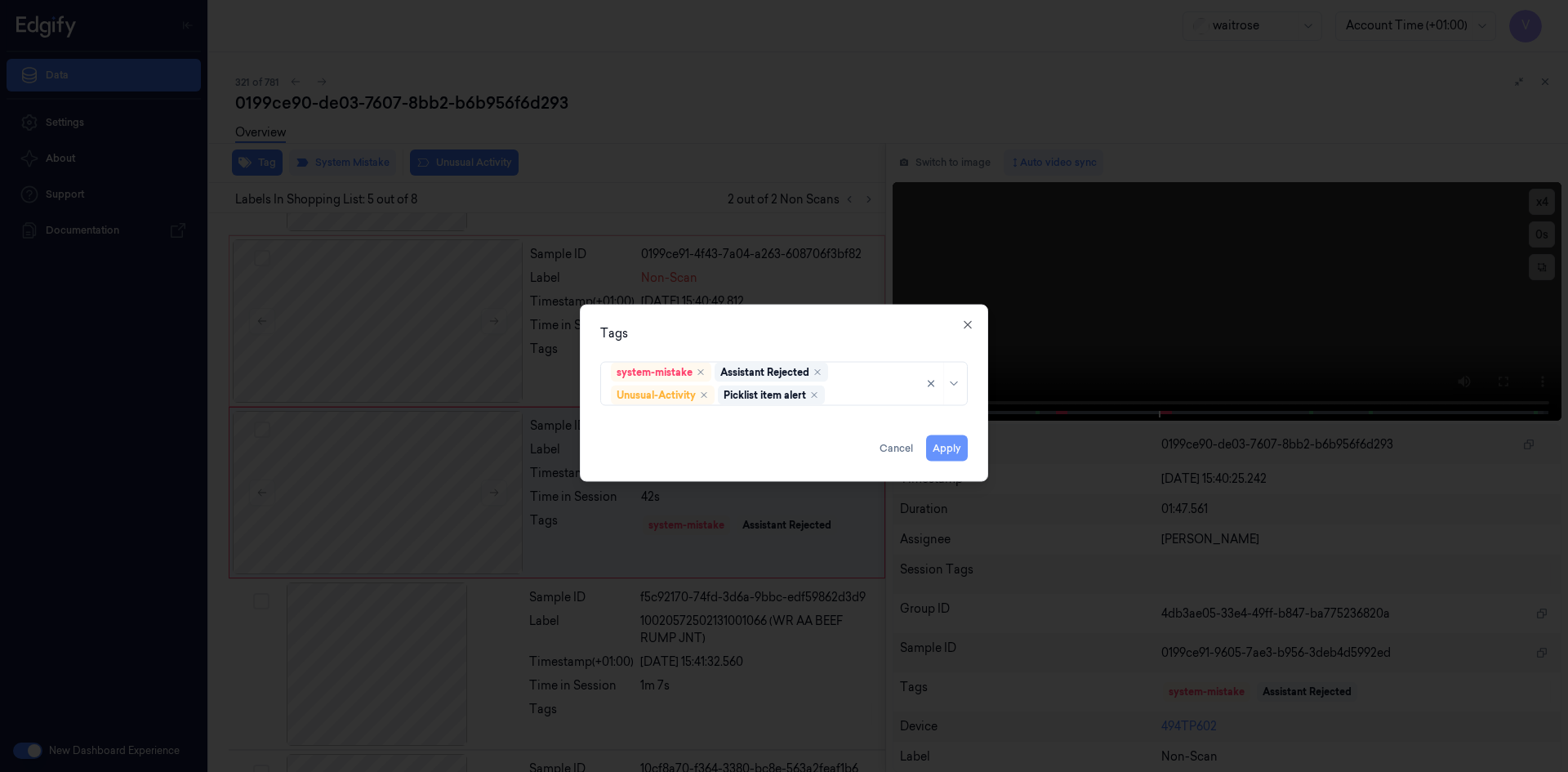
click at [936, 450] on button "Apply" at bounding box center [946, 447] width 41 height 27
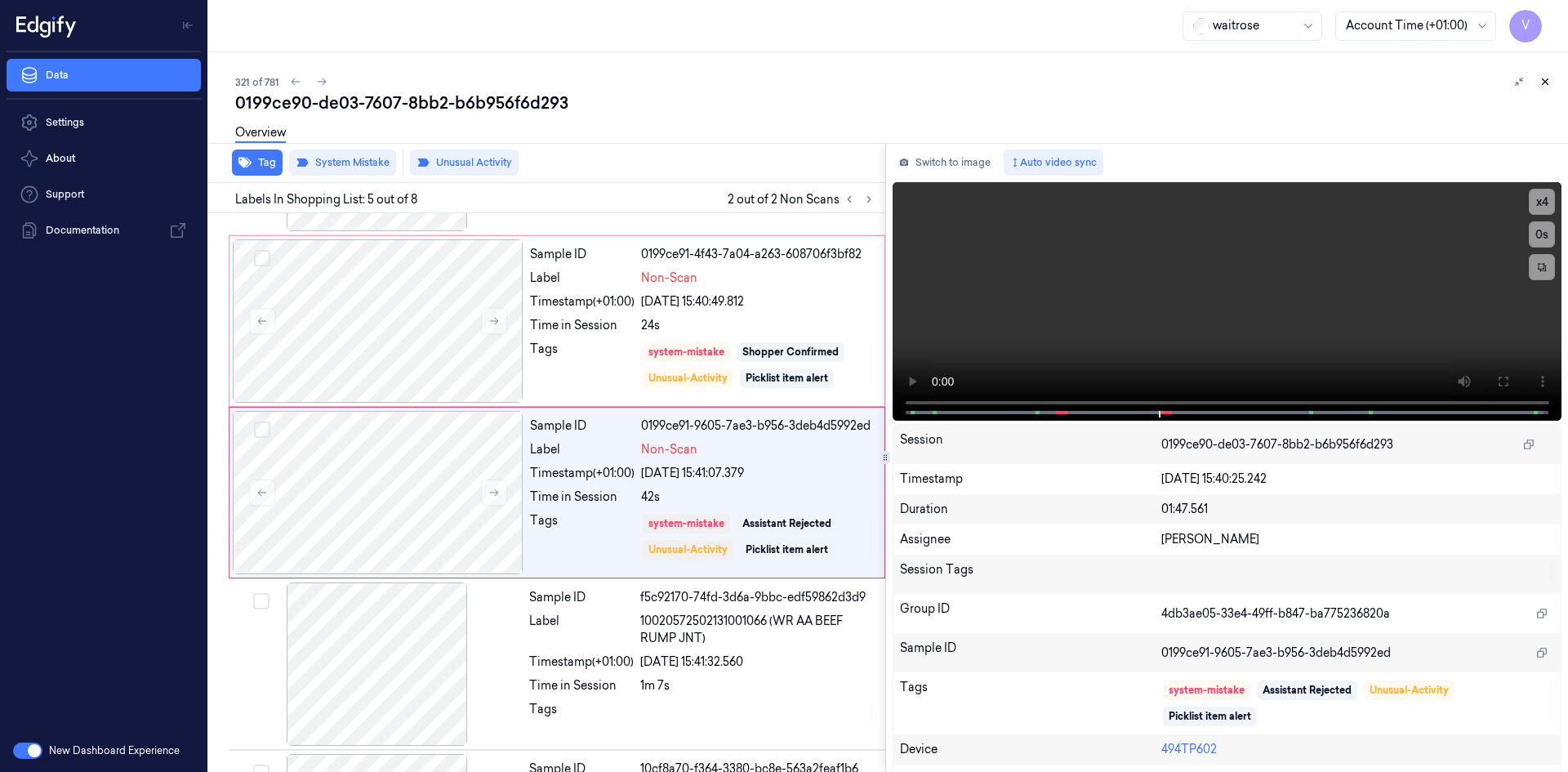
click at [1545, 79] on icon at bounding box center [1545, 82] width 11 height 11
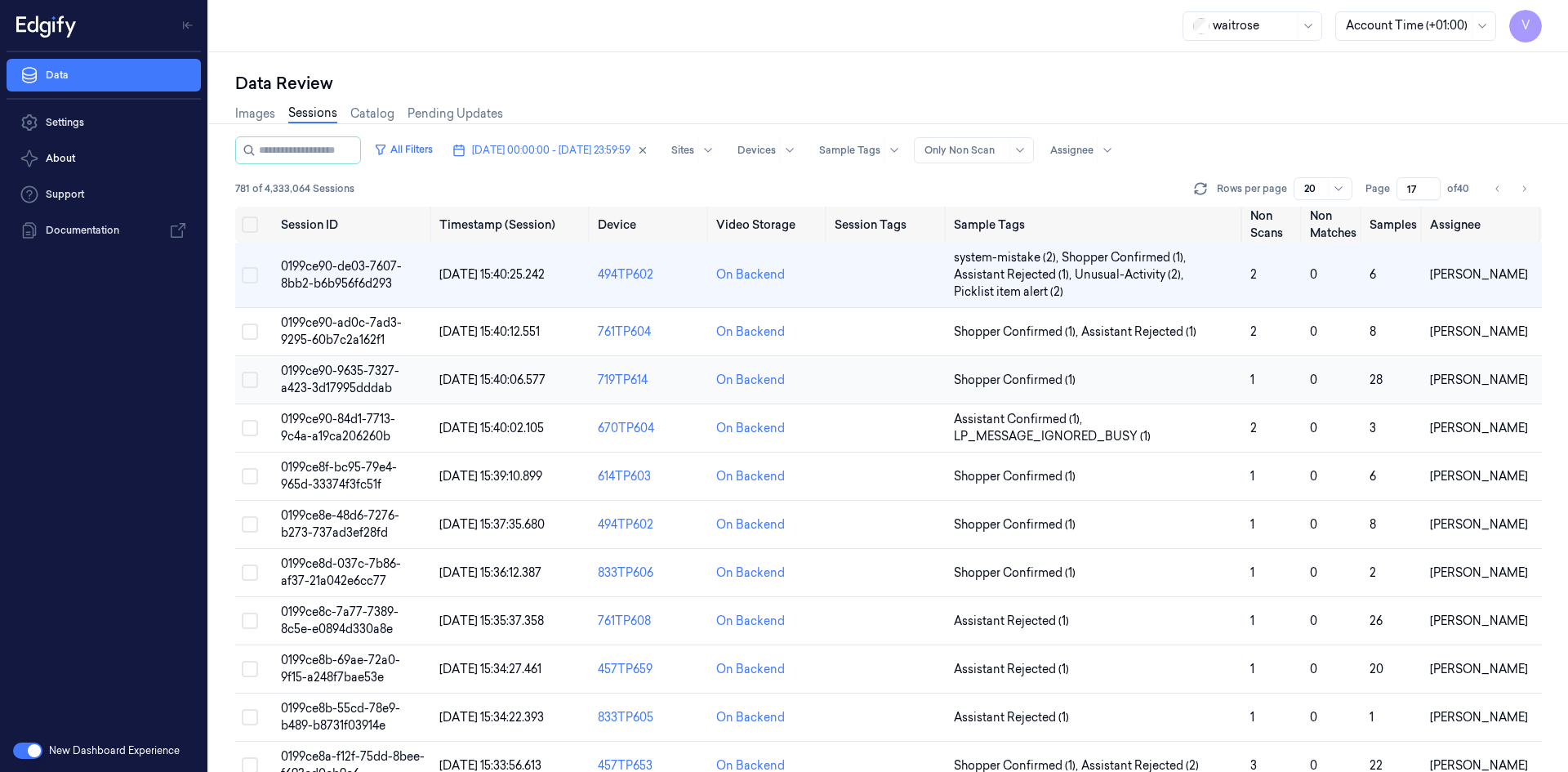
click at [343, 377] on span "0199ce90-9635-7327-a423-3d17995dddab" at bounding box center [340, 379] width 118 height 32
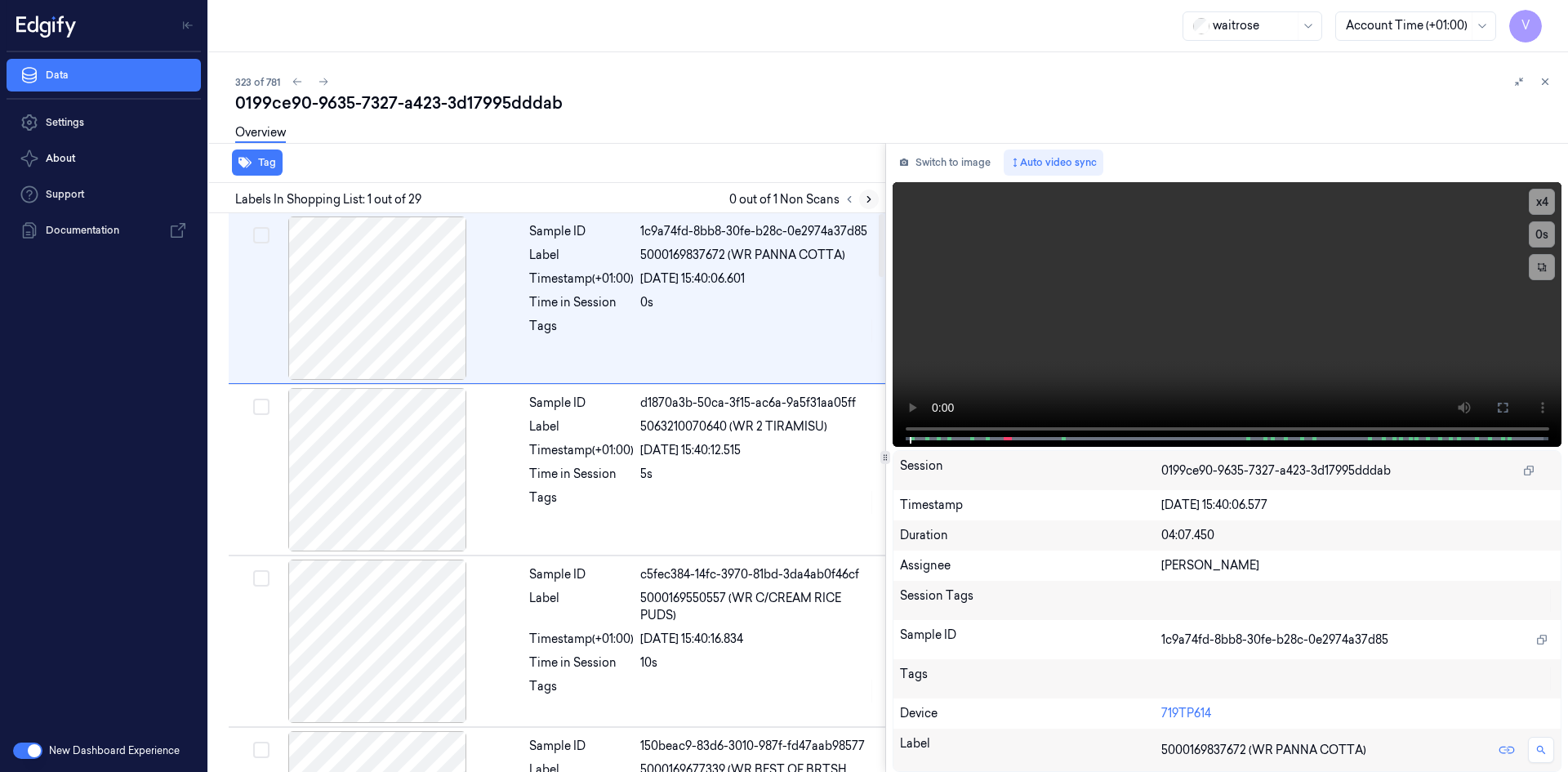
click at [869, 199] on icon at bounding box center [869, 200] width 4 height 5
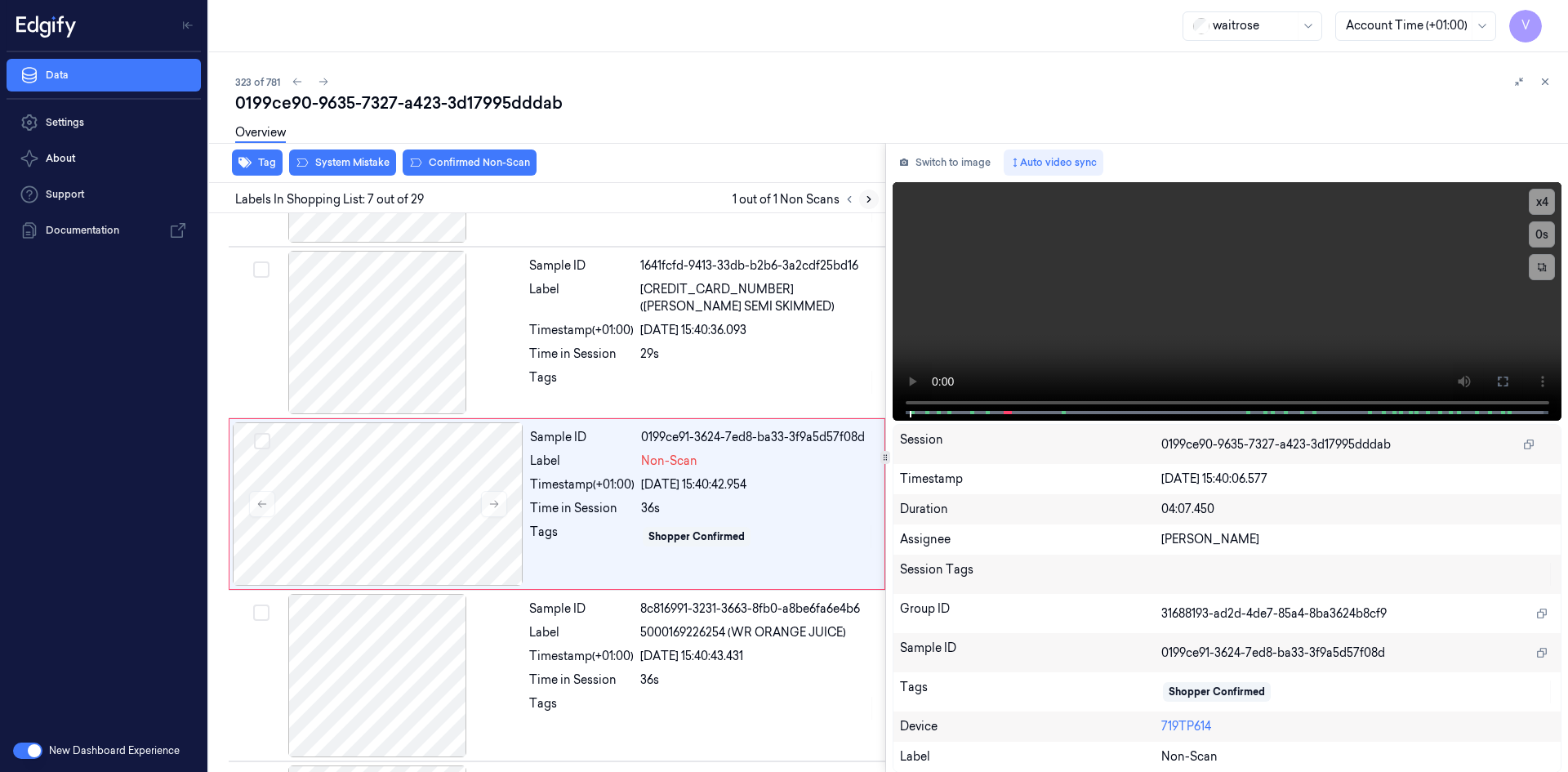
scroll to position [834, 0]
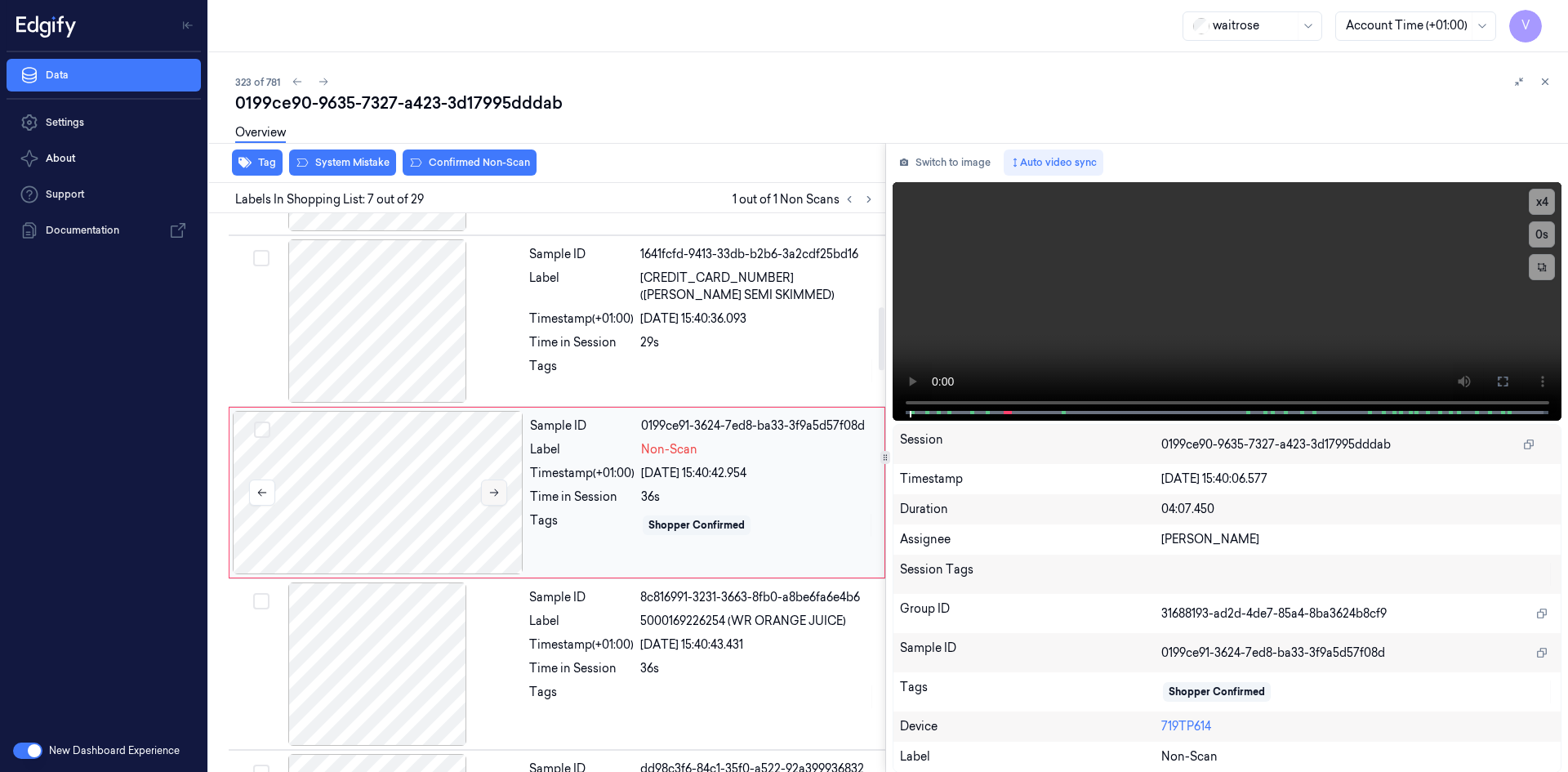
click at [496, 490] on icon at bounding box center [494, 492] width 11 height 11
click at [495, 491] on icon at bounding box center [494, 492] width 11 height 11
click at [494, 491] on icon at bounding box center [494, 492] width 11 height 11
click at [1541, 201] on button "x 4" at bounding box center [1541, 201] width 27 height 27
click at [1541, 203] on button "x 1" at bounding box center [1541, 201] width 27 height 27
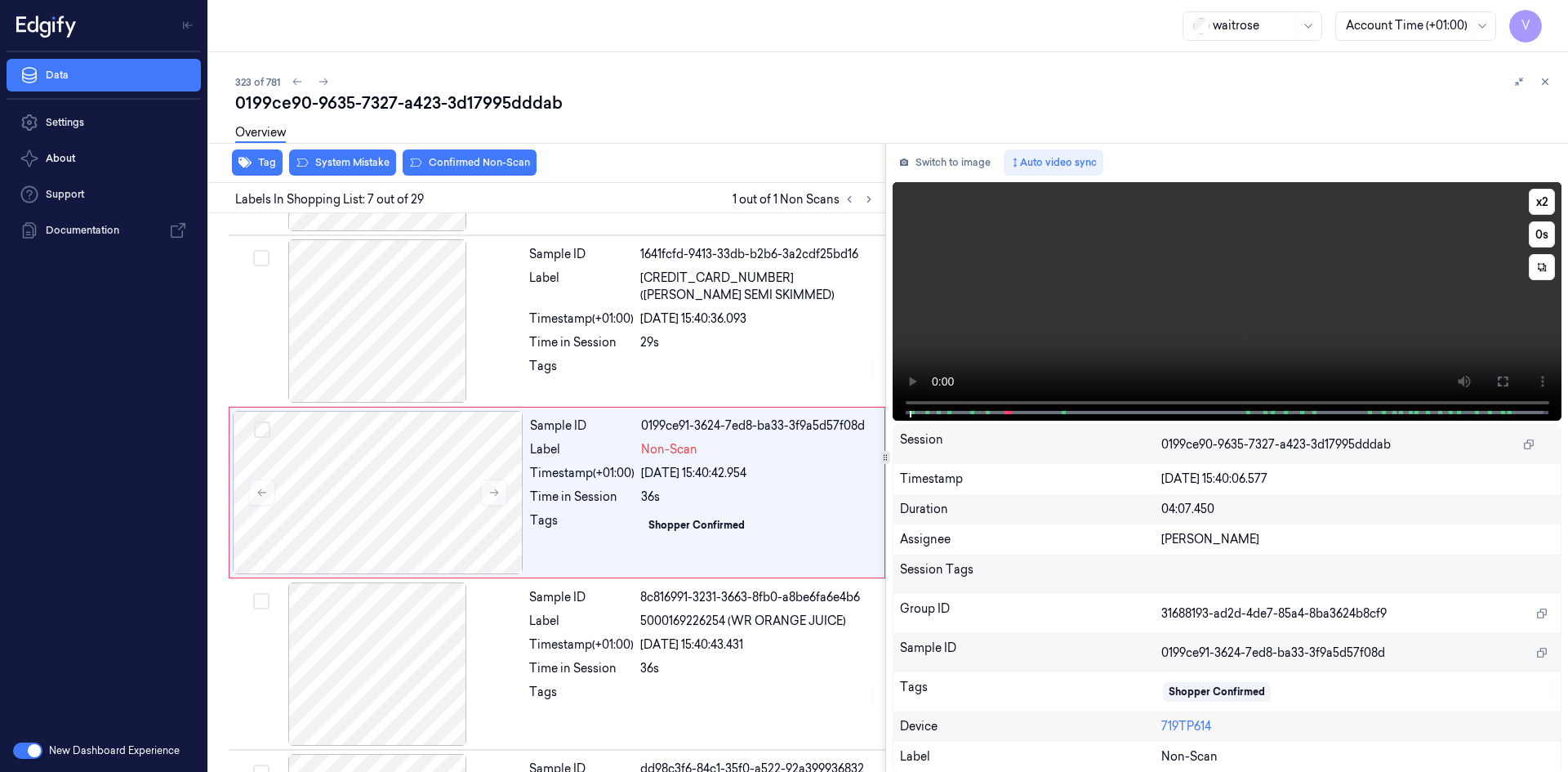
click at [1176, 266] on video at bounding box center [1226, 301] width 670 height 238
click at [1137, 289] on video at bounding box center [1226, 301] width 670 height 238
click at [1092, 302] on video at bounding box center [1226, 301] width 670 height 238
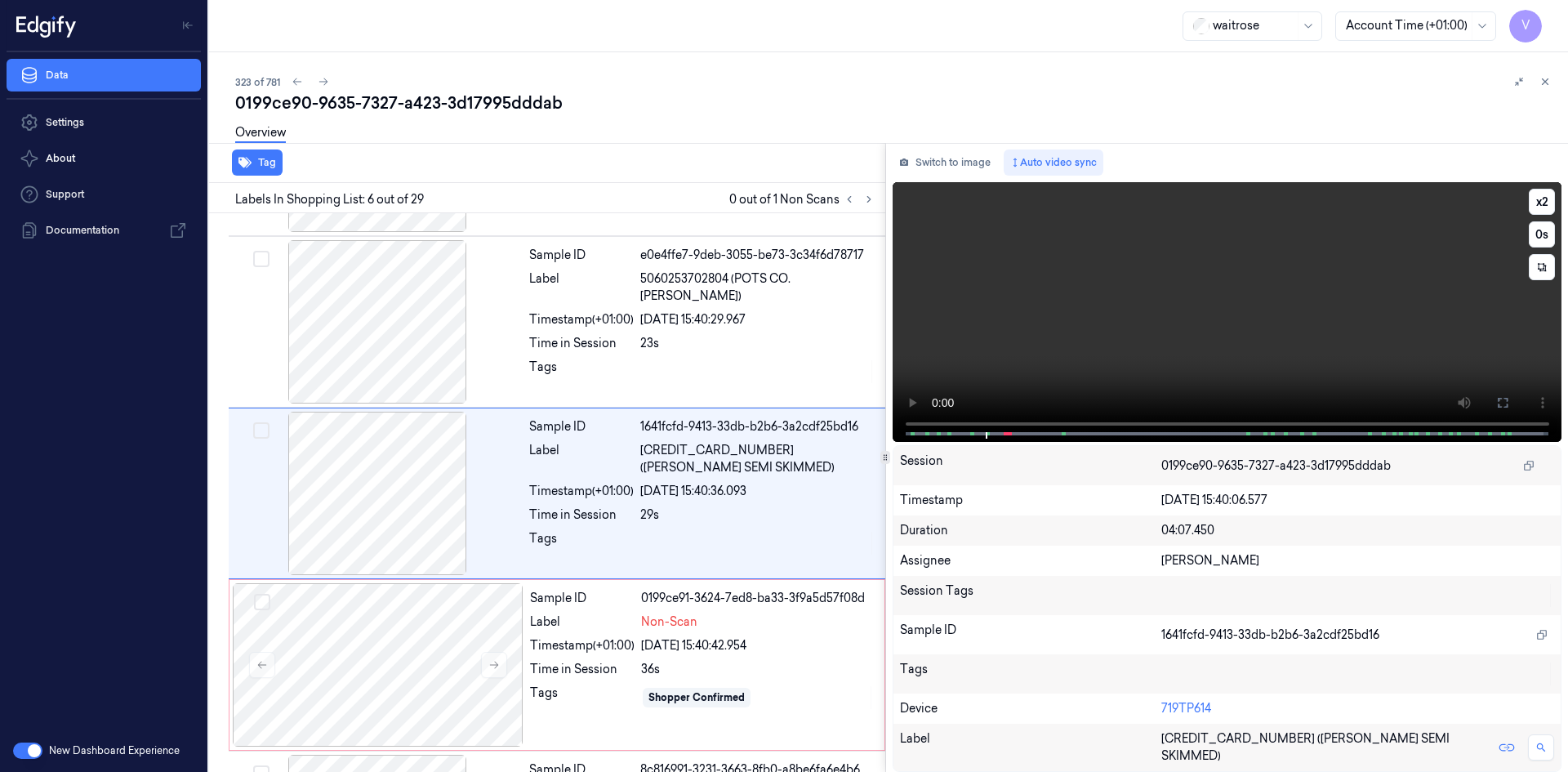
scroll to position [663, 0]
click at [1115, 324] on video at bounding box center [1226, 312] width 670 height 260
click at [1136, 320] on video at bounding box center [1226, 312] width 670 height 260
click at [1091, 293] on video at bounding box center [1226, 312] width 670 height 260
click at [1081, 291] on video at bounding box center [1226, 312] width 670 height 260
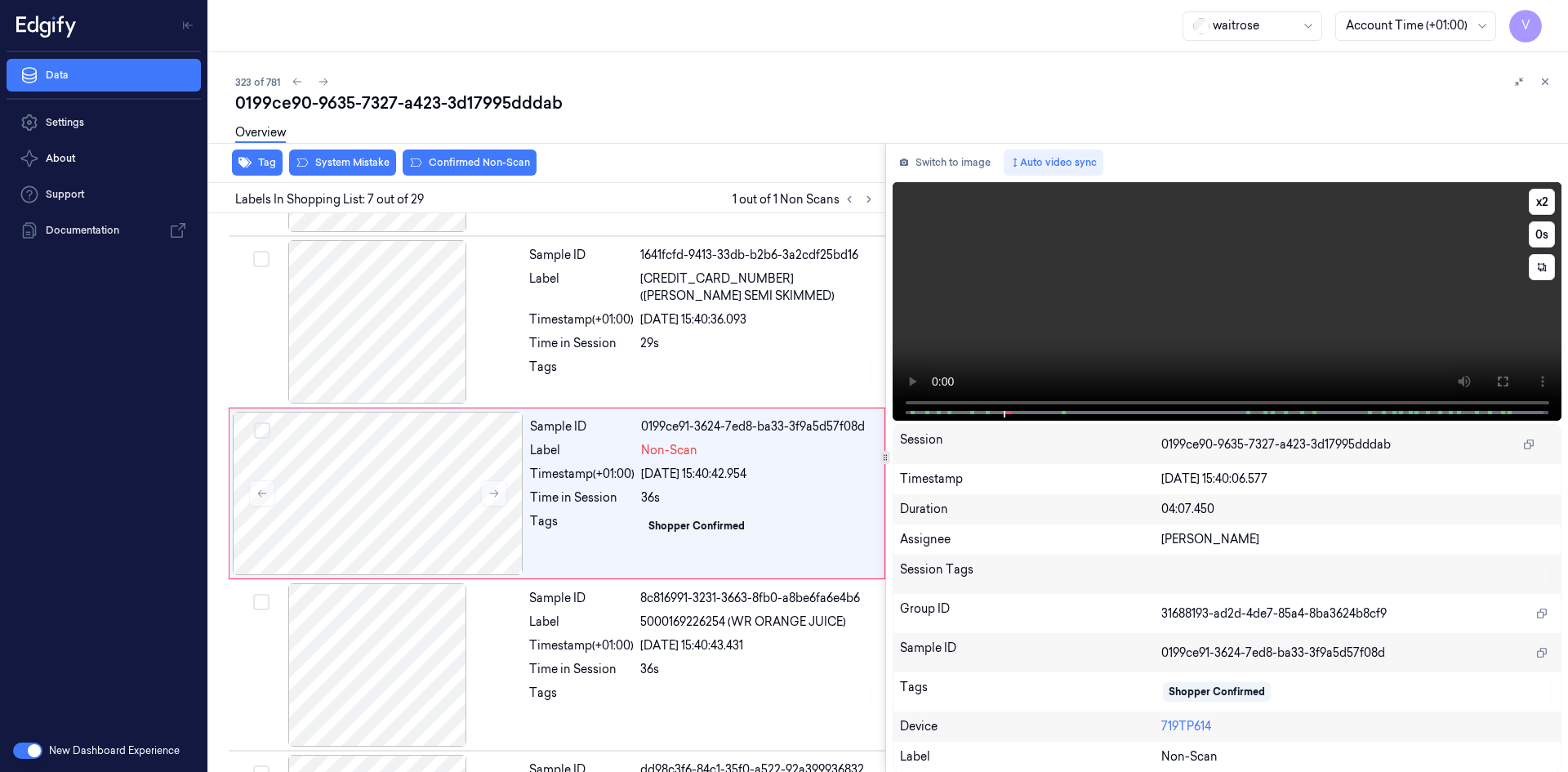
scroll to position [834, 0]
click at [1538, 201] on button "x 2" at bounding box center [1541, 201] width 27 height 27
click at [1102, 306] on video at bounding box center [1226, 301] width 670 height 238
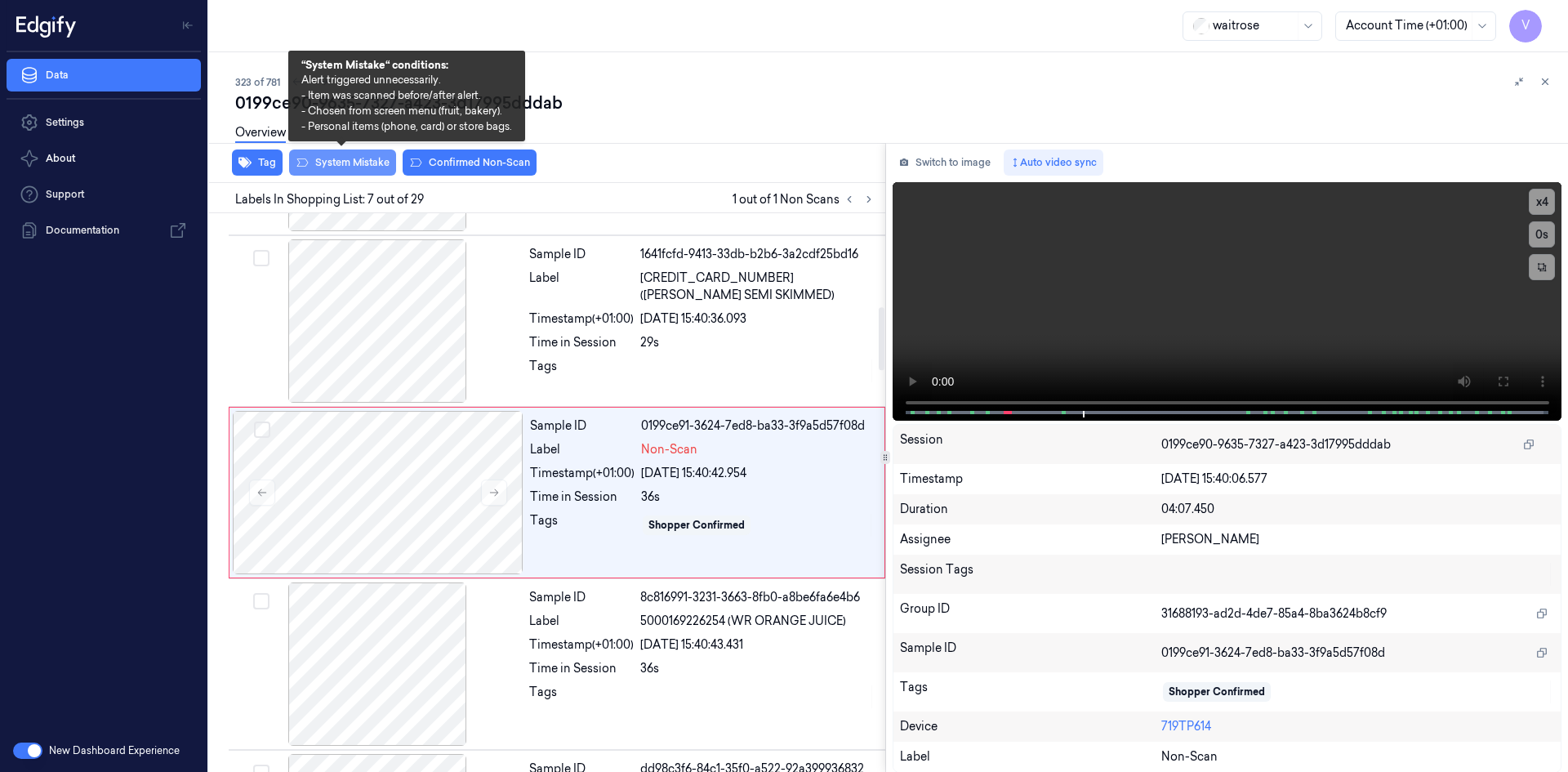
click at [365, 167] on button "System Mistake" at bounding box center [343, 162] width 107 height 27
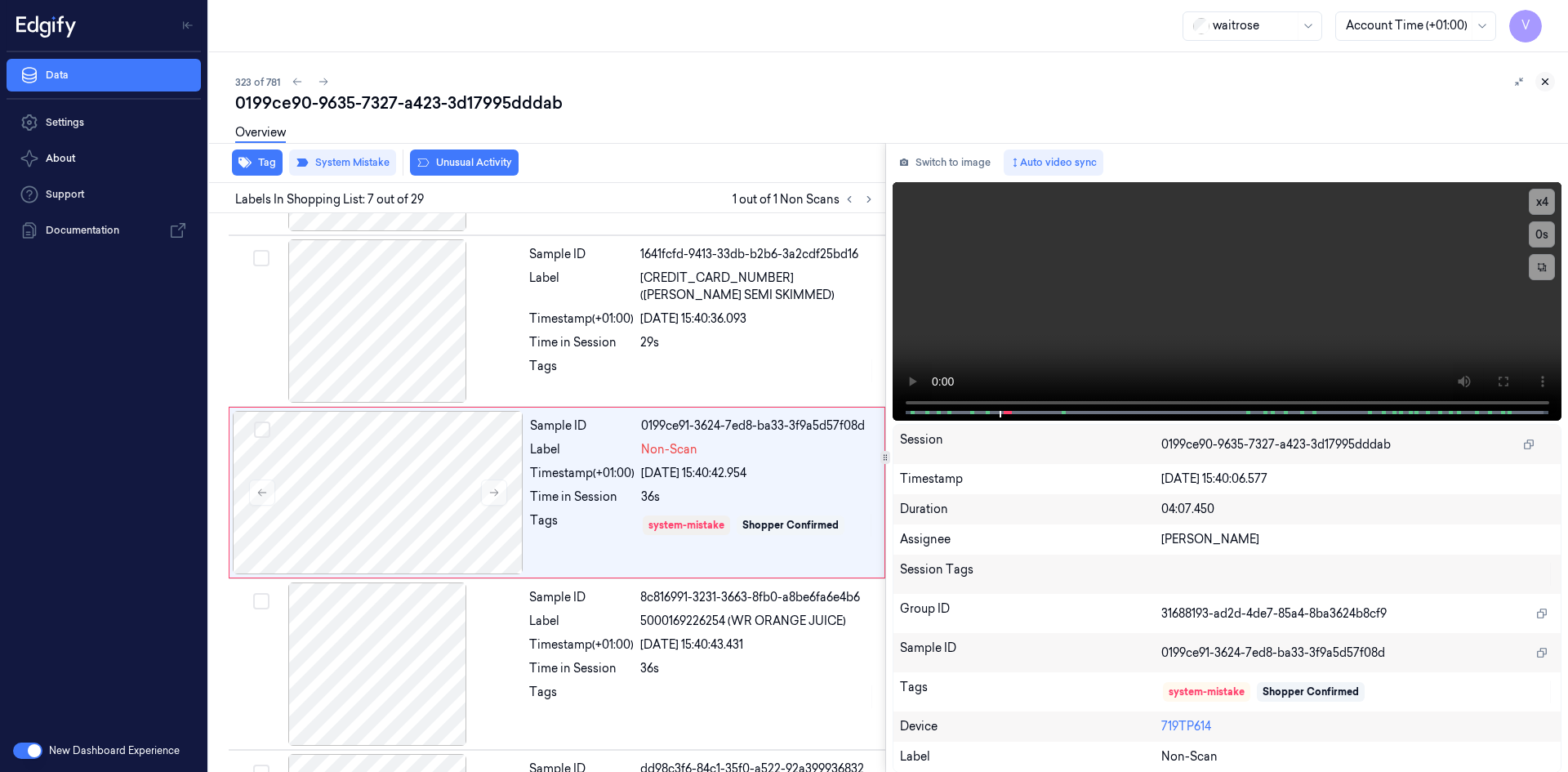
click at [1547, 76] on icon at bounding box center [1545, 82] width 11 height 11
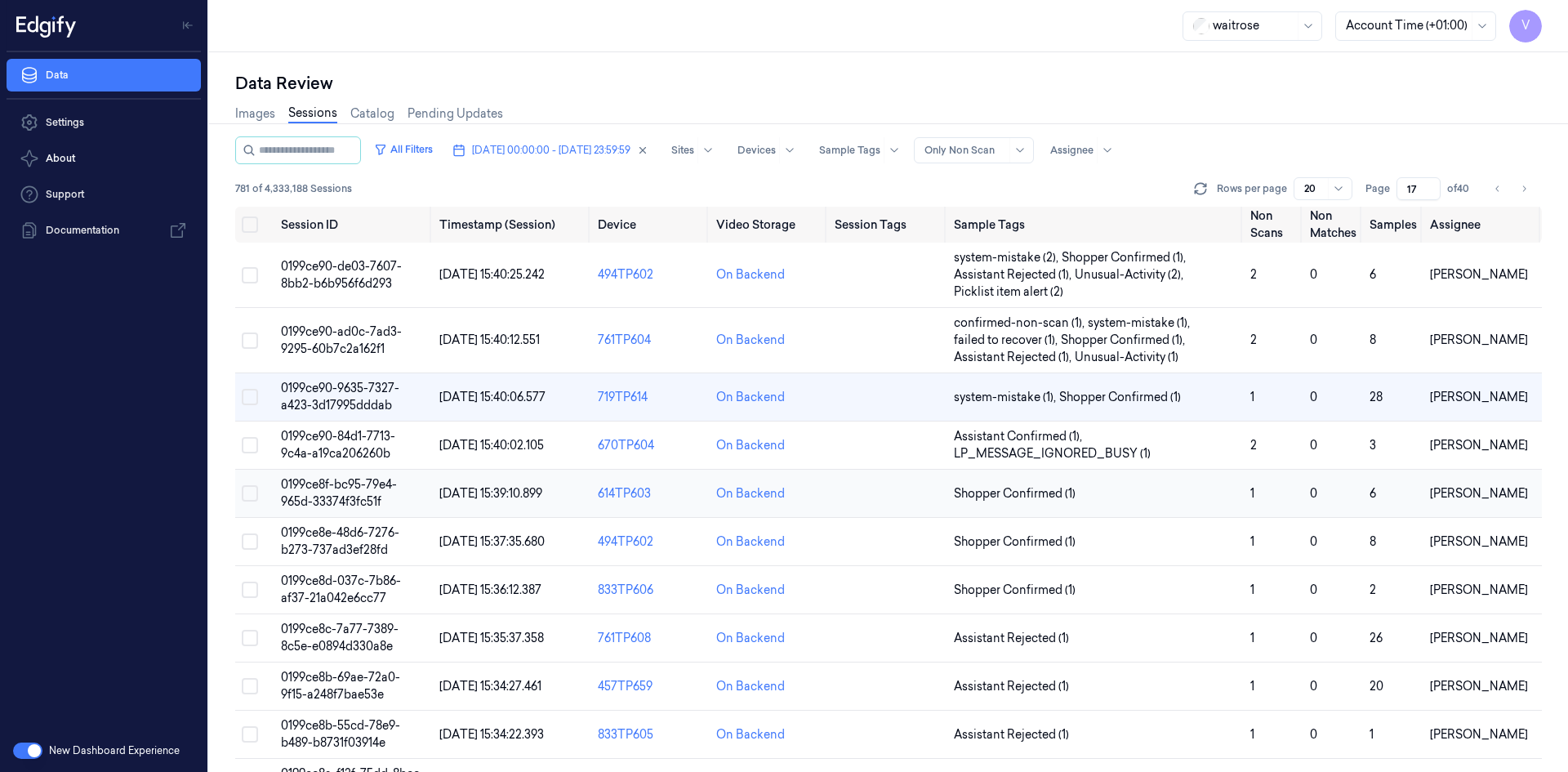
click at [361, 487] on span "0199ce8f-bc95-79e4-965d-33374f3fc51f" at bounding box center [339, 493] width 116 height 32
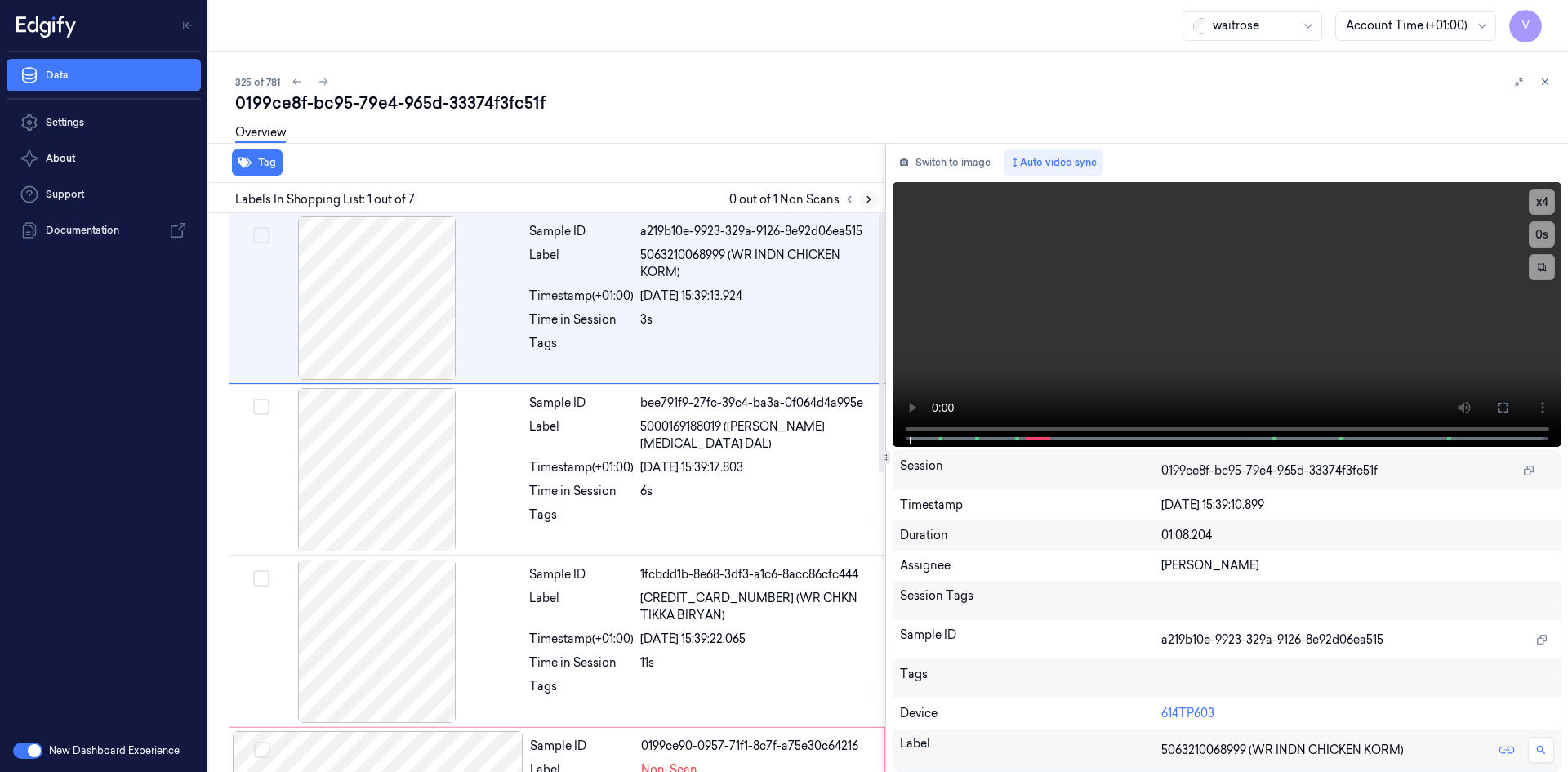
click at [868, 201] on icon at bounding box center [869, 200] width 4 height 5
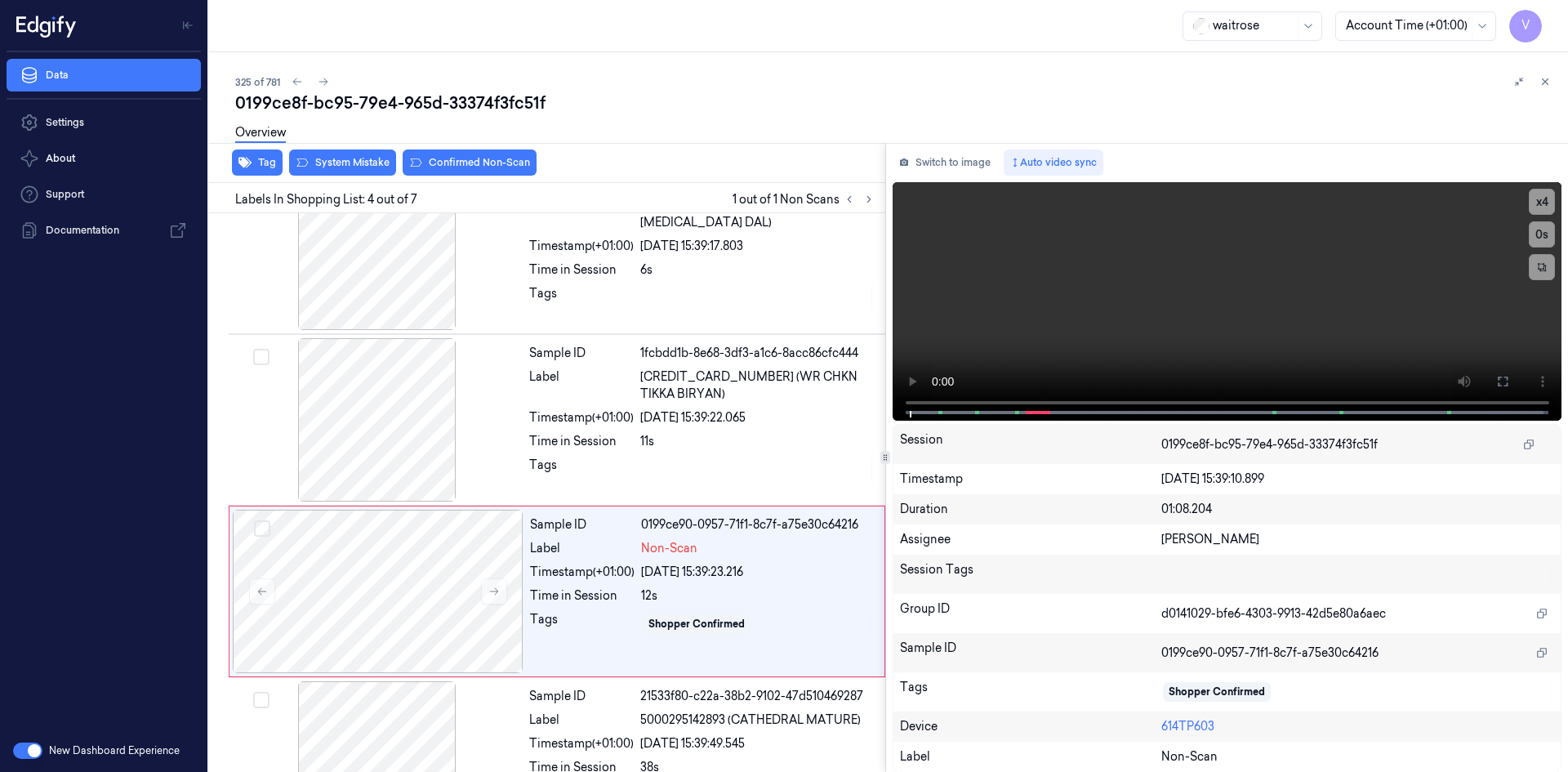
scroll to position [320, 0]
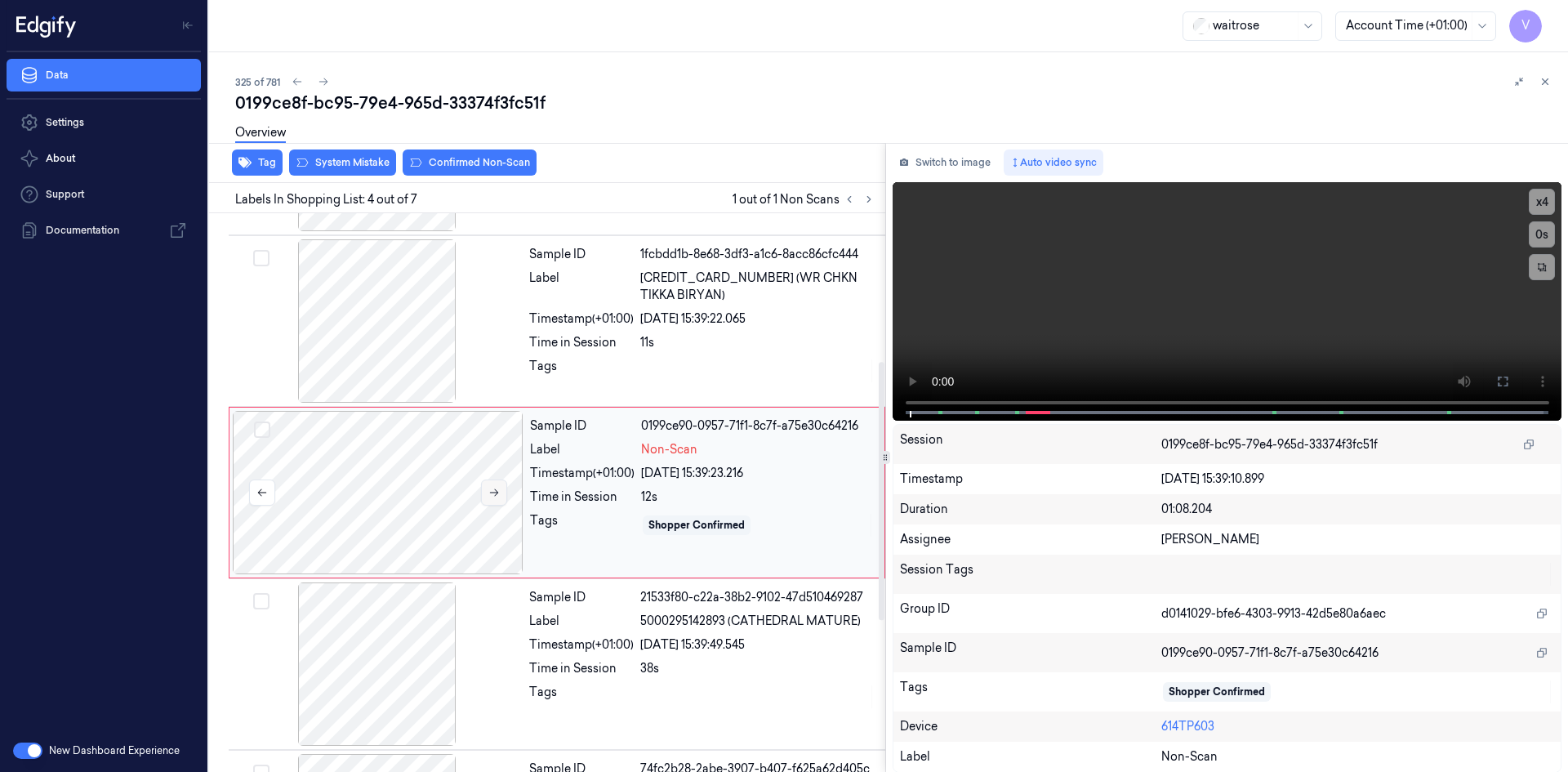
click at [495, 489] on icon at bounding box center [495, 493] width 9 height 7
click at [496, 493] on icon at bounding box center [494, 492] width 11 height 11
click at [1024, 292] on video at bounding box center [1226, 301] width 670 height 238
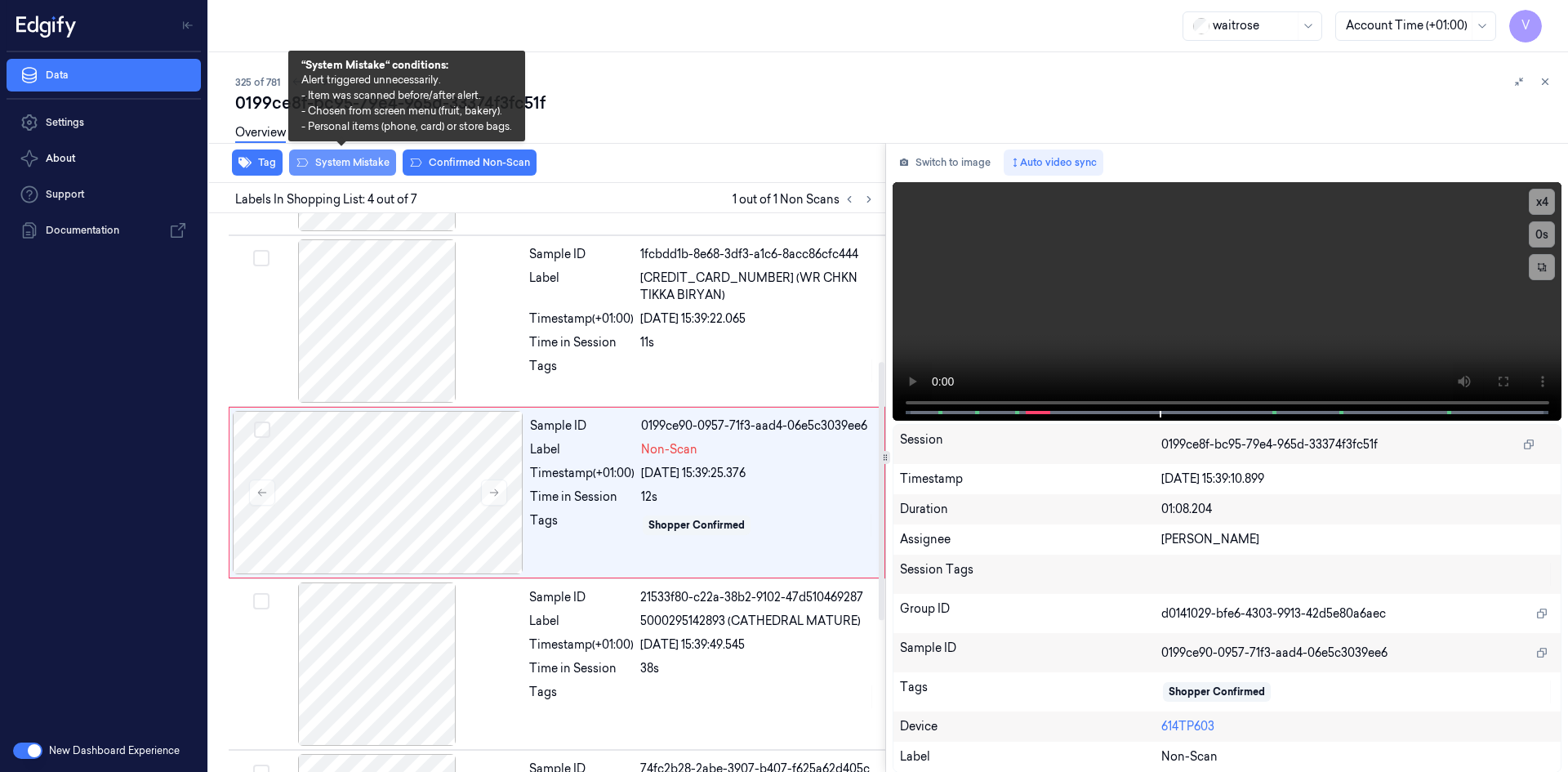
drag, startPoint x: 370, startPoint y: 165, endPoint x: 392, endPoint y: 177, distance: 25.1
click at [371, 166] on button "System Mistake" at bounding box center [343, 162] width 107 height 27
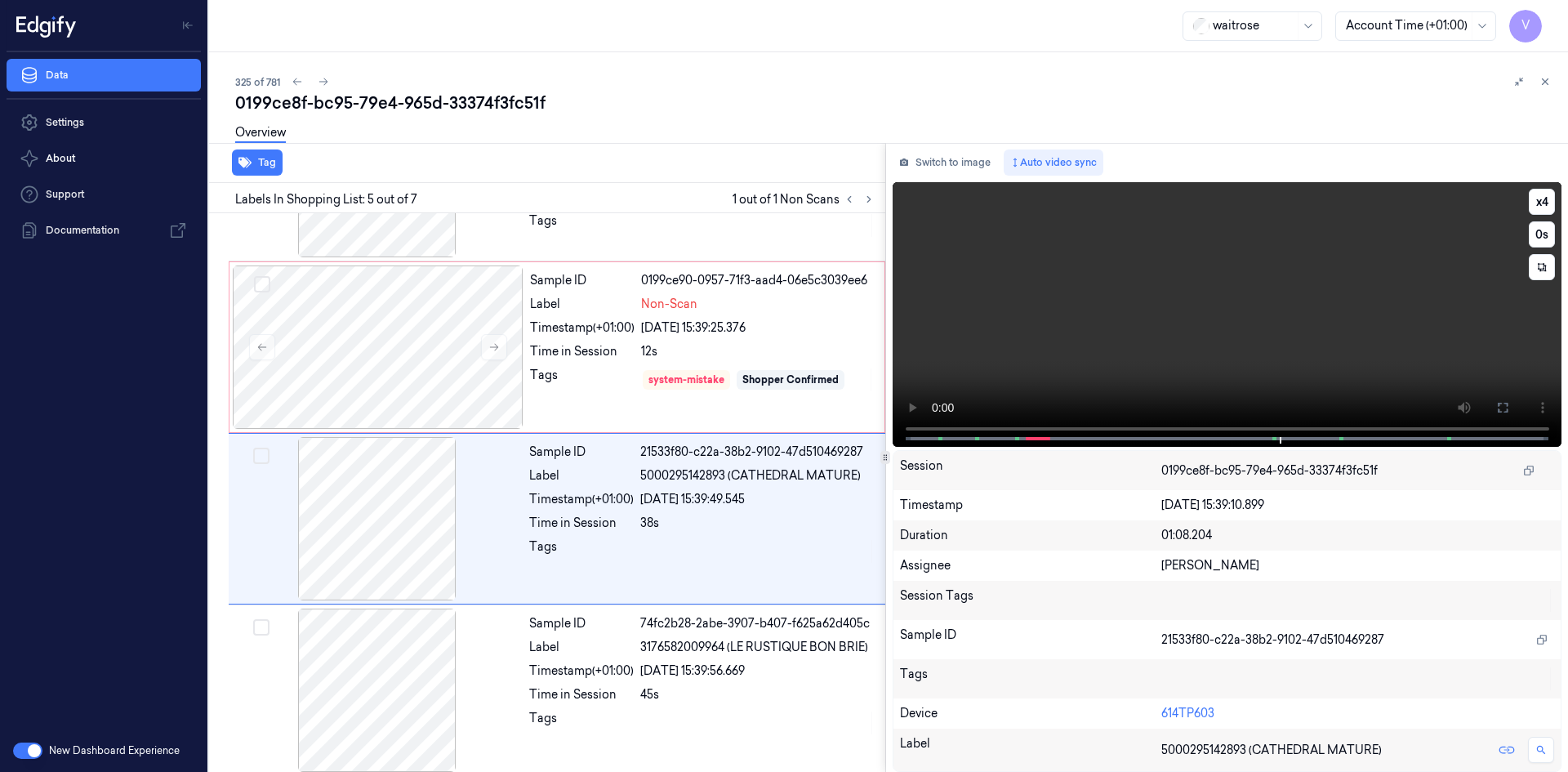
scroll to position [492, 0]
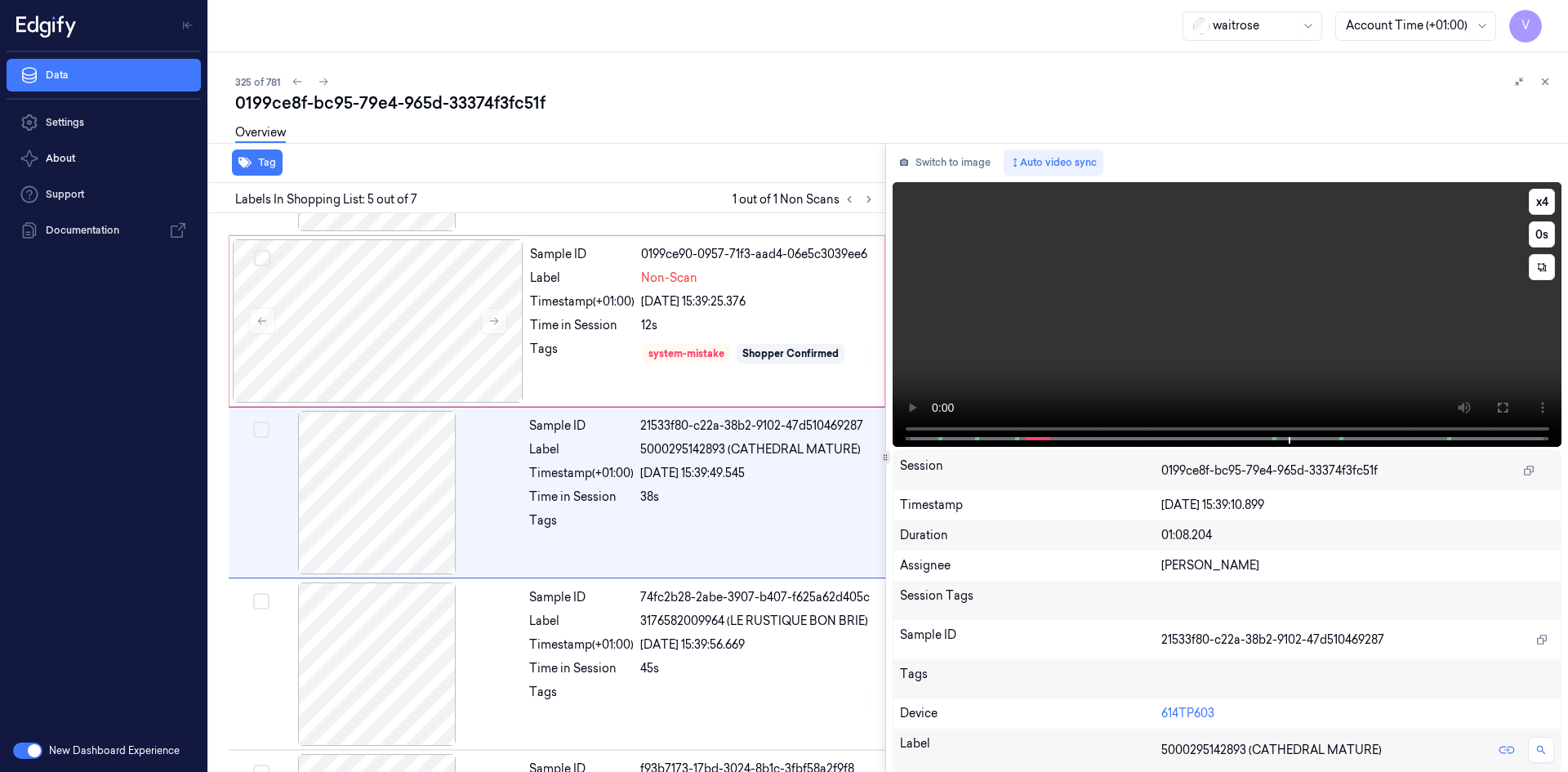
click at [1041, 269] on video at bounding box center [1226, 314] width 670 height 265
click at [1548, 78] on icon at bounding box center [1545, 82] width 11 height 11
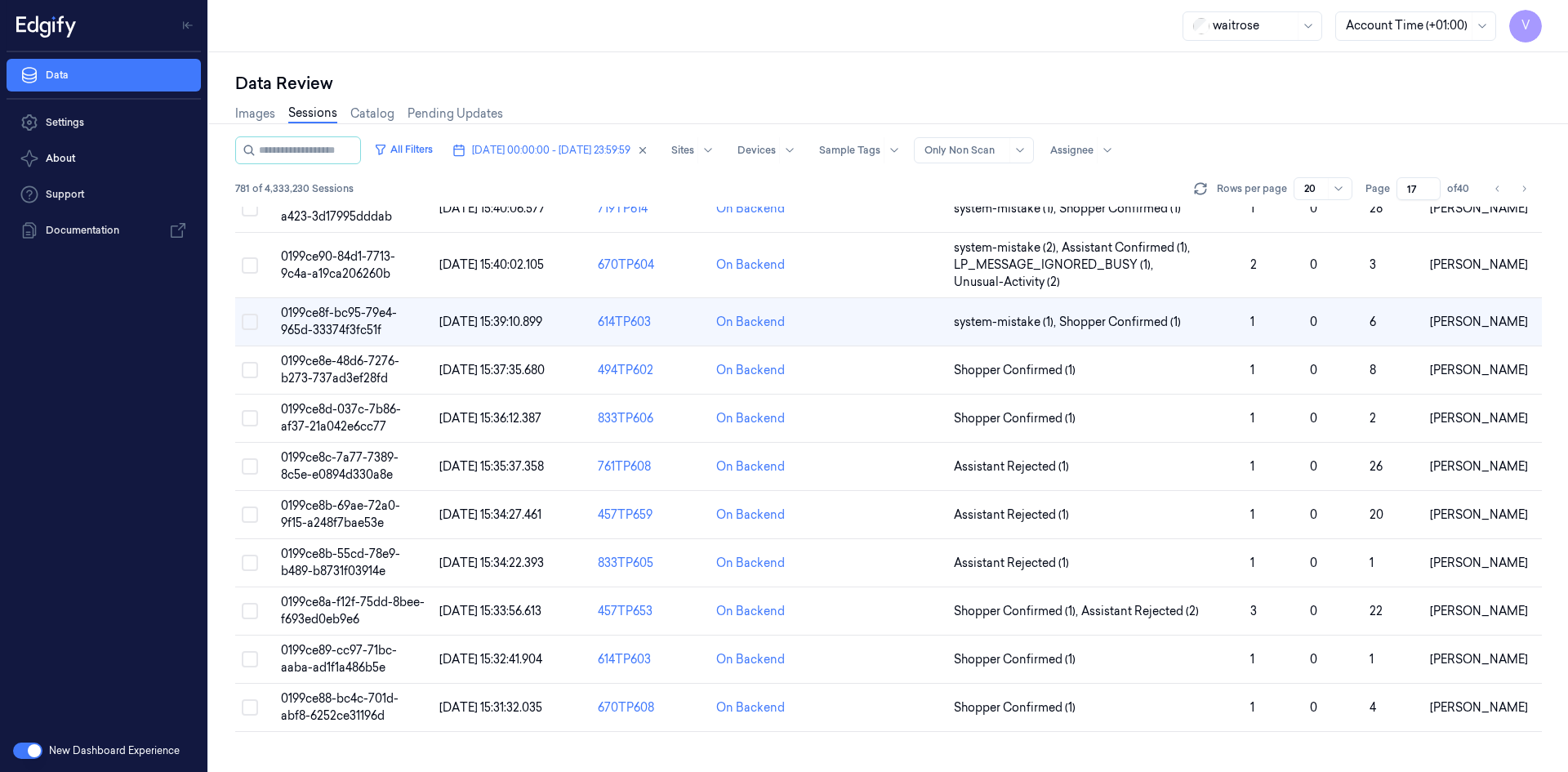
scroll to position [21, 0]
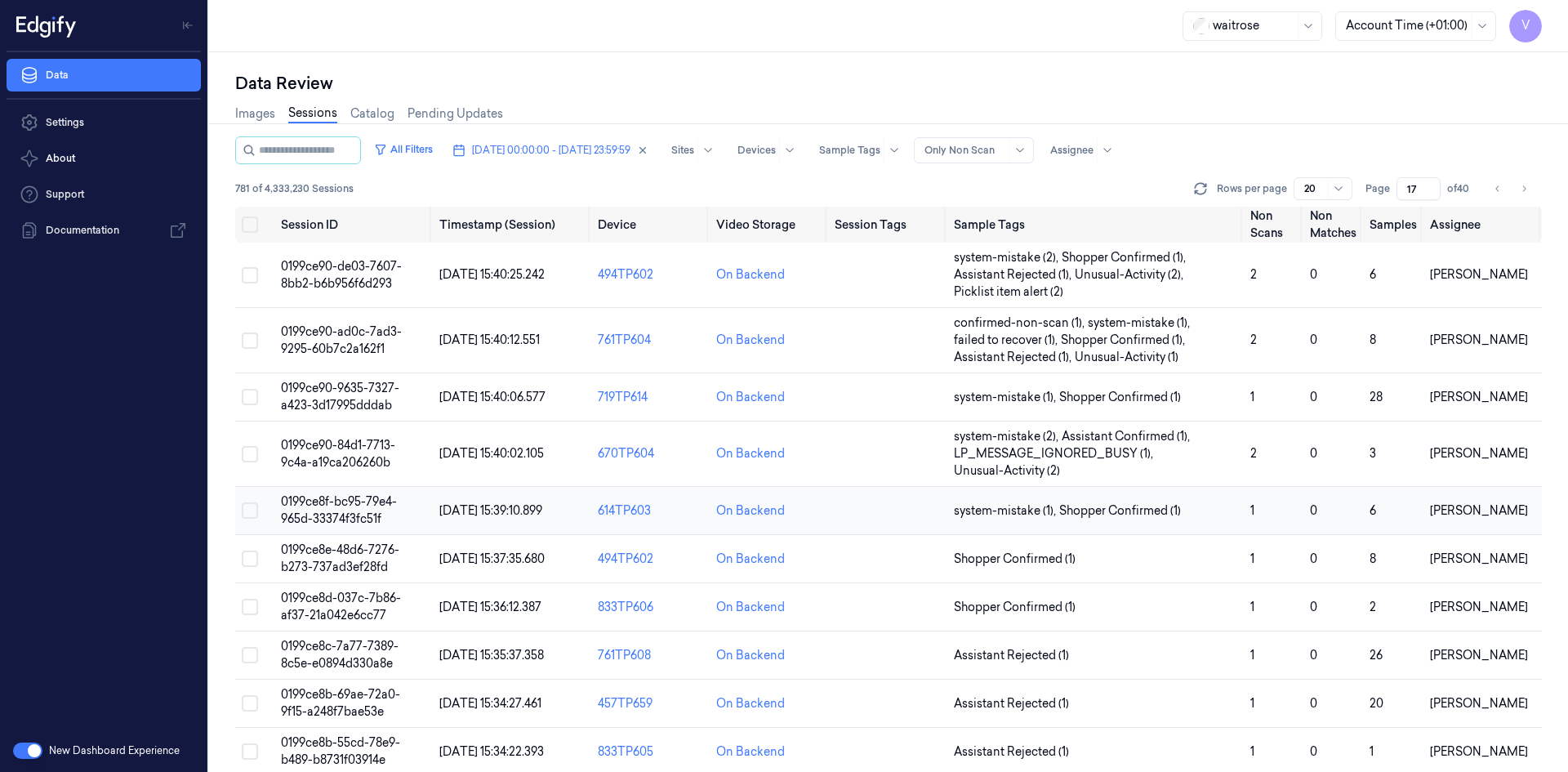
click at [334, 504] on span "0199ce8f-bc95-79e4-965d-33374f3fc51f" at bounding box center [339, 509] width 116 height 32
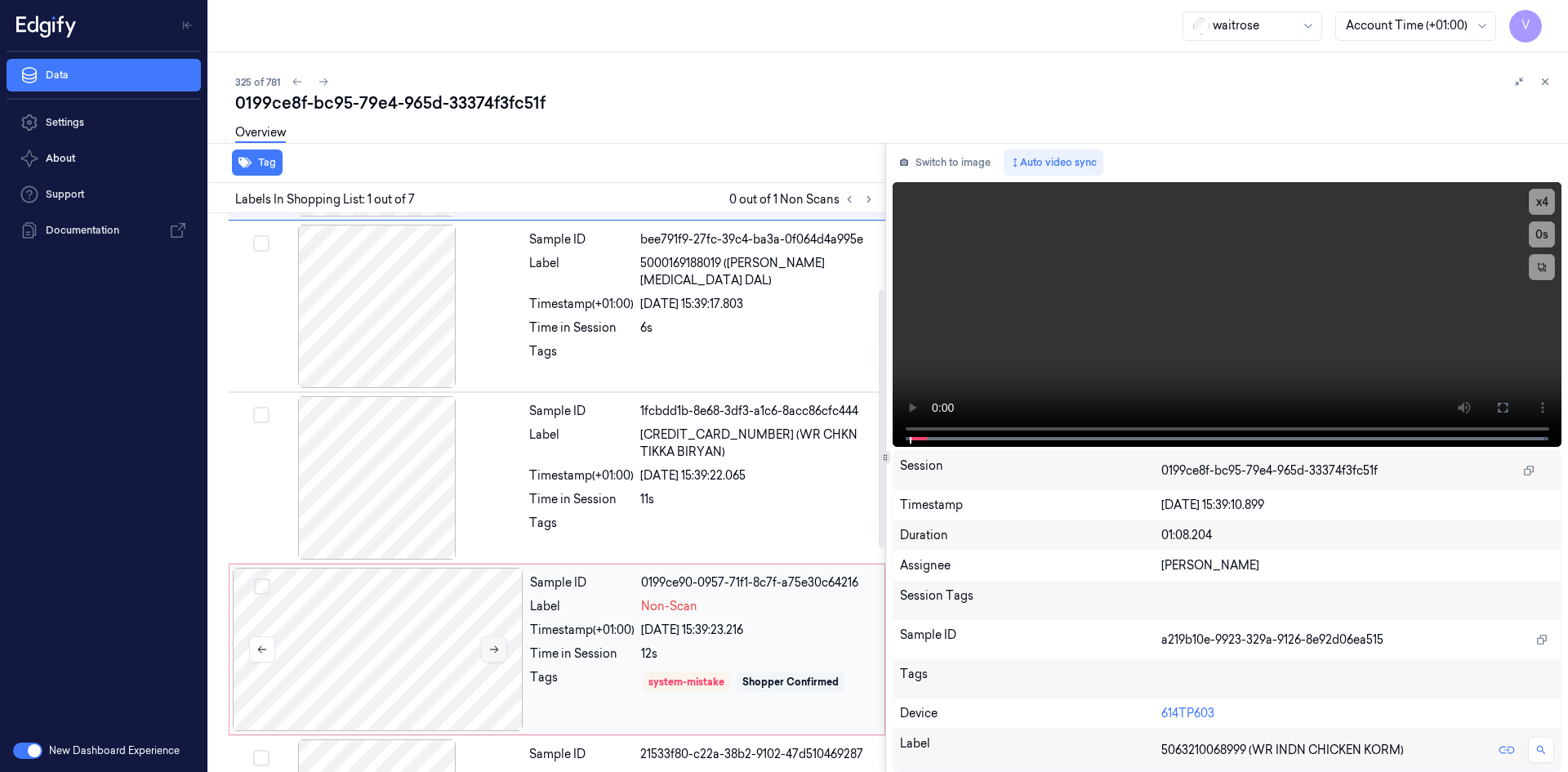
click at [488, 647] on icon at bounding box center [494, 649] width 11 height 11
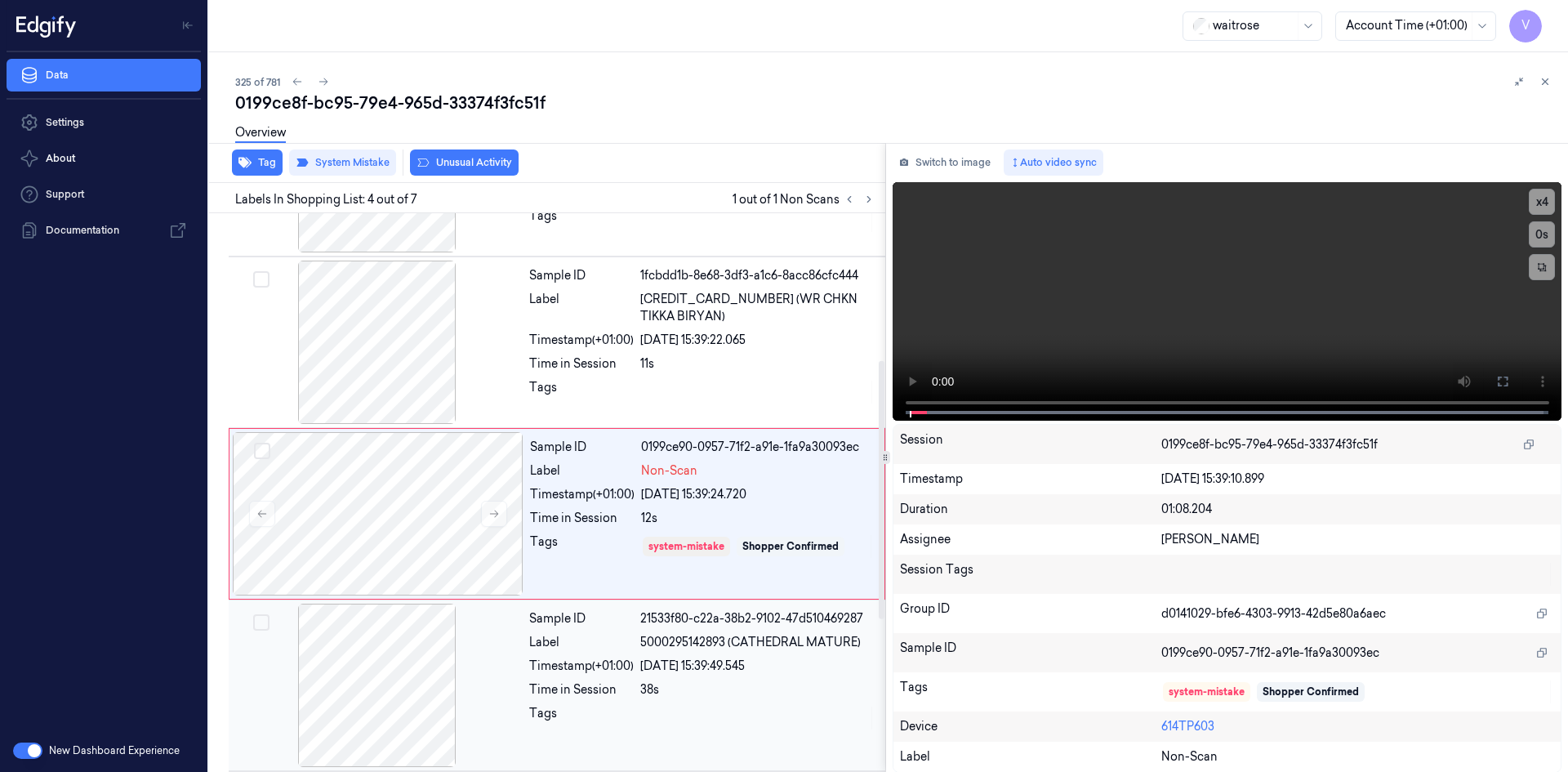
scroll to position [320, 0]
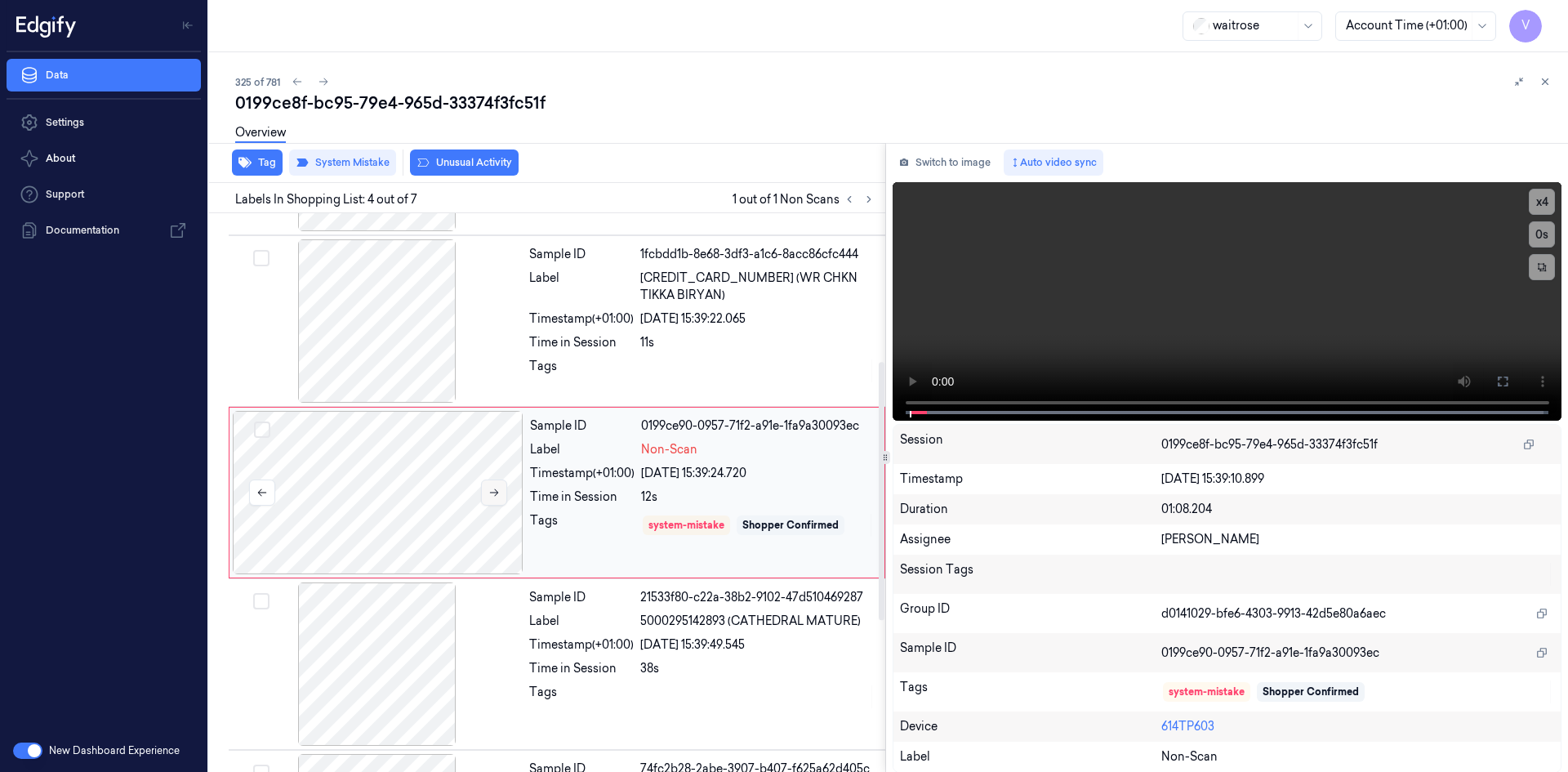
click at [498, 493] on icon at bounding box center [495, 493] width 9 height 7
click at [498, 484] on button at bounding box center [494, 492] width 27 height 27
click at [436, 461] on div at bounding box center [377, 492] width 290 height 163
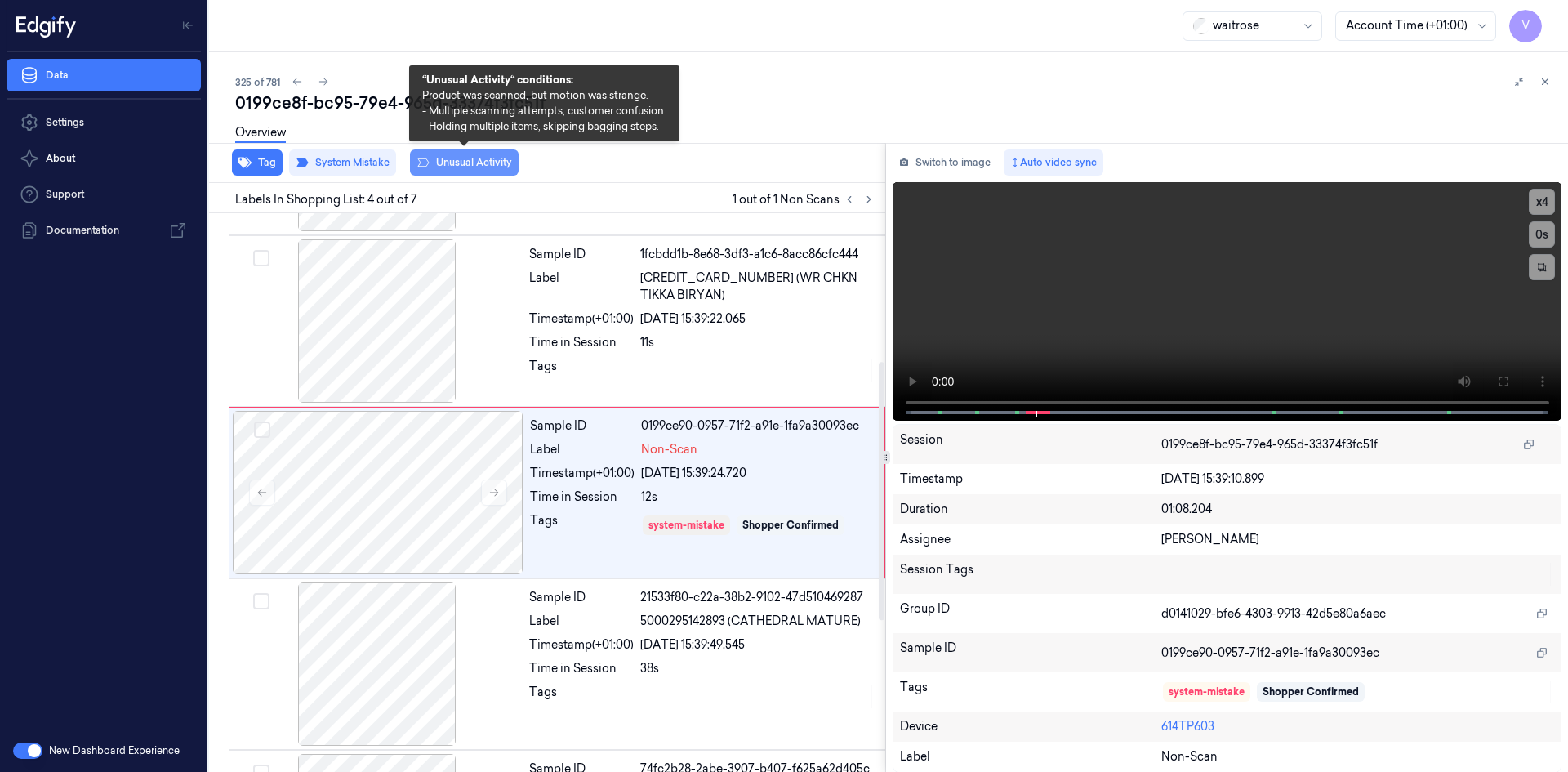
click at [485, 164] on button "Unusual Activity" at bounding box center [464, 162] width 109 height 27
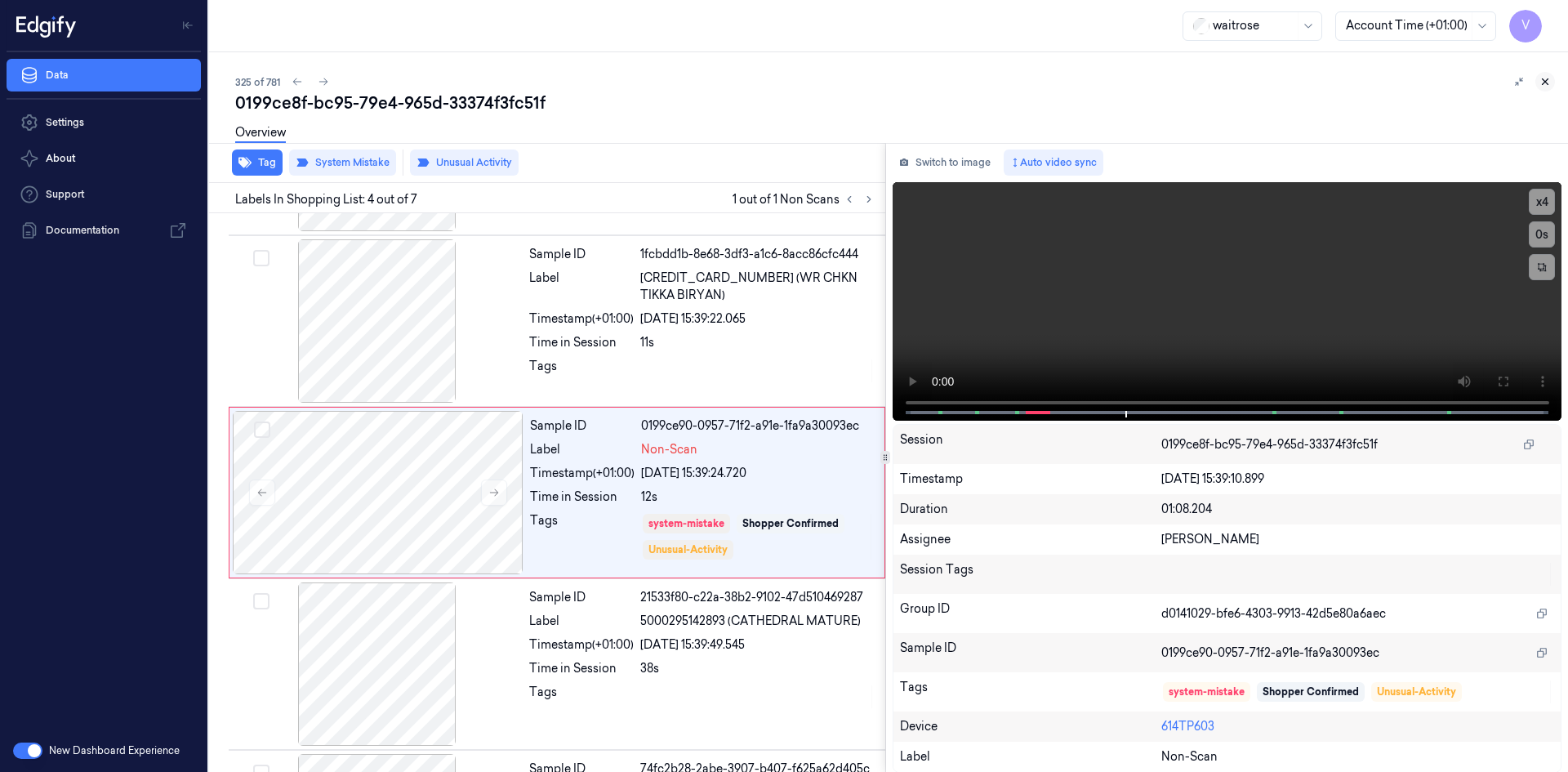
click at [1546, 71] on button at bounding box center [1544, 81] width 19 height 19
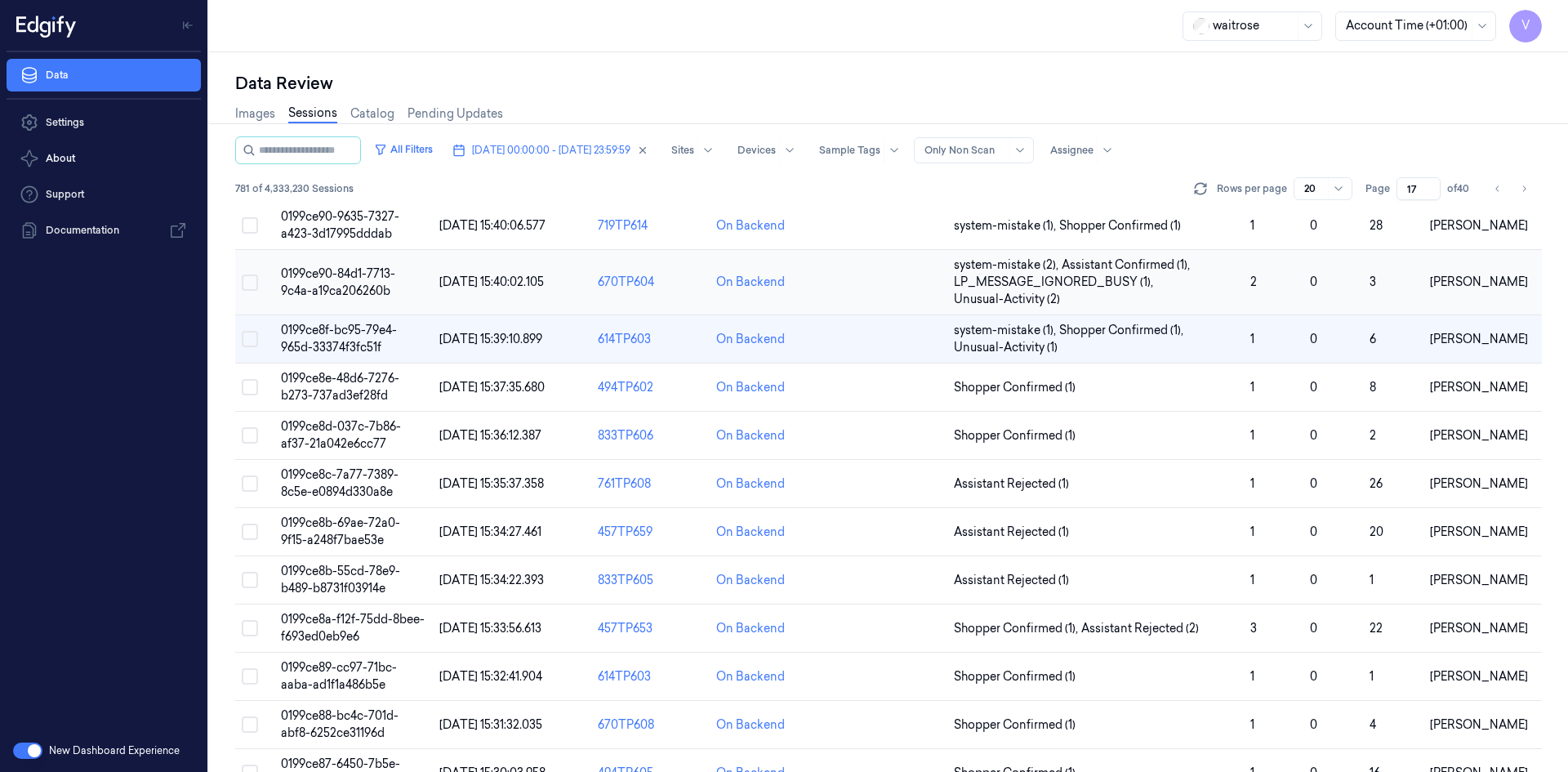
scroll to position [184, 0]
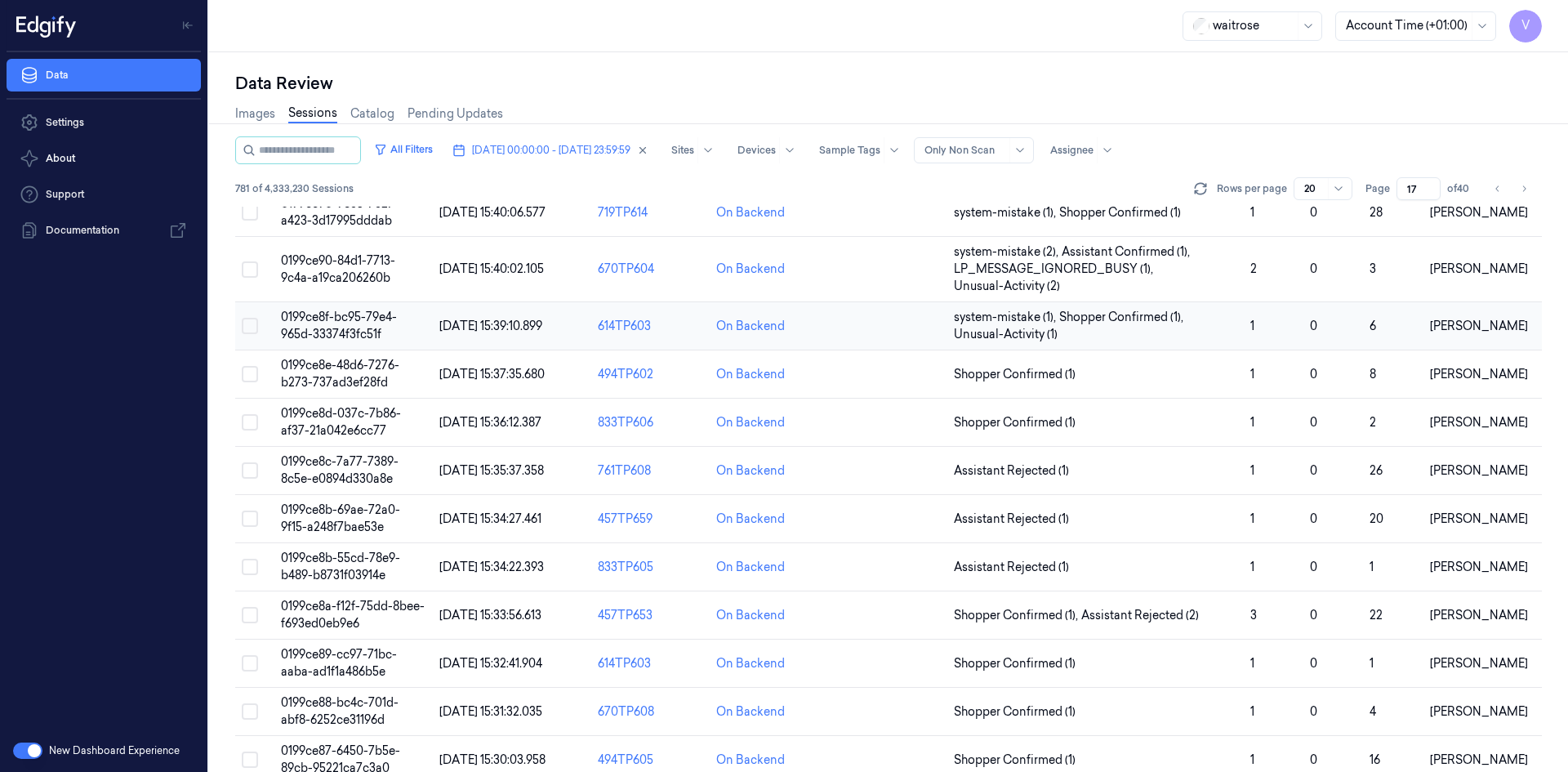
click at [348, 321] on span "0199ce8f-bc95-79e4-965d-33374f3fc51f" at bounding box center [339, 325] width 116 height 32
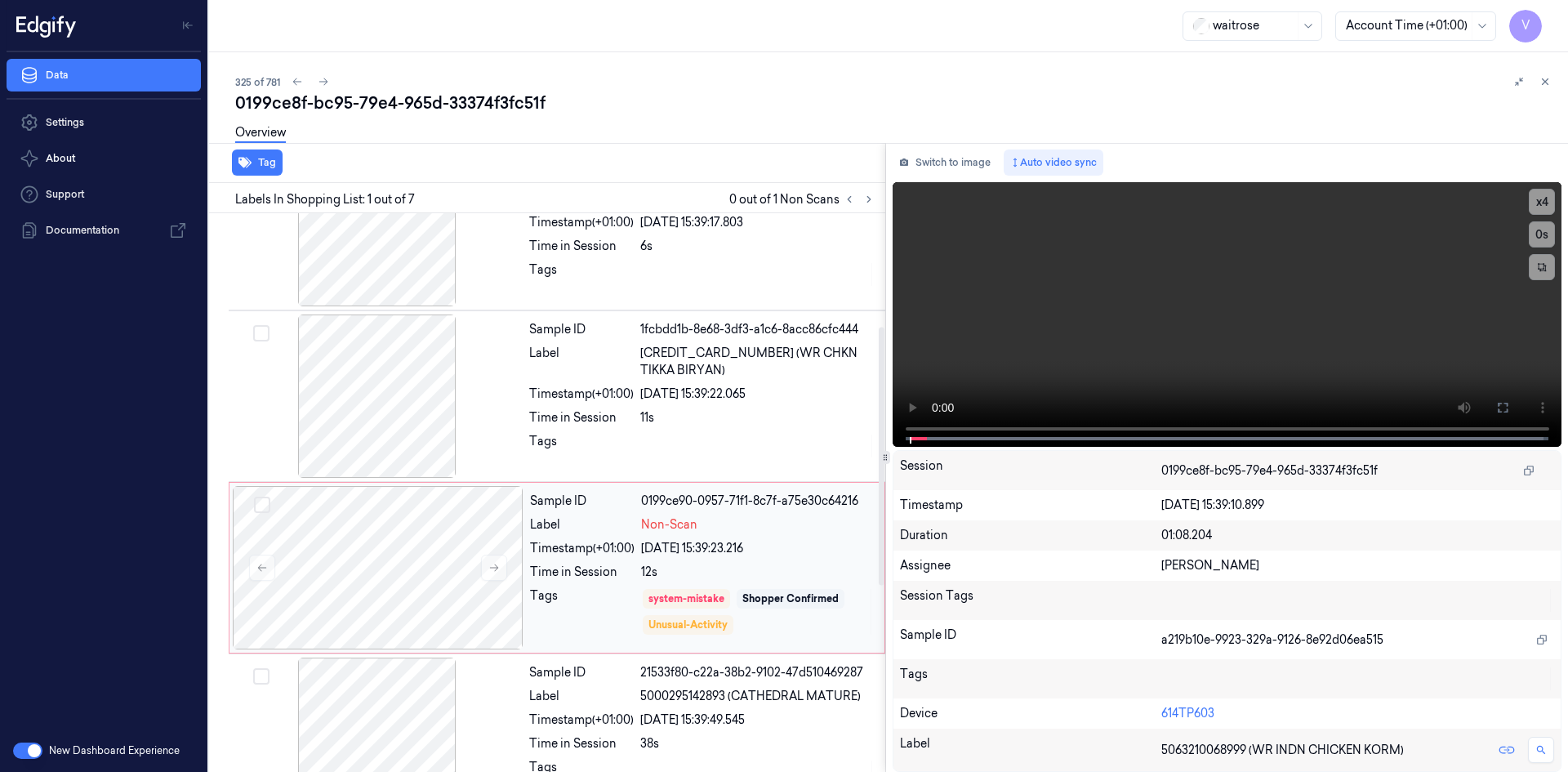
click at [574, 582] on div "Sample ID 0199ce90-0957-71f1-8c7f-a75e30c64216 Label Non-Scan Timestamp (+01:00…" at bounding box center [702, 567] width 357 height 163
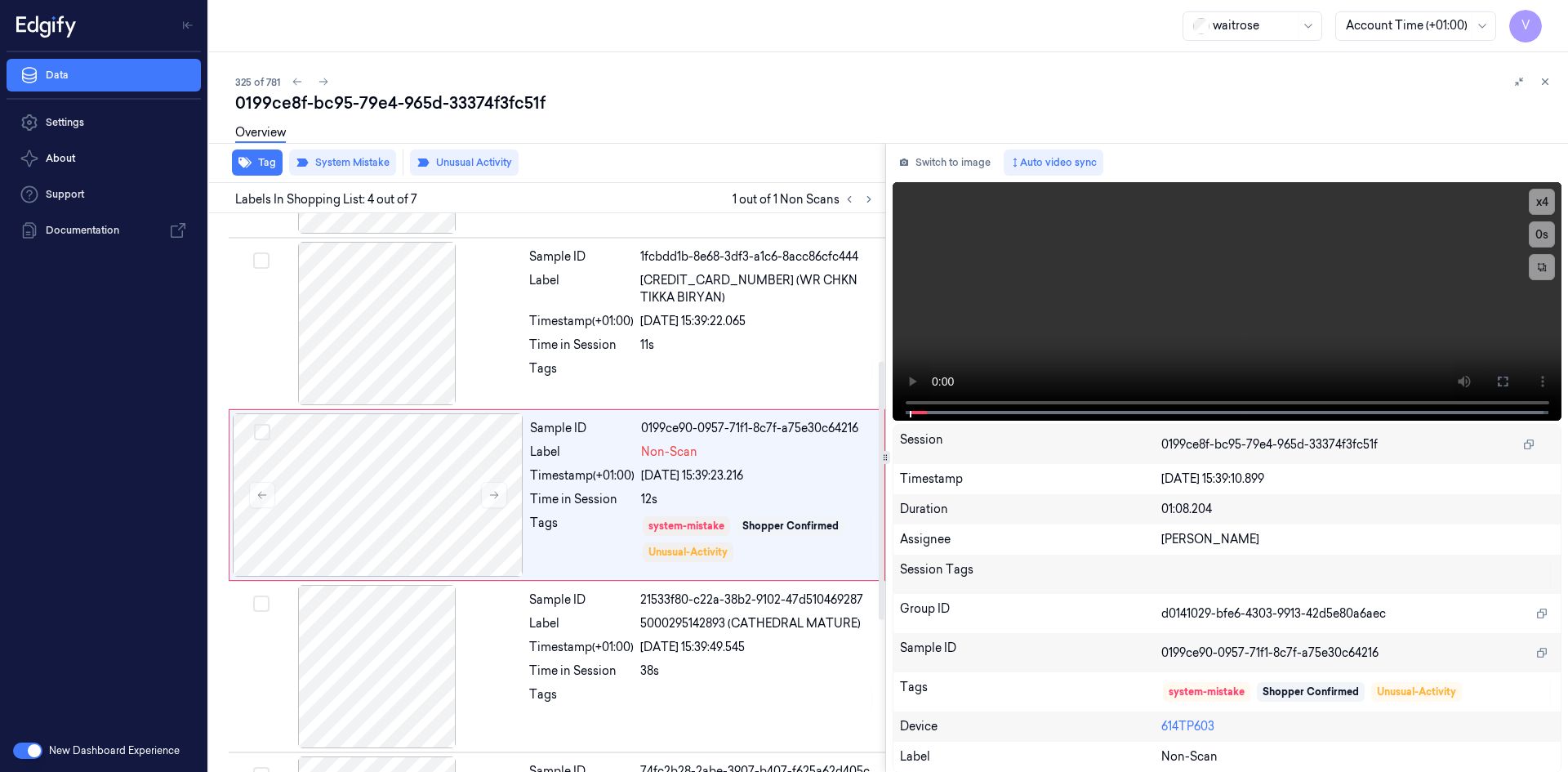
scroll to position [320, 0]
click at [482, 151] on div "Overview" at bounding box center [895, 135] width 1320 height 41
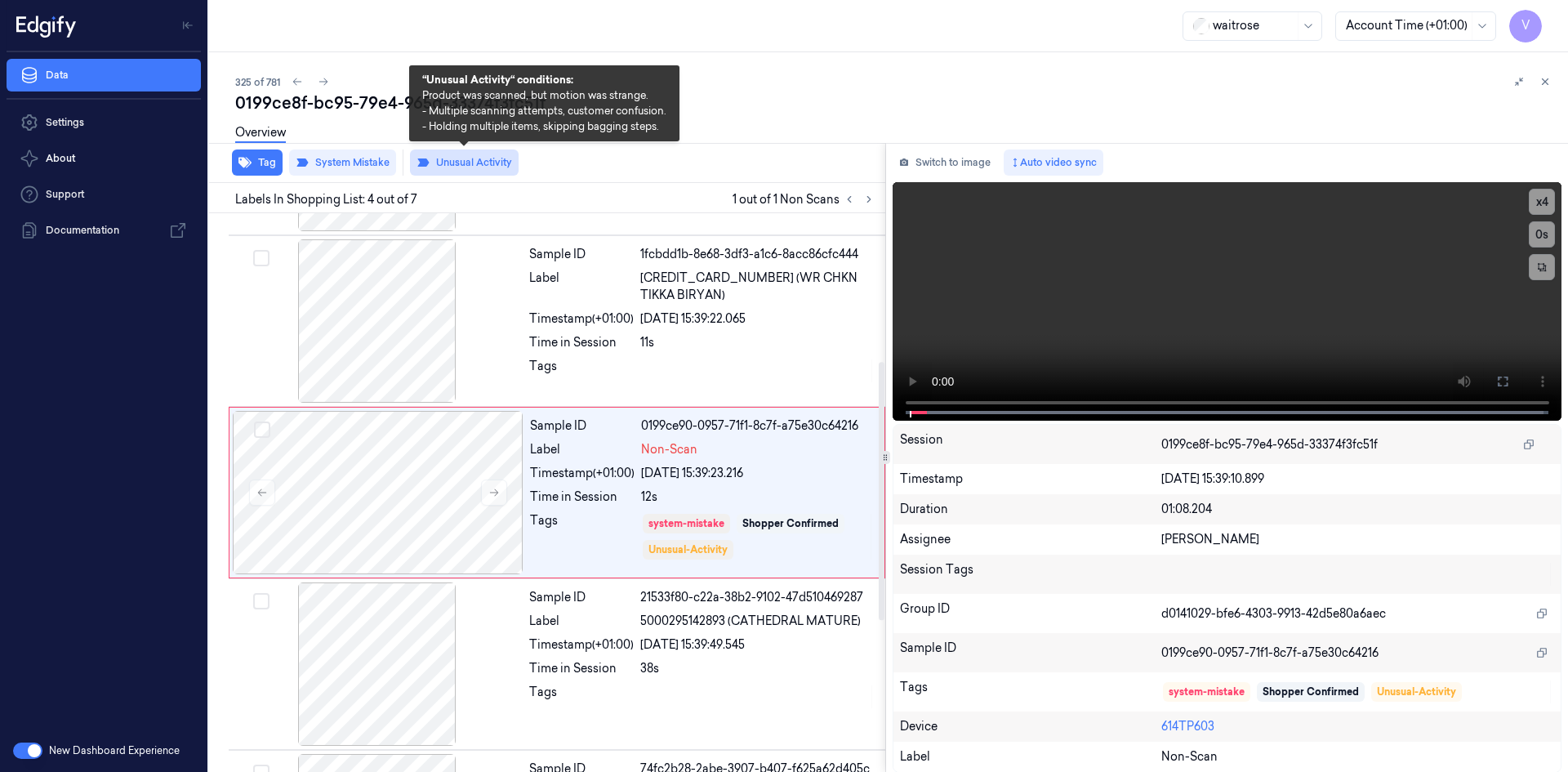
click at [482, 158] on button "Unusual Activity" at bounding box center [464, 162] width 109 height 27
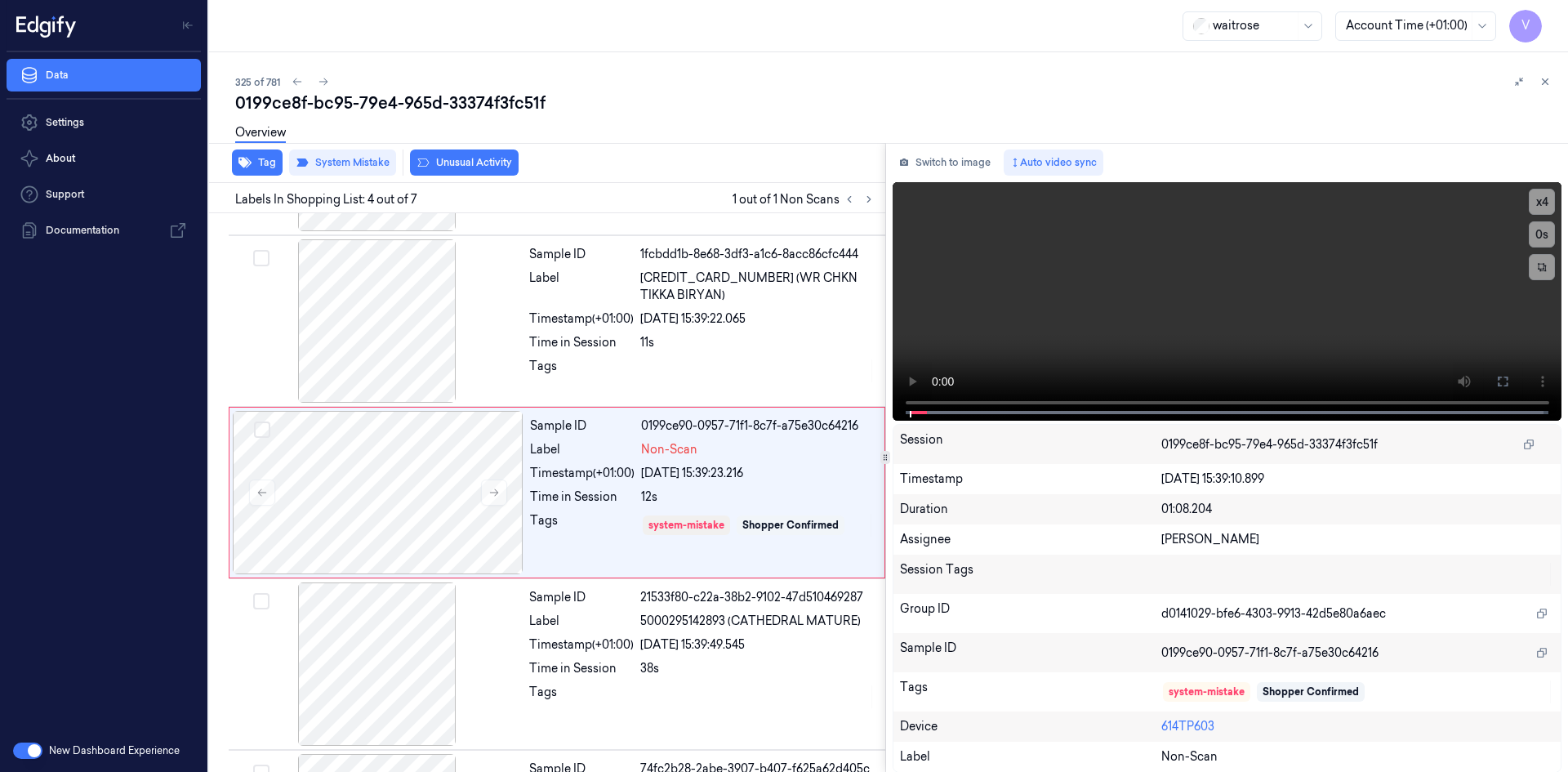
click at [1554, 75] on div at bounding box center [1532, 81] width 46 height 19
click at [1551, 80] on button at bounding box center [1544, 81] width 19 height 19
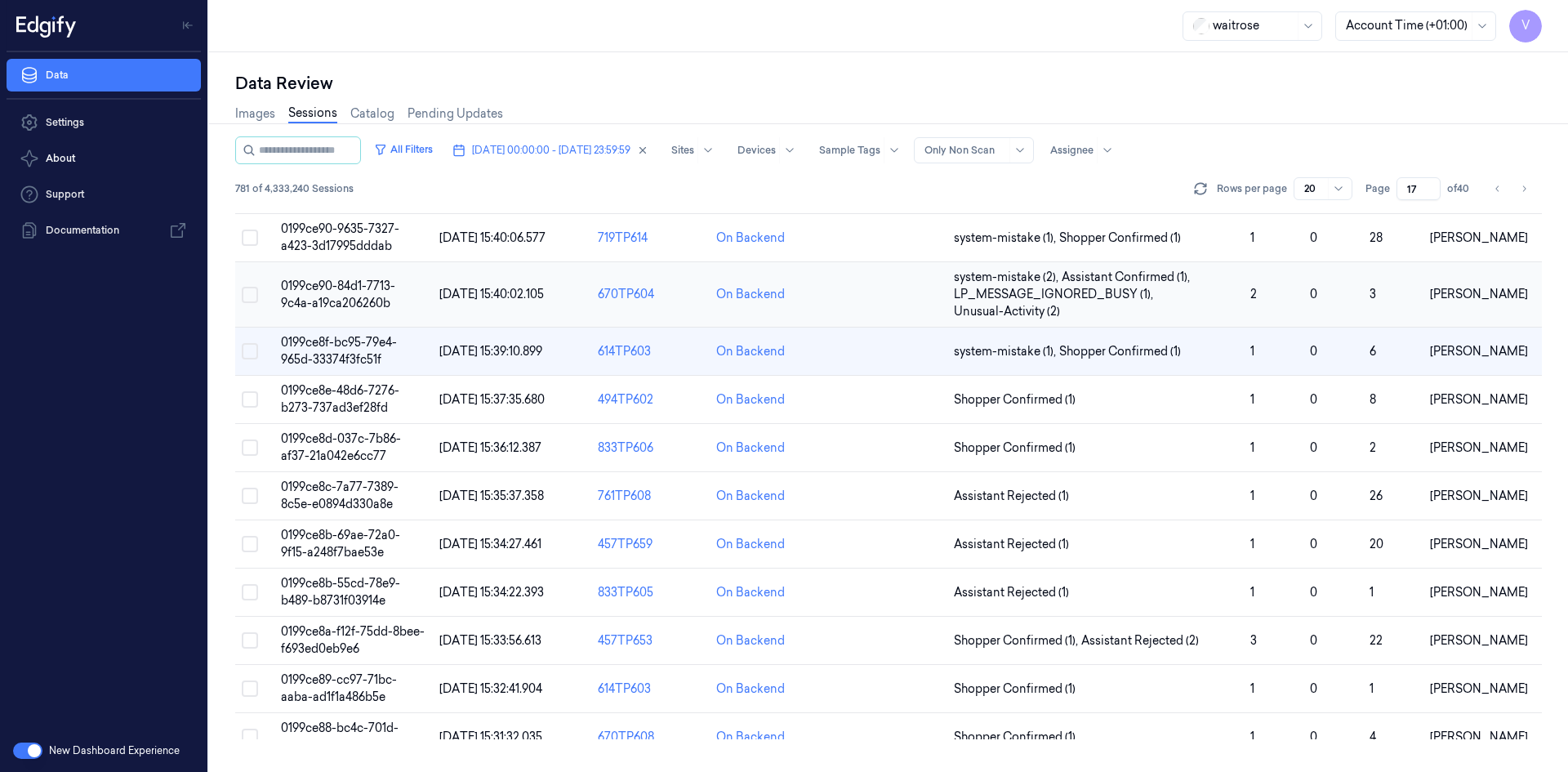
scroll to position [21, 0]
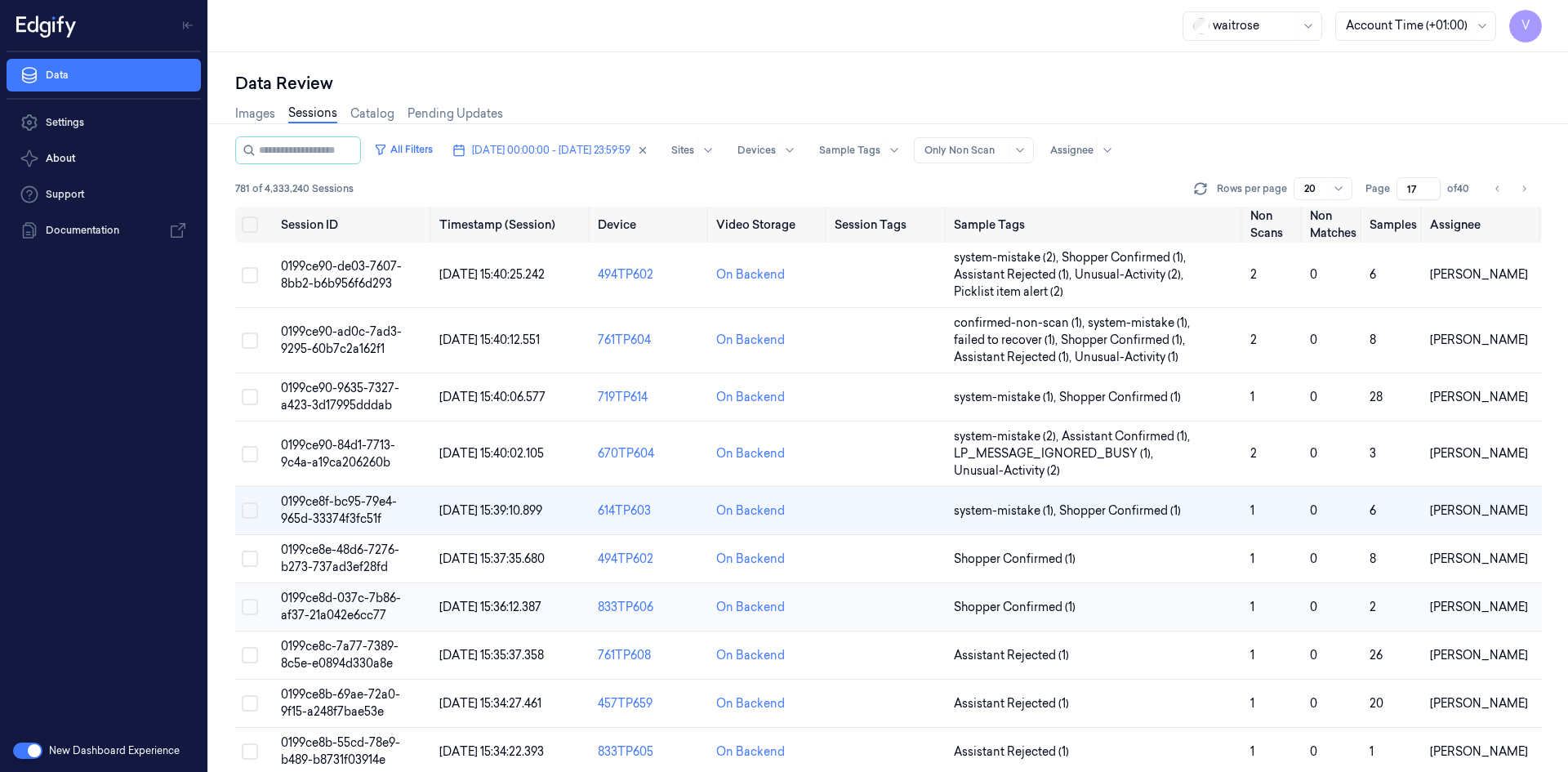
click at [345, 599] on span "0199ce8d-037c-7b86-af37-21a042e6cc77" at bounding box center [341, 606] width 120 height 32
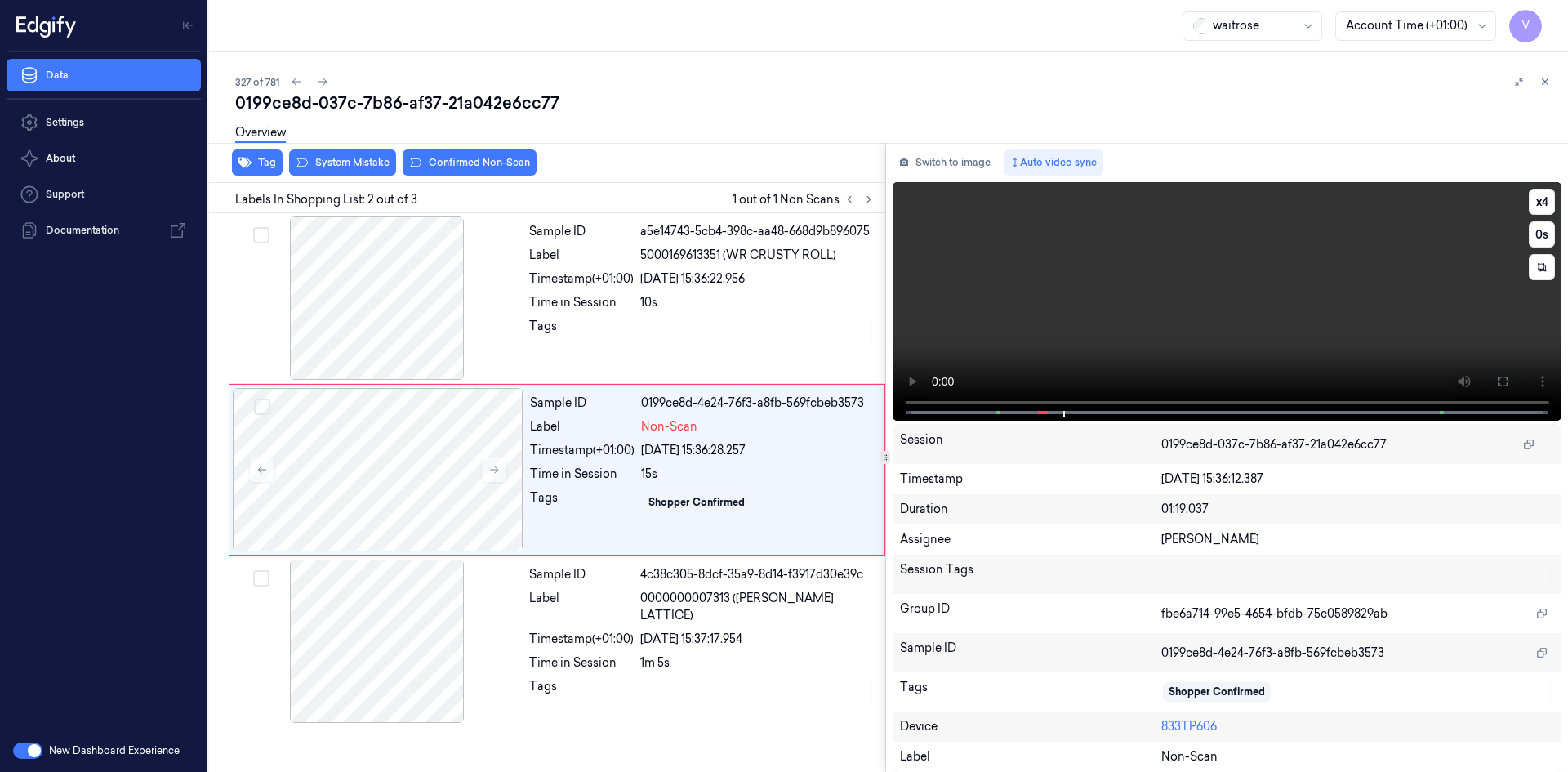
click at [1171, 297] on video at bounding box center [1226, 301] width 670 height 238
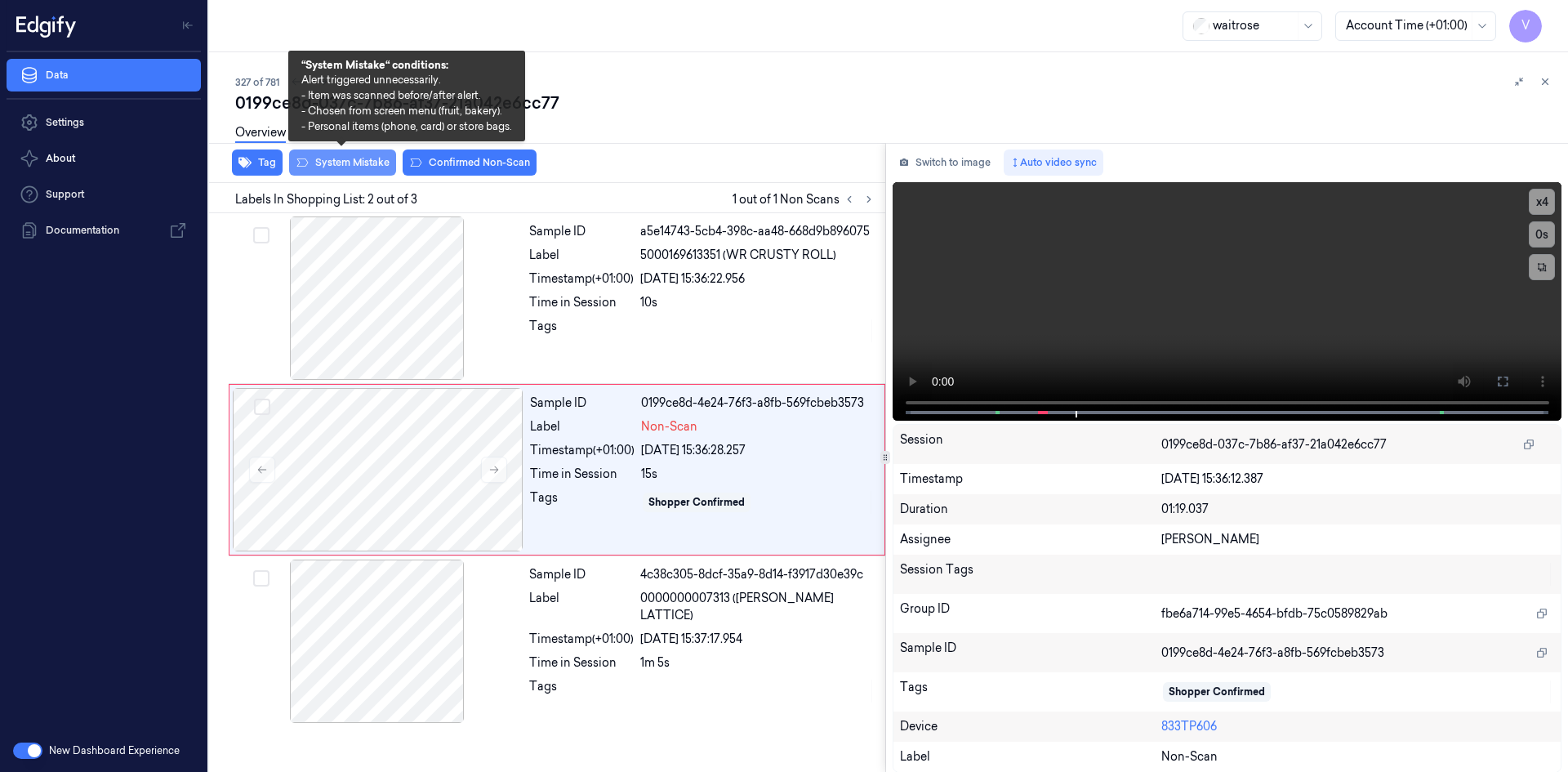
click at [340, 161] on button "System Mistake" at bounding box center [343, 162] width 107 height 27
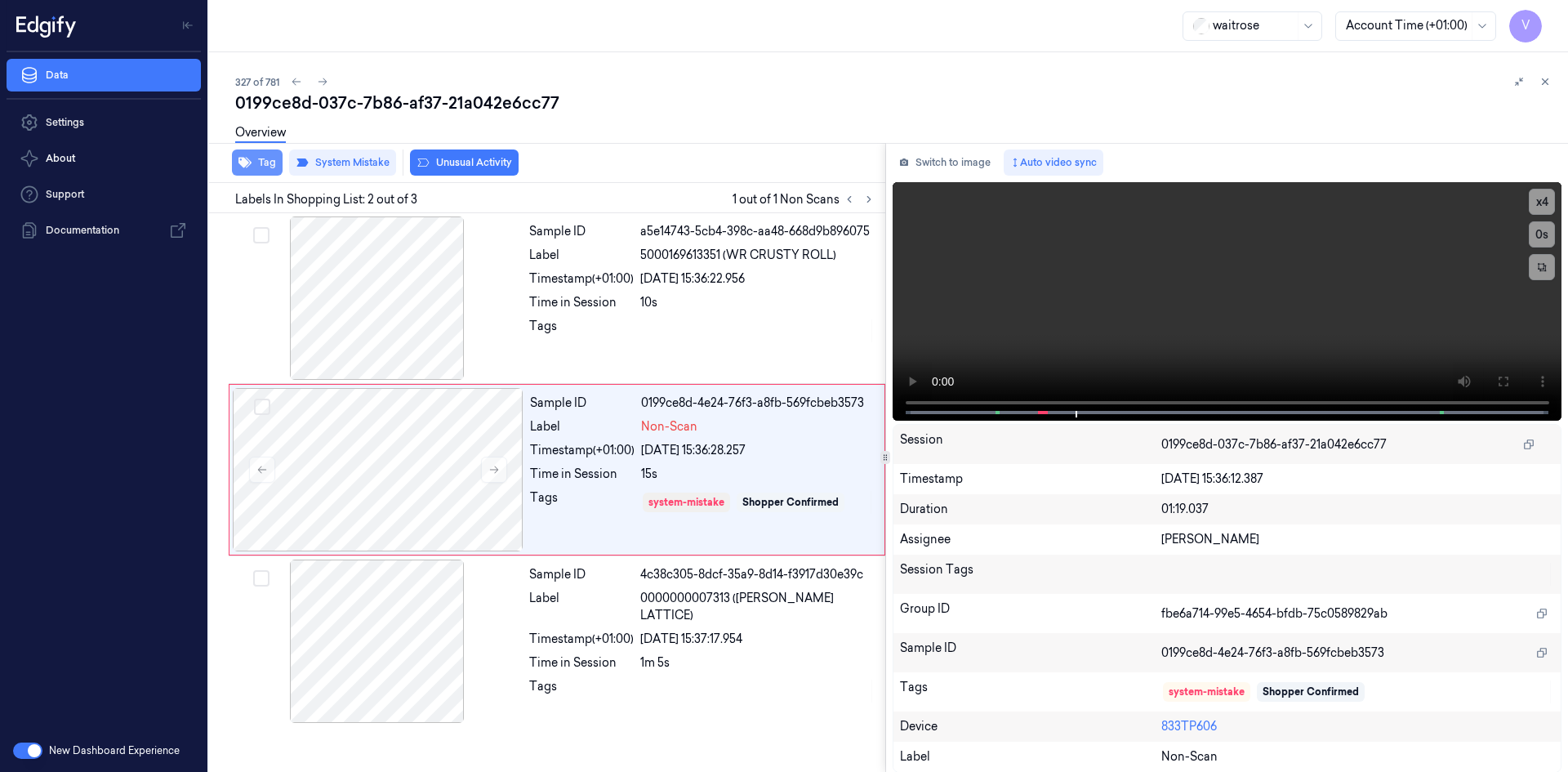
click at [258, 161] on button "Tag" at bounding box center [256, 162] width 50 height 27
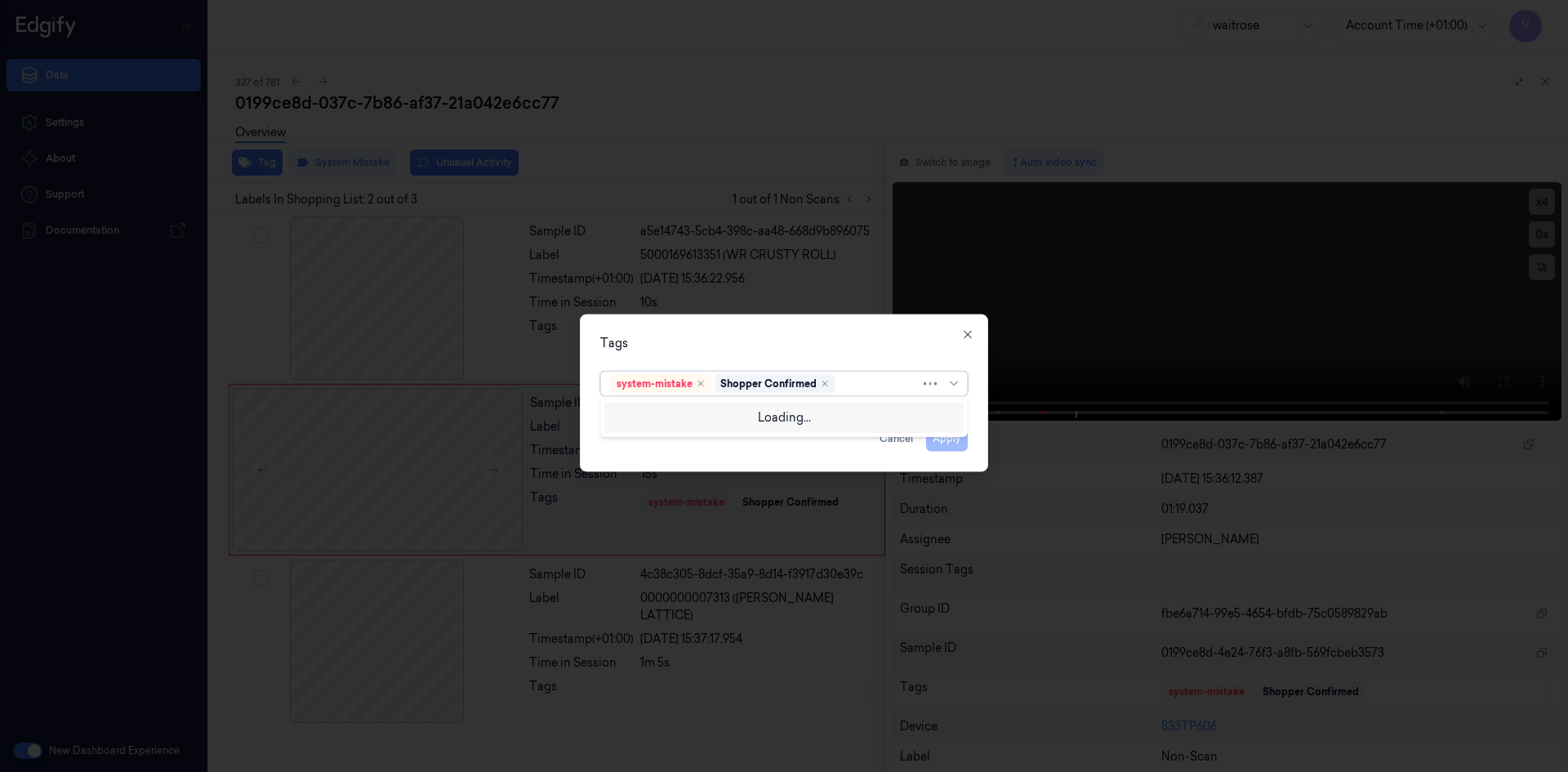
click at [864, 386] on div at bounding box center [879, 383] width 82 height 17
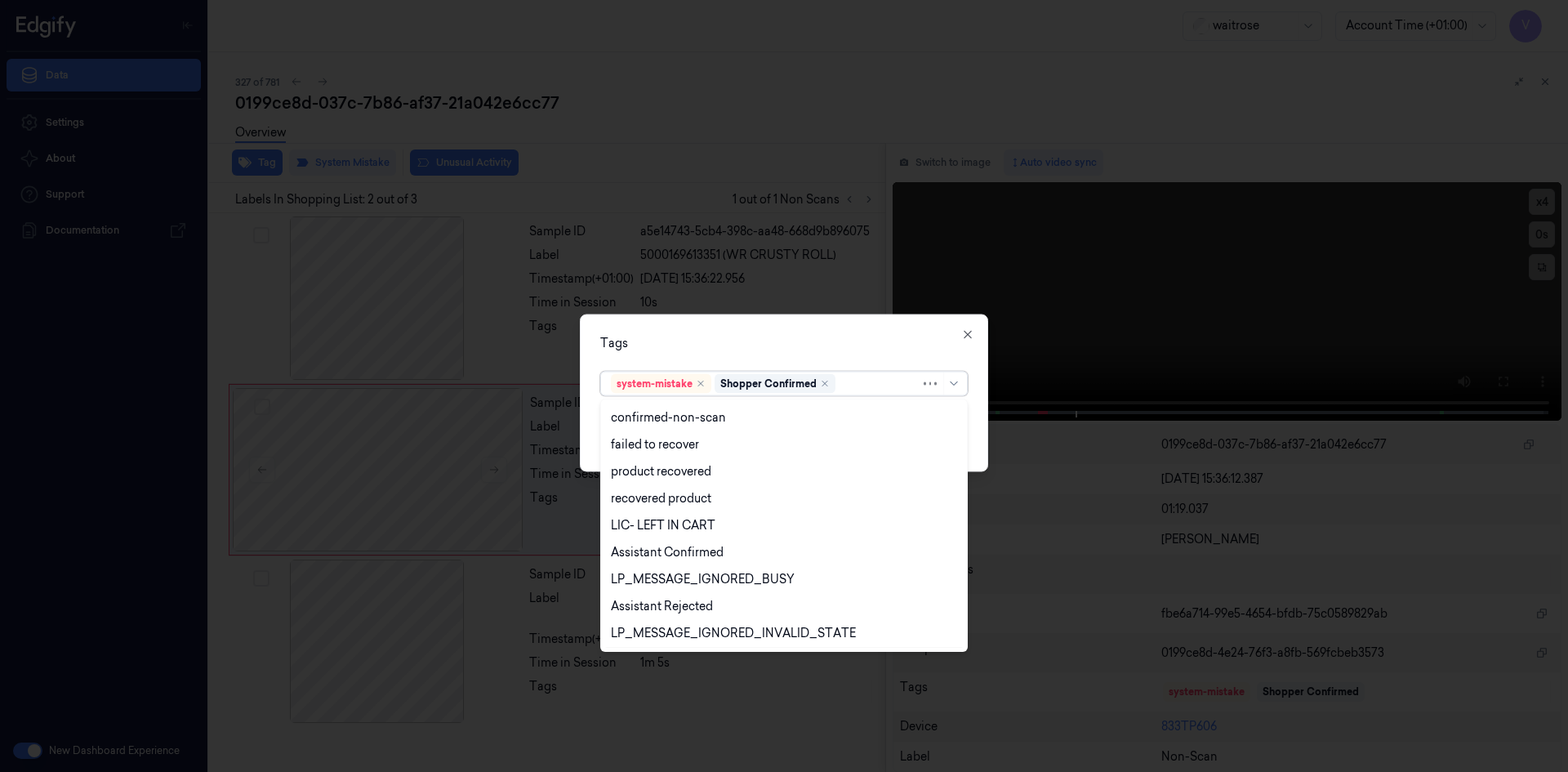
scroll to position [240, 0]
click at [683, 576] on div "Unusual-Activity" at bounding box center [656, 580] width 91 height 17
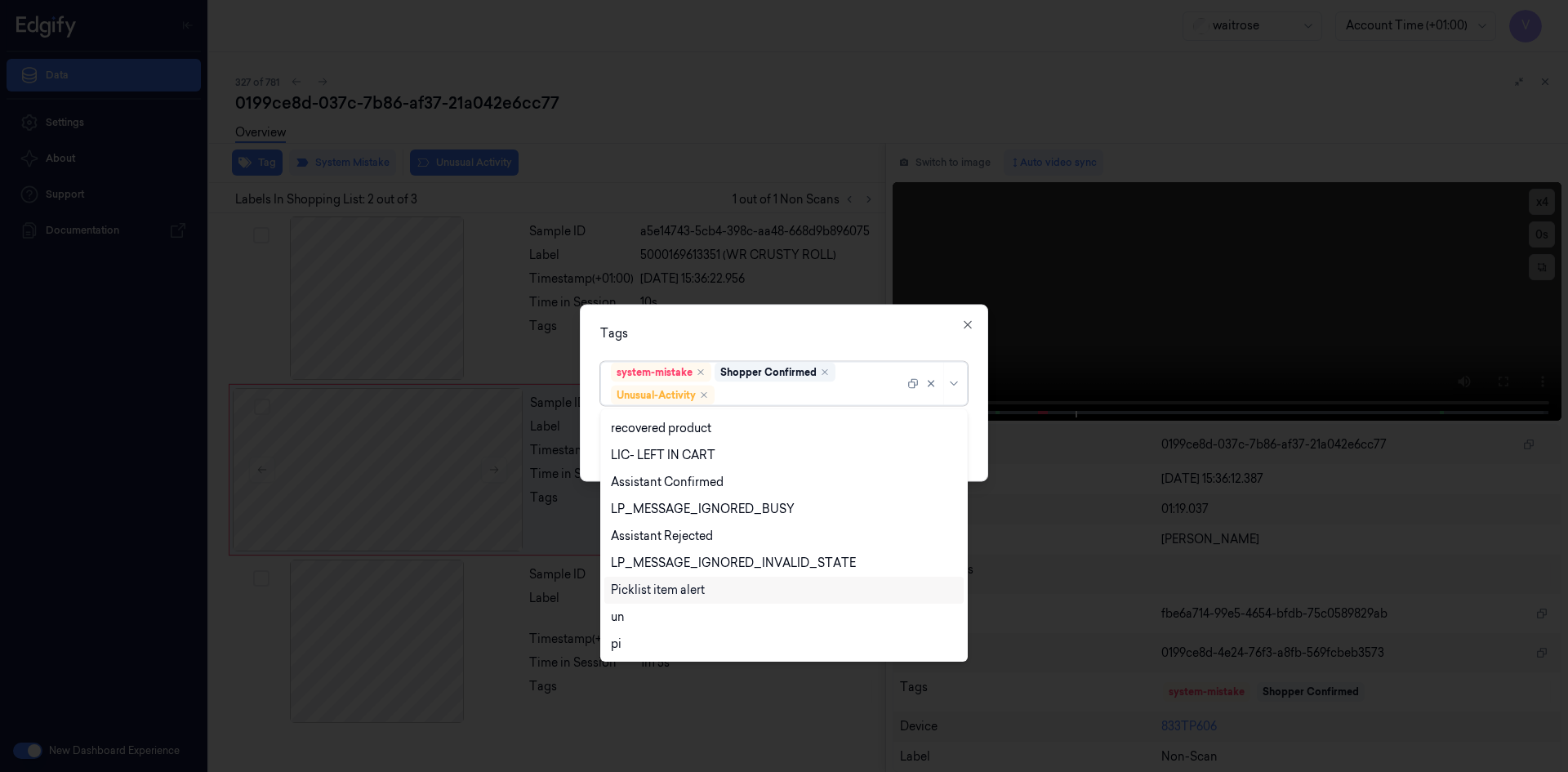
click at [672, 590] on div "Picklist item alert" at bounding box center [658, 590] width 94 height 17
click at [784, 335] on div "Tags" at bounding box center [783, 332] width 367 height 17
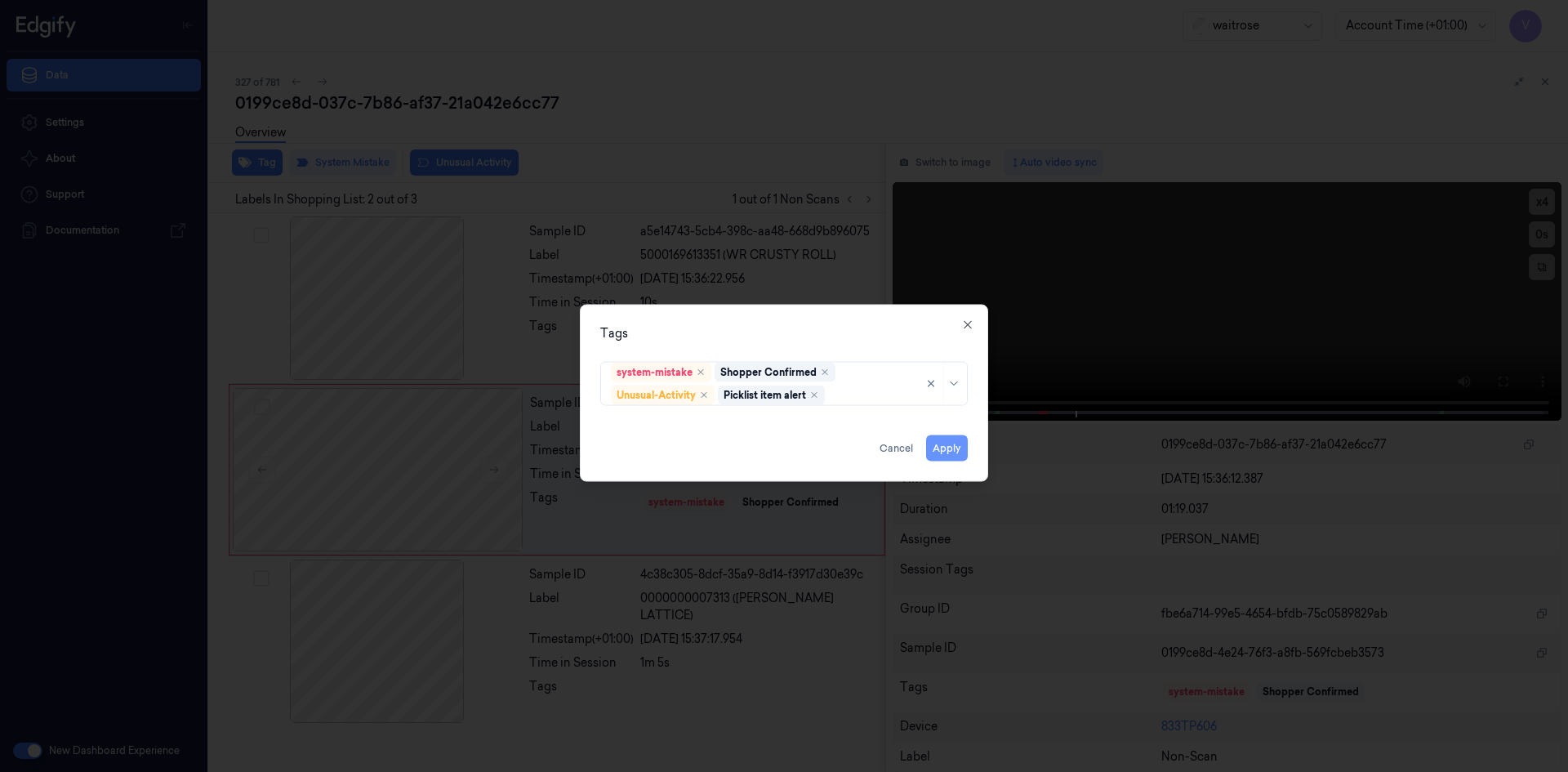
click at [941, 448] on button "Apply" at bounding box center [946, 447] width 41 height 27
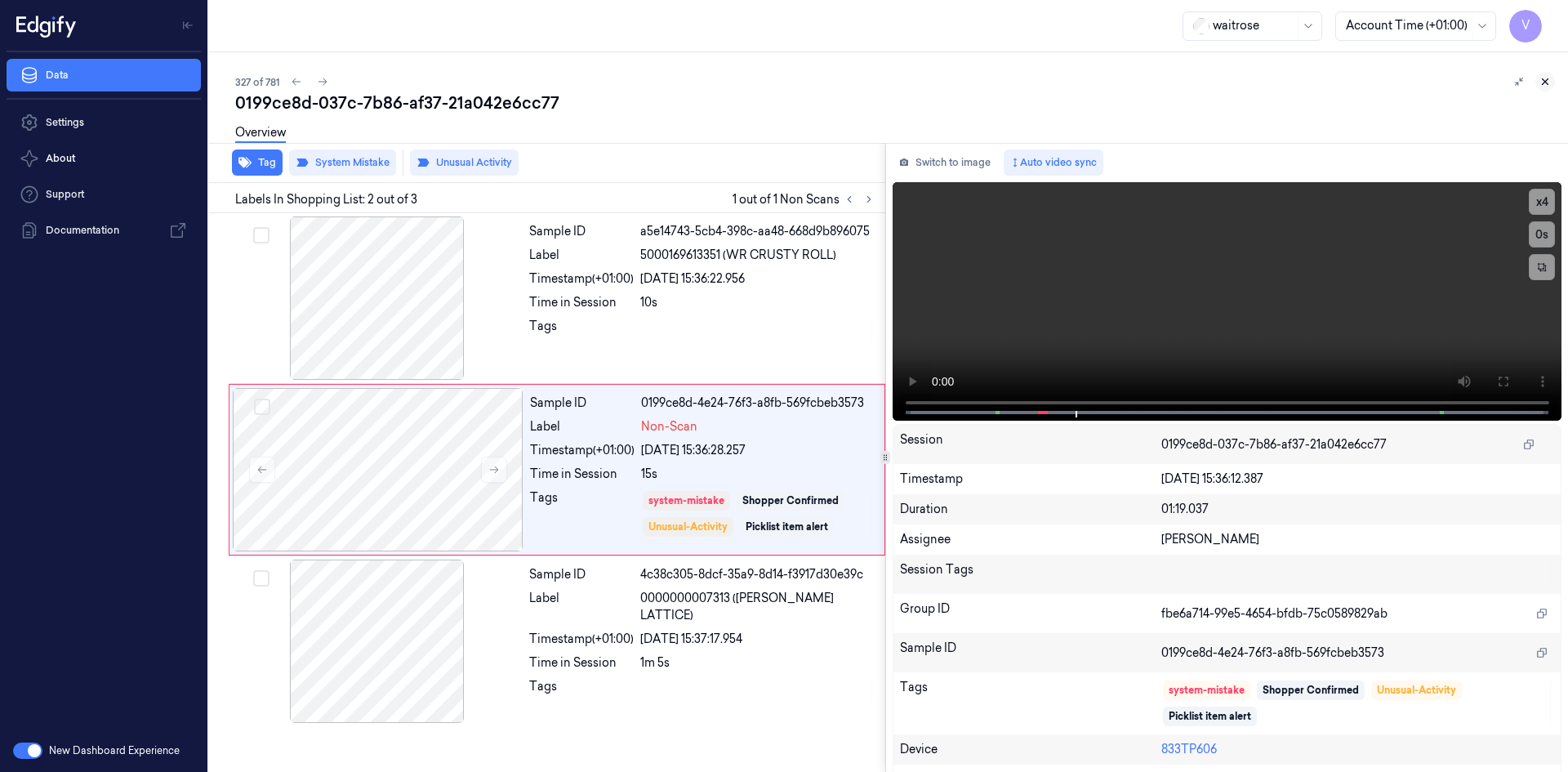
click at [1544, 79] on icon at bounding box center [1545, 82] width 11 height 11
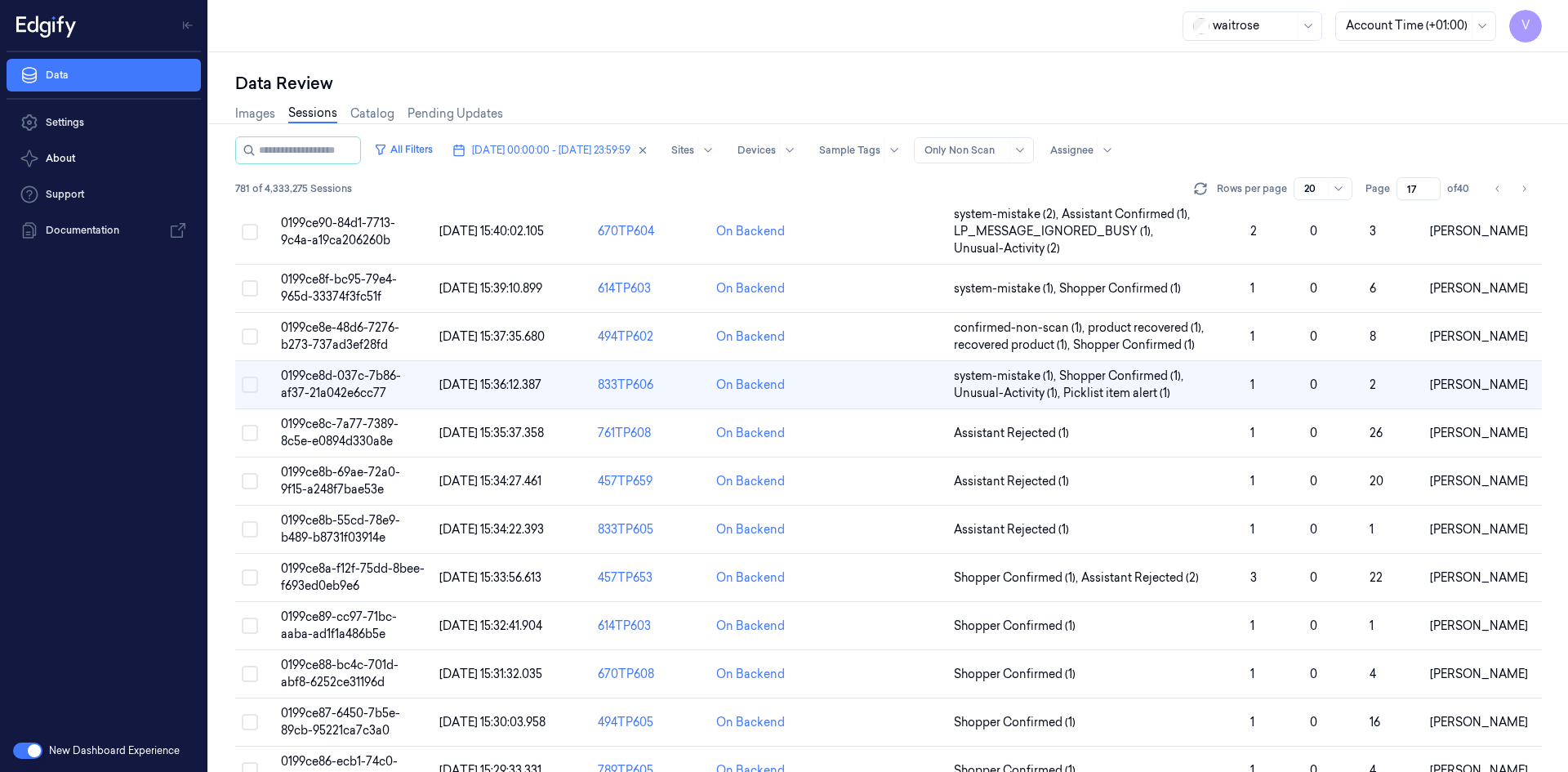
scroll to position [135, 0]
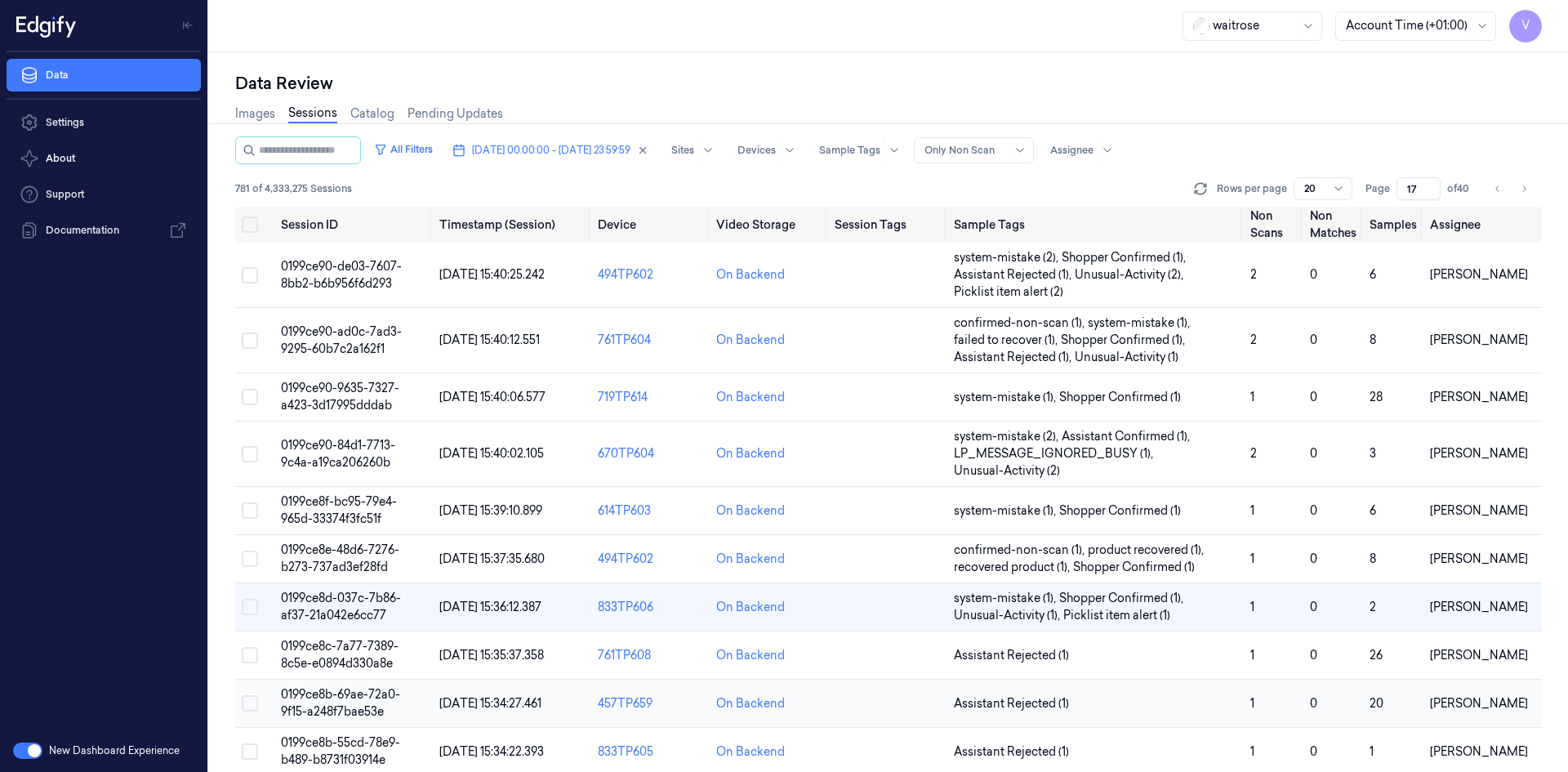
click at [362, 698] on span "0199ce8b-69ae-72a0-9f15-a248f7bae53e" at bounding box center [341, 702] width 119 height 32
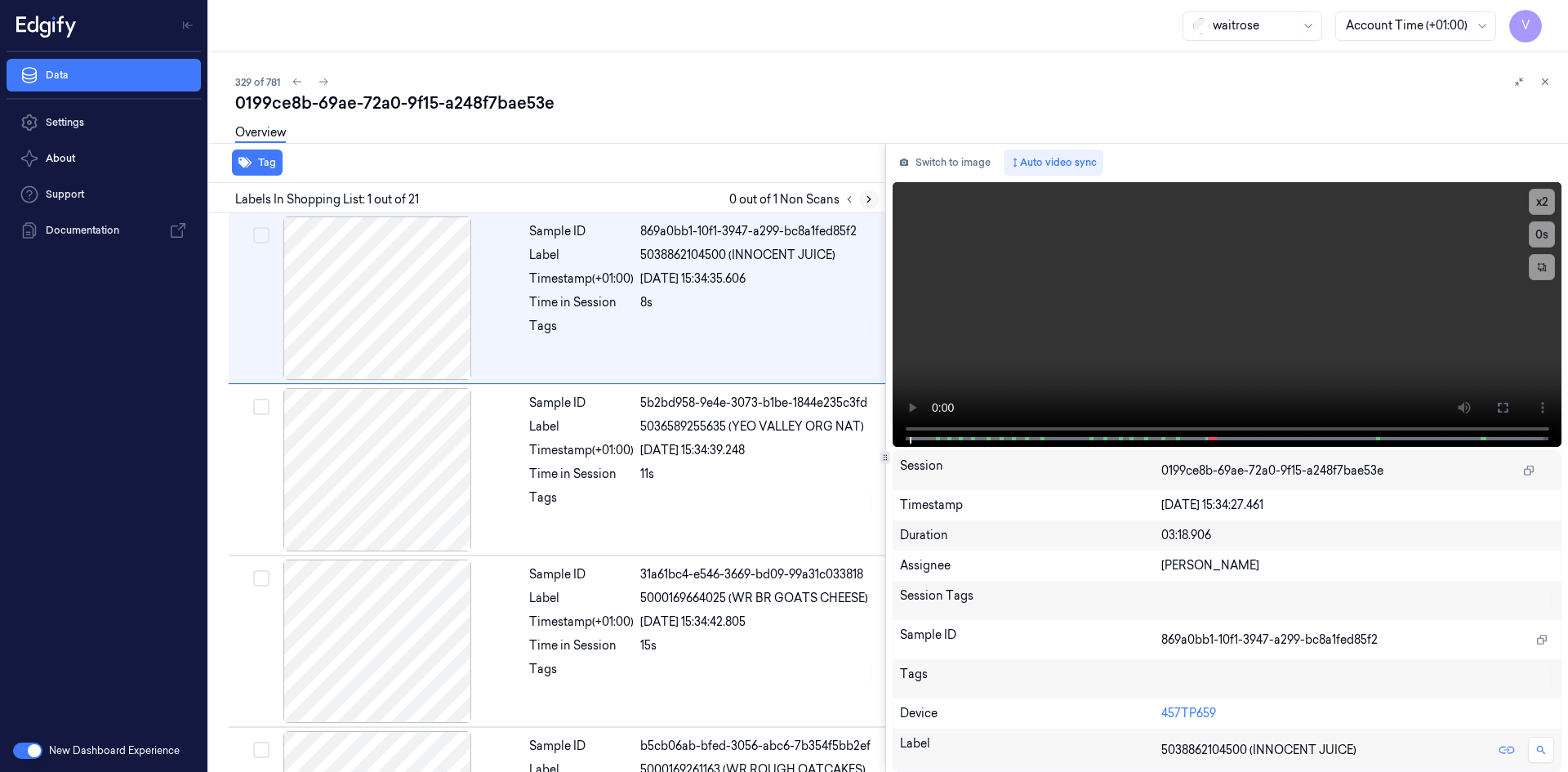
click at [874, 199] on icon at bounding box center [868, 199] width 11 height 11
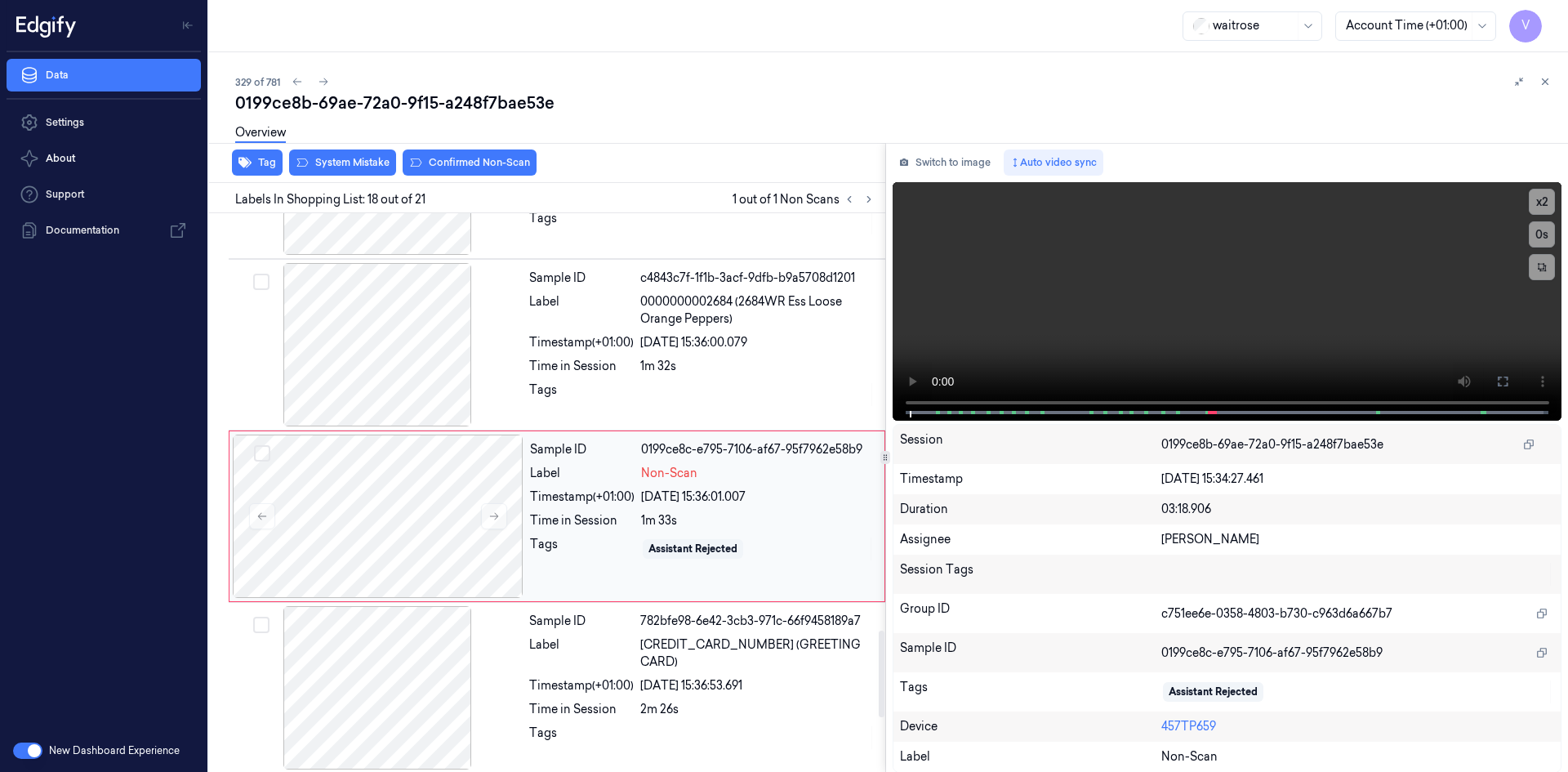
scroll to position [2721, 0]
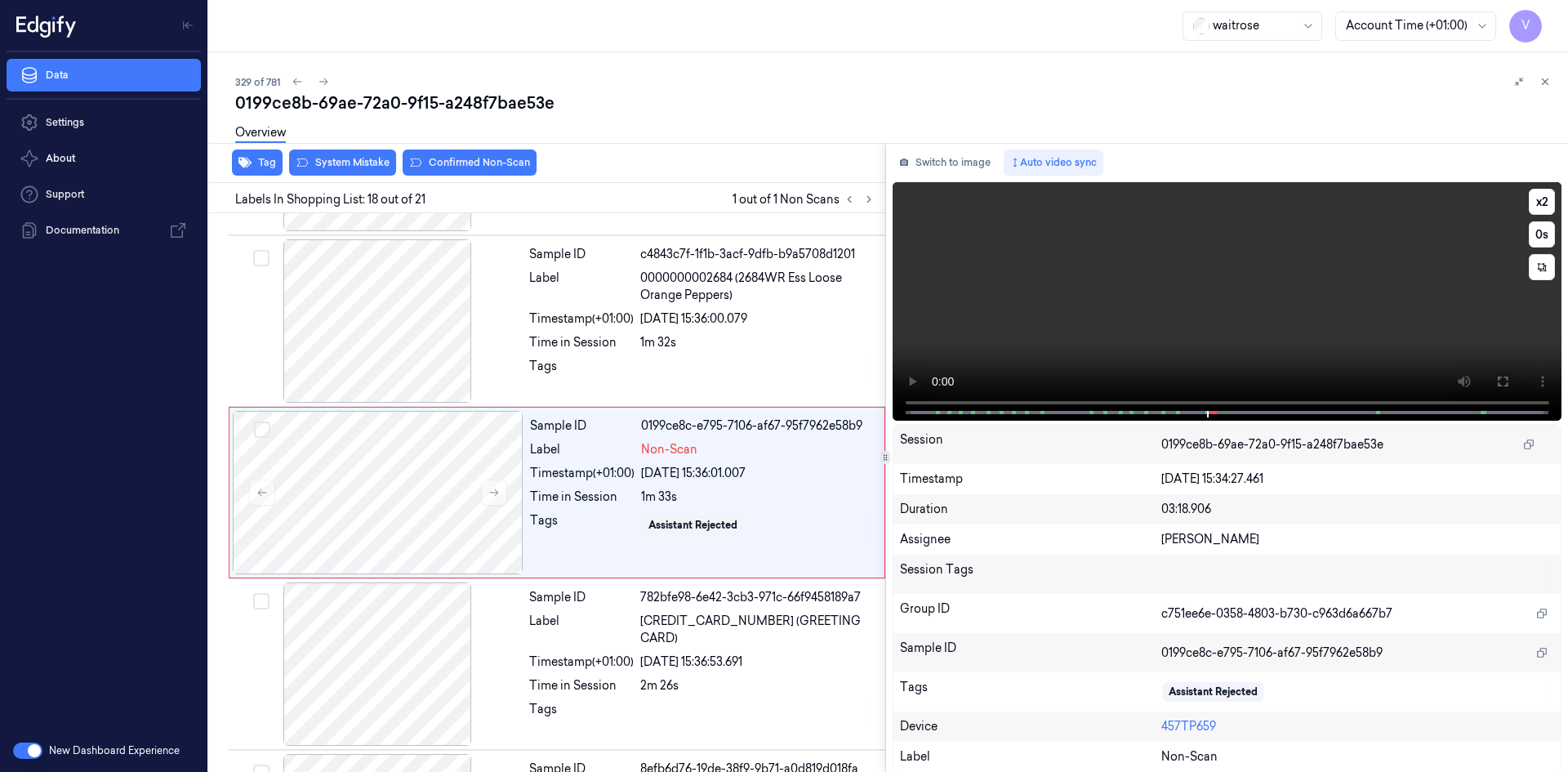
click at [1182, 305] on video at bounding box center [1226, 301] width 670 height 238
click at [1140, 350] on video at bounding box center [1226, 301] width 670 height 238
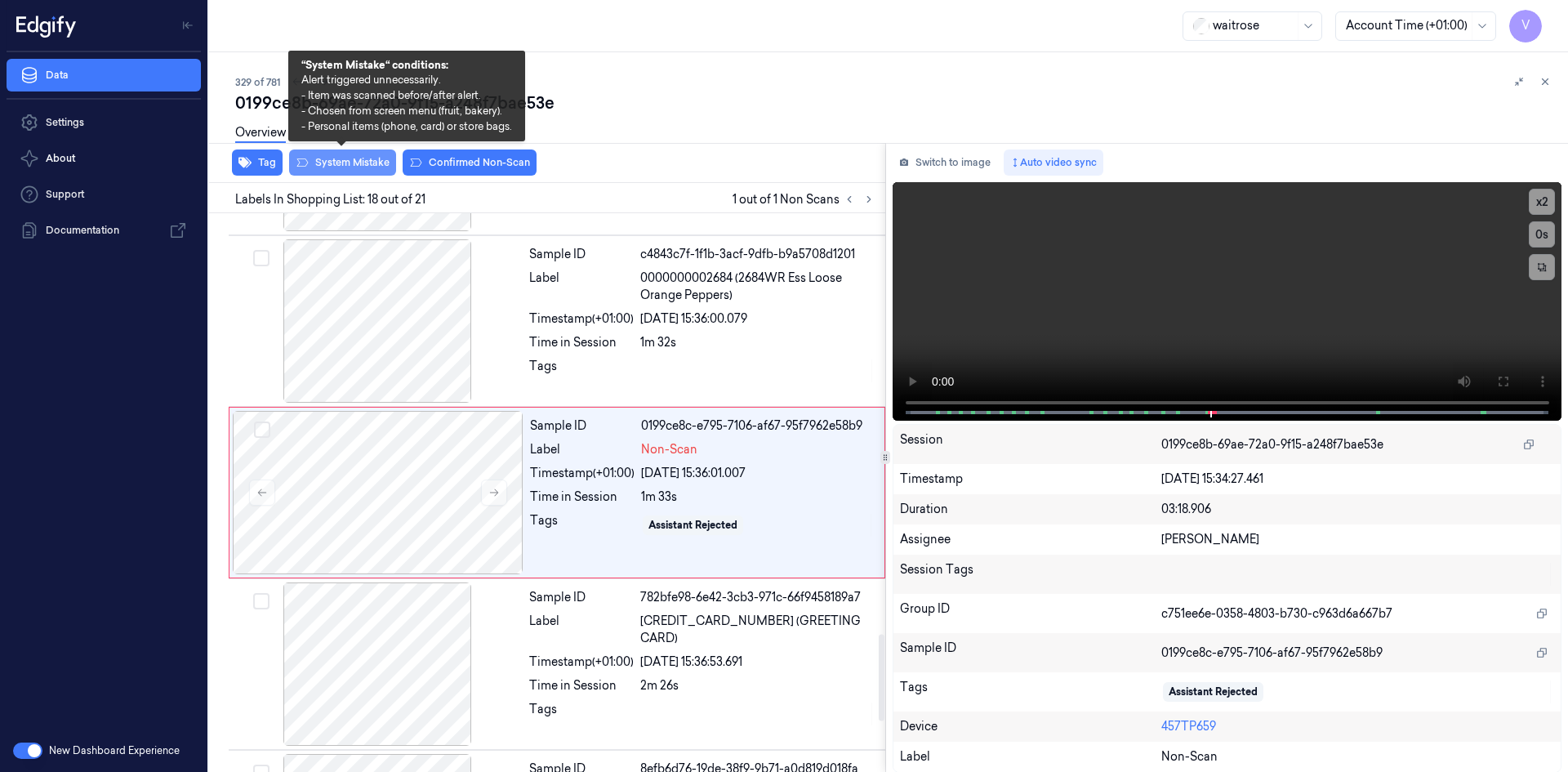
click at [341, 157] on button "System Mistake" at bounding box center [343, 162] width 107 height 27
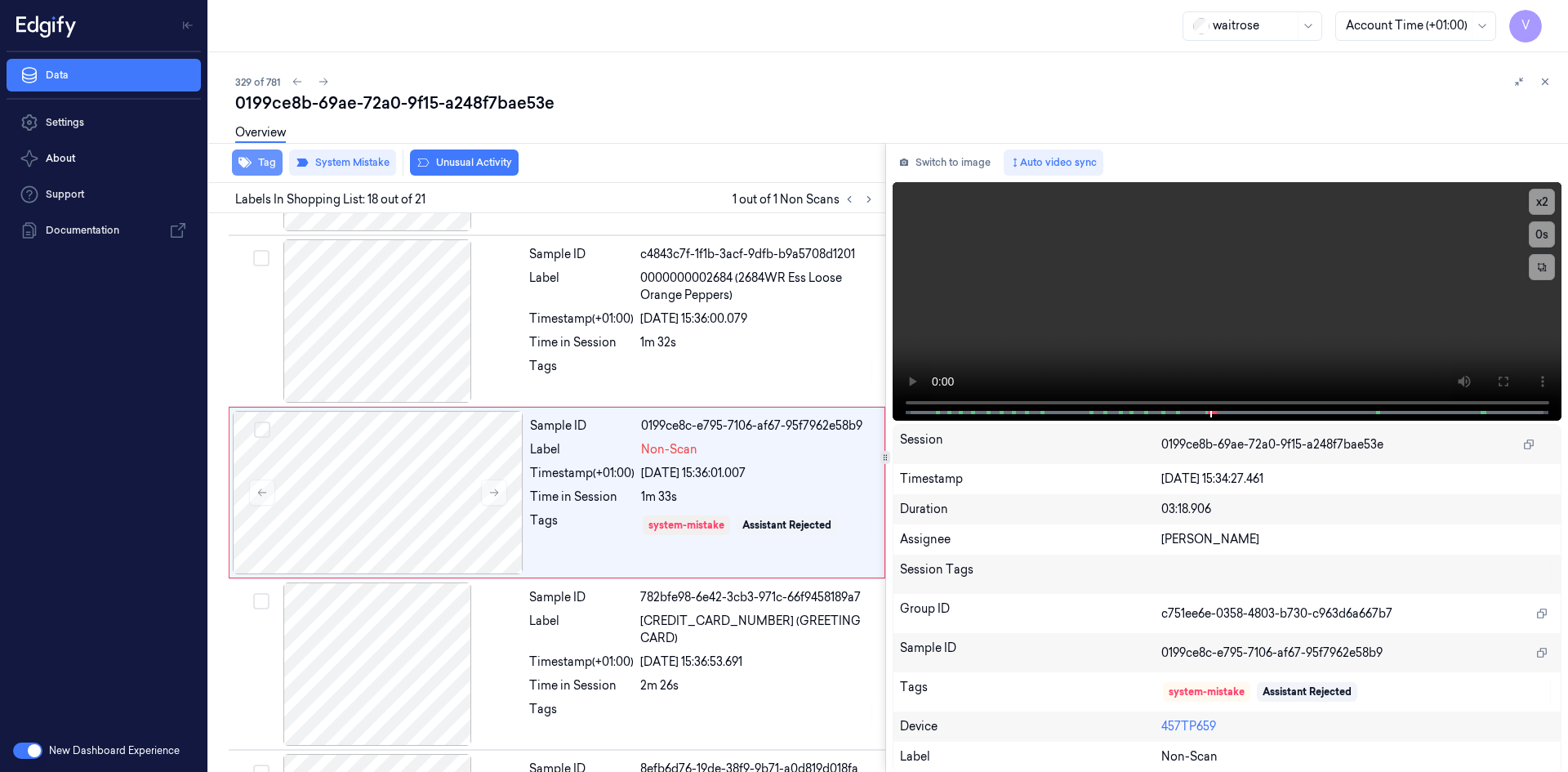
click at [266, 166] on button "Tag" at bounding box center [256, 162] width 50 height 27
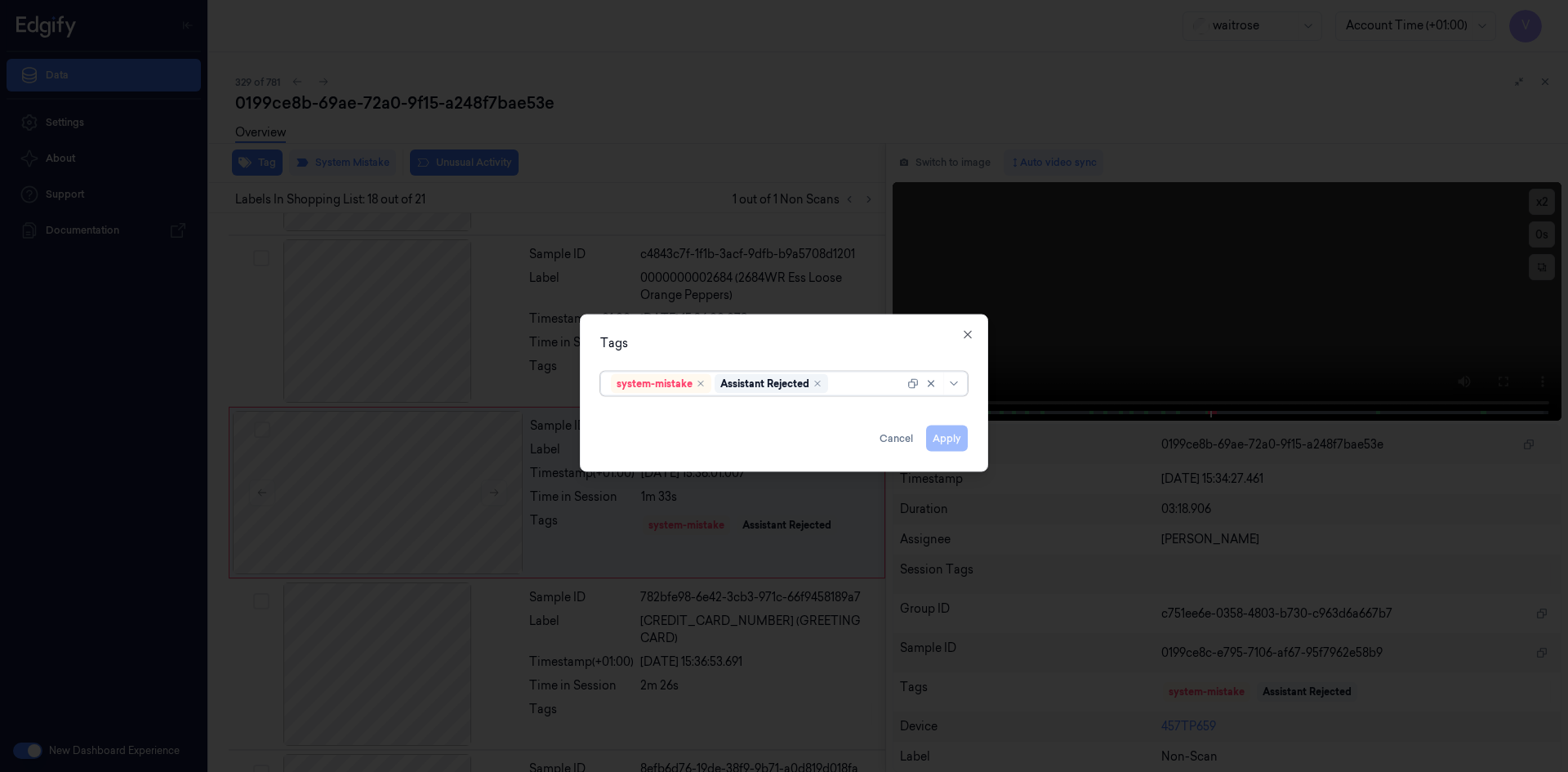
drag, startPoint x: 858, startPoint y: 376, endPoint x: 849, endPoint y: 396, distance: 21.9
click at [858, 379] on div at bounding box center [867, 383] width 72 height 17
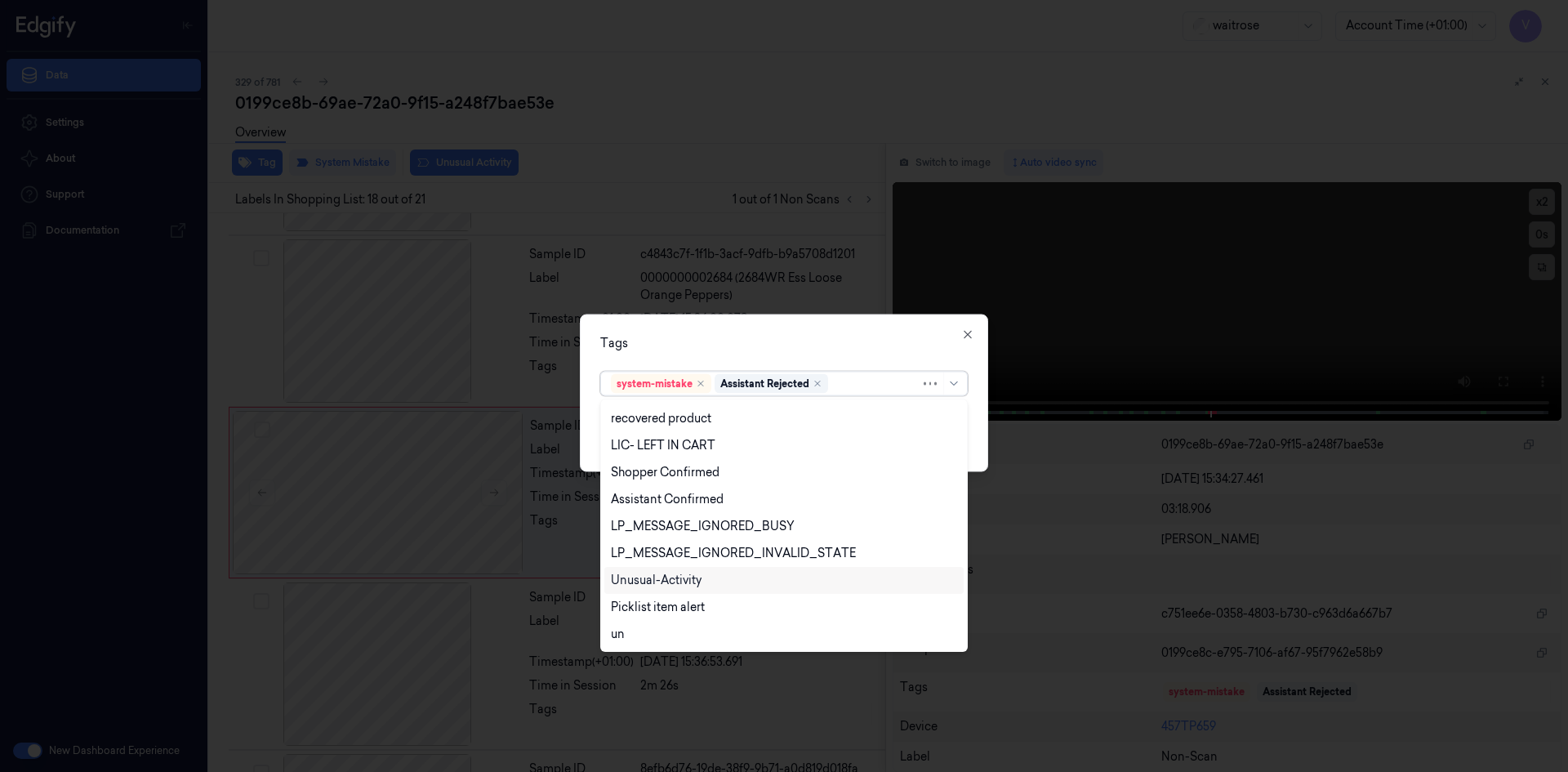
click at [660, 580] on div "Unusual-Activity" at bounding box center [656, 580] width 91 height 17
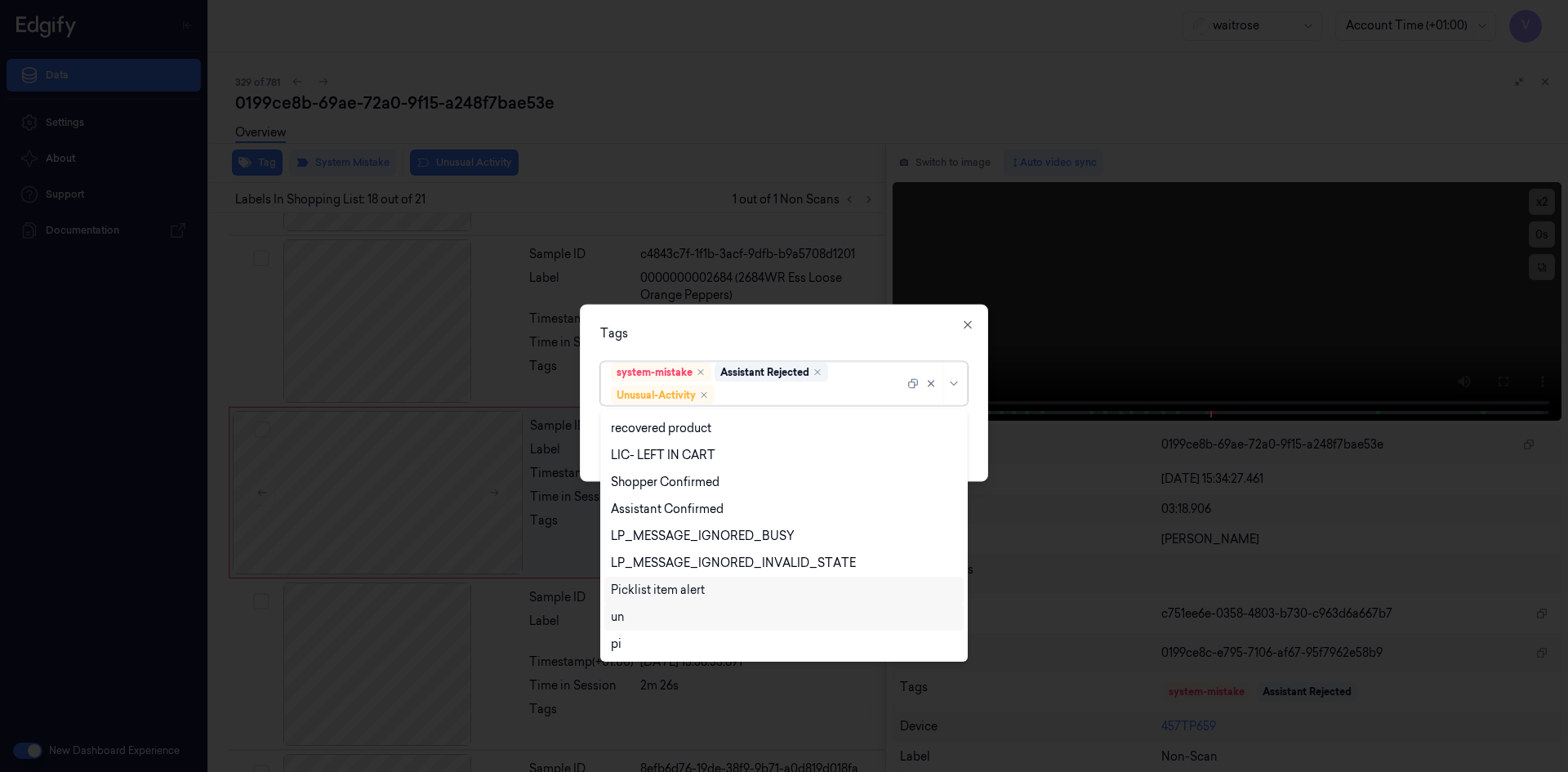
scroll to position [240, 0]
drag, startPoint x: 678, startPoint y: 591, endPoint x: 686, endPoint y: 583, distance: 11.3
click at [679, 591] on div "Picklist item alert" at bounding box center [658, 590] width 94 height 17
drag, startPoint x: 850, startPoint y: 323, endPoint x: 904, endPoint y: 402, distance: 95.7
click at [854, 335] on div "Tags option Picklist item alert, selected. 20 results available. Use Up and Dow…" at bounding box center [784, 392] width 408 height 177
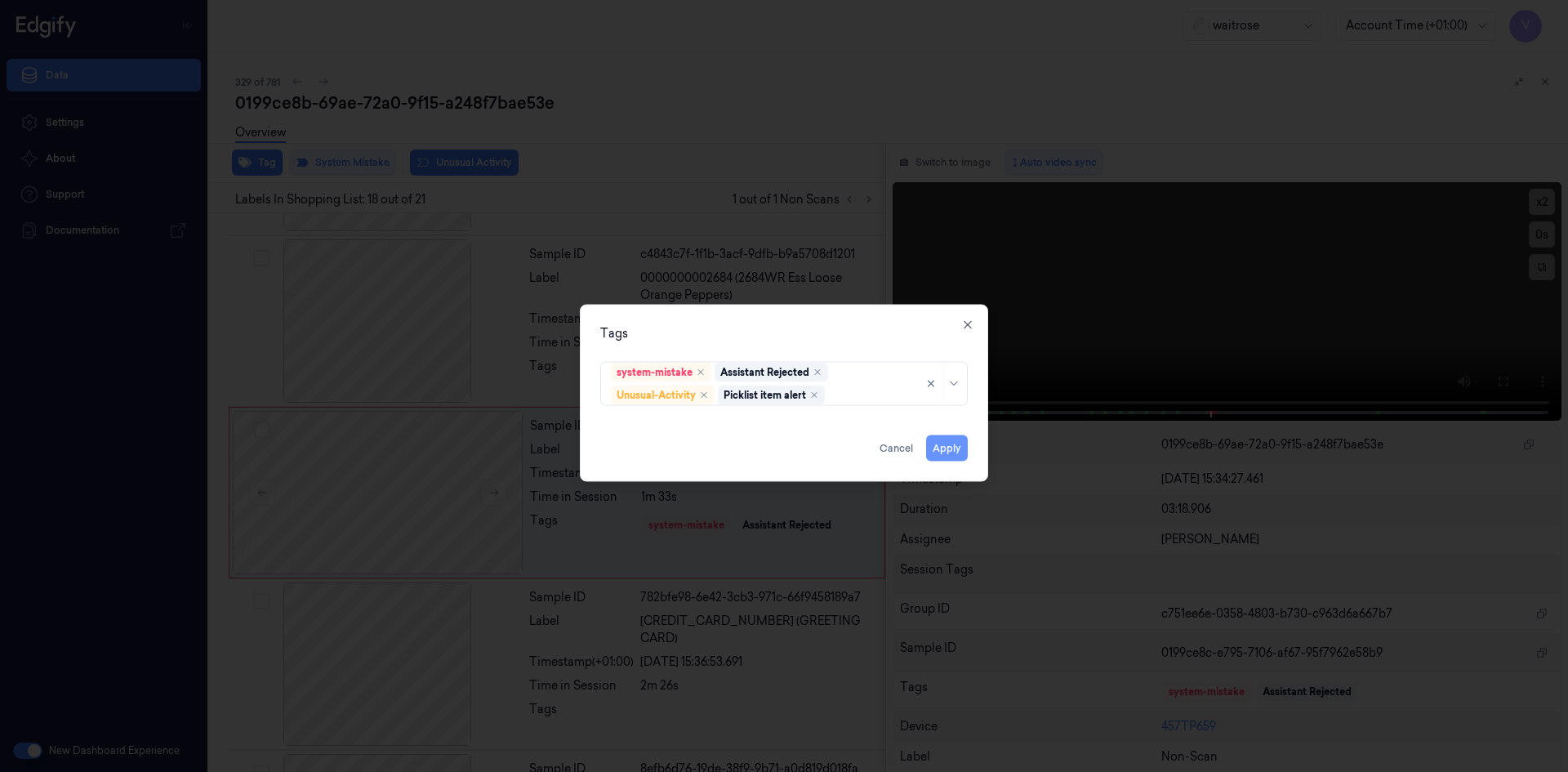
click at [947, 448] on button "Apply" at bounding box center [946, 447] width 41 height 27
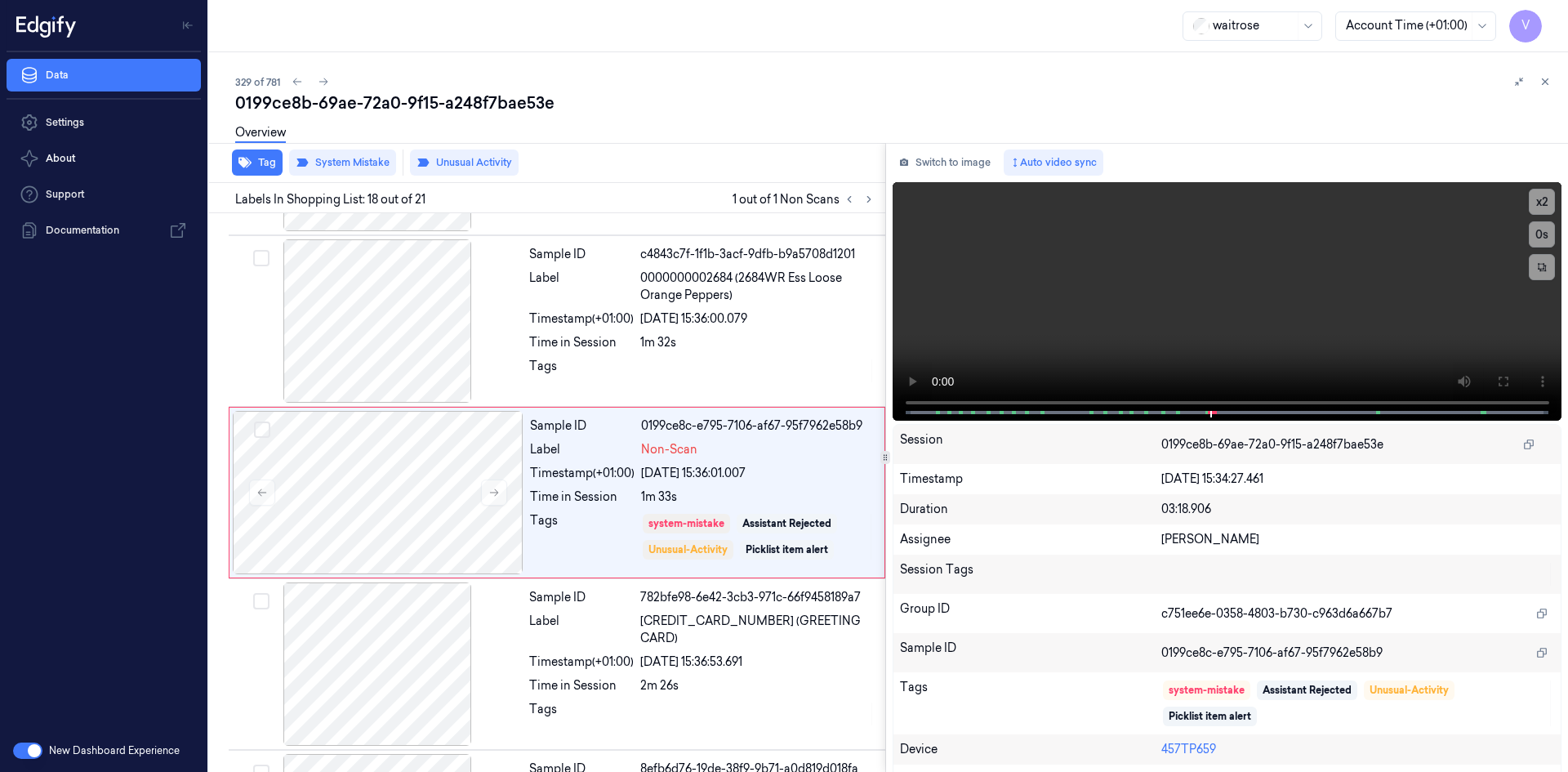
click at [232, 149] on button "Tag" at bounding box center [256, 162] width 50 height 27
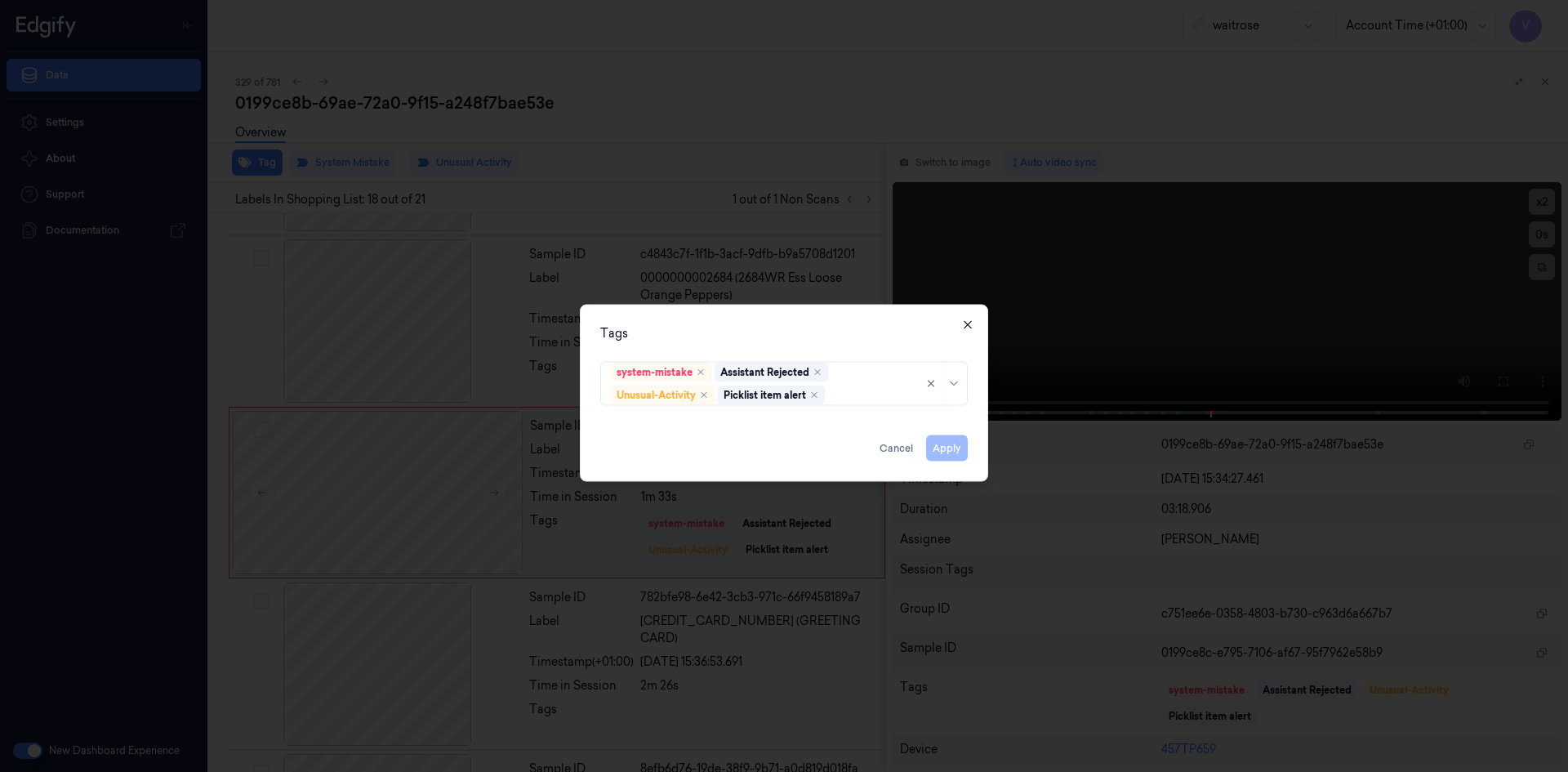
click at [968, 326] on icon "button" at bounding box center [967, 324] width 13 height 13
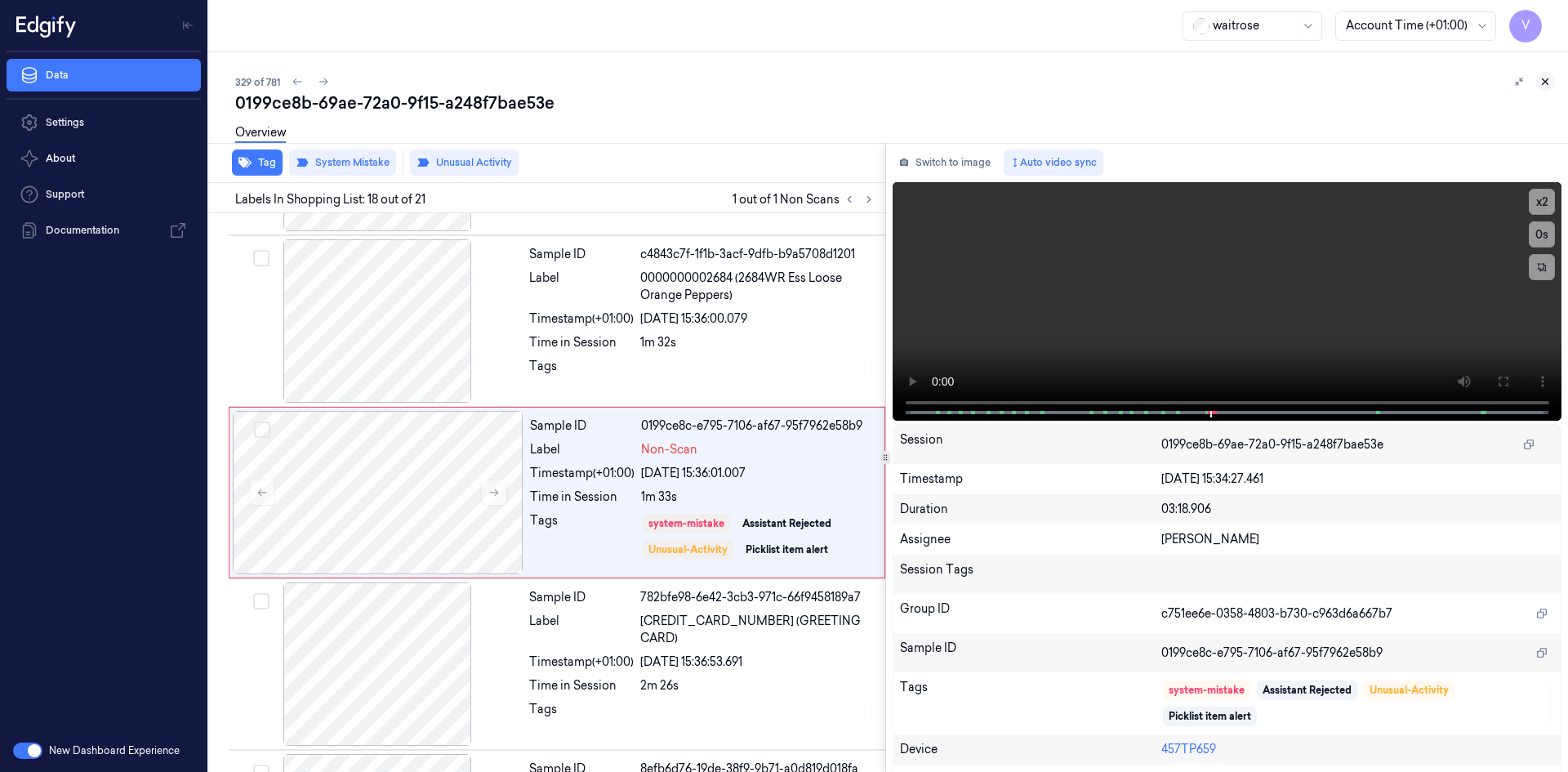
click at [1547, 79] on icon at bounding box center [1545, 82] width 11 height 11
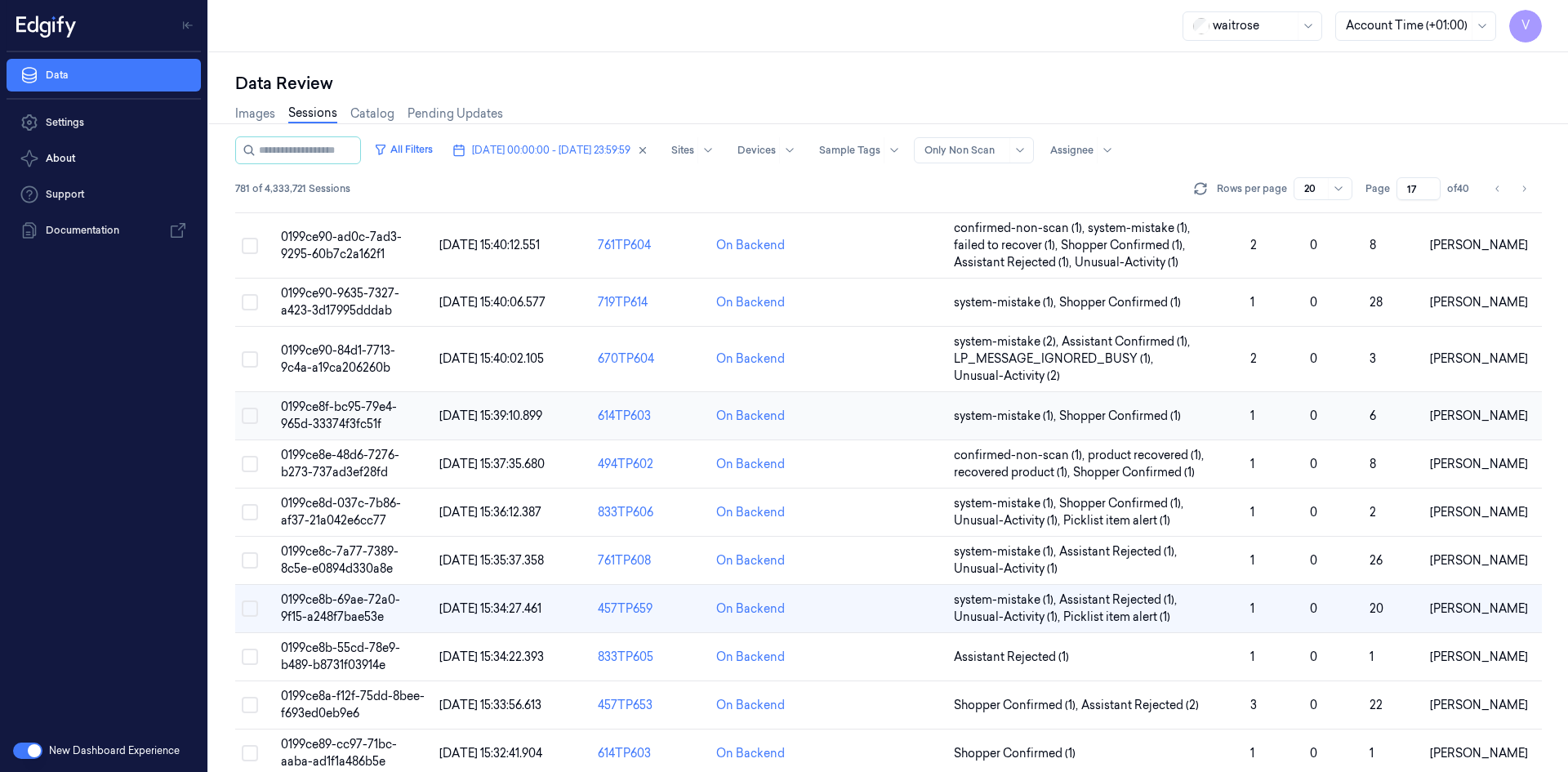
scroll to position [245, 0]
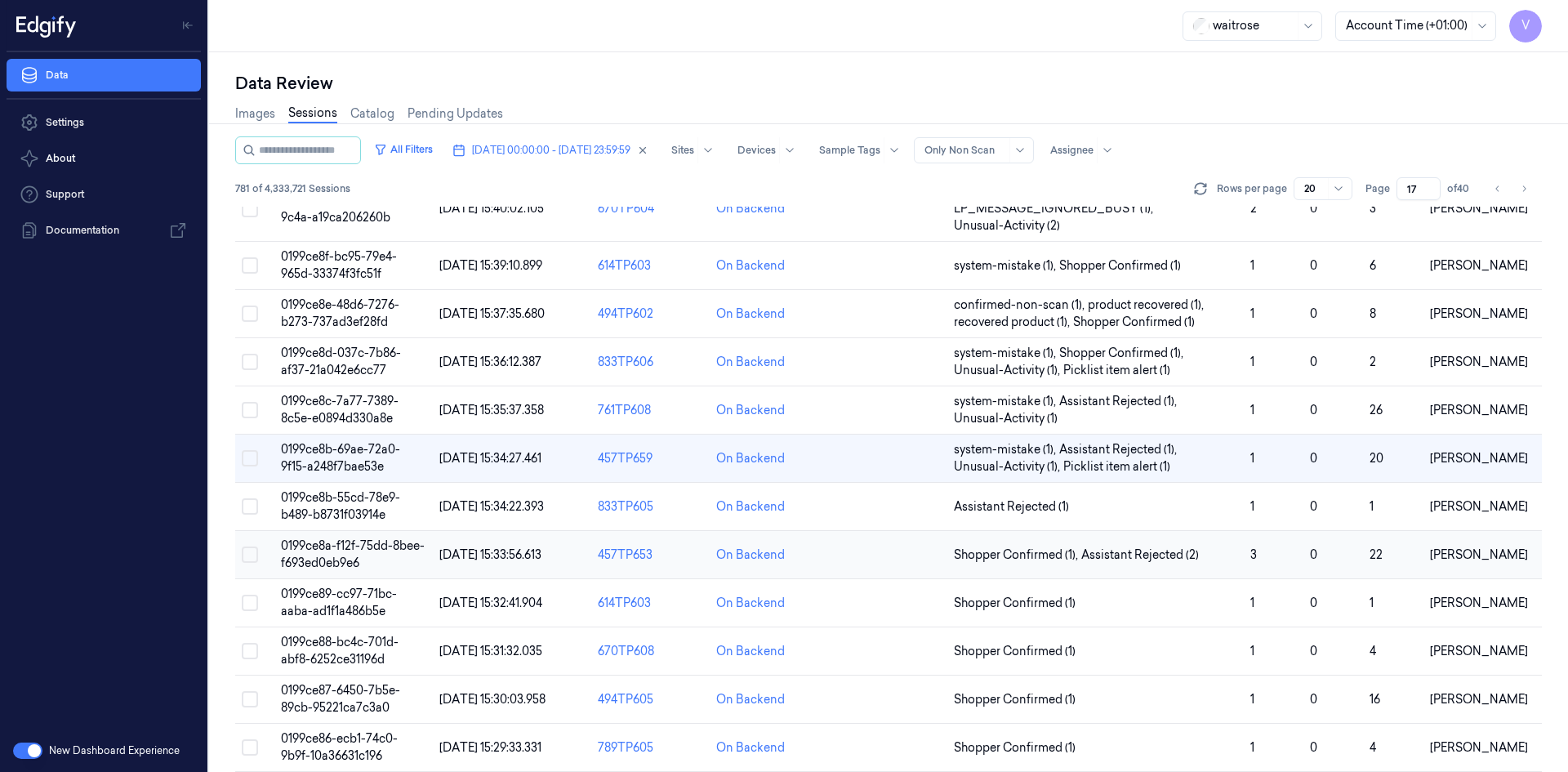
click at [343, 554] on td "0199ce8a-f12f-75dd-8bee-f693ed0eb9e6" at bounding box center [354, 555] width 158 height 49
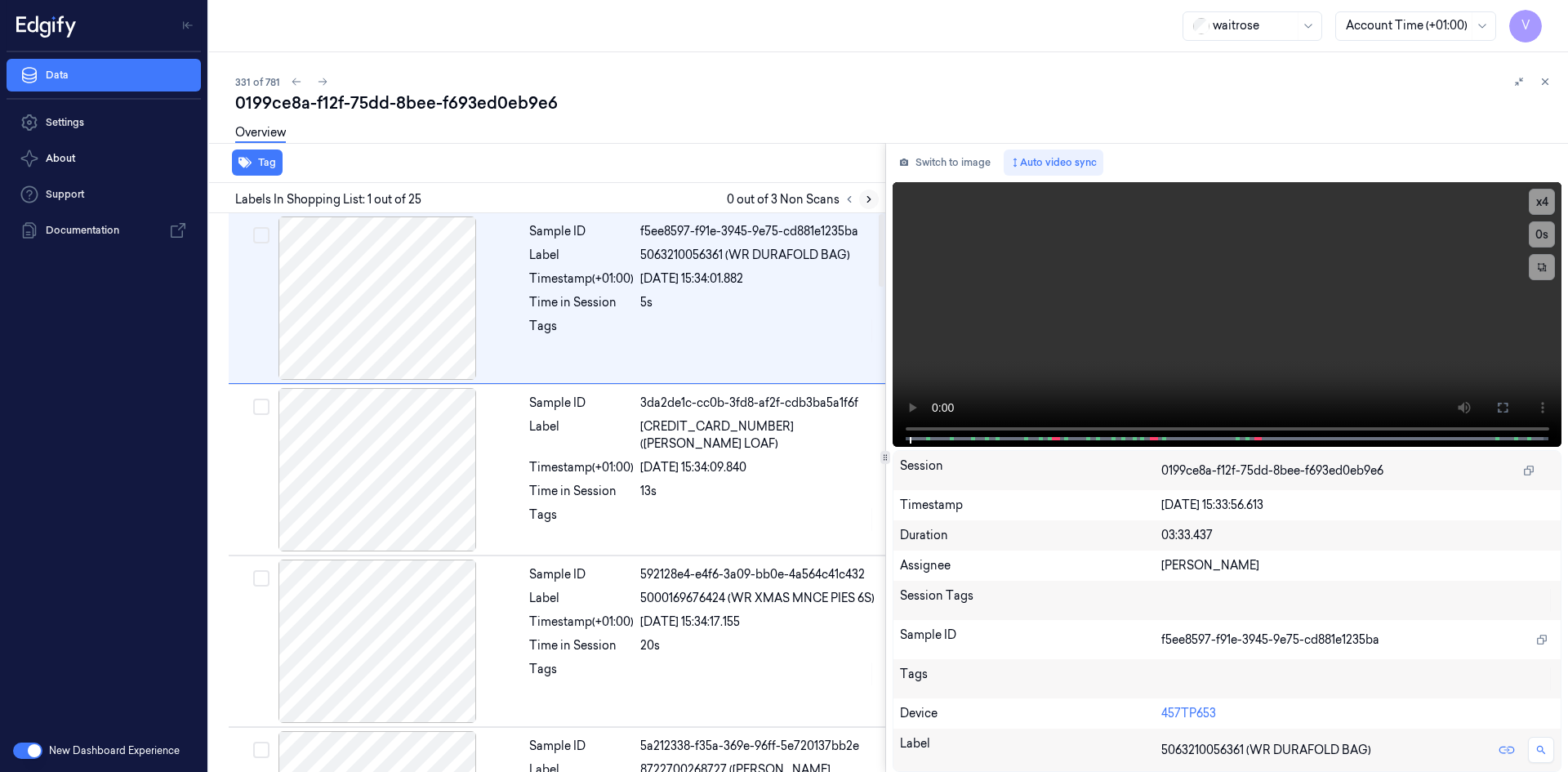
click at [871, 192] on button at bounding box center [868, 199] width 19 height 19
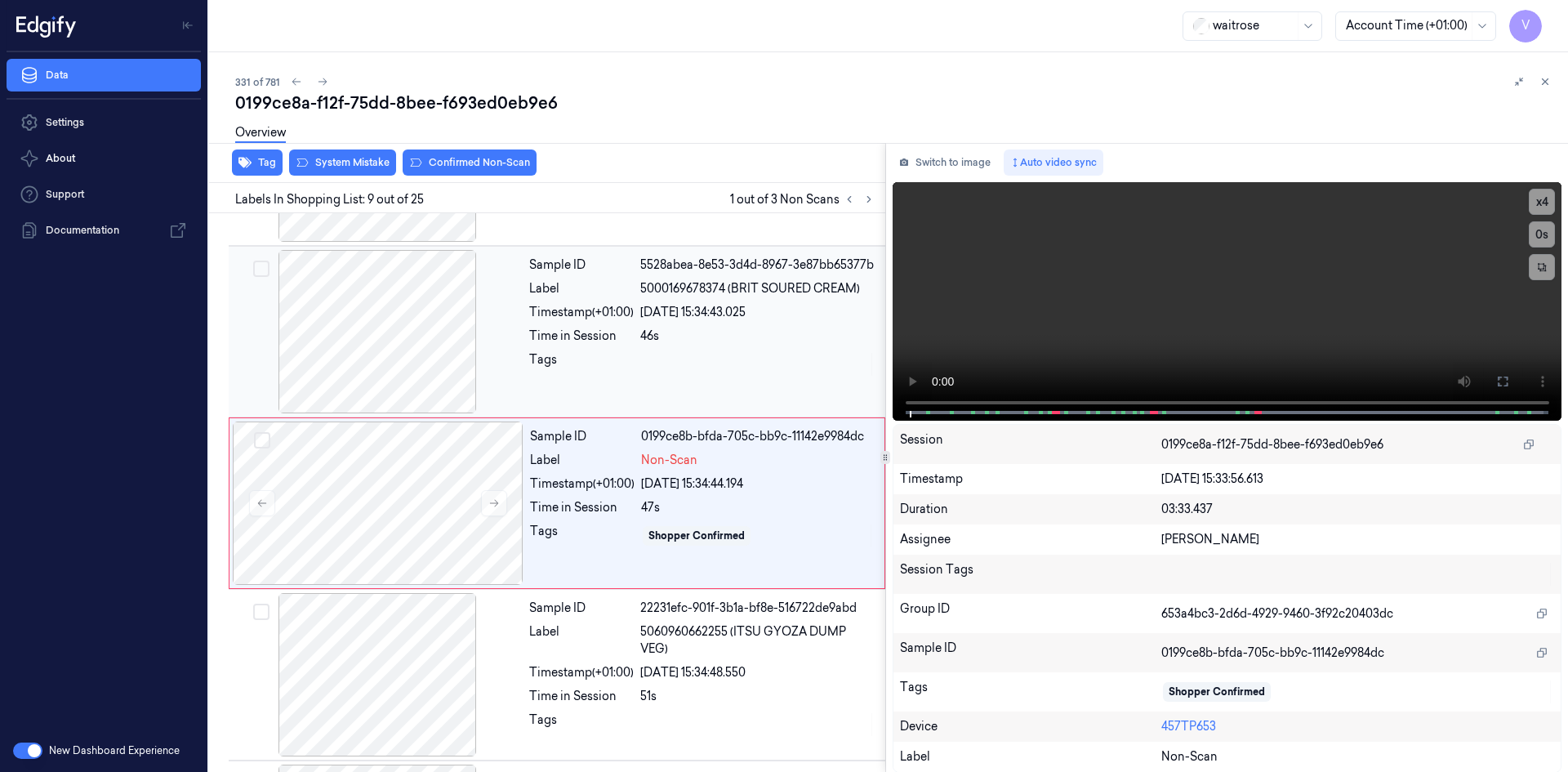
scroll to position [1178, 0]
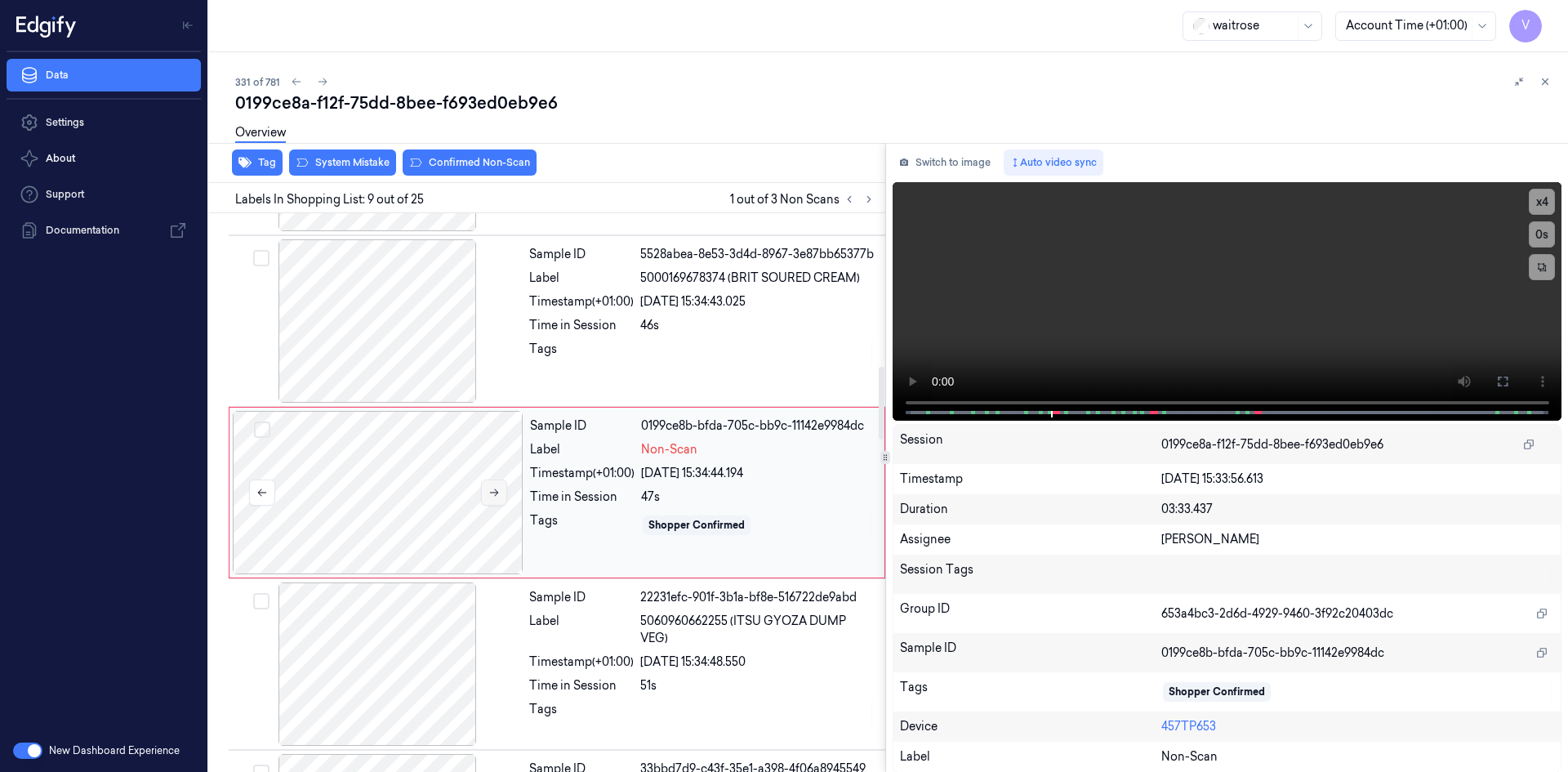
click at [492, 490] on icon at bounding box center [494, 492] width 11 height 11
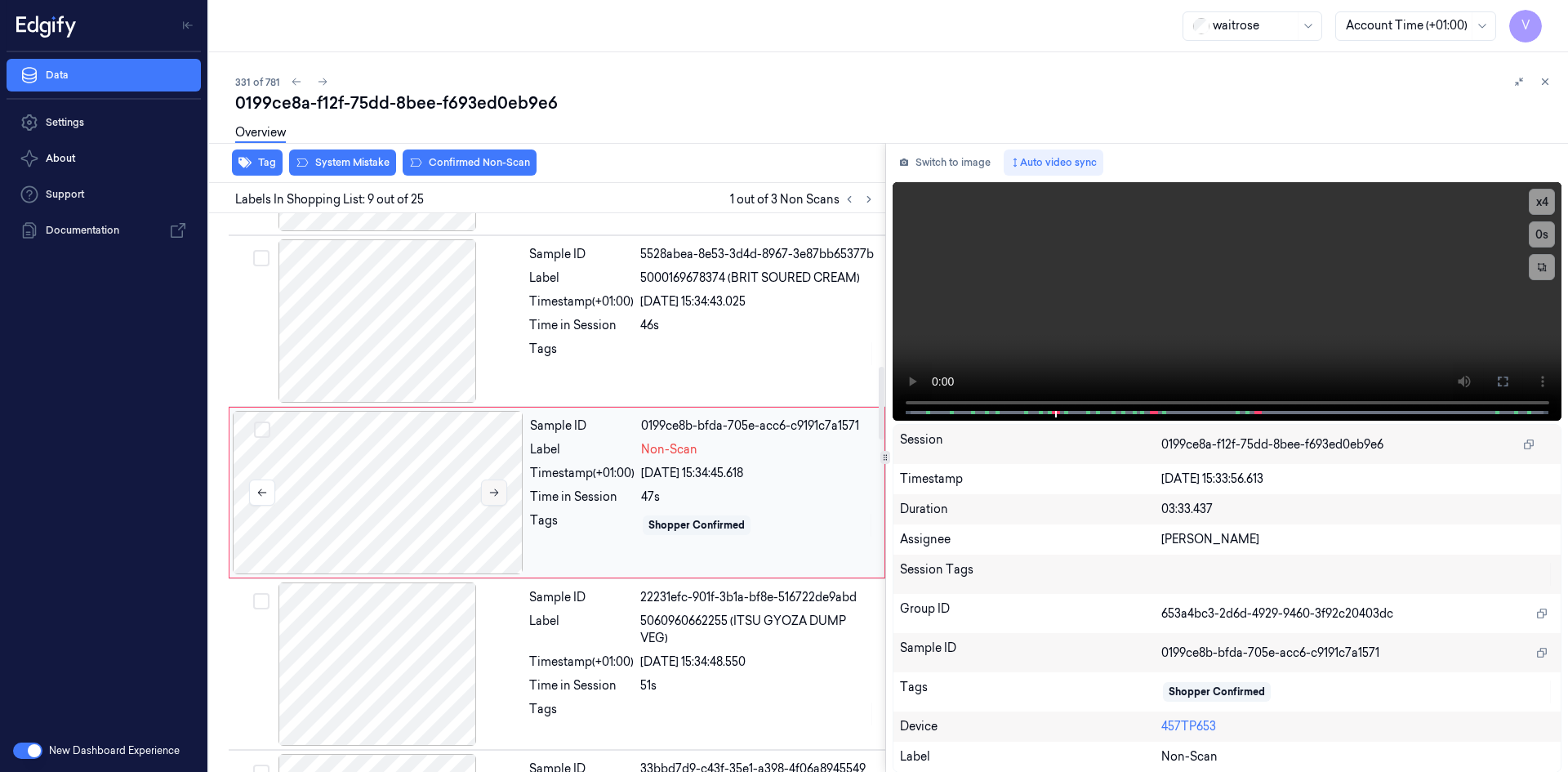
click at [492, 490] on icon at bounding box center [494, 492] width 11 height 11
click at [944, 163] on button "Switch to image" at bounding box center [944, 162] width 104 height 27
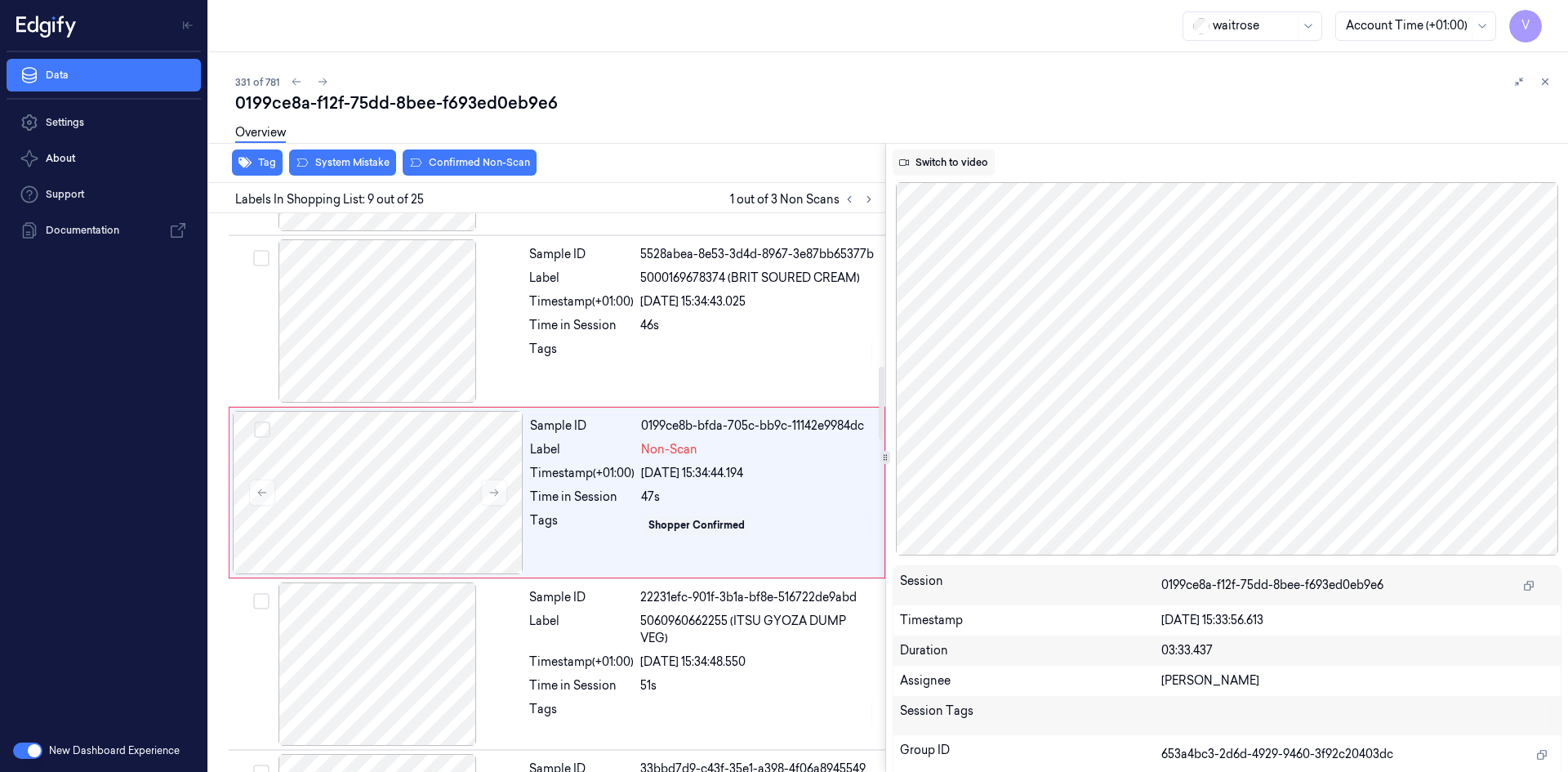
click at [937, 166] on button "Switch to video" at bounding box center [942, 162] width 102 height 27
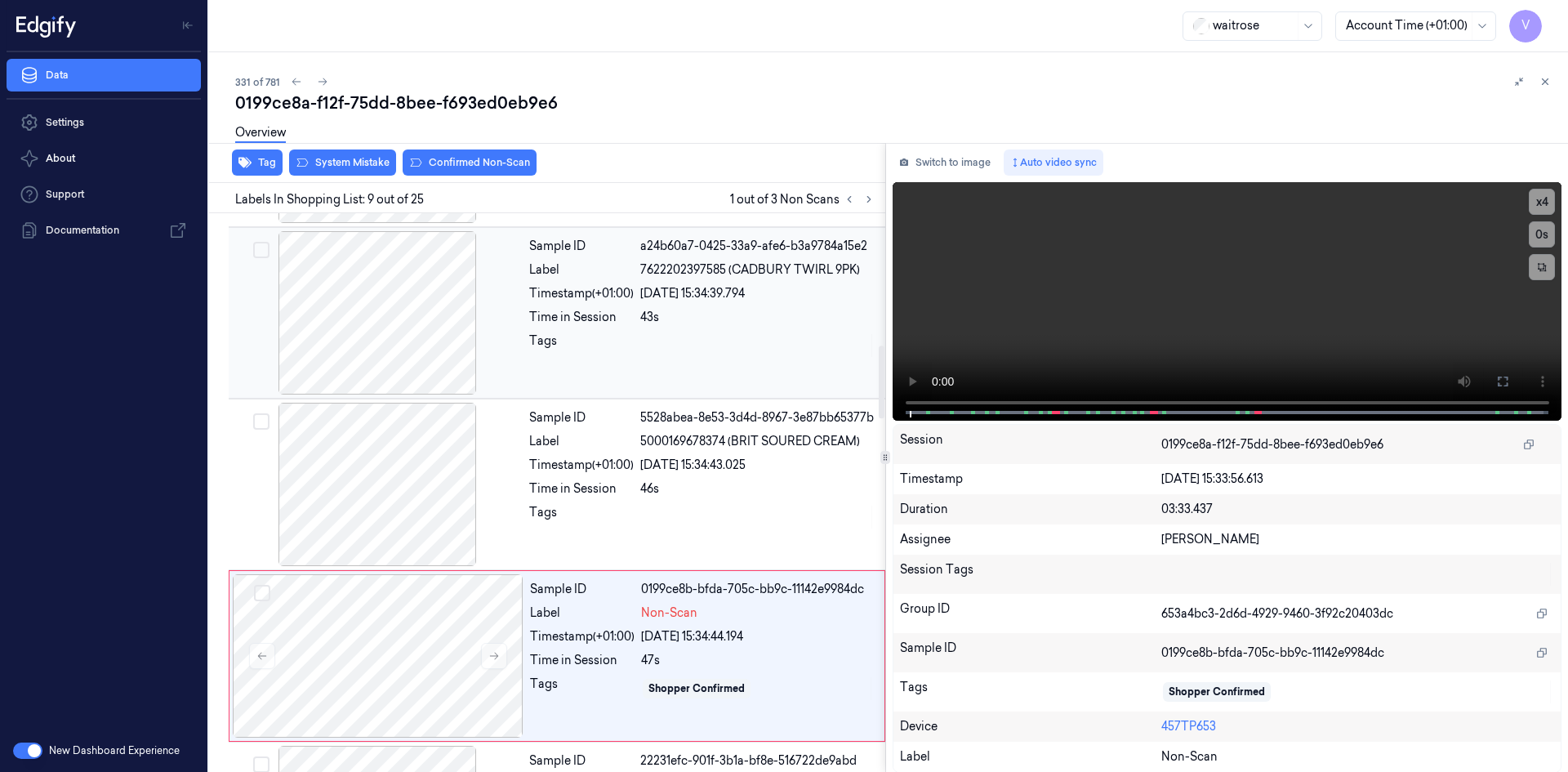
click at [539, 292] on div "Timestamp (+01:00)" at bounding box center [582, 293] width 104 height 17
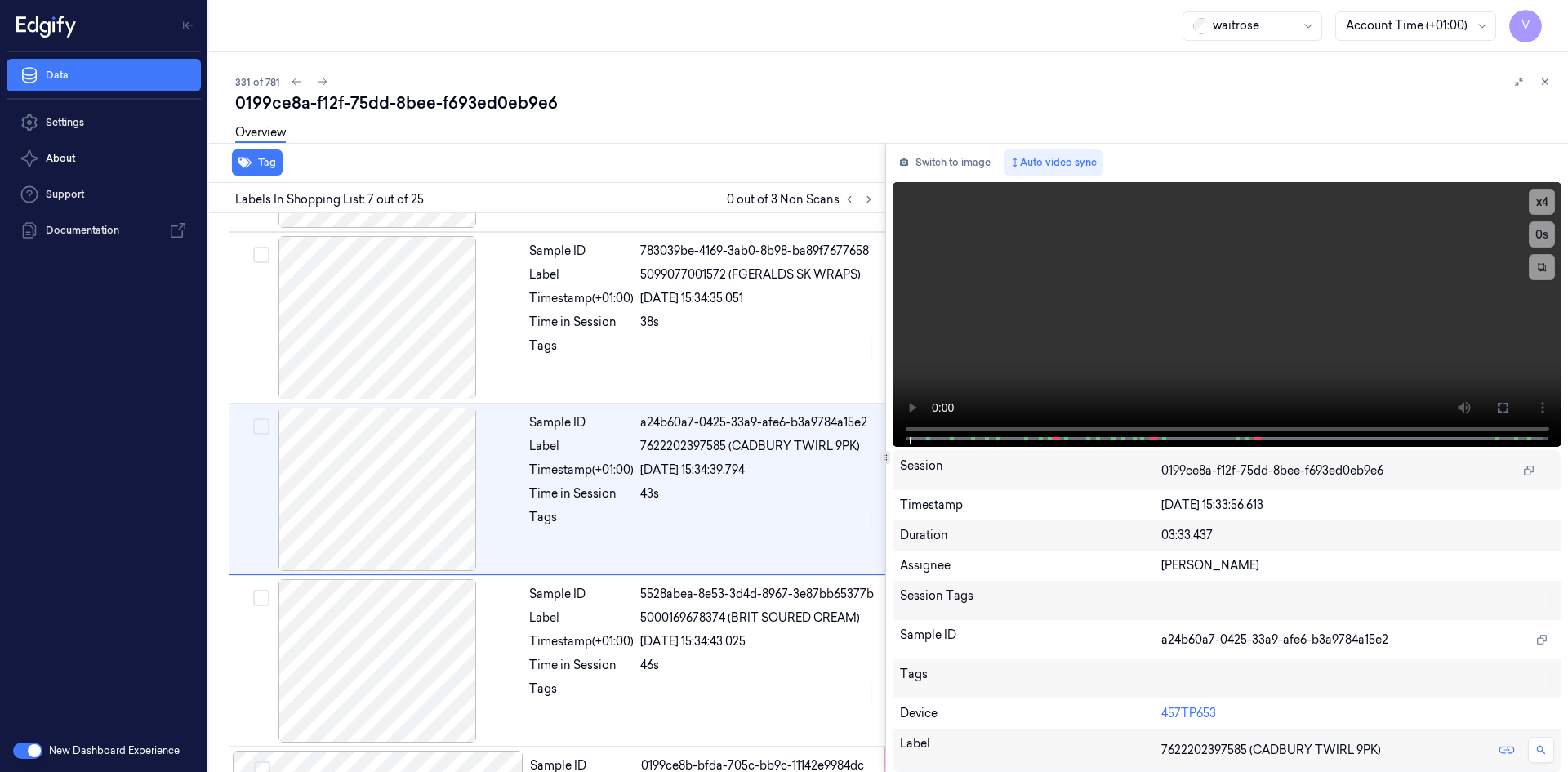
scroll to position [834, 0]
click at [1097, 362] on video at bounding box center [1226, 314] width 670 height 265
click at [1168, 343] on video at bounding box center [1226, 314] width 670 height 265
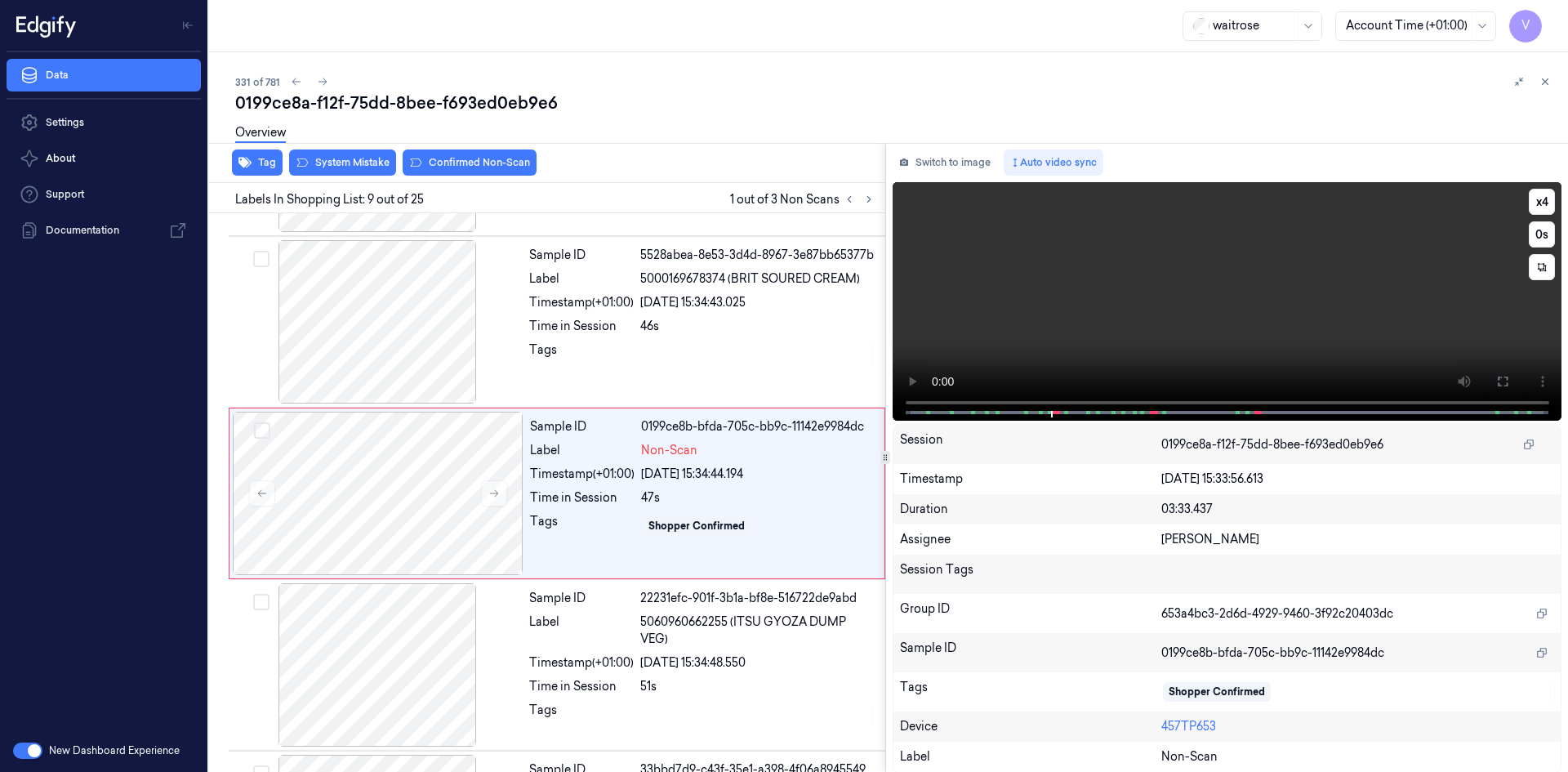
scroll to position [1178, 0]
click at [1539, 201] on button "x 4" at bounding box center [1541, 201] width 27 height 27
click at [1539, 201] on button "x 1" at bounding box center [1541, 201] width 27 height 27
click at [1235, 326] on video at bounding box center [1226, 301] width 670 height 238
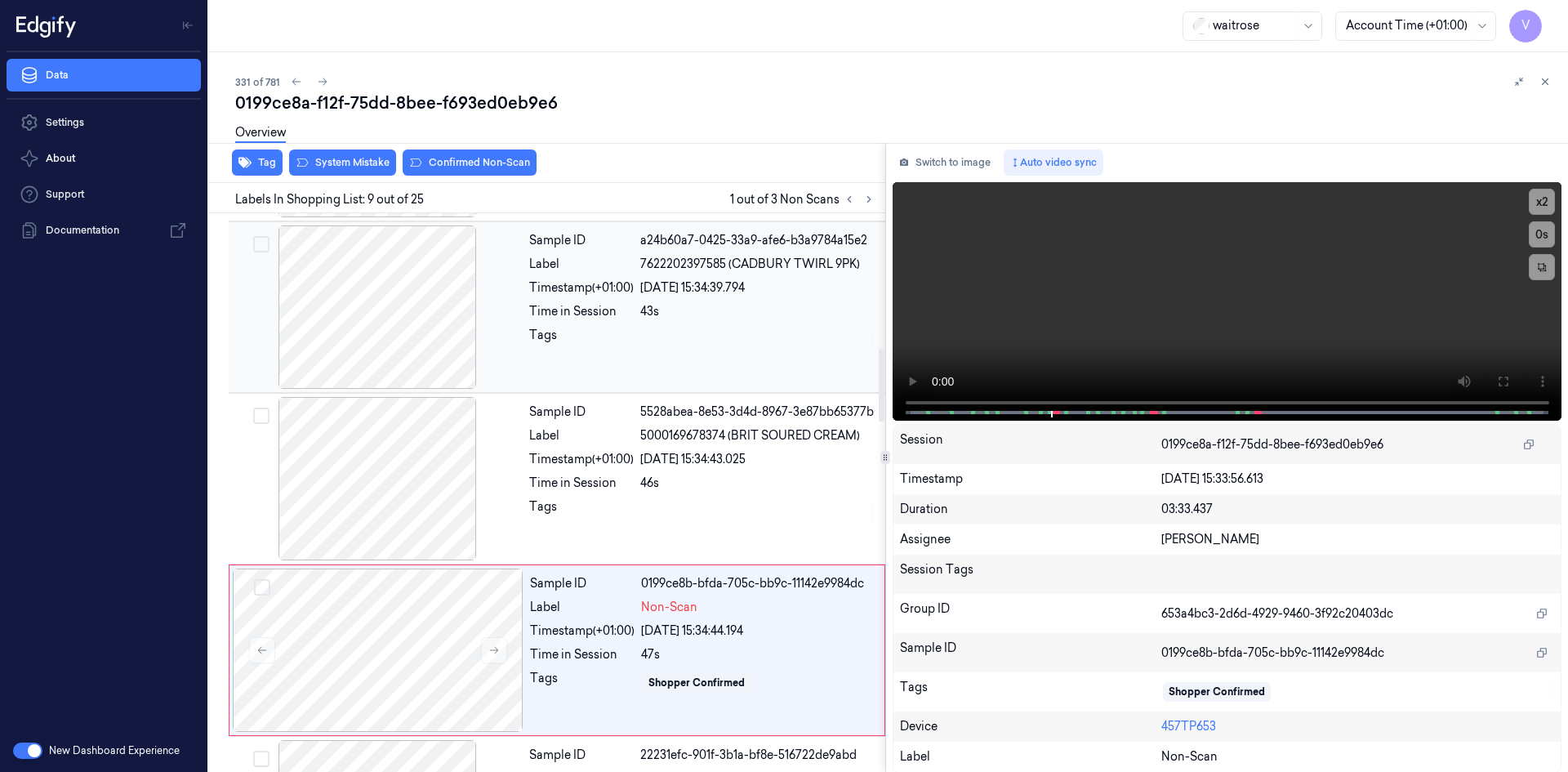
scroll to position [1014, 0]
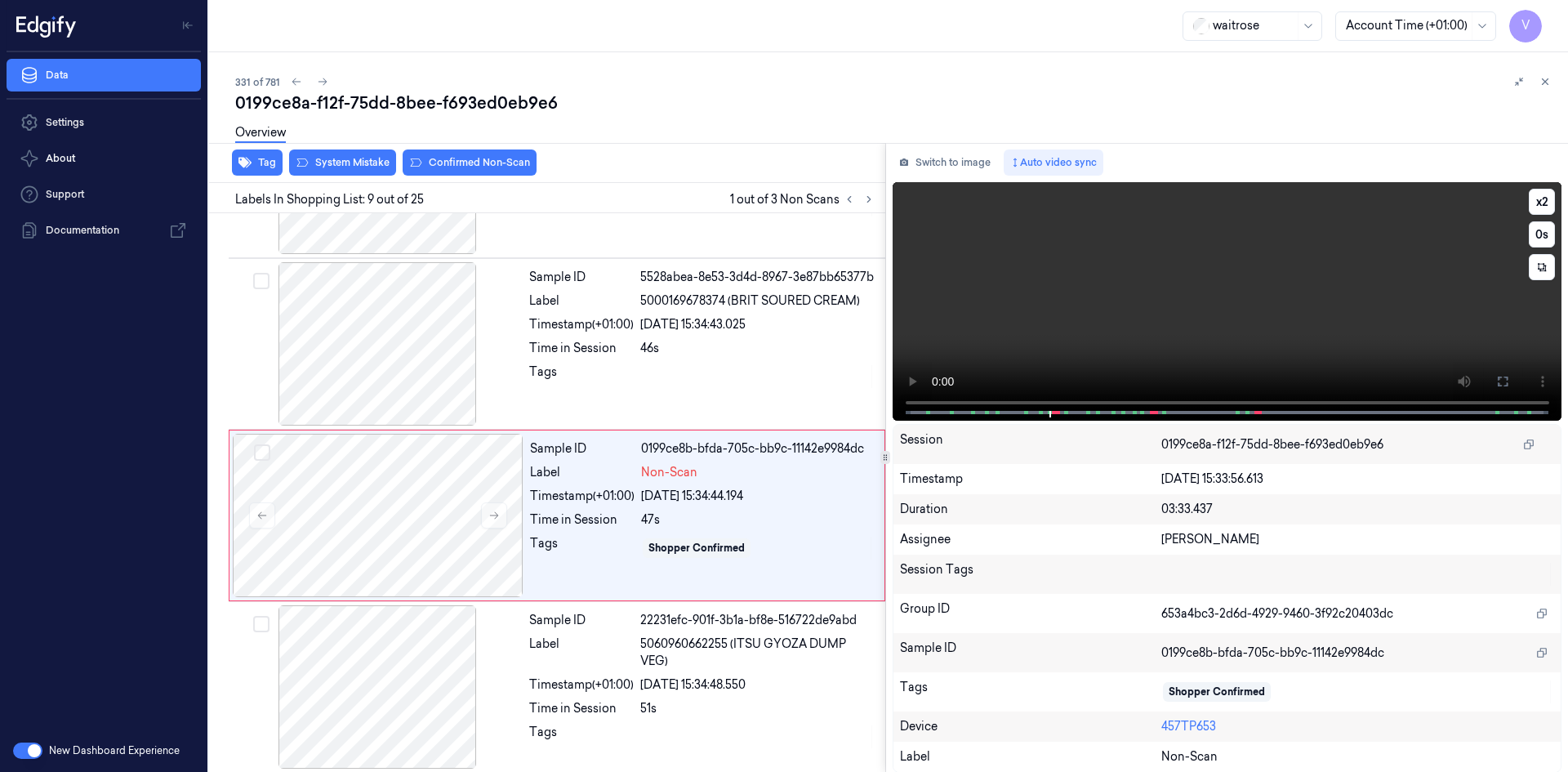
click at [1173, 303] on video at bounding box center [1226, 301] width 670 height 238
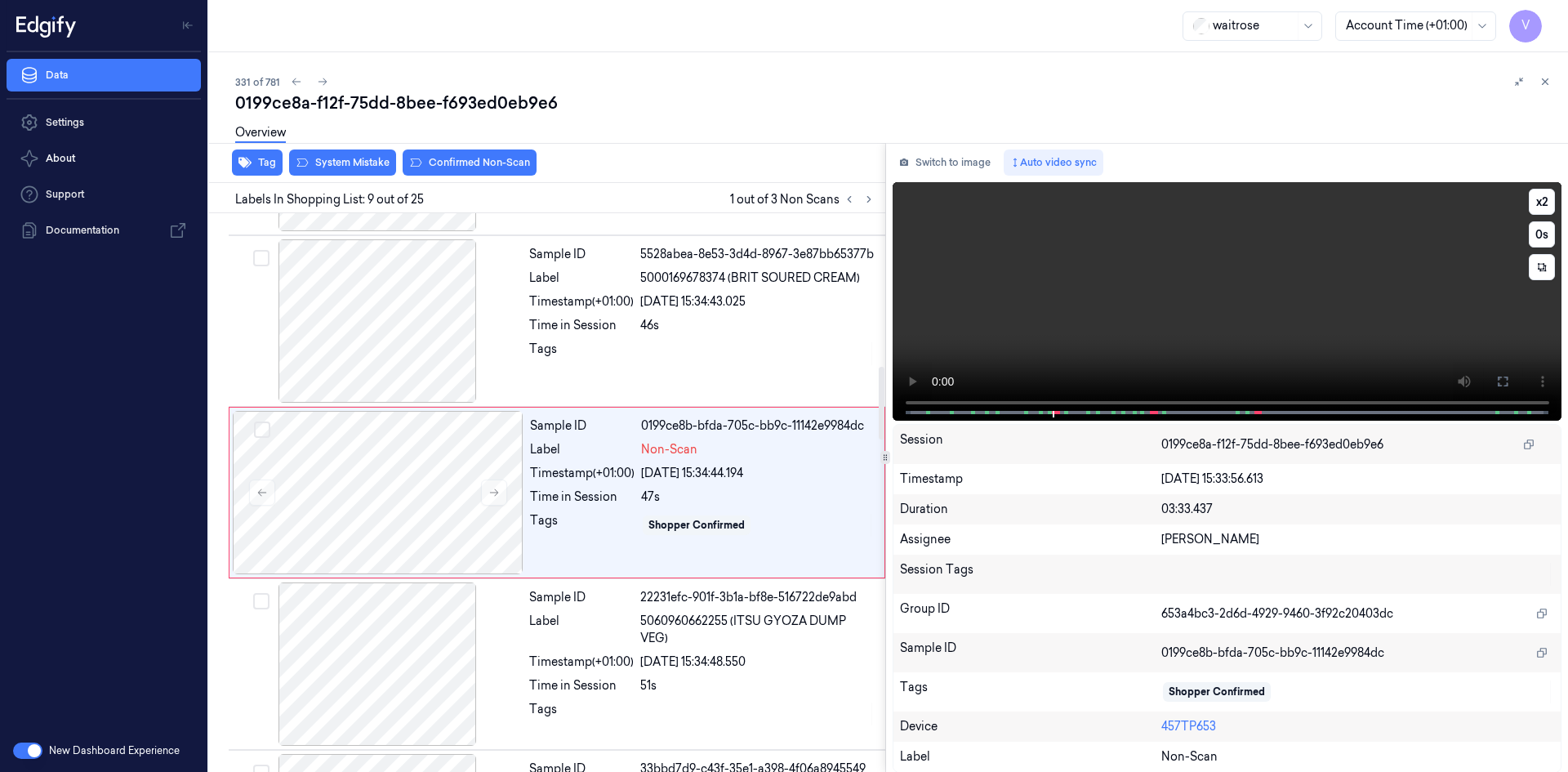
click at [1082, 299] on video at bounding box center [1226, 301] width 670 height 238
click at [1126, 286] on video at bounding box center [1226, 301] width 670 height 238
click at [1086, 299] on video at bounding box center [1226, 301] width 670 height 238
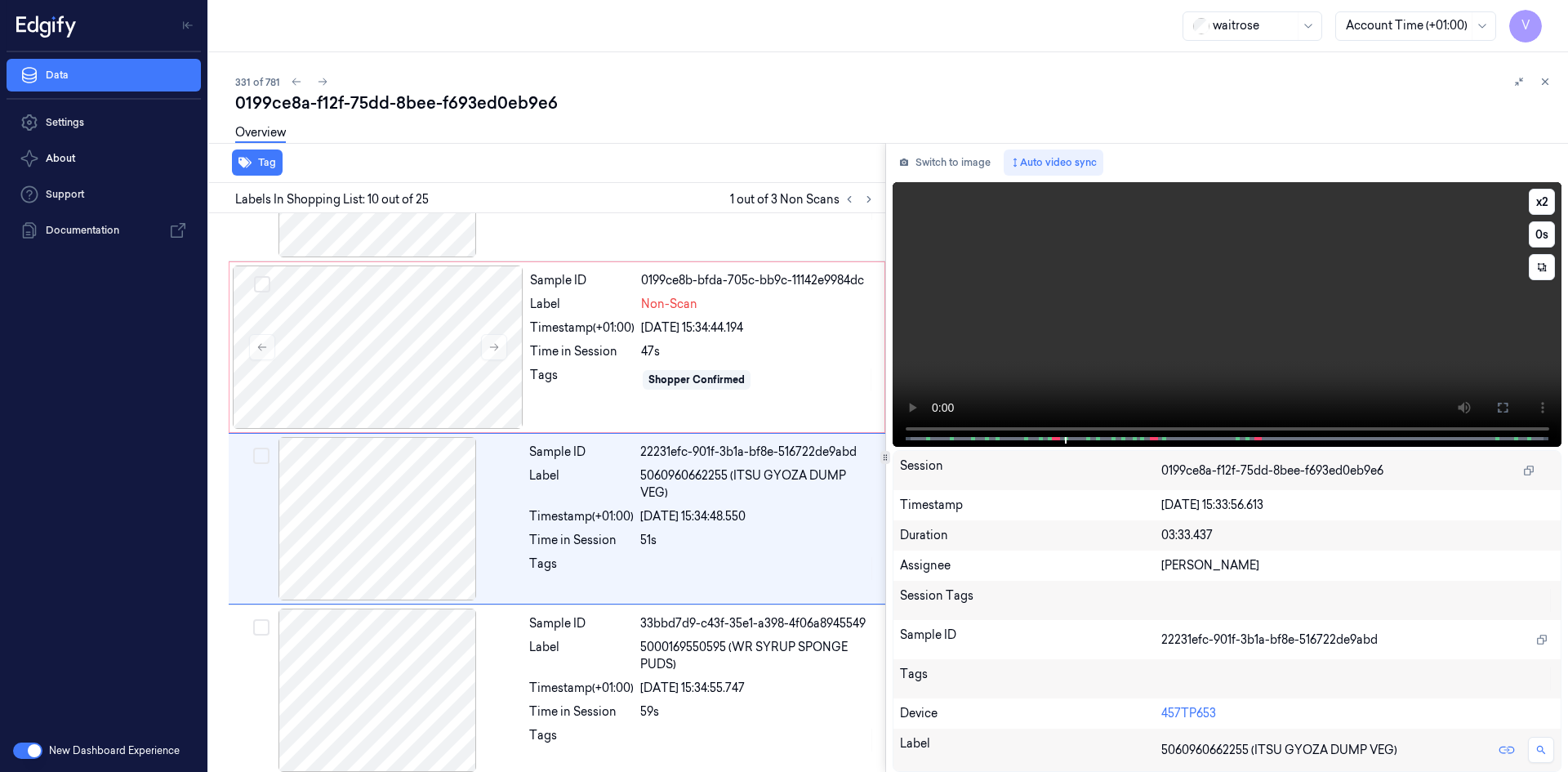
scroll to position [1349, 0]
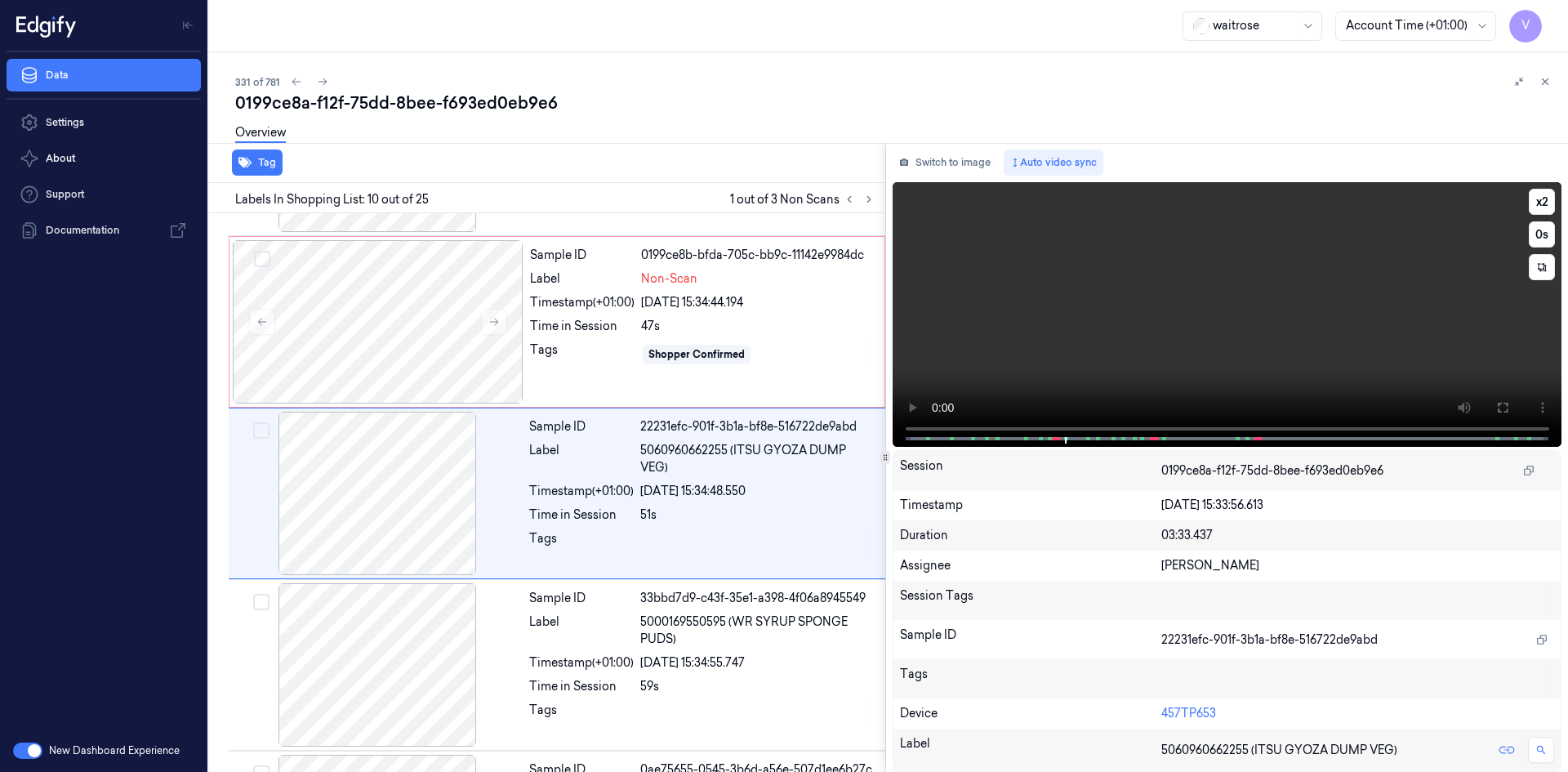
click at [1130, 297] on video at bounding box center [1226, 314] width 670 height 265
click at [1077, 291] on video at bounding box center [1226, 314] width 670 height 265
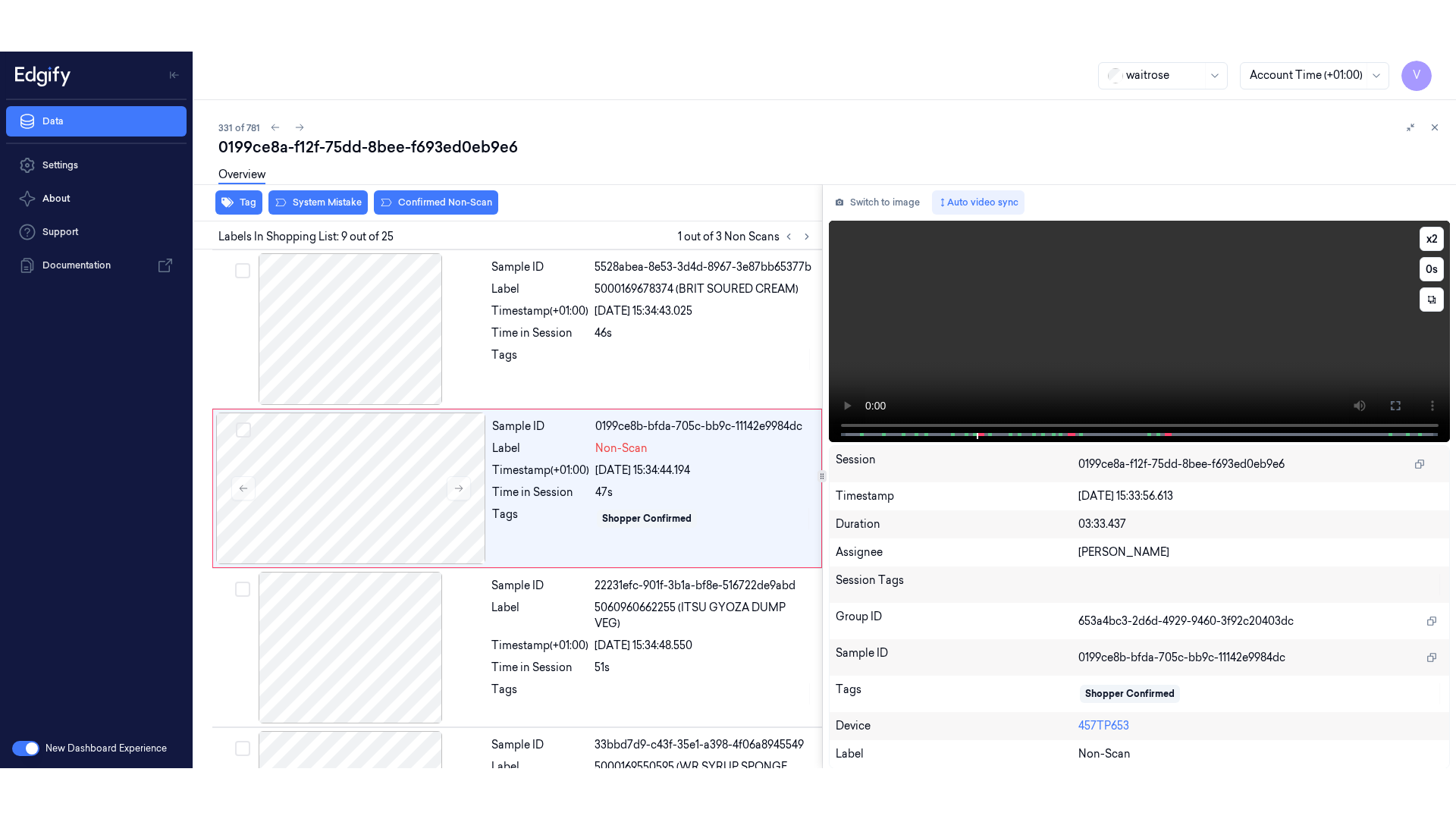
scroll to position [1094, 0]
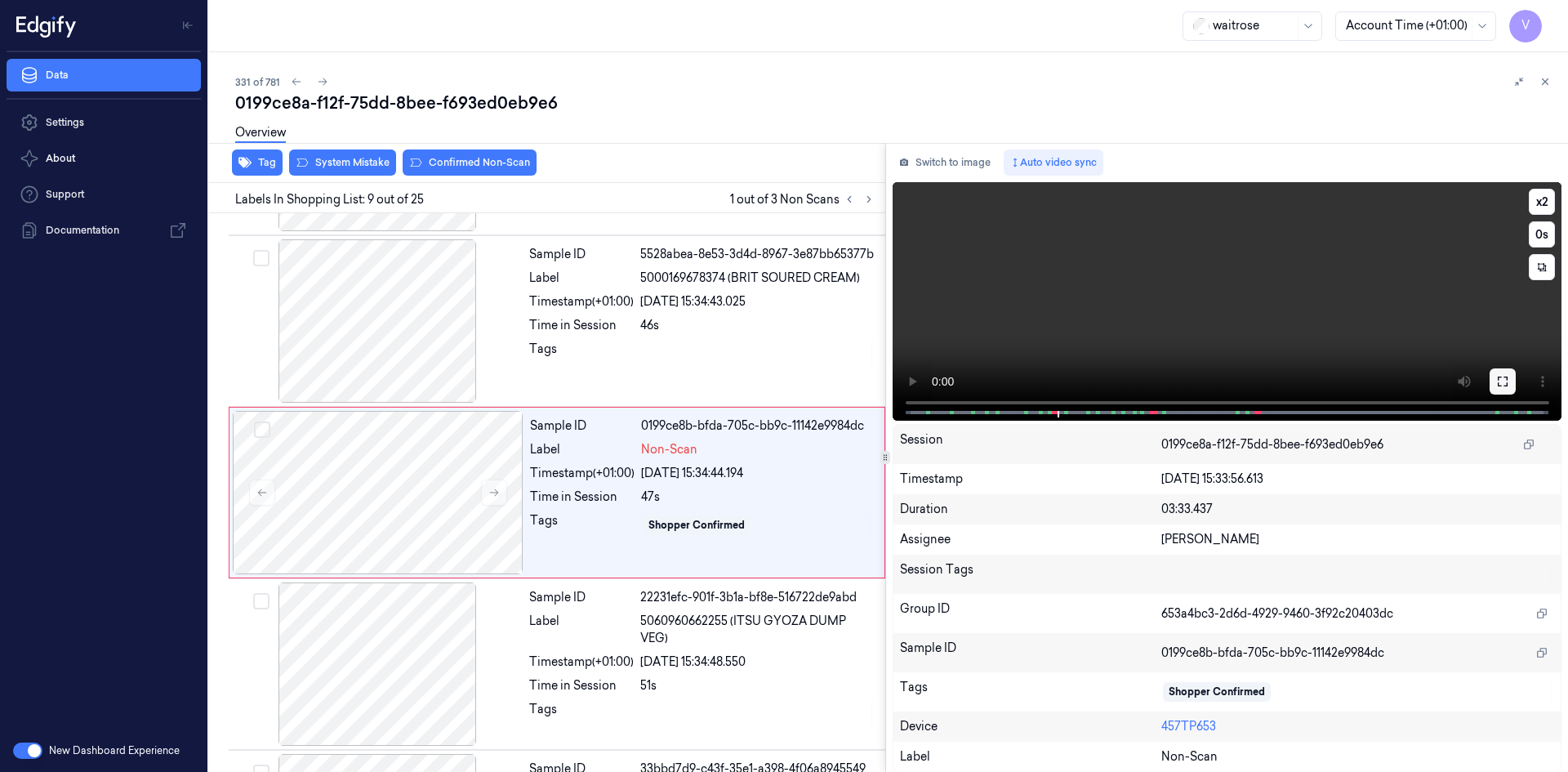
click at [1489, 386] on button at bounding box center [1502, 381] width 27 height 27
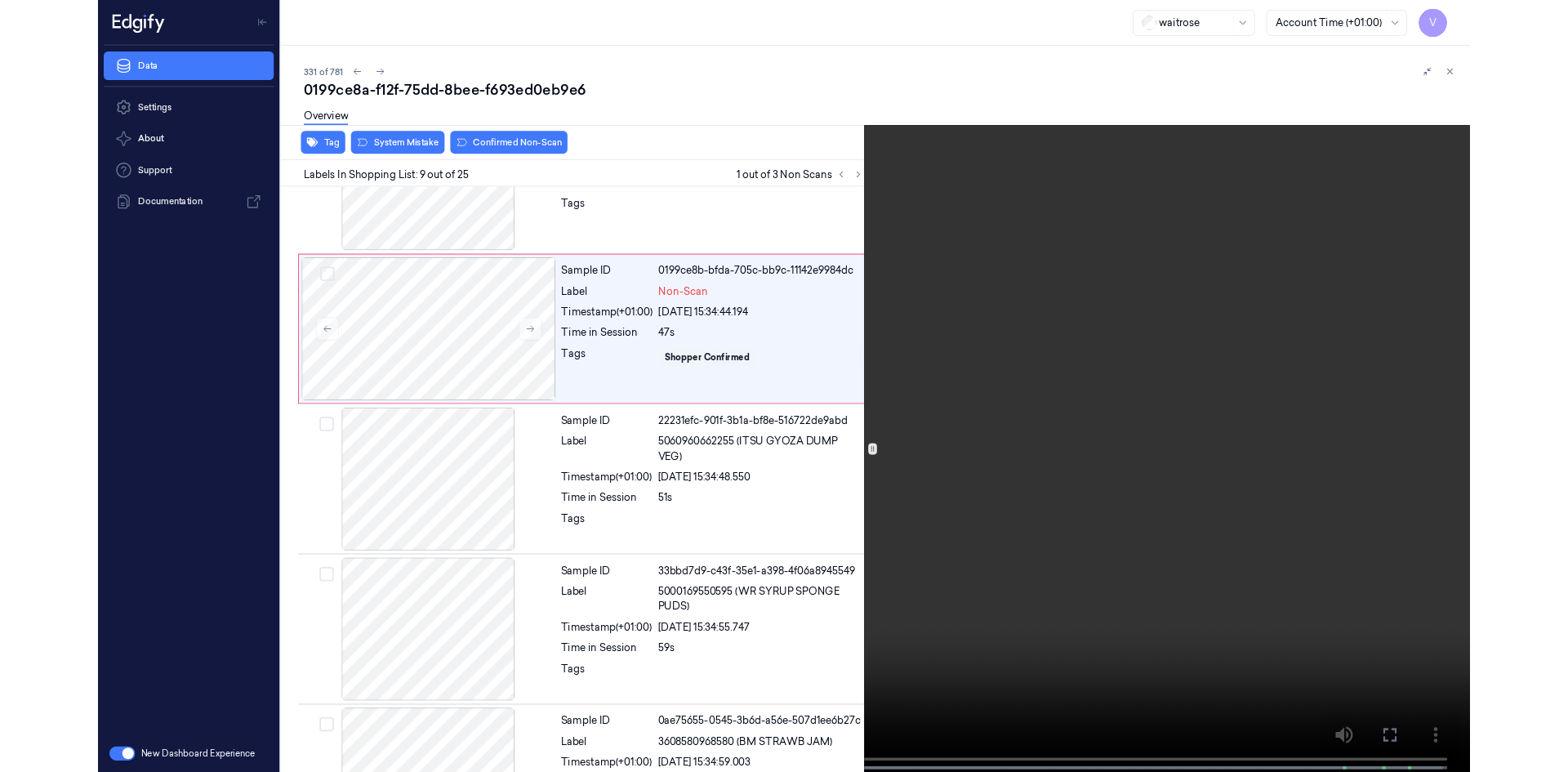
scroll to position [1123, 0]
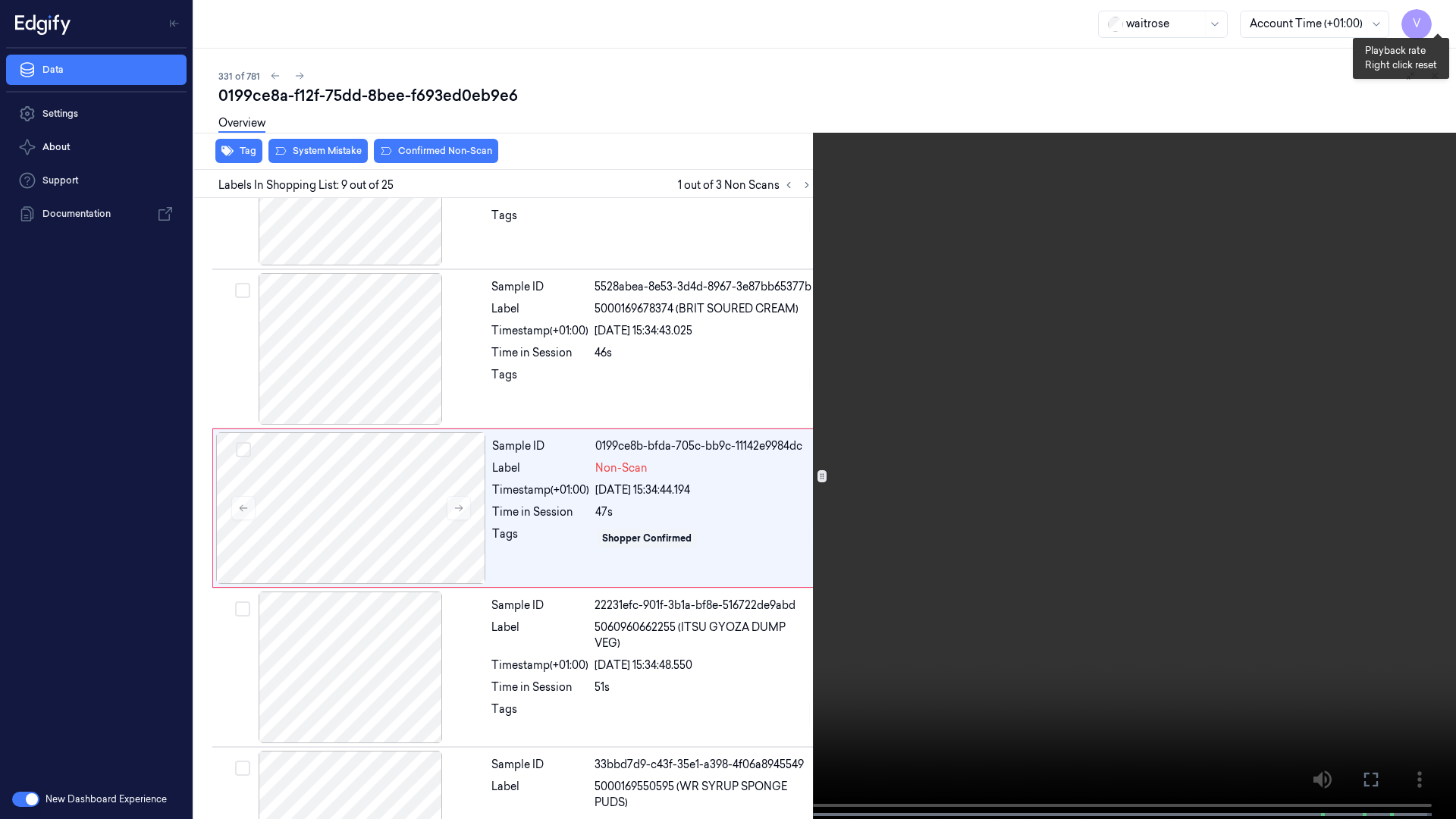
click at [1436, 18] on button "x 2" at bounding box center [1437, 18] width 25 height 25
click at [1442, 11] on button "x 4" at bounding box center [1437, 18] width 25 height 25
click at [805, 549] on video at bounding box center [728, 411] width 1456 height 822
click at [789, 481] on video at bounding box center [728, 411] width 1456 height 822
click at [782, 476] on video at bounding box center [728, 411] width 1456 height 822
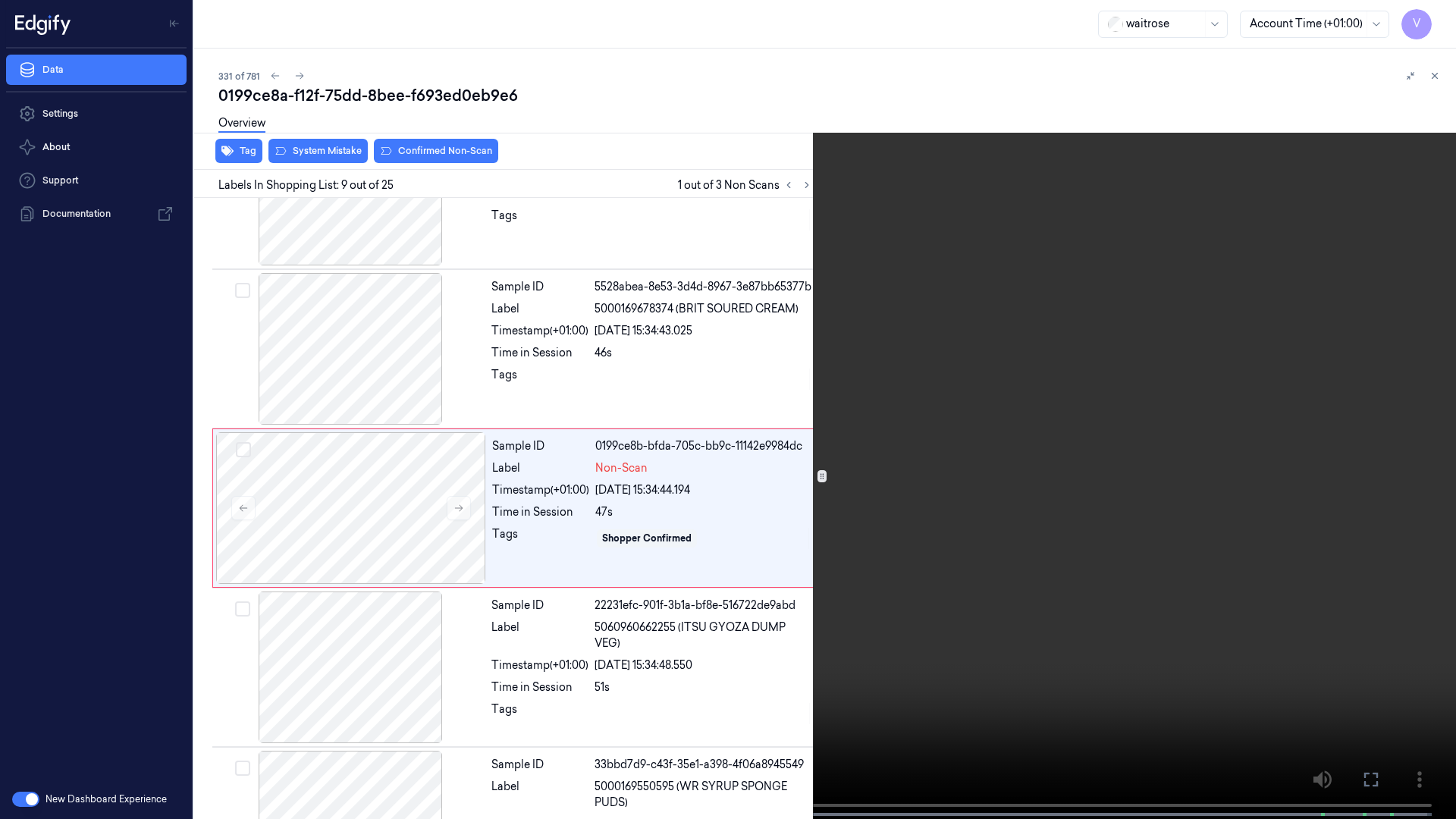
click at [0, 0] on icon at bounding box center [0, 0] width 0 height 0
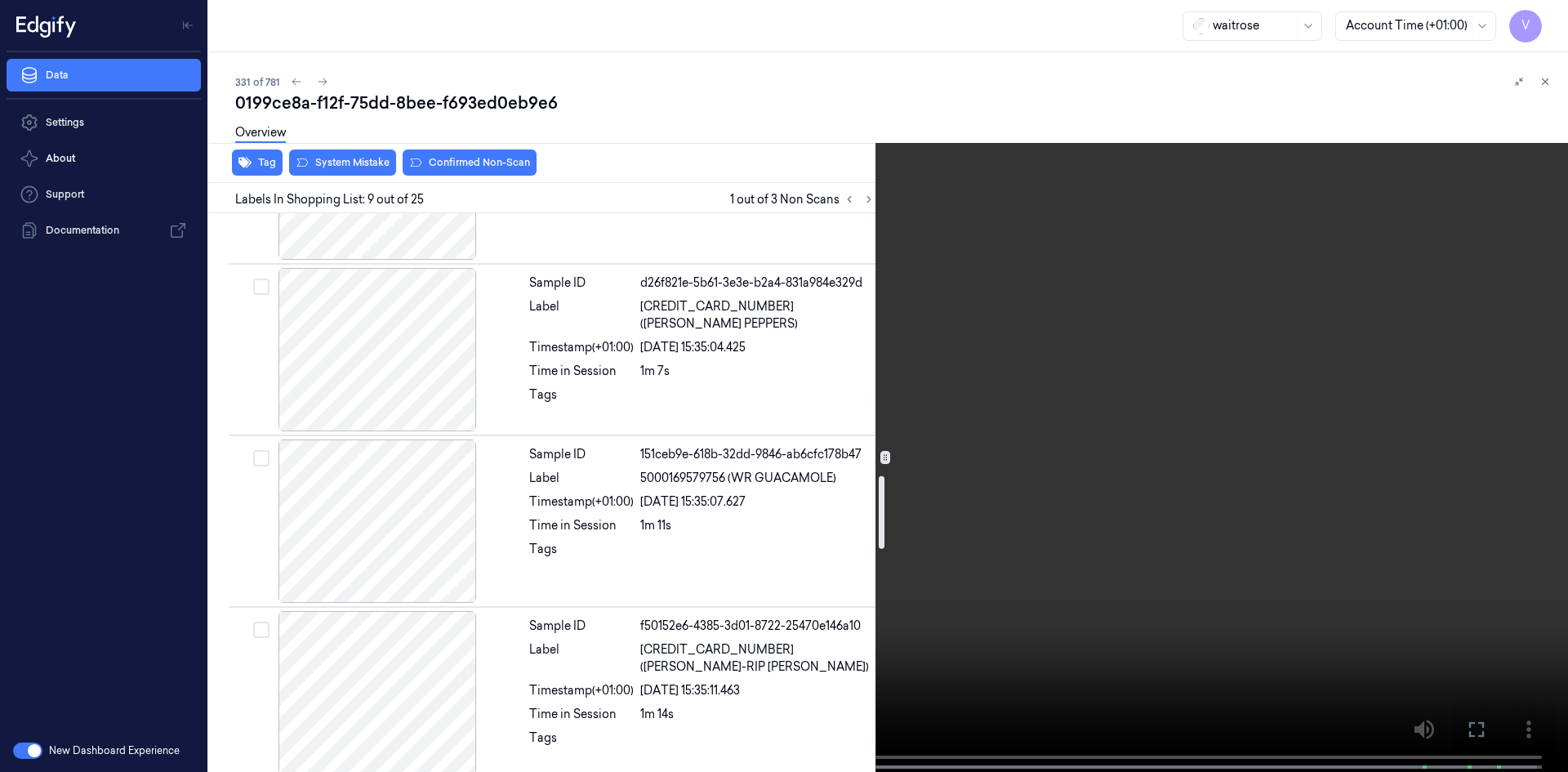
scroll to position [2021, 0]
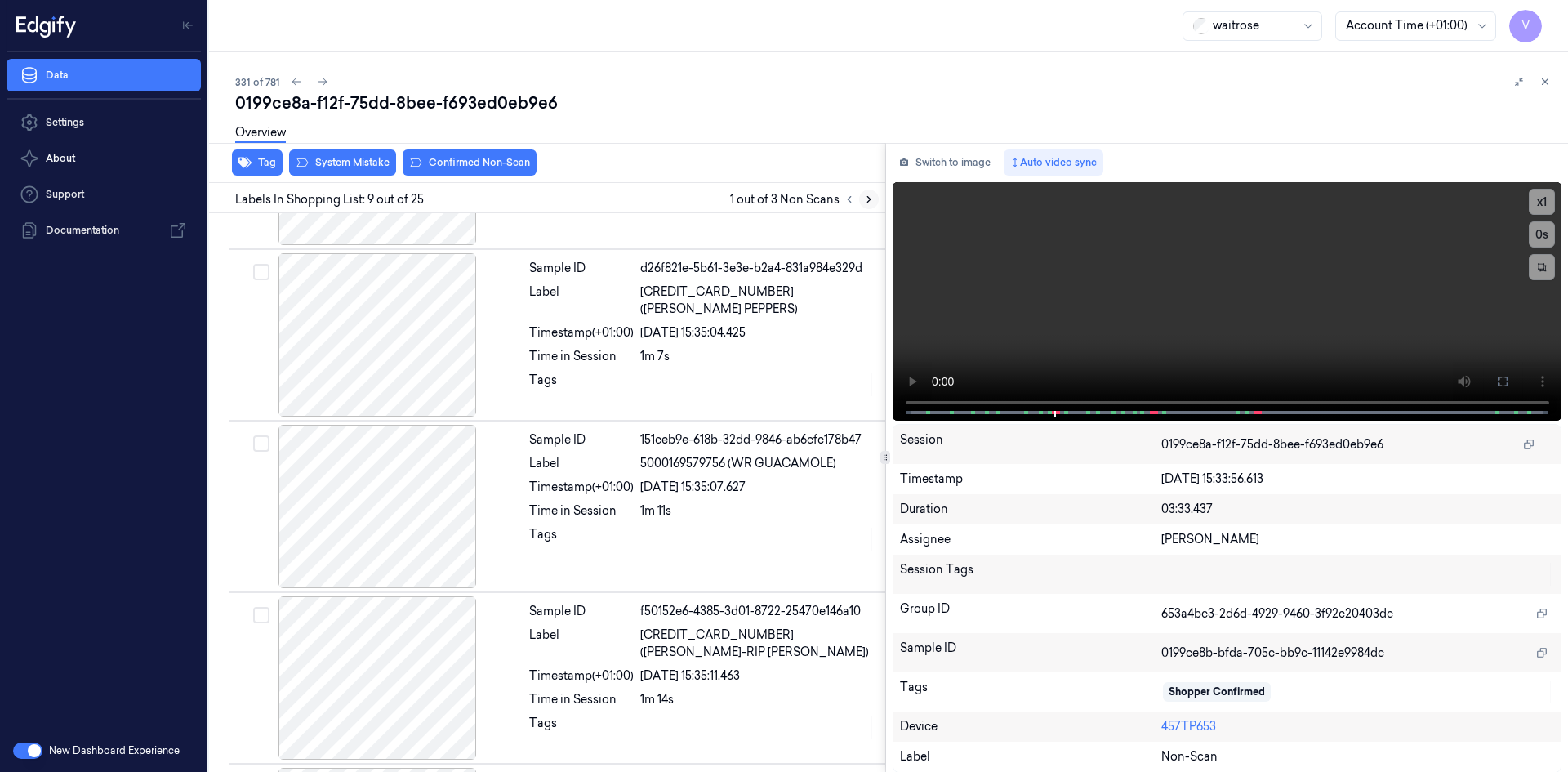
click at [868, 197] on icon at bounding box center [869, 200] width 4 height 5
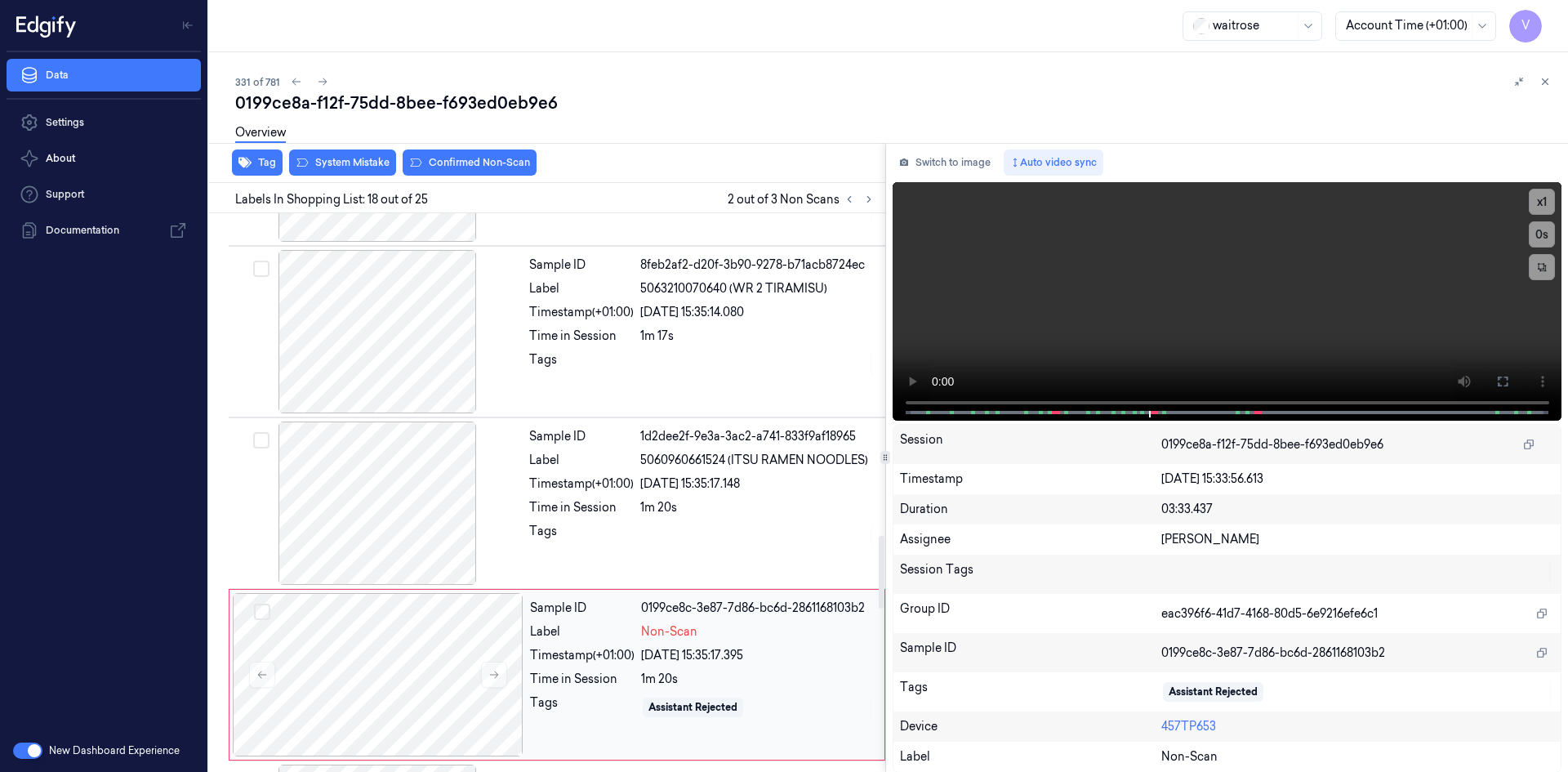
scroll to position [2475, 0]
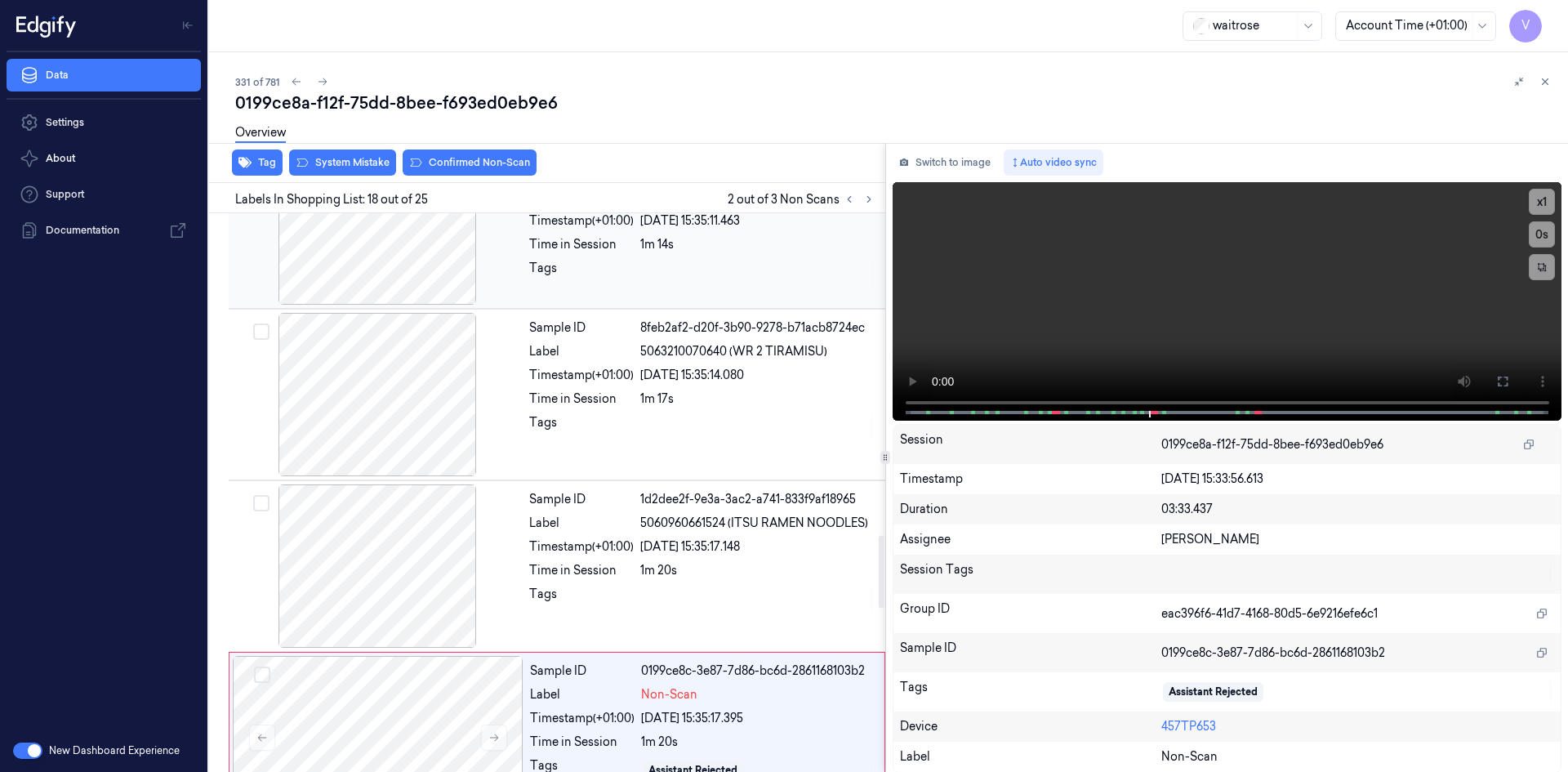
click at [475, 254] on div at bounding box center [376, 223] width 290 height 163
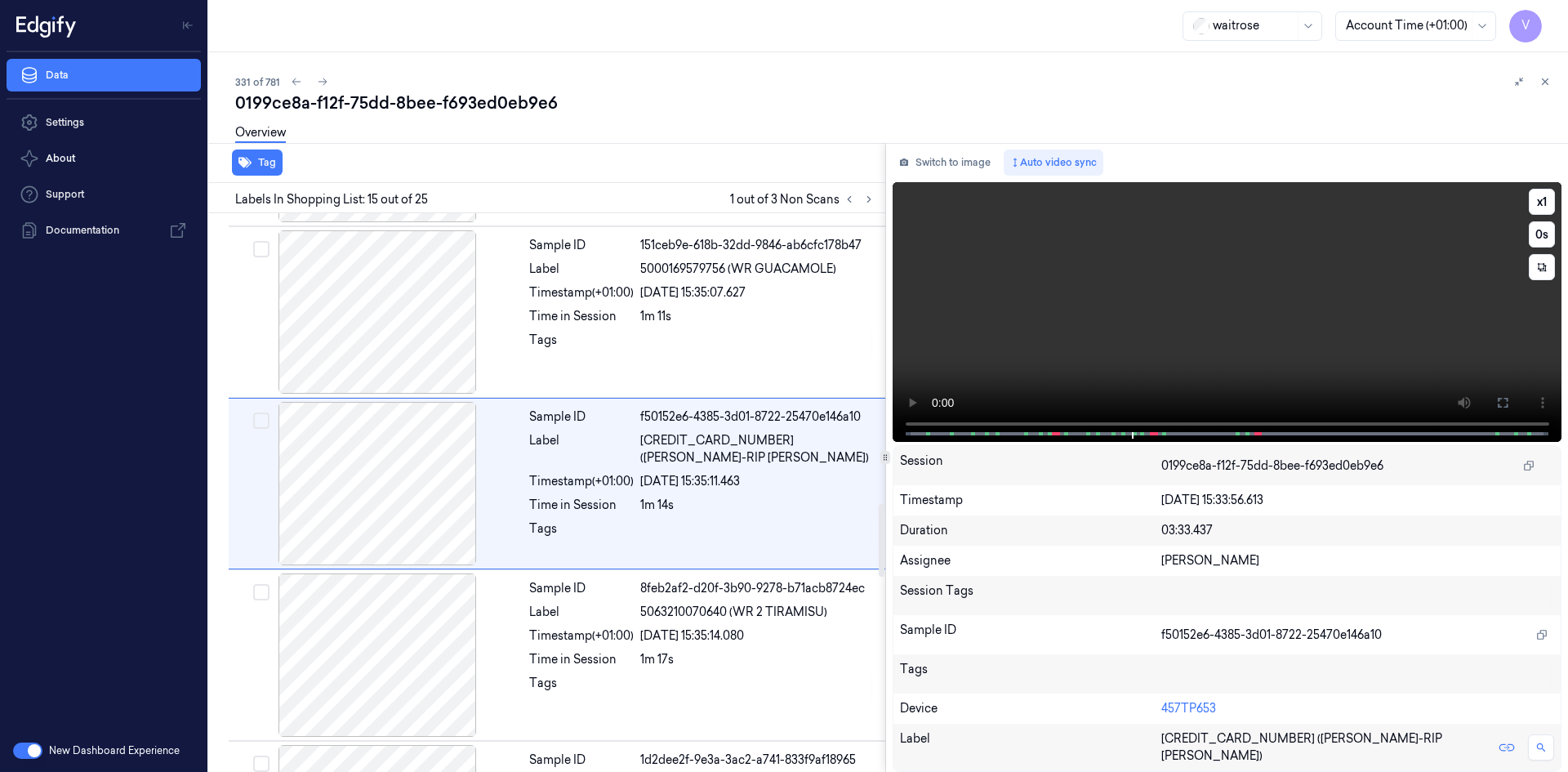
scroll to position [2206, 0]
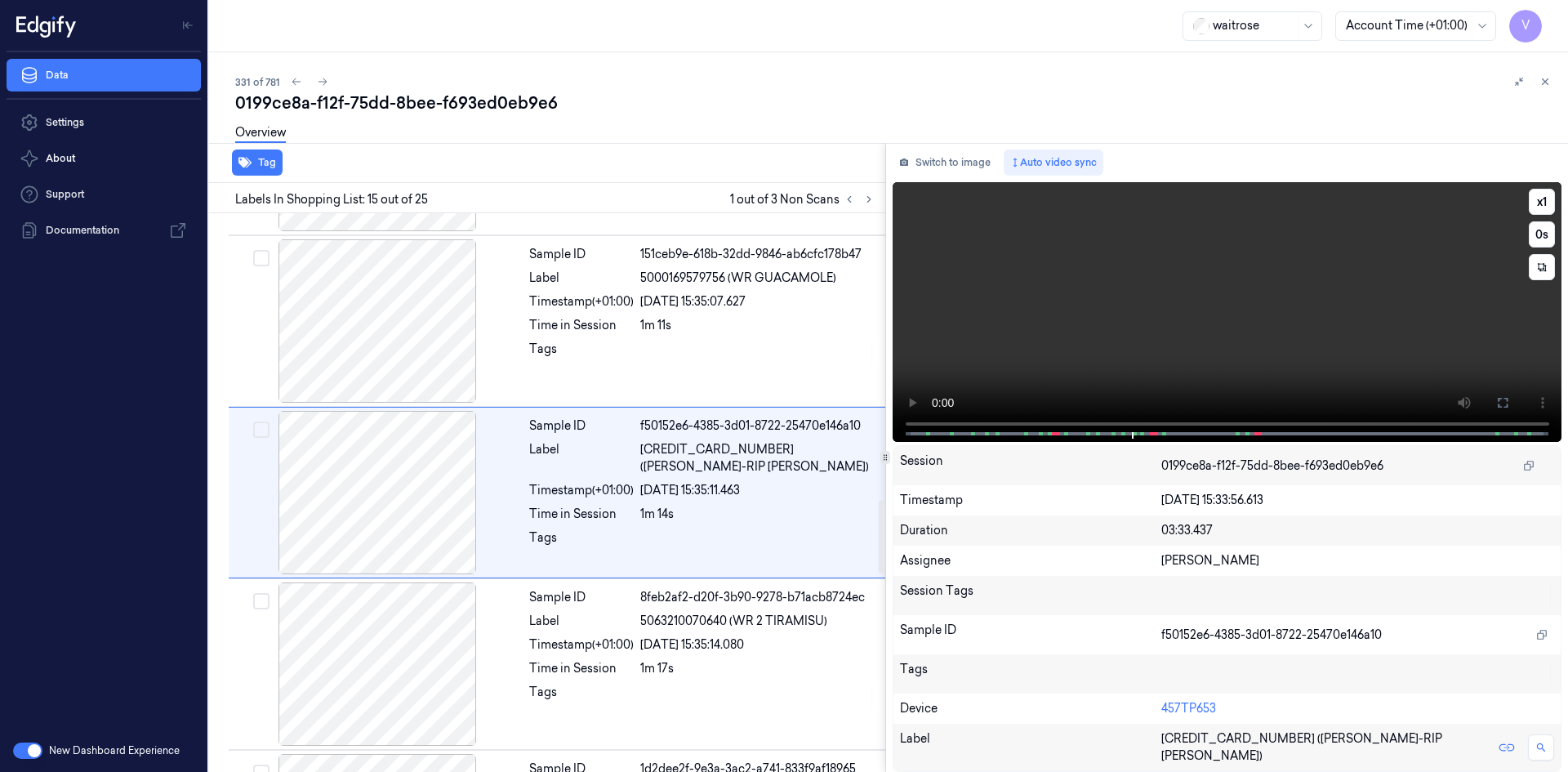
click at [1276, 353] on video at bounding box center [1226, 312] width 670 height 260
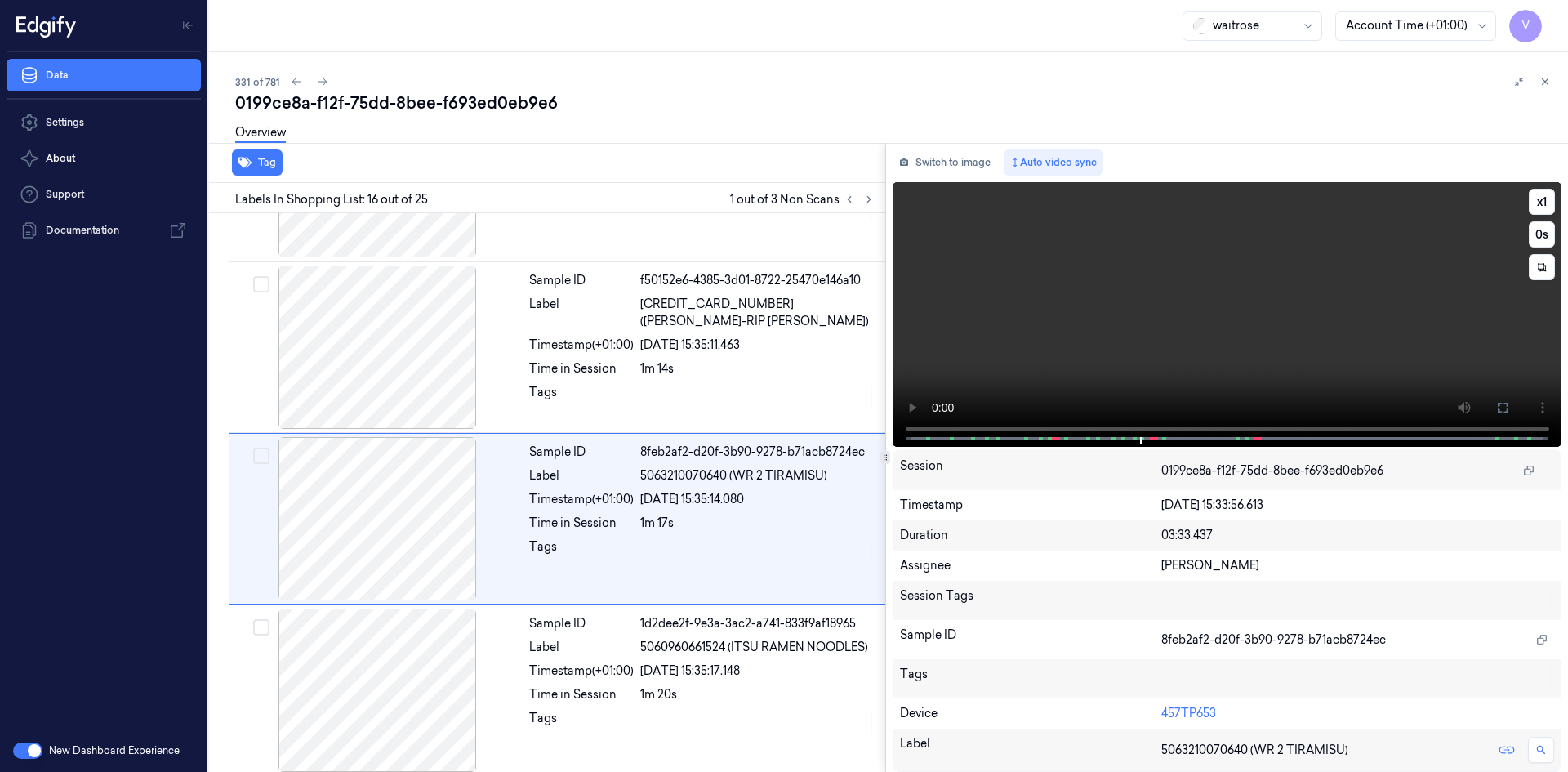
scroll to position [2377, 0]
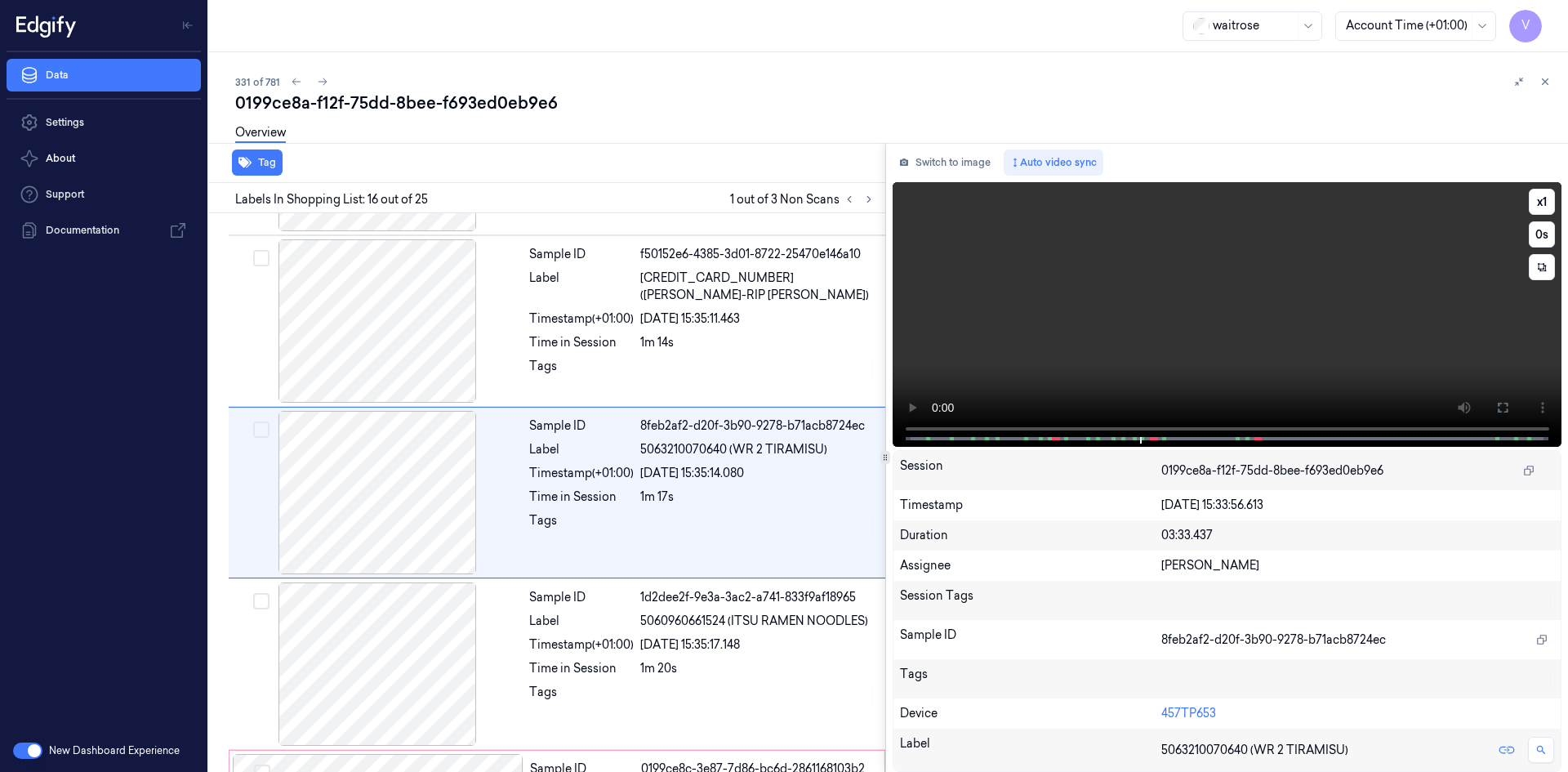
click at [1183, 343] on video at bounding box center [1226, 314] width 670 height 265
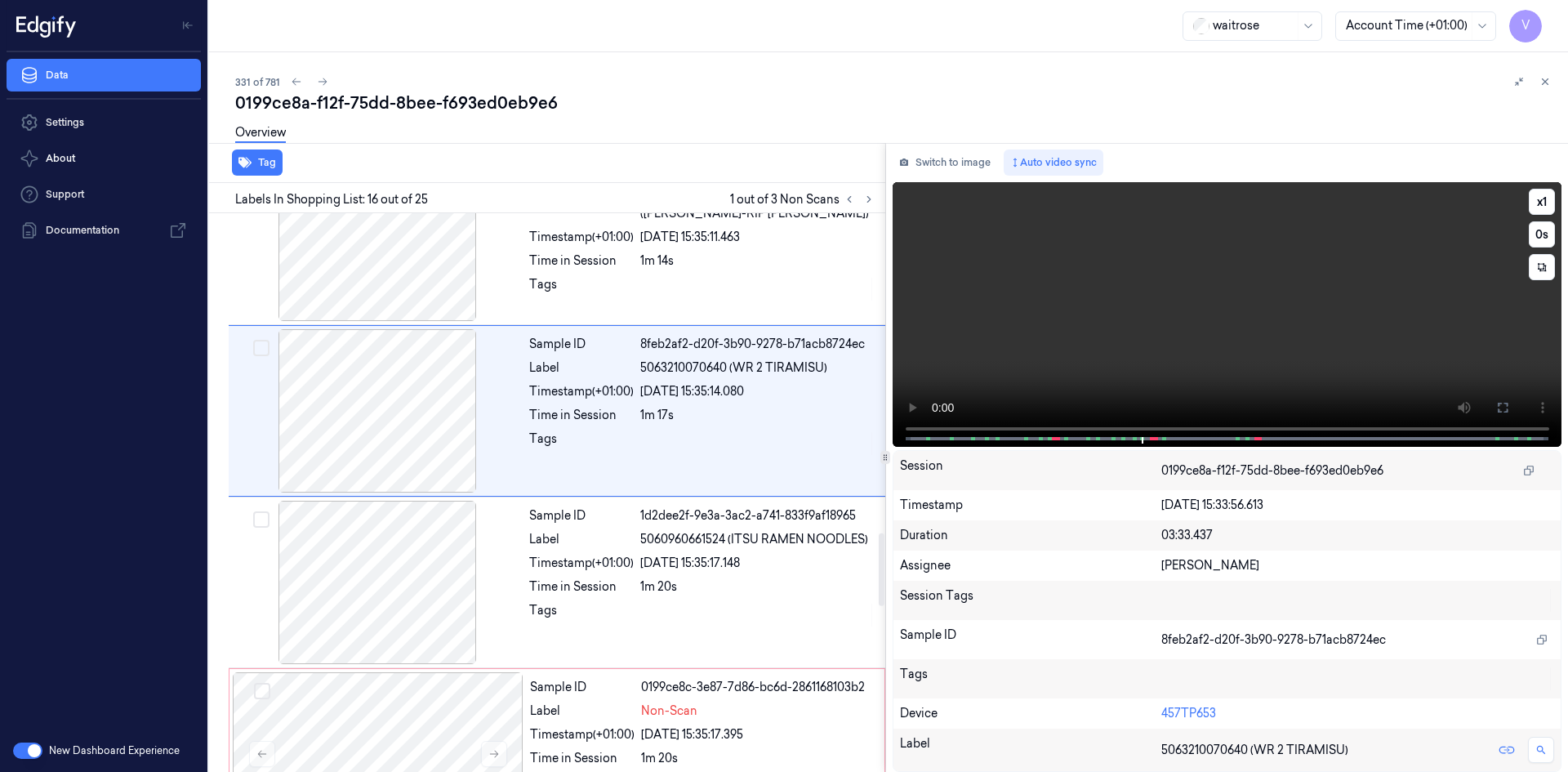
click at [1300, 251] on video at bounding box center [1226, 314] width 670 height 265
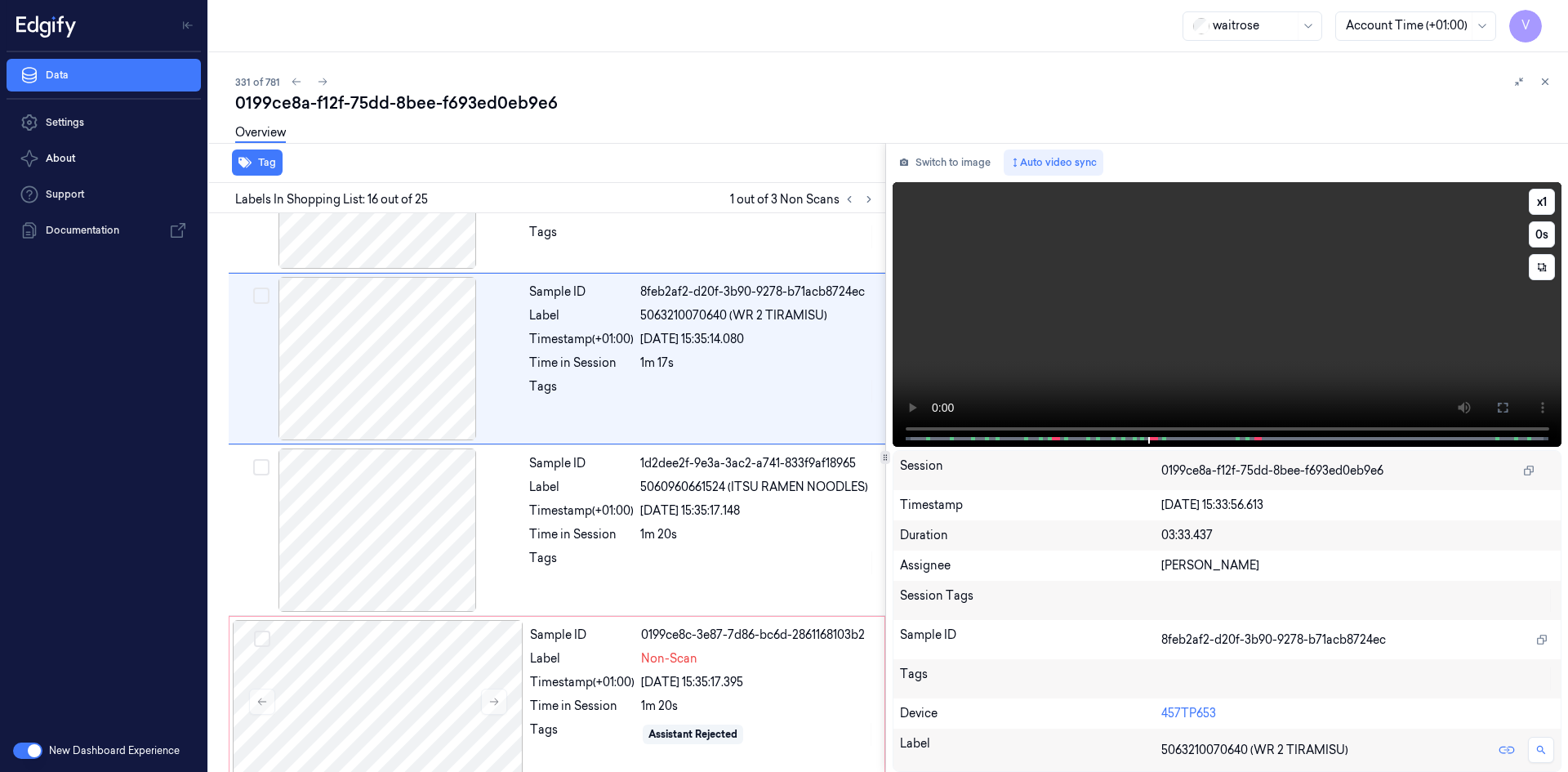
click at [1269, 285] on video at bounding box center [1226, 314] width 670 height 265
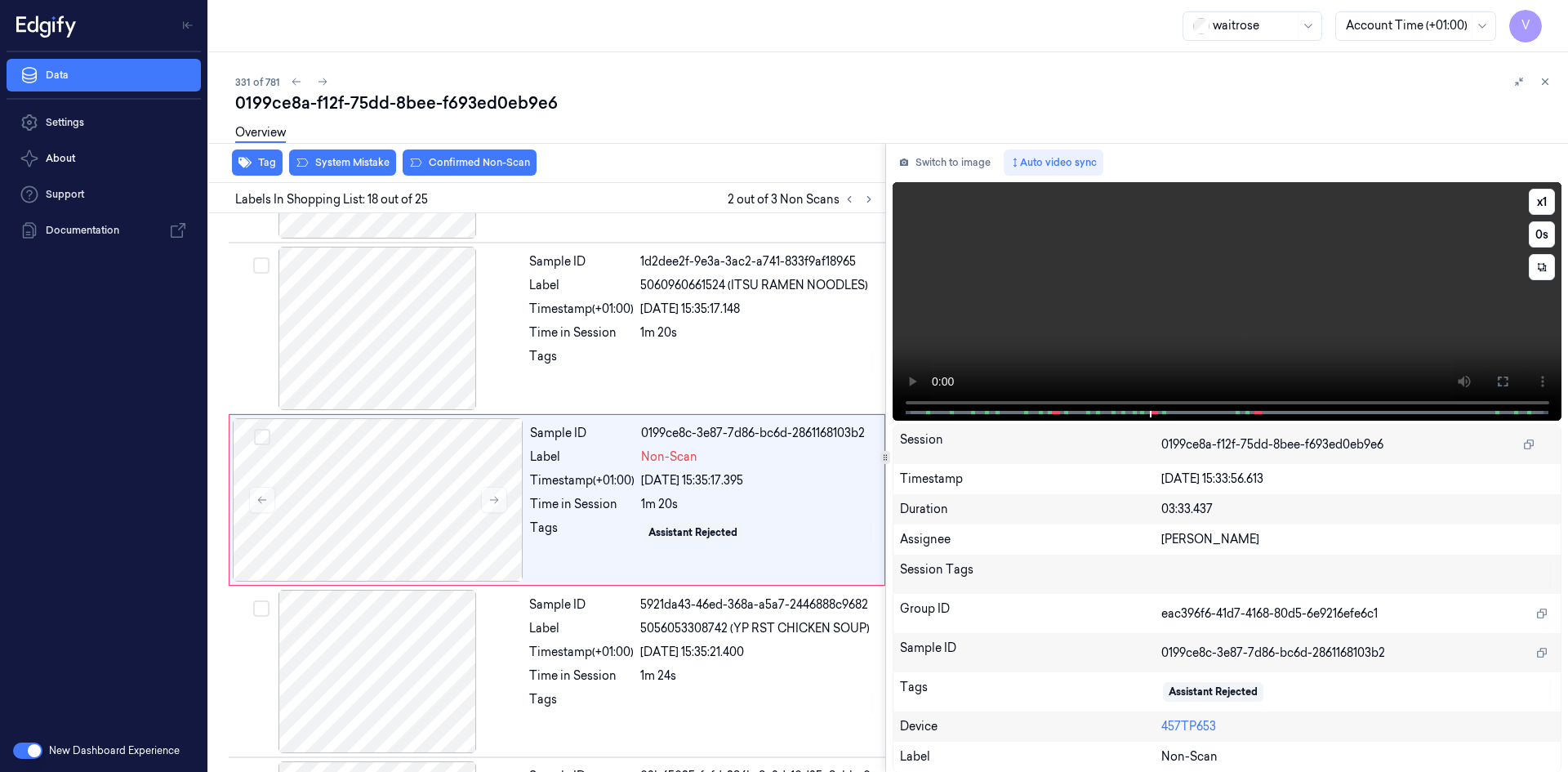
scroll to position [2721, 0]
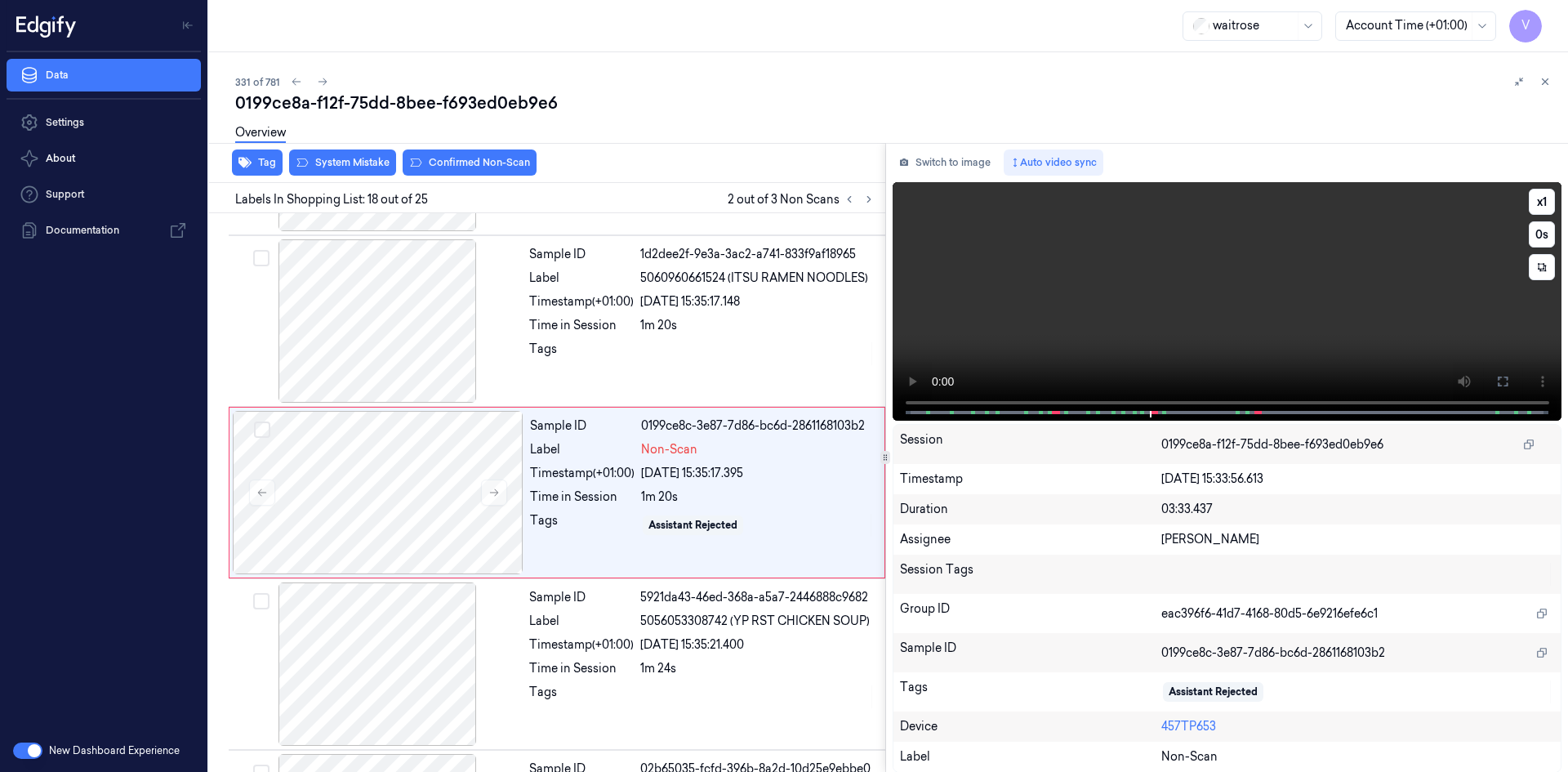
click at [1175, 292] on video at bounding box center [1226, 301] width 670 height 238
click at [1188, 290] on video at bounding box center [1226, 301] width 670 height 238
click at [1163, 299] on video at bounding box center [1226, 301] width 670 height 238
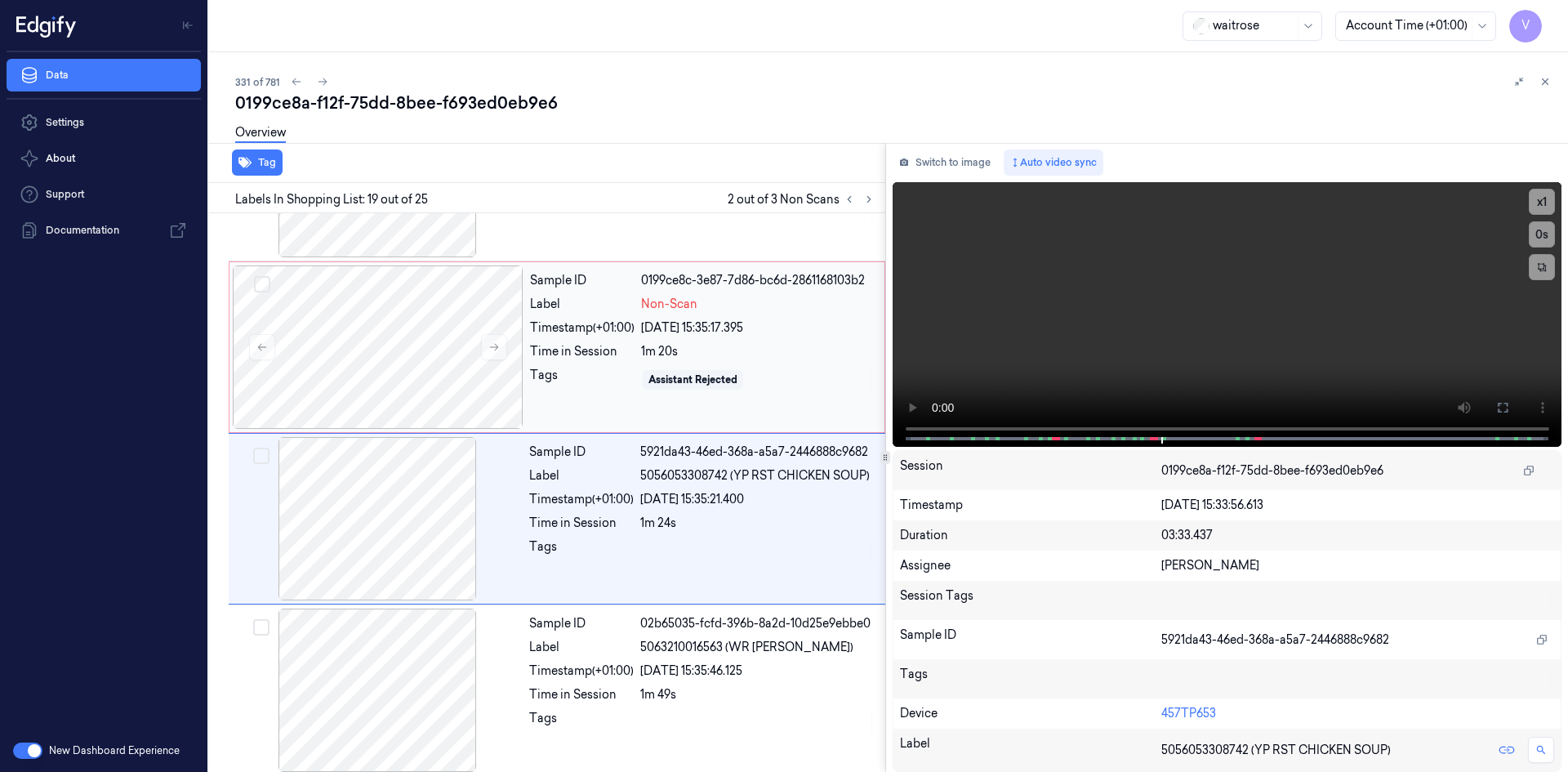
scroll to position [2892, 0]
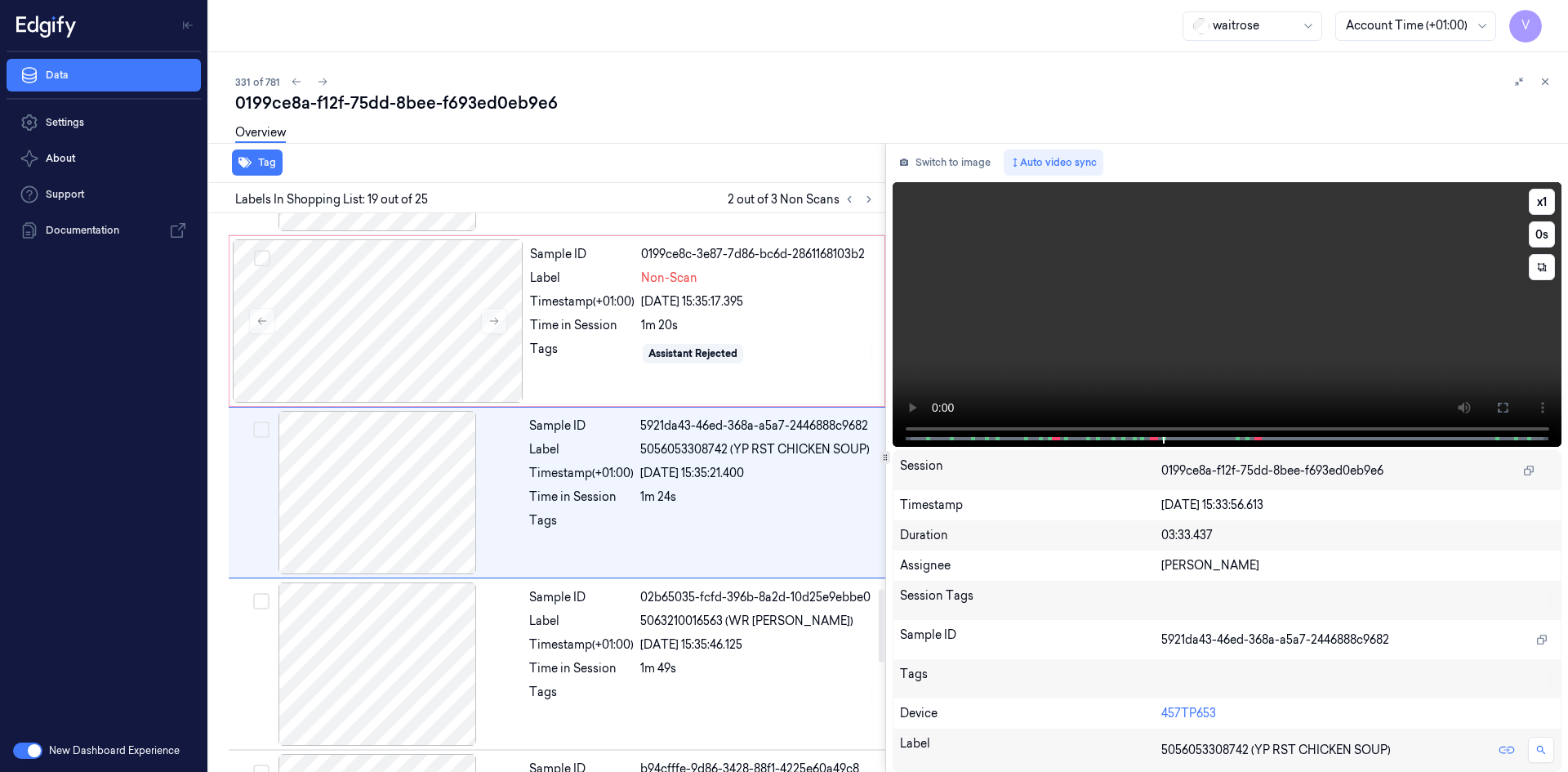
click at [1375, 355] on video at bounding box center [1226, 314] width 670 height 265
click at [1302, 289] on video at bounding box center [1226, 314] width 670 height 265
click at [1544, 197] on button "x 1" at bounding box center [1541, 201] width 27 height 27
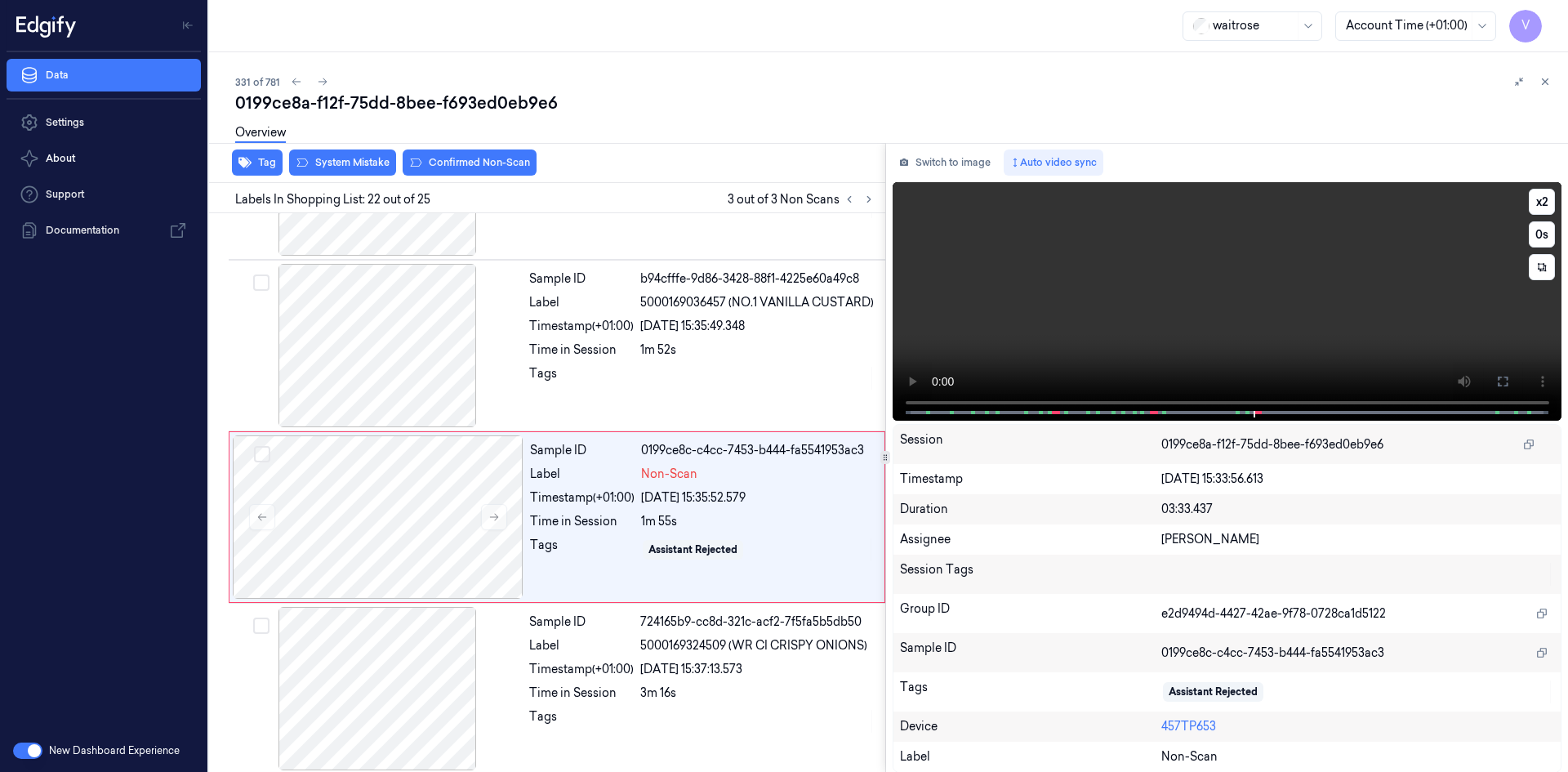
scroll to position [3407, 0]
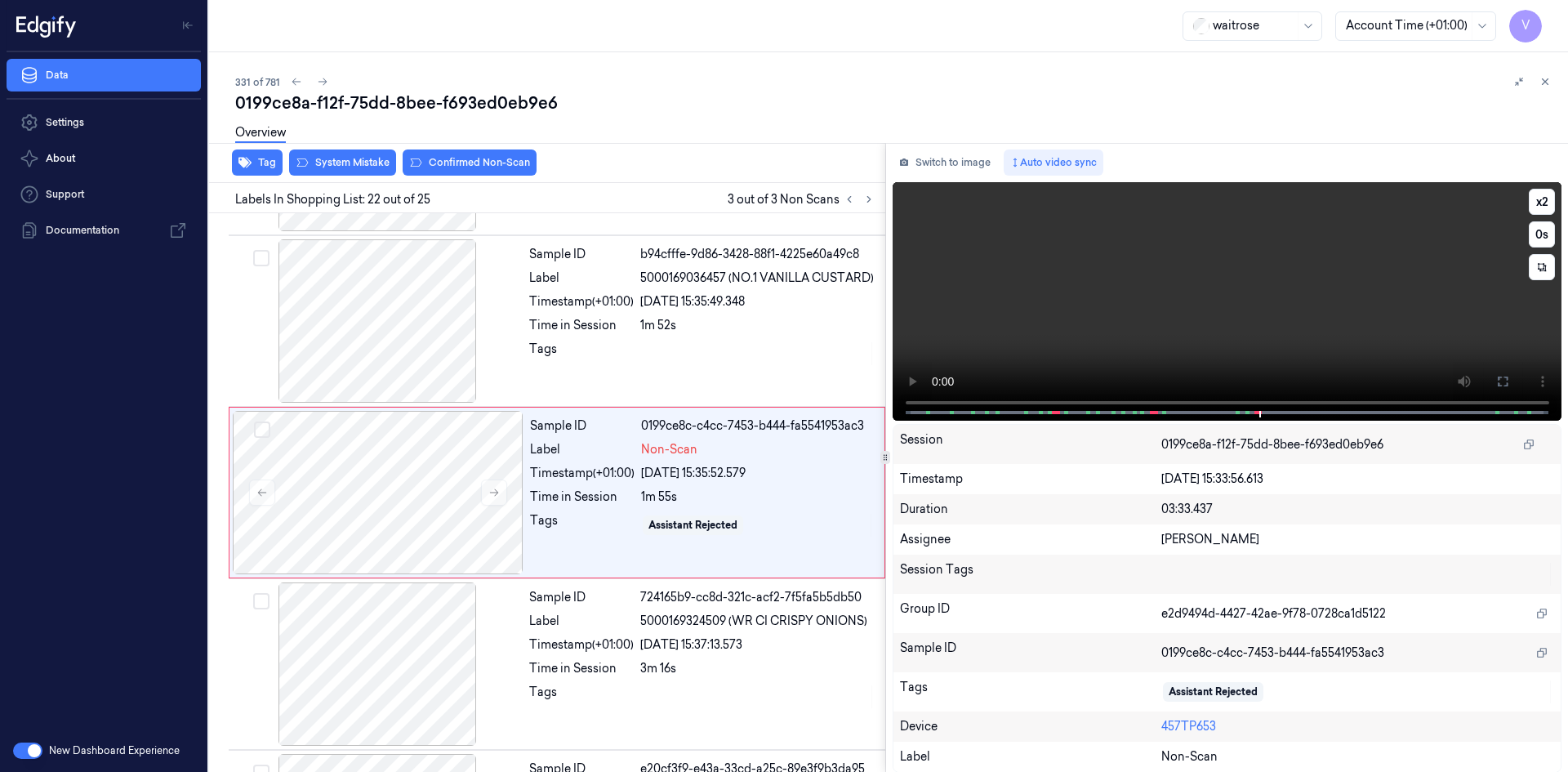
click at [1171, 315] on video at bounding box center [1226, 301] width 670 height 238
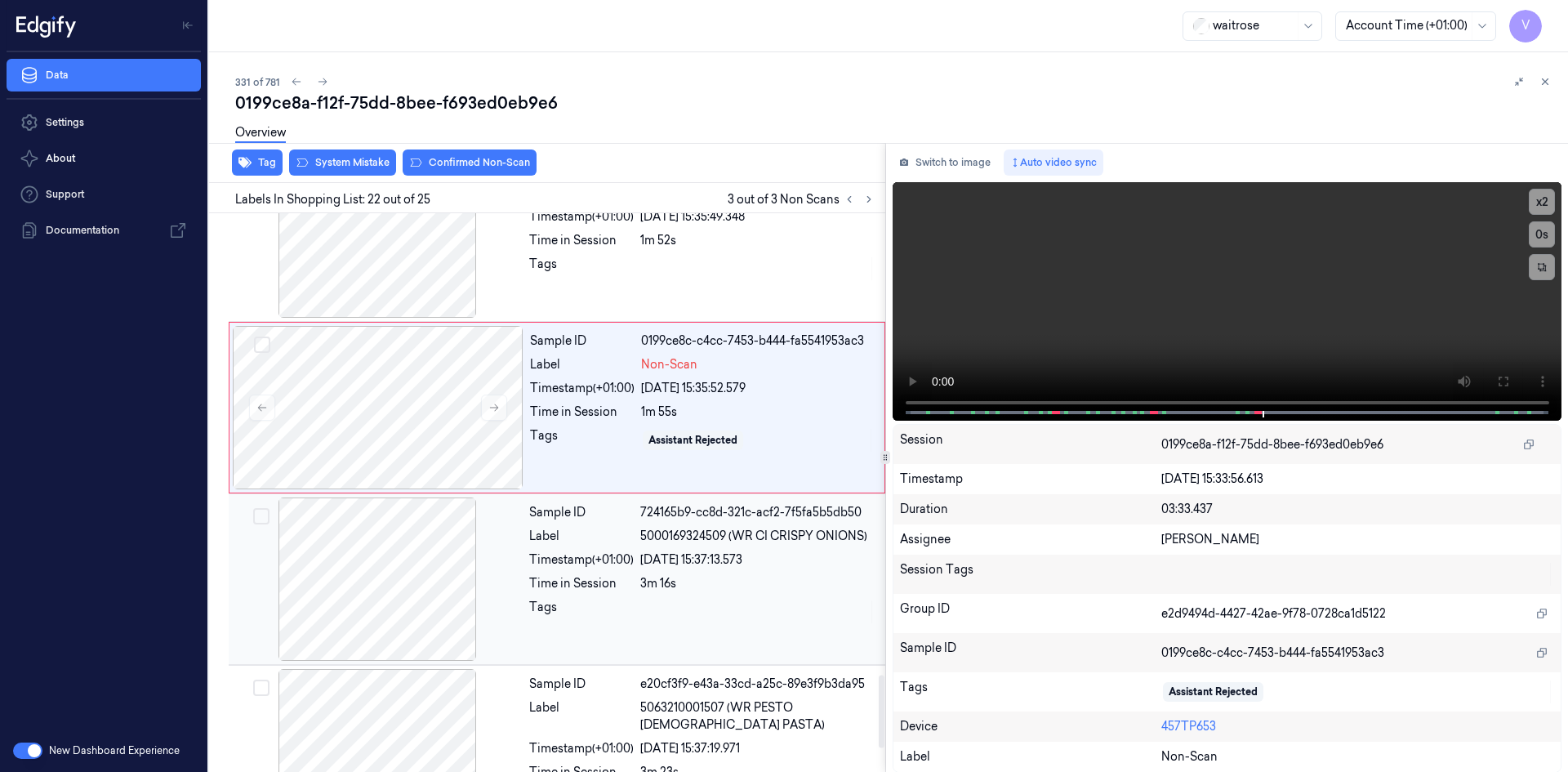
scroll to position [3570, 0]
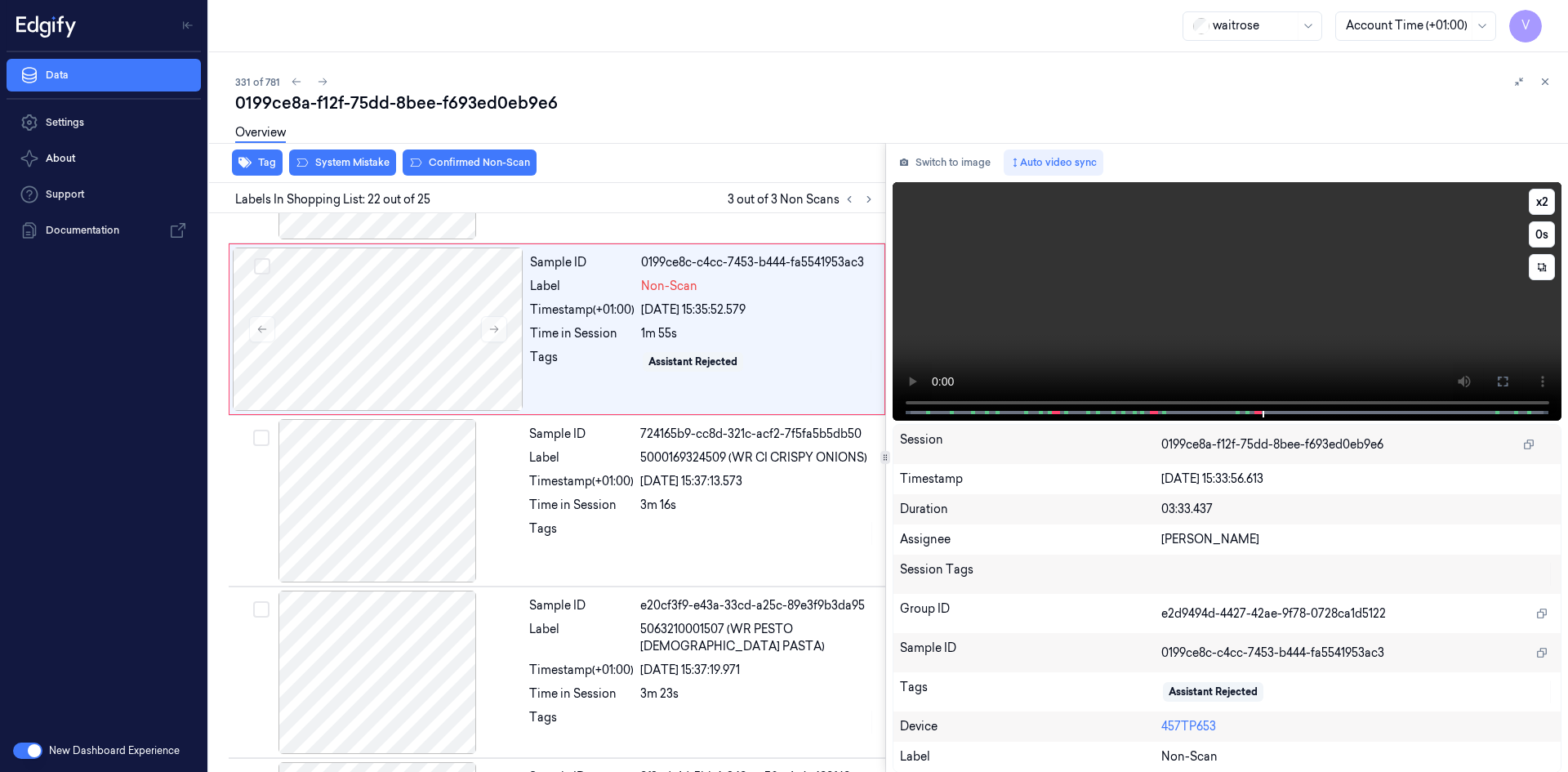
click at [1180, 321] on video at bounding box center [1226, 301] width 670 height 238
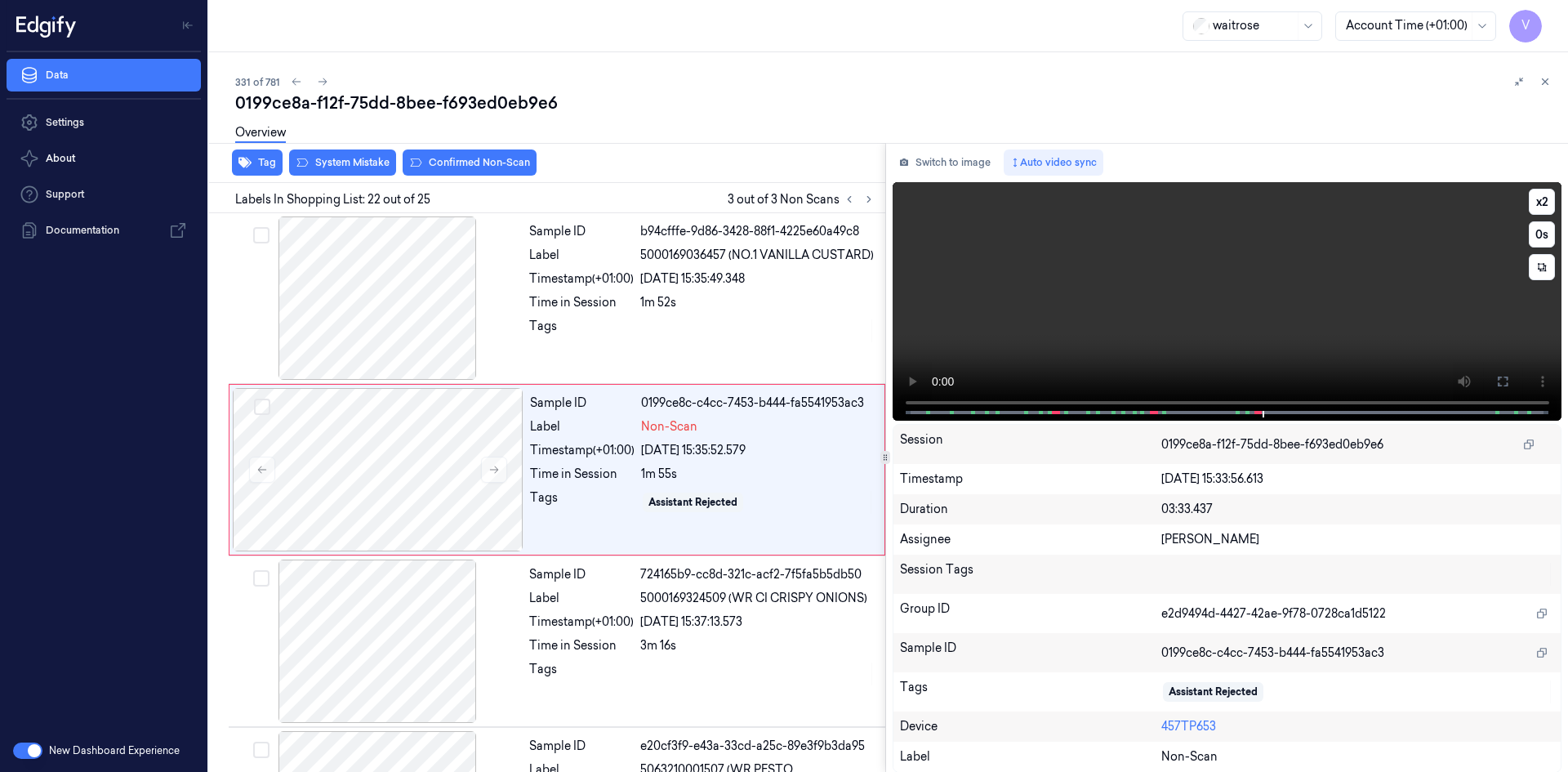
scroll to position [3407, 0]
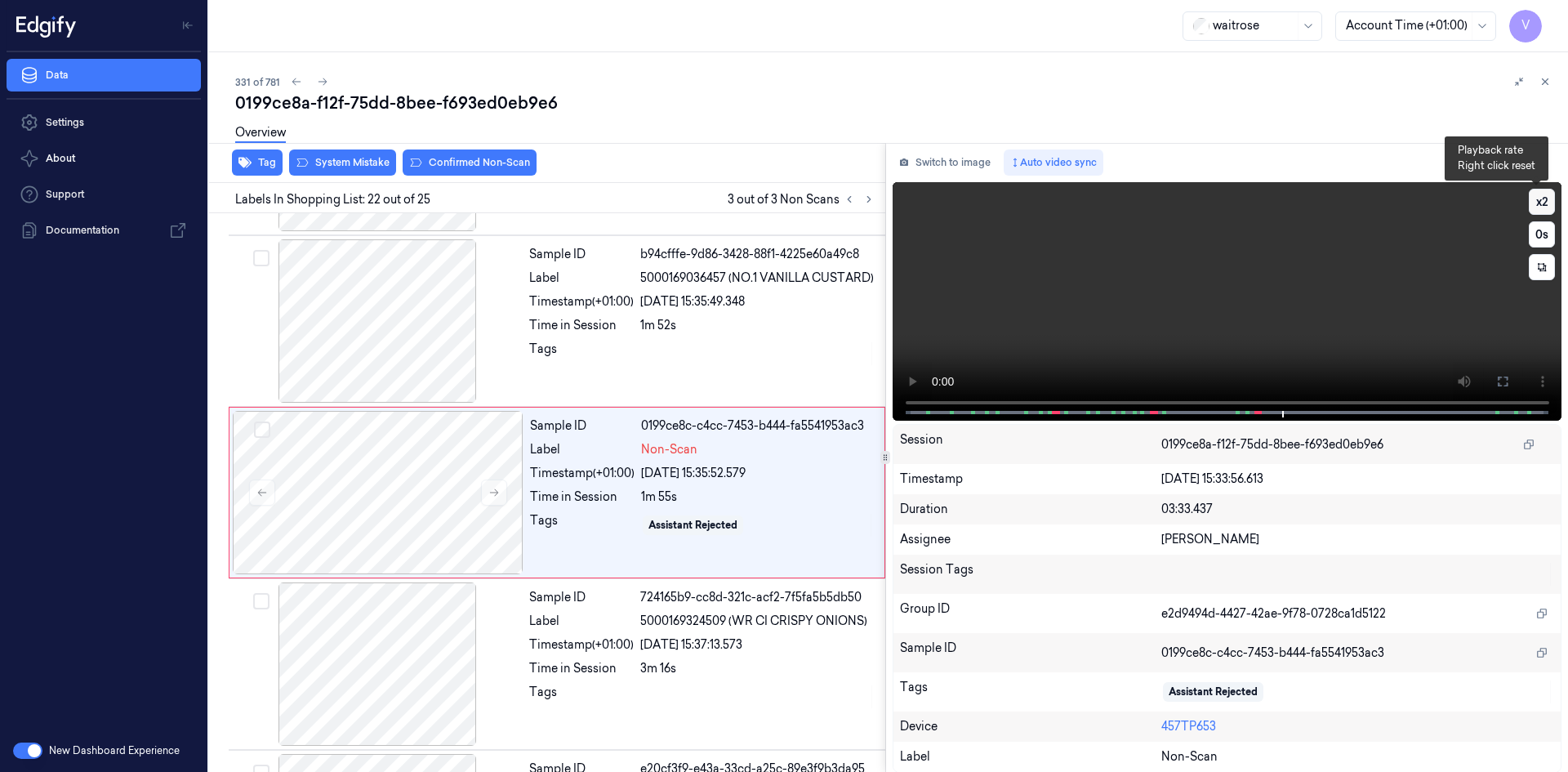
click at [1529, 198] on button "x 2" at bounding box center [1541, 201] width 27 height 27
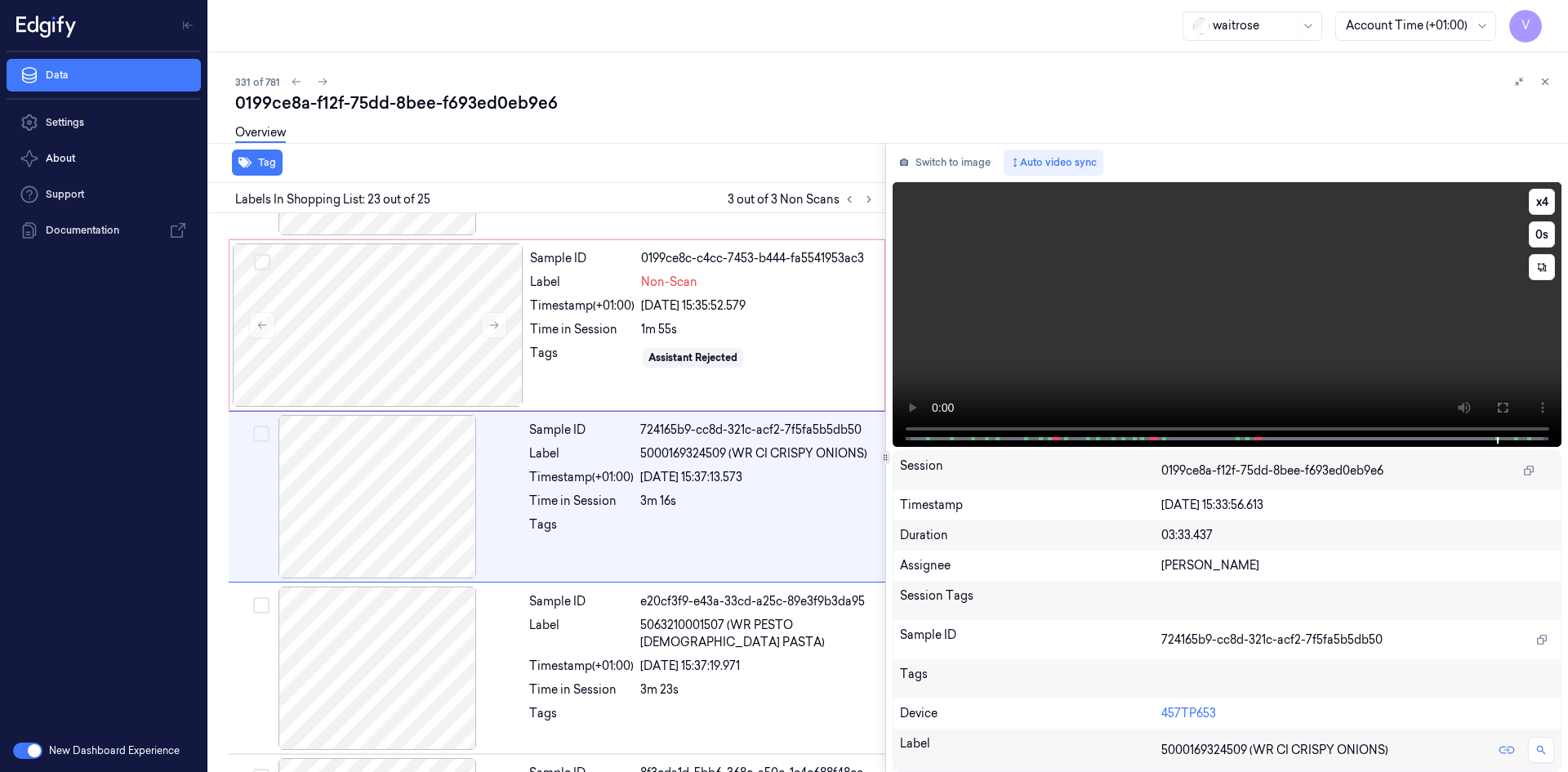
scroll to position [3578, 0]
click at [1140, 368] on video at bounding box center [1226, 314] width 670 height 265
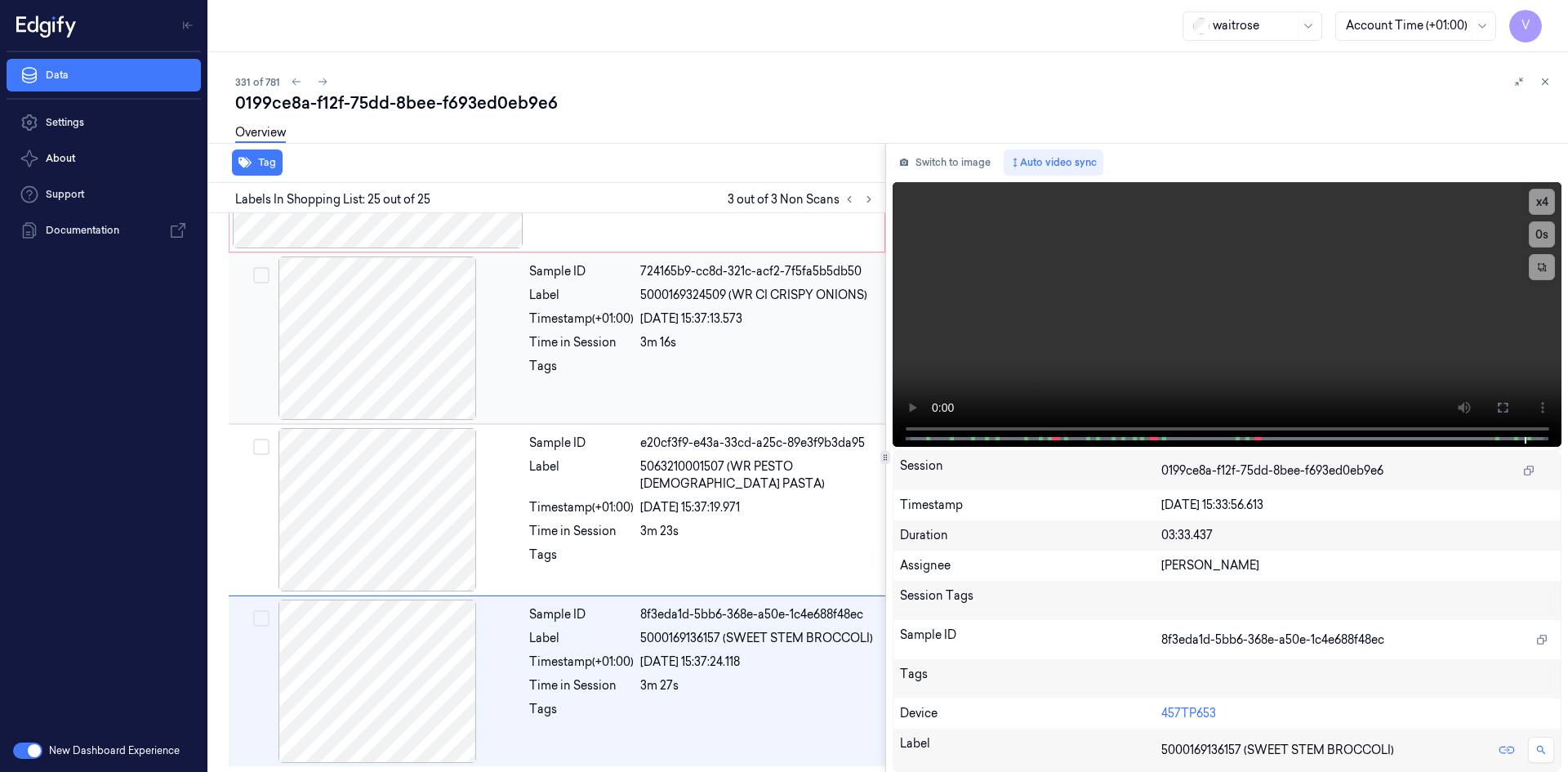
scroll to position [3733, 0]
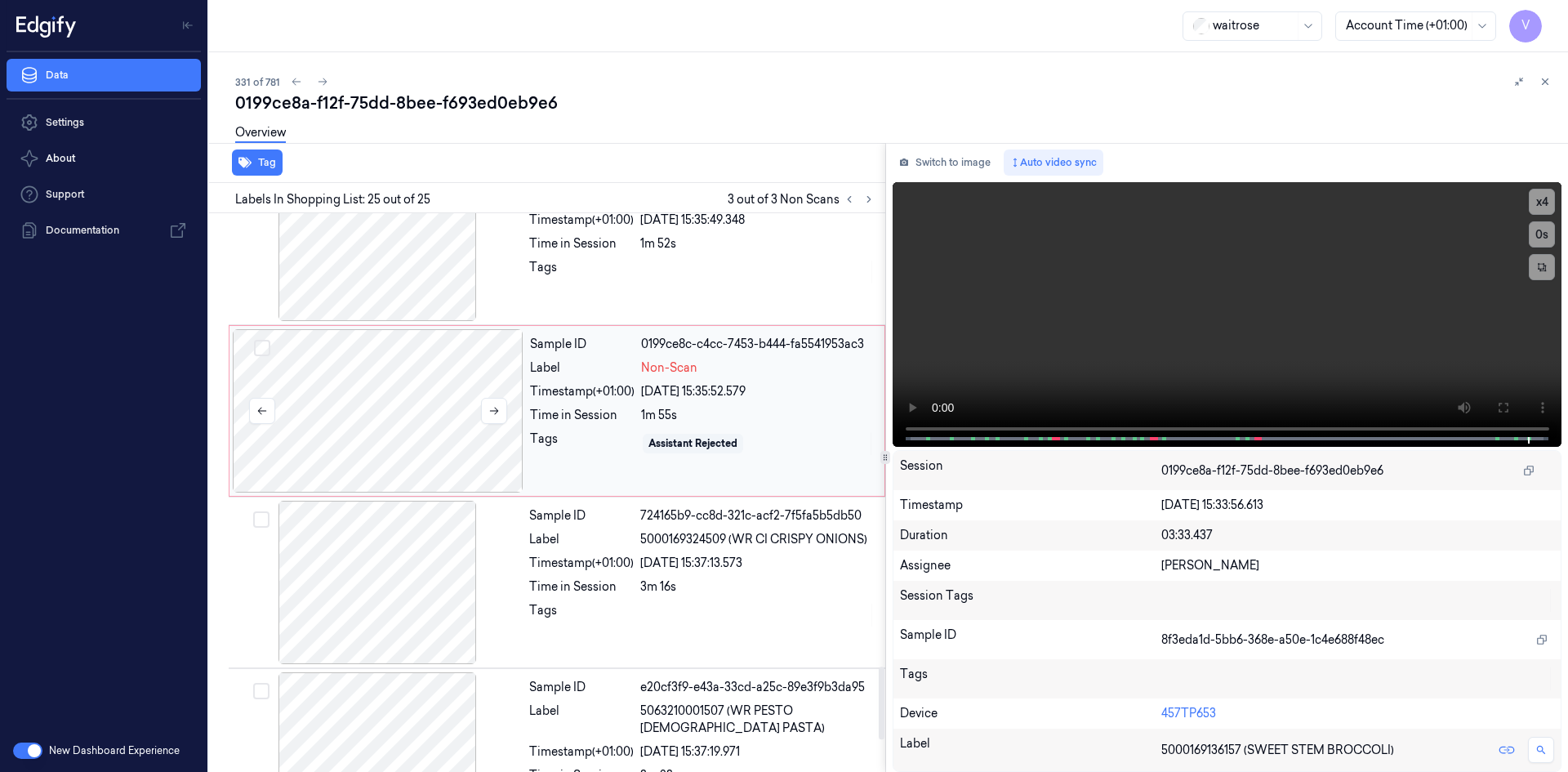
click at [446, 375] on div at bounding box center [377, 410] width 290 height 163
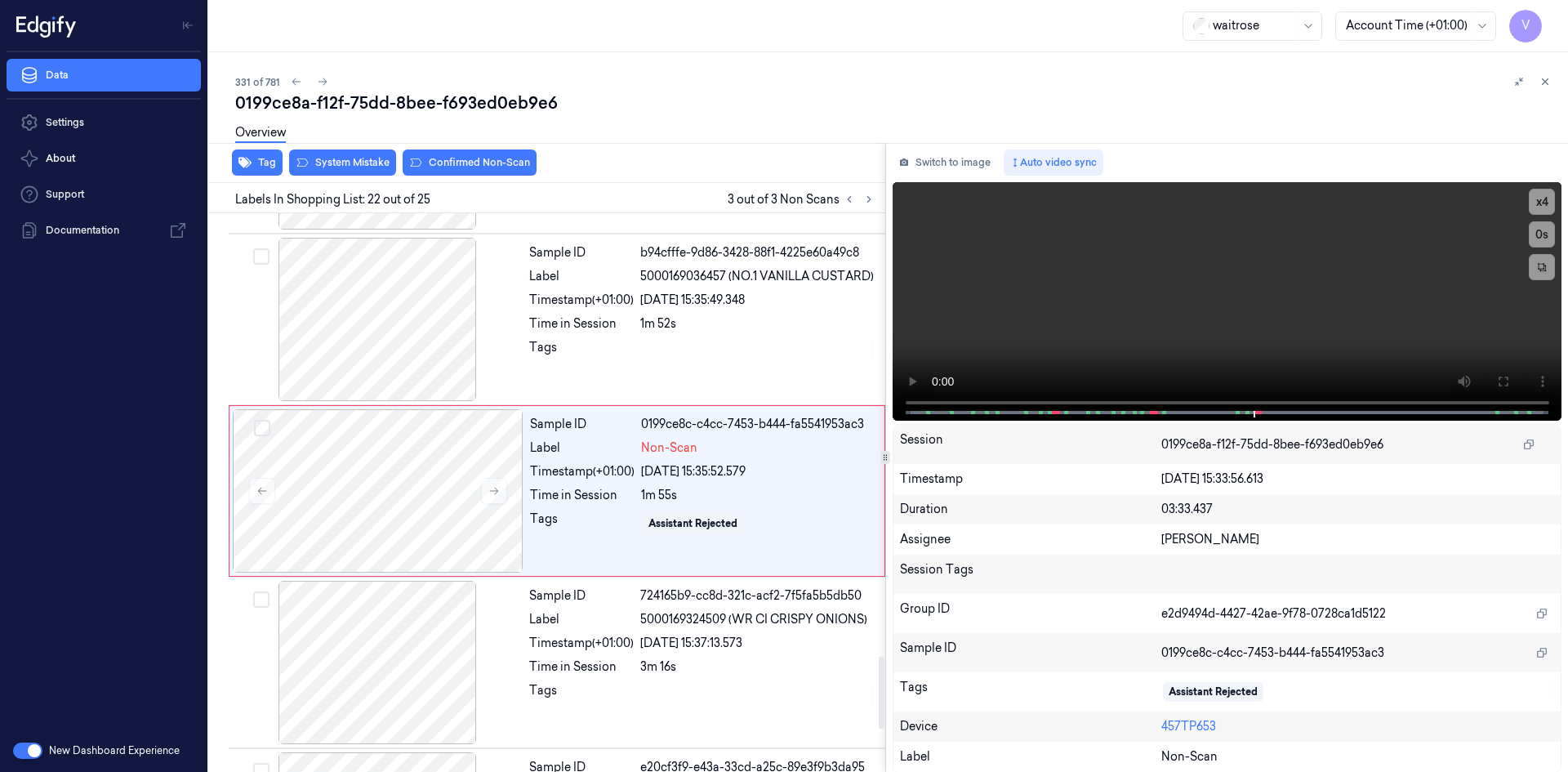
scroll to position [3407, 0]
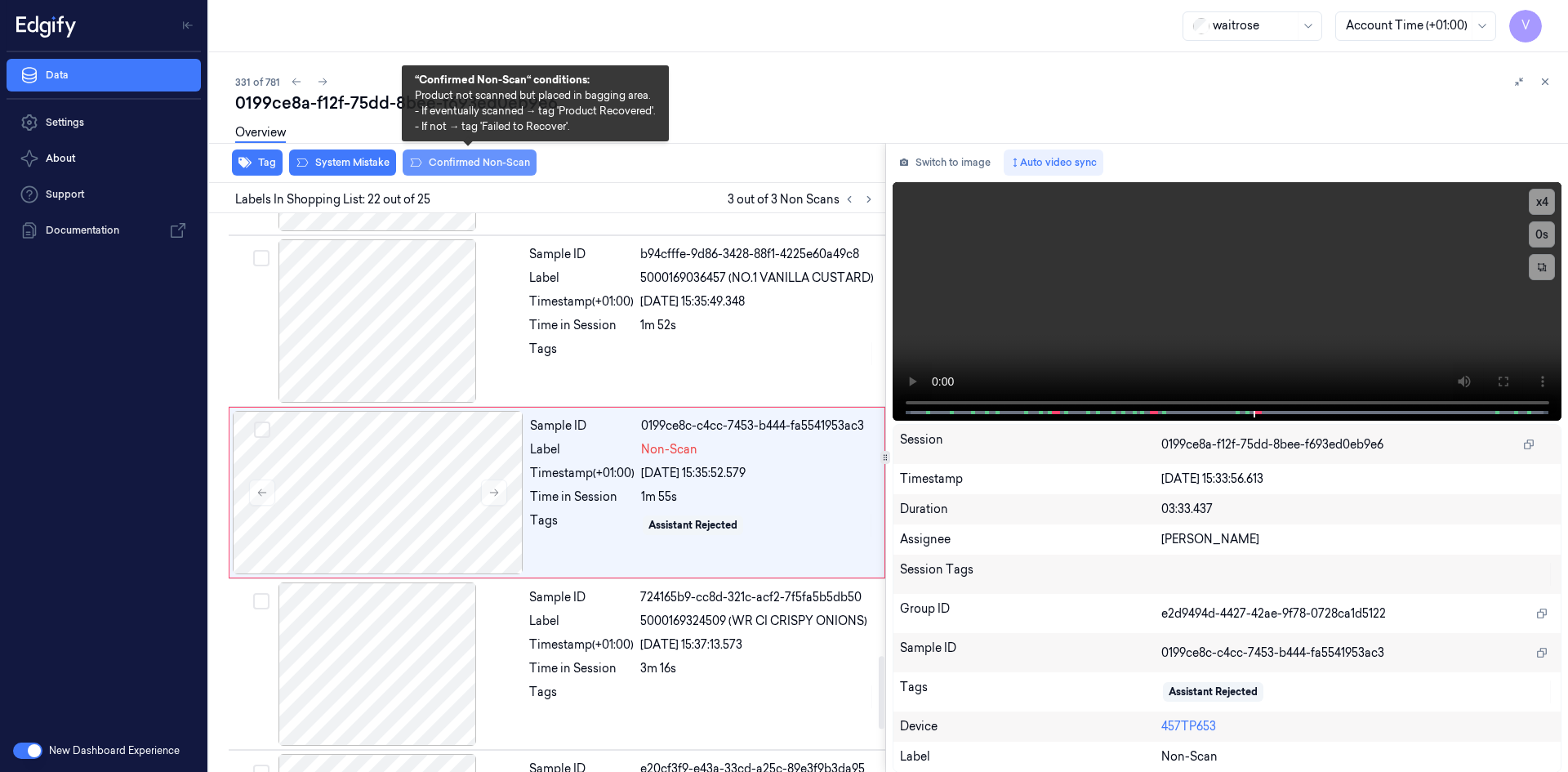
click at [455, 158] on button "Confirmed Non-Scan" at bounding box center [470, 162] width 134 height 27
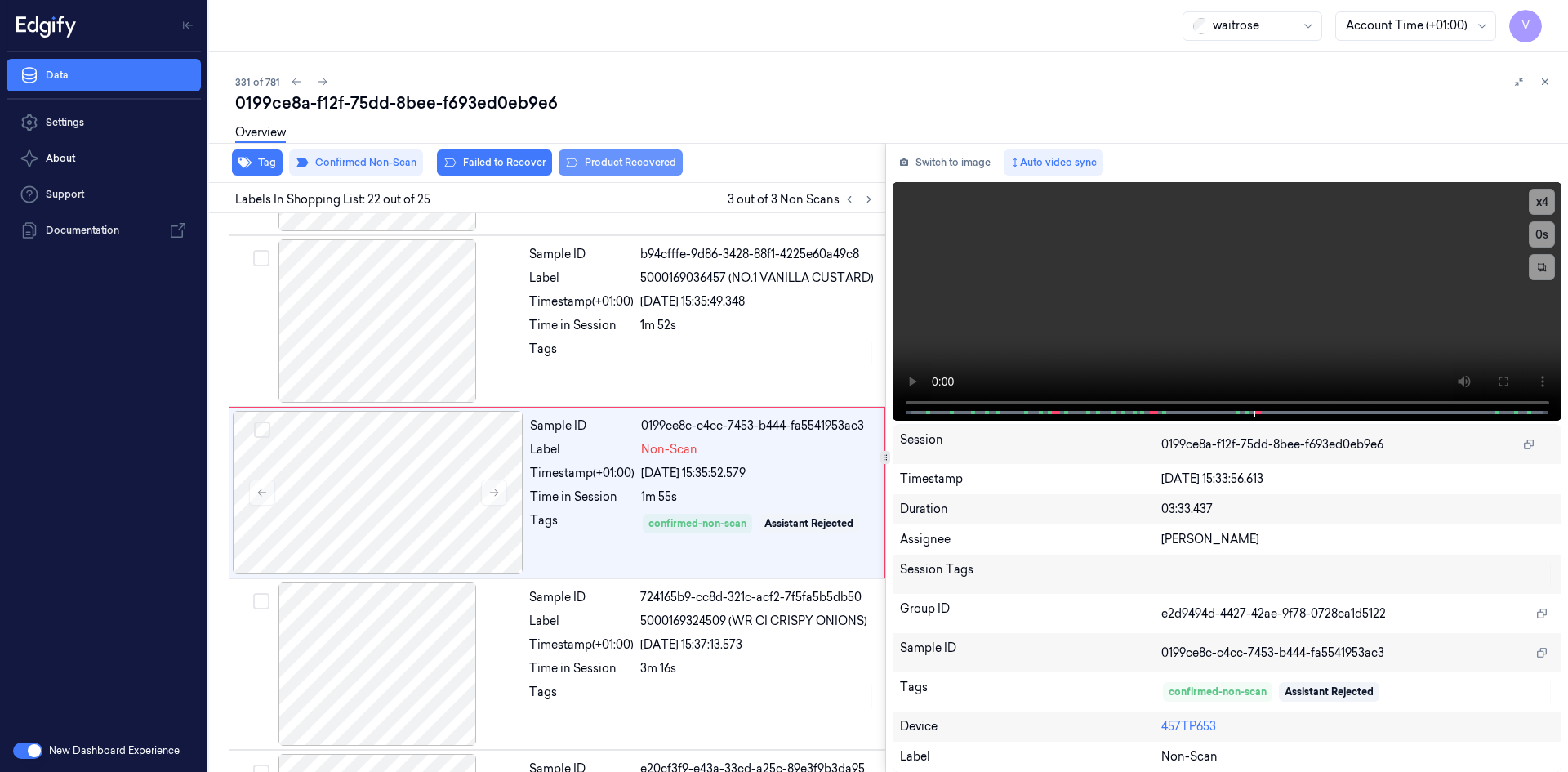
click at [609, 162] on button "Product Recovered" at bounding box center [621, 162] width 125 height 27
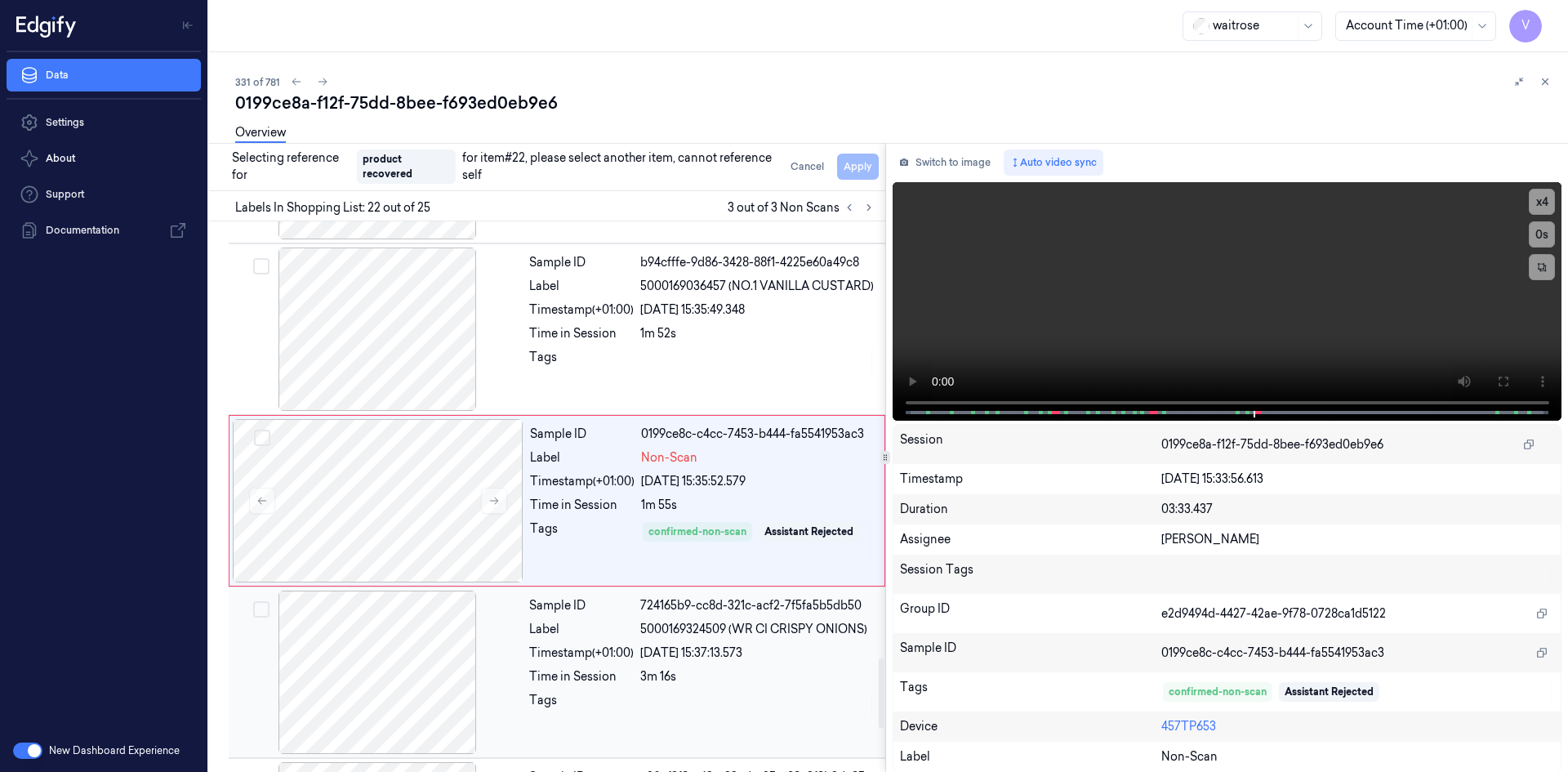
click at [454, 630] on div at bounding box center [376, 672] width 290 height 163
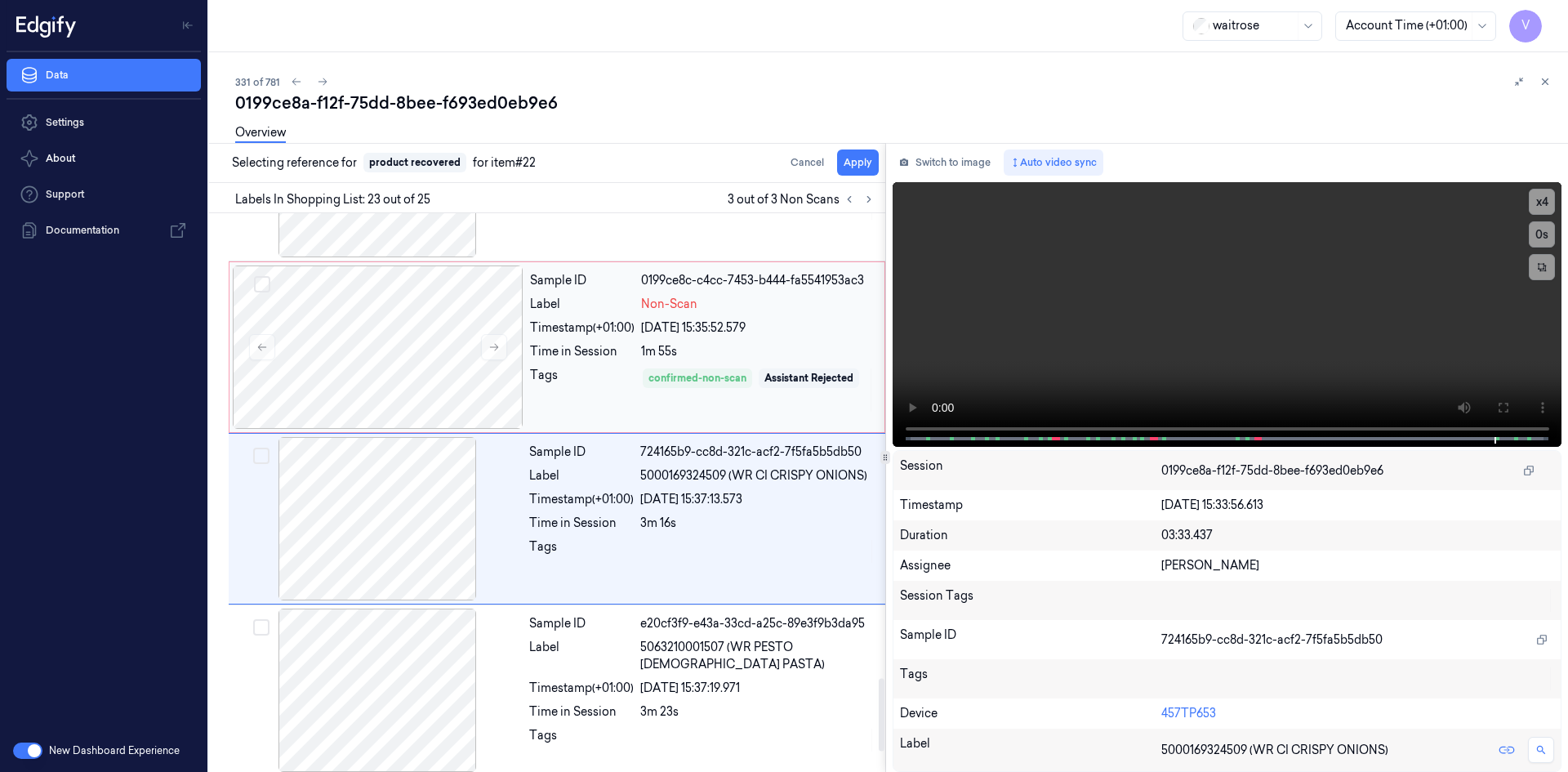
scroll to position [3578, 0]
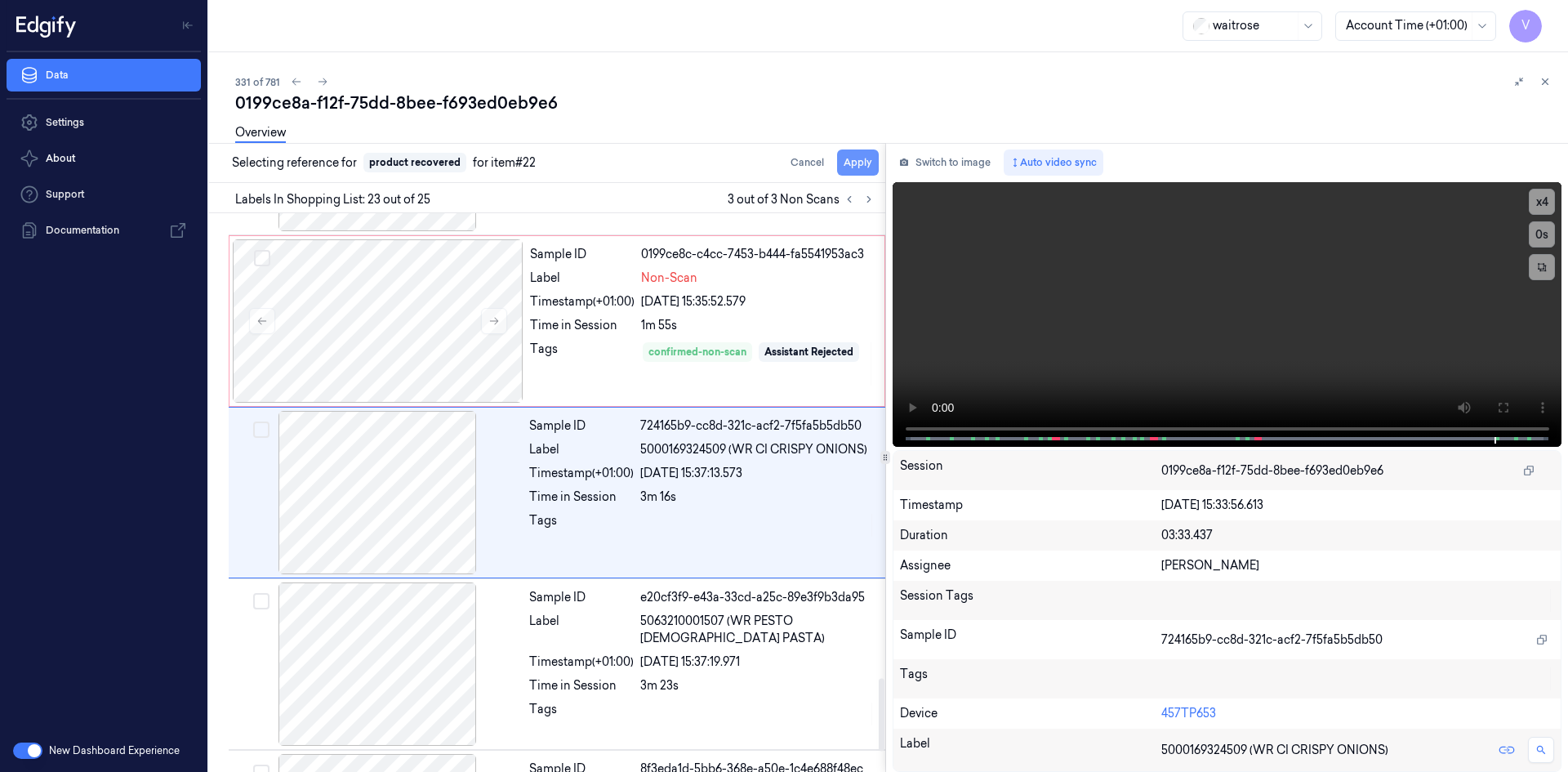
click at [870, 158] on button "Apply" at bounding box center [857, 162] width 41 height 27
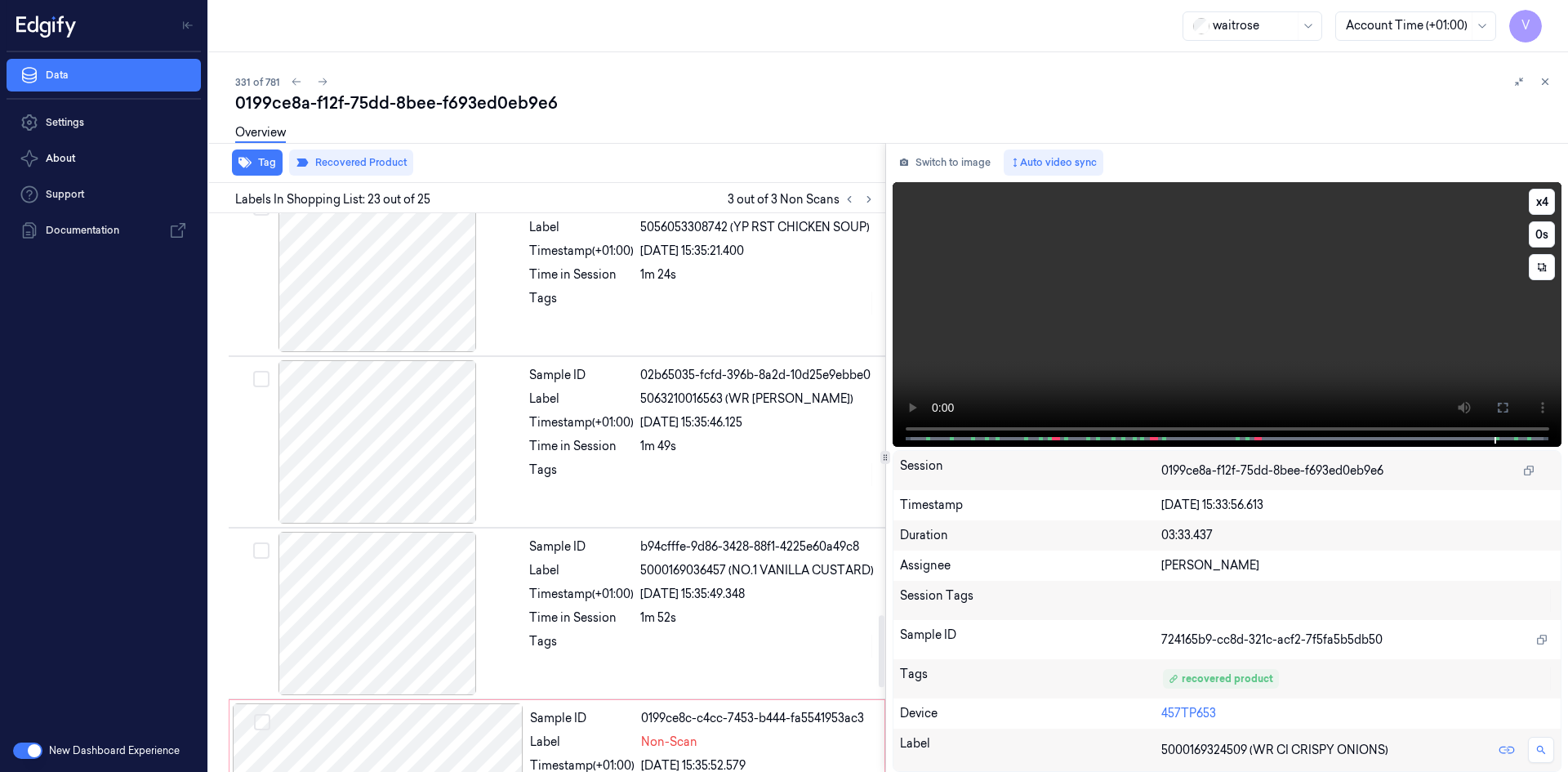
scroll to position [3101, 0]
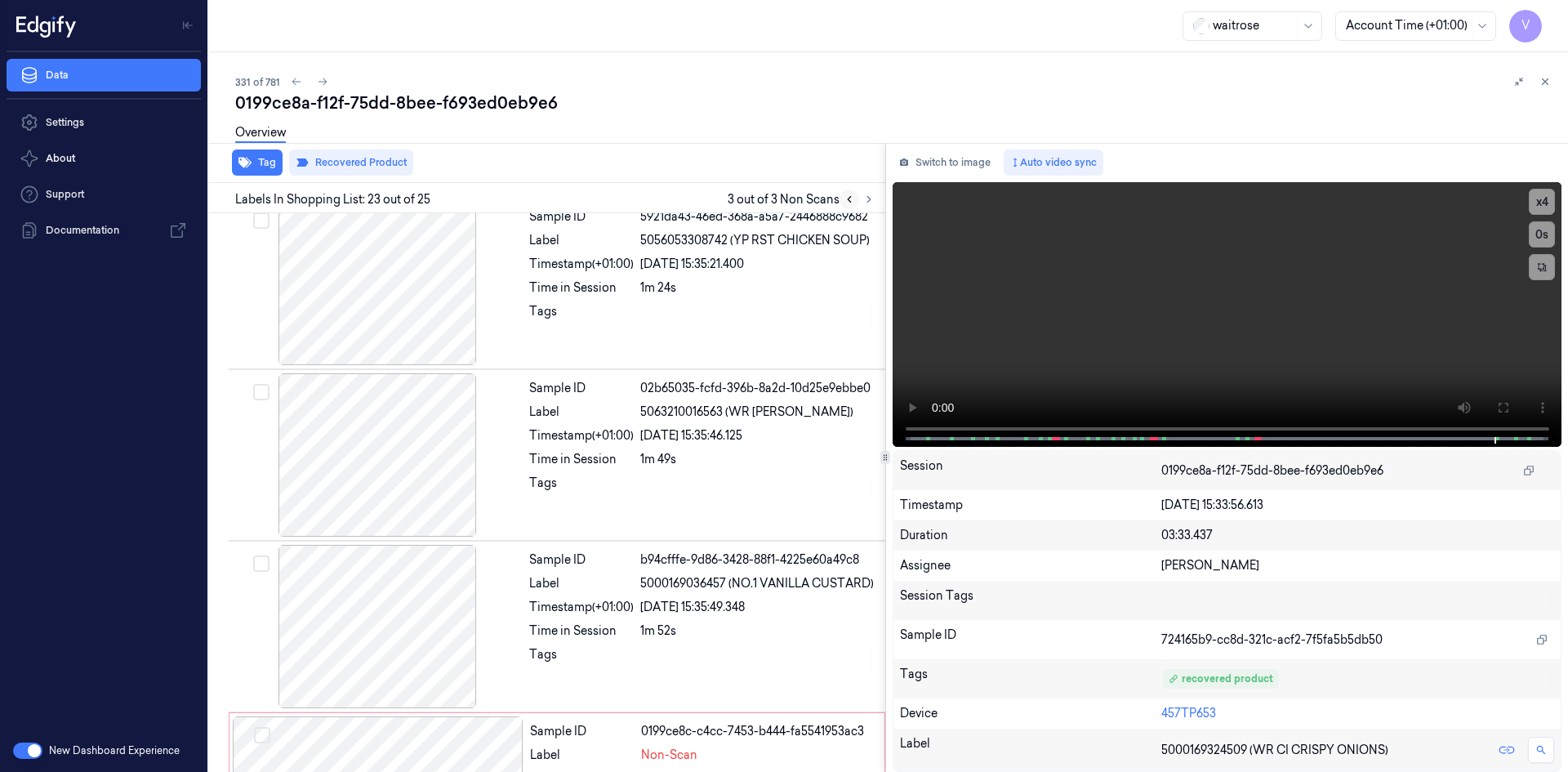
click at [846, 195] on icon at bounding box center [849, 199] width 11 height 11
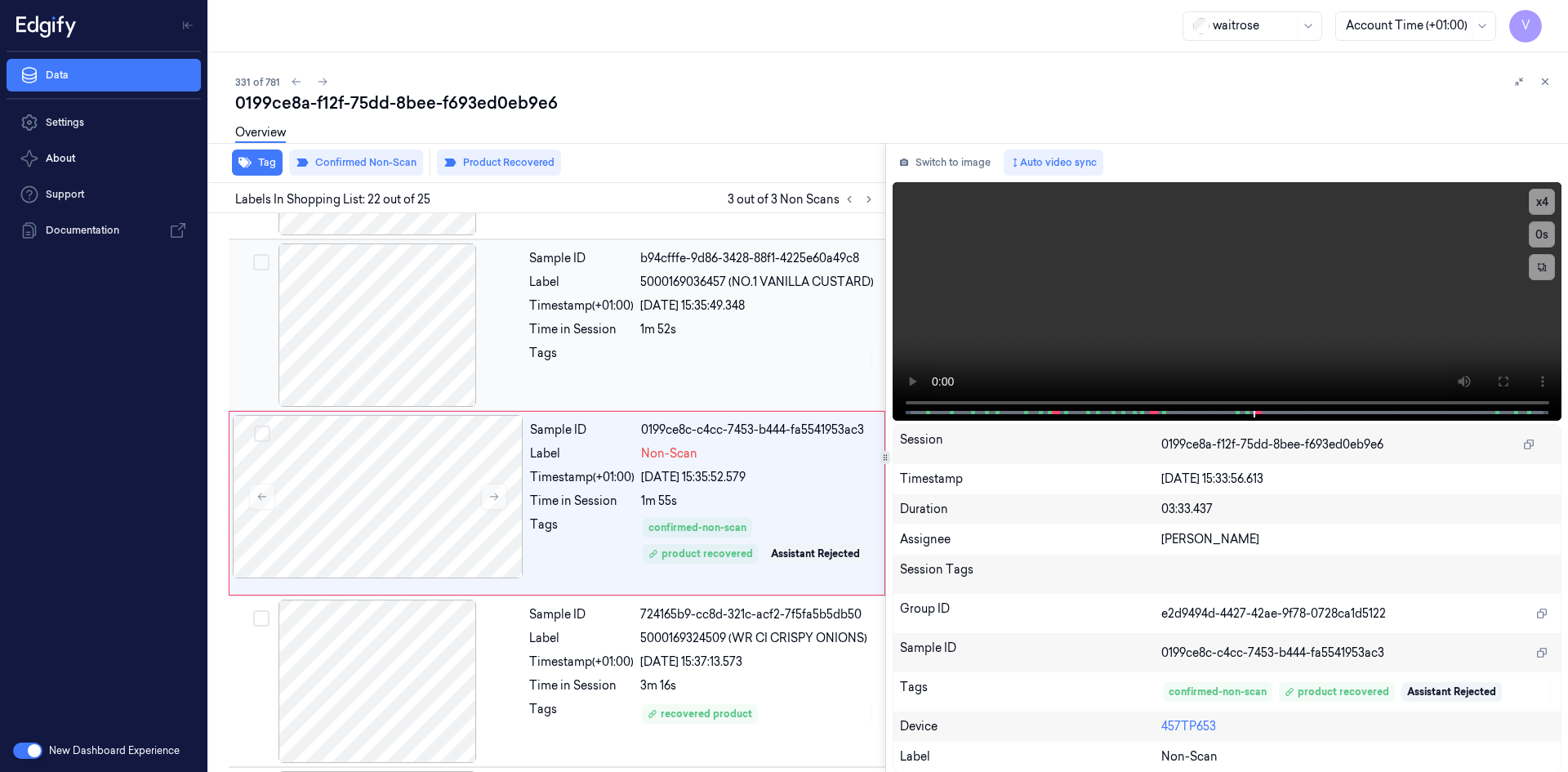
scroll to position [3413, 0]
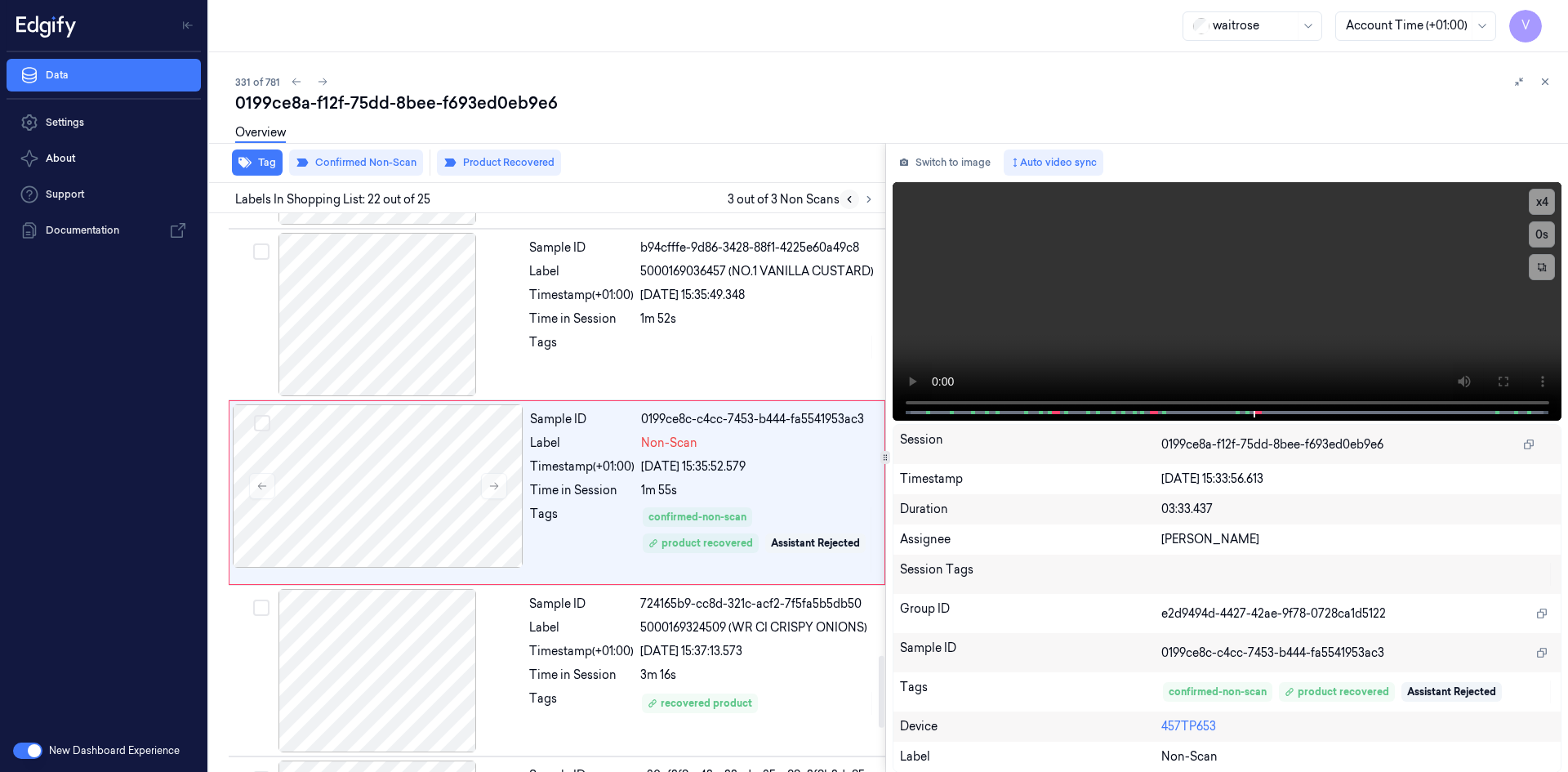
click at [846, 192] on button at bounding box center [849, 199] width 19 height 19
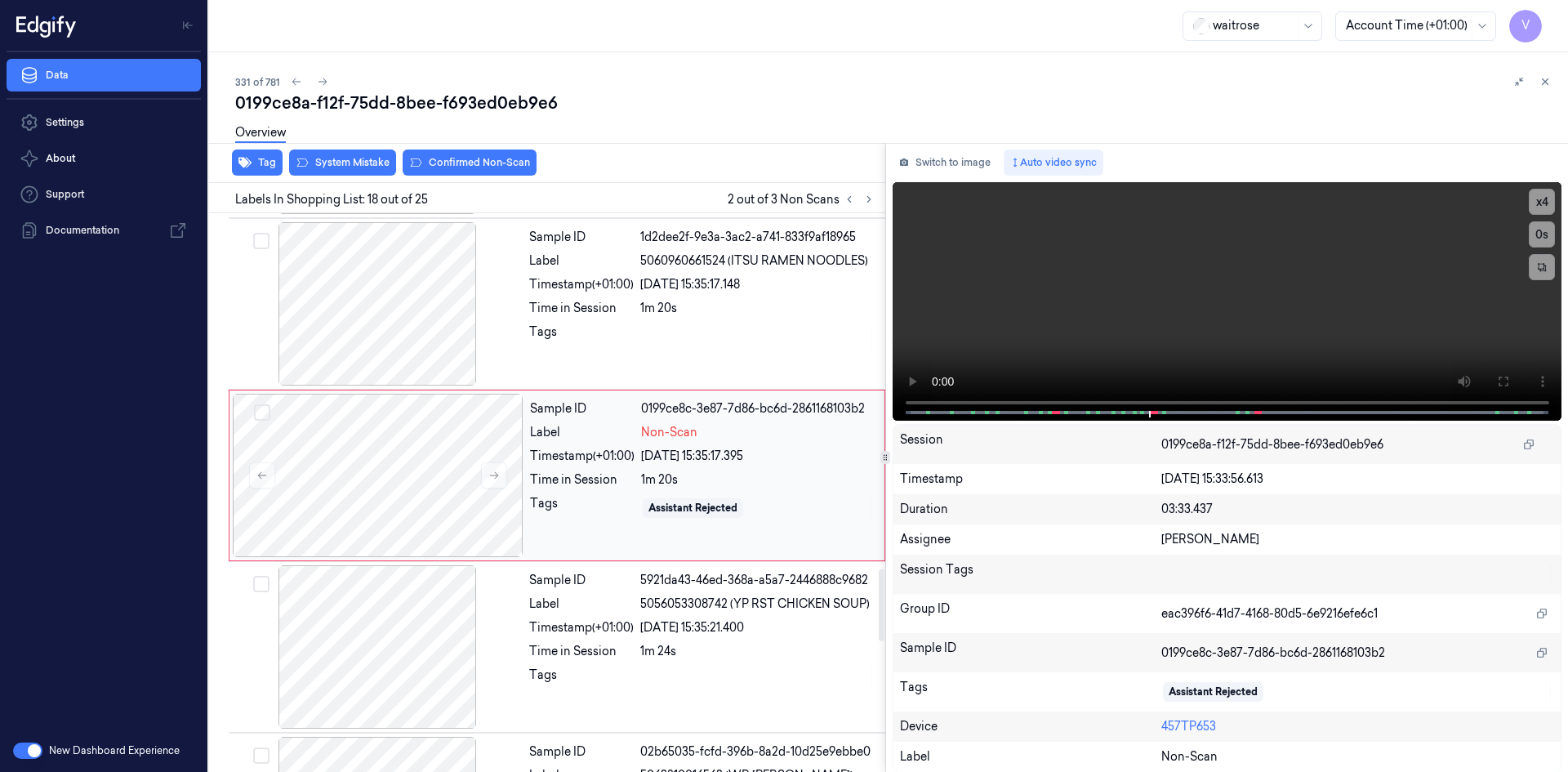
scroll to position [2721, 0]
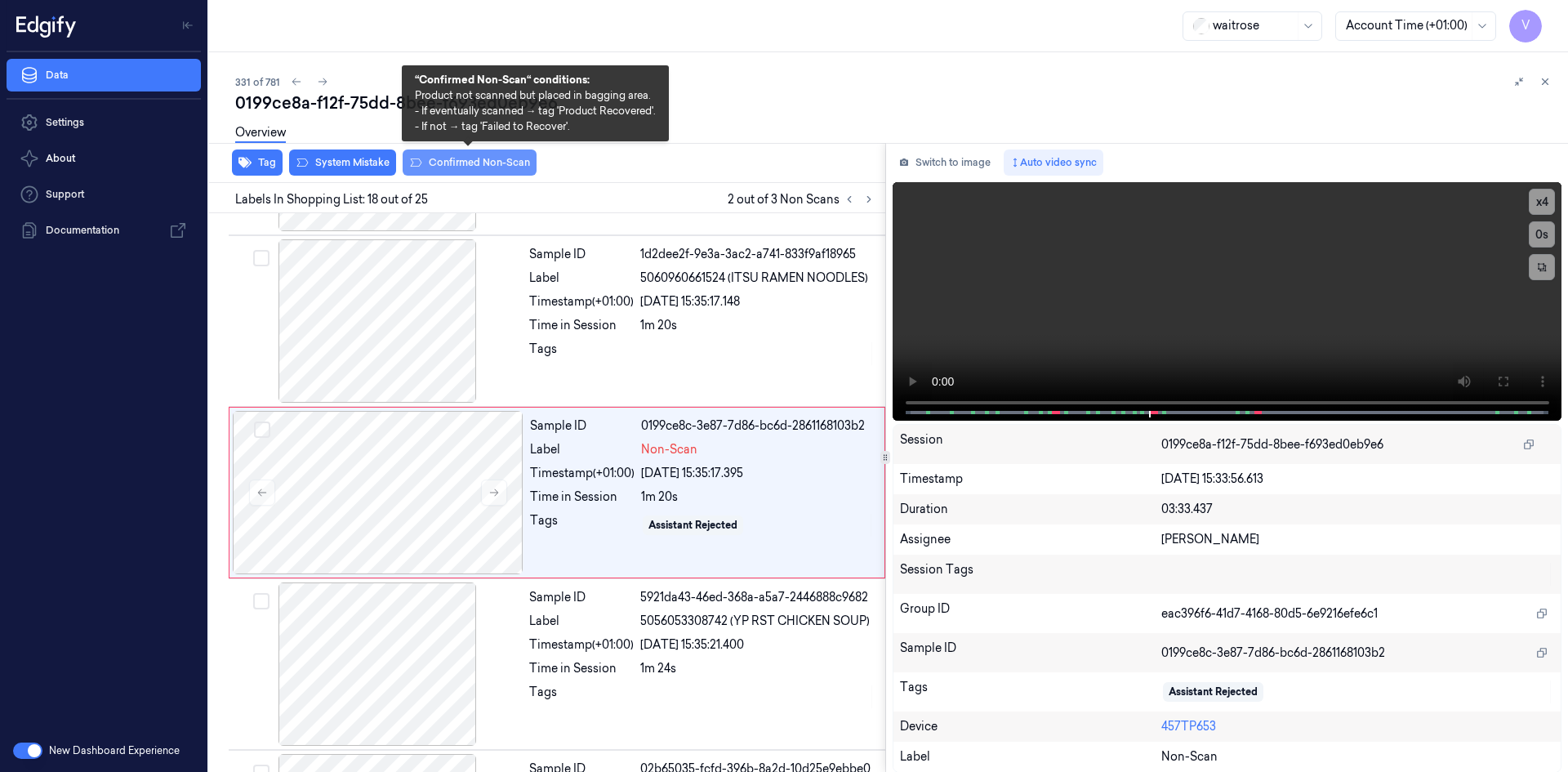
click at [466, 163] on button "Confirmed Non-Scan" at bounding box center [470, 162] width 134 height 27
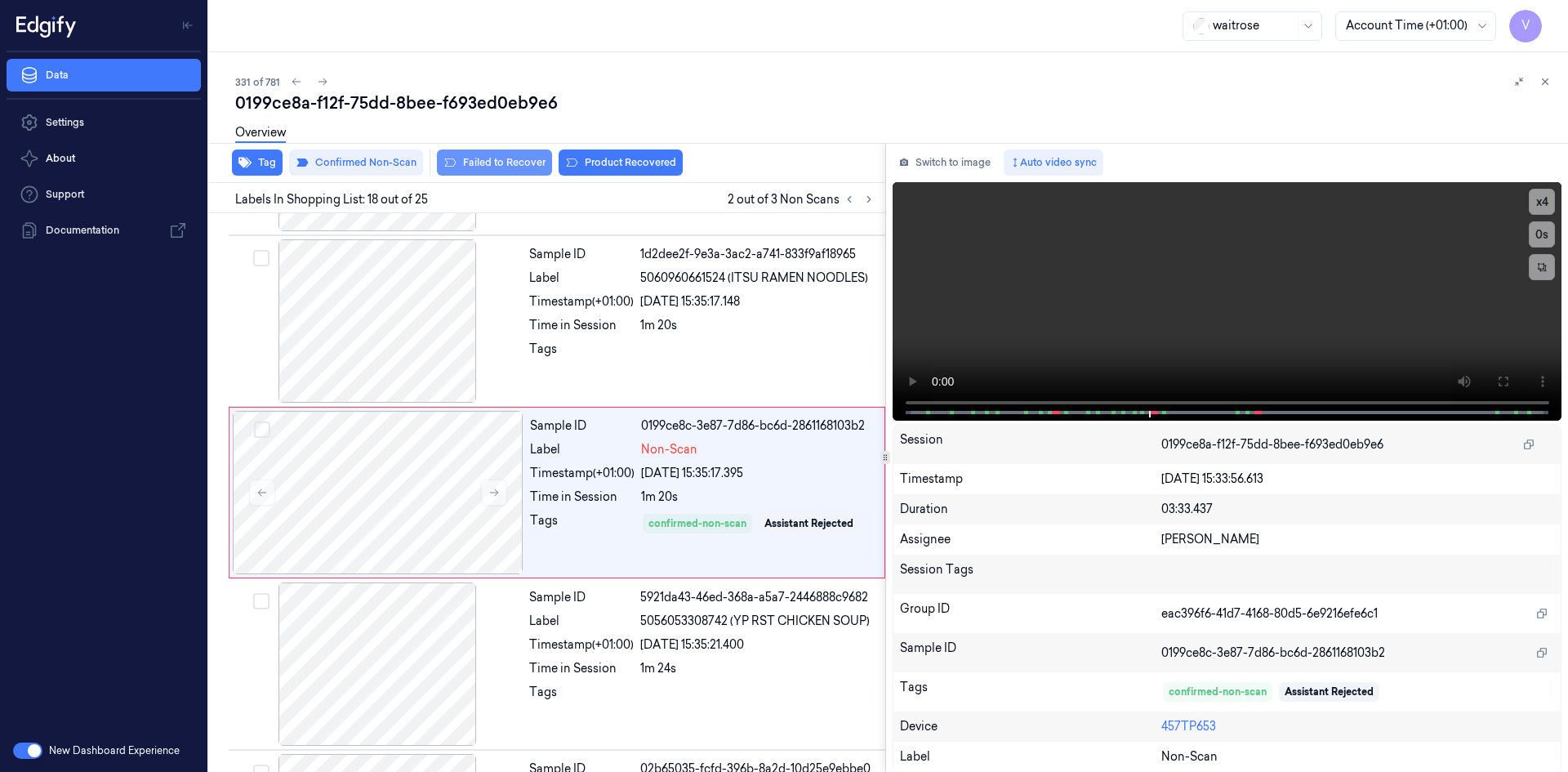
click at [505, 159] on button "Failed to Recover" at bounding box center [495, 162] width 115 height 27
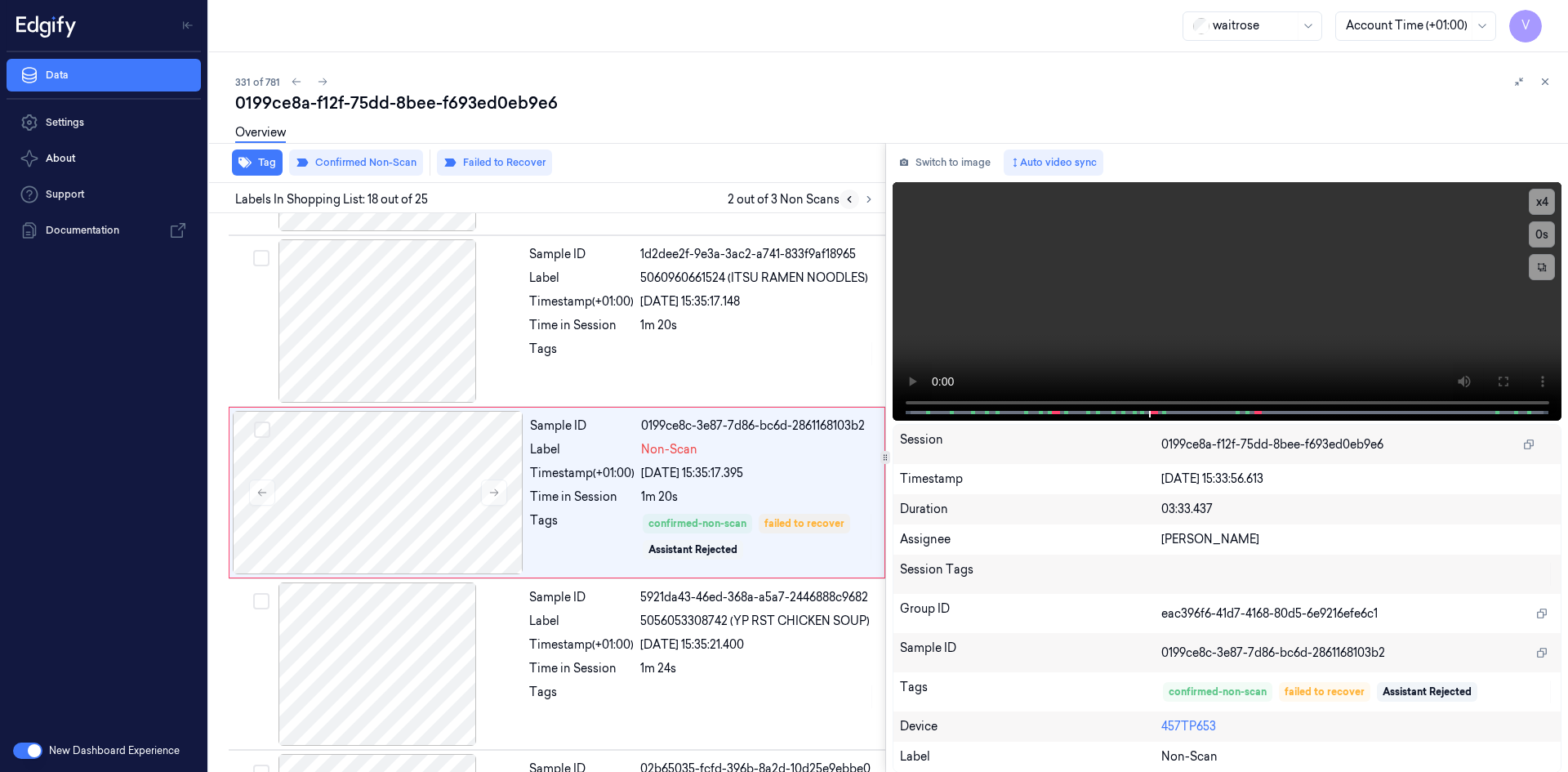
click at [847, 200] on icon at bounding box center [849, 199] width 11 height 11
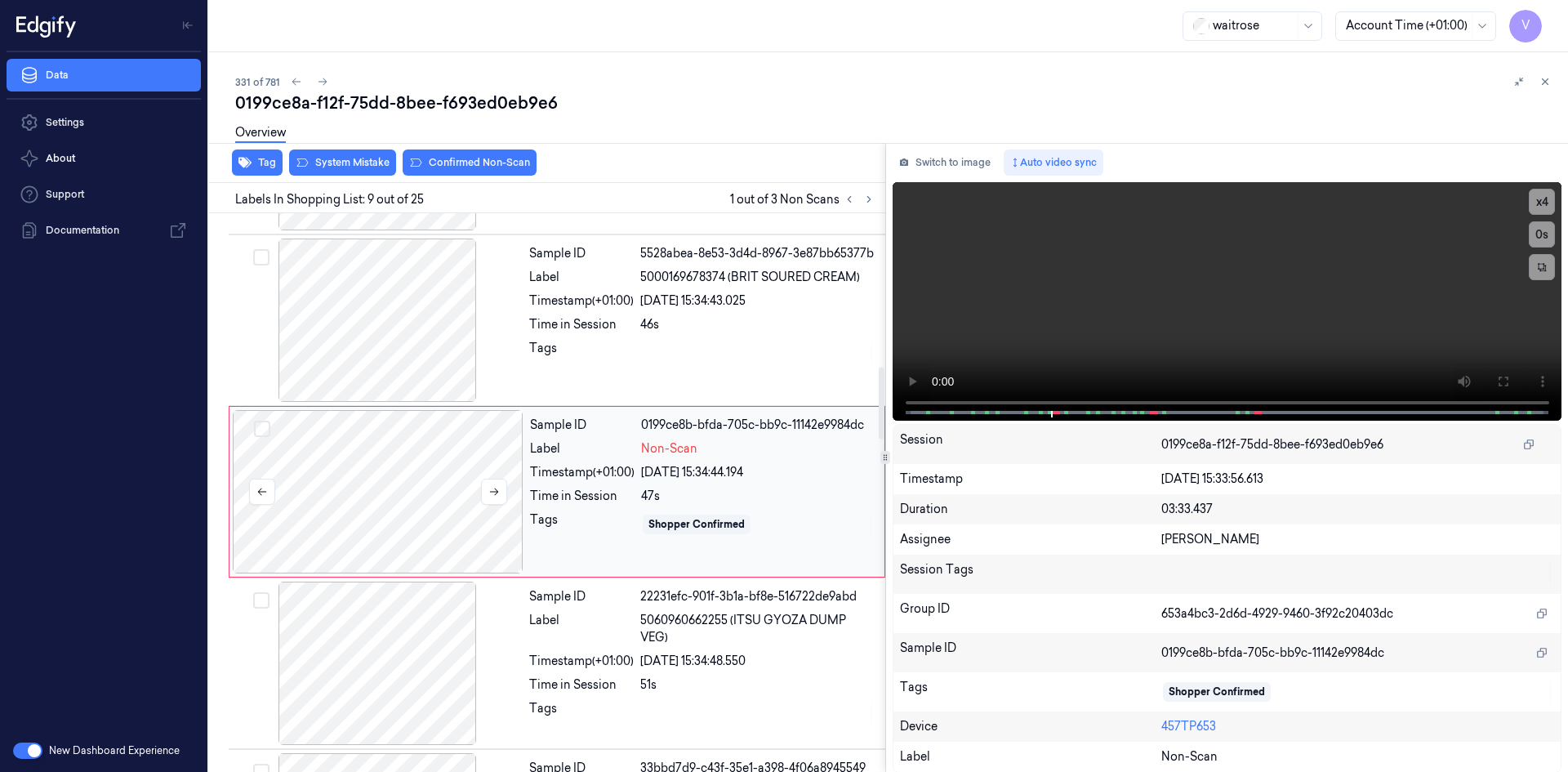
scroll to position [1178, 0]
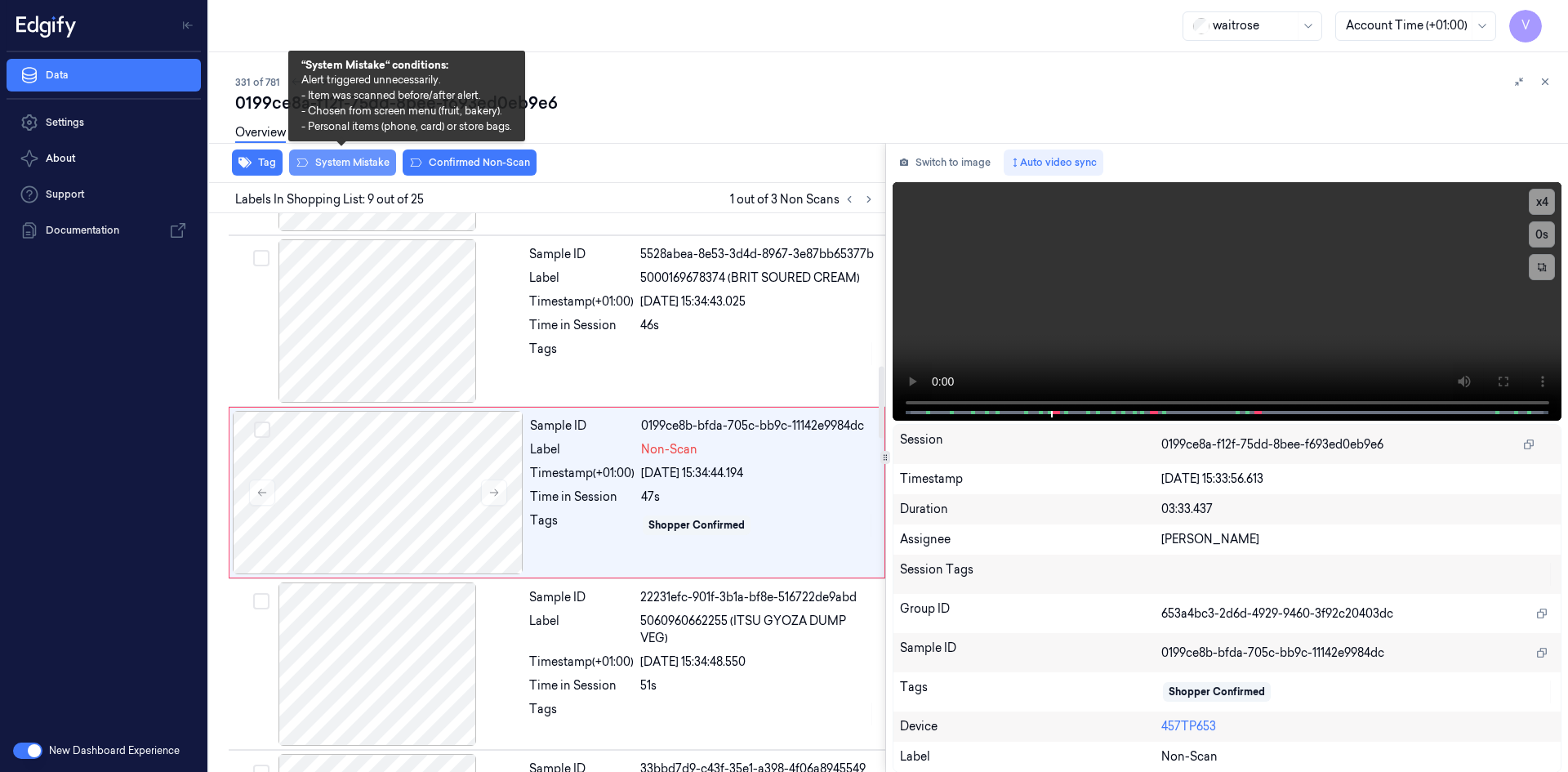
click at [342, 156] on button "System Mistake" at bounding box center [343, 162] width 107 height 27
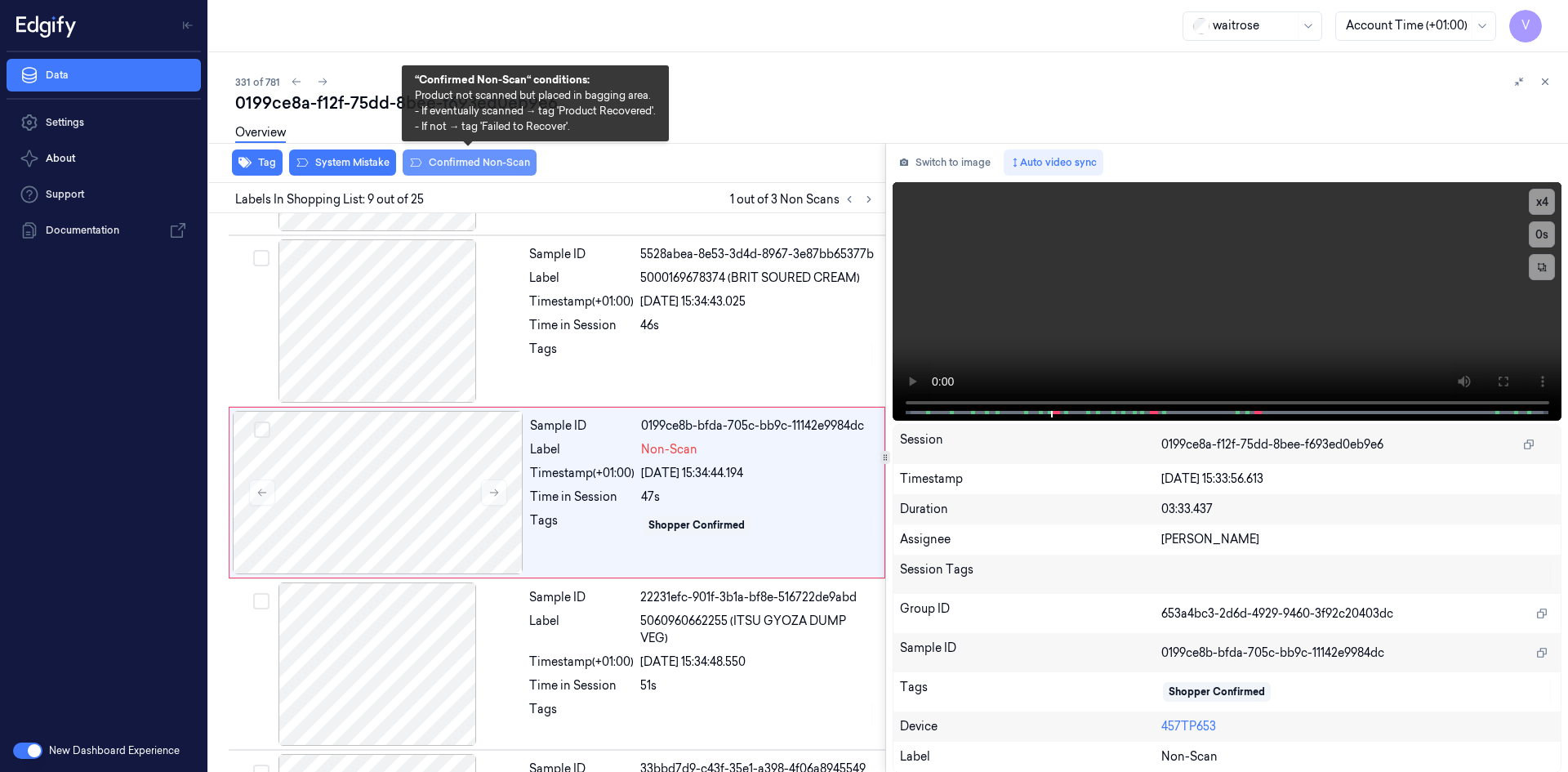
click at [483, 162] on button "Confirmed Non-Scan" at bounding box center [470, 162] width 134 height 27
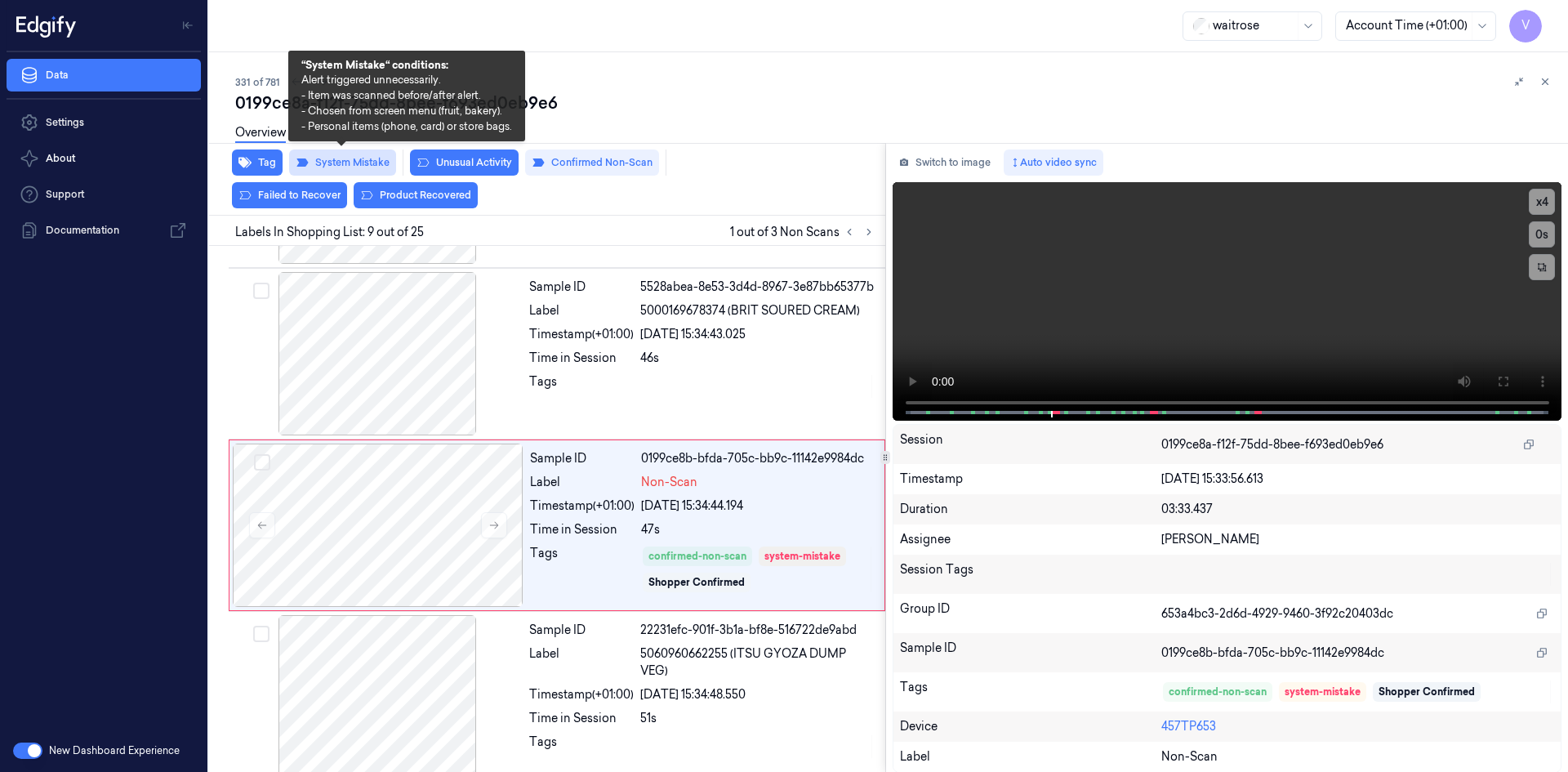
scroll to position [1193, 0]
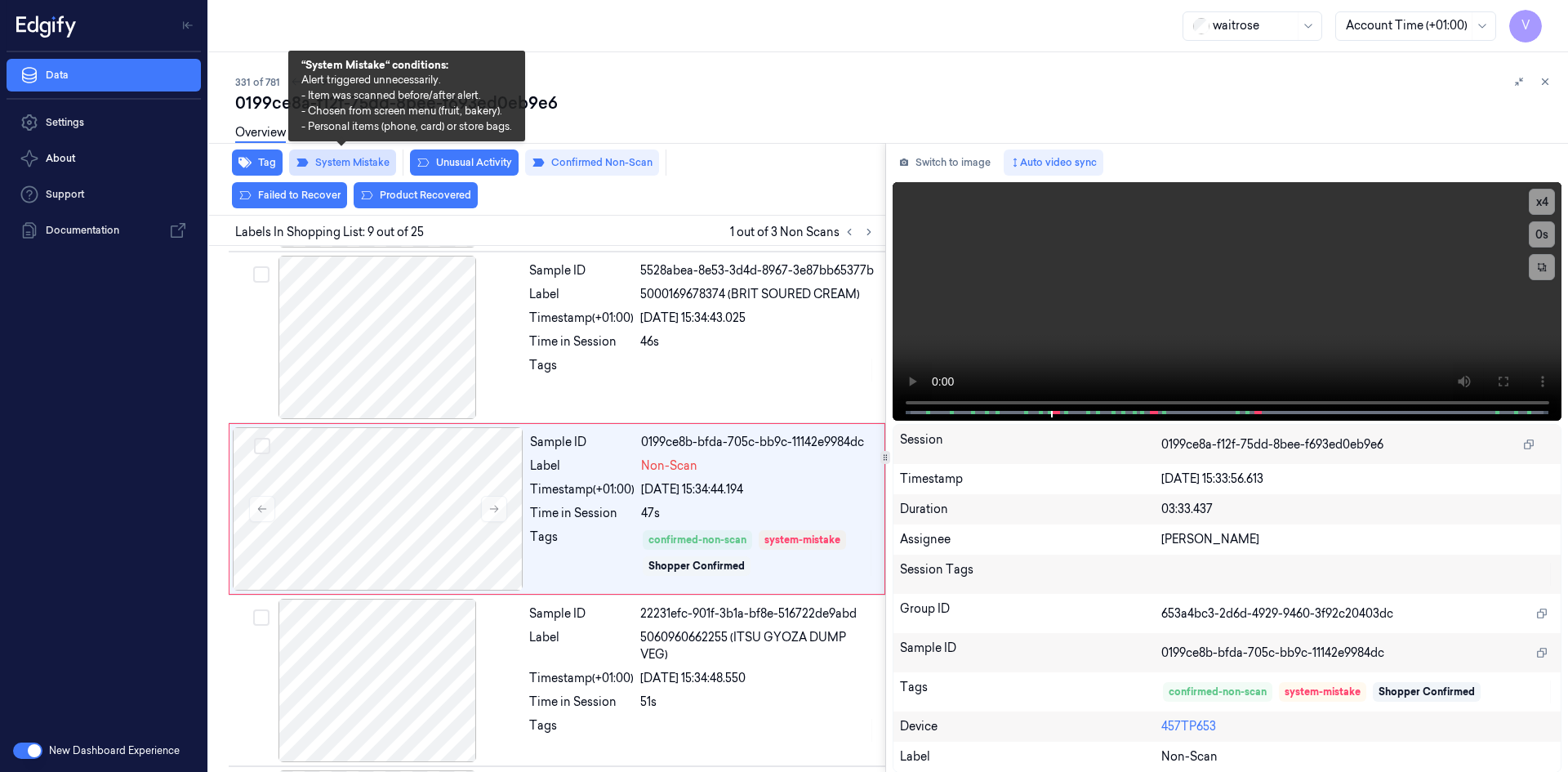
click at [364, 163] on button "System Mistake" at bounding box center [343, 162] width 107 height 27
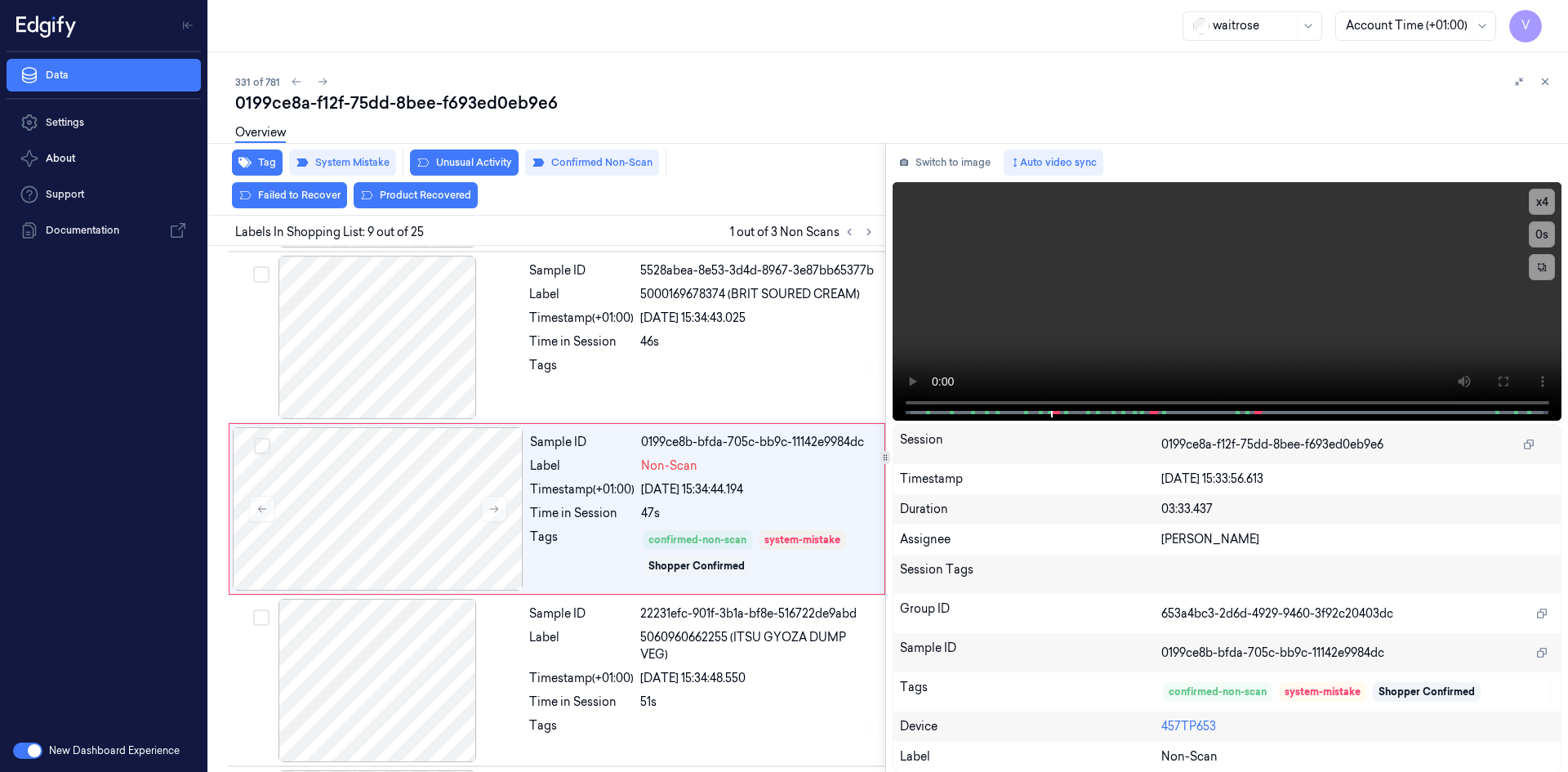
scroll to position [1178, 0]
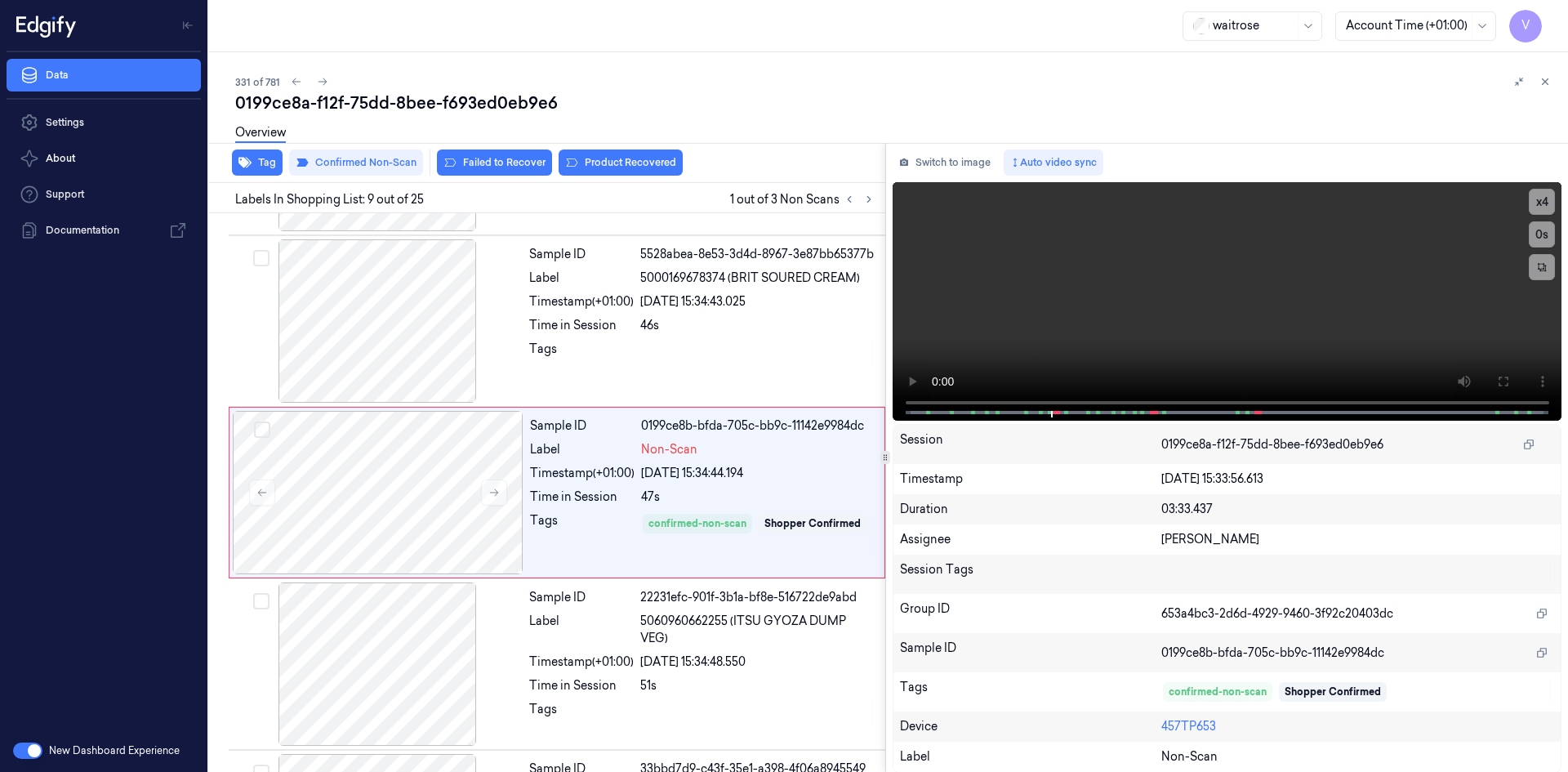
click at [290, 200] on span "Labels In Shopping List: 9 out of 25" at bounding box center [330, 200] width 189 height 17
click at [486, 163] on button "Failed to Recover" at bounding box center [495, 162] width 115 height 27
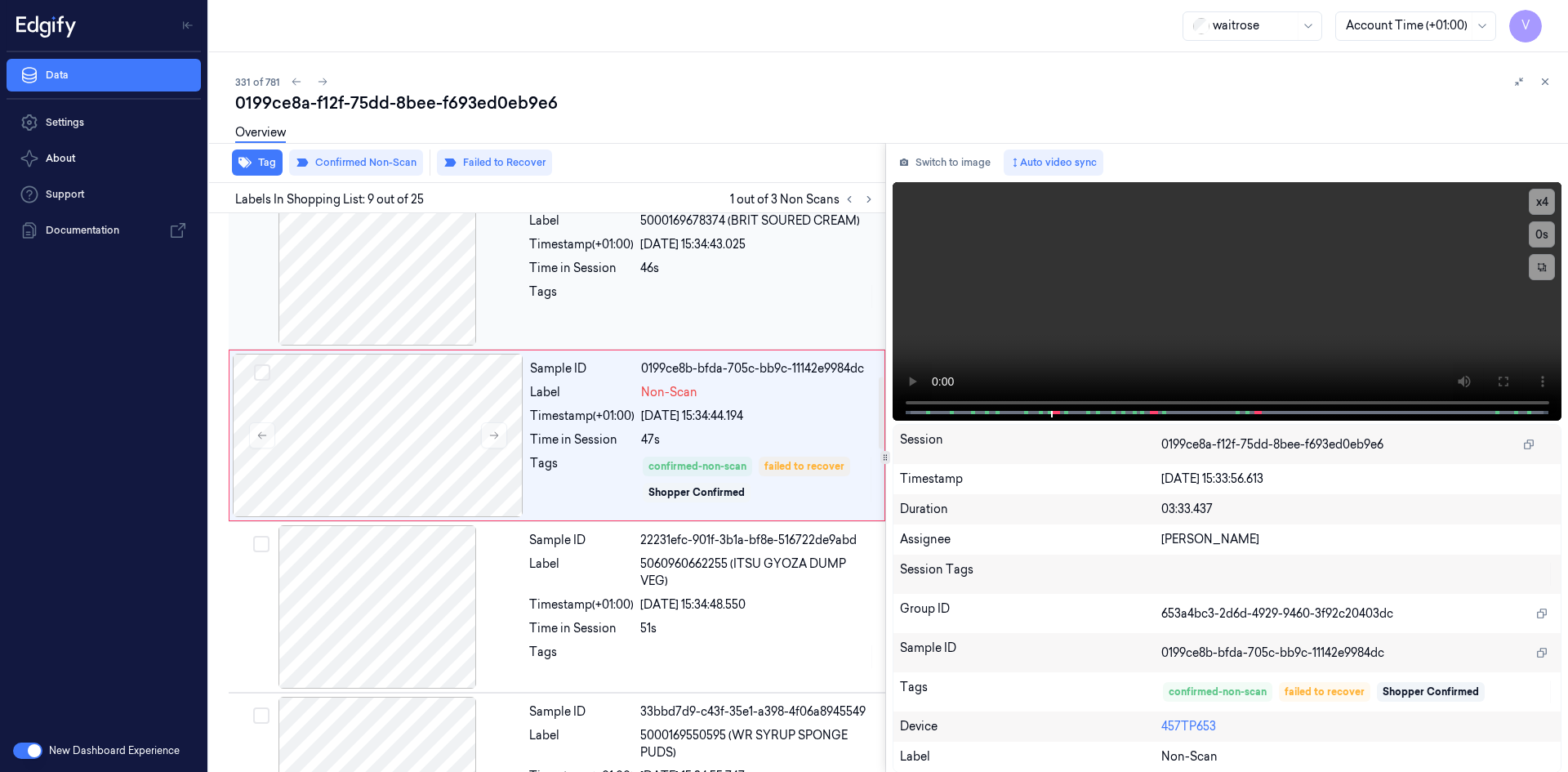
scroll to position [1259, 0]
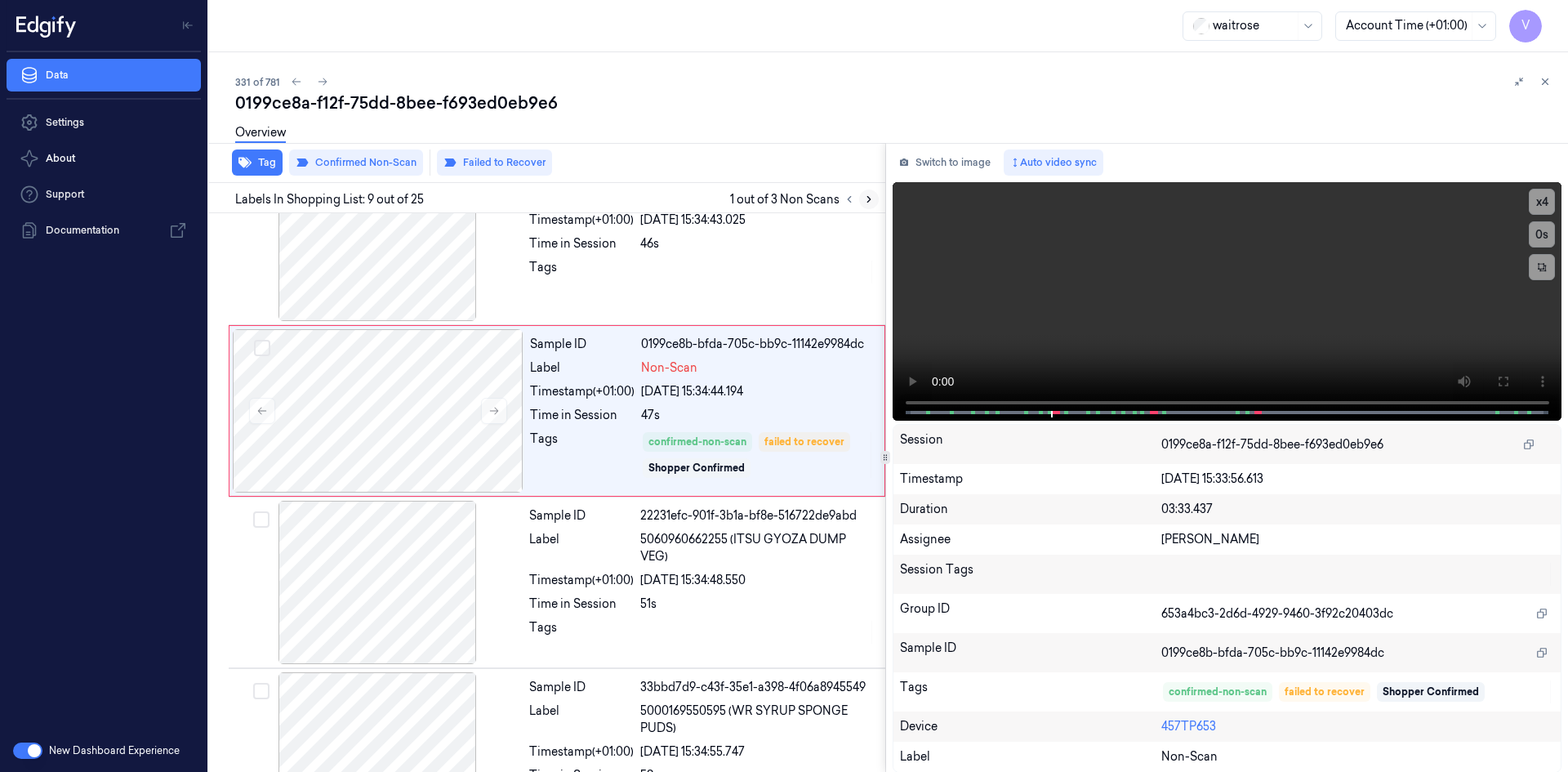
click at [869, 193] on icon at bounding box center [868, 199] width 11 height 11
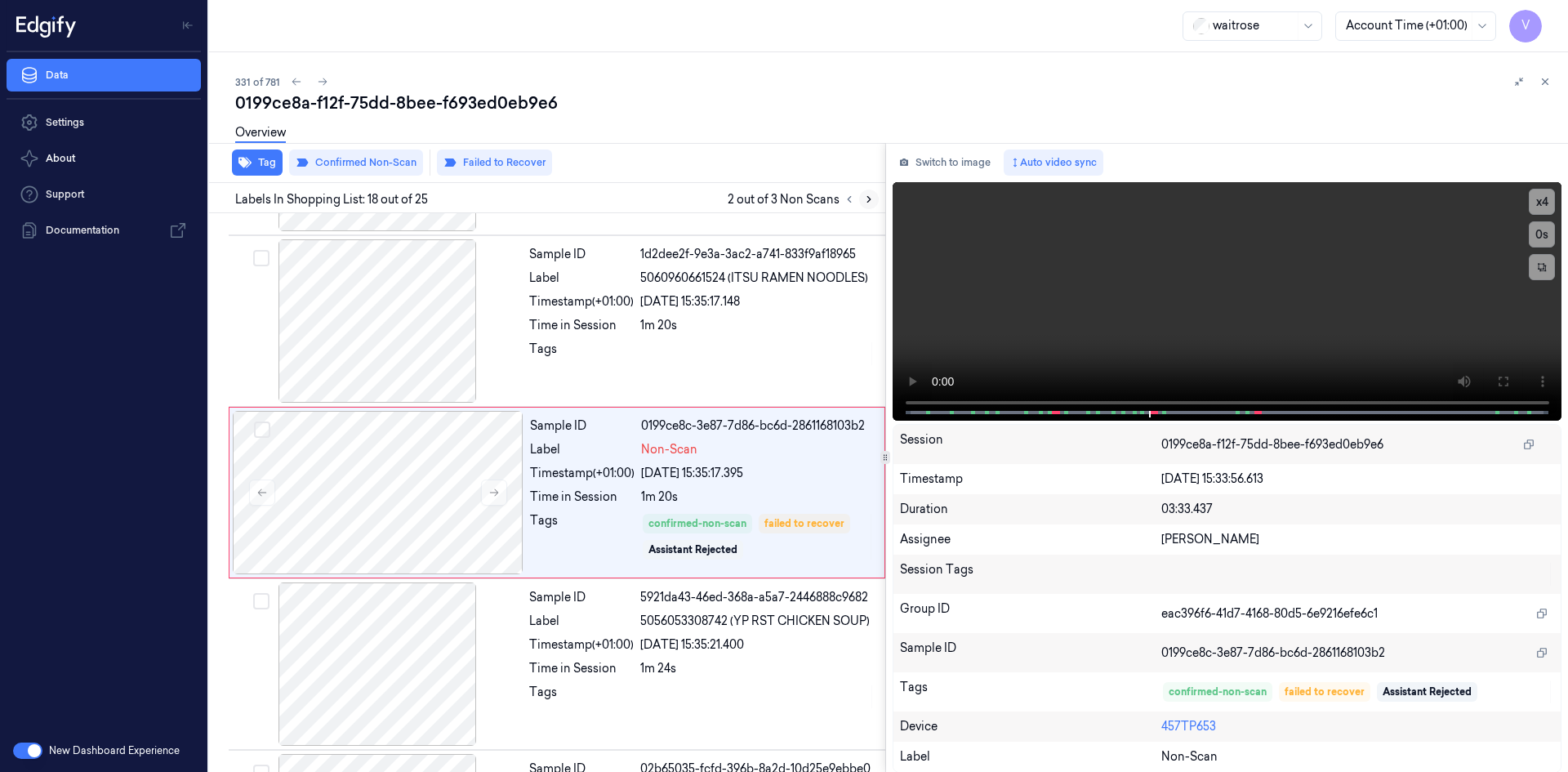
click at [869, 193] on icon at bounding box center [868, 199] width 11 height 11
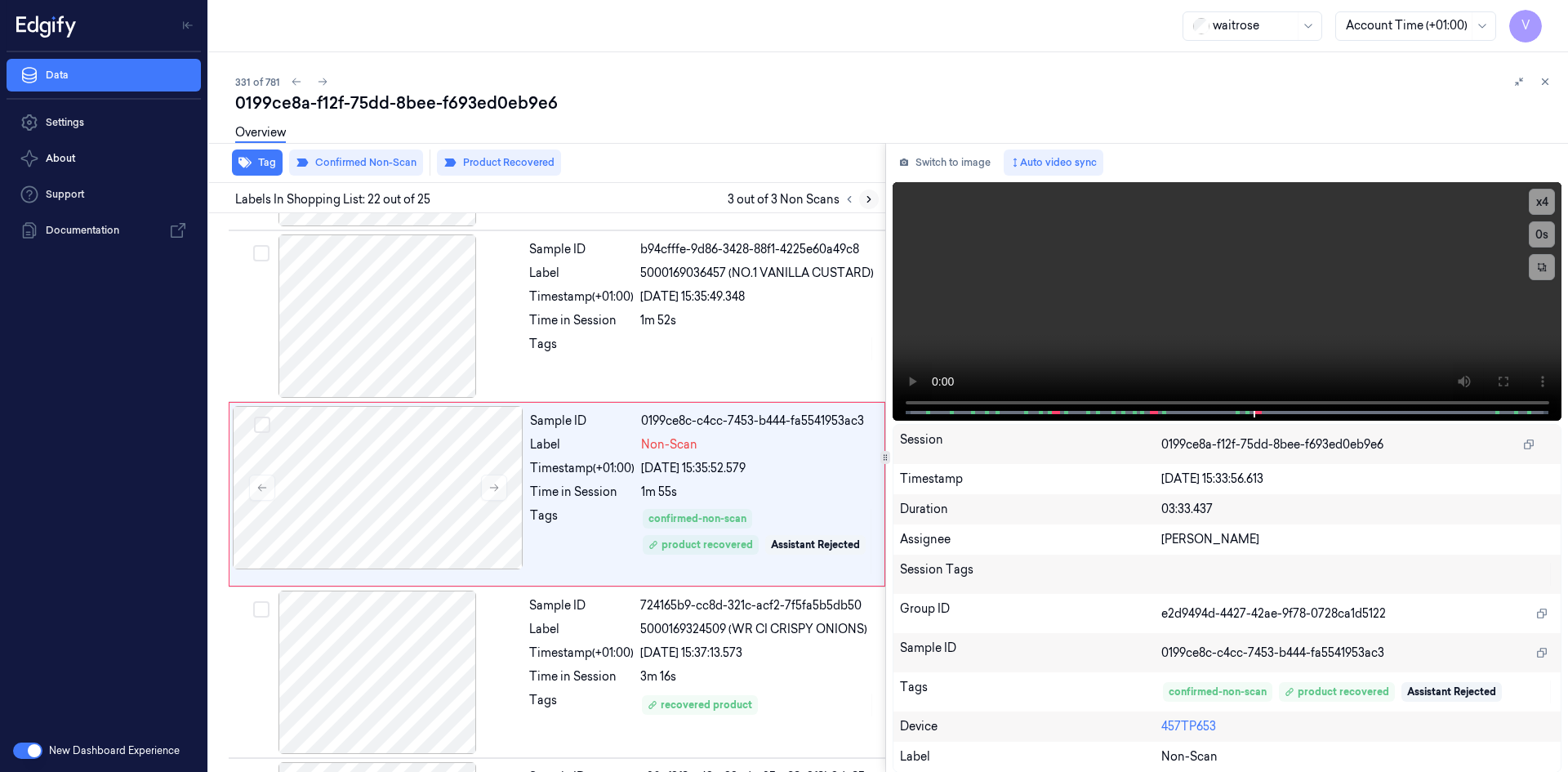
scroll to position [3413, 0]
click at [1545, 76] on icon at bounding box center [1545, 82] width 11 height 11
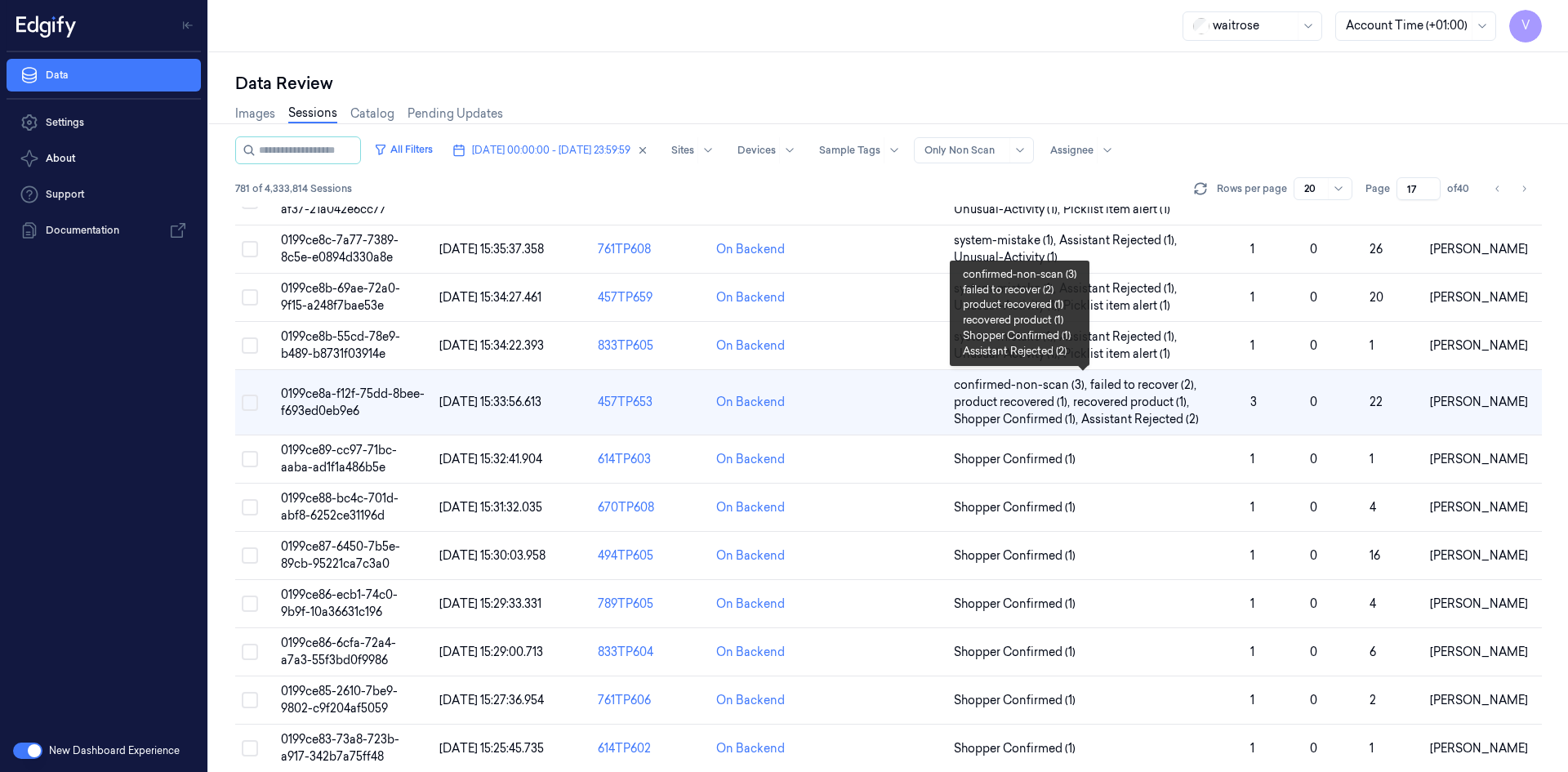
scroll to position [408, 0]
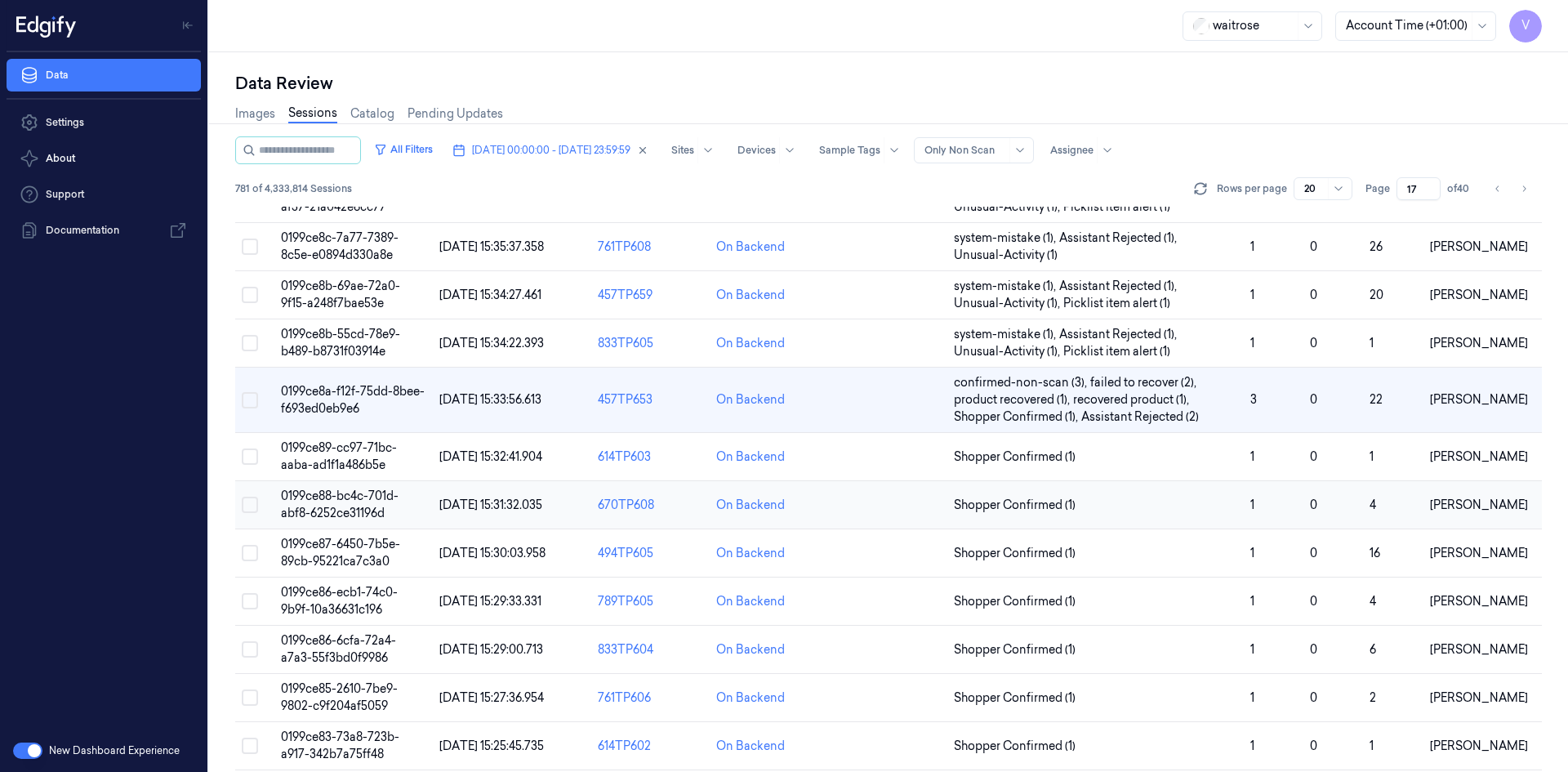
click at [365, 496] on span "0199ce88-bc4c-701d-abf8-6252ce31196d" at bounding box center [340, 504] width 117 height 32
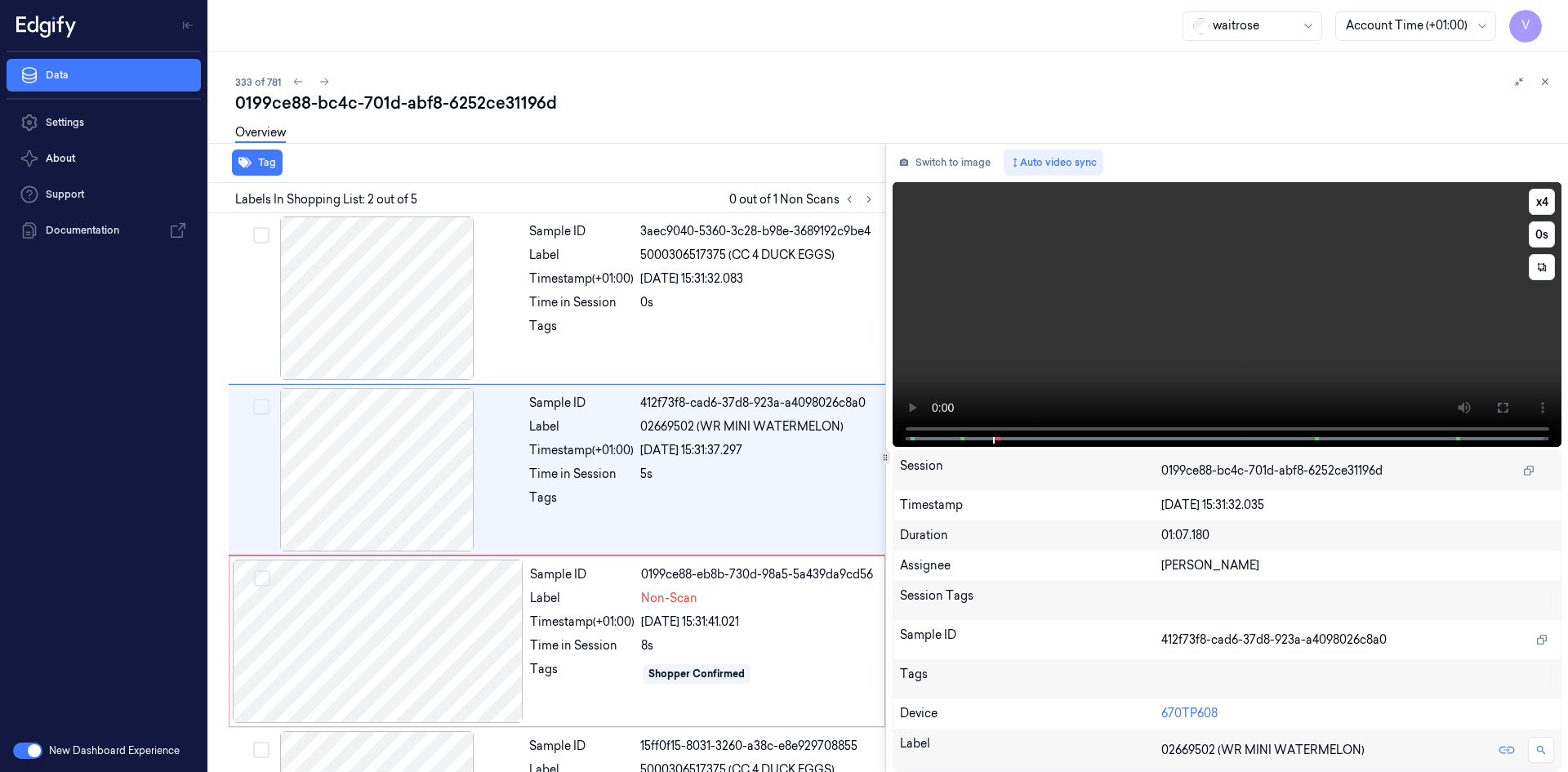
click at [1088, 353] on video at bounding box center [1226, 314] width 670 height 265
click at [1495, 406] on button at bounding box center [1502, 408] width 27 height 27
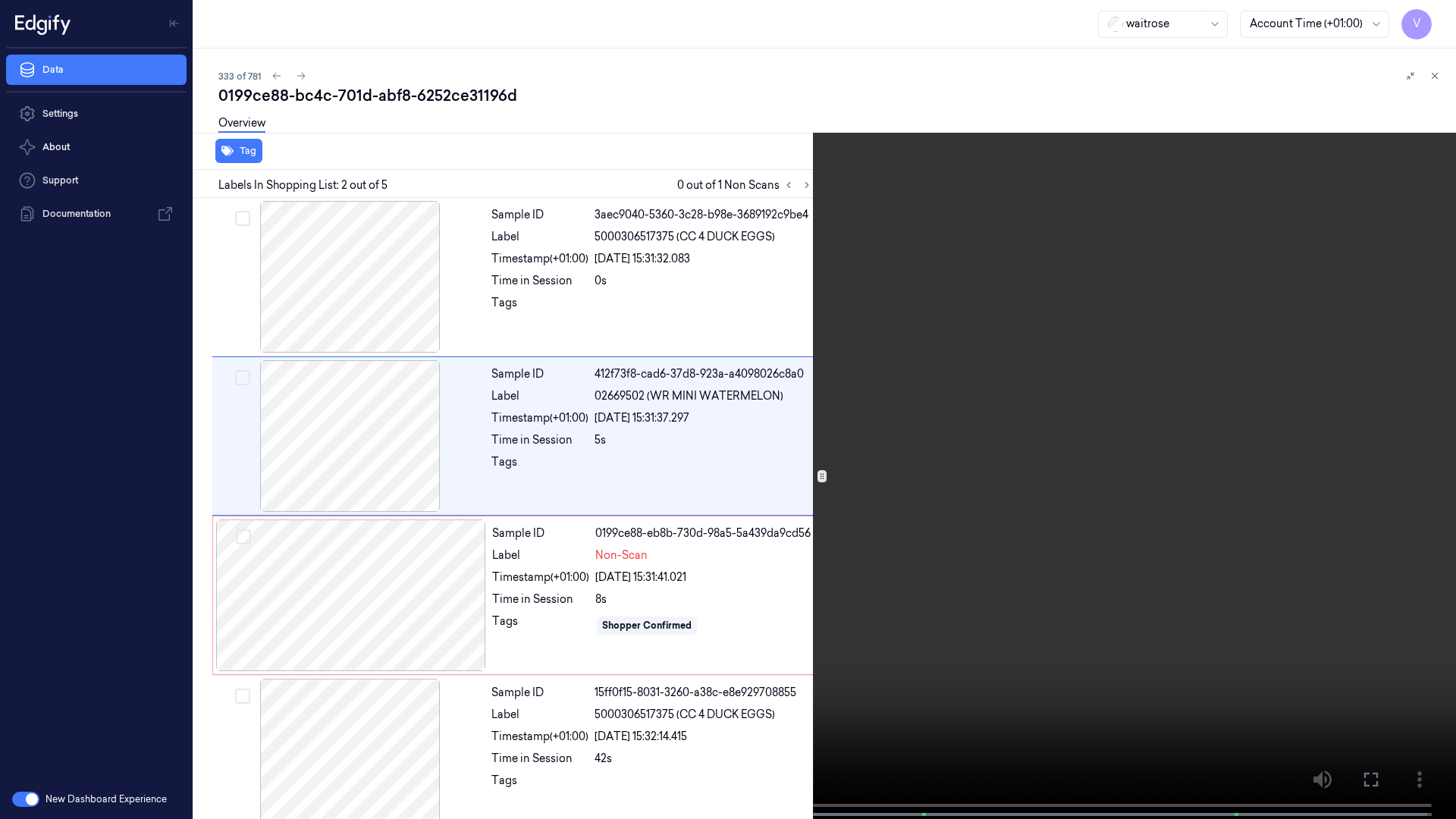
click at [901, 503] on video at bounding box center [728, 411] width 1456 height 822
drag, startPoint x: 1440, startPoint y: 18, endPoint x: 1440, endPoint y: 38, distance: 20.0
click at [1440, 18] on button "x 4" at bounding box center [1437, 18] width 25 height 25
click at [43, 549] on video at bounding box center [728, 411] width 1456 height 822
click at [0, 0] on button at bounding box center [0, 0] width 0 height 0
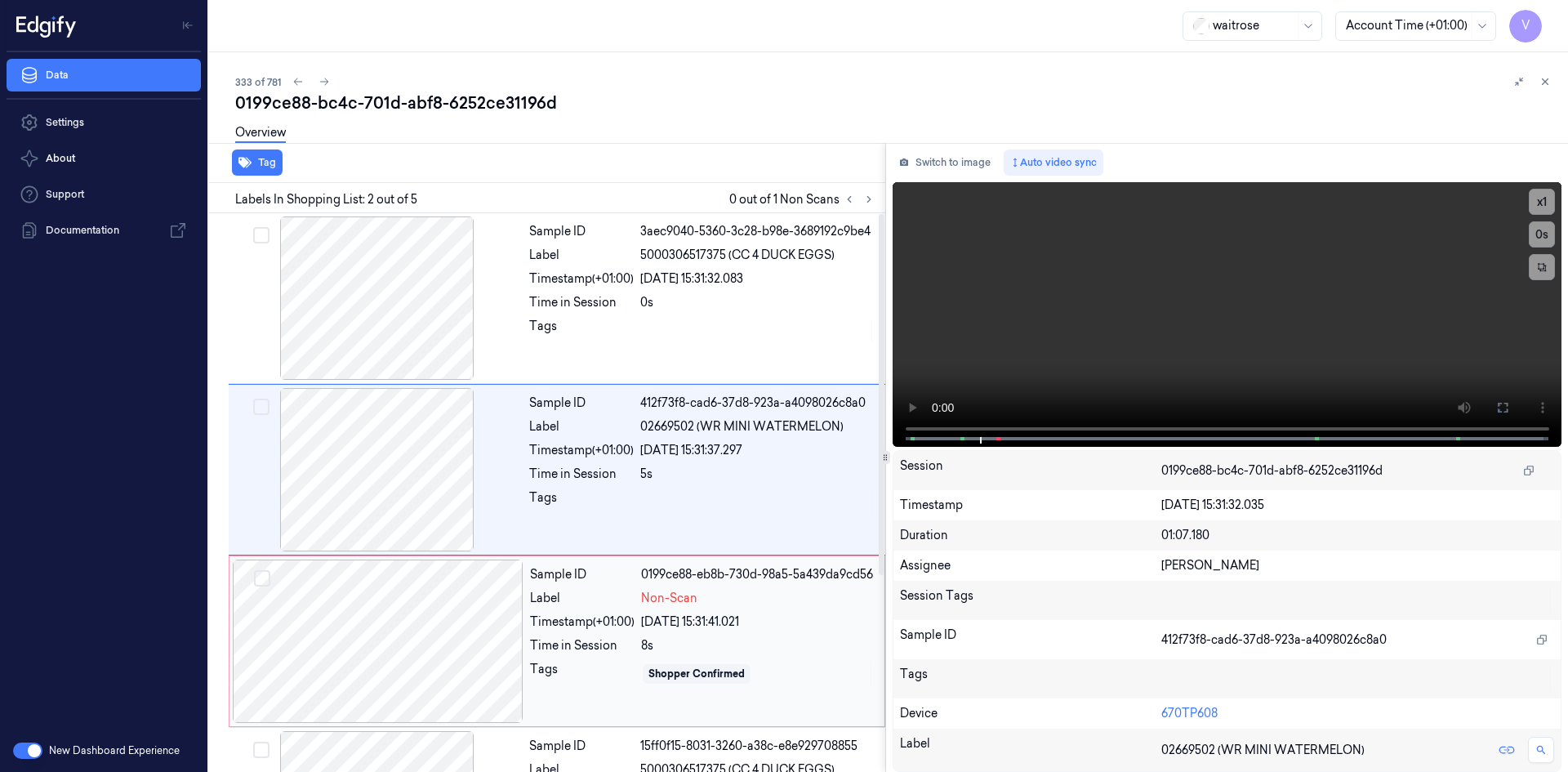
click at [400, 599] on div at bounding box center [377, 641] width 290 height 163
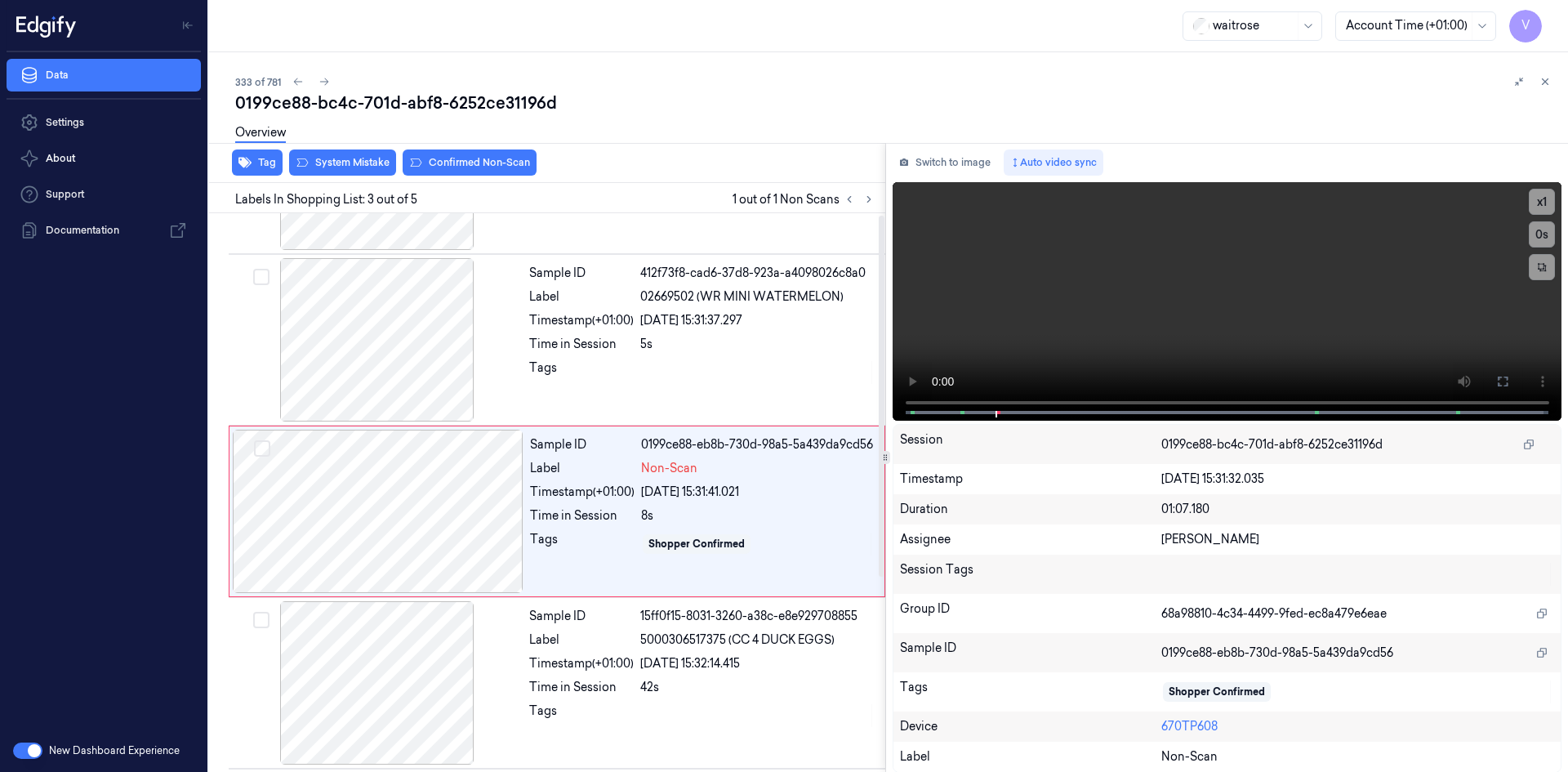
scroll to position [148, 0]
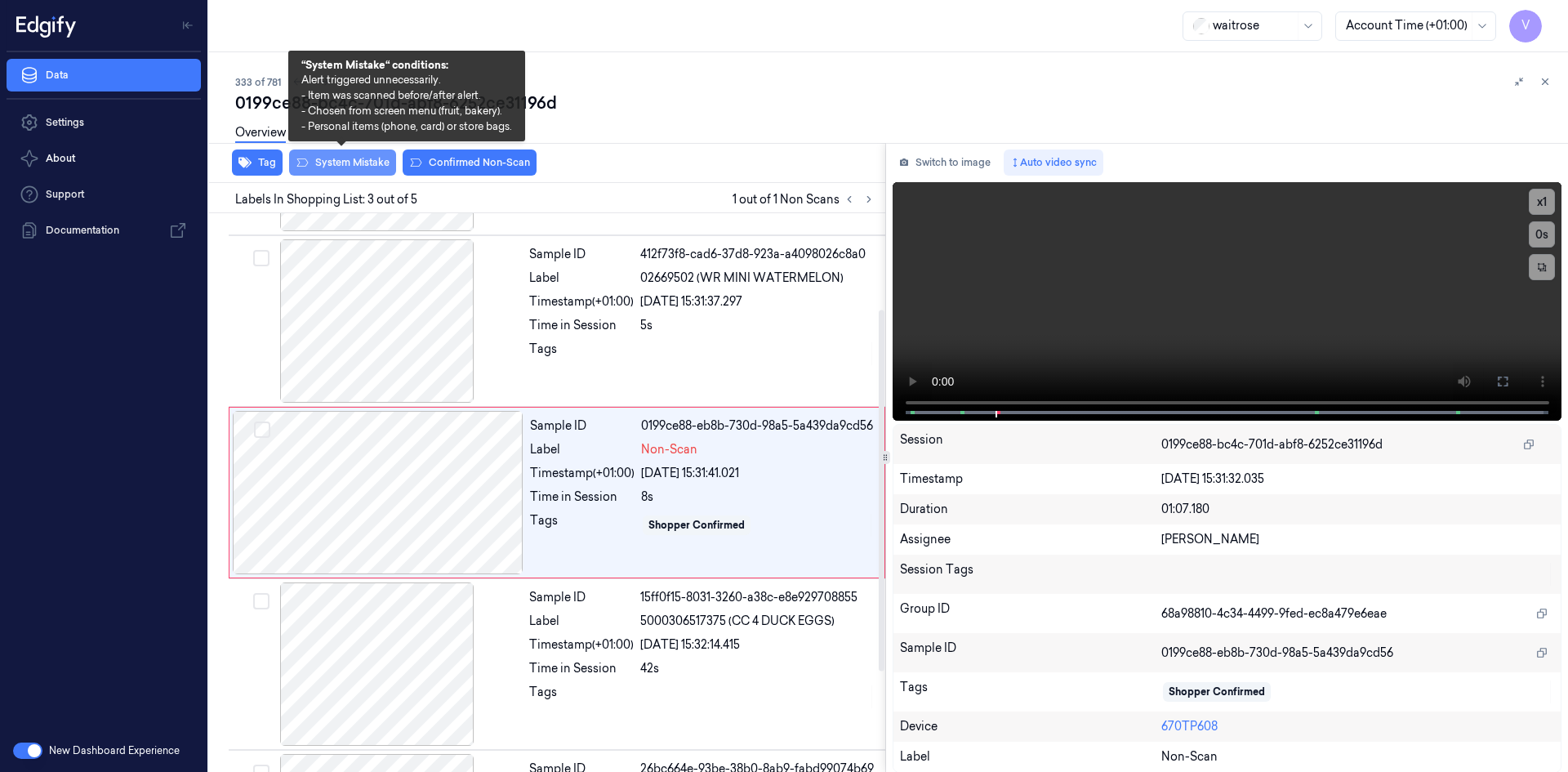
click at [342, 171] on button "System Mistake" at bounding box center [343, 162] width 107 height 27
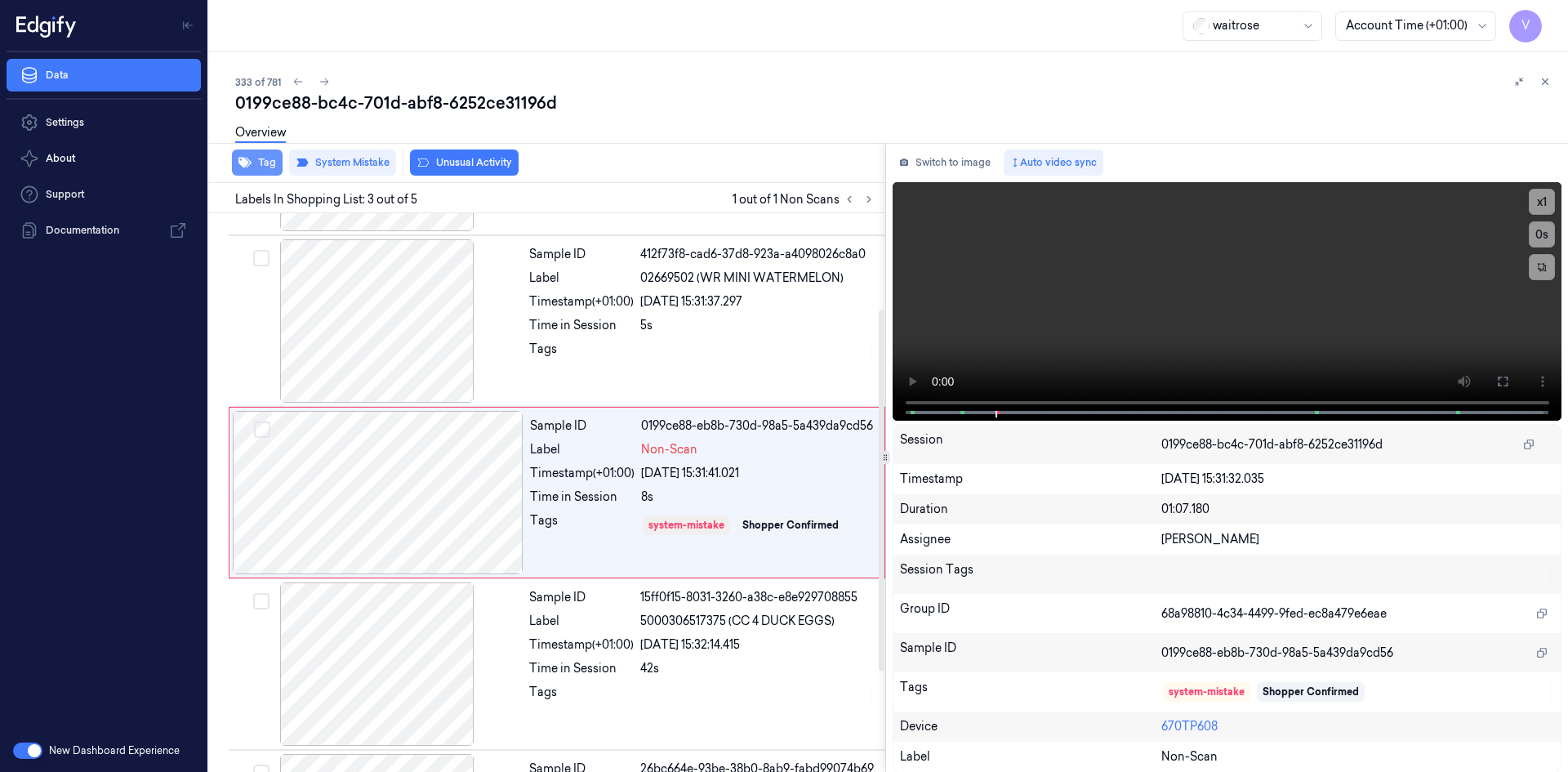
click at [260, 165] on button "Tag" at bounding box center [256, 162] width 50 height 27
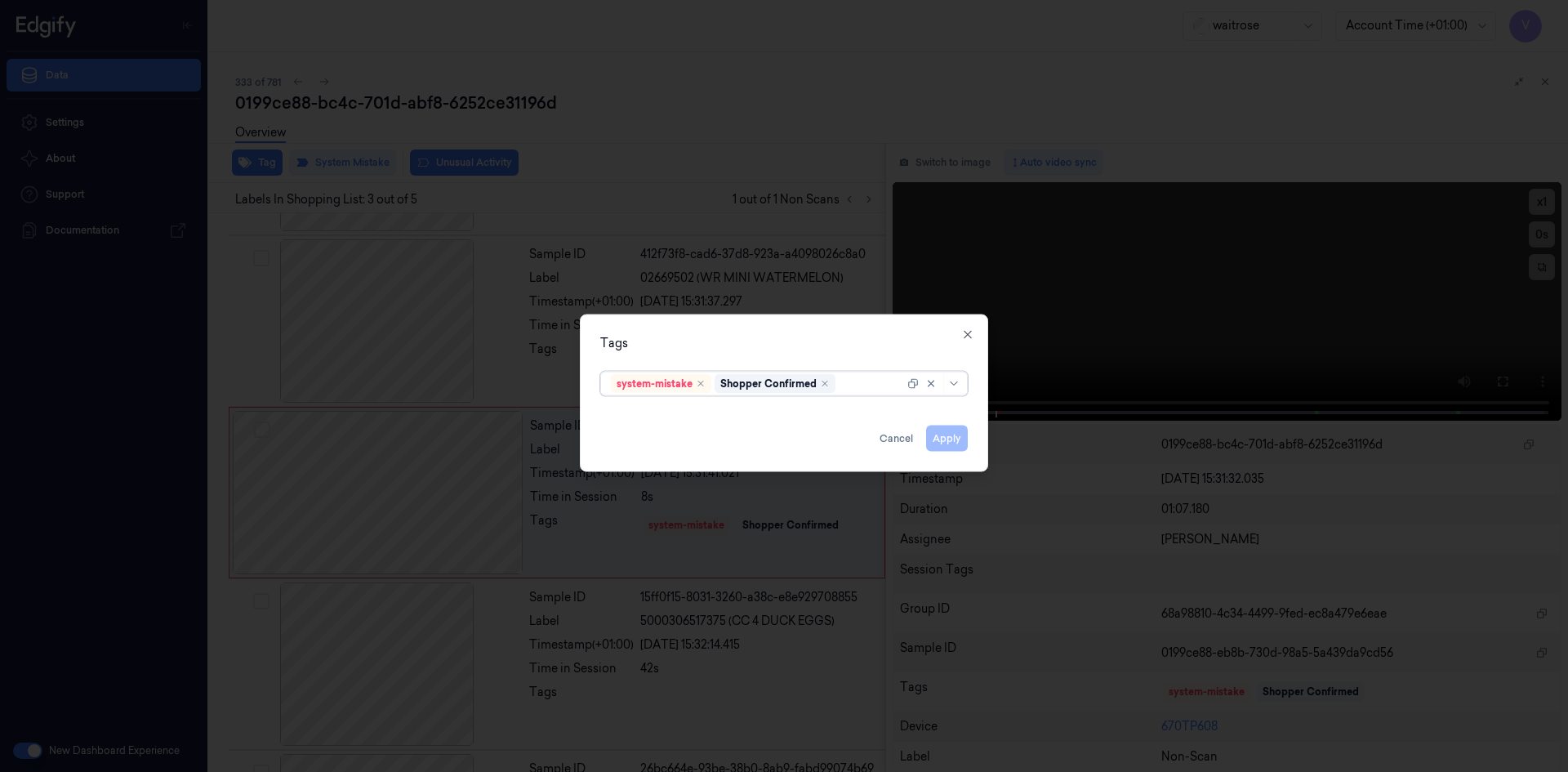
click at [868, 386] on div at bounding box center [871, 383] width 65 height 17
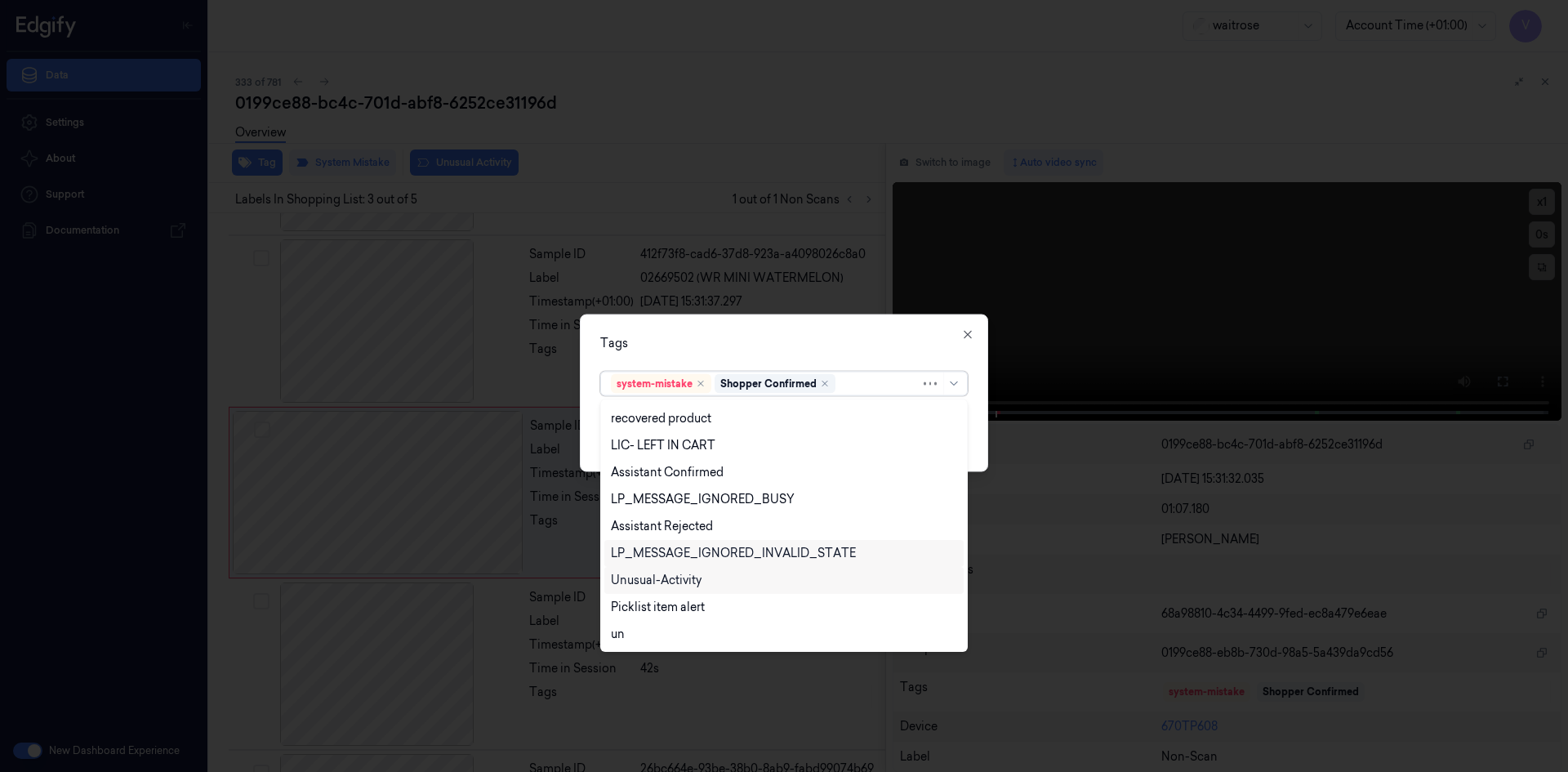
click at [677, 590] on div "Unusual-Activity" at bounding box center [784, 580] width 359 height 27
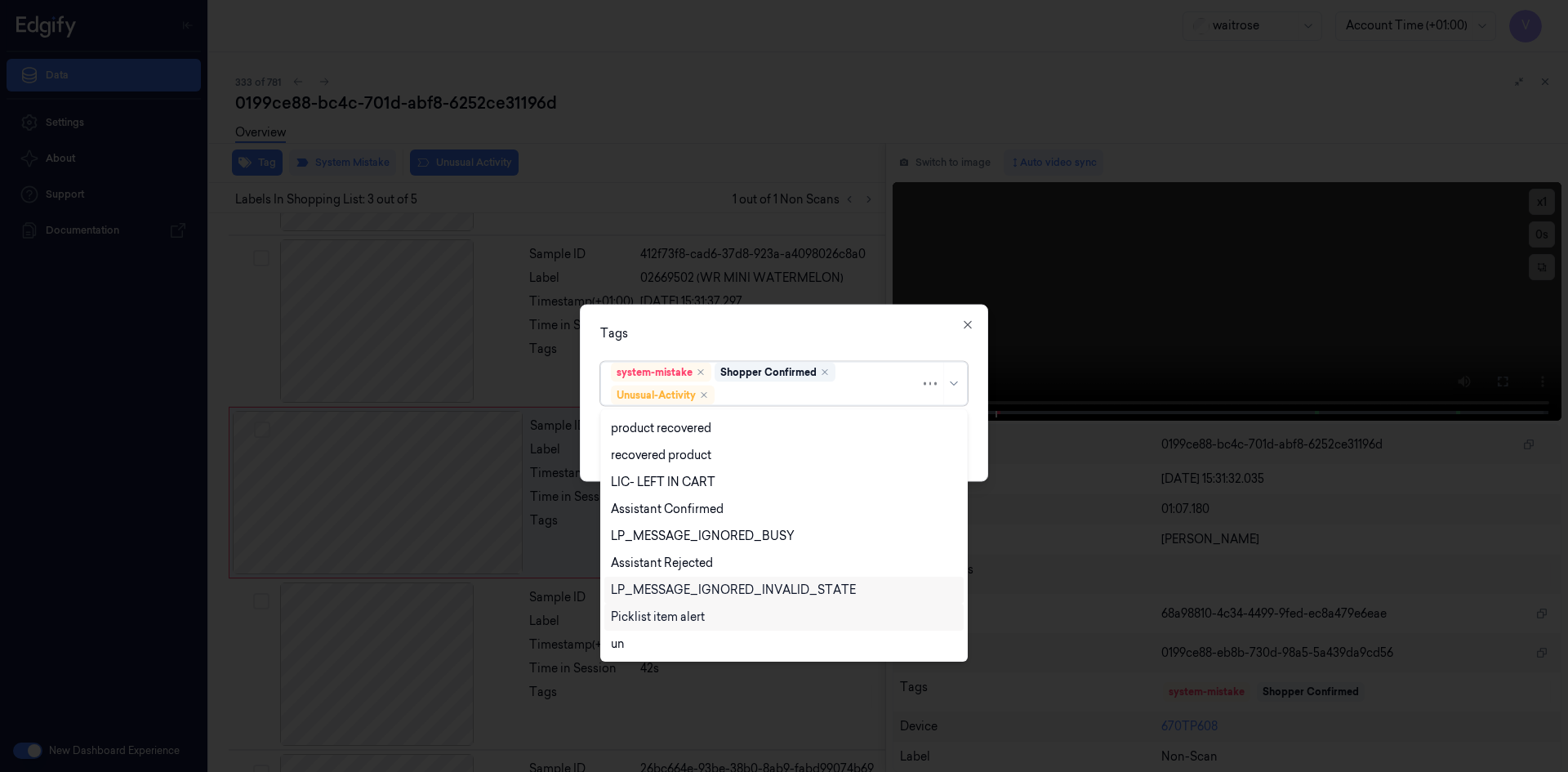
scroll to position [240, 0]
click at [674, 599] on div "Picklist item alert" at bounding box center [784, 589] width 359 height 27
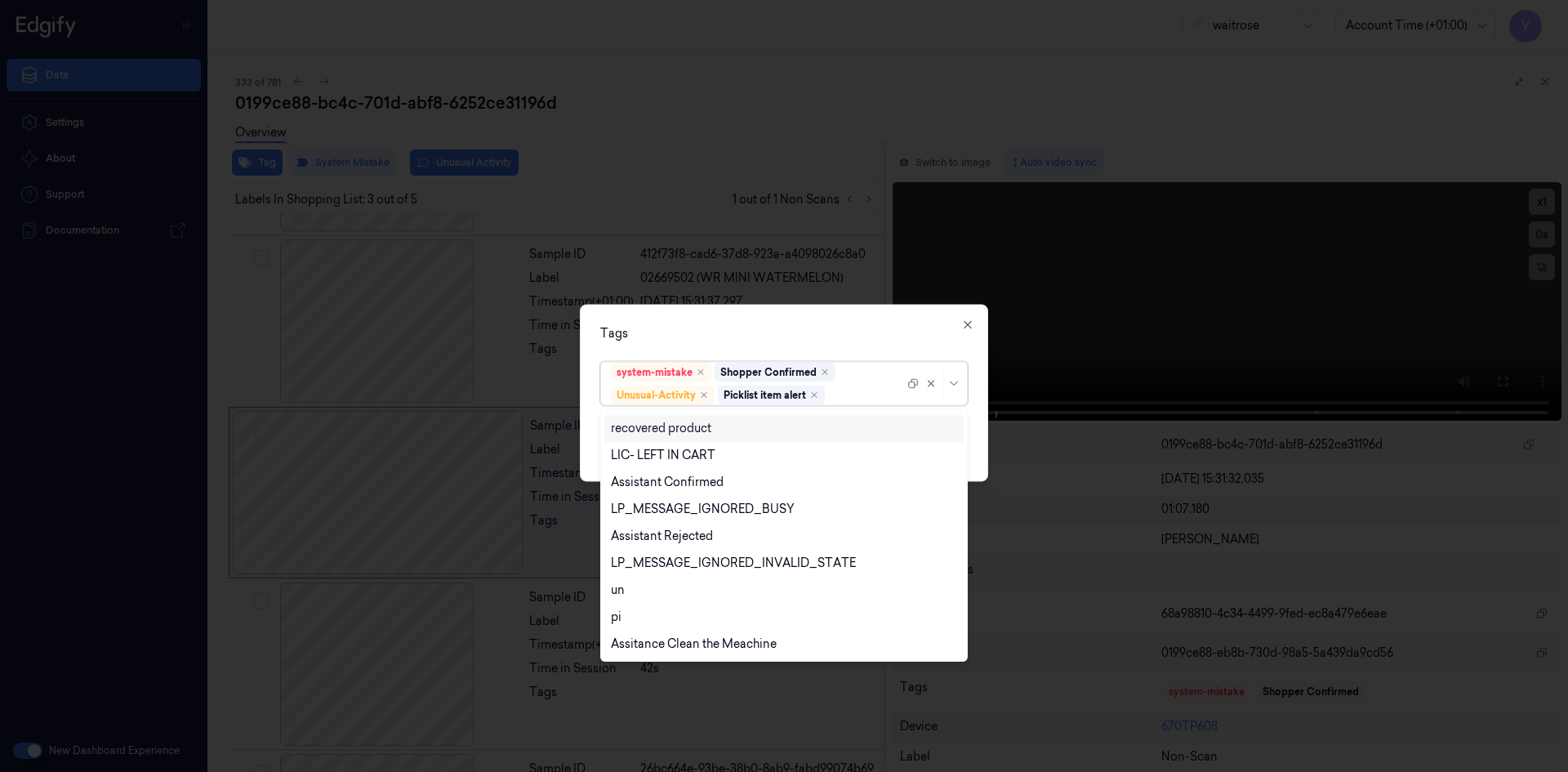
drag, startPoint x: 769, startPoint y: 333, endPoint x: 897, endPoint y: 444, distance: 169.4
click at [789, 359] on div "Tags option Picklist item alert, selected. 20 results available. Use Up and Dow…" at bounding box center [784, 392] width 408 height 177
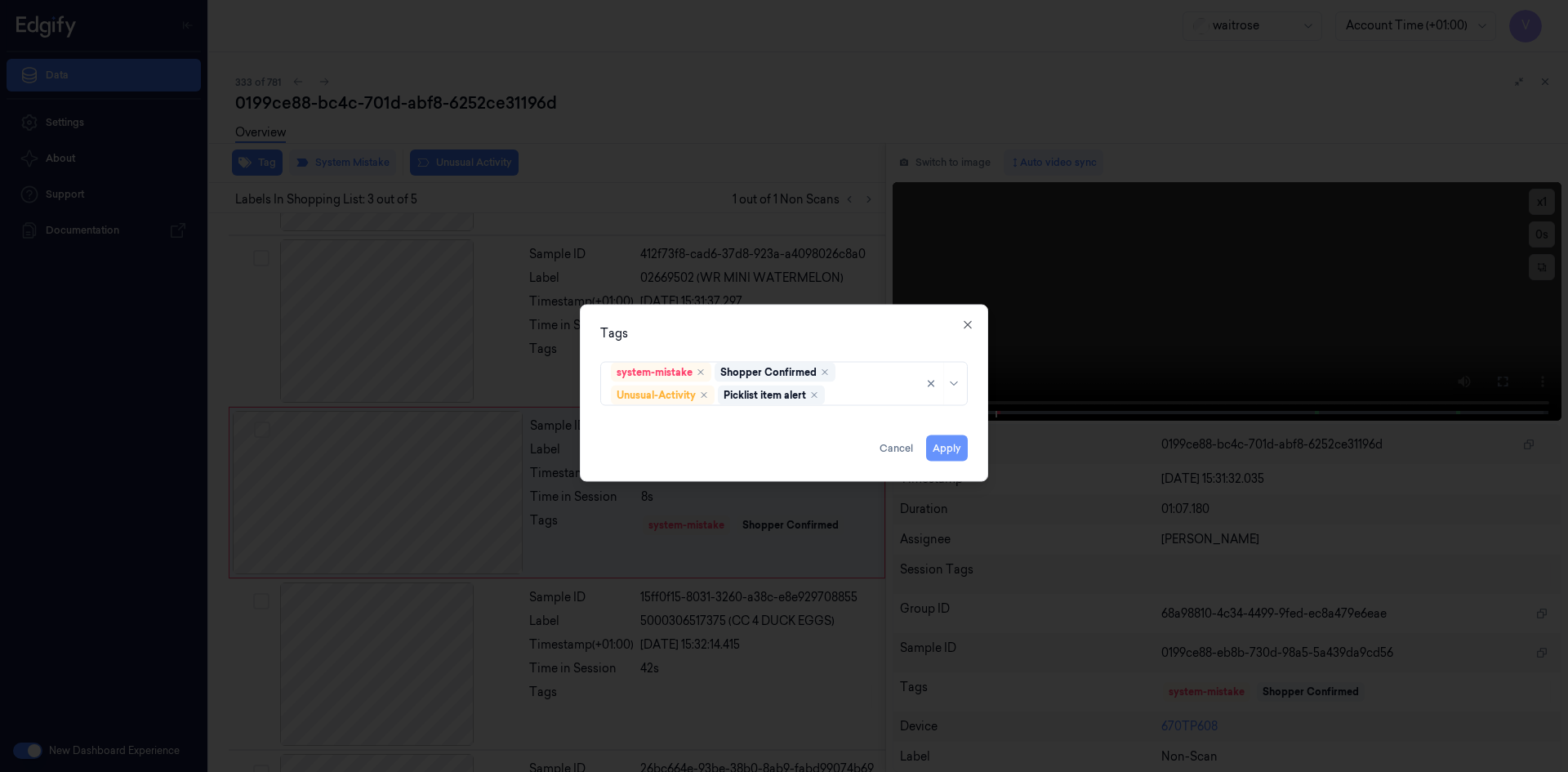
click at [941, 449] on button "Apply" at bounding box center [946, 447] width 41 height 27
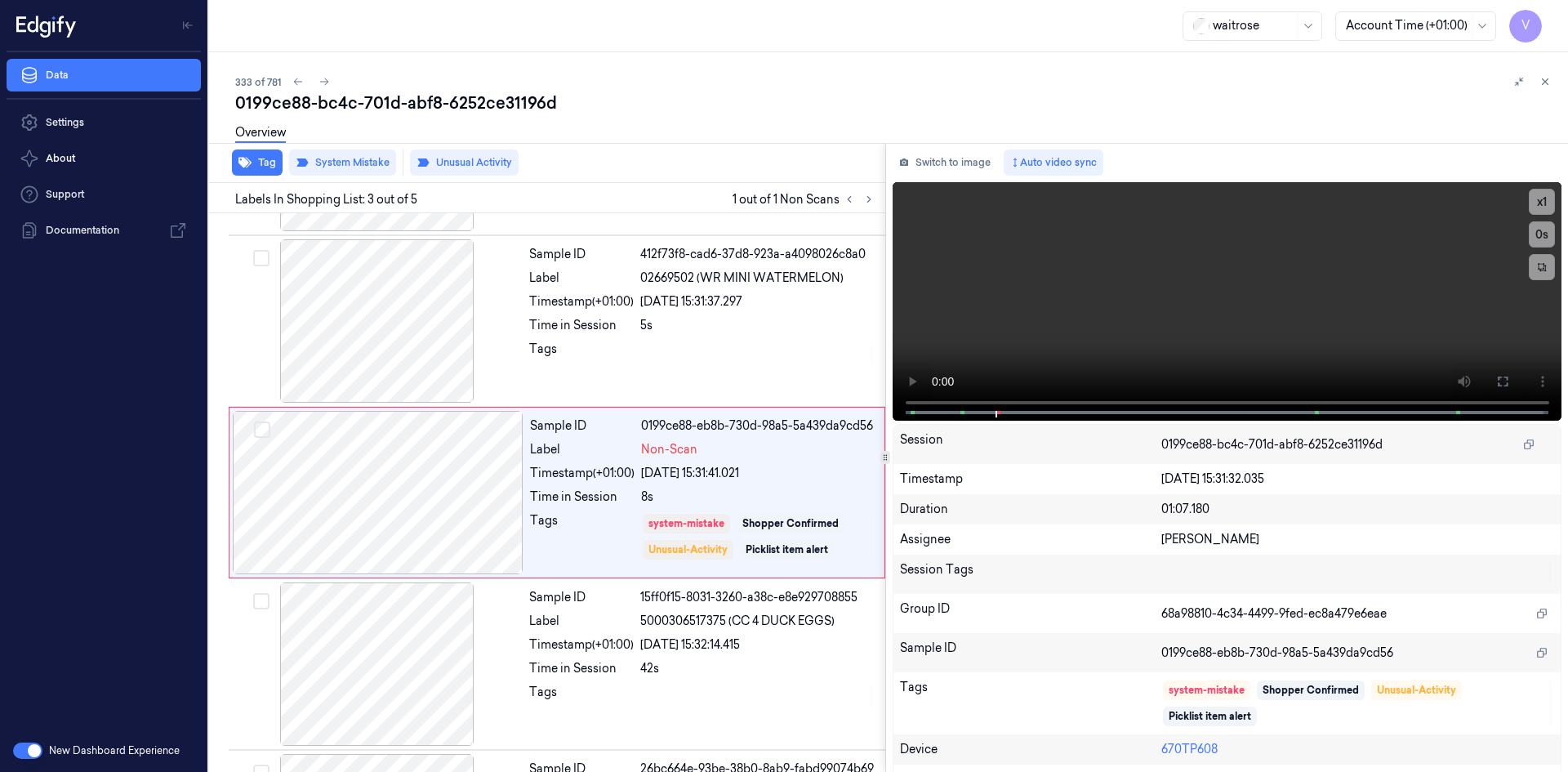
scroll to position [155, 0]
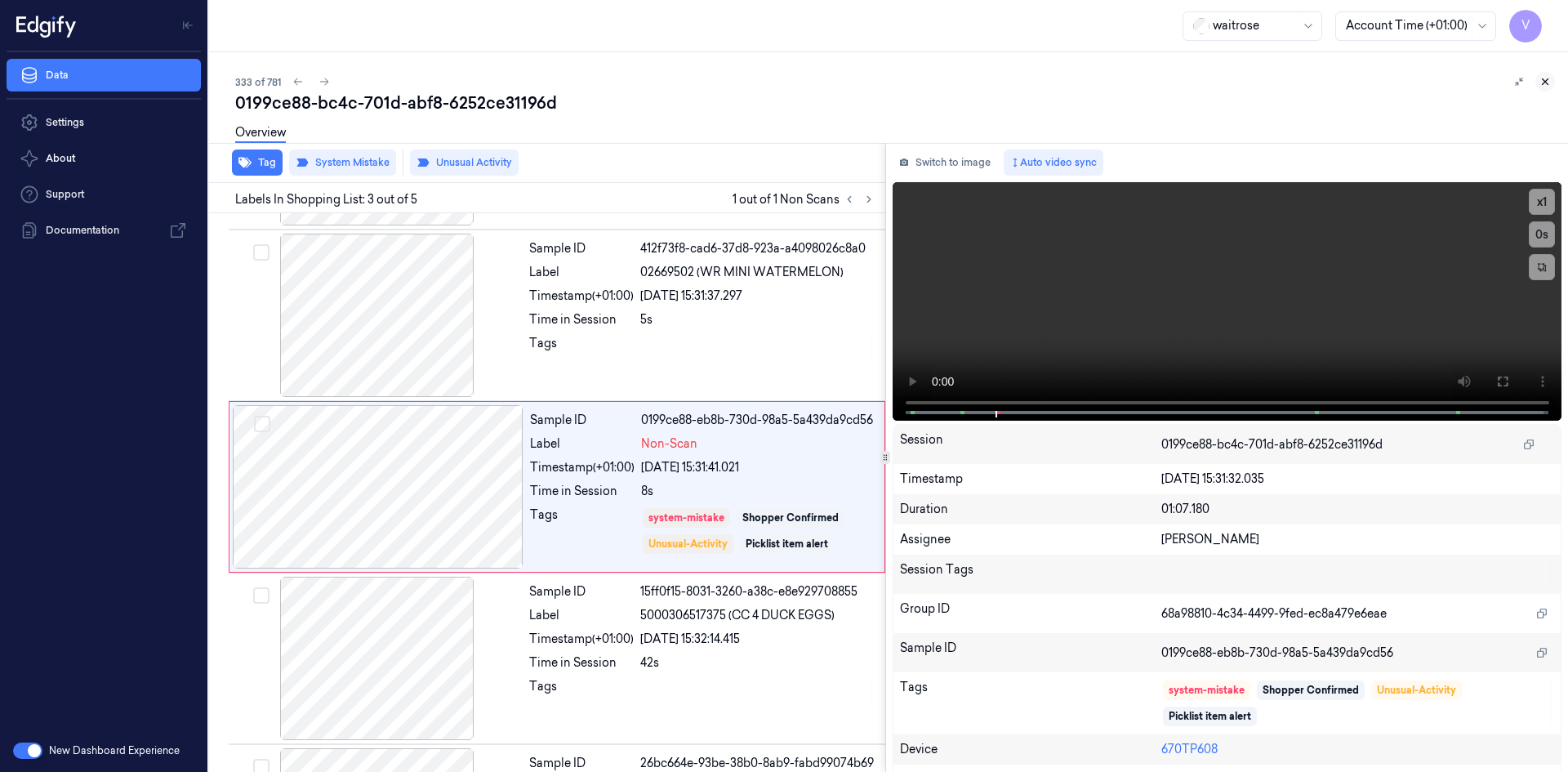
click at [1552, 79] on button at bounding box center [1544, 81] width 19 height 19
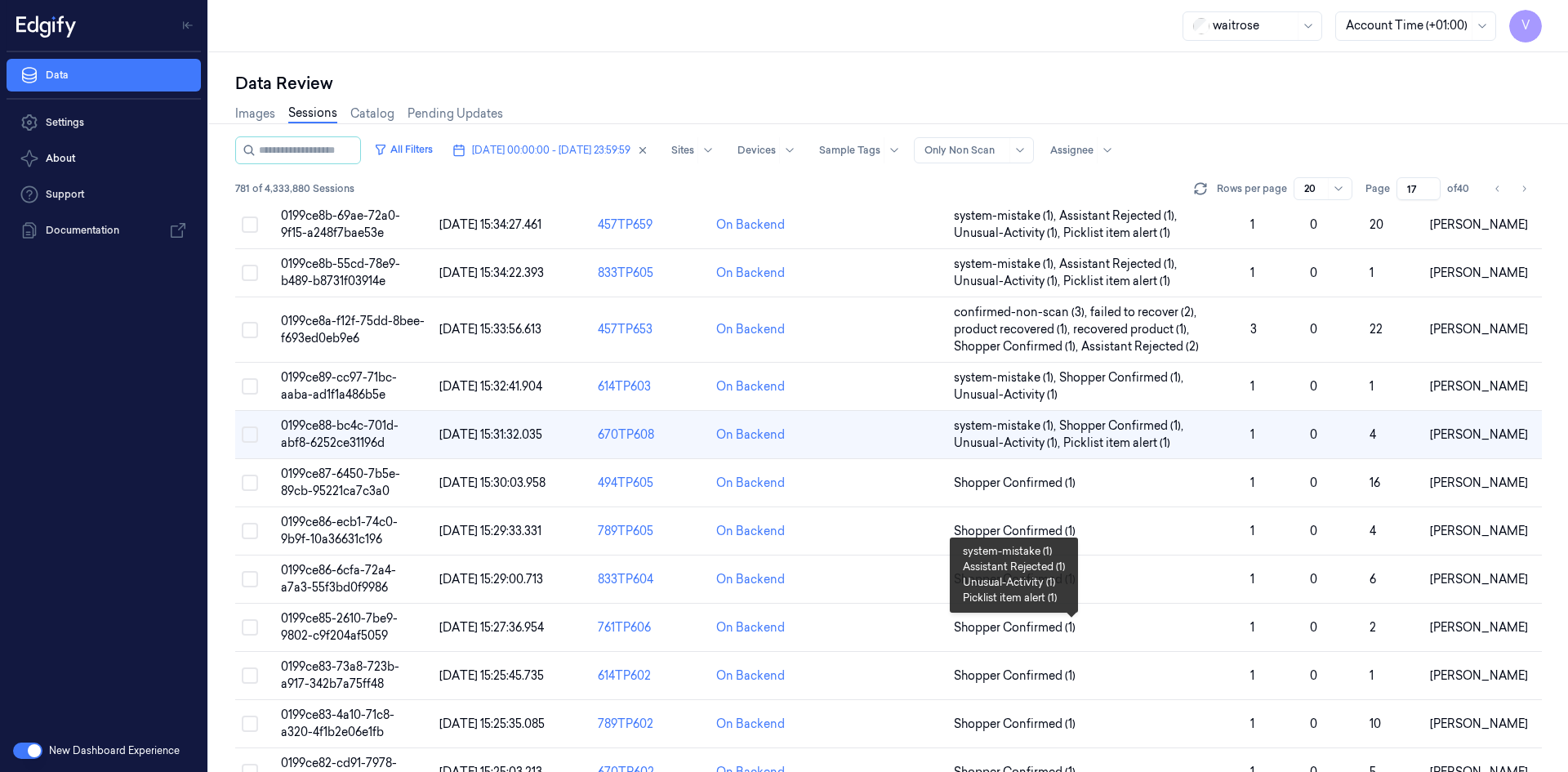
scroll to position [490, 0]
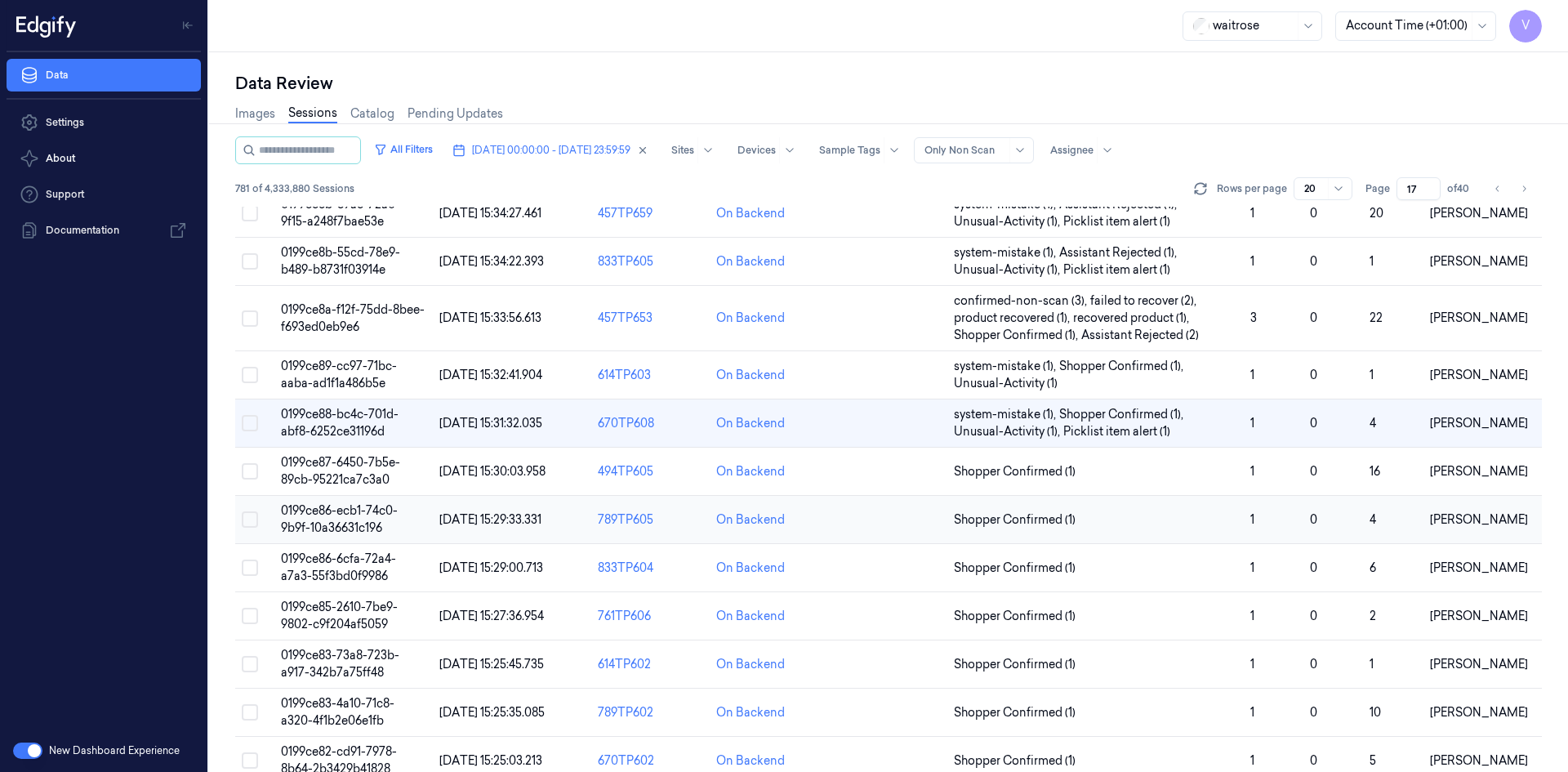
click at [352, 502] on td "0199ce86-ecb1-74c0-9b9f-10a36631c196" at bounding box center [354, 519] width 158 height 49
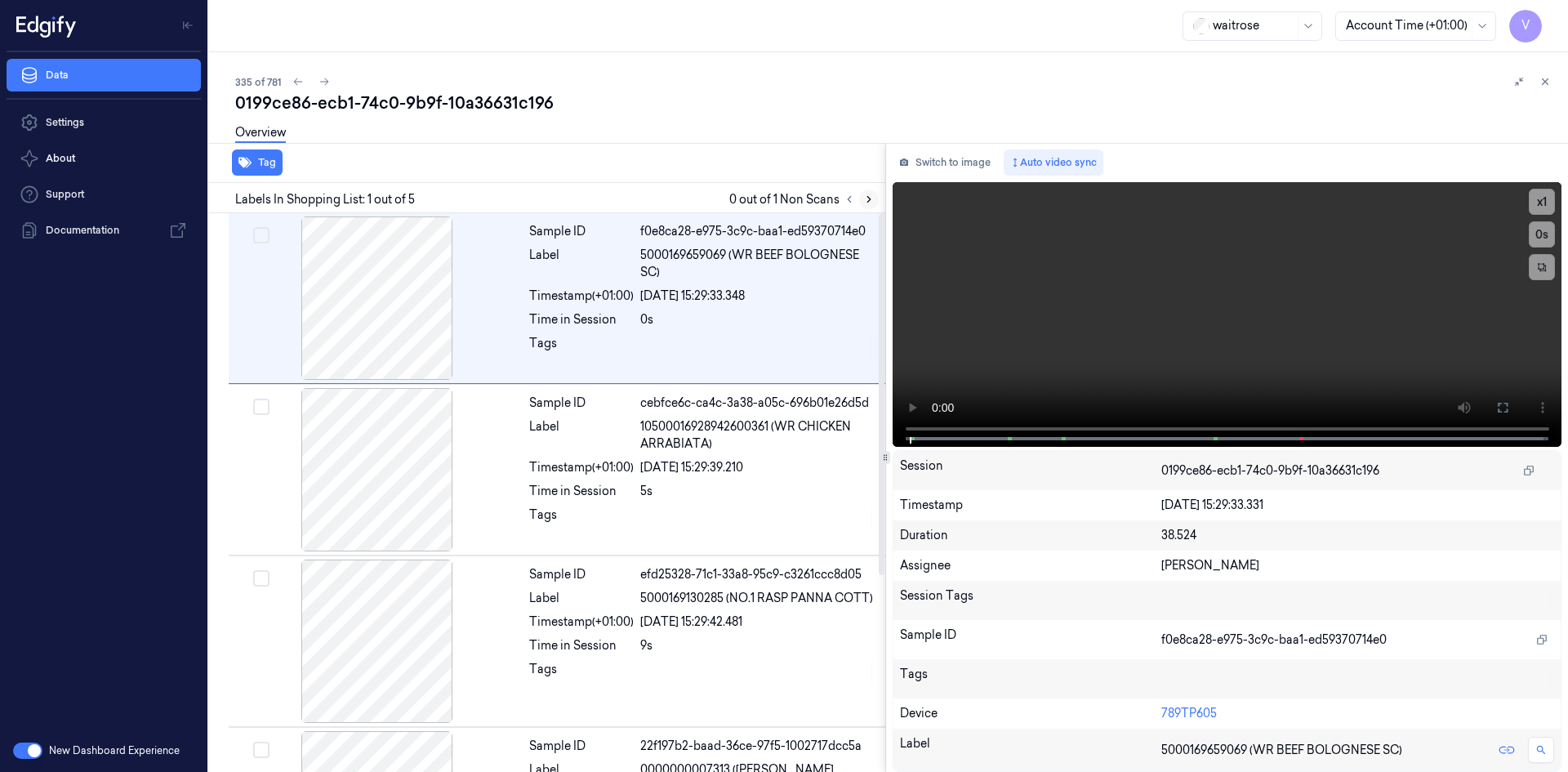
click at [866, 200] on icon at bounding box center [868, 199] width 11 height 11
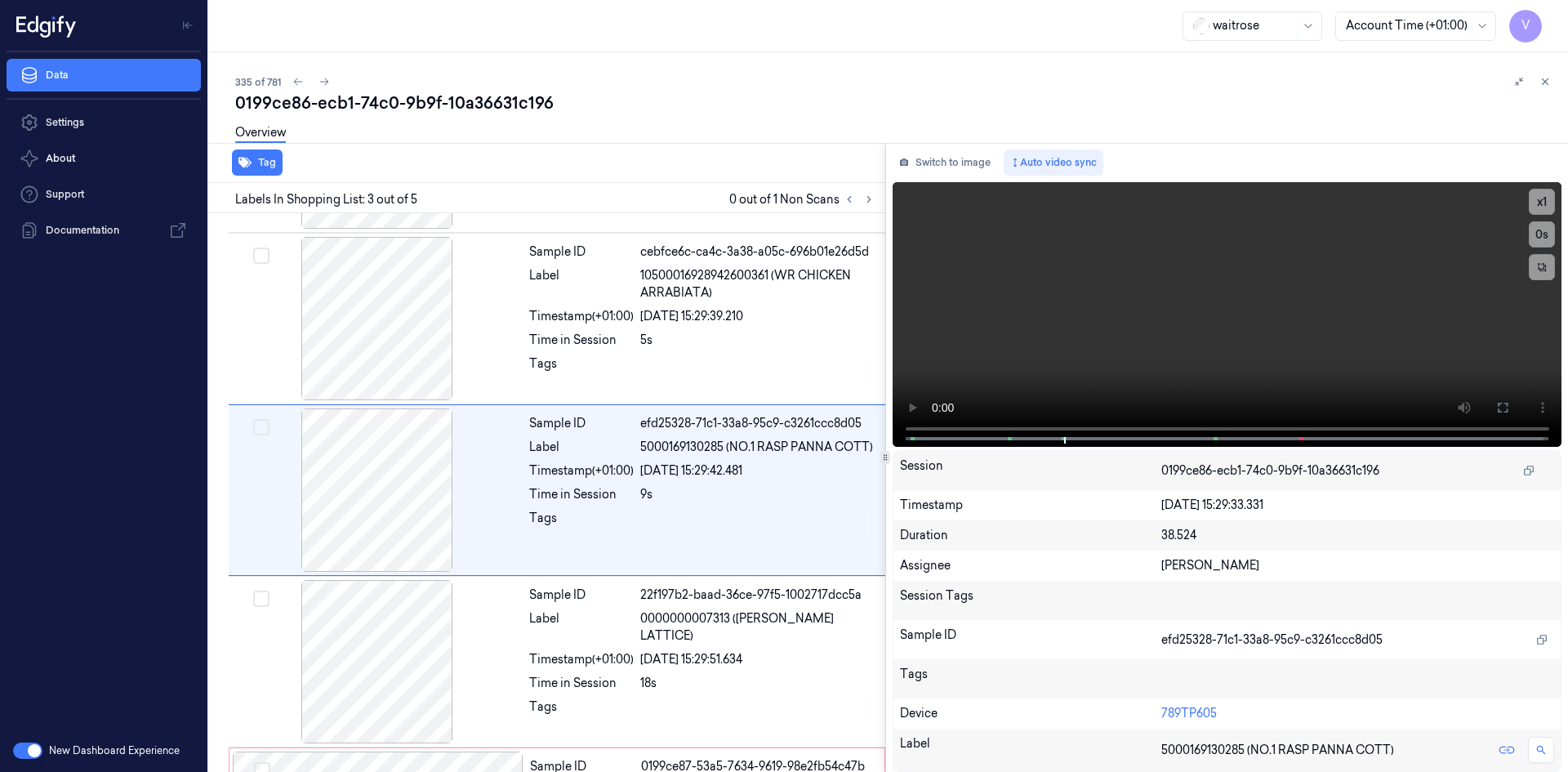
scroll to position [148, 0]
click at [1549, 200] on button "x 1" at bounding box center [1541, 201] width 27 height 27
click at [1544, 200] on button "x 2" at bounding box center [1541, 201] width 27 height 27
click at [1009, 434] on span at bounding box center [1010, 438] width 3 height 8
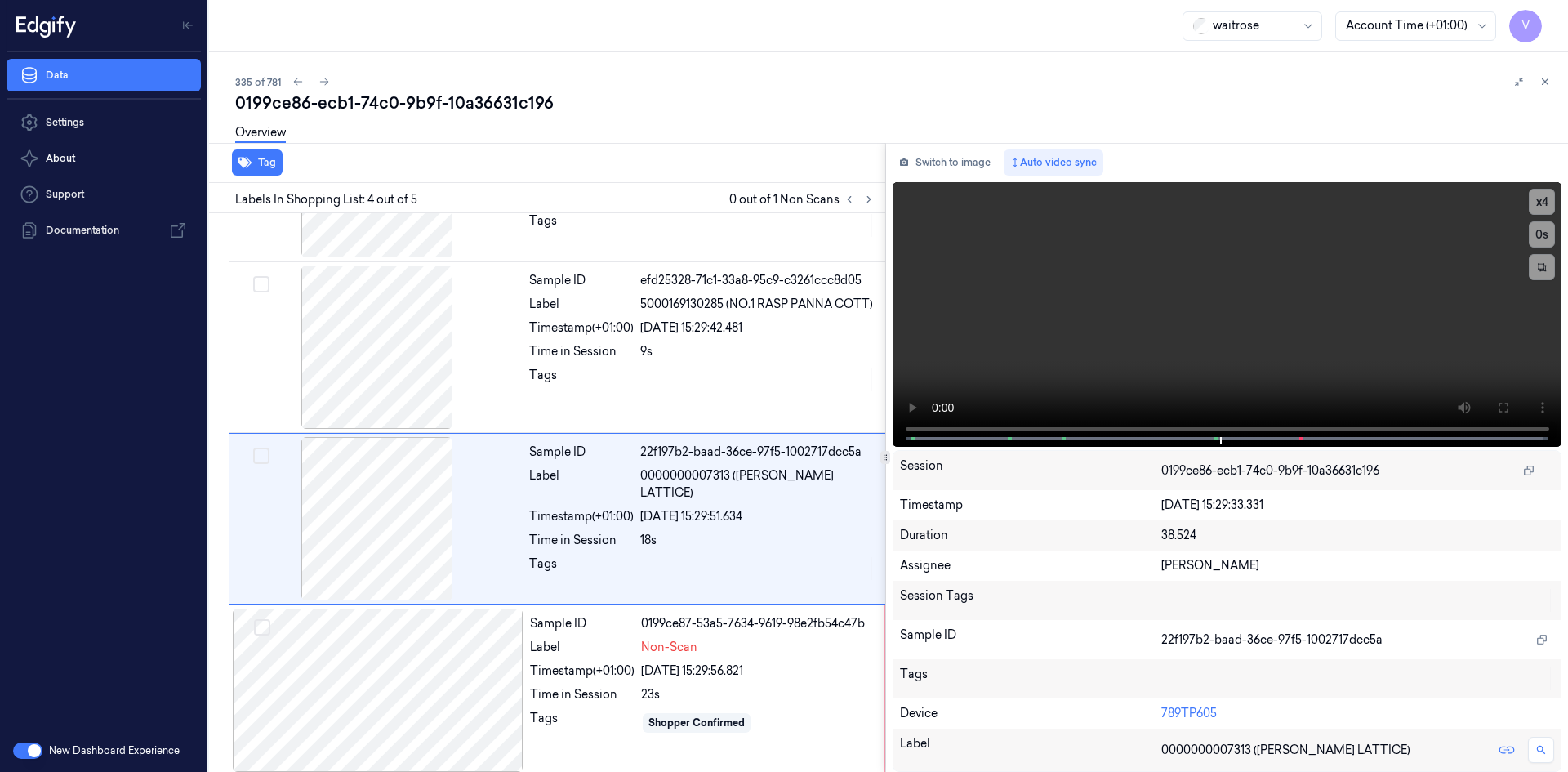
scroll to position [304, 0]
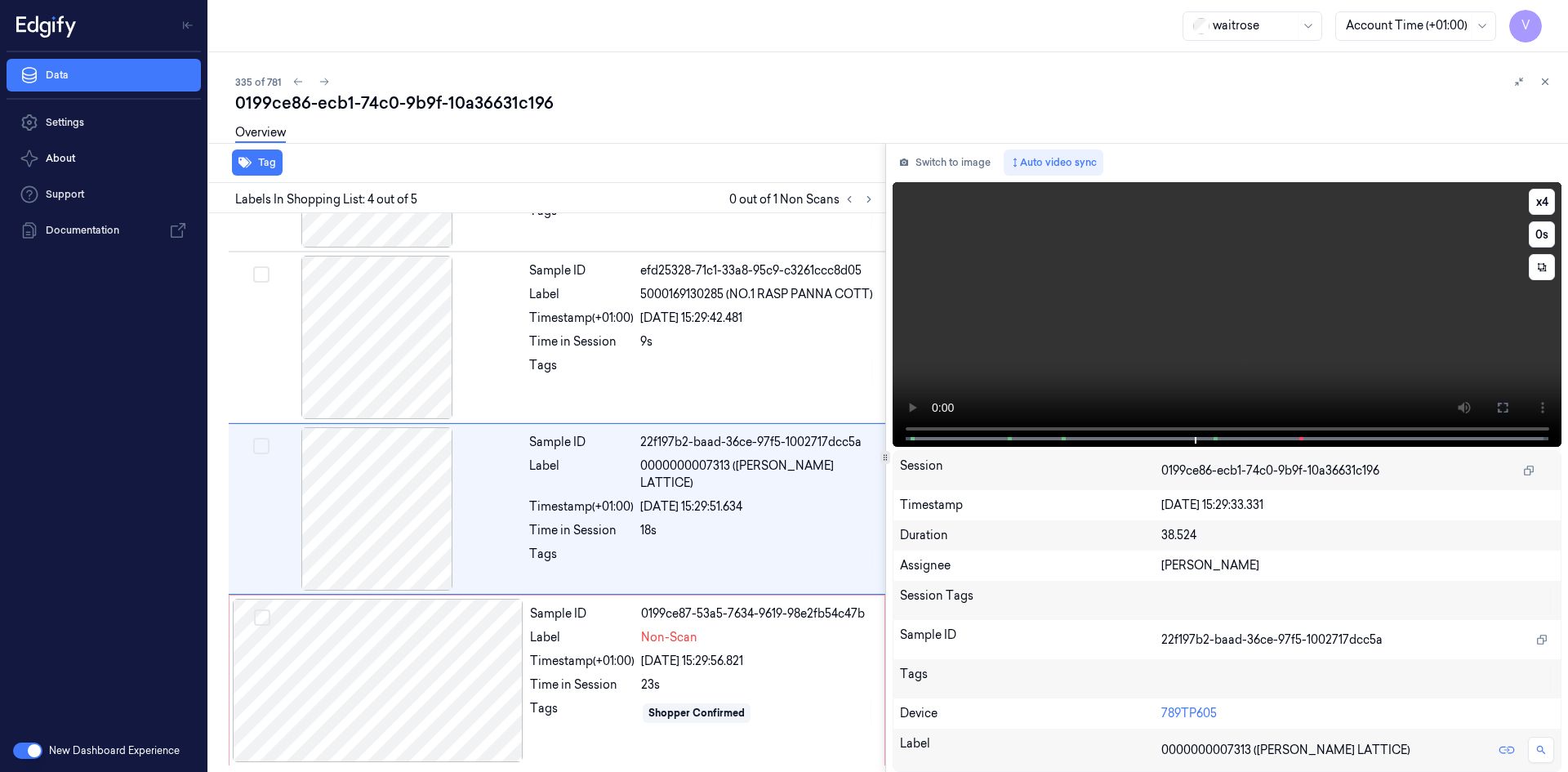
click at [1255, 365] on video at bounding box center [1226, 314] width 670 height 265
click at [1162, 289] on video at bounding box center [1226, 314] width 670 height 265
click at [375, 658] on div at bounding box center [377, 680] width 290 height 163
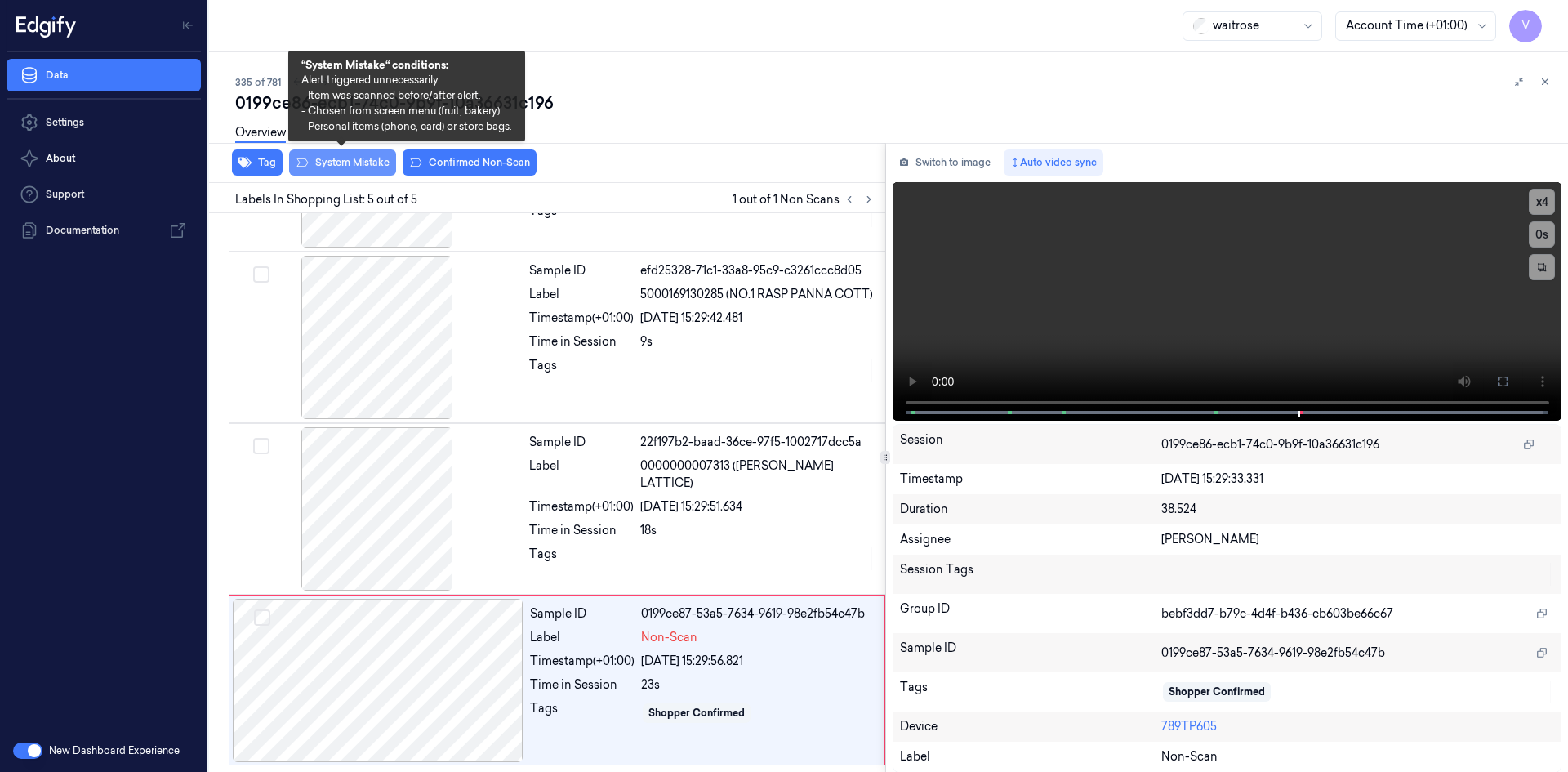
click at [358, 159] on button "System Mistake" at bounding box center [343, 162] width 107 height 27
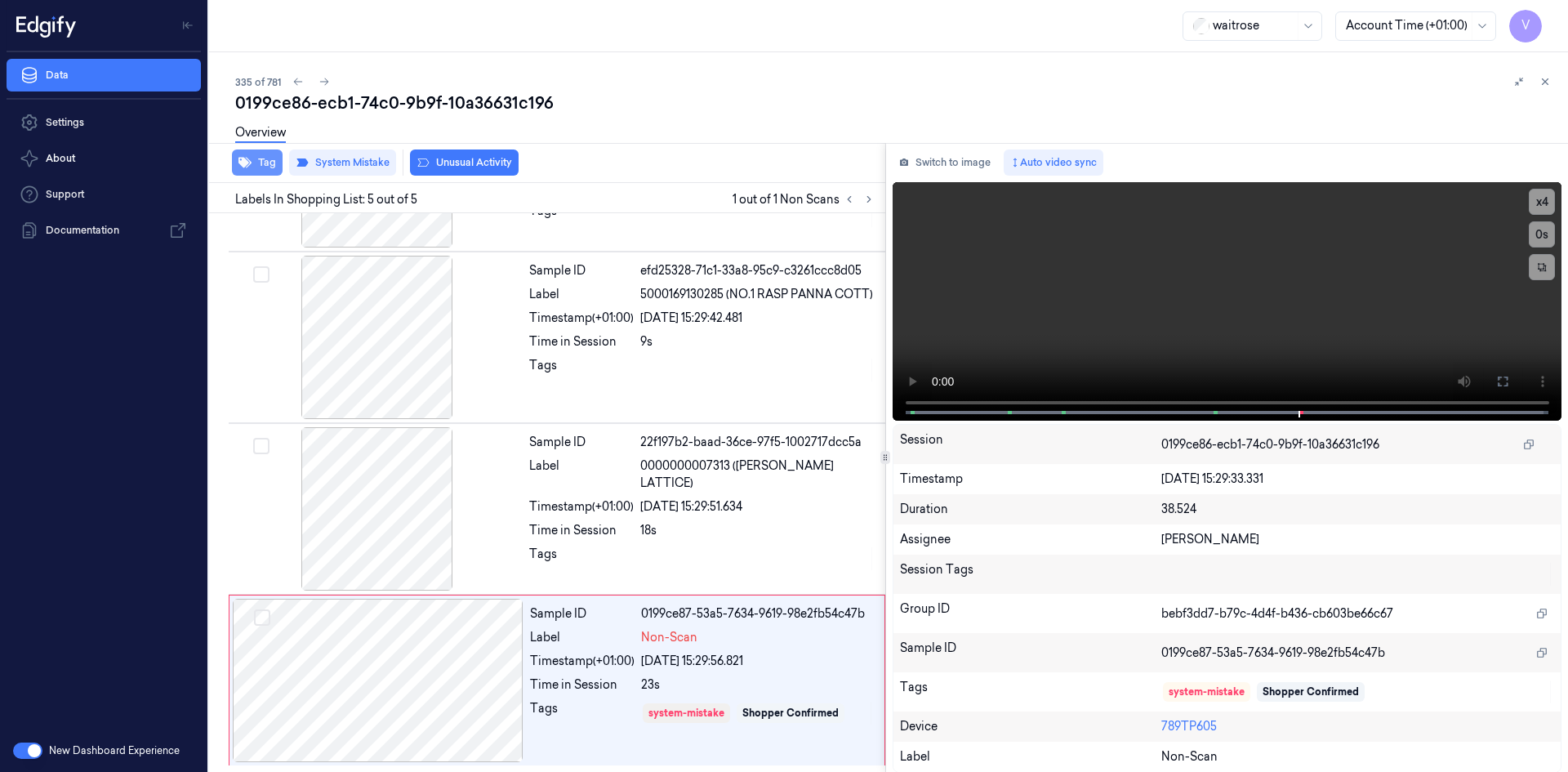
click at [270, 162] on button "Tag" at bounding box center [256, 162] width 50 height 27
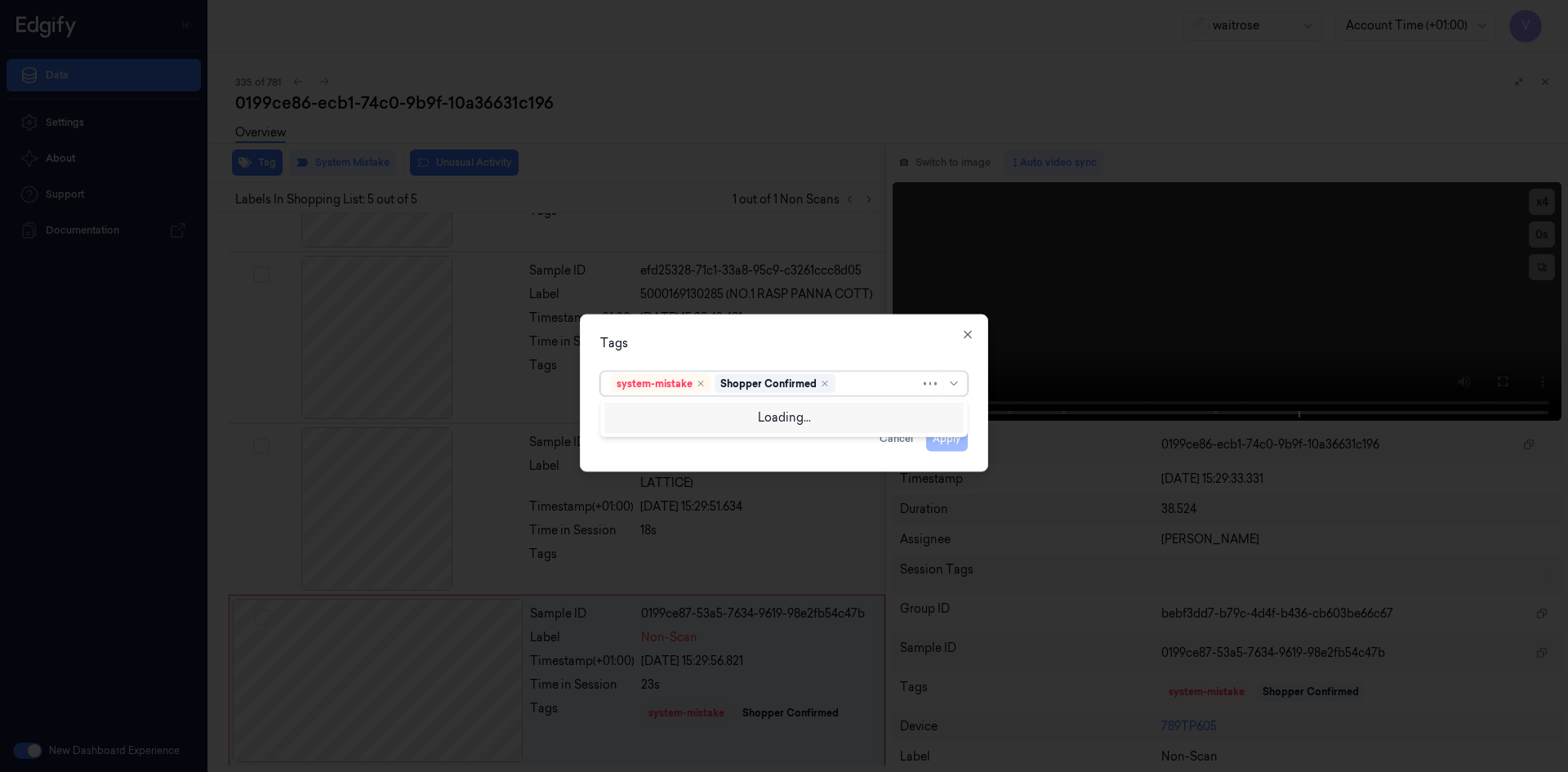
click at [847, 381] on div at bounding box center [879, 383] width 82 height 17
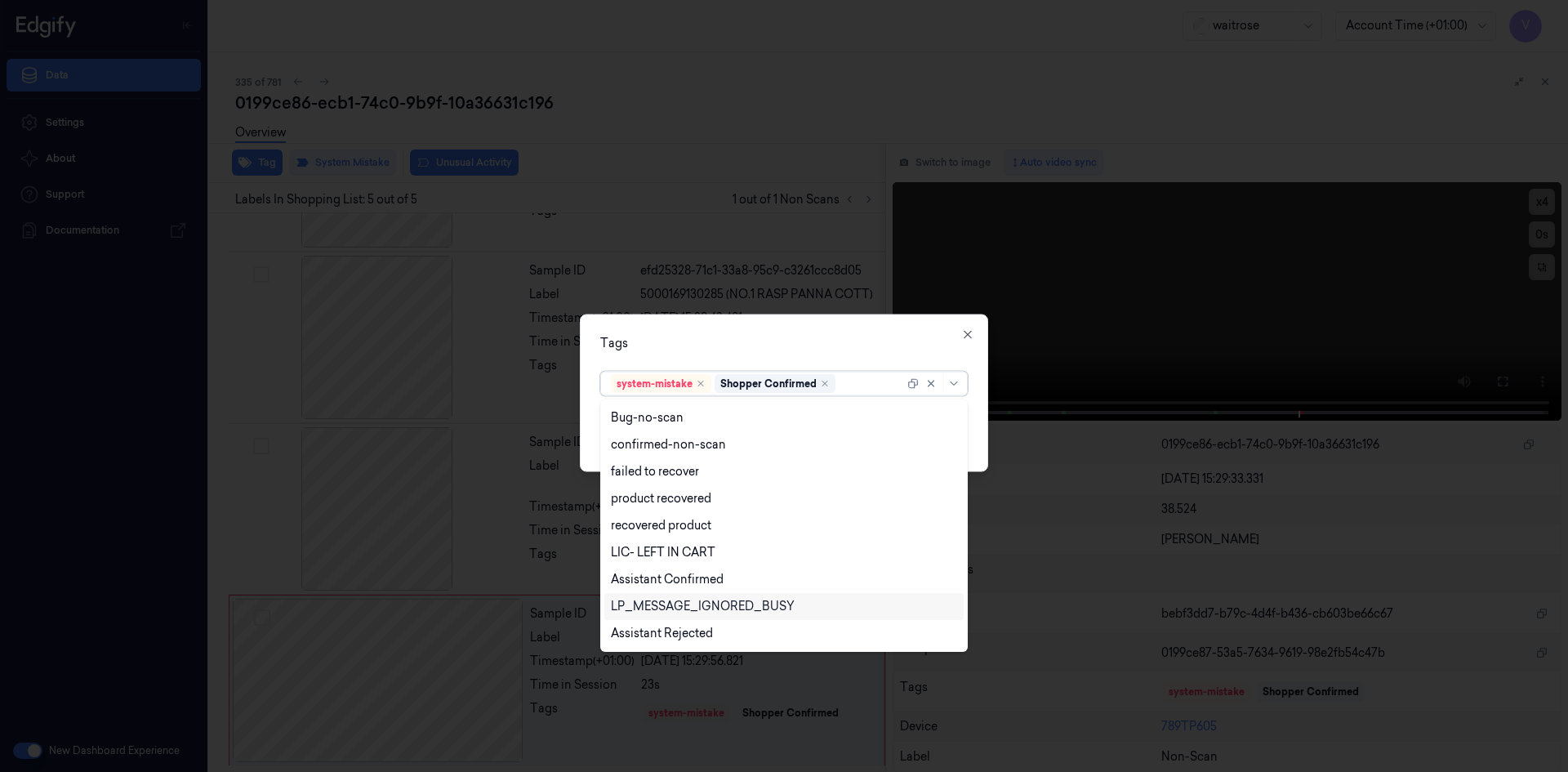
scroll to position [240, 0]
click at [686, 581] on div "Unusual-Activity" at bounding box center [656, 580] width 91 height 17
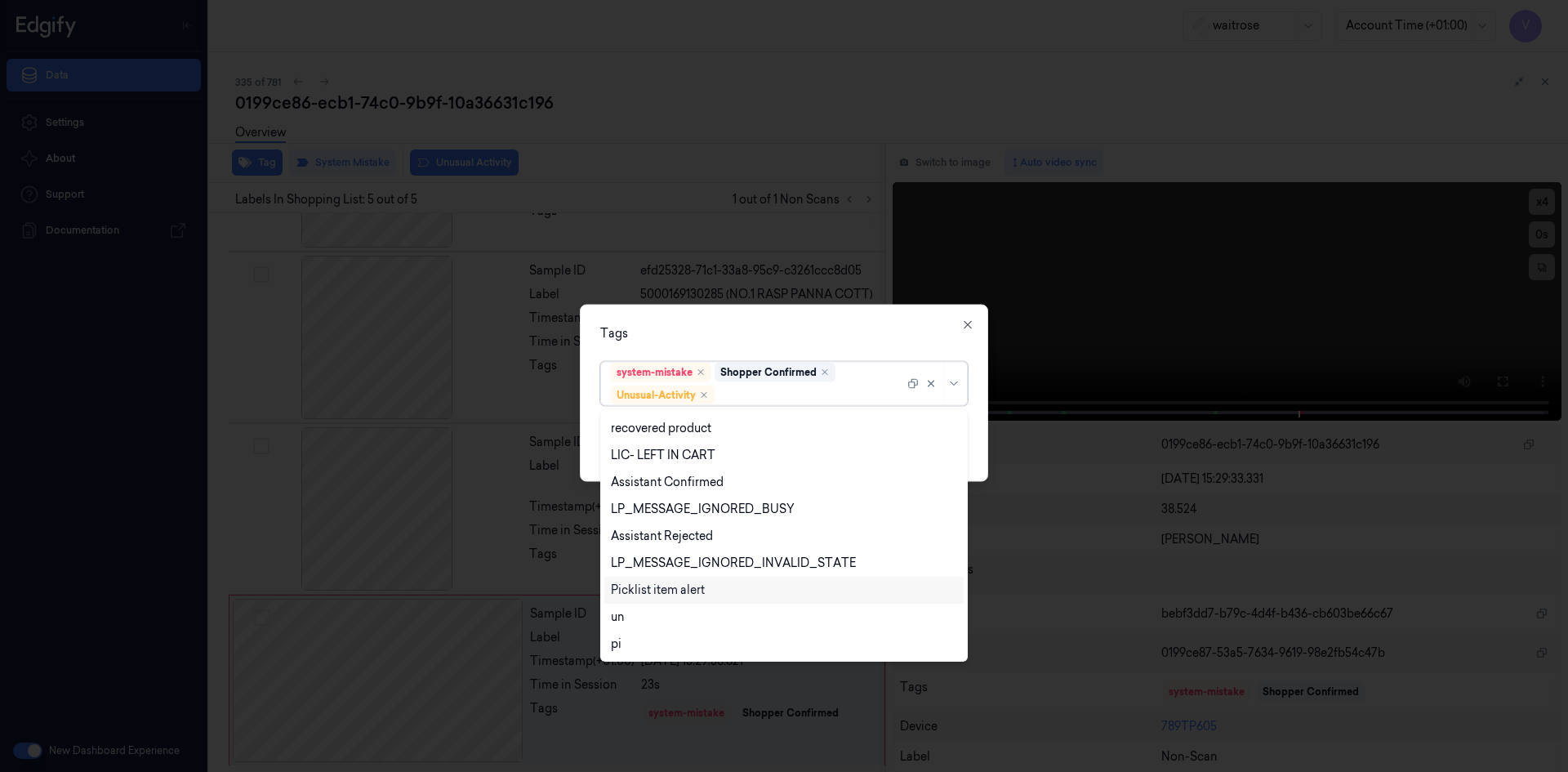
click at [677, 593] on div "Picklist item alert" at bounding box center [658, 590] width 94 height 17
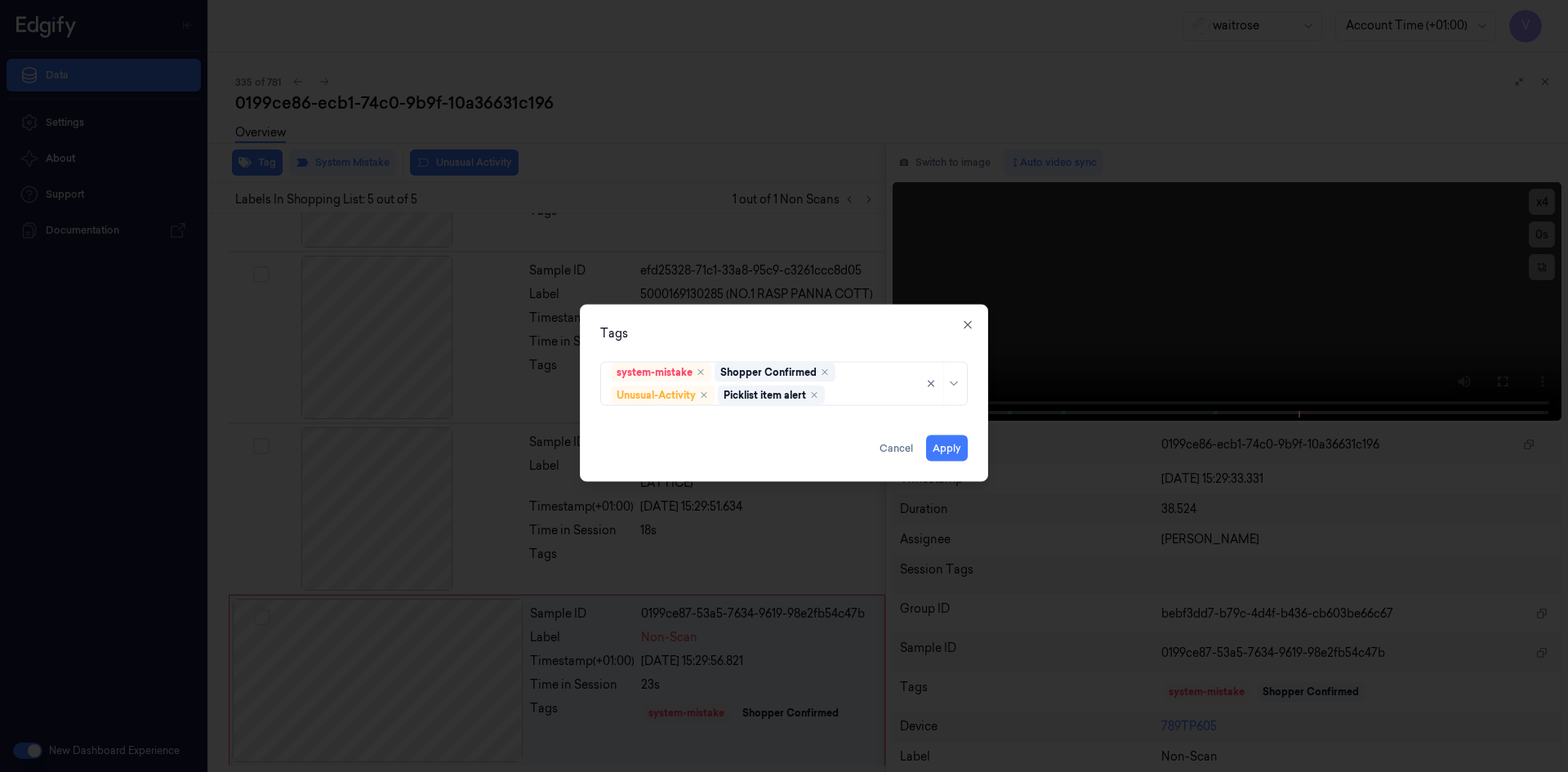
click at [750, 337] on div "Tags" at bounding box center [783, 332] width 367 height 17
click at [958, 448] on button "Apply" at bounding box center [946, 447] width 41 height 27
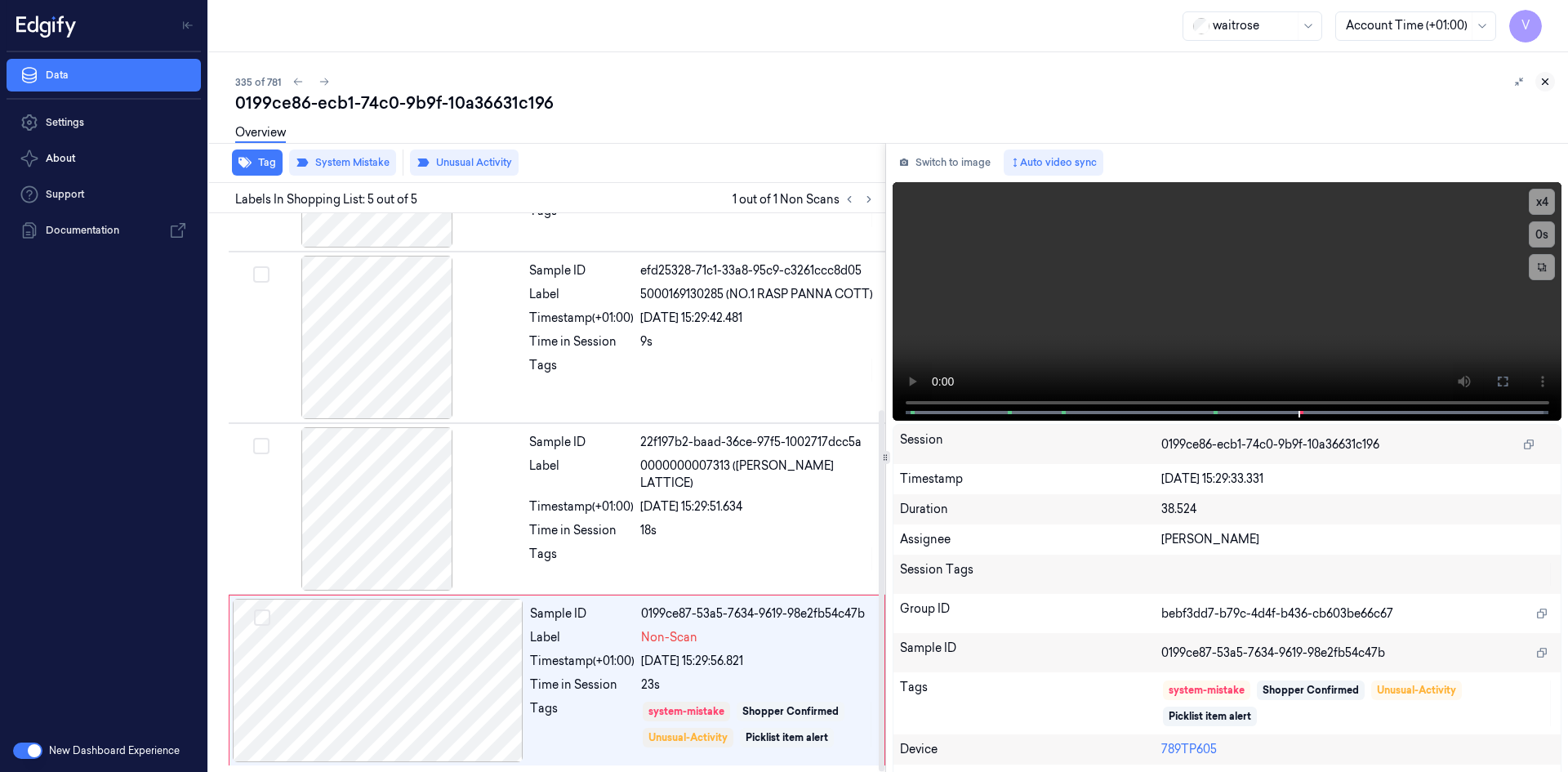
click at [1546, 83] on icon at bounding box center [1545, 82] width 11 height 11
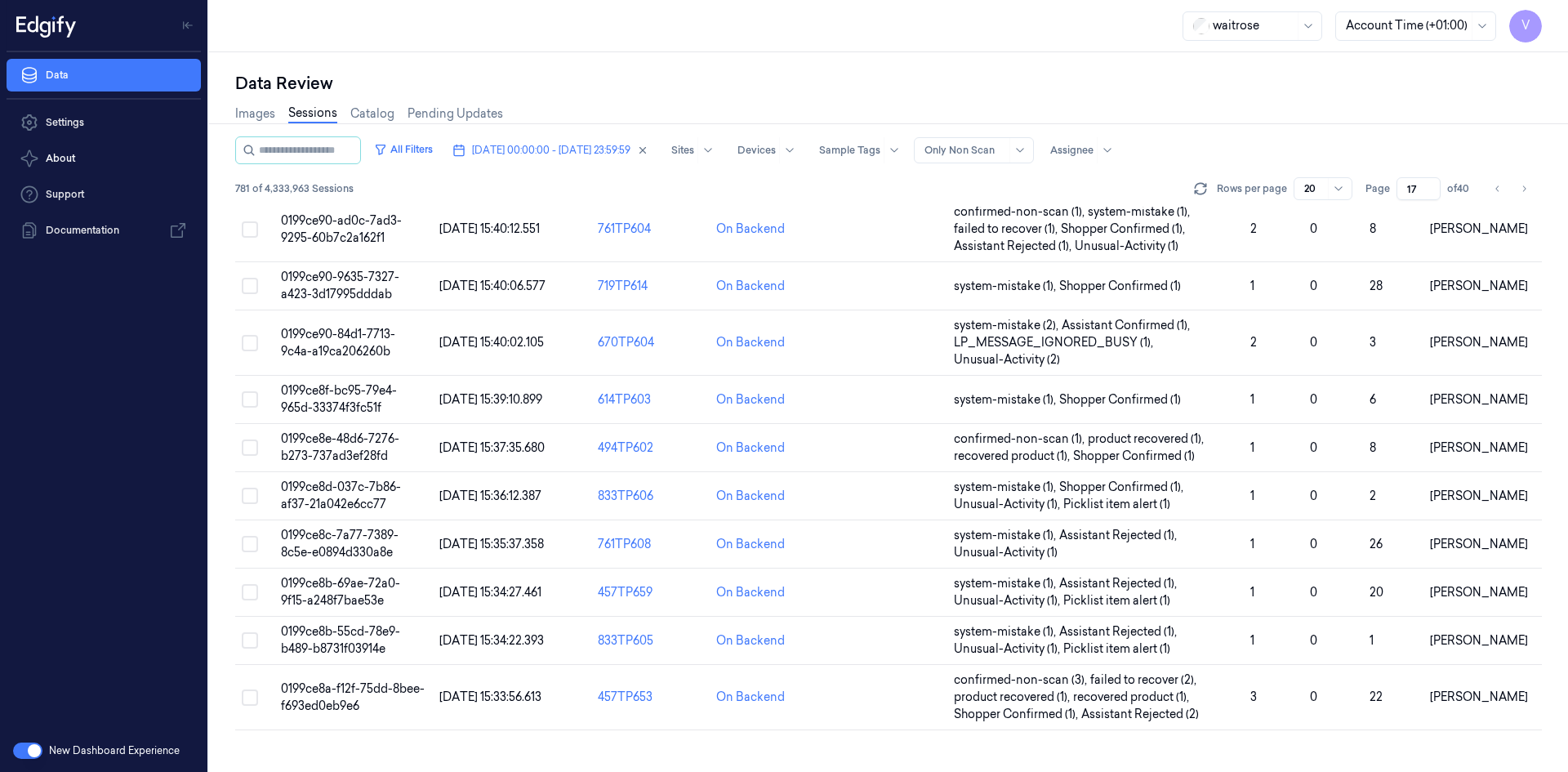
scroll to position [516, 0]
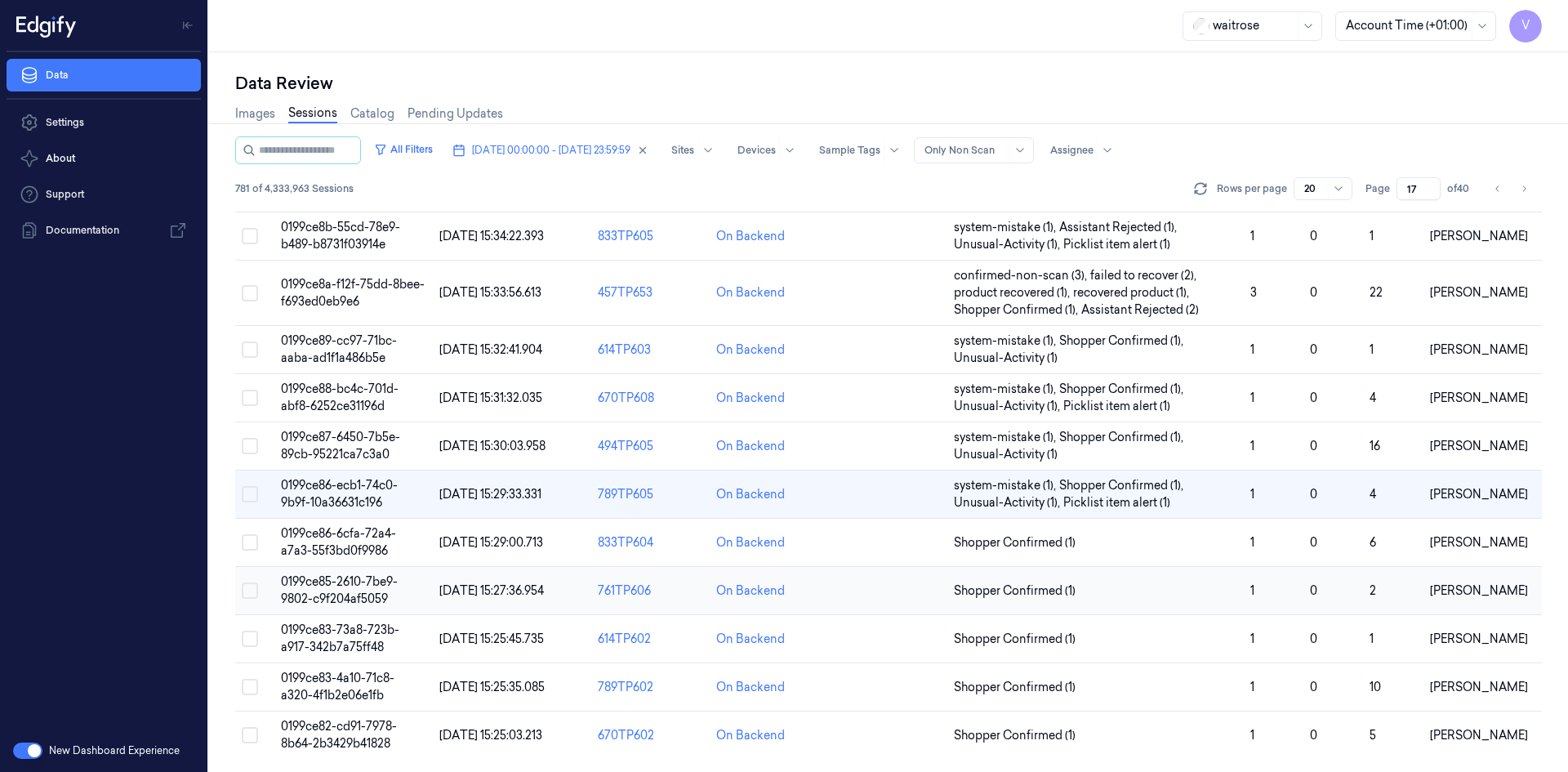
click at [359, 592] on span "0199ce85-2610-7be9-9802-c9f204af5059" at bounding box center [339, 590] width 116 height 32
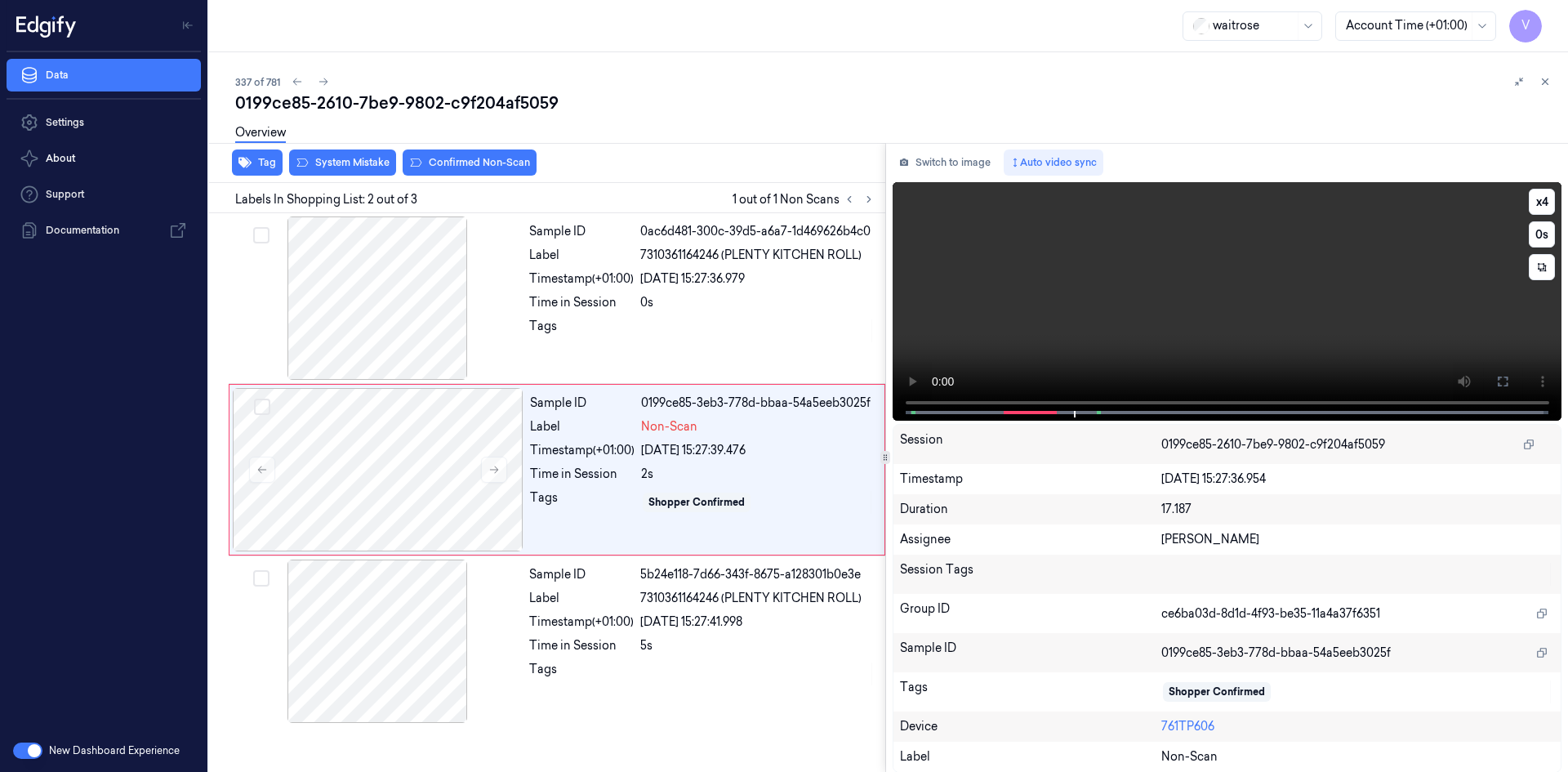
click at [1077, 333] on video at bounding box center [1226, 301] width 670 height 238
click at [1036, 340] on video at bounding box center [1226, 301] width 670 height 238
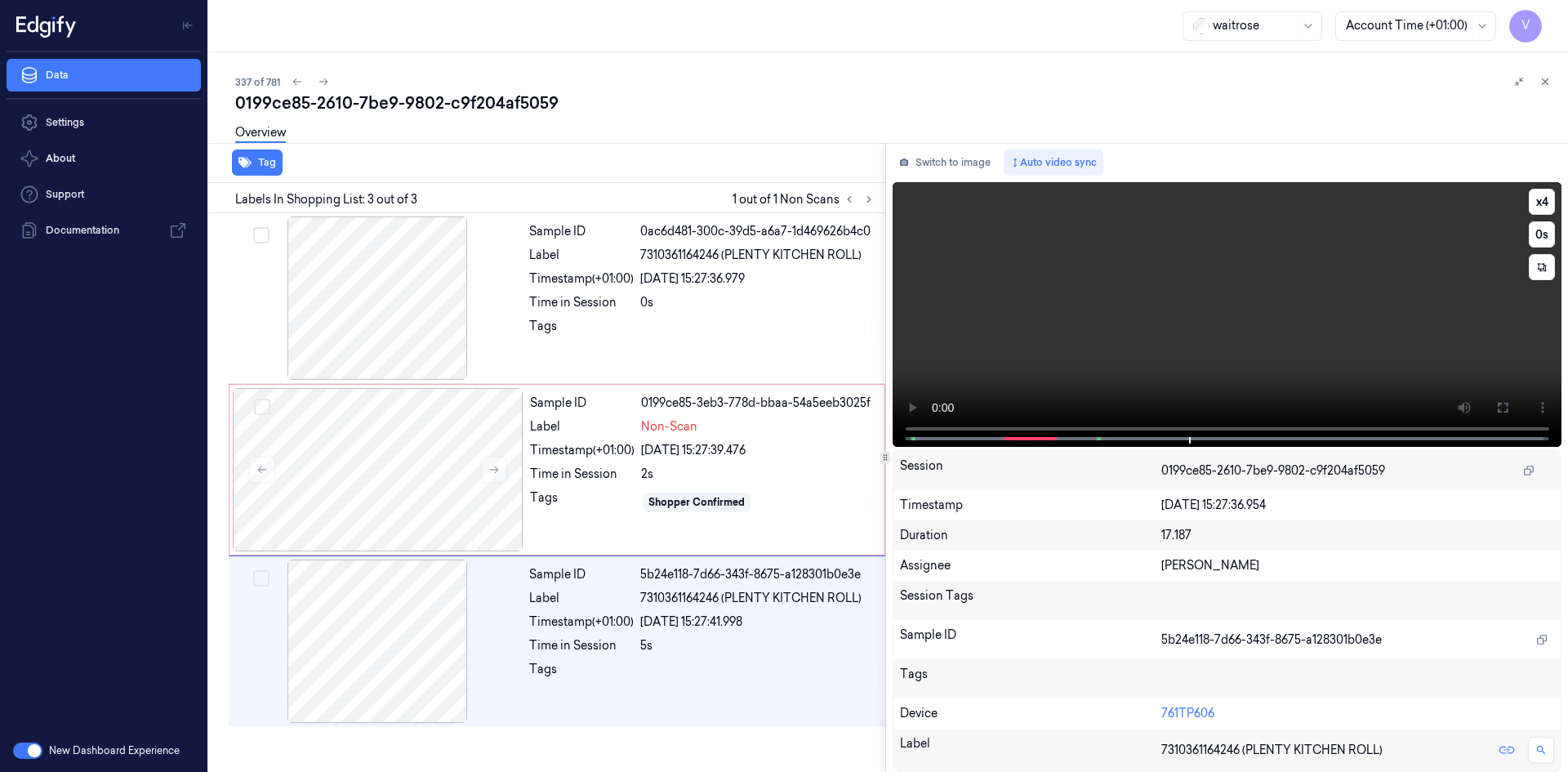
click at [1072, 332] on video at bounding box center [1226, 314] width 670 height 265
click at [378, 463] on div at bounding box center [377, 469] width 290 height 163
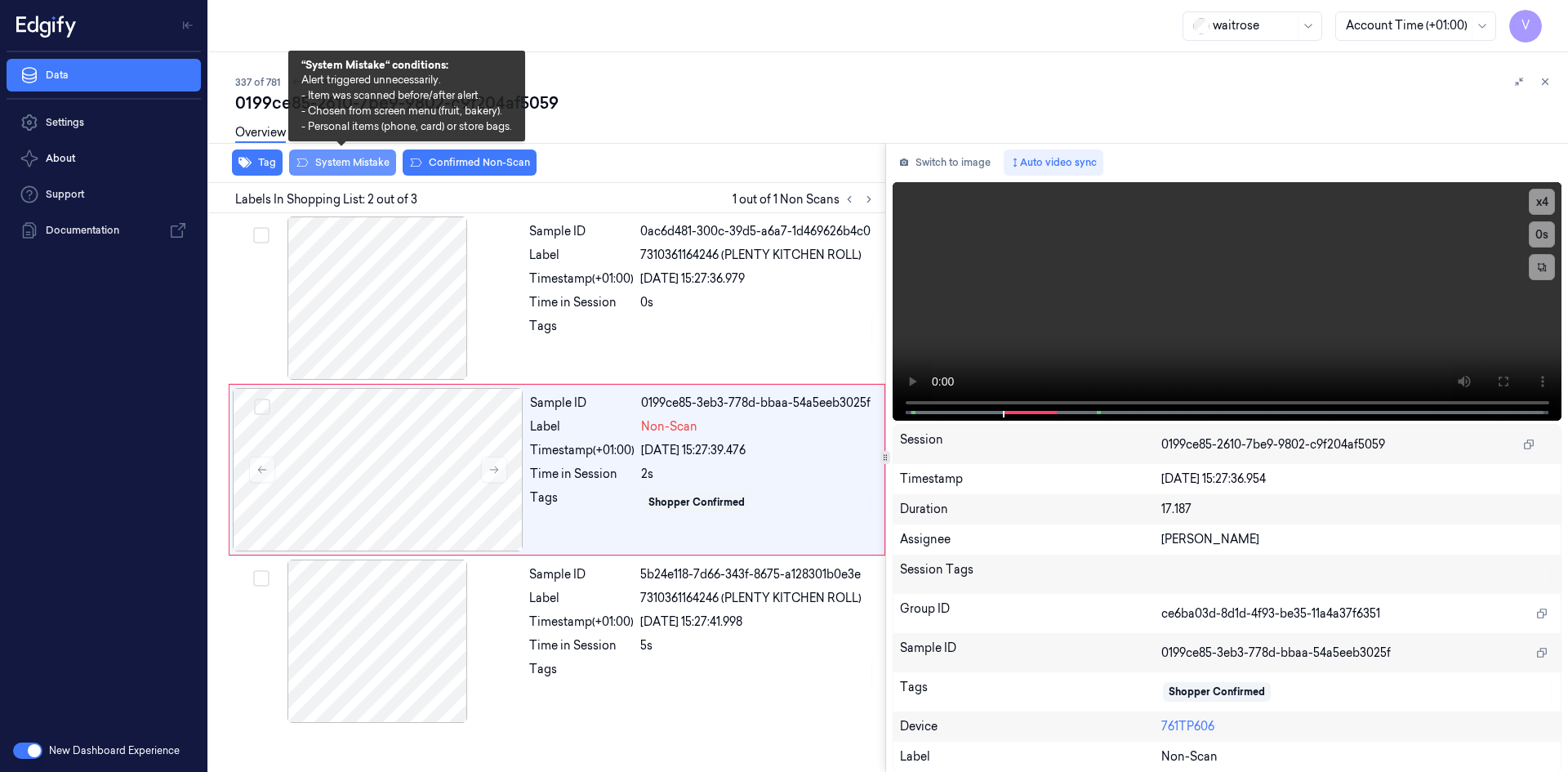
click at [355, 160] on button "System Mistake" at bounding box center [343, 162] width 107 height 27
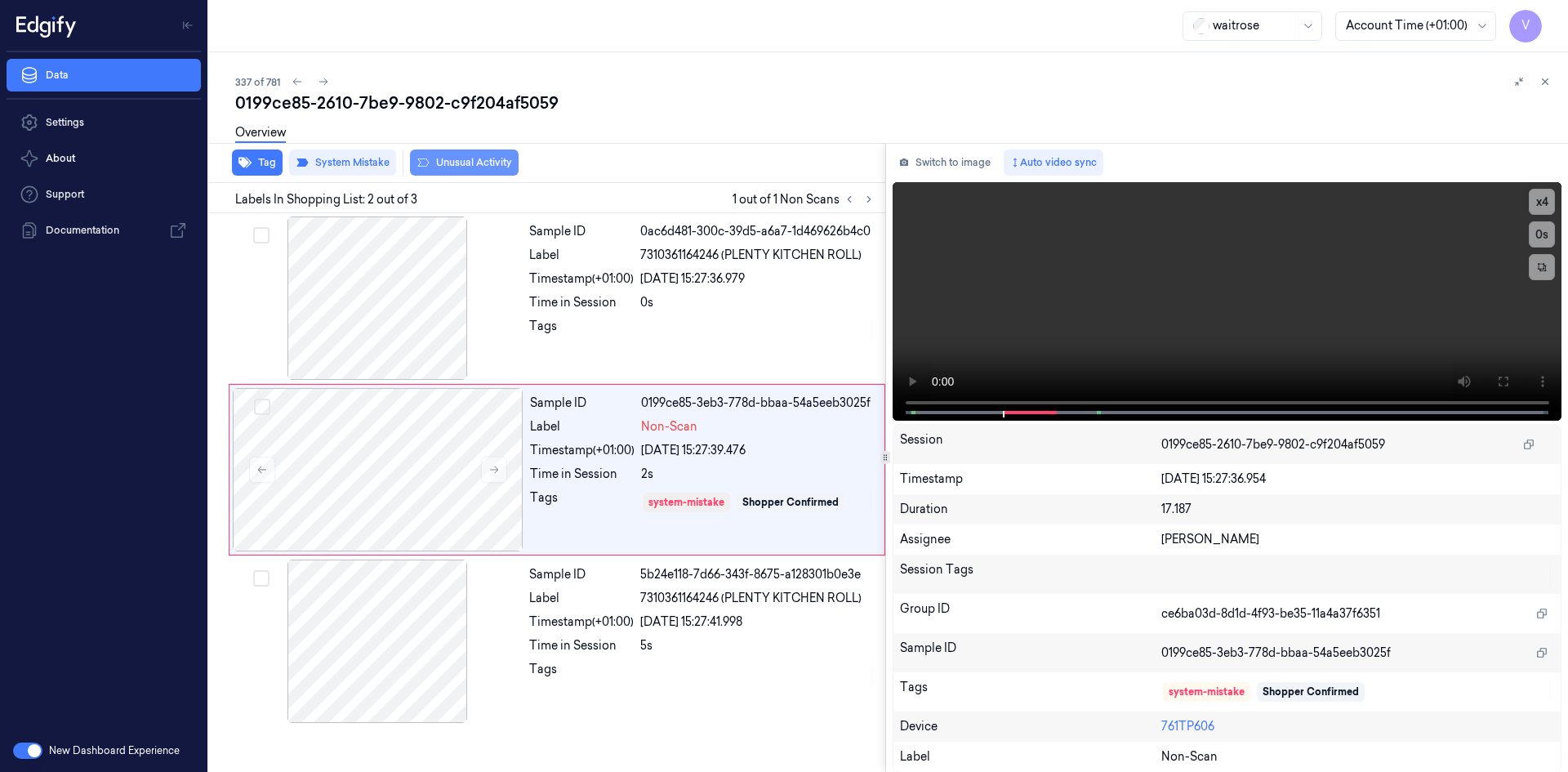
click at [487, 168] on button "Unusual Activity" at bounding box center [464, 162] width 109 height 27
click at [1541, 81] on icon at bounding box center [1545, 82] width 11 height 11
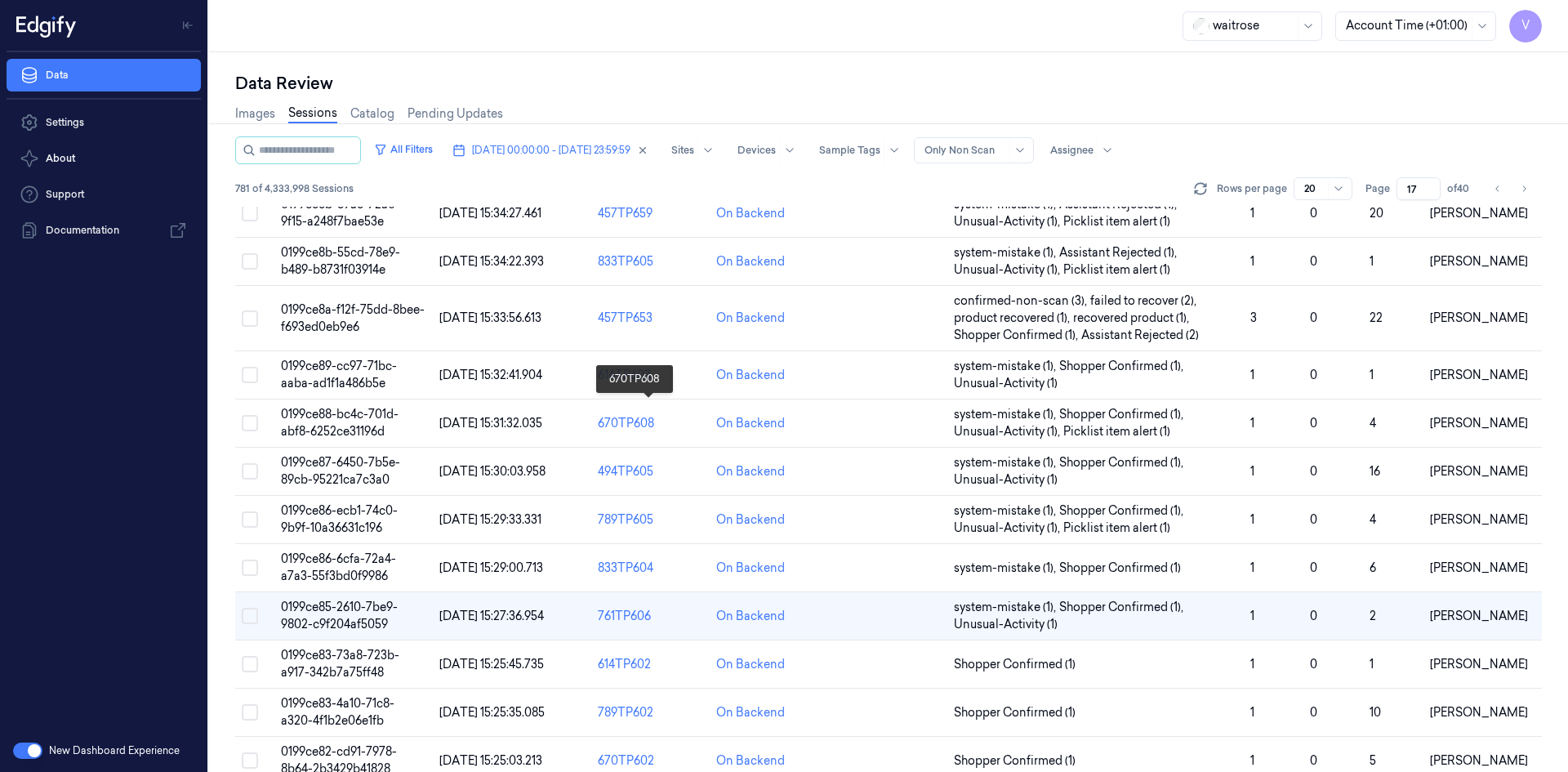
scroll to position [516, 0]
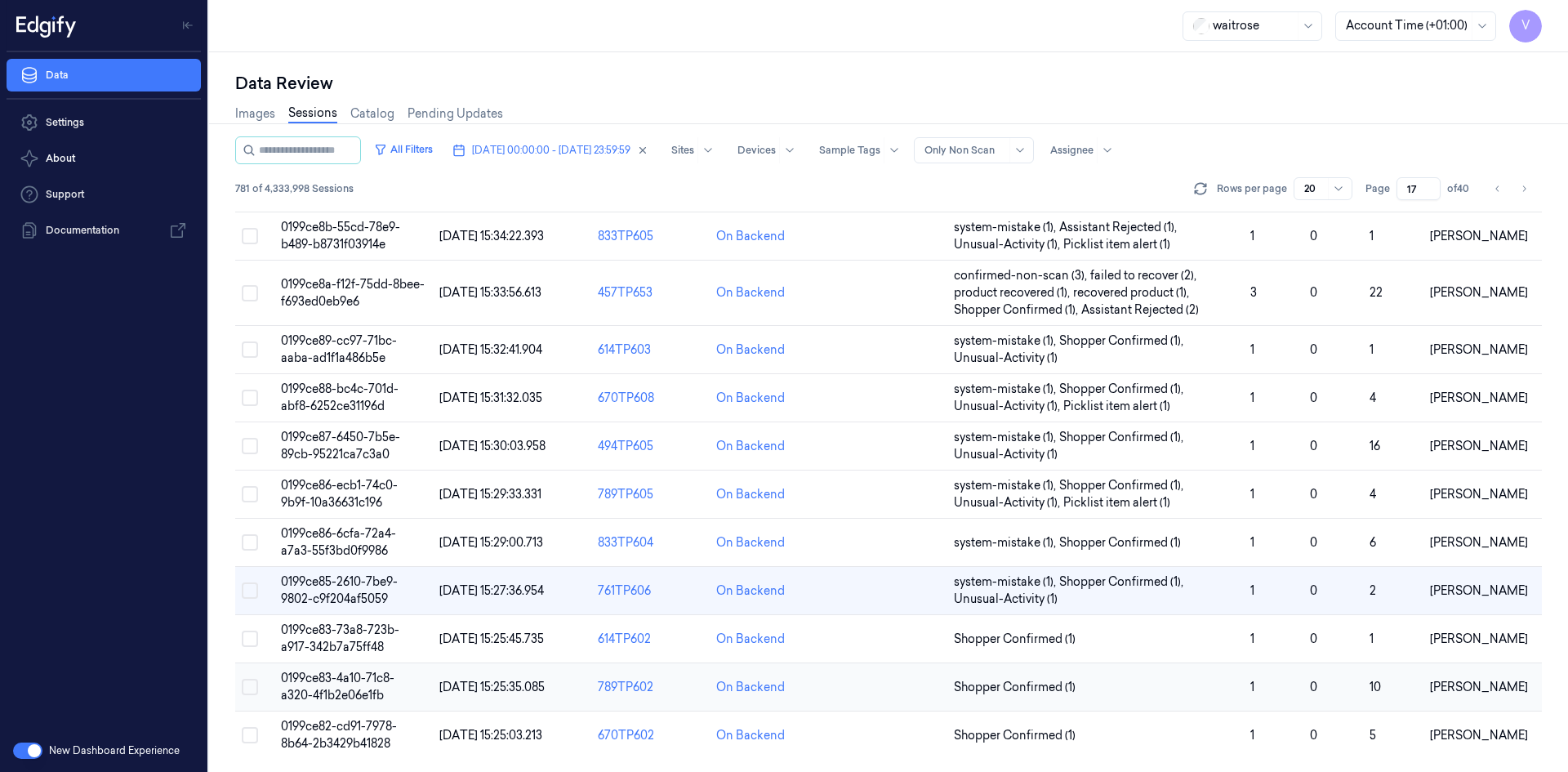
click at [353, 674] on span "0199ce83-4a10-71c8-a320-4f1b2e06e1fb" at bounding box center [338, 686] width 114 height 32
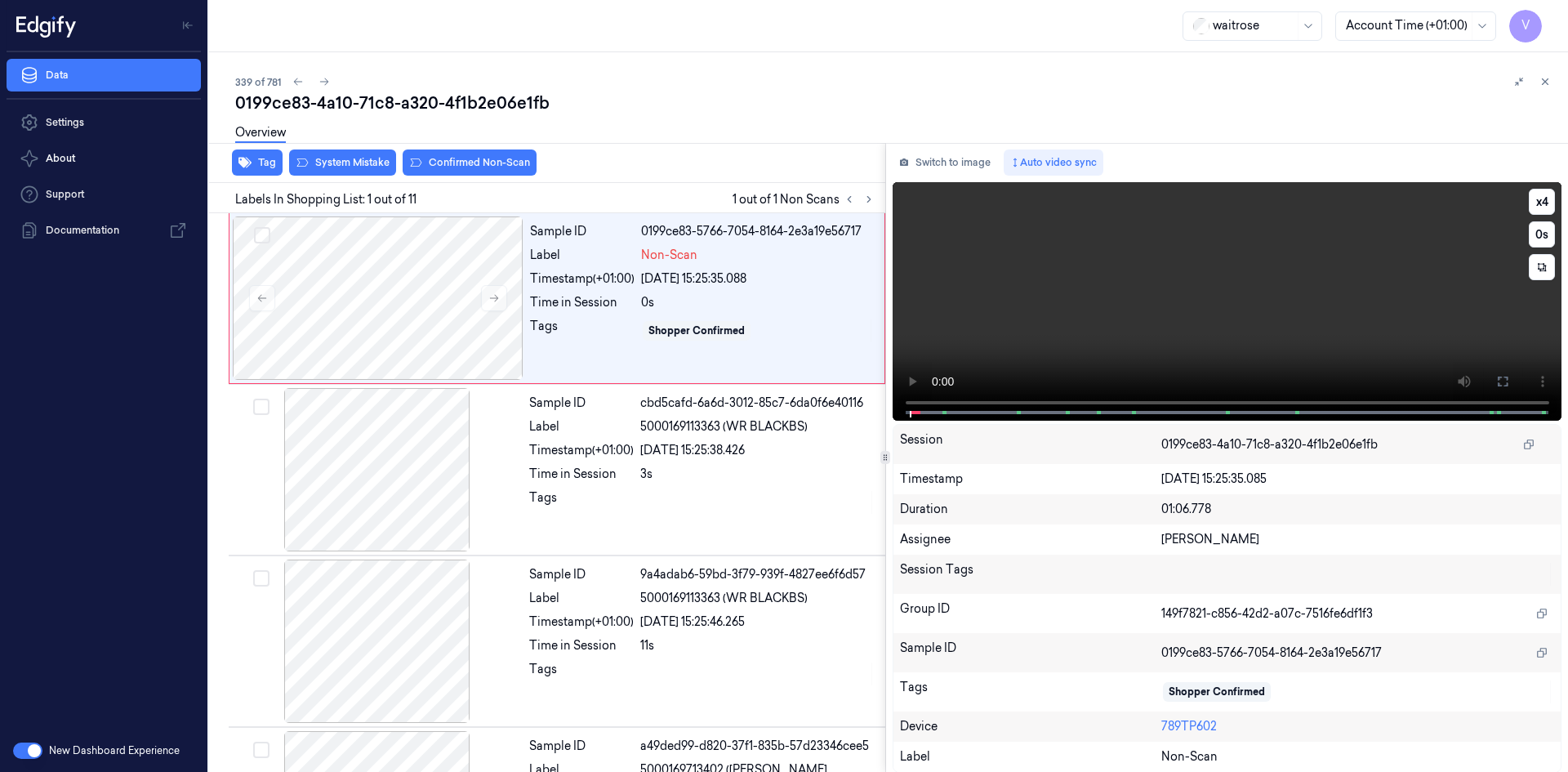
click at [1007, 297] on video at bounding box center [1226, 301] width 670 height 238
click at [1017, 316] on video at bounding box center [1226, 301] width 670 height 238
click at [1040, 316] on video at bounding box center [1226, 301] width 670 height 238
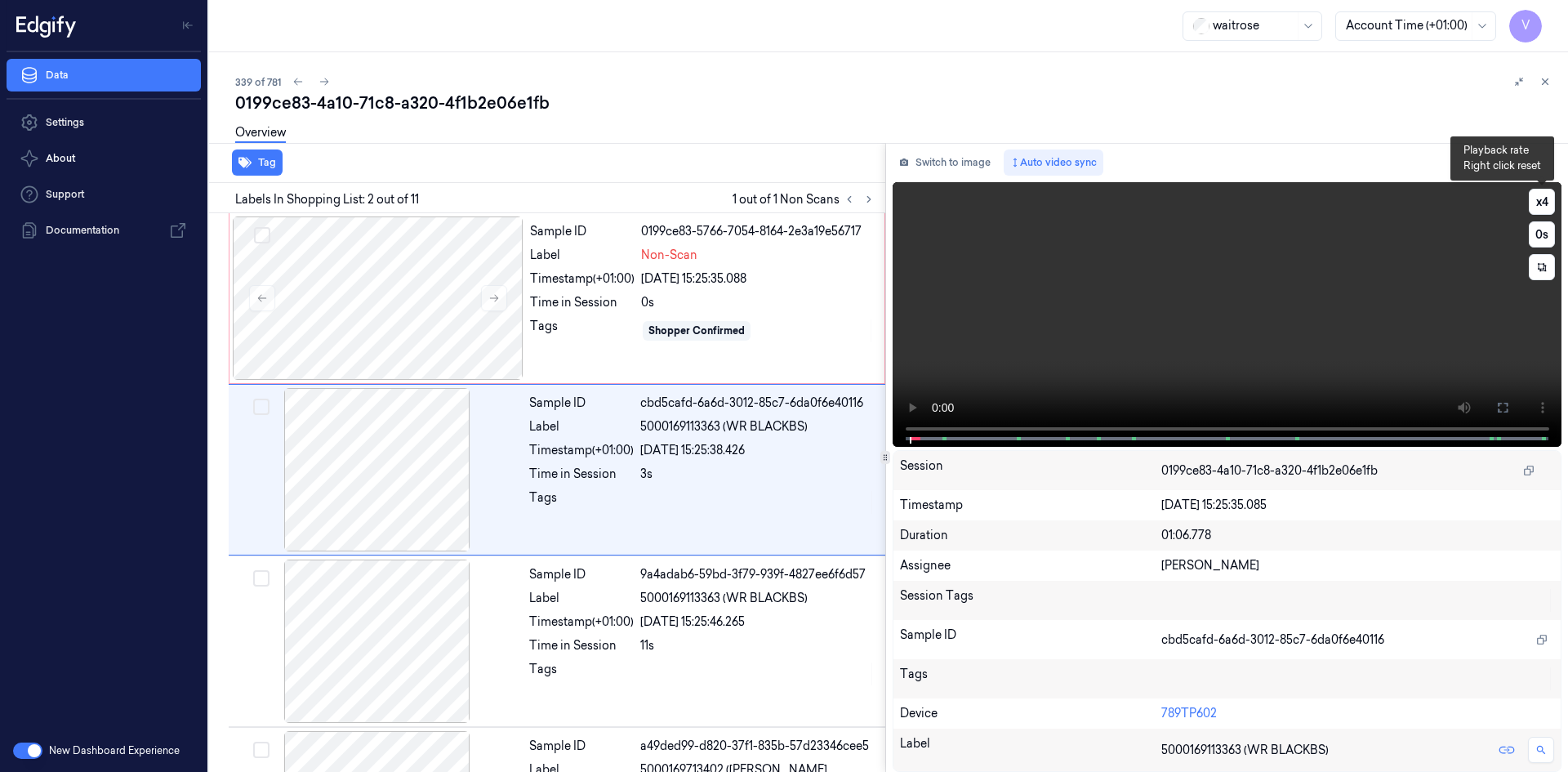
drag, startPoint x: 1533, startPoint y: 201, endPoint x: 1501, endPoint y: 209, distance: 33.0
click at [1526, 204] on div "x 4 0 s" at bounding box center [1226, 312] width 670 height 261
click at [1300, 311] on video at bounding box center [1226, 314] width 670 height 265
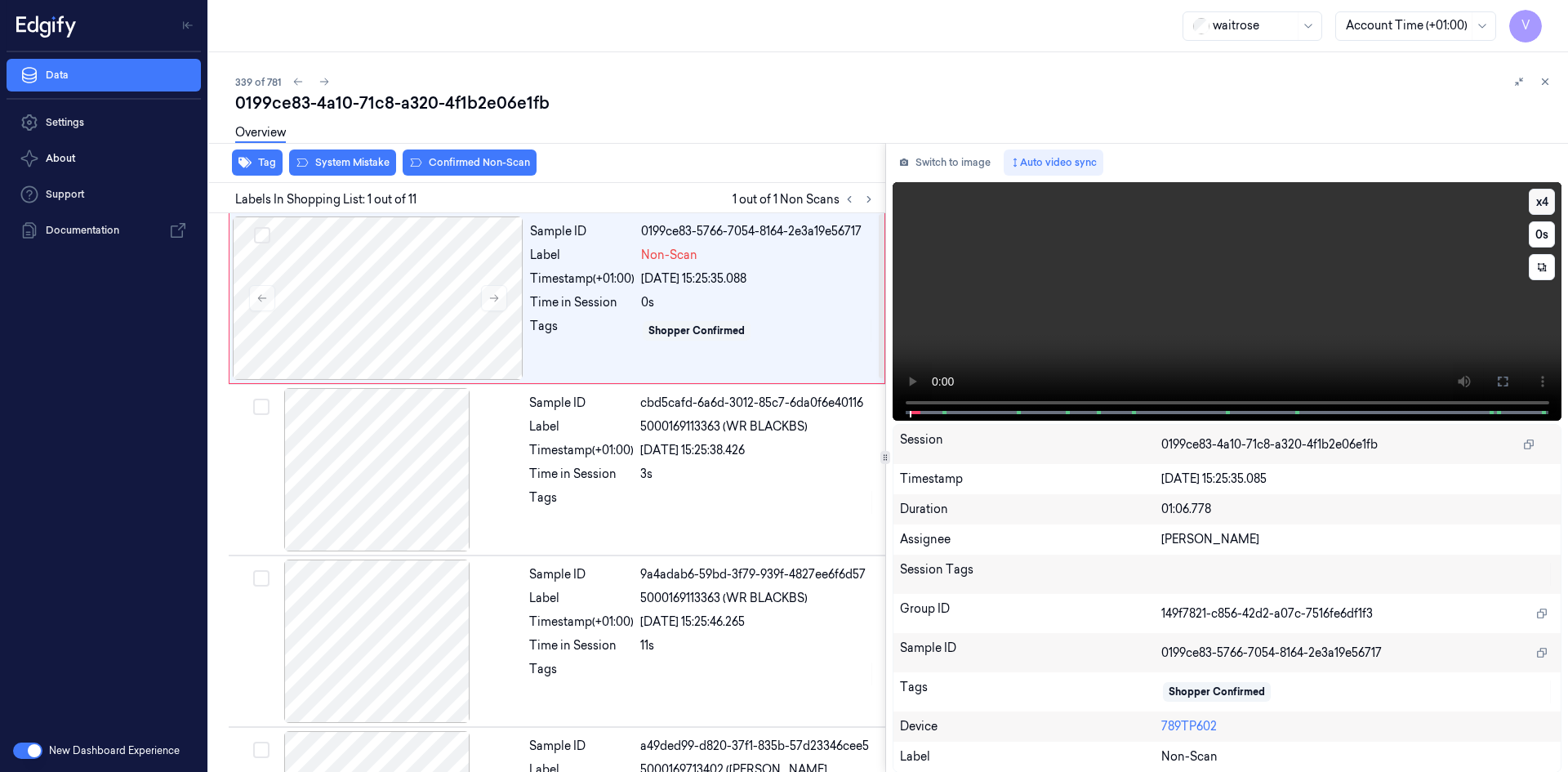
click at [1541, 198] on button "x 4" at bounding box center [1541, 201] width 27 height 27
click at [1285, 275] on video at bounding box center [1226, 301] width 670 height 238
click at [1174, 295] on video at bounding box center [1226, 301] width 670 height 238
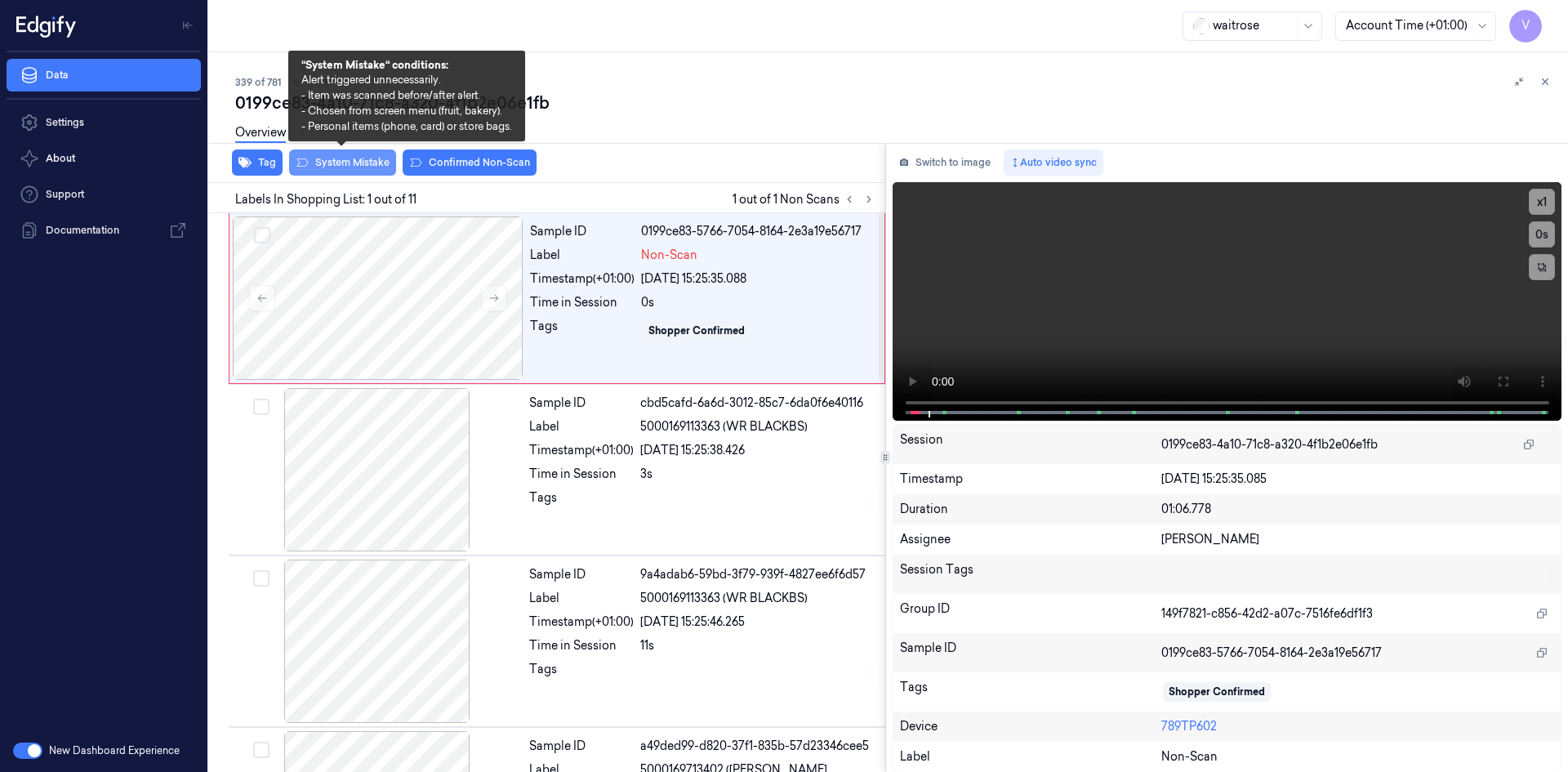
click at [361, 159] on button "System Mistake" at bounding box center [343, 162] width 107 height 27
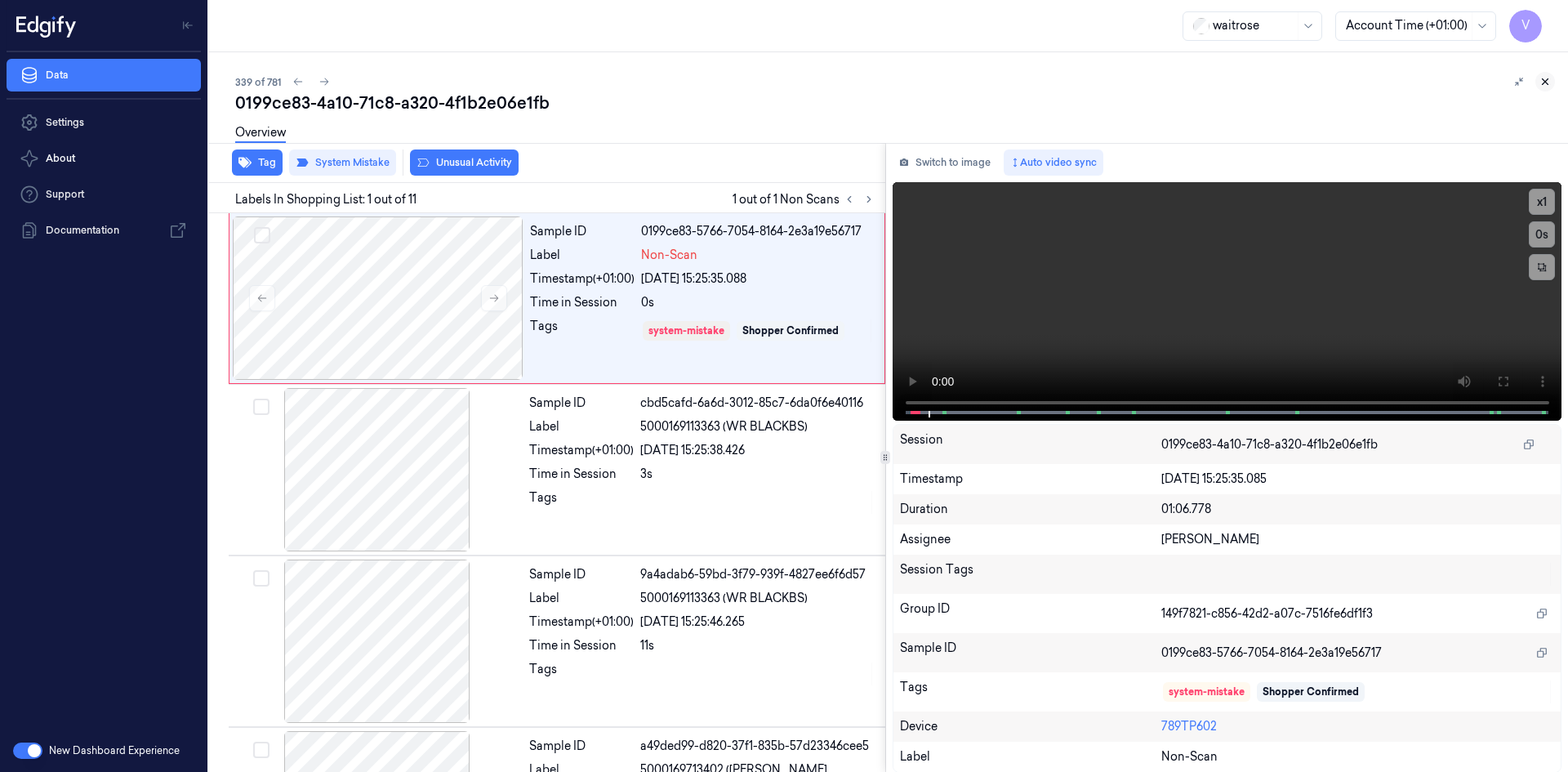
click at [1548, 85] on icon at bounding box center [1545, 82] width 11 height 11
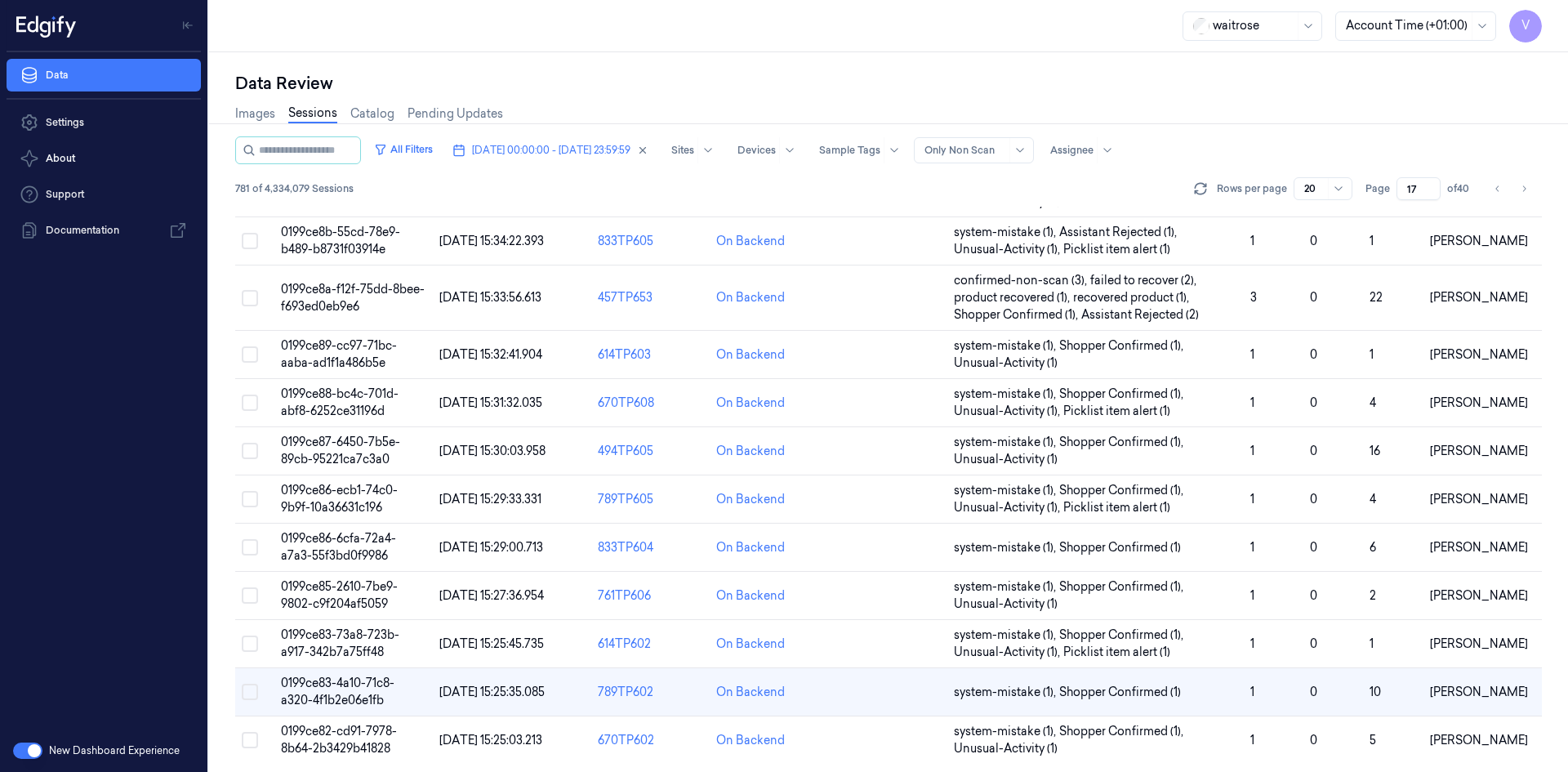
scroll to position [516, 0]
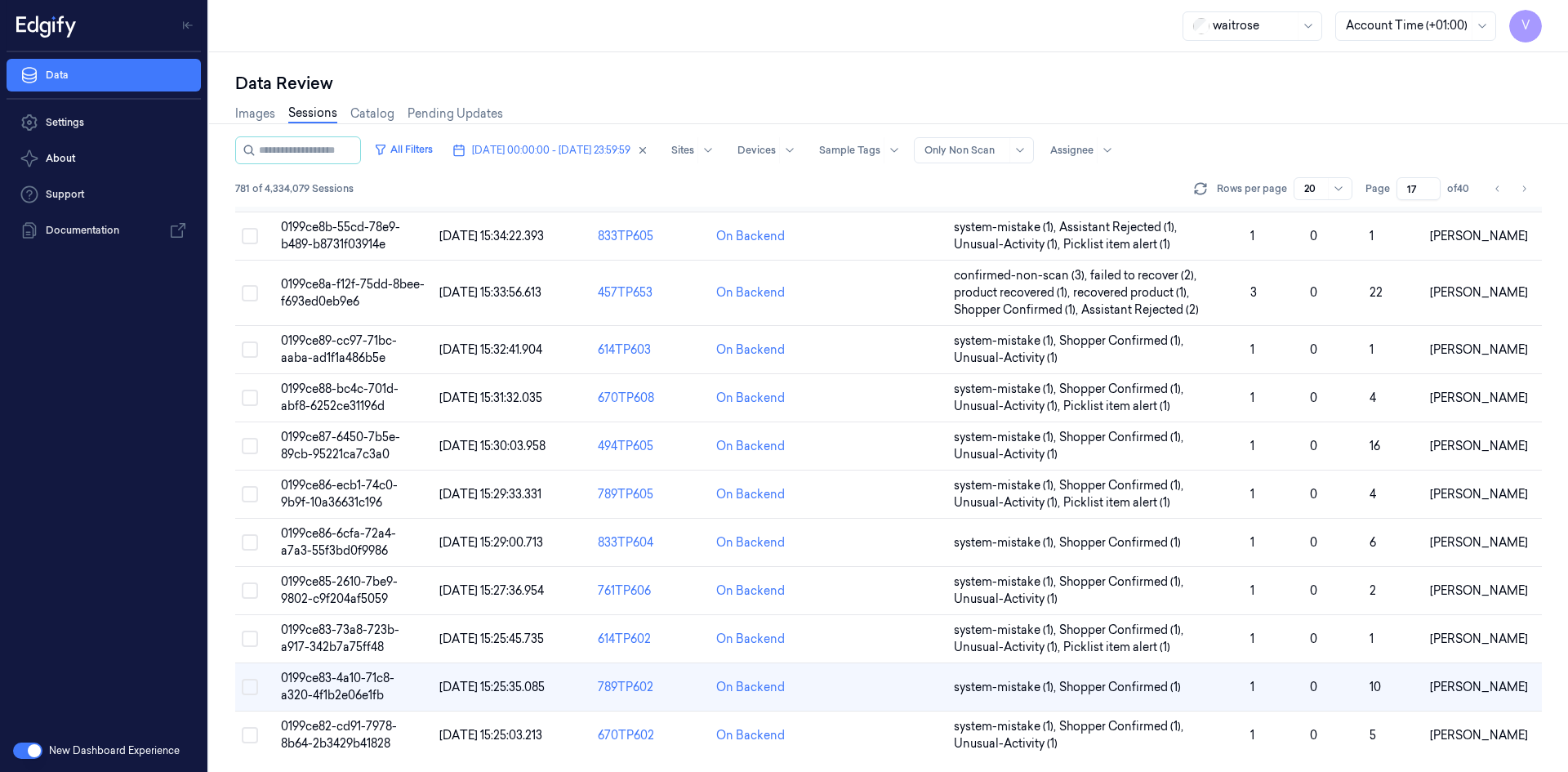
drag, startPoint x: 1410, startPoint y: 190, endPoint x: 1387, endPoint y: 207, distance: 28.6
click at [1387, 207] on div "All Filters [DATE] 00:00:00 - [DATE] 23:59:59 Sites Devices Sample Tags Alert T…" at bounding box center [888, 454] width 1306 height 636
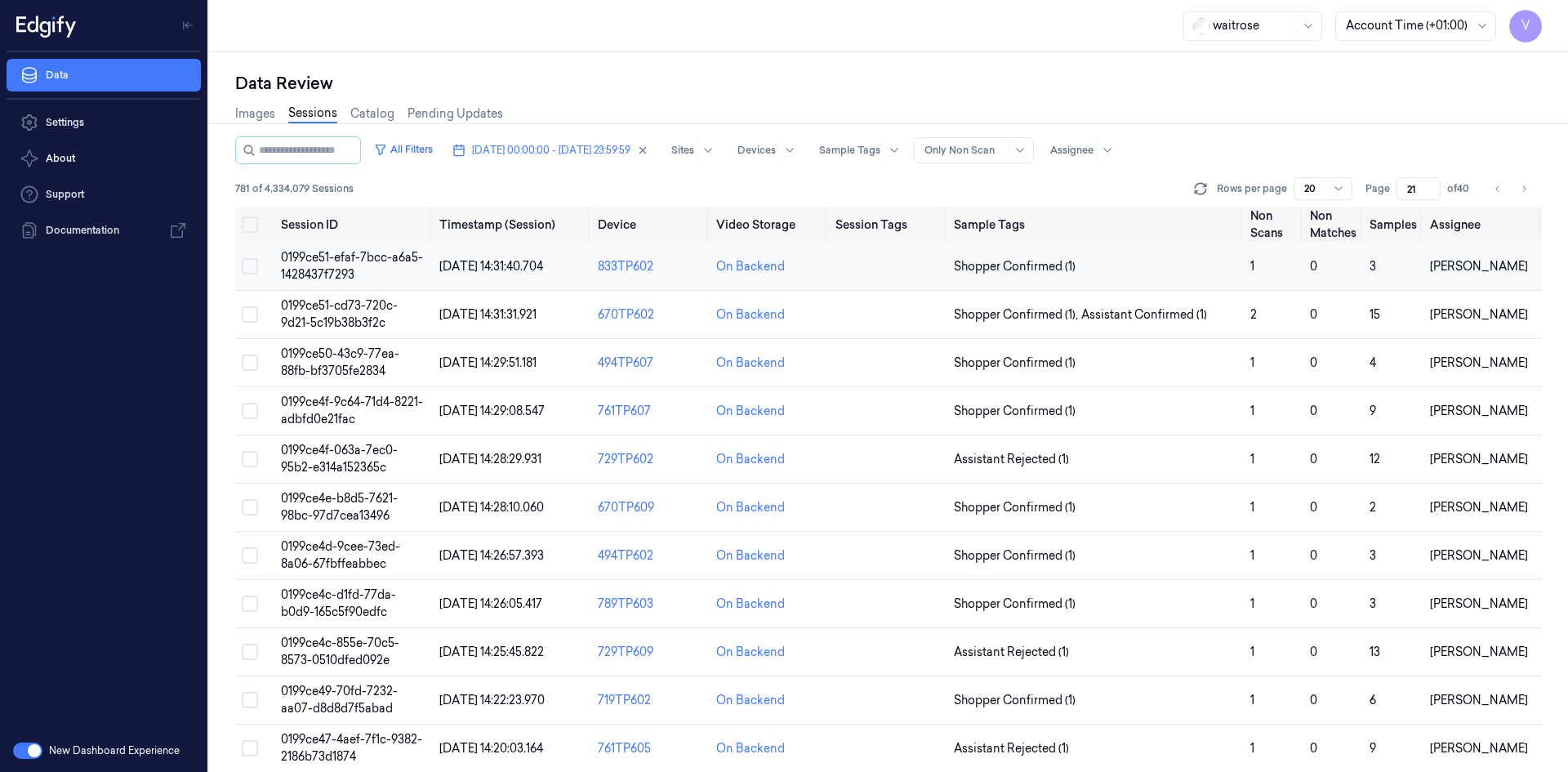
type input "21"
click at [343, 258] on span "0199ce51-efaf-7bcc-a6a5-1428437f7293" at bounding box center [352, 266] width 142 height 32
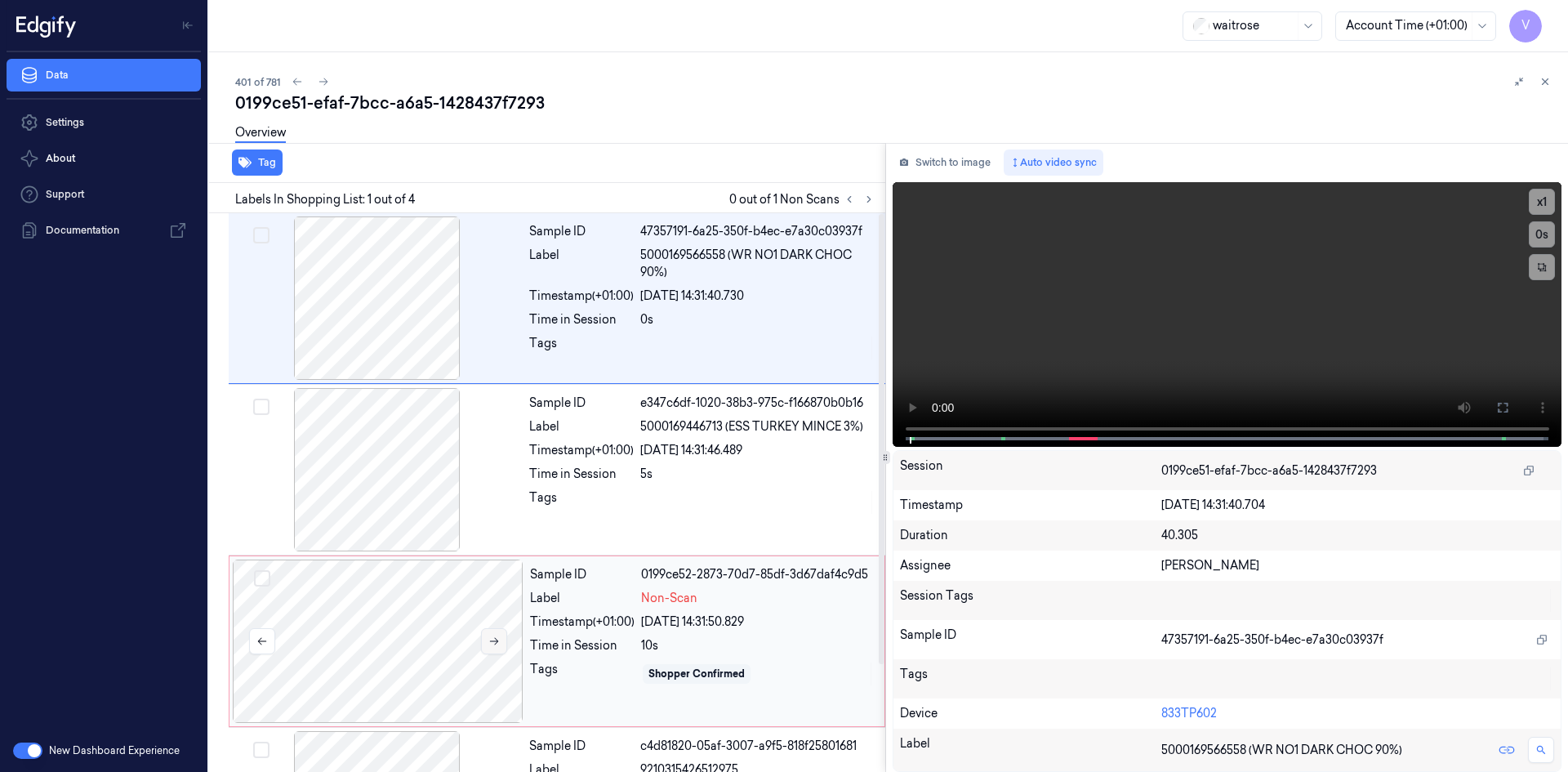
click at [493, 641] on icon at bounding box center [495, 641] width 9 height 7
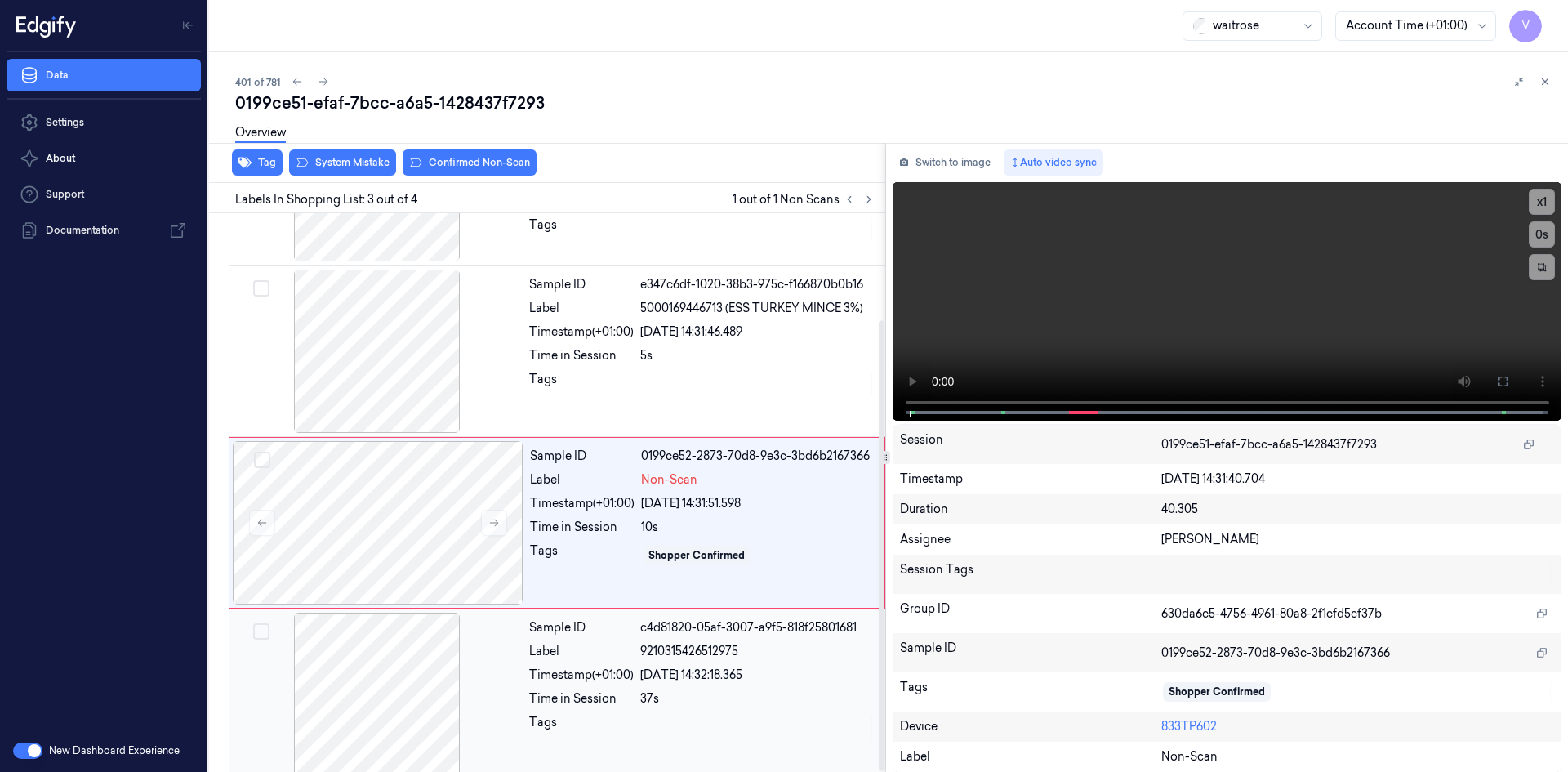
scroll to position [132, 0]
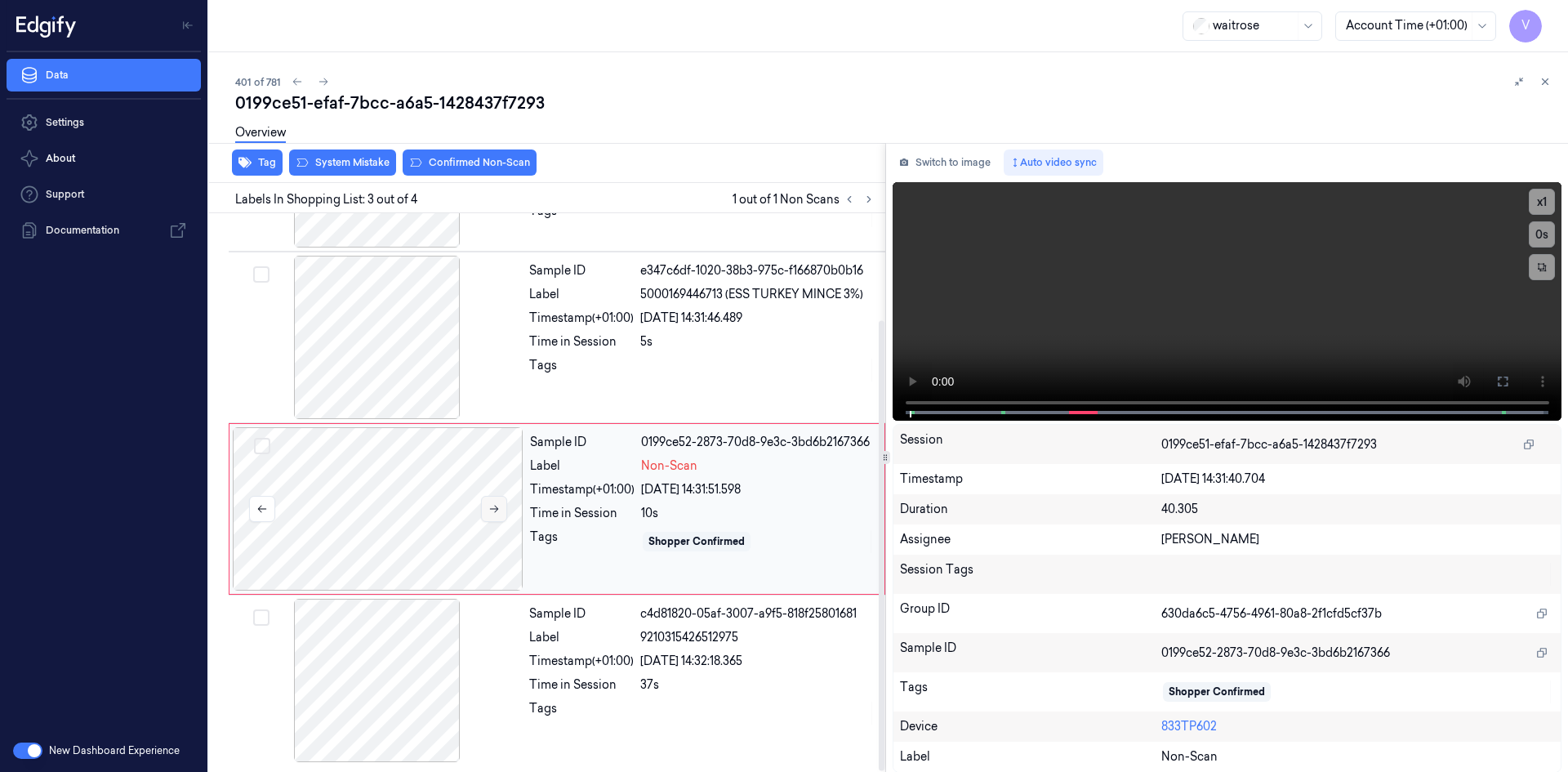
click at [493, 512] on icon at bounding box center [494, 508] width 11 height 11
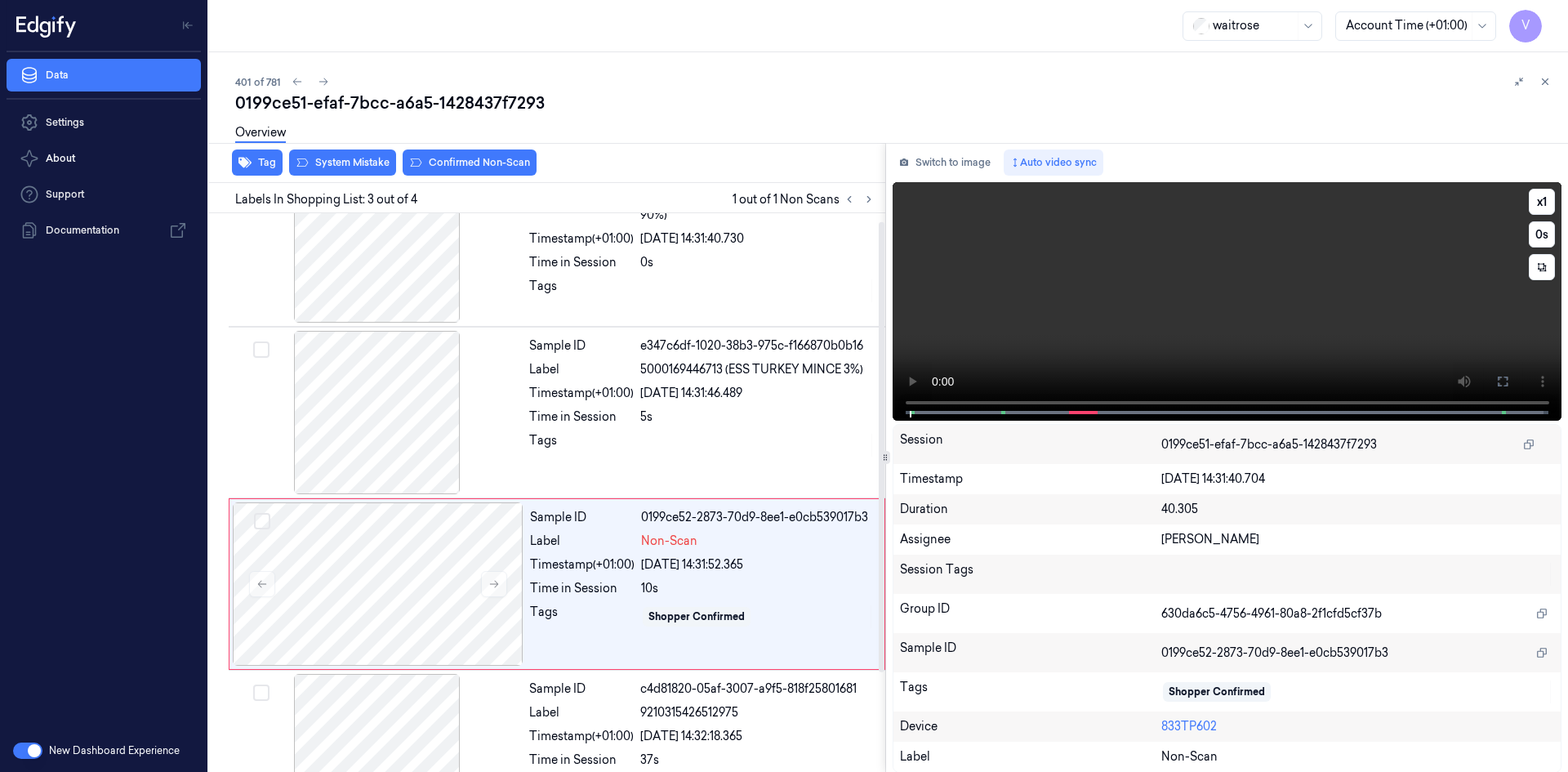
scroll to position [0, 0]
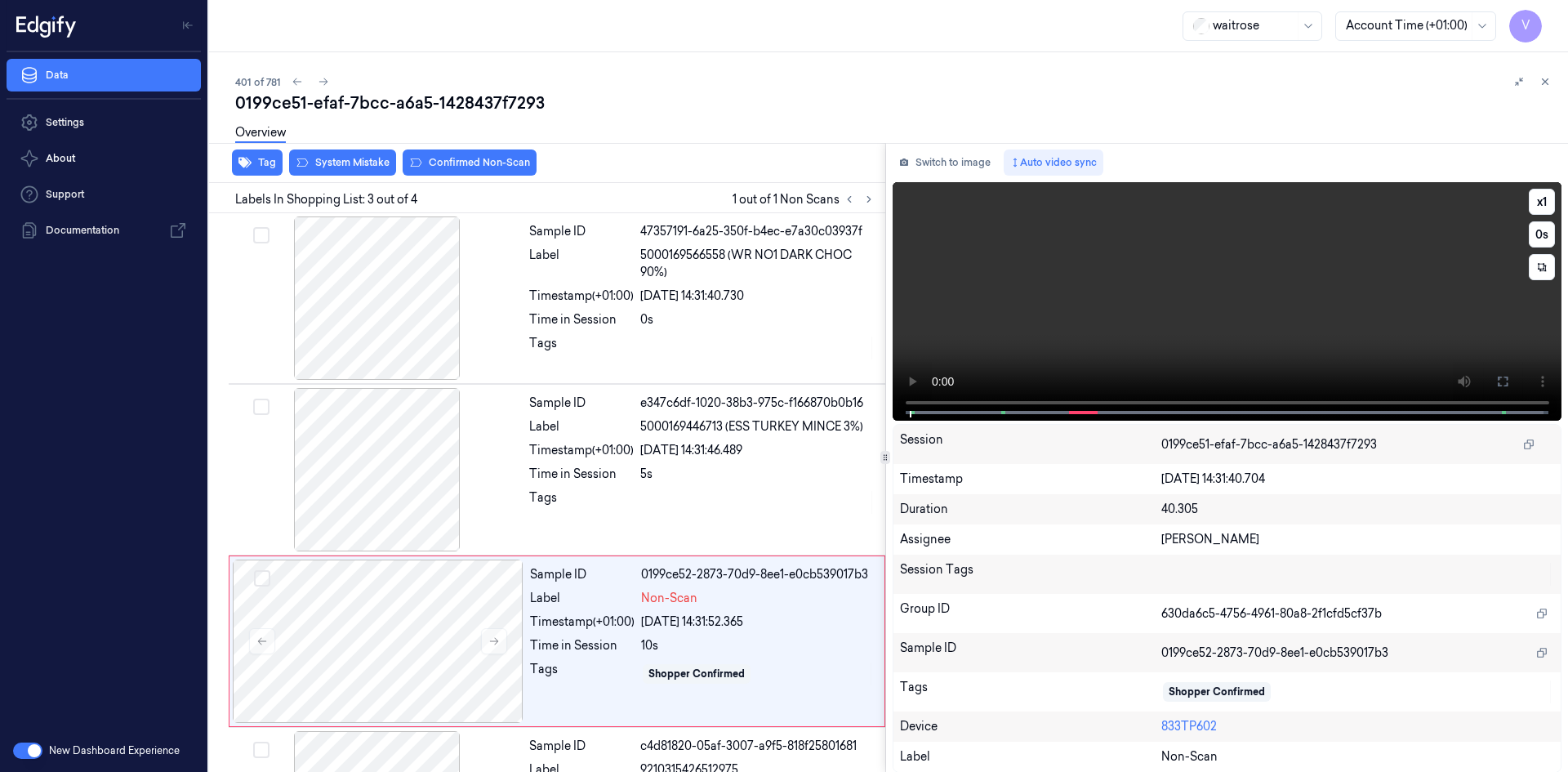
click at [1044, 325] on video at bounding box center [1226, 301] width 670 height 238
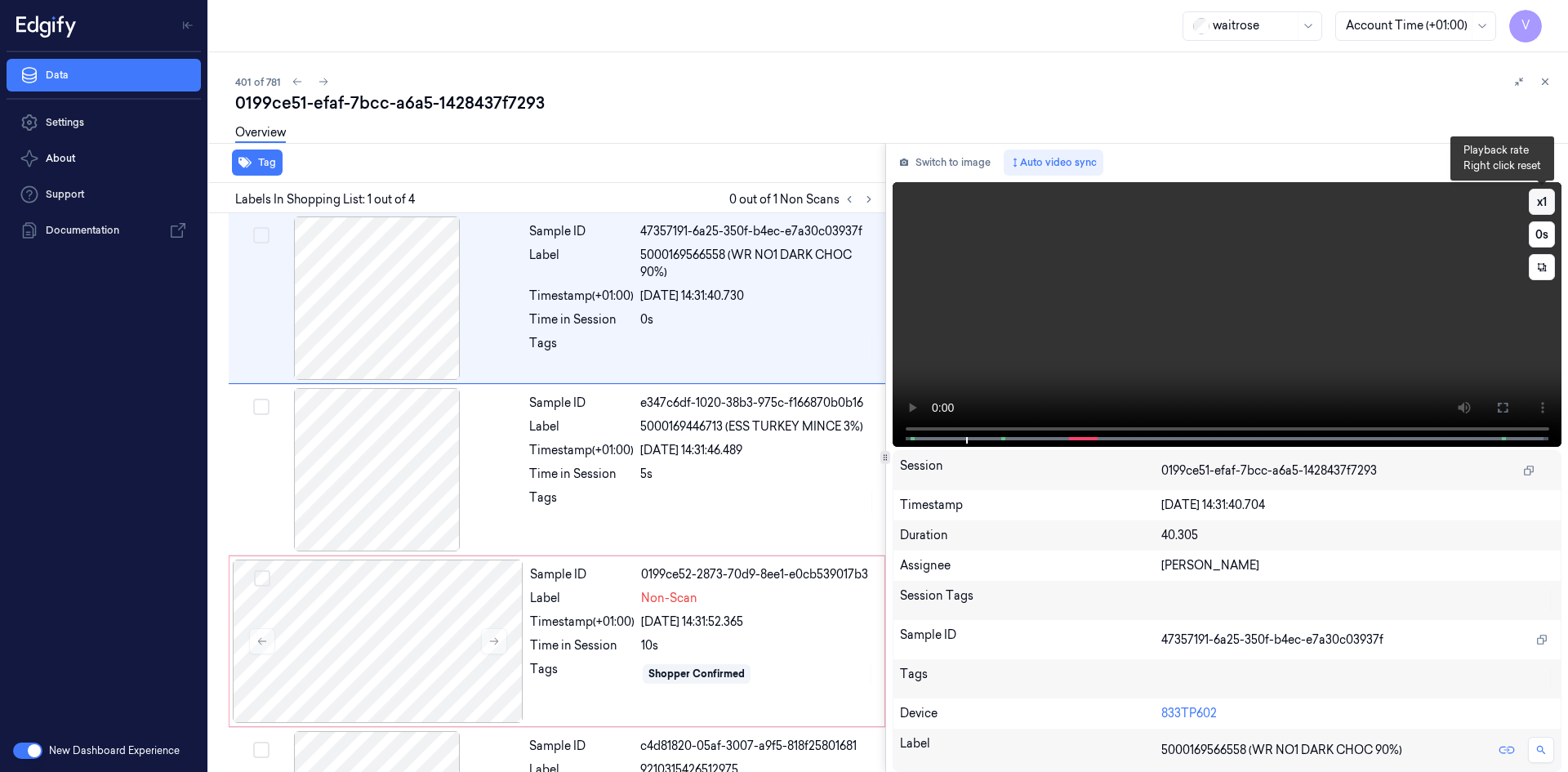
click at [1540, 197] on button "x 1" at bounding box center [1541, 201] width 27 height 27
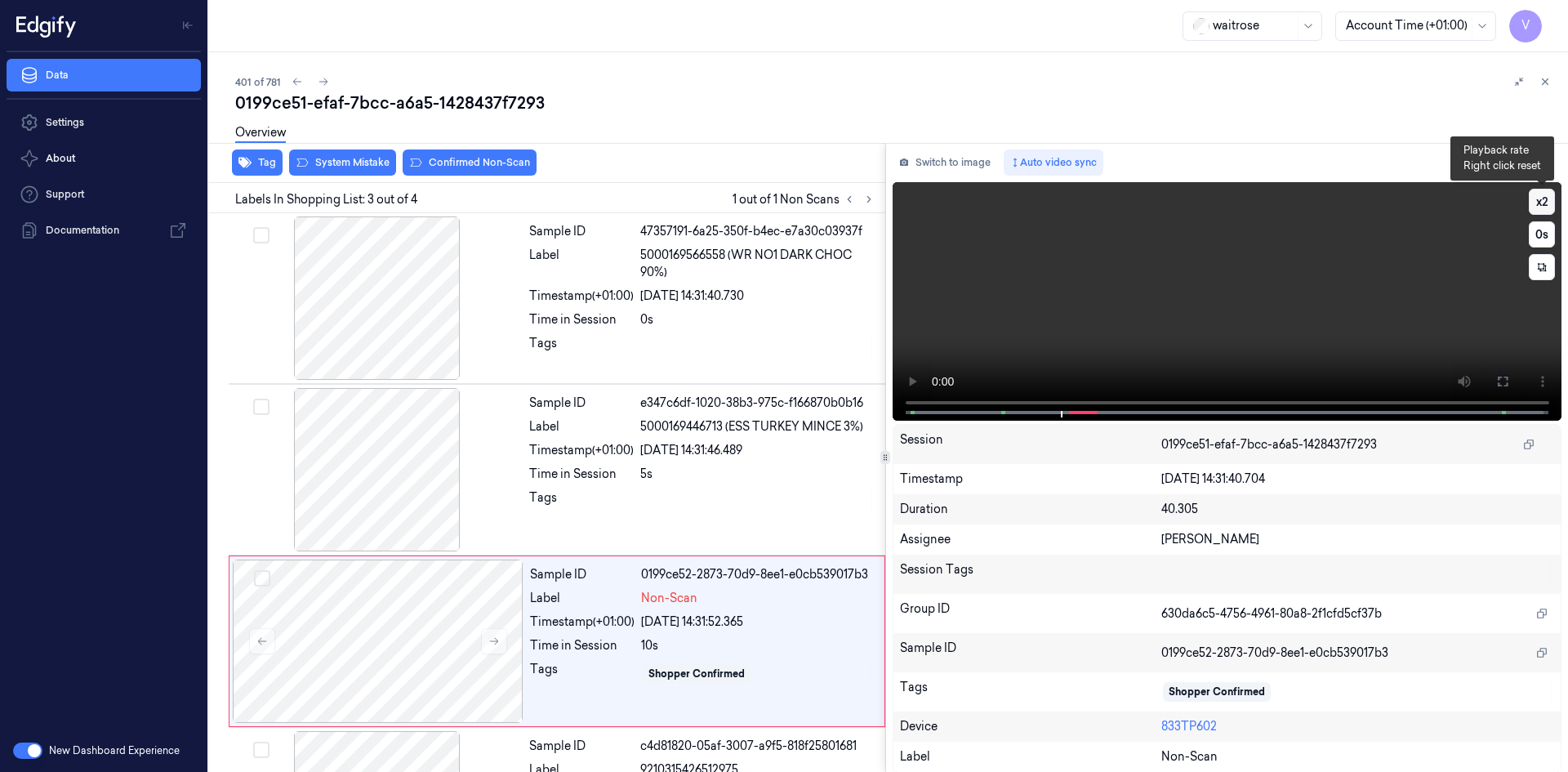
scroll to position [132, 0]
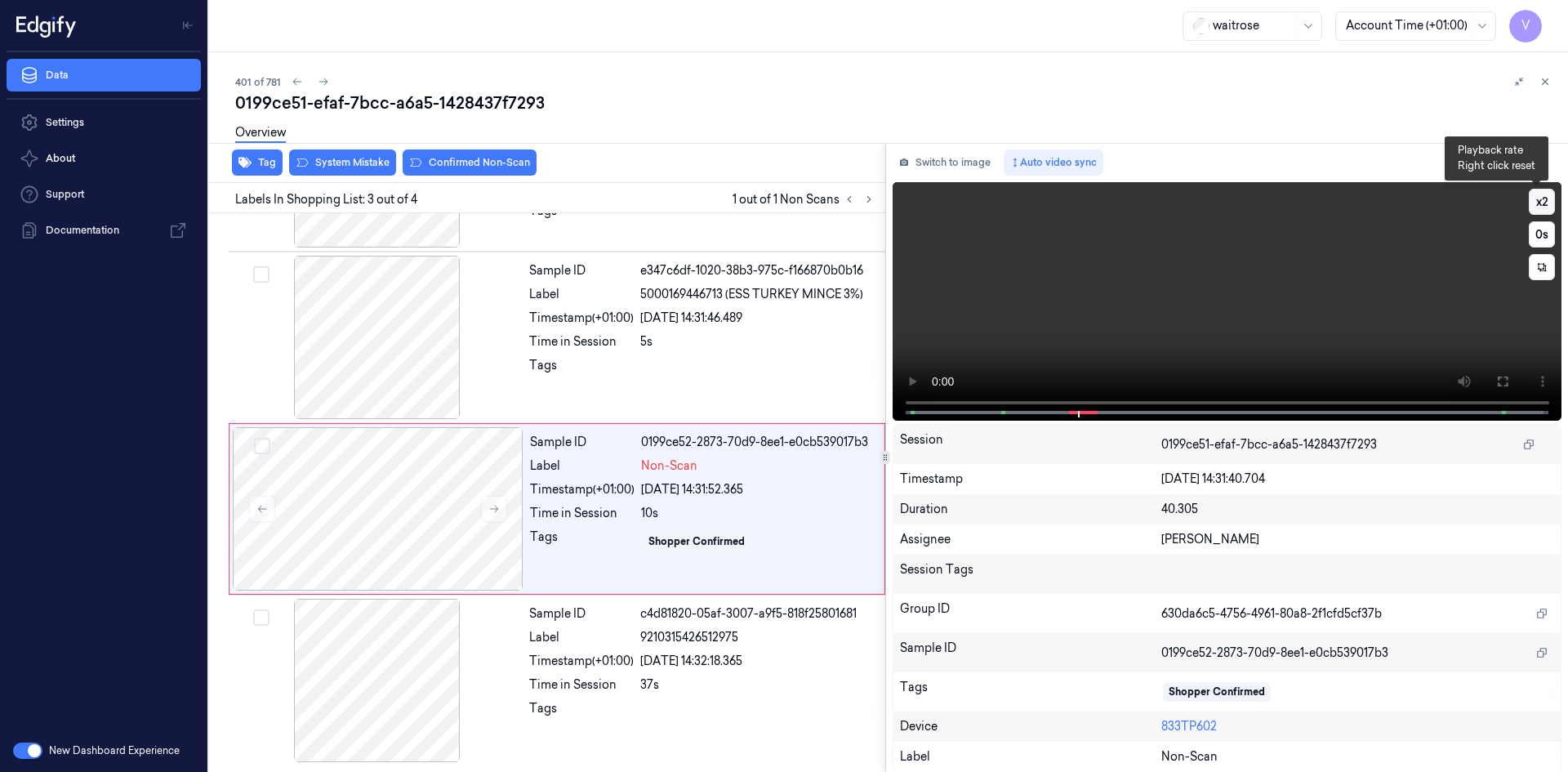
click at [1541, 196] on button "x 2" at bounding box center [1541, 201] width 27 height 27
click at [1243, 303] on video at bounding box center [1226, 301] width 670 height 238
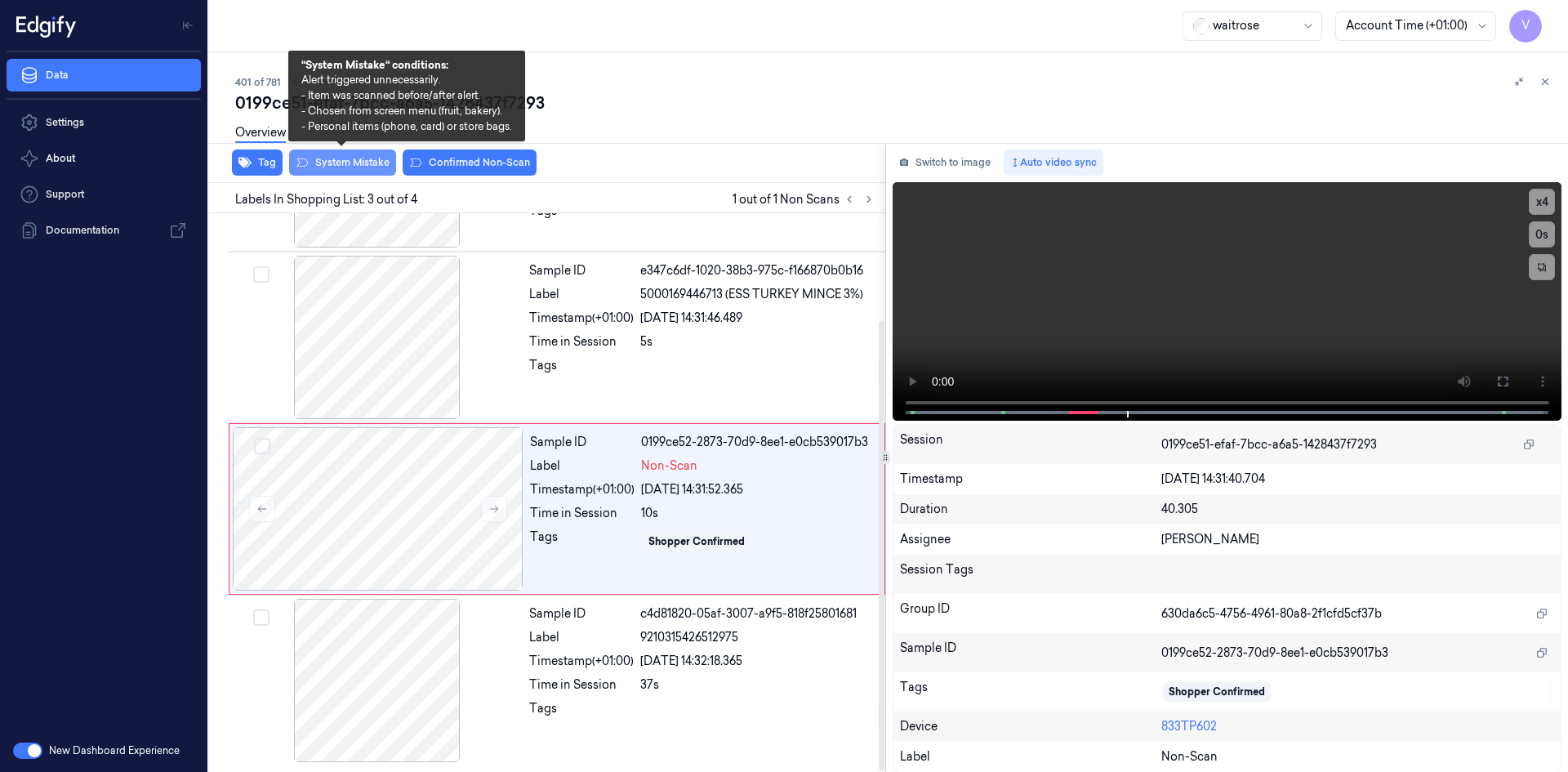
click at [343, 168] on button "System Mistake" at bounding box center [343, 162] width 107 height 27
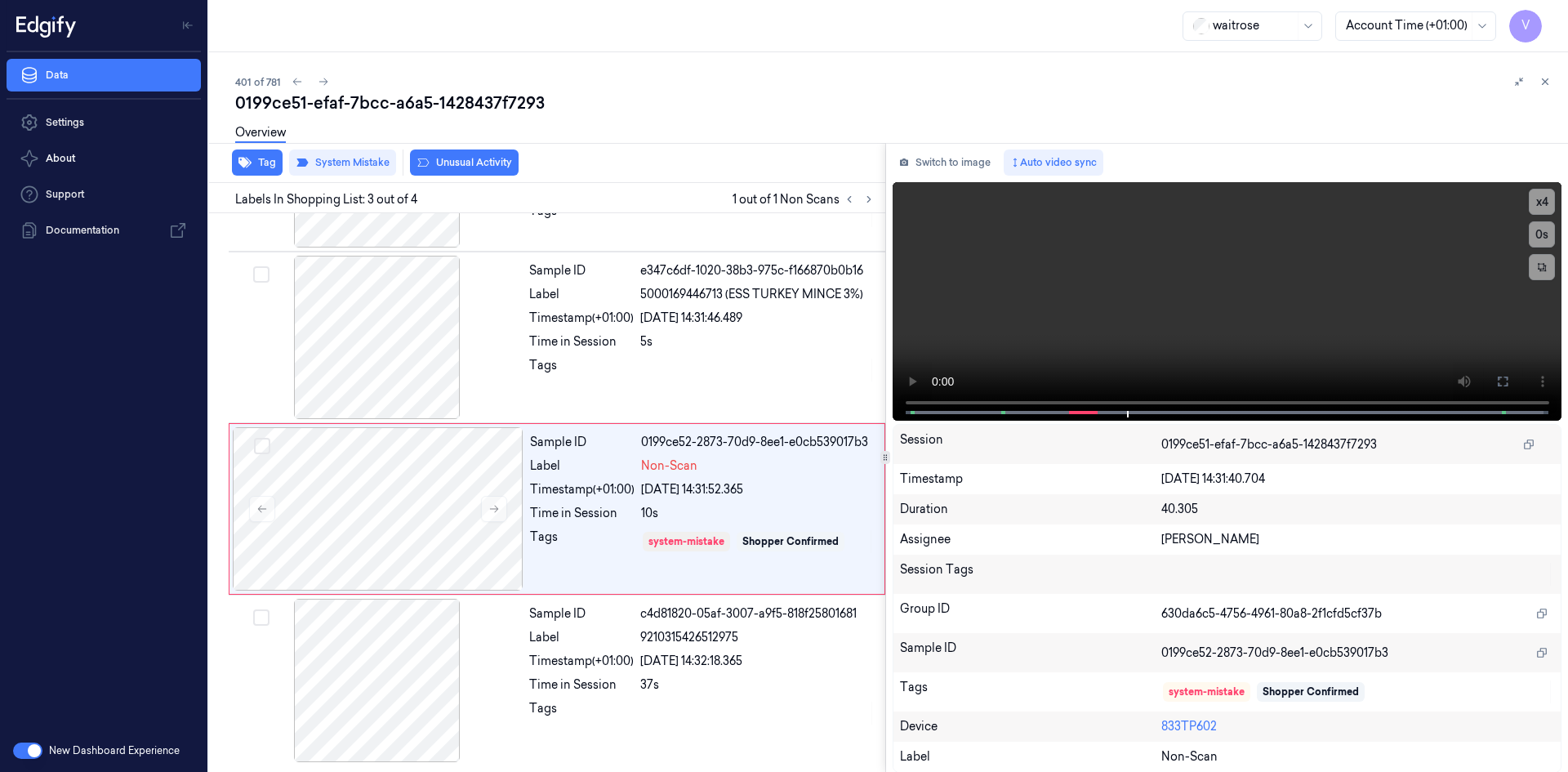
click at [486, 161] on button "Unusual Activity" at bounding box center [464, 162] width 109 height 27
click at [1543, 76] on icon at bounding box center [1545, 82] width 11 height 11
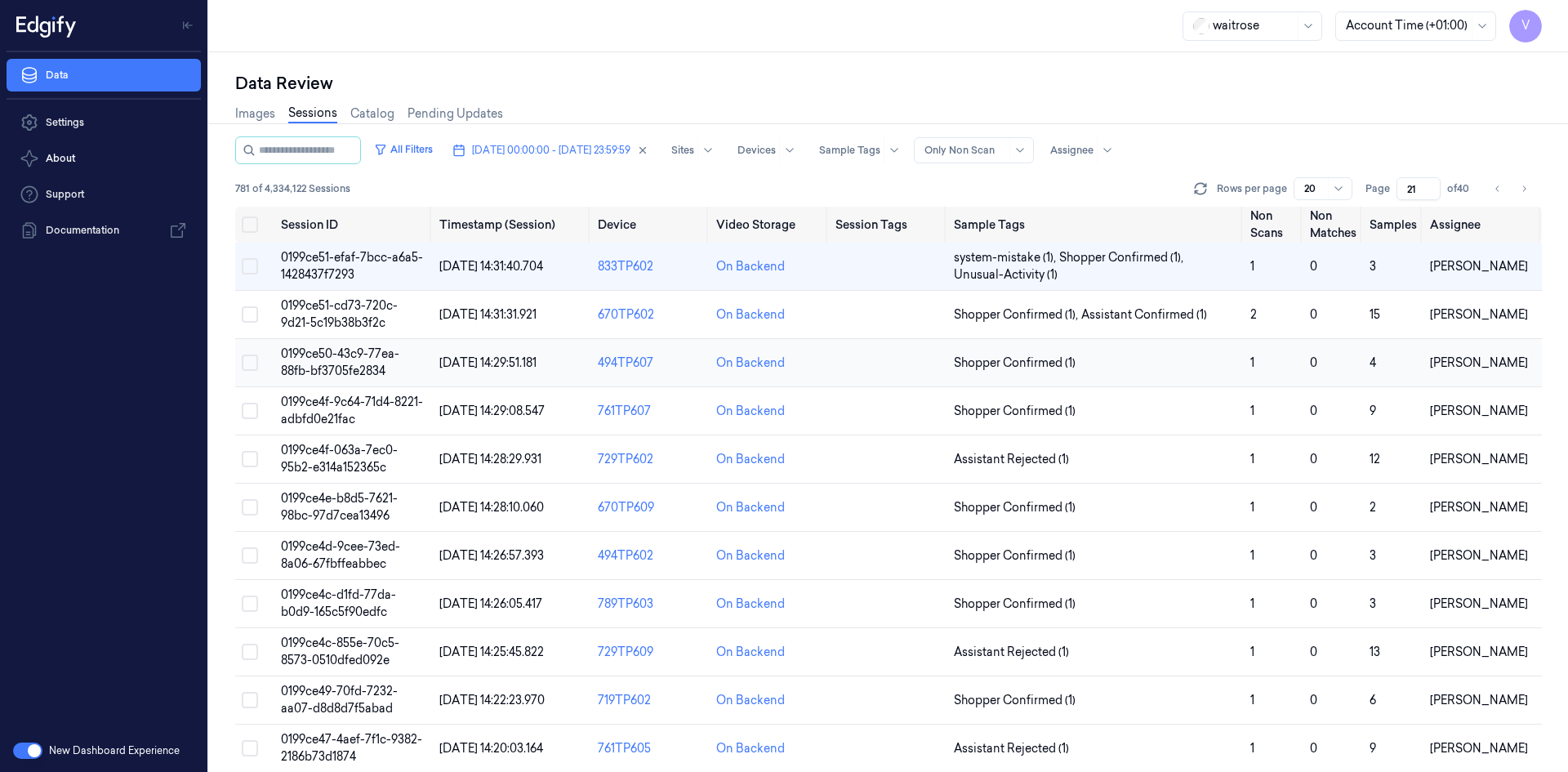
click at [366, 354] on span "0199ce50-43c9-77ea-88fb-bf3705fe2834" at bounding box center [340, 362] width 118 height 32
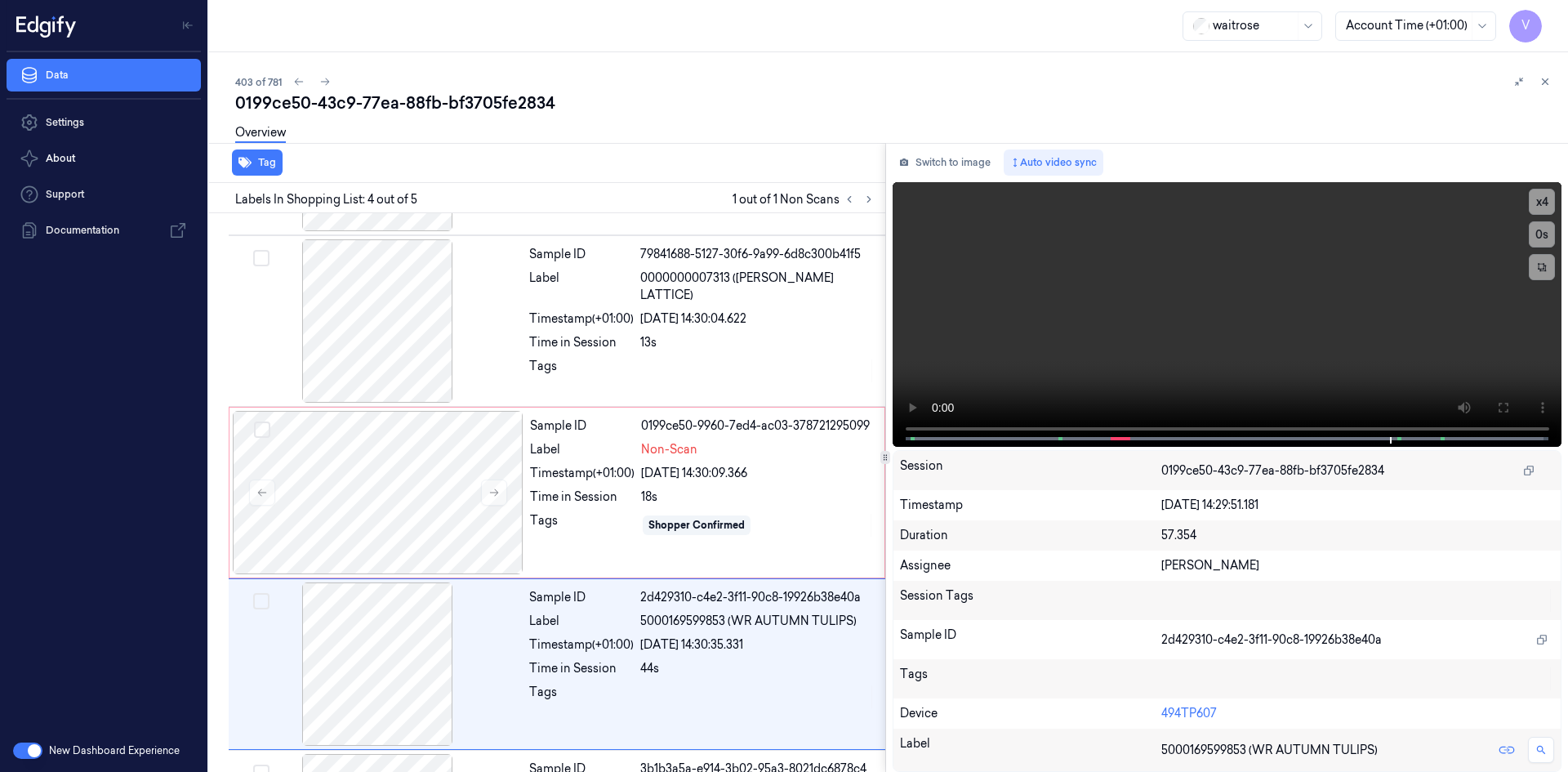
scroll to position [304, 0]
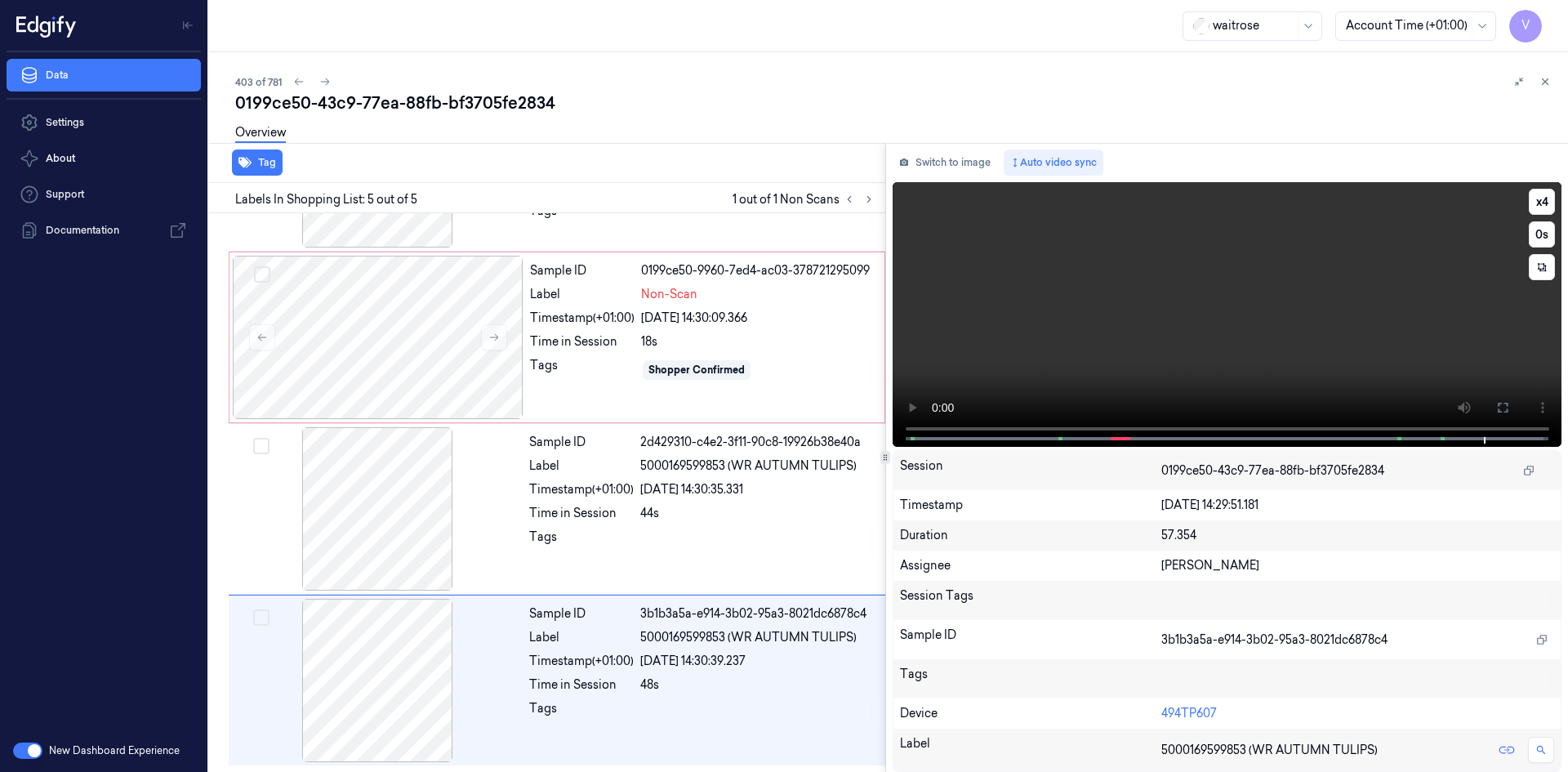
click at [1089, 285] on video at bounding box center [1226, 314] width 670 height 265
click at [379, 309] on div at bounding box center [377, 337] width 290 height 163
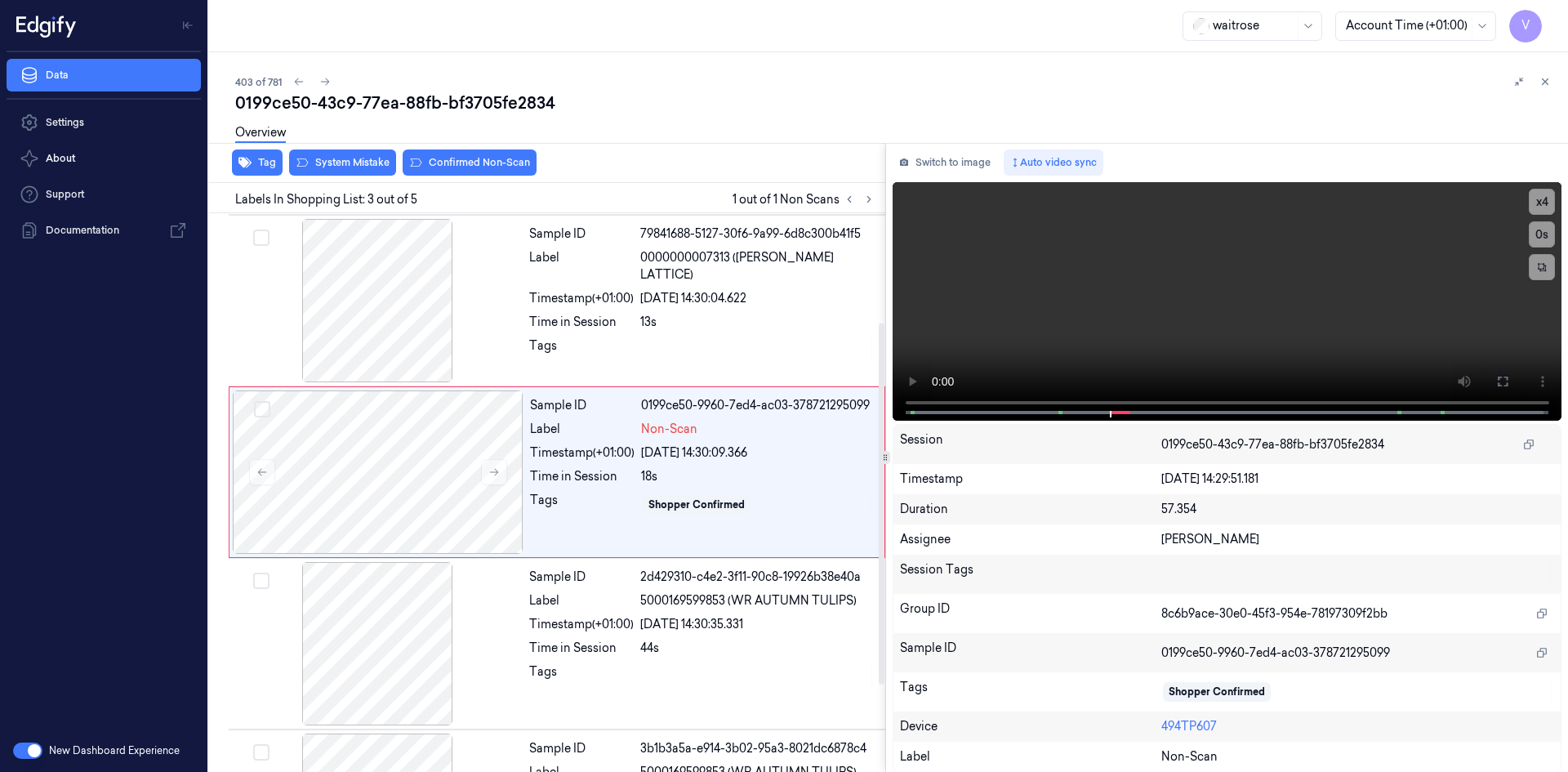
scroll to position [148, 0]
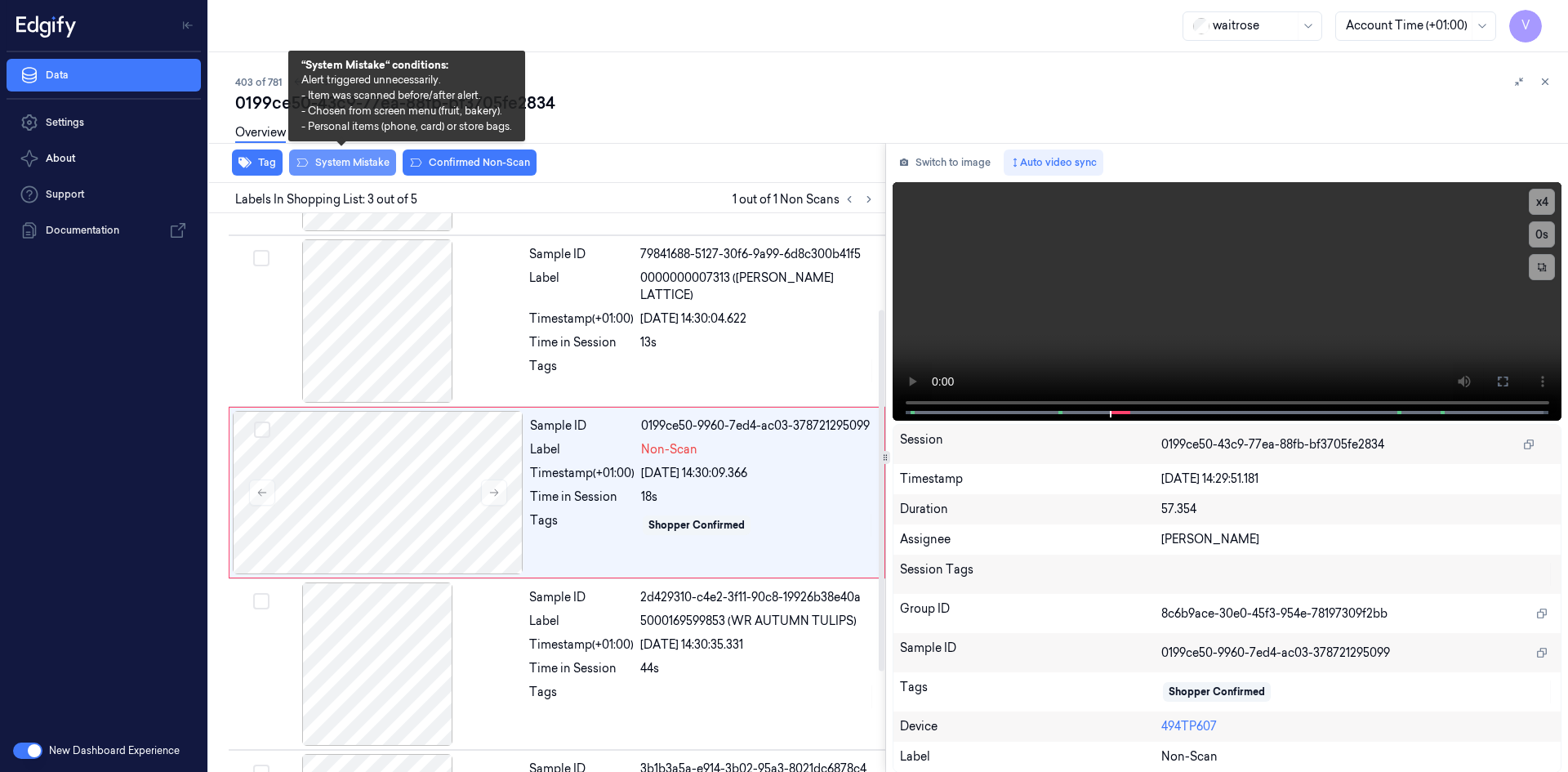
click at [343, 166] on button "System Mistake" at bounding box center [343, 162] width 107 height 27
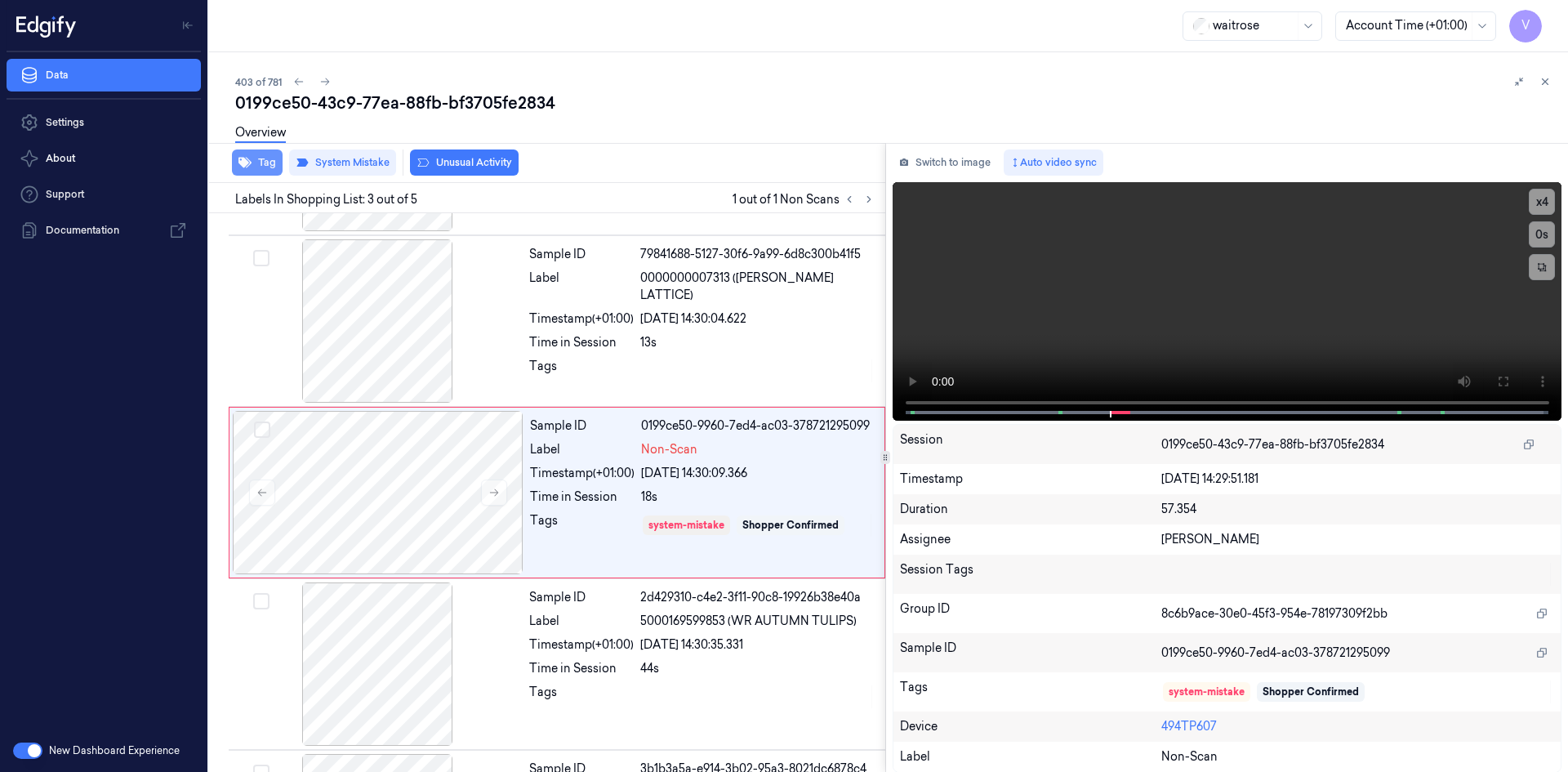
click at [268, 164] on button "Tag" at bounding box center [256, 162] width 50 height 27
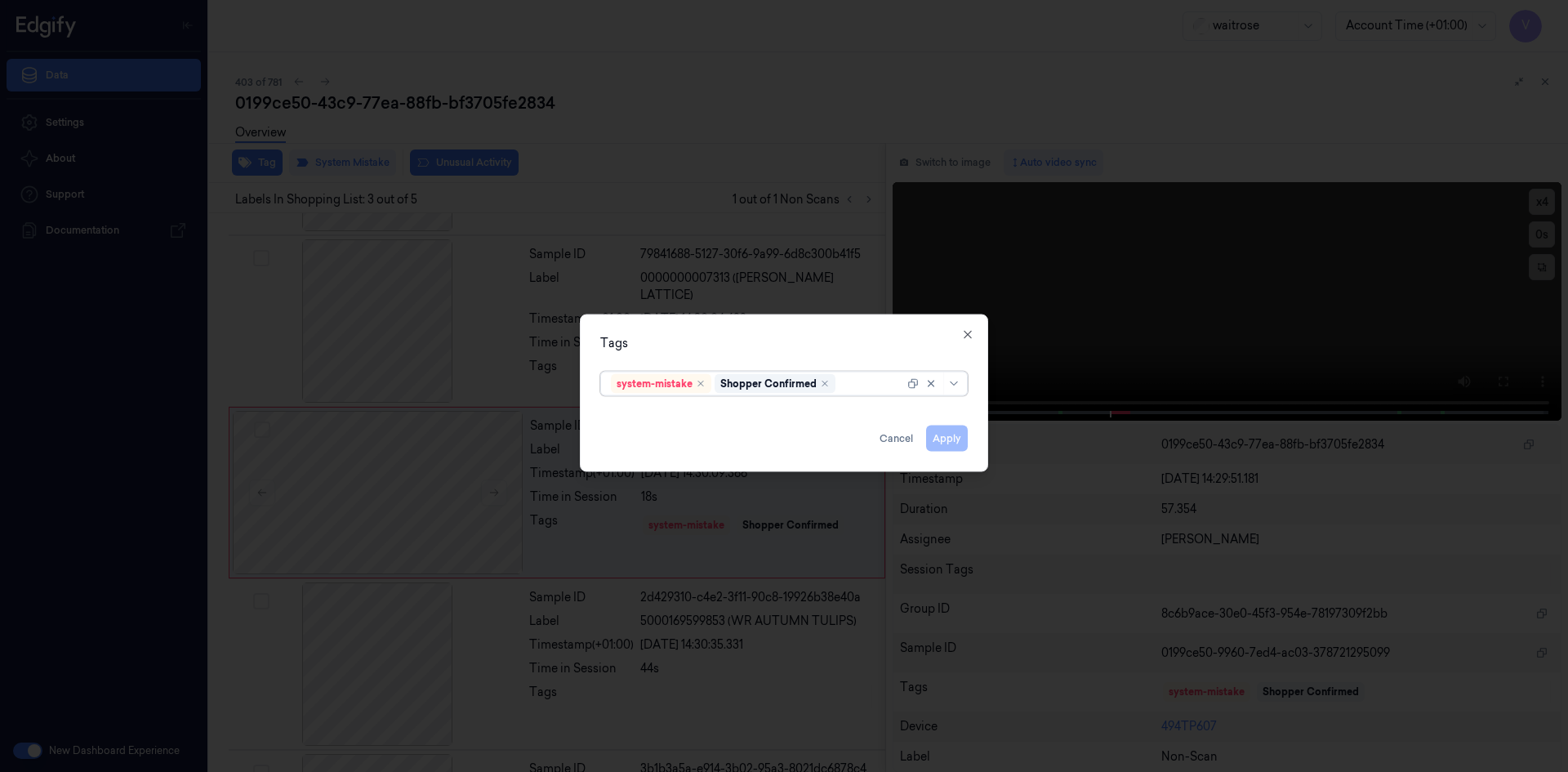
click at [882, 388] on div at bounding box center [871, 383] width 65 height 17
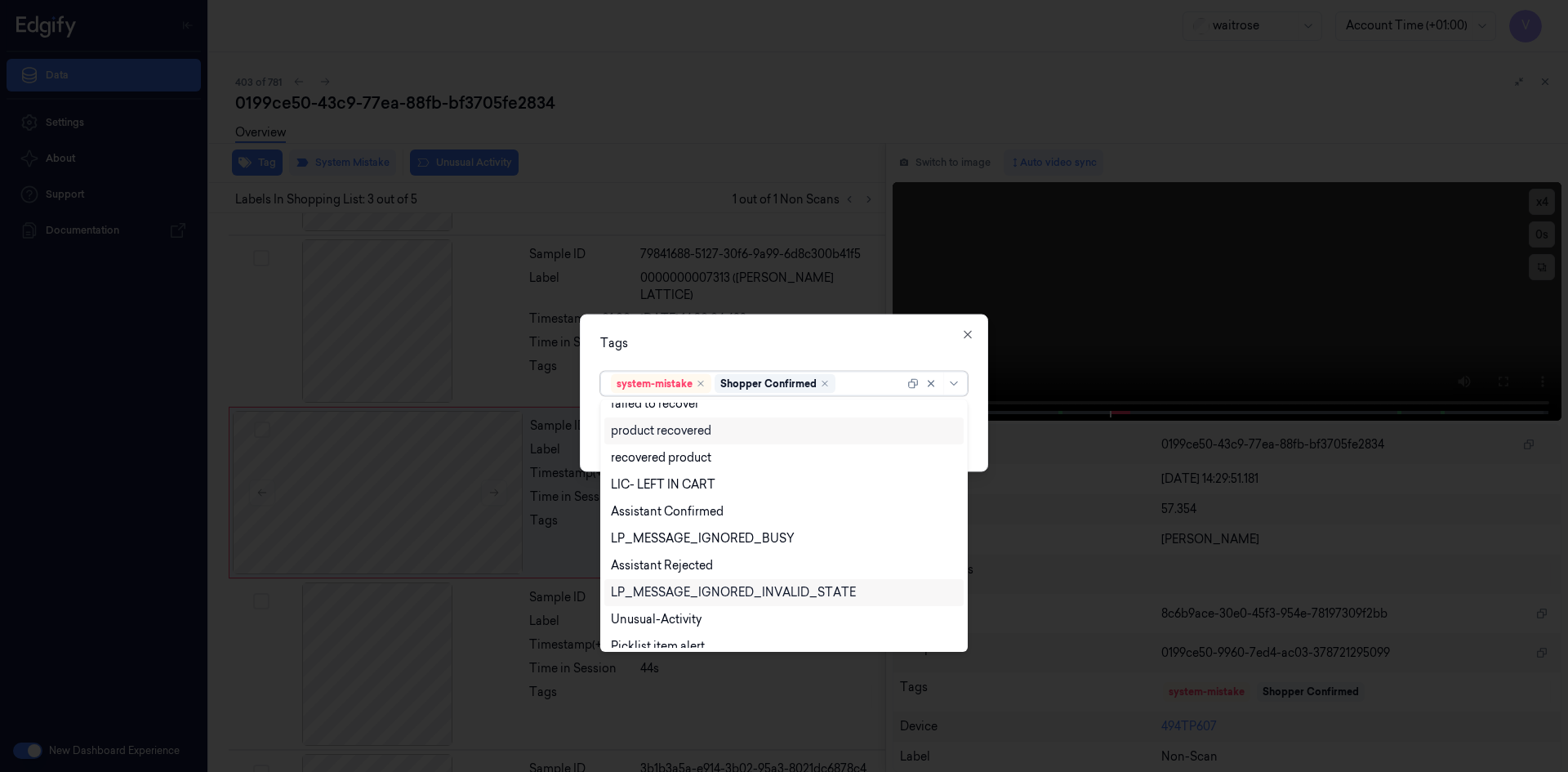
scroll to position [240, 0]
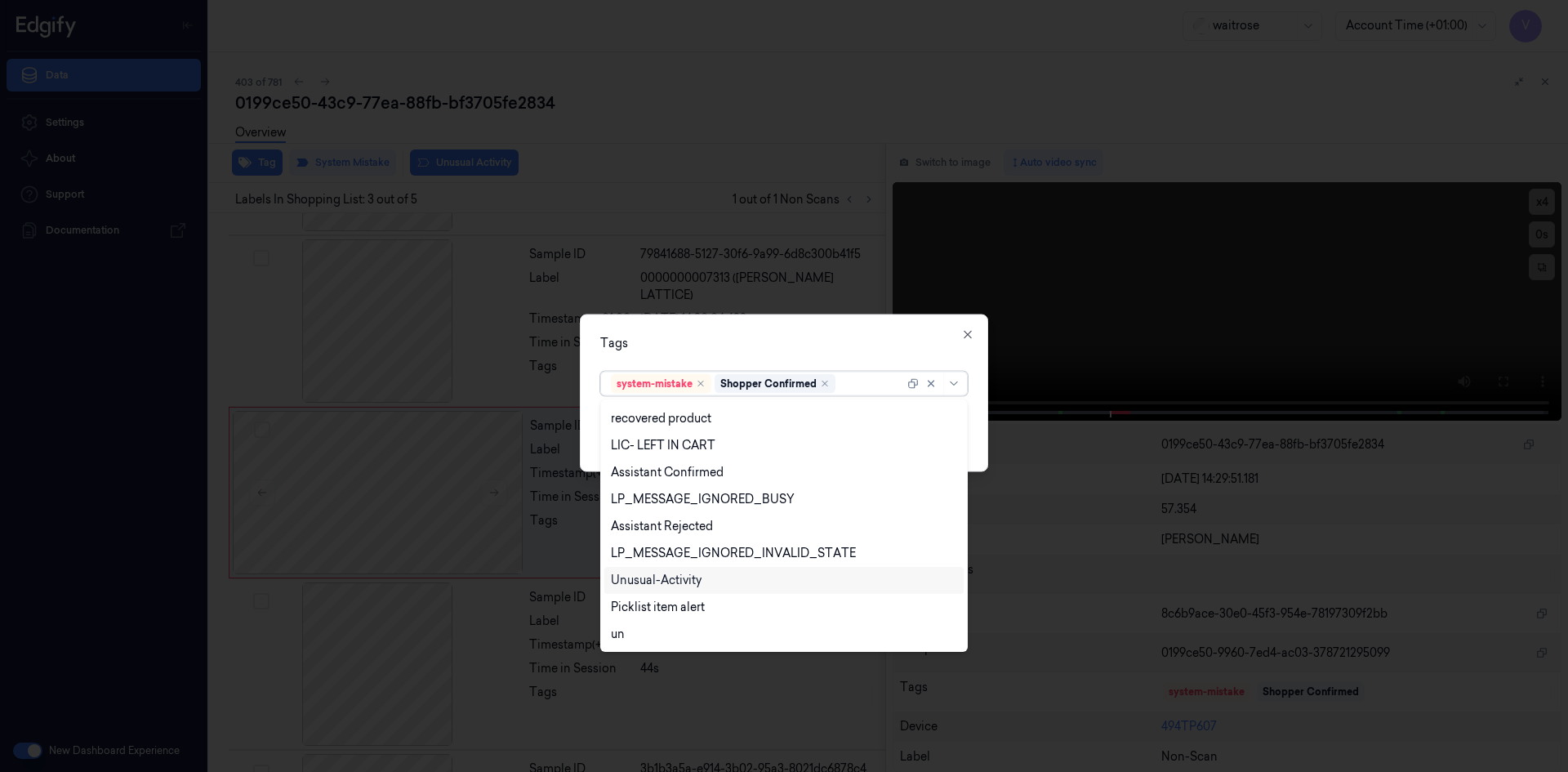
click at [688, 576] on div "Unusual-Activity" at bounding box center [656, 580] width 91 height 17
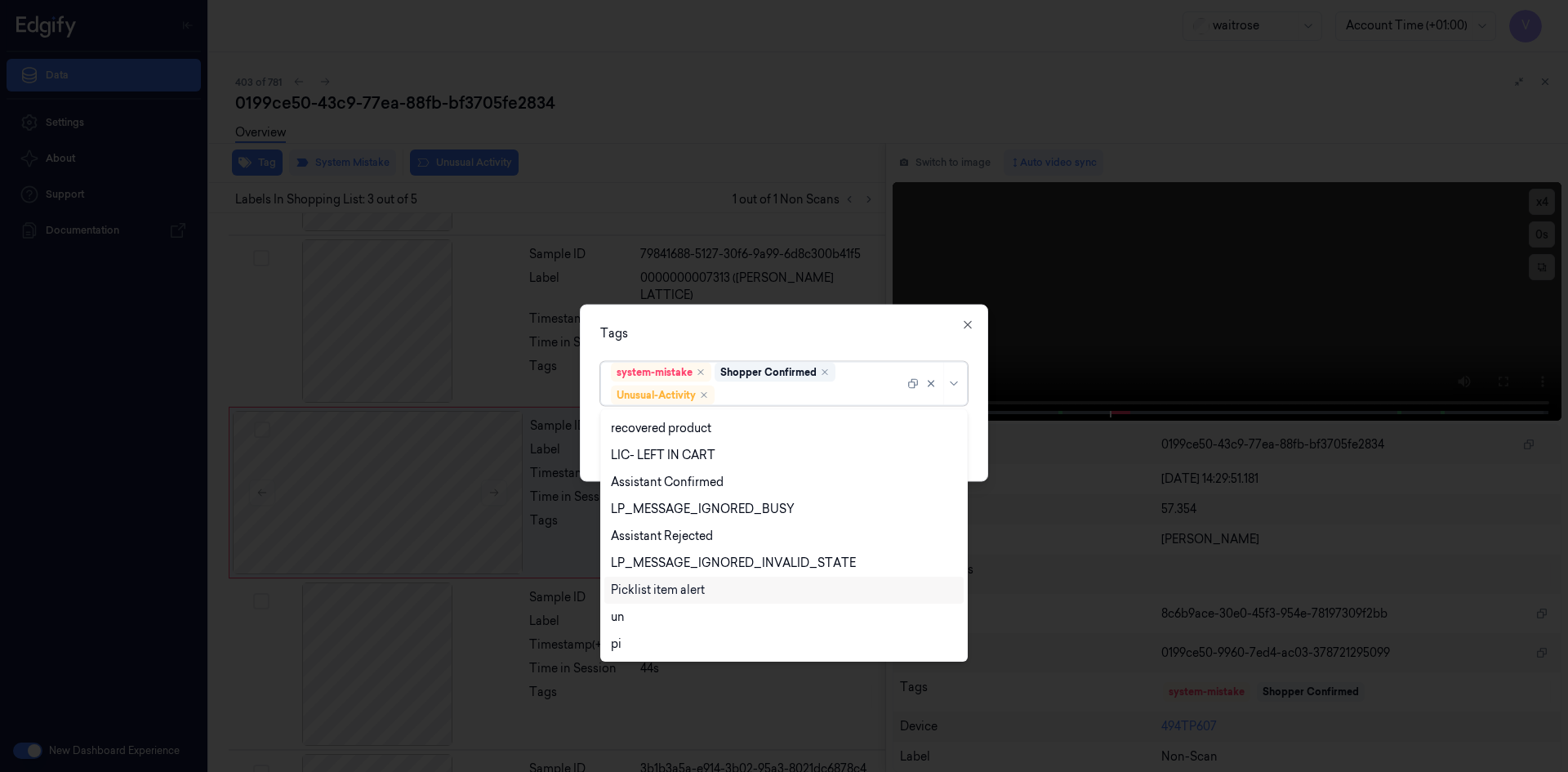
click at [683, 585] on div "Picklist item alert" at bounding box center [658, 590] width 94 height 17
click at [790, 332] on div "Tags" at bounding box center [783, 332] width 367 height 17
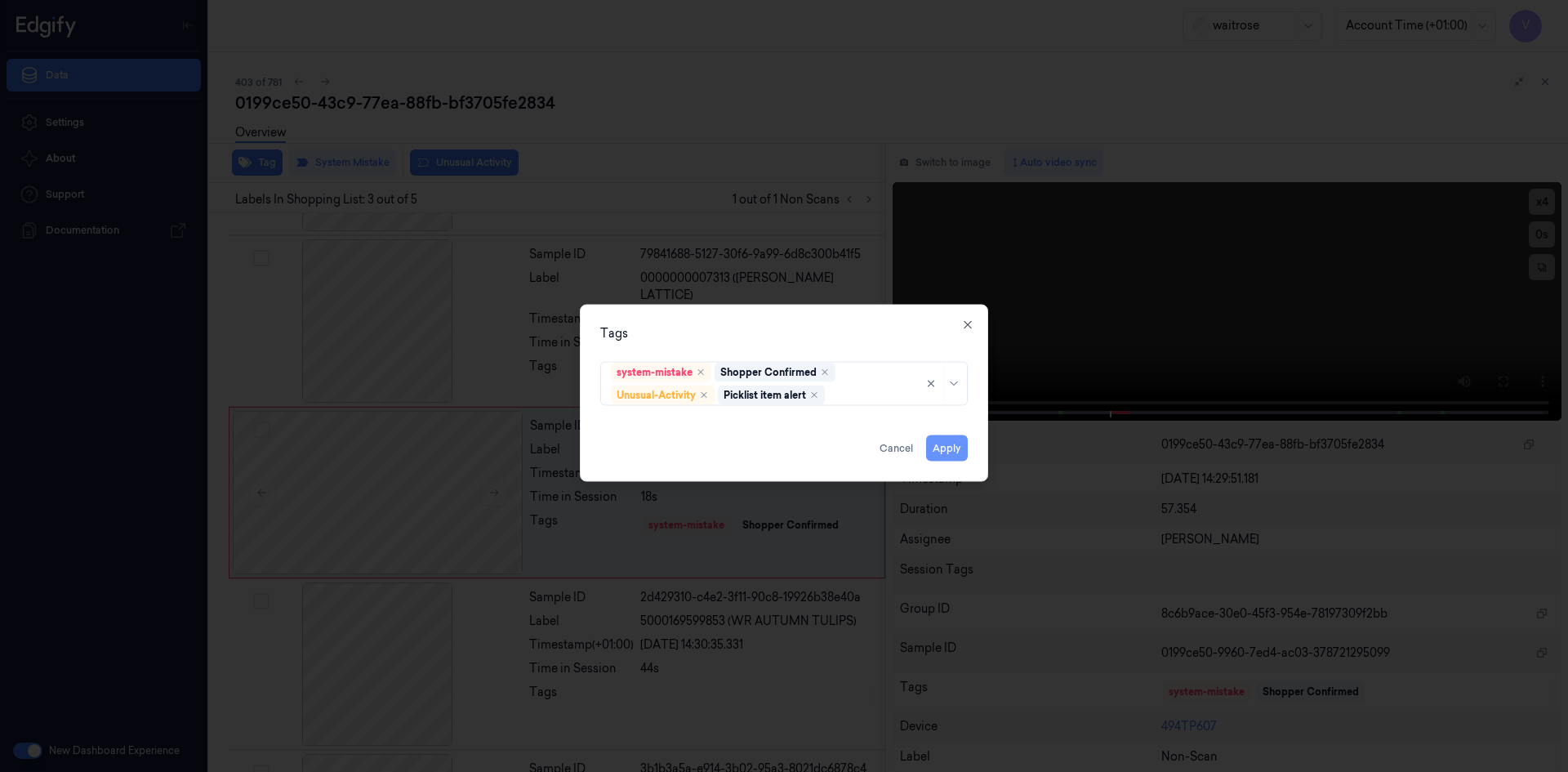
click at [947, 452] on button "Apply" at bounding box center [946, 447] width 41 height 27
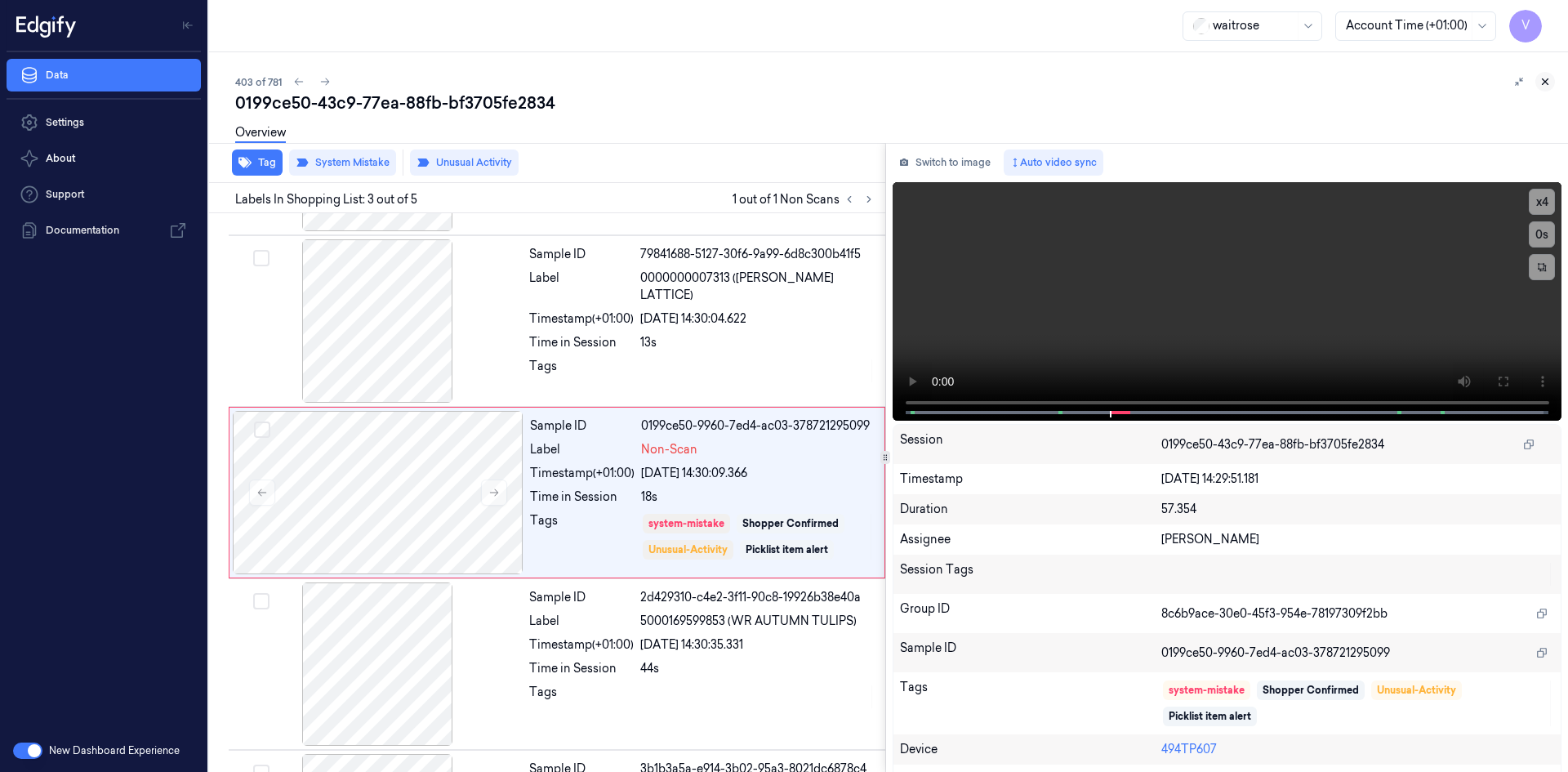
click at [1547, 86] on icon at bounding box center [1545, 82] width 11 height 11
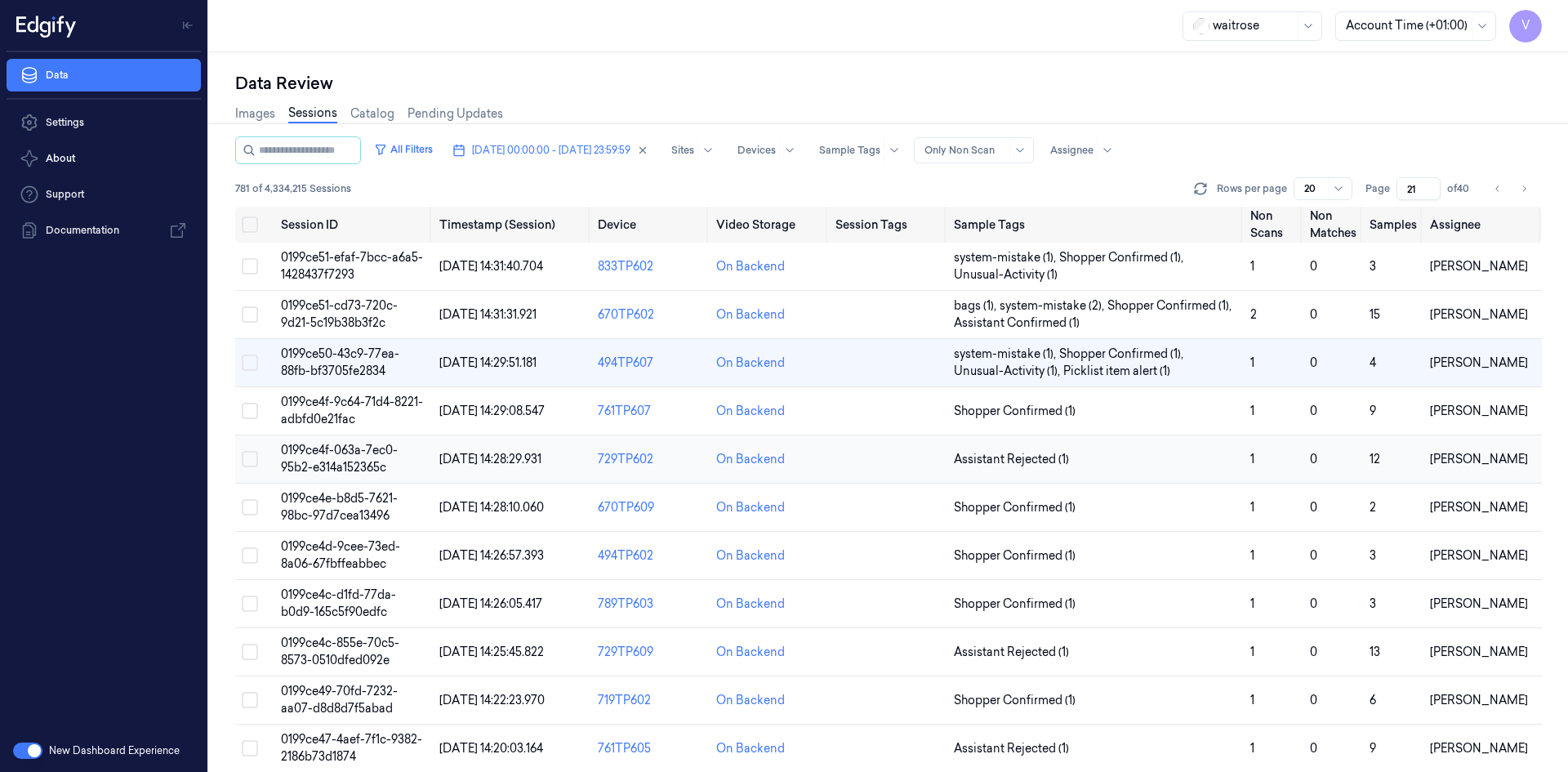
click at [343, 455] on span "0199ce4f-063a-7ec0-95b2-e314a152365c" at bounding box center [339, 458] width 116 height 32
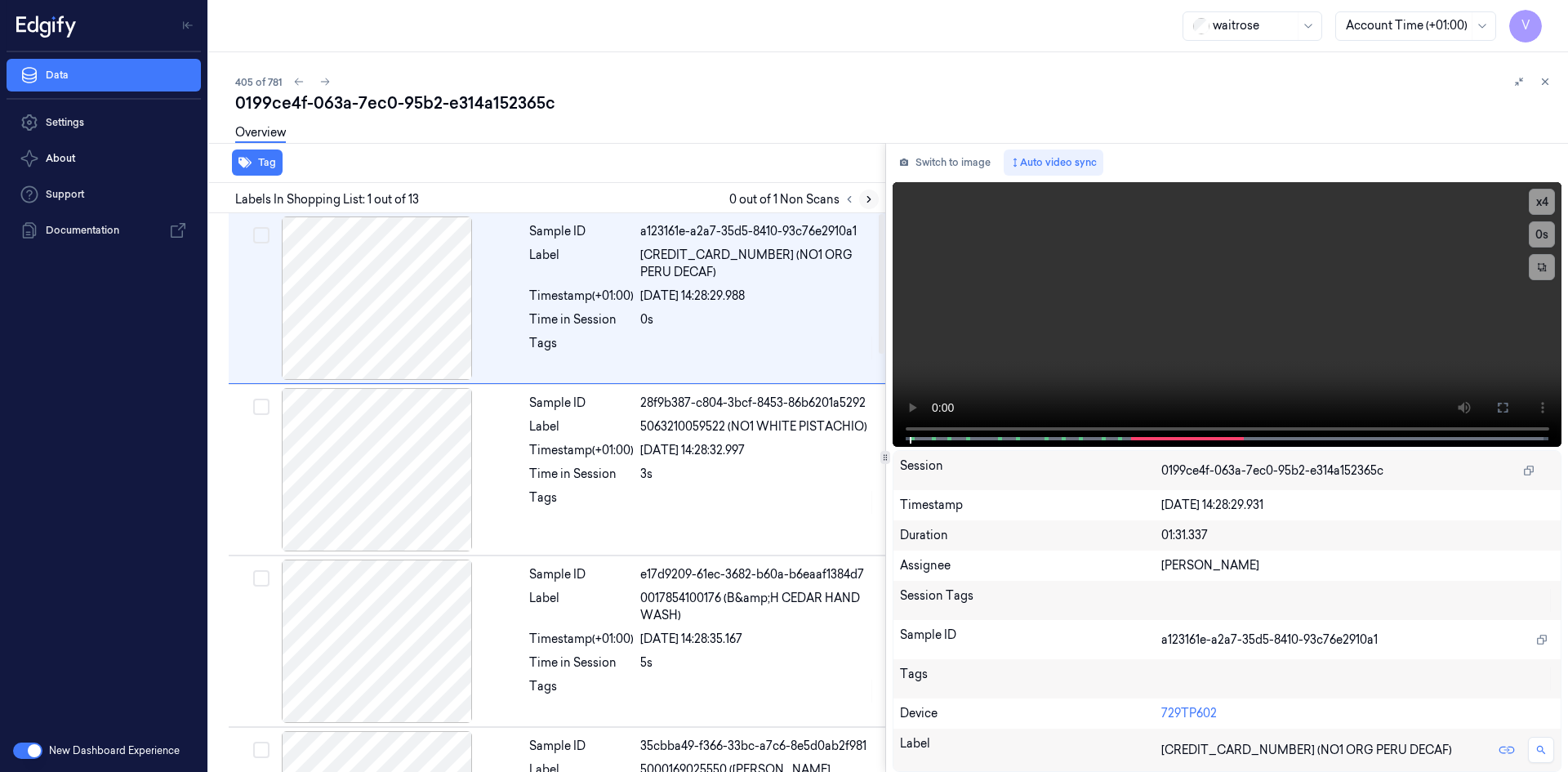
click at [872, 201] on icon at bounding box center [868, 199] width 11 height 11
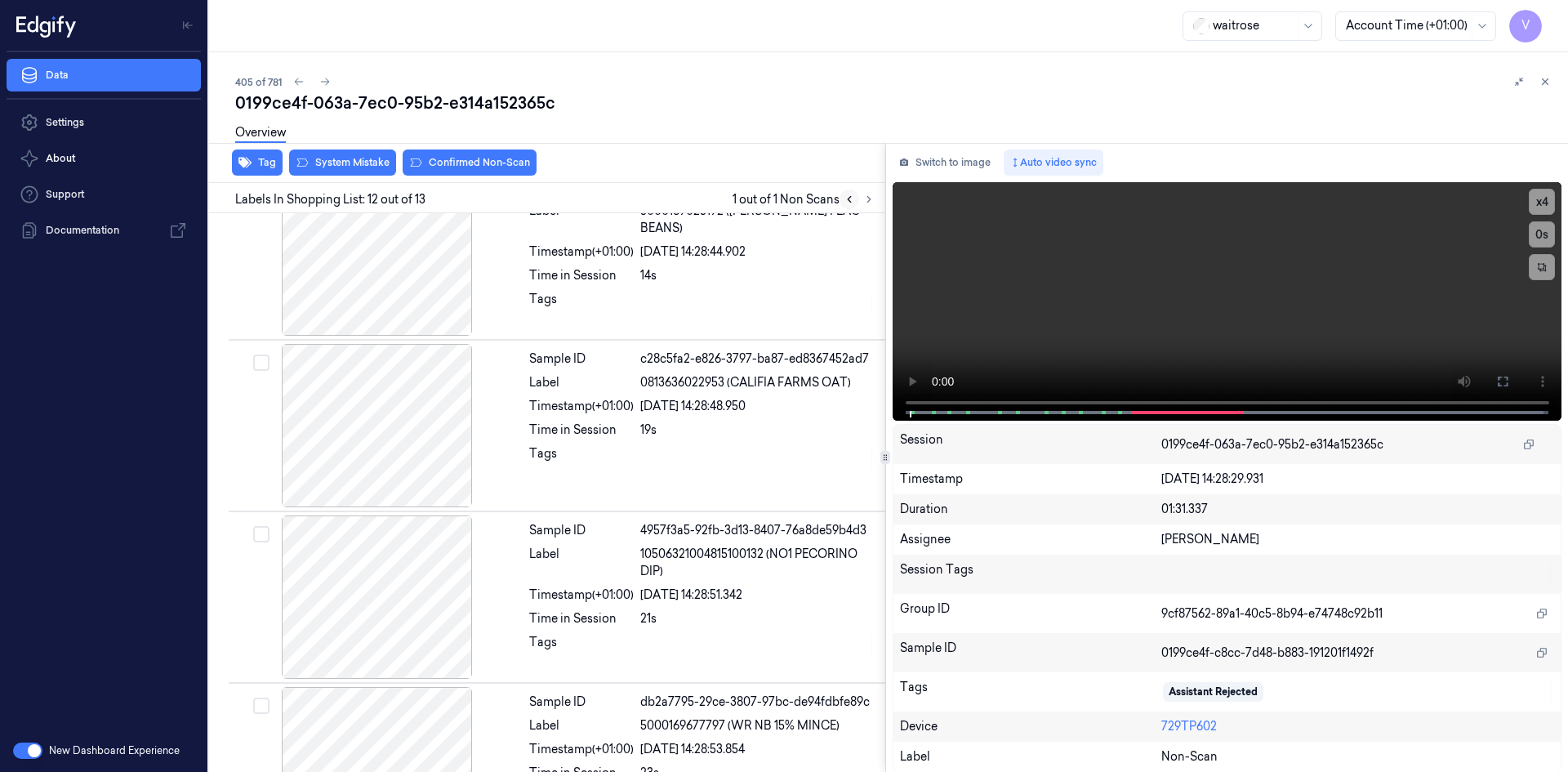
scroll to position [1357, 0]
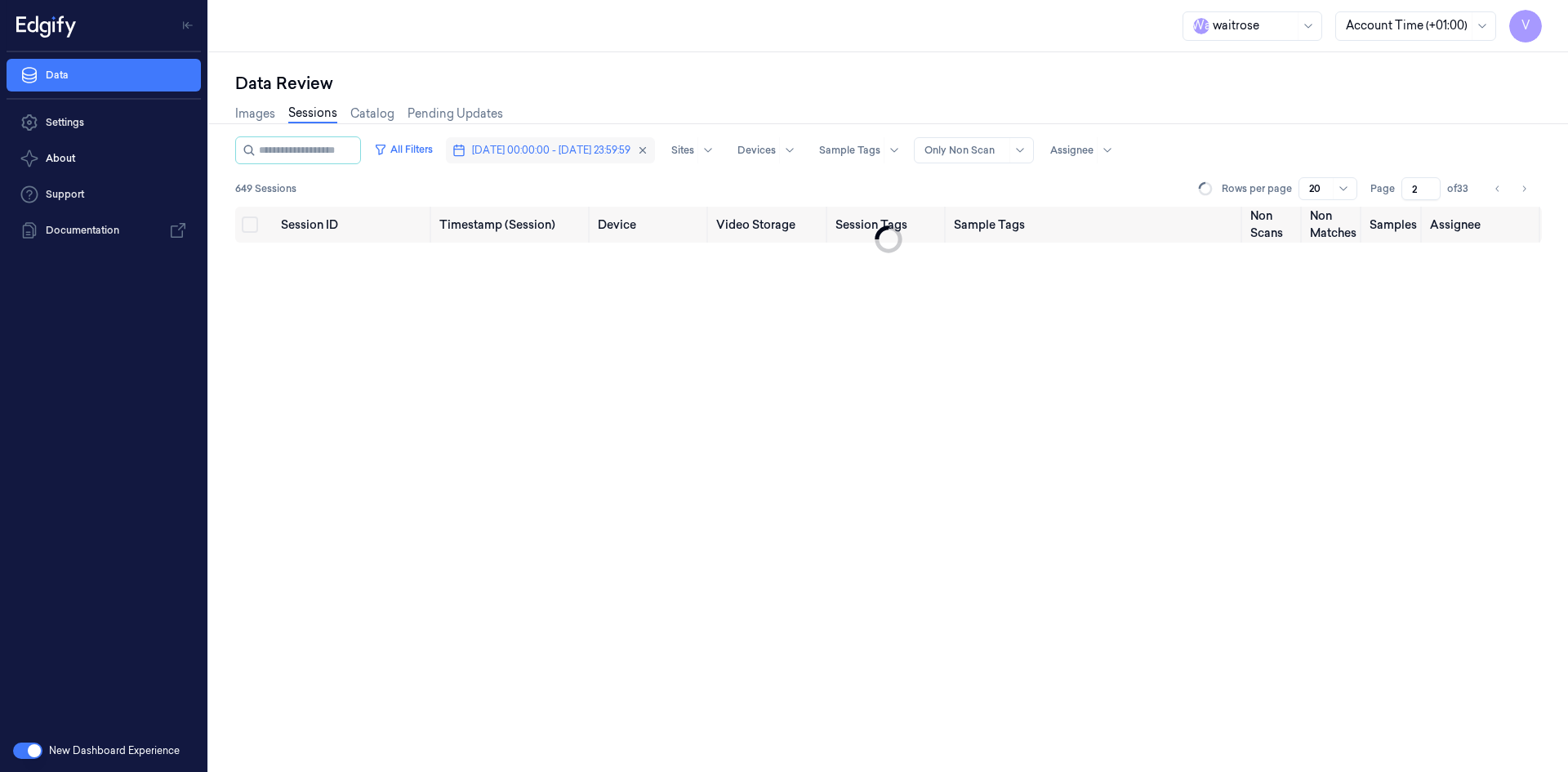
click at [555, 148] on span "[DATE] 00:00:00 - [DATE] 23:59:59" at bounding box center [550, 150] width 158 height 15
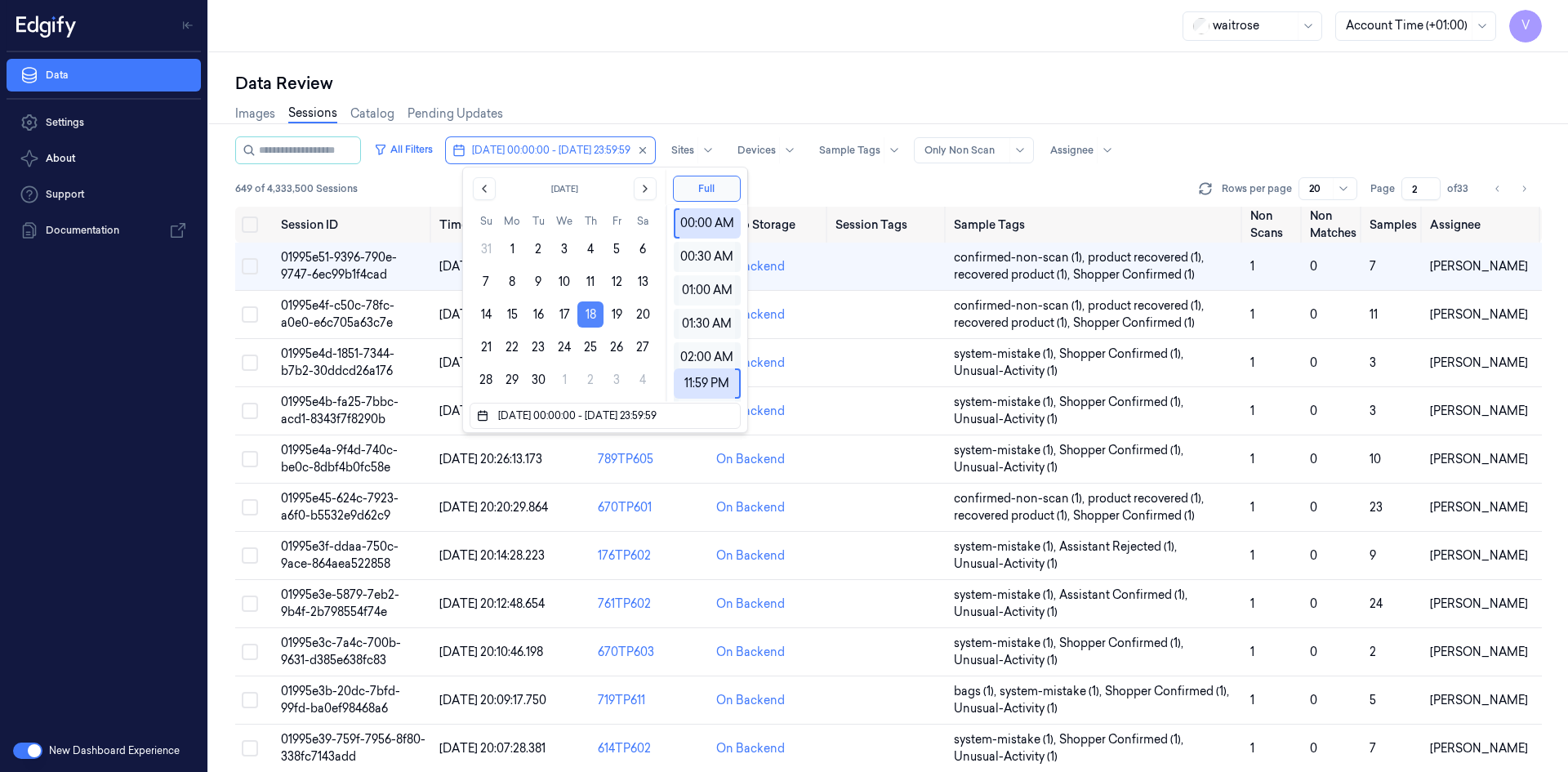
click at [591, 310] on button "18" at bounding box center [590, 314] width 27 height 27
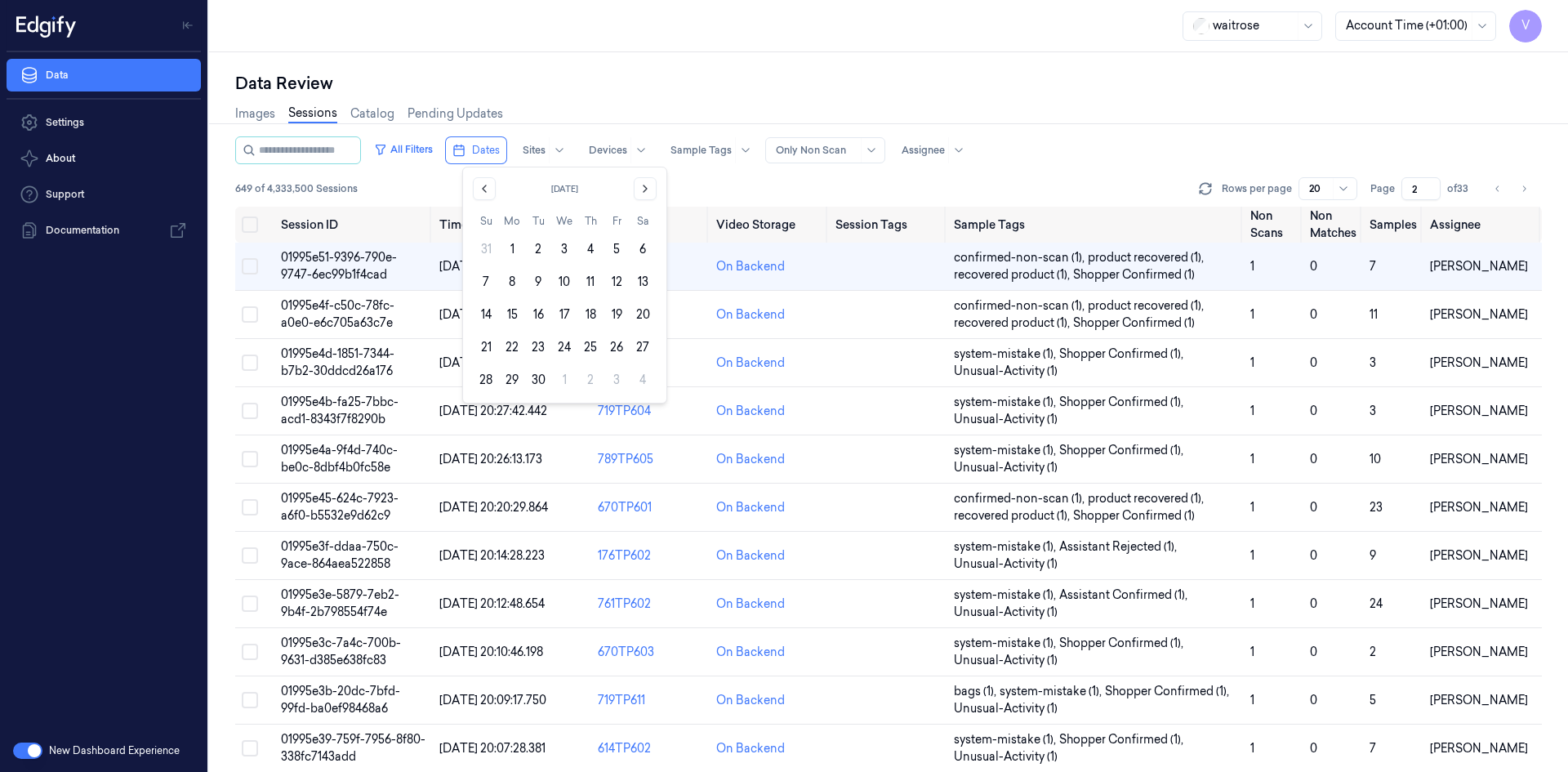
drag, startPoint x: 641, startPoint y: 186, endPoint x: 637, endPoint y: 206, distance: 20.4
click at [641, 189] on icon "Go to the Next Month" at bounding box center [645, 189] width 13 height 13
click at [607, 281] on button "10" at bounding box center [616, 281] width 27 height 27
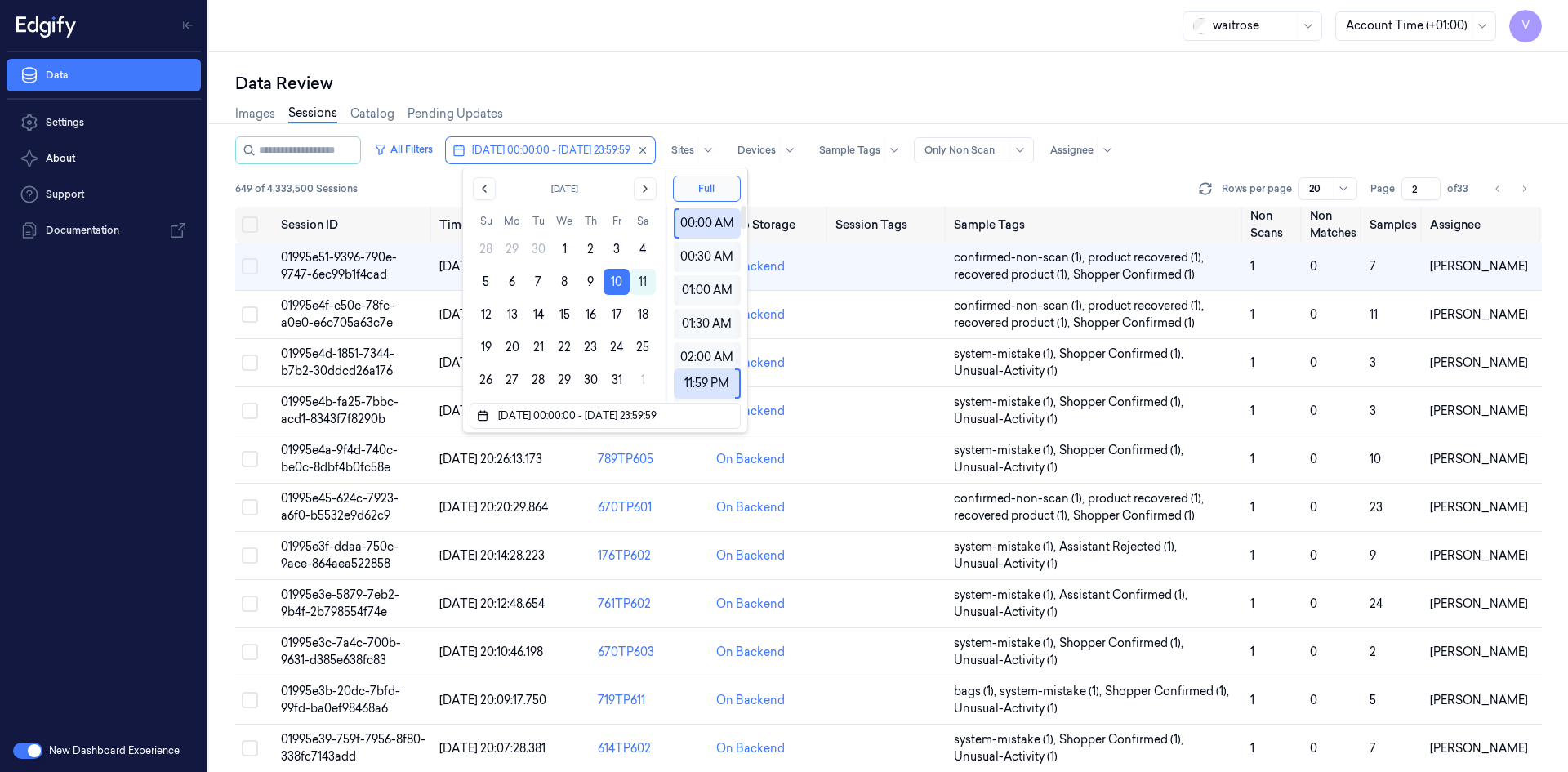
click at [872, 58] on div "Data Review Images Sessions Catalog Pending Updates All Filters 10/10/2025 00:0…" at bounding box center [888, 411] width 1359 height 719
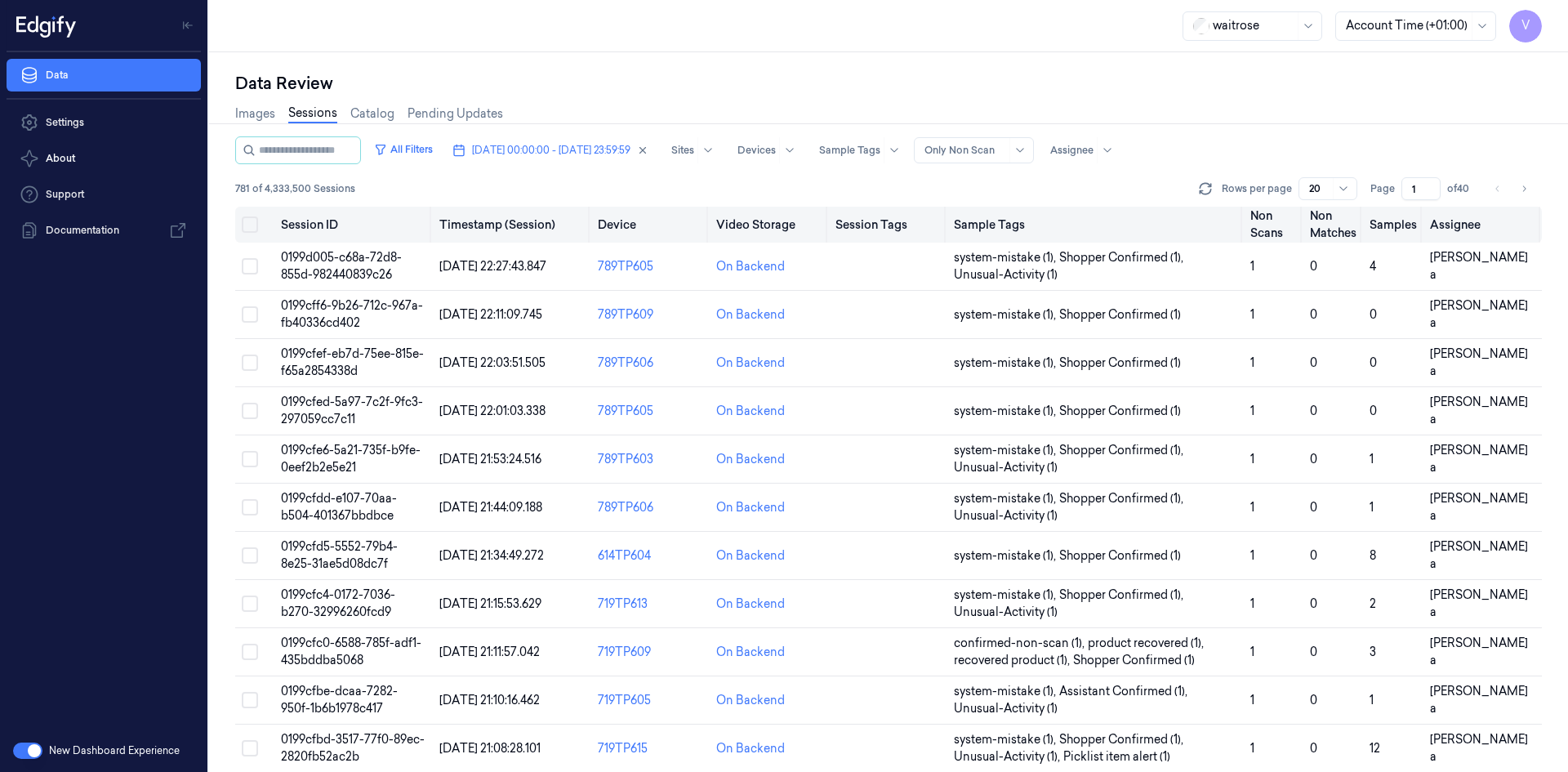
drag, startPoint x: 1420, startPoint y: 188, endPoint x: 1400, endPoint y: 219, distance: 36.9
click at [1400, 219] on div "All Filters 10/10/2025 00:00:00 - 10/10/2025 23:59:59 Sites Devices Sample Tags…" at bounding box center [888, 454] width 1306 height 636
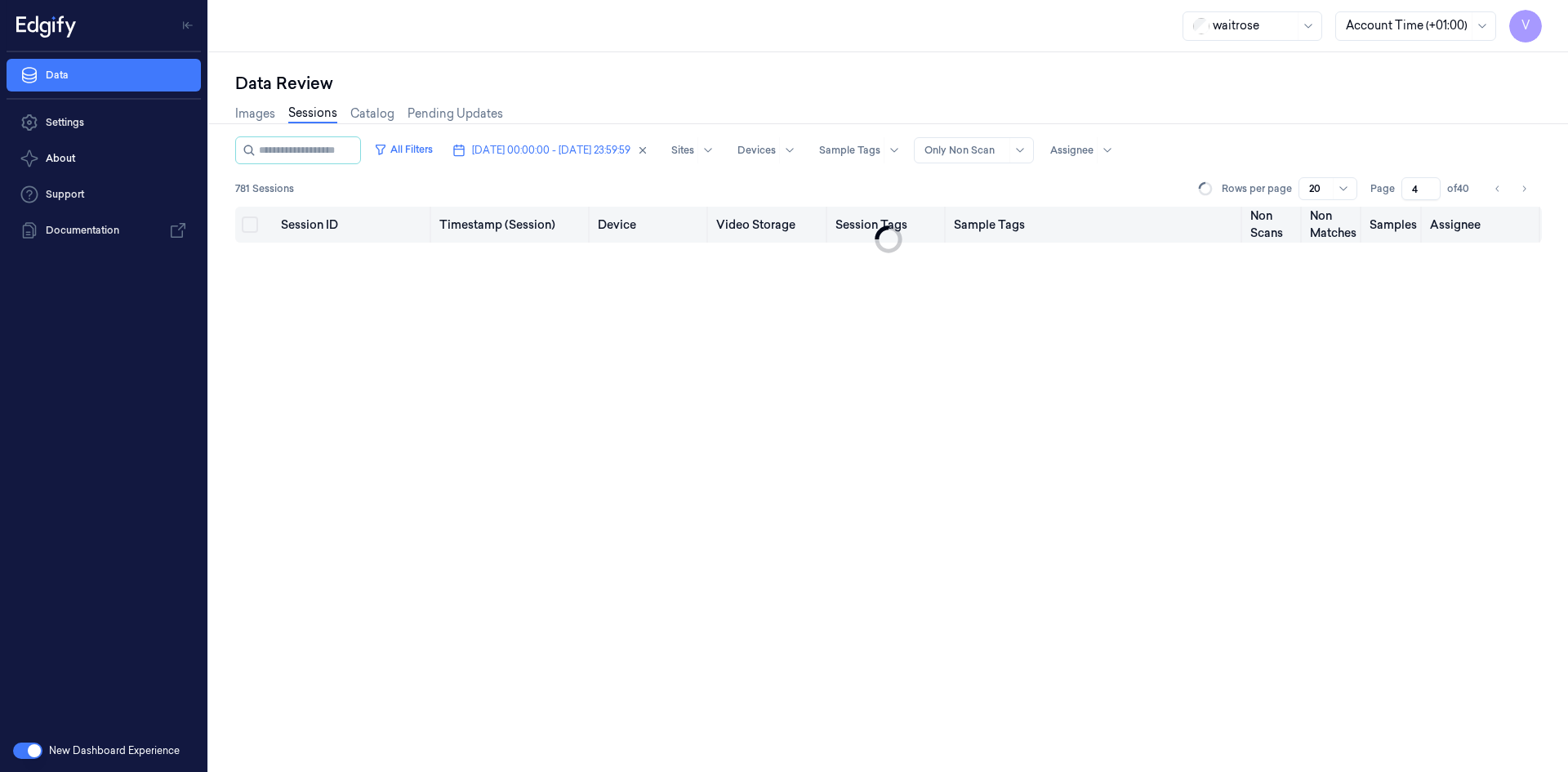
type input "40"
